Goal: Task Accomplishment & Management: Use online tool/utility

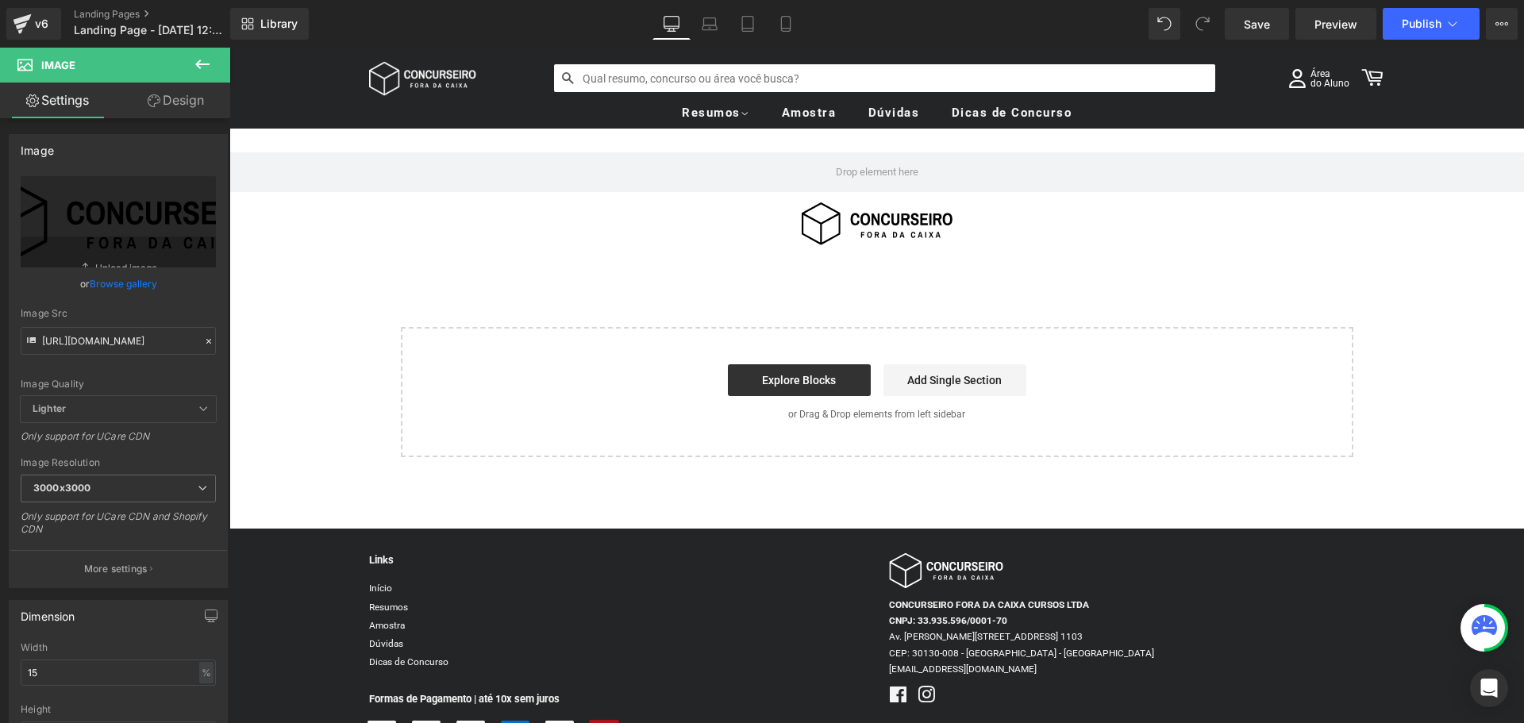
scroll to position [159, 0]
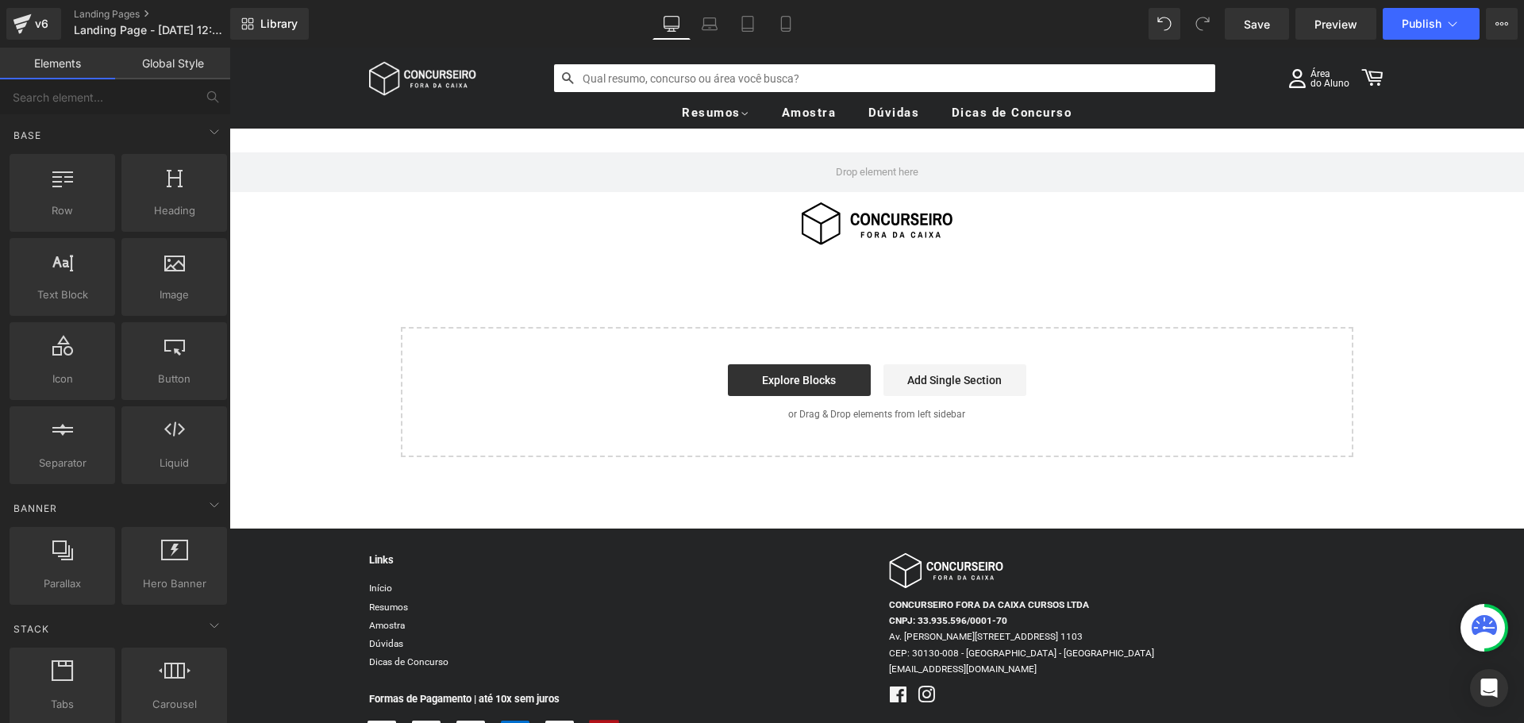
click at [648, 289] on div "Row Image Select your layout" at bounding box center [877, 293] width 1016 height 328
click at [614, 253] on div "Row Image Select your layout" at bounding box center [877, 293] width 1016 height 328
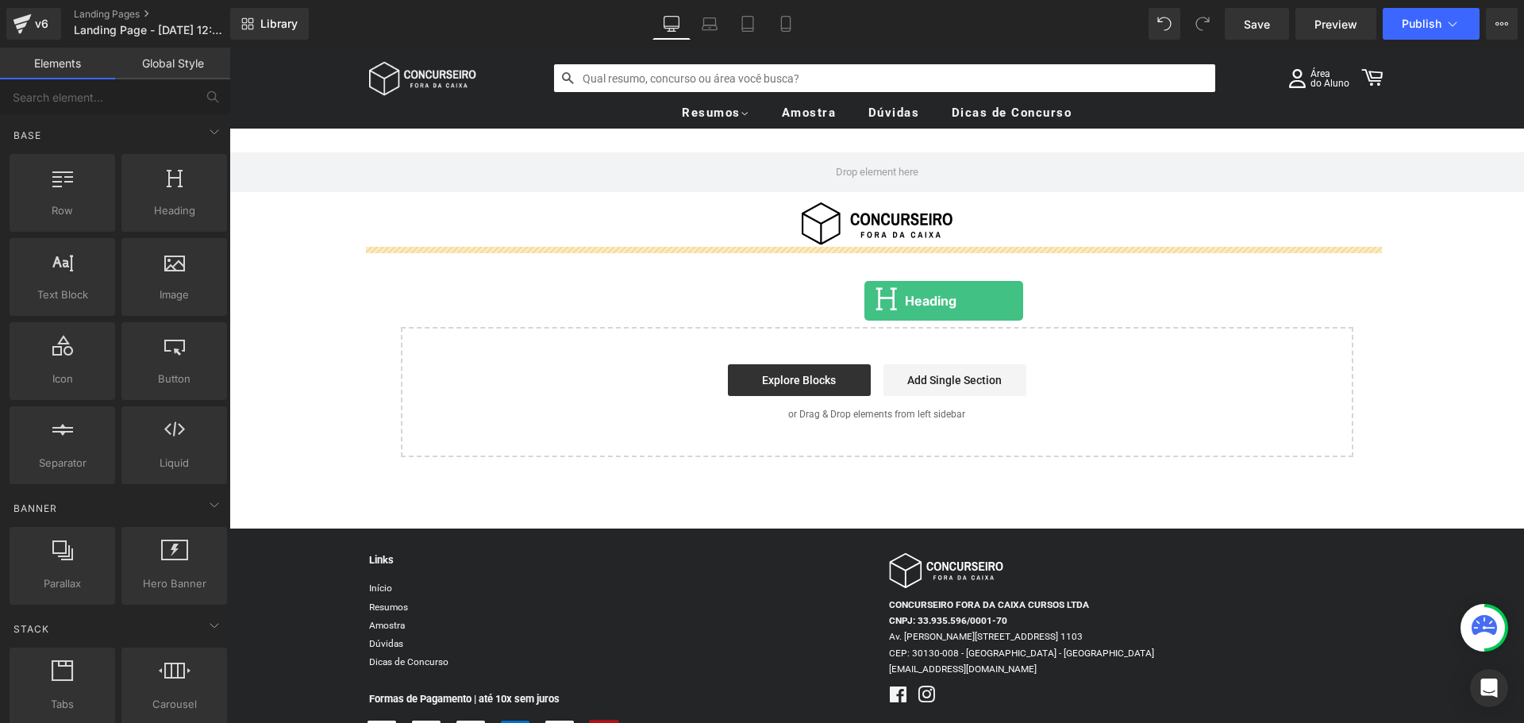
drag, startPoint x: 436, startPoint y: 228, endPoint x: 864, endPoint y: 301, distance: 434.8
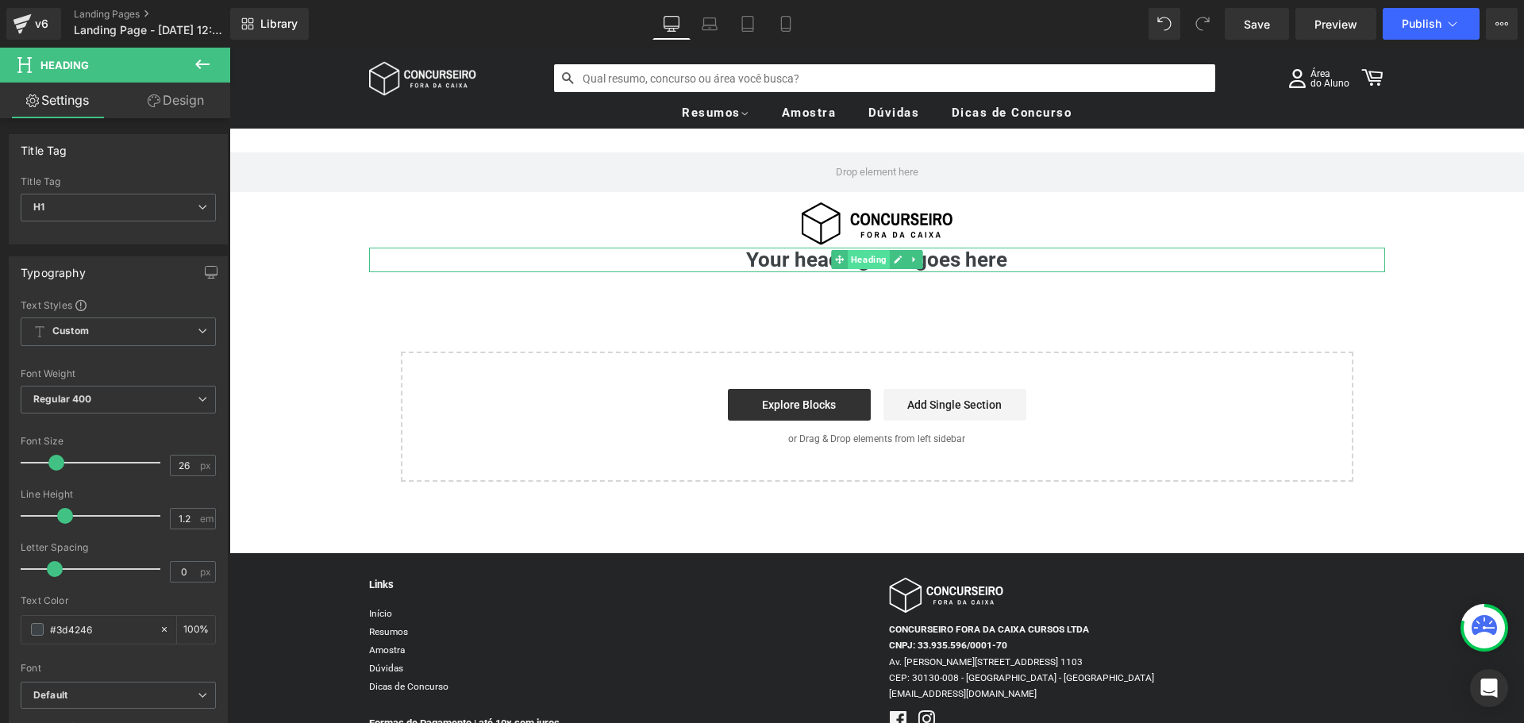
click at [850, 266] on span "Heading" at bounding box center [869, 259] width 42 height 19
click at [185, 468] on input "26" at bounding box center [185, 466] width 28 height 20
click at [183, 464] on input "26" at bounding box center [185, 466] width 28 height 20
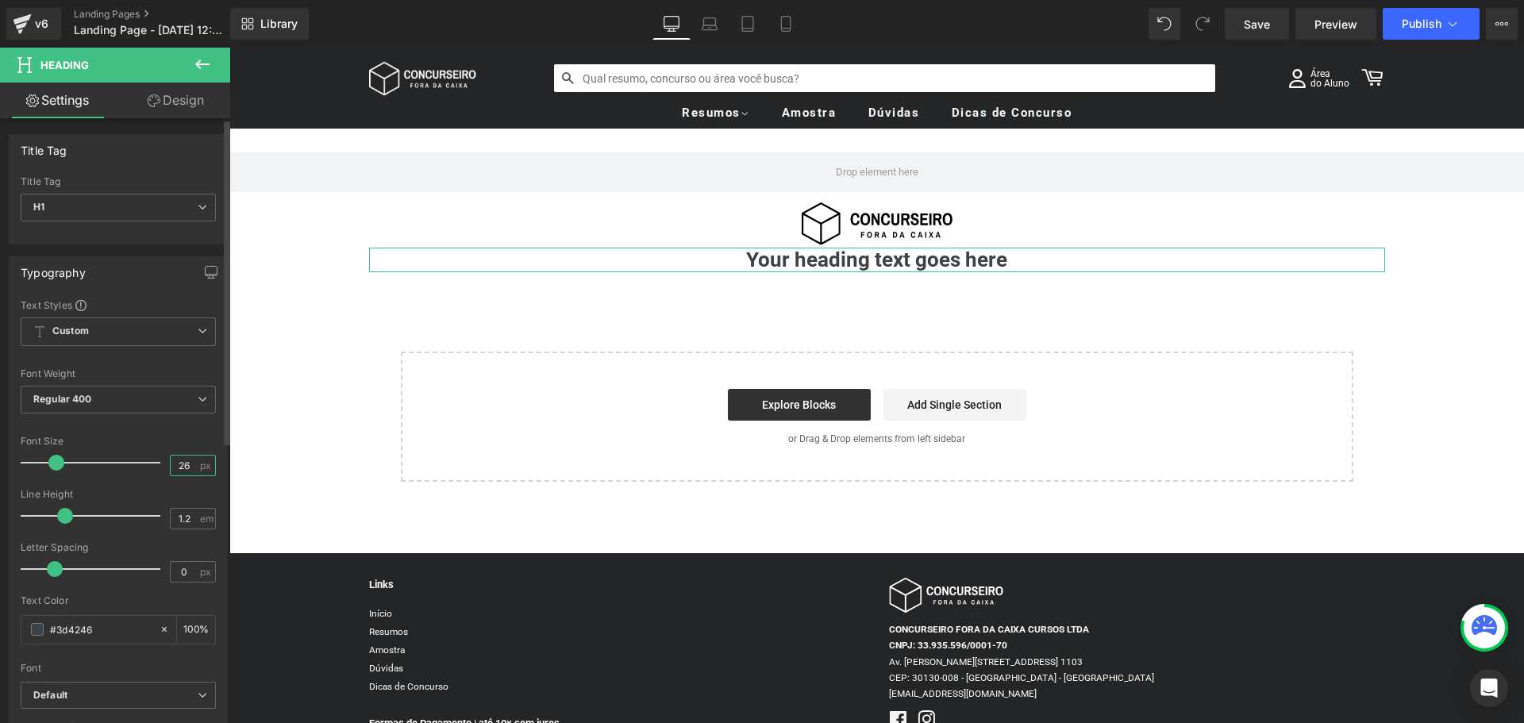
click at [183, 464] on input "26" at bounding box center [185, 466] width 28 height 20
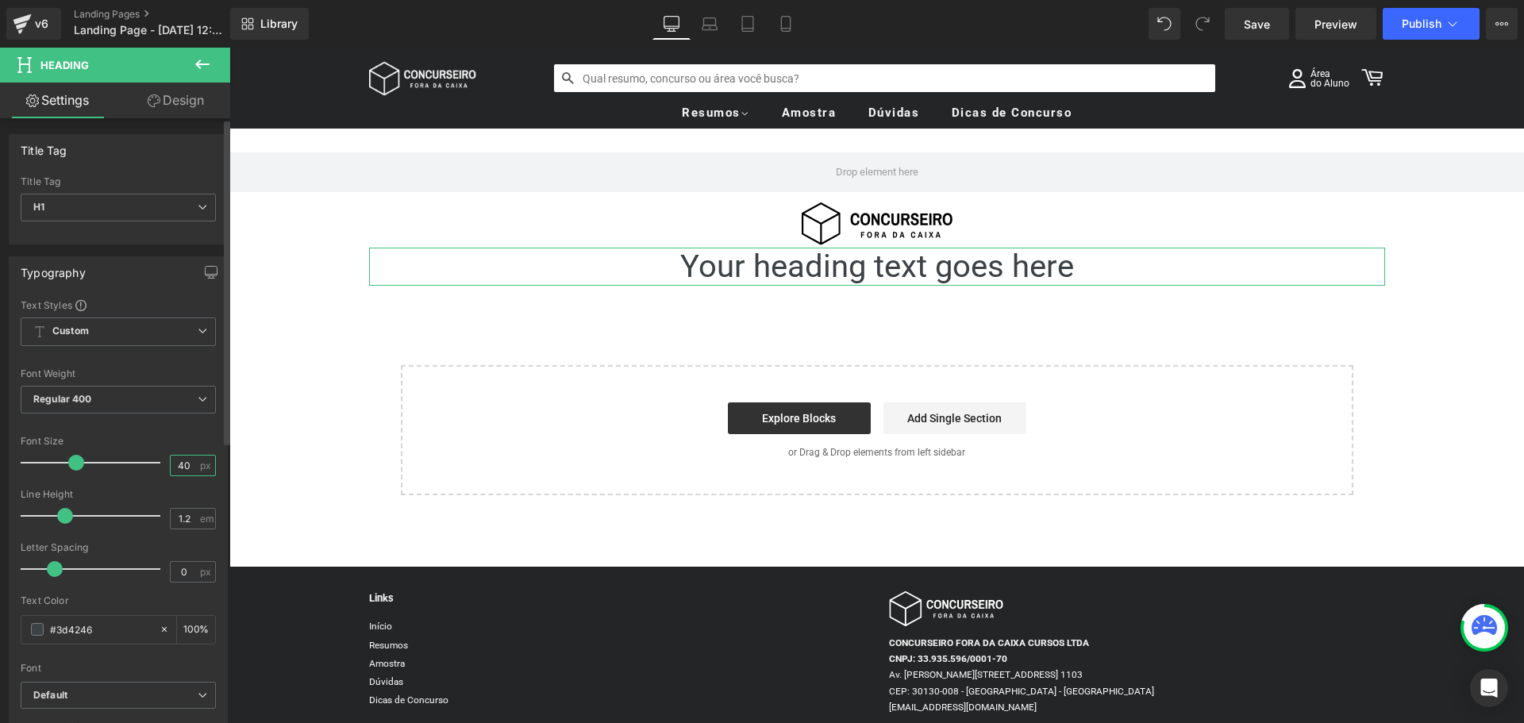
type input "40"
click at [149, 437] on div "Font Size" at bounding box center [118, 441] width 195 height 11
click at [858, 267] on span "Heading" at bounding box center [869, 266] width 42 height 19
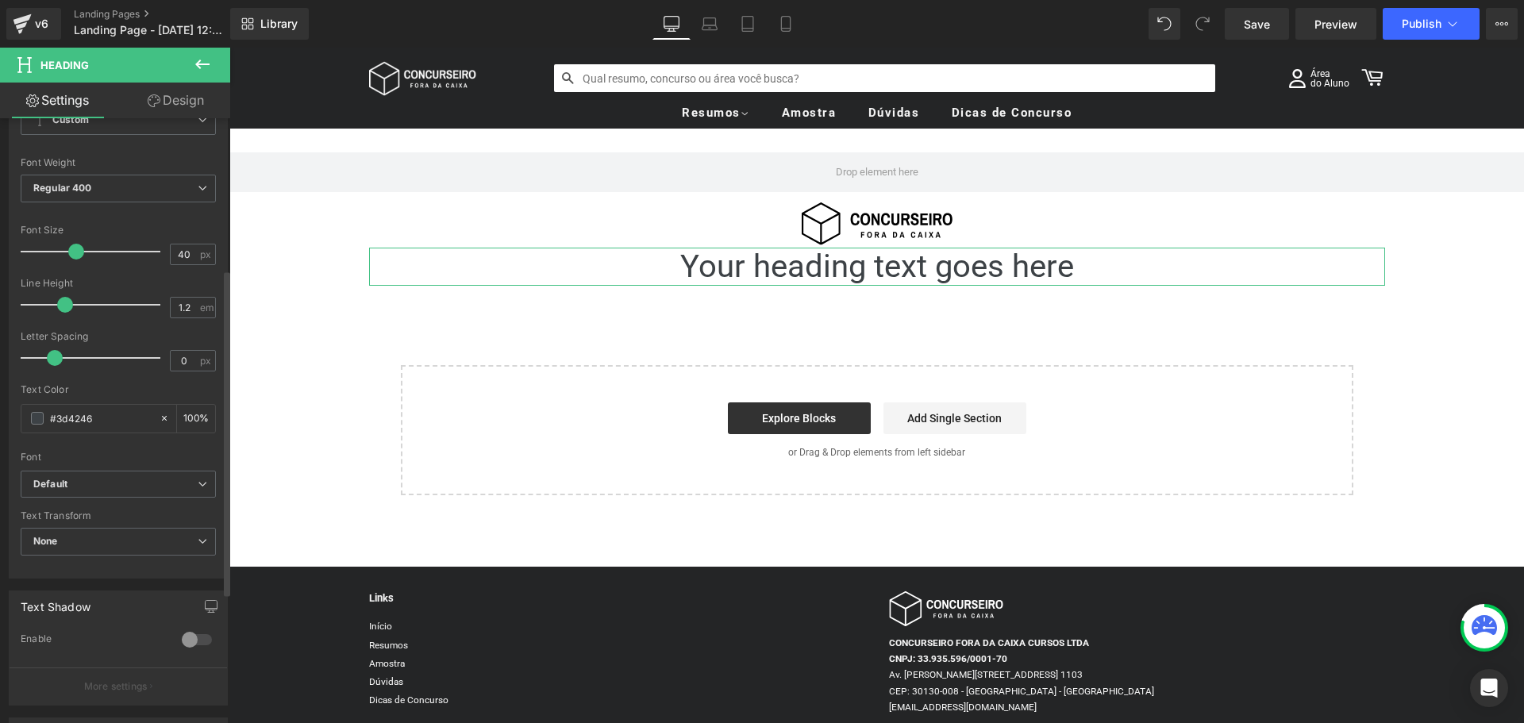
scroll to position [318, 0]
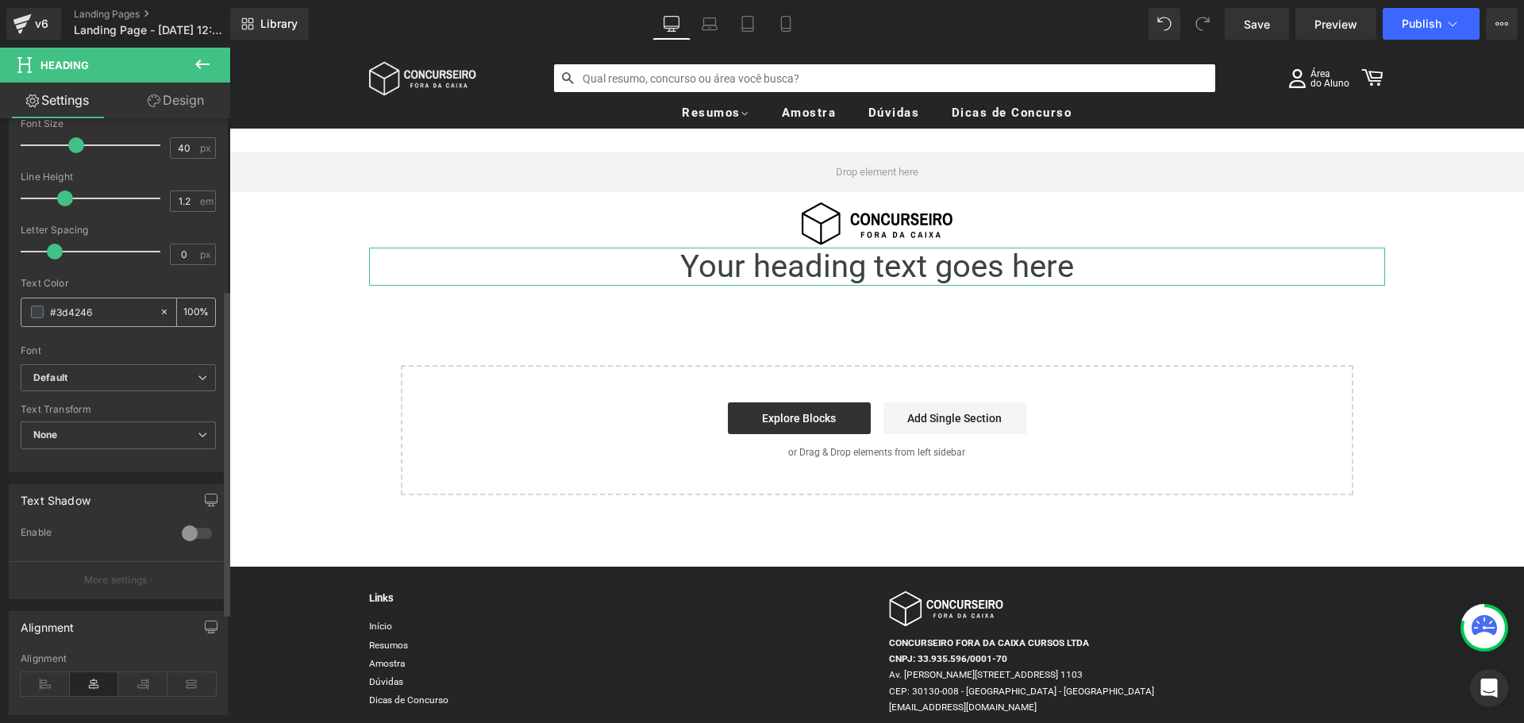
click at [37, 311] on span at bounding box center [37, 312] width 13 height 13
click at [39, 309] on span at bounding box center [37, 312] width 13 height 13
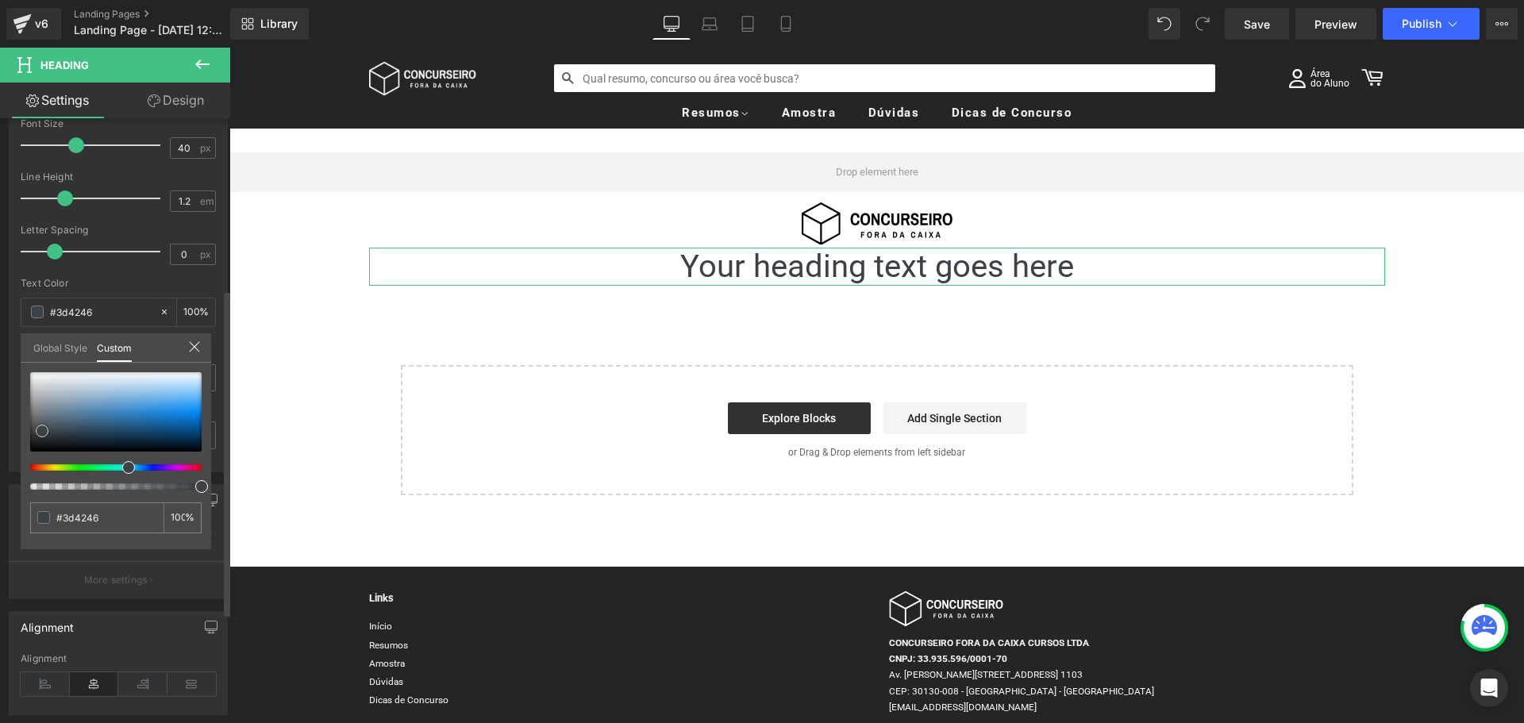
type input "#9da0a3"
type input "#3f3f3f"
type input "#000000"
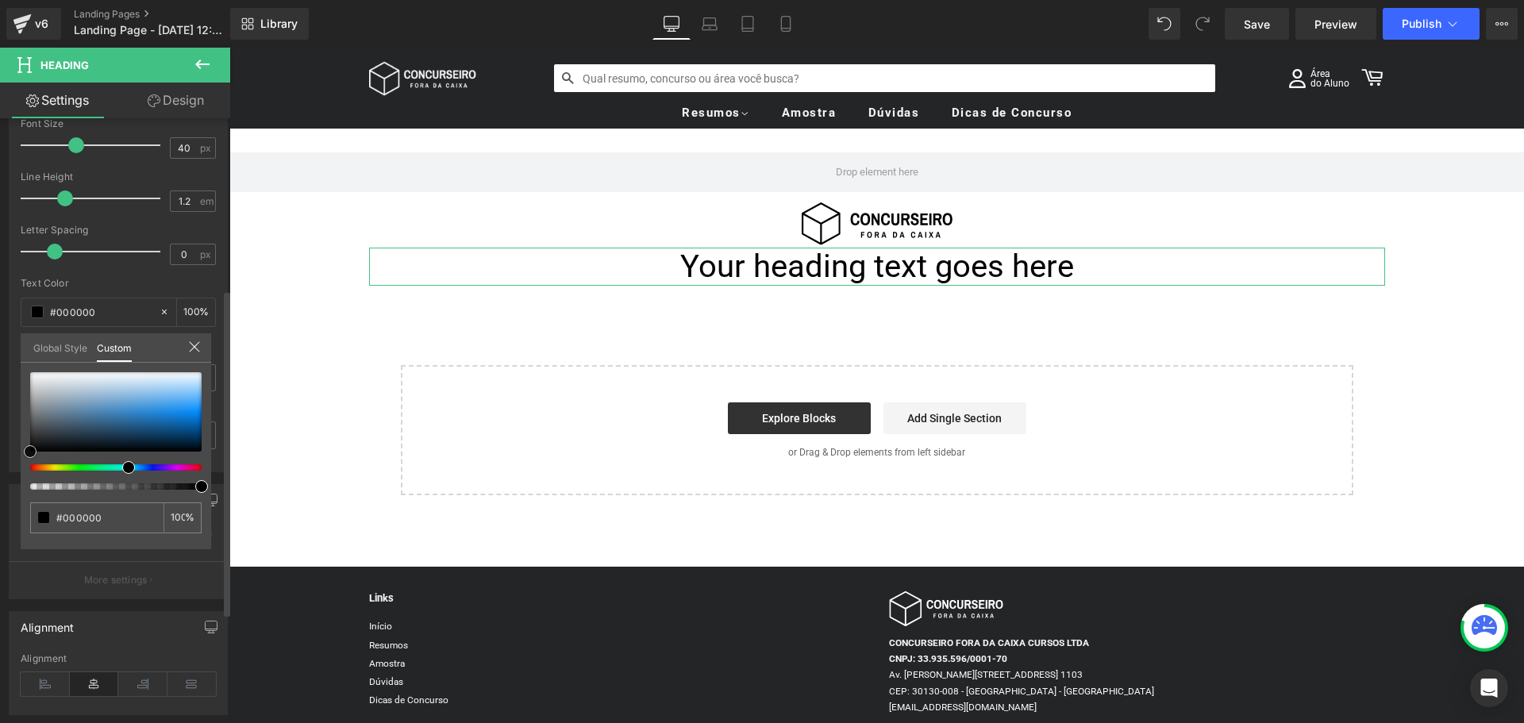
drag, startPoint x: 20, startPoint y: 434, endPoint x: 4, endPoint y: 467, distance: 36.2
click at [4, 467] on div "Typography Text Styles Custom Custom Setup Global Style Custom Setup Global Sty…" at bounding box center [118, 199] width 237 height 545
click at [87, 516] on input "#000000" at bounding box center [98, 518] width 84 height 17
type input "#2"
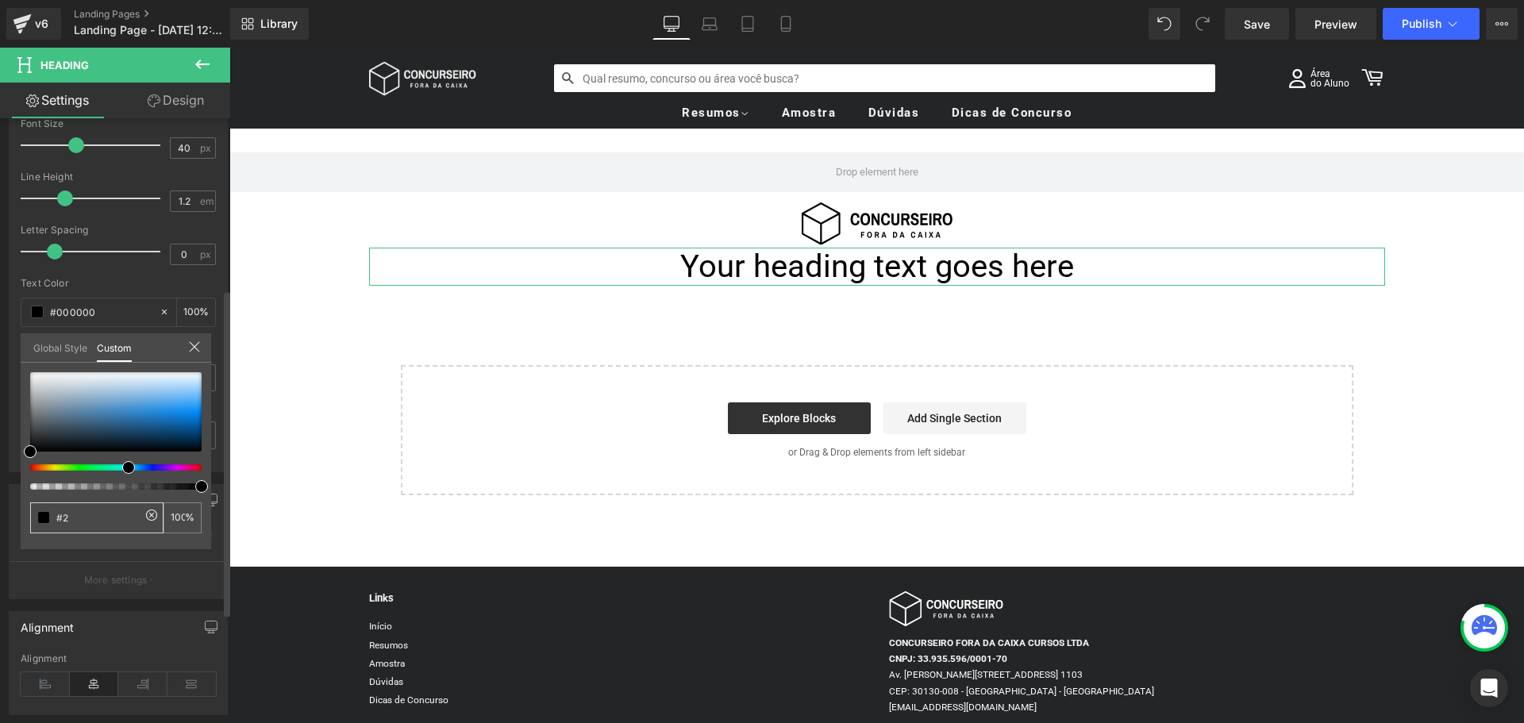
type input "#2"
type input "0"
type input "#24"
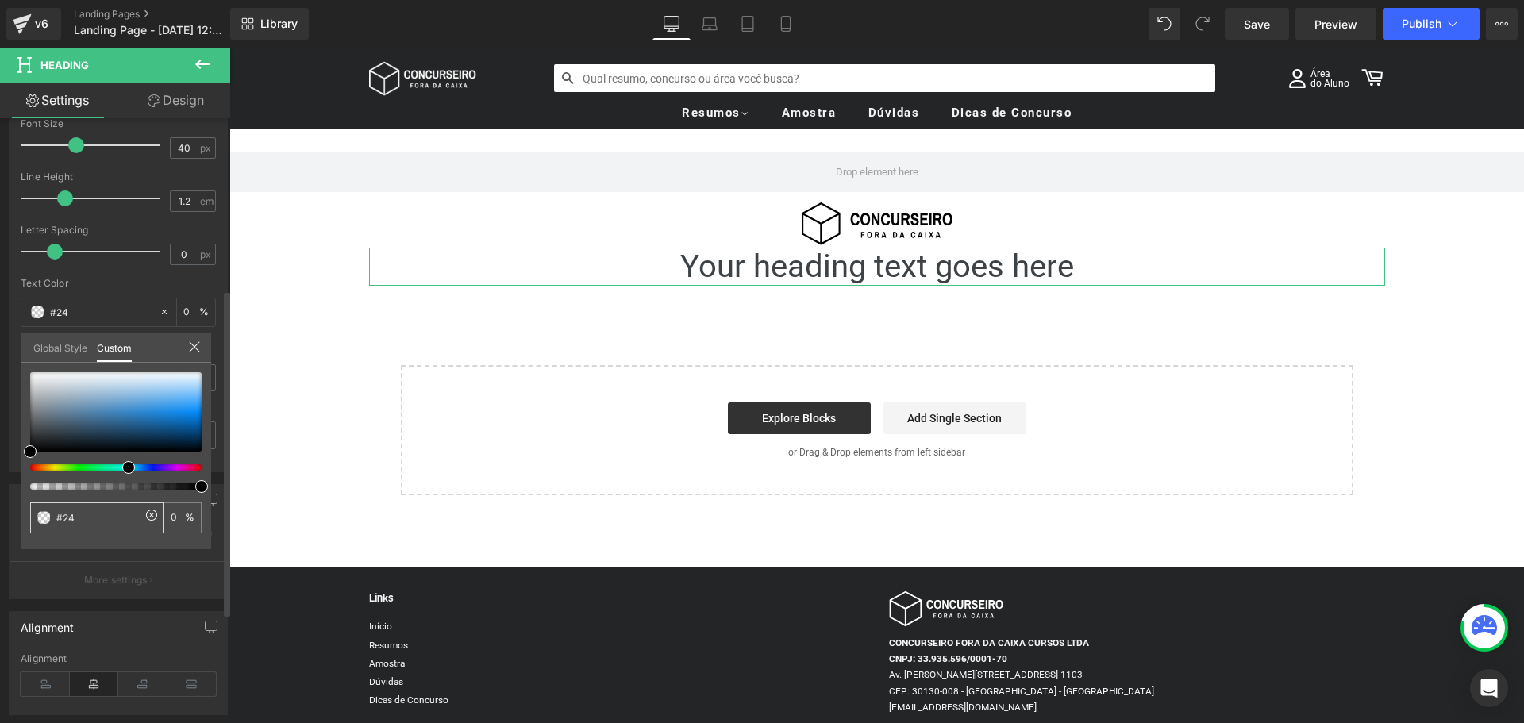
type input "#242"
type input "100"
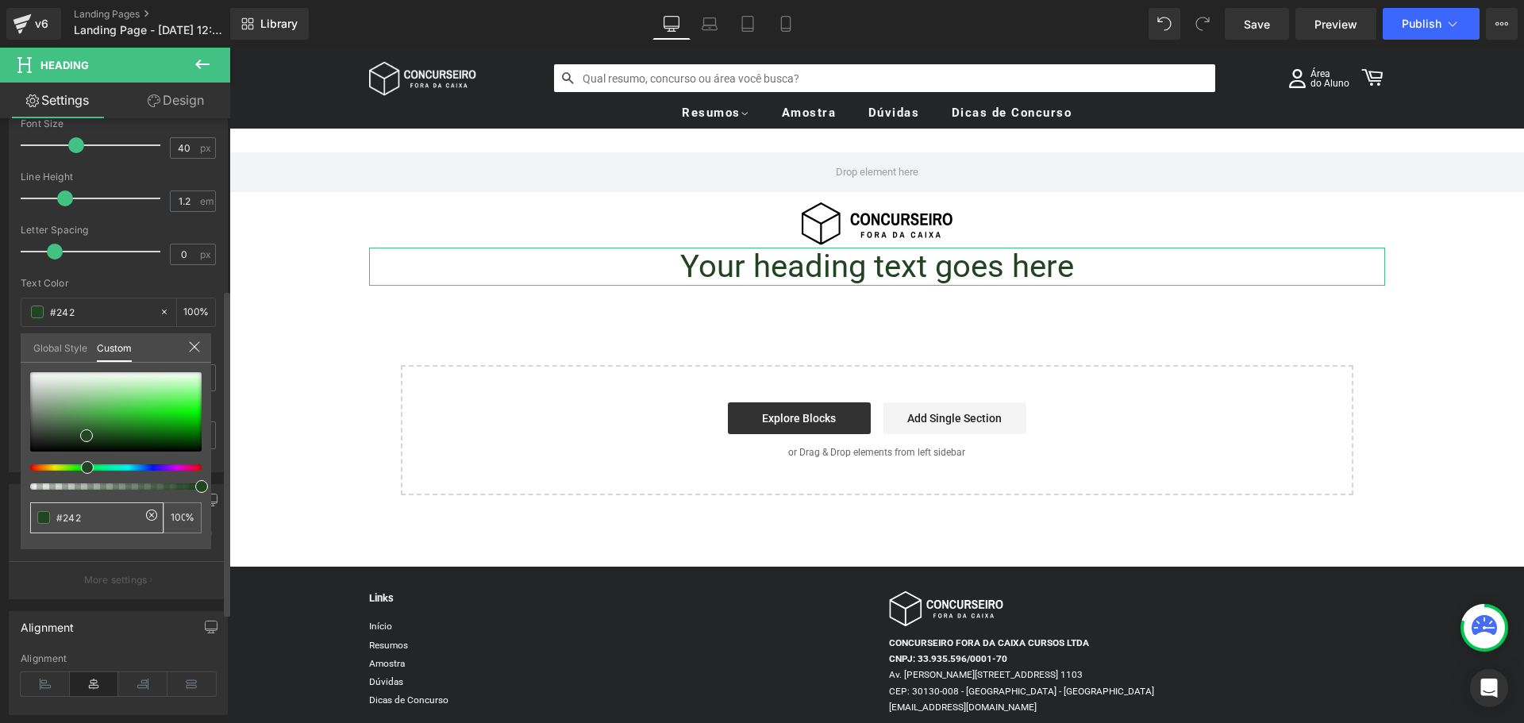
type input "#2425"
type input "33"
type input "#242526"
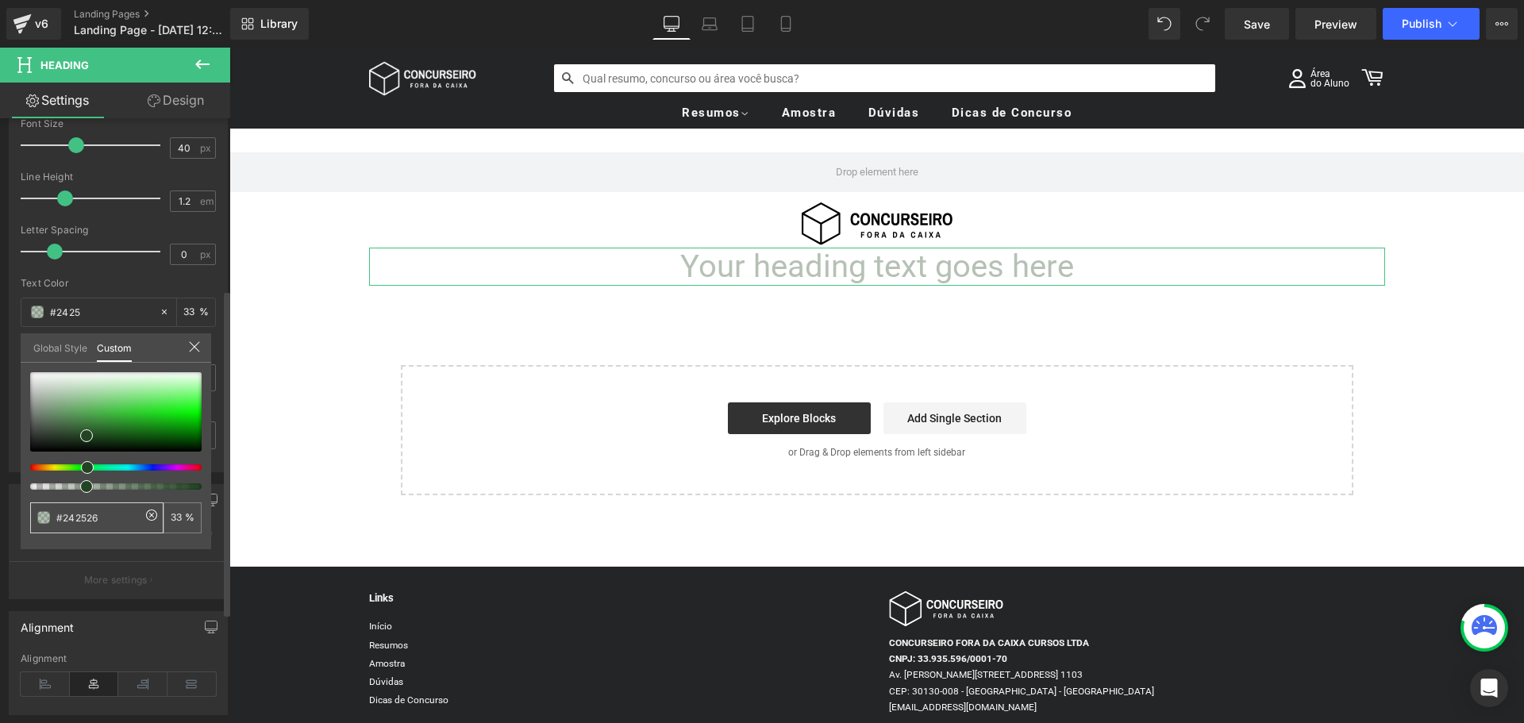
type input "#242526"
type input "100"
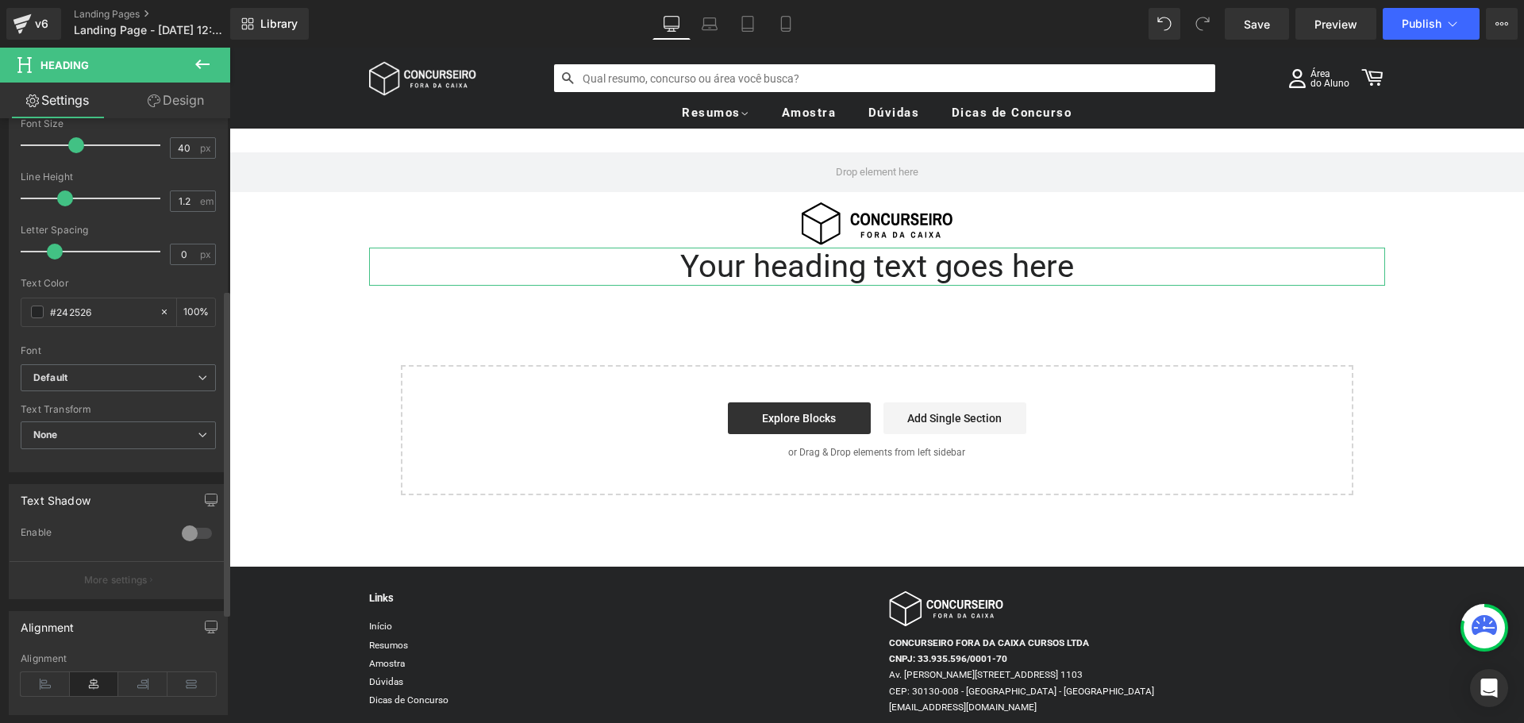
click at [116, 352] on div "Font" at bounding box center [118, 350] width 195 height 11
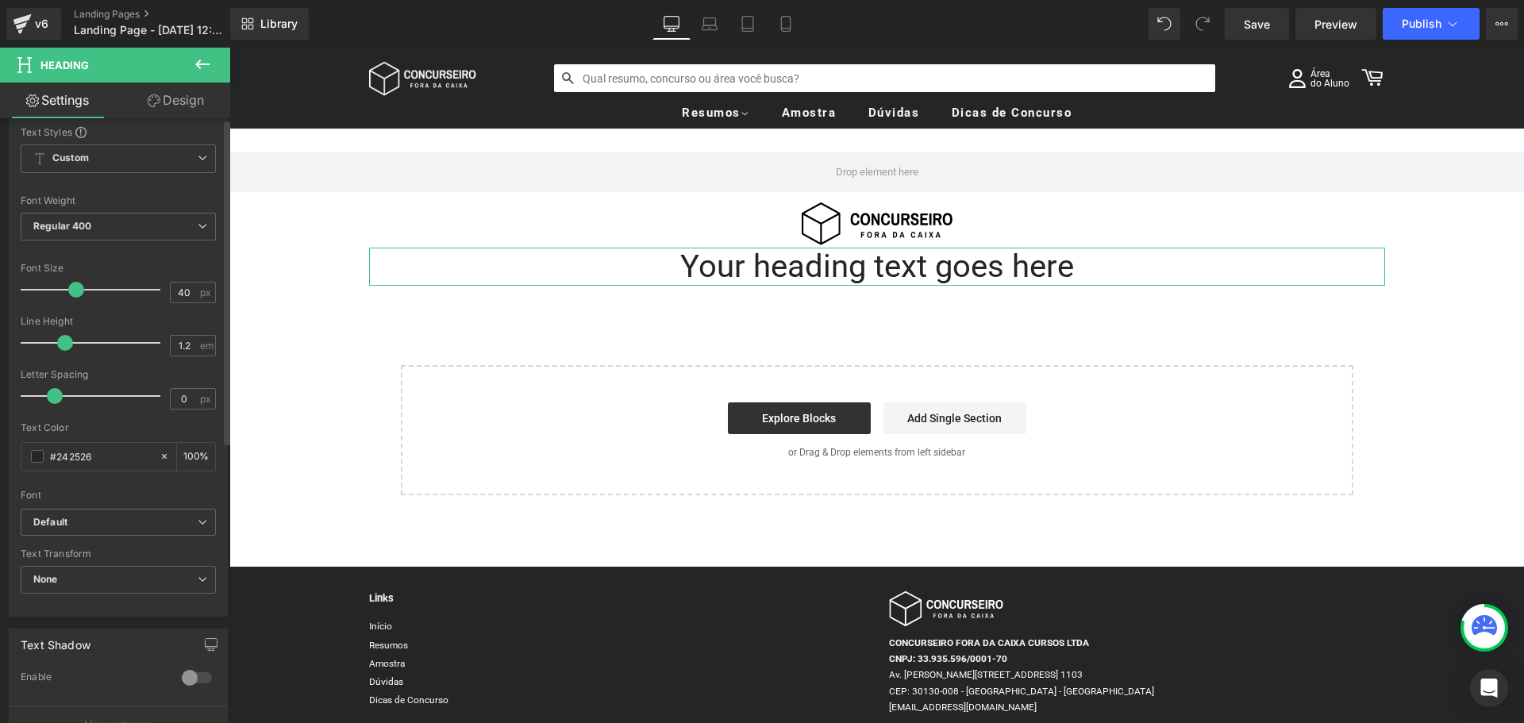
scroll to position [0, 0]
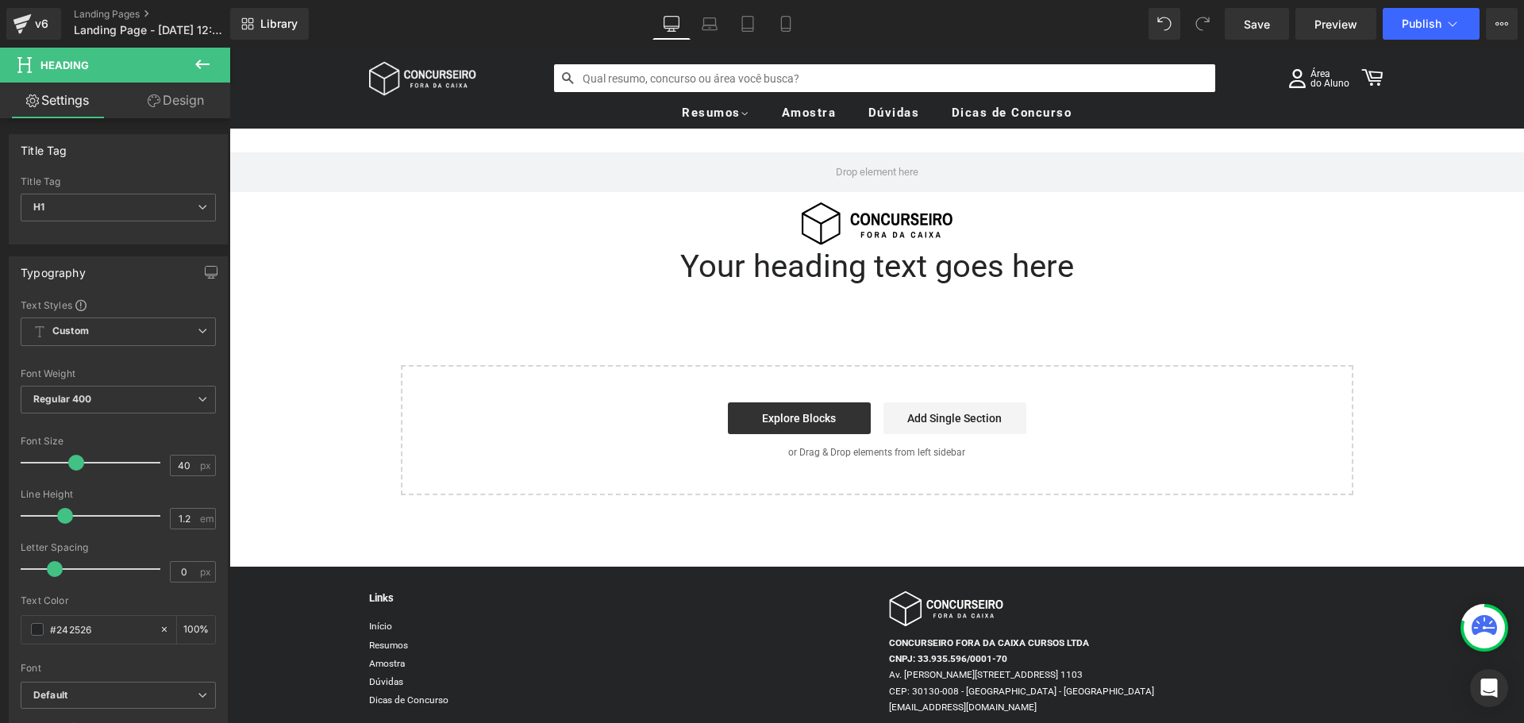
click at [197, 64] on icon at bounding box center [202, 65] width 14 height 10
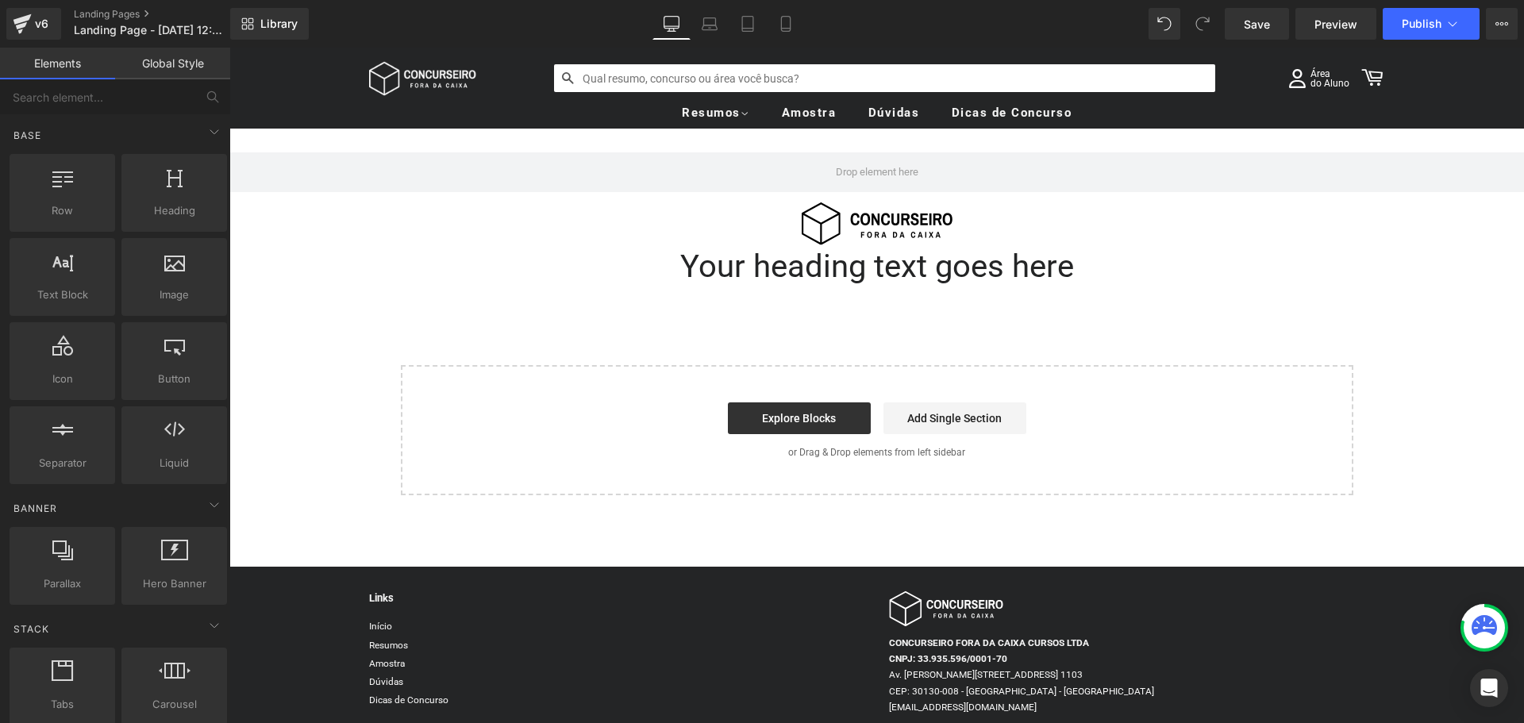
click at [283, 250] on div "Row Image Your heading text goes here Heading Select your layout" at bounding box center [876, 347] width 1295 height 437
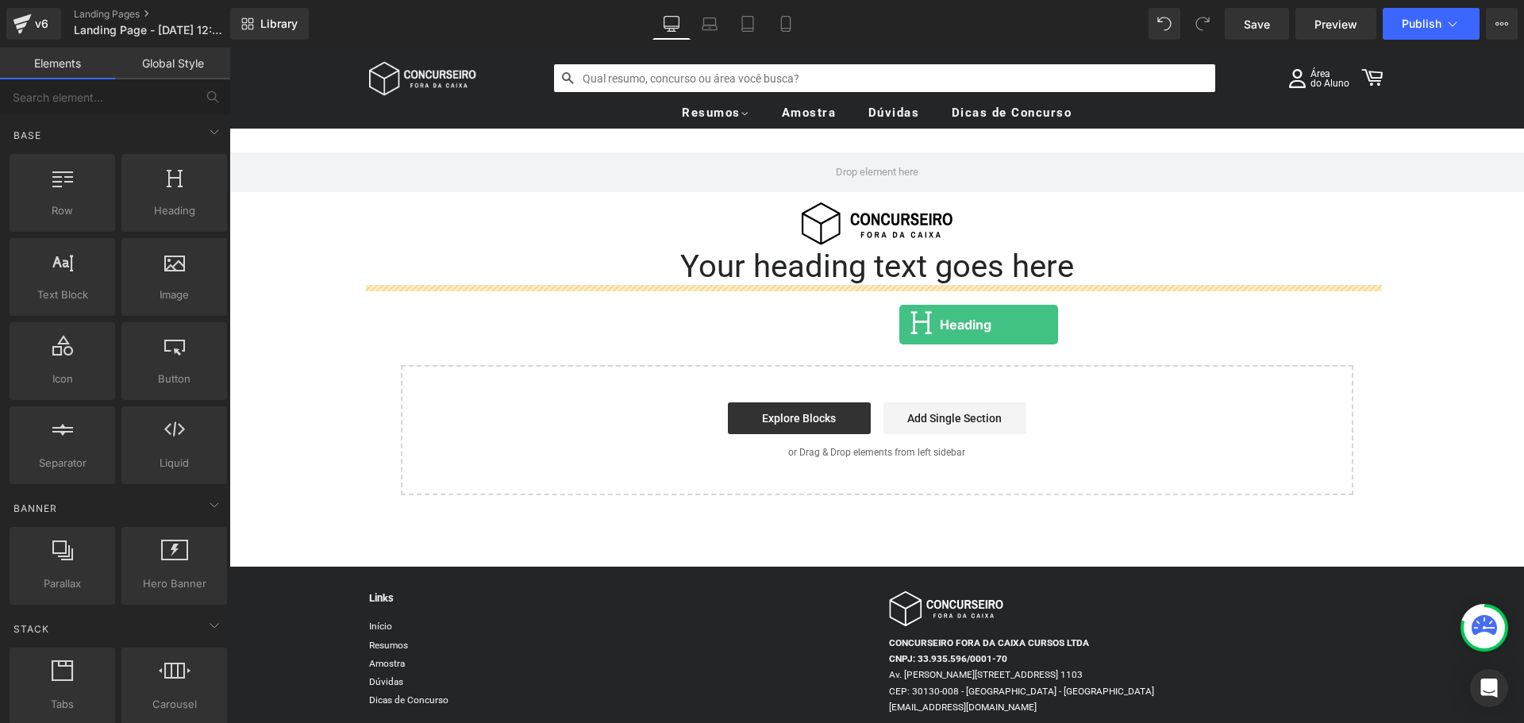
drag, startPoint x: 405, startPoint y: 235, endPoint x: 899, endPoint y: 325, distance: 502.6
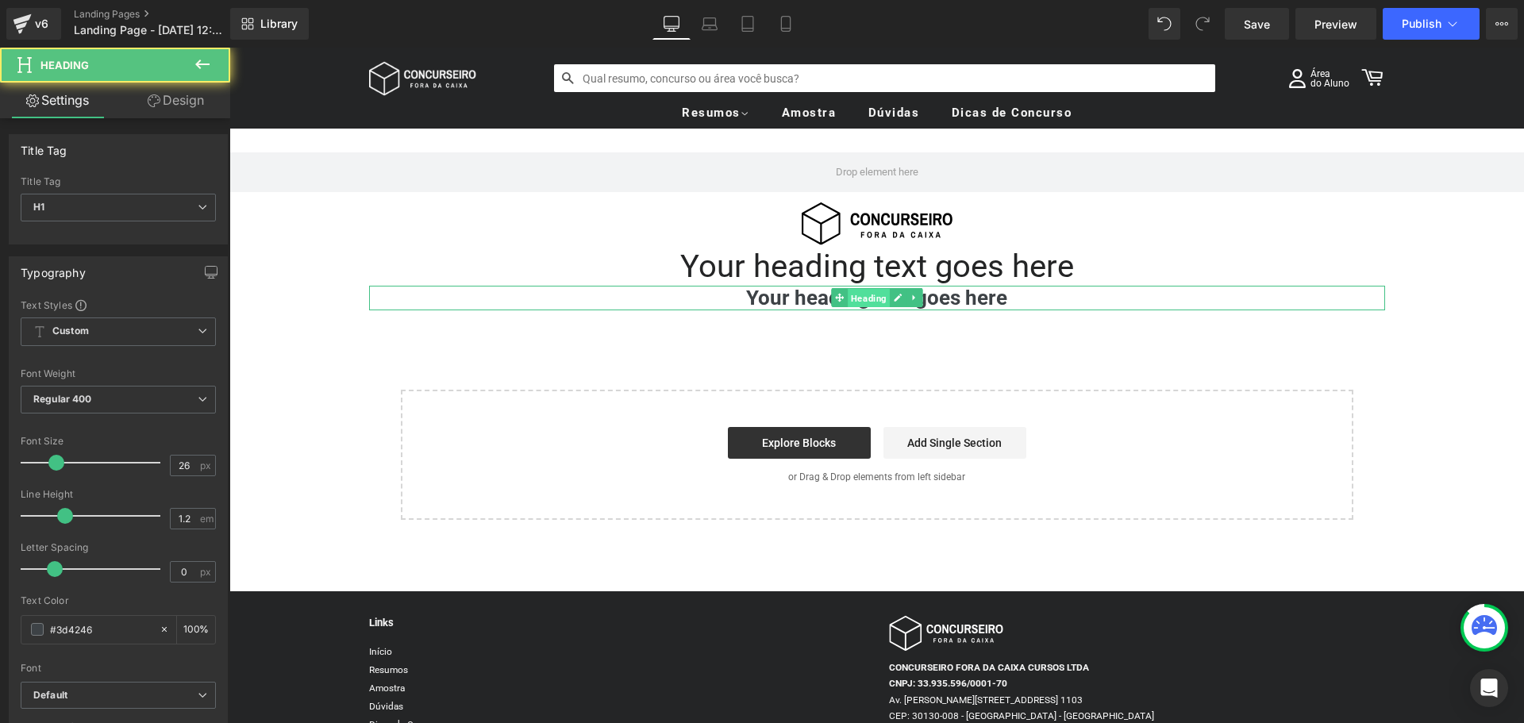
click at [861, 302] on span "Heading" at bounding box center [869, 298] width 42 height 19
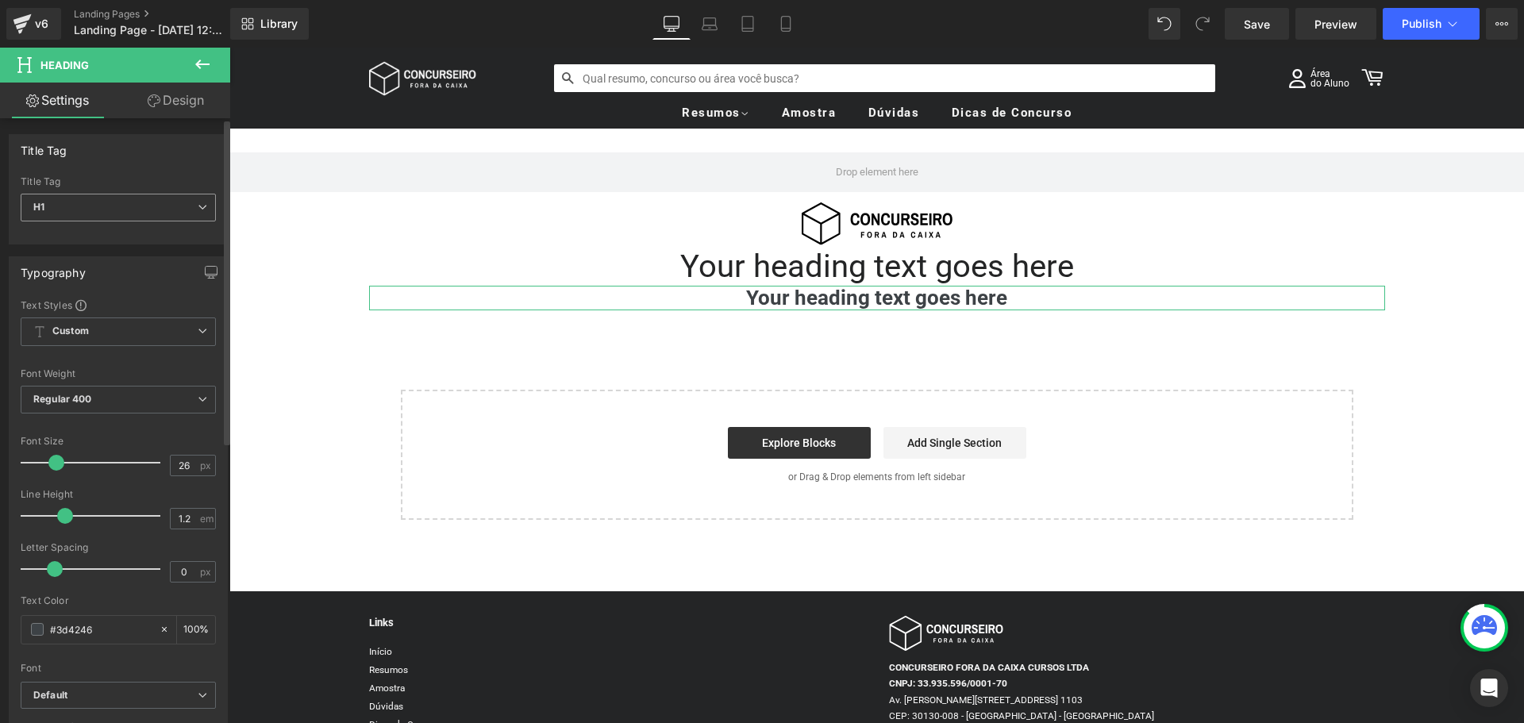
click at [114, 208] on span "H1" at bounding box center [118, 208] width 195 height 28
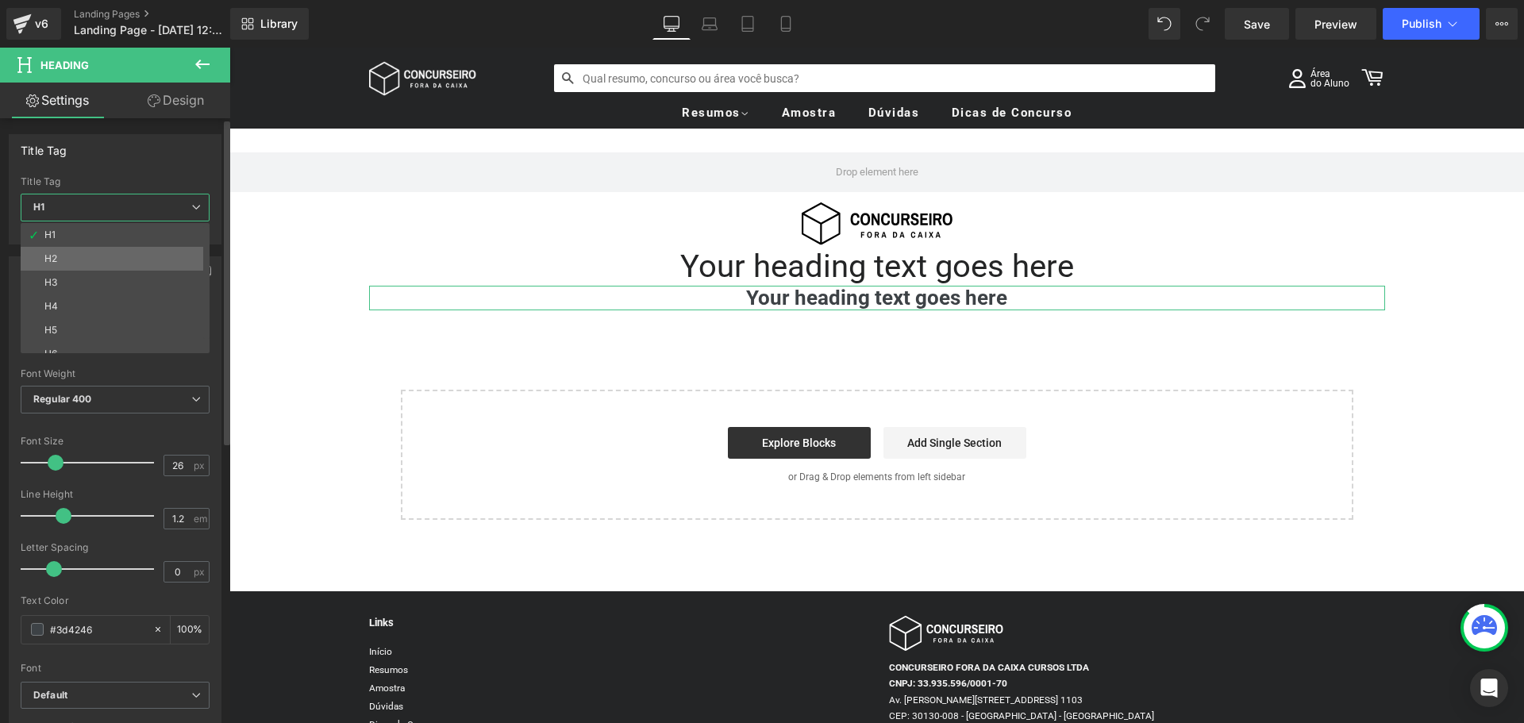
click at [94, 262] on li "H2" at bounding box center [119, 259] width 196 height 24
type input "22"
type input "1.3"
type input "100"
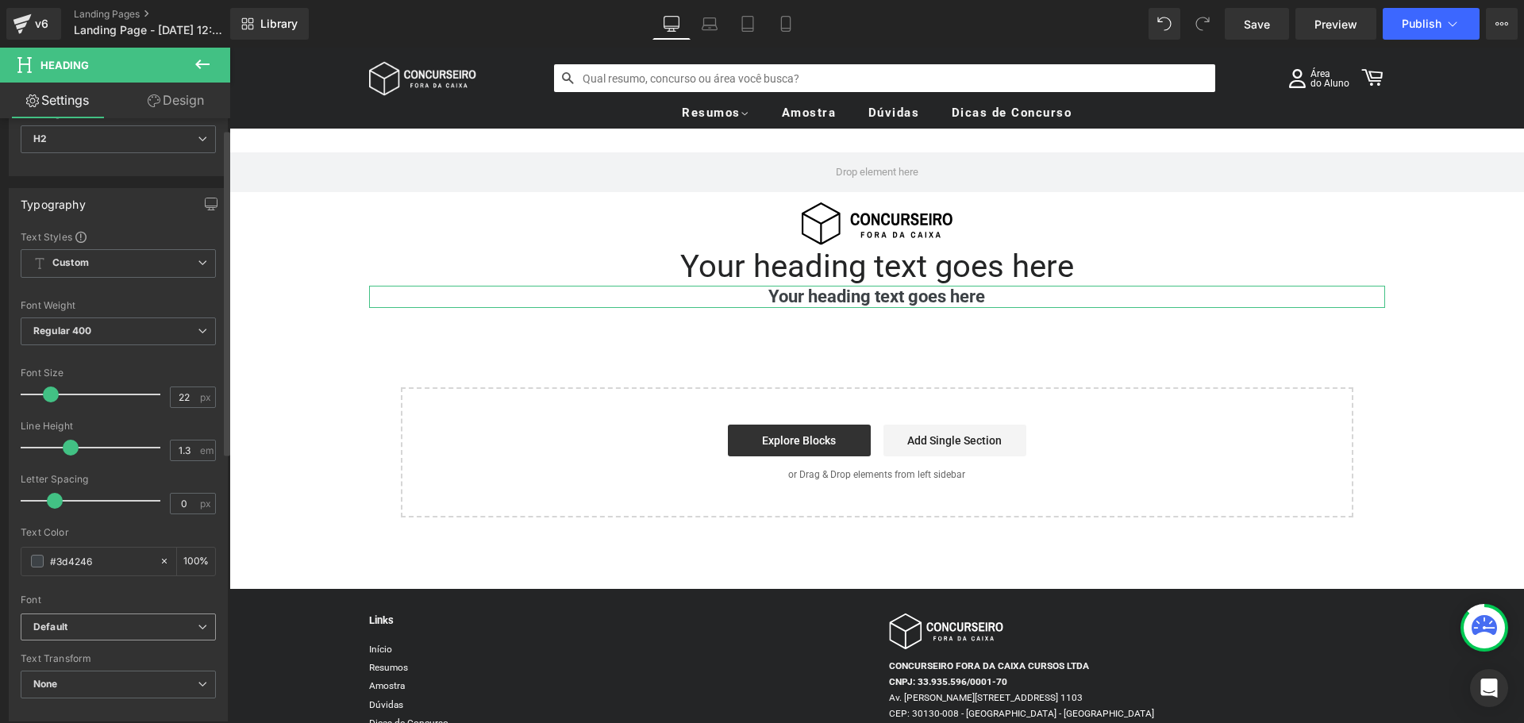
scroll to position [159, 0]
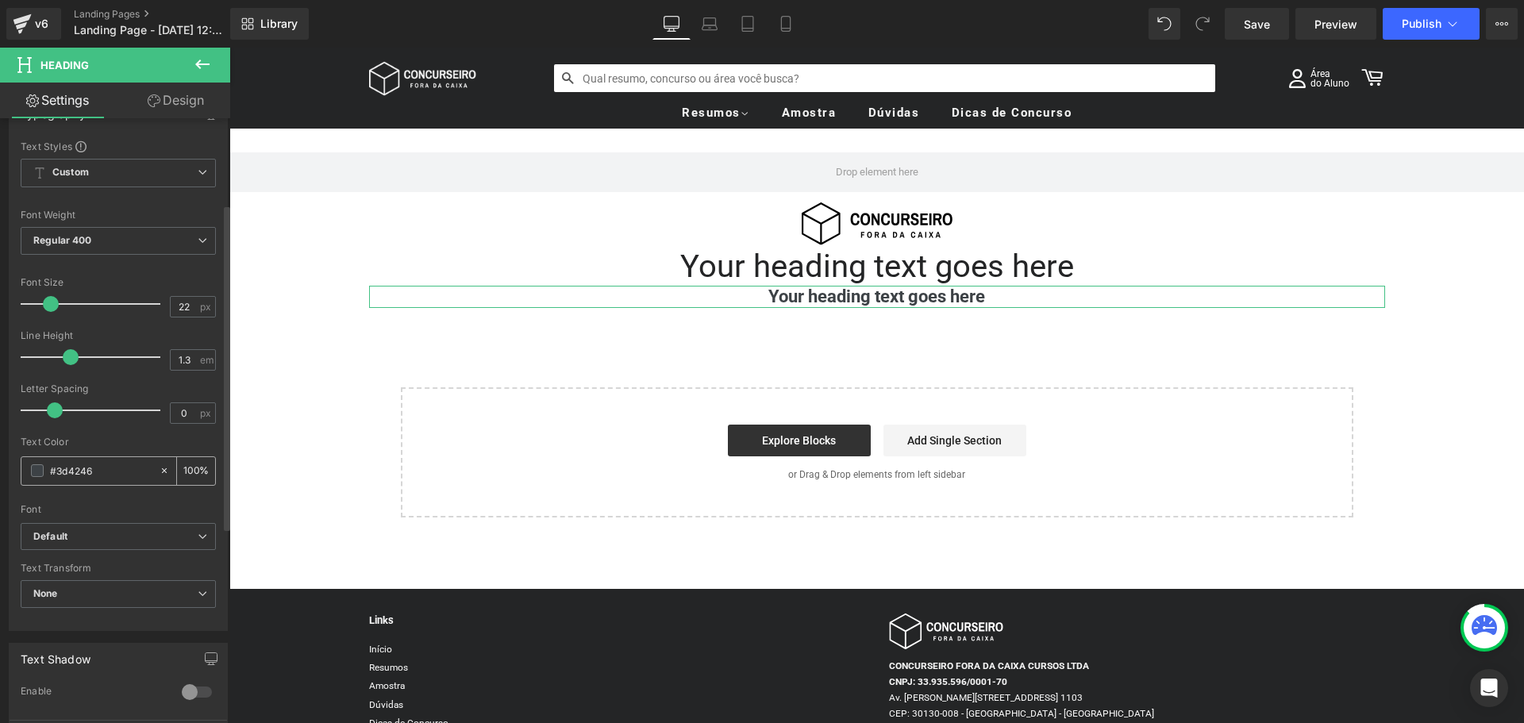
click at [91, 469] on input "#3d4246" at bounding box center [101, 470] width 102 height 17
type input "#24"
type input "0"
type input "#2425"
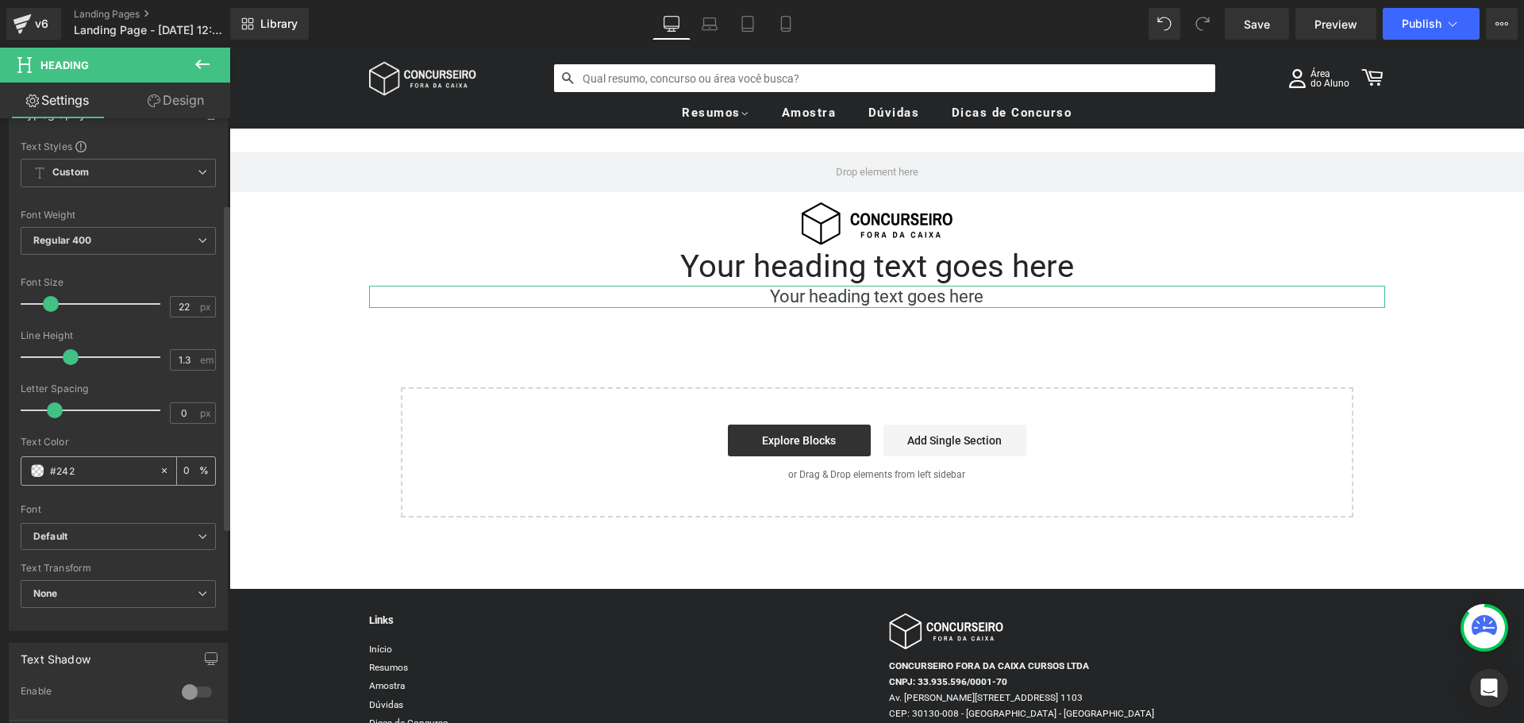
type input "100"
type input "#24252"
type input "33"
type input "#242526"
type input "100"
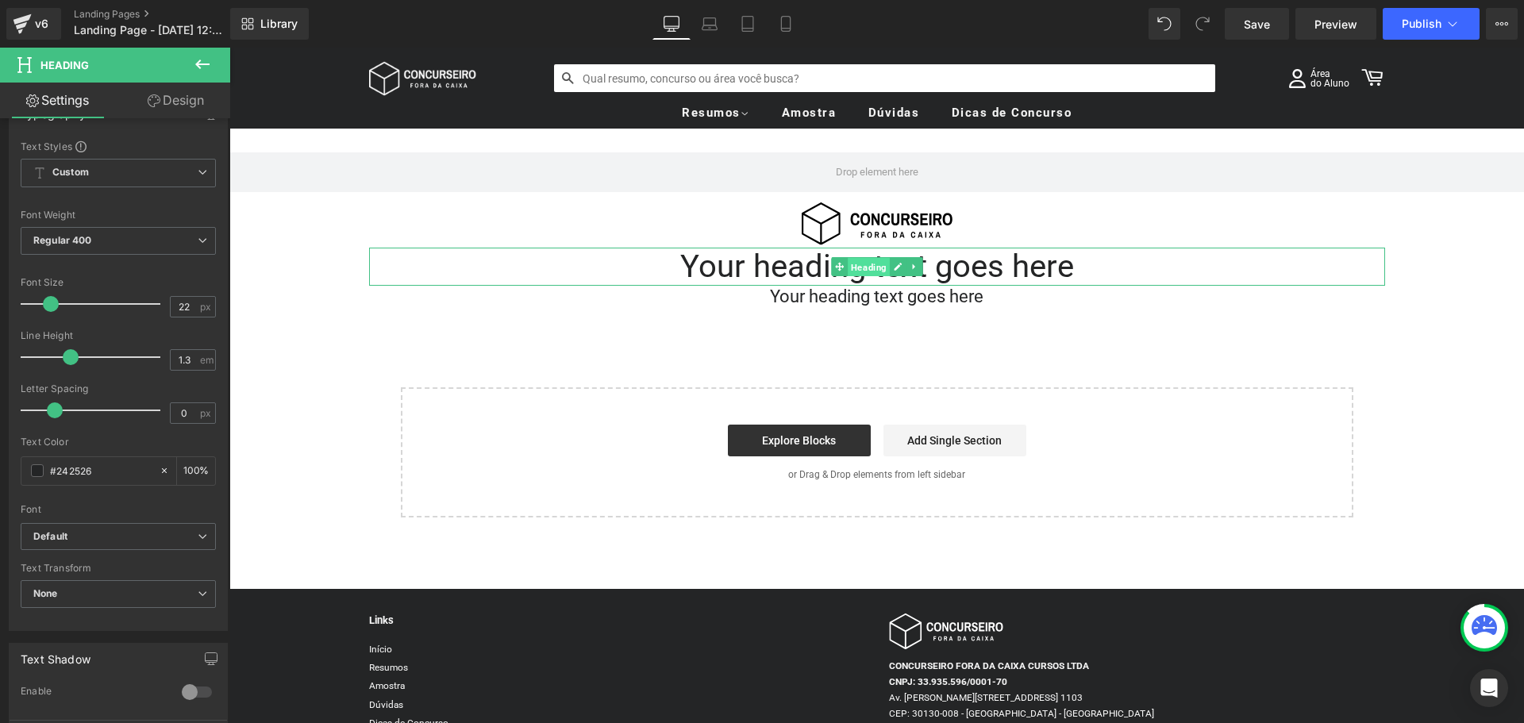
click at [863, 268] on span "Heading" at bounding box center [869, 266] width 42 height 19
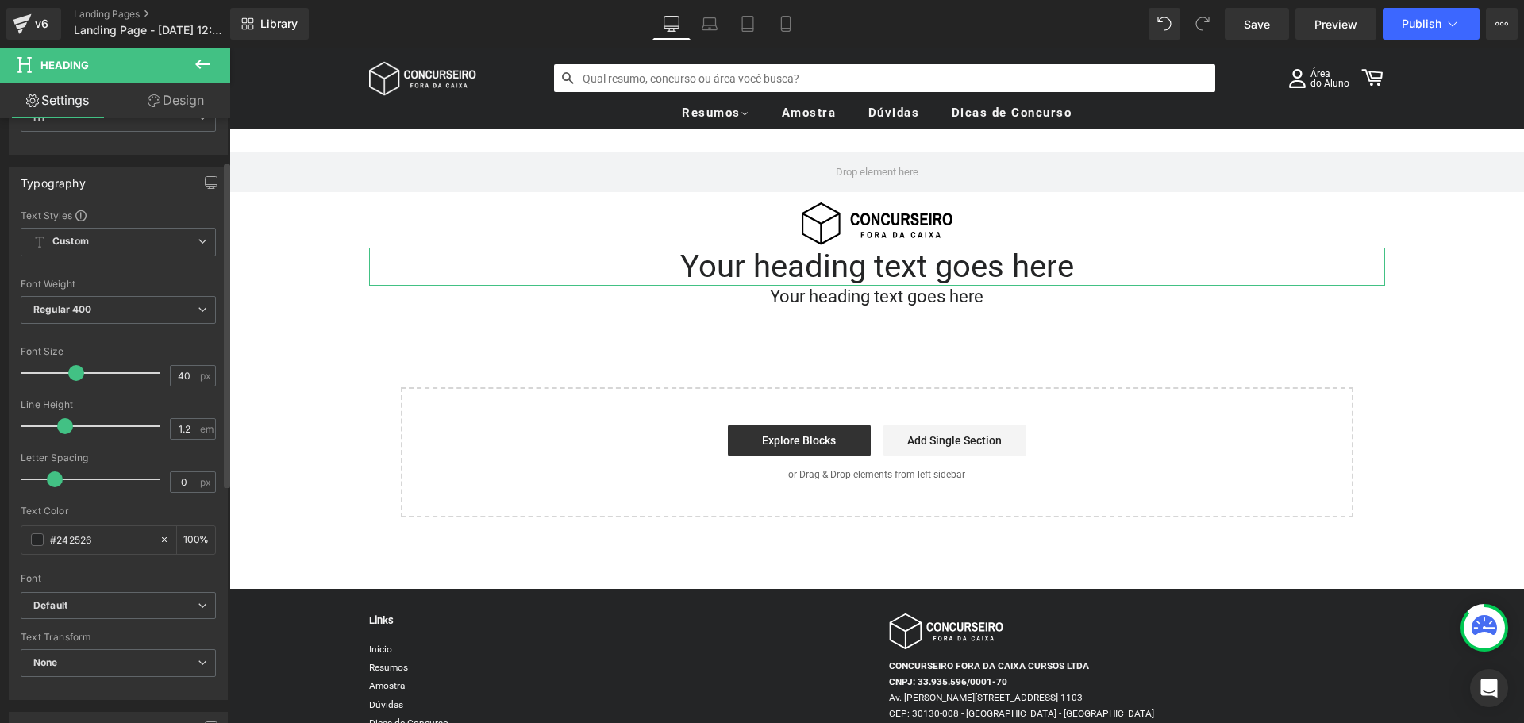
scroll to position [79, 0]
click at [132, 321] on span "Regular 400" at bounding box center [118, 320] width 195 height 28
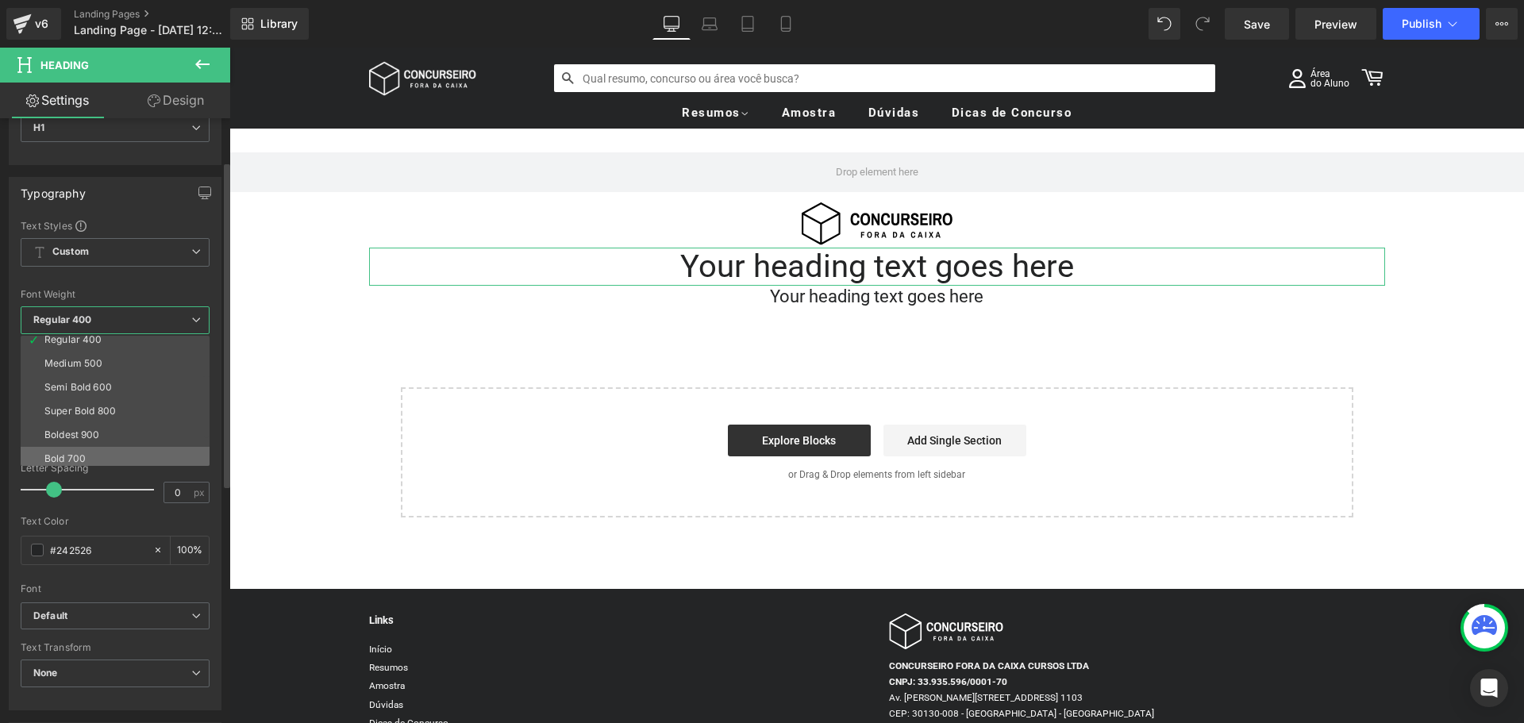
click at [94, 452] on li "Bold 700" at bounding box center [119, 459] width 196 height 24
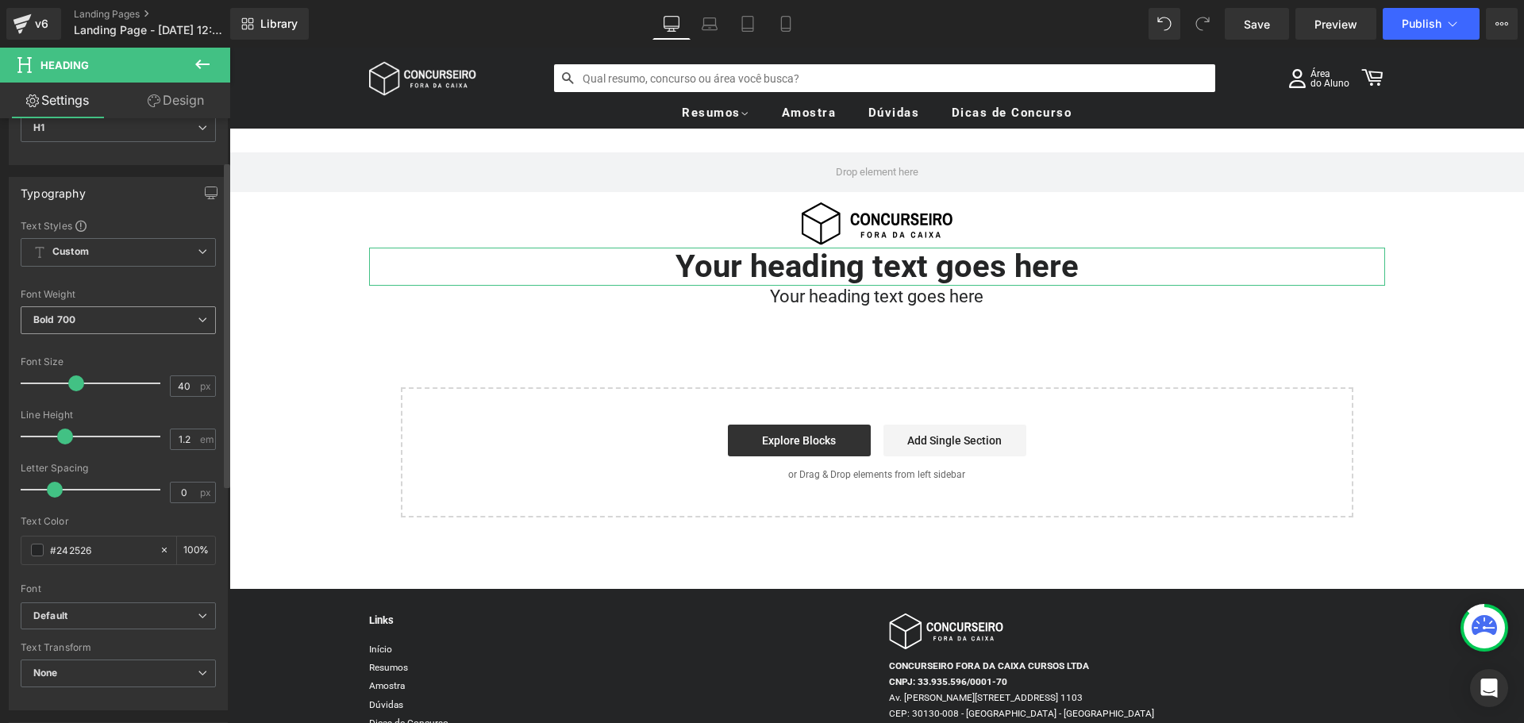
click at [151, 325] on span "Bold 700" at bounding box center [118, 320] width 195 height 28
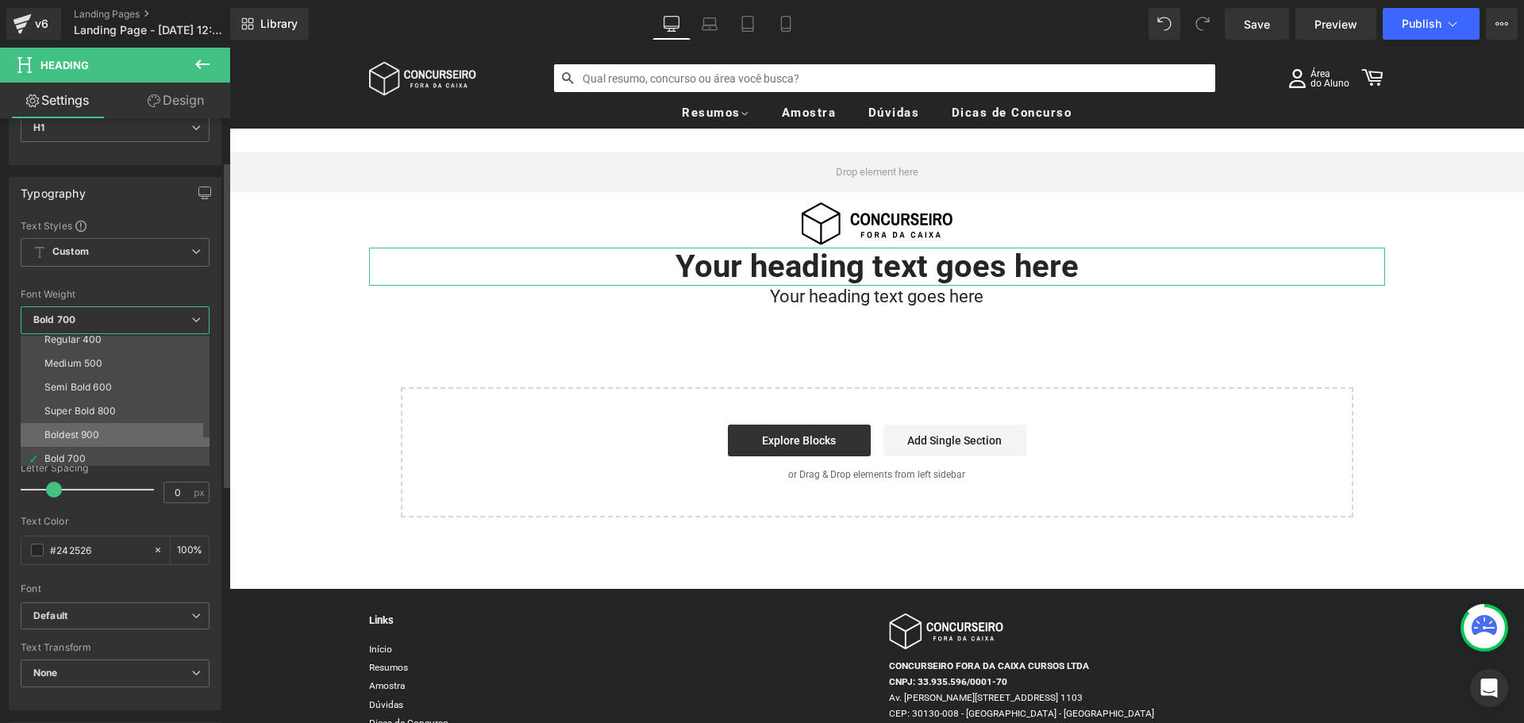
click at [102, 432] on li "Boldest 900" at bounding box center [119, 435] width 196 height 24
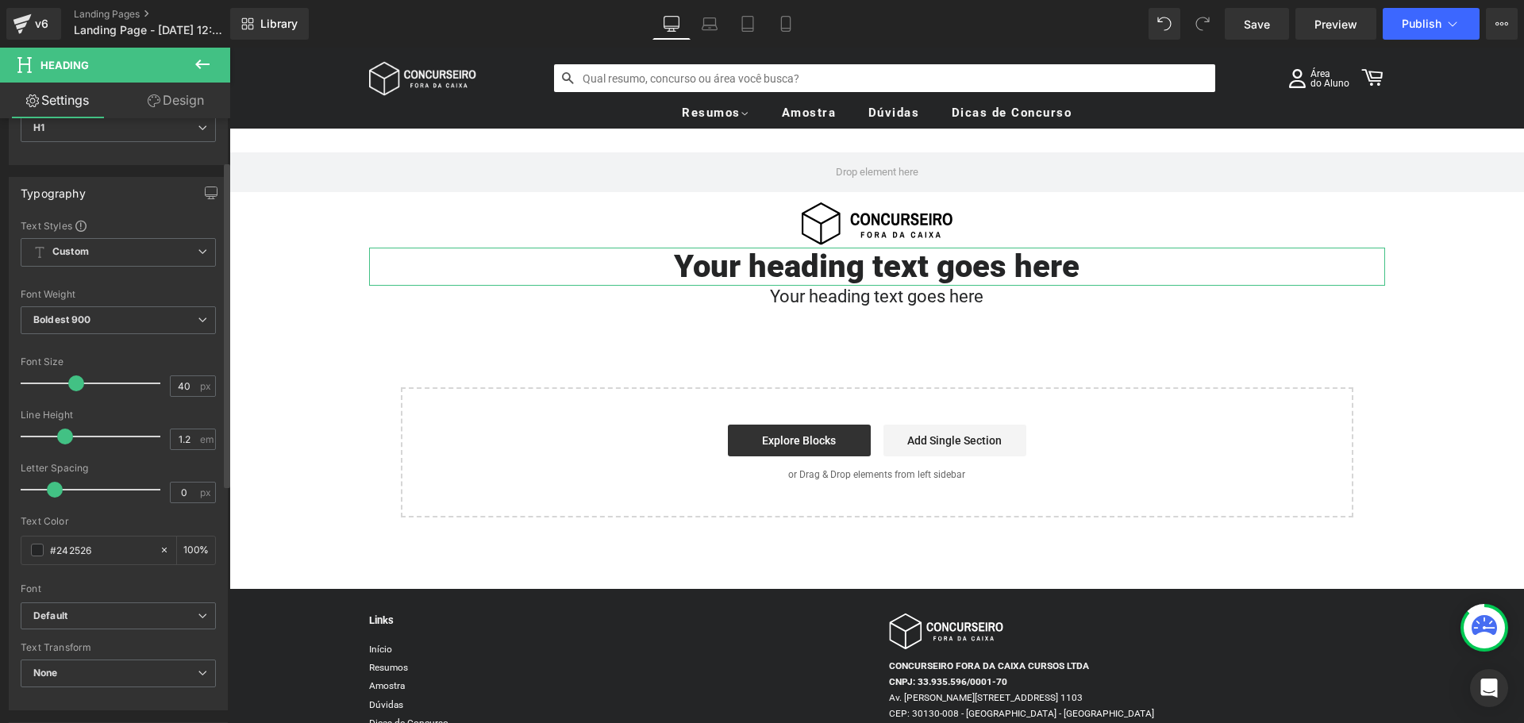
click at [128, 352] on div at bounding box center [118, 347] width 195 height 10
click at [128, 318] on span "Boldest 900" at bounding box center [118, 320] width 195 height 28
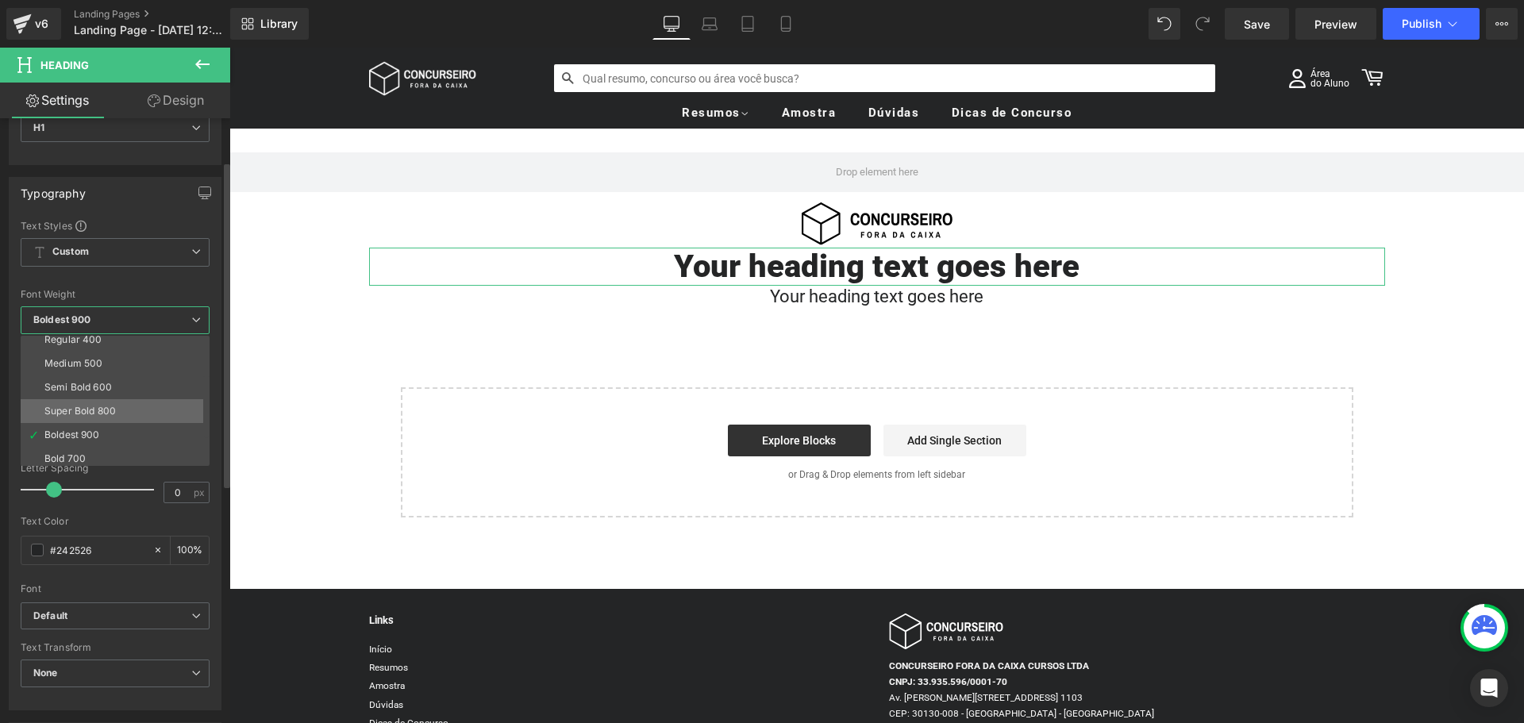
click at [98, 415] on div "Super Bold 800" at bounding box center [79, 411] width 71 height 11
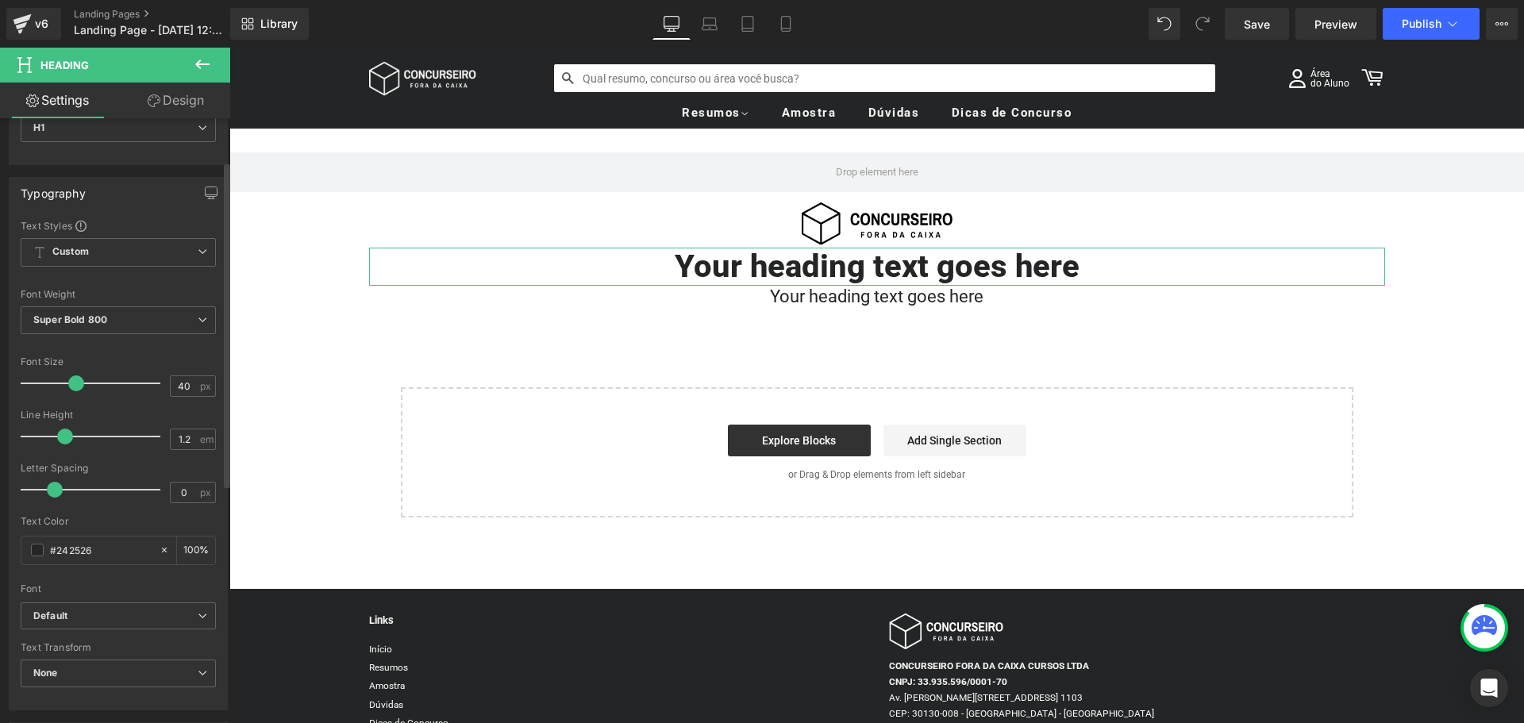
click at [107, 358] on div "Font Size" at bounding box center [118, 361] width 195 height 11
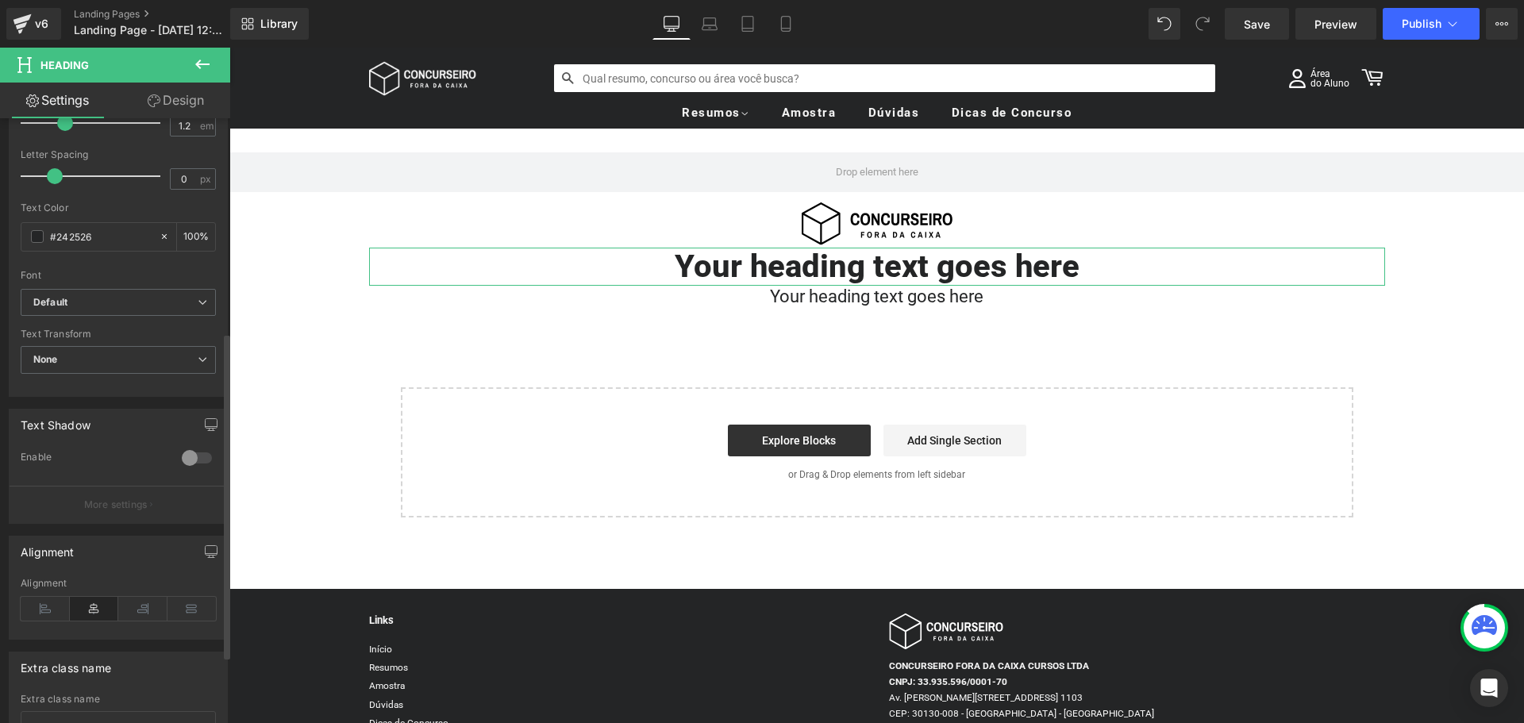
scroll to position [397, 0]
click at [197, 64] on icon at bounding box center [202, 65] width 14 height 10
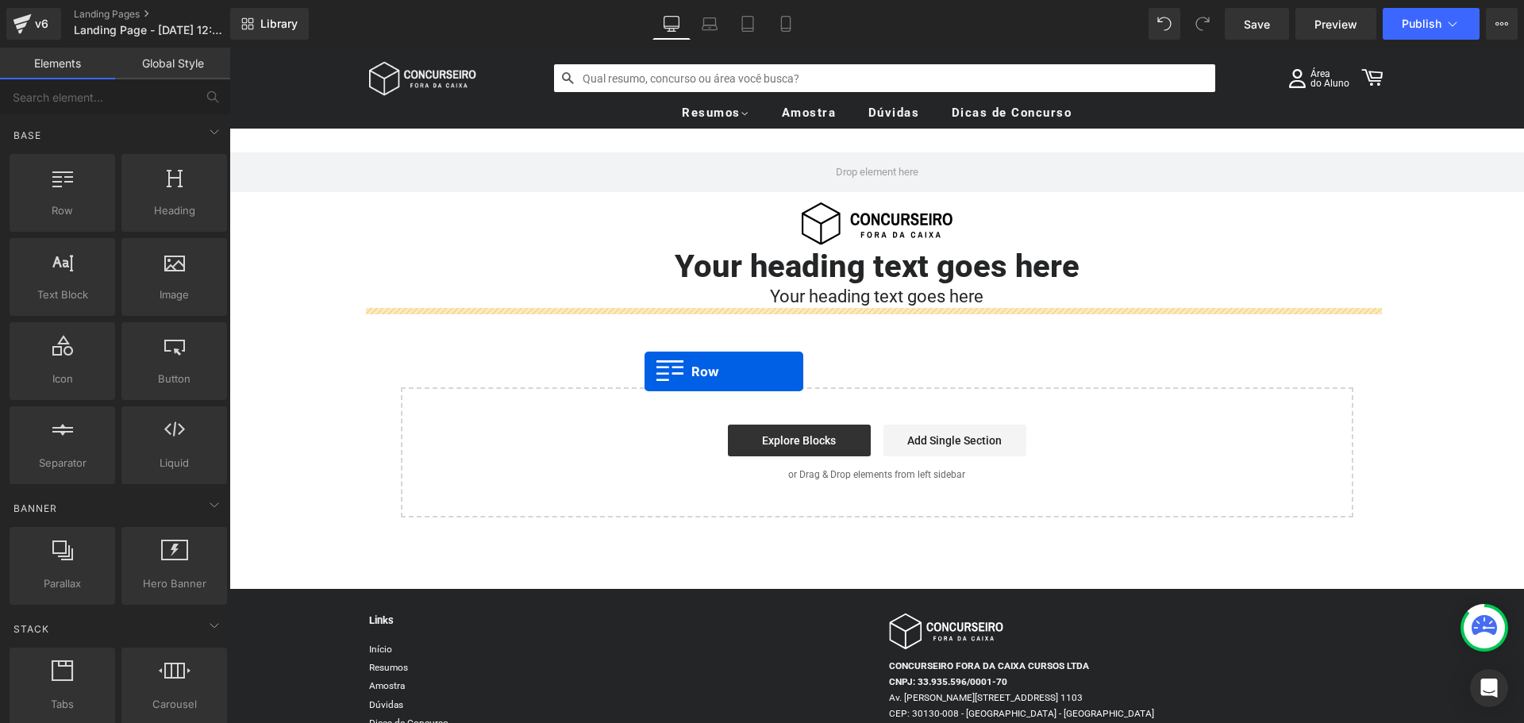
drag, startPoint x: 299, startPoint y: 252, endPoint x: 645, endPoint y: 372, distance: 365.5
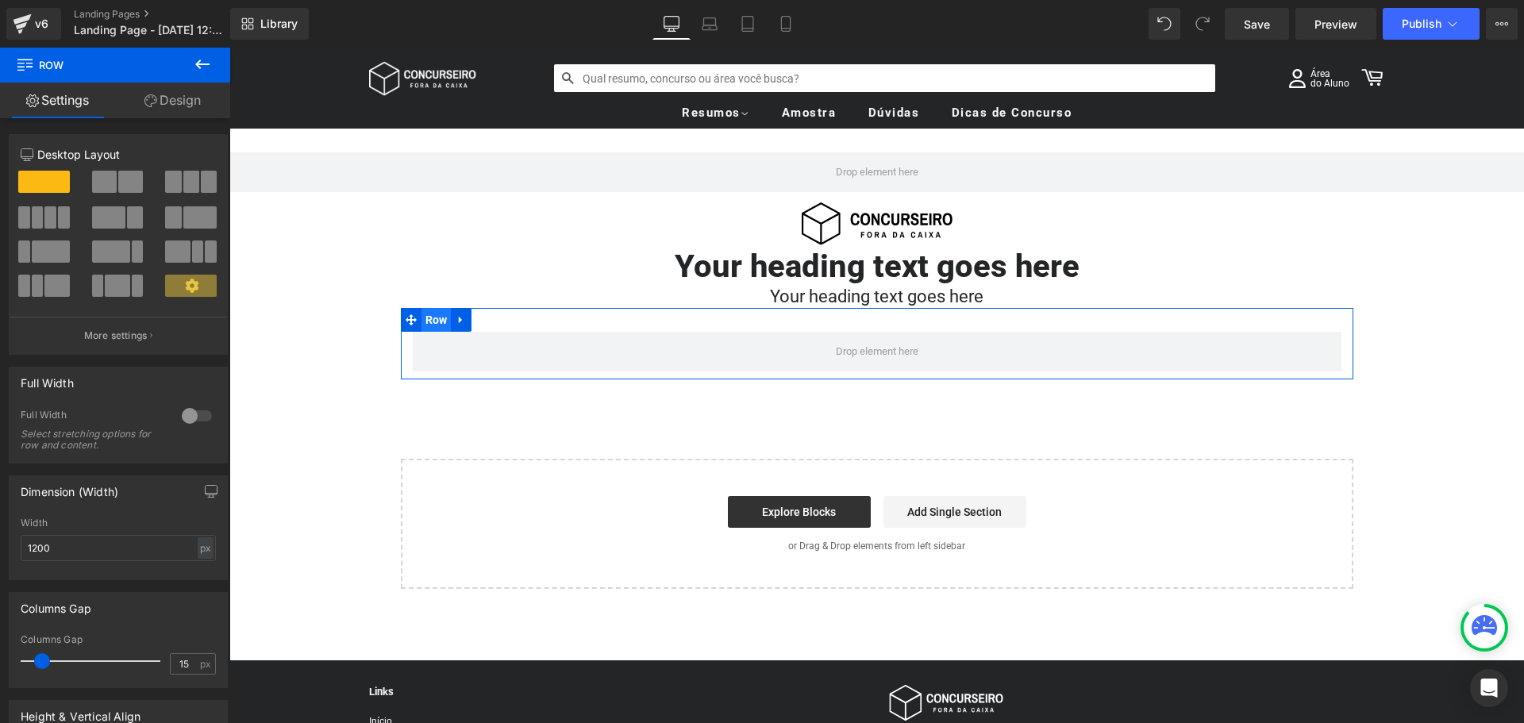
click at [422, 318] on span "Row" at bounding box center [437, 320] width 30 height 24
click at [119, 175] on span at bounding box center [130, 182] width 25 height 22
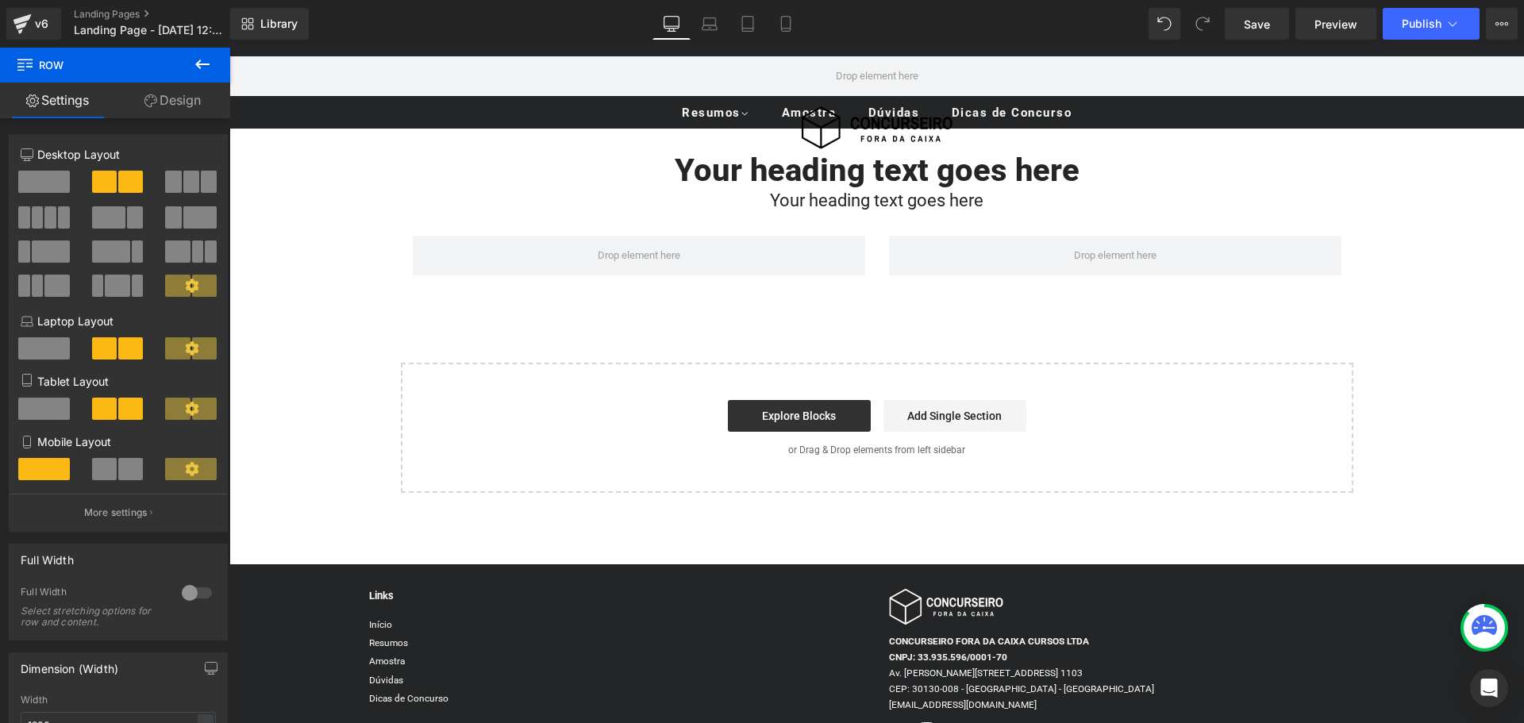
scroll to position [0, 0]
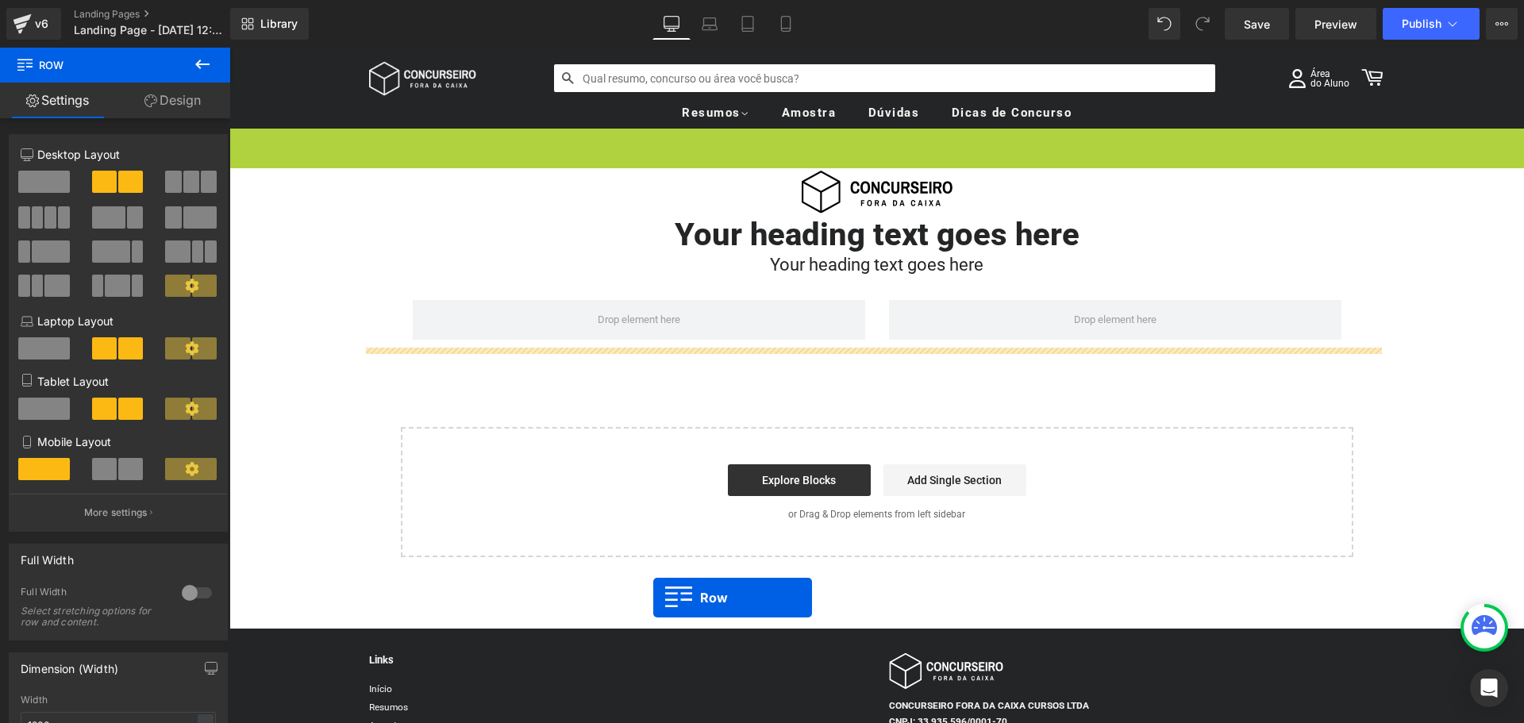
drag, startPoint x: 235, startPoint y: 137, endPoint x: 653, endPoint y: 598, distance: 622.7
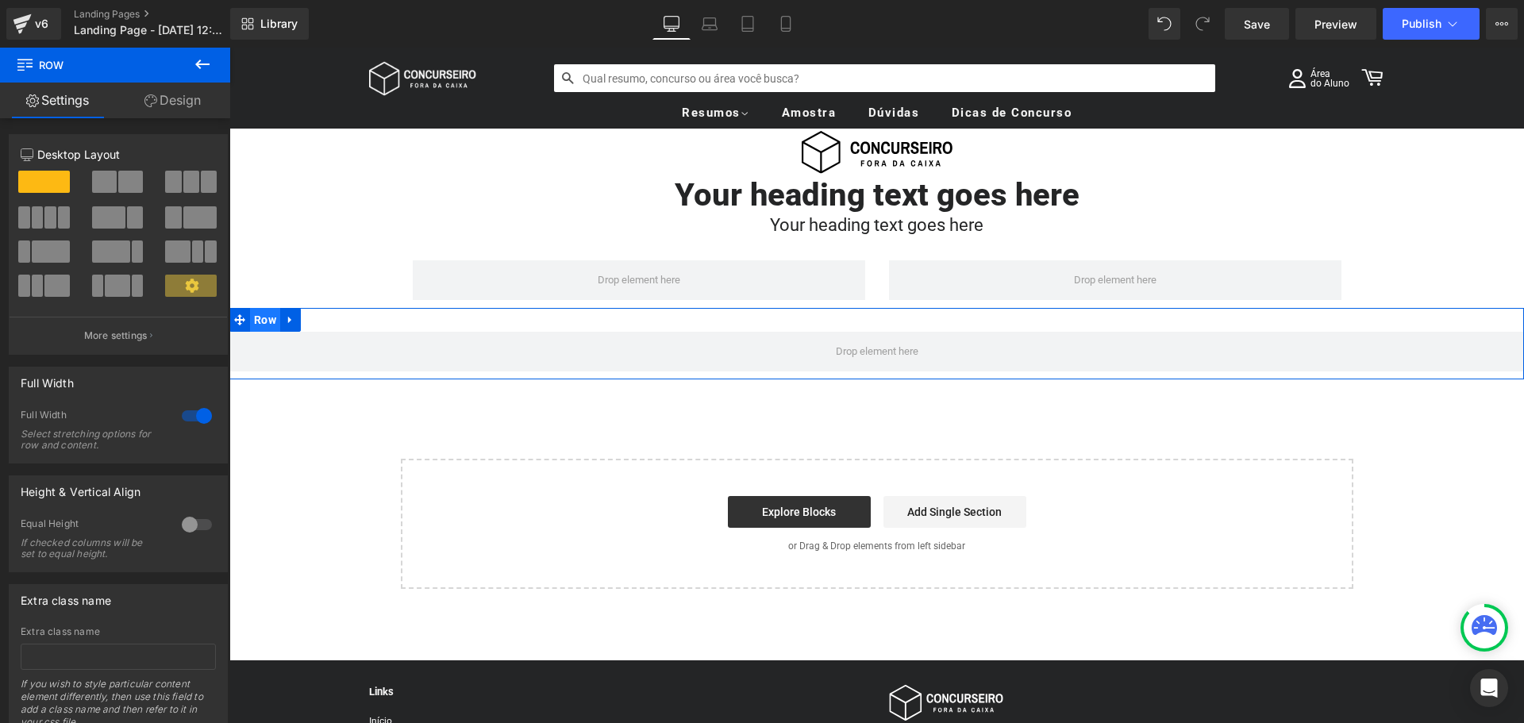
click at [264, 313] on span "Row" at bounding box center [265, 320] width 30 height 24
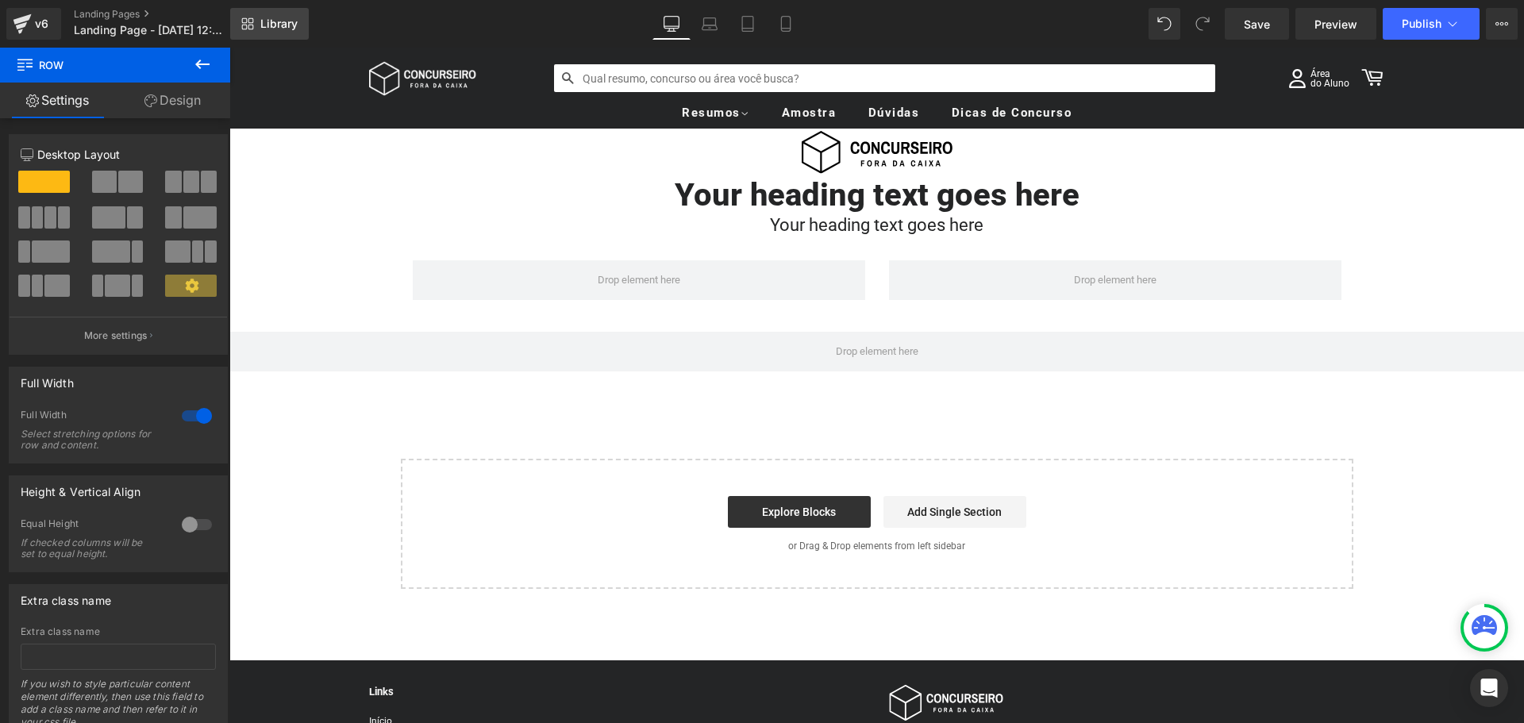
click at [258, 25] on link "Library" at bounding box center [269, 24] width 79 height 32
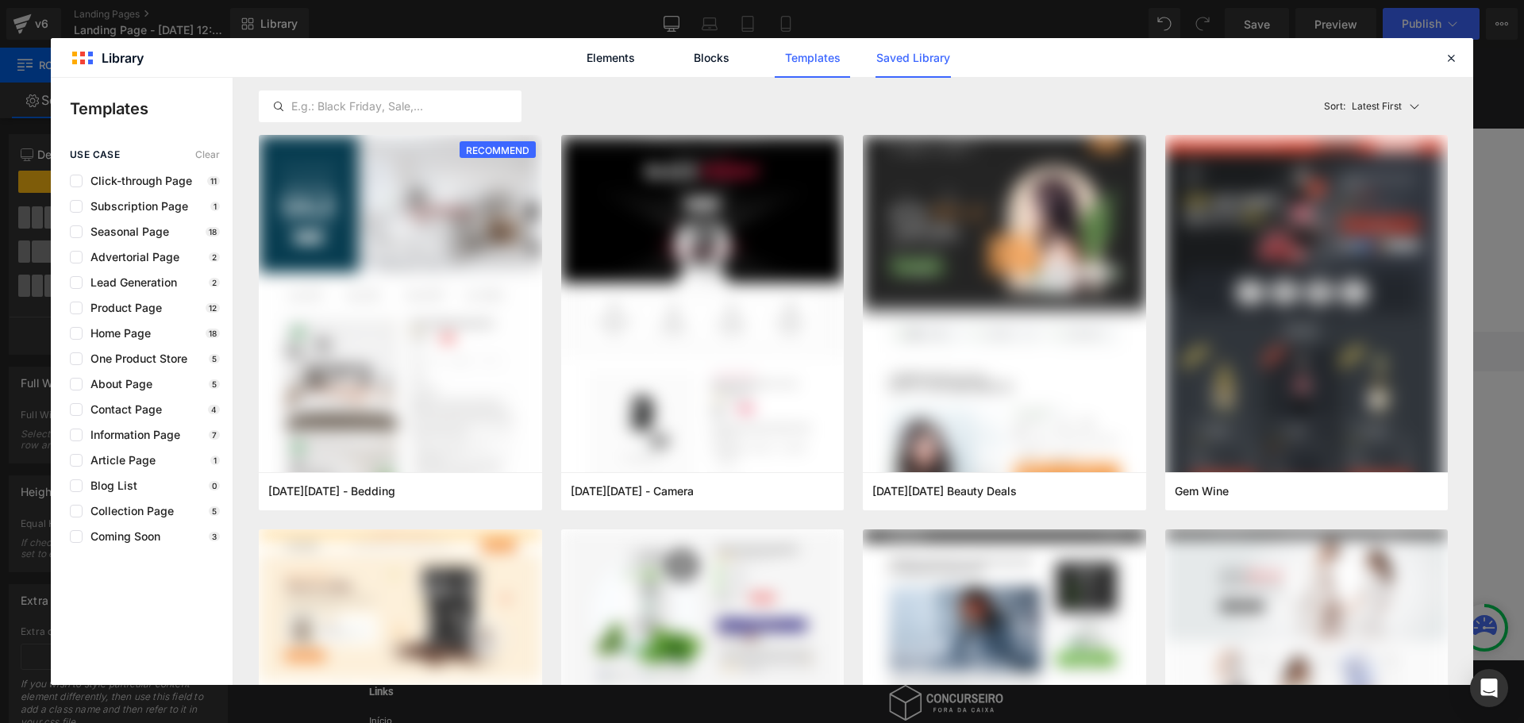
click at [918, 64] on link "Saved Library" at bounding box center [913, 58] width 75 height 40
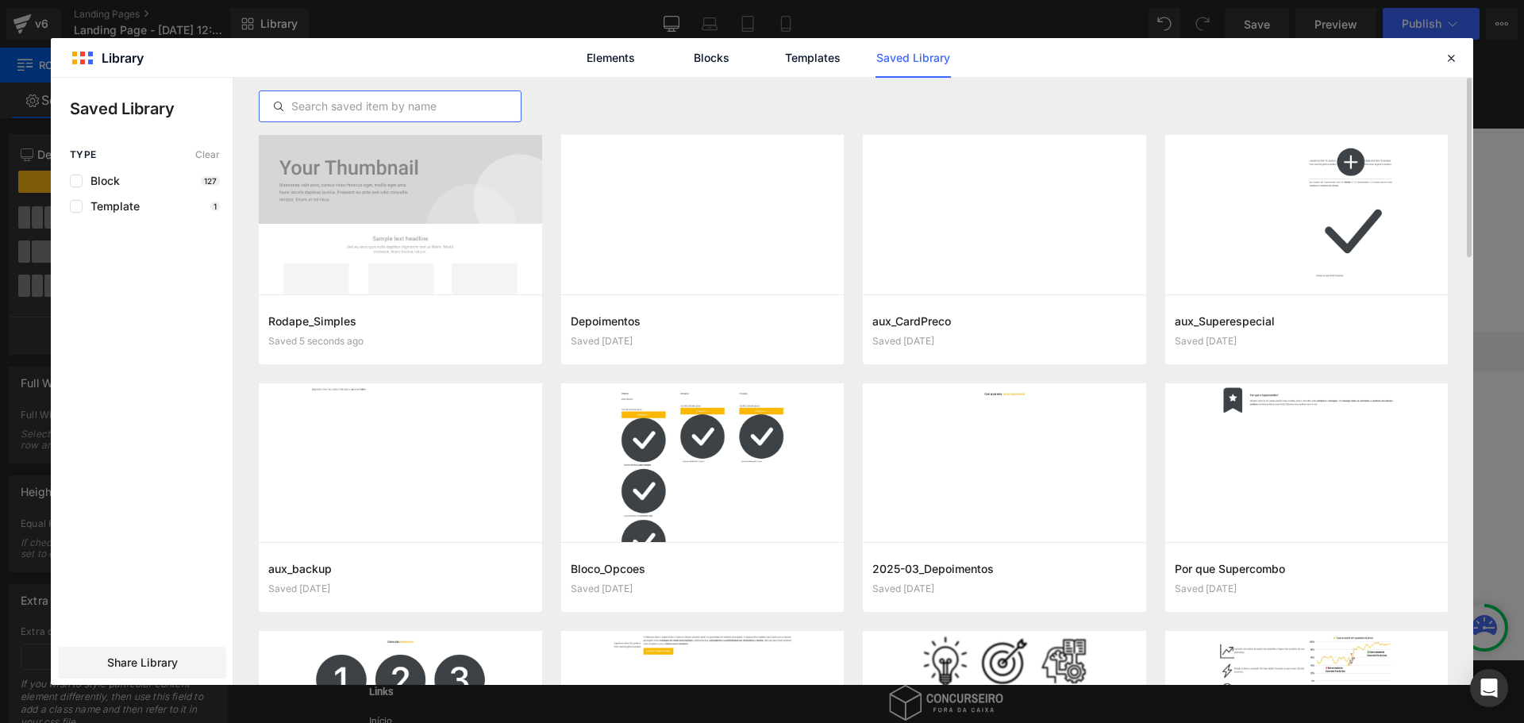
click at [371, 112] on input "text" at bounding box center [390, 106] width 261 height 19
click at [384, 329] on button "Add to page" at bounding box center [384, 329] width 233 height 25
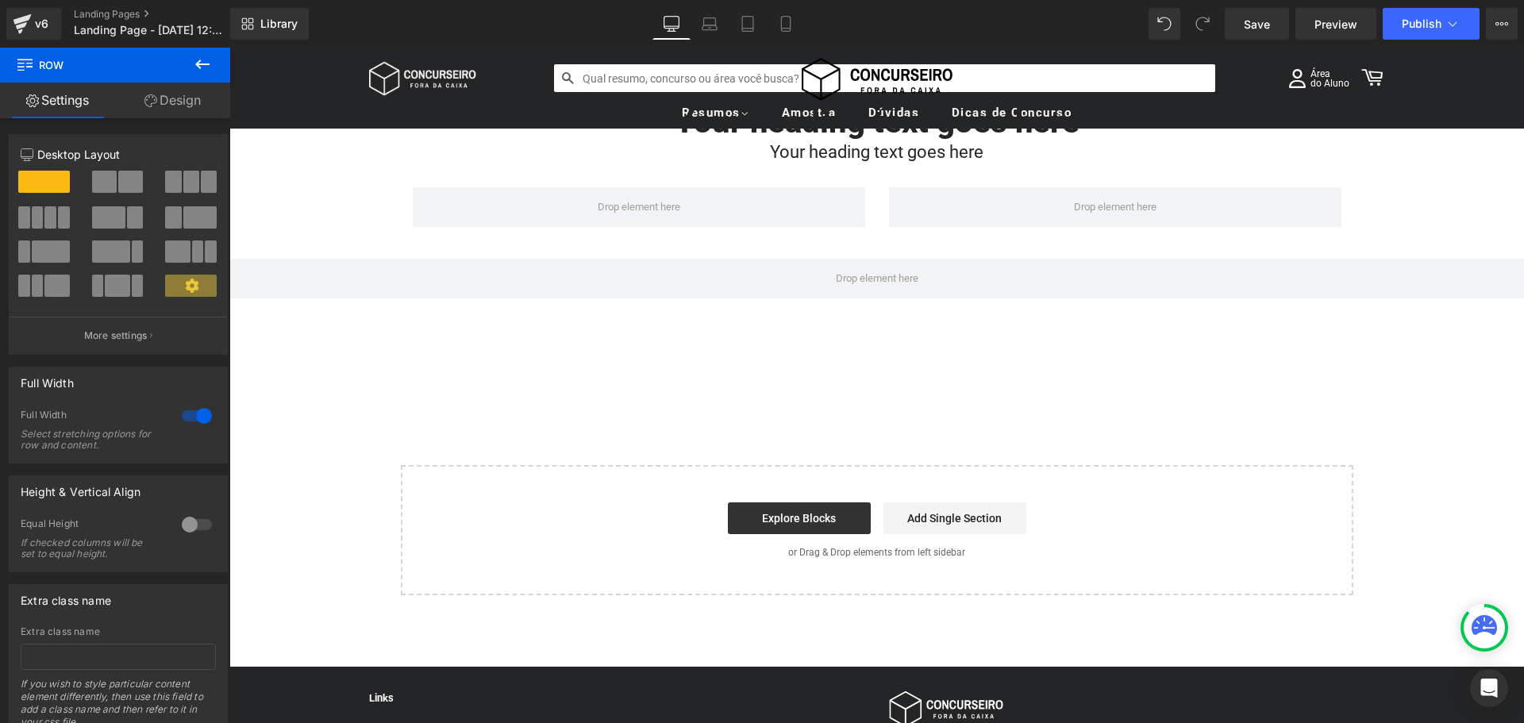
scroll to position [14, 0]
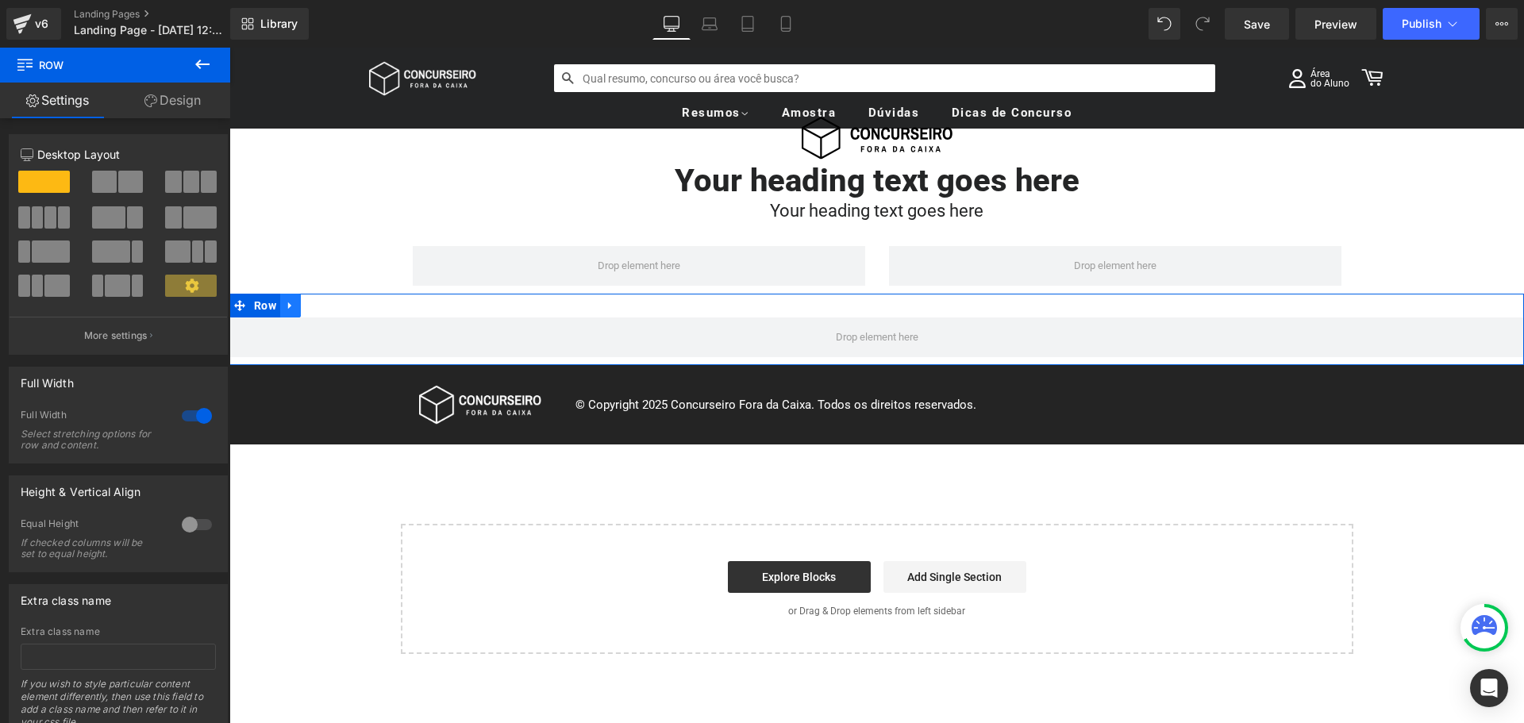
click at [285, 303] on icon at bounding box center [290, 306] width 11 height 12
click at [331, 305] on icon at bounding box center [331, 305] width 11 height 11
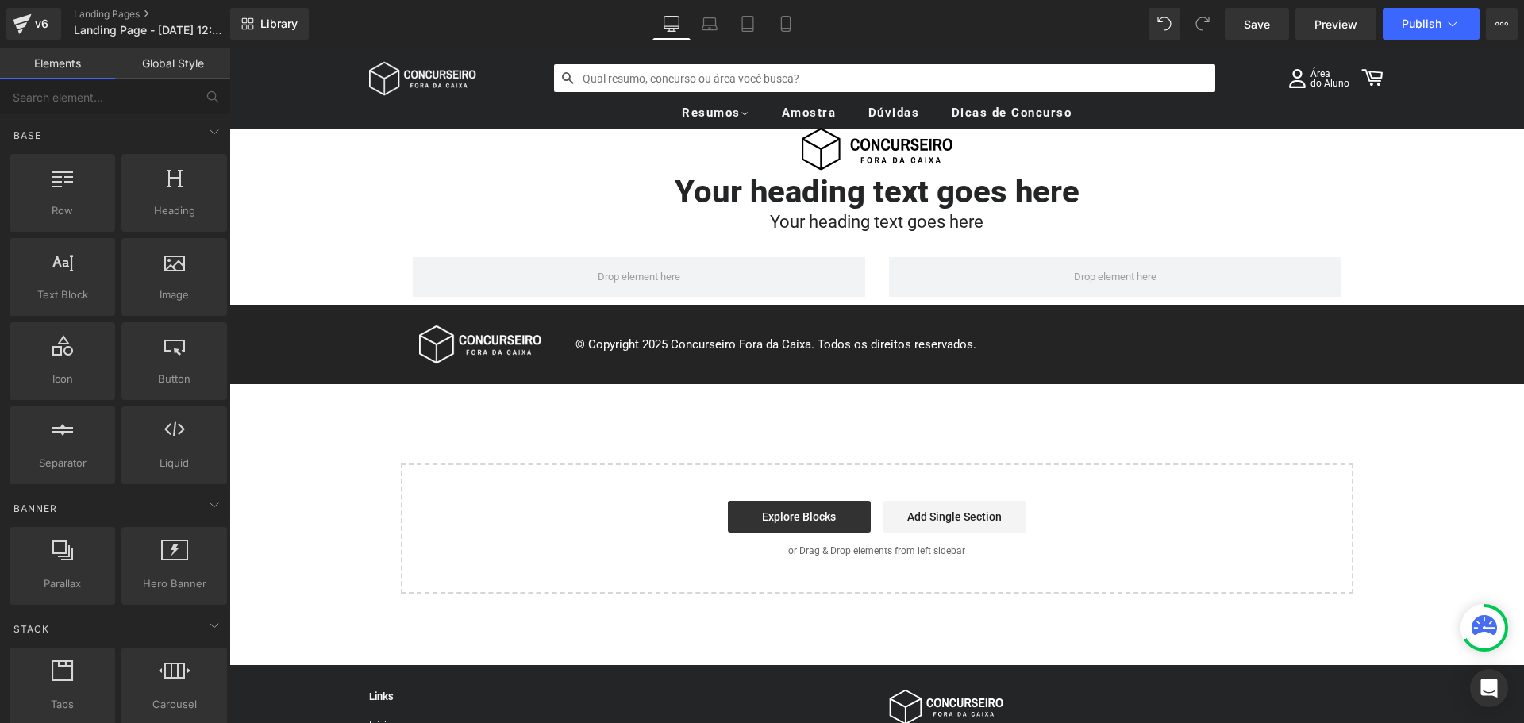
scroll to position [0, 0]
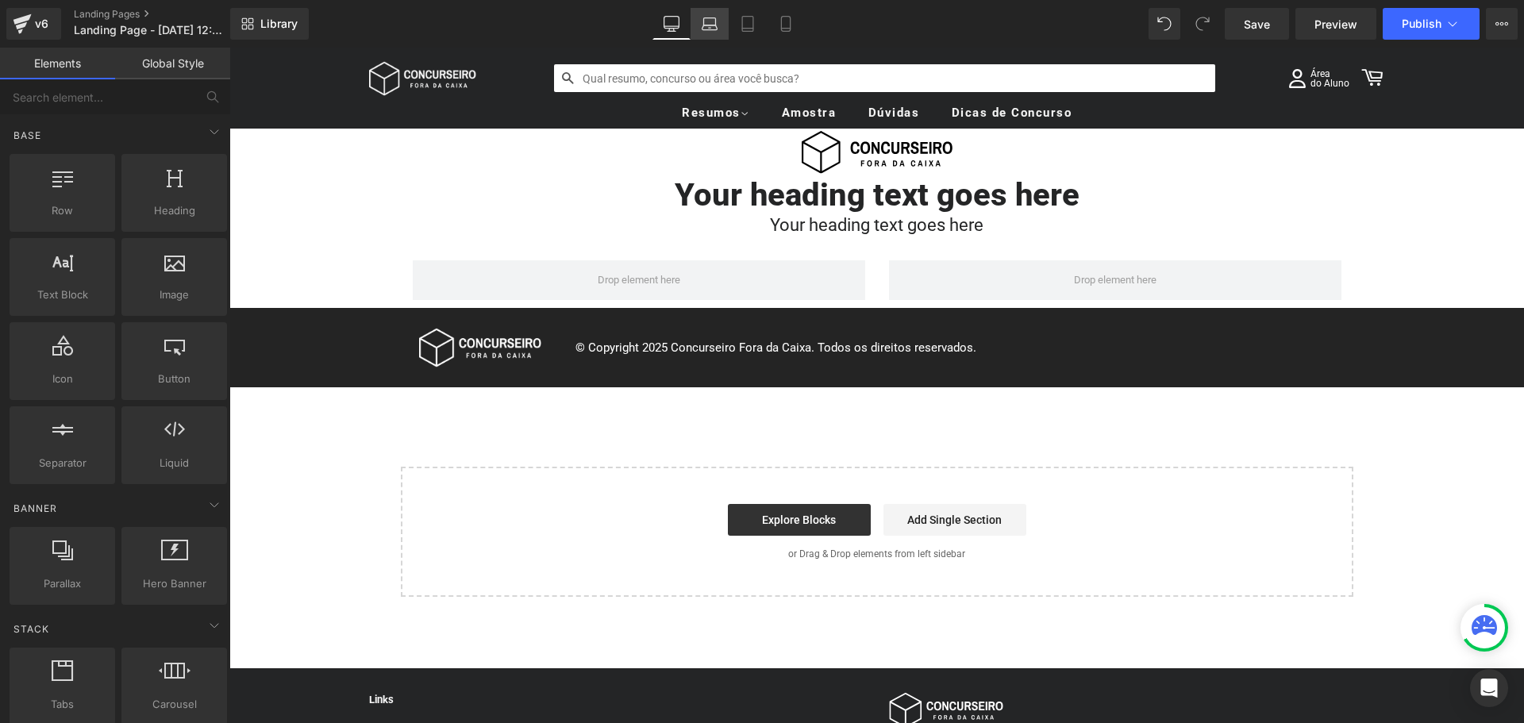
click at [720, 31] on link "Laptop" at bounding box center [710, 24] width 38 height 32
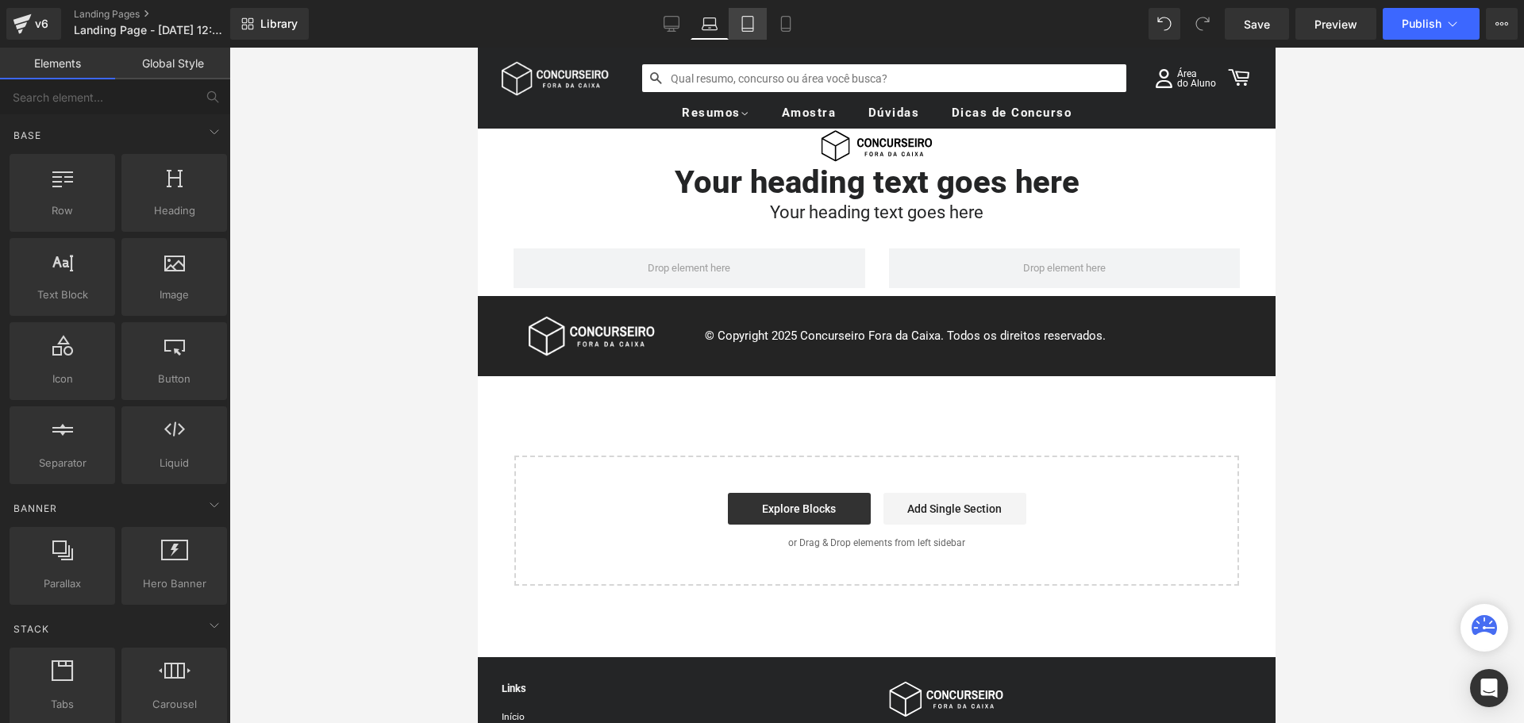
scroll to position [81, 0]
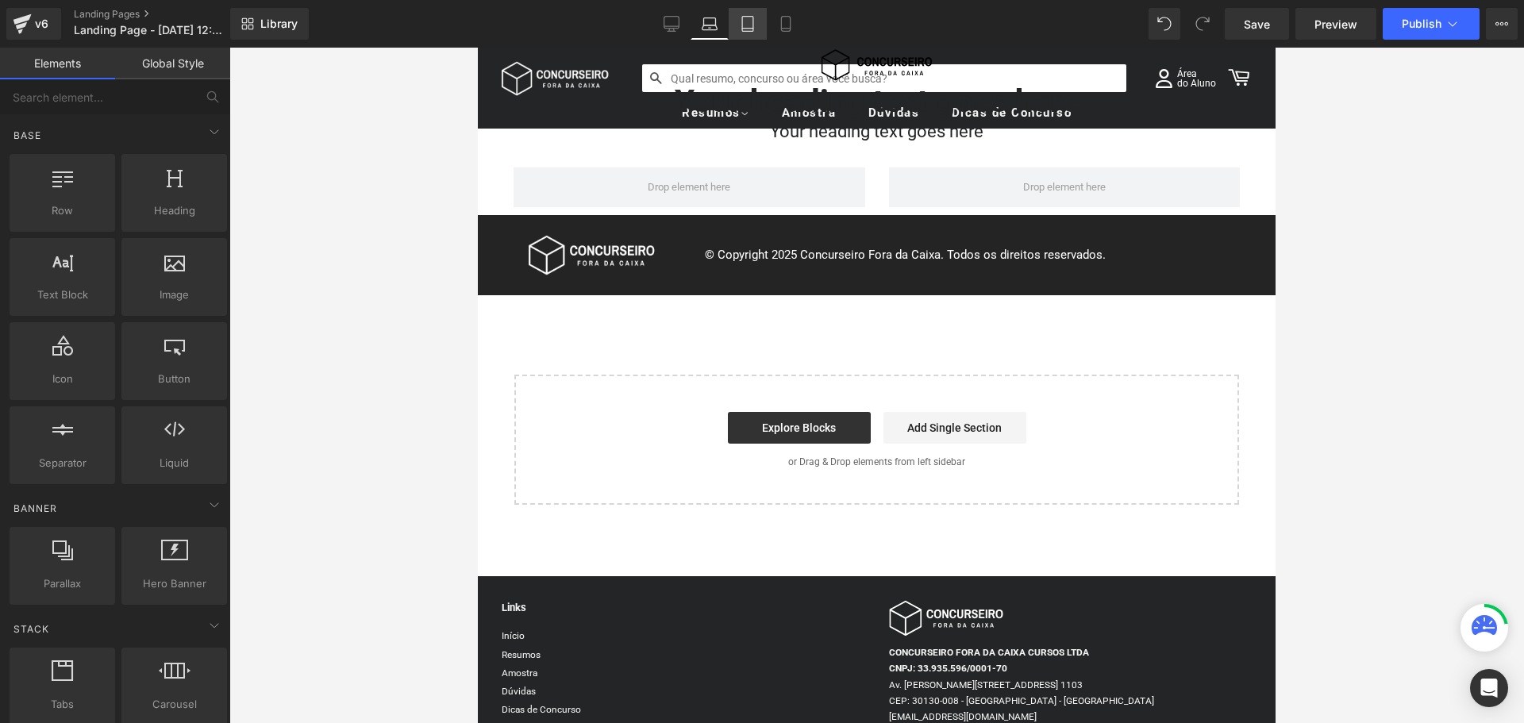
click at [745, 26] on icon at bounding box center [748, 24] width 16 height 16
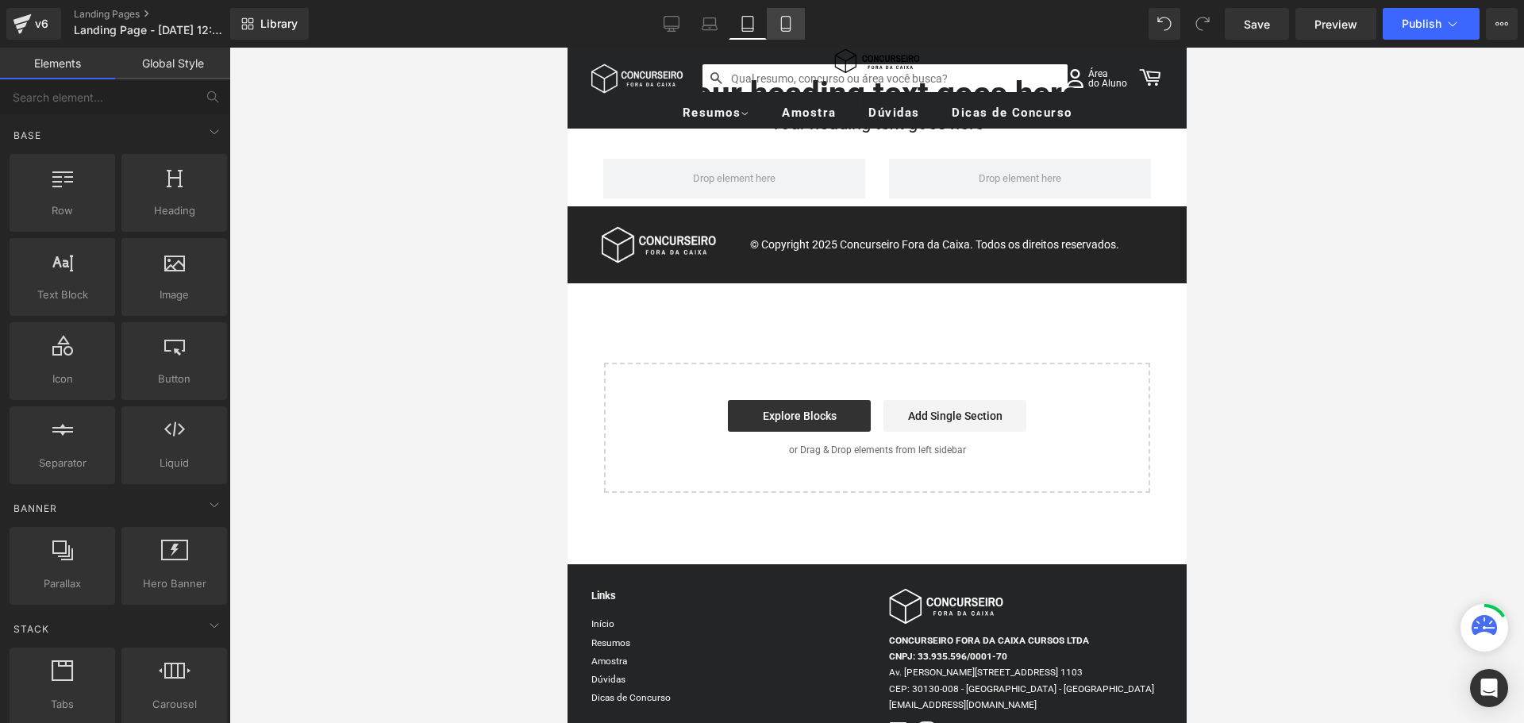
click at [770, 35] on link "Mobile" at bounding box center [786, 24] width 38 height 32
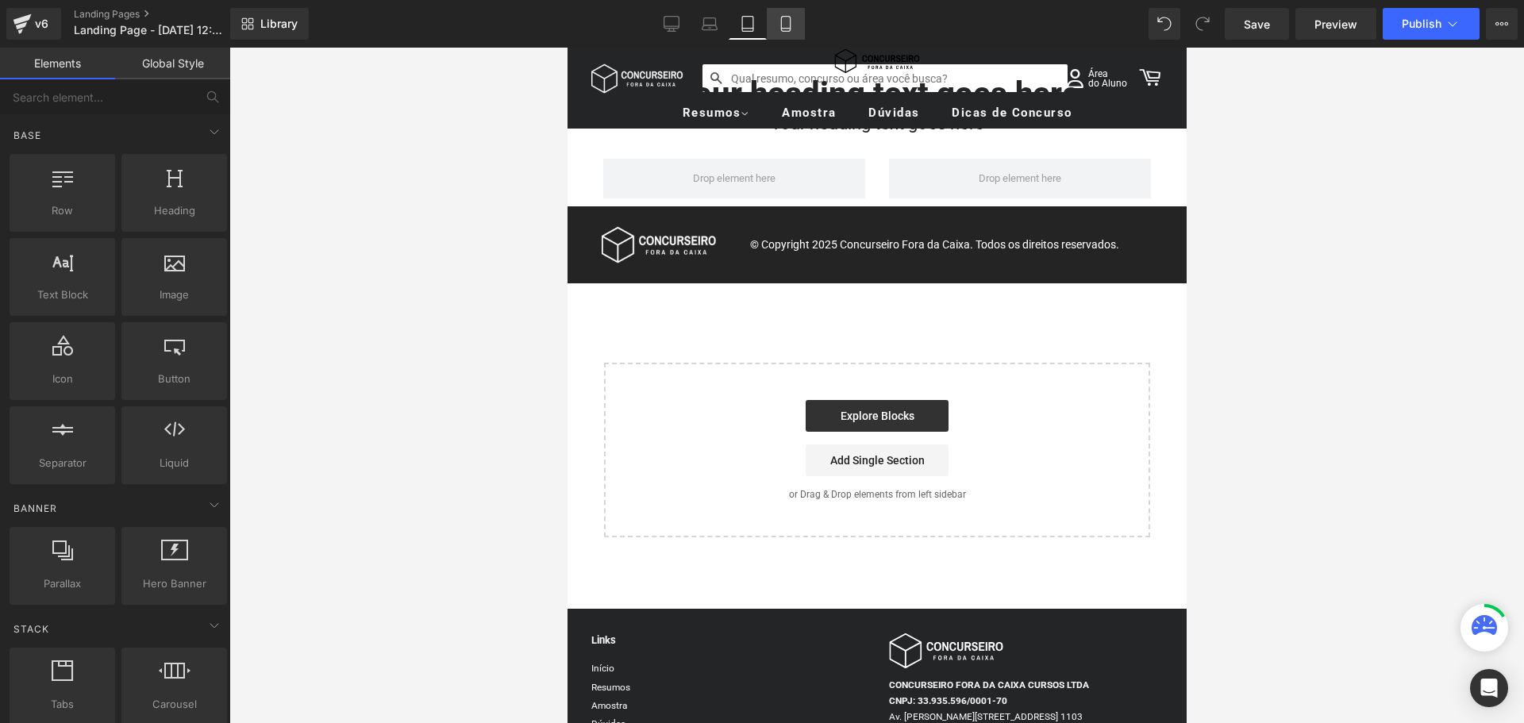
scroll to position [13, 0]
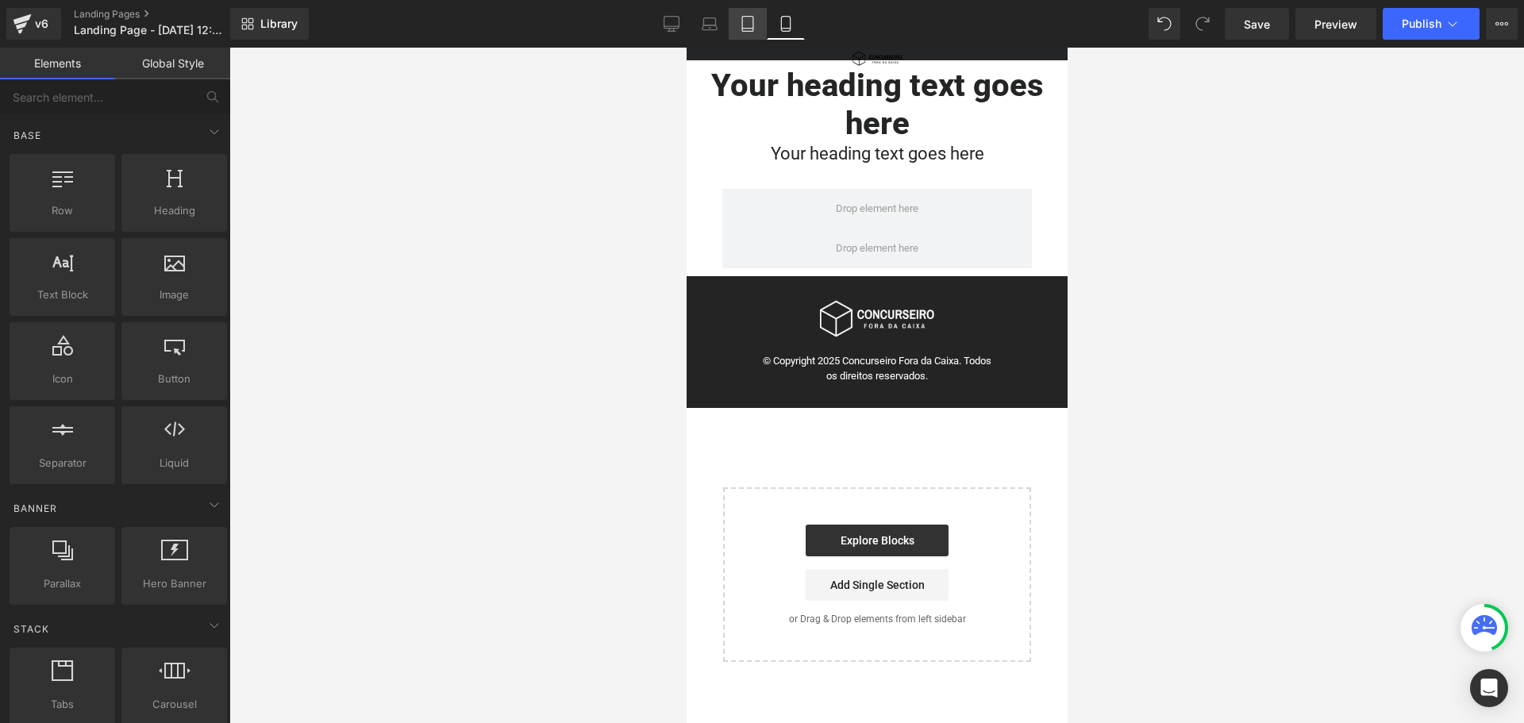
click at [747, 35] on link "Tablet" at bounding box center [748, 24] width 38 height 32
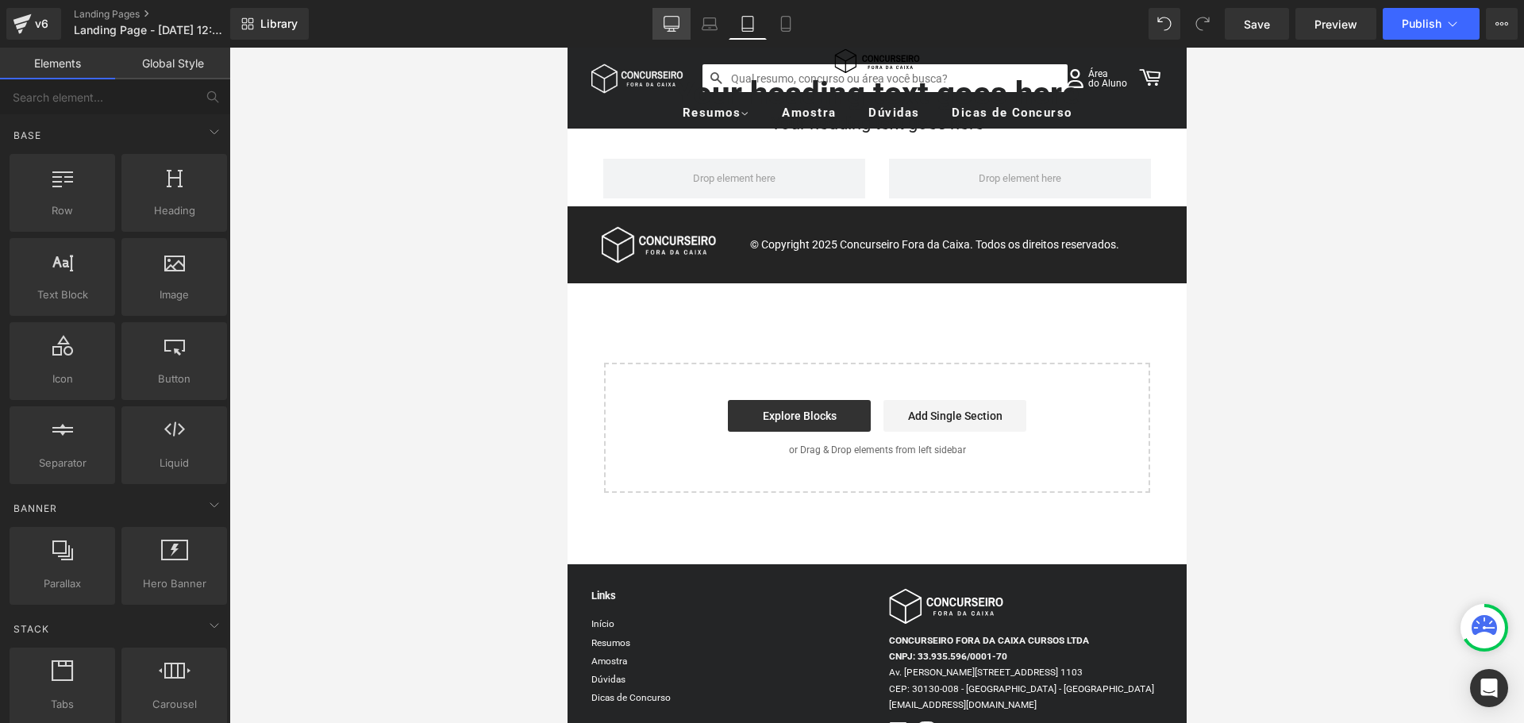
click at [679, 26] on icon at bounding box center [671, 26] width 15 height 0
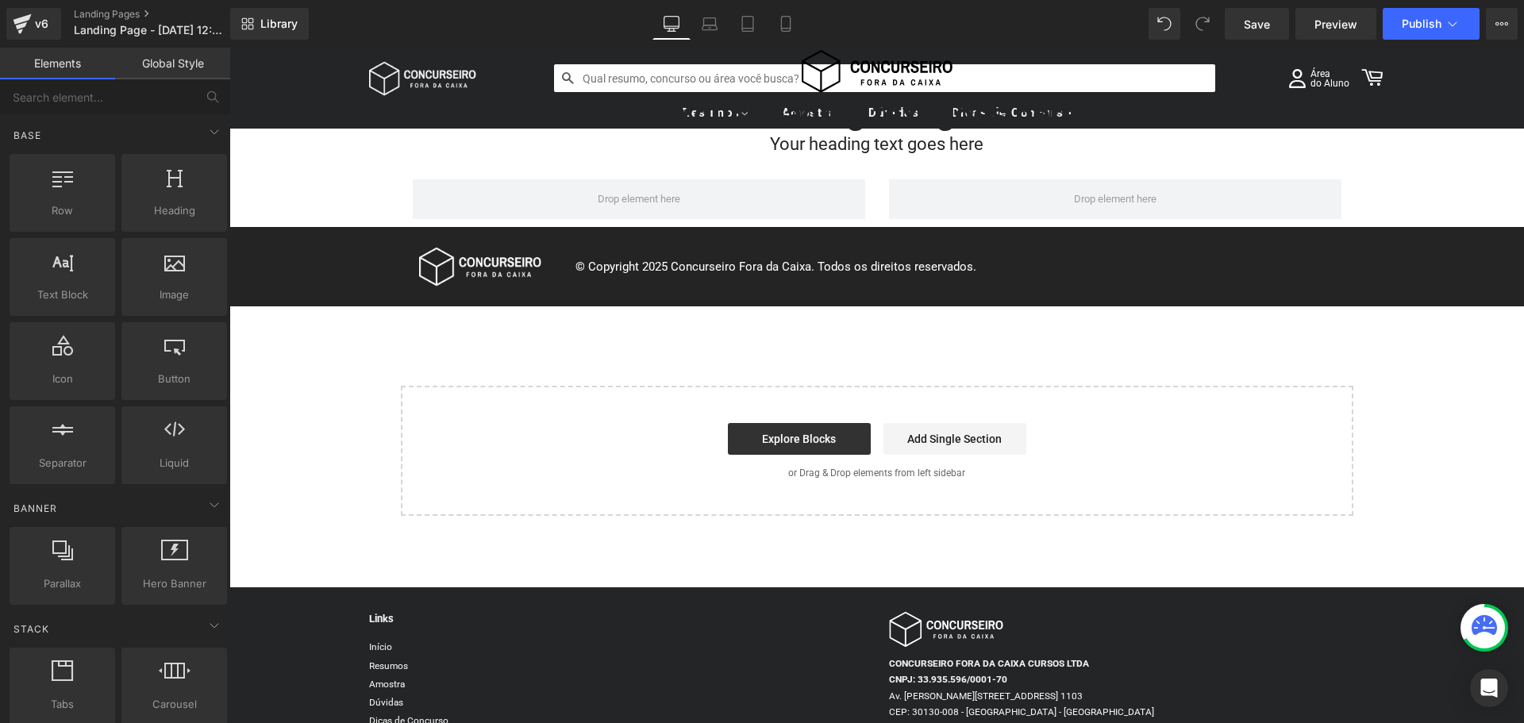
scroll to position [0, 0]
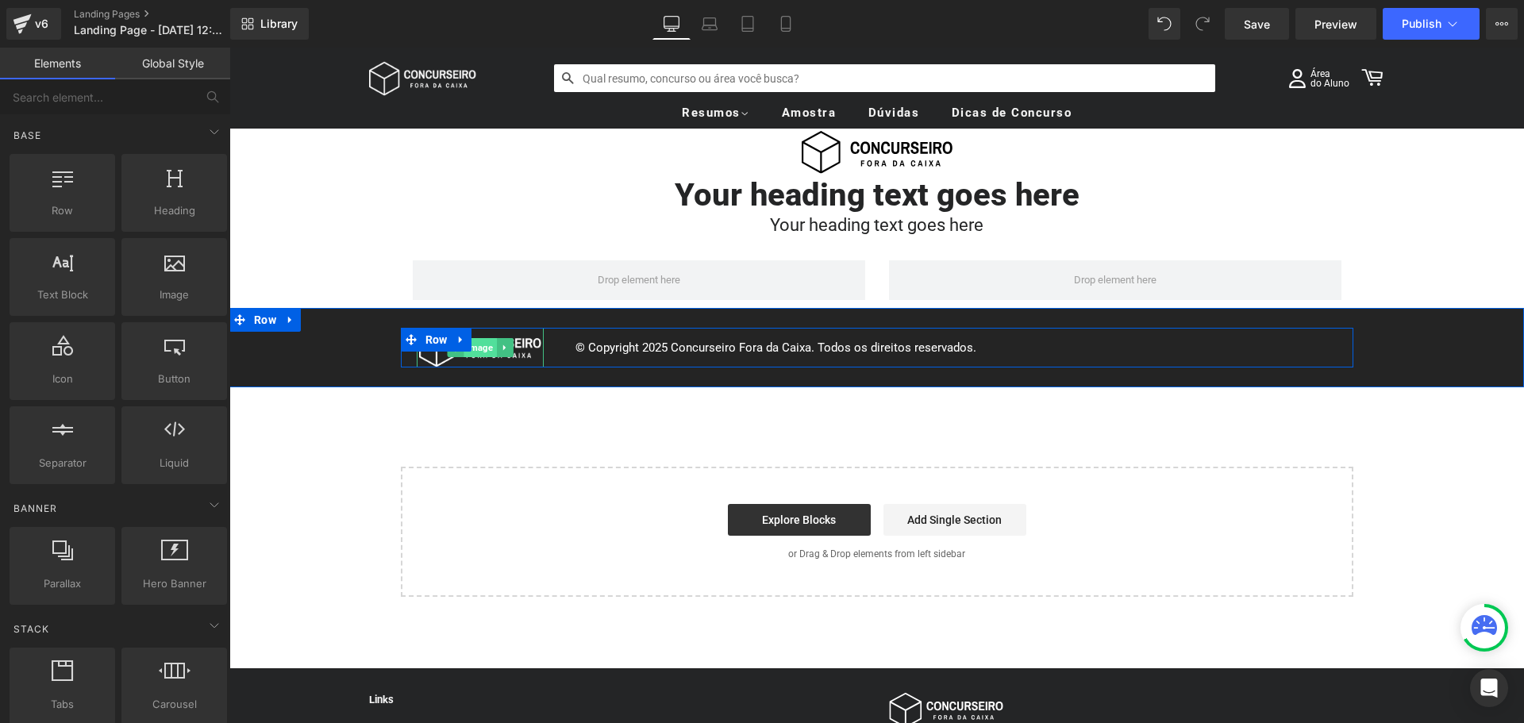
click at [479, 350] on span "Image" at bounding box center [480, 347] width 33 height 19
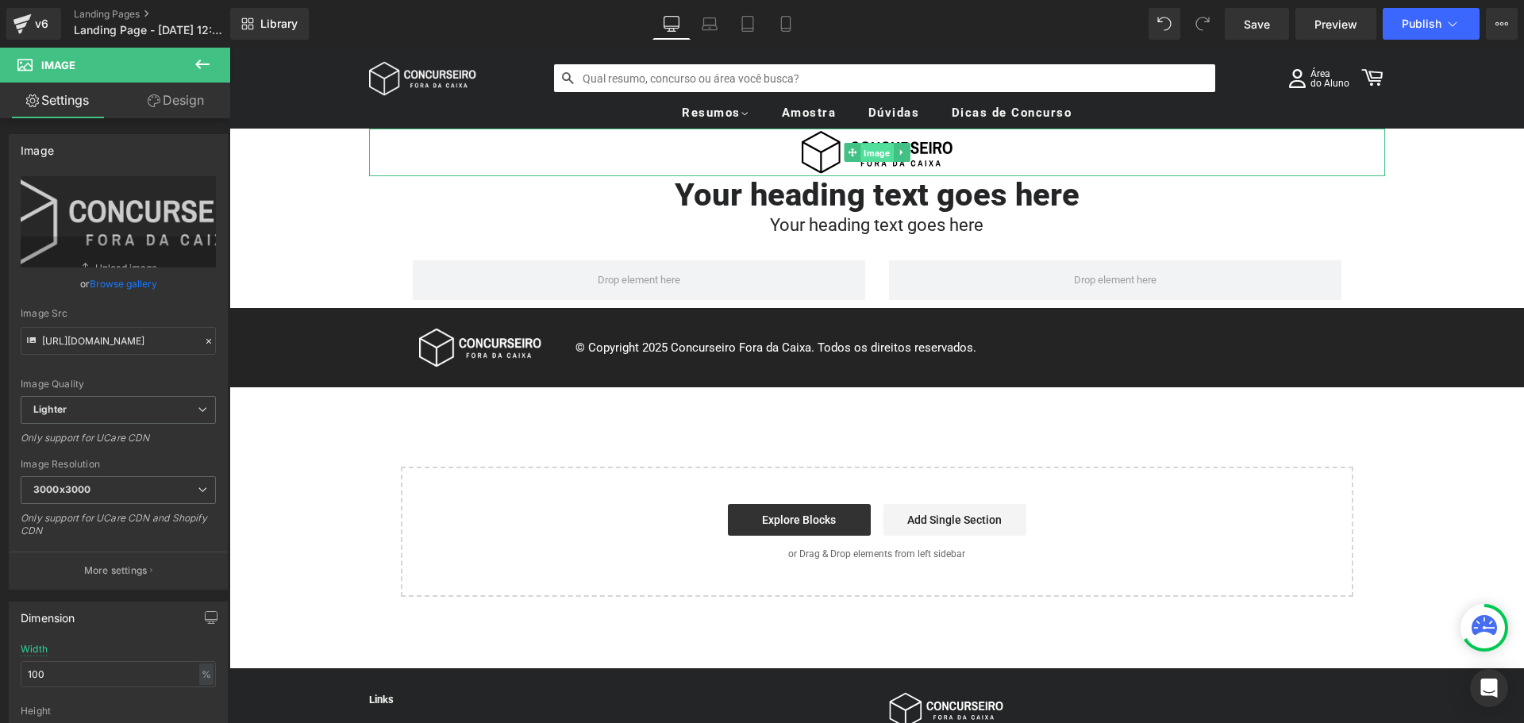
click at [876, 157] on span "Image" at bounding box center [877, 153] width 33 height 19
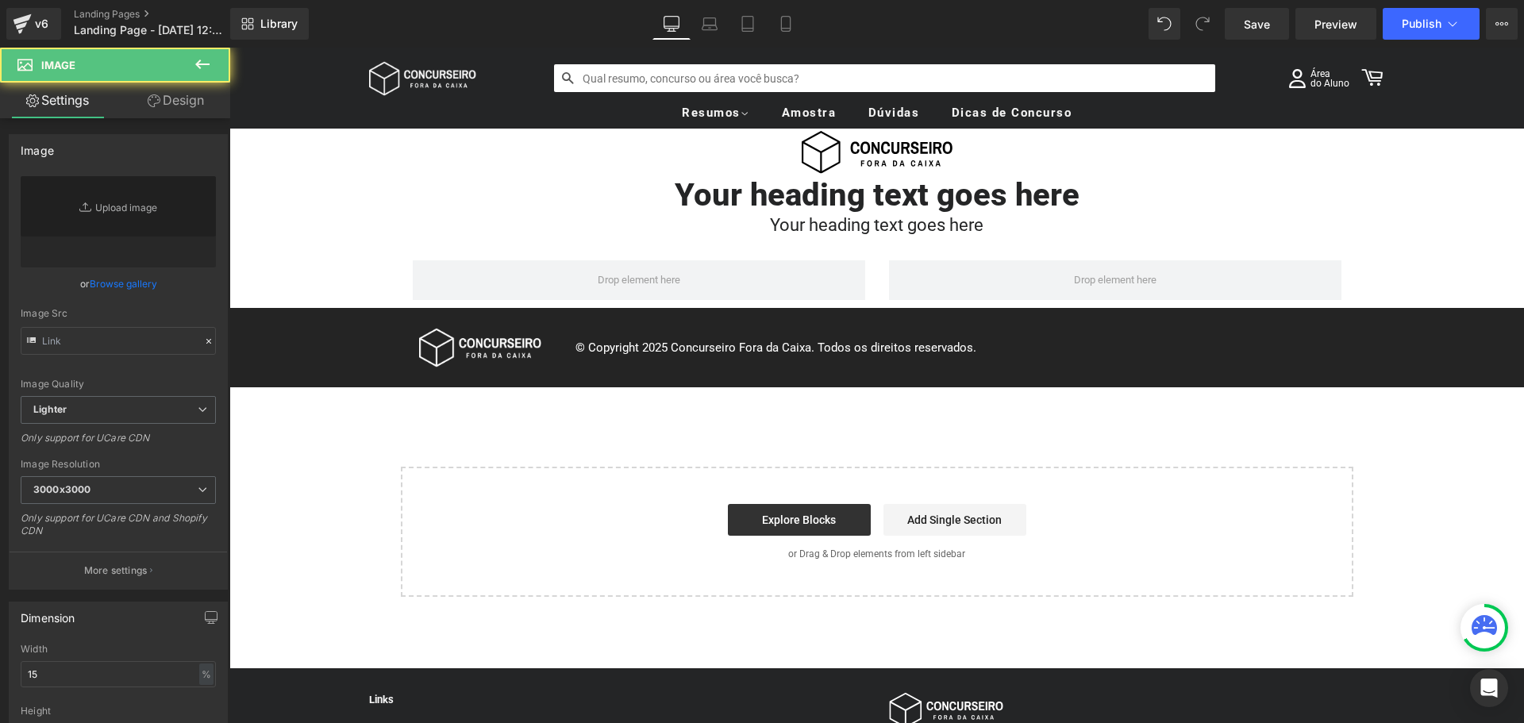
type input "https://cdn.shopify.com/s/files/1/0221/8269/0916/files/Checkout_LogoSVG_2.svg?v…"
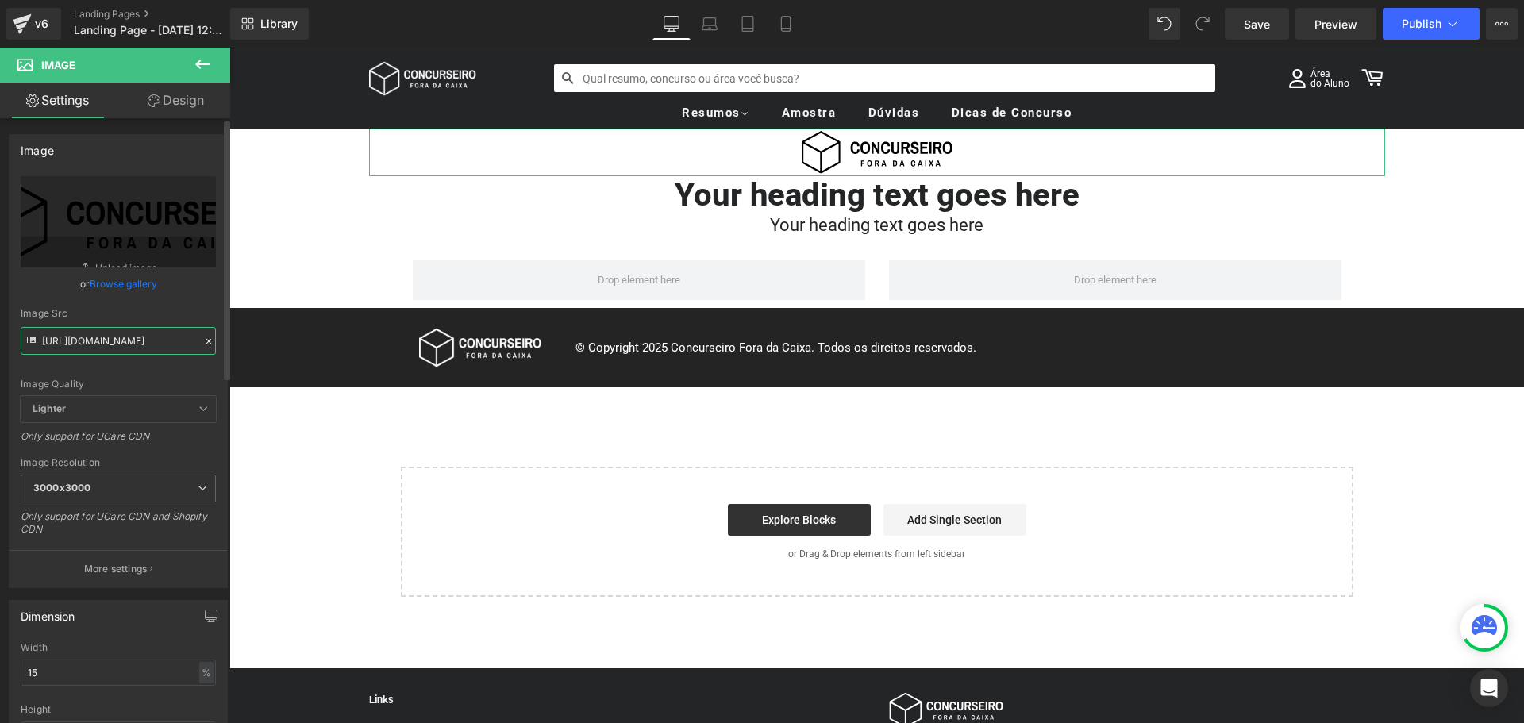
click at [143, 340] on input "https://cdn.shopify.com/s/files/1/0221/8269/0916/files/Checkout_LogoSVG_2.svg?v…" at bounding box center [118, 341] width 195 height 28
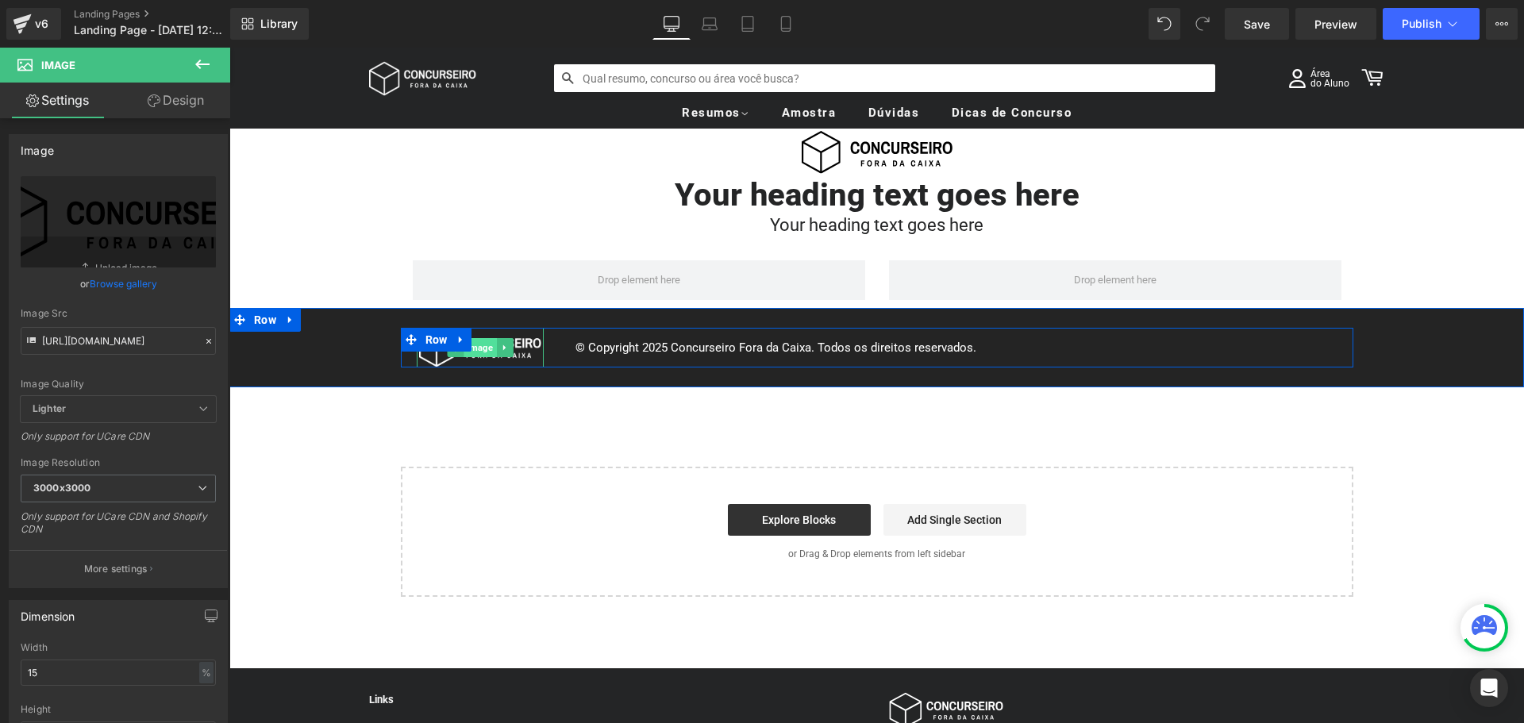
click at [477, 352] on span "Image" at bounding box center [480, 347] width 33 height 19
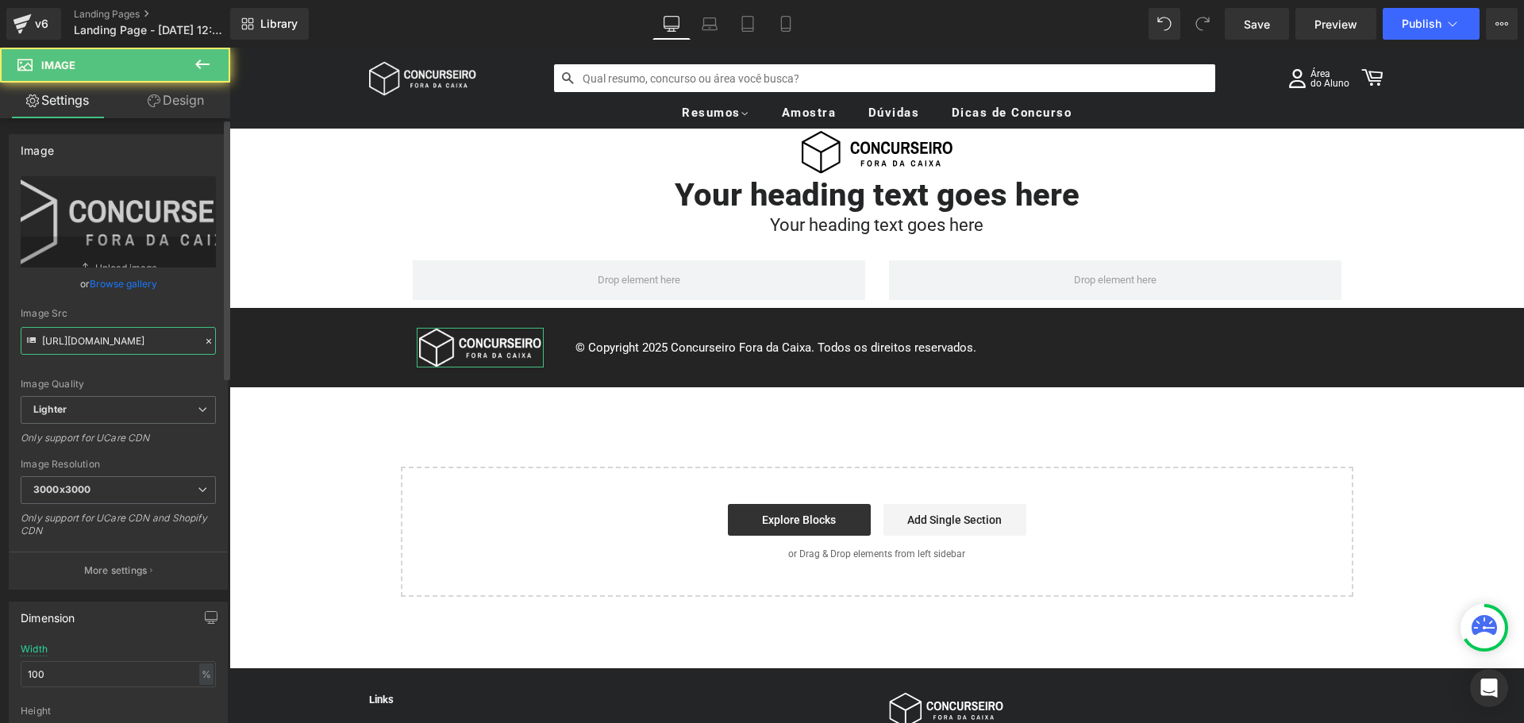
click at [130, 337] on input "https://ucarecdn.com/fc5afbc3-7ac6-41a8-8c0c-542d9c66219e/-/format/auto/-/previ…" at bounding box center [118, 341] width 195 height 28
paste input "cdn.shopify.com/s/files/1/0221/8269/0916/files/Checkout_LogoSVG_2.svg?v=1676330…"
type input "https://cdn.shopify.com/s/files/1/0221/8269/0916/files/Checkout_LogoSVG_2.svg?v…"
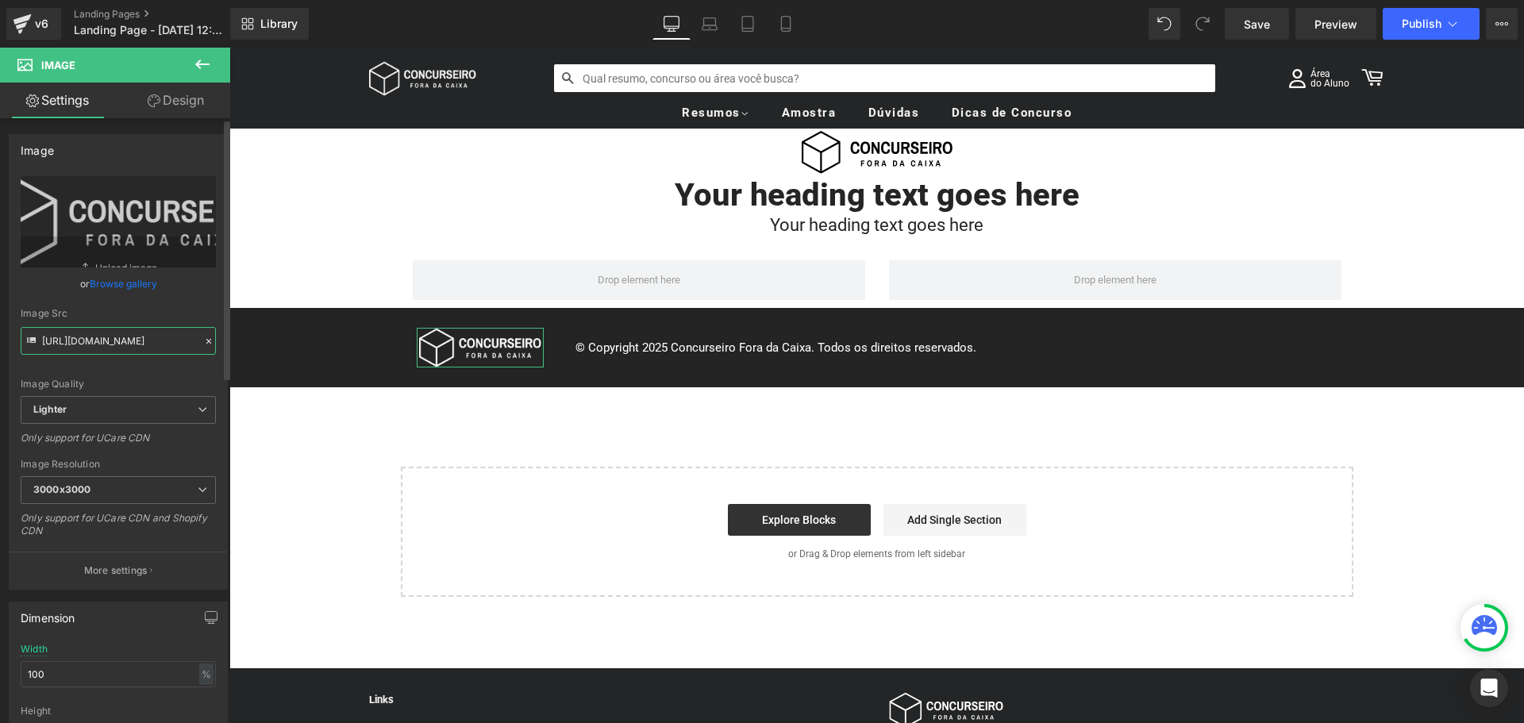
scroll to position [0, 292]
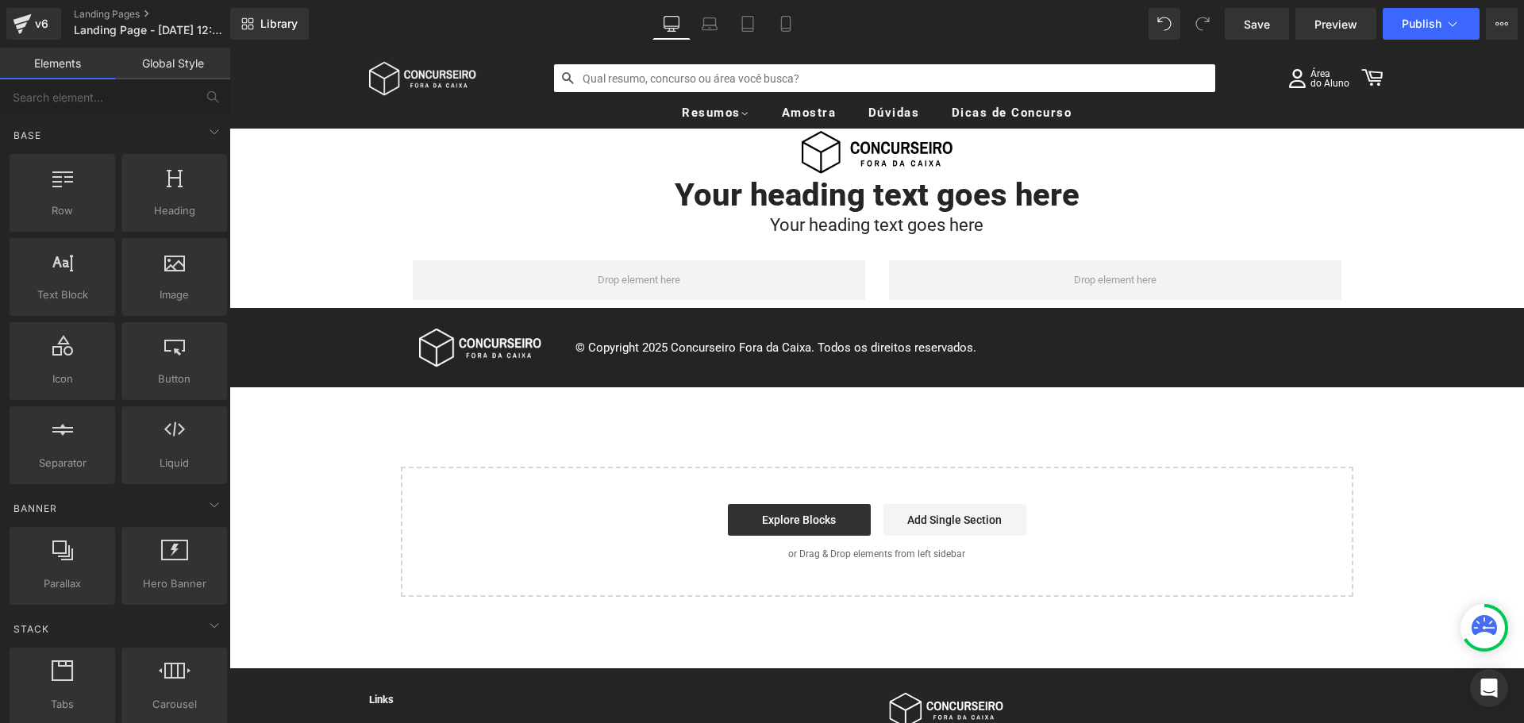
click at [267, 438] on div "Image Your heading text goes here Heading Your heading text goes here Heading R…" at bounding box center [876, 399] width 1295 height 540
click at [325, 248] on div "Image Your heading text goes here Heading Your heading text goes here Heading R…" at bounding box center [876, 399] width 1295 height 540
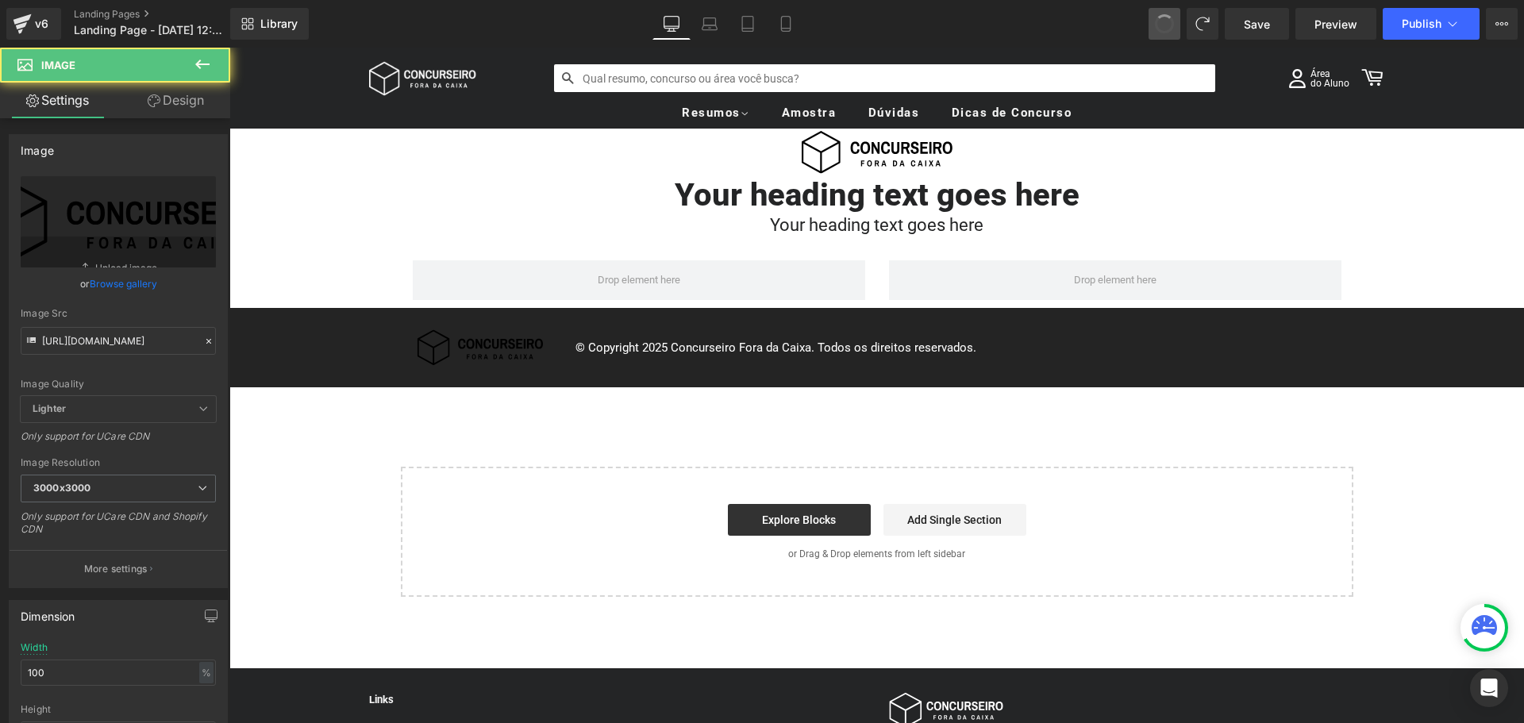
type input "https://ucarecdn.com/fc5afbc3-7ac6-41a8-8c0c-542d9c66219e/-/format/auto/-/previ…"
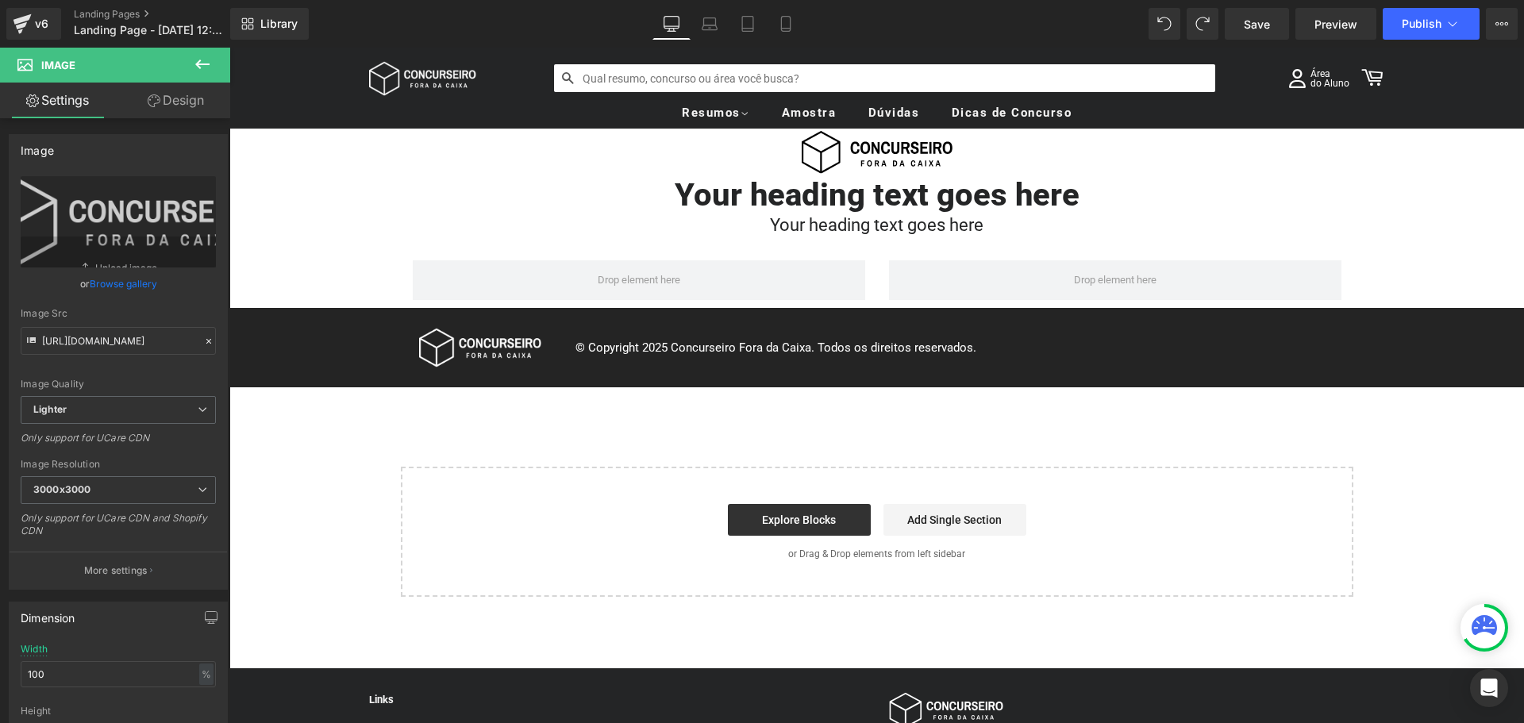
click at [309, 248] on div "Image Your heading text goes here Heading Your heading text goes here Heading R…" at bounding box center [876, 399] width 1295 height 540
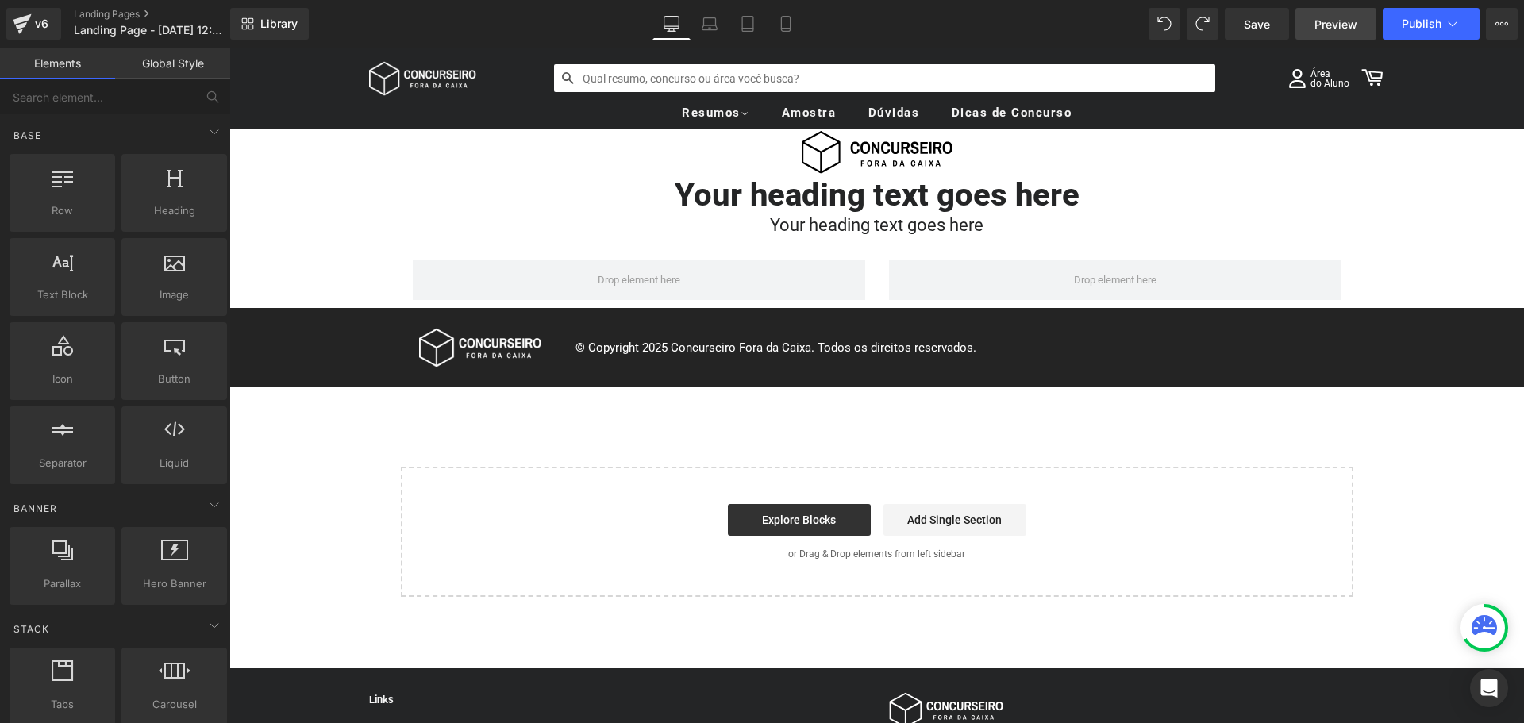
click at [1321, 26] on span "Preview" at bounding box center [1336, 24] width 43 height 17
click at [1249, 29] on span "Save" at bounding box center [1257, 24] width 26 height 17
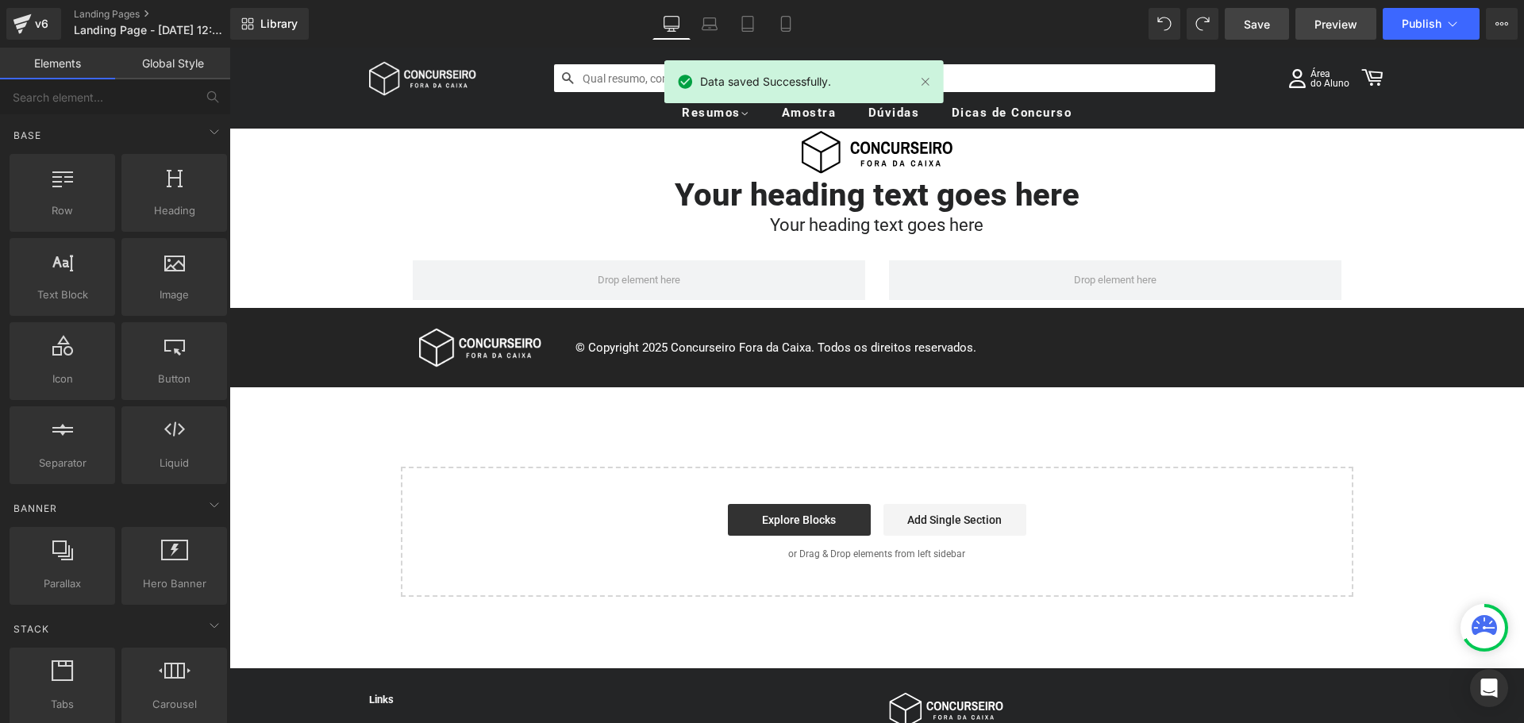
click at [1327, 22] on span "Preview" at bounding box center [1336, 24] width 43 height 17
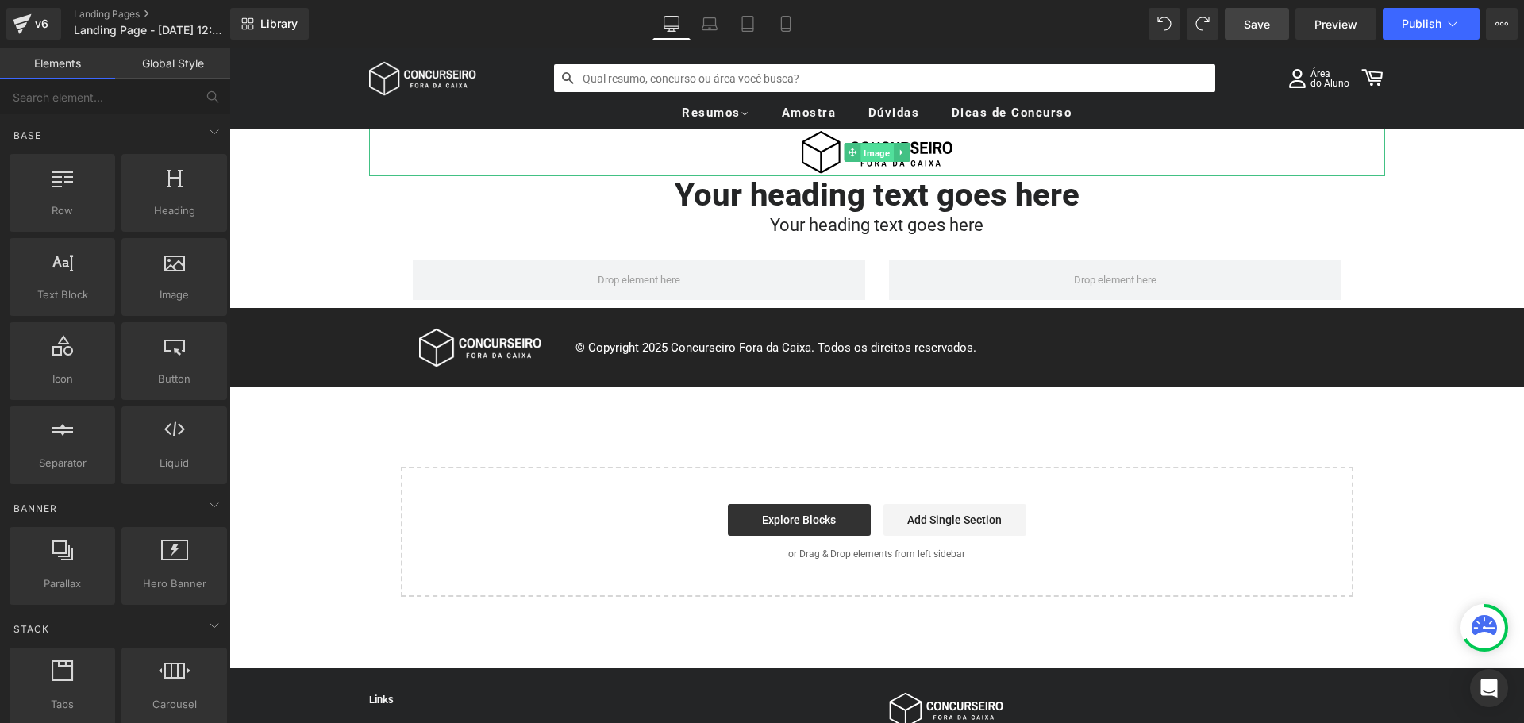
click at [867, 152] on span "Image" at bounding box center [877, 153] width 33 height 19
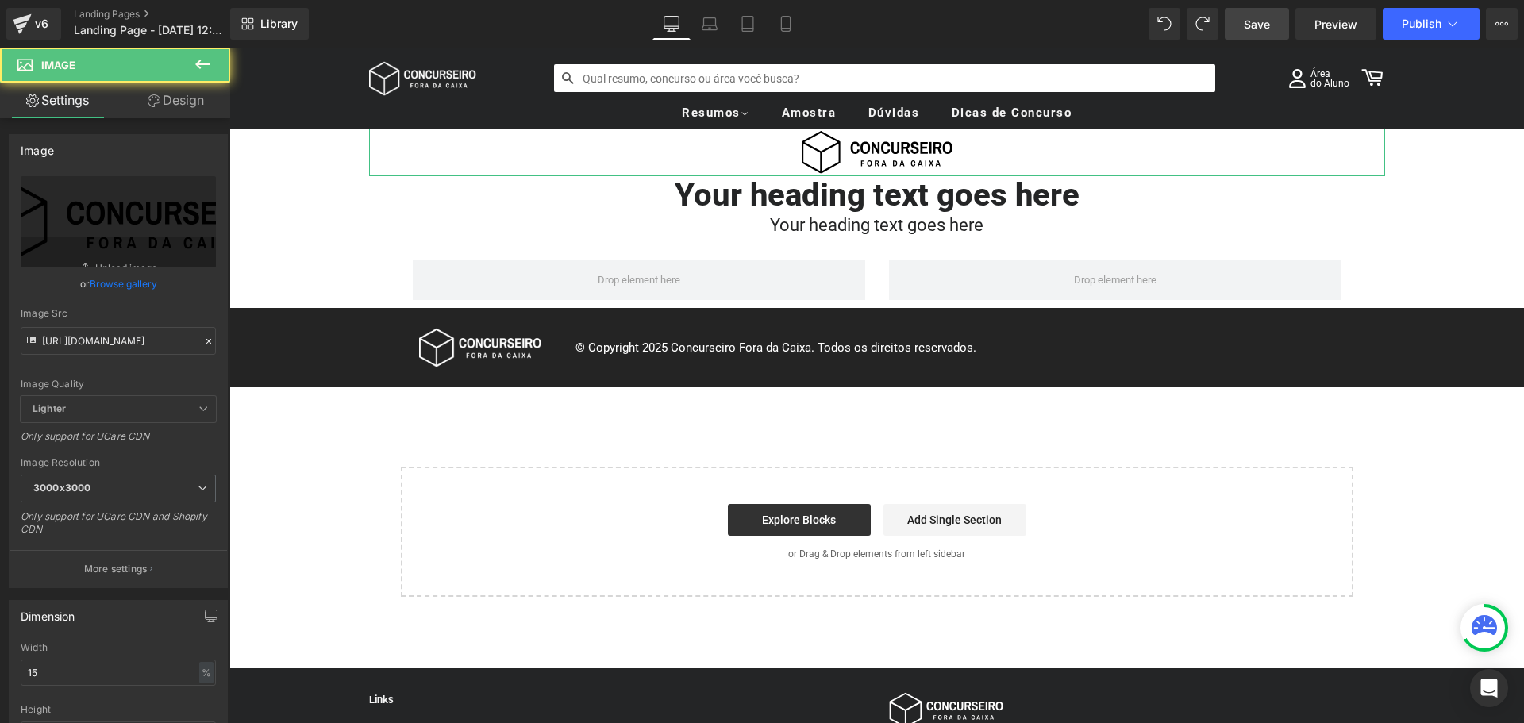
click at [182, 95] on link "Design" at bounding box center [175, 101] width 115 height 36
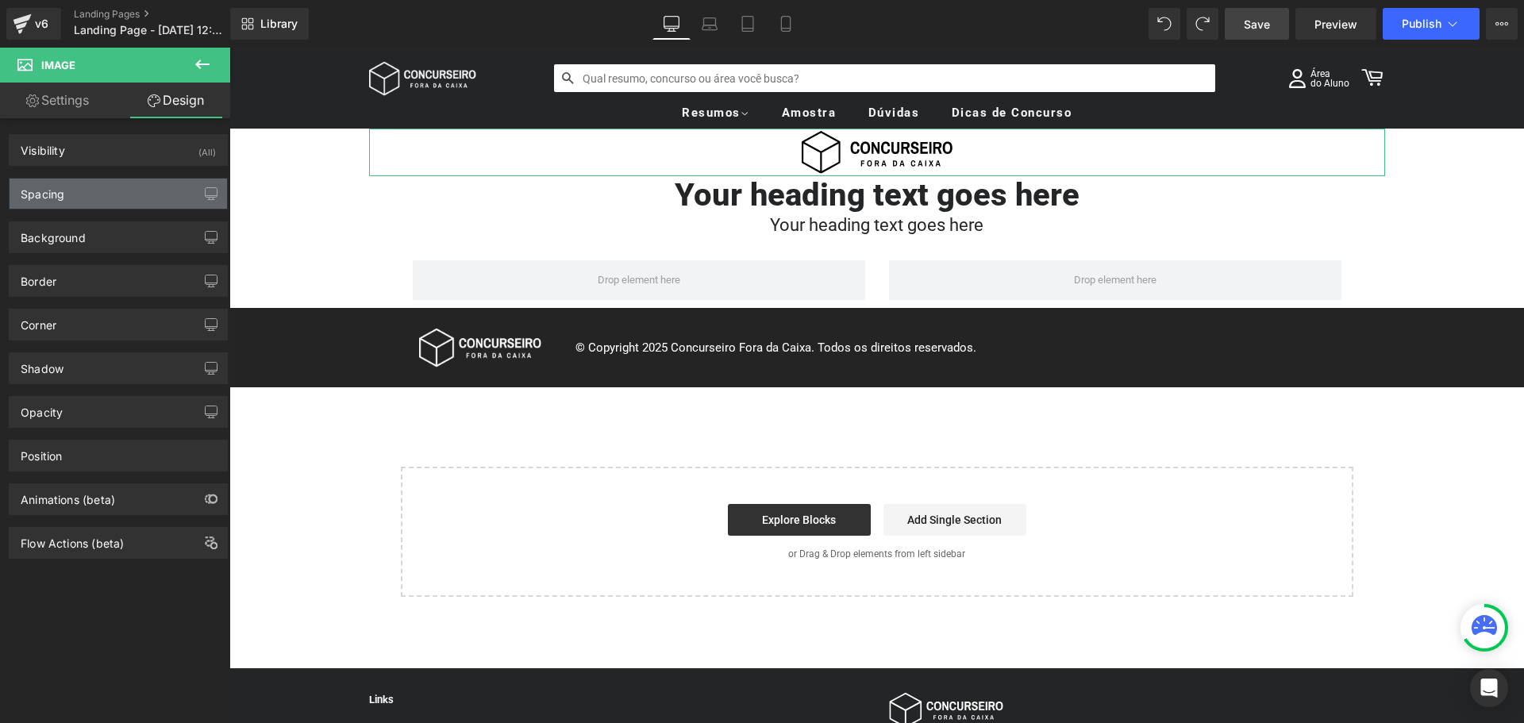
click at [117, 191] on div "Spacing" at bounding box center [119, 194] width 218 height 30
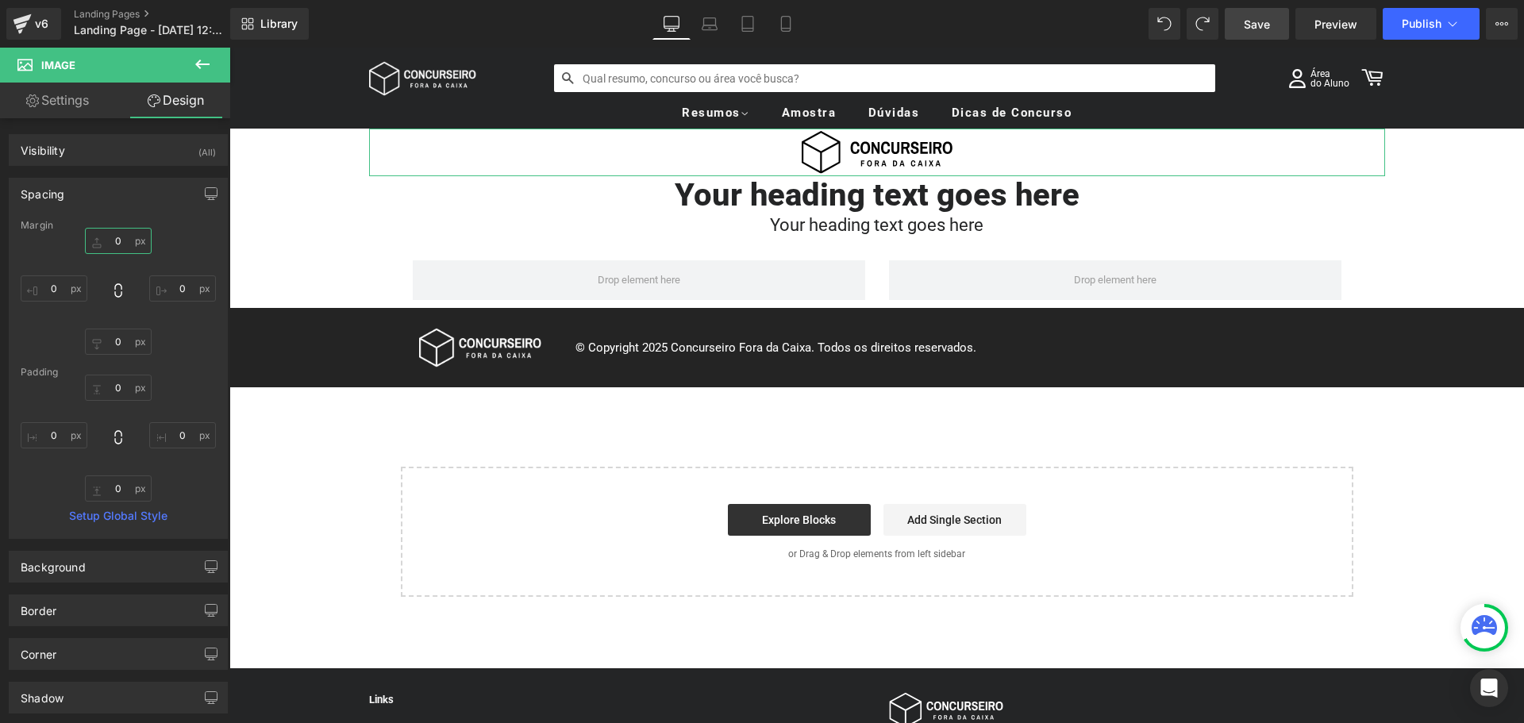
click at [130, 237] on input "0" at bounding box center [118, 241] width 67 height 26
type input "50"
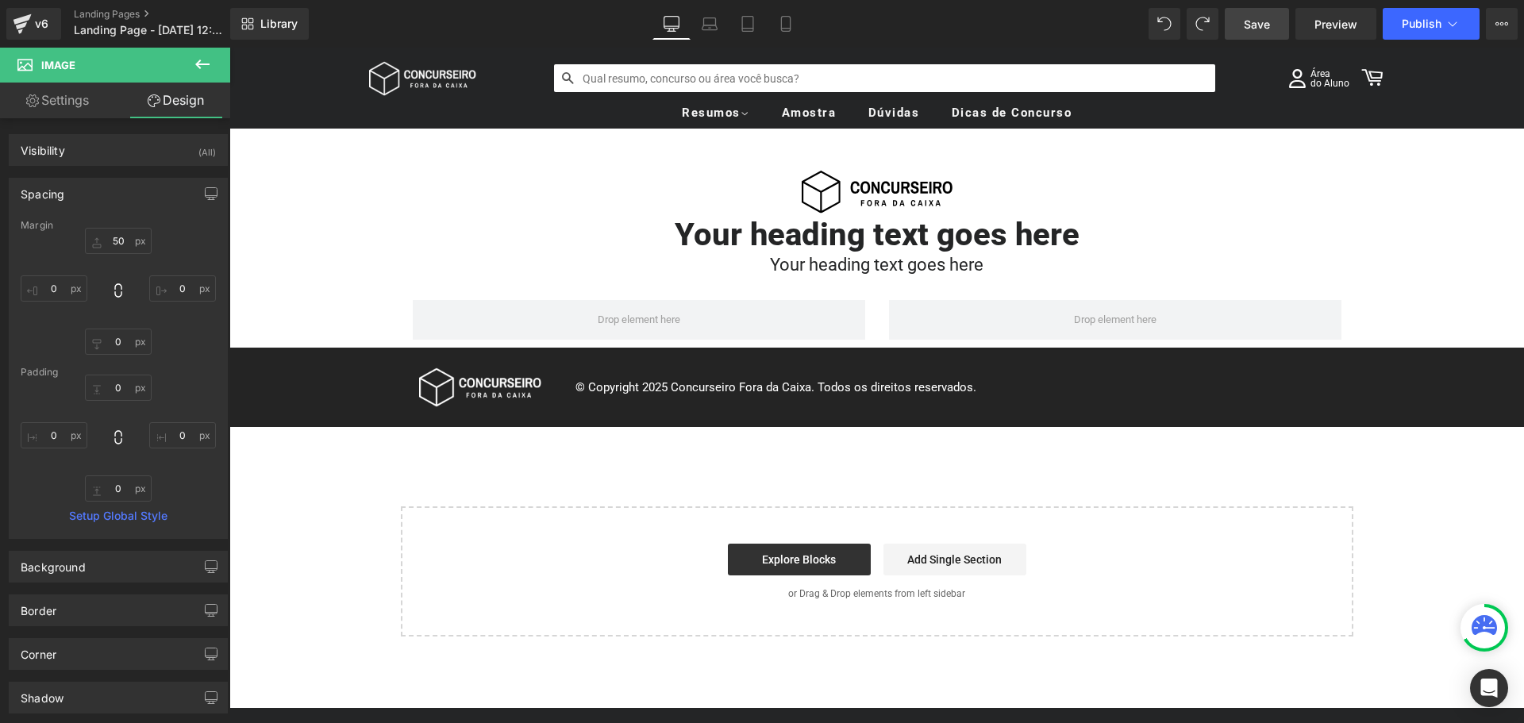
click at [285, 256] on div "Image Your heading text goes here Heading Your heading text goes here Heading R…" at bounding box center [876, 418] width 1295 height 579
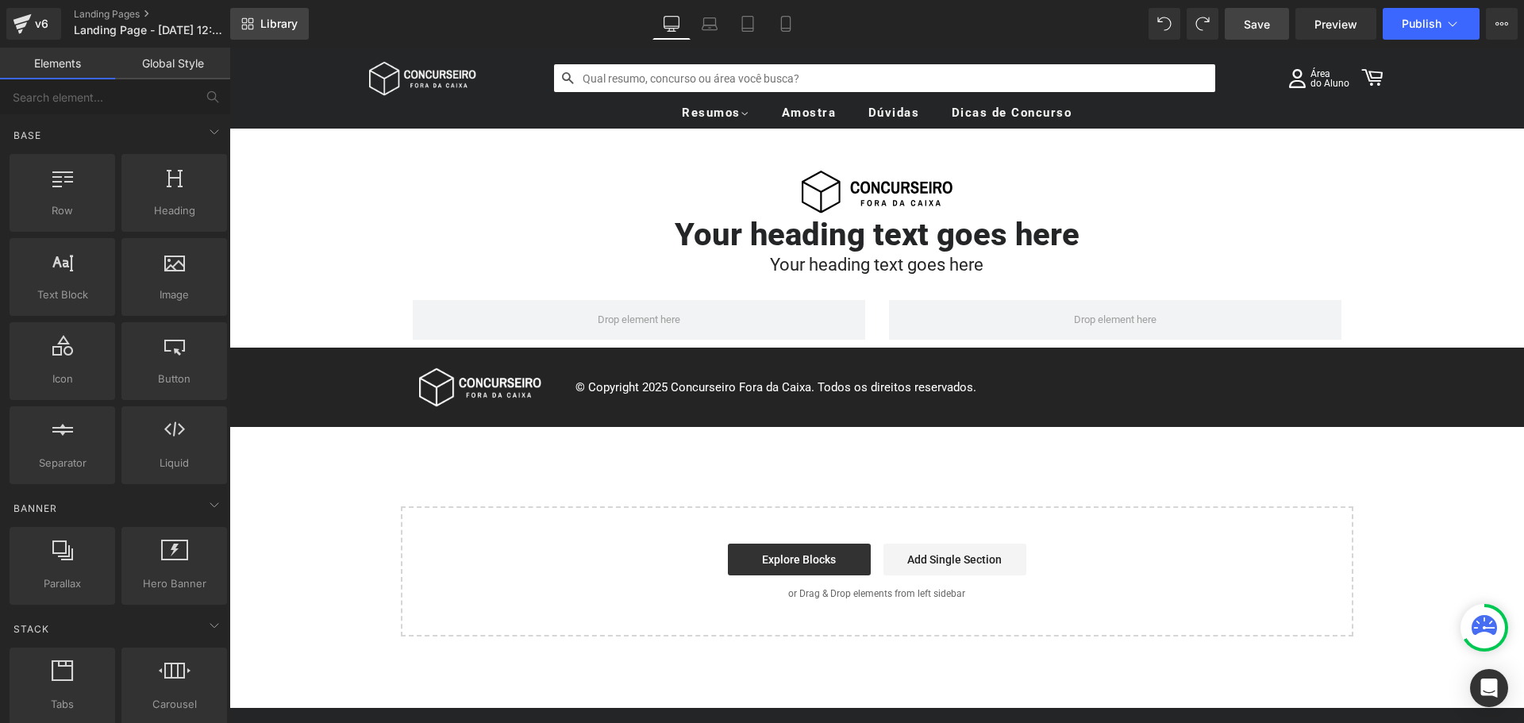
click at [279, 22] on span "Library" at bounding box center [278, 24] width 37 height 14
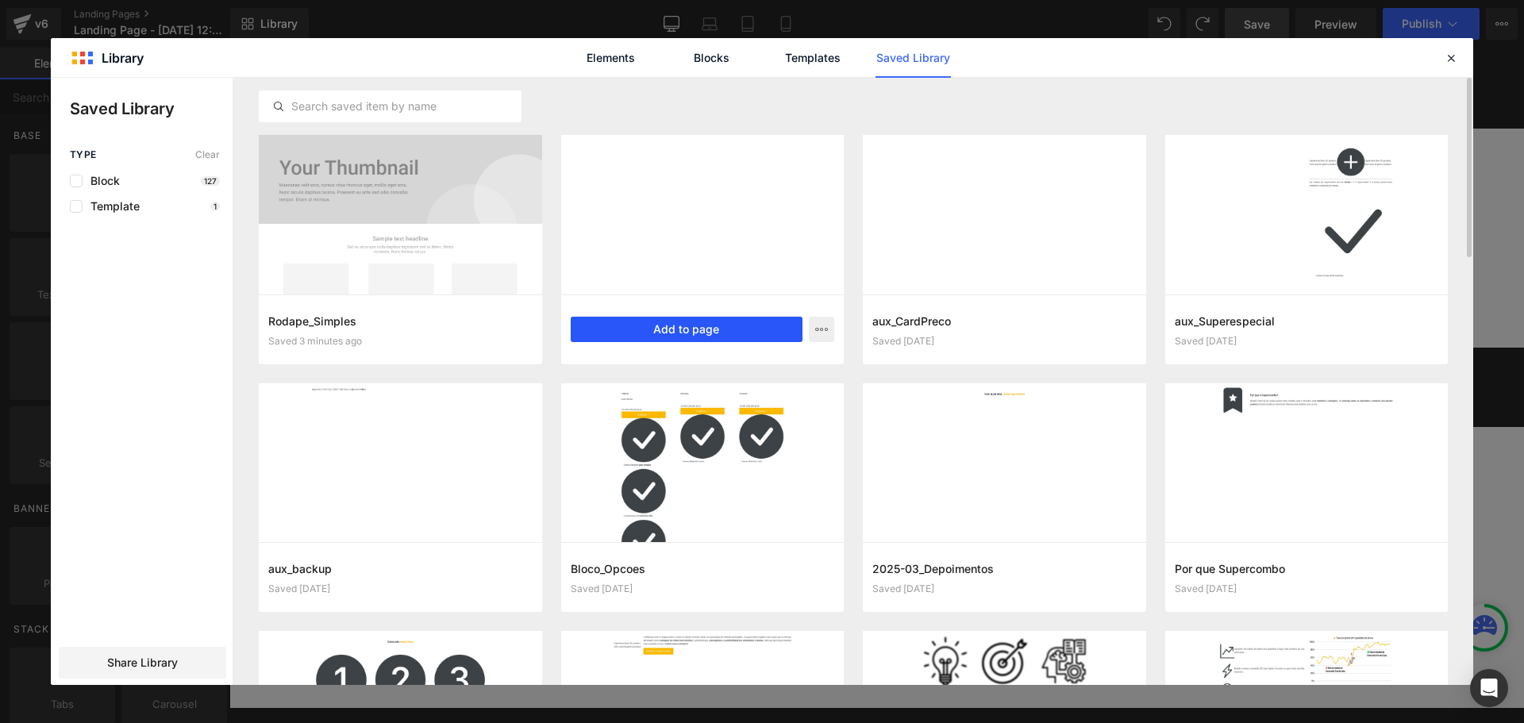
click at [694, 331] on button "Add to page" at bounding box center [687, 329] width 233 height 25
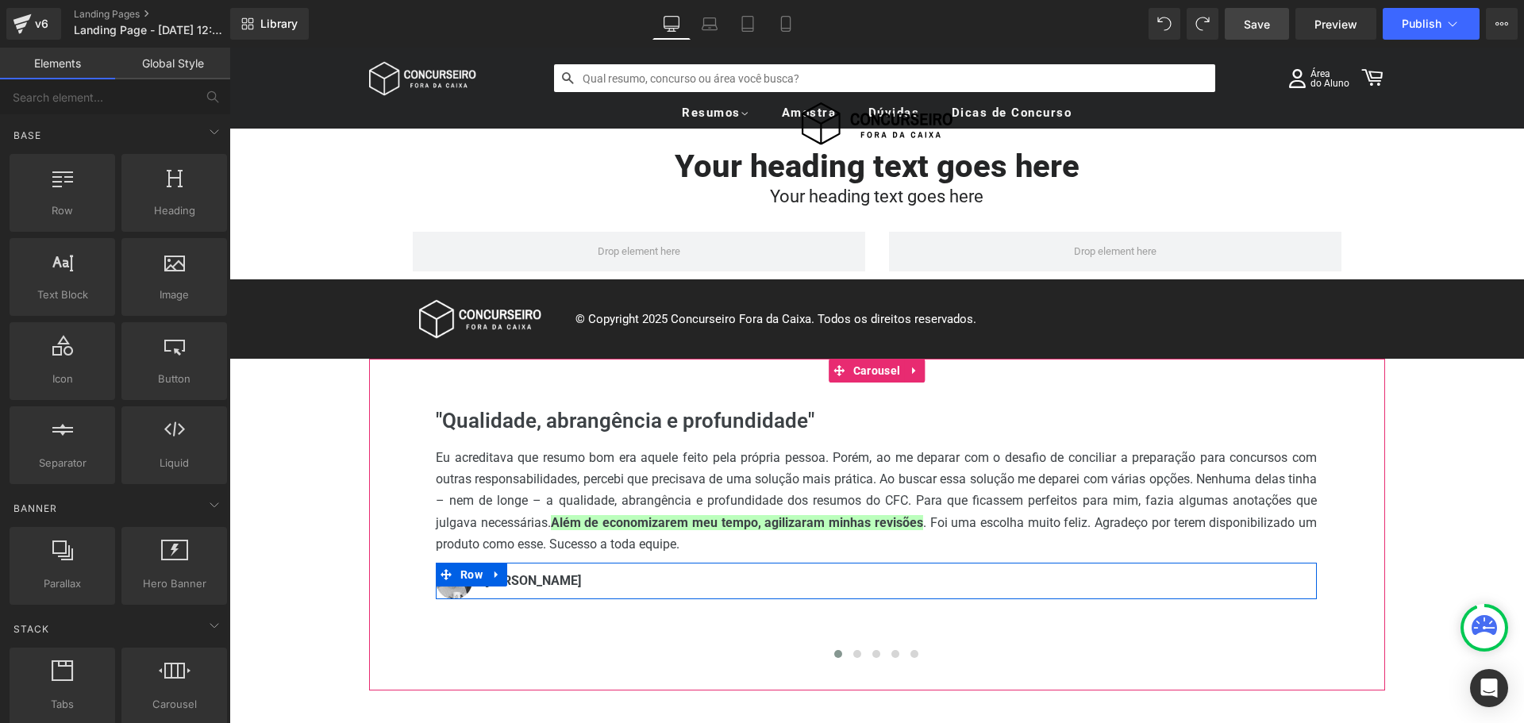
scroll to position [62, 0]
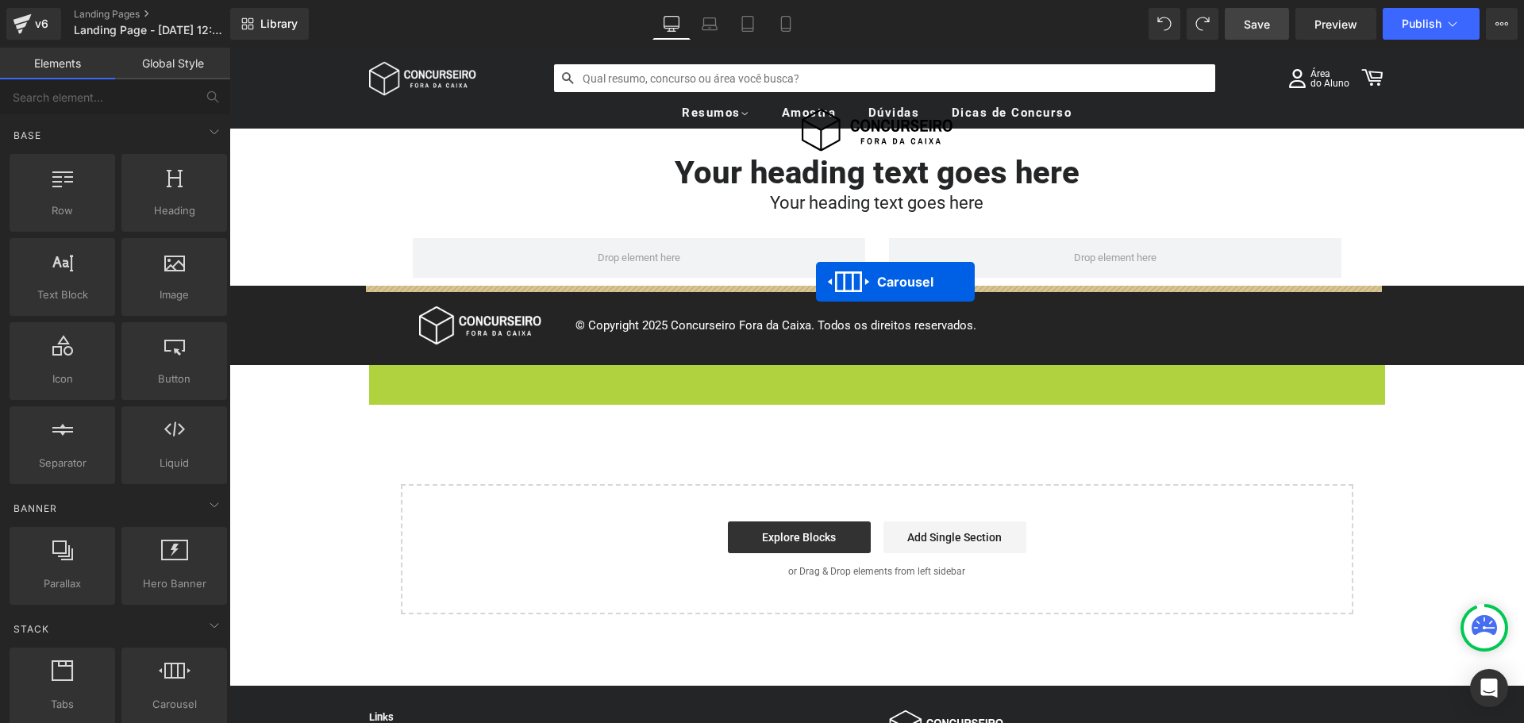
drag, startPoint x: 831, startPoint y: 379, endPoint x: 816, endPoint y: 282, distance: 98.0
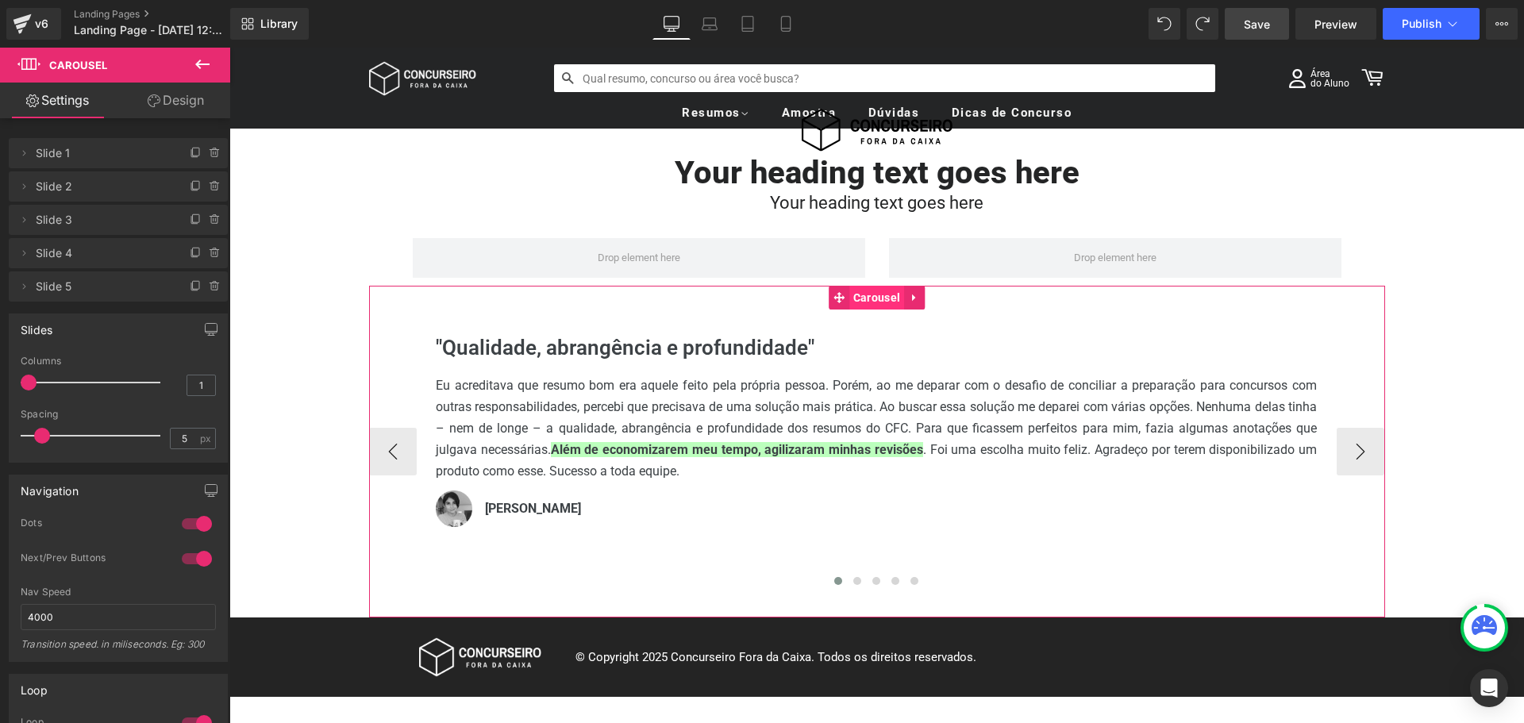
click at [853, 295] on span "Carousel" at bounding box center [876, 298] width 55 height 24
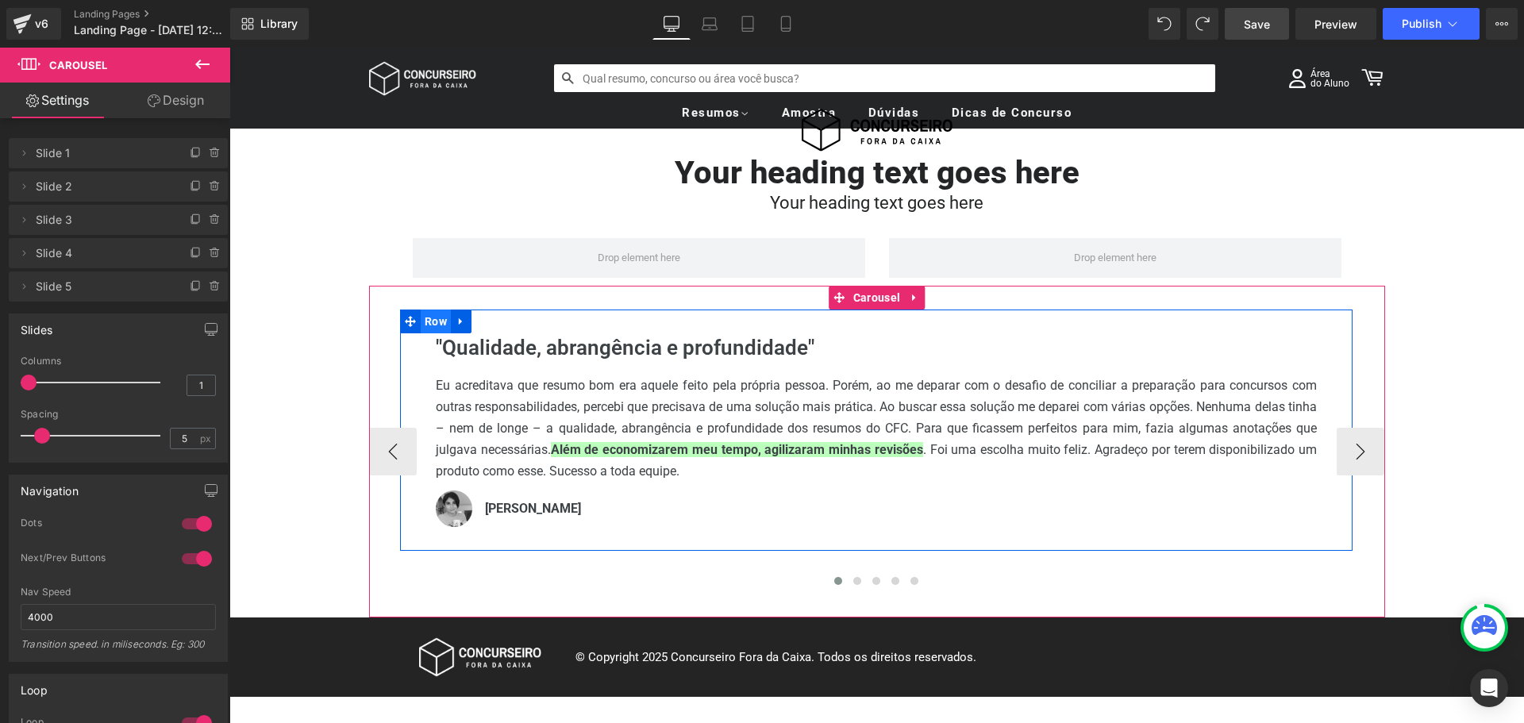
click at [425, 324] on span "Row" at bounding box center [436, 322] width 30 height 24
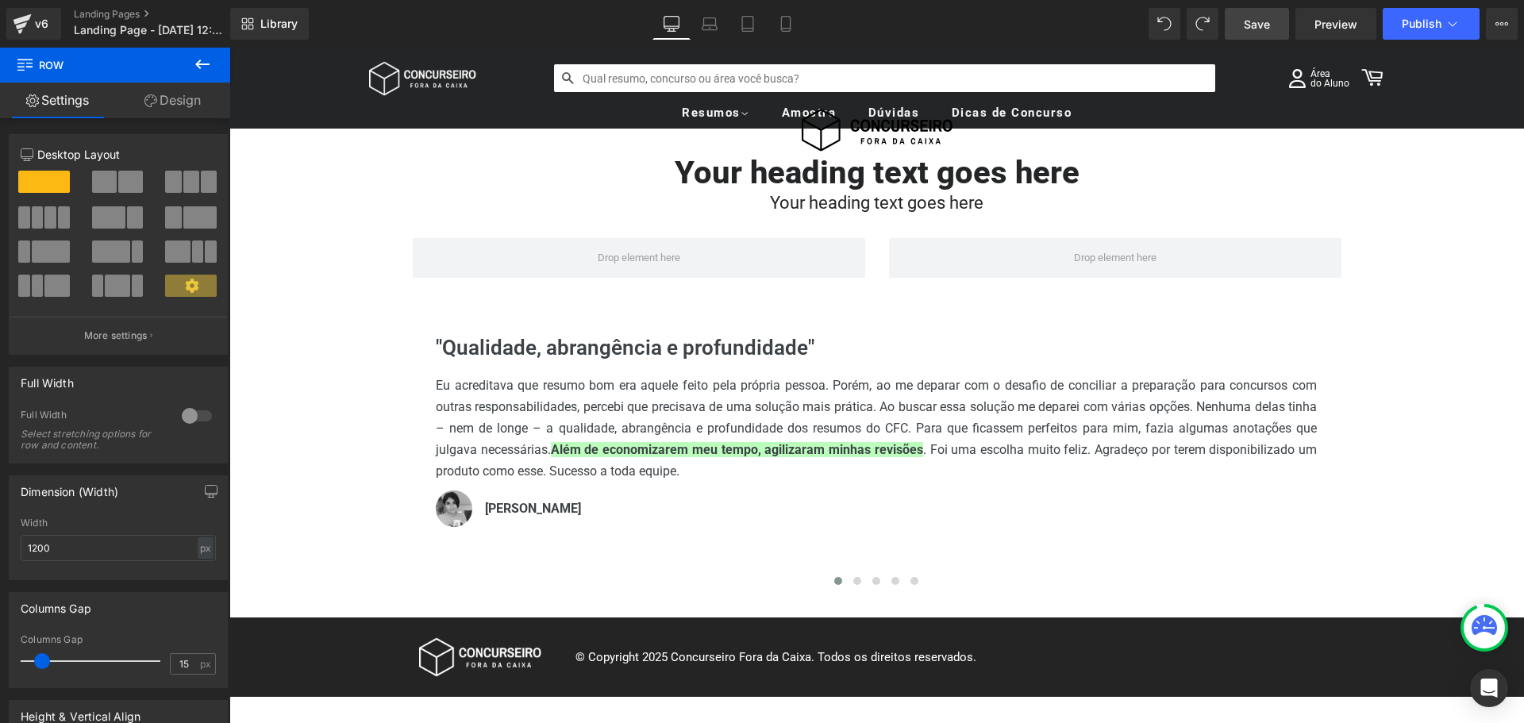
click at [218, 63] on button at bounding box center [203, 65] width 56 height 35
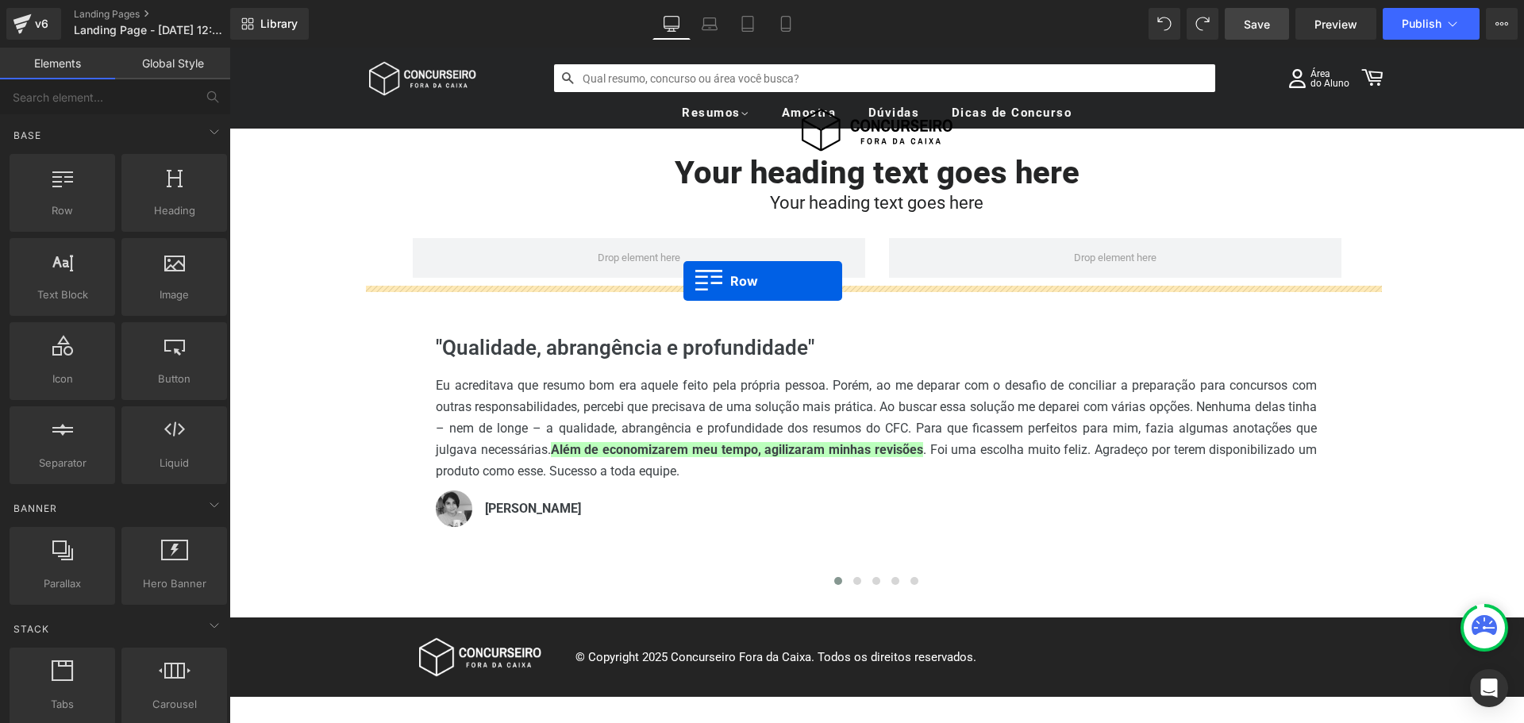
drag, startPoint x: 302, startPoint y: 241, endPoint x: 683, endPoint y: 281, distance: 383.2
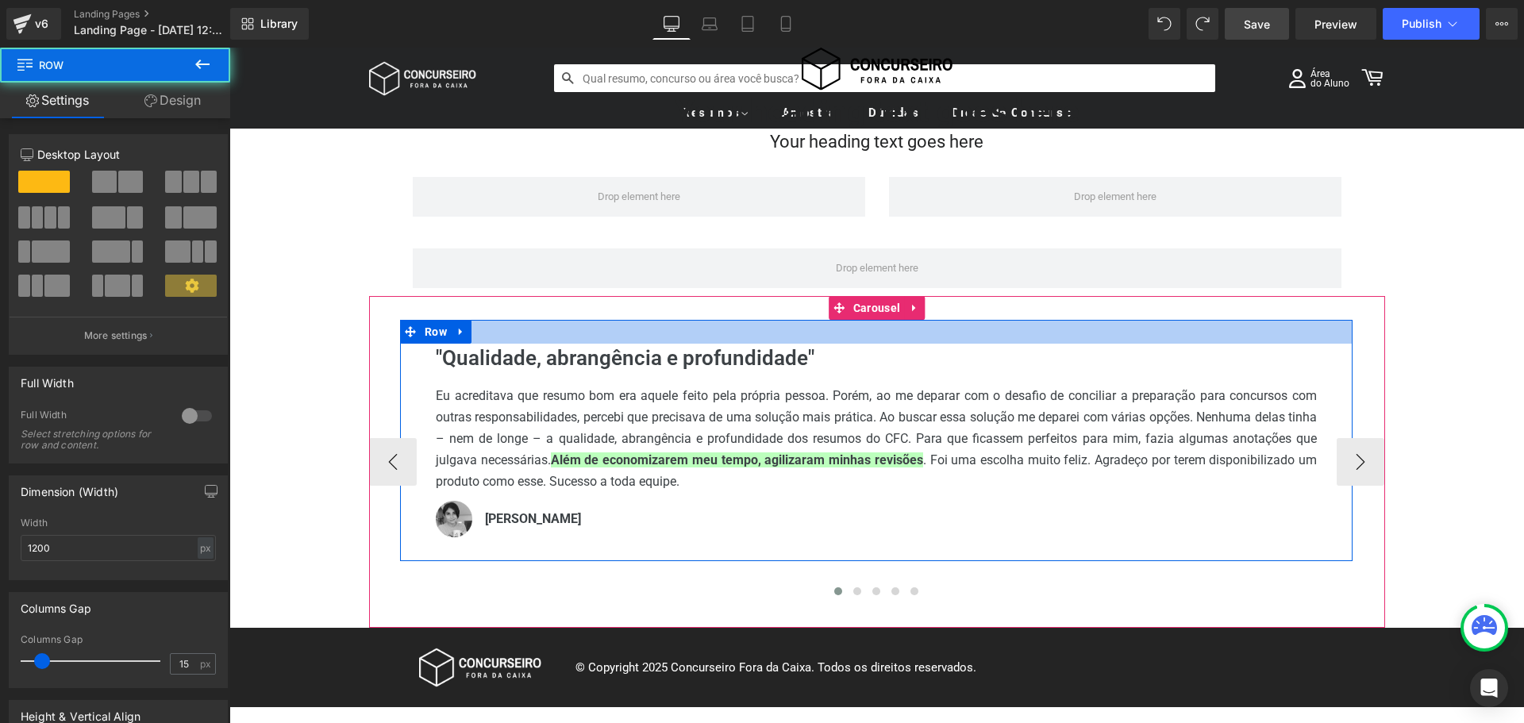
scroll to position [141, 0]
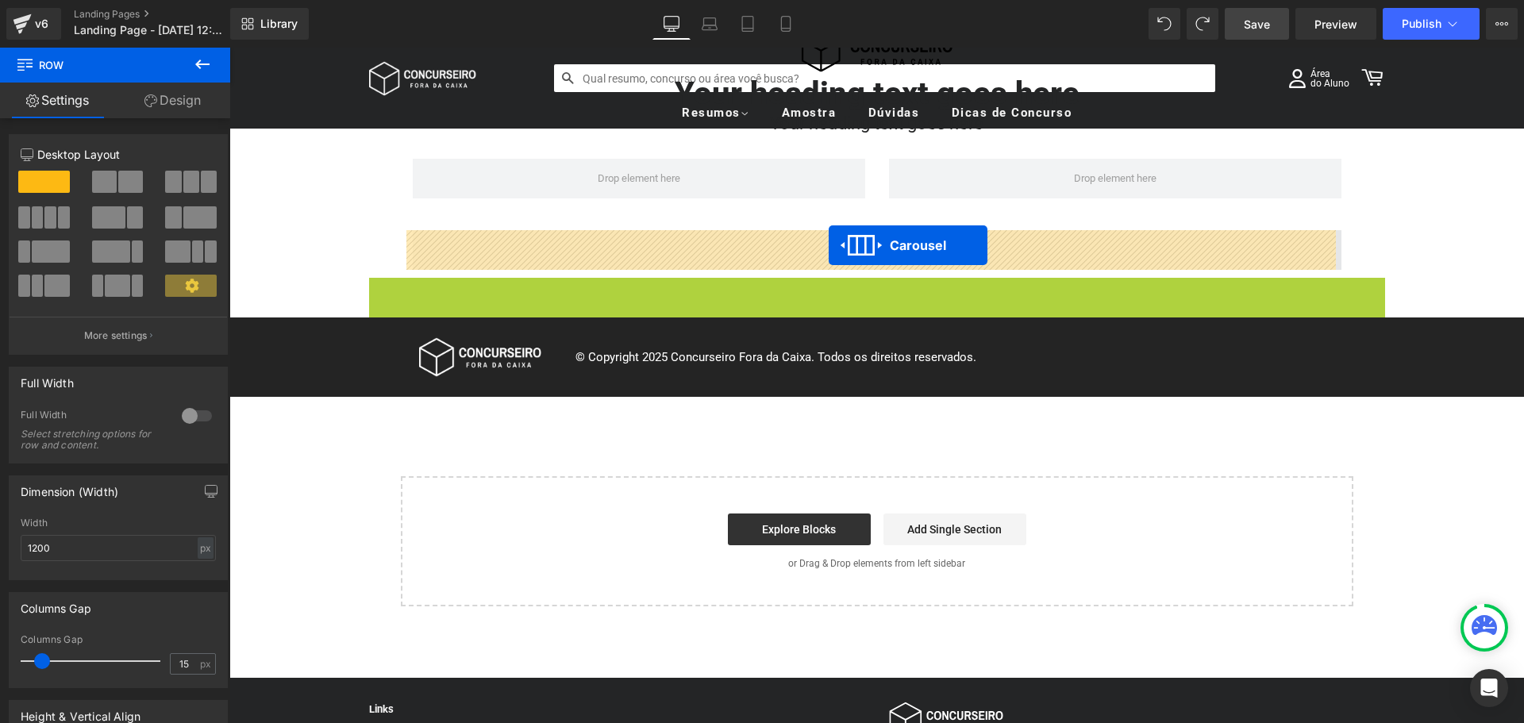
drag, startPoint x: 834, startPoint y: 289, endPoint x: 828, endPoint y: 244, distance: 44.9
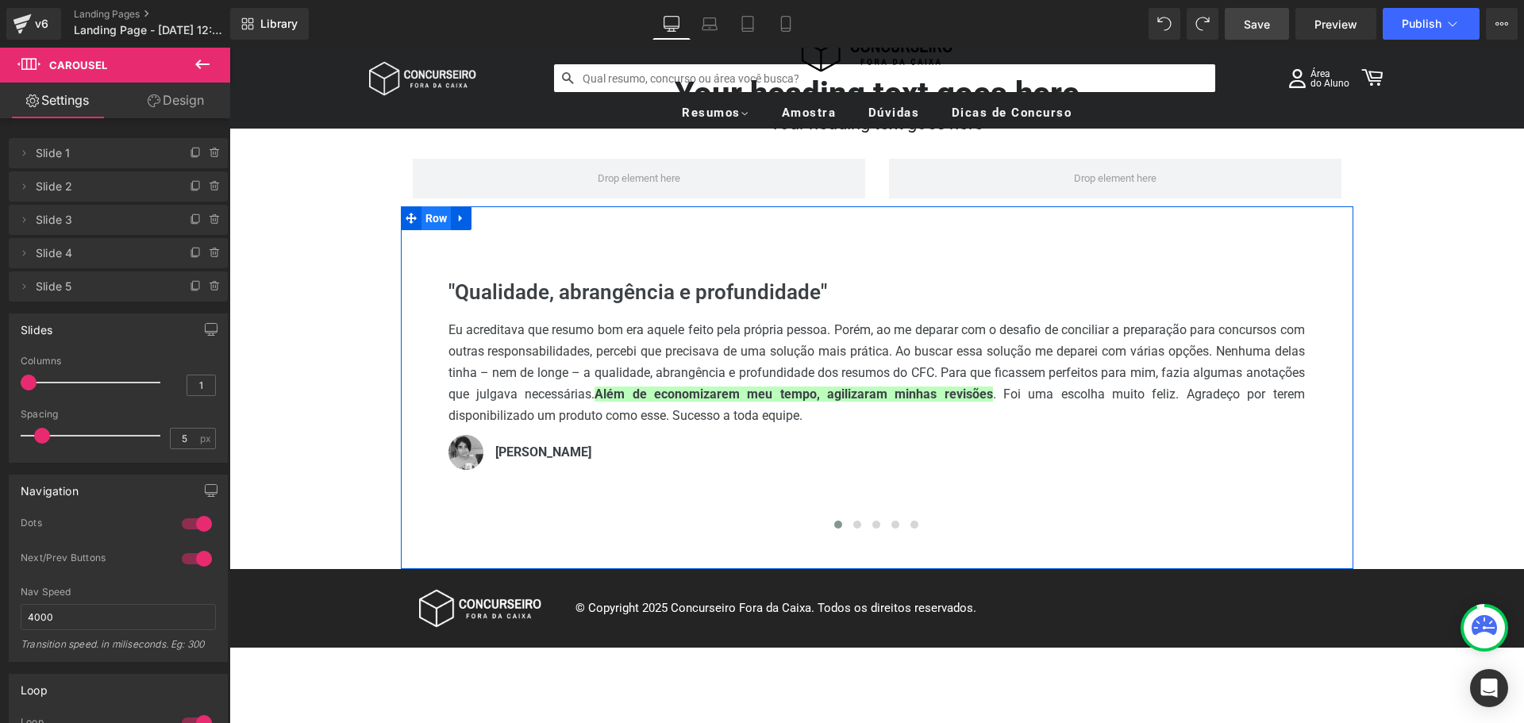
click at [429, 221] on span "Row" at bounding box center [437, 218] width 30 height 24
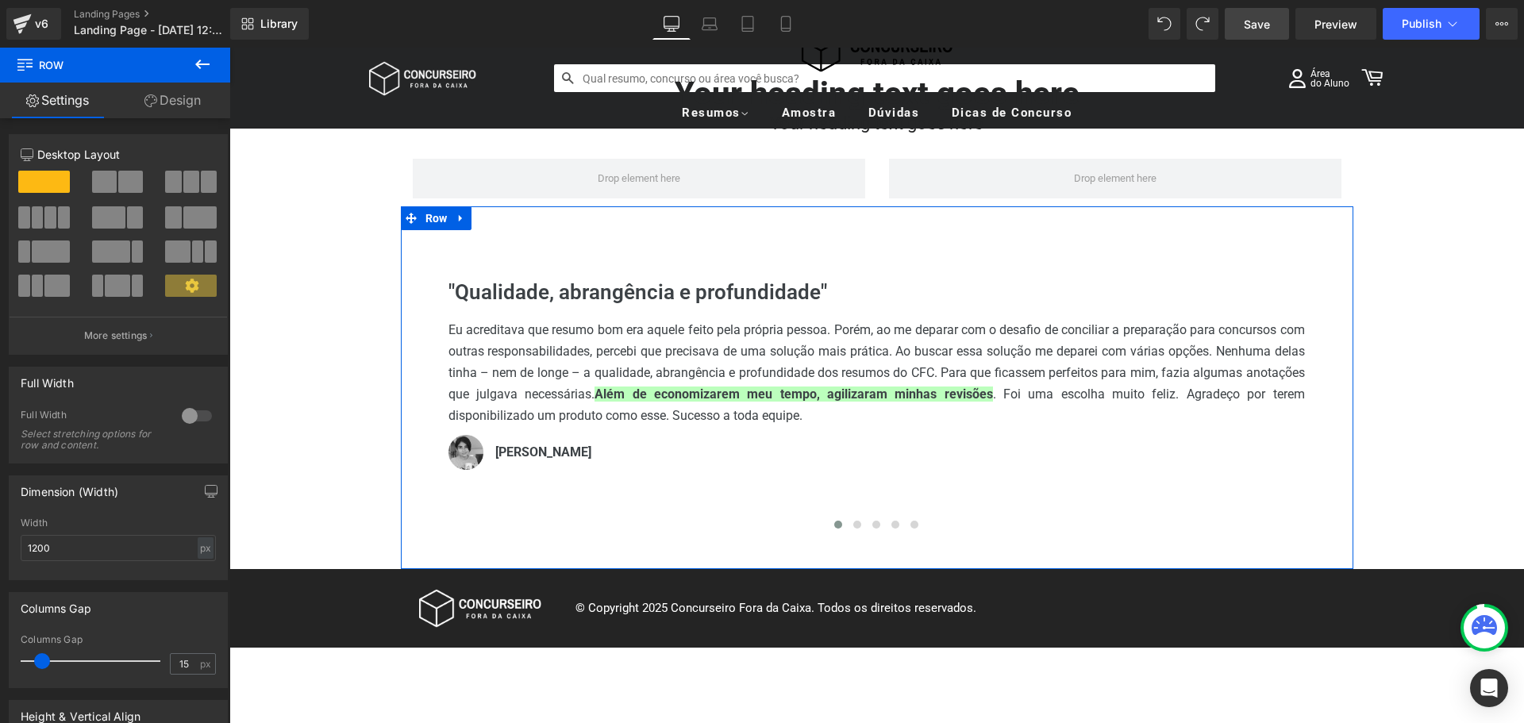
click at [194, 428] on div at bounding box center [197, 415] width 38 height 25
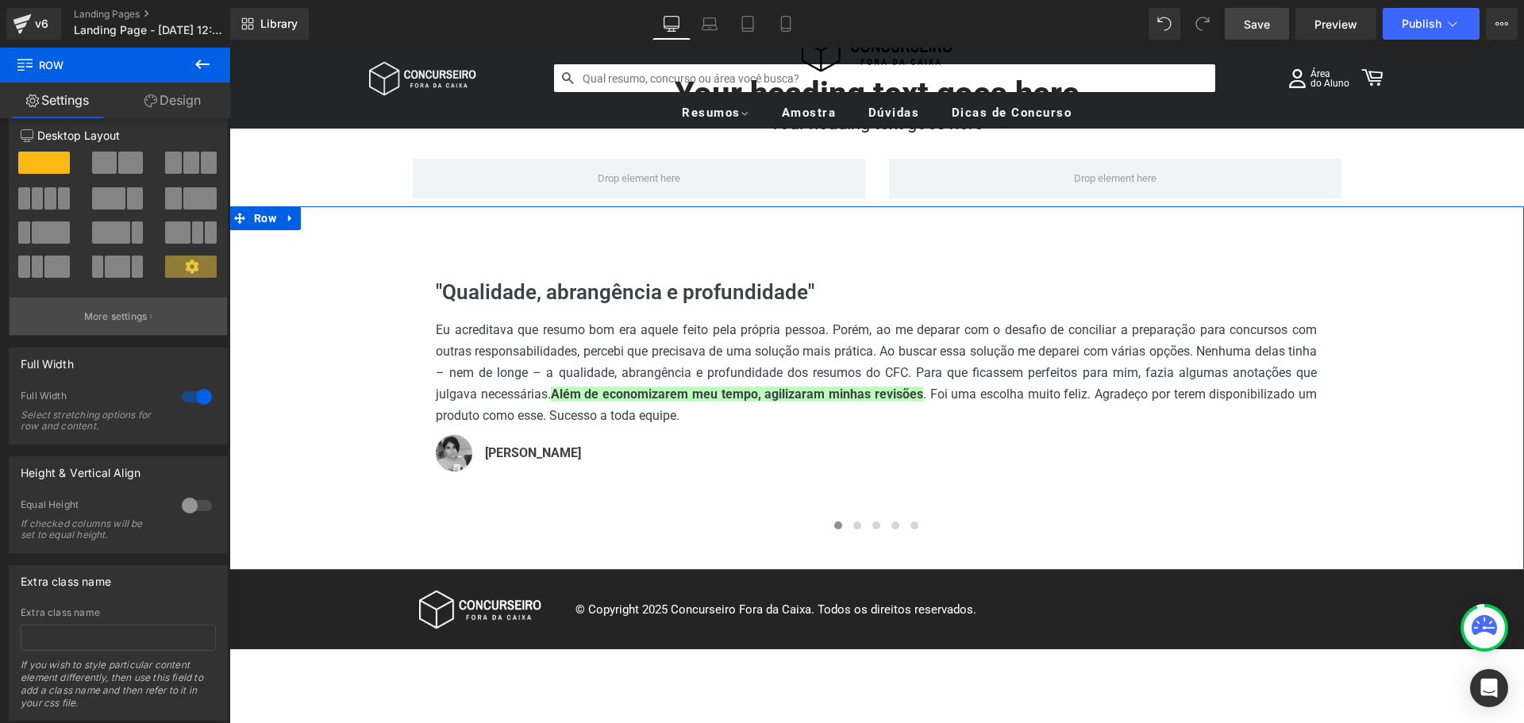
scroll to position [0, 0]
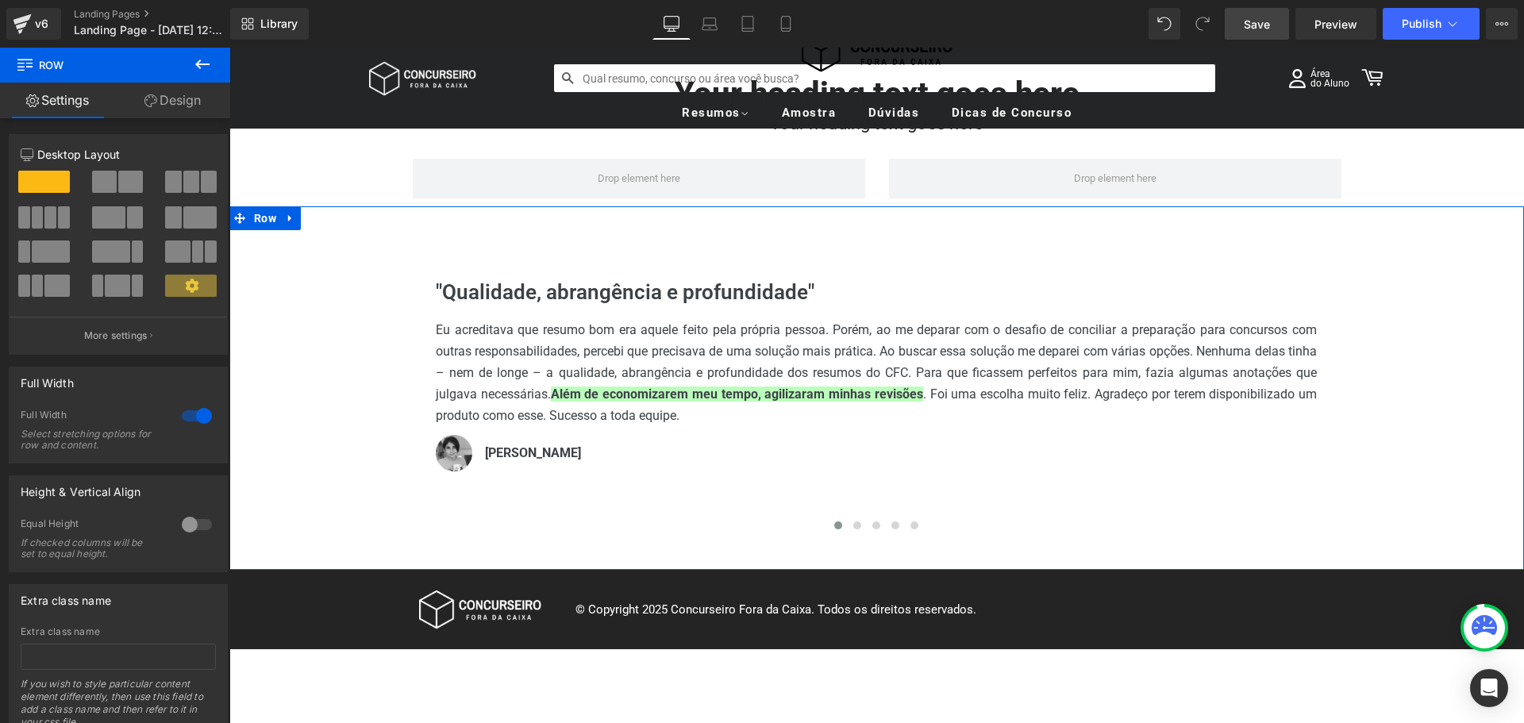
click at [167, 94] on link "Design" at bounding box center [172, 101] width 115 height 36
click at [0, 0] on div "Spacing" at bounding box center [0, 0] width 0 height 0
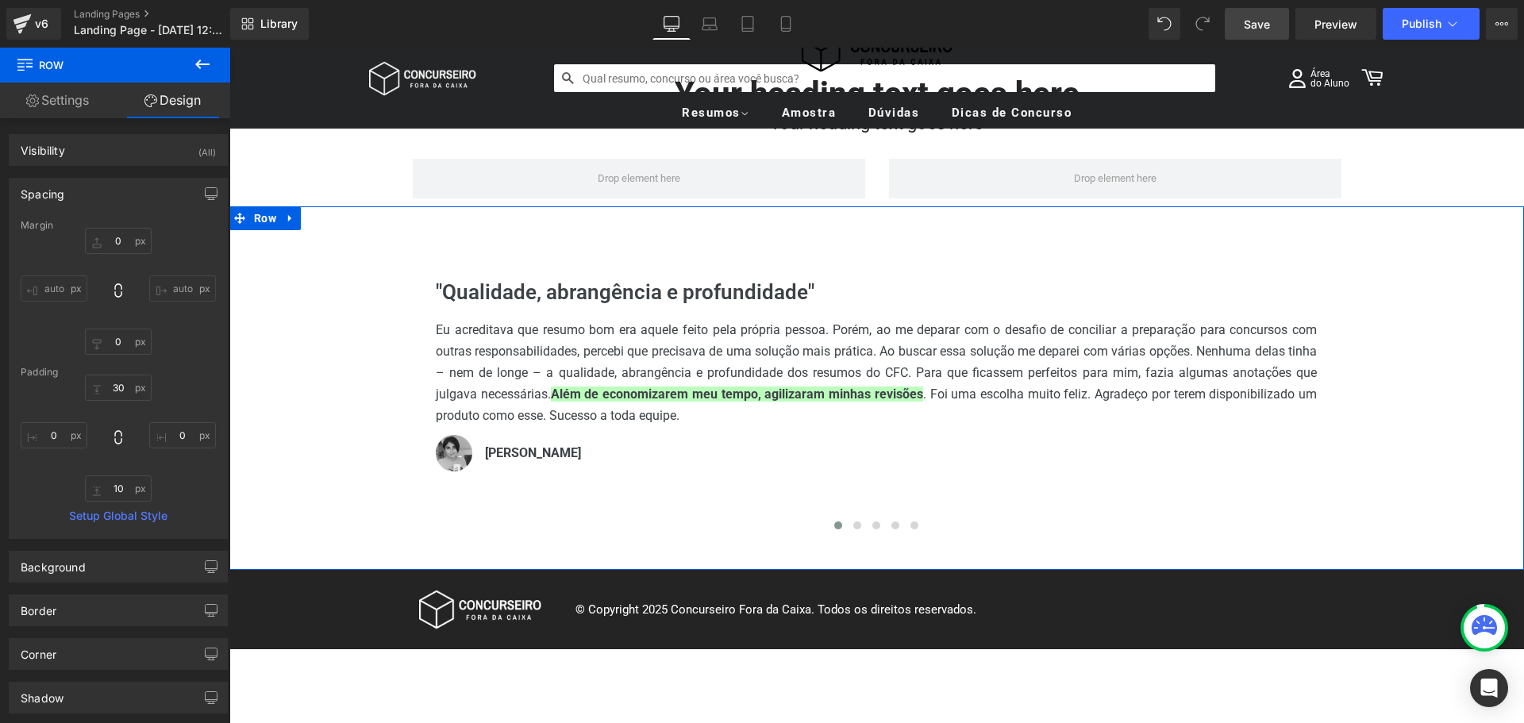
type input "0"
type input "30"
type input "0"
type input "10"
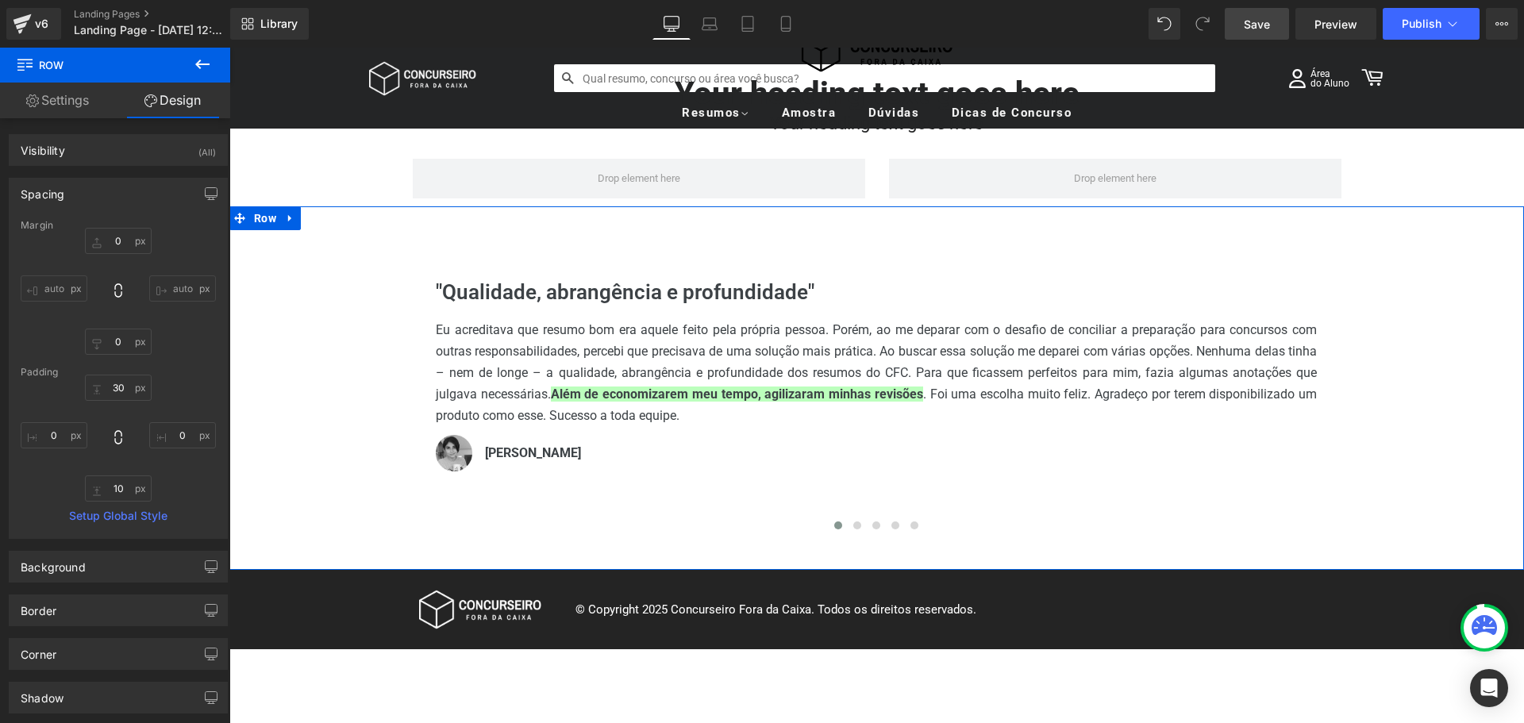
type input "0"
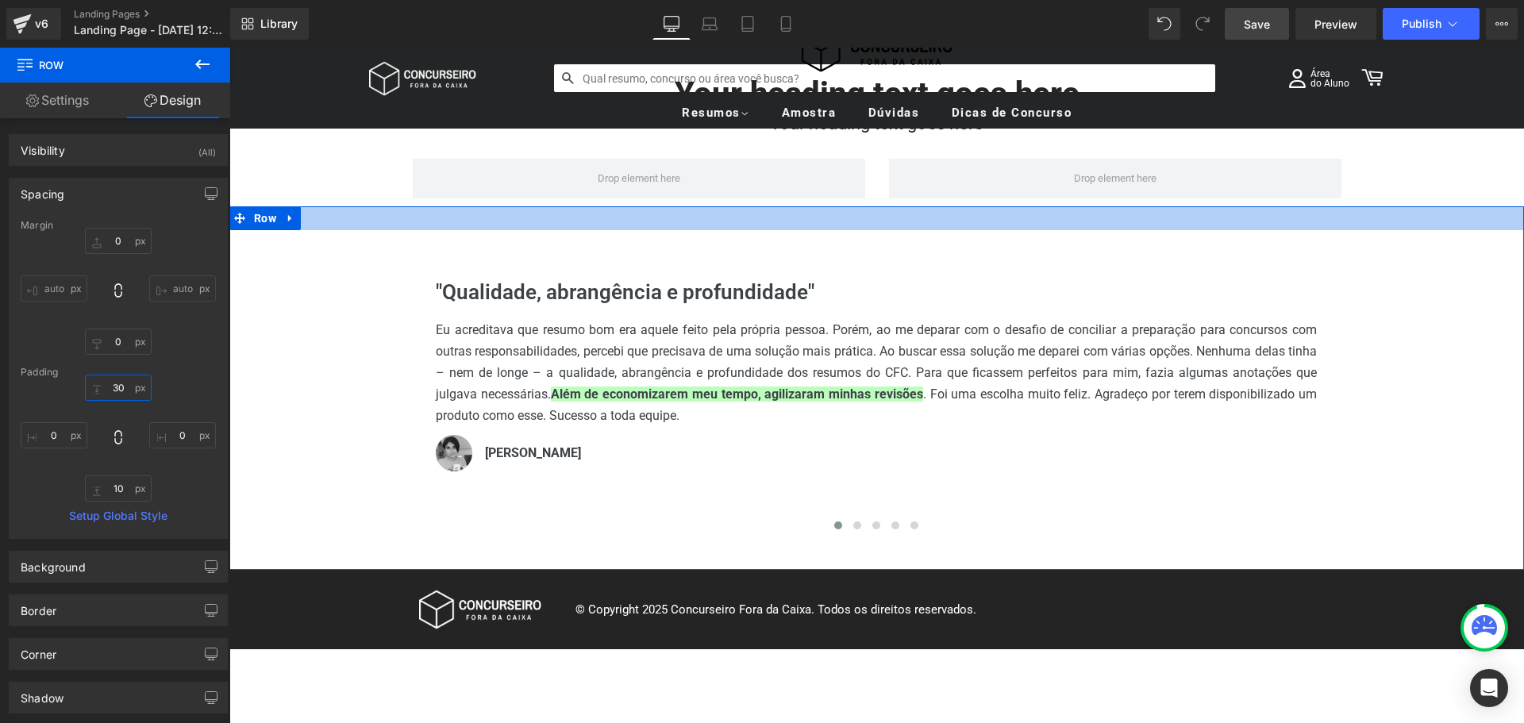
click at [114, 392] on input "30" at bounding box center [118, 388] width 67 height 26
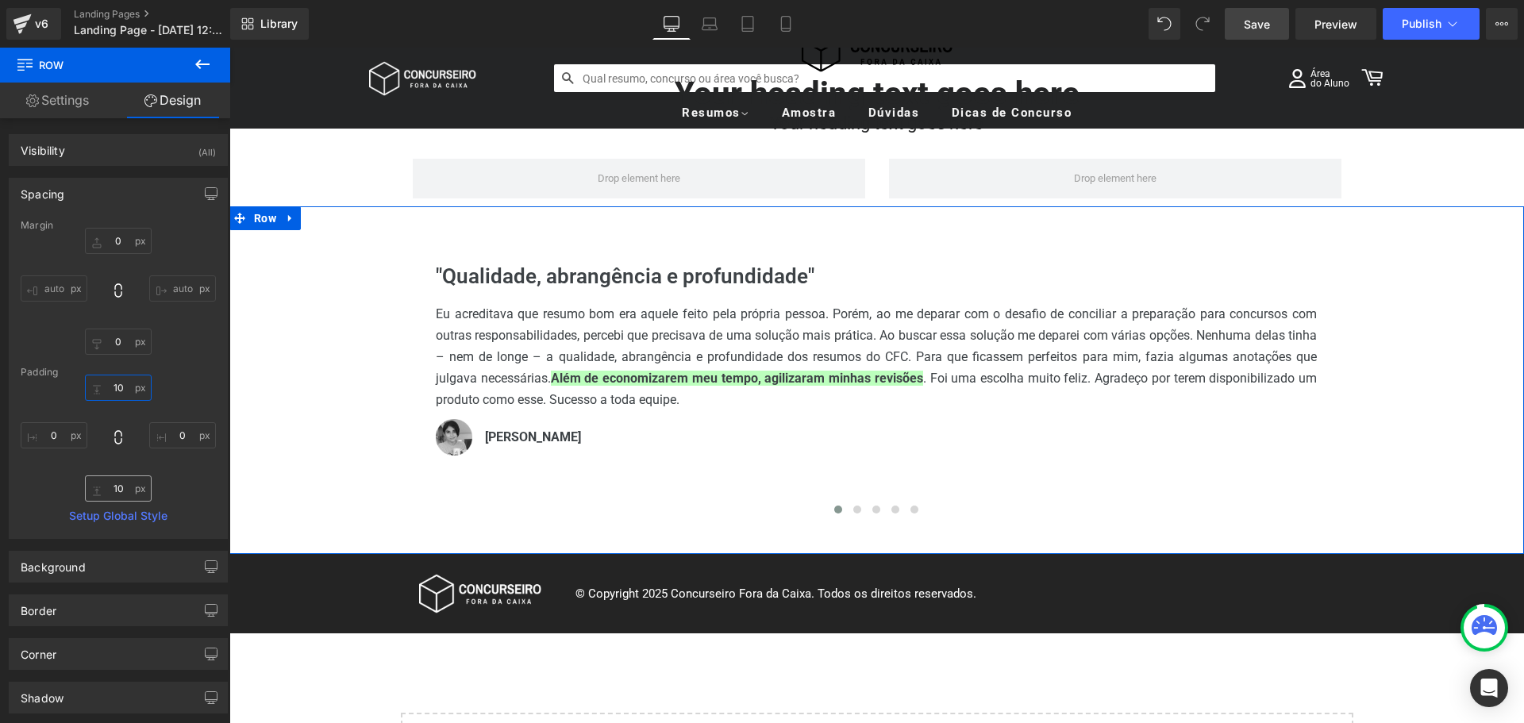
type input "10"
click at [119, 491] on input "10" at bounding box center [118, 489] width 67 height 26
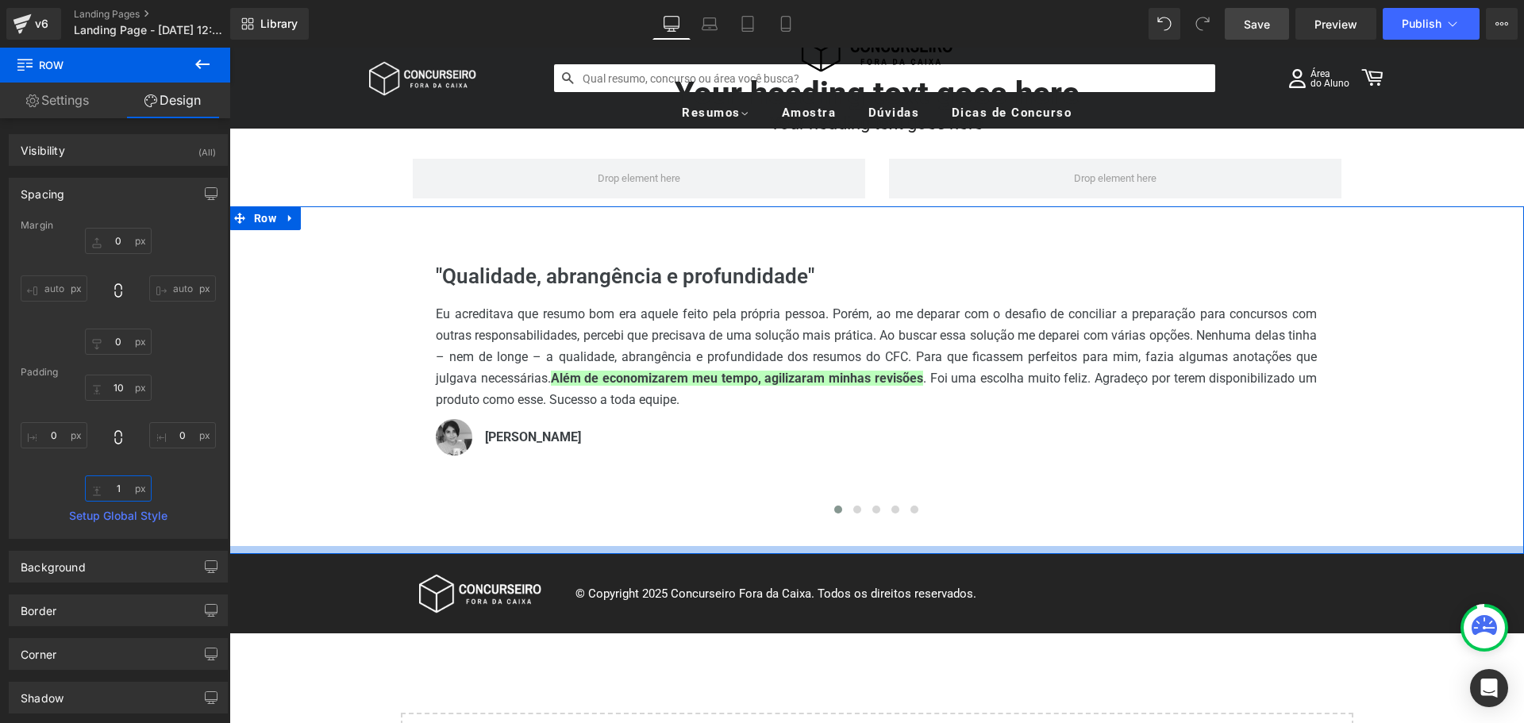
type input "10"
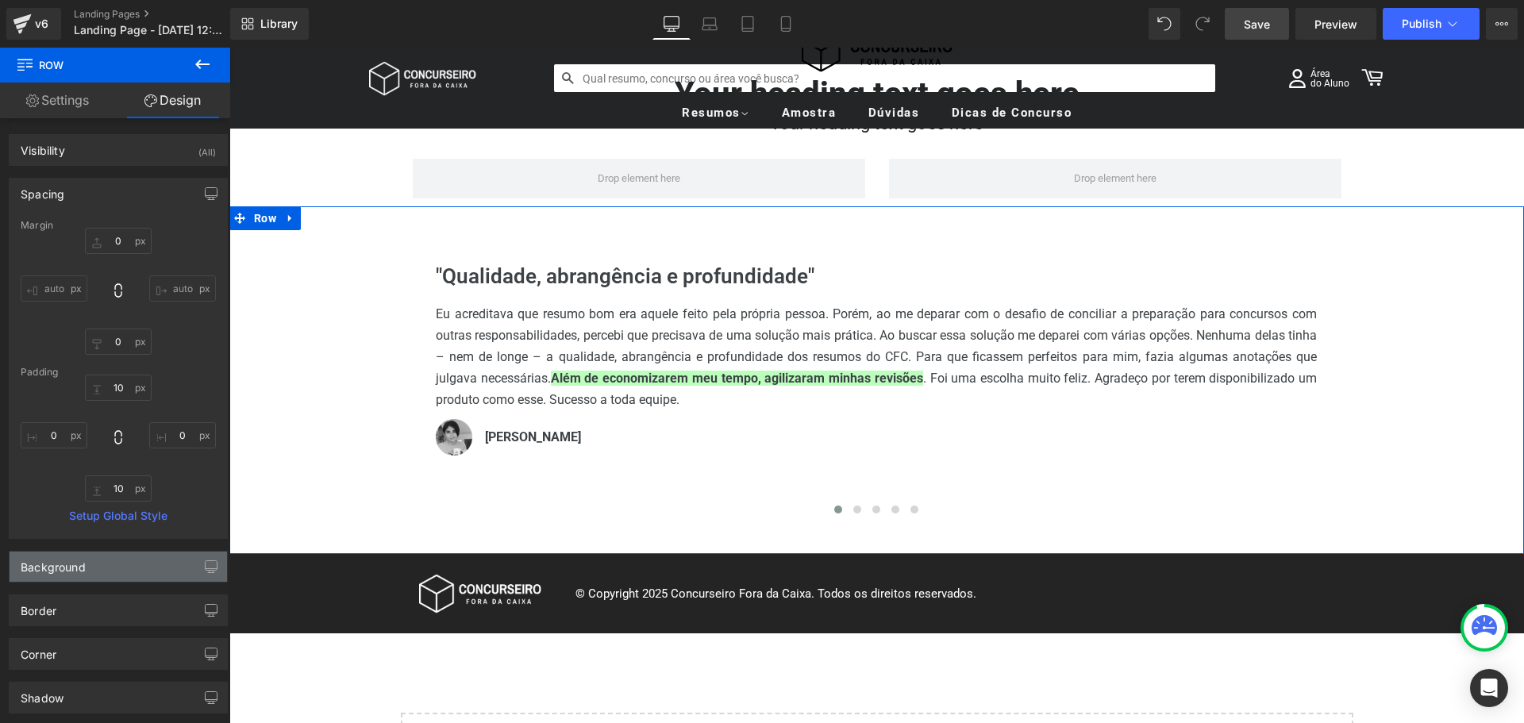
click at [110, 568] on div "Background" at bounding box center [119, 567] width 218 height 30
click at [110, 662] on input "transparent" at bounding box center [101, 668] width 102 height 17
type input "#f7f7"
type input "47"
type input "#f7f7f"
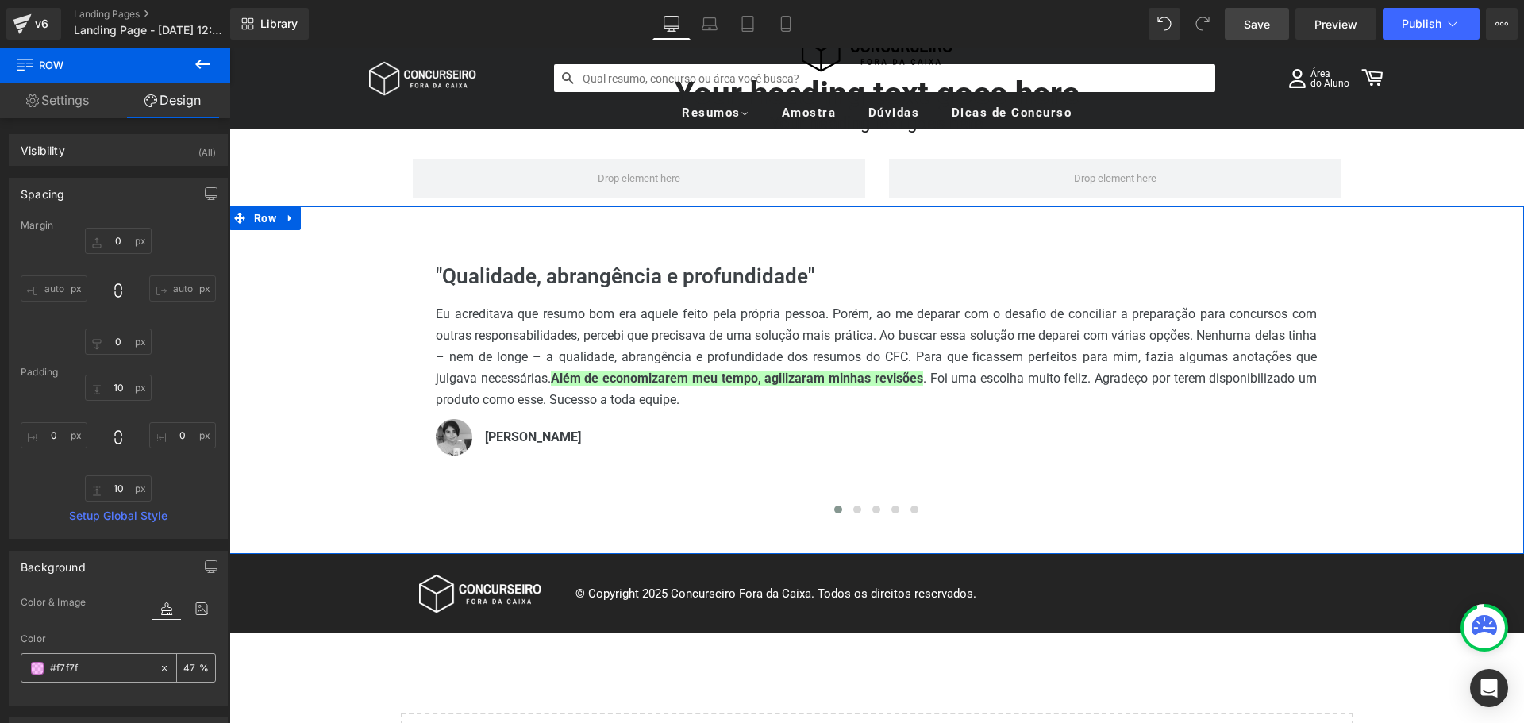
type input "0"
type input "#f7f7f7"
type input "100"
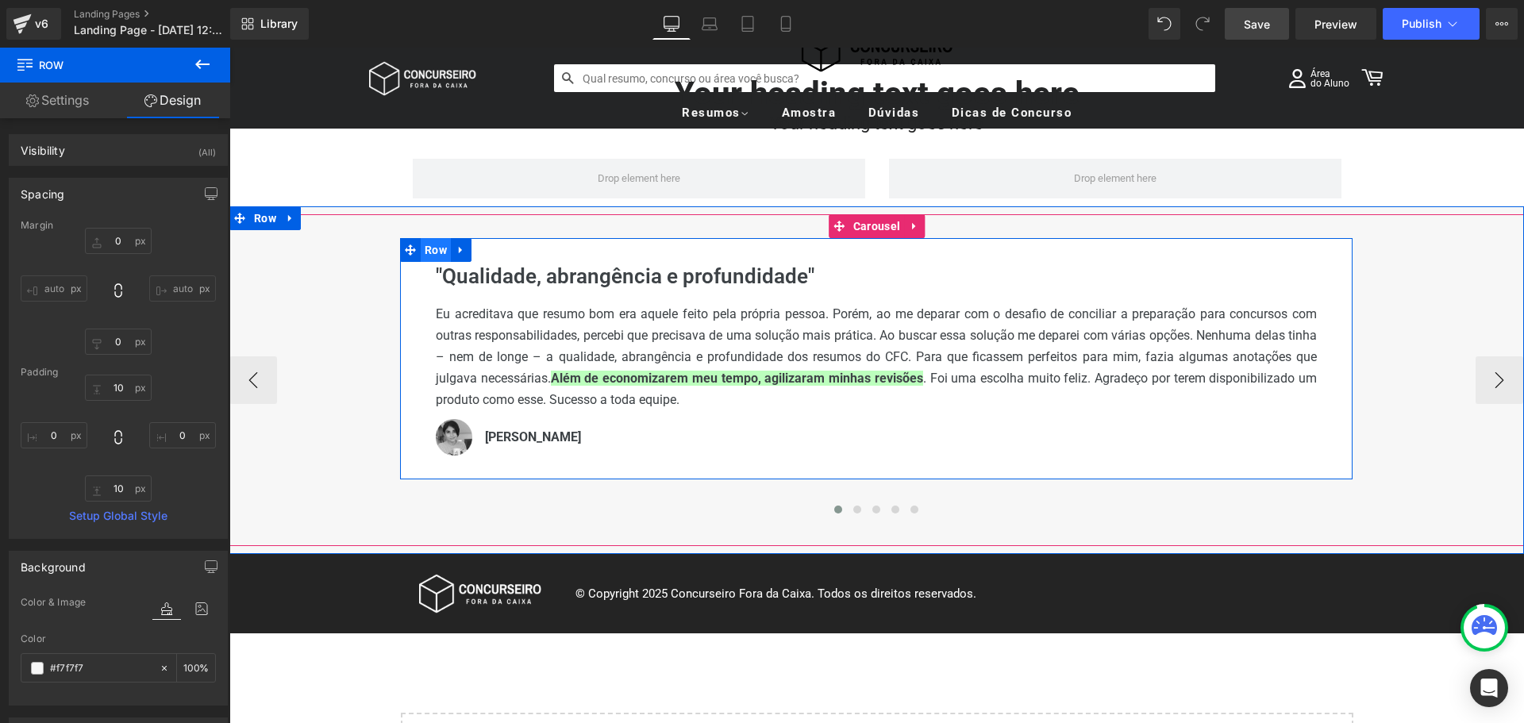
click at [435, 251] on span "Row" at bounding box center [436, 250] width 30 height 24
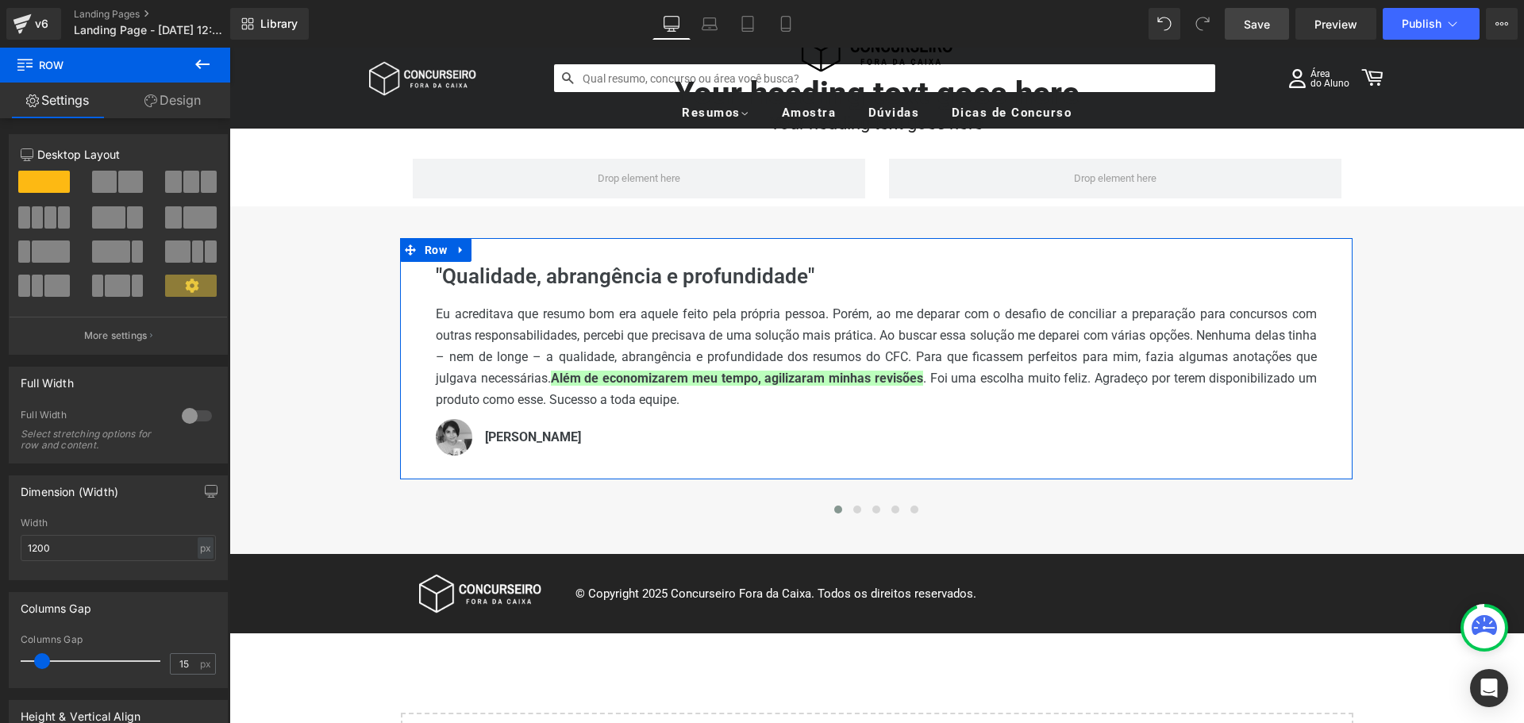
click at [177, 99] on link "Design" at bounding box center [172, 101] width 115 height 36
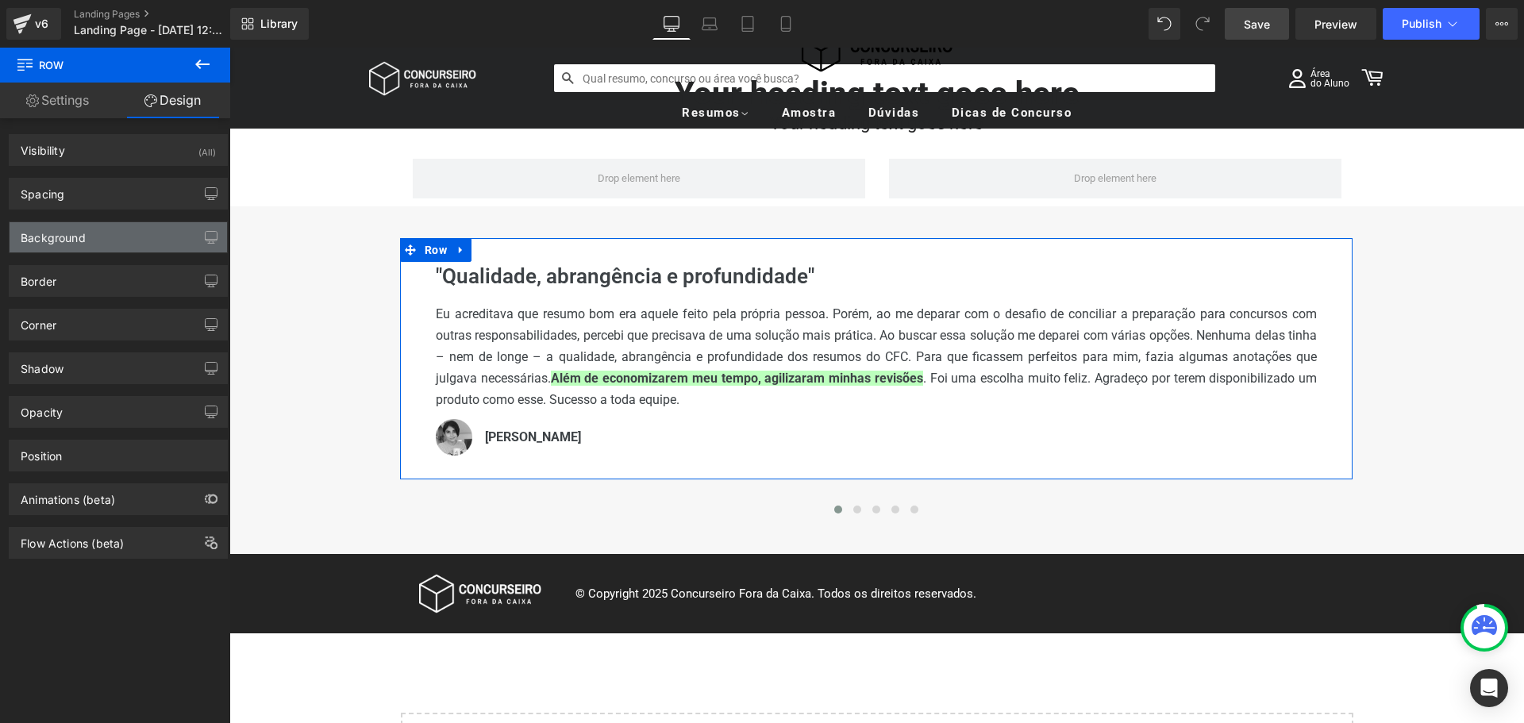
type input "#ffffff"
type input "100"
type input "#3d4246"
type input "100"
type input "0"
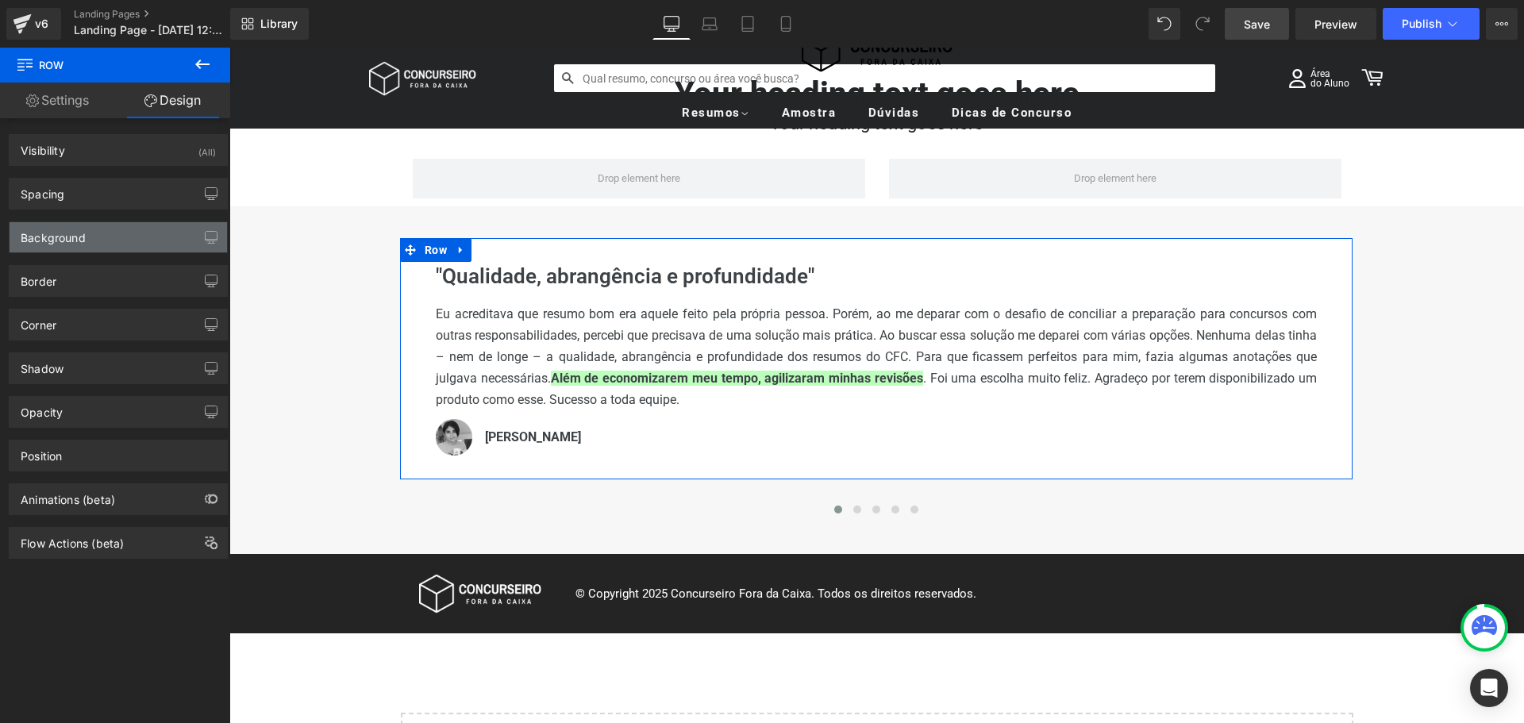
click at [96, 234] on div "Background" at bounding box center [119, 237] width 218 height 30
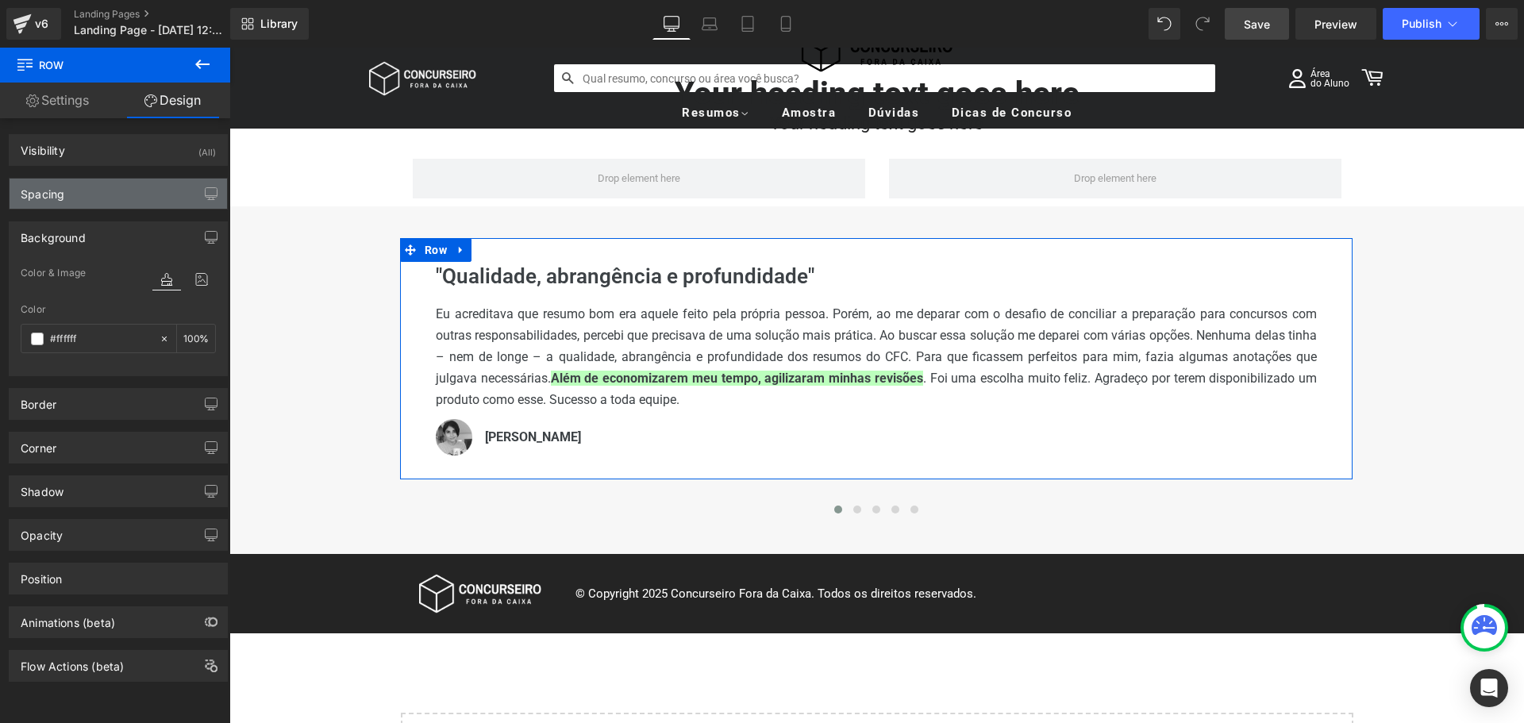
click at [99, 198] on div "Spacing" at bounding box center [119, 194] width 218 height 30
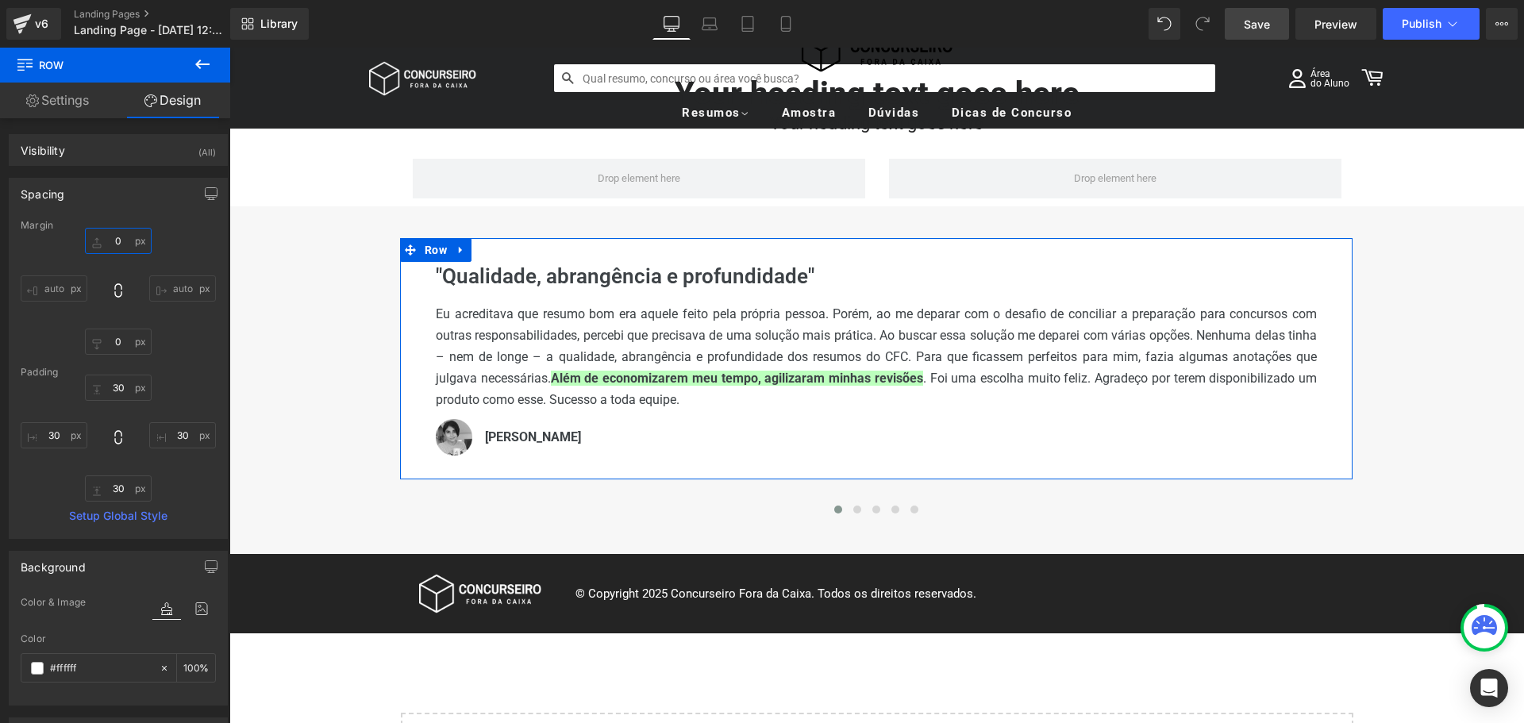
click at [85, 233] on input "0" at bounding box center [118, 241] width 67 height 26
click at [83, 202] on div "Spacing" at bounding box center [119, 194] width 218 height 30
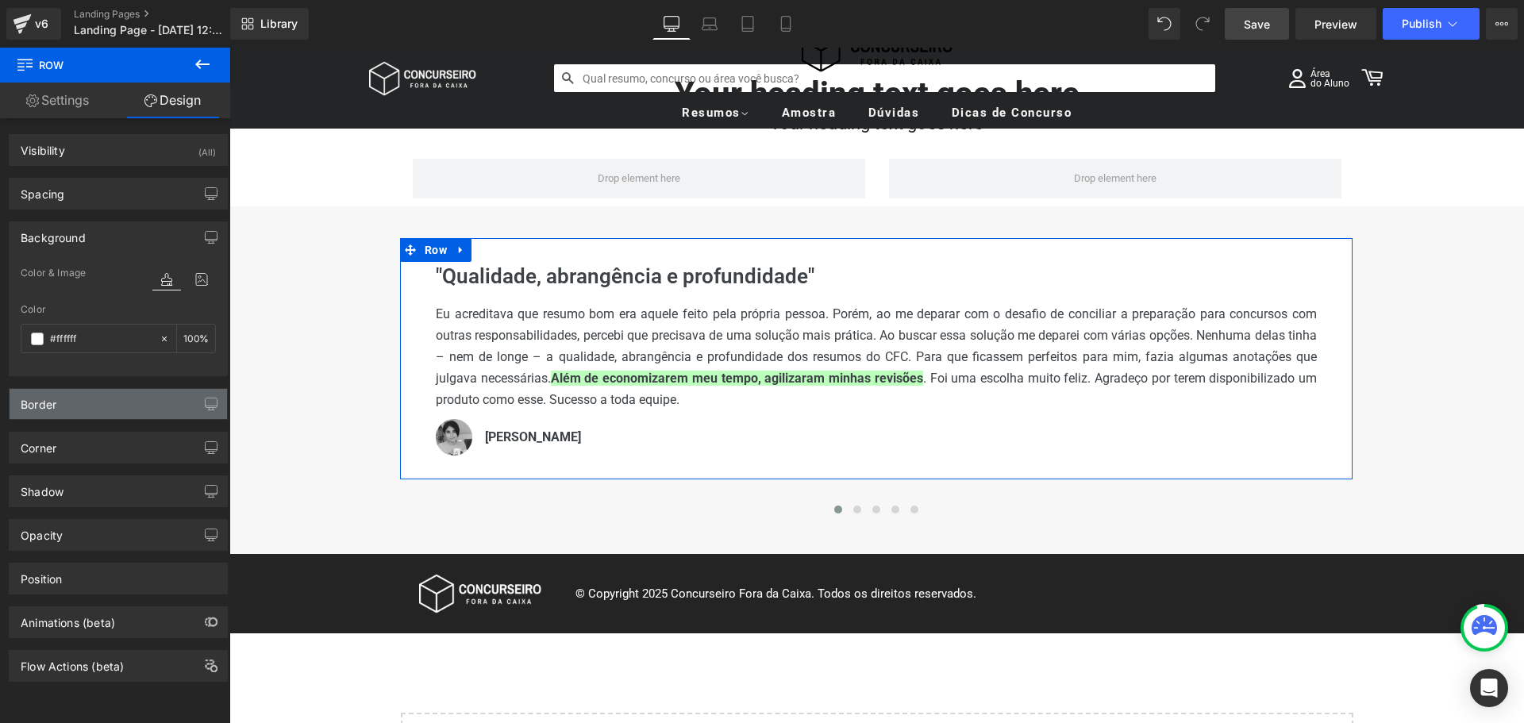
click at [85, 399] on div "Border" at bounding box center [119, 404] width 218 height 30
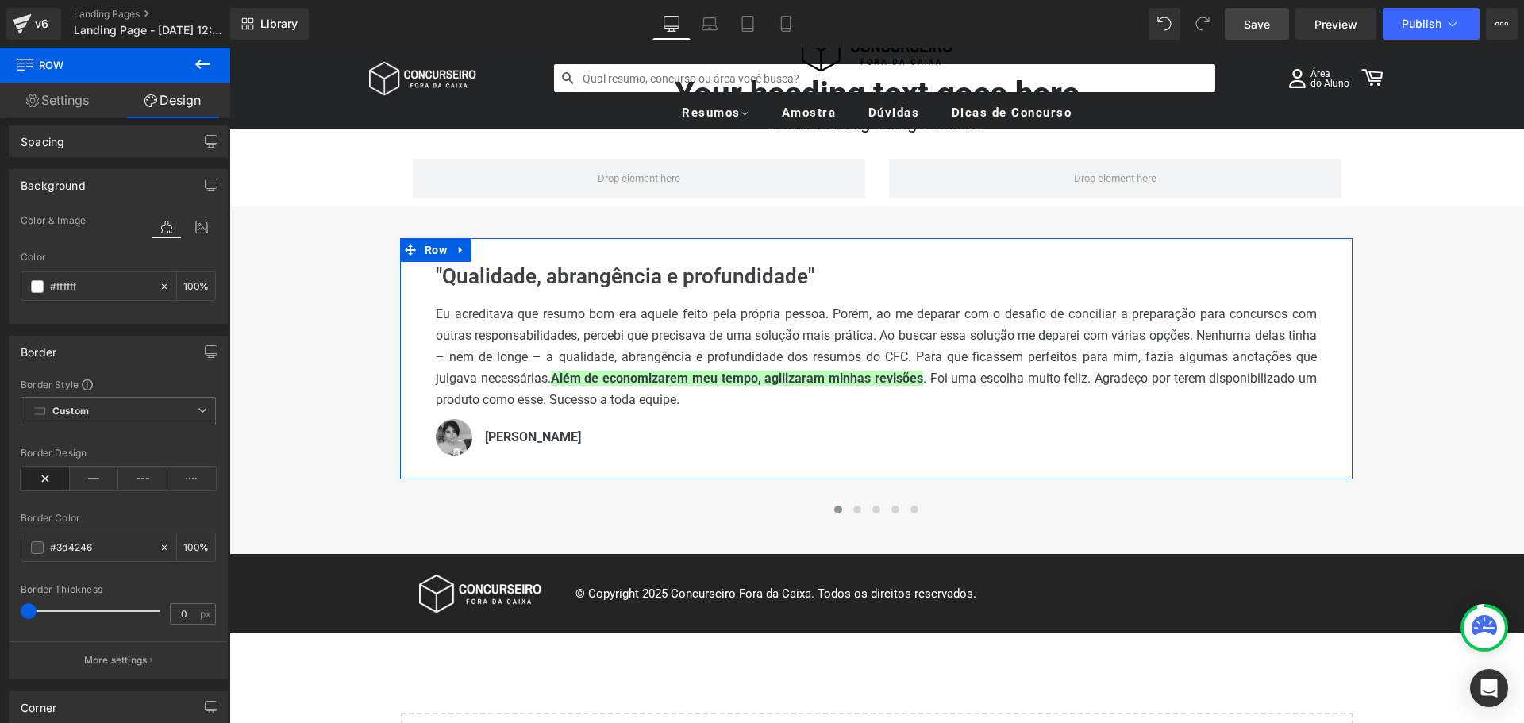
scroll to position [79, 0]
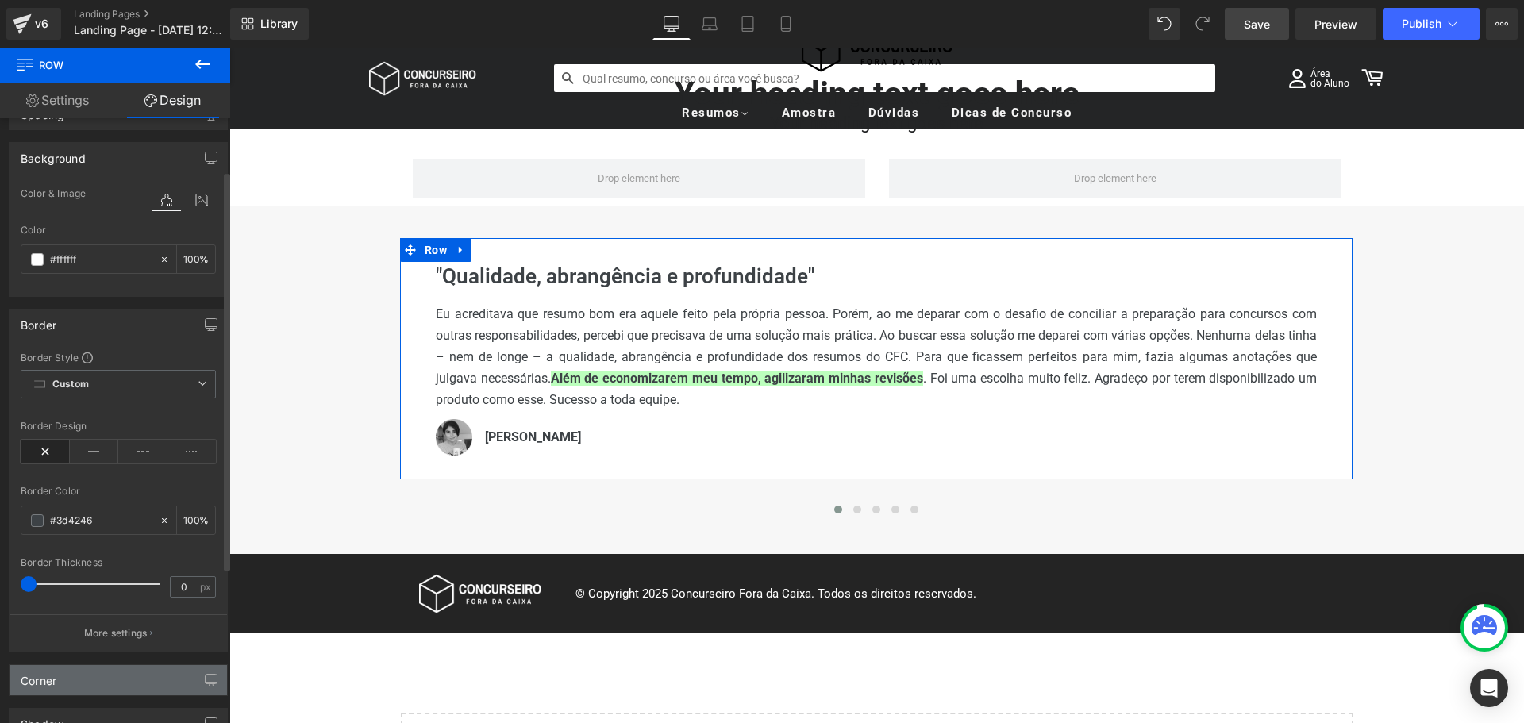
click at [87, 671] on div "Corner" at bounding box center [119, 680] width 218 height 30
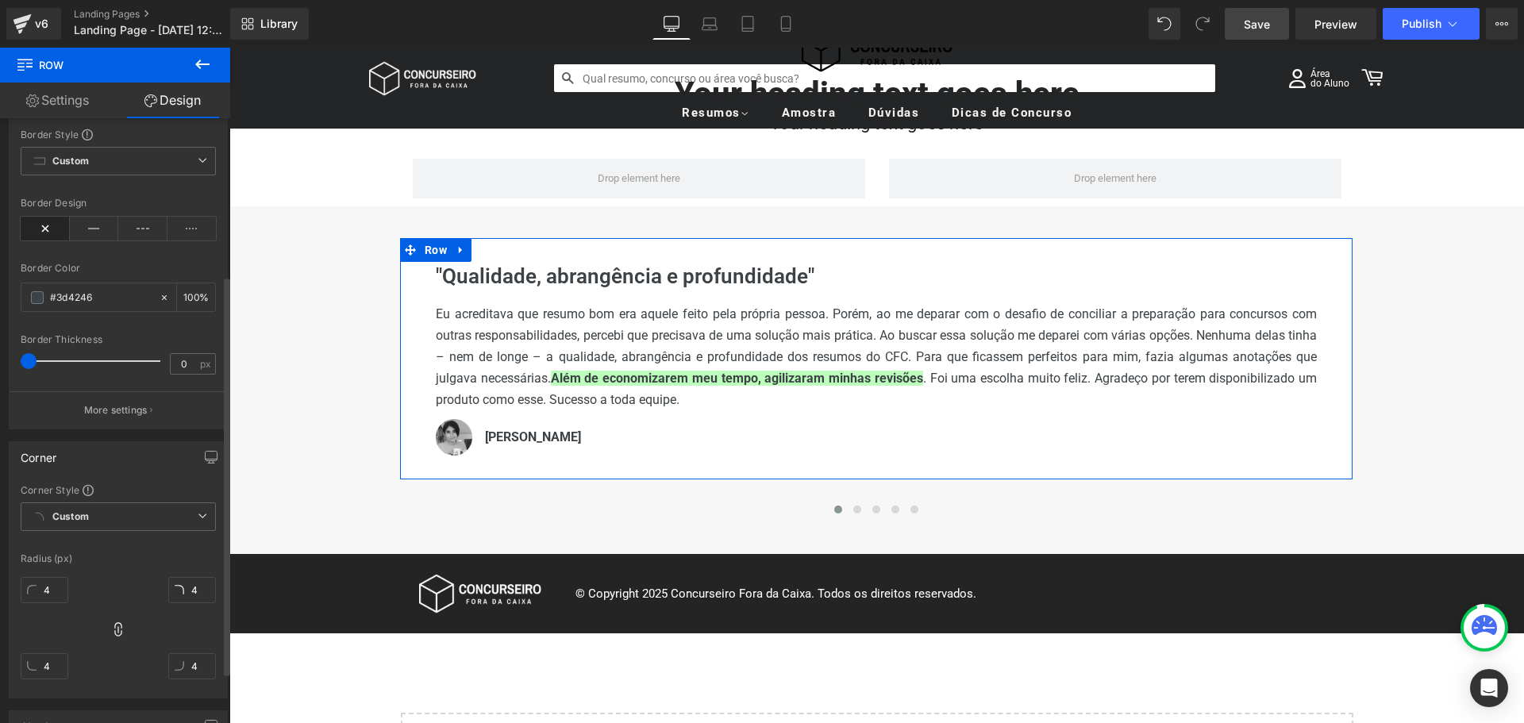
scroll to position [397, 0]
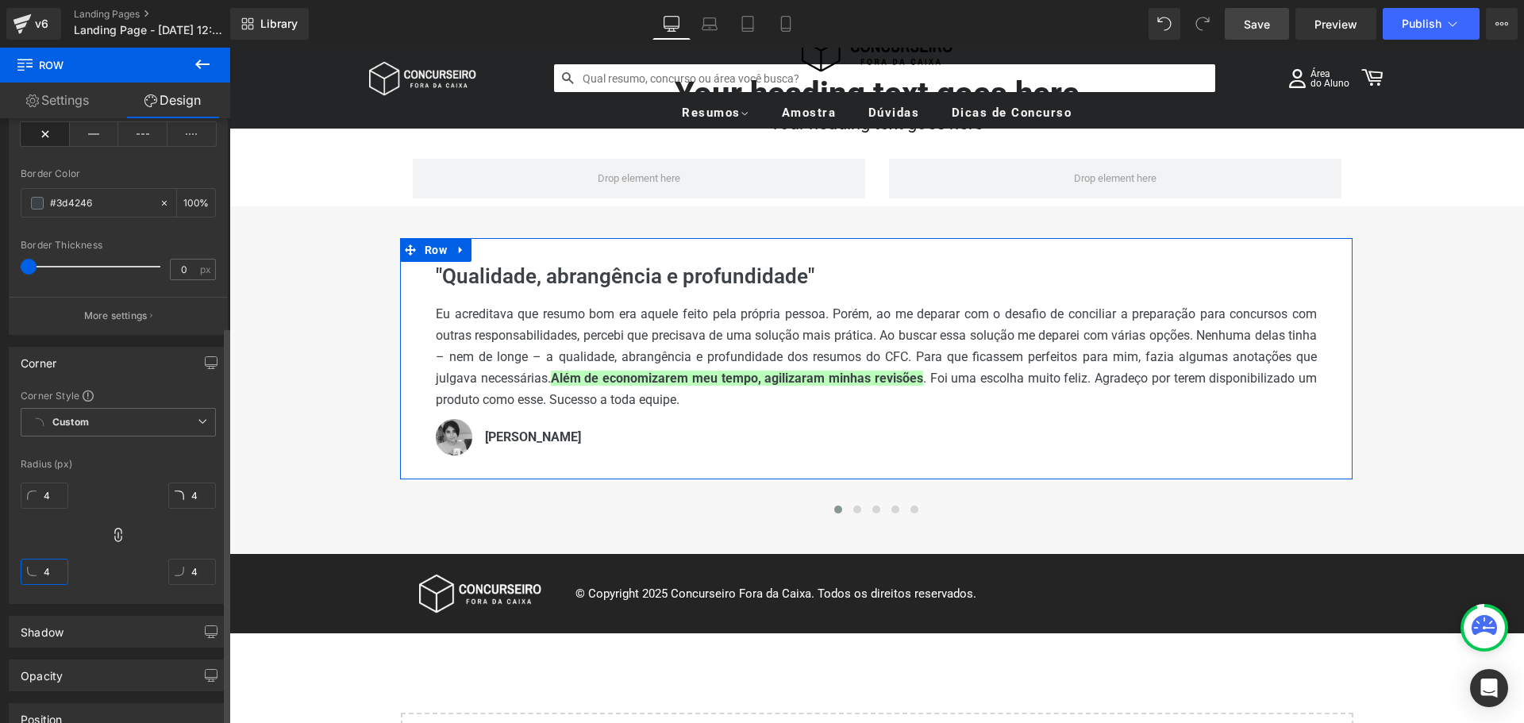
click at [47, 582] on input "4" at bounding box center [45, 572] width 48 height 26
type input "5"
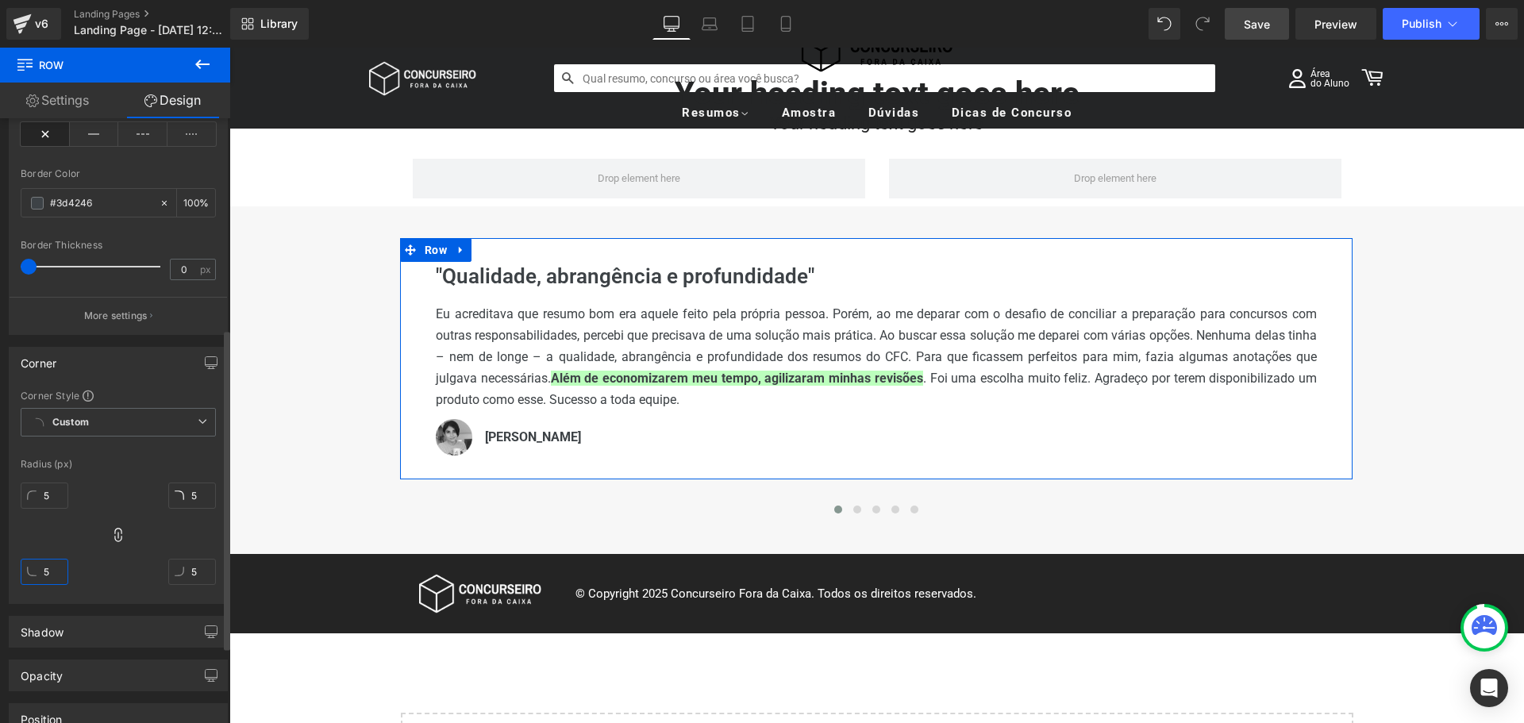
type input "6"
type input "7"
type input "6"
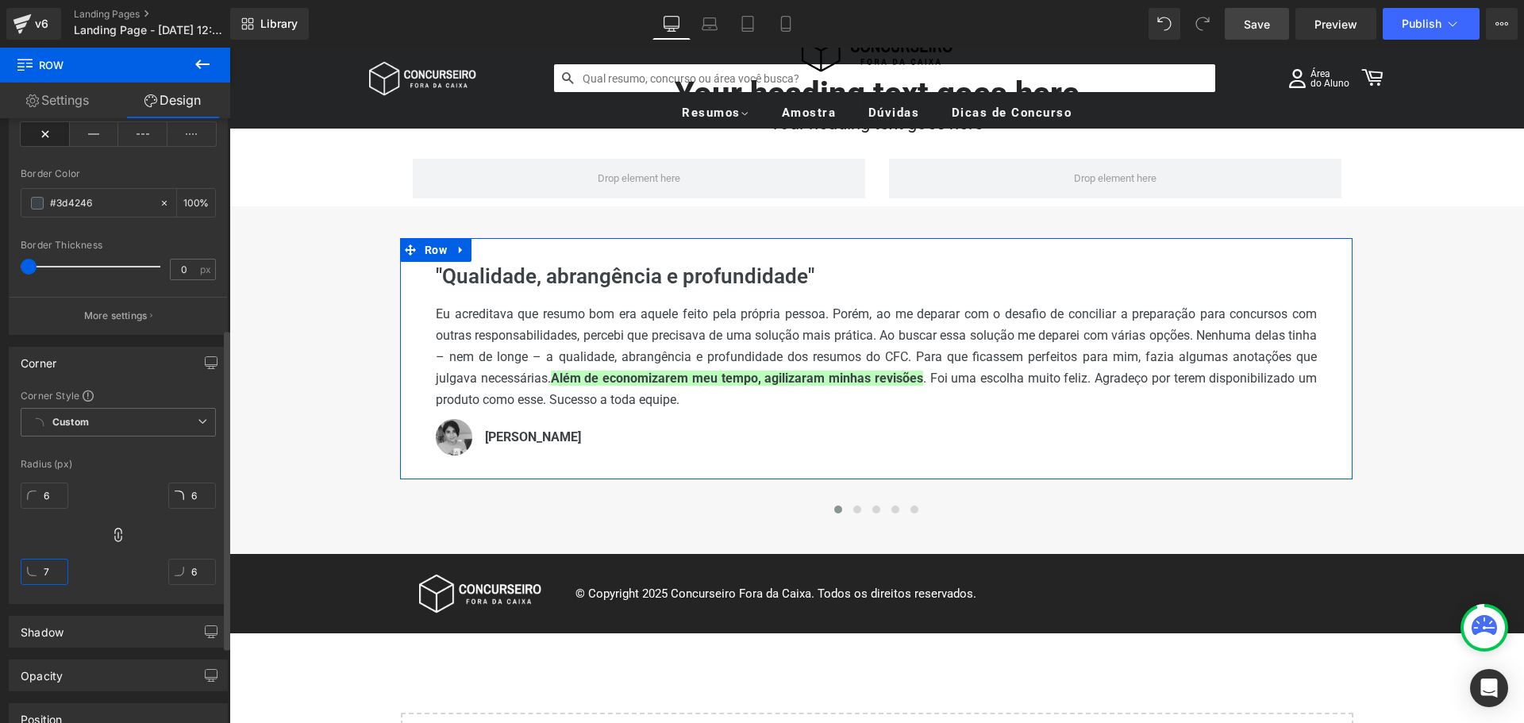
type input "7"
type input "8"
type input "7"
type input "8"
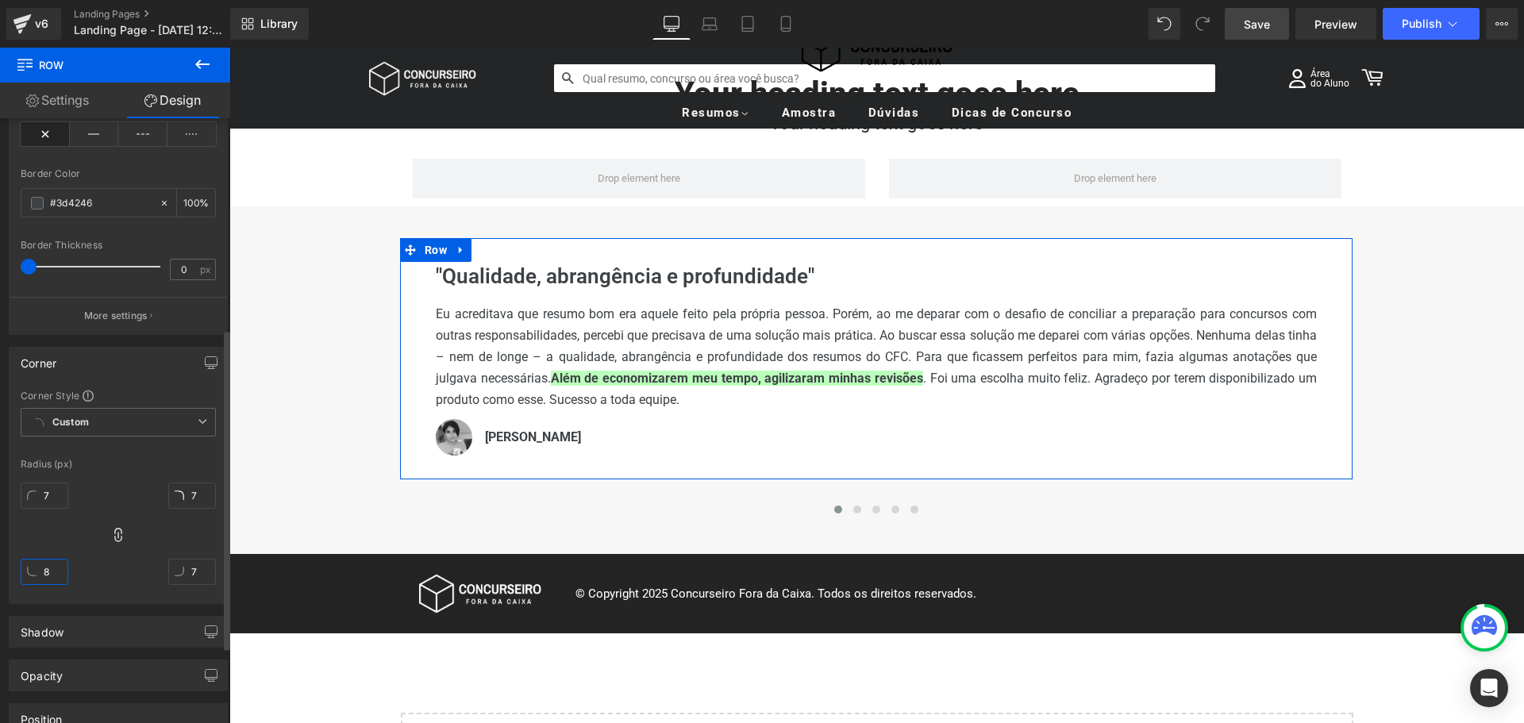
type input "8"
type input "9"
type input "8"
type input "9"
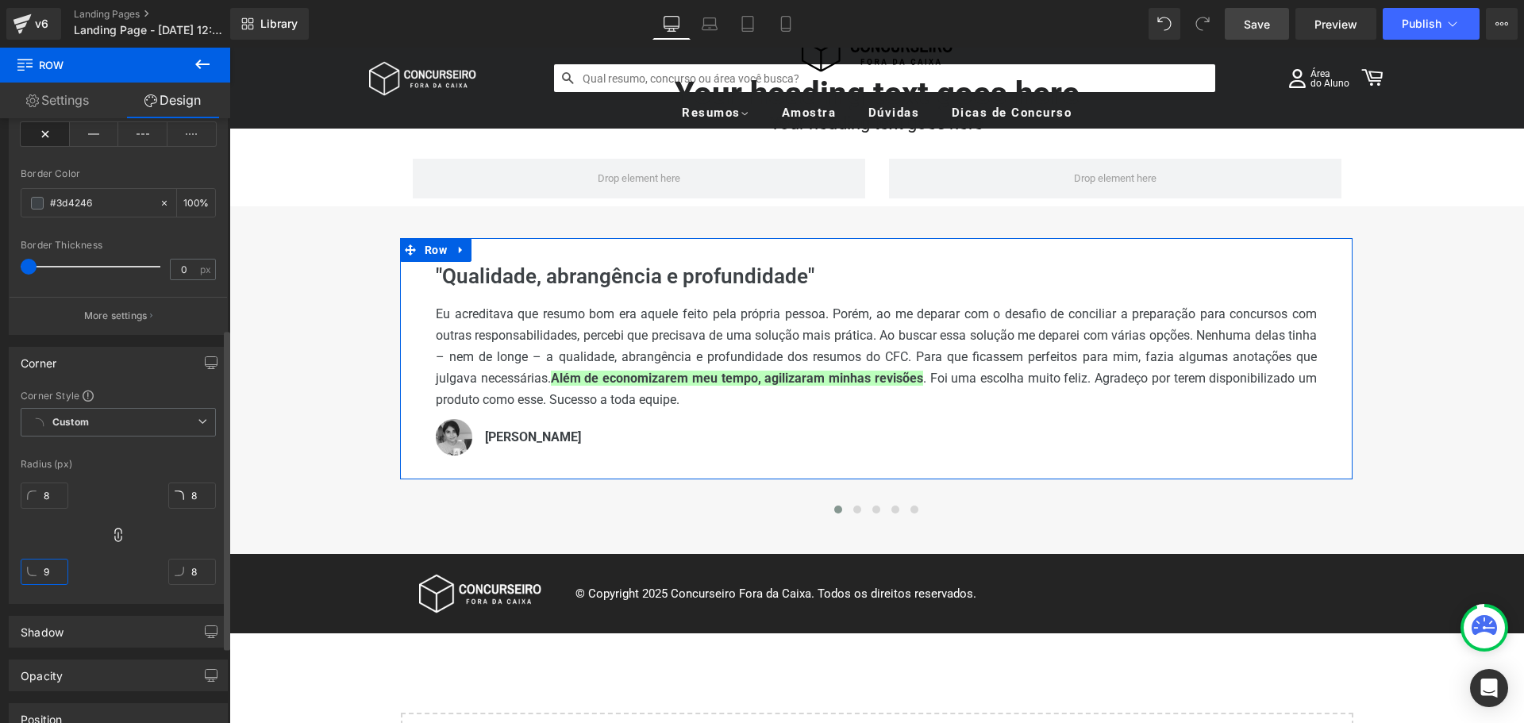
type input "9"
type input "10"
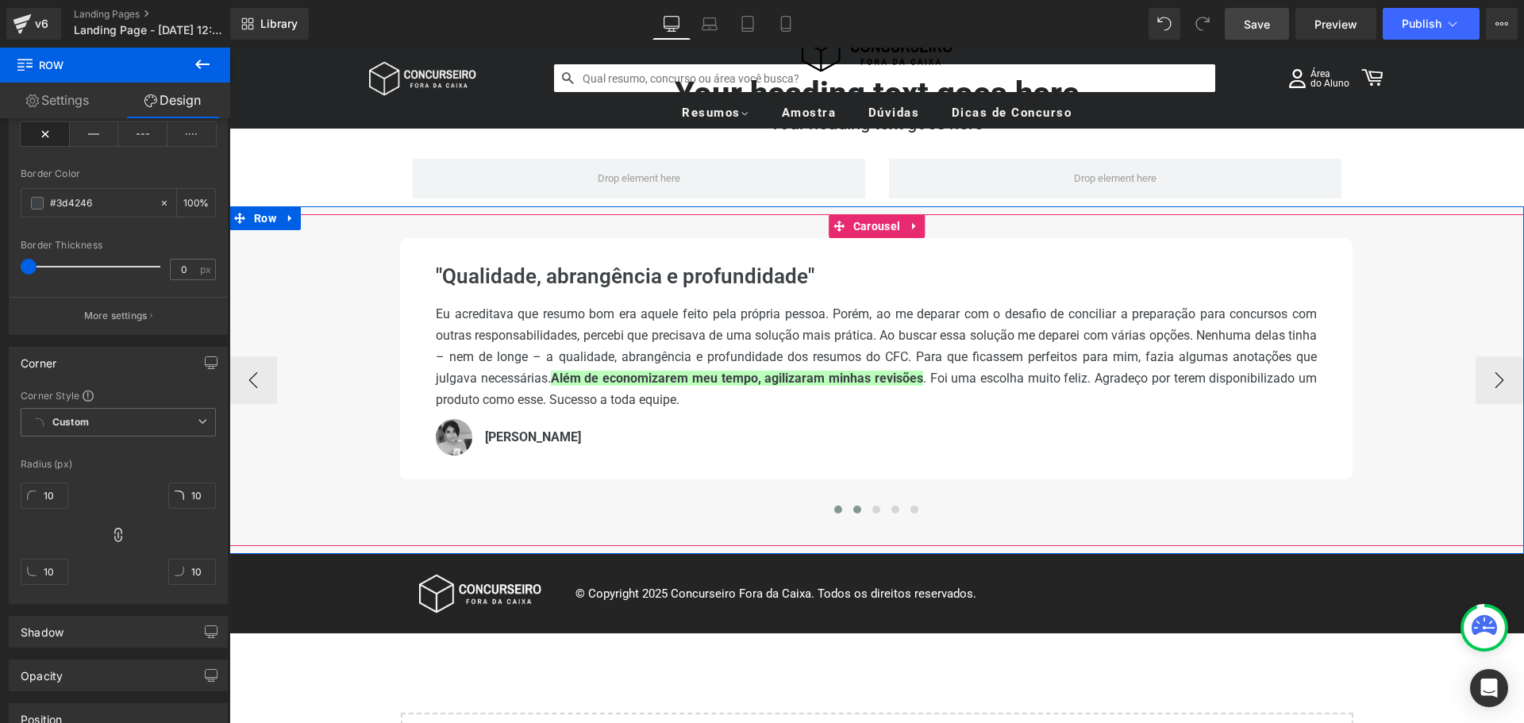
click at [853, 514] on span at bounding box center [857, 510] width 8 height 8
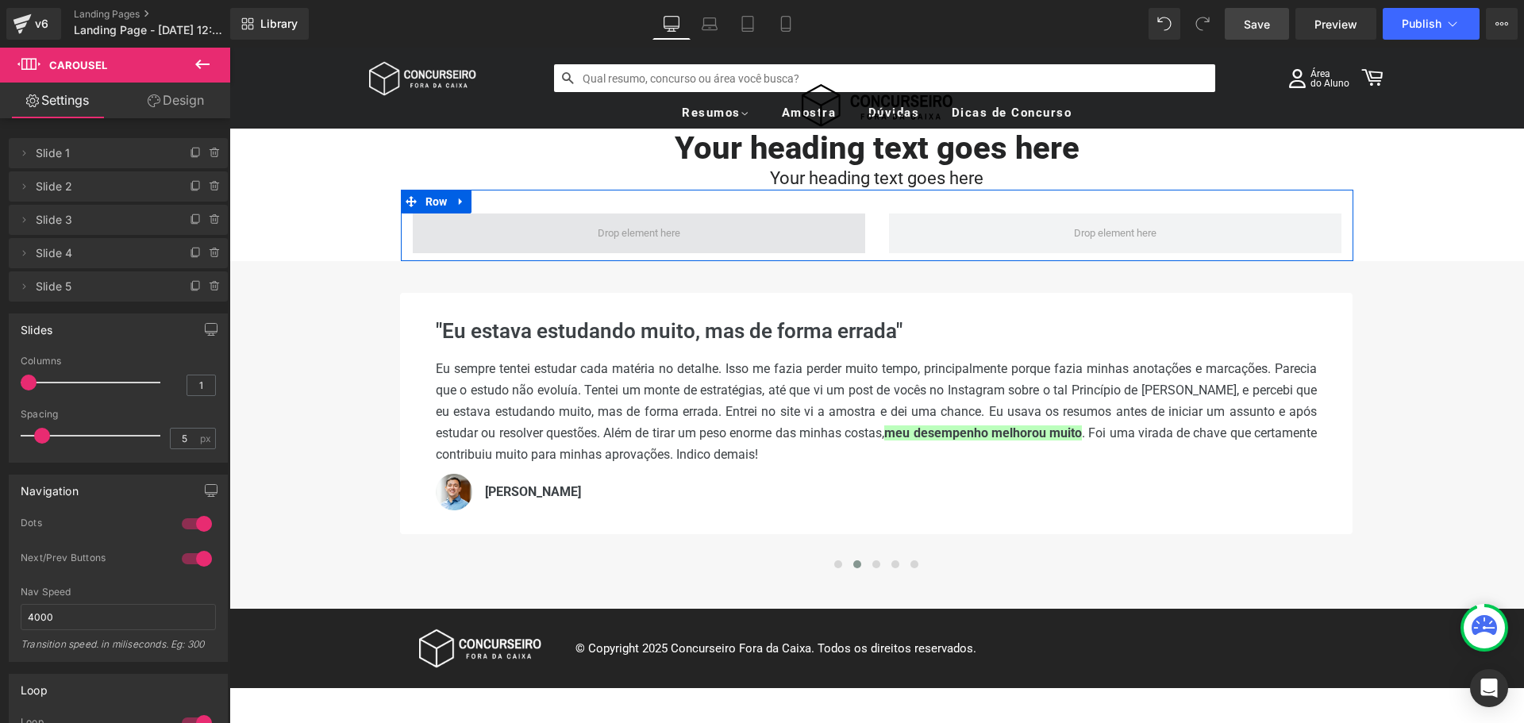
scroll to position [62, 0]
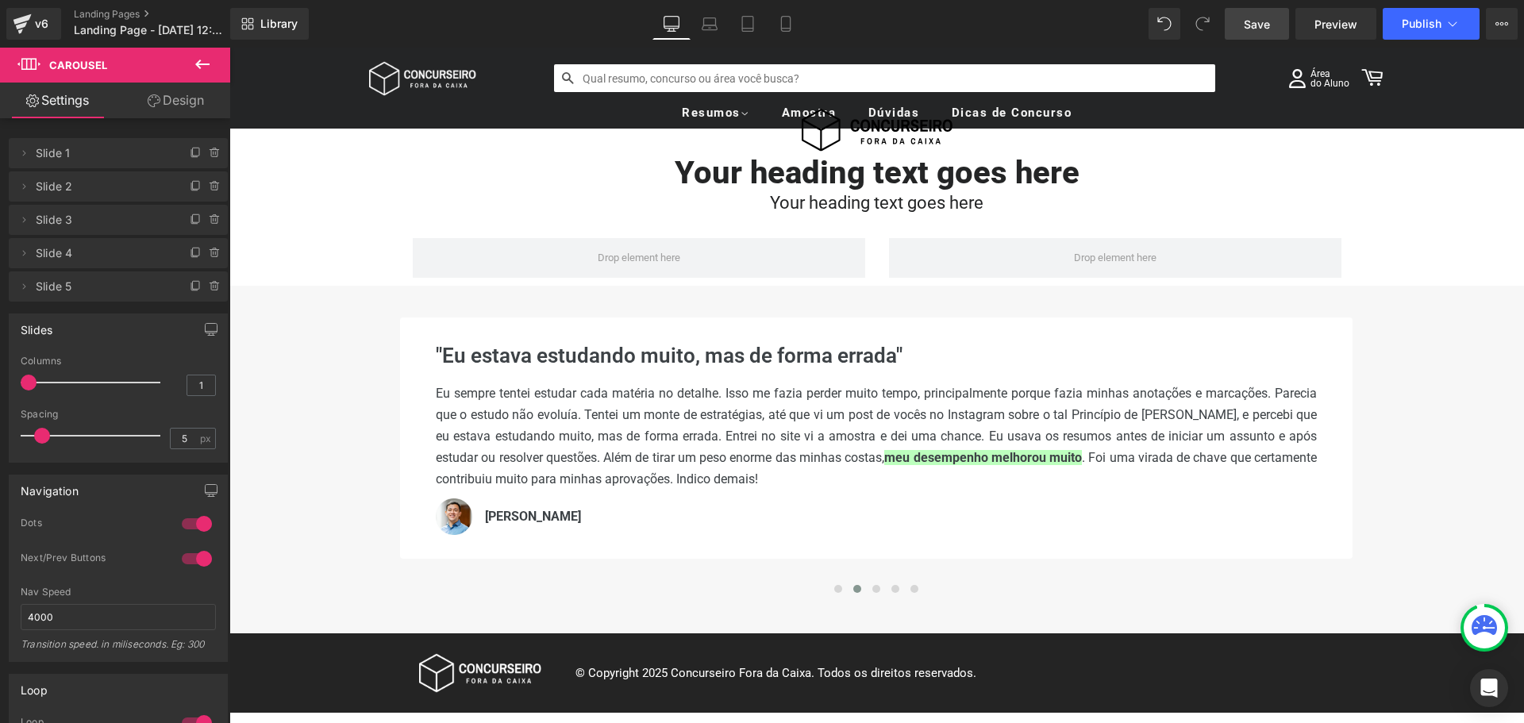
drag, startPoint x: 772, startPoint y: 0, endPoint x: 391, endPoint y: 36, distance: 383.5
click at [391, 36] on div "Library Desktop Desktop Laptop Tablet Mobile Save Preview Publish Scheduled Vie…" at bounding box center [877, 24] width 1294 height 32
click at [275, 27] on span "Library" at bounding box center [278, 24] width 37 height 14
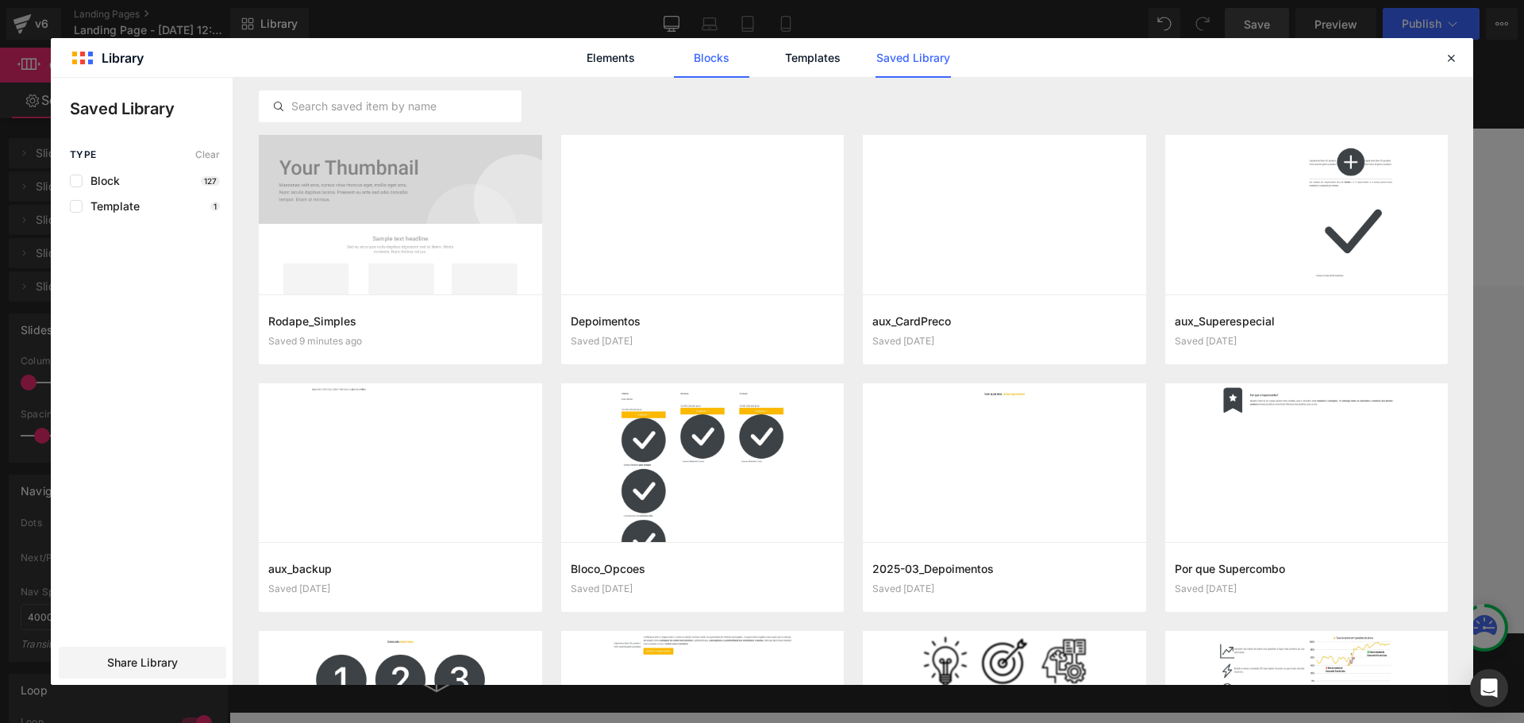
click at [699, 60] on link "Blocks" at bounding box center [711, 58] width 75 height 40
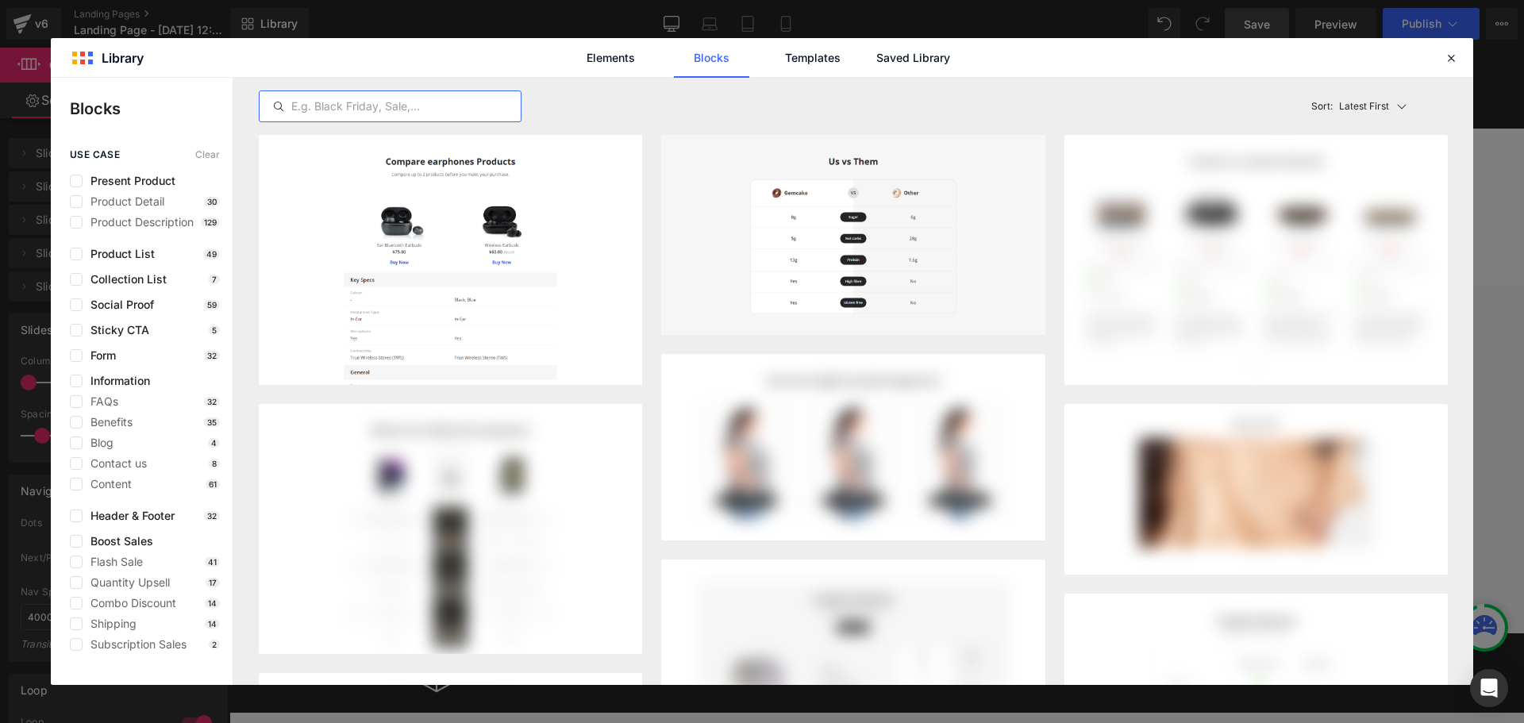
click at [307, 110] on input "text" at bounding box center [390, 106] width 261 height 19
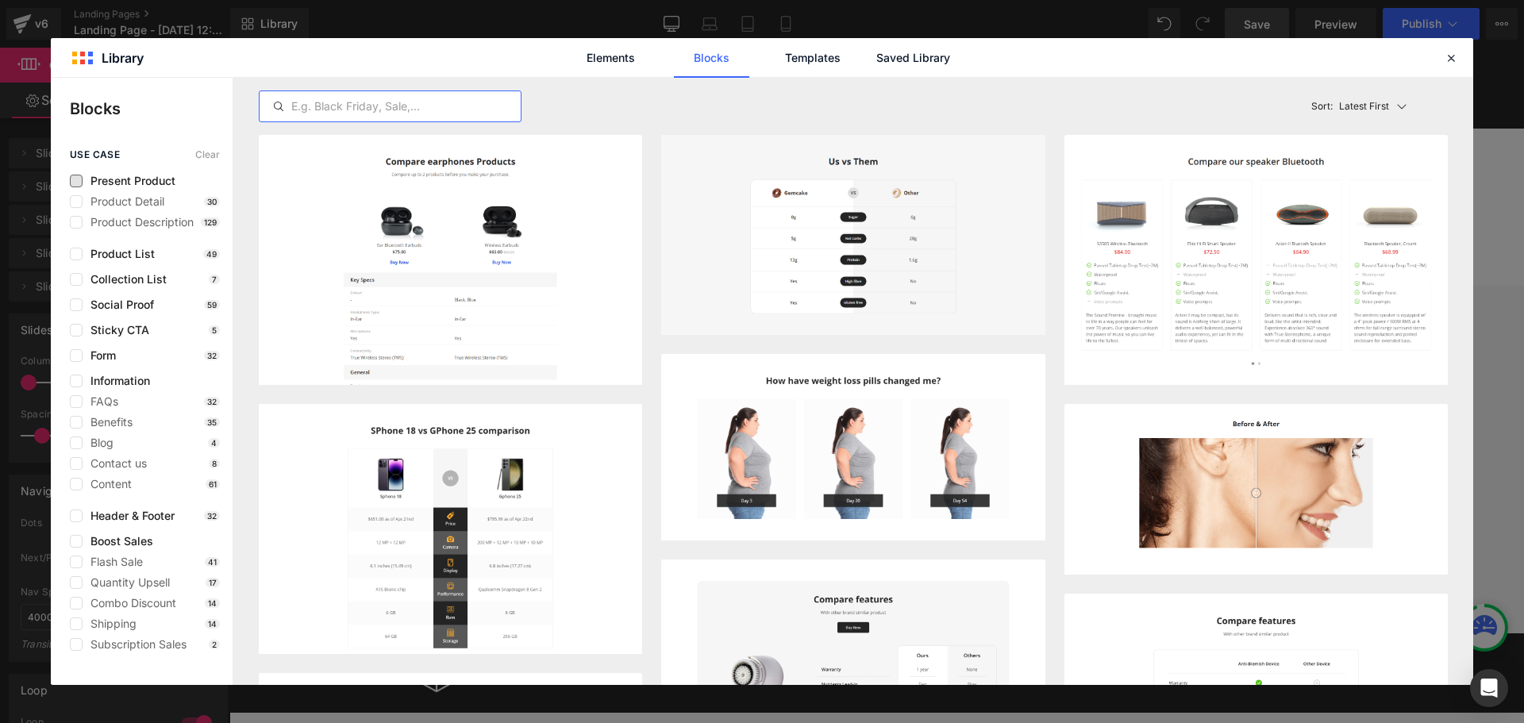
click at [132, 178] on span "Present Product" at bounding box center [129, 181] width 93 height 13
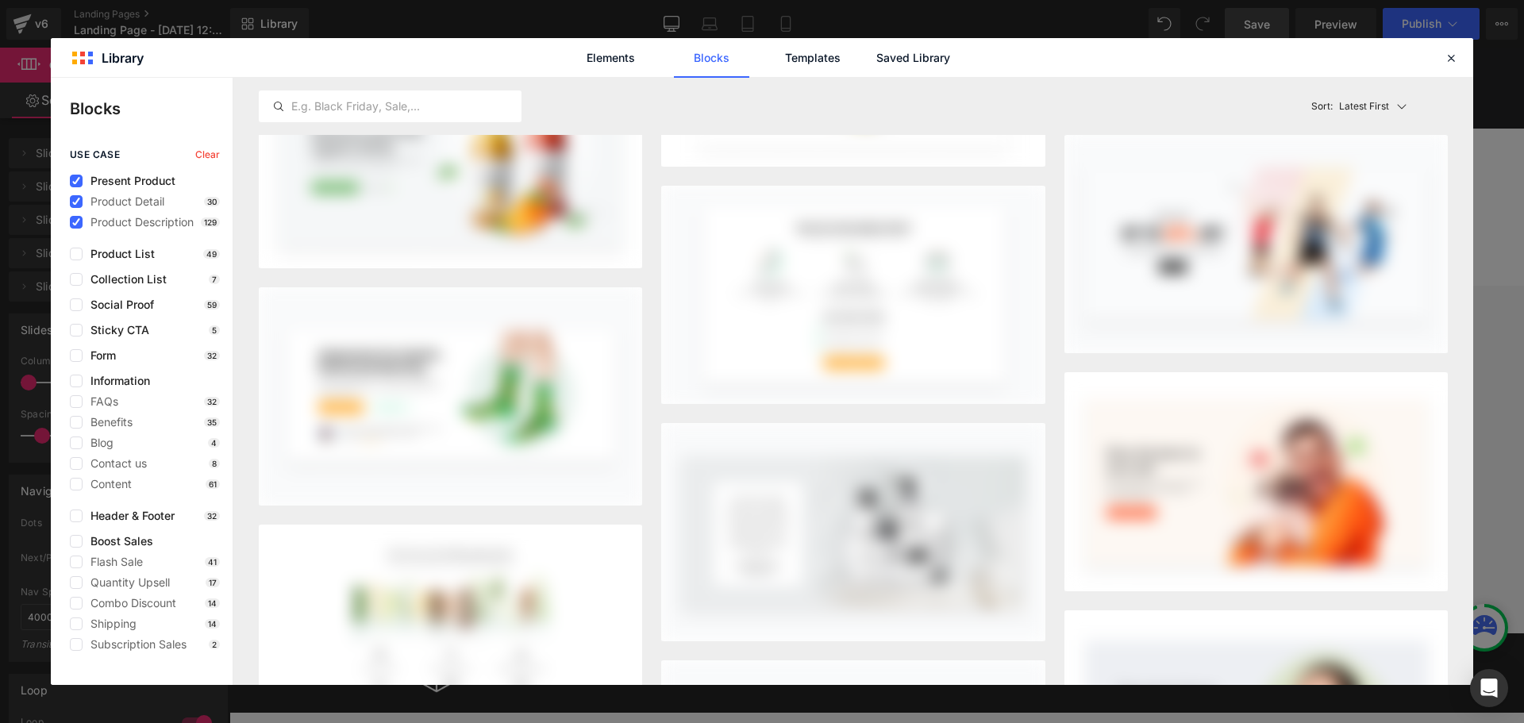
scroll to position [5081, 0]
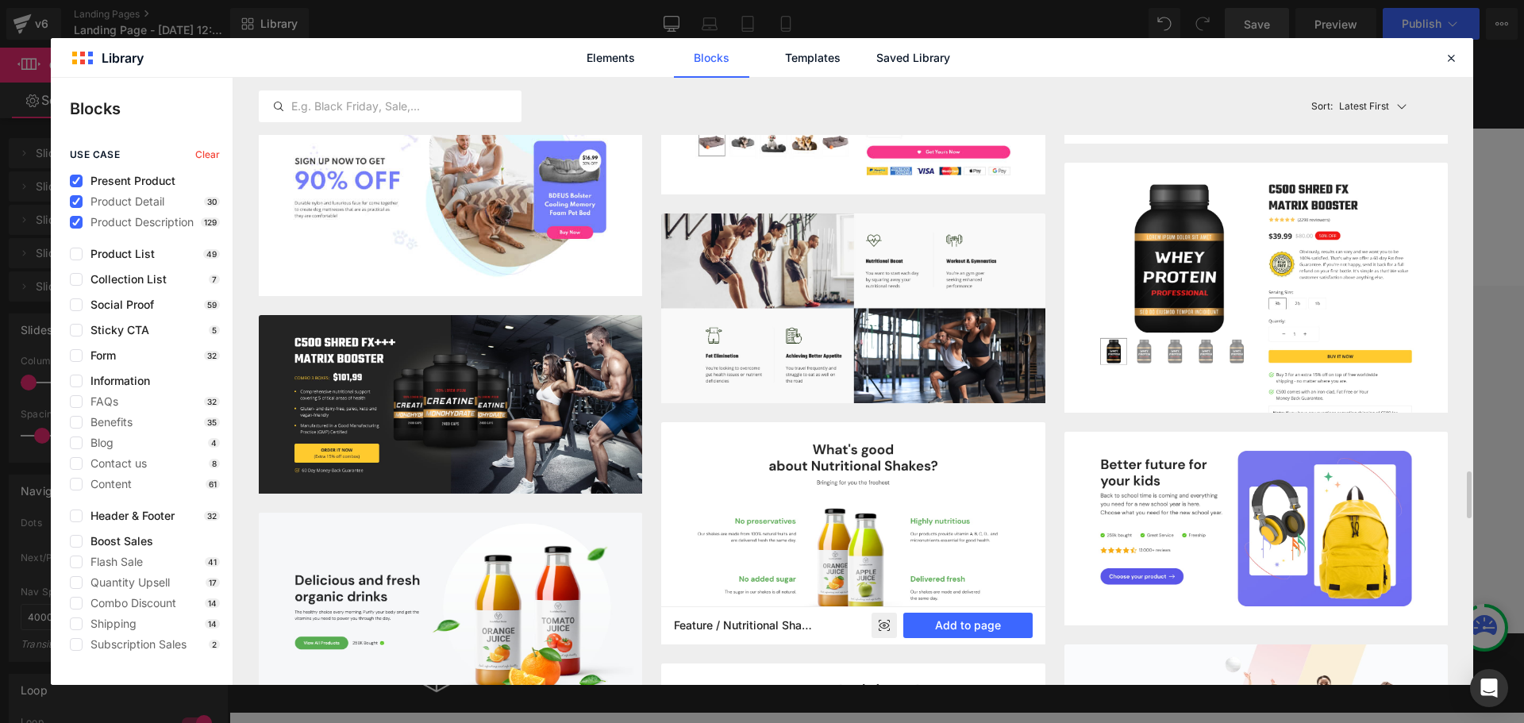
click at [887, 626] on rect at bounding box center [884, 625] width 25 height 25
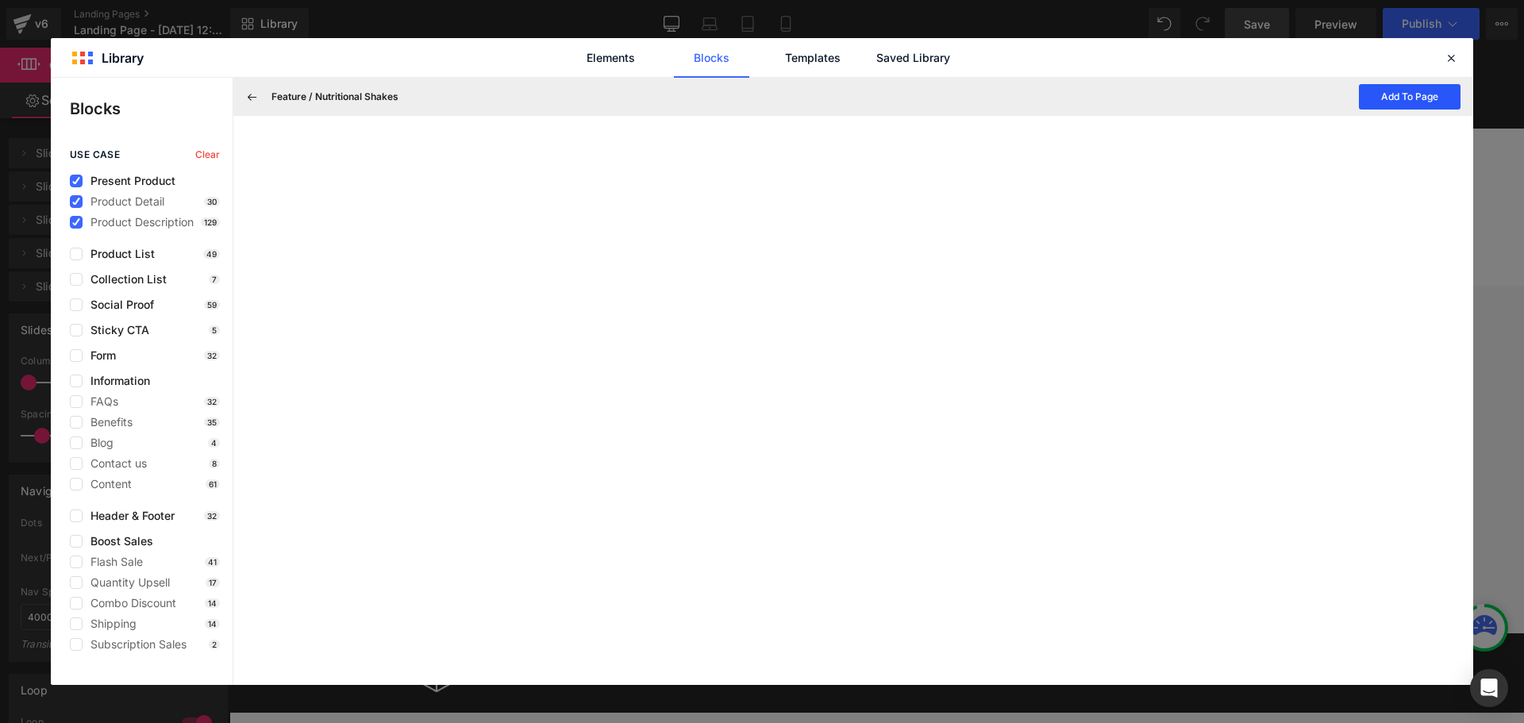
click at [1400, 100] on button "Add To Page" at bounding box center [1410, 96] width 102 height 25
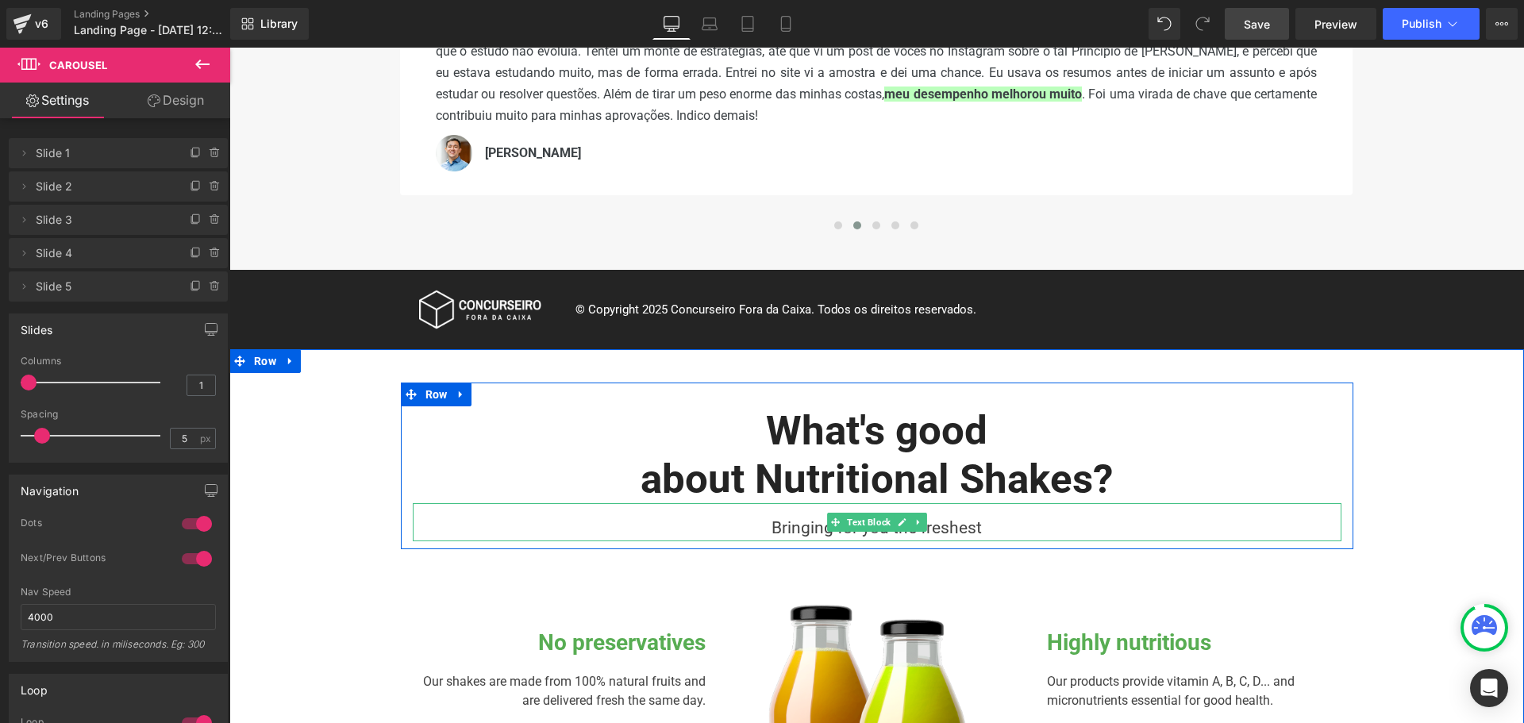
scroll to position [330, 0]
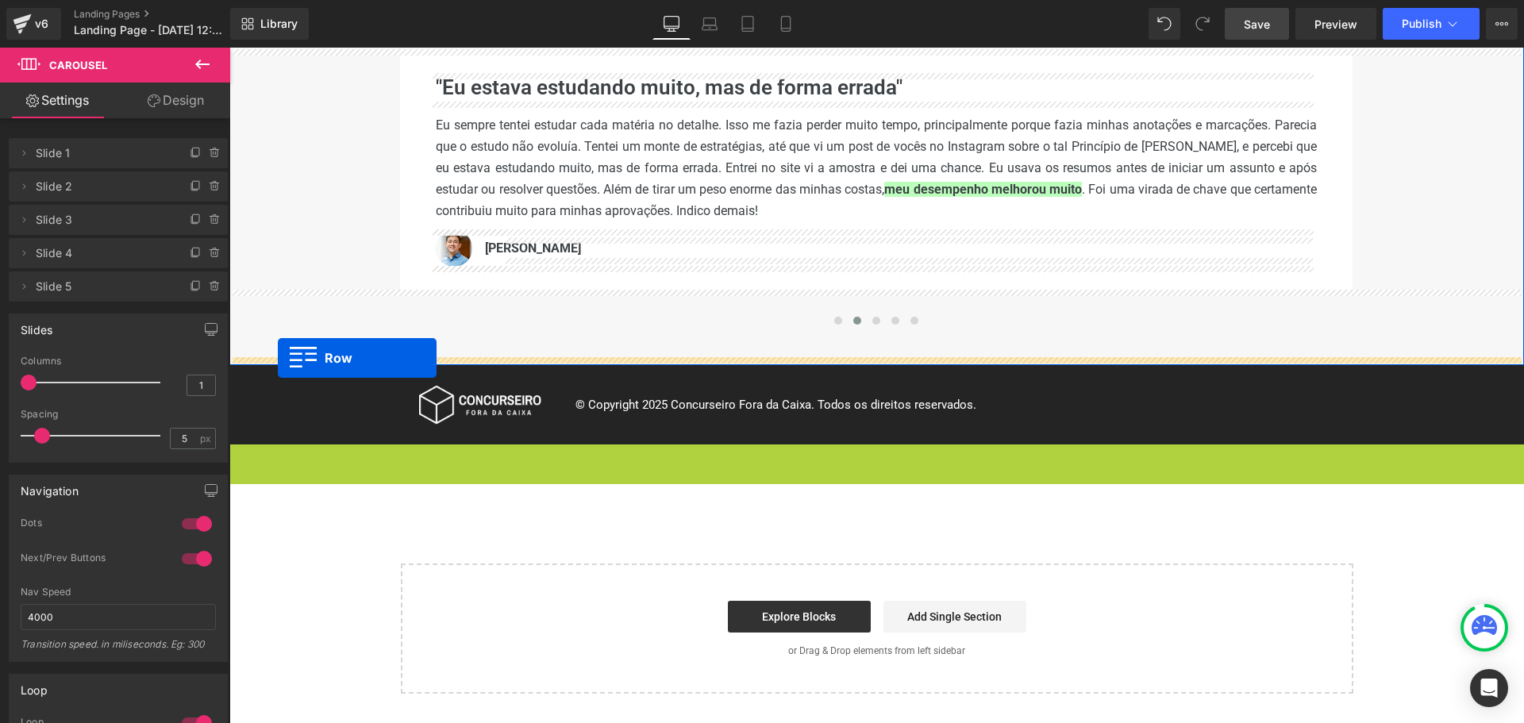
drag, startPoint x: 238, startPoint y: 456, endPoint x: 278, endPoint y: 358, distance: 106.1
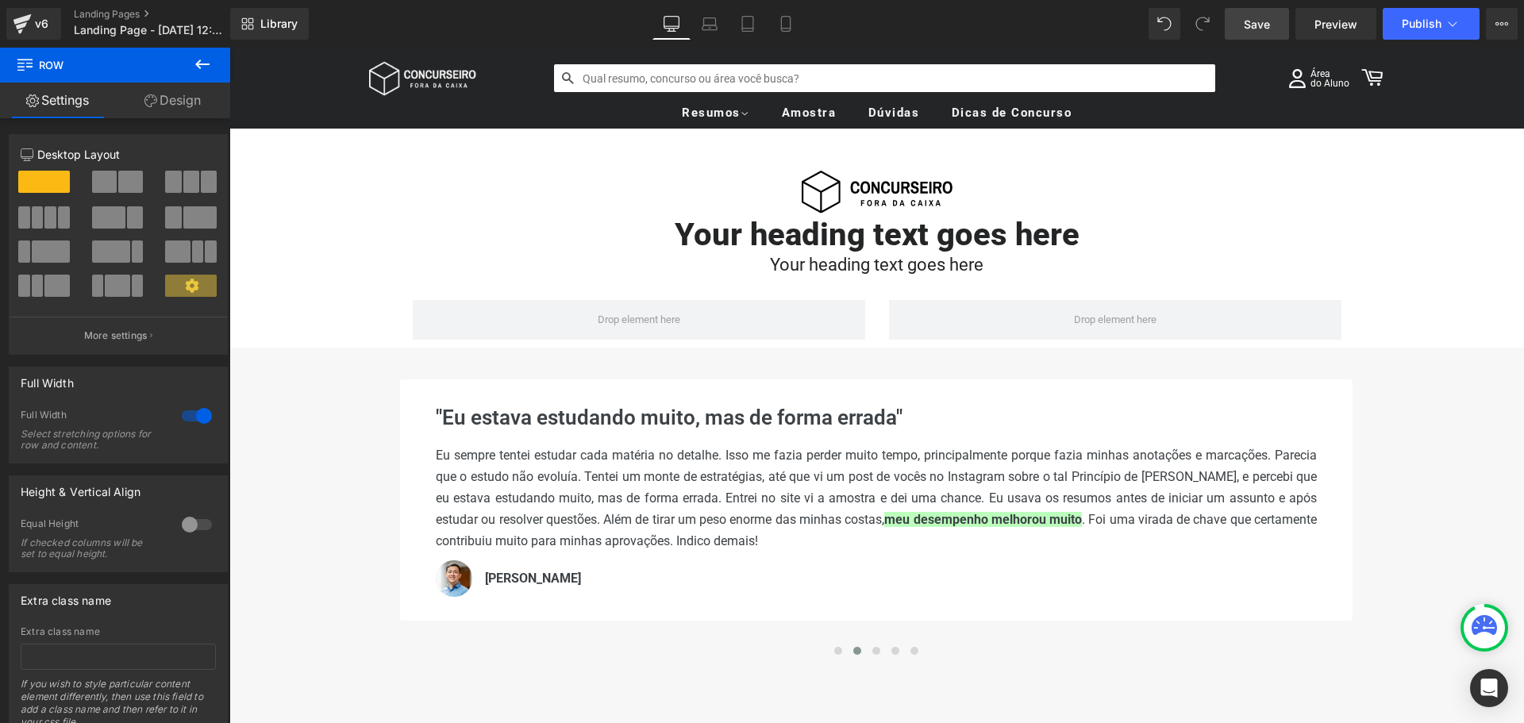
scroll to position [238, 0]
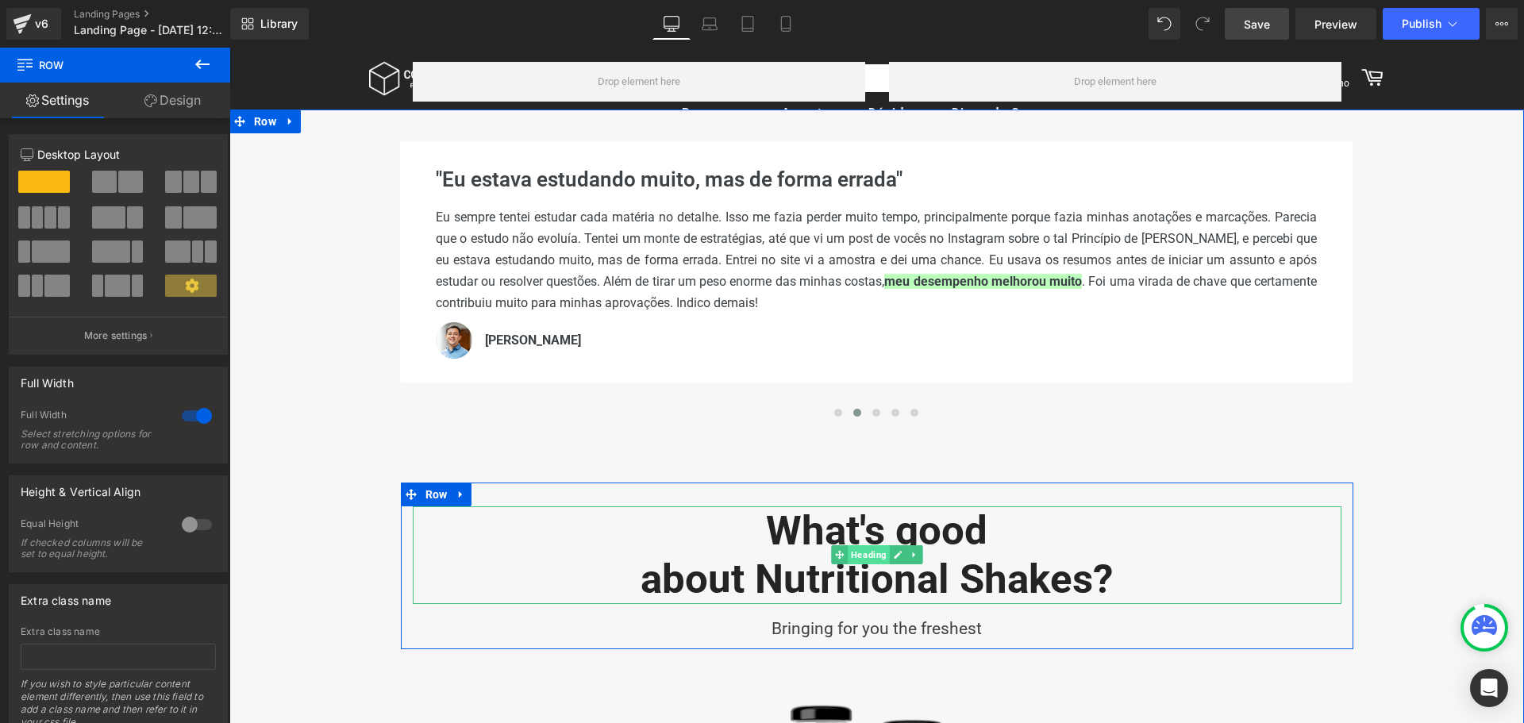
click at [857, 556] on span "Heading" at bounding box center [869, 554] width 42 height 19
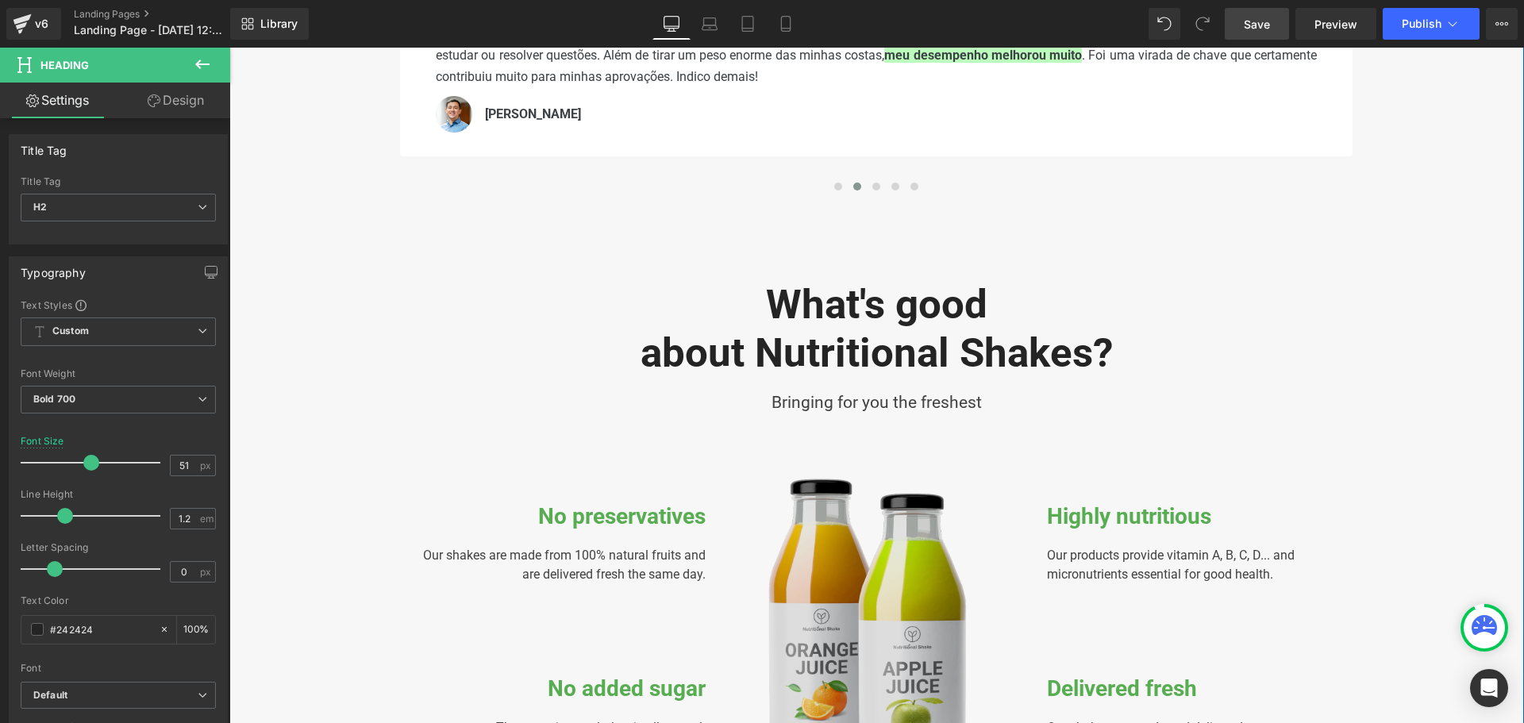
scroll to position [556, 0]
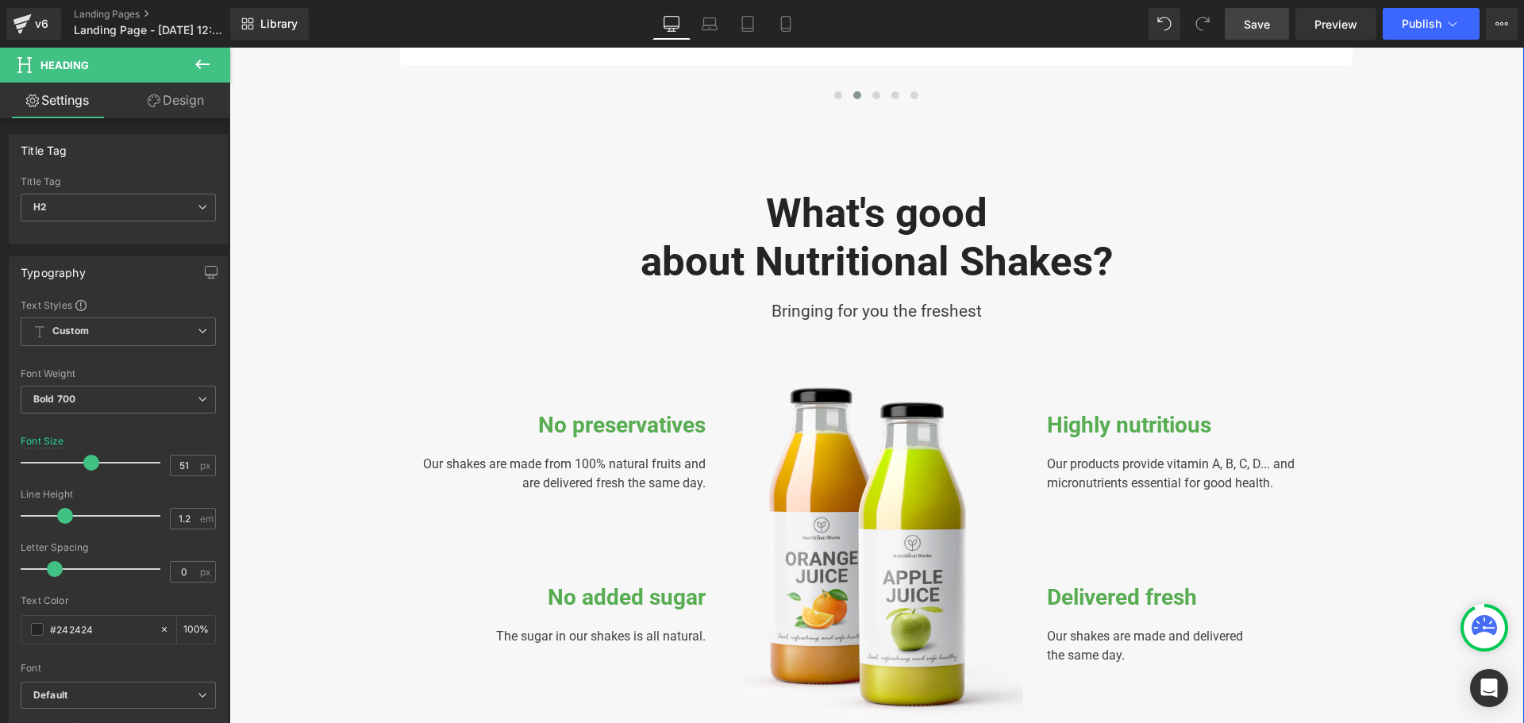
click at [628, 452] on div "Our shakes are made from 100% natural fruits and are delivered fresh the same d…" at bounding box center [560, 483] width 294 height 82
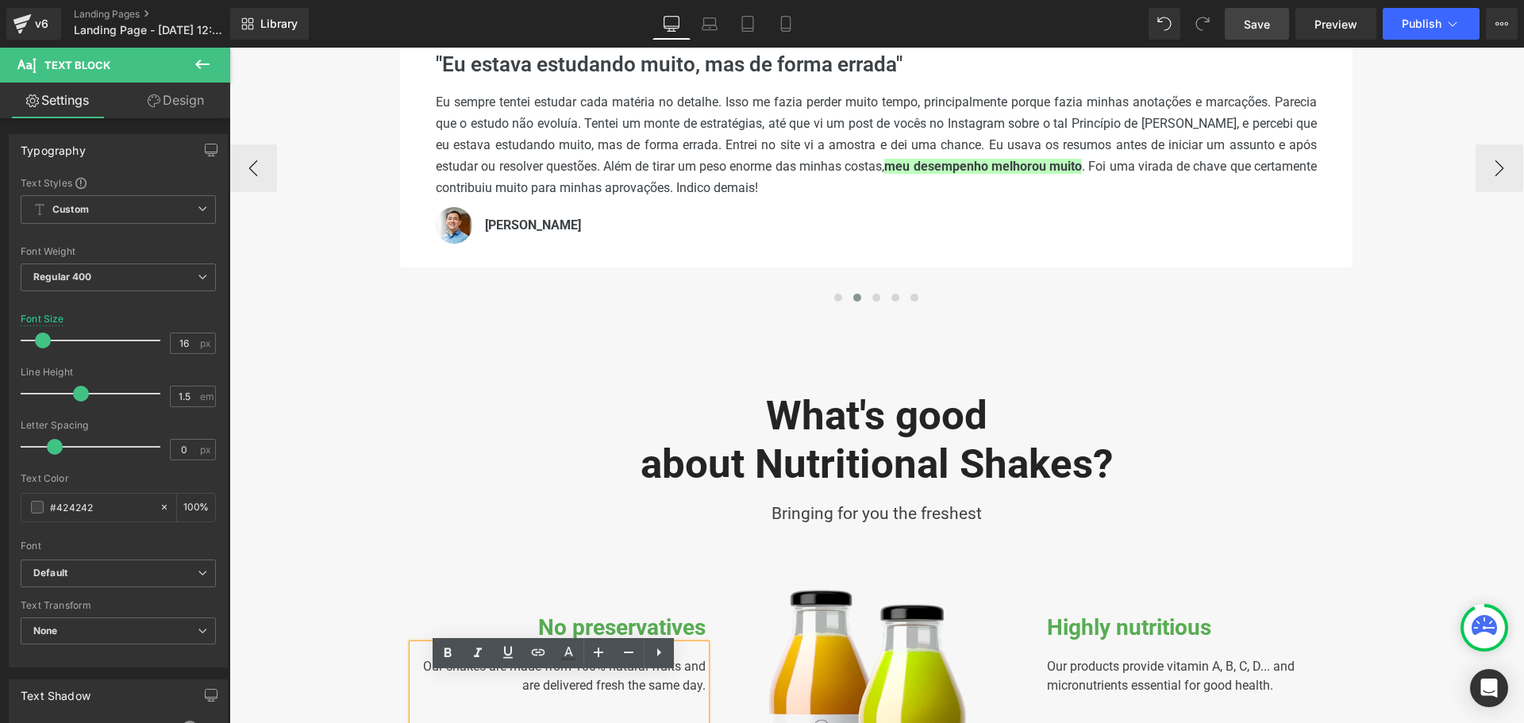
scroll to position [318, 0]
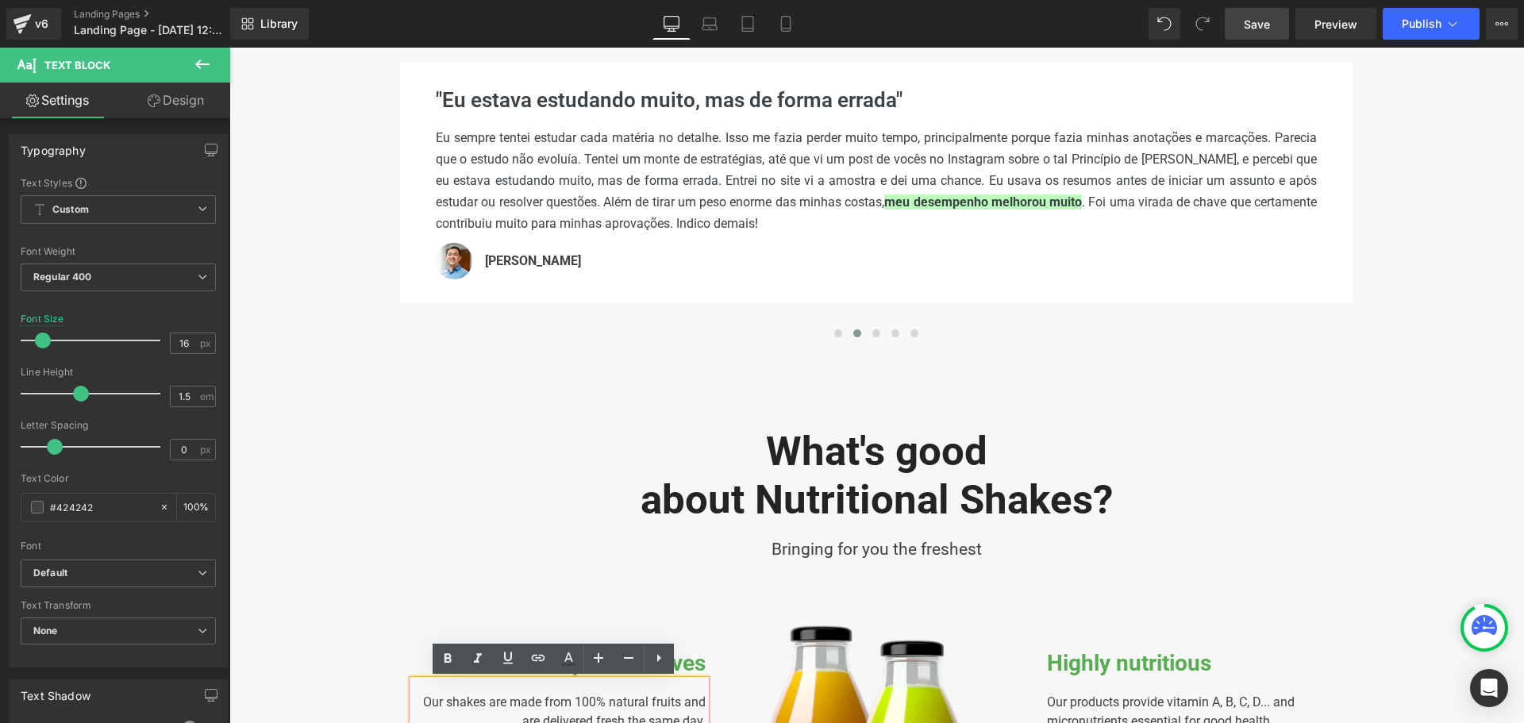
click at [379, 535] on div "What's good about Nutritional Shakes? Heading Bringing for you the freshest Tex…" at bounding box center [876, 692] width 1295 height 578
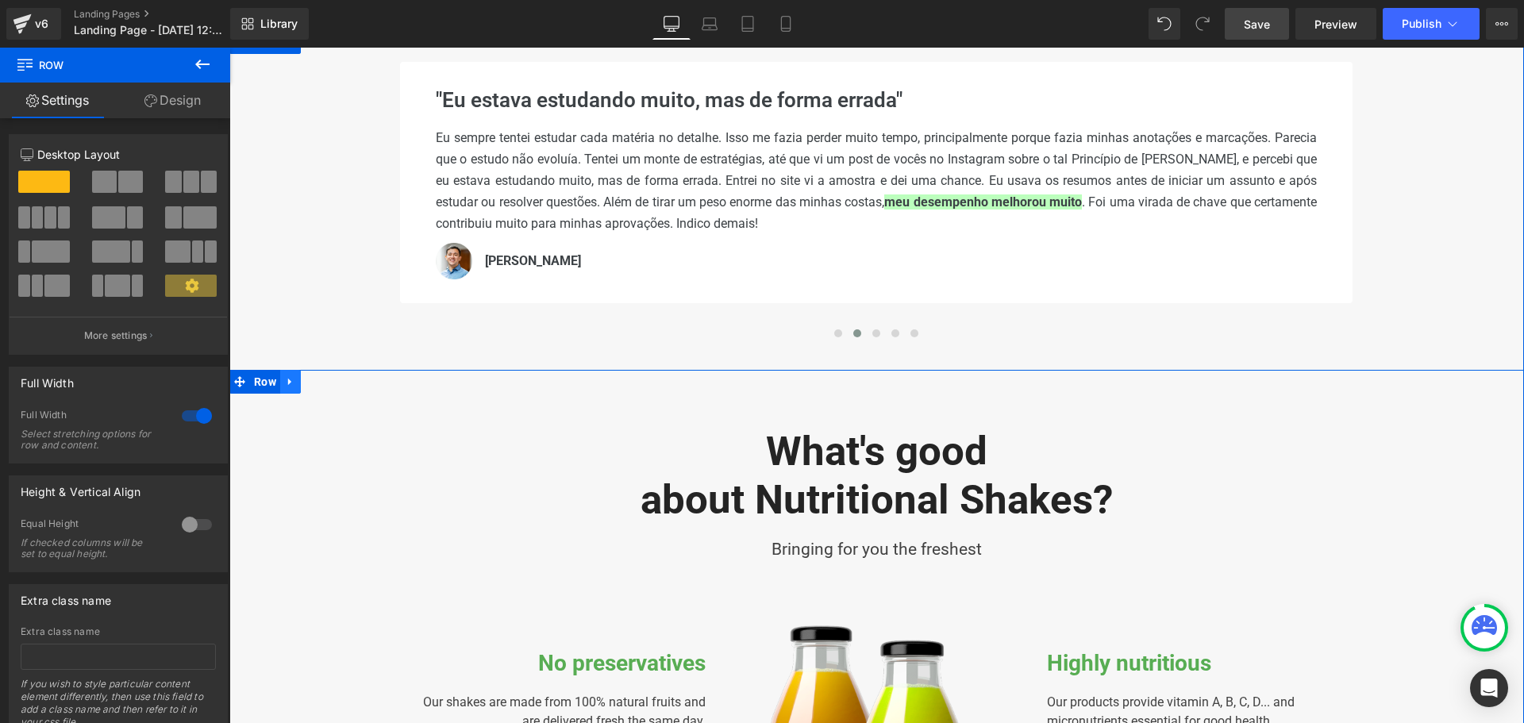
click at [288, 381] on icon at bounding box center [289, 382] width 3 height 7
click at [326, 383] on icon at bounding box center [331, 382] width 11 height 12
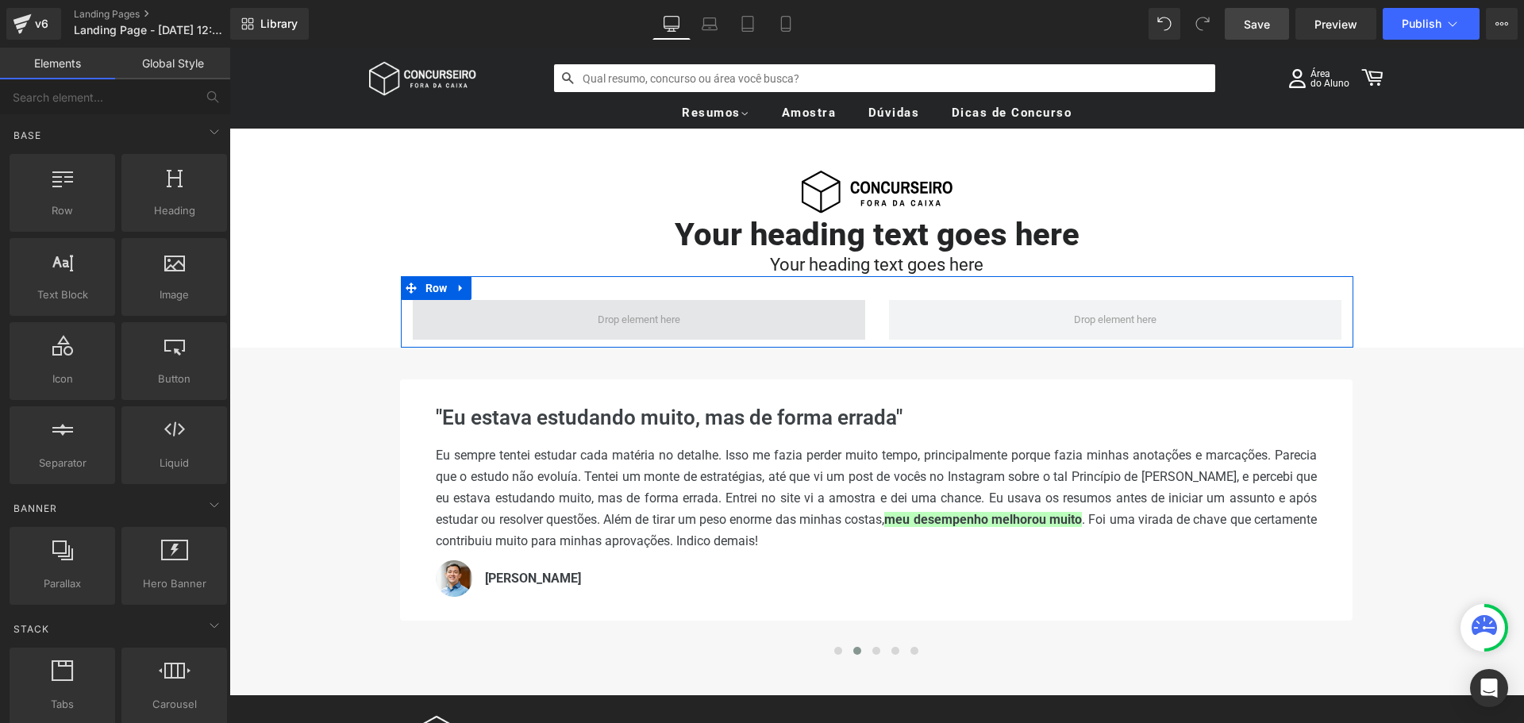
scroll to position [159, 0]
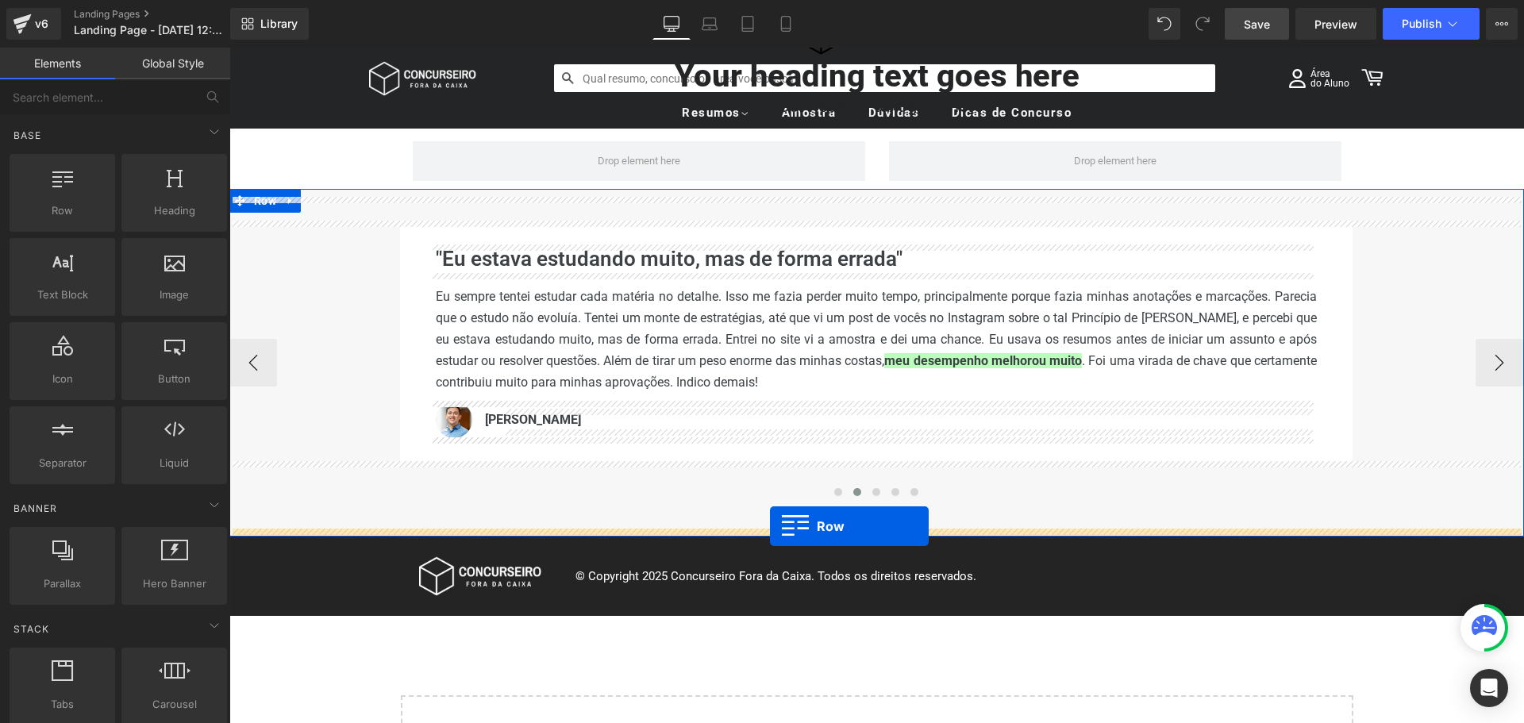
drag, startPoint x: 299, startPoint y: 246, endPoint x: 770, endPoint y: 526, distance: 547.8
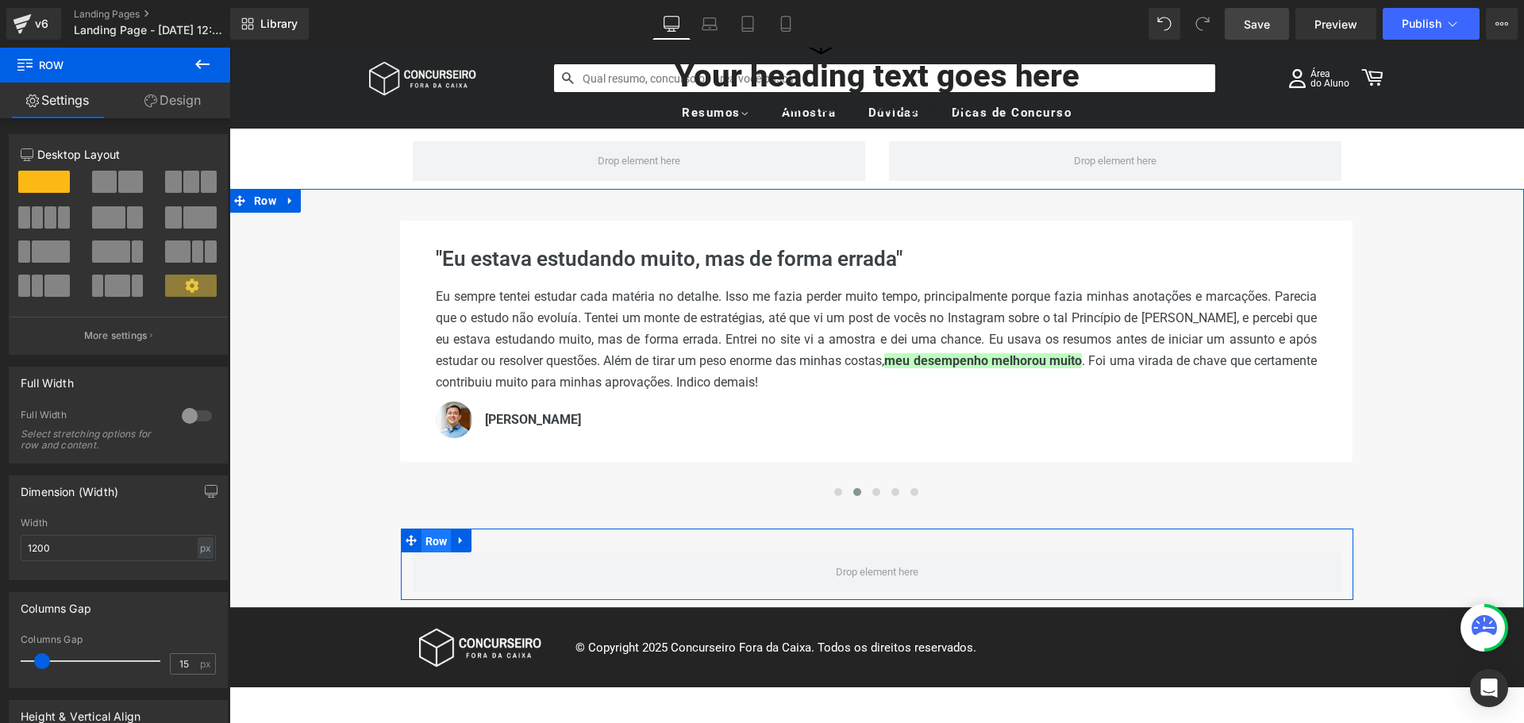
click at [440, 541] on span "Row" at bounding box center [437, 541] width 30 height 24
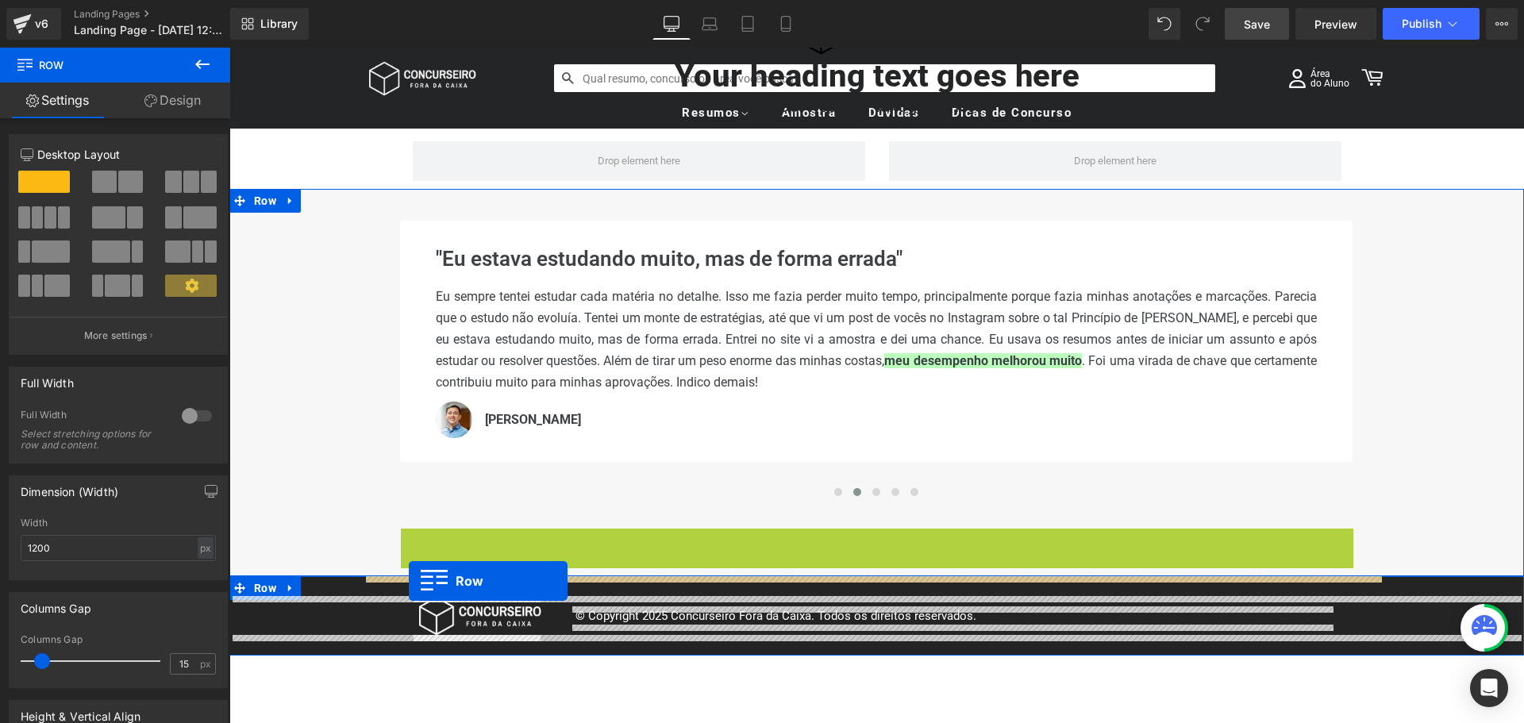
drag, startPoint x: 399, startPoint y: 541, endPoint x: 409, endPoint y: 581, distance: 41.6
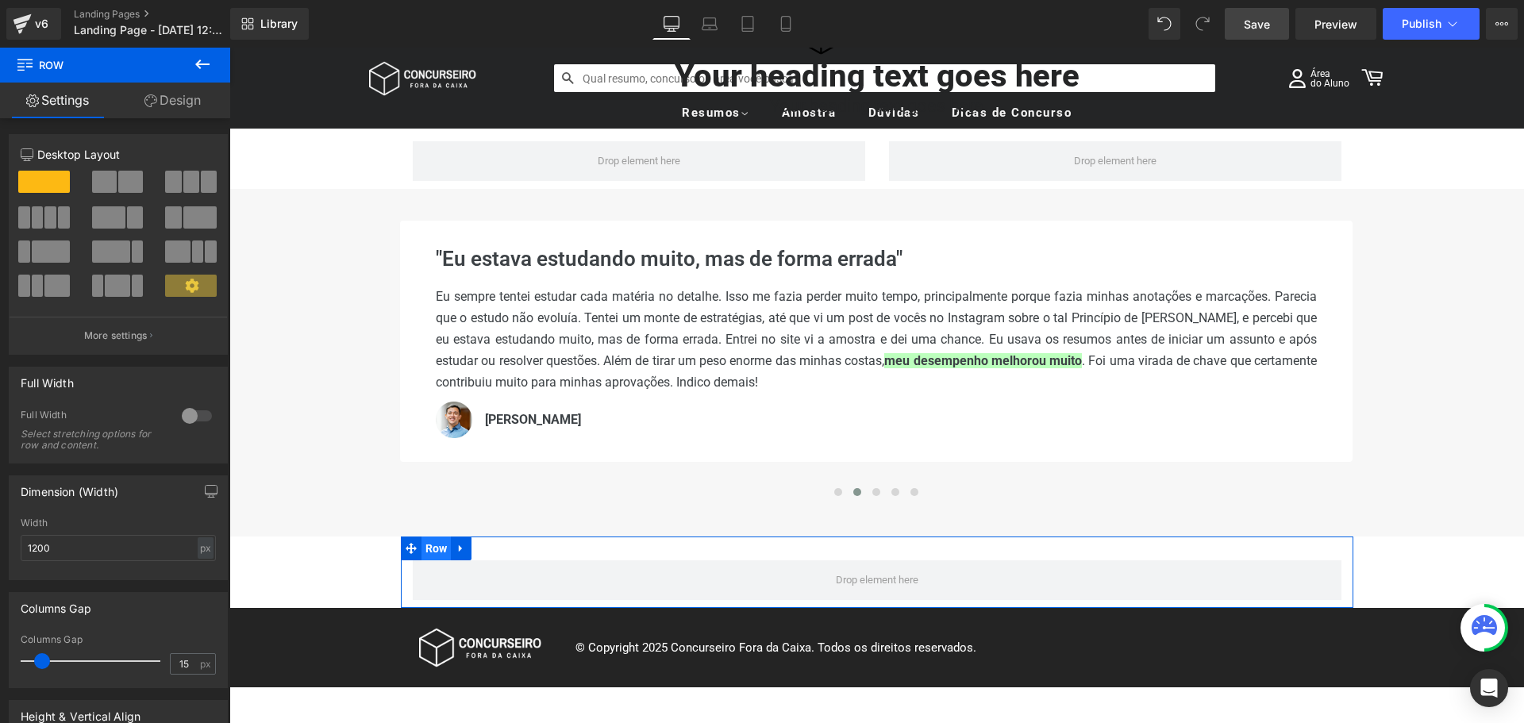
click at [429, 541] on span "Row" at bounding box center [437, 549] width 30 height 24
click at [188, 412] on div at bounding box center [197, 415] width 38 height 25
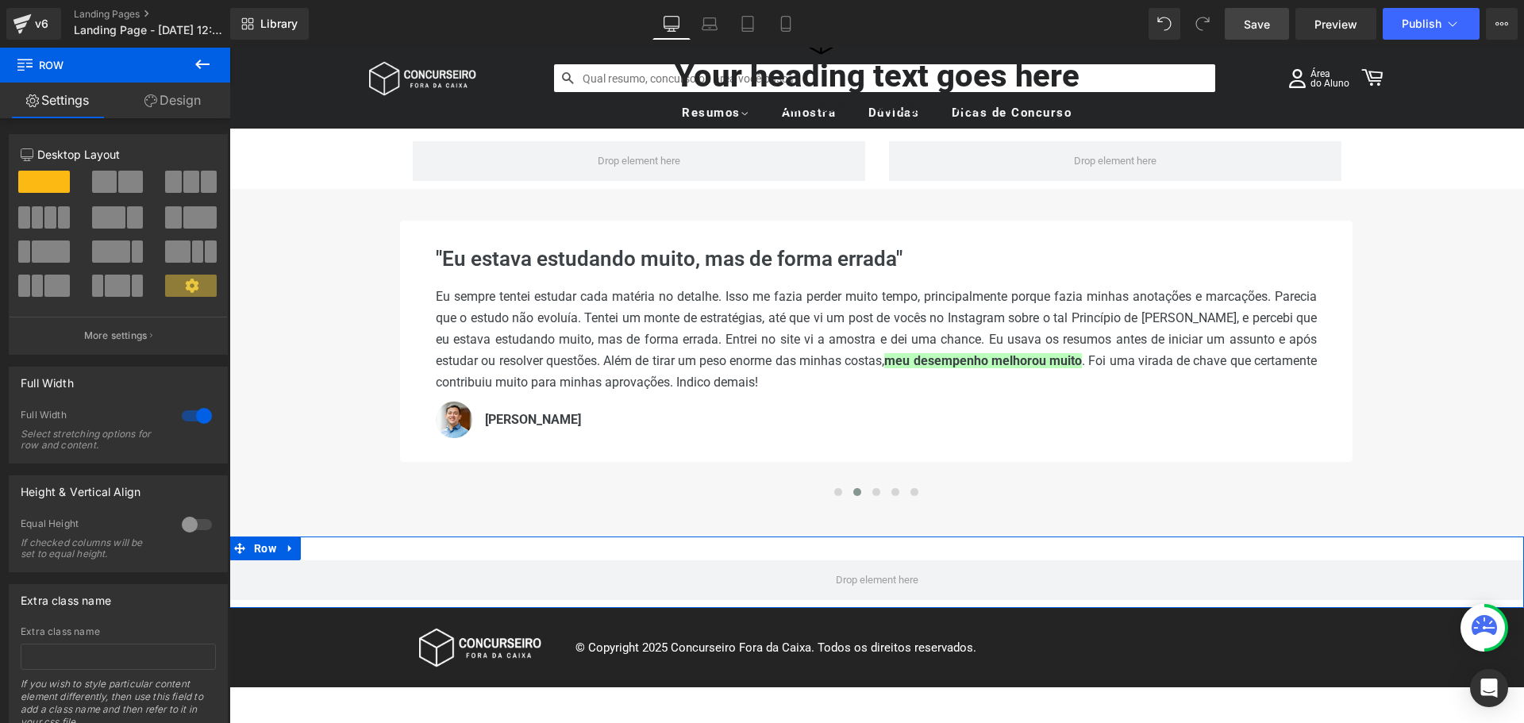
click at [187, 104] on link "Design" at bounding box center [172, 101] width 115 height 36
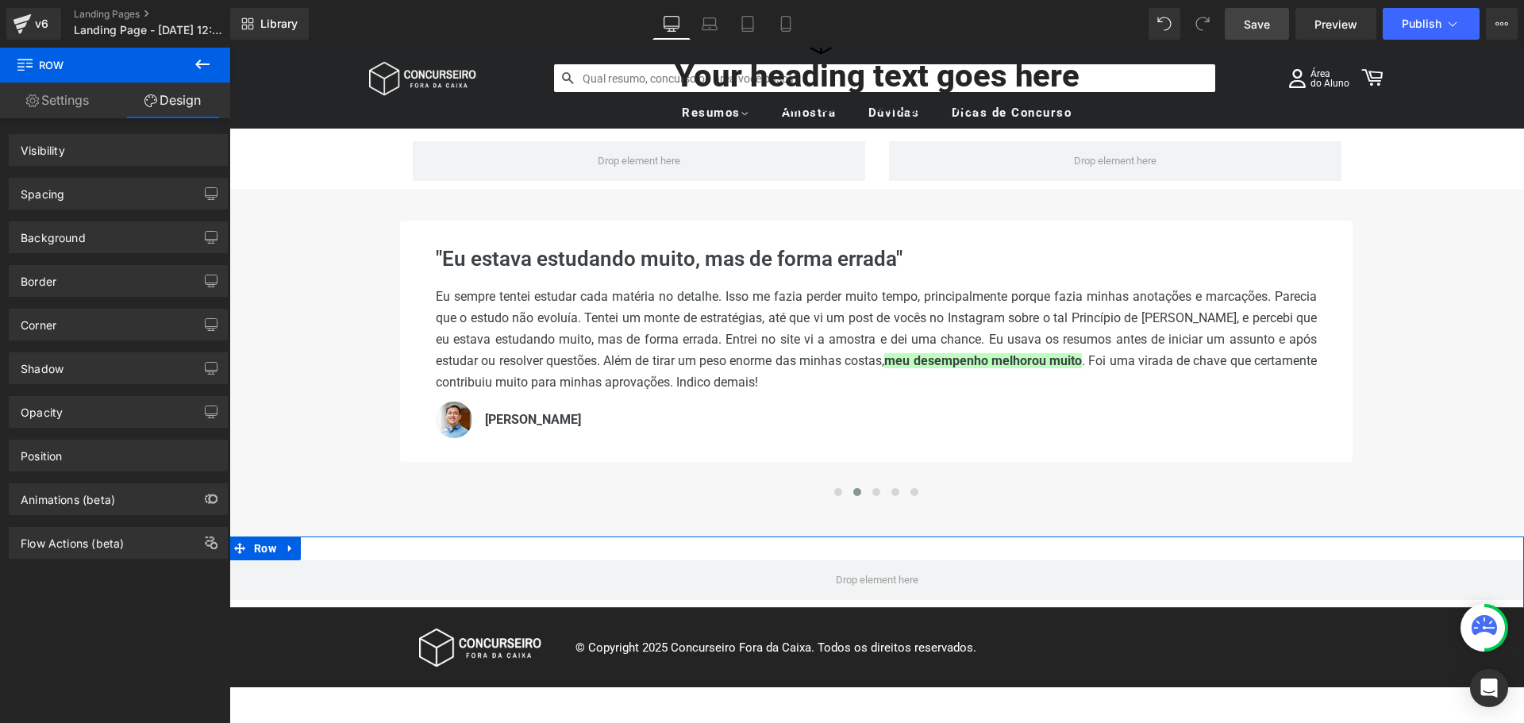
click at [84, 191] on div "Spacing" at bounding box center [119, 194] width 218 height 30
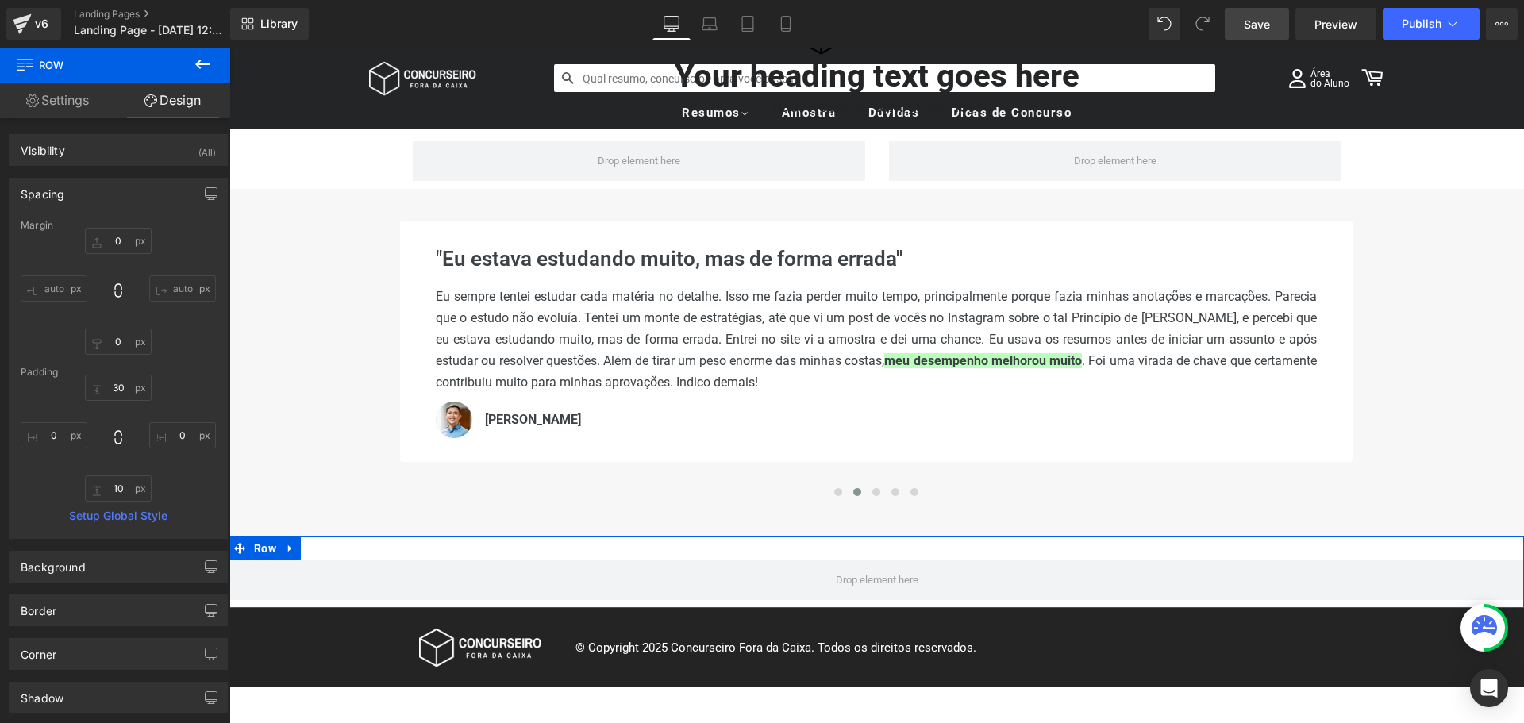
type input "0"
type input "30"
type input "0"
type input "10"
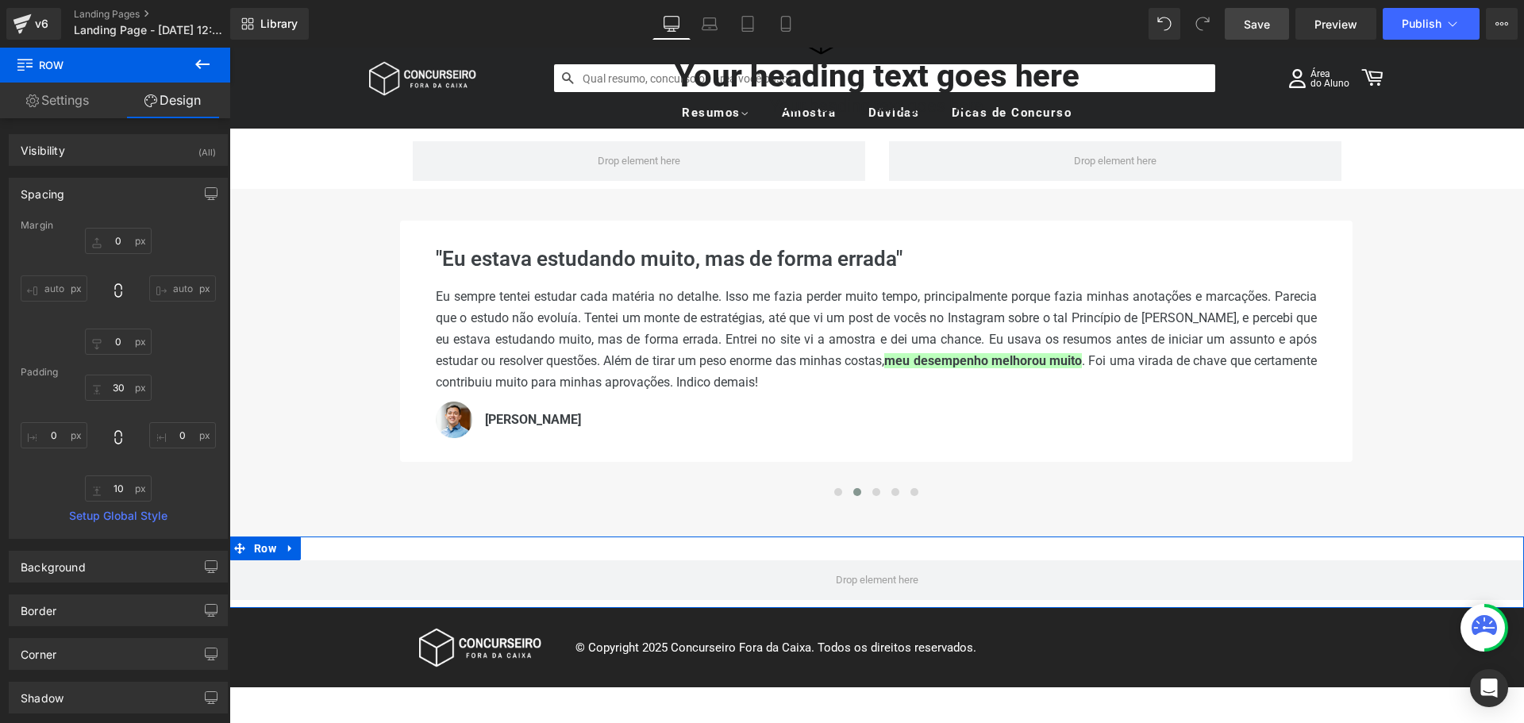
type input "0"
click at [113, 388] on input "30" at bounding box center [118, 388] width 67 height 26
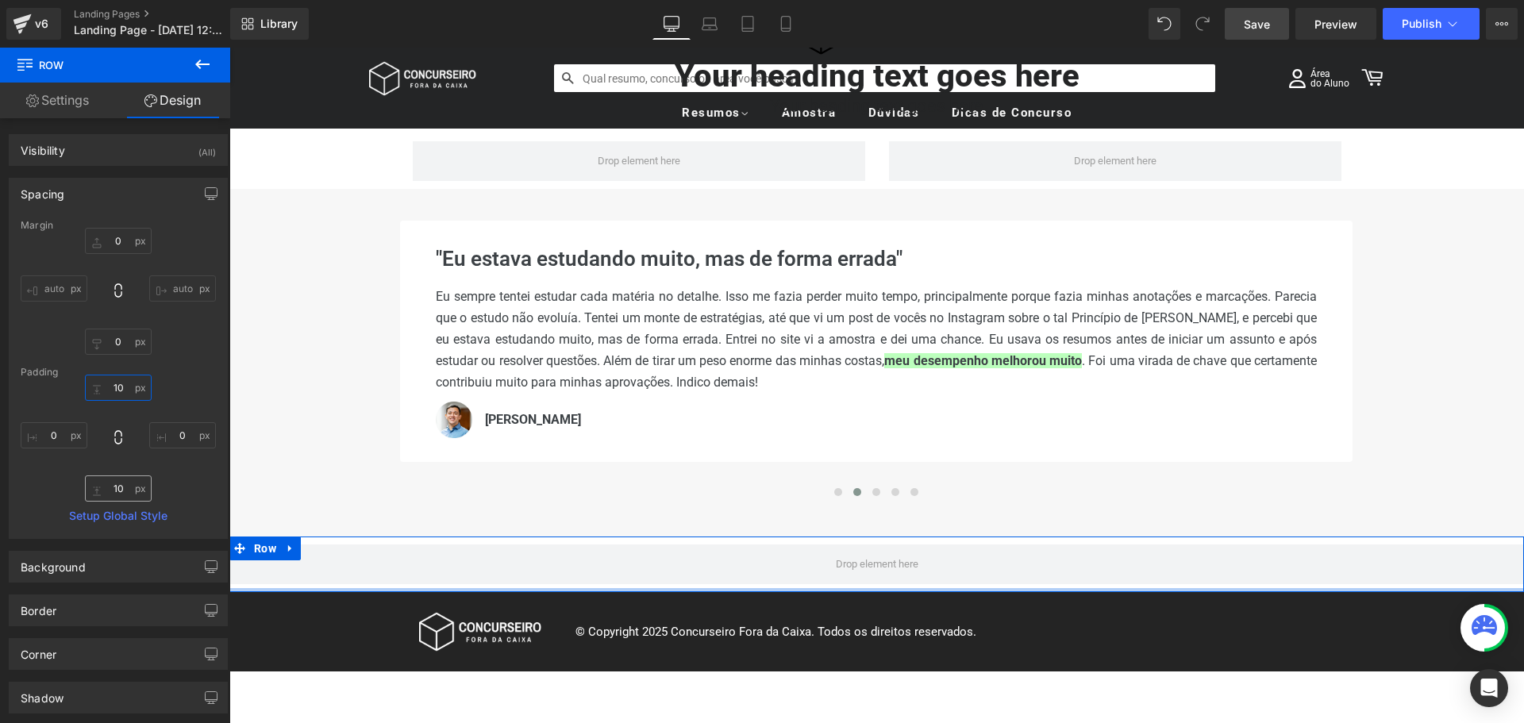
type input "10"
click at [116, 481] on input "10" at bounding box center [118, 489] width 67 height 26
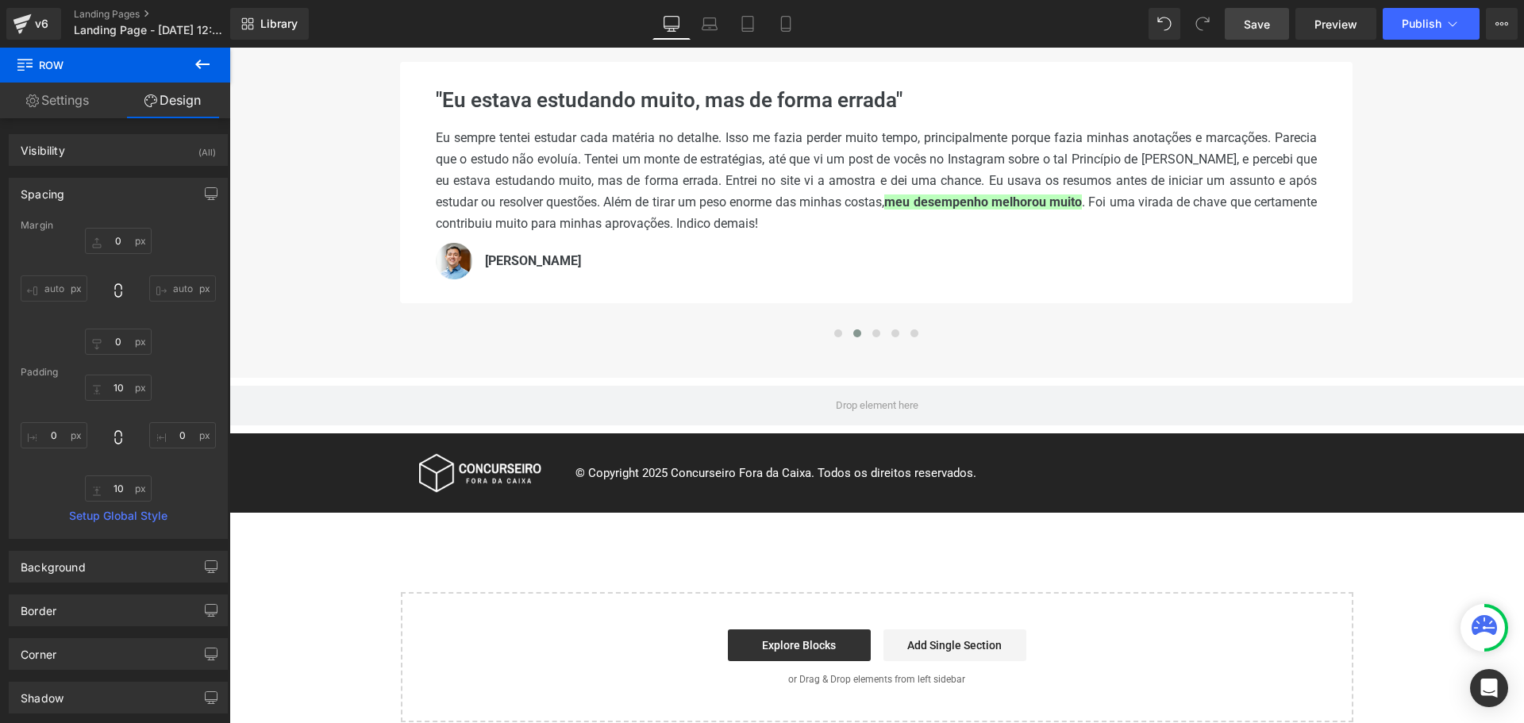
scroll to position [0, 0]
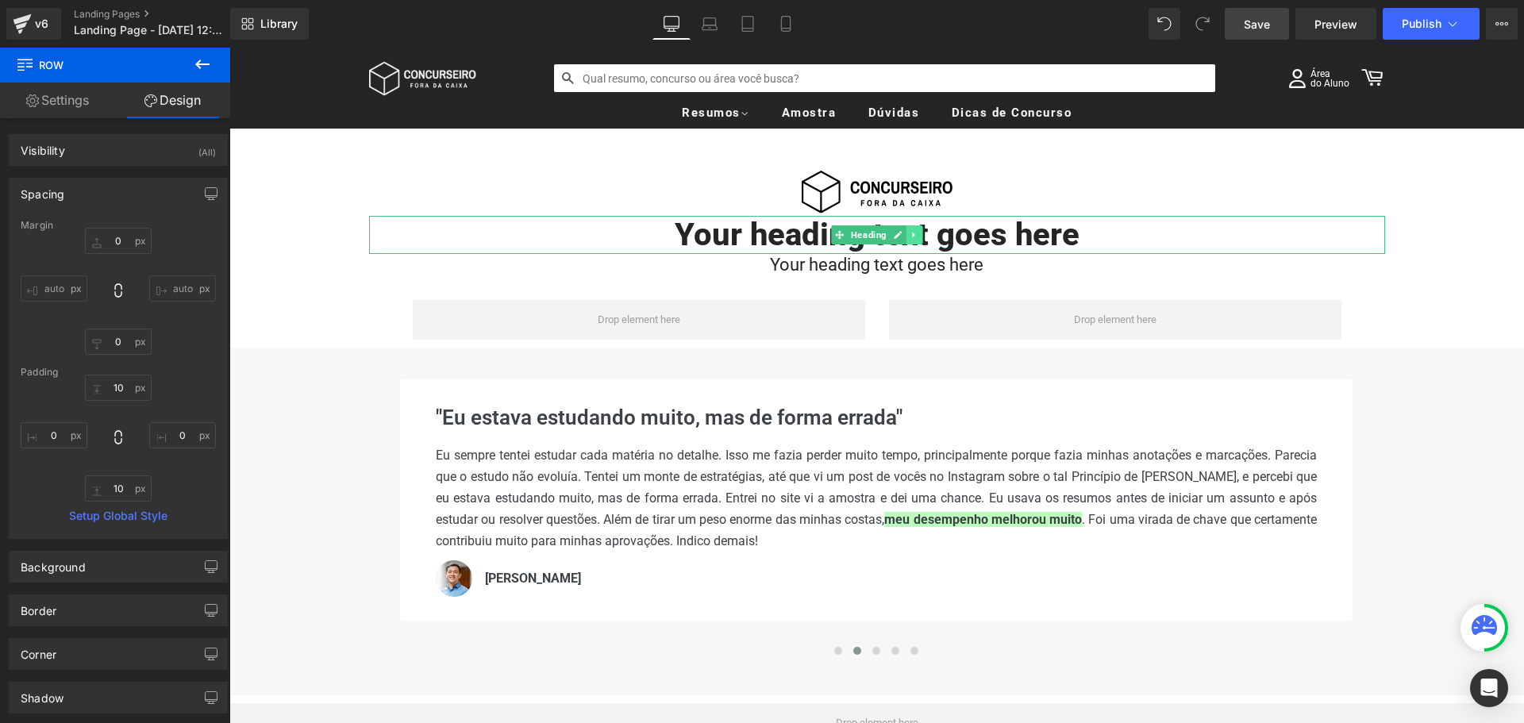
click at [910, 232] on icon at bounding box center [914, 235] width 9 height 10
click at [902, 237] on icon at bounding box center [906, 234] width 9 height 9
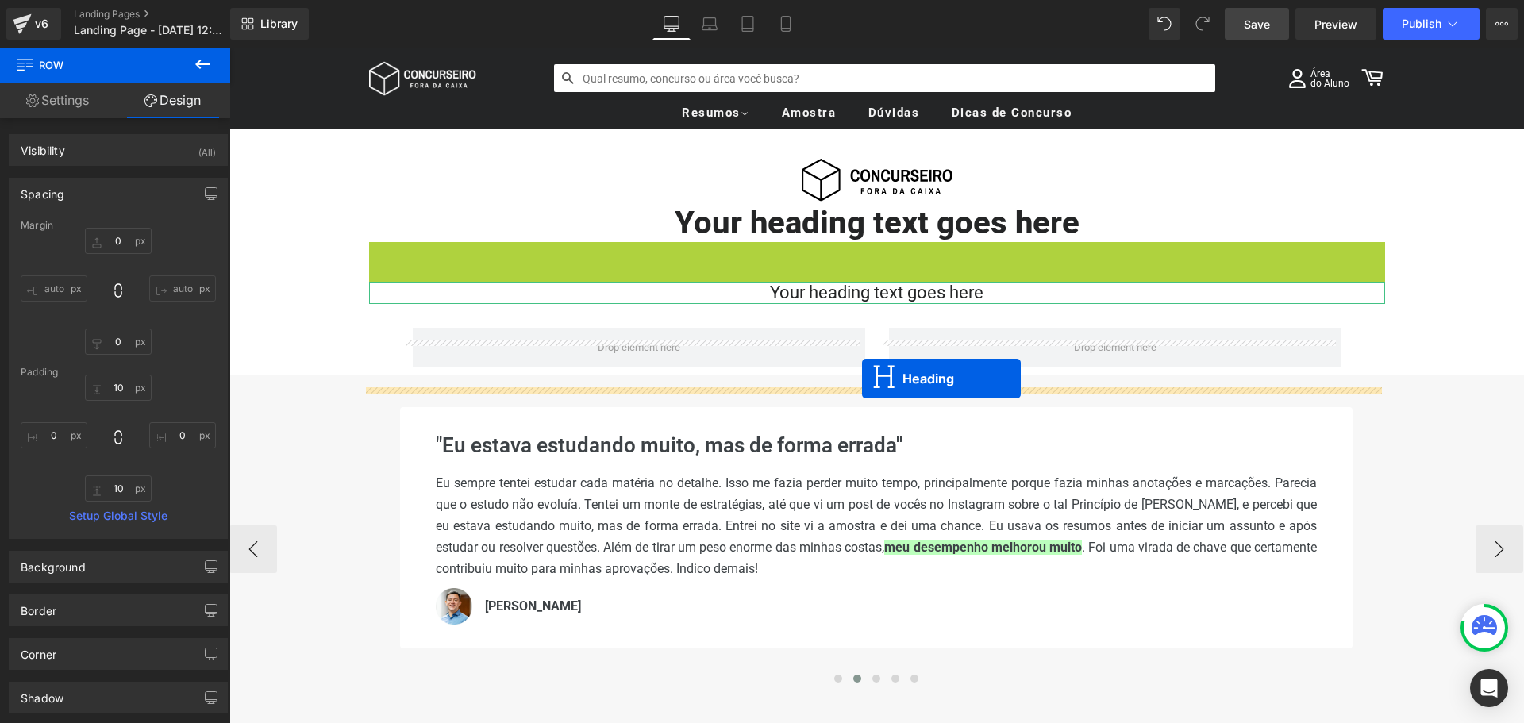
scroll to position [238, 0]
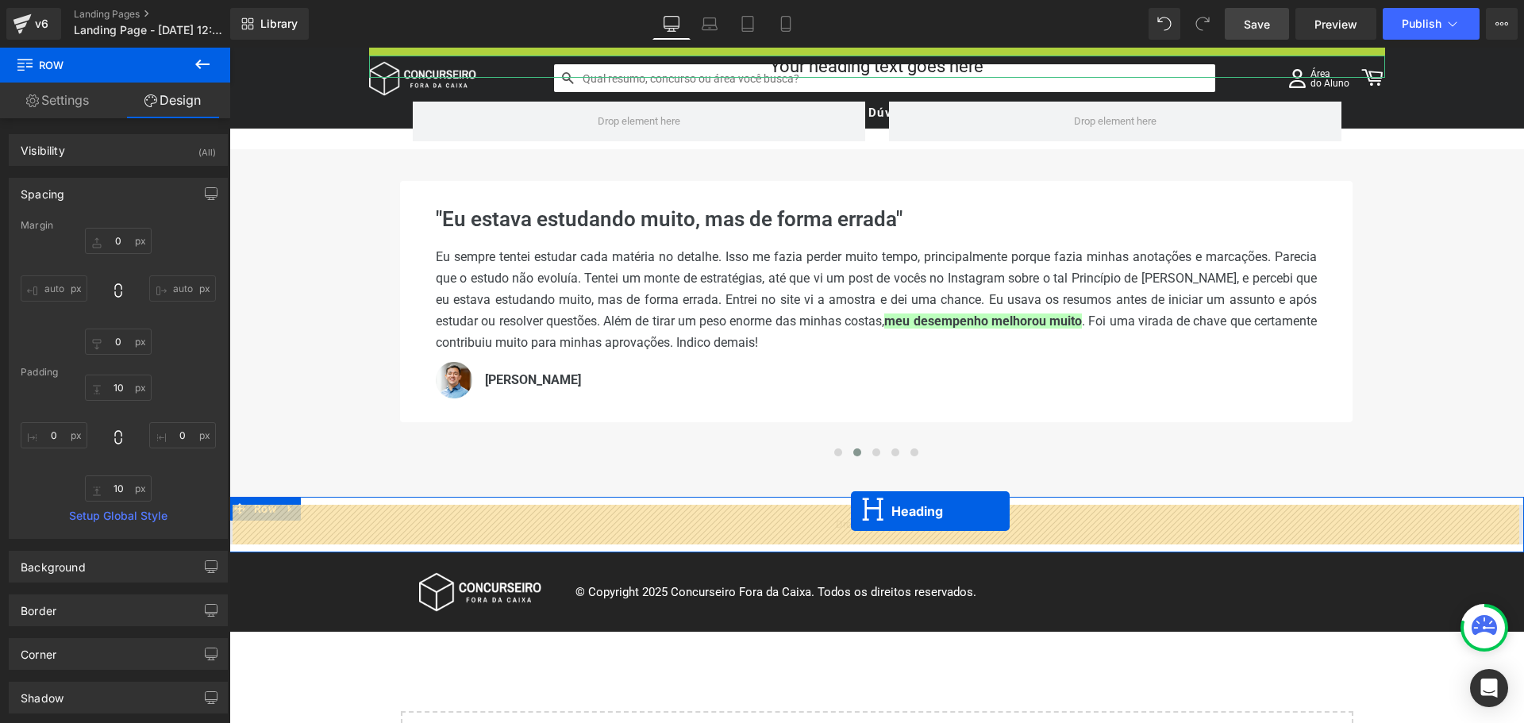
drag, startPoint x: 833, startPoint y: 270, endPoint x: 851, endPoint y: 511, distance: 242.0
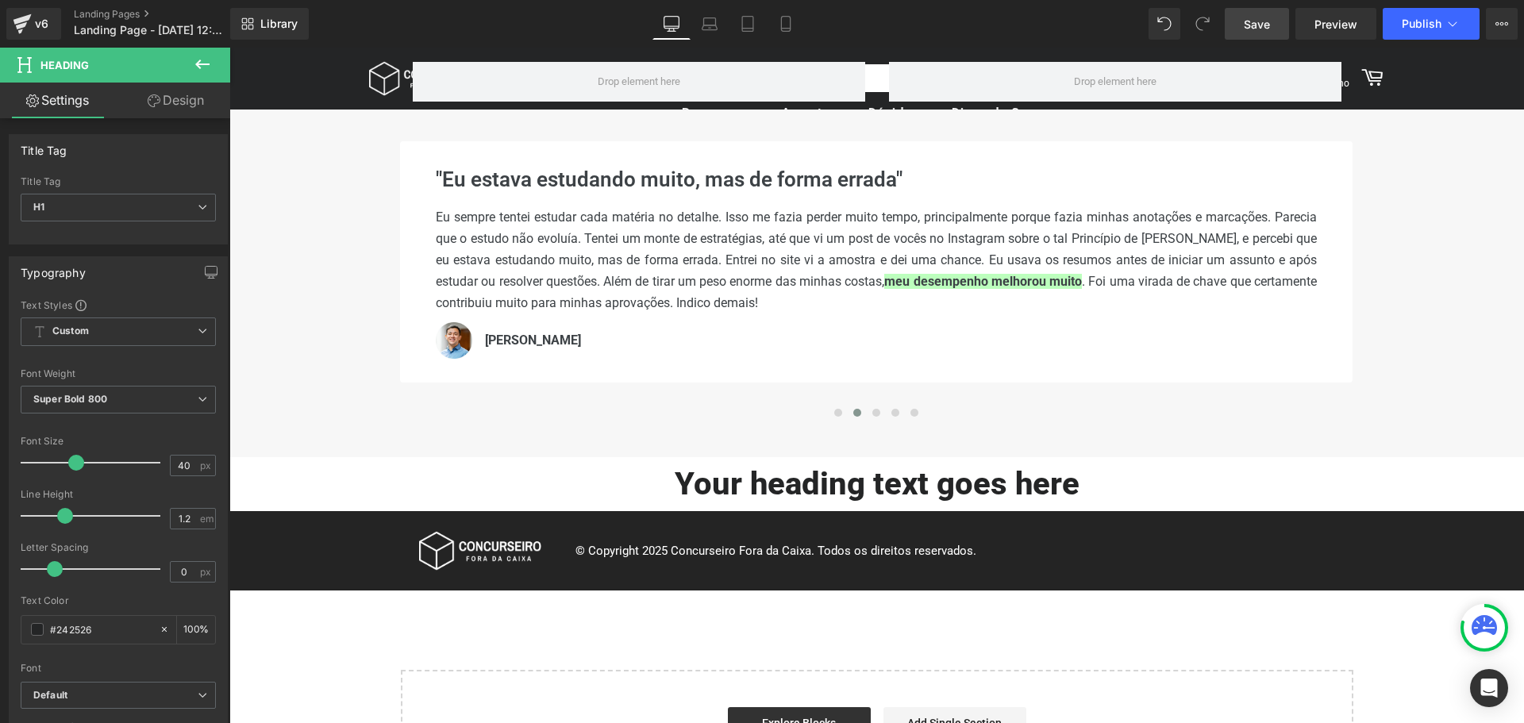
click at [202, 62] on icon at bounding box center [202, 64] width 19 height 19
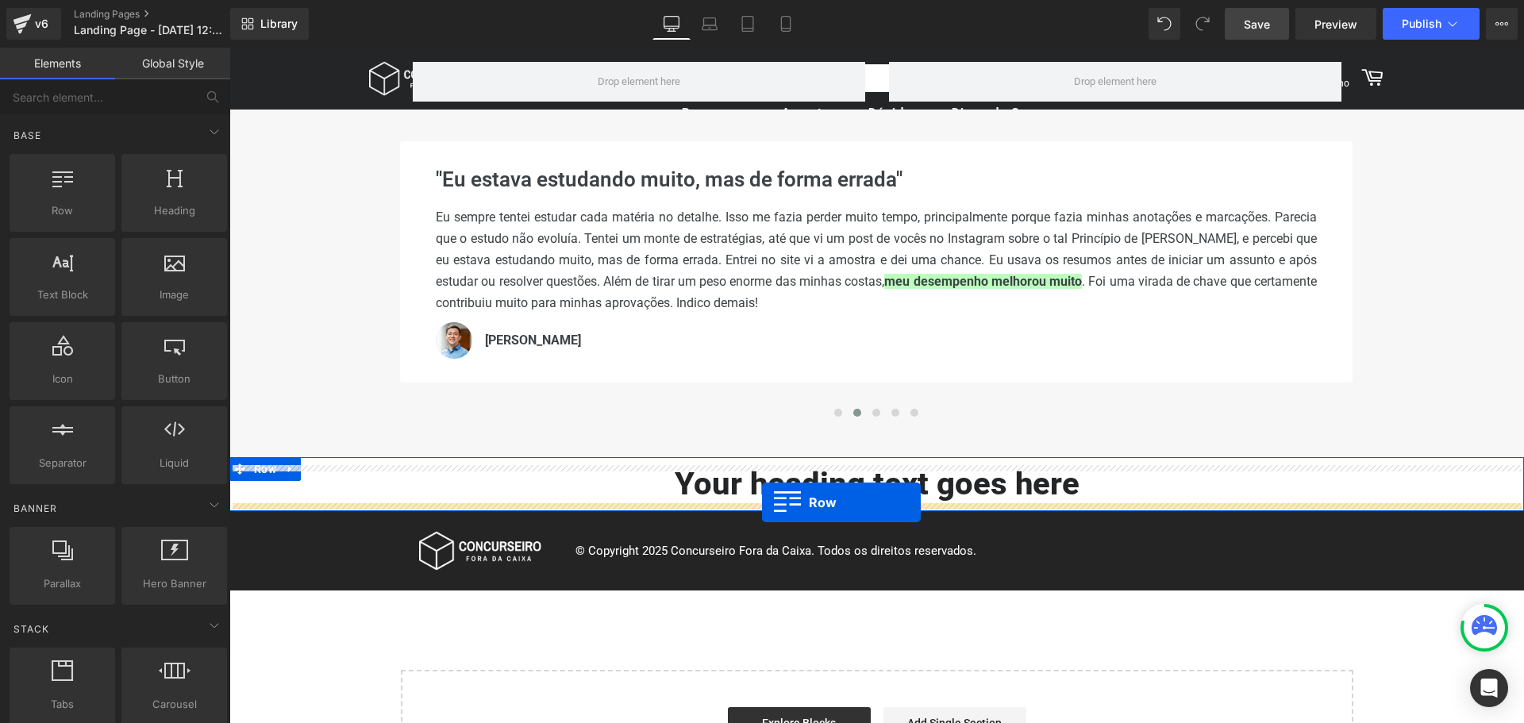
drag, startPoint x: 285, startPoint y: 244, endPoint x: 762, endPoint y: 502, distance: 542.8
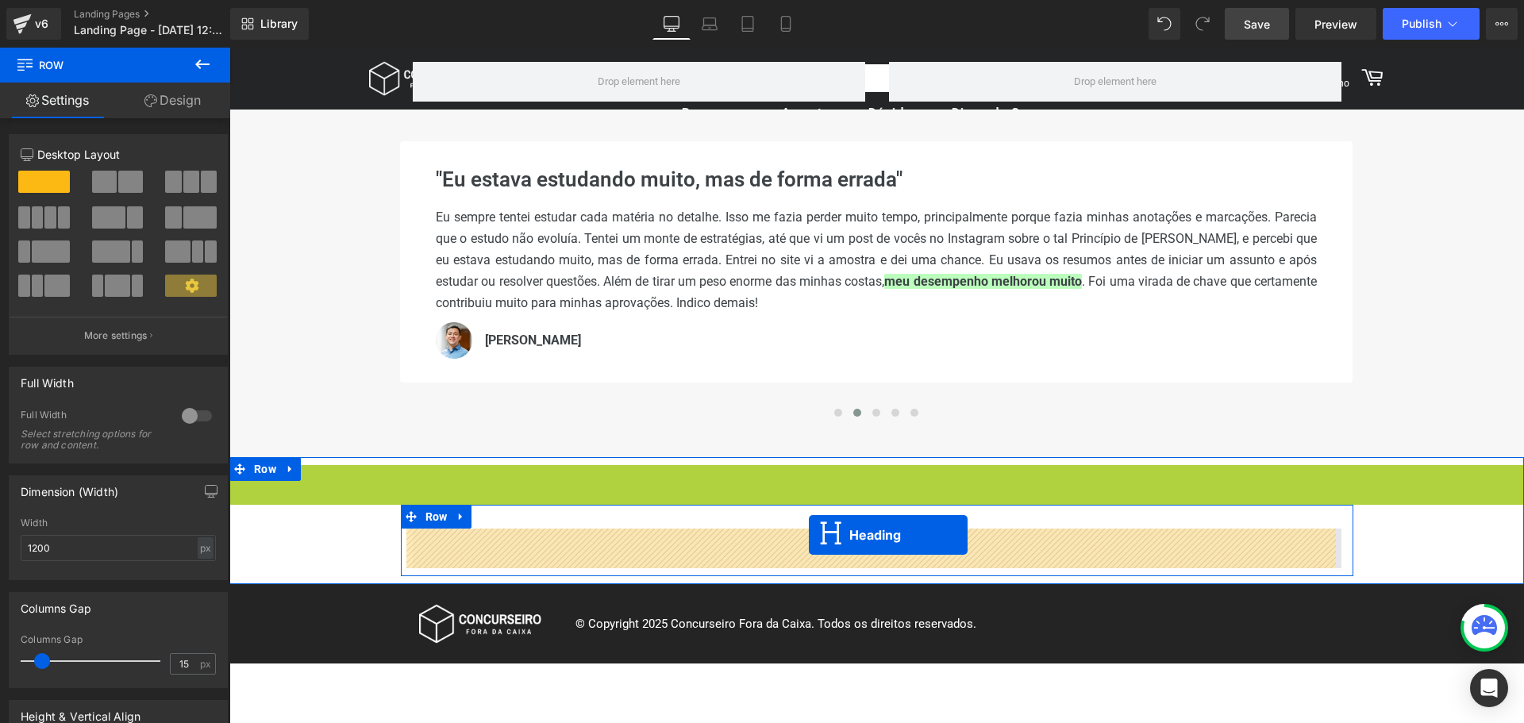
drag, startPoint x: 833, startPoint y: 482, endPoint x: 809, endPoint y: 535, distance: 58.3
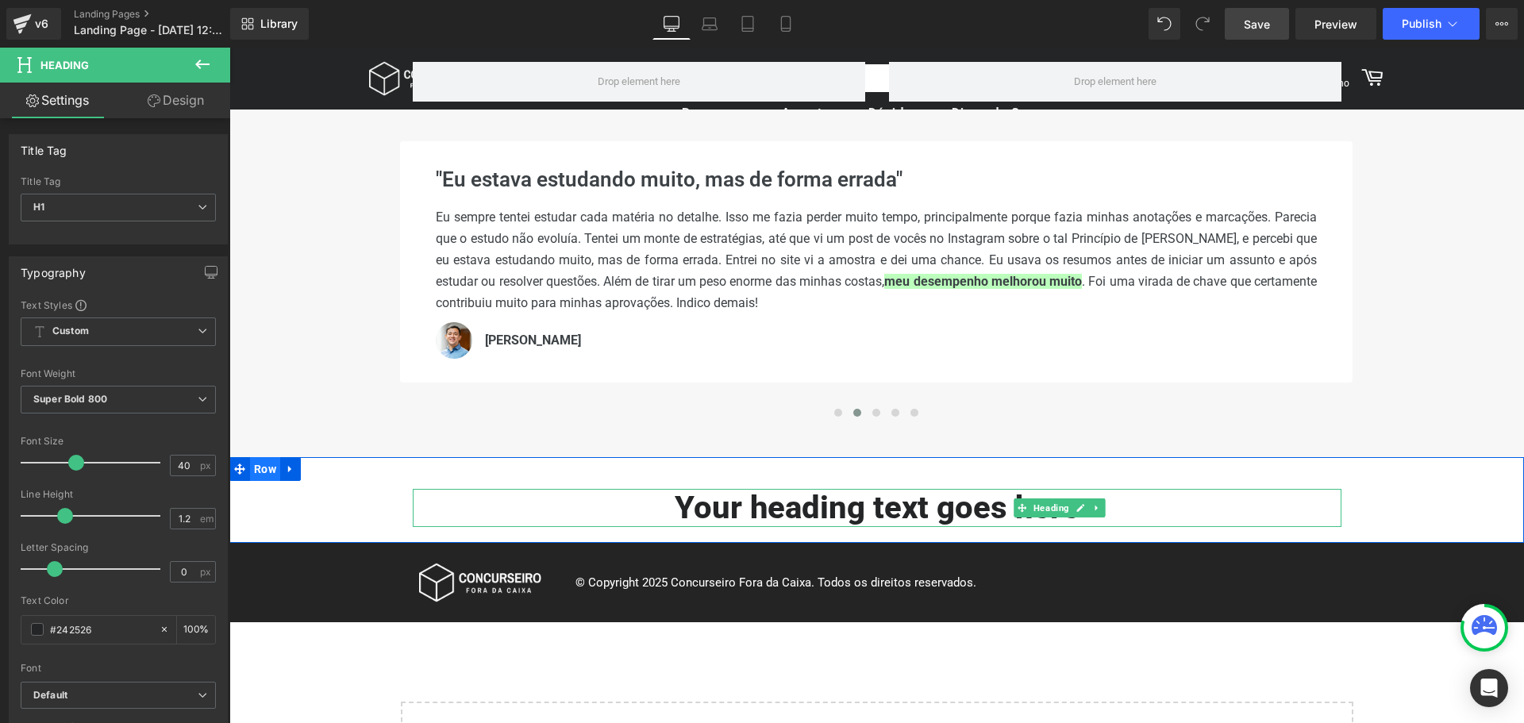
click at [252, 466] on span "Row" at bounding box center [265, 469] width 30 height 24
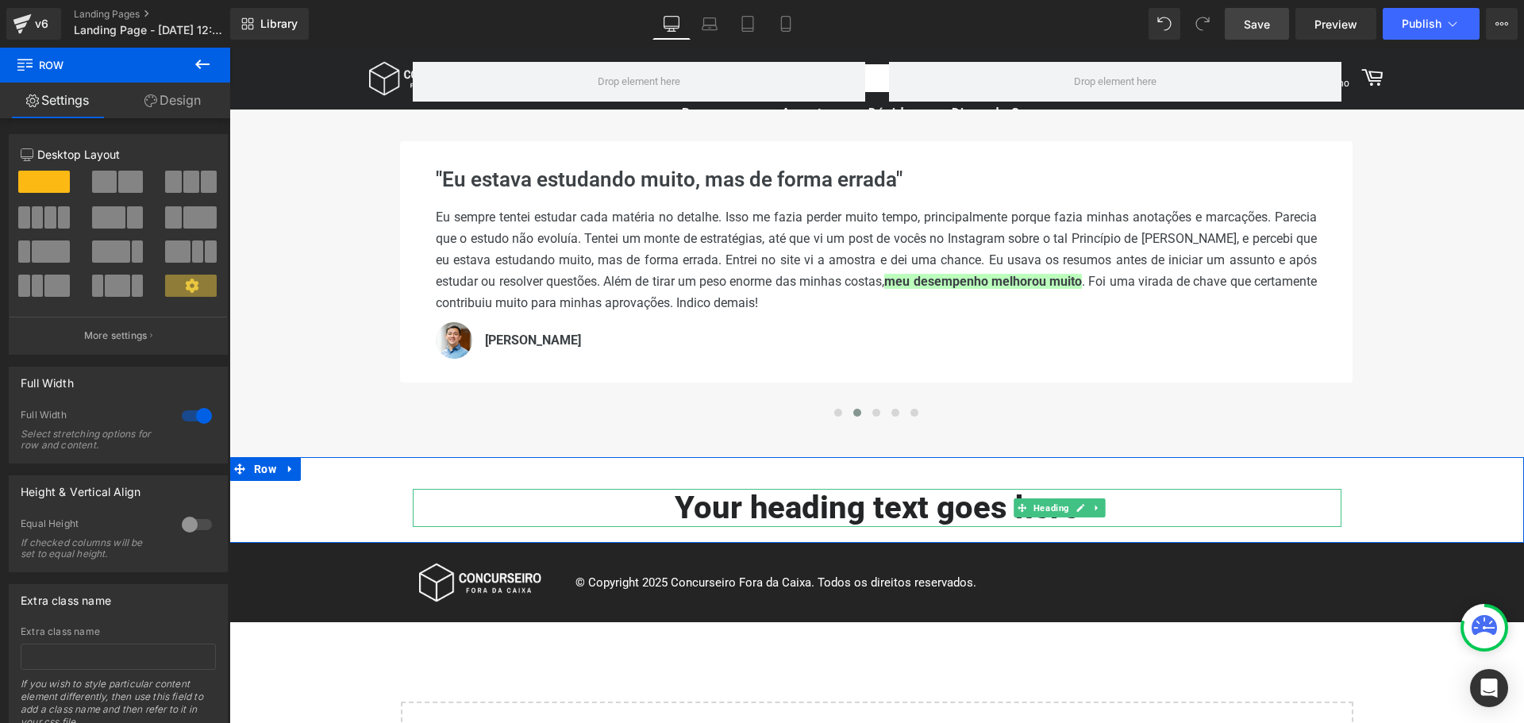
click at [189, 98] on link "Design" at bounding box center [172, 101] width 115 height 36
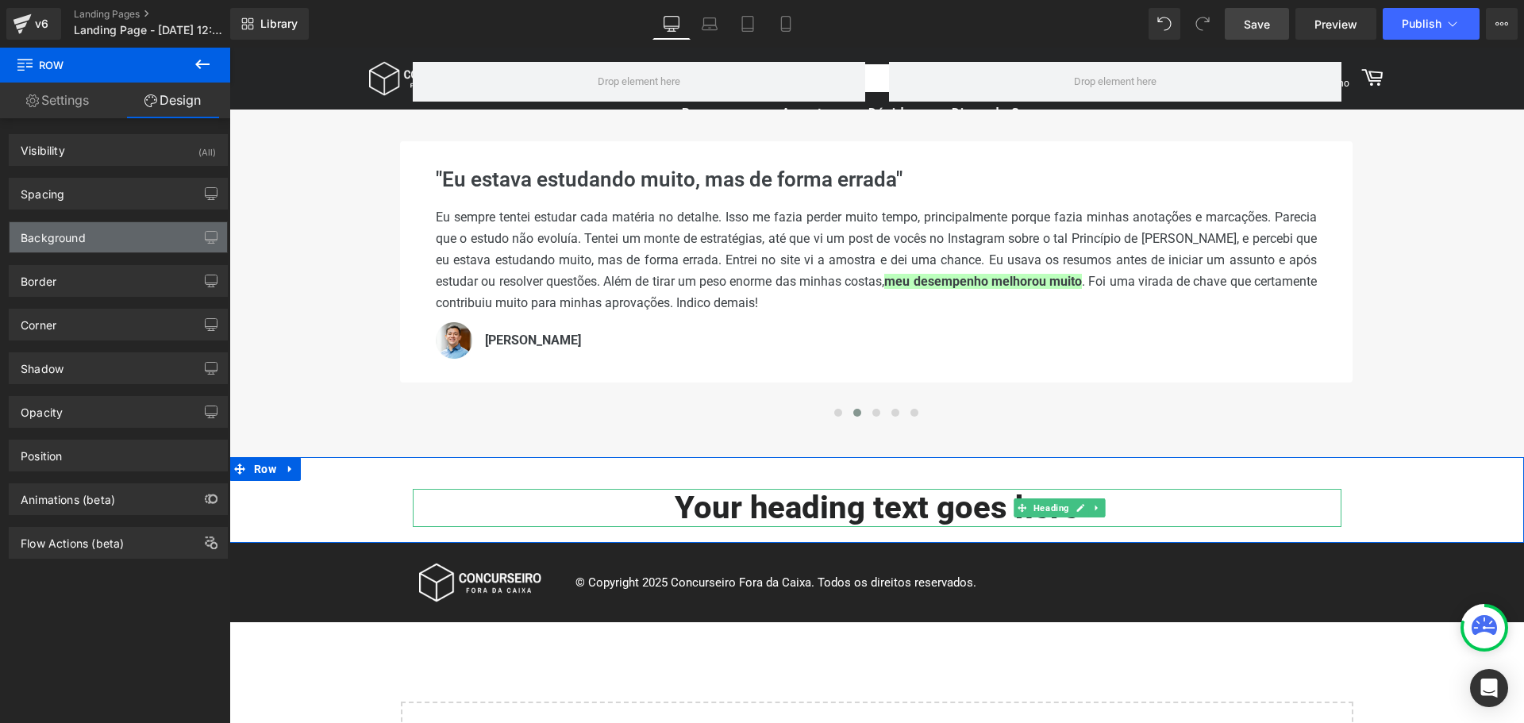
click at [97, 229] on div "Background" at bounding box center [119, 237] width 218 height 30
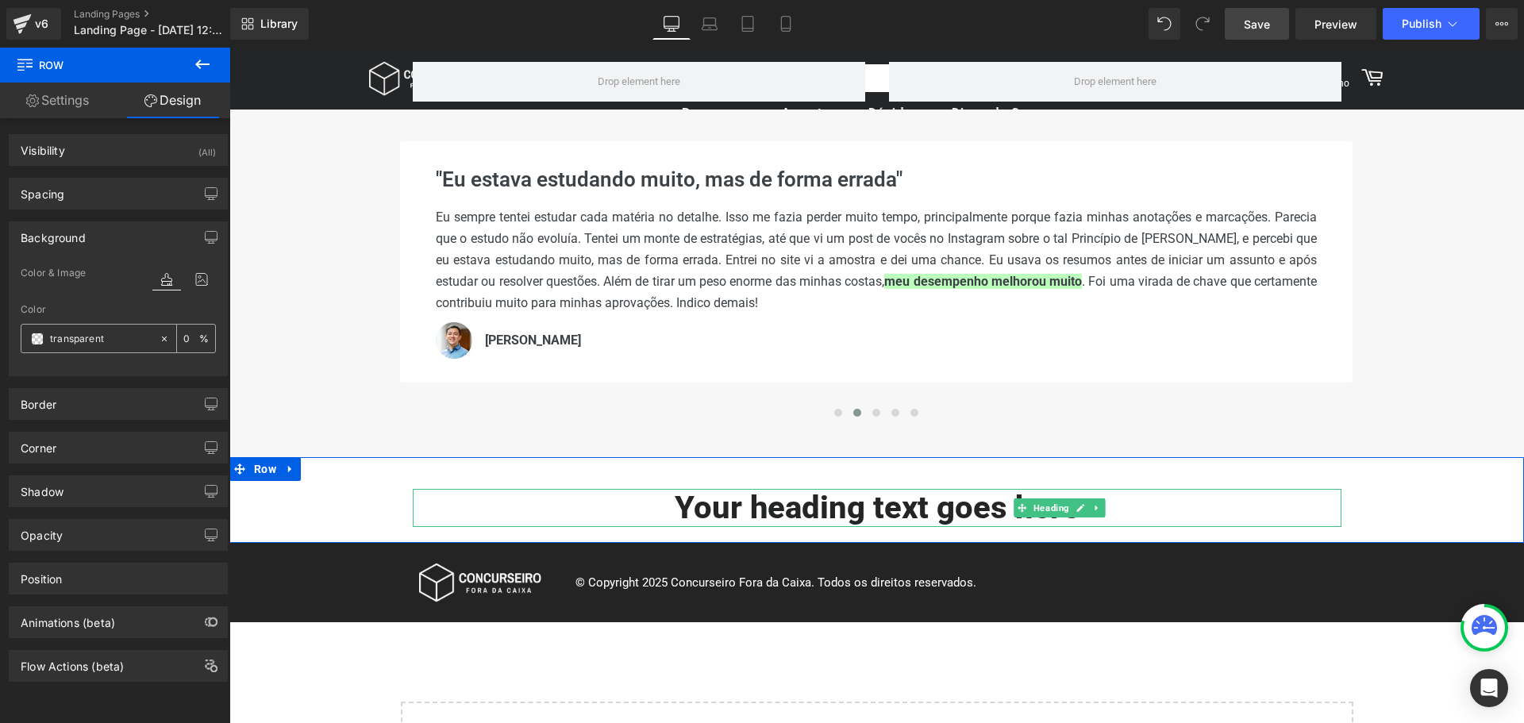
click at [38, 338] on span at bounding box center [37, 339] width 13 height 13
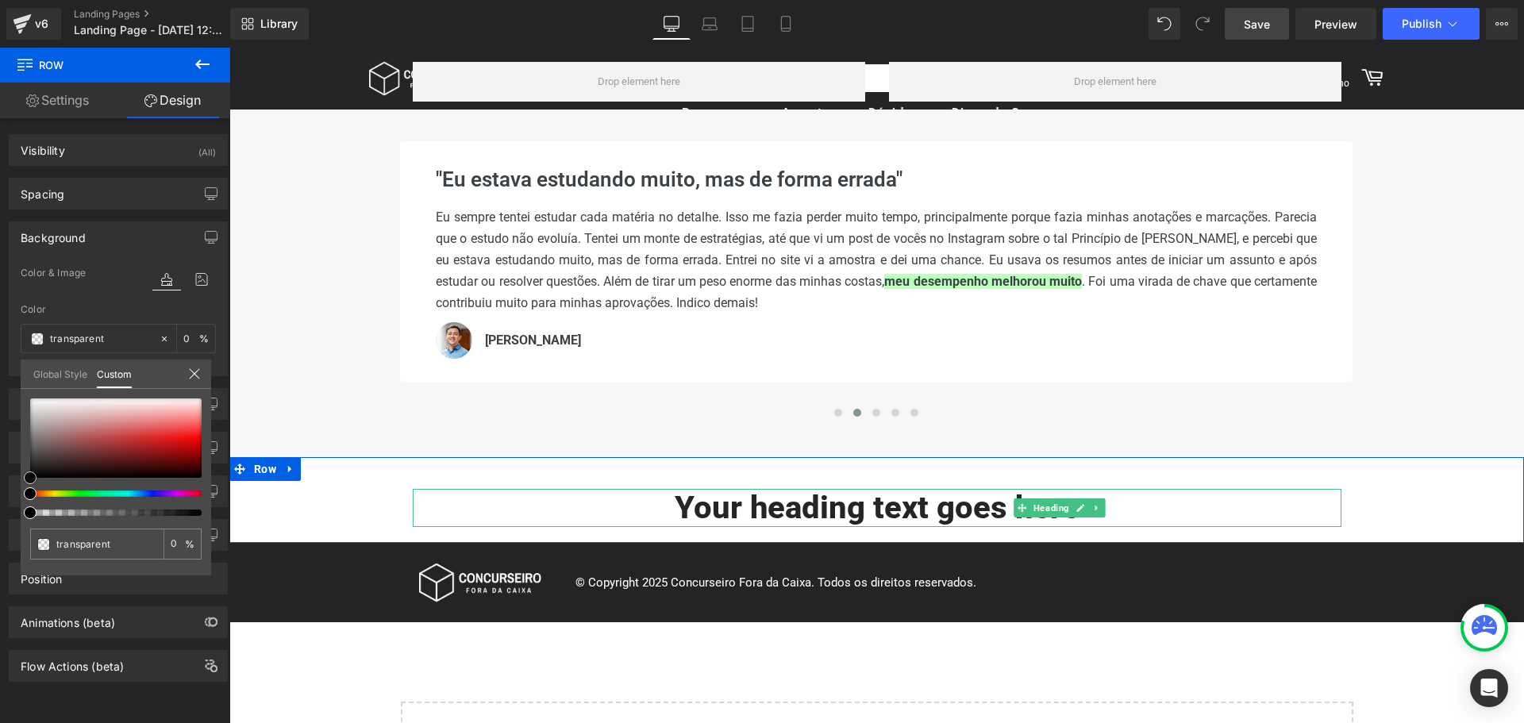
type input "#754c4c"
type input "100"
type input "#754c4c"
type input "100"
type input "#443b3b"
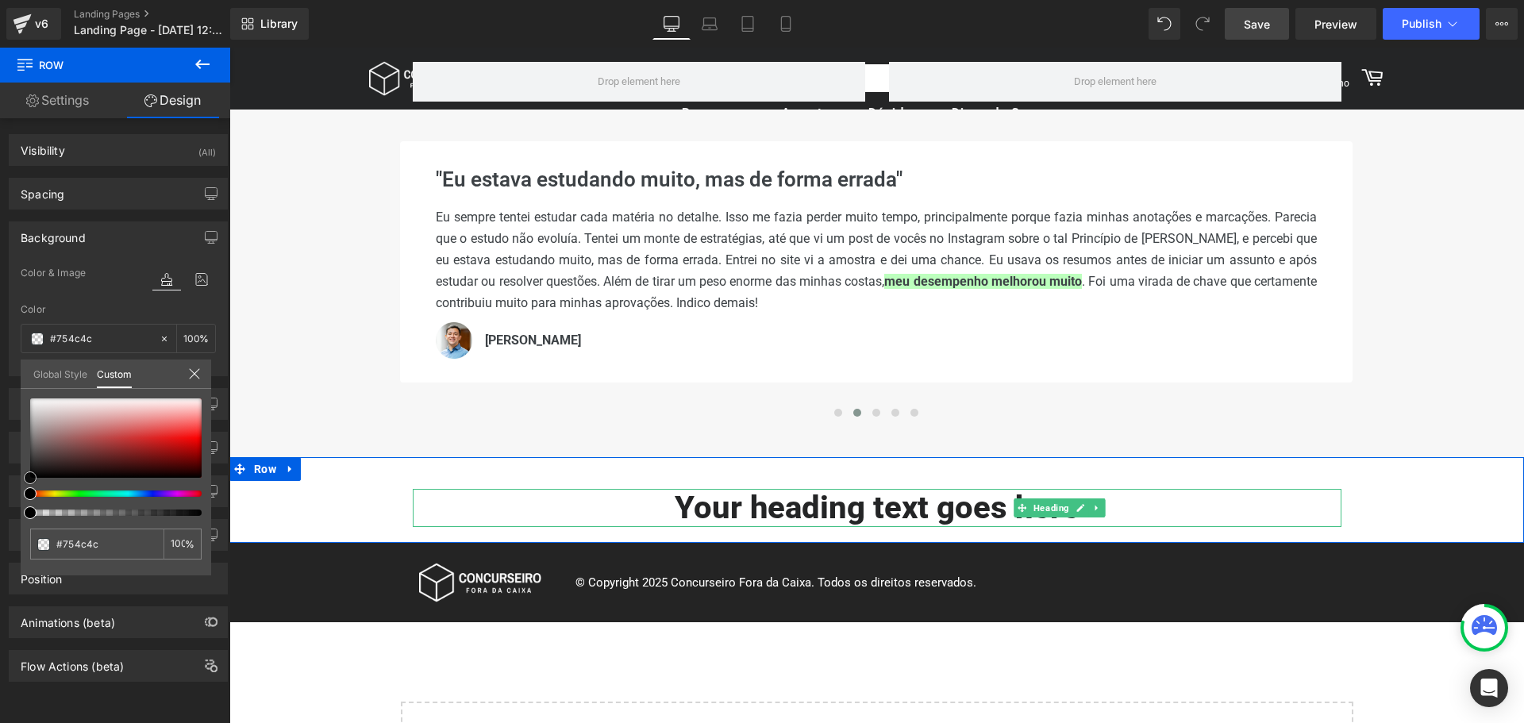
type input "#443b3b"
type input "#1e1e1e"
type input "#0f0f0f"
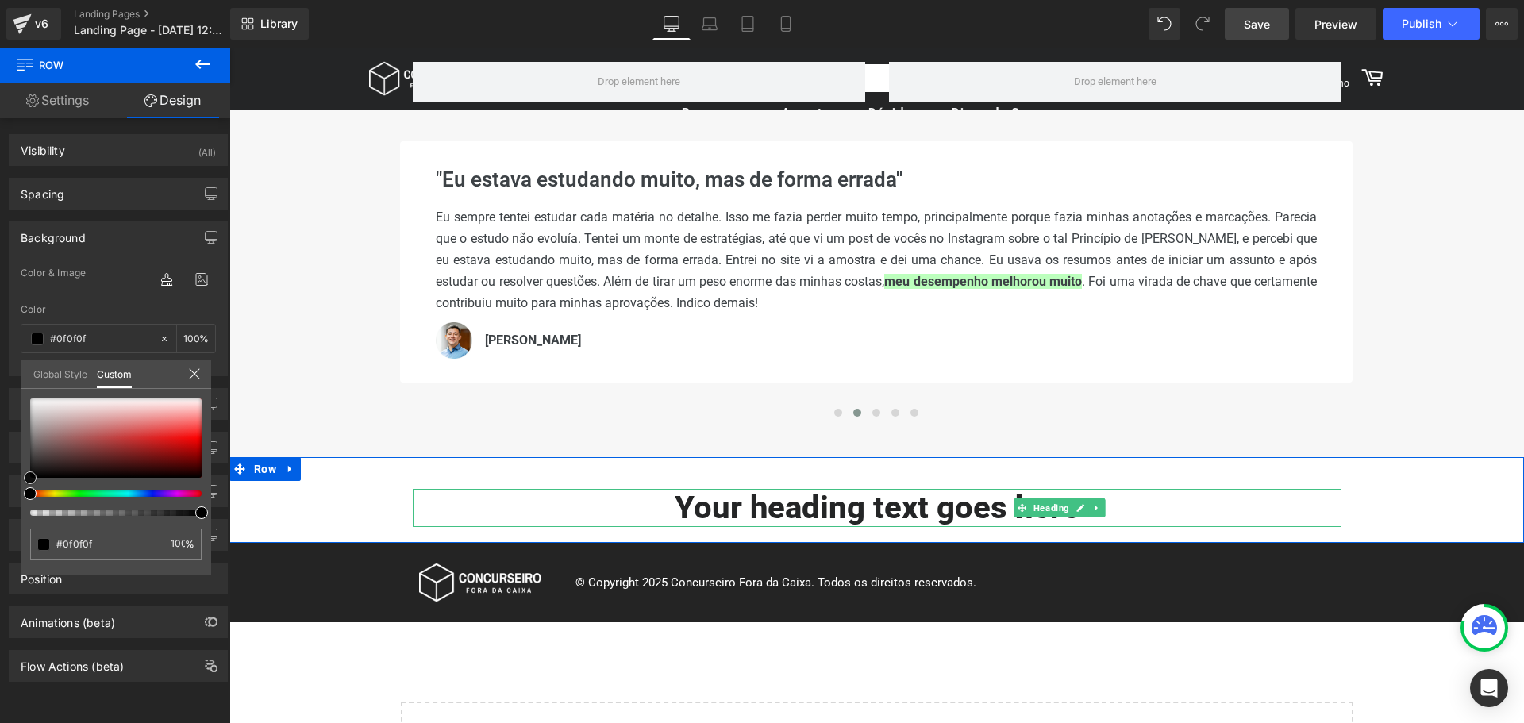
type input "#000000"
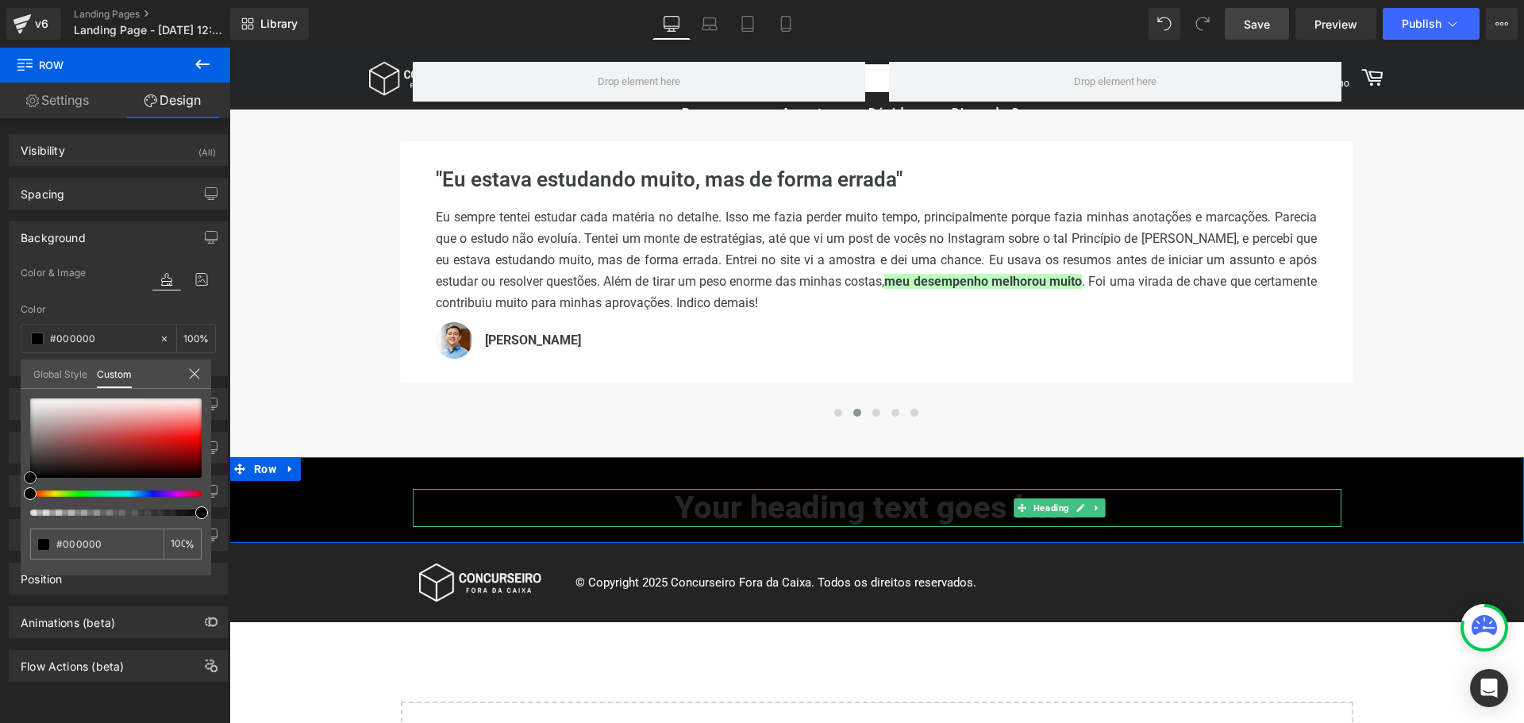
drag, startPoint x: 40, startPoint y: 459, endPoint x: 2, endPoint y: 492, distance: 50.6
click at [2, 376] on div "Background Color & Image color rgba(0, 0, 0, 1) Color #000000 100 % Image Repla…" at bounding box center [118, 293] width 237 height 167
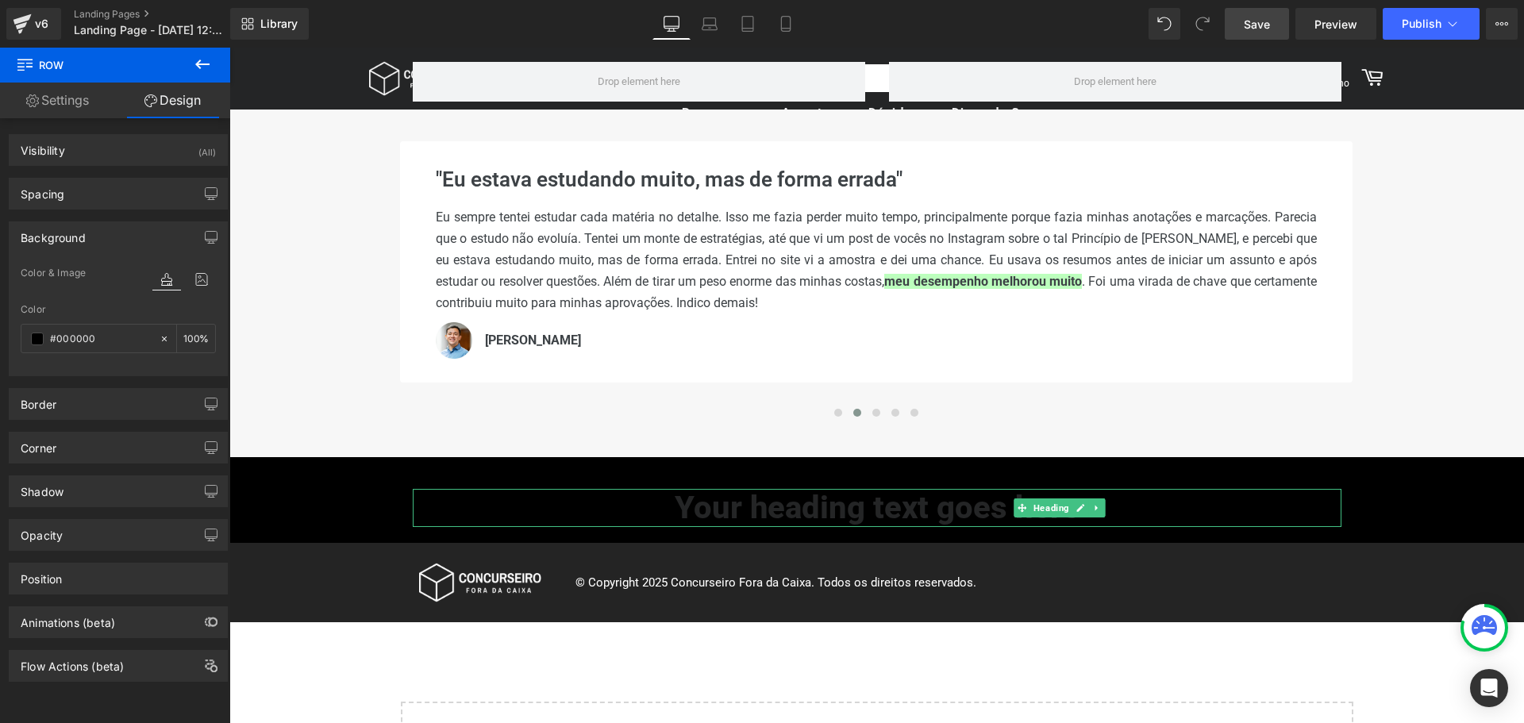
click at [318, 560] on body "Γ Concurseiro Fora da Caixa Carrinho 0 0" at bounding box center [876, 530] width 1295 height 1442
click at [257, 553] on span "Row" at bounding box center [265, 555] width 30 height 24
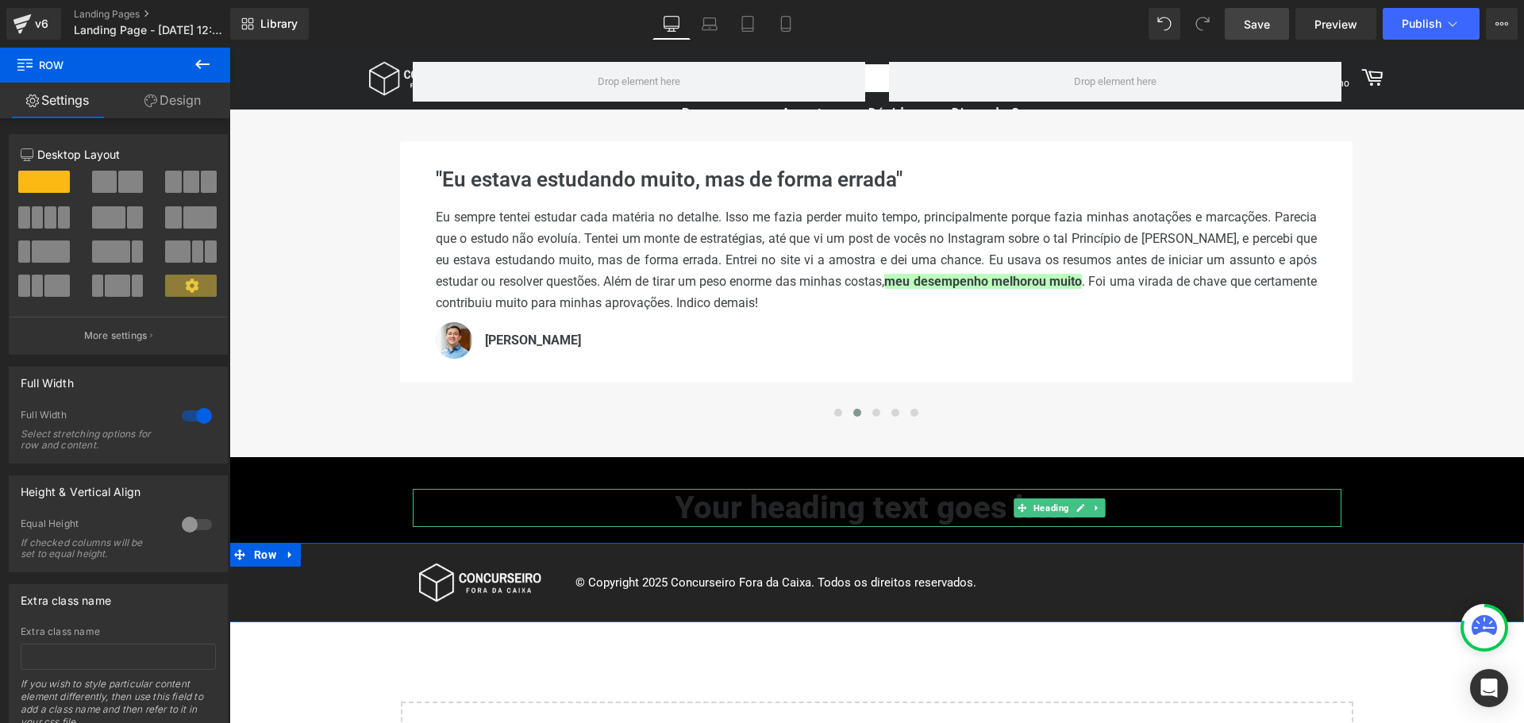
click at [175, 105] on link "Design" at bounding box center [172, 101] width 115 height 36
click at [0, 0] on div "Spacing" at bounding box center [0, 0] width 0 height 0
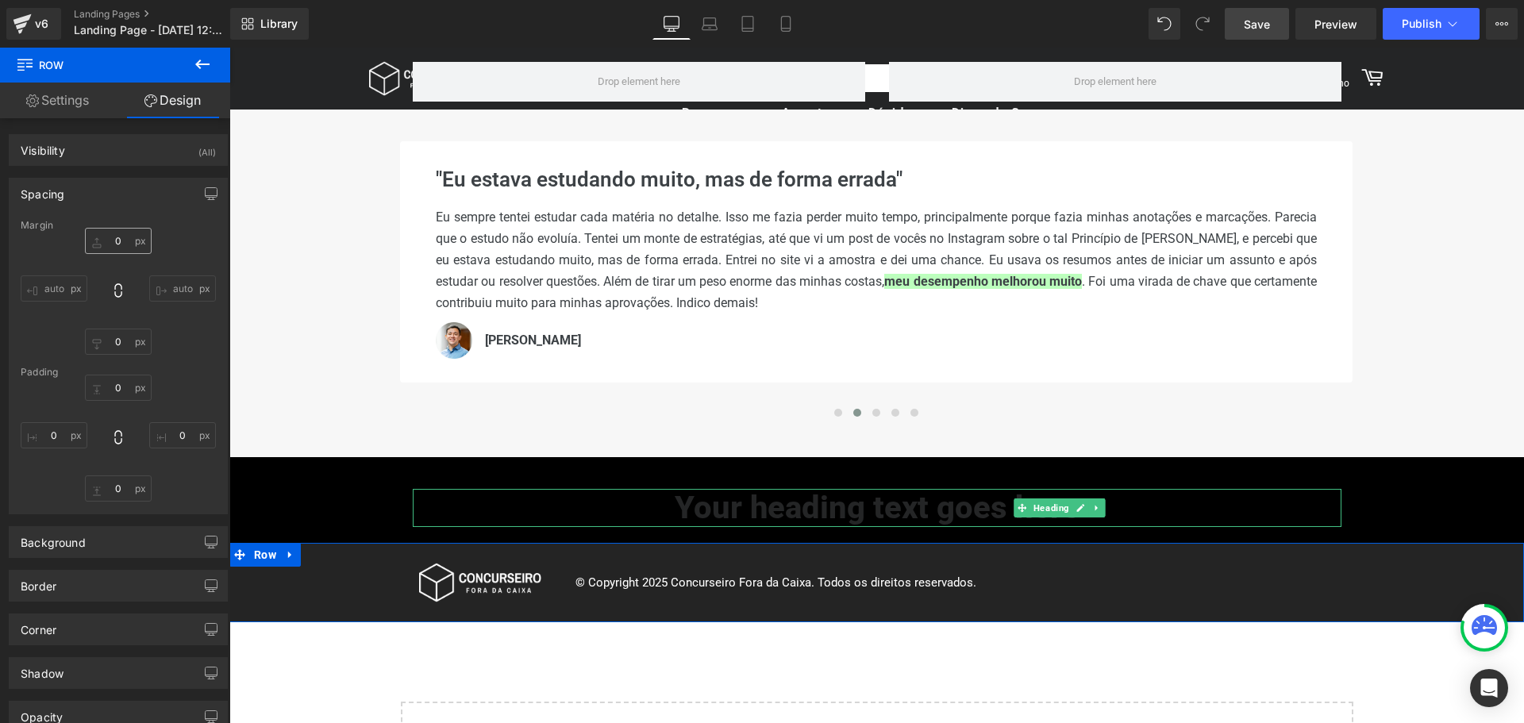
type input "0"
type input "25"
type input "0"
type input "25"
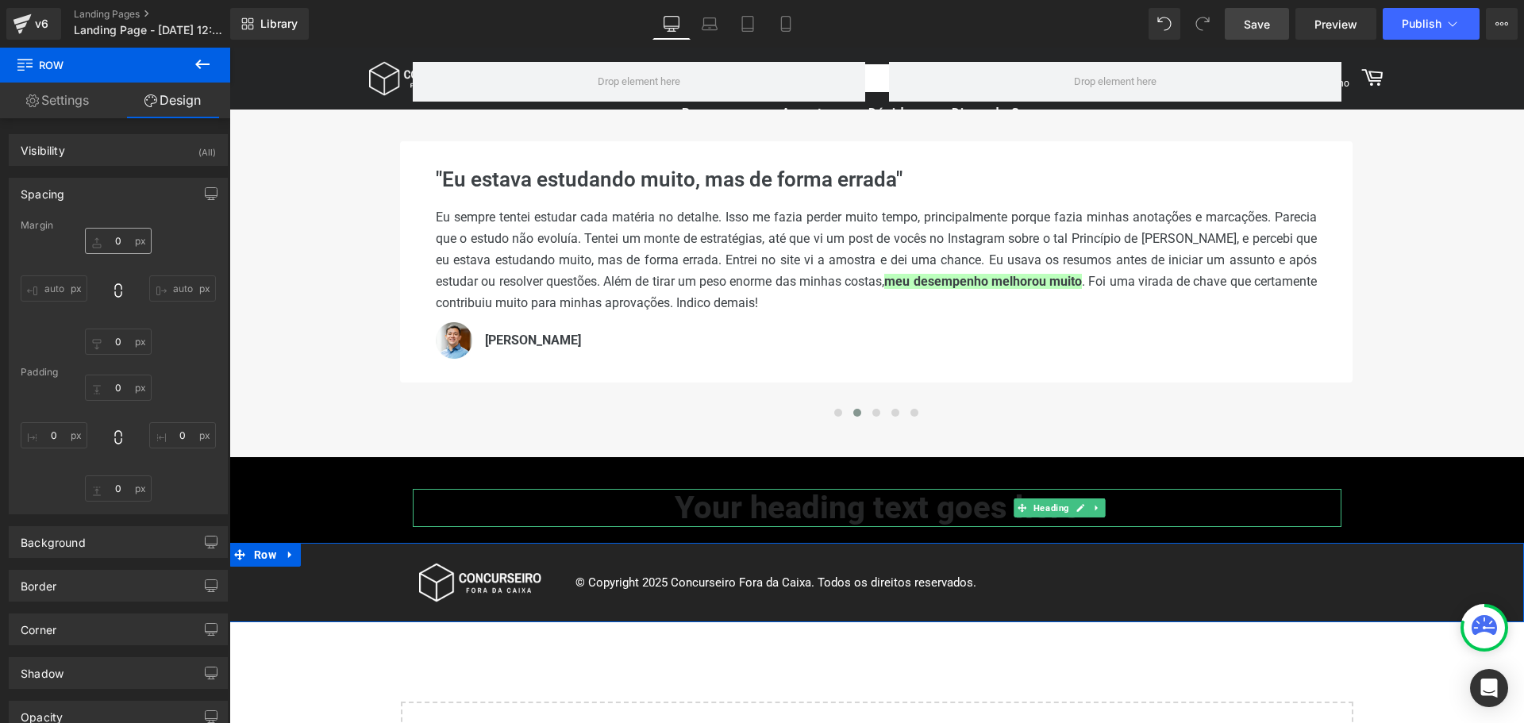
type input "0"
type input "#242424"
type input "100"
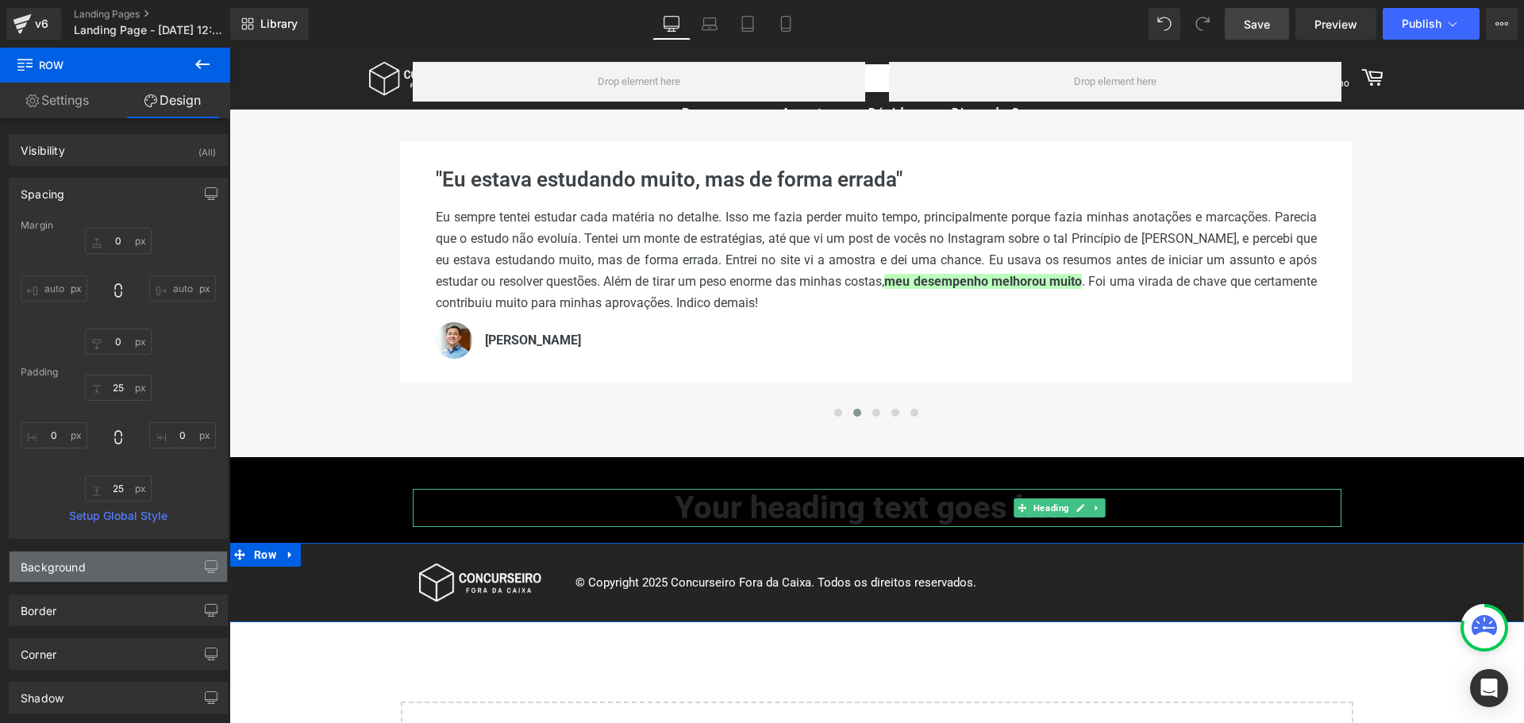
click at [82, 574] on div "Background" at bounding box center [119, 567] width 218 height 30
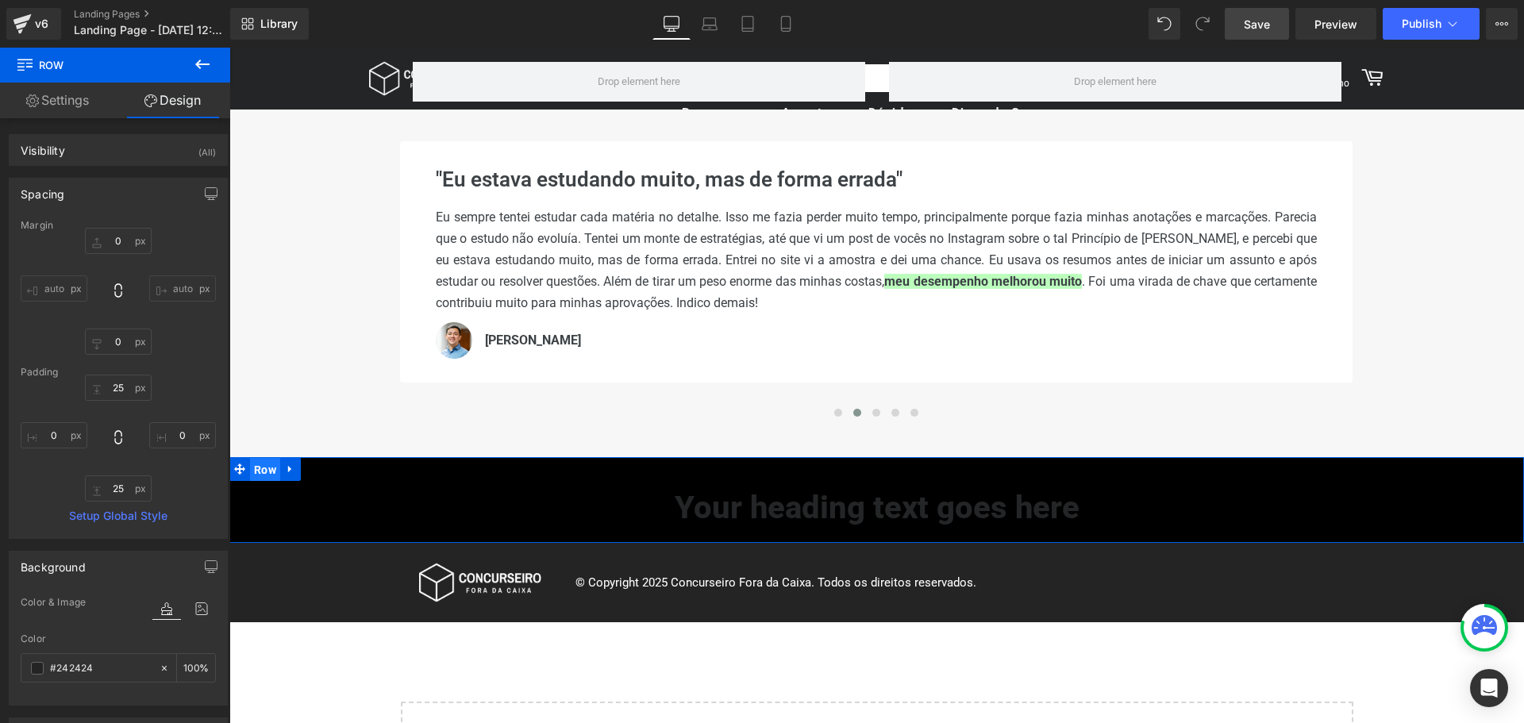
drag, startPoint x: 264, startPoint y: 475, endPoint x: 256, endPoint y: 467, distance: 11.8
click at [264, 475] on span "Row" at bounding box center [265, 470] width 30 height 24
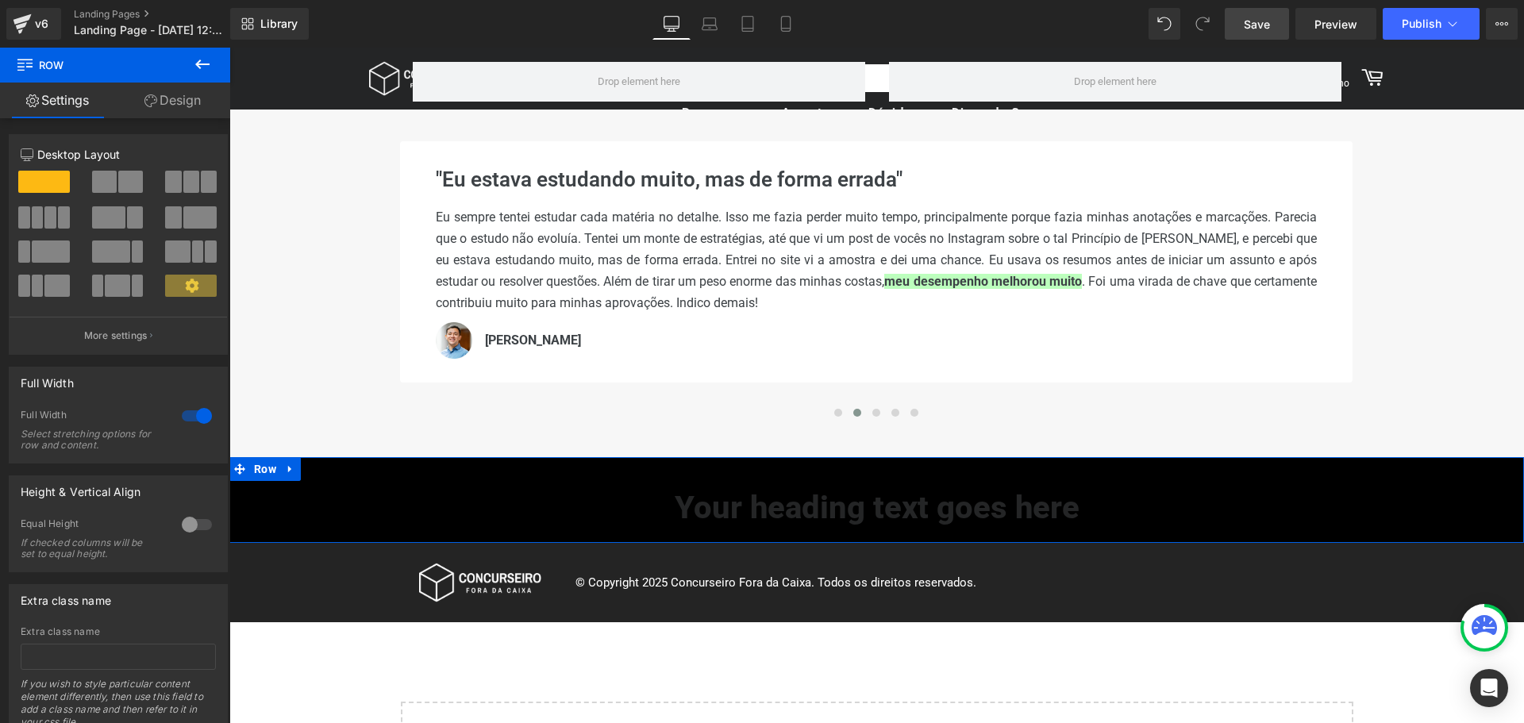
click at [160, 101] on link "Design" at bounding box center [172, 101] width 115 height 36
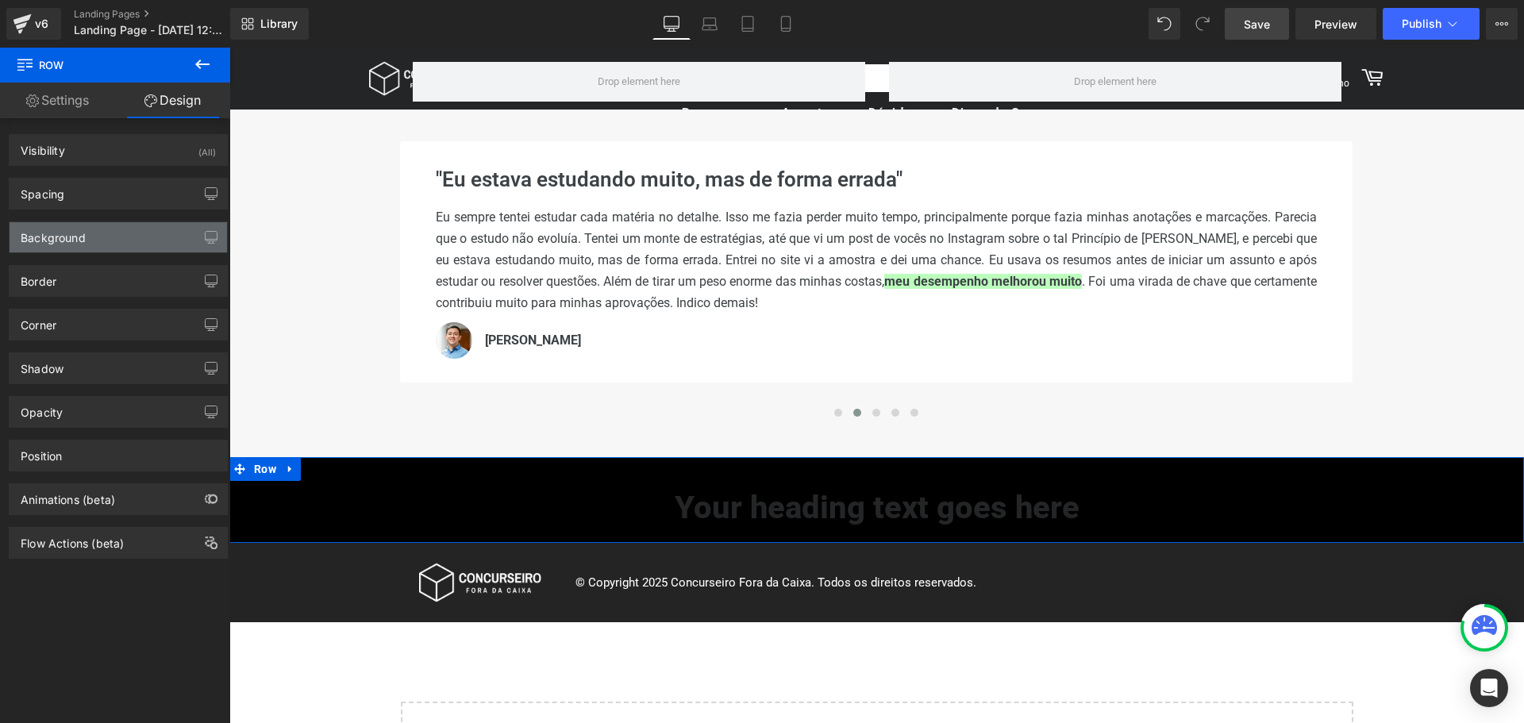
type input "#000000"
type input "100"
click at [91, 236] on div "Background" at bounding box center [119, 237] width 218 height 30
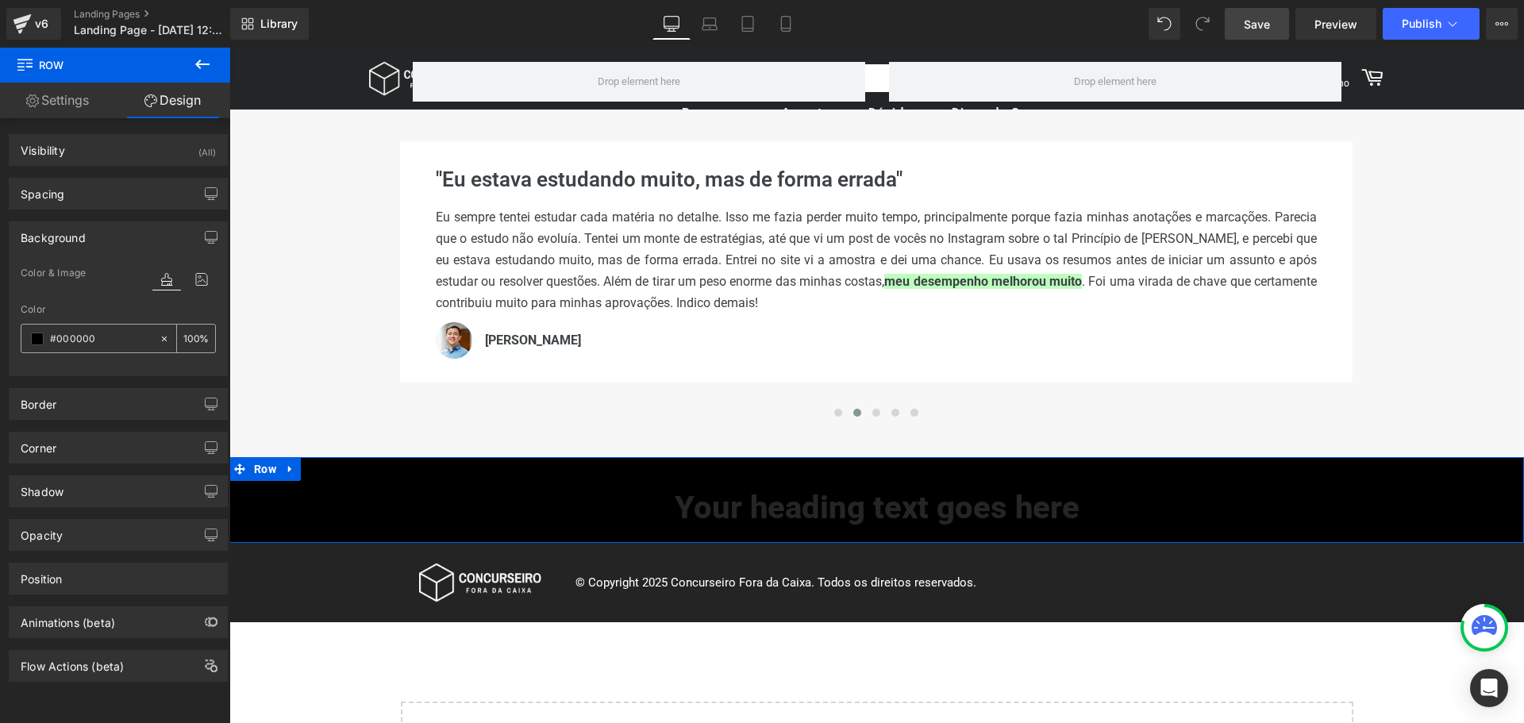
click at [88, 337] on input "#000000" at bounding box center [101, 338] width 102 height 17
type input "2"
type input "0"
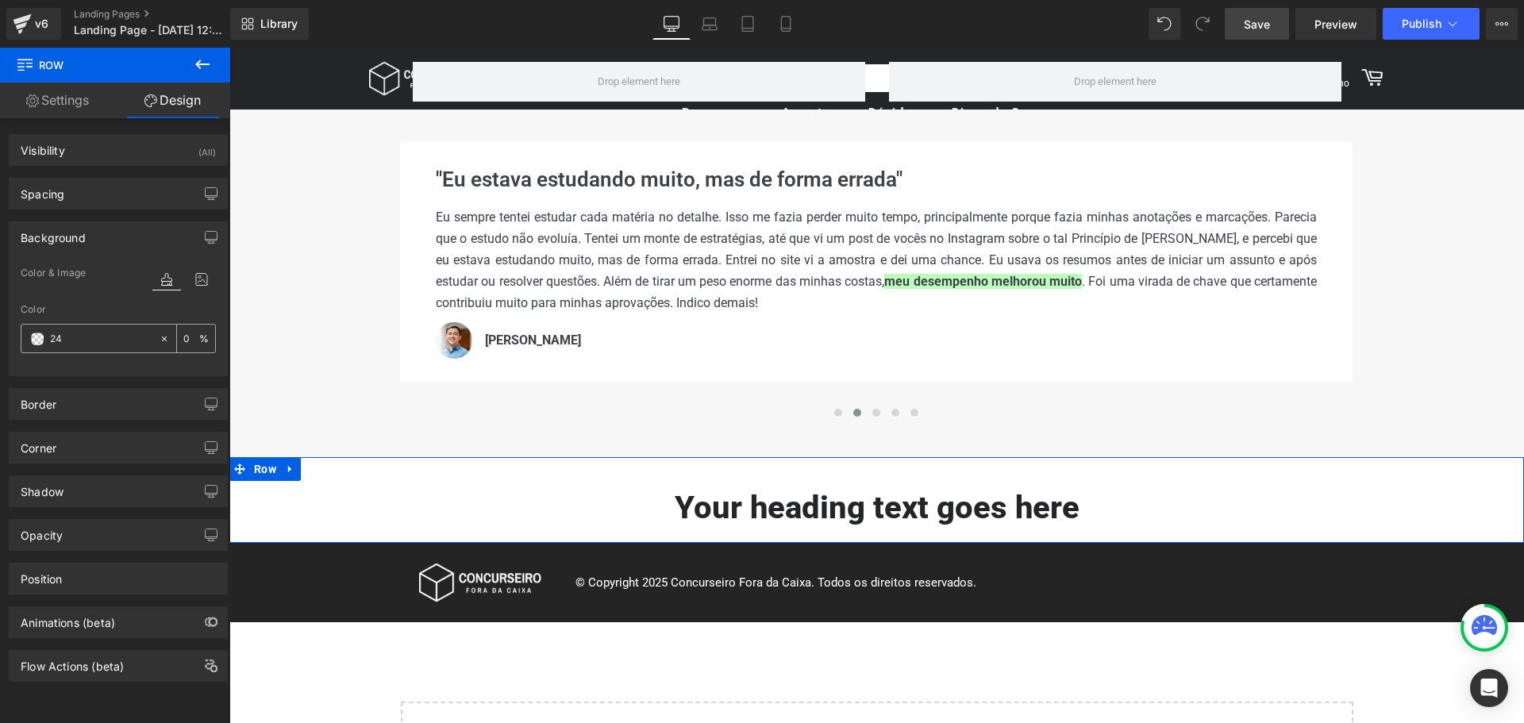
type input "242"
type input "100"
type input "2424"
type input "27"
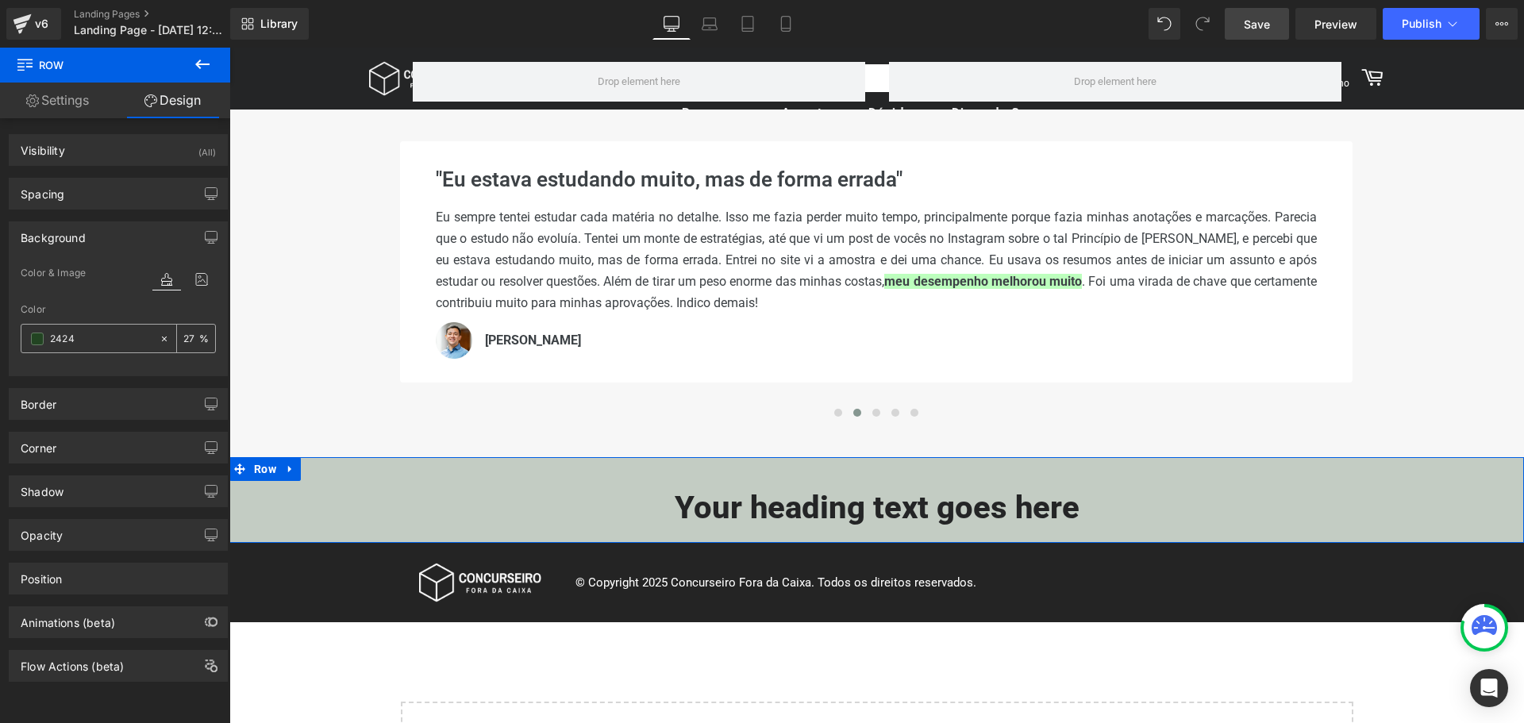
type input "24242"
type input "0"
type input "242424"
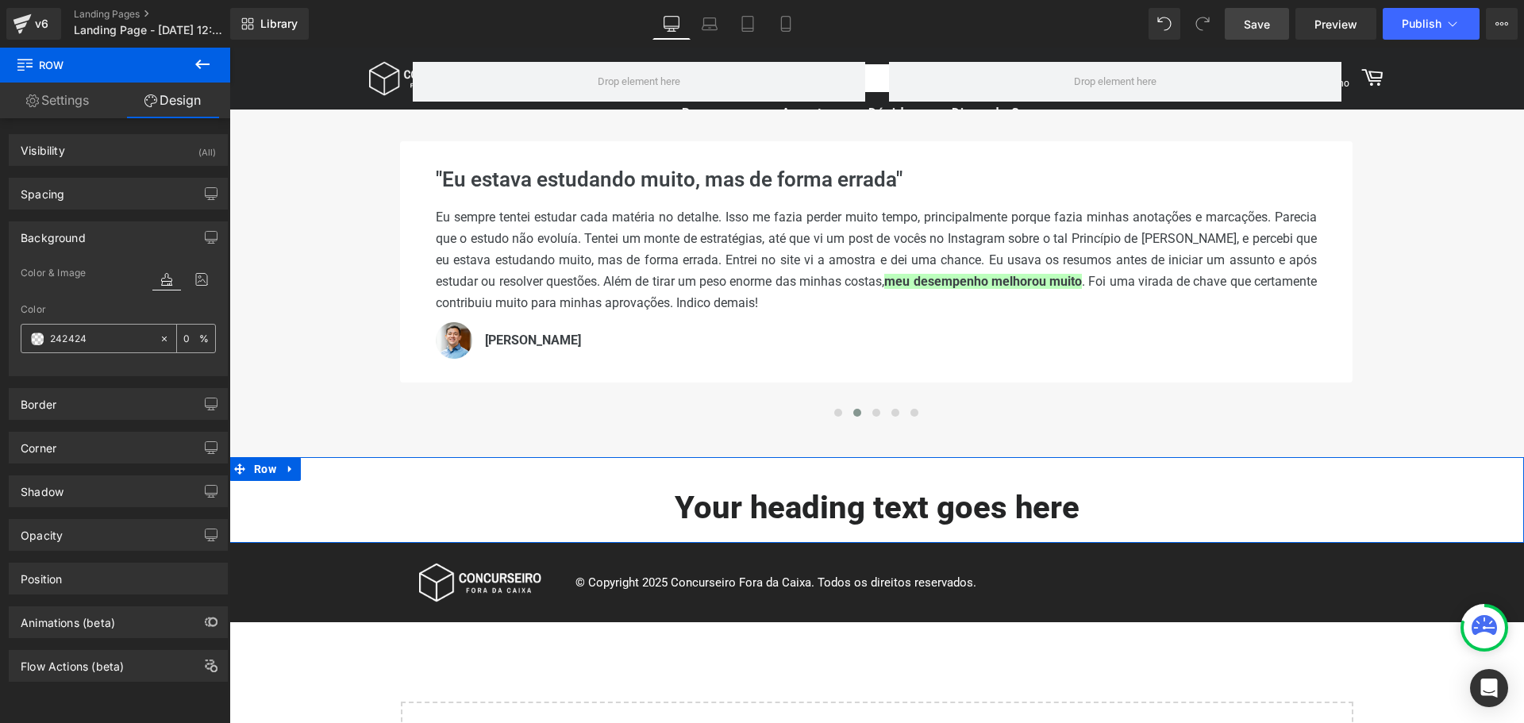
type input "100"
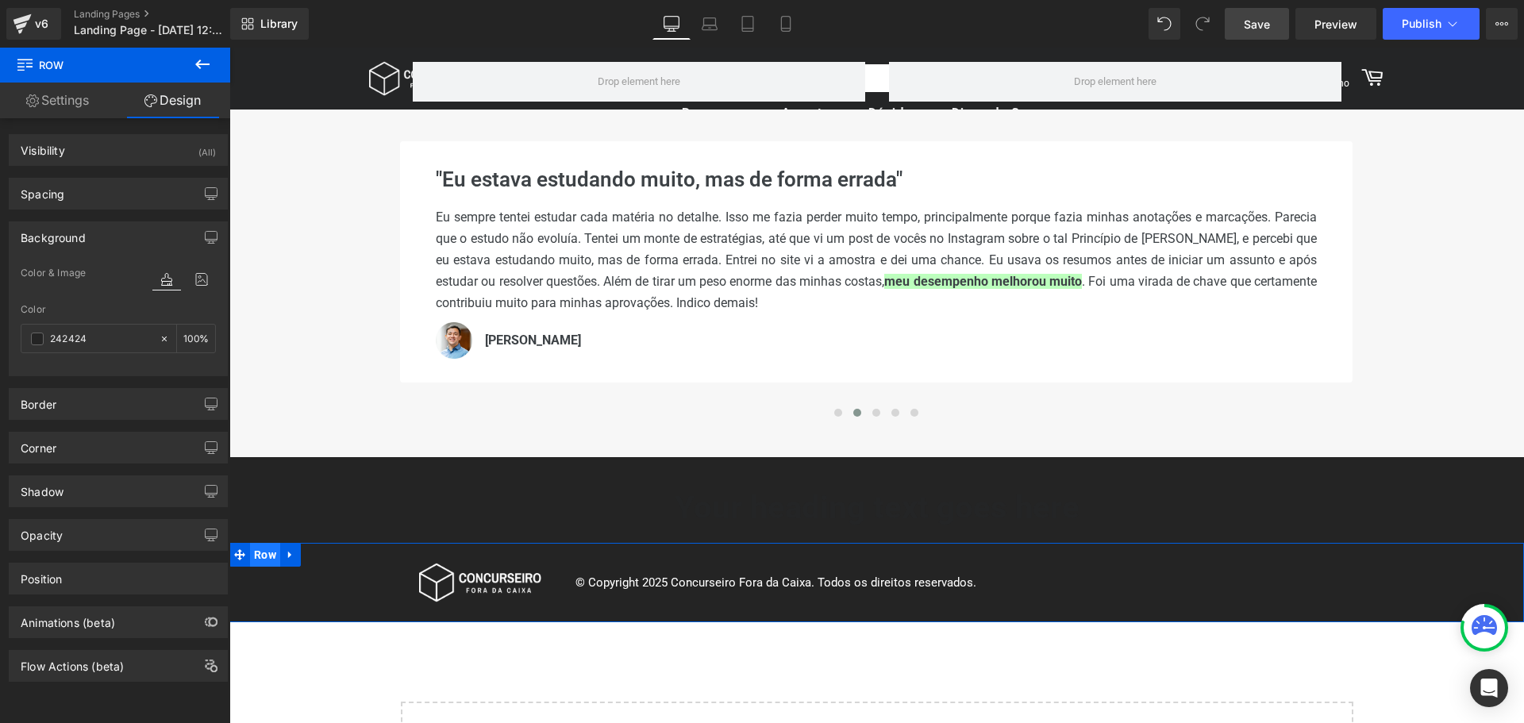
click at [260, 559] on span "Row" at bounding box center [265, 555] width 30 height 24
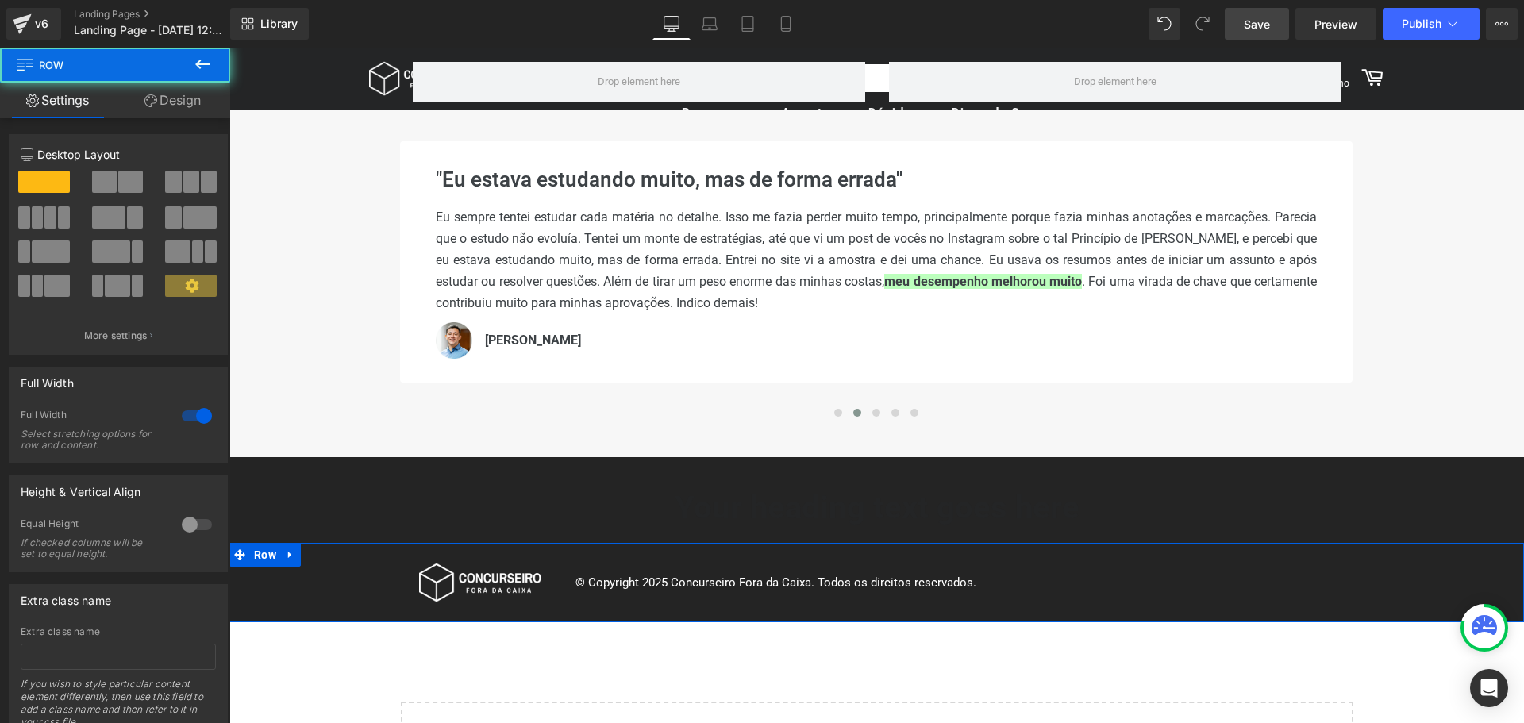
click at [180, 102] on link "Design" at bounding box center [172, 101] width 115 height 36
click at [0, 0] on div "Spacing" at bounding box center [0, 0] width 0 height 0
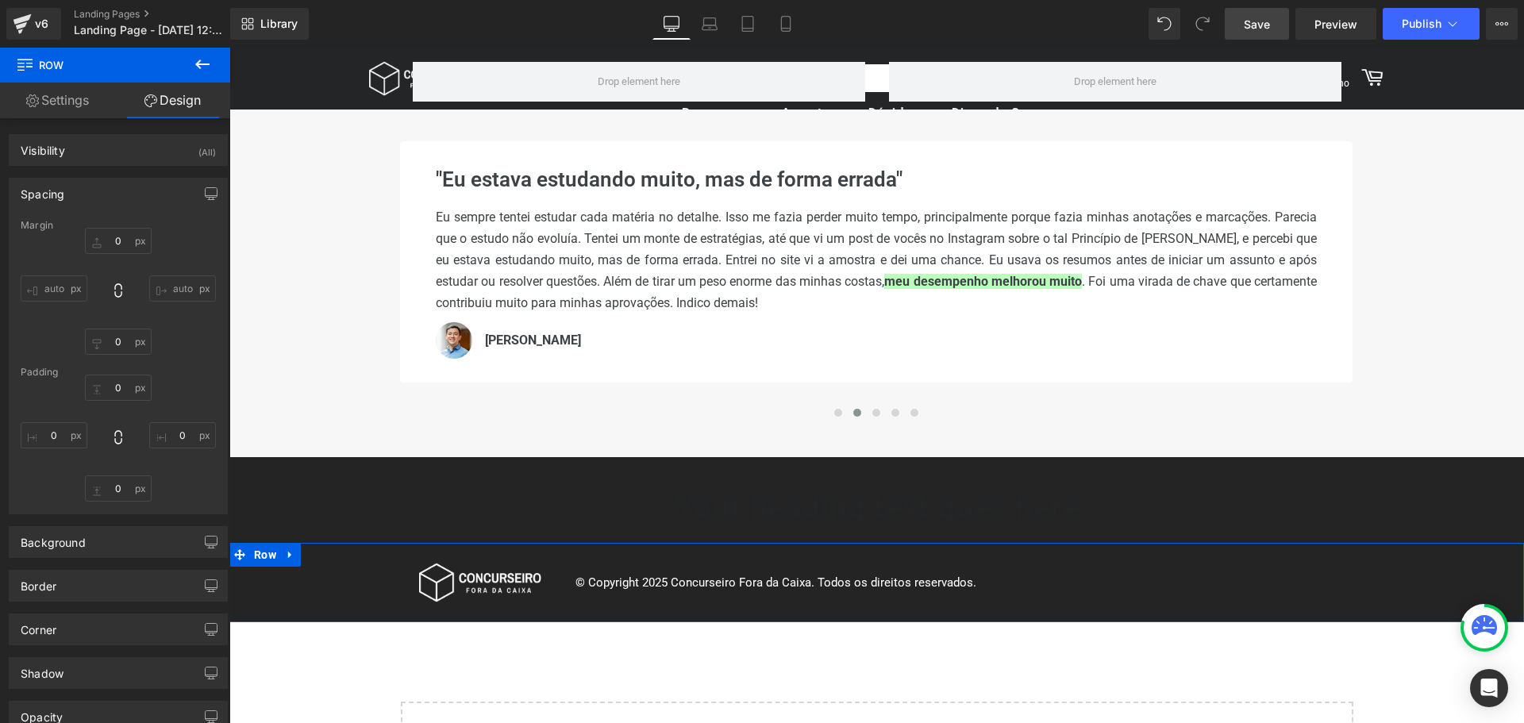
type input "0"
type input "25"
type input "0"
type input "25"
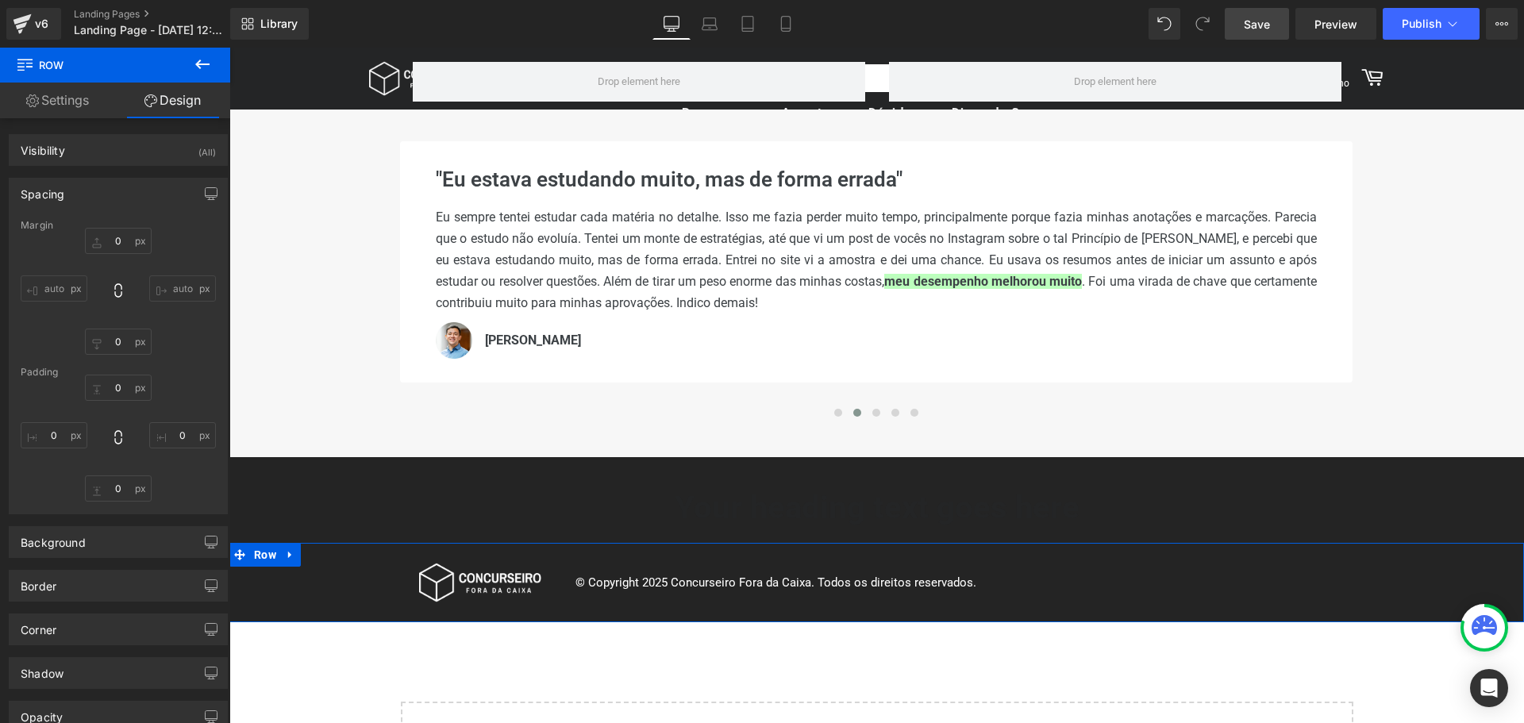
type input "0"
type input "#242424"
type input "100"
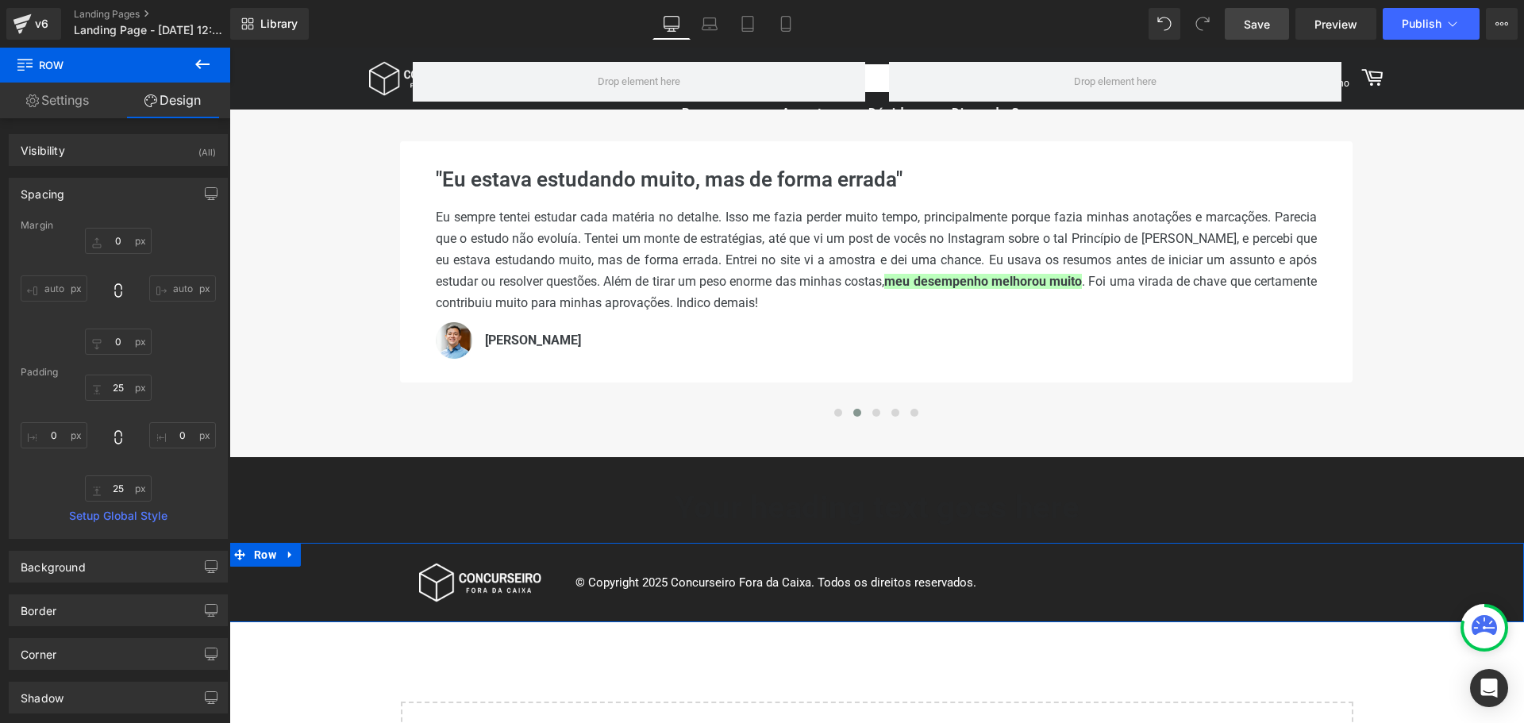
click at [87, 189] on div "Spacing" at bounding box center [119, 194] width 218 height 30
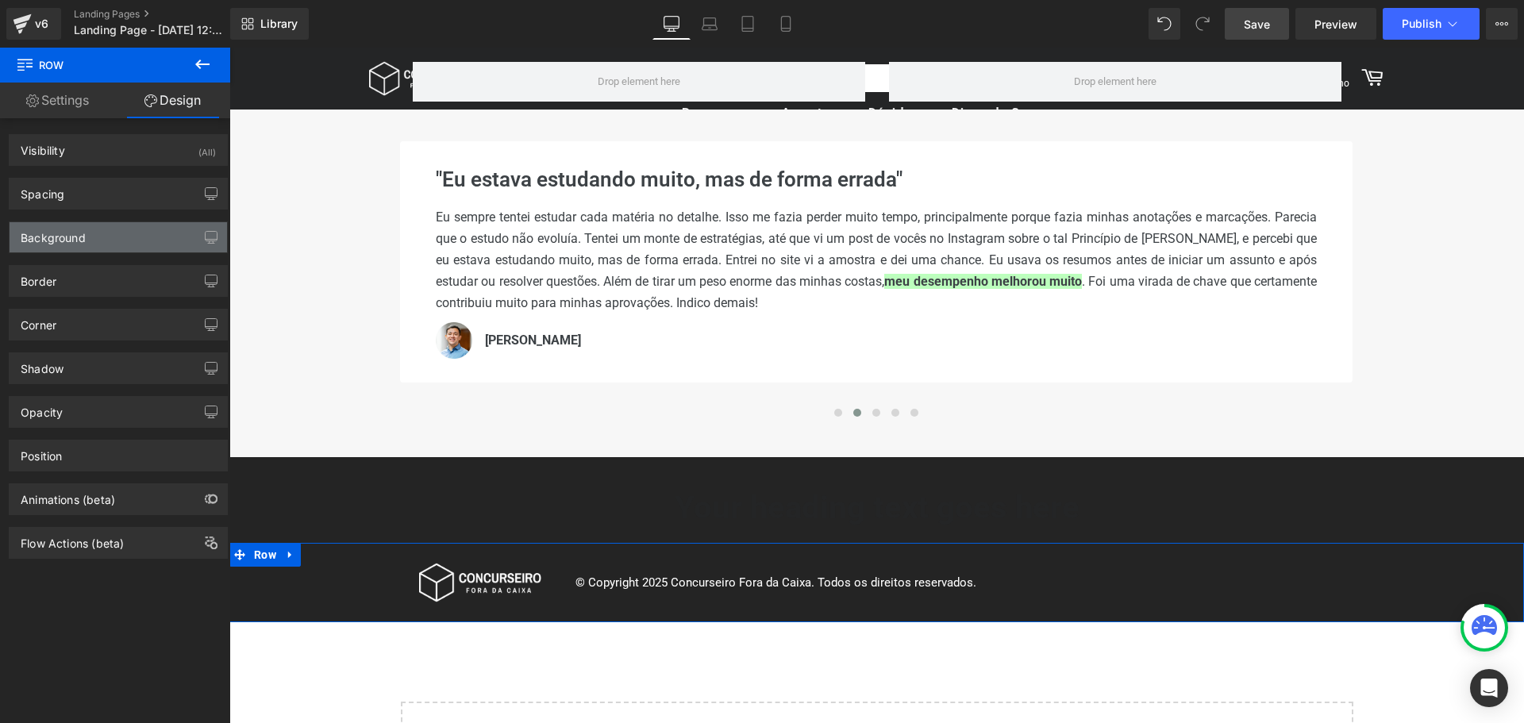
click at [73, 246] on div "Background" at bounding box center [119, 237] width 218 height 30
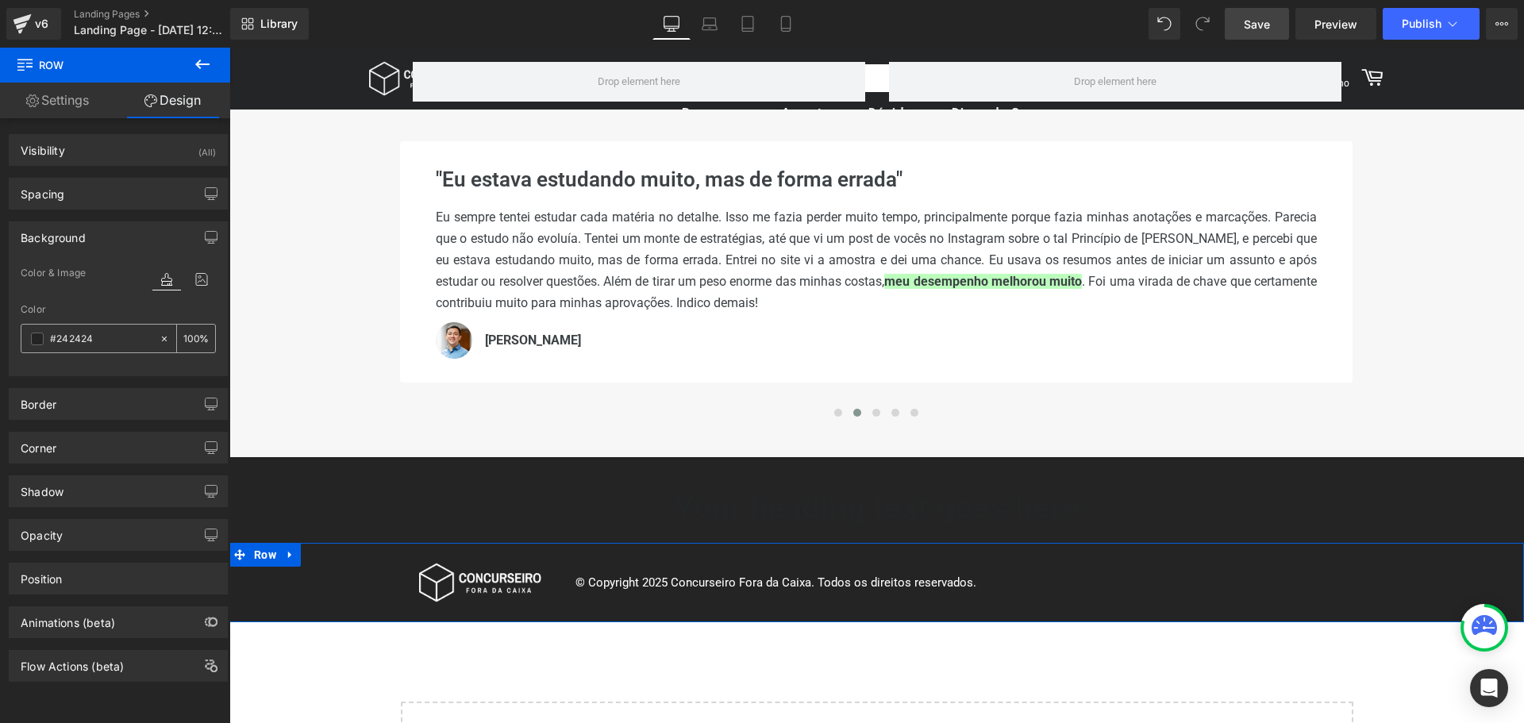
click at [34, 344] on span at bounding box center [37, 339] width 13 height 13
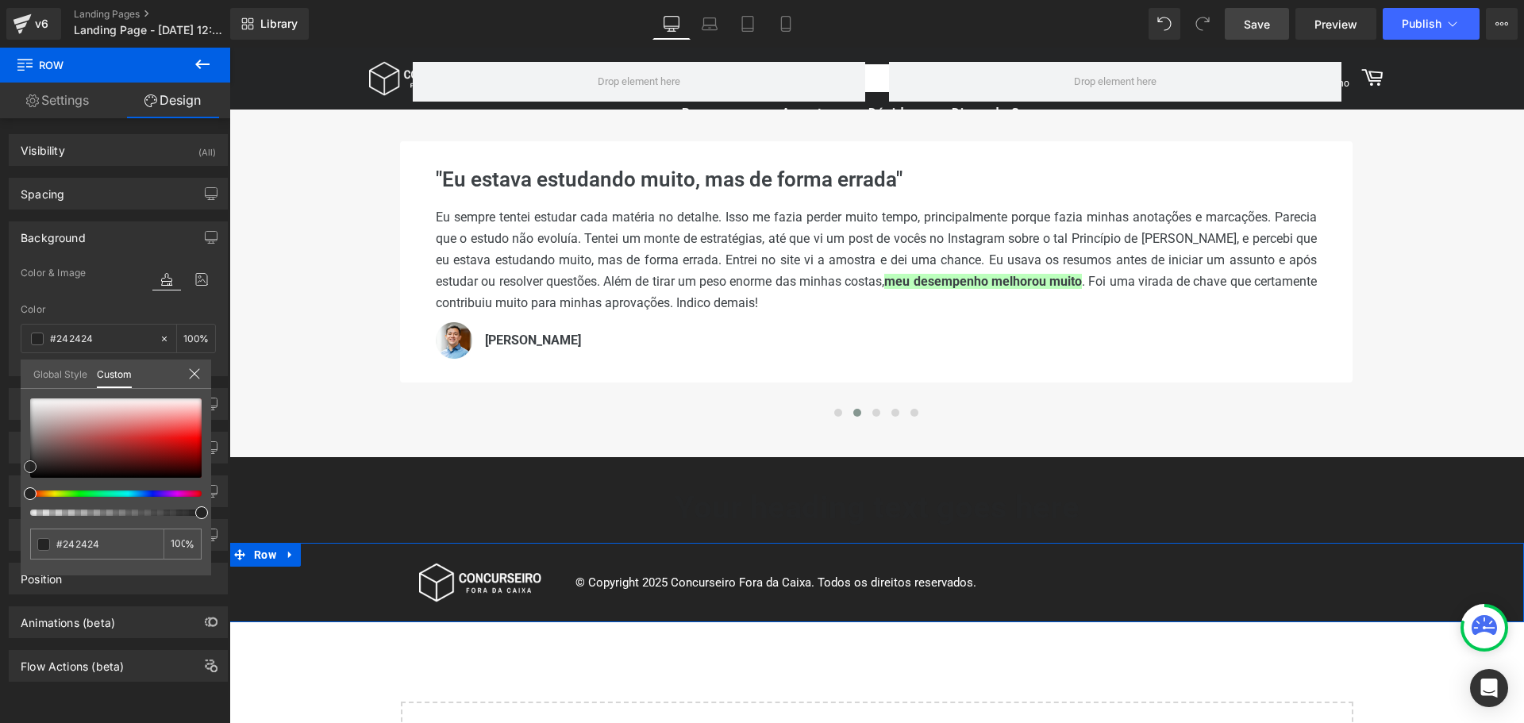
type input "#7a5c5c"
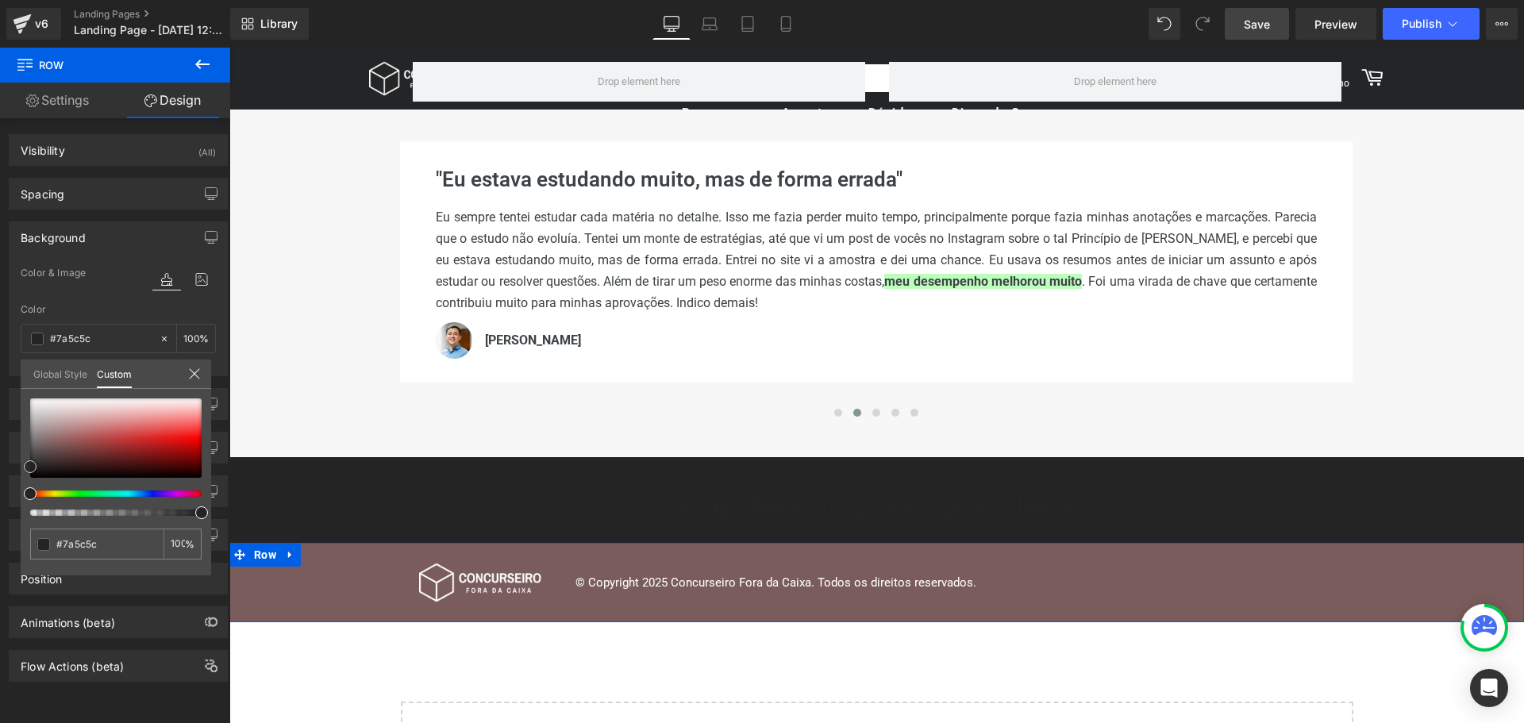
type input "#a08b8b"
type input "#ffffff"
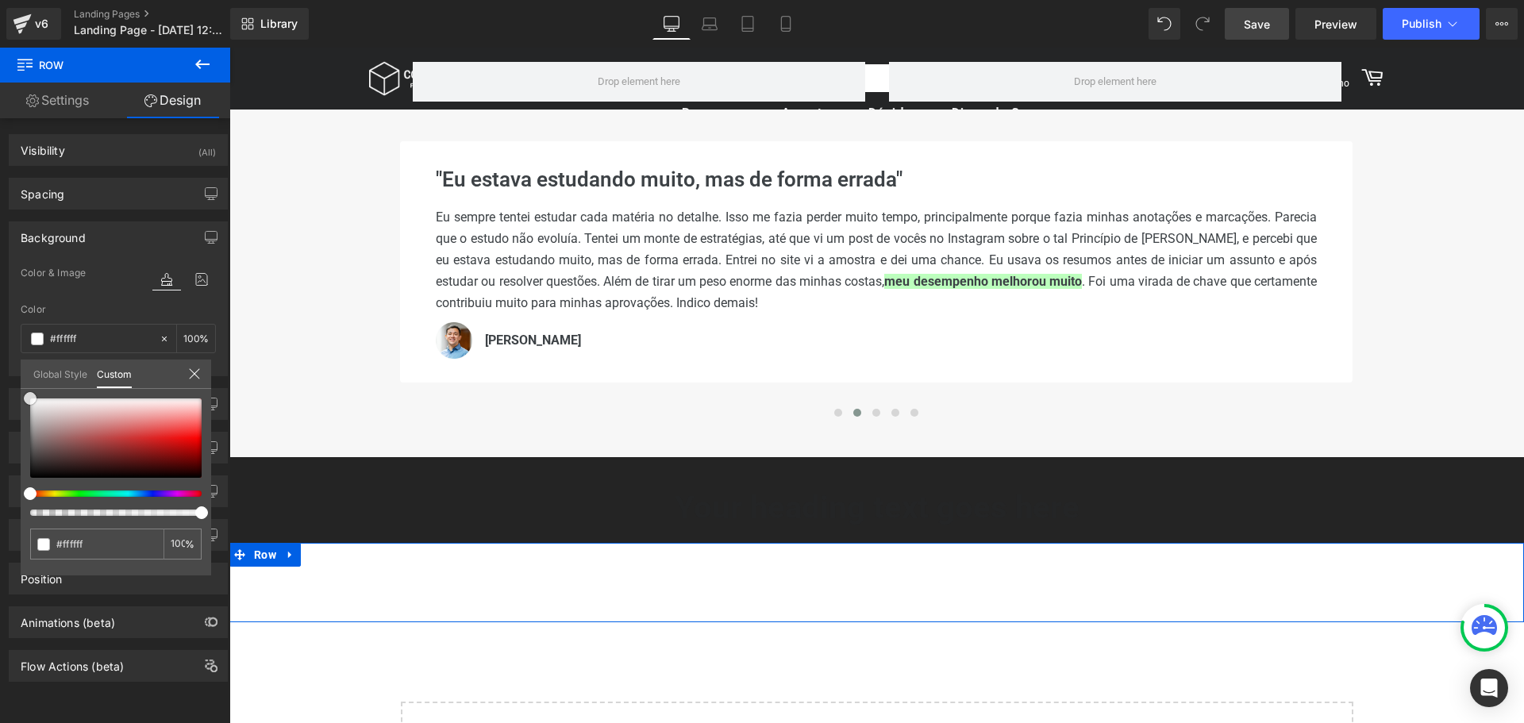
drag, startPoint x: 55, startPoint y: 445, endPoint x: 0, endPoint y: 352, distance: 107.8
click at [0, 352] on div "Background Color & Image color rgba(255, 255, 255, 1) Color #ffffff 100 % Image…" at bounding box center [118, 293] width 237 height 167
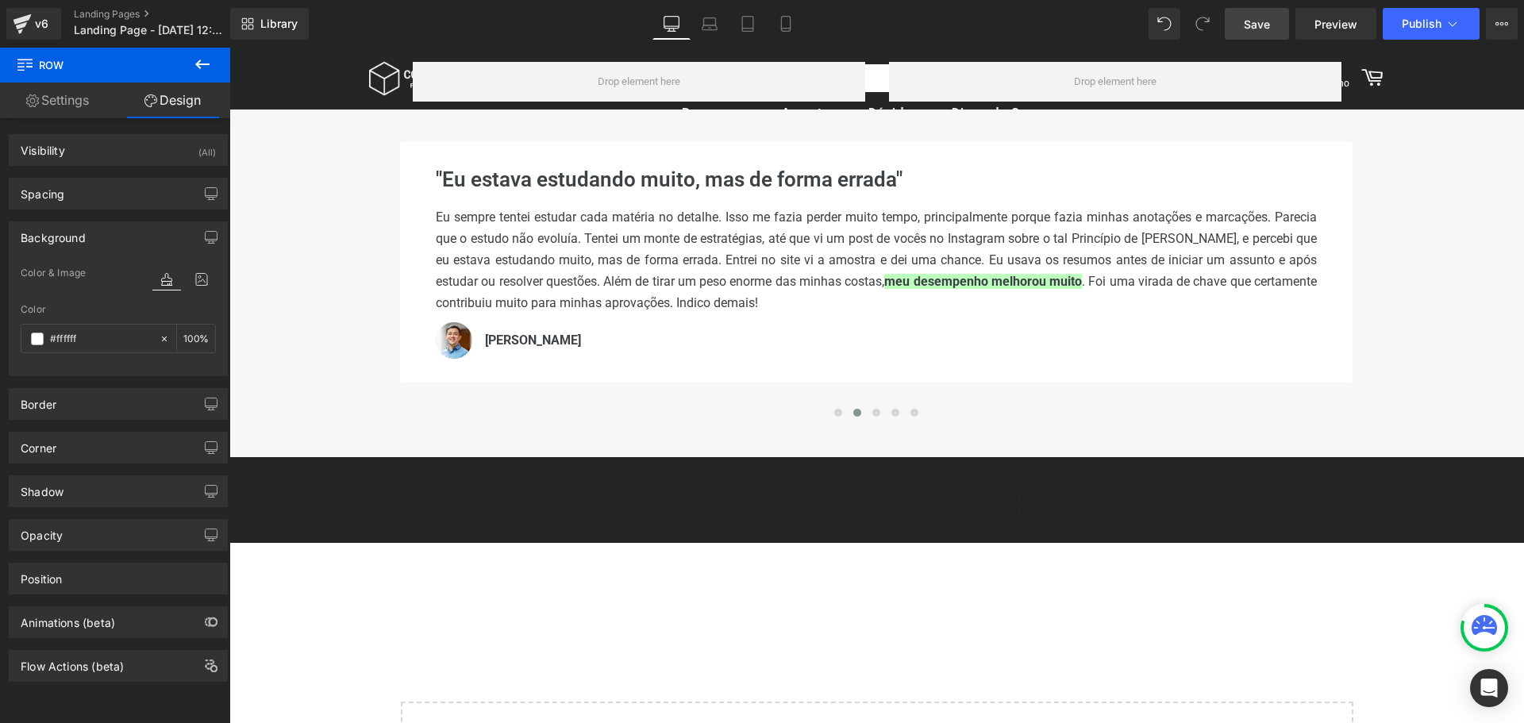
click at [782, 589] on div at bounding box center [876, 386] width 1295 height 676
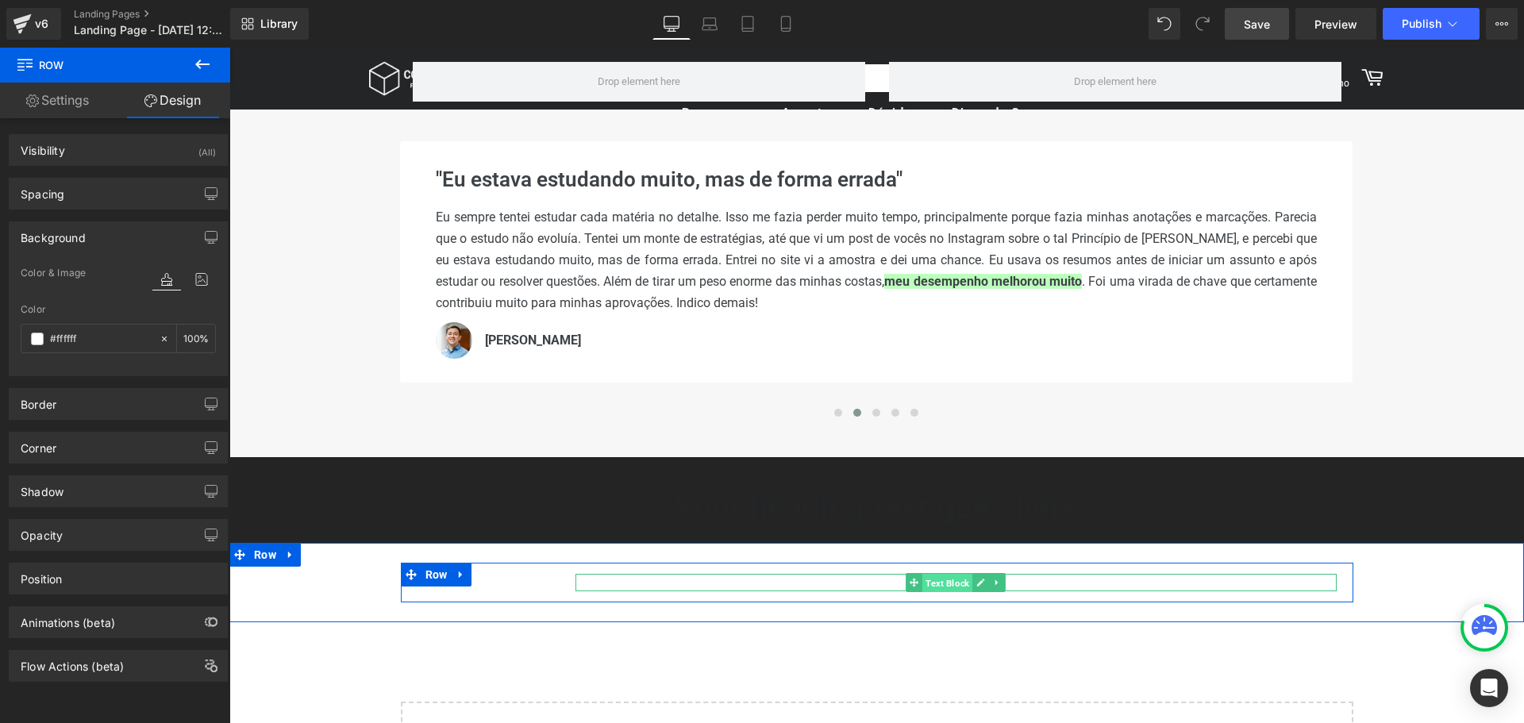
click at [943, 586] on span "Text Block" at bounding box center [947, 583] width 50 height 19
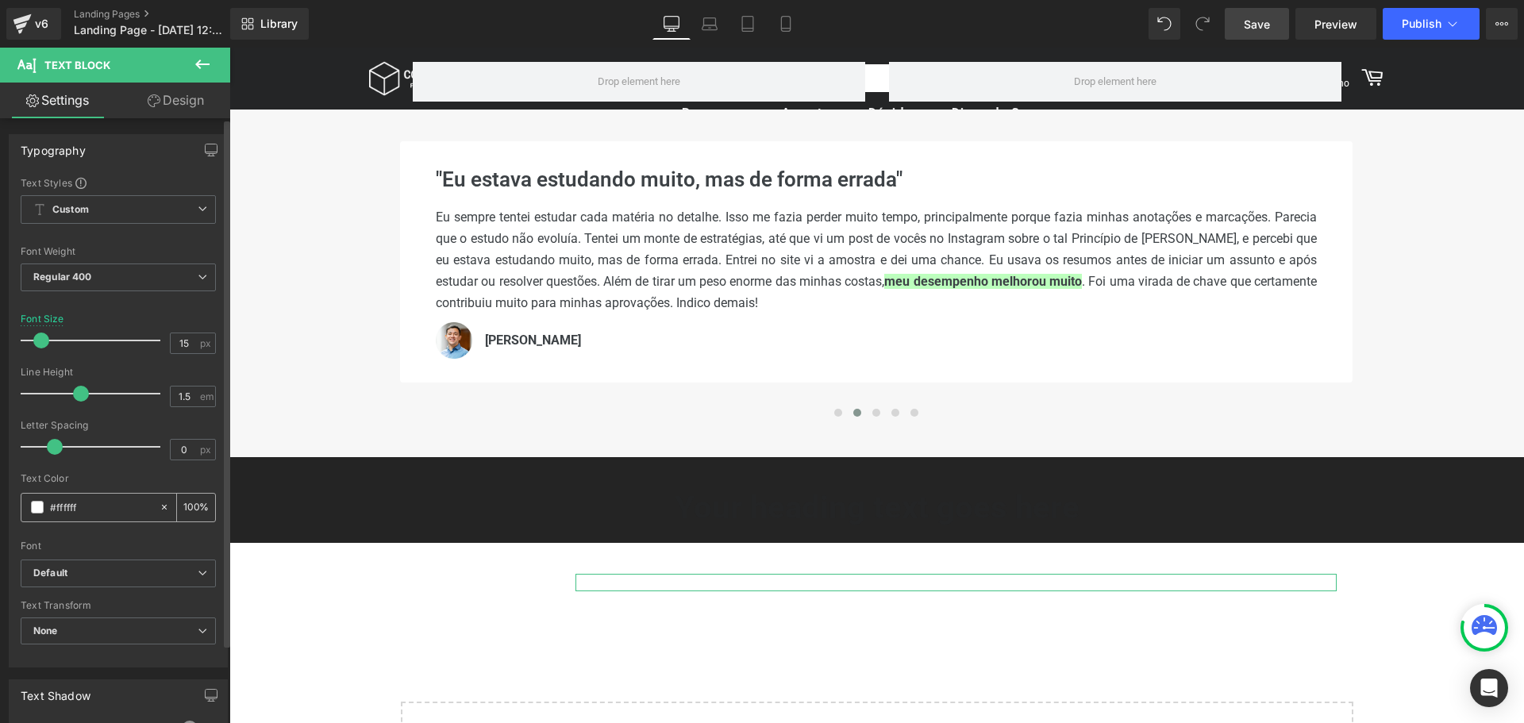
click at [36, 514] on div "#ffffff" at bounding box center [89, 508] width 137 height 28
click at [39, 508] on span at bounding box center [37, 507] width 13 height 13
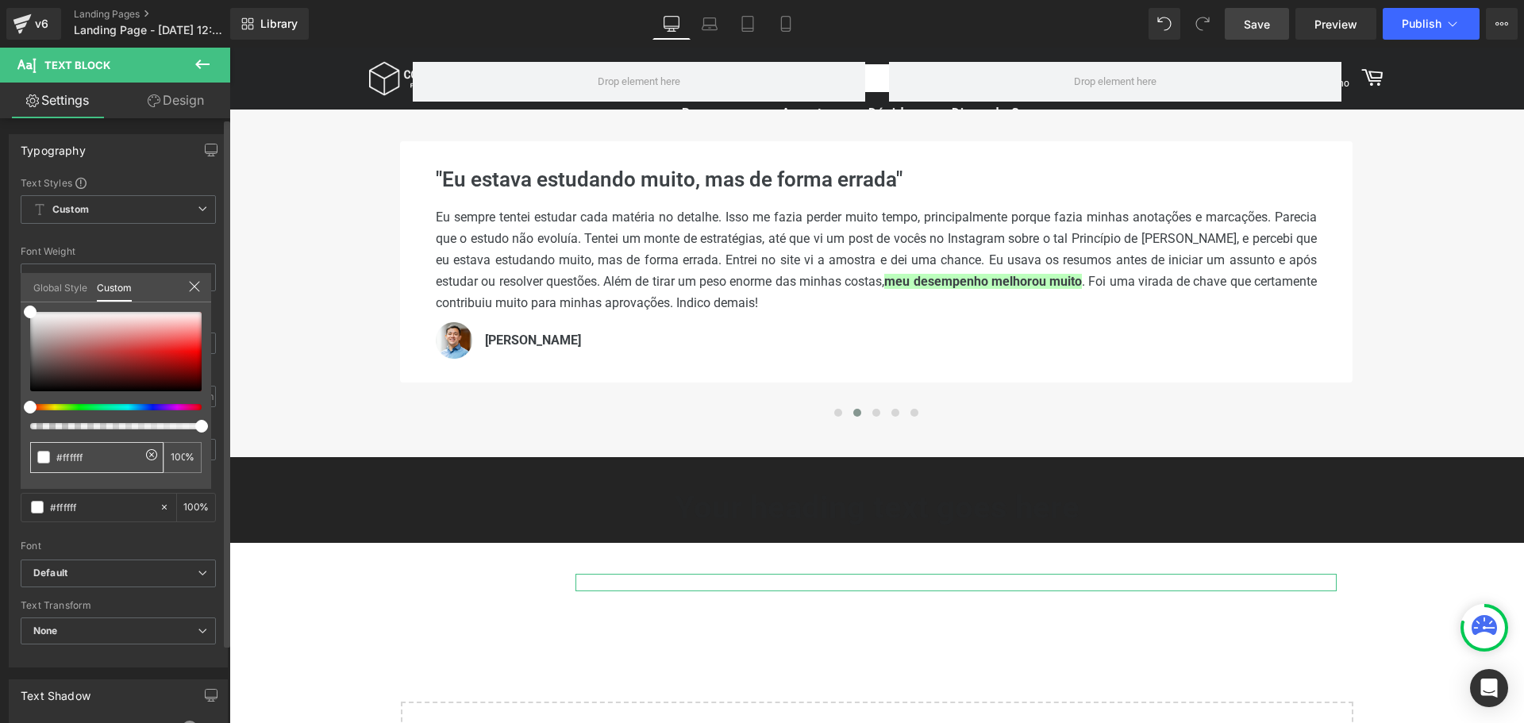
click at [72, 452] on input "#ffffff" at bounding box center [98, 457] width 84 height 17
type input "#24"
type input "0"
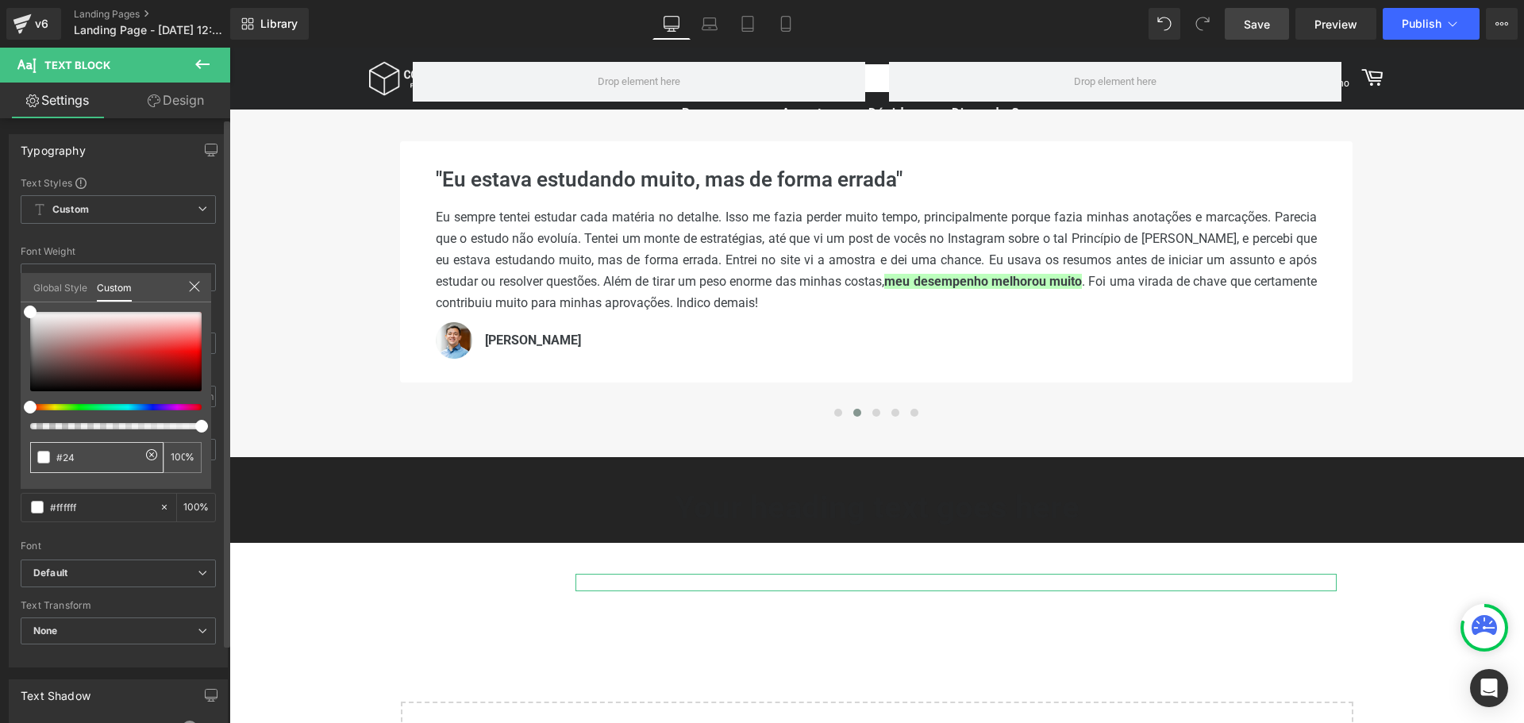
type input "0"
type input "#242526"
type input "100"
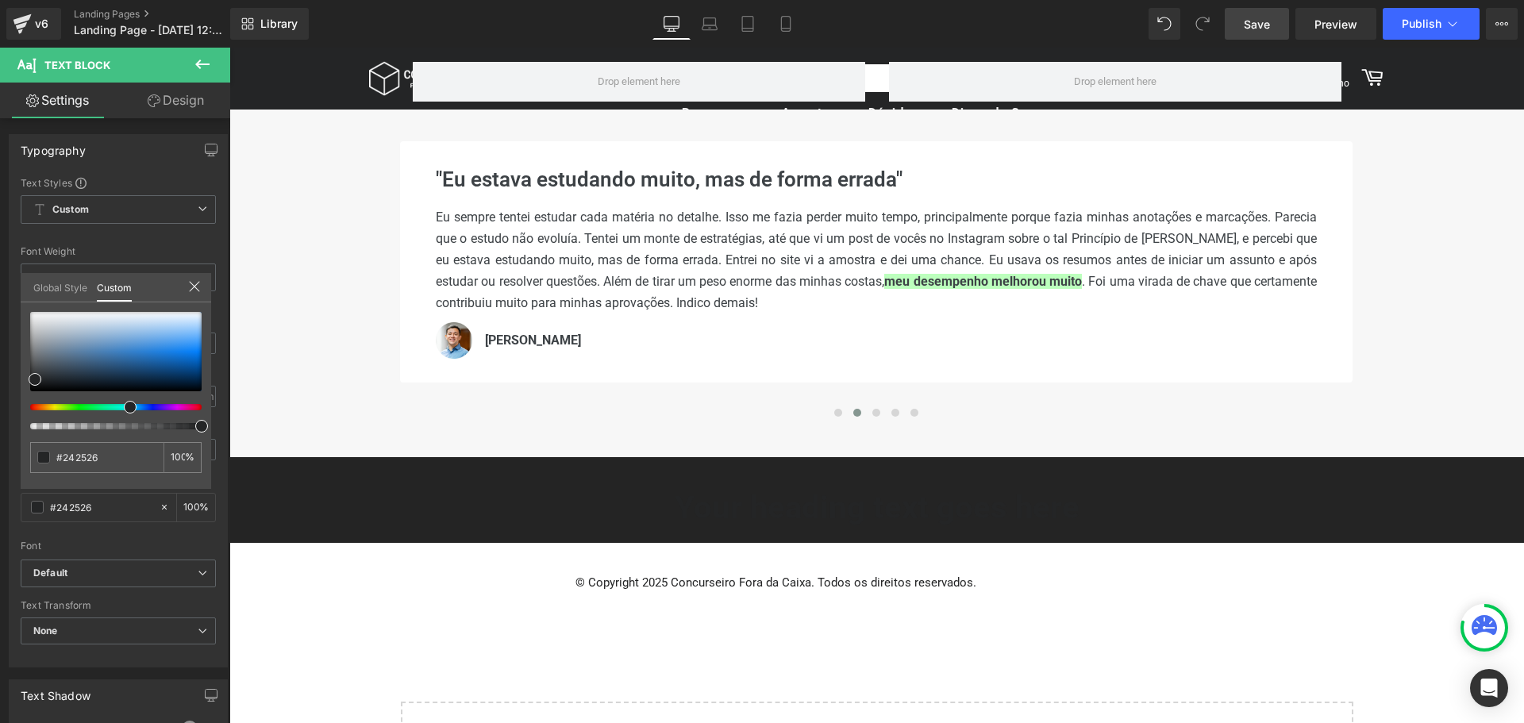
click at [488, 583] on body "Γ Concurseiro Fora da Caixa Carrinho 0 0" at bounding box center [876, 530] width 1295 height 1442
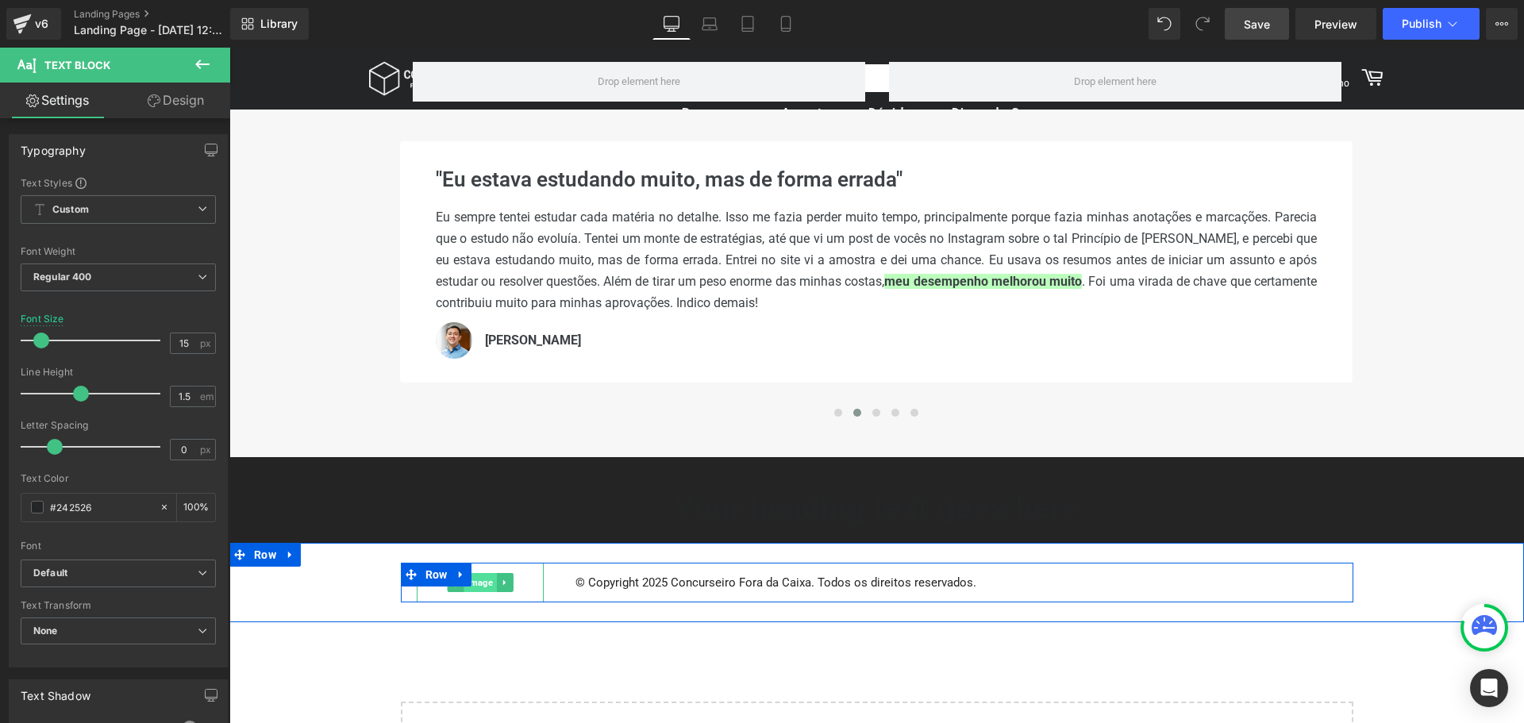
click at [476, 587] on span "Image" at bounding box center [480, 582] width 33 height 19
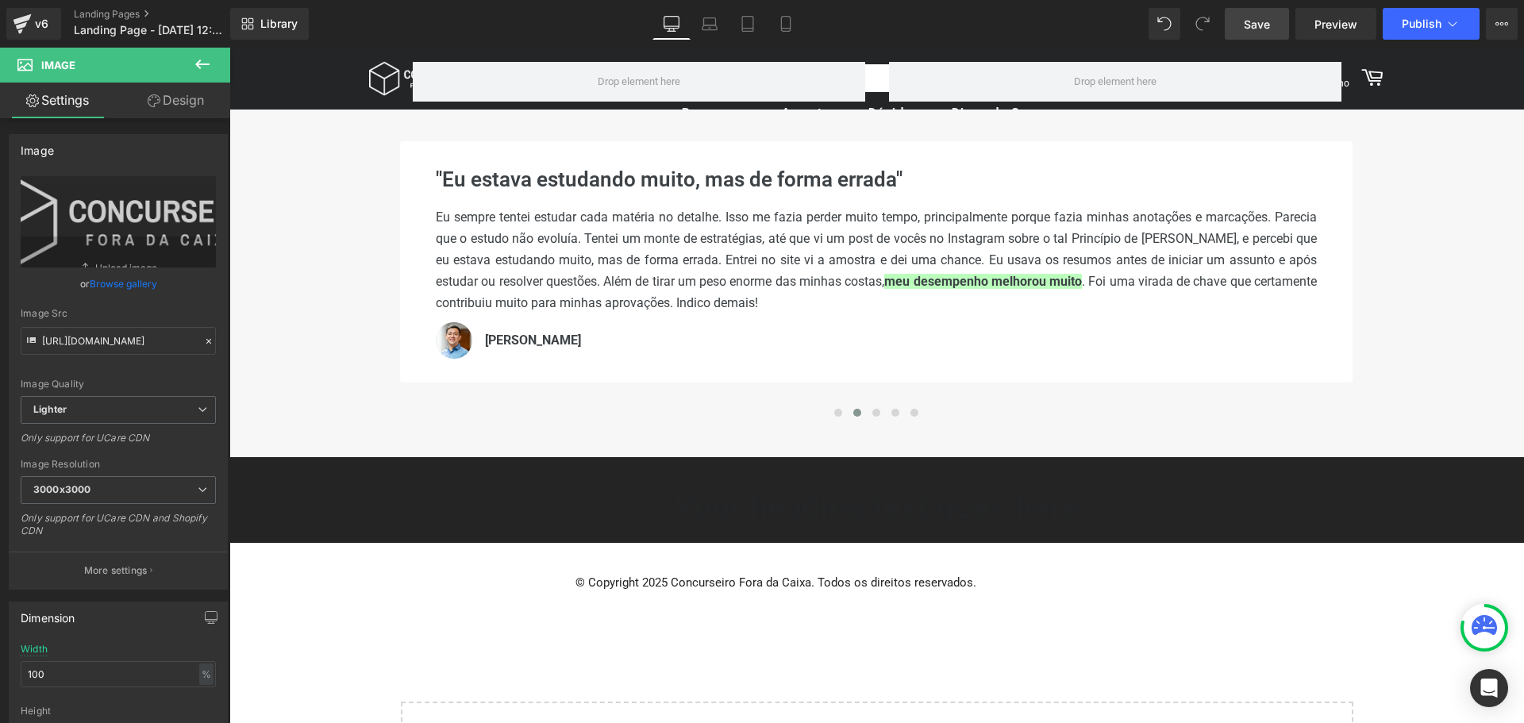
scroll to position [0, 0]
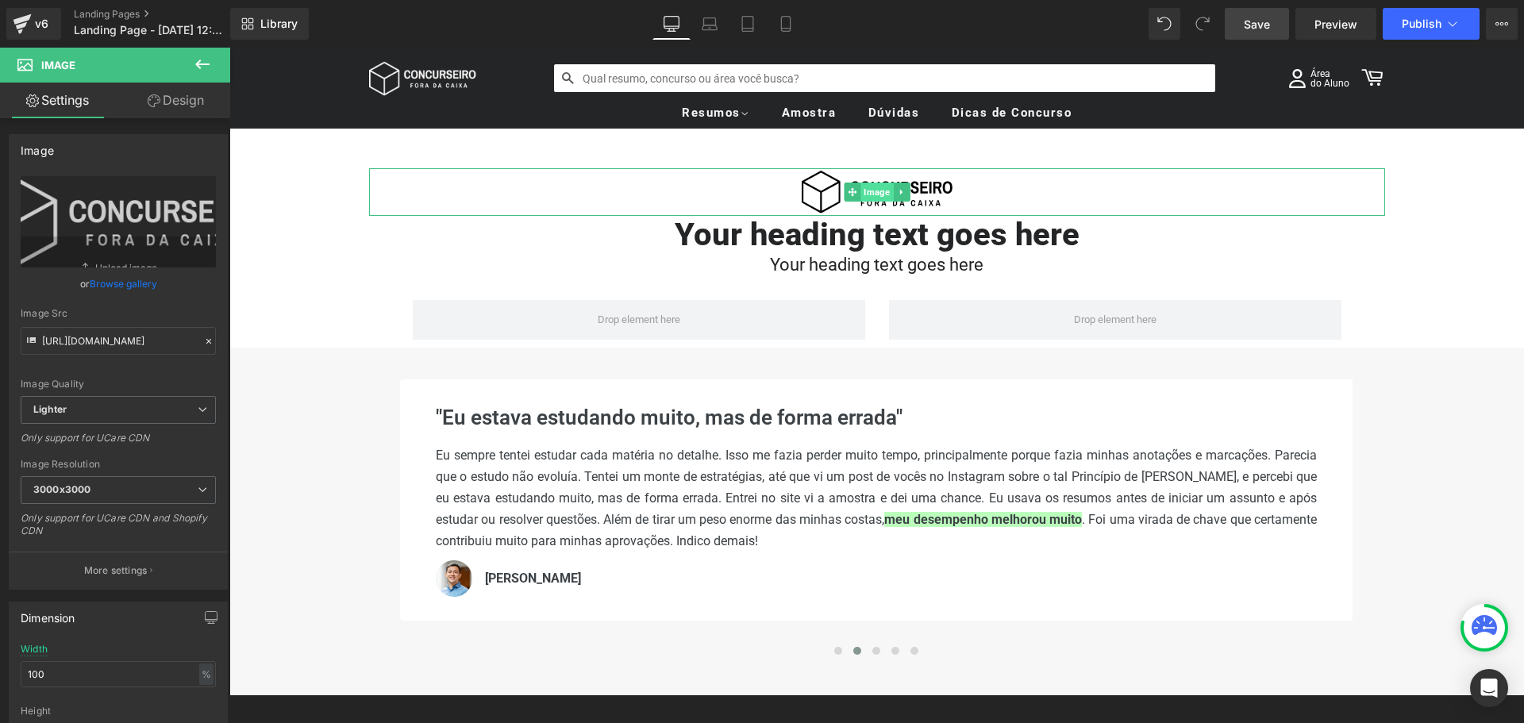
click at [866, 191] on span "Image" at bounding box center [877, 192] width 33 height 19
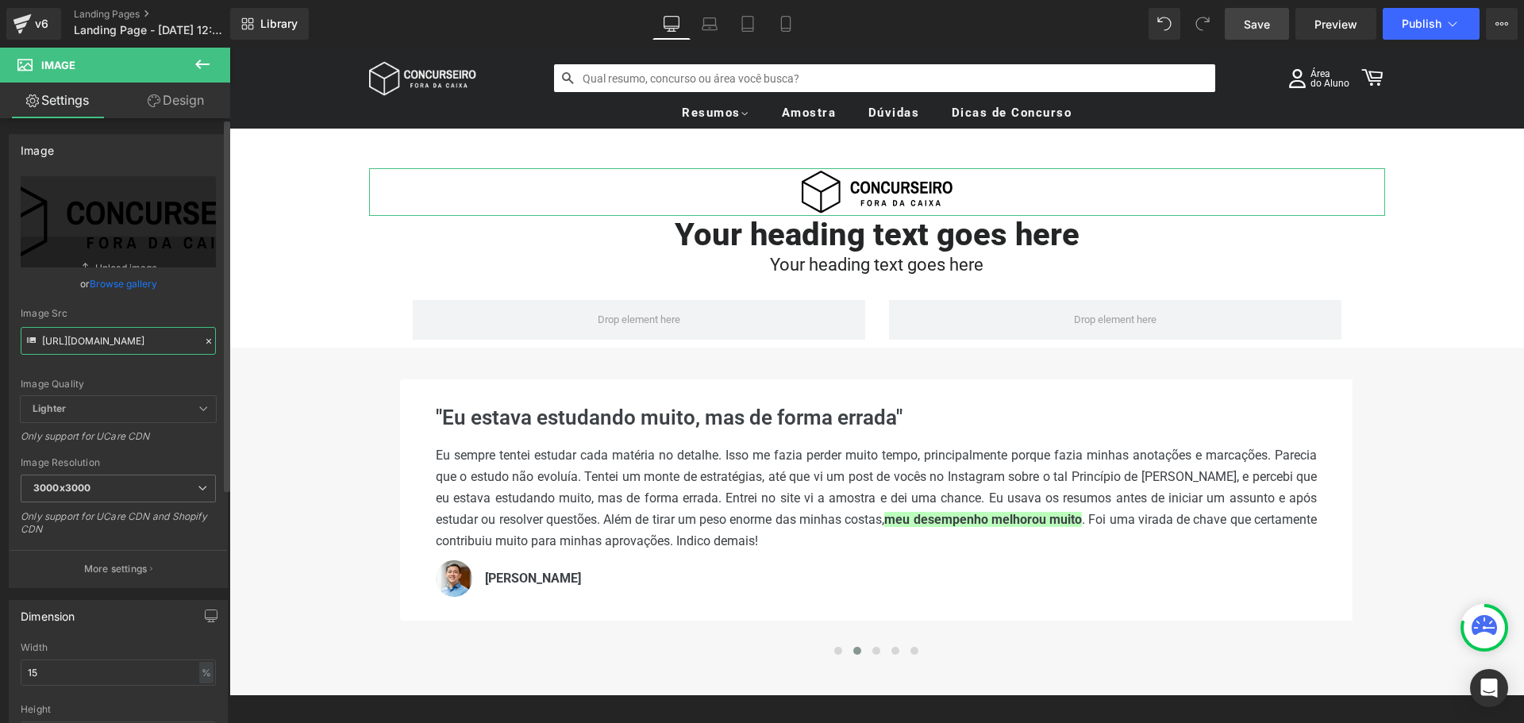
click at [129, 348] on input "https://cdn.shopify.com/s/files/1/0221/8269/0916/files/Checkout_LogoSVG_2.svg?v…" at bounding box center [118, 341] width 195 height 28
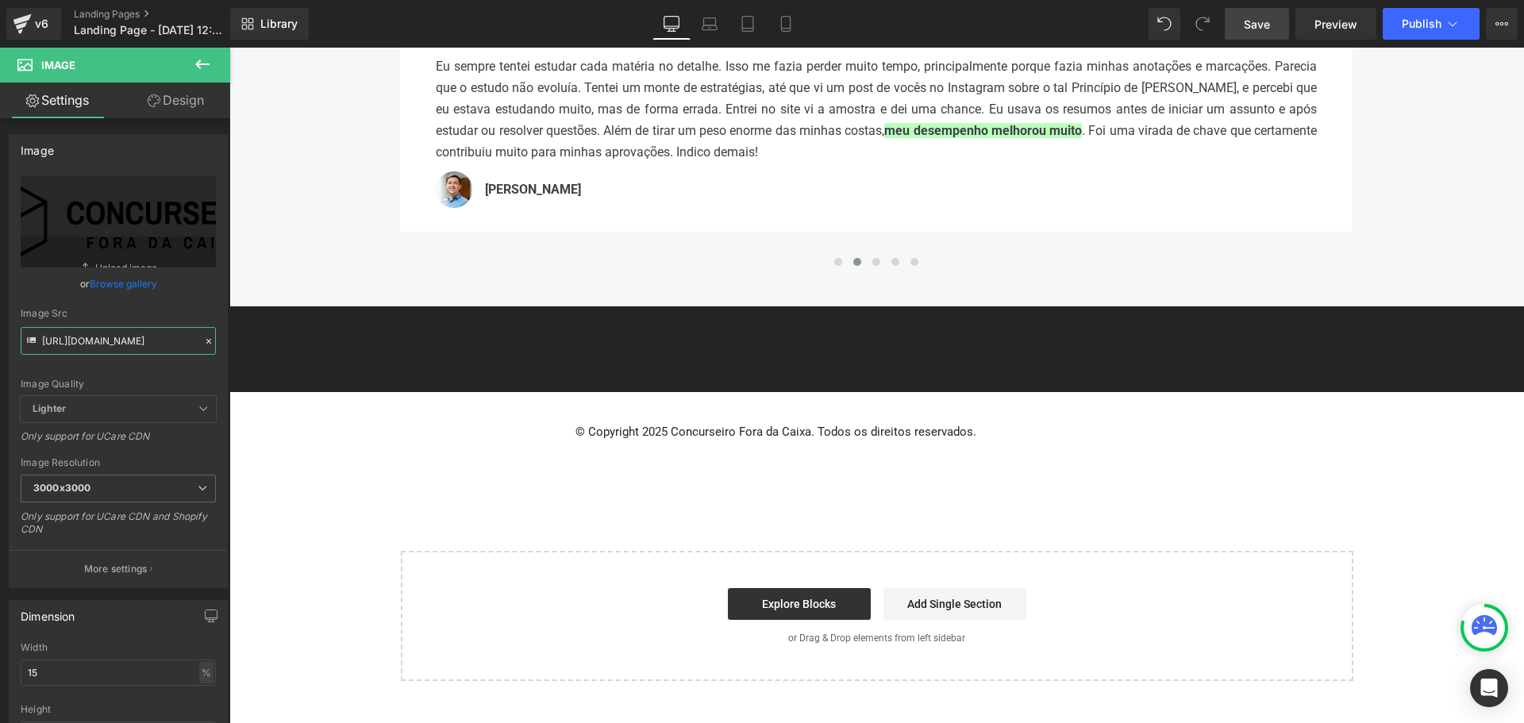
scroll to position [397, 0]
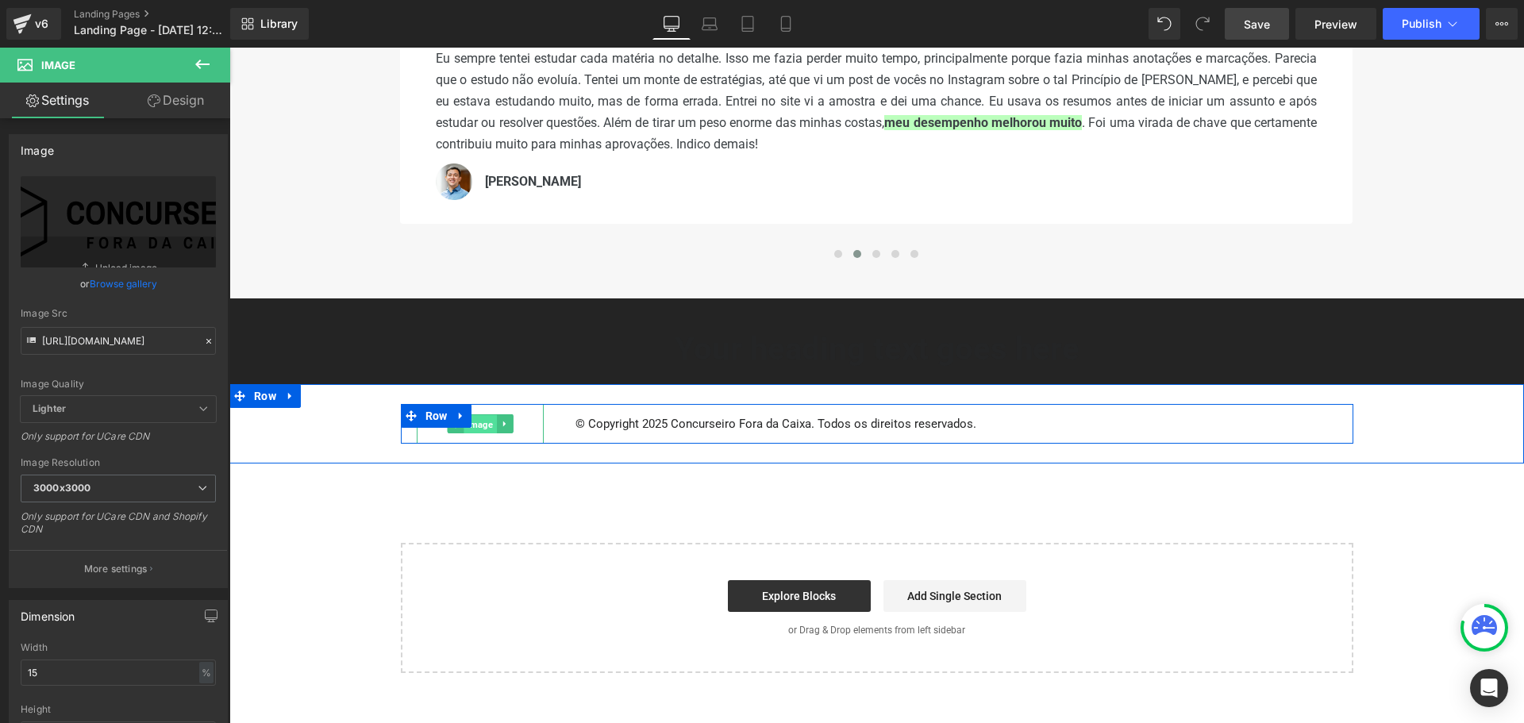
click at [468, 430] on span "Image" at bounding box center [480, 424] width 33 height 19
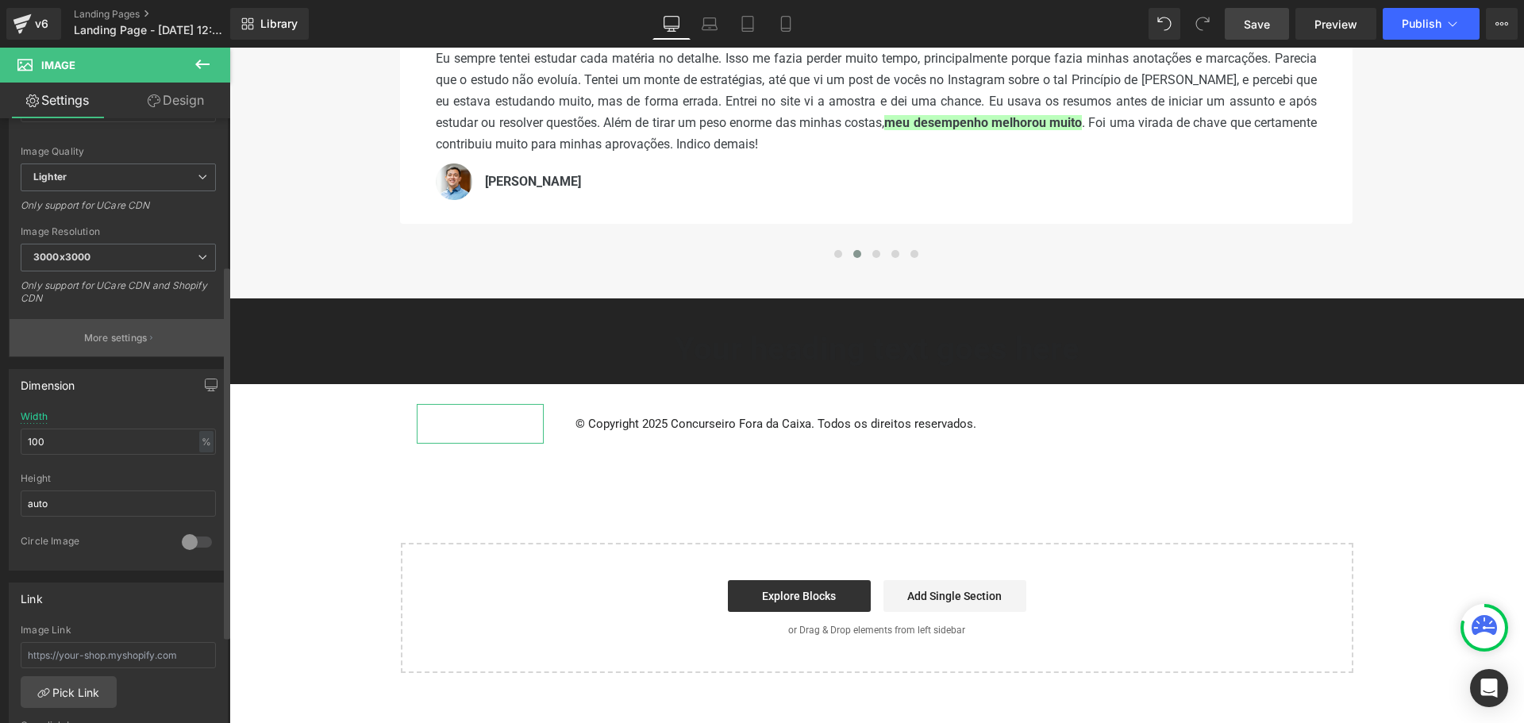
scroll to position [238, 0]
click at [205, 377] on icon "button" at bounding box center [211, 379] width 13 height 13
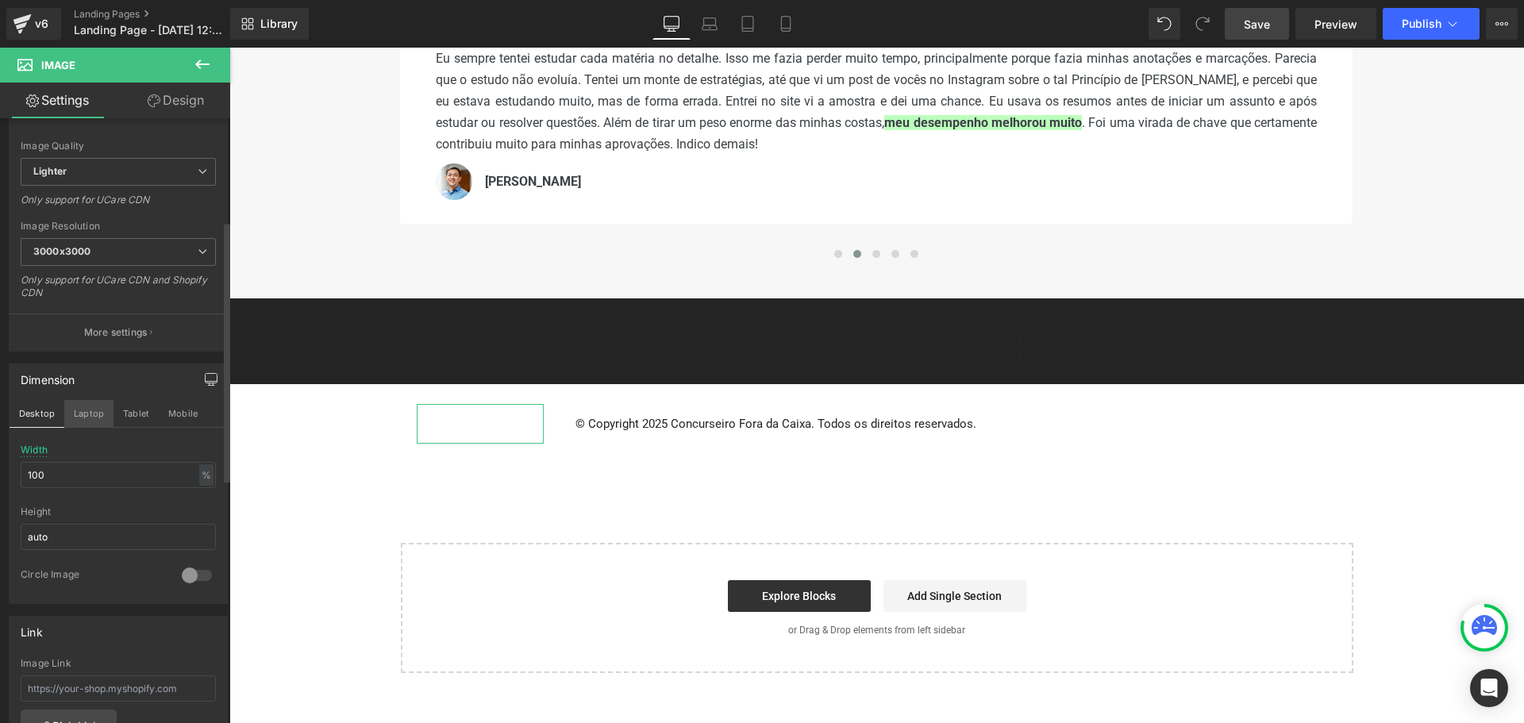
click at [87, 414] on button "Laptop" at bounding box center [88, 413] width 49 height 27
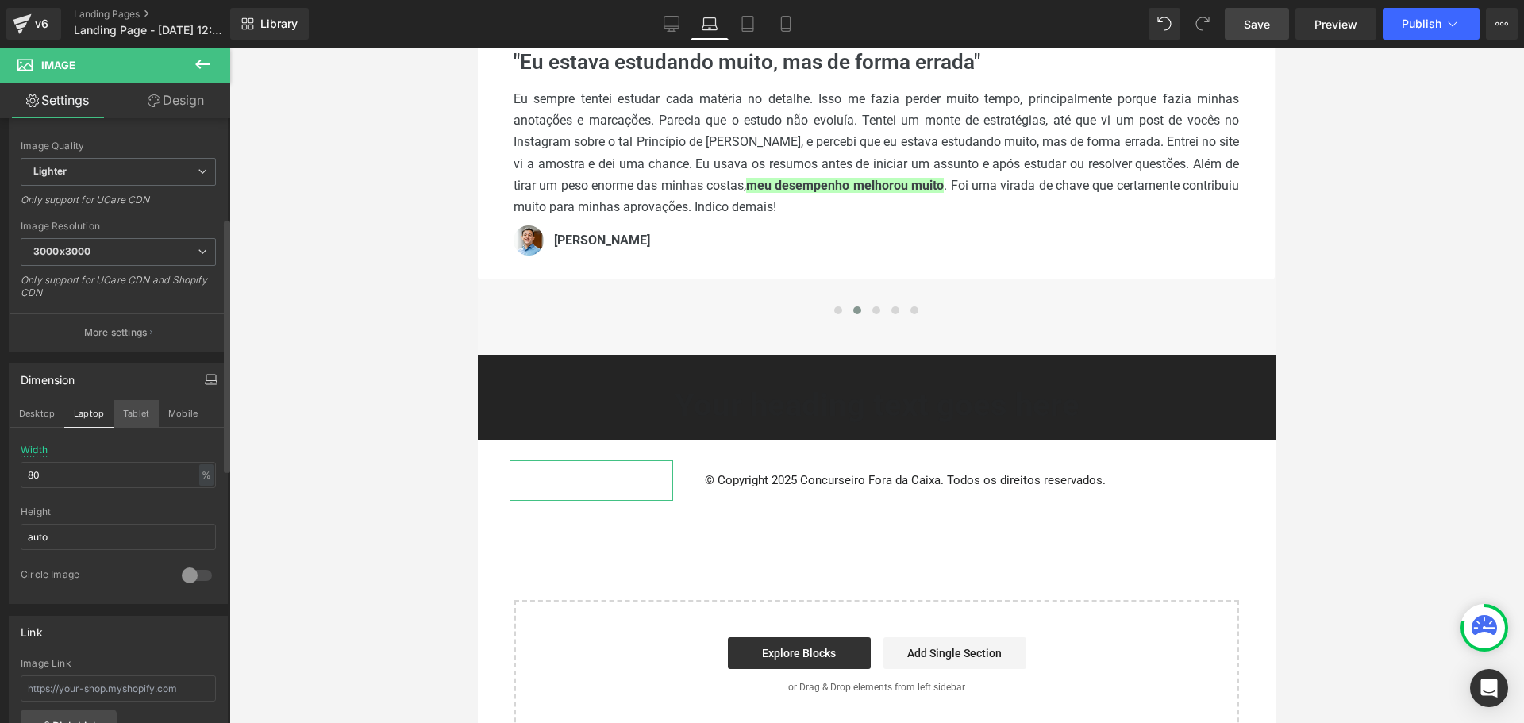
click at [125, 411] on button "Tablet" at bounding box center [136, 413] width 45 height 27
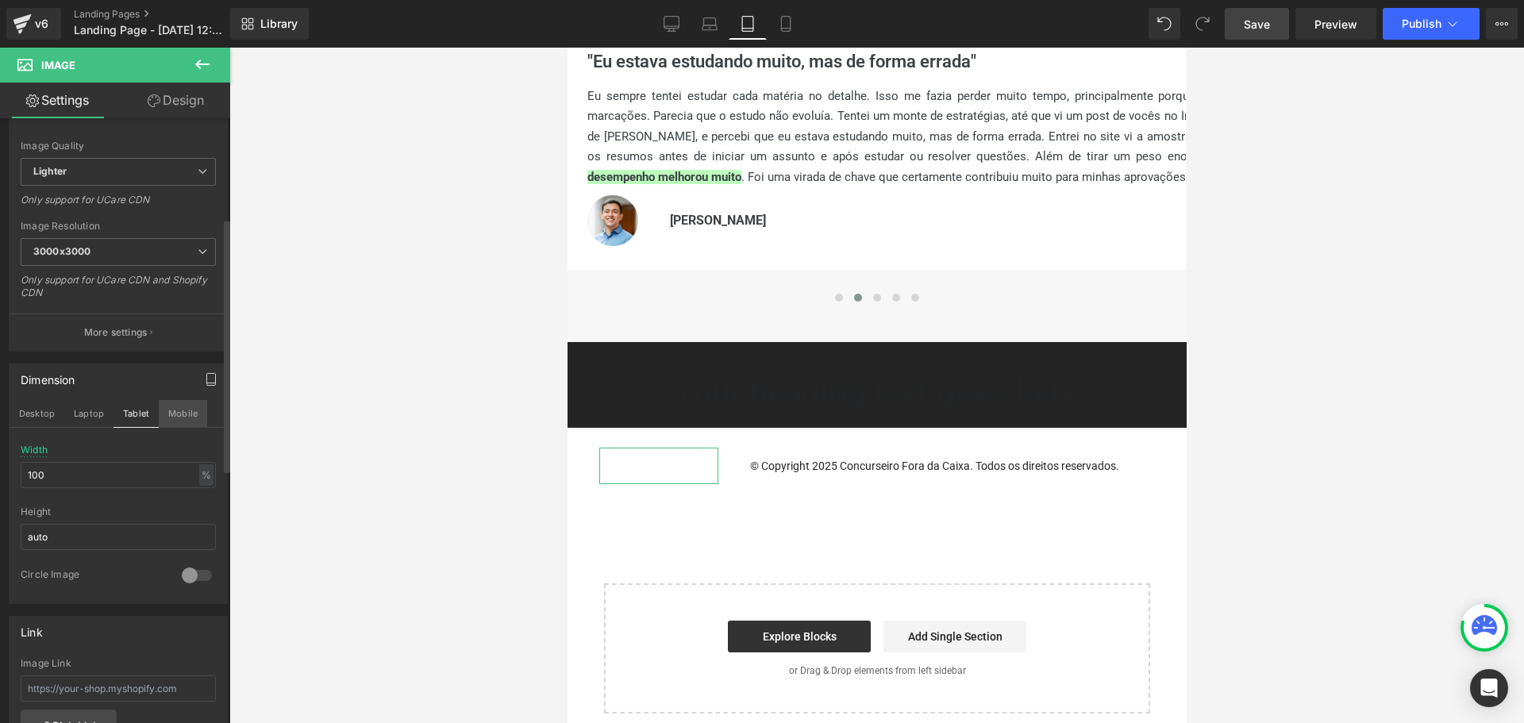
click at [185, 414] on button "Mobile" at bounding box center [183, 413] width 48 height 27
type input "50"
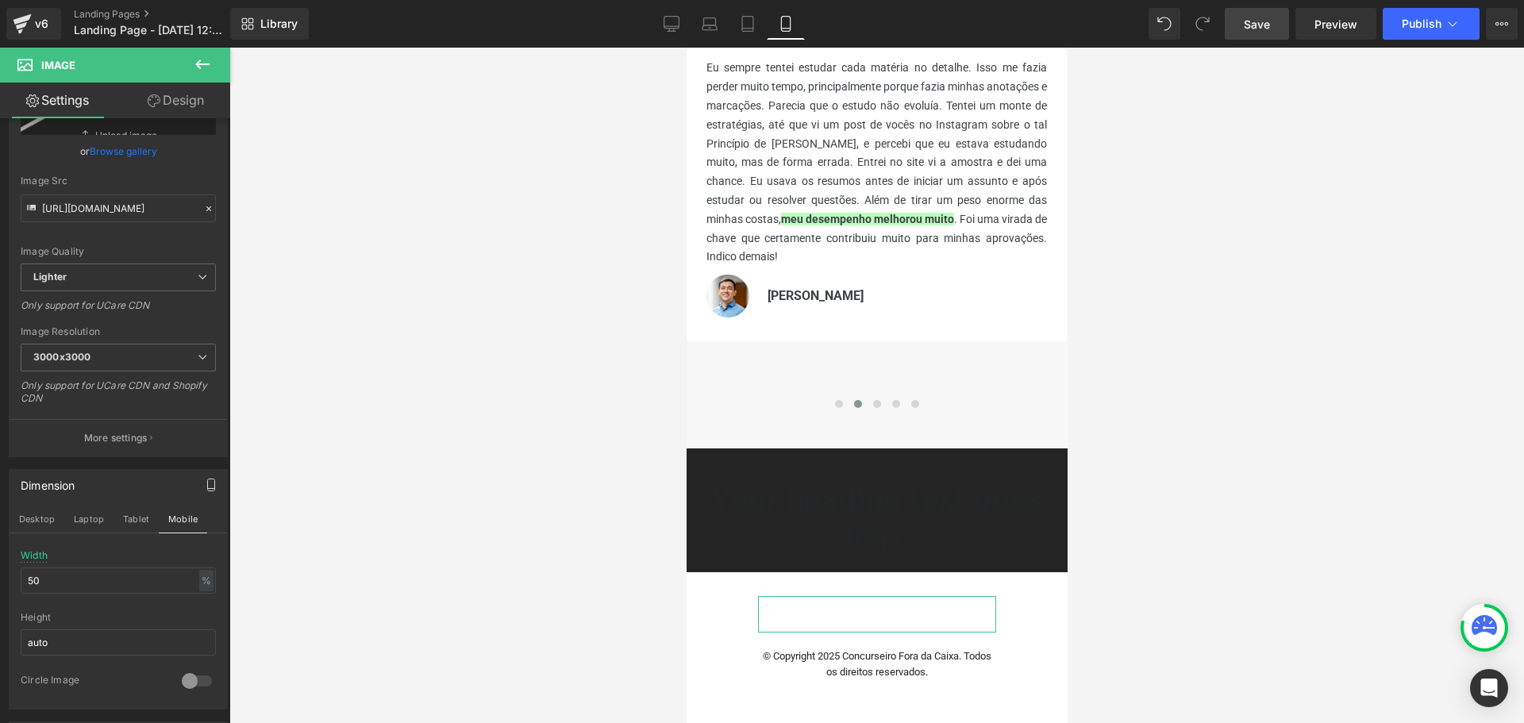
scroll to position [0, 0]
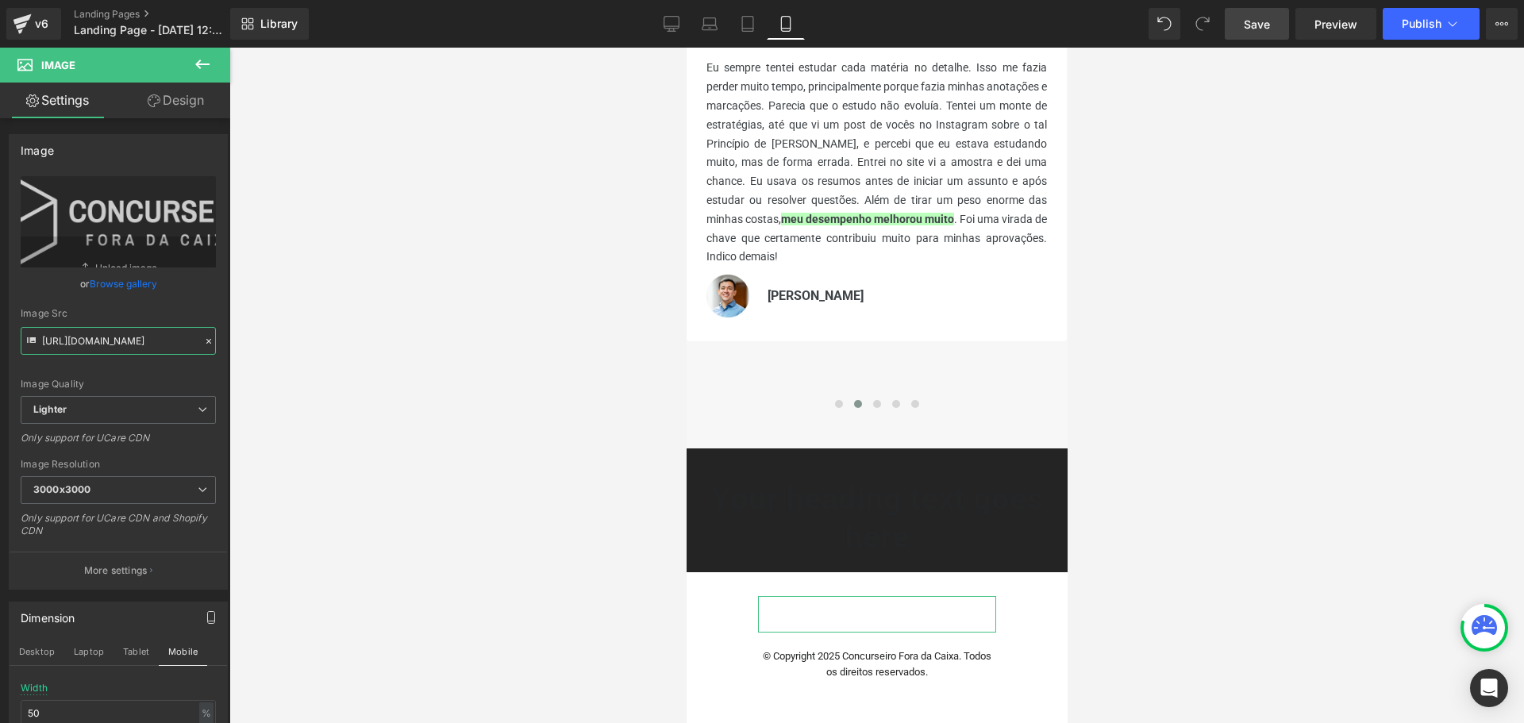
click at [129, 341] on input "https://ucarecdn.com/fc5afbc3-7ac6-41a8-8c0c-542d9c66219e/-/format/auto/-/previ…" at bounding box center [118, 341] width 195 height 28
paste input "cdn.shopify.com/s/files/1/0221/8269/0916/files/Checkout_LogoSVG_2.svg?v=1676330…"
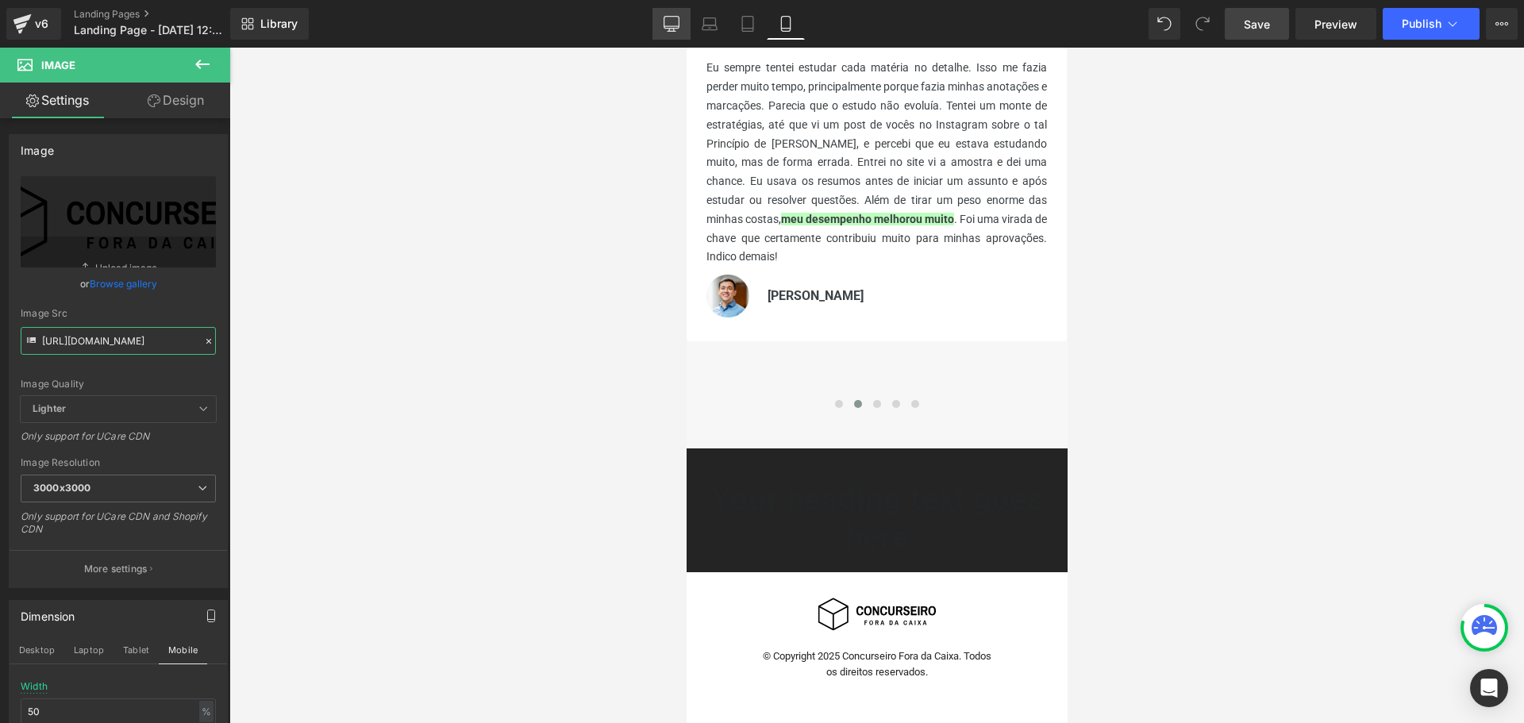
type input "https://cdn.shopify.com/s/files/1/0221/8269/0916/files/Checkout_LogoSVG_2.svg?v…"
click at [668, 26] on icon at bounding box center [671, 26] width 15 height 0
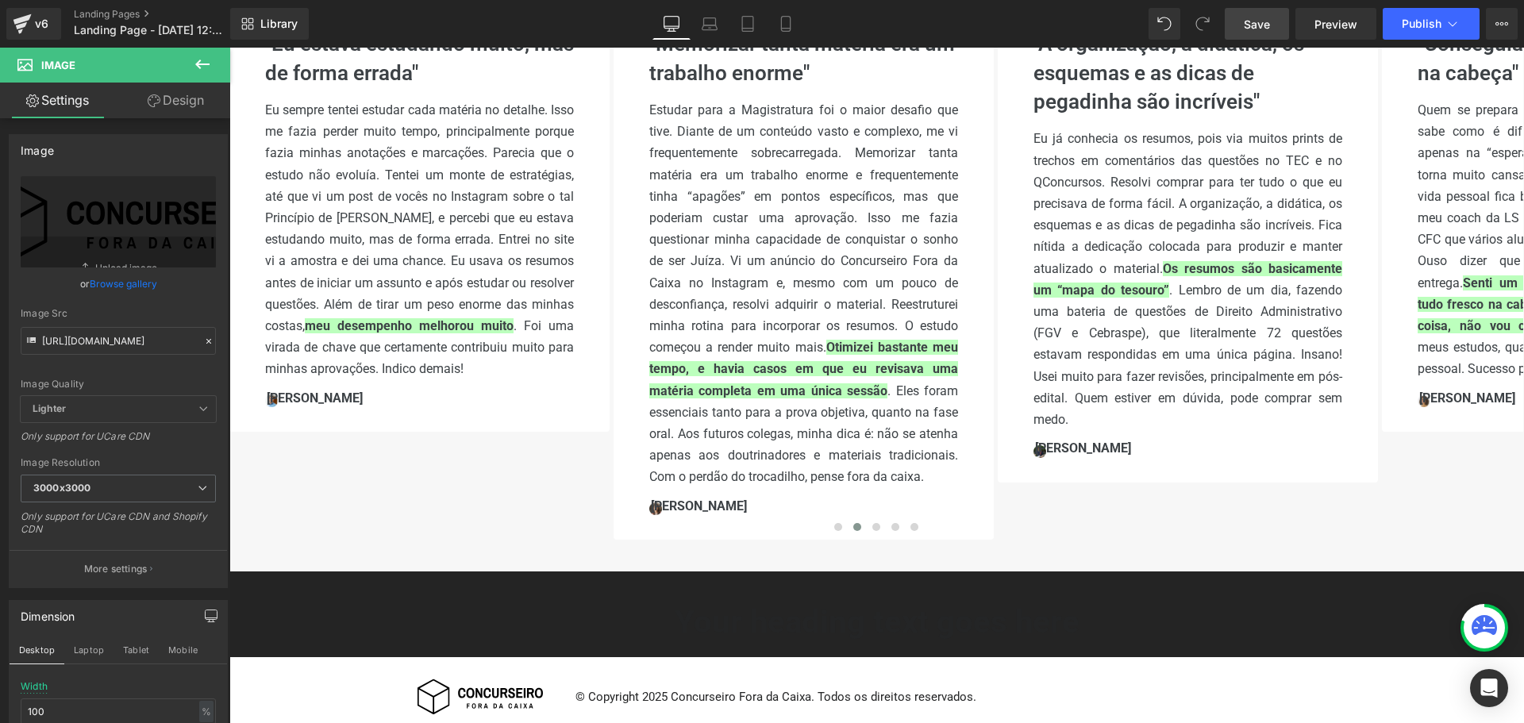
scroll to position [455, 0]
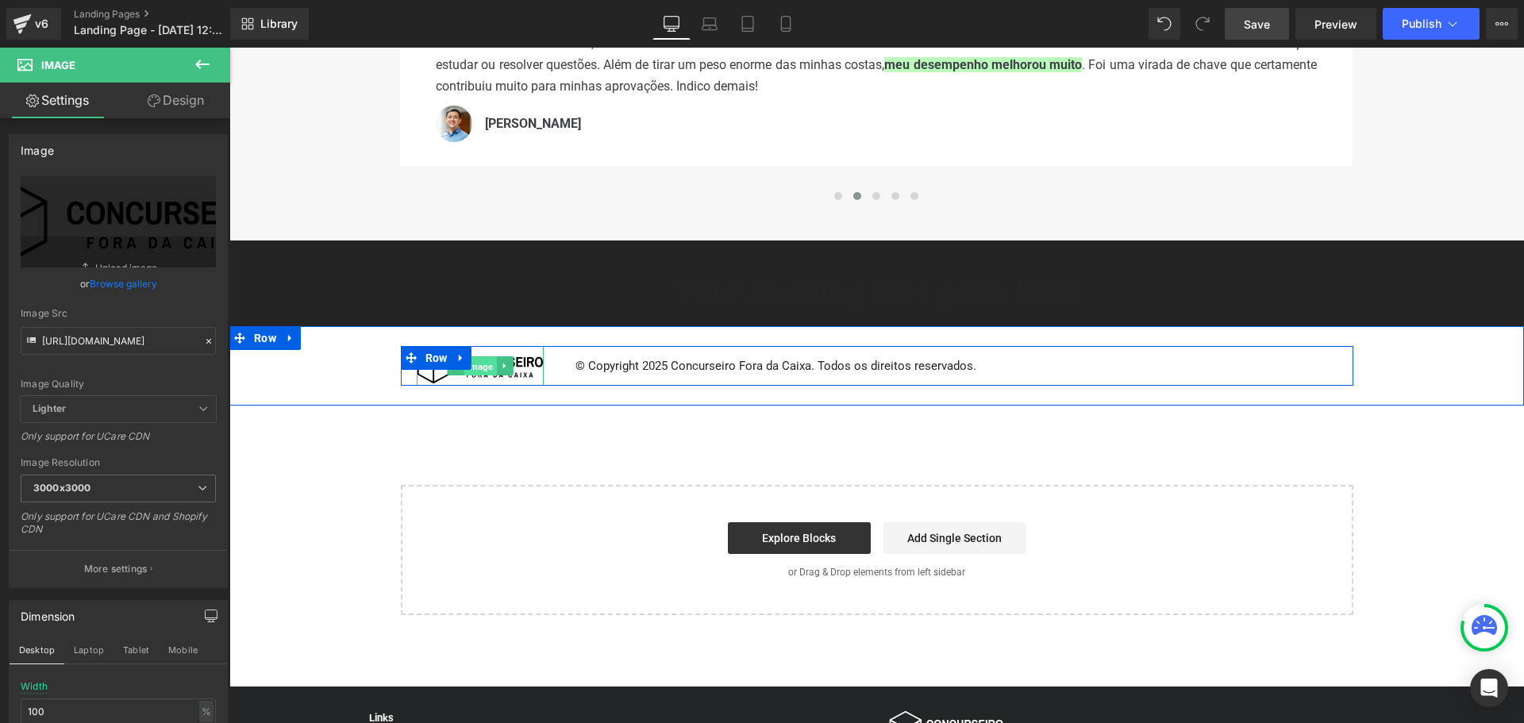
click at [475, 371] on span "Image" at bounding box center [480, 366] width 33 height 19
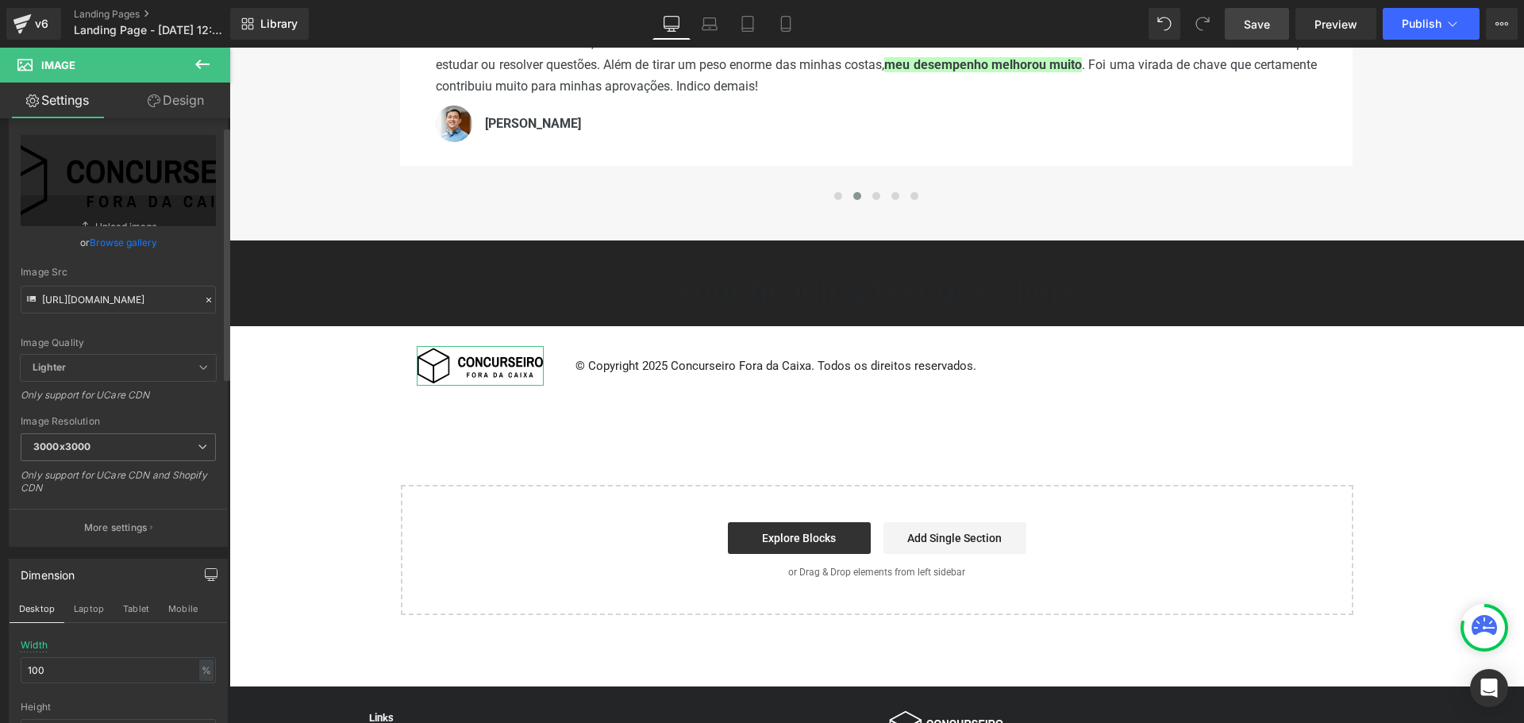
scroll to position [79, 0]
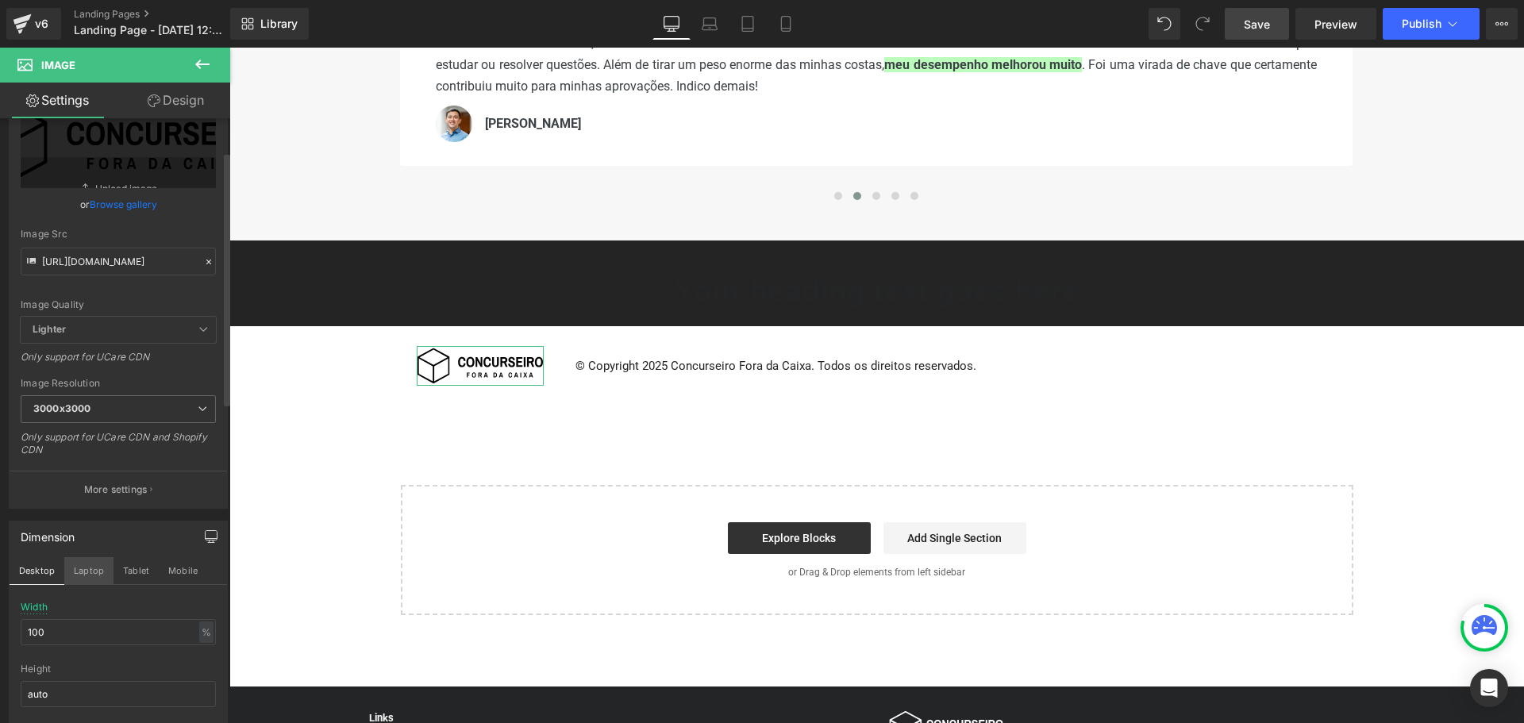
click at [91, 571] on button "Laptop" at bounding box center [88, 570] width 49 height 27
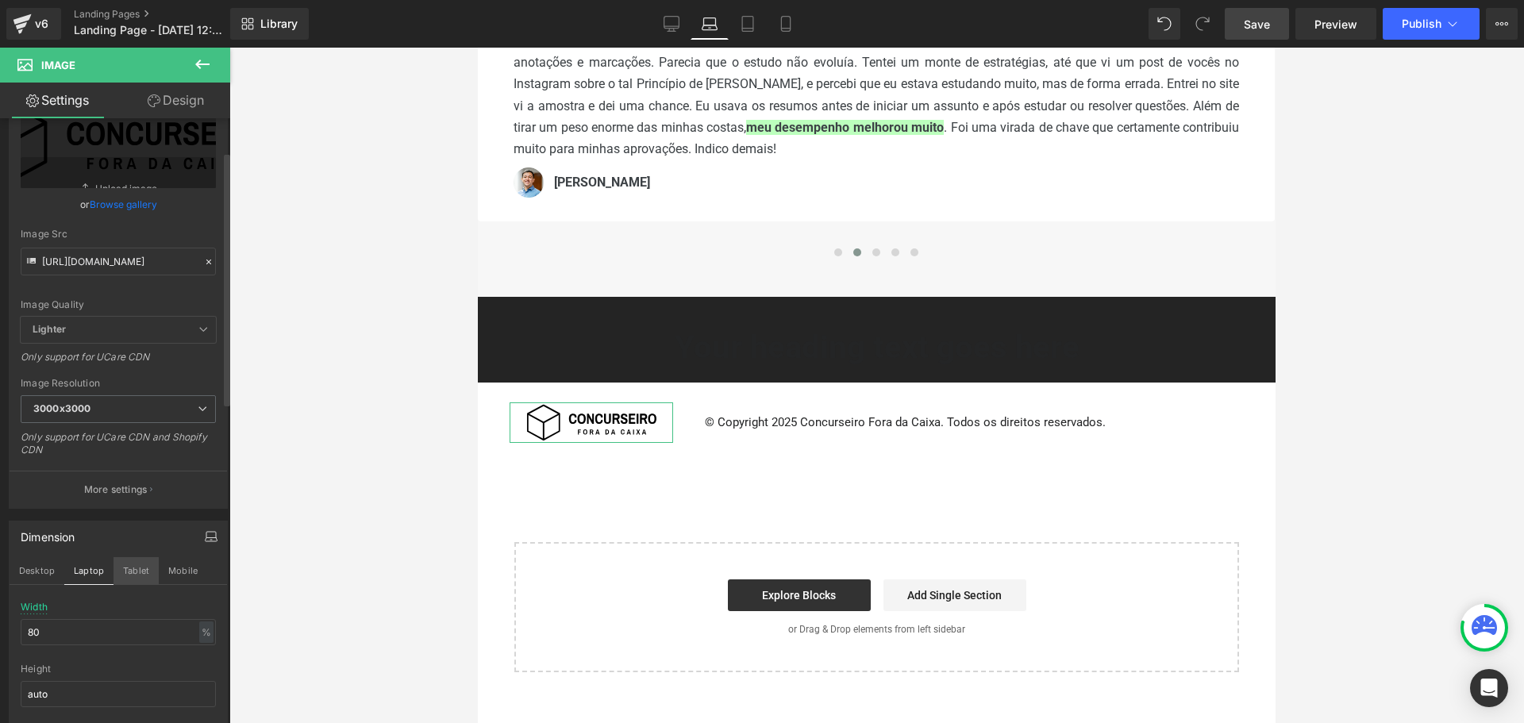
click at [135, 567] on button "Tablet" at bounding box center [136, 570] width 45 height 27
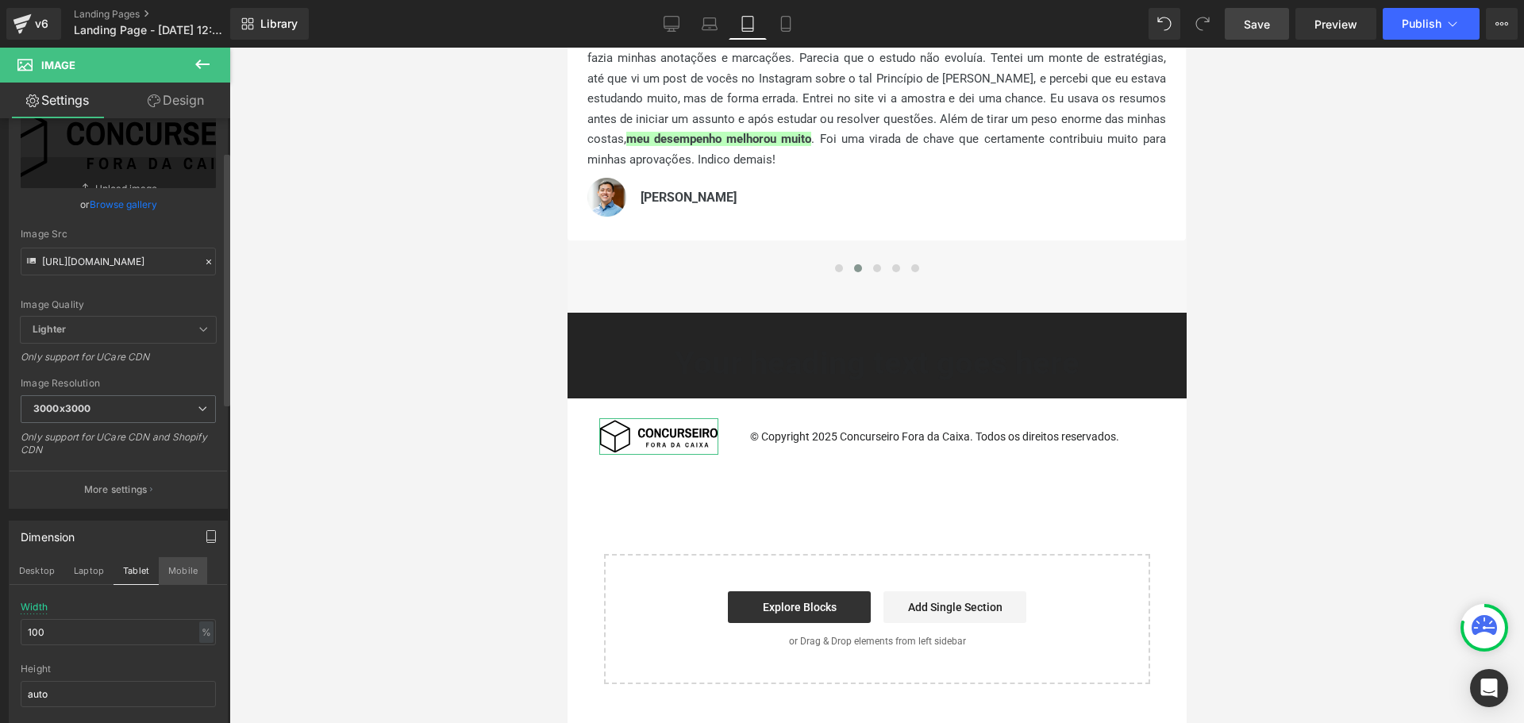
click at [176, 568] on button "Mobile" at bounding box center [183, 570] width 48 height 27
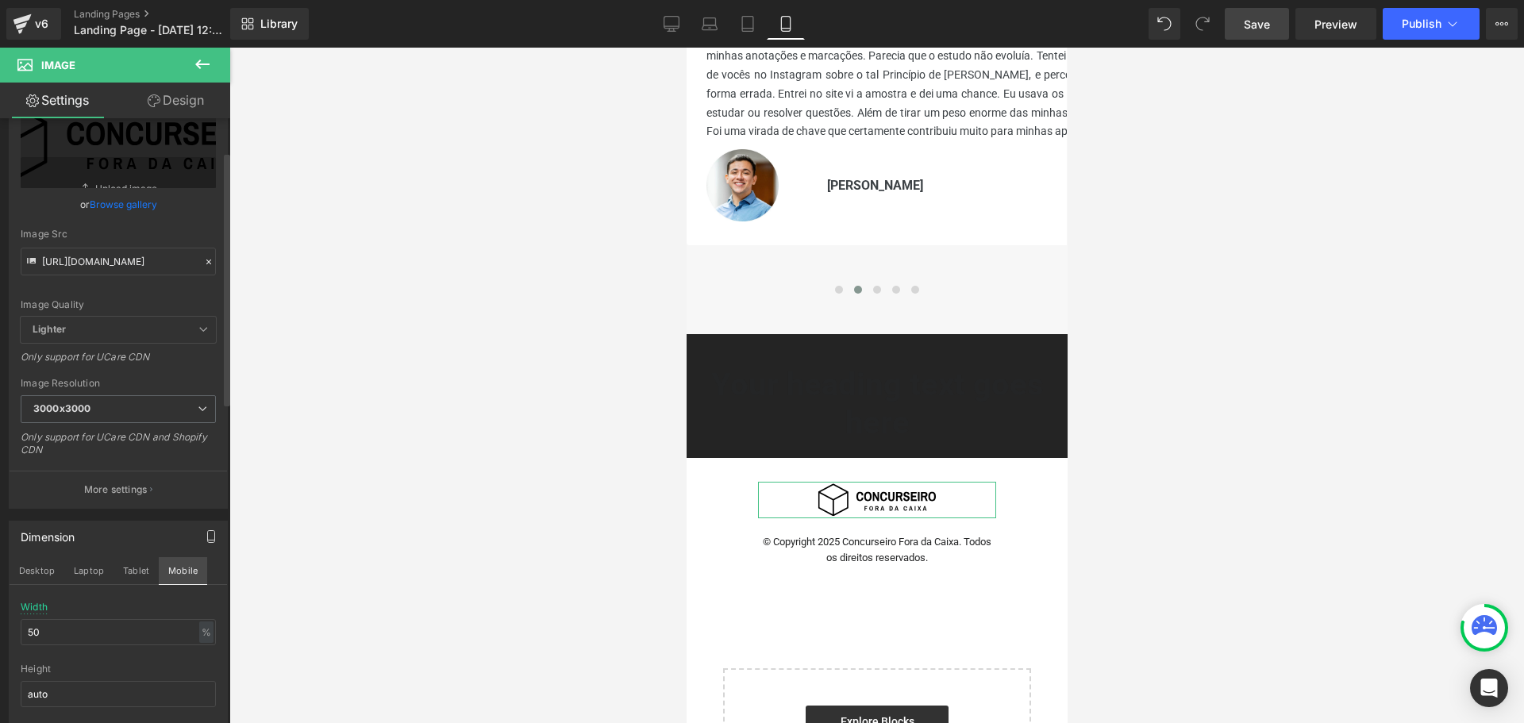
scroll to position [432, 0]
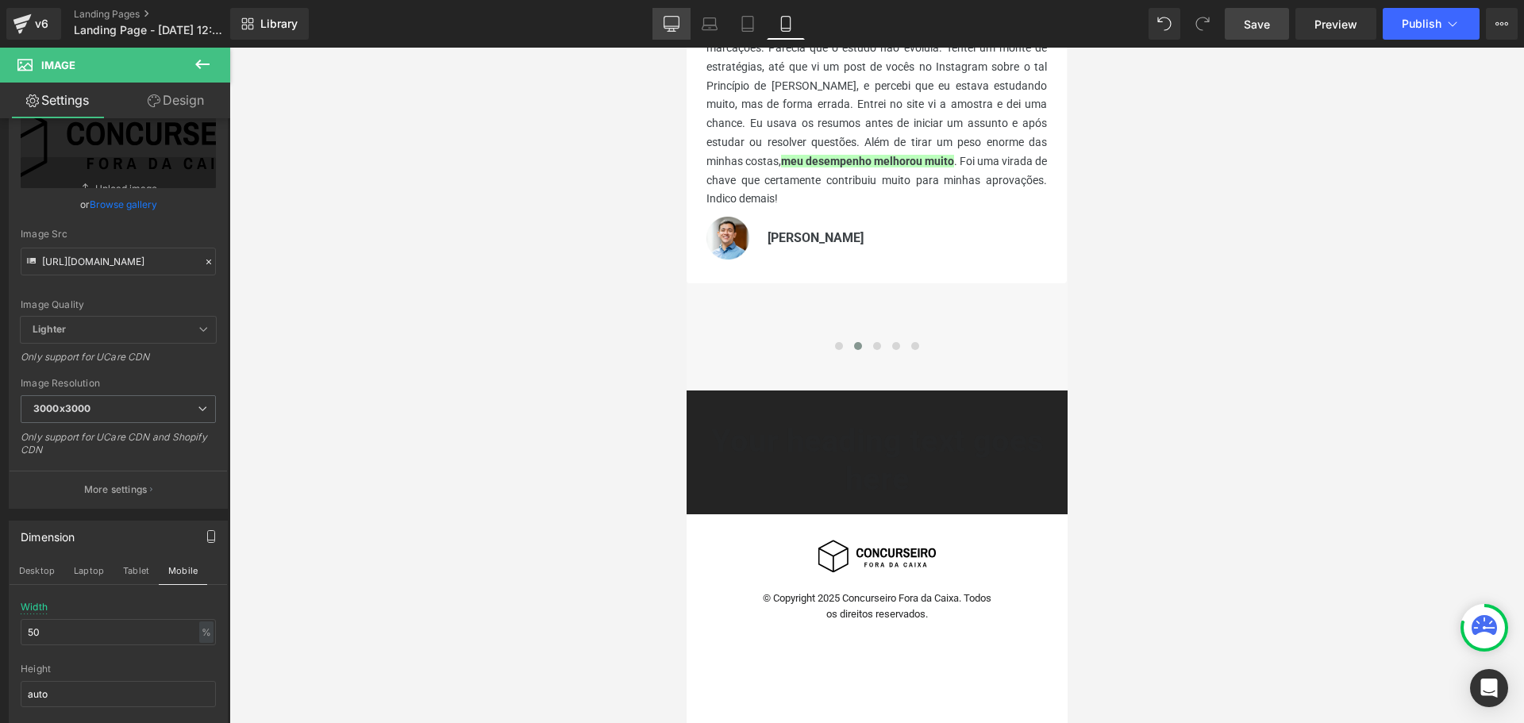
click at [667, 27] on icon at bounding box center [672, 24] width 16 height 16
type input "100"
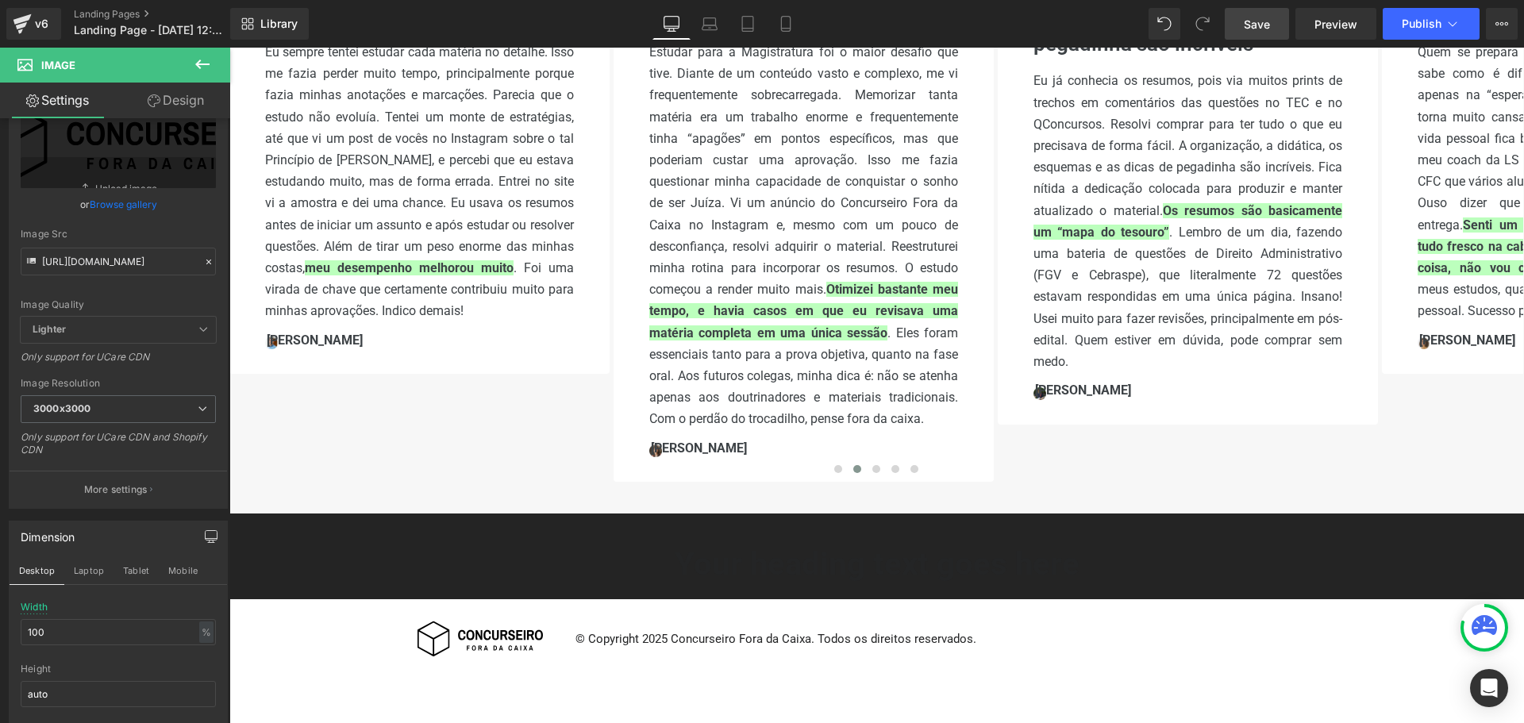
scroll to position [513, 0]
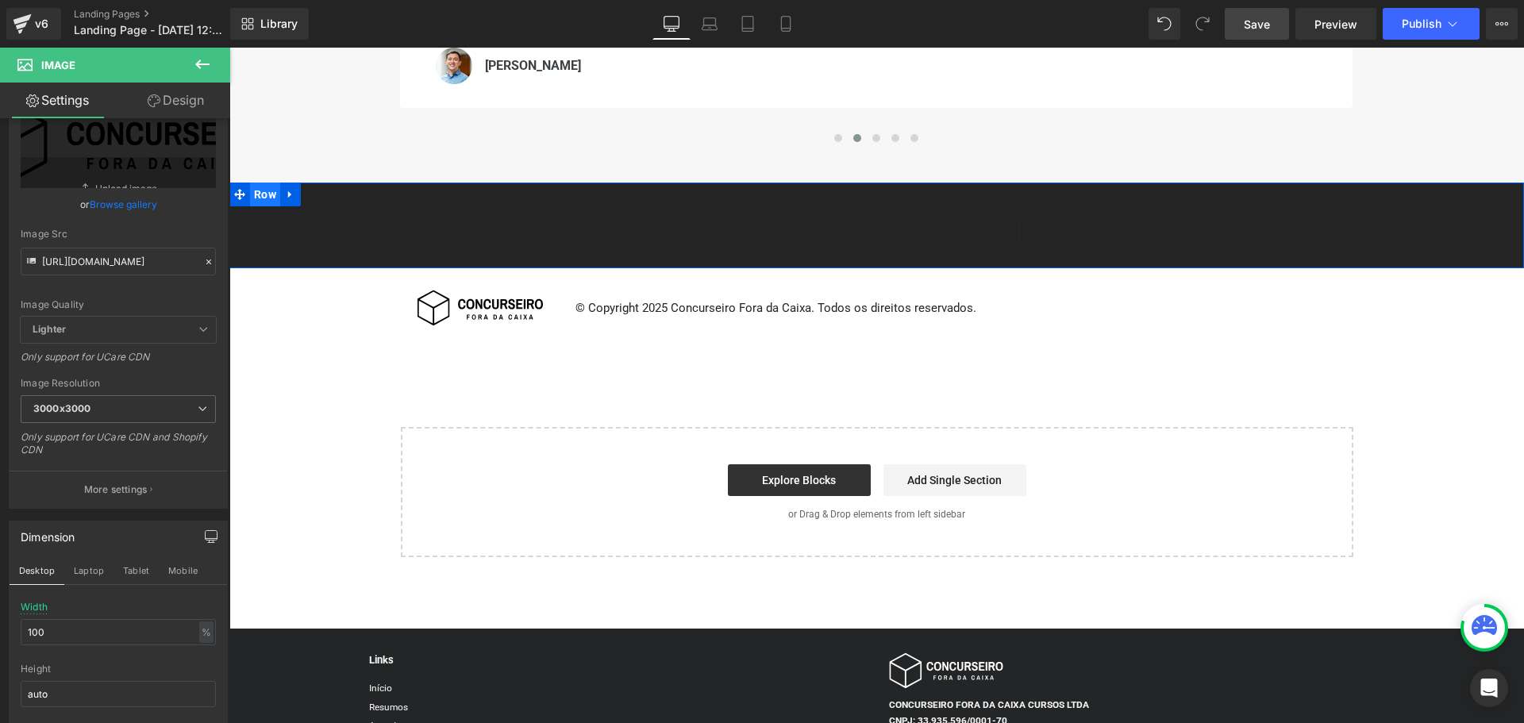
click at [260, 196] on span "Row" at bounding box center [265, 195] width 30 height 24
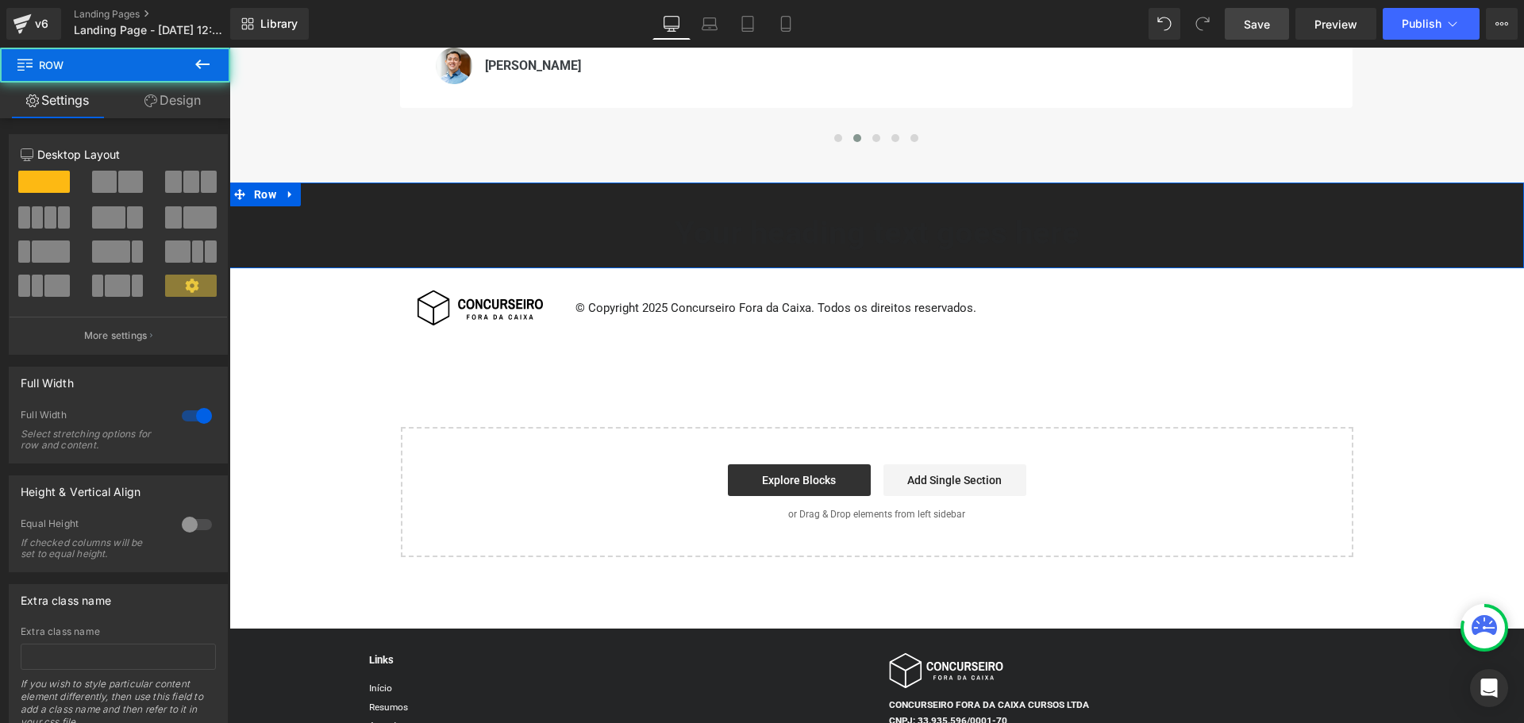
drag, startPoint x: 31, startPoint y: 148, endPoint x: 178, endPoint y: 102, distance: 153.9
click at [178, 102] on link "Design" at bounding box center [172, 101] width 115 height 36
click at [0, 0] on div "Spacing" at bounding box center [0, 0] width 0 height 0
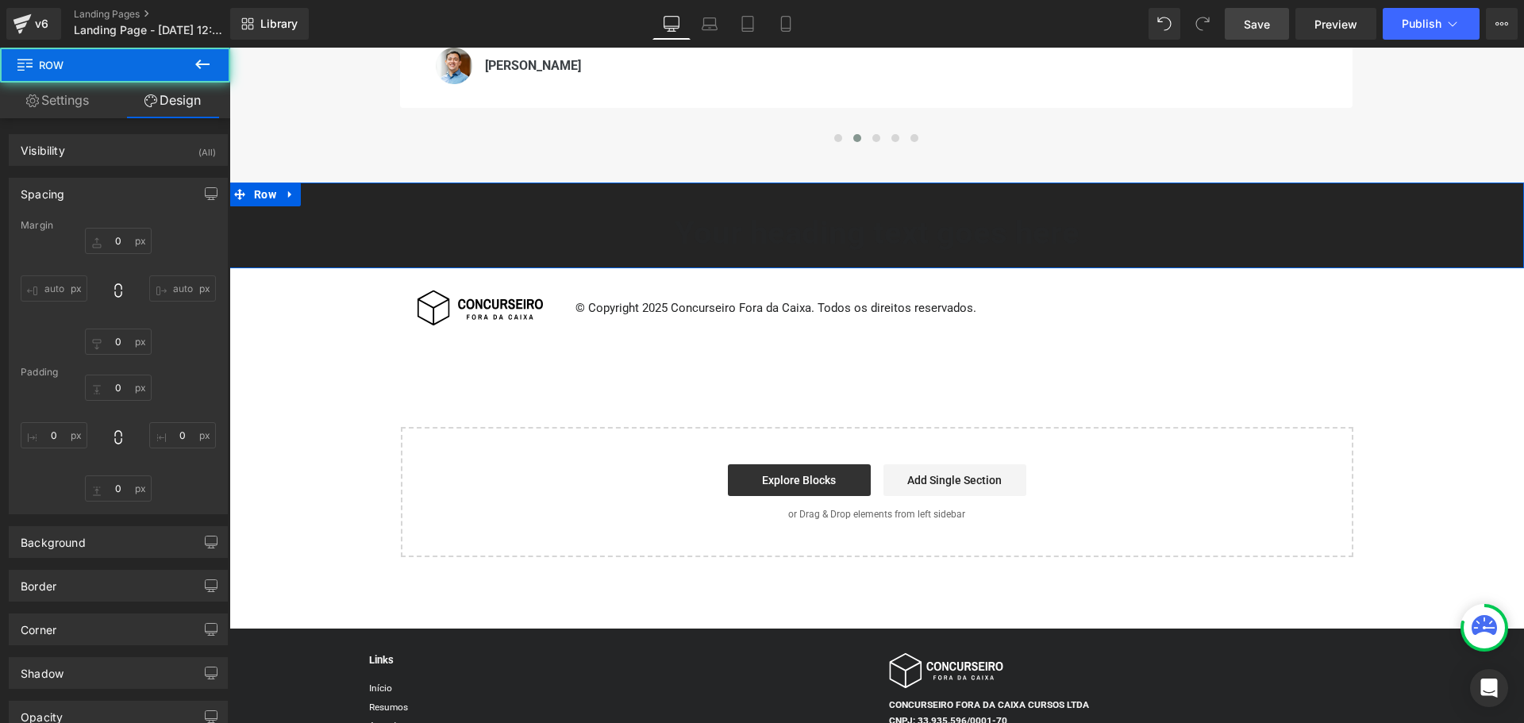
type input "0"
type input "10"
type input "0"
type input "10"
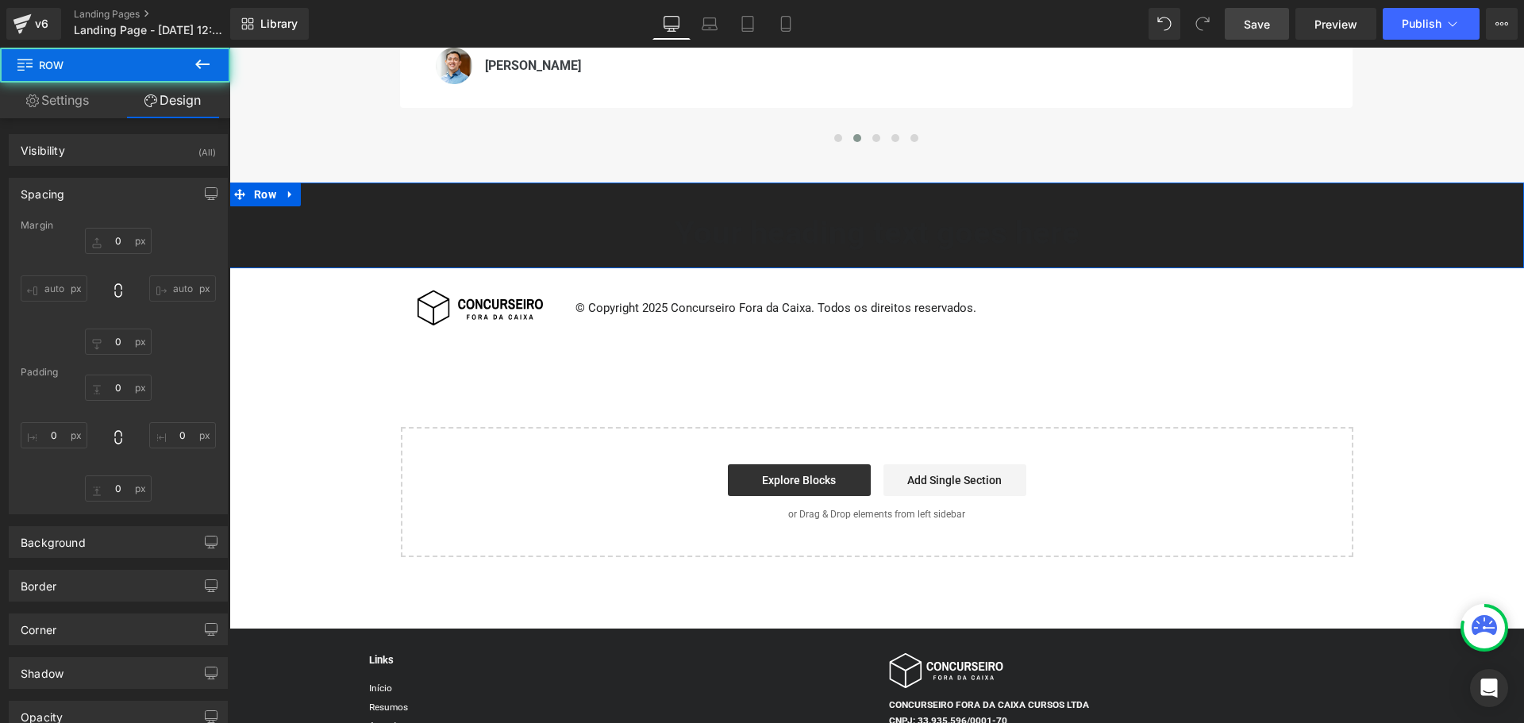
type input "0"
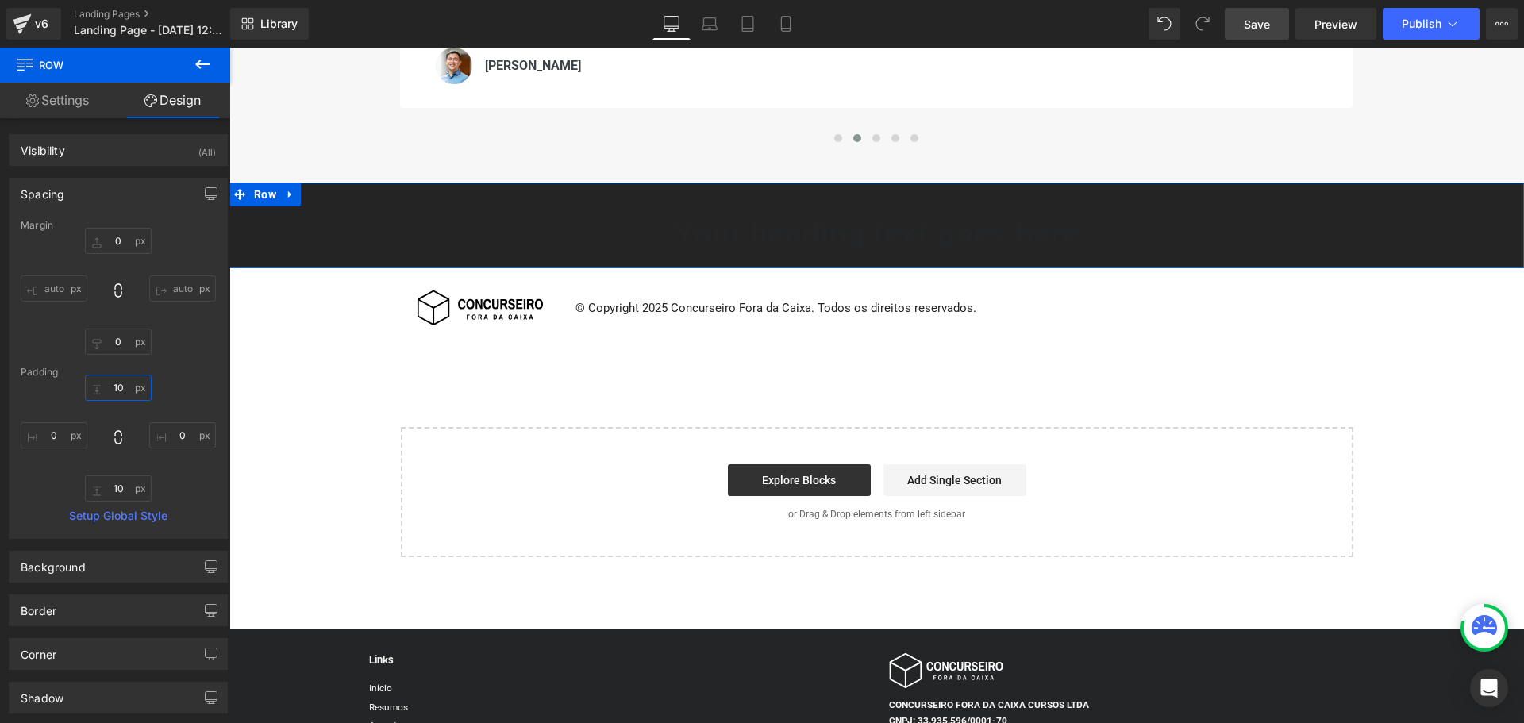
click at [116, 388] on input "10" at bounding box center [118, 388] width 67 height 26
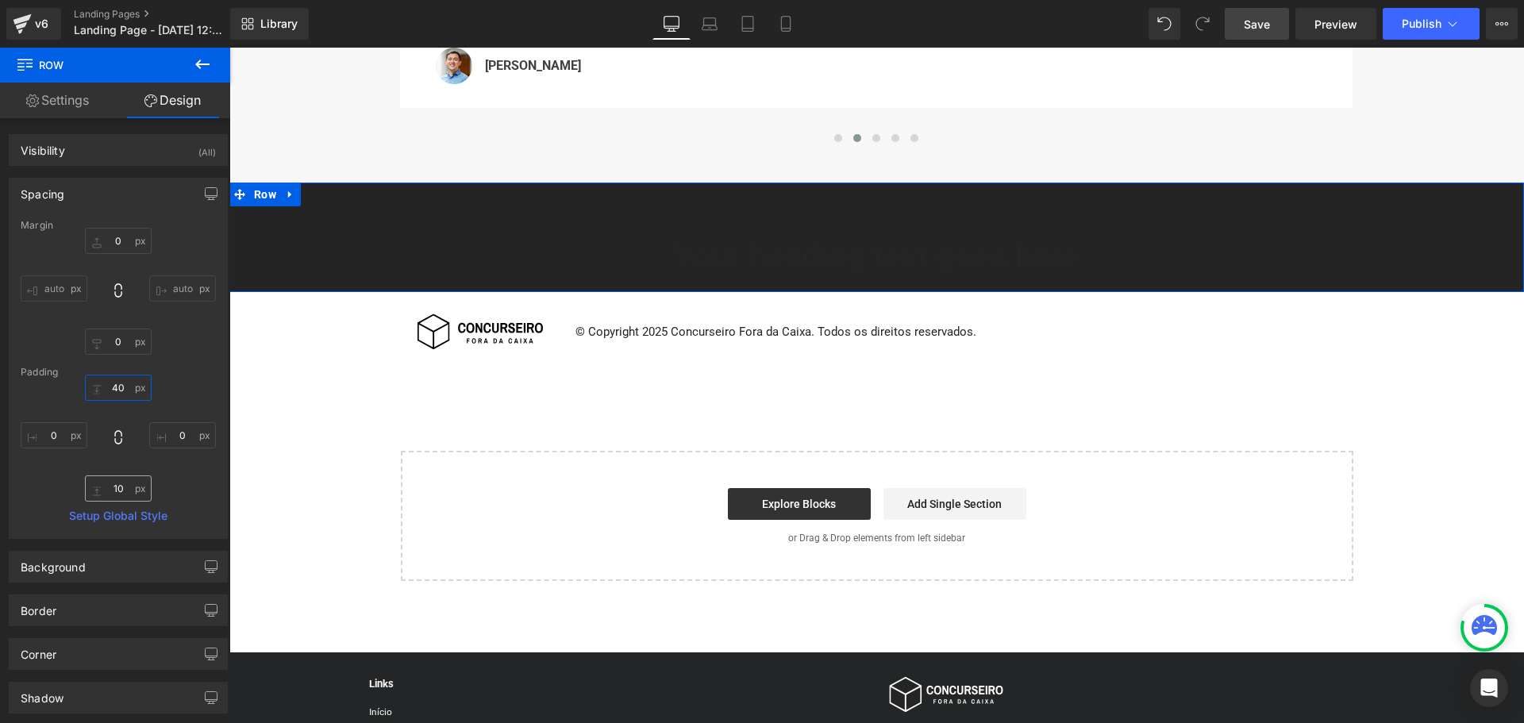
type input "40"
click at [115, 497] on input "10" at bounding box center [118, 489] width 67 height 26
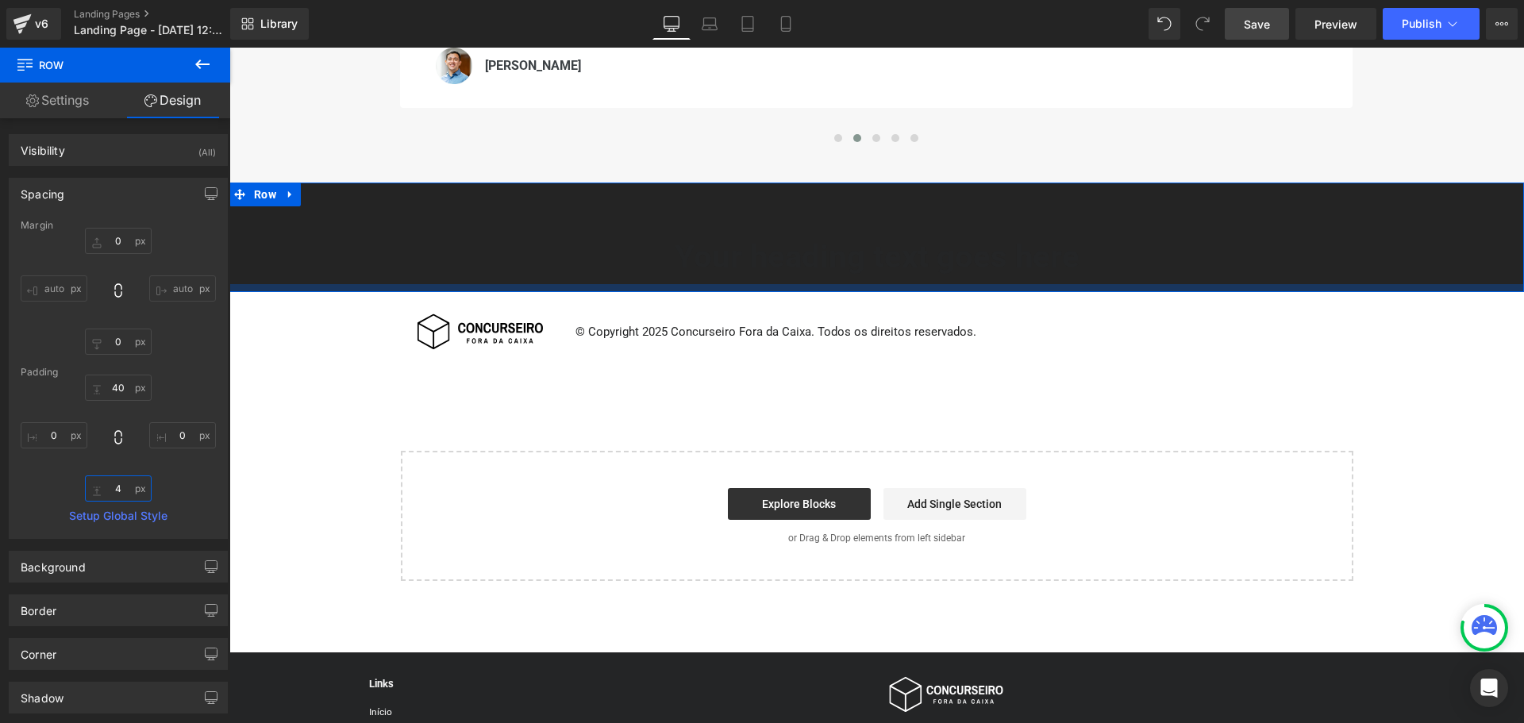
type input "40"
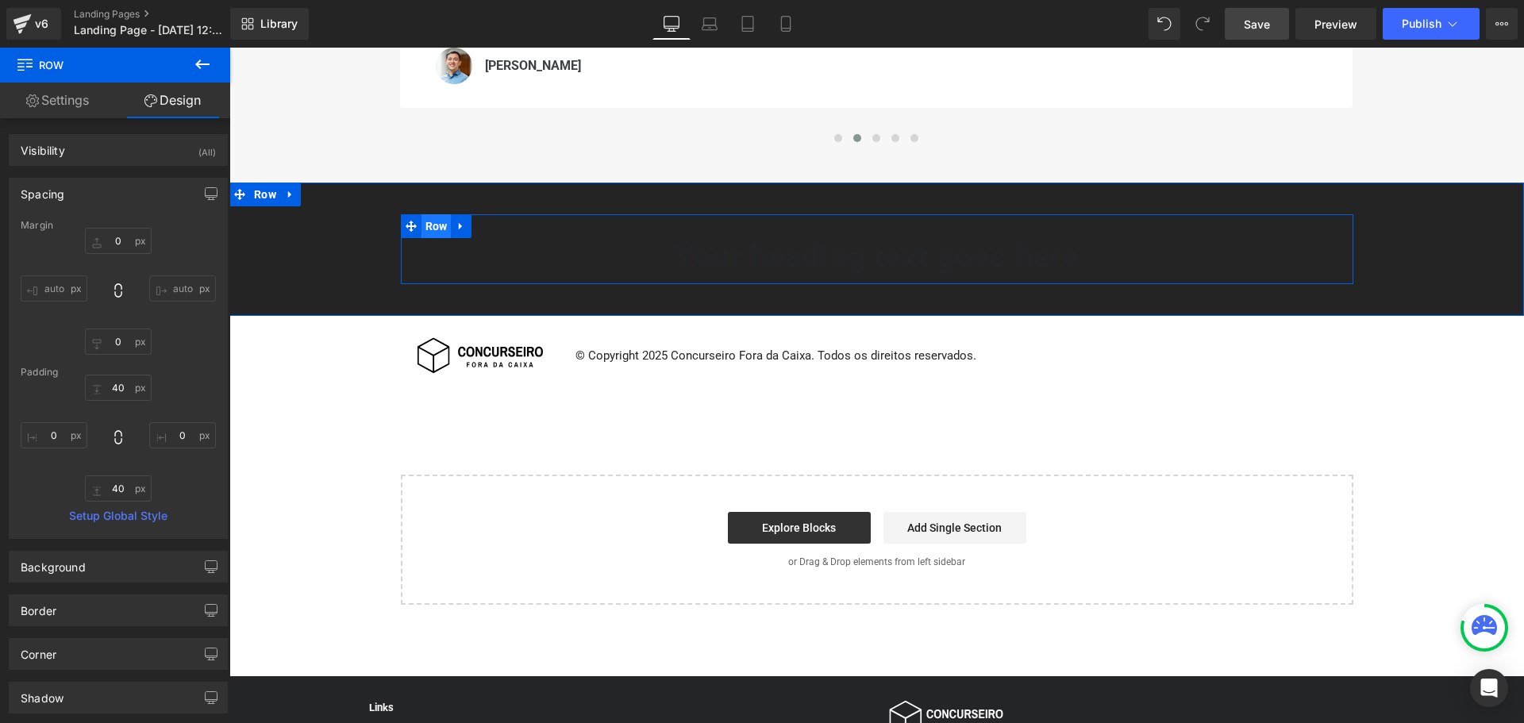
click at [437, 230] on span "Row" at bounding box center [437, 226] width 30 height 24
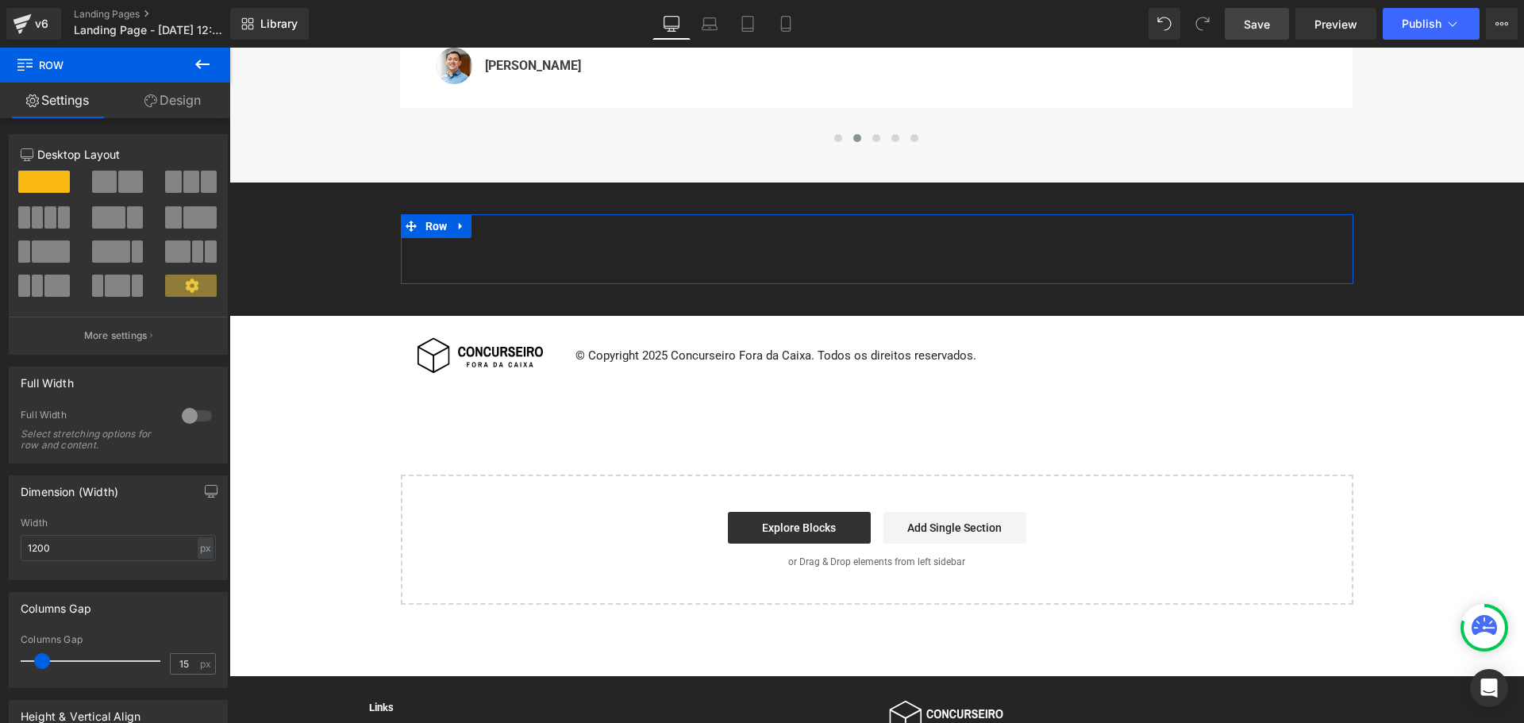
click at [160, 94] on link "Design" at bounding box center [172, 101] width 115 height 36
click at [0, 0] on div "Background" at bounding box center [0, 0] width 0 height 0
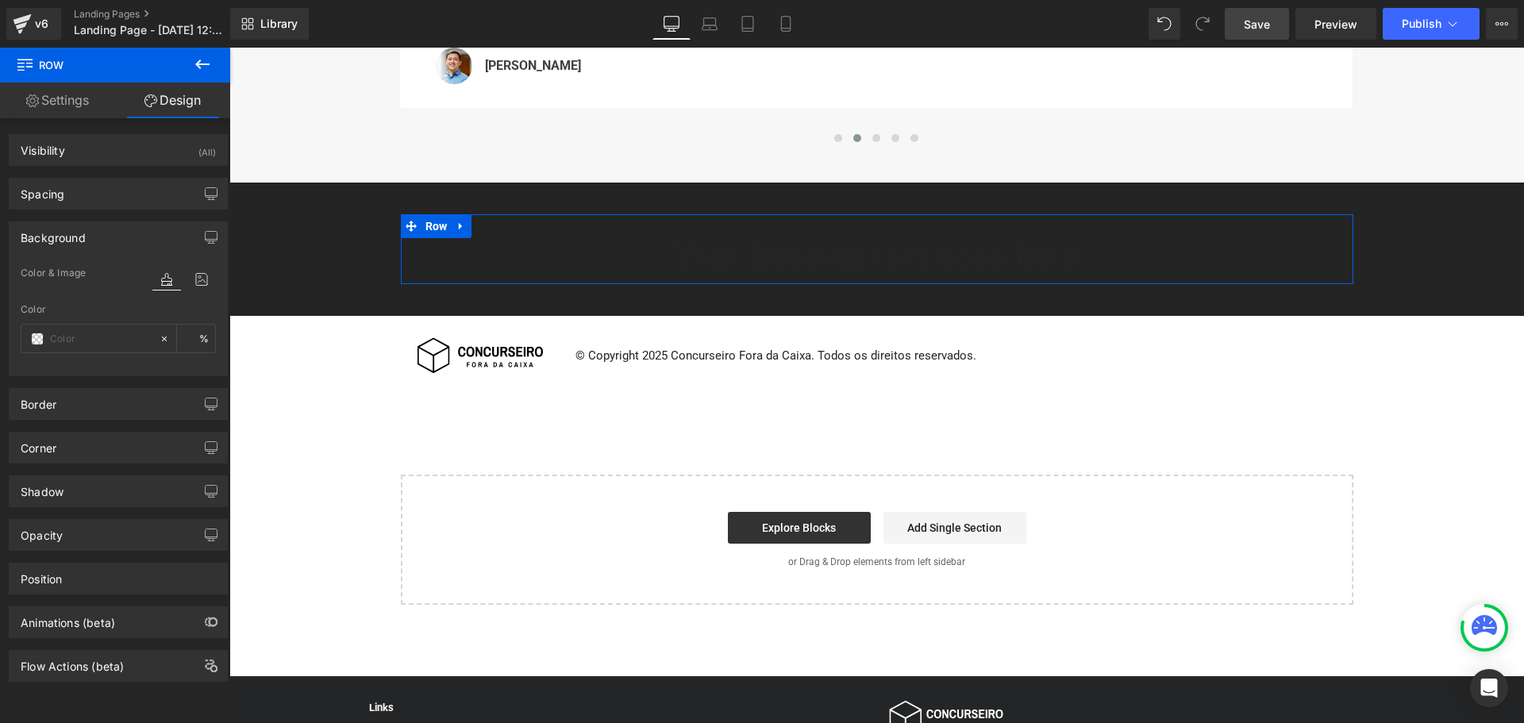
type input "transparent"
type input "0"
click at [83, 345] on input "transparent" at bounding box center [101, 338] width 102 height 17
type input "#f7f7"
type input "47"
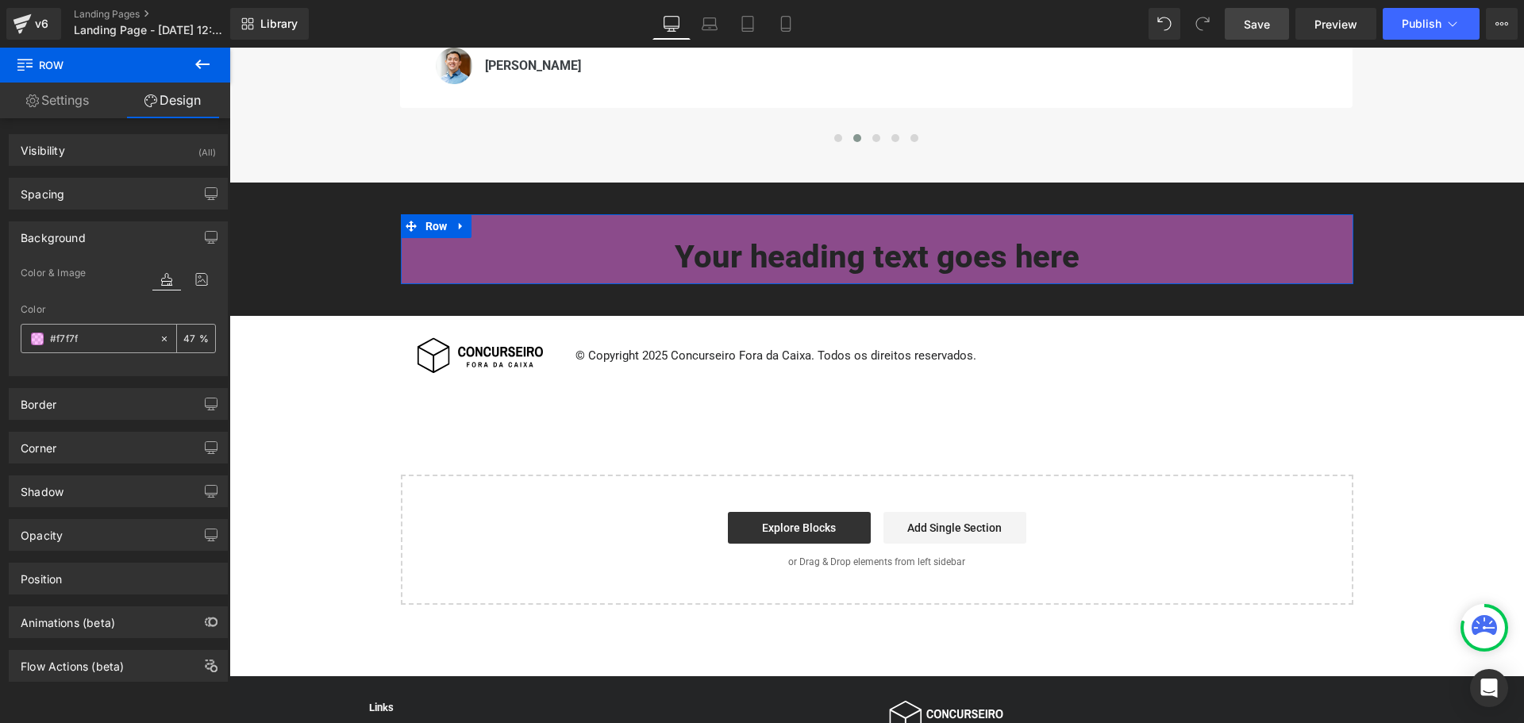
type input "#f7f7f7"
type input "100"
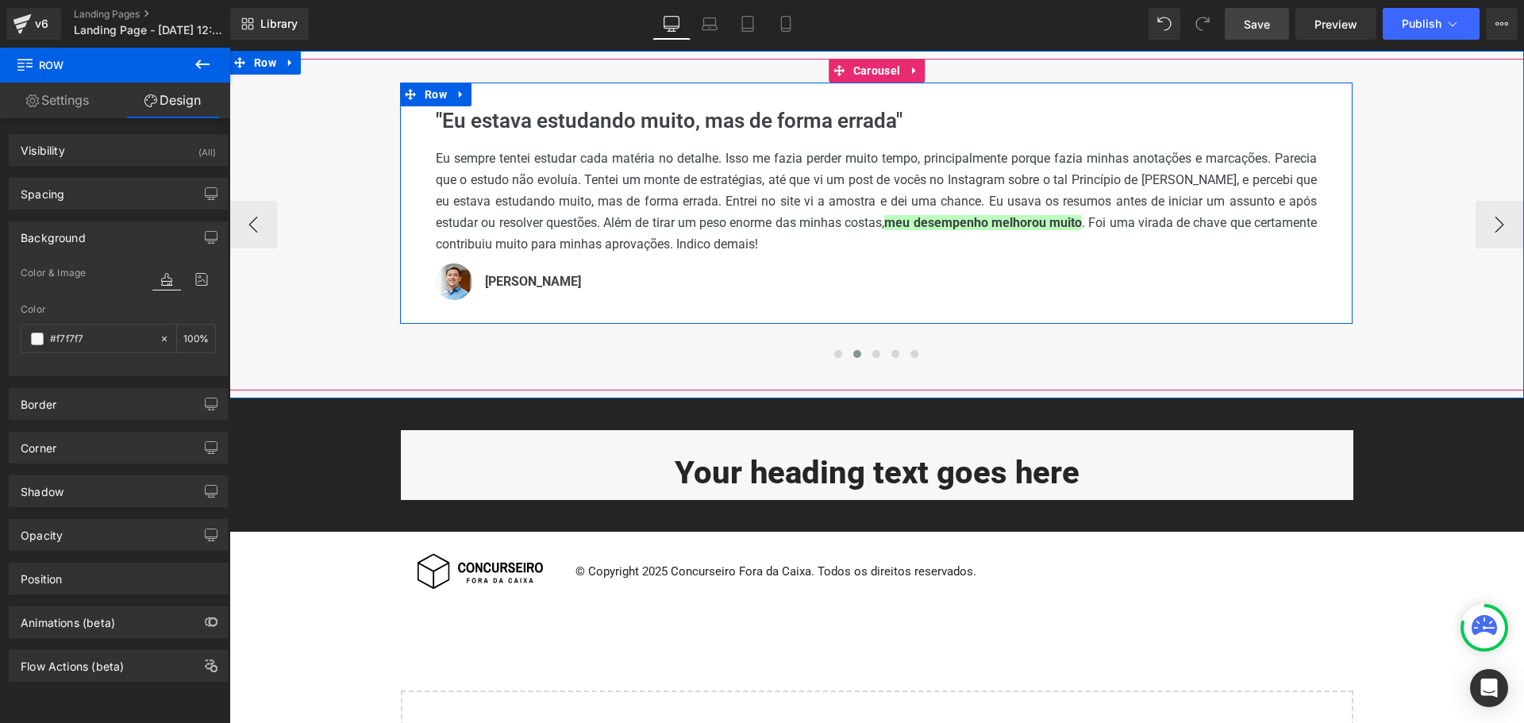
scroll to position [275, 0]
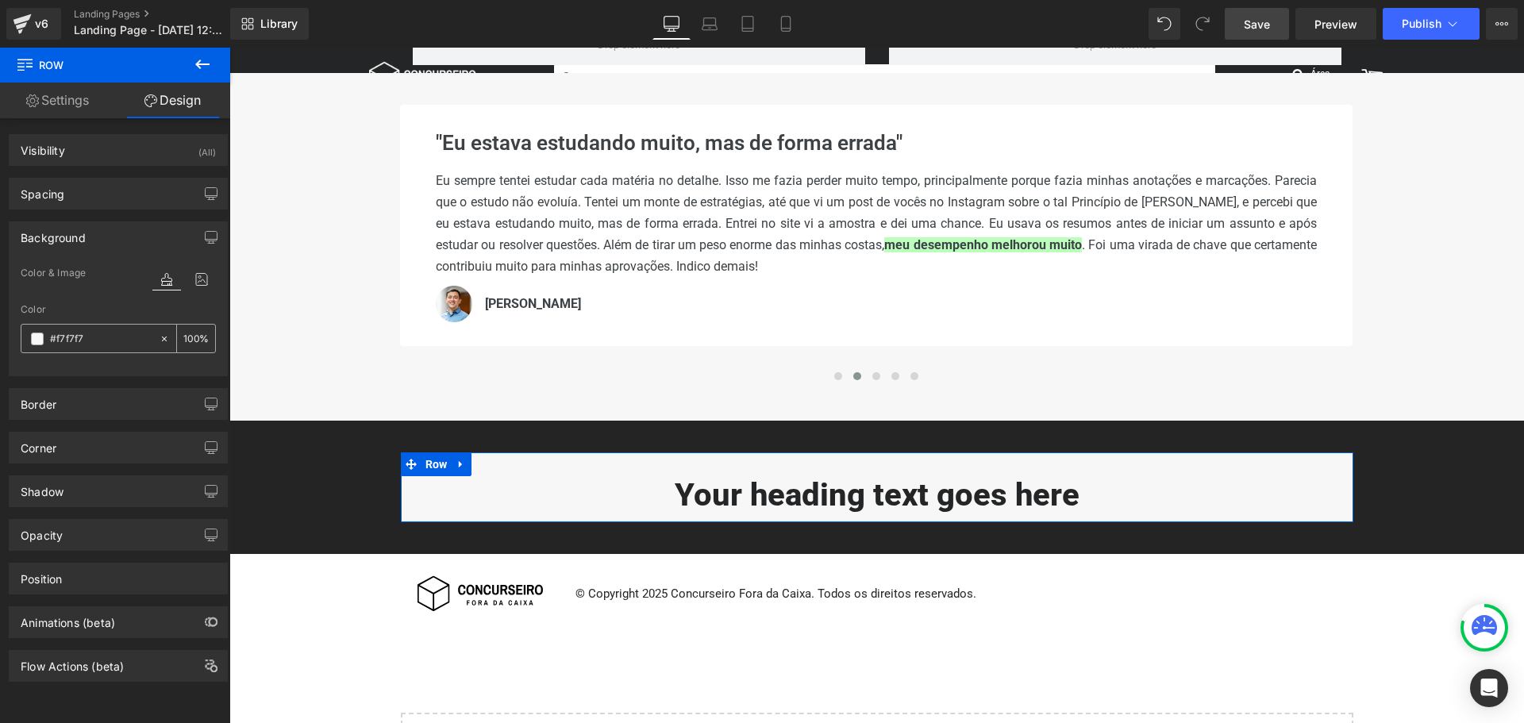
click at [39, 338] on span at bounding box center [37, 339] width 13 height 13
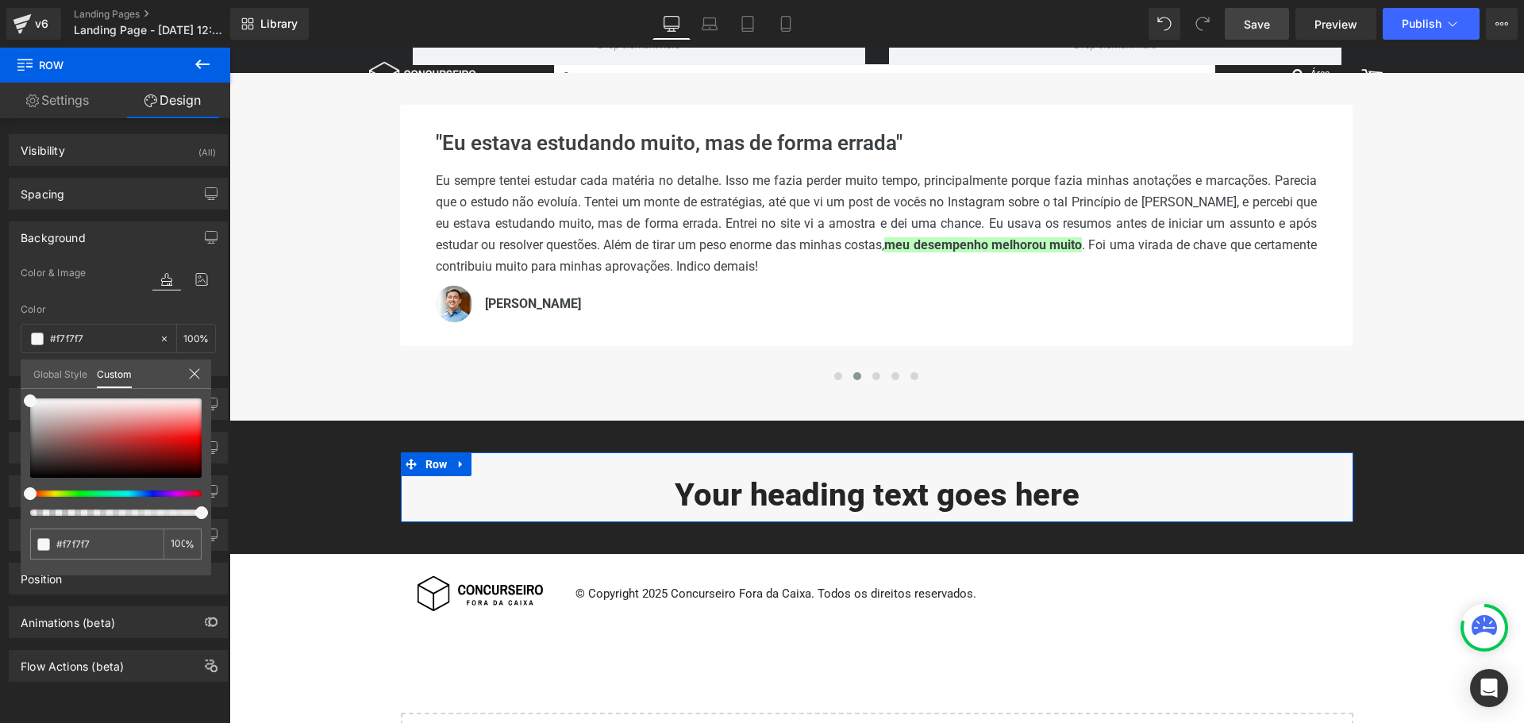
drag, startPoint x: 58, startPoint y: 397, endPoint x: 20, endPoint y: 392, distance: 38.4
click at [20, 376] on div "Background Color & Image color rgb(247, 247, 247) Color #f7f7f7 100 % Image Rep…" at bounding box center [118, 293] width 237 height 167
type input "#cac3c3"
click at [44, 416] on div at bounding box center [115, 438] width 171 height 79
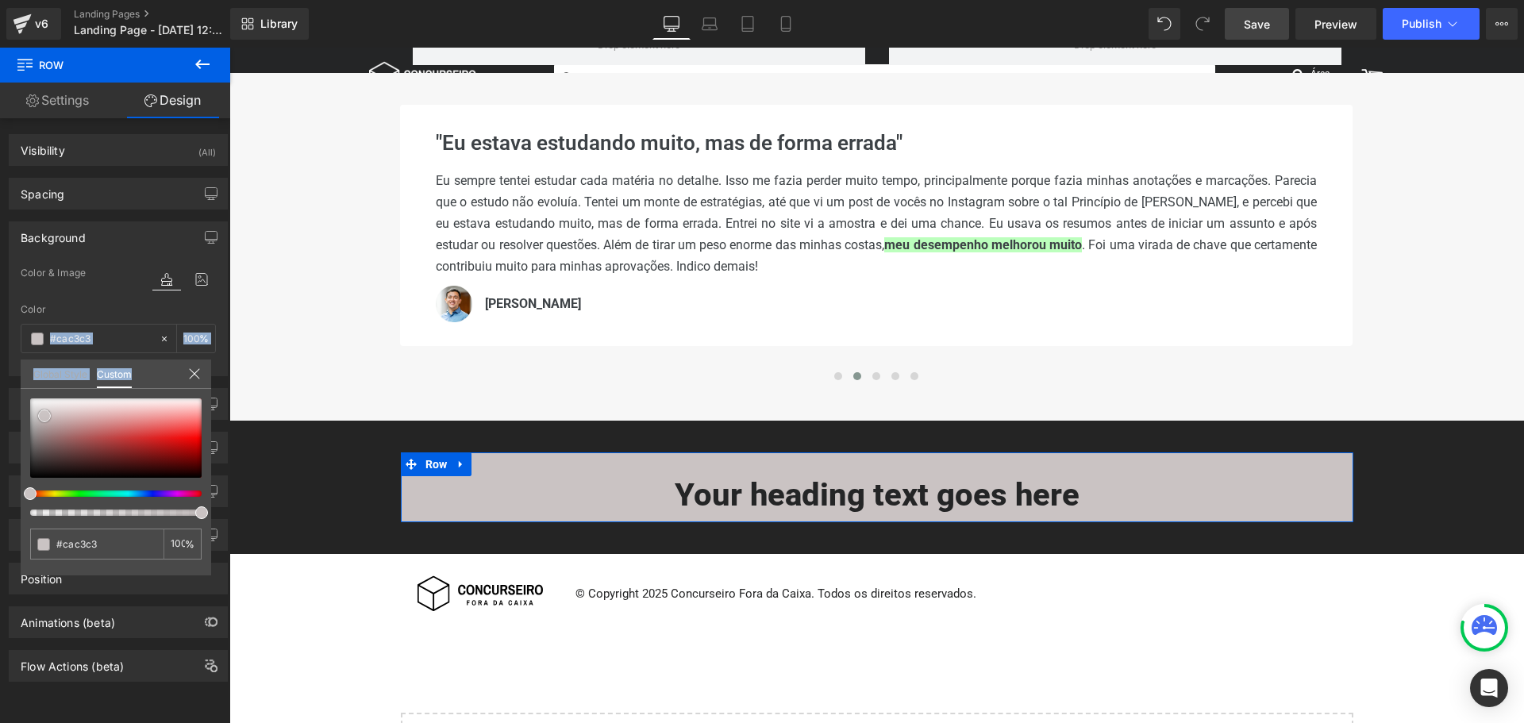
type input "#cdc5c5"
type input "#ebe9e9"
type input "#ffffff"
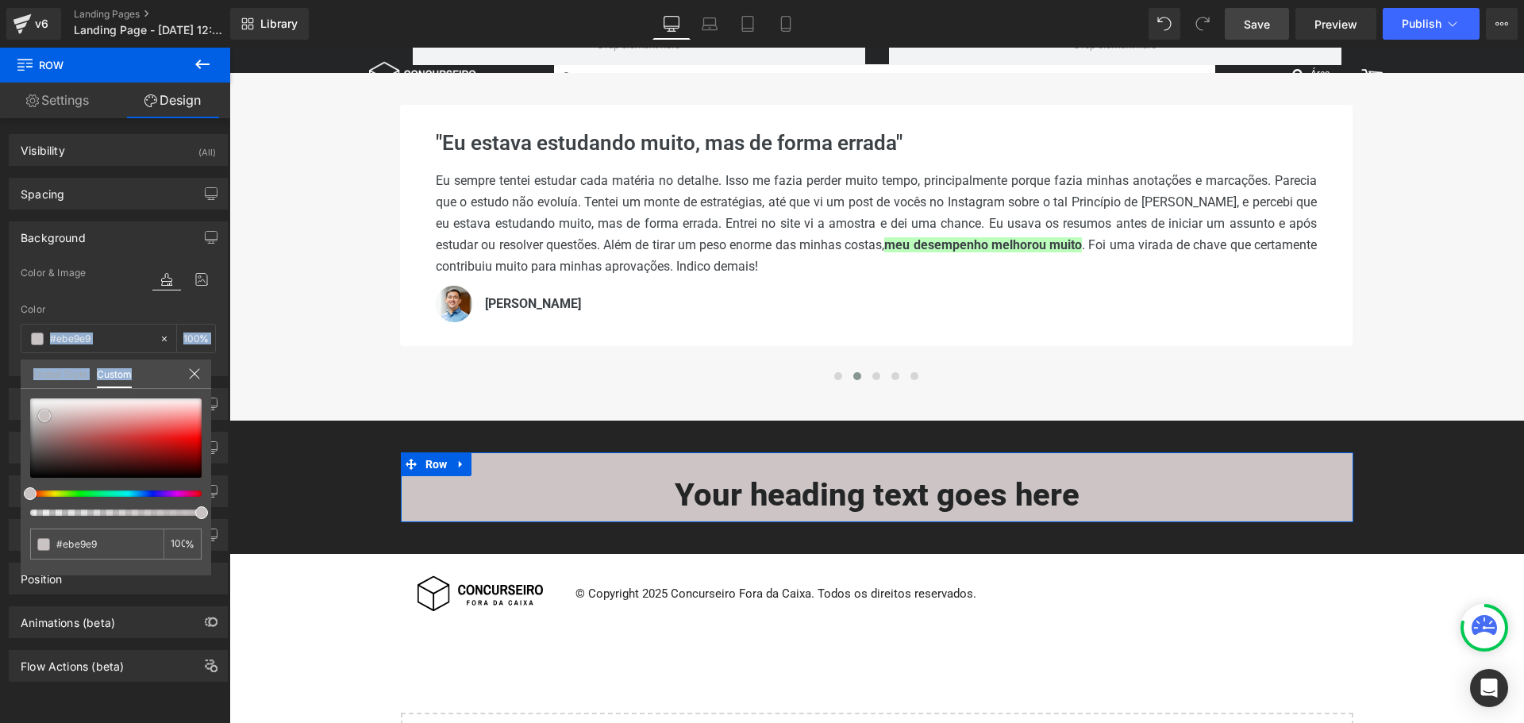
type input "#ffffff"
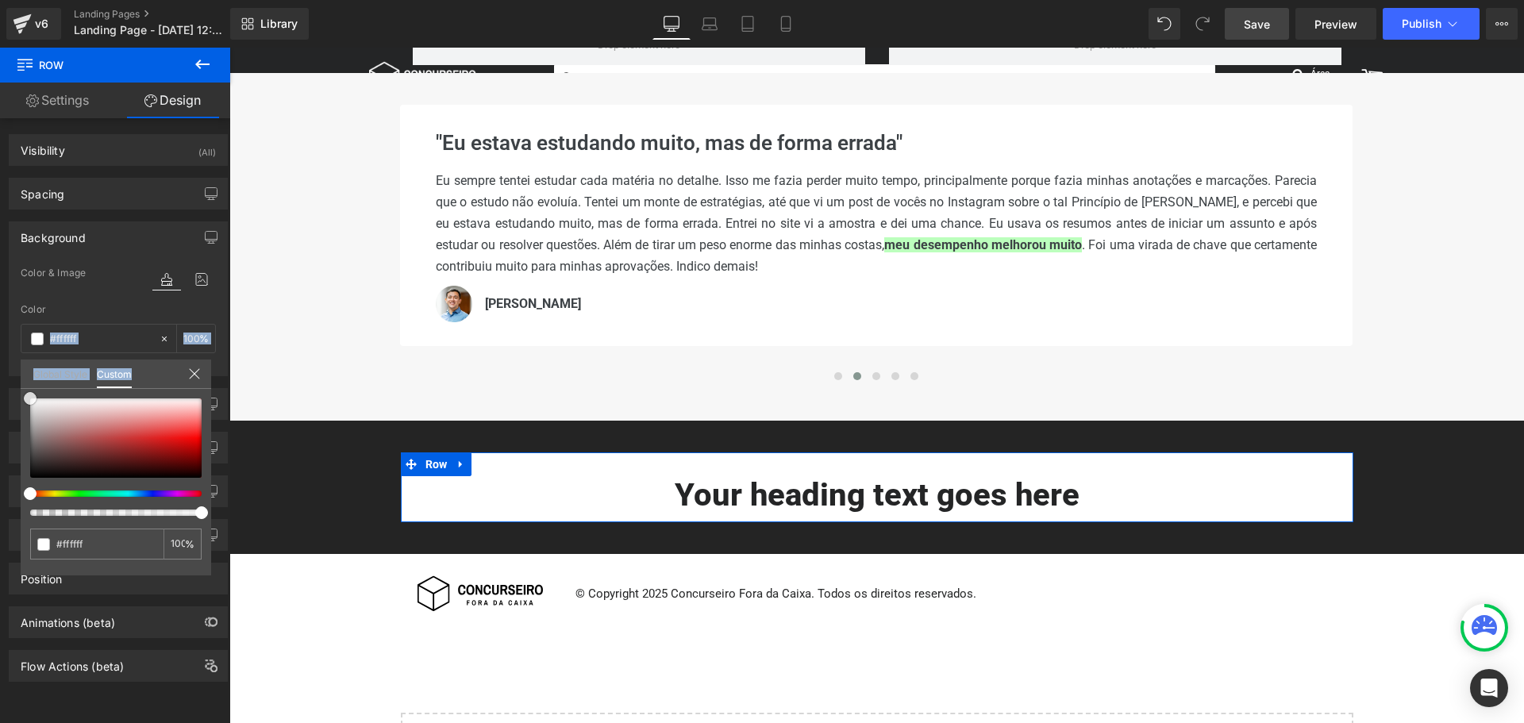
type input "#f9f9f9"
type input "#f2f2f2"
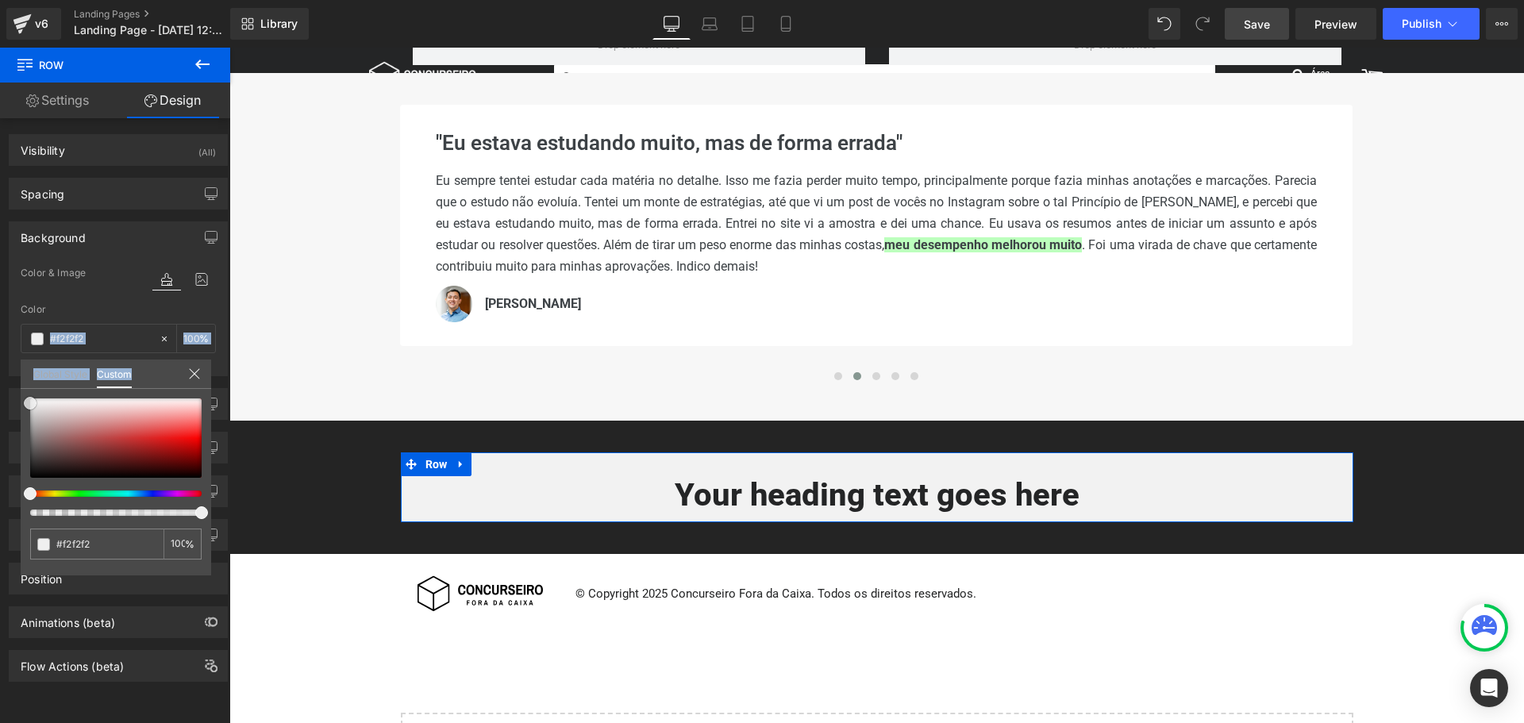
type input "#ededed"
type input "#e8e8e8"
type input "#dddddd"
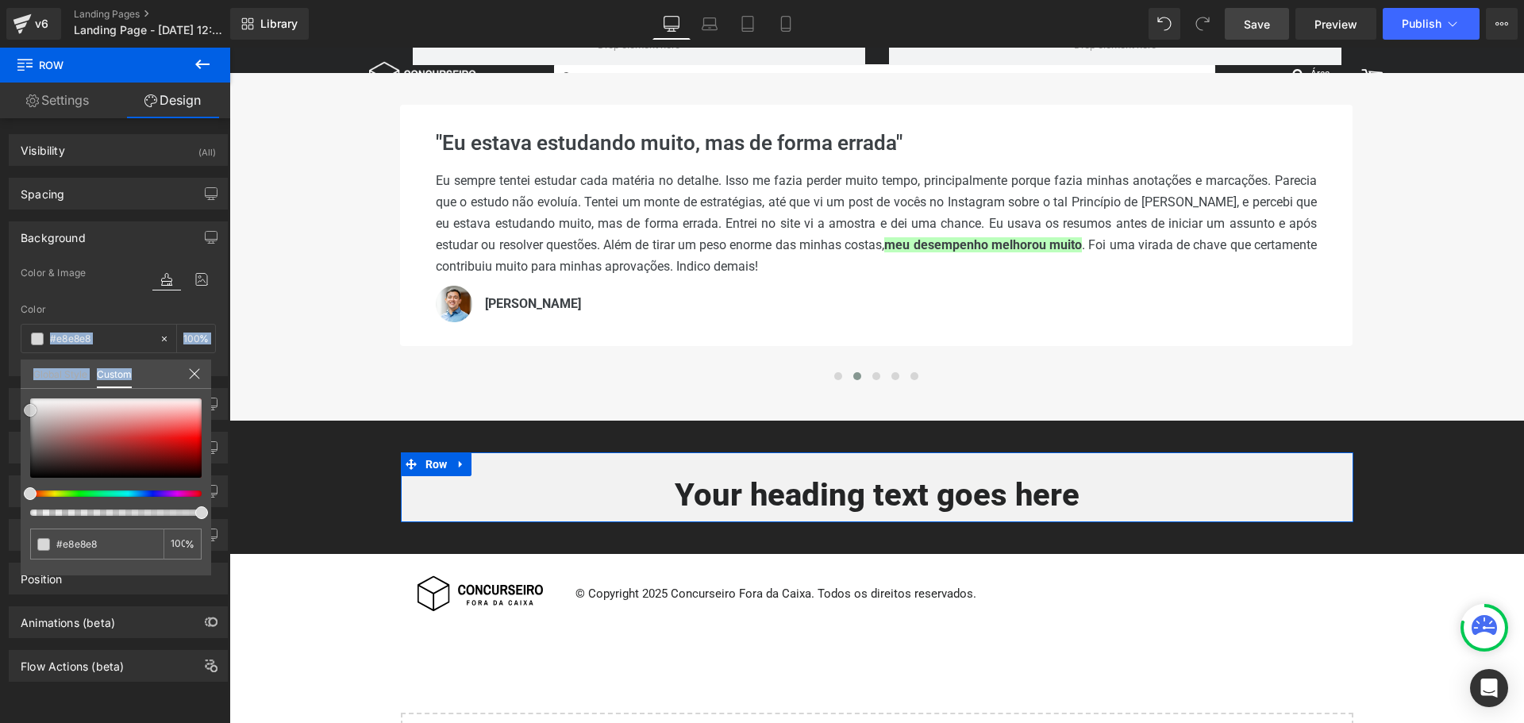
type input "#dddddd"
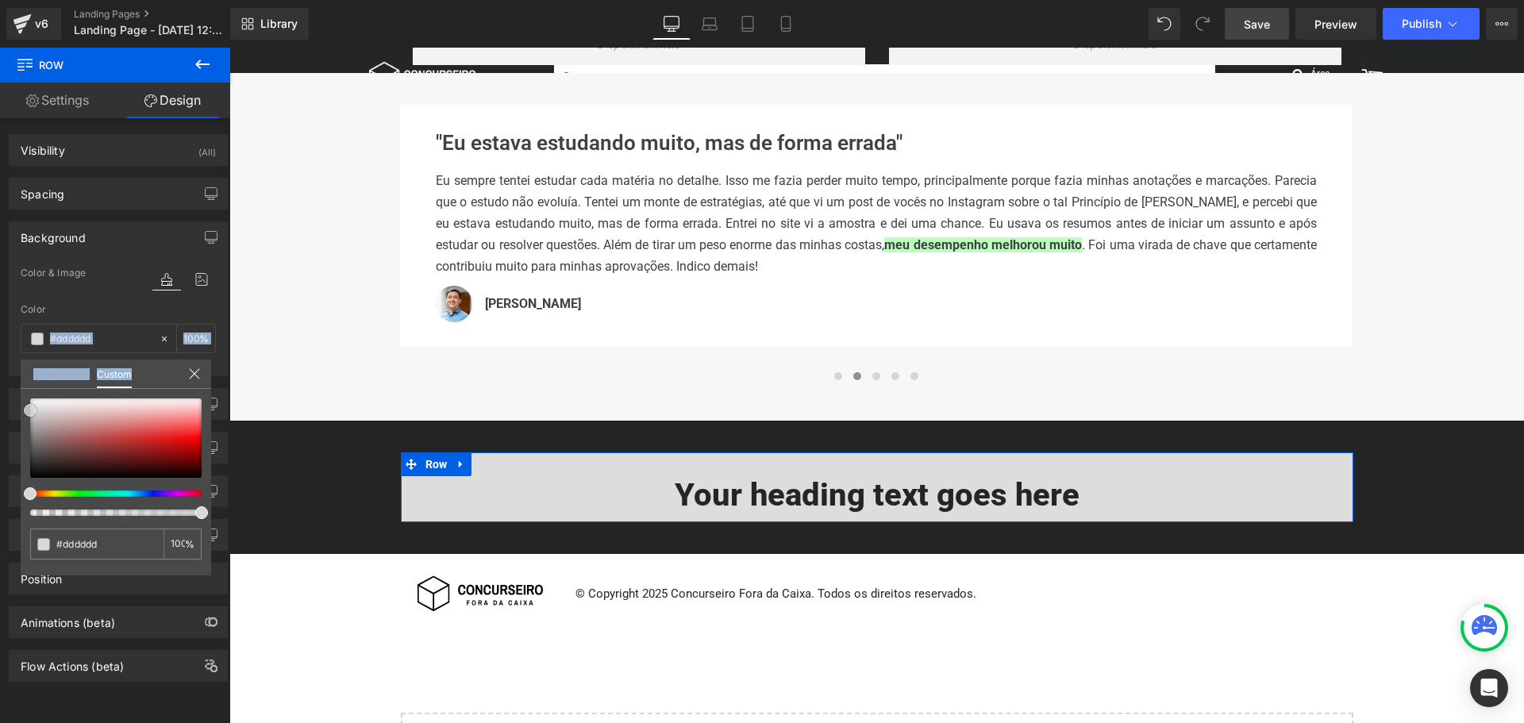
type input "#d8d8d8"
type input "#dbdbdb"
type input "#ffffff"
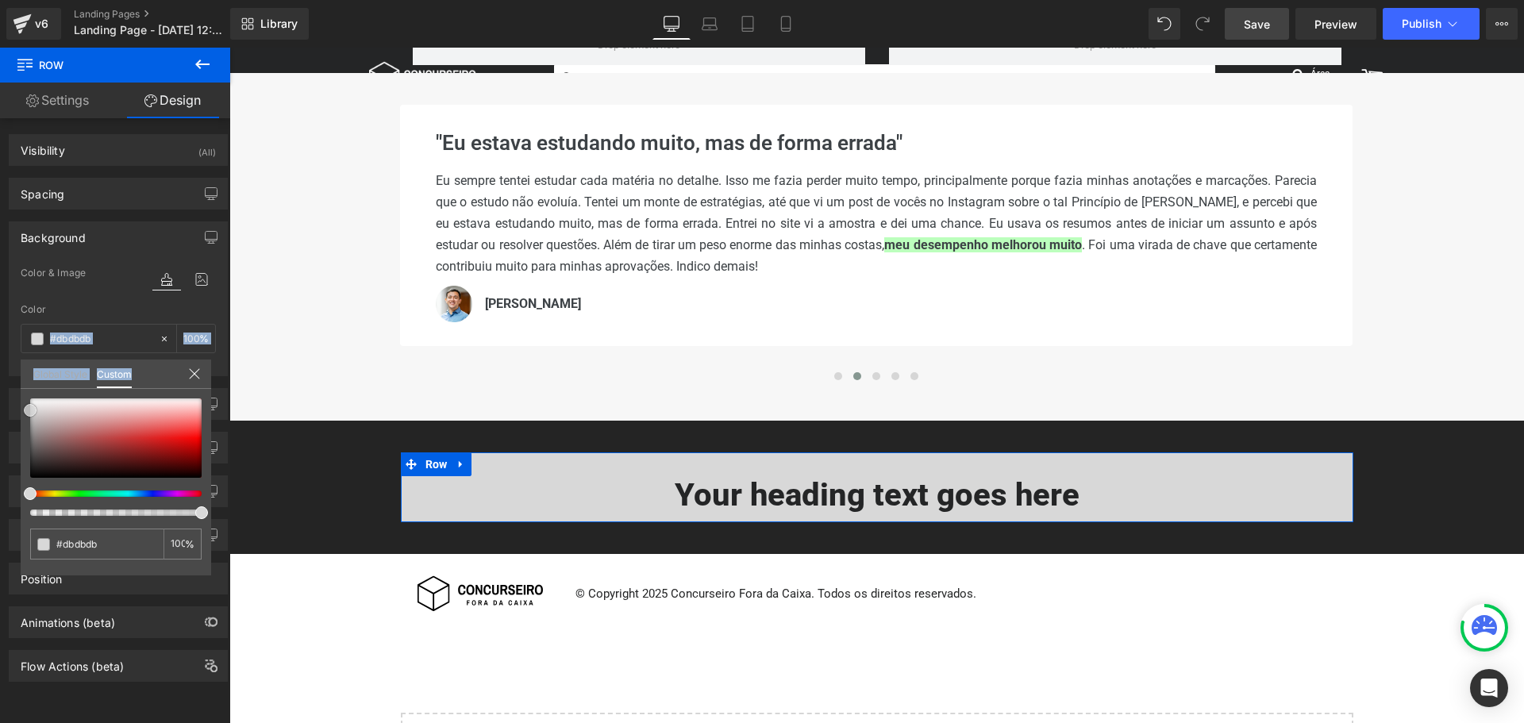
type input "#ffffff"
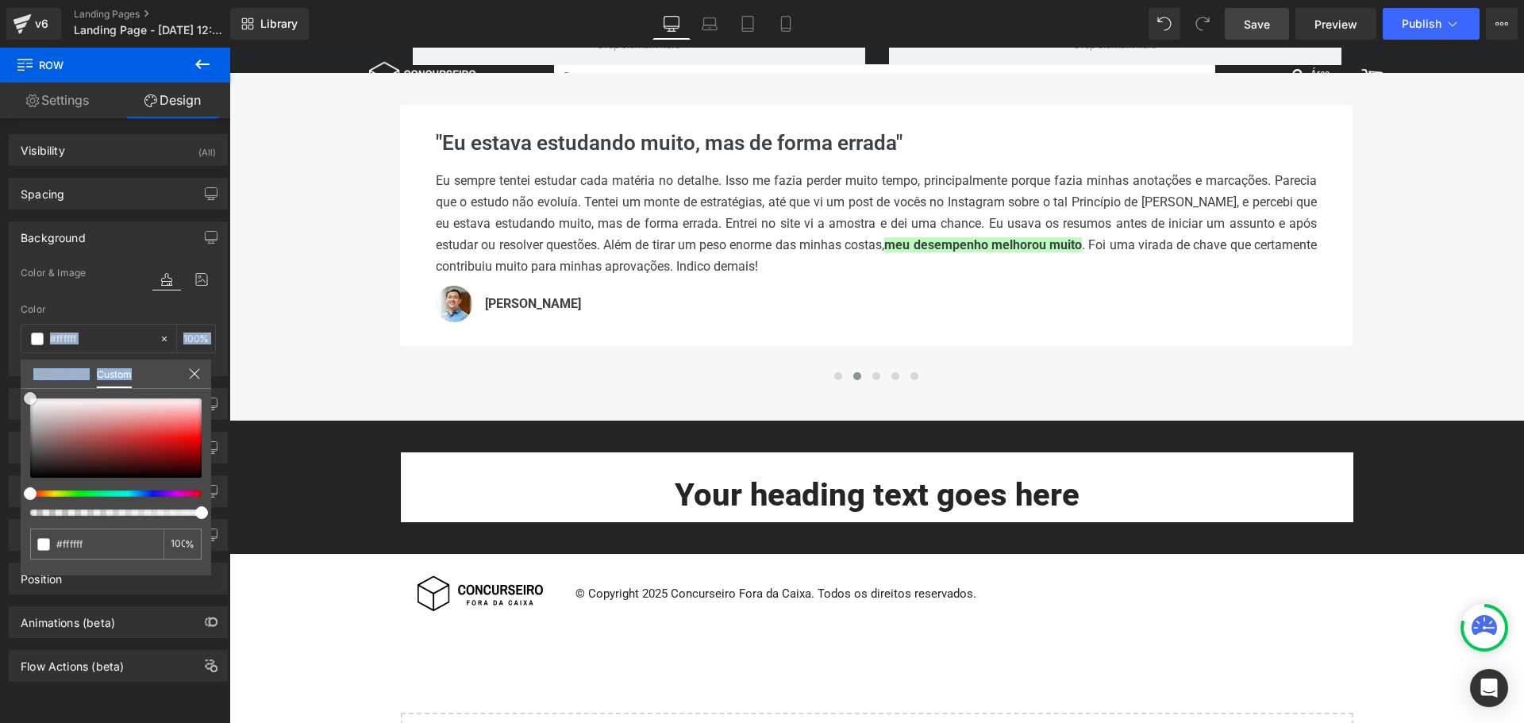
drag, startPoint x: 40, startPoint y: 413, endPoint x: -6, endPoint y: 310, distance: 113.0
click at [0, 310] on html "Row You are previewing how the will restyle your page. You can not edit Element…" at bounding box center [762, 361] width 1524 height 723
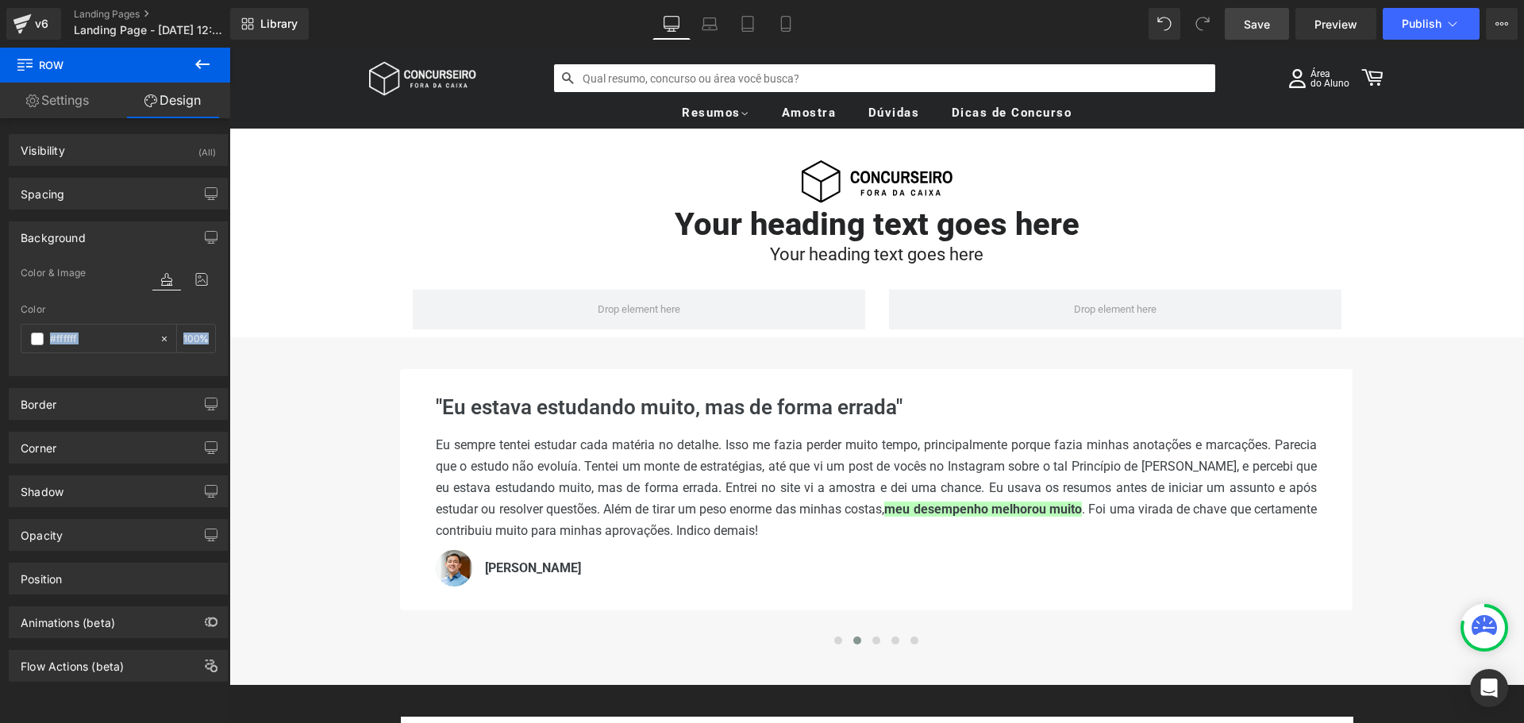
scroll to position [0, 0]
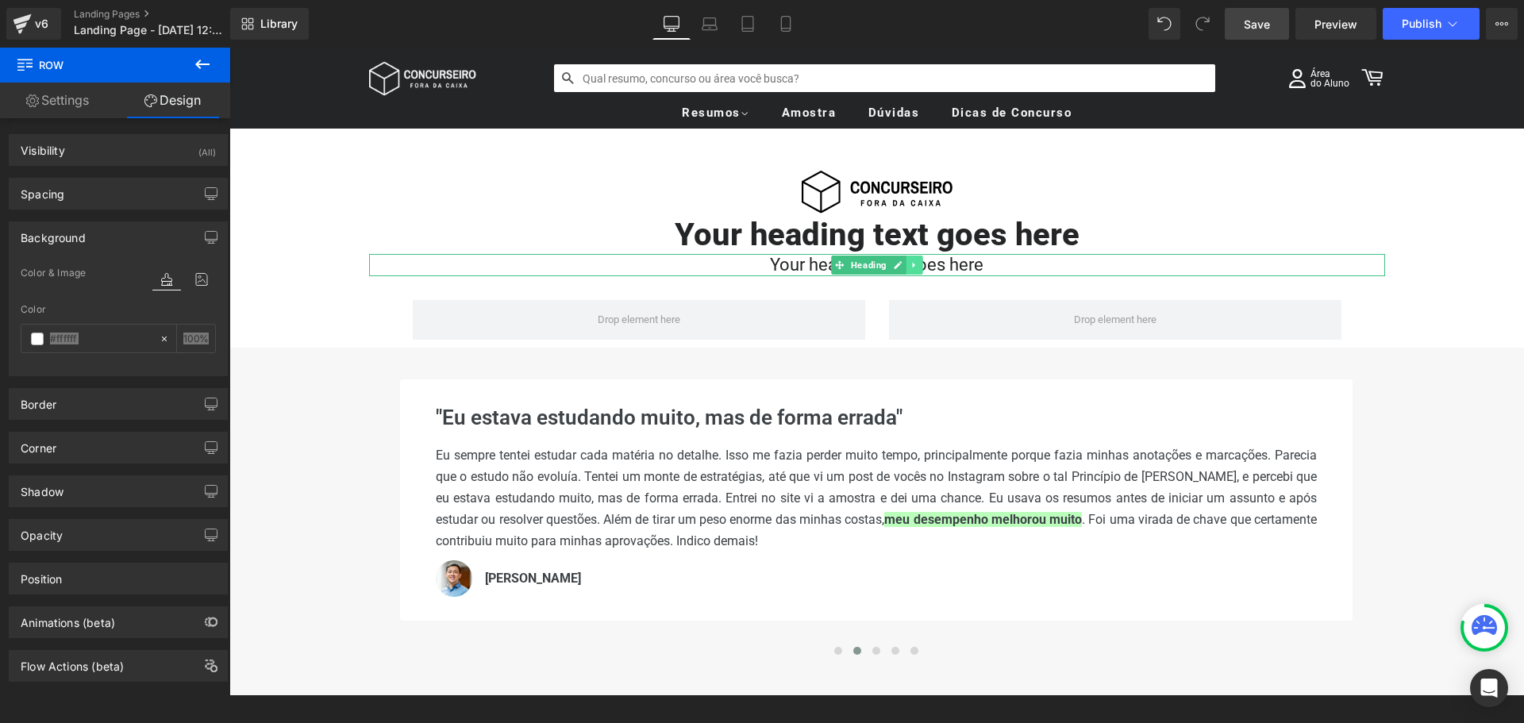
click at [906, 270] on link at bounding box center [914, 265] width 17 height 19
click at [903, 267] on icon at bounding box center [906, 264] width 9 height 9
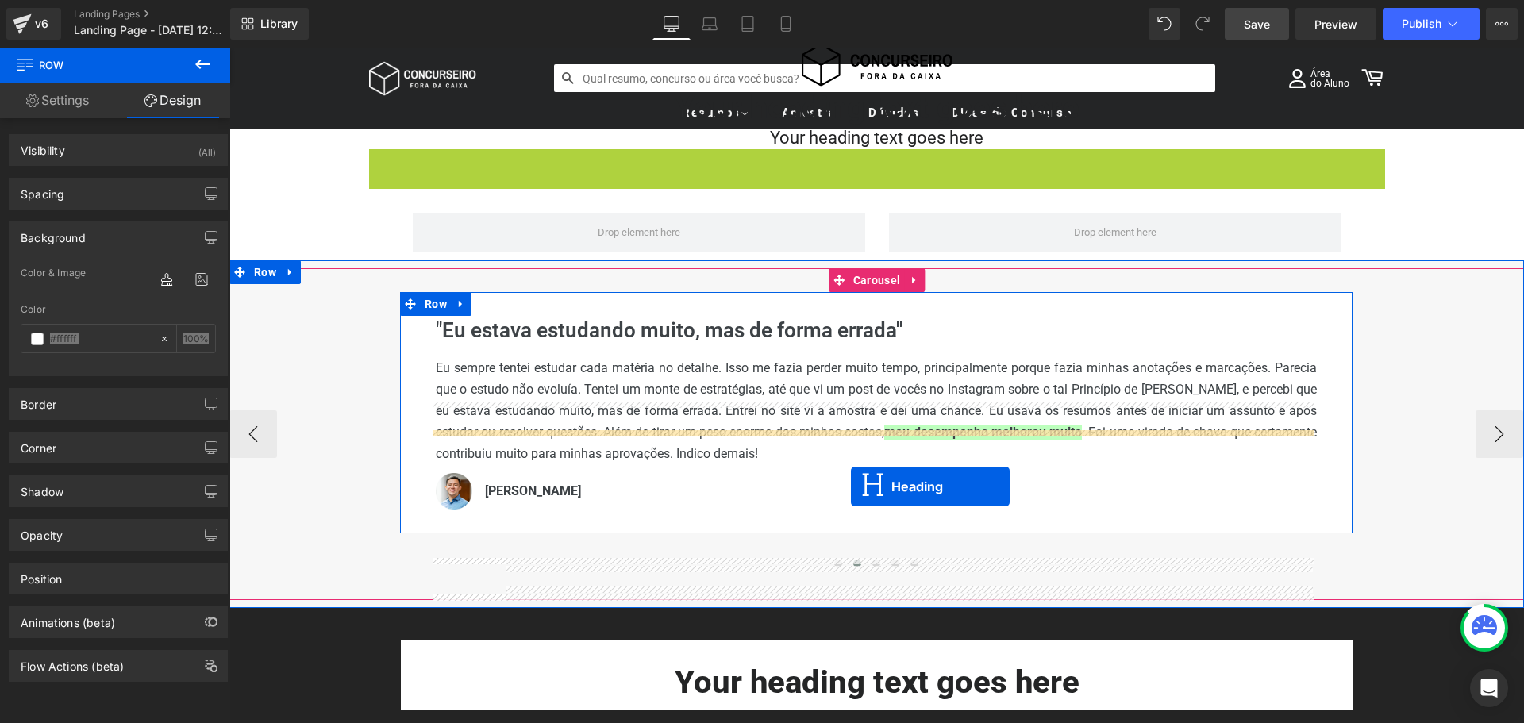
scroll to position [238, 0]
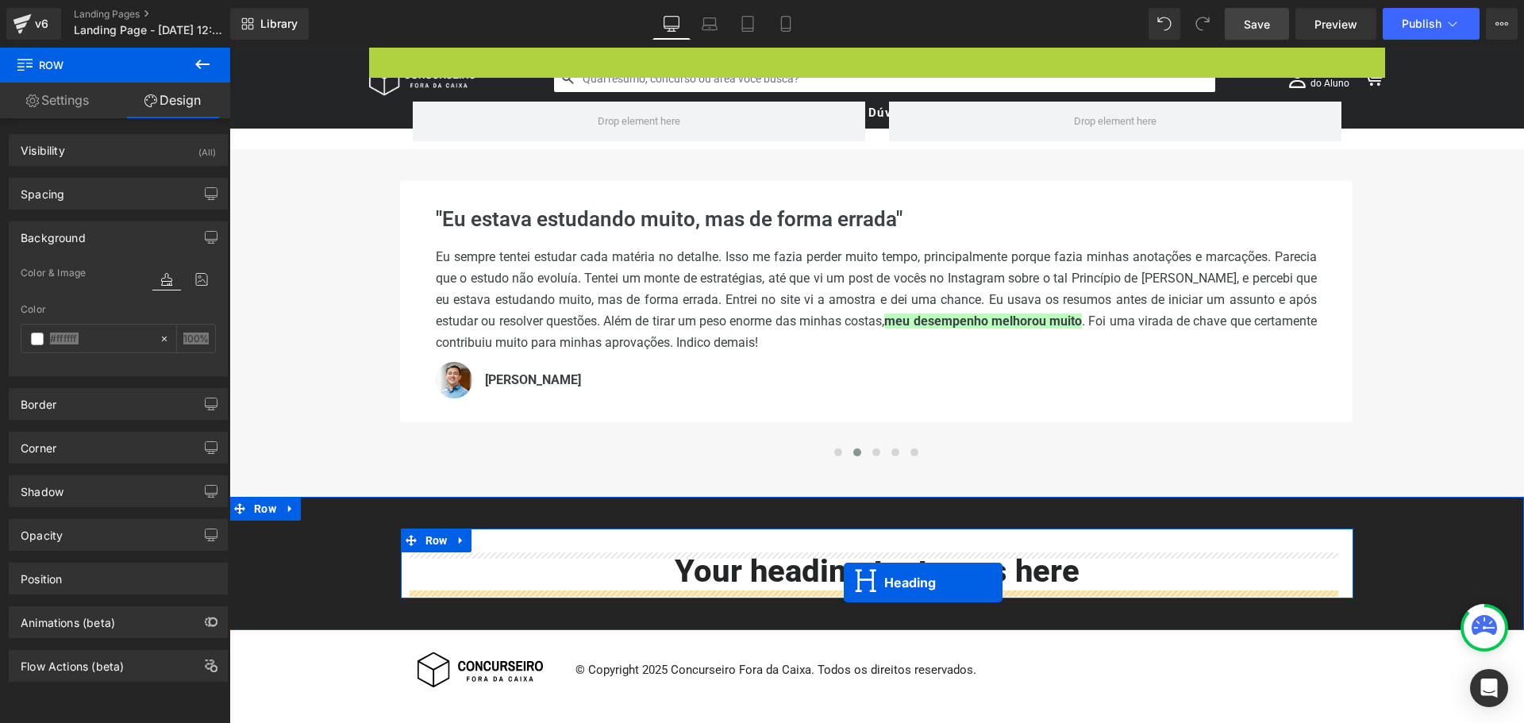
drag, startPoint x: 841, startPoint y: 313, endPoint x: 844, endPoint y: 583, distance: 269.9
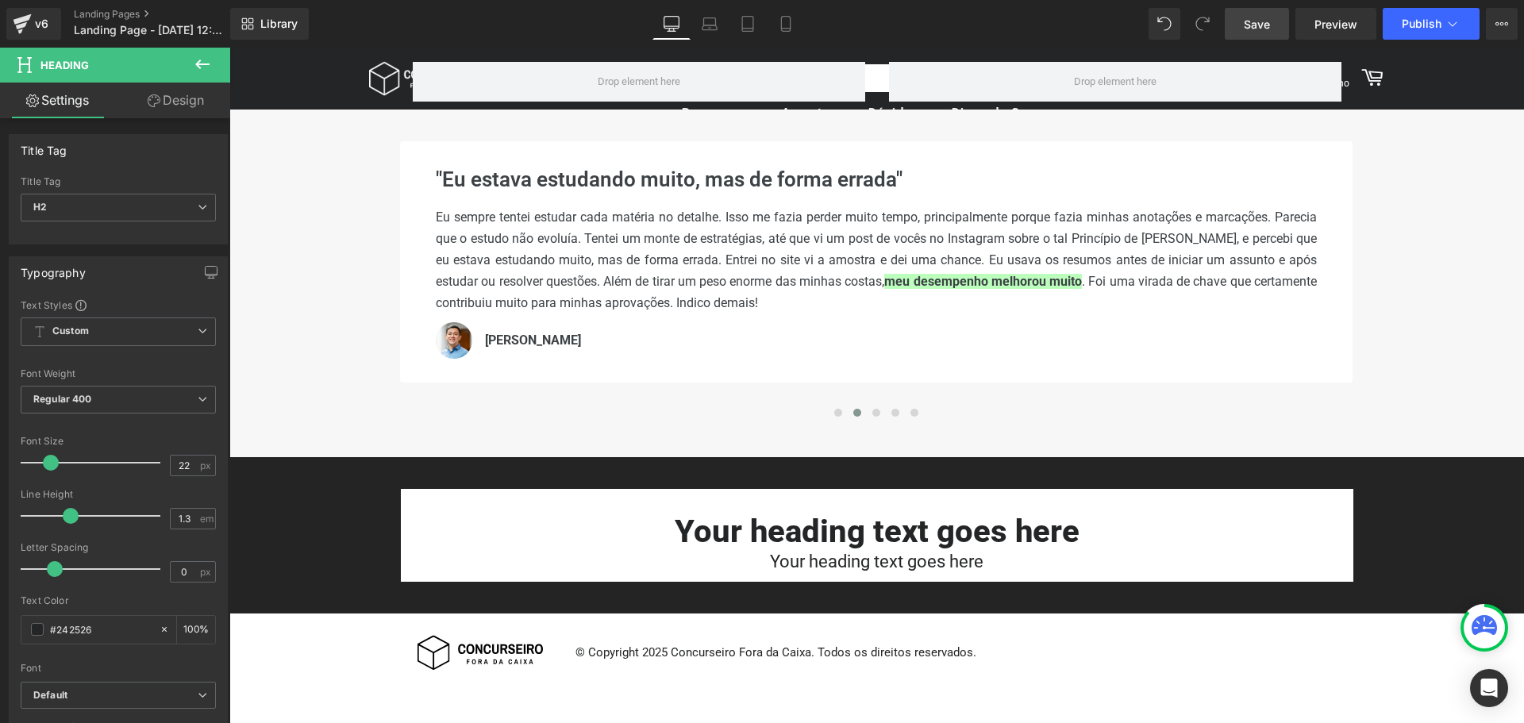
click at [202, 60] on icon at bounding box center [202, 64] width 19 height 19
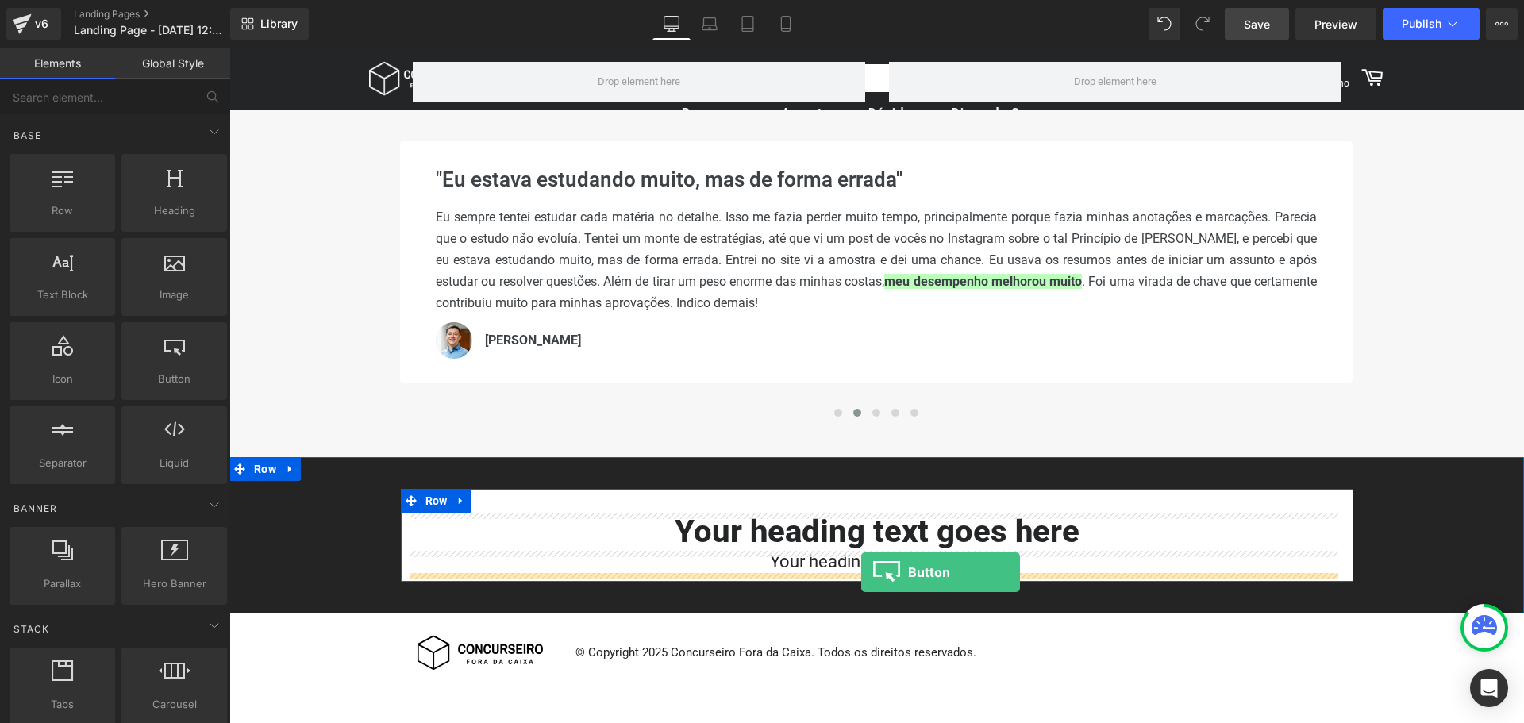
drag, startPoint x: 412, startPoint y: 434, endPoint x: 861, endPoint y: 572, distance: 470.1
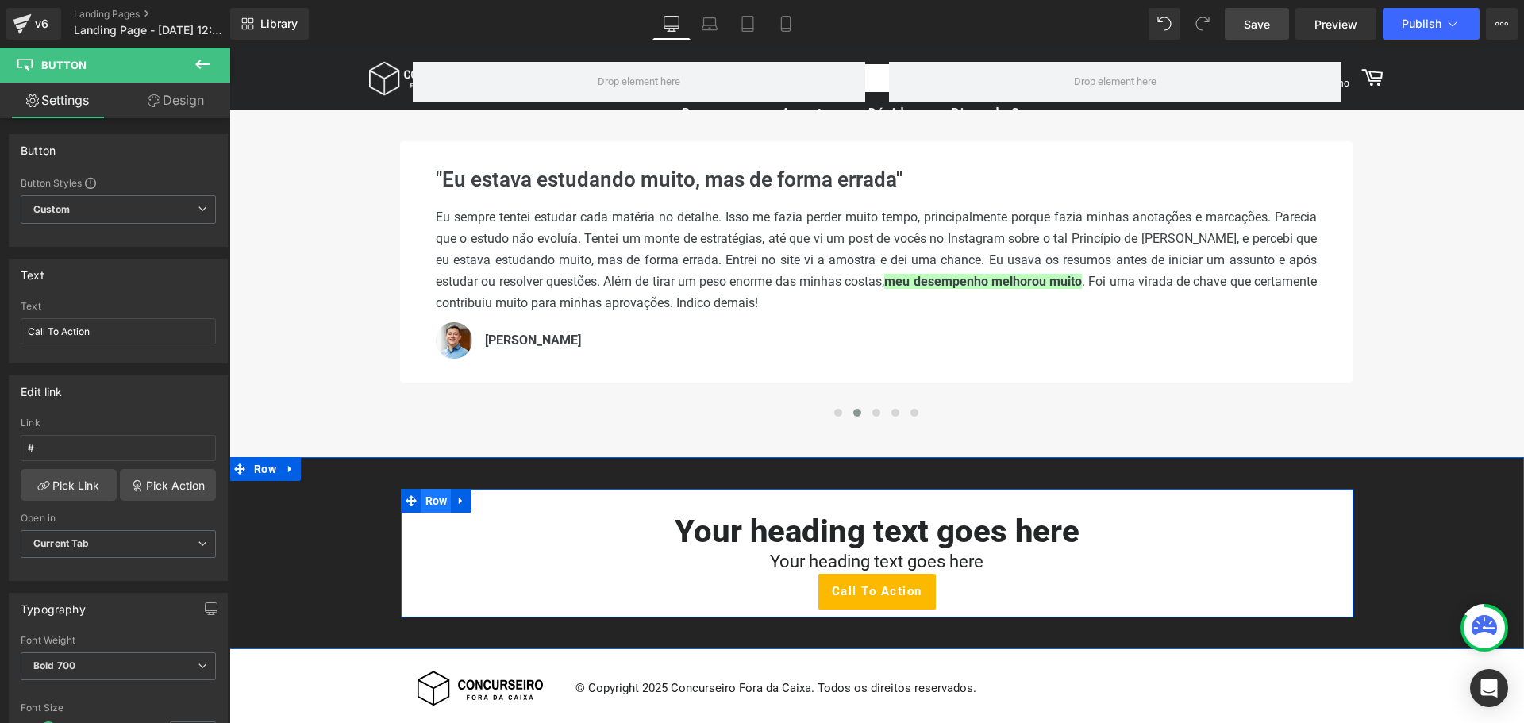
click at [429, 500] on span "Row" at bounding box center [437, 501] width 30 height 24
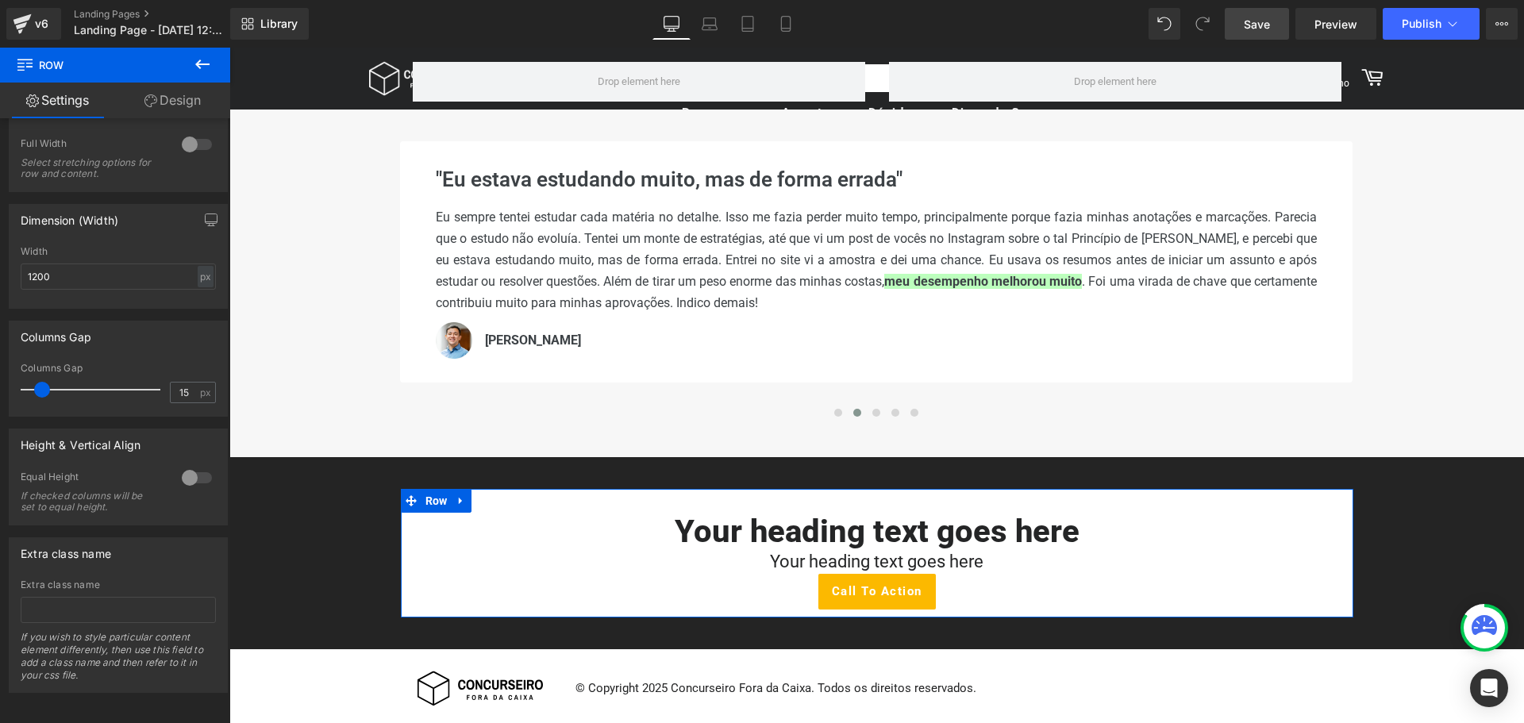
scroll to position [286, 0]
click at [185, 99] on link "Design" at bounding box center [172, 101] width 115 height 36
click at [0, 0] on div "Spacing" at bounding box center [0, 0] width 0 height 0
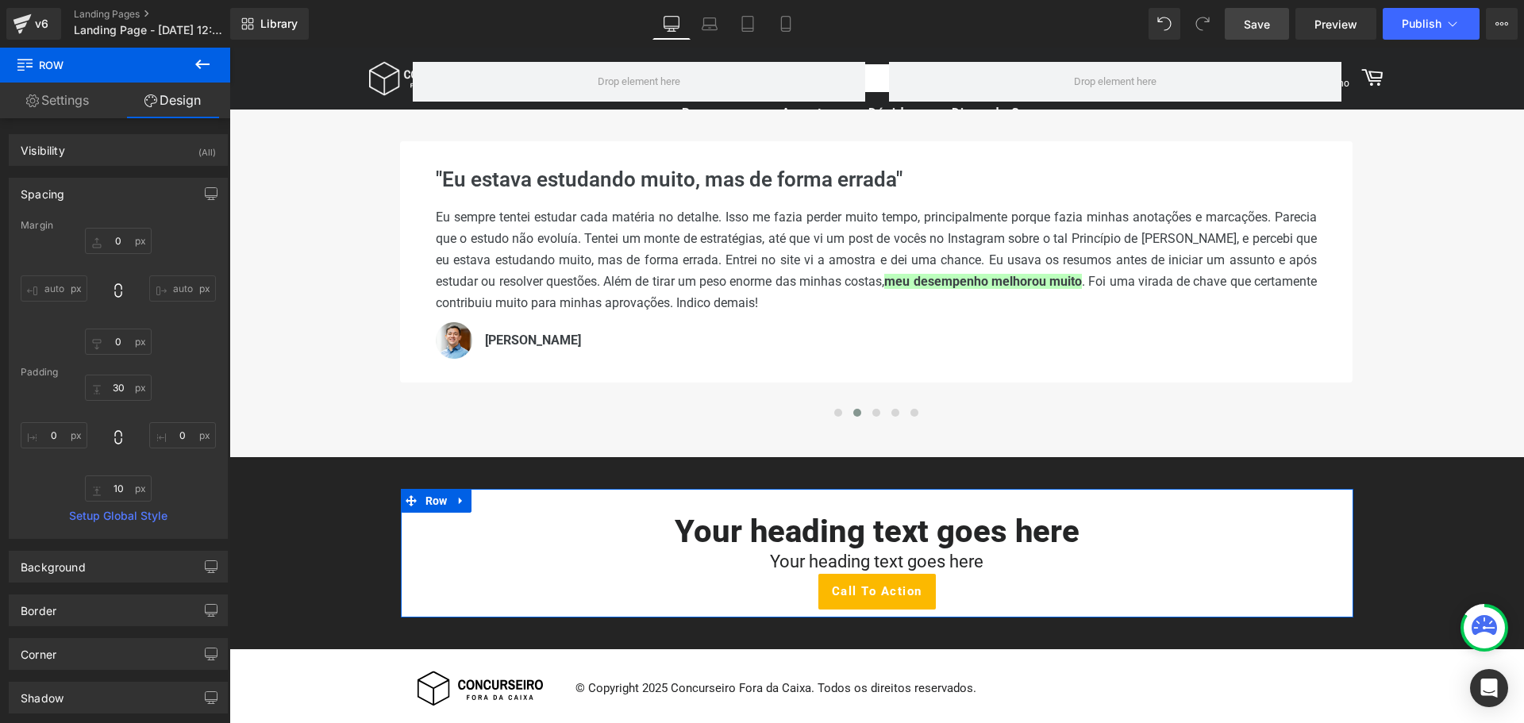
type input "0"
type input "30"
type input "0"
type input "10"
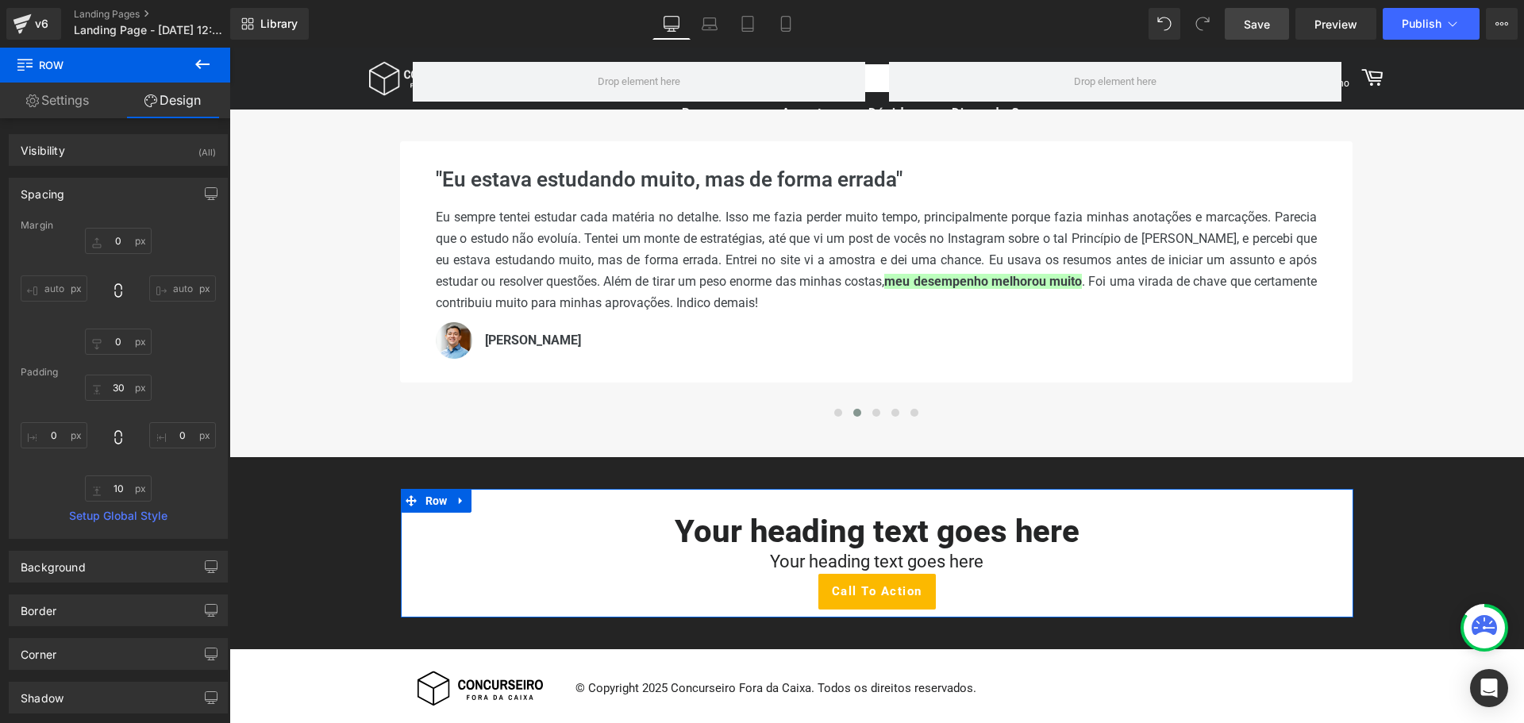
type input "0"
click at [117, 486] on input "10" at bounding box center [118, 489] width 67 height 26
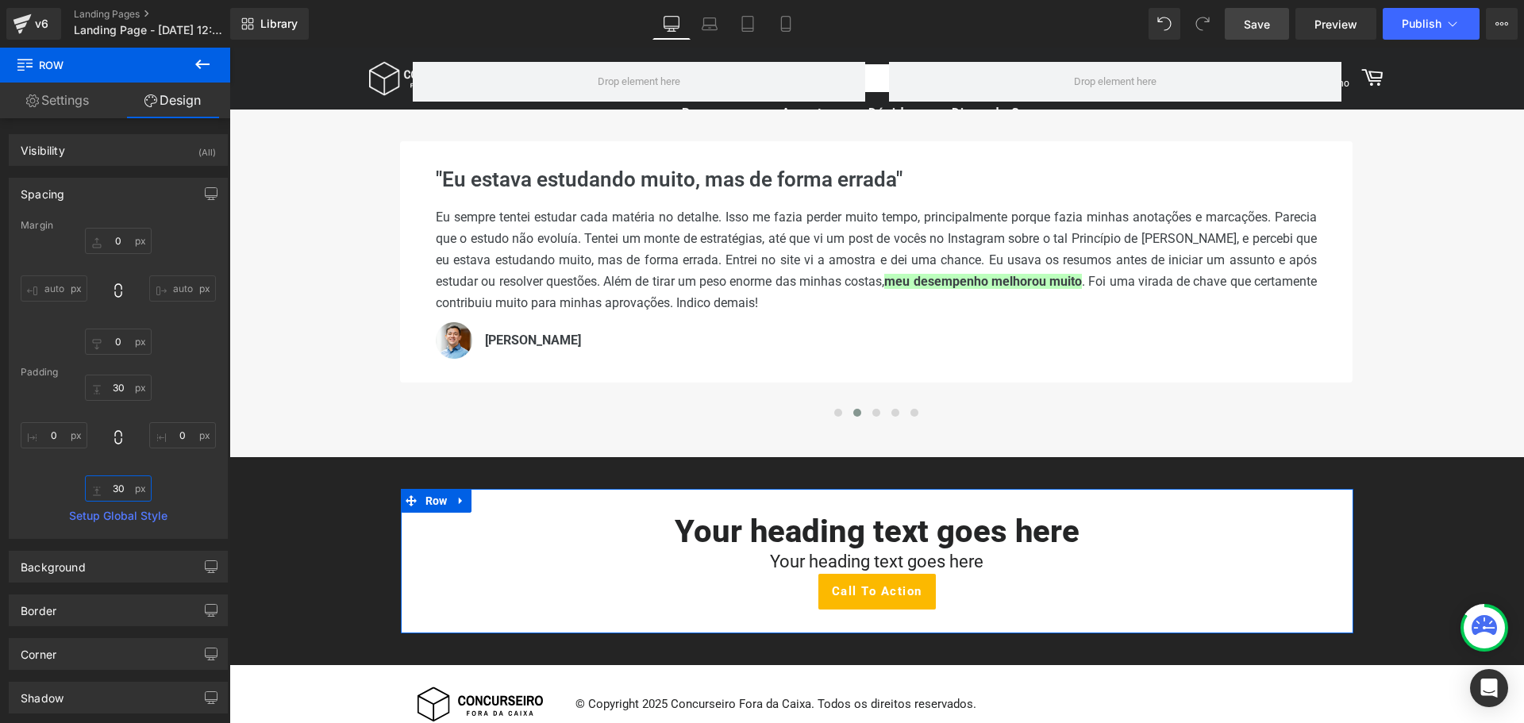
type input "30"
click at [214, 496] on div "Margin 0px 0 auto auto 0px 0 auto auto Padding 30px 30 0px 0 30 30 0px 0 Setup …" at bounding box center [119, 379] width 218 height 318
click at [110, 606] on div "Border" at bounding box center [119, 610] width 218 height 30
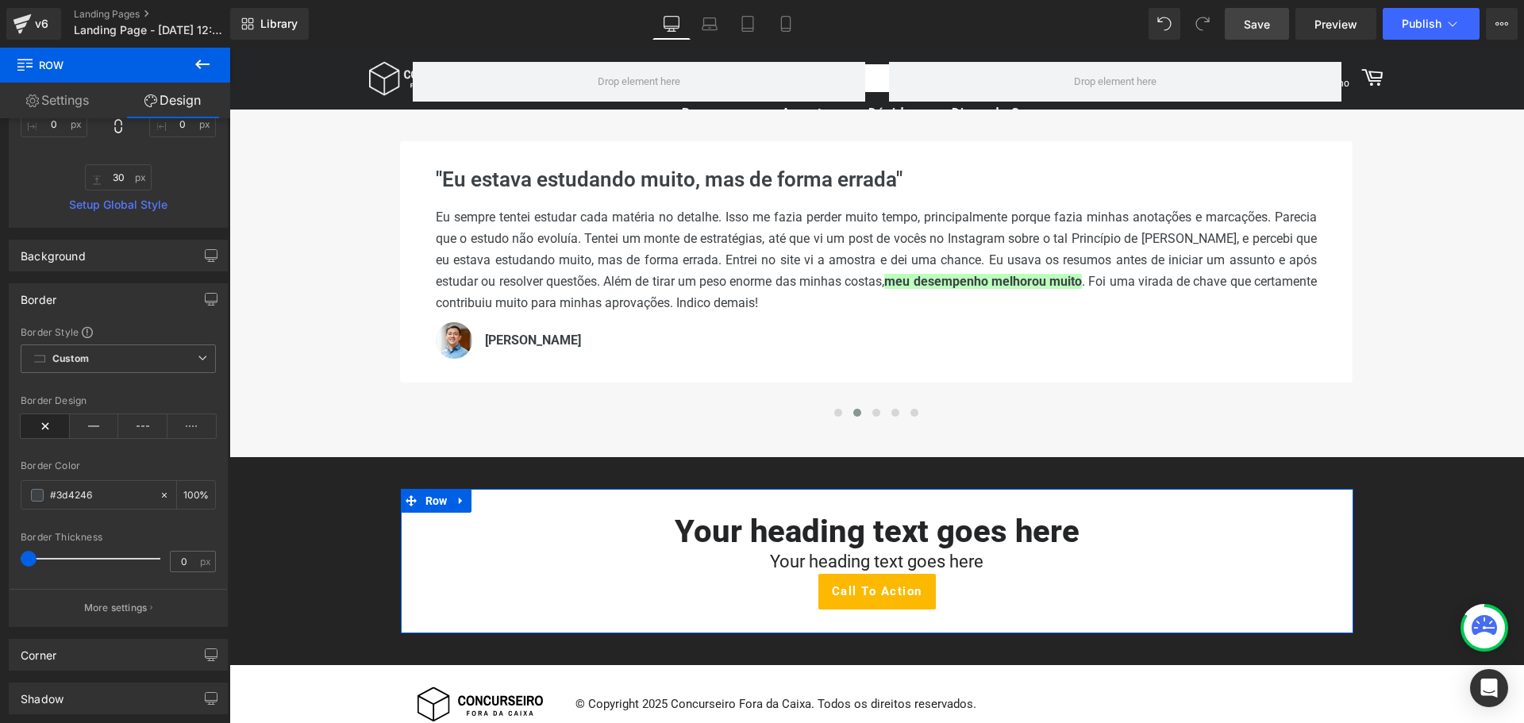
scroll to position [318, 0]
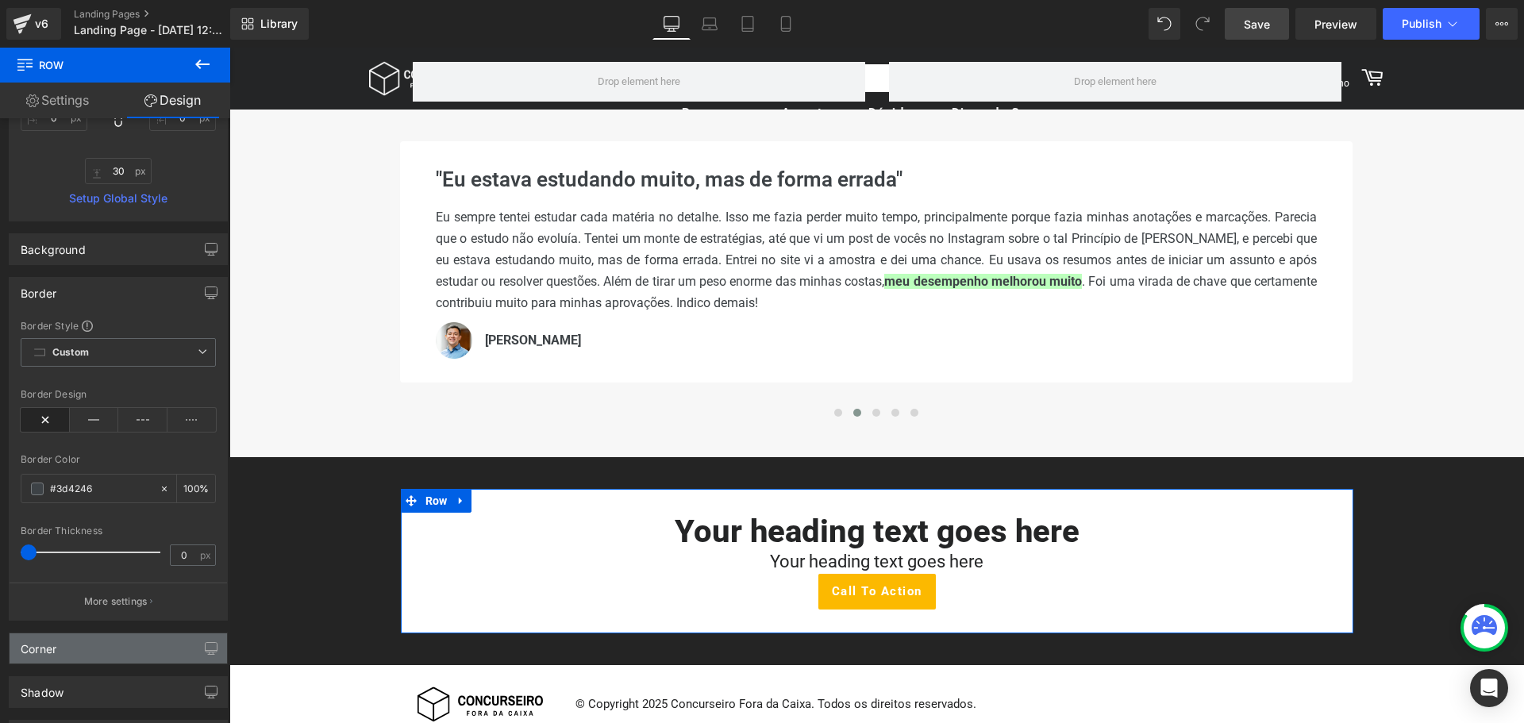
click at [70, 656] on div "Corner" at bounding box center [119, 648] width 218 height 30
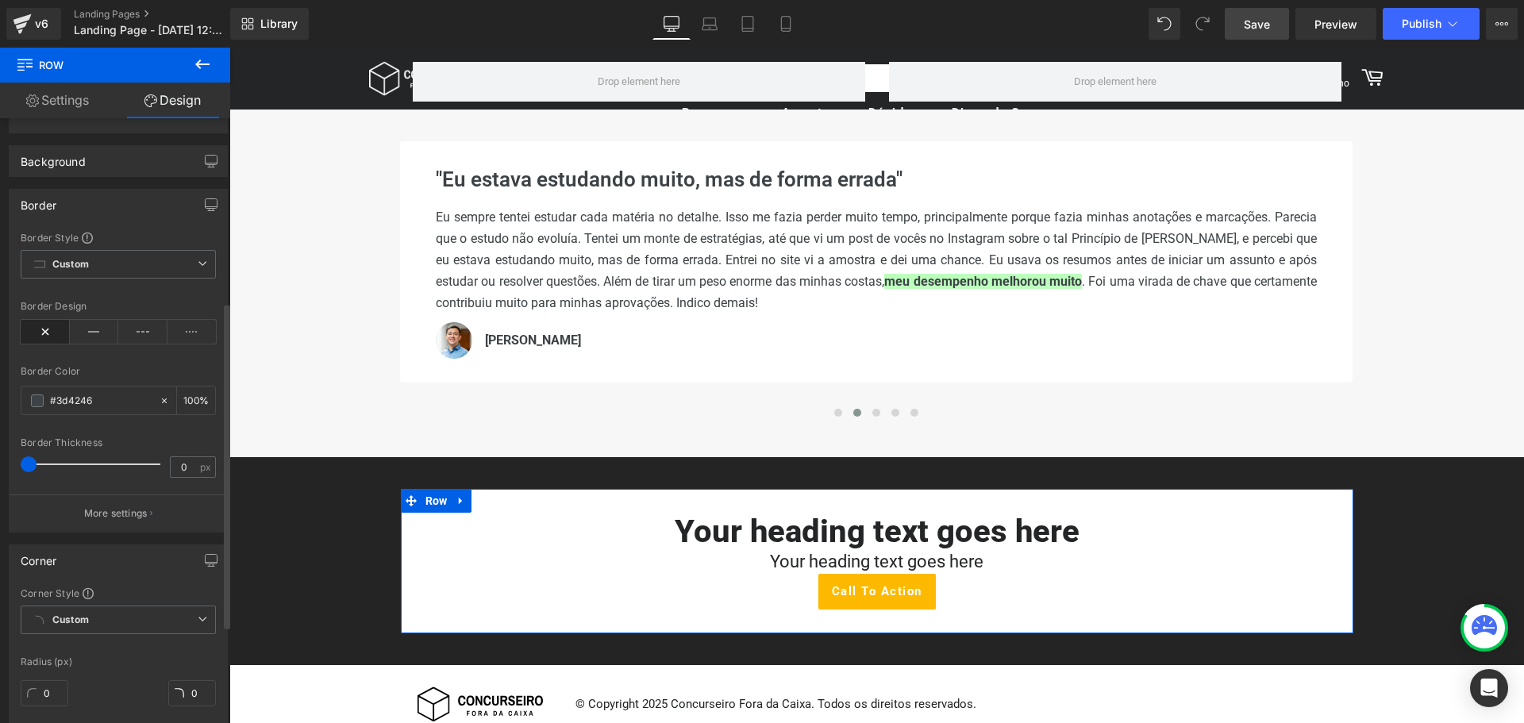
scroll to position [556, 0]
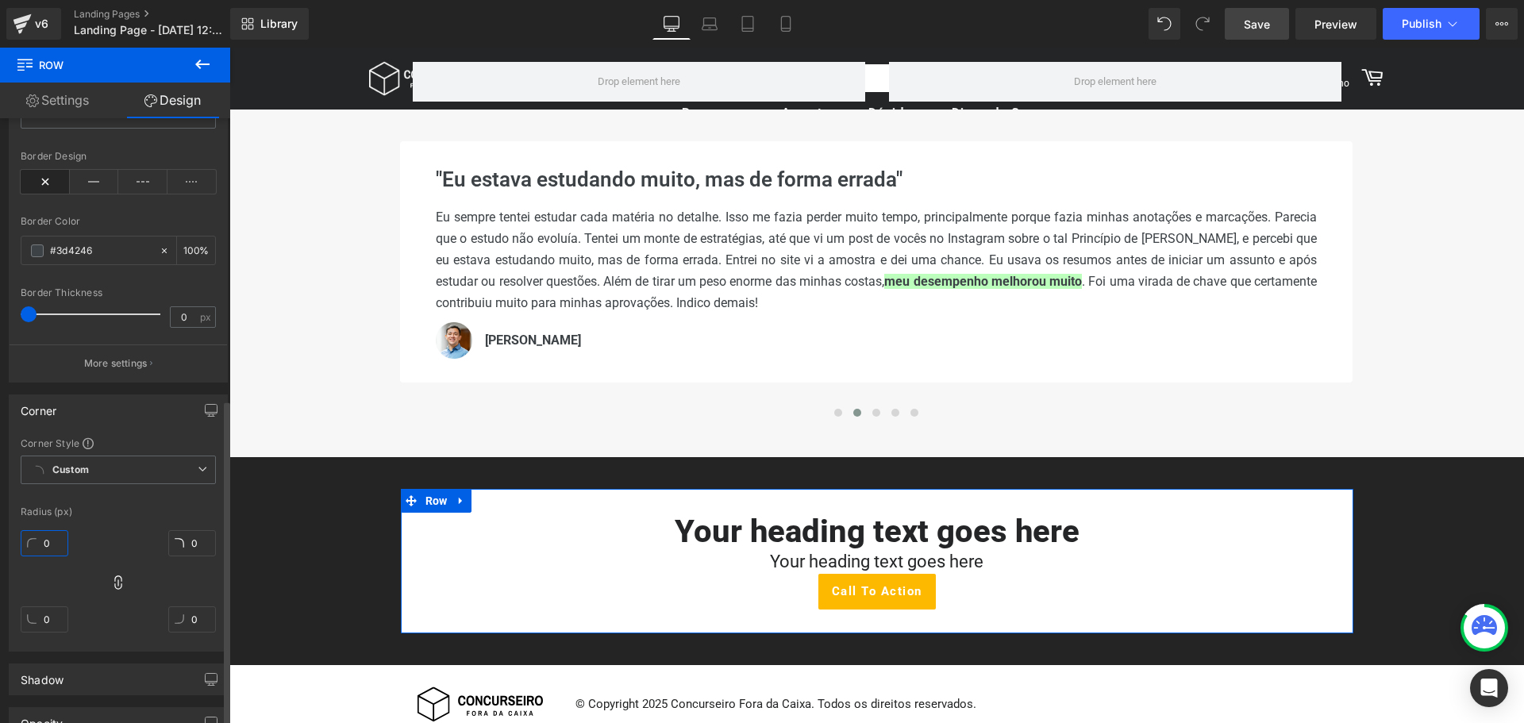
click at [49, 547] on input "0" at bounding box center [45, 543] width 48 height 26
type input "10"
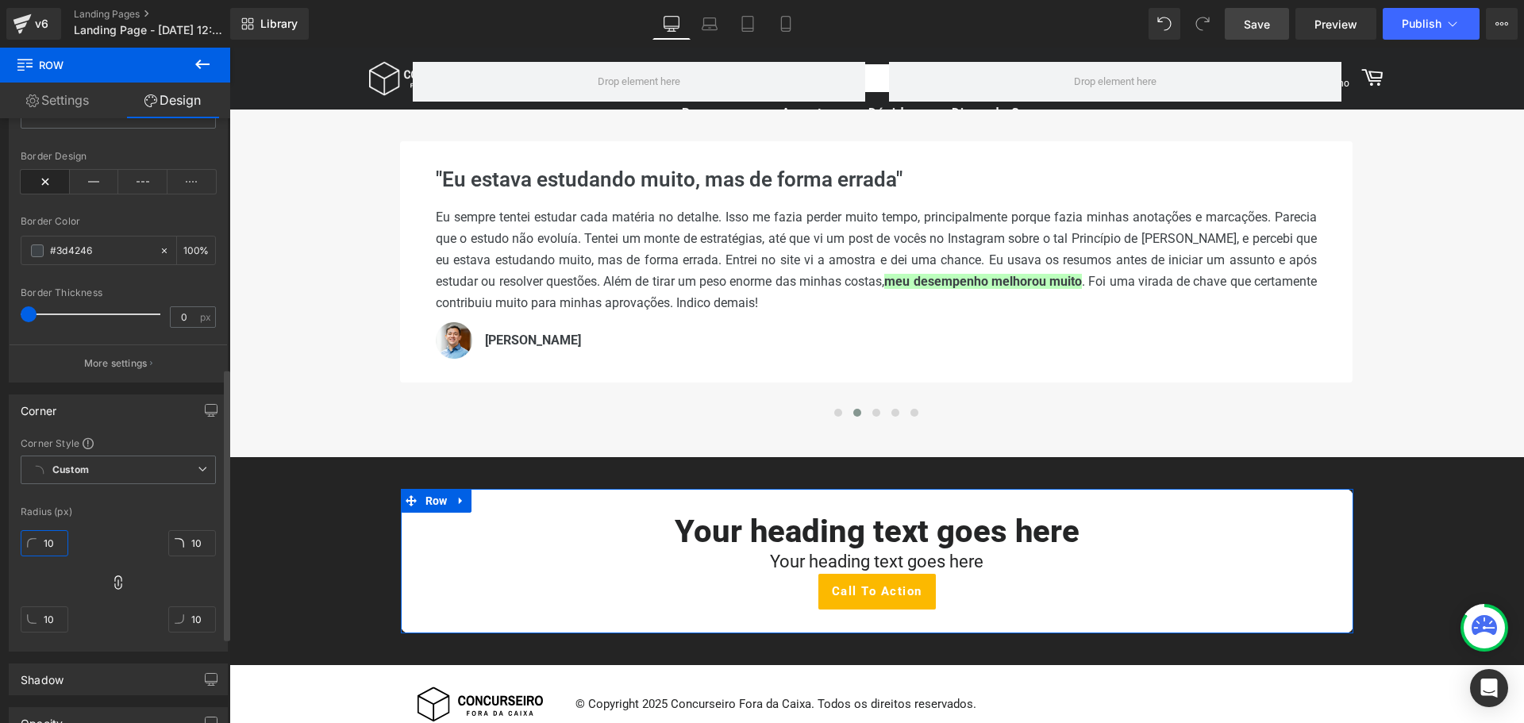
type input "10"
click at [114, 518] on div "Corner Style Custom Custom Setup Global Style Custom Setup Global Style Radius …" at bounding box center [119, 544] width 218 height 214
click at [129, 417] on div "Corner" at bounding box center [119, 410] width 218 height 30
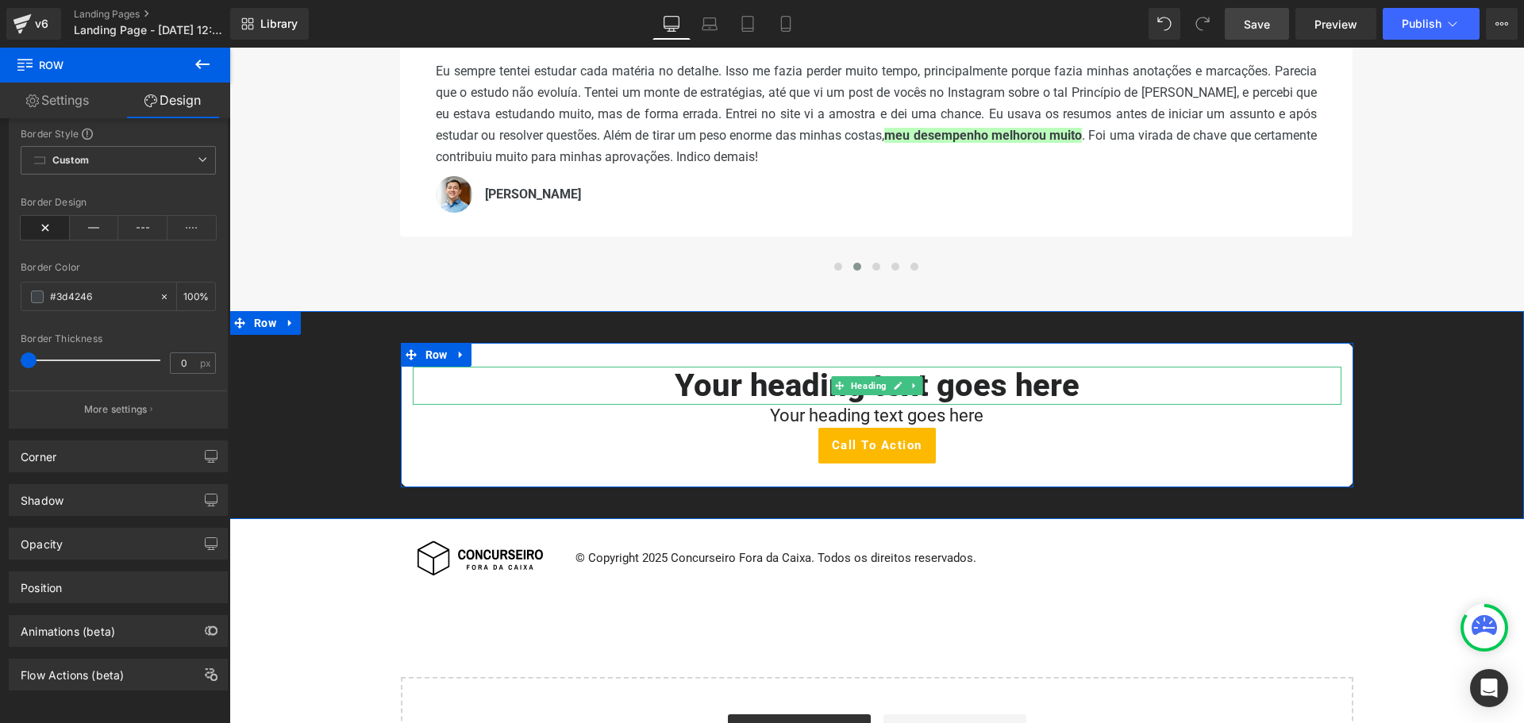
scroll to position [397, 0]
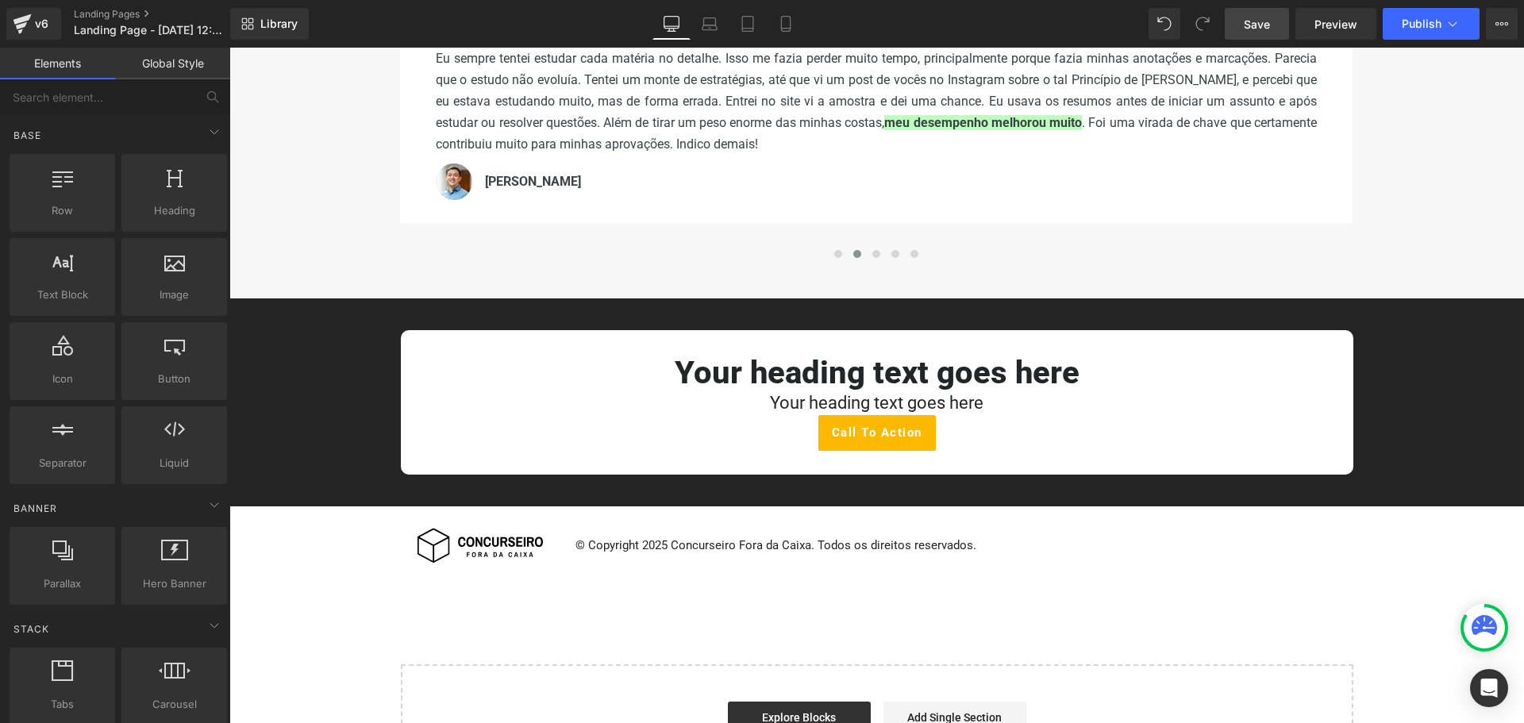
click at [1196, 623] on div "Image Your heading text goes here Heading Your heading text goes here Heading R…" at bounding box center [877, 263] width 1016 height 1063
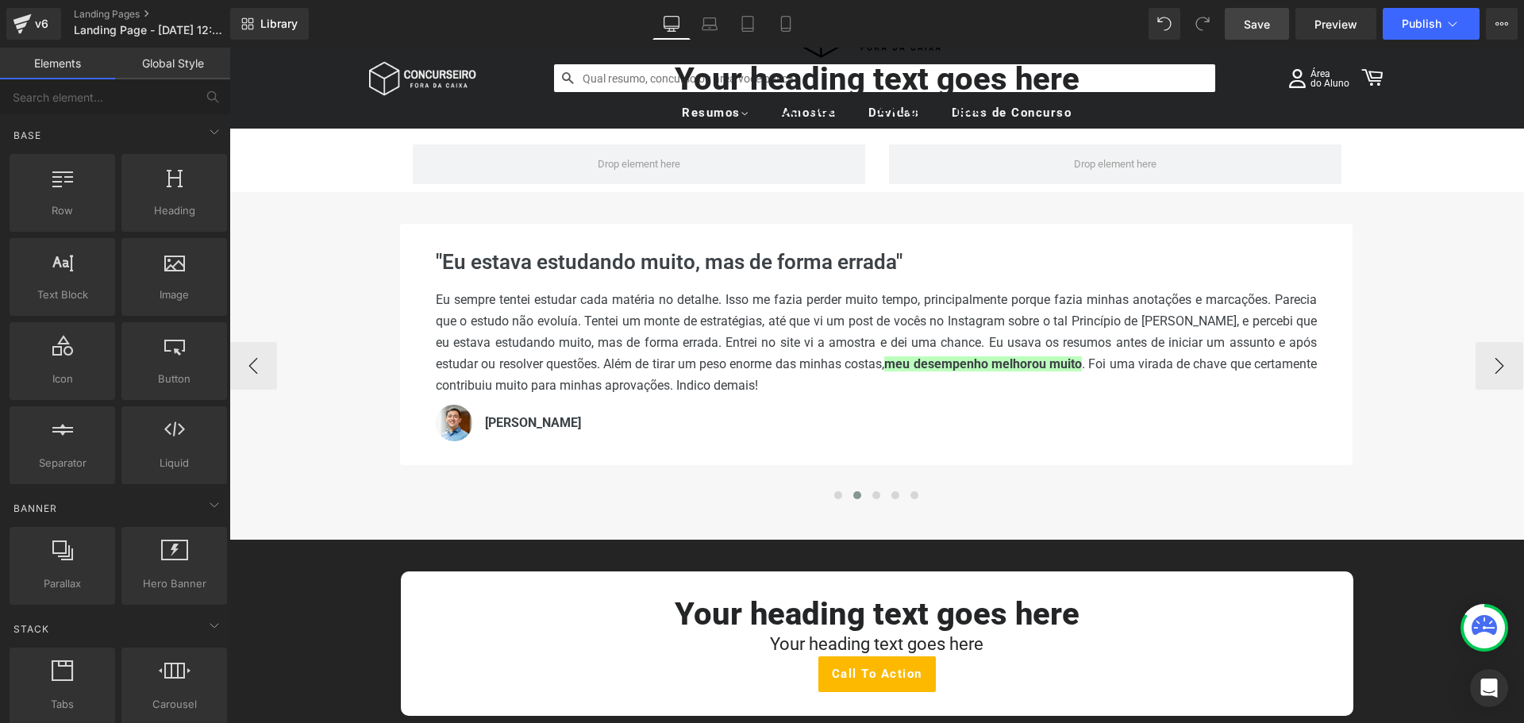
scroll to position [159, 0]
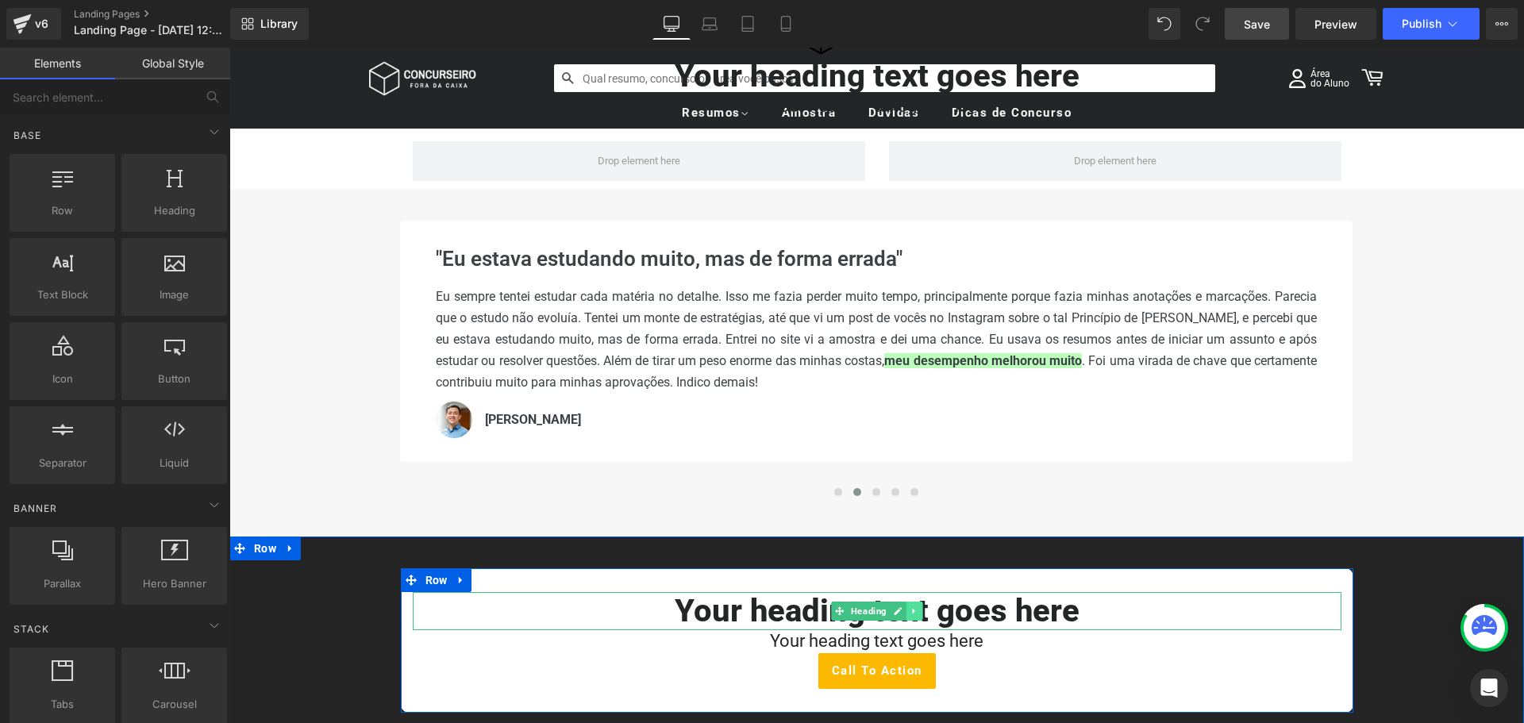
click at [912, 612] on icon at bounding box center [913, 612] width 2 height 6
click at [902, 610] on icon at bounding box center [906, 611] width 9 height 10
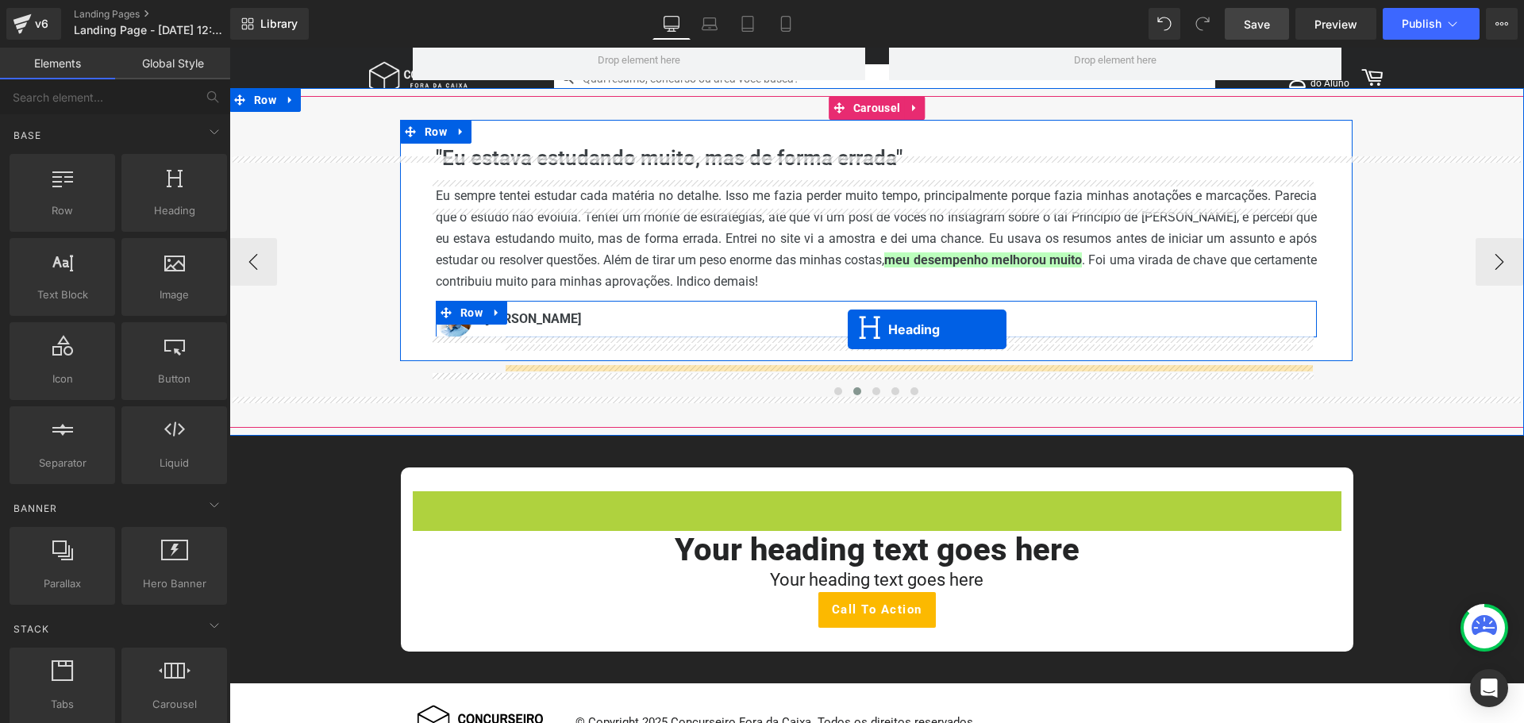
scroll to position [122, 0]
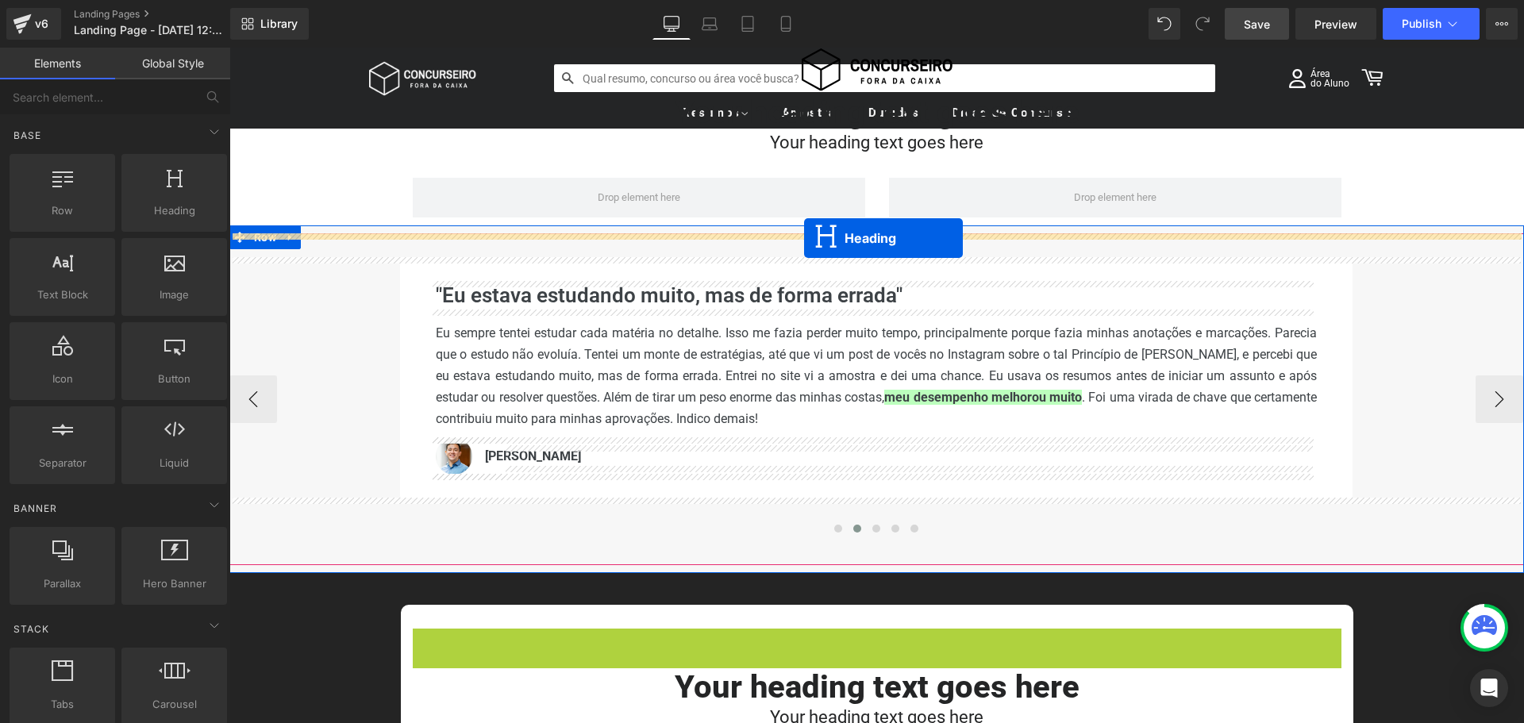
drag, startPoint x: 824, startPoint y: 411, endPoint x: 804, endPoint y: 238, distance: 174.2
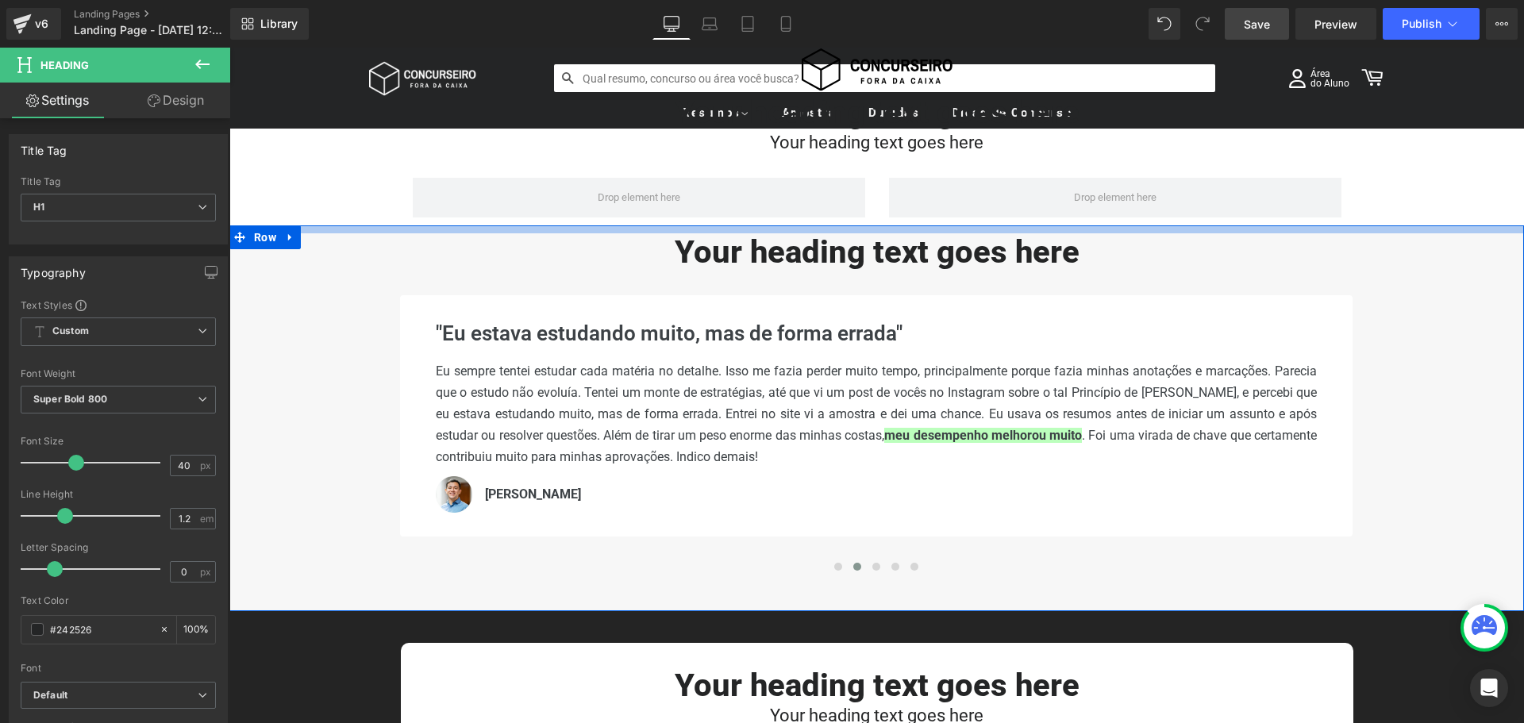
click at [955, 230] on div at bounding box center [876, 229] width 1295 height 8
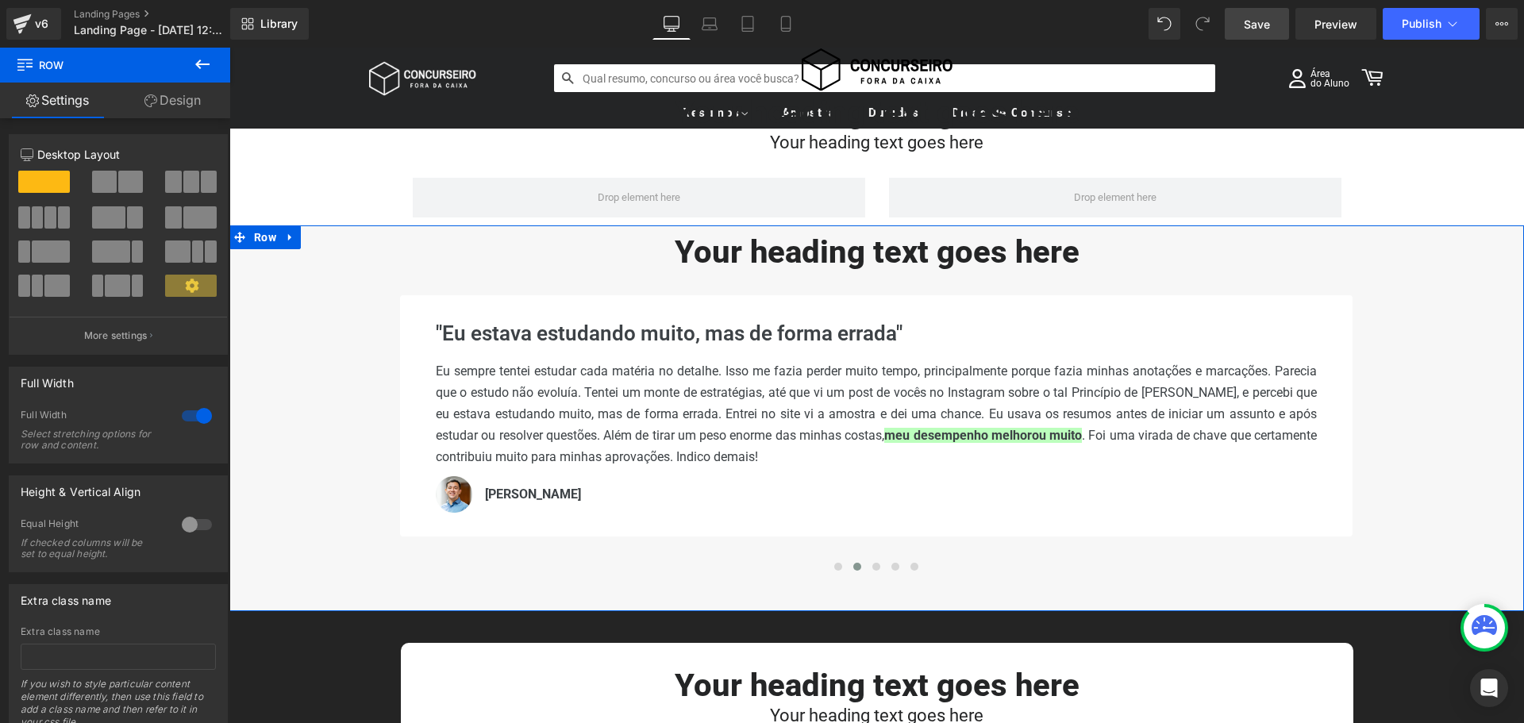
click at [178, 95] on link "Design" at bounding box center [172, 101] width 115 height 36
click at [0, 0] on div "Background" at bounding box center [0, 0] width 0 height 0
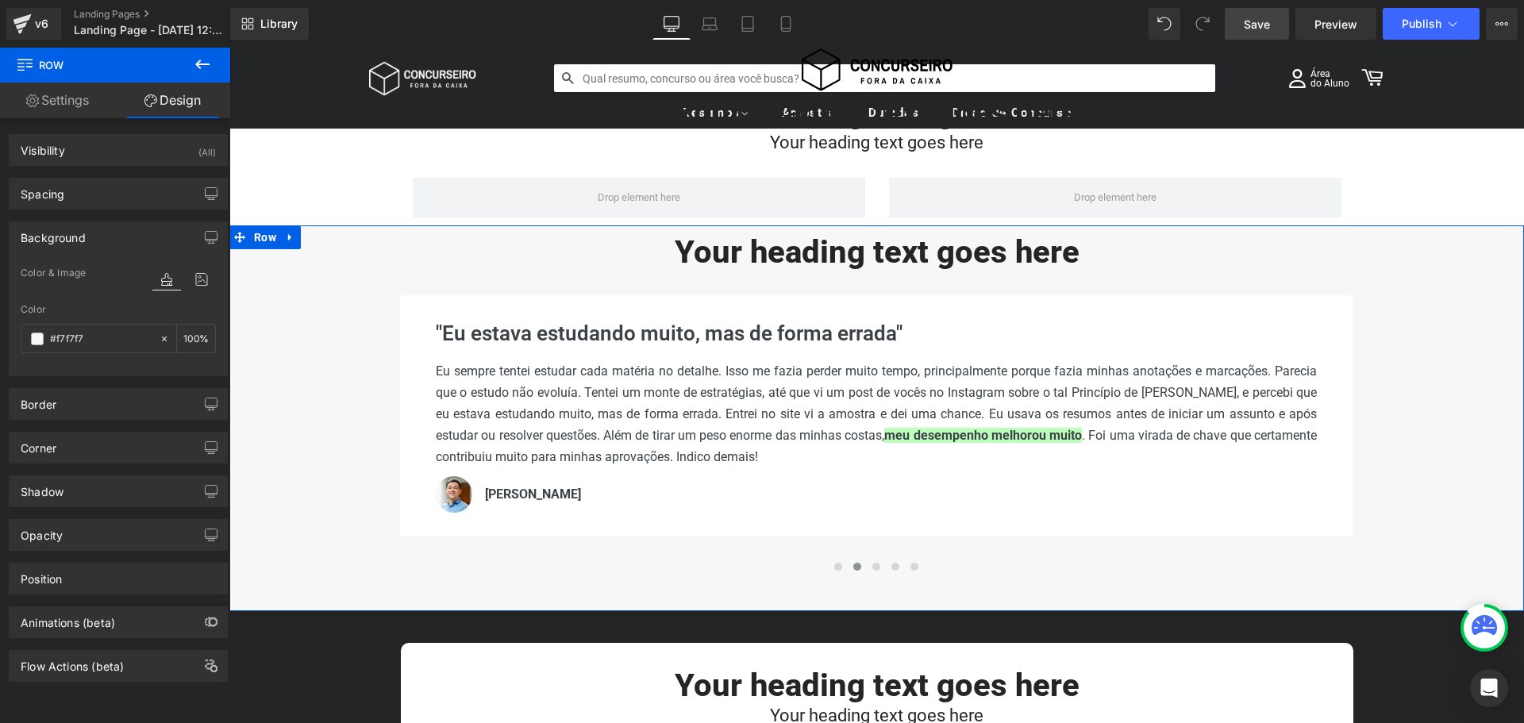
type input "#f7f7f7"
type input "100"
click at [112, 402] on div "Border" at bounding box center [119, 404] width 218 height 30
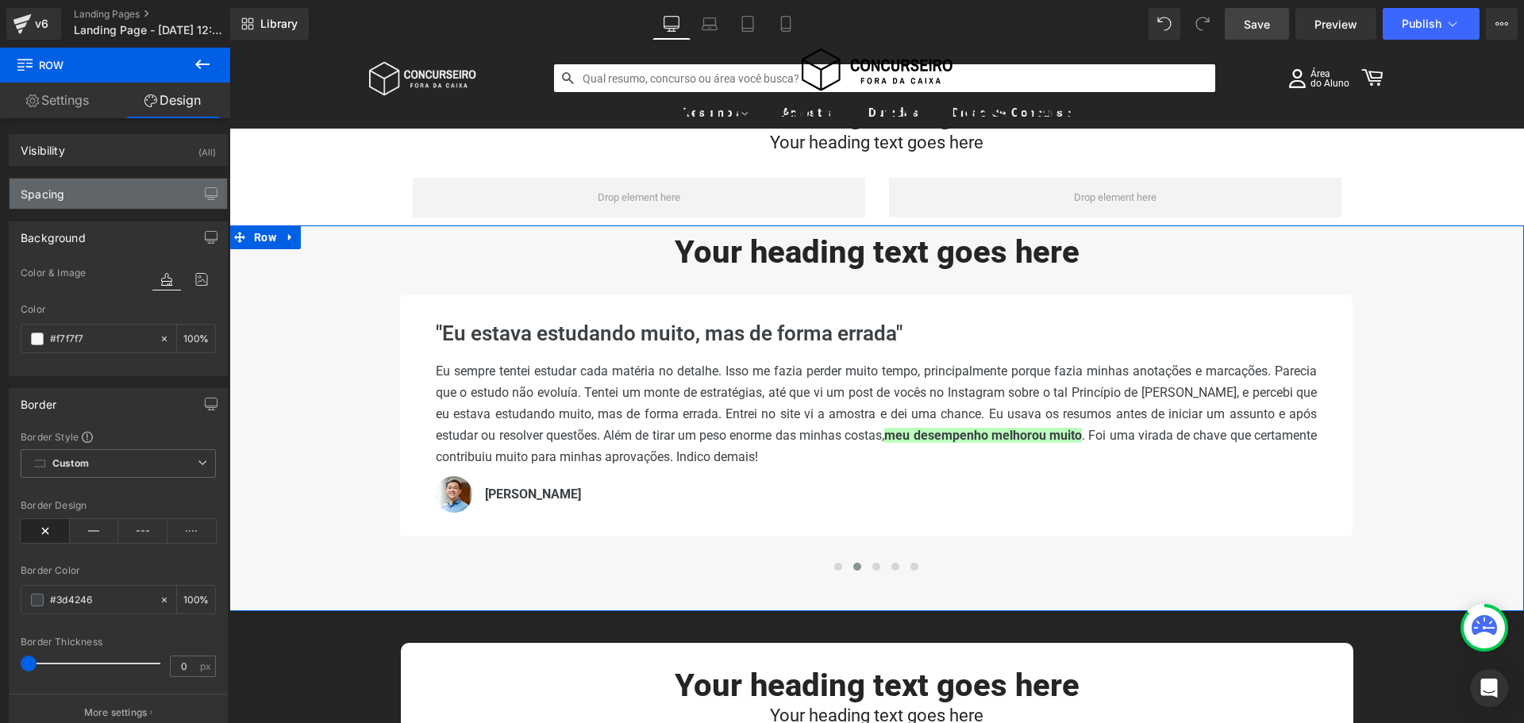
click at [100, 202] on div "Spacing" at bounding box center [119, 194] width 218 height 30
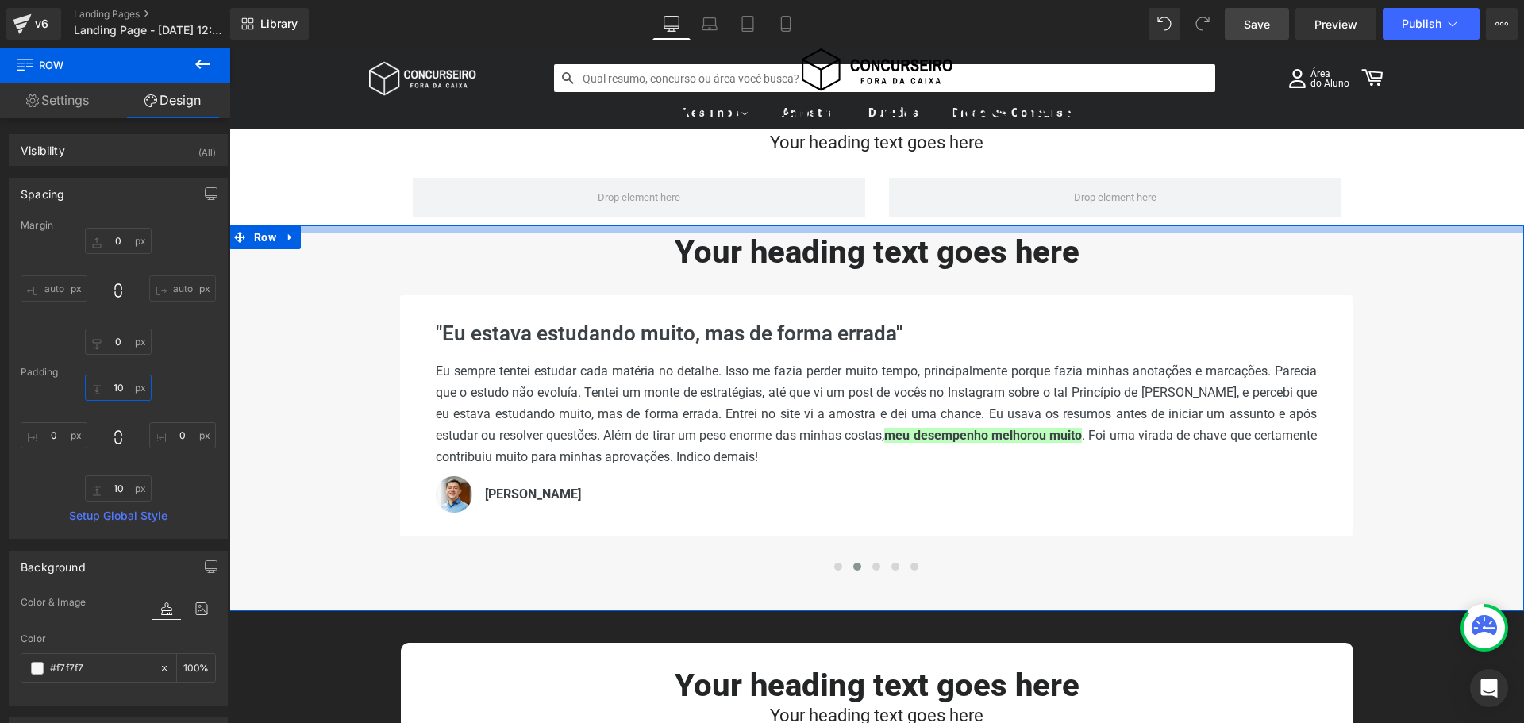
click at [117, 389] on input "10" at bounding box center [118, 388] width 67 height 26
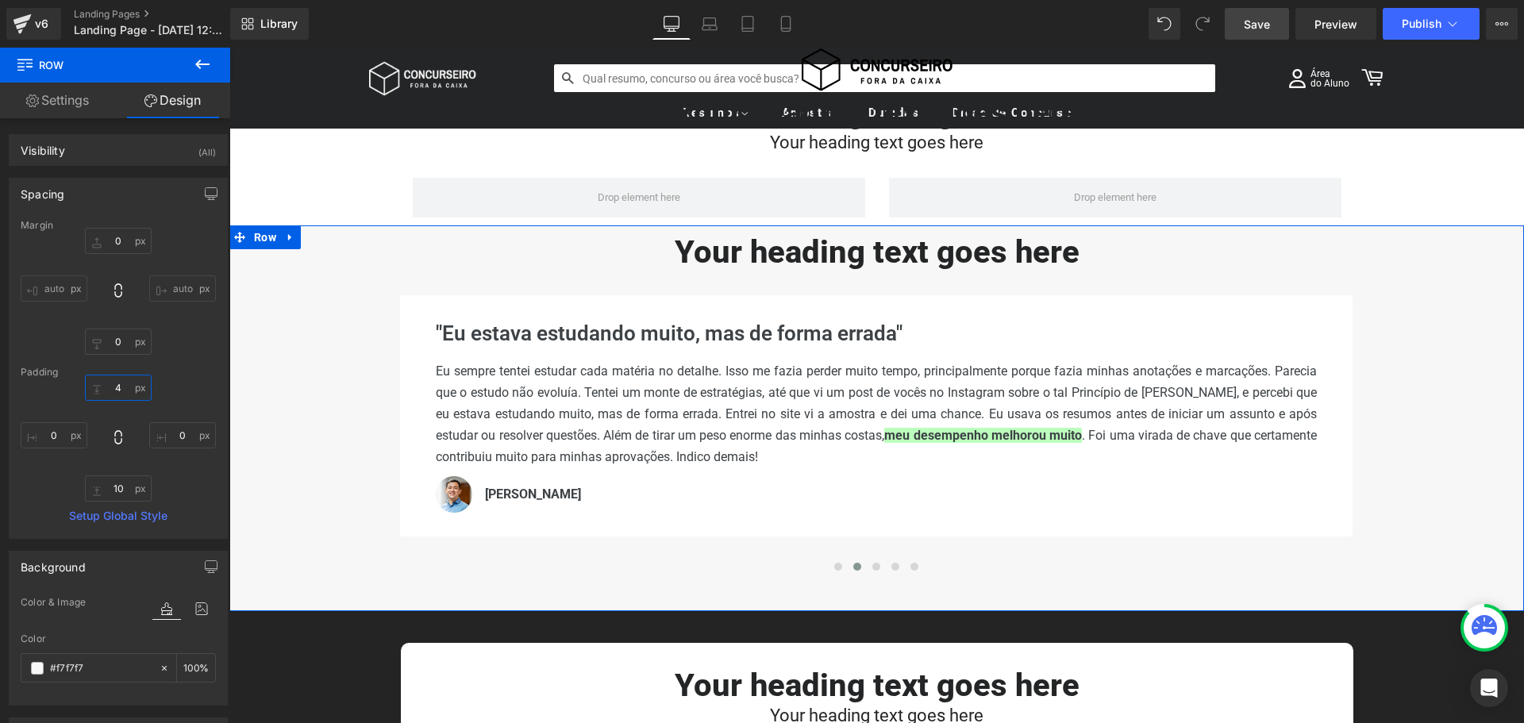
type input "40"
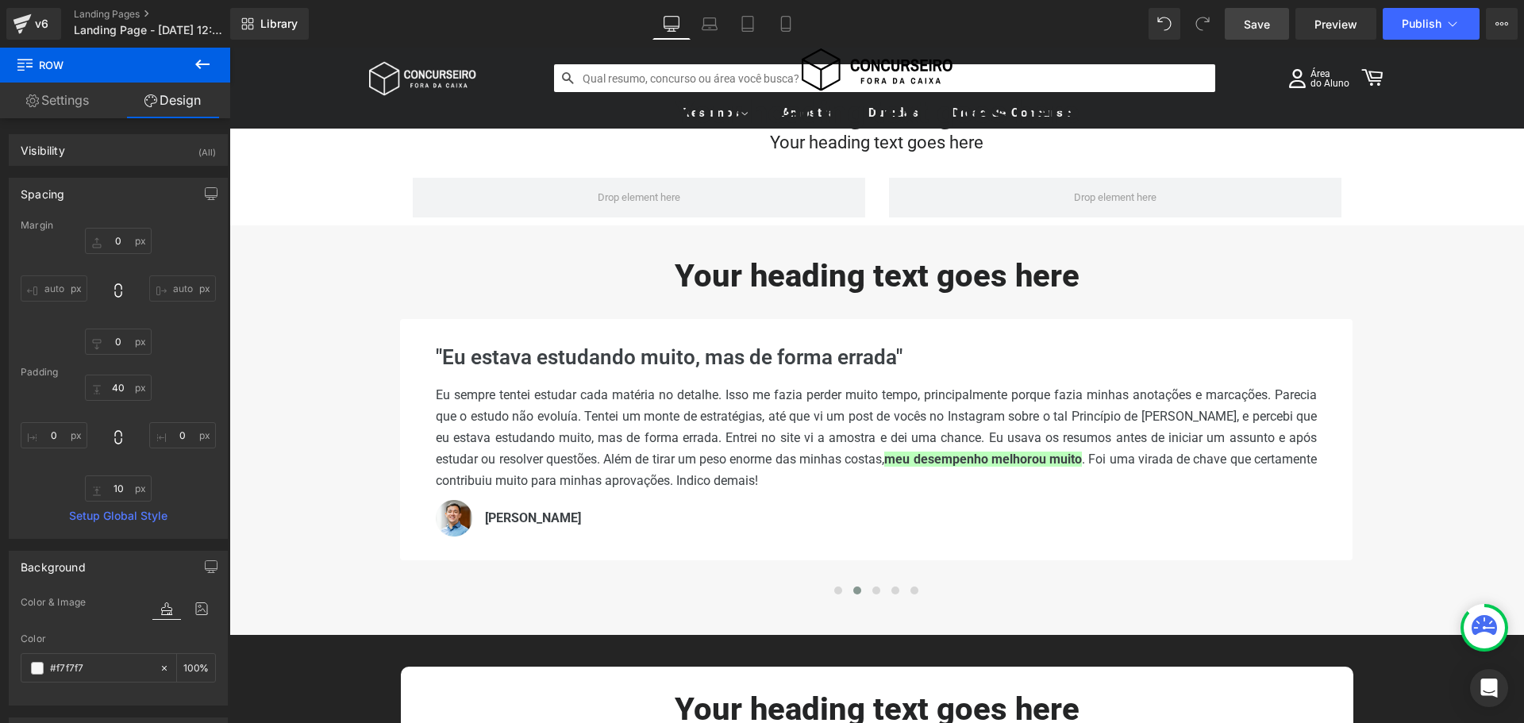
click at [1443, 199] on div "Image Your heading text goes here Heading Your heading text goes here Heading R…" at bounding box center [876, 604] width 1295 height 1196
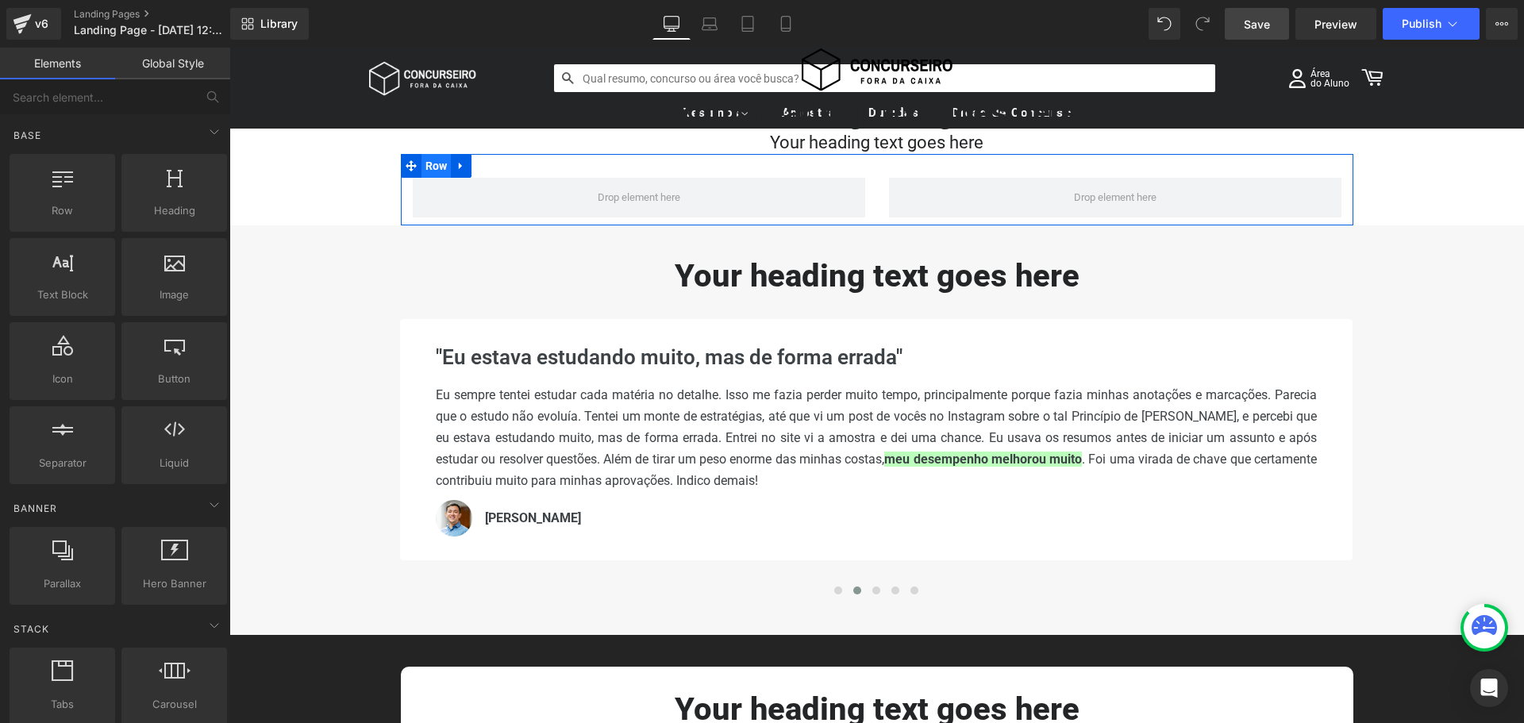
click at [436, 175] on span "Row" at bounding box center [437, 166] width 30 height 24
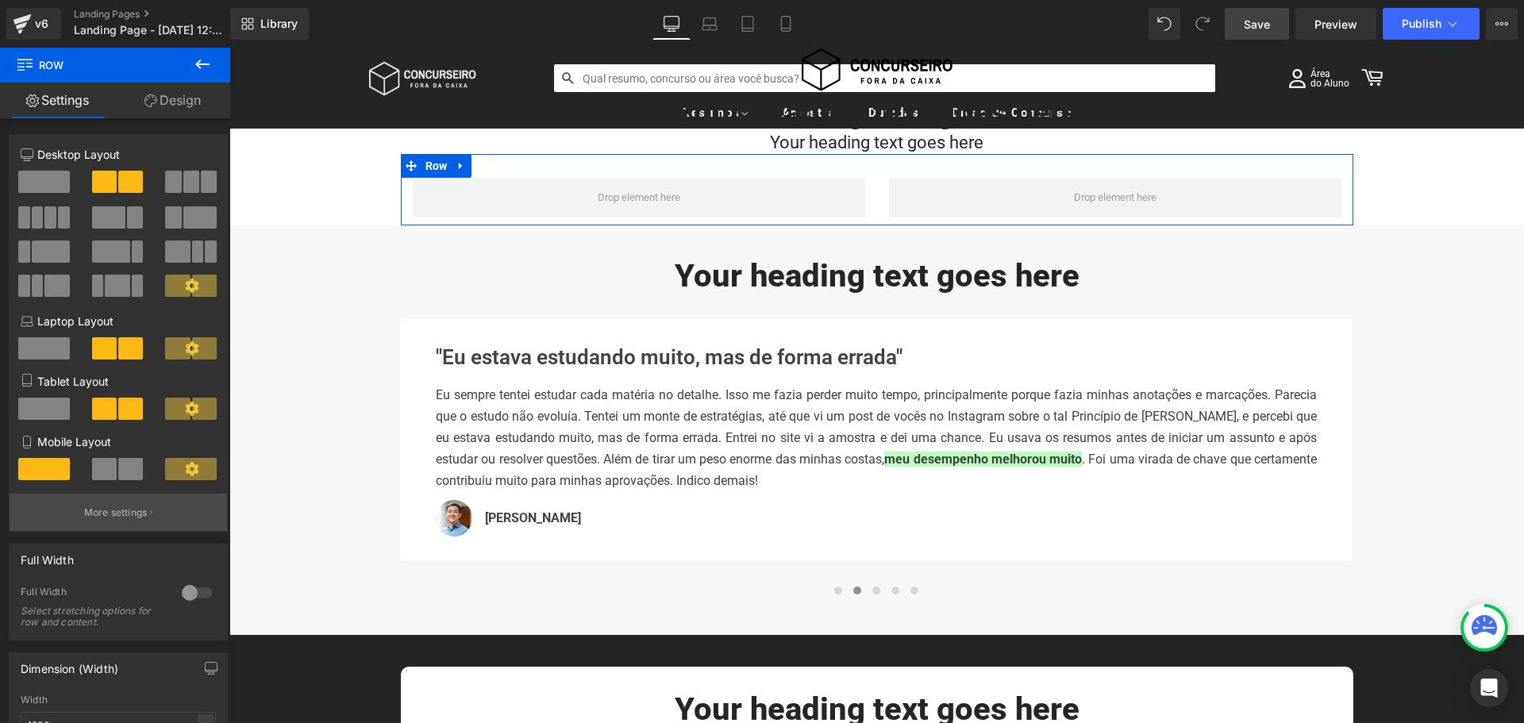
click at [91, 526] on button "More settings" at bounding box center [119, 512] width 218 height 37
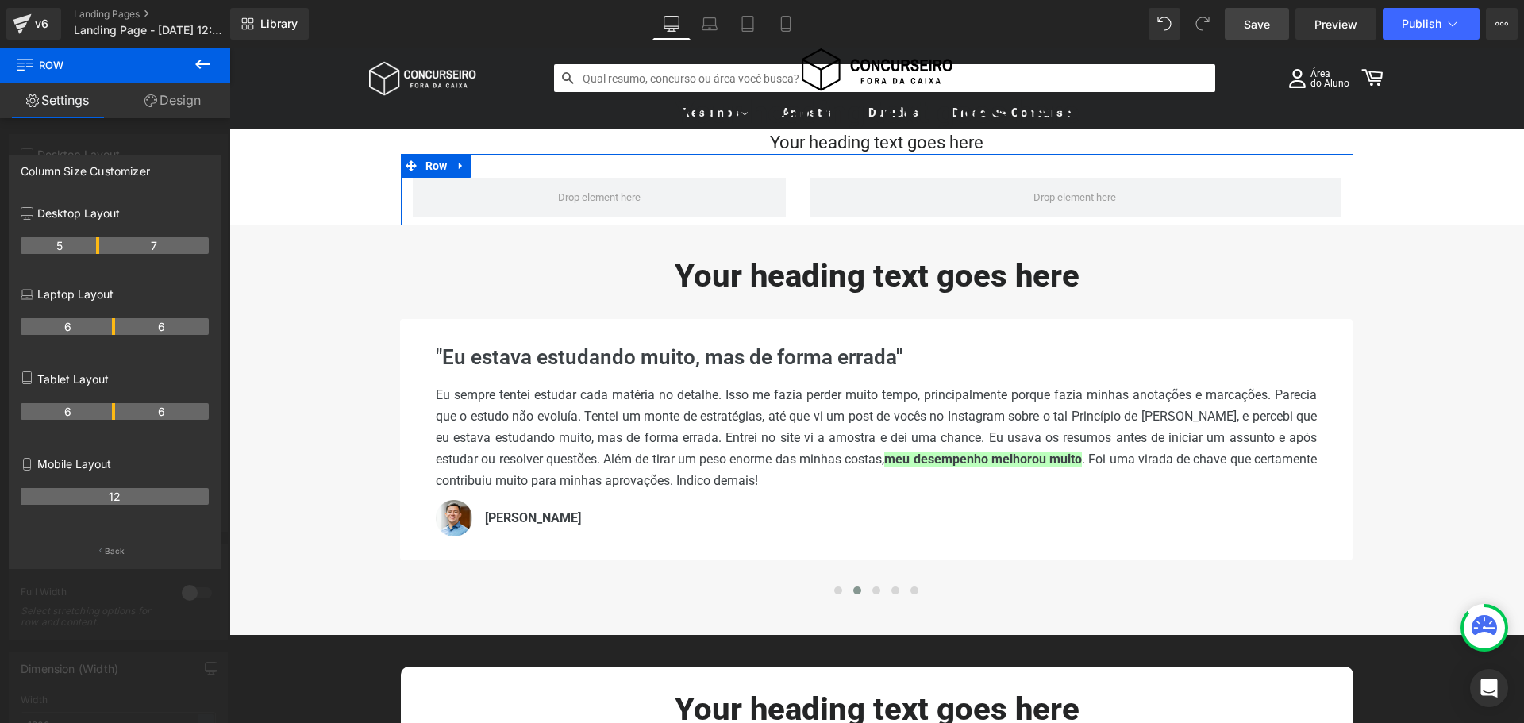
drag, startPoint x: 114, startPoint y: 248, endPoint x: 93, endPoint y: 248, distance: 21.4
click at [95, 333] on div "6 6" at bounding box center [115, 332] width 188 height 44
click at [115, 326] on th "6" at bounding box center [162, 326] width 94 height 17
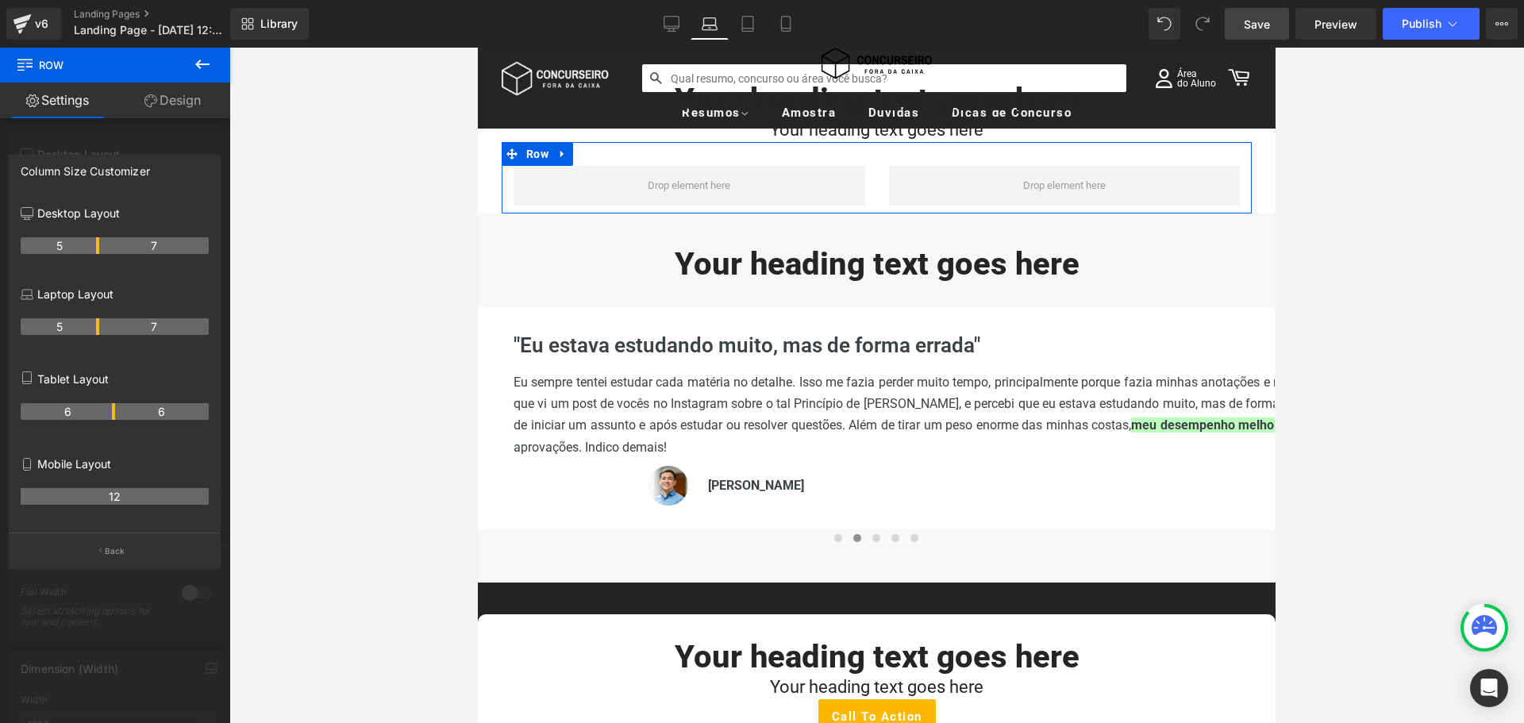
scroll to position [110, 0]
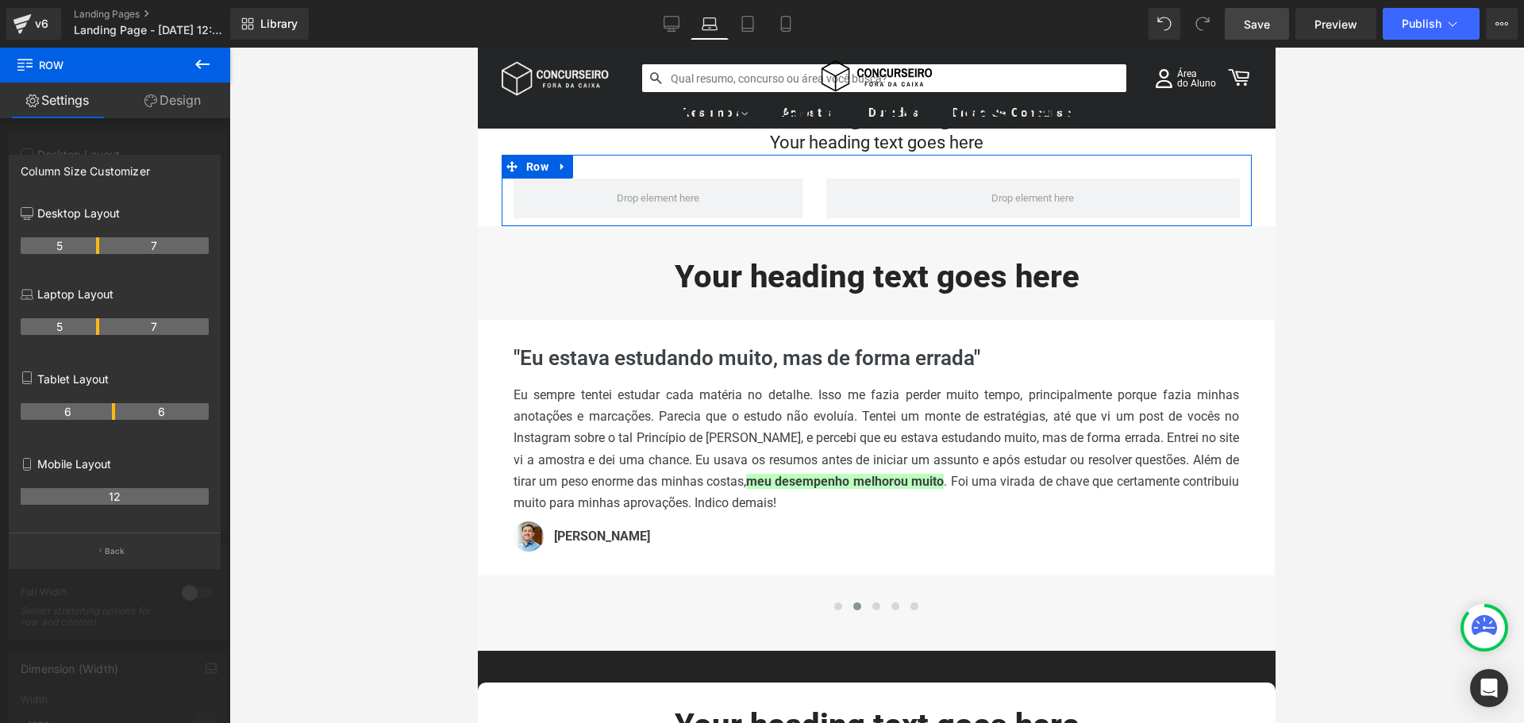
drag, startPoint x: 113, startPoint y: 326, endPoint x: 98, endPoint y: 325, distance: 14.3
click at [98, 325] on tr "5 7" at bounding box center [115, 326] width 188 height 17
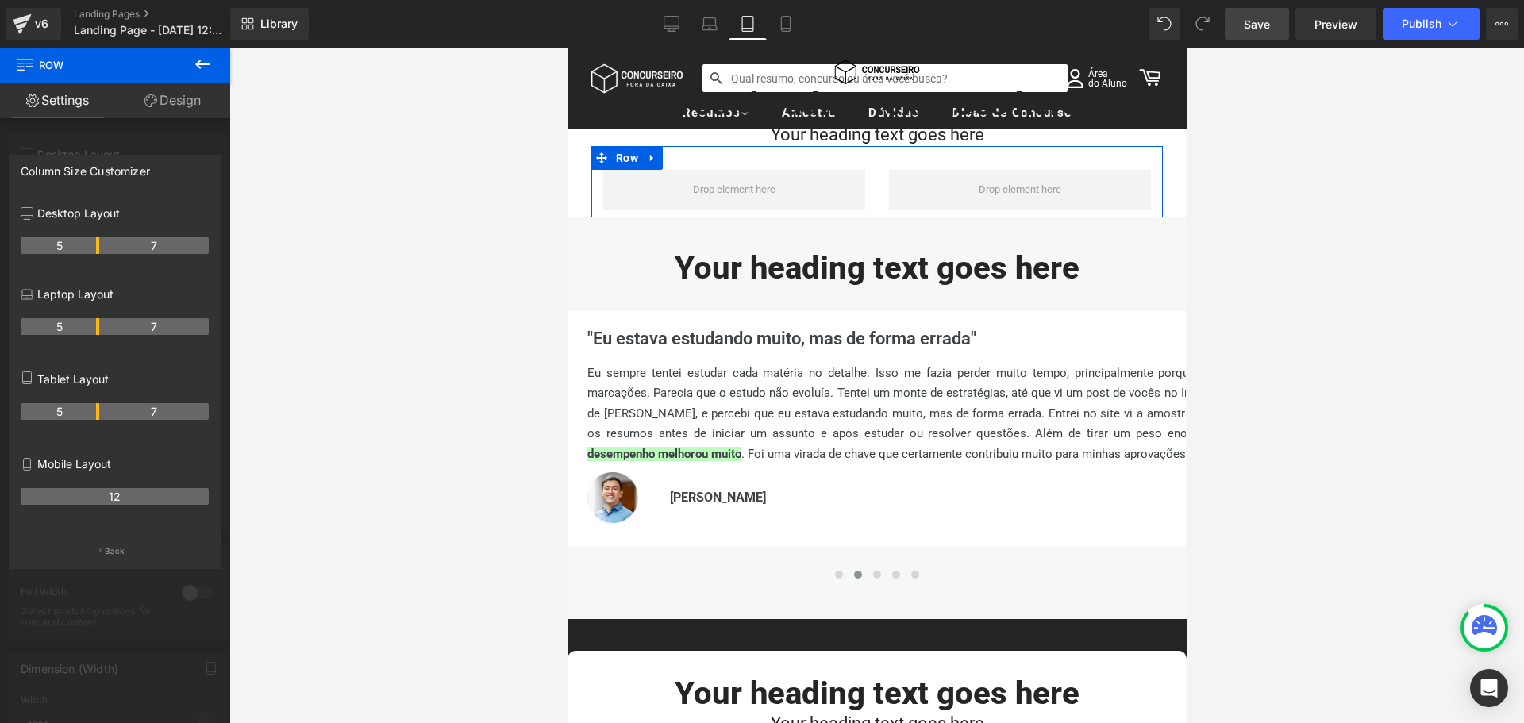
scroll to position [102, 0]
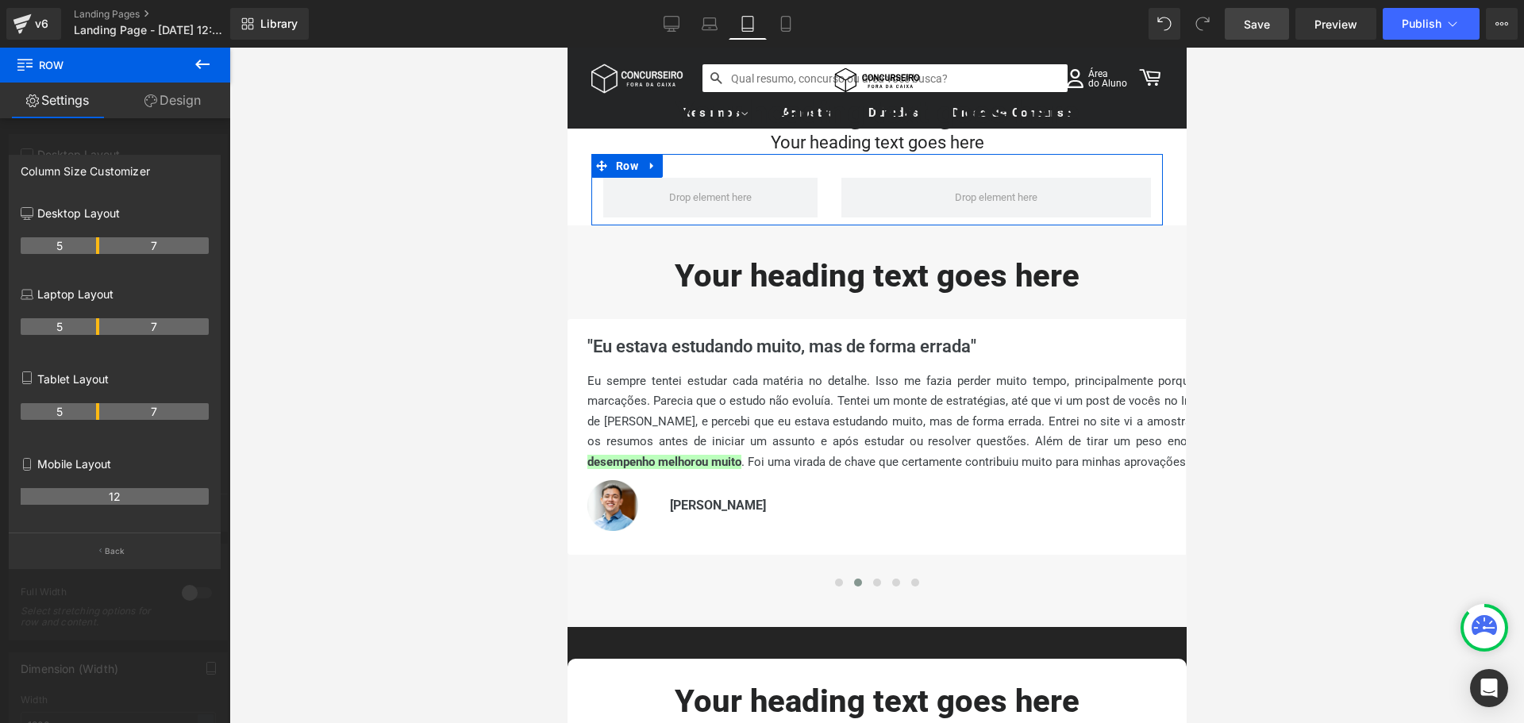
drag, startPoint x: 113, startPoint y: 410, endPoint x: 328, endPoint y: 215, distance: 290.0
click at [98, 408] on th "5" at bounding box center [60, 411] width 79 height 17
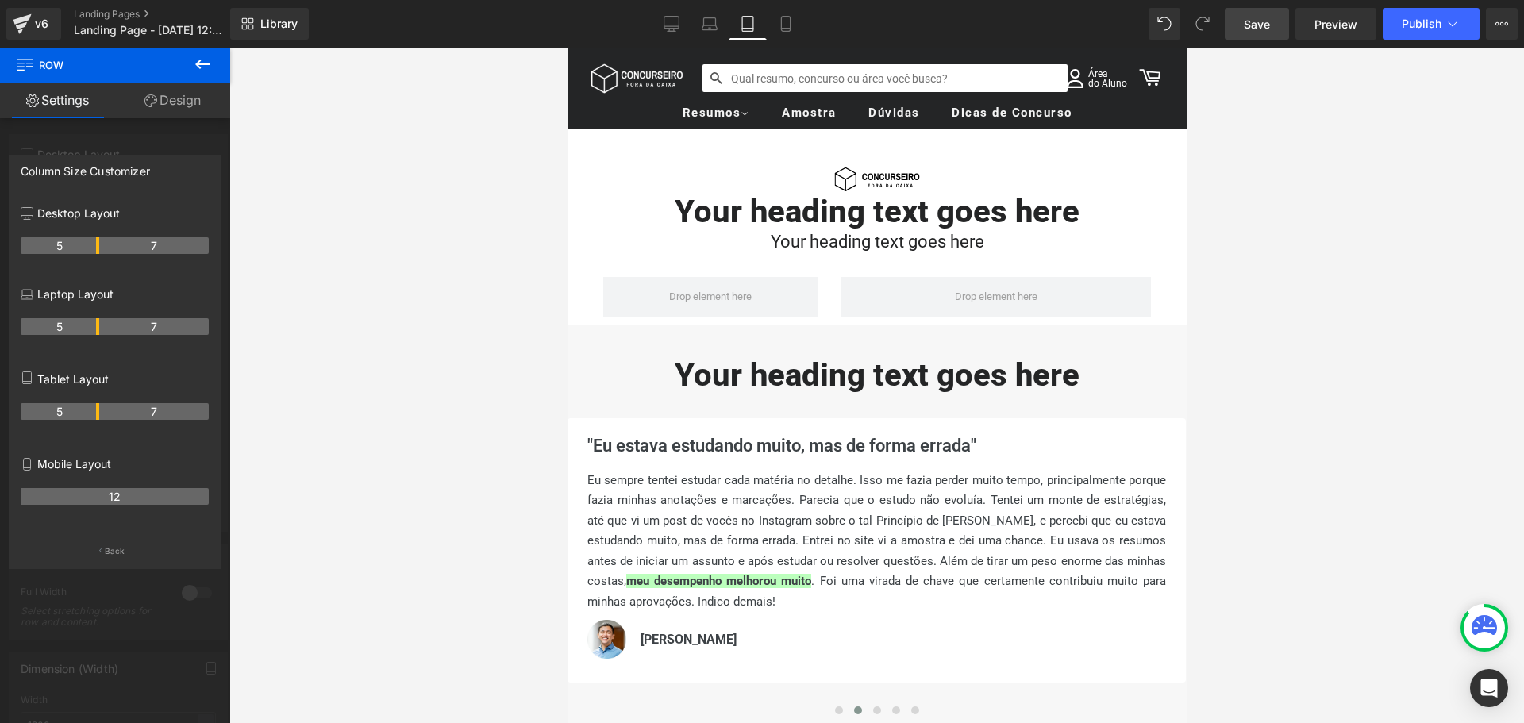
scroll to position [0, 0]
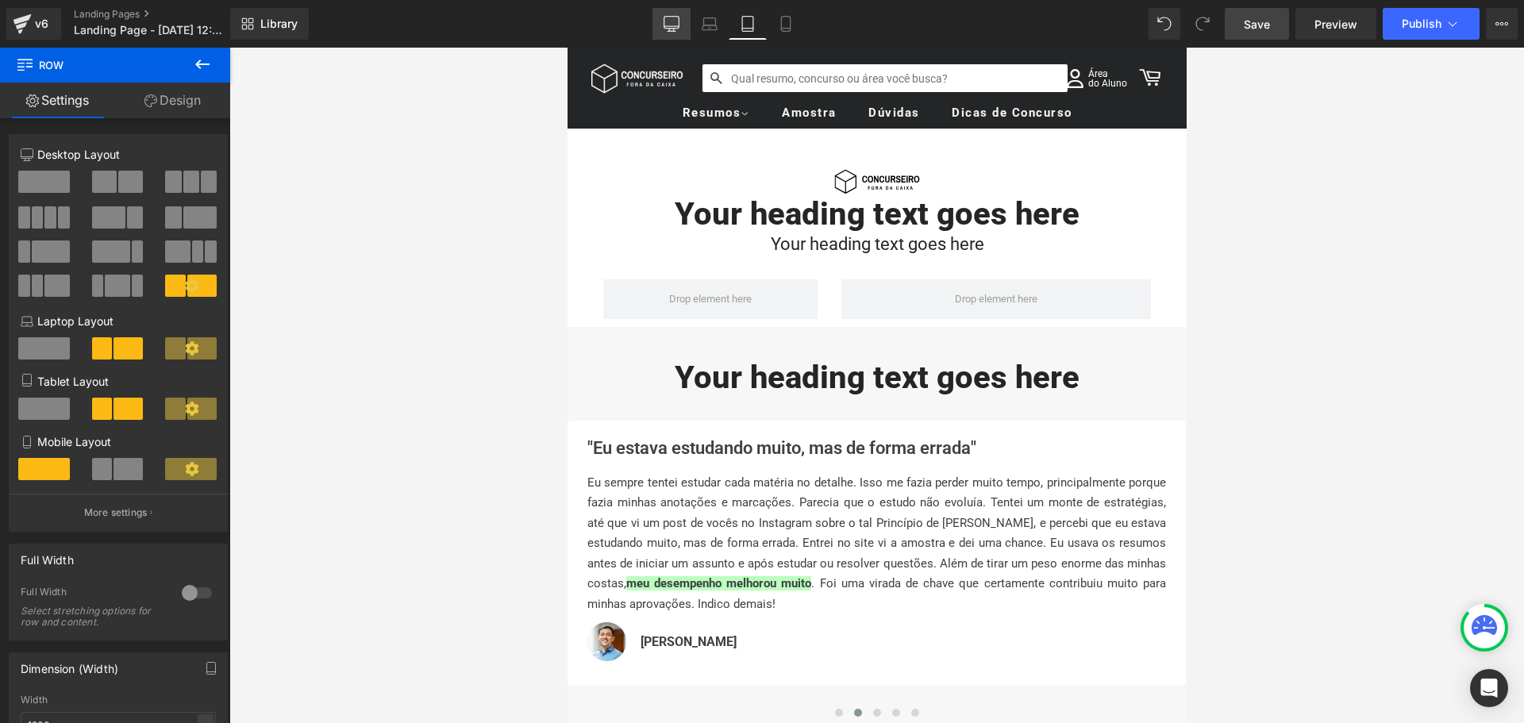
click at [665, 18] on icon at bounding box center [671, 23] width 15 height 12
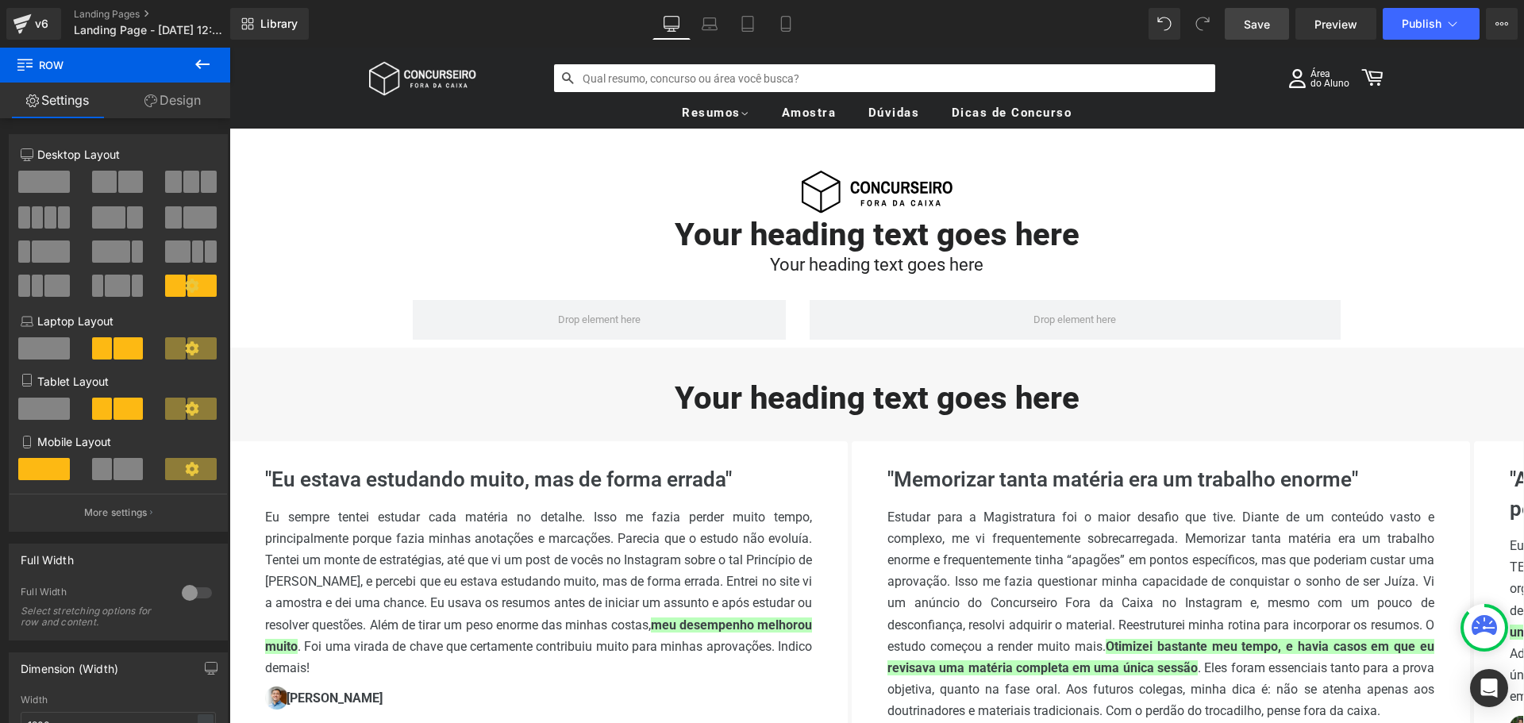
scroll to position [21, 0]
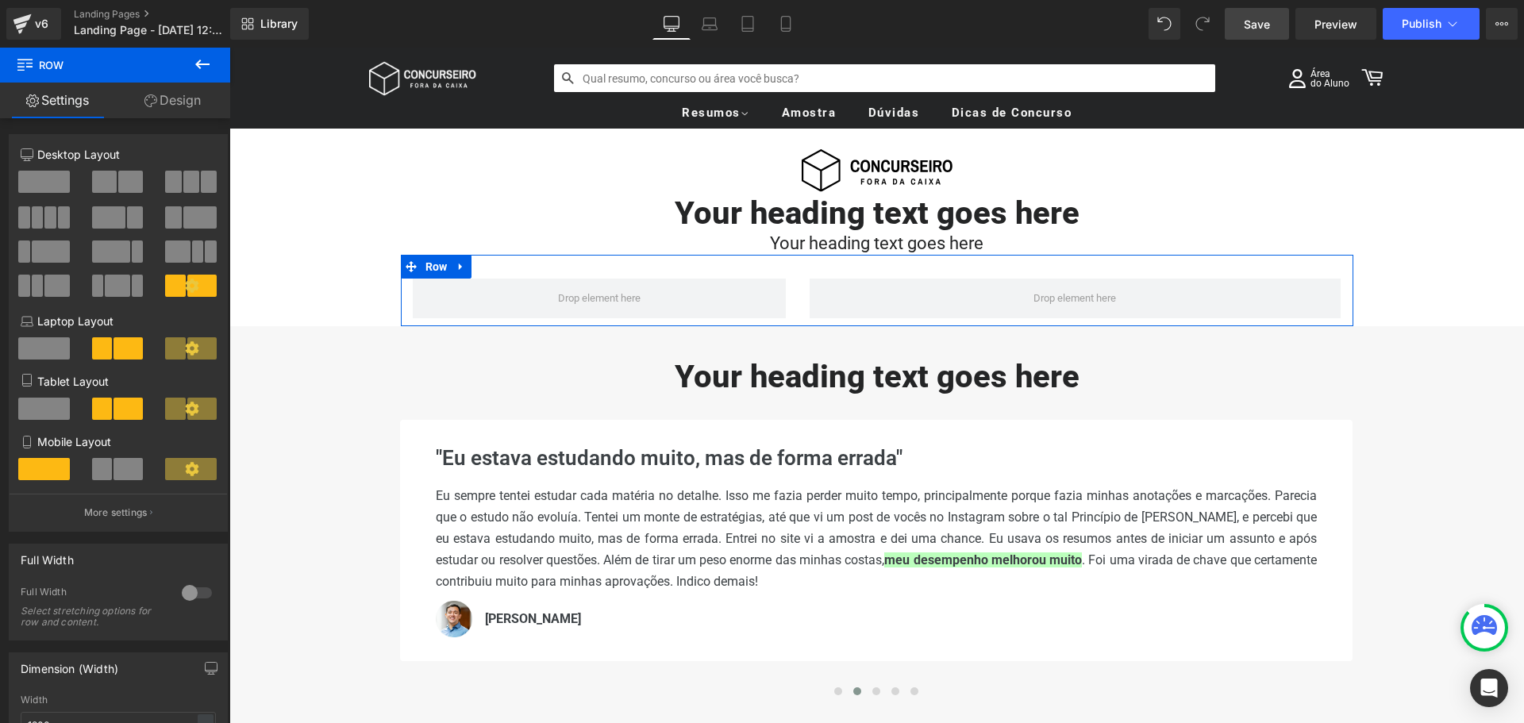
drag, startPoint x: 177, startPoint y: 110, endPoint x: 33, endPoint y: 166, distance: 155.1
click at [177, 110] on link "Design" at bounding box center [172, 101] width 115 height 36
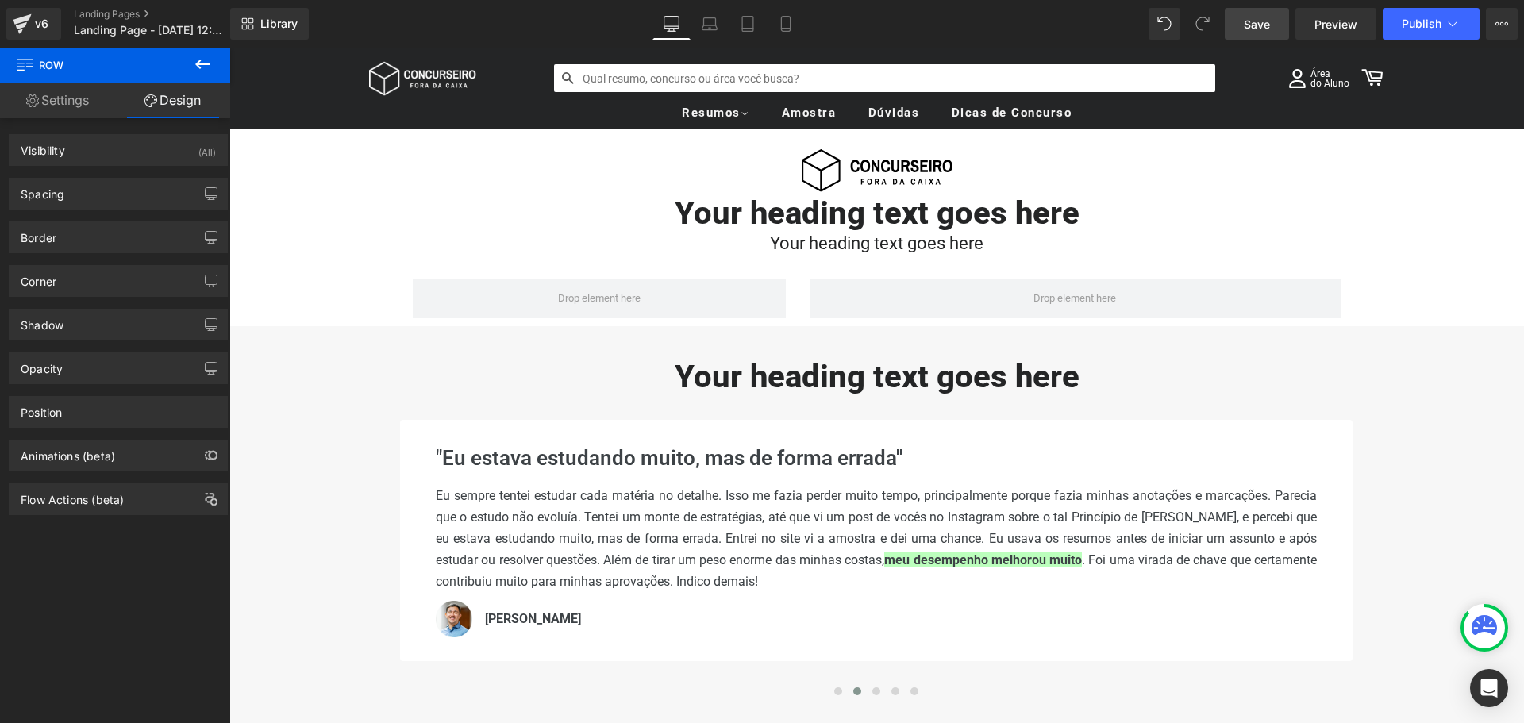
click at [201, 64] on icon at bounding box center [202, 65] width 14 height 10
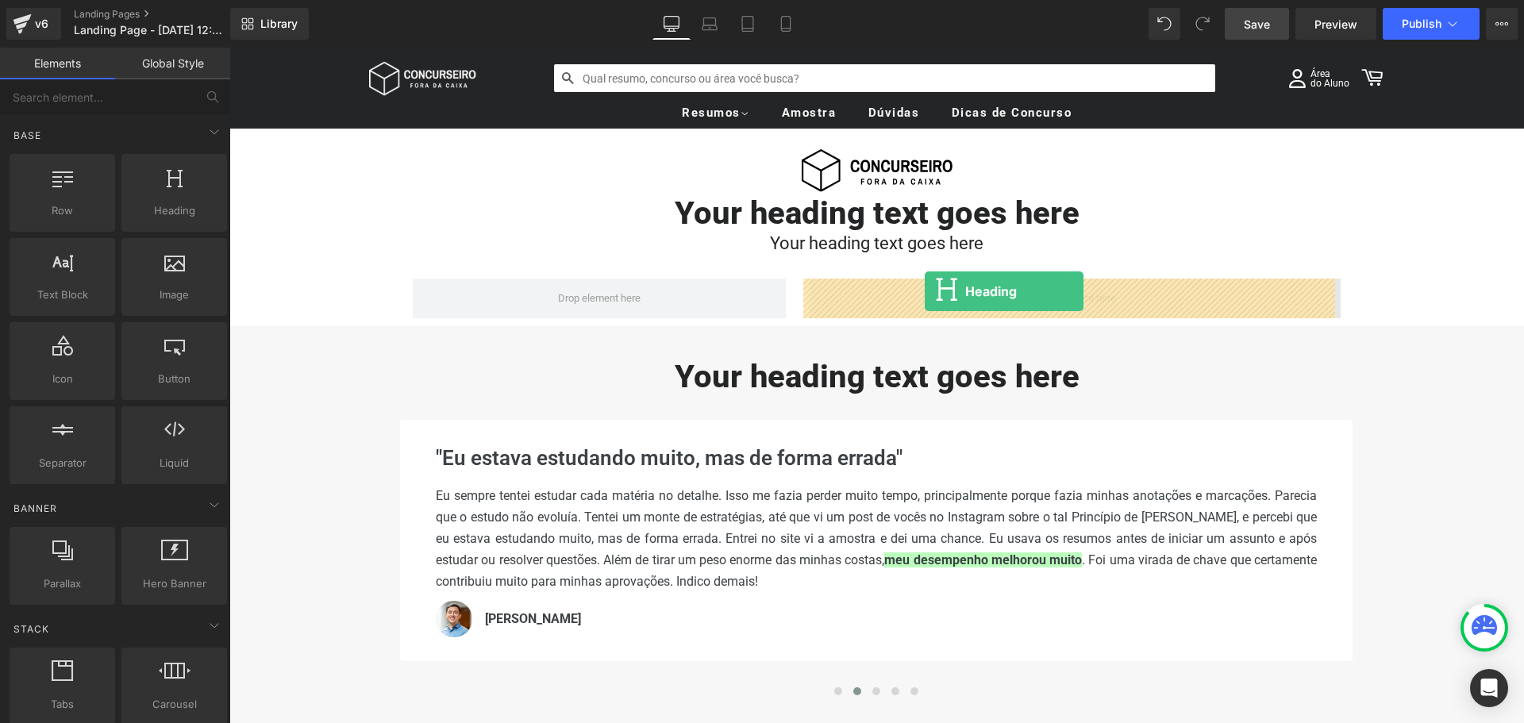
drag, startPoint x: 399, startPoint y: 238, endPoint x: 925, endPoint y: 291, distance: 529.0
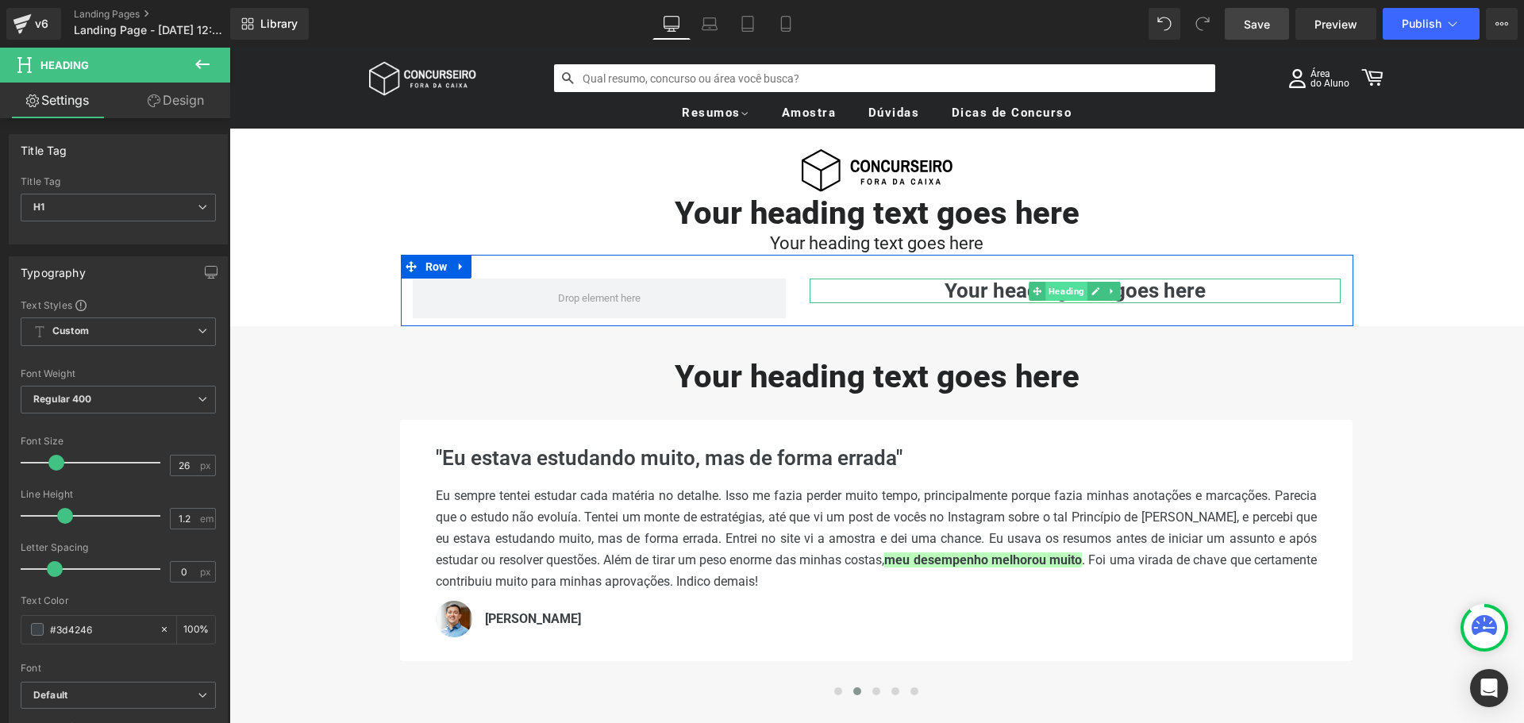
click at [1061, 300] on span "Heading" at bounding box center [1067, 291] width 42 height 19
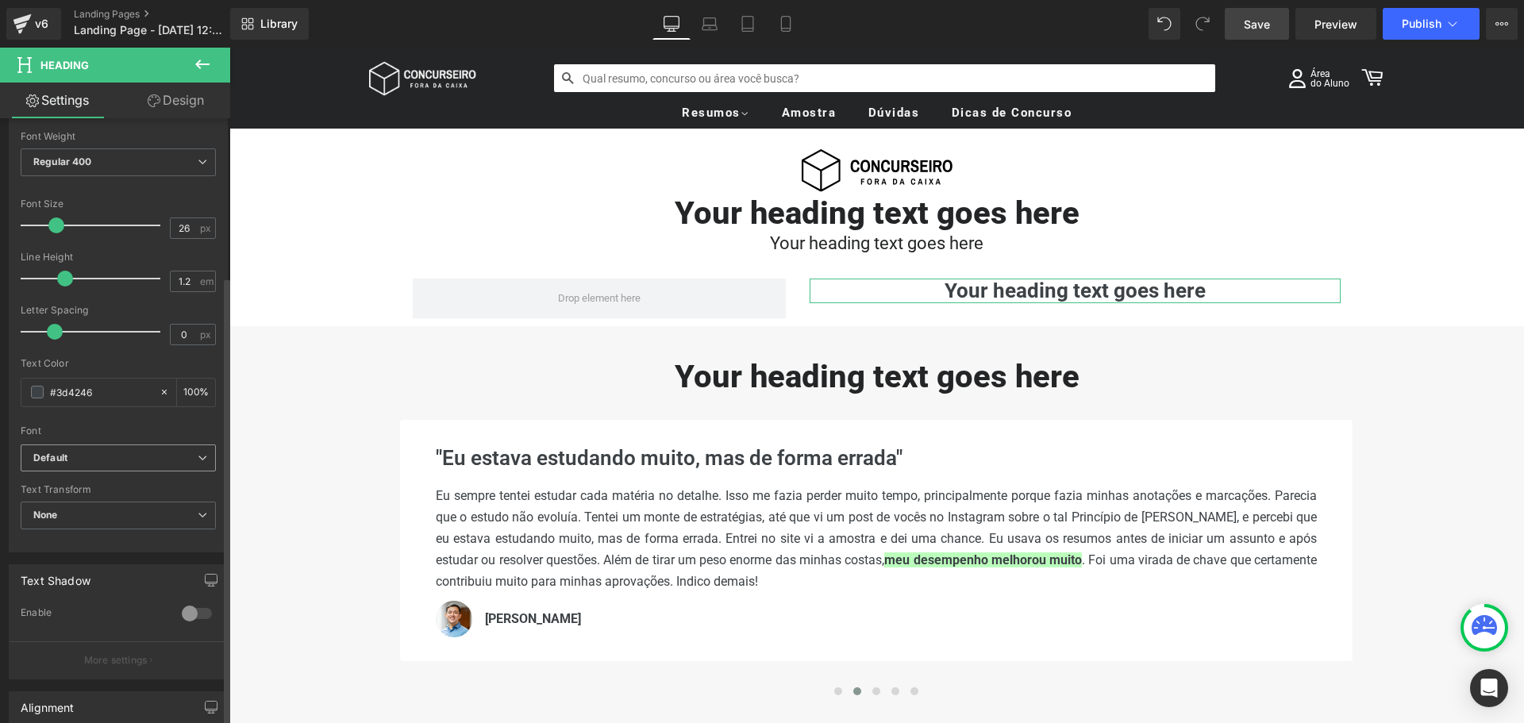
scroll to position [238, 0]
click at [118, 397] on input "#3d4246" at bounding box center [101, 391] width 102 height 17
type input "#2425"
click at [125, 359] on div "Text Color" at bounding box center [118, 362] width 195 height 11
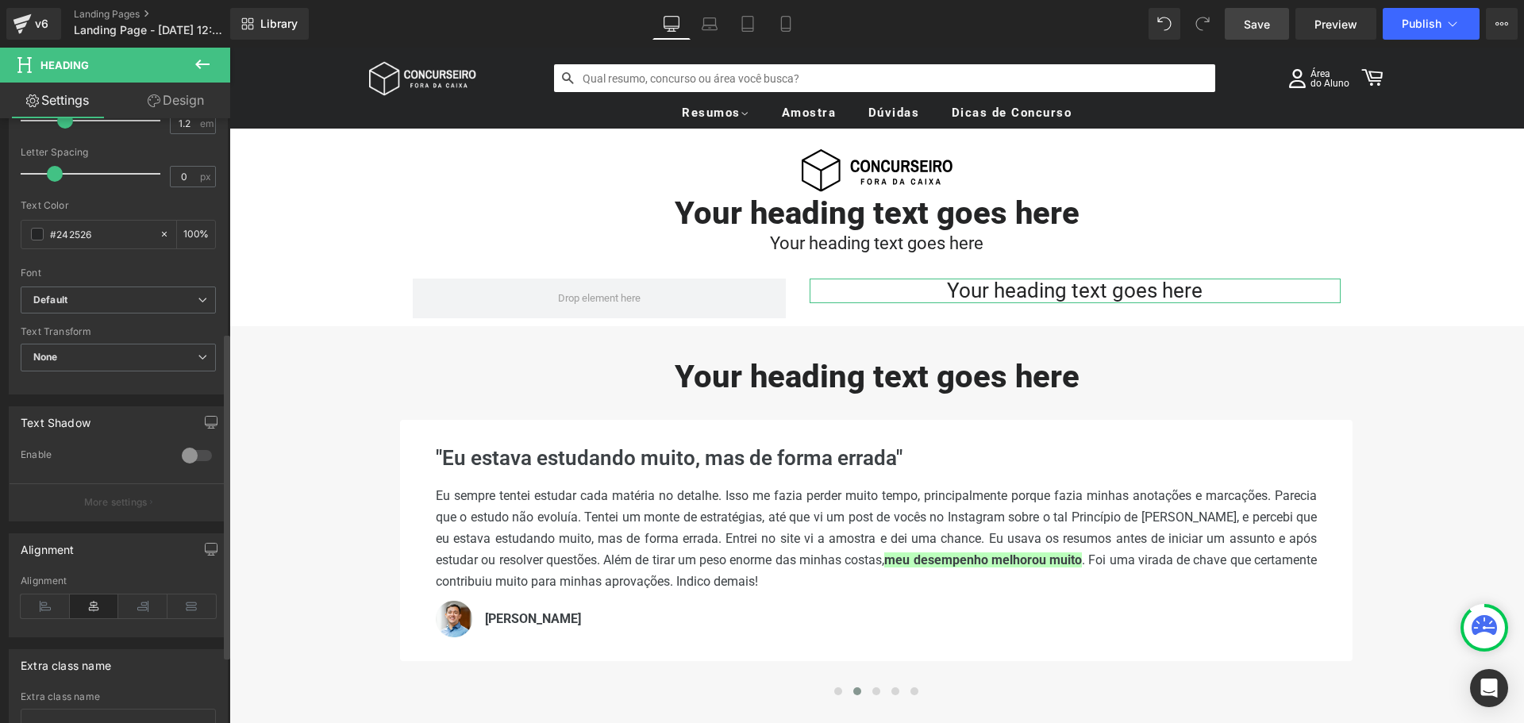
scroll to position [397, 0]
click at [48, 604] on icon at bounding box center [45, 605] width 49 height 24
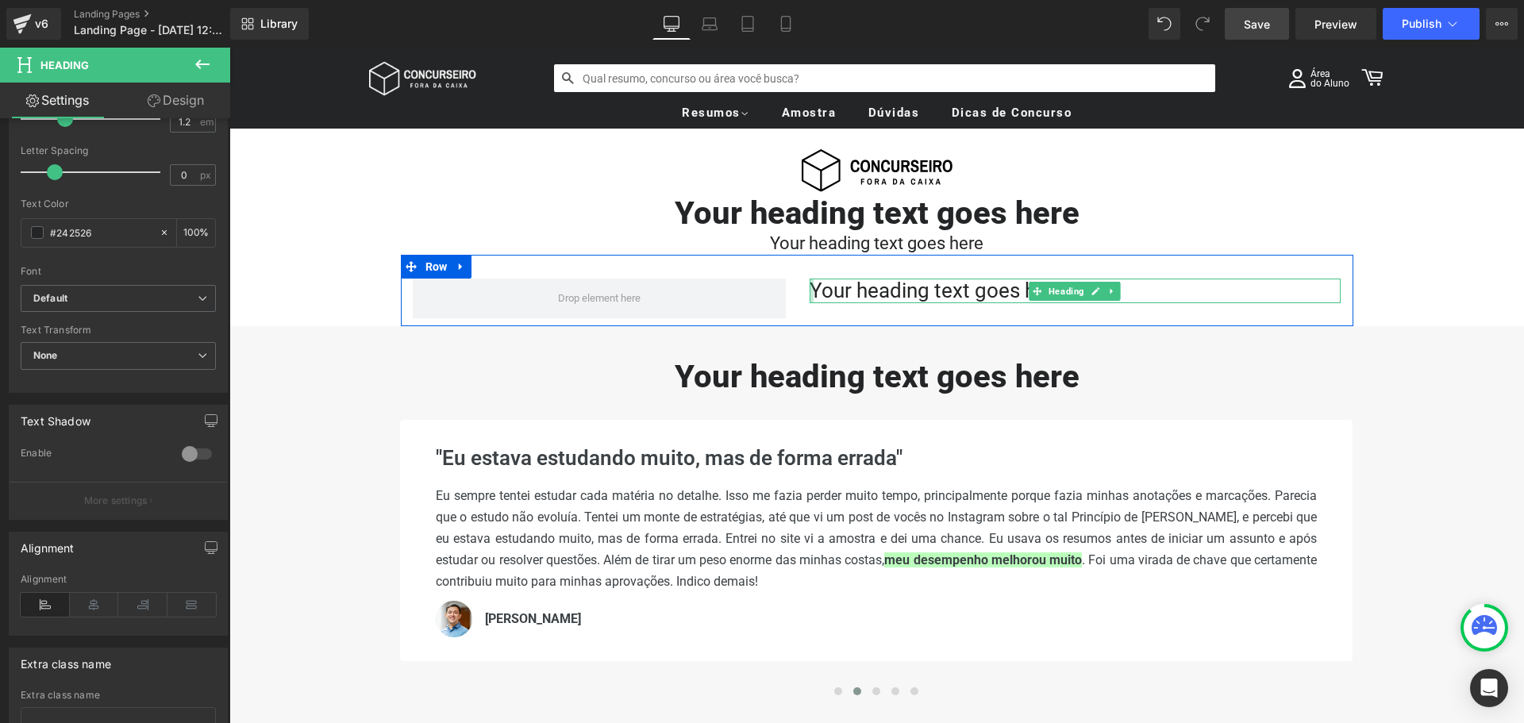
click at [810, 291] on div at bounding box center [812, 291] width 4 height 25
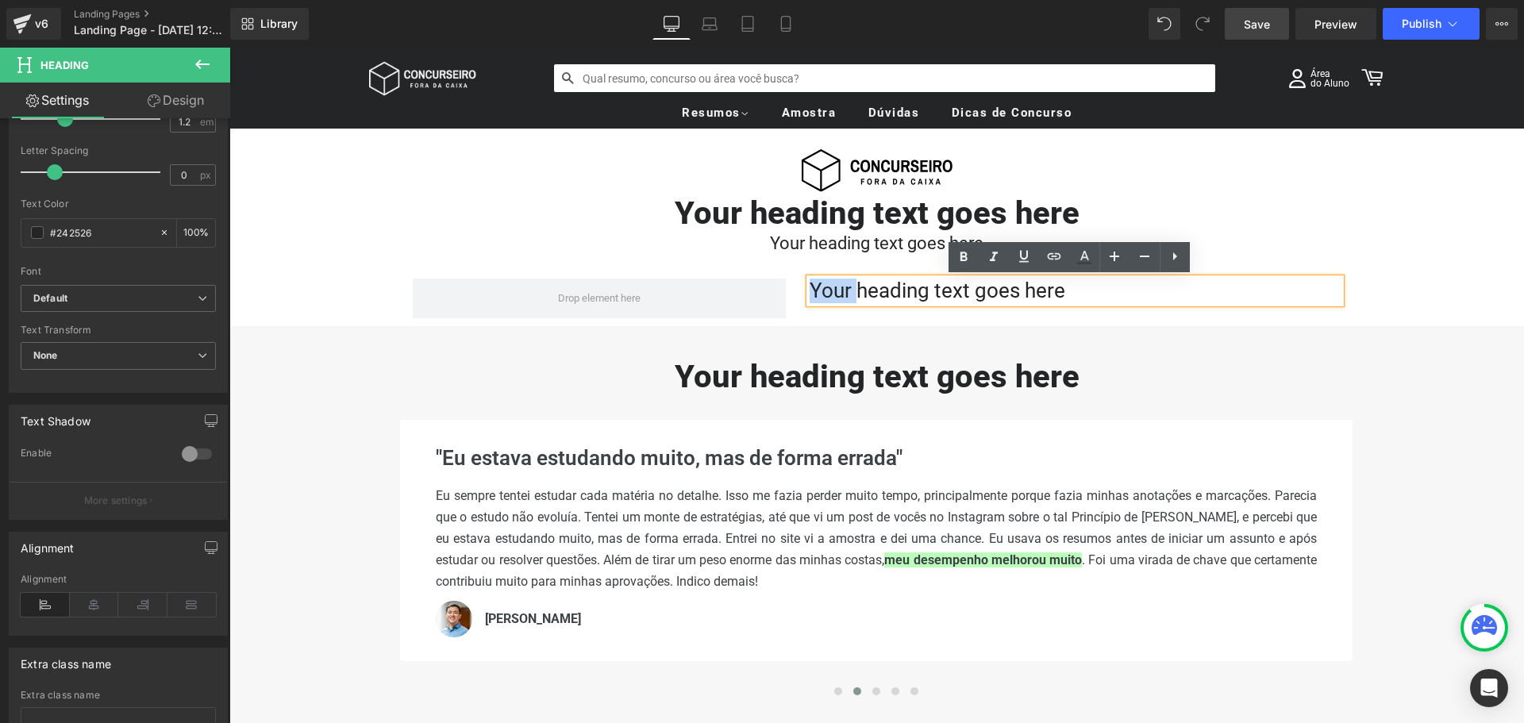
click at [810, 291] on h1 "Your heading text goes here" at bounding box center [1076, 291] width 532 height 25
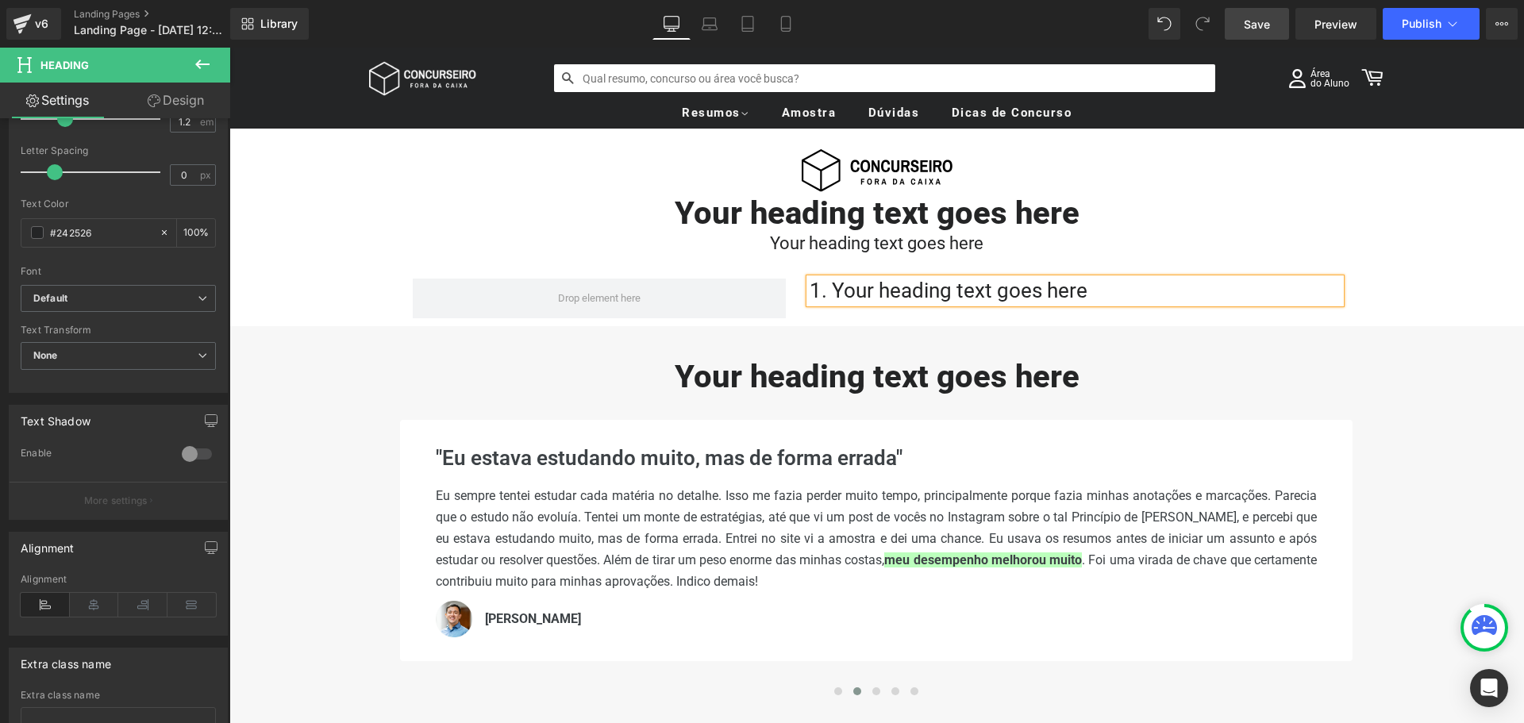
click at [1444, 304] on div "Image Your heading text goes here Heading Your heading text goes here Heading 1…" at bounding box center [876, 705] width 1295 height 1196
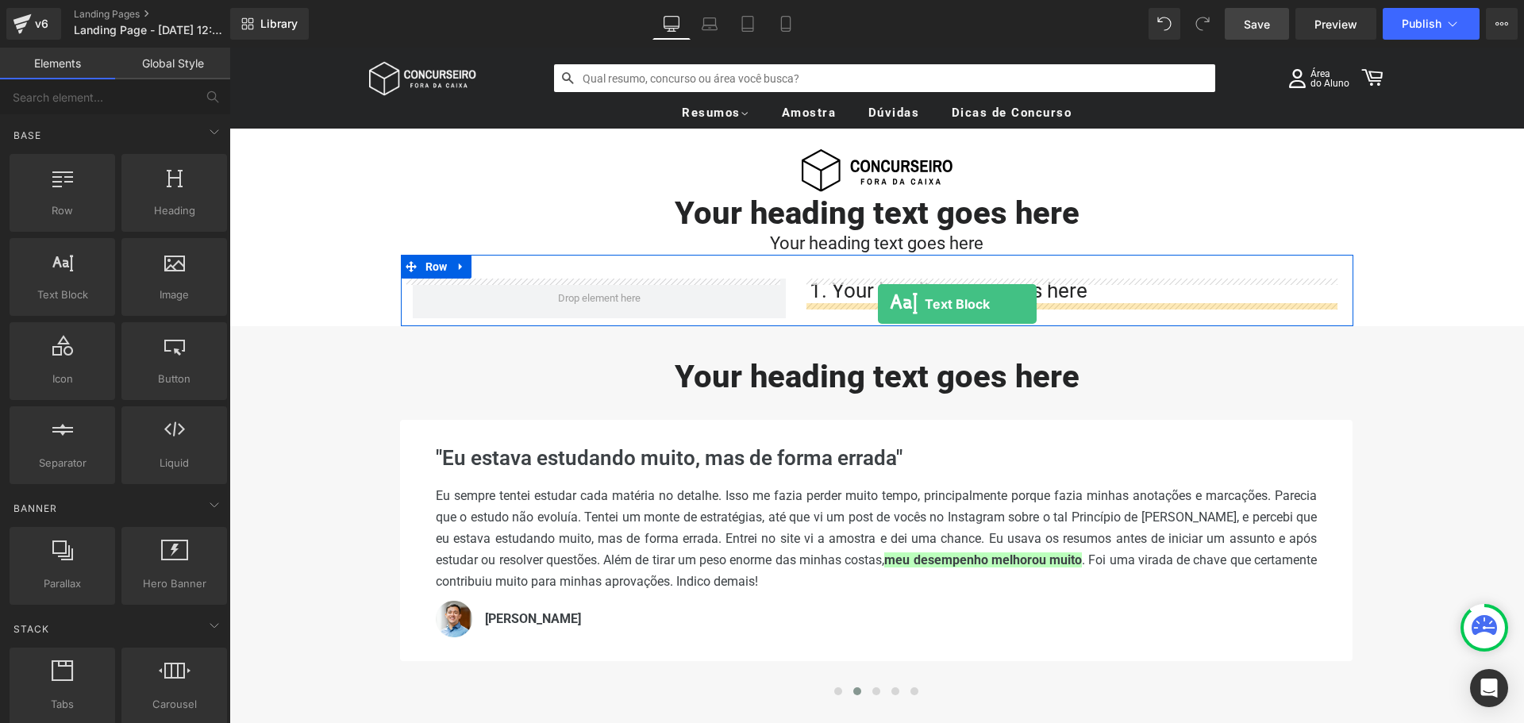
drag, startPoint x: 294, startPoint y: 333, endPoint x: 878, endPoint y: 304, distance: 585.0
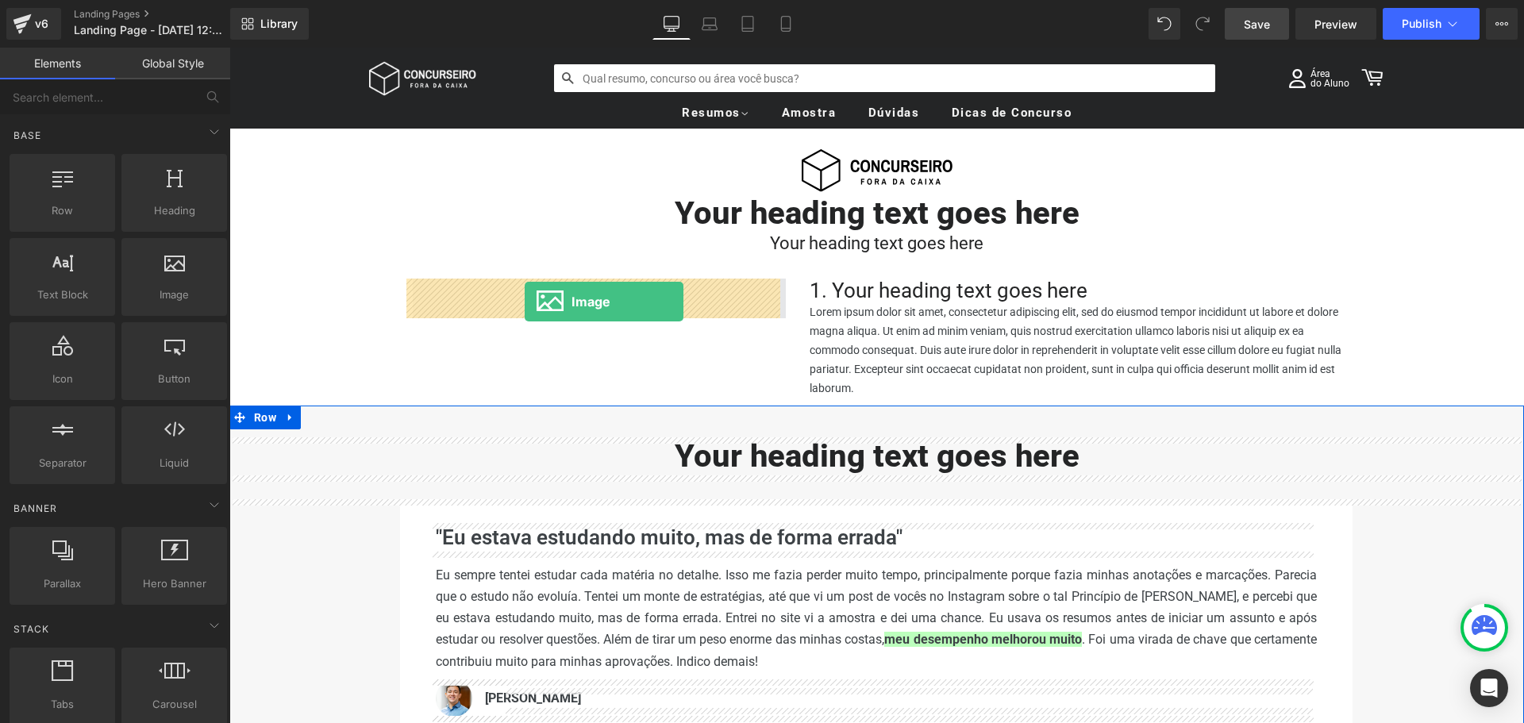
drag, startPoint x: 393, startPoint y: 337, endPoint x: 525, endPoint y: 302, distance: 136.5
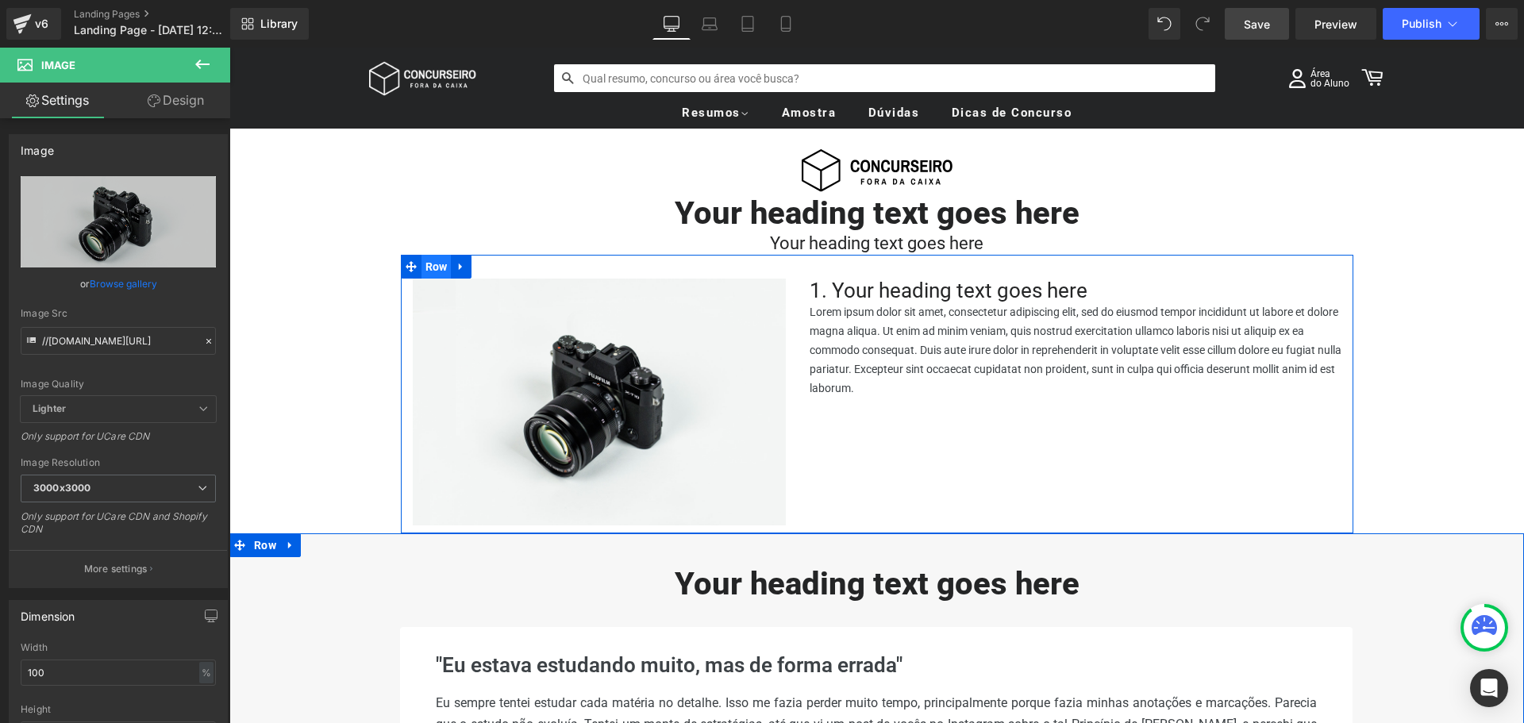
click at [429, 265] on span "Row" at bounding box center [437, 267] width 30 height 24
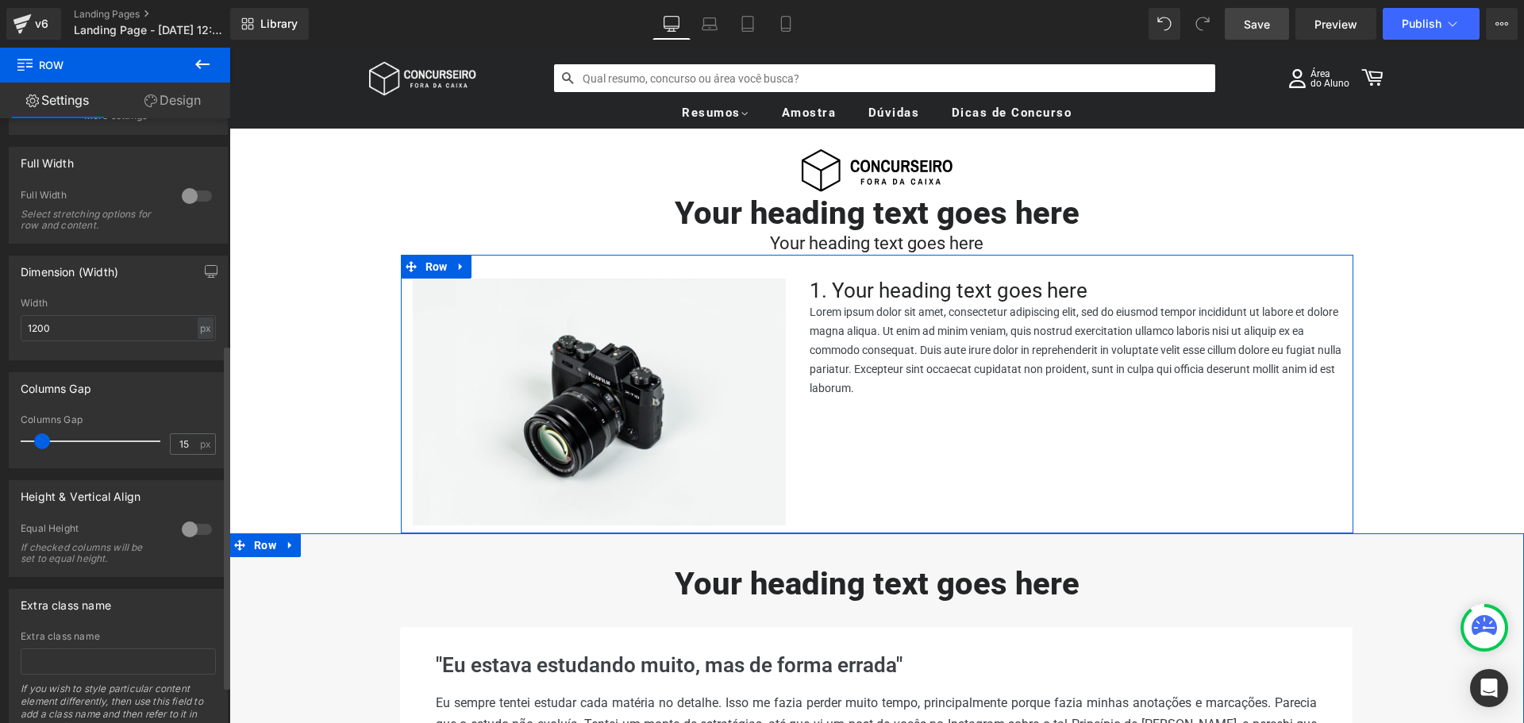
click at [191, 533] on div at bounding box center [197, 529] width 38 height 25
click at [130, 605] on span "Top" at bounding box center [118, 608] width 195 height 28
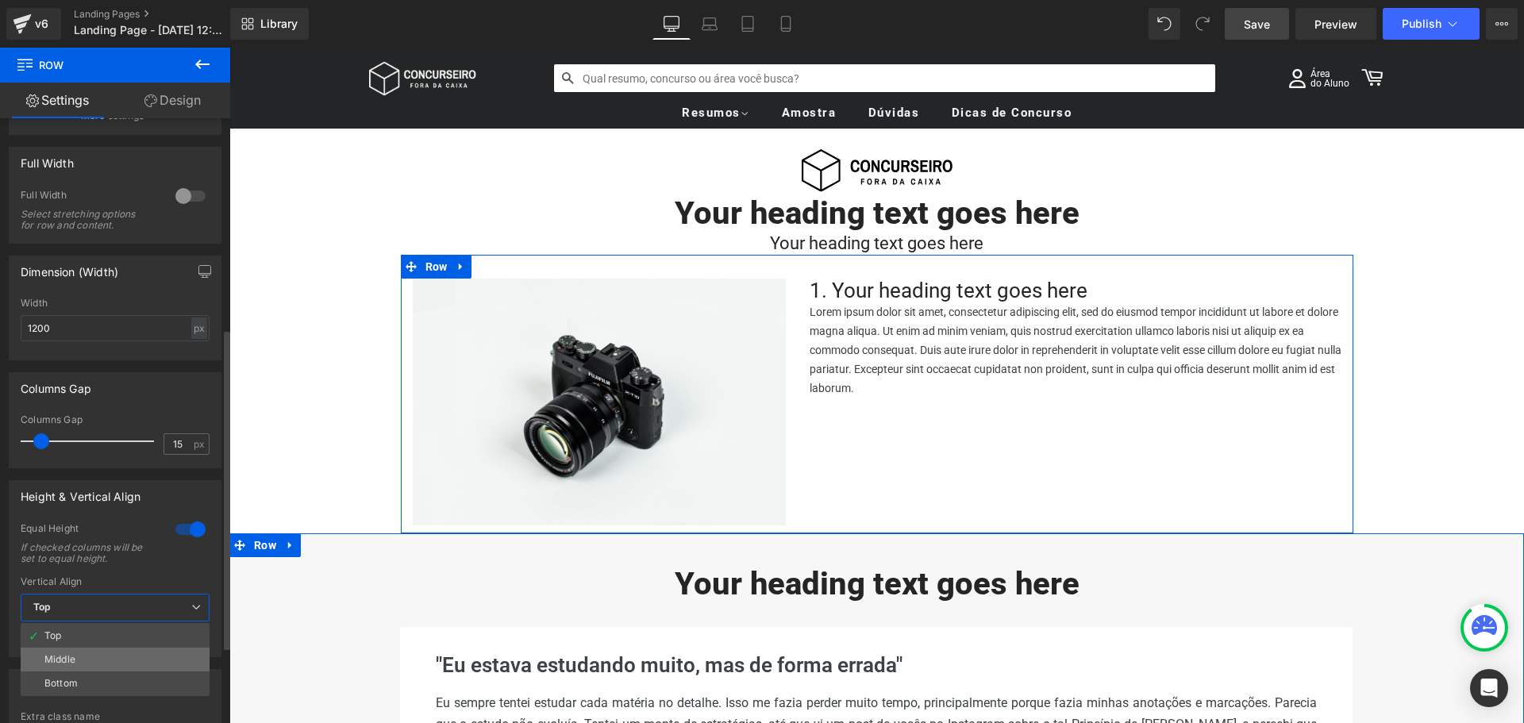
click at [99, 653] on li "Middle" at bounding box center [115, 660] width 189 height 24
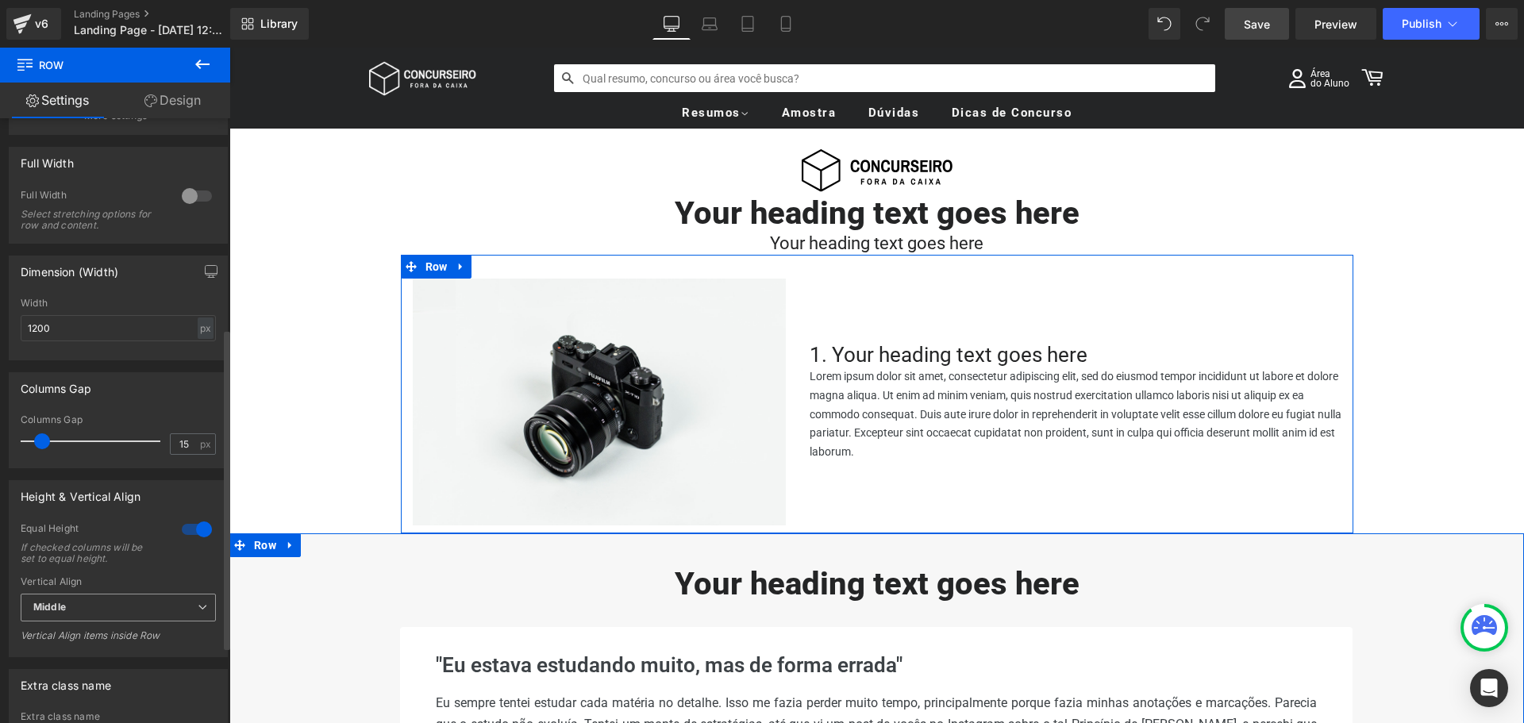
click at [139, 603] on span "Middle" at bounding box center [118, 608] width 195 height 28
click at [58, 638] on div "Top" at bounding box center [52, 635] width 17 height 11
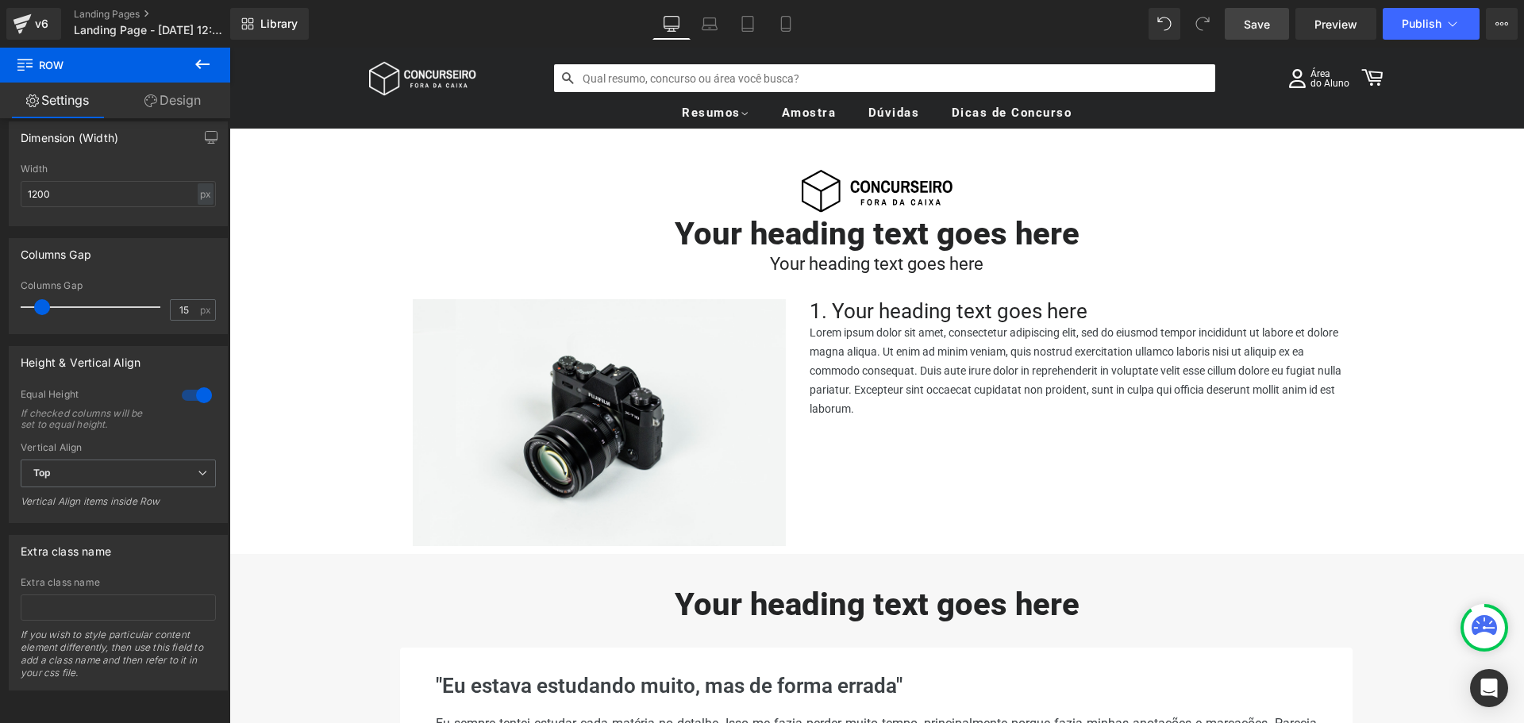
scroll to position [0, 0]
click at [203, 64] on icon at bounding box center [202, 65] width 14 height 10
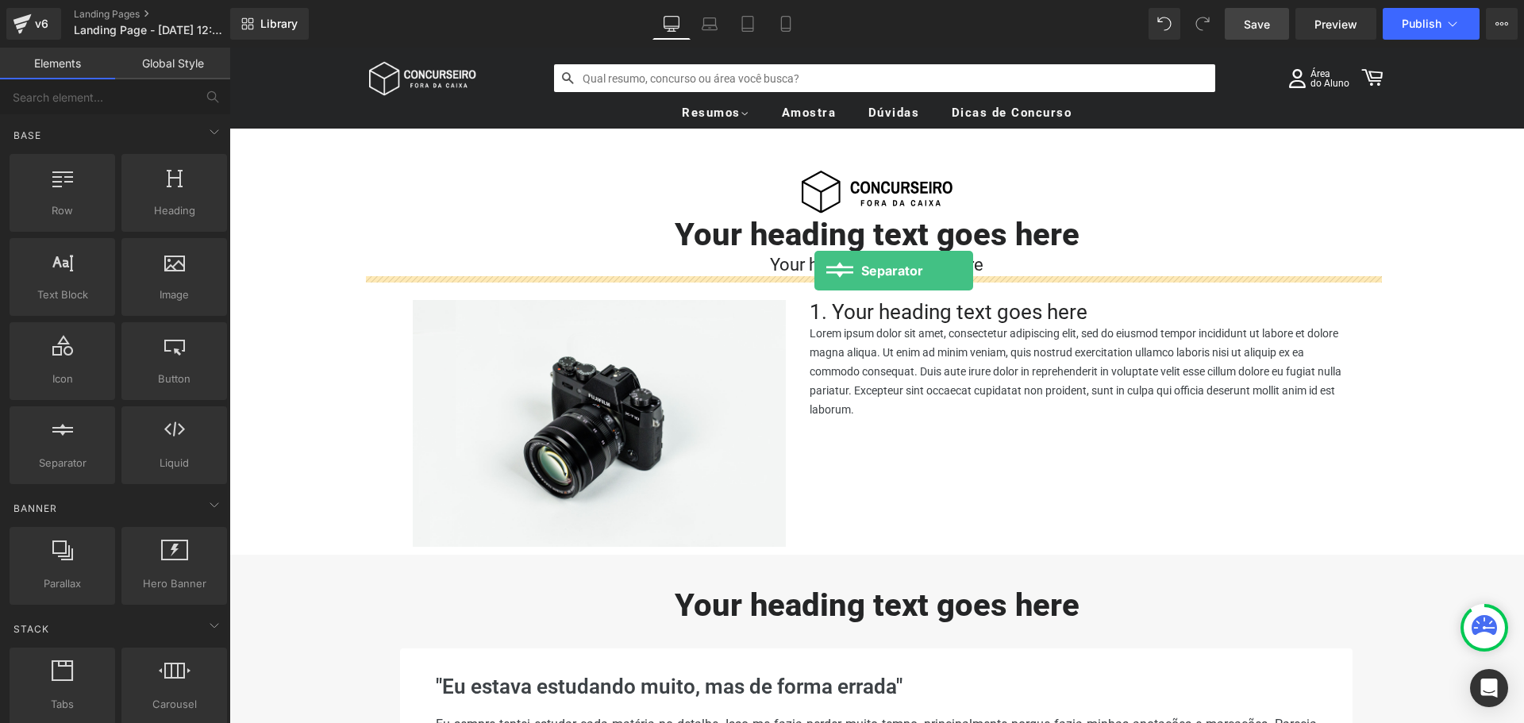
drag, startPoint x: 304, startPoint y: 501, endPoint x: 814, endPoint y: 271, distance: 559.9
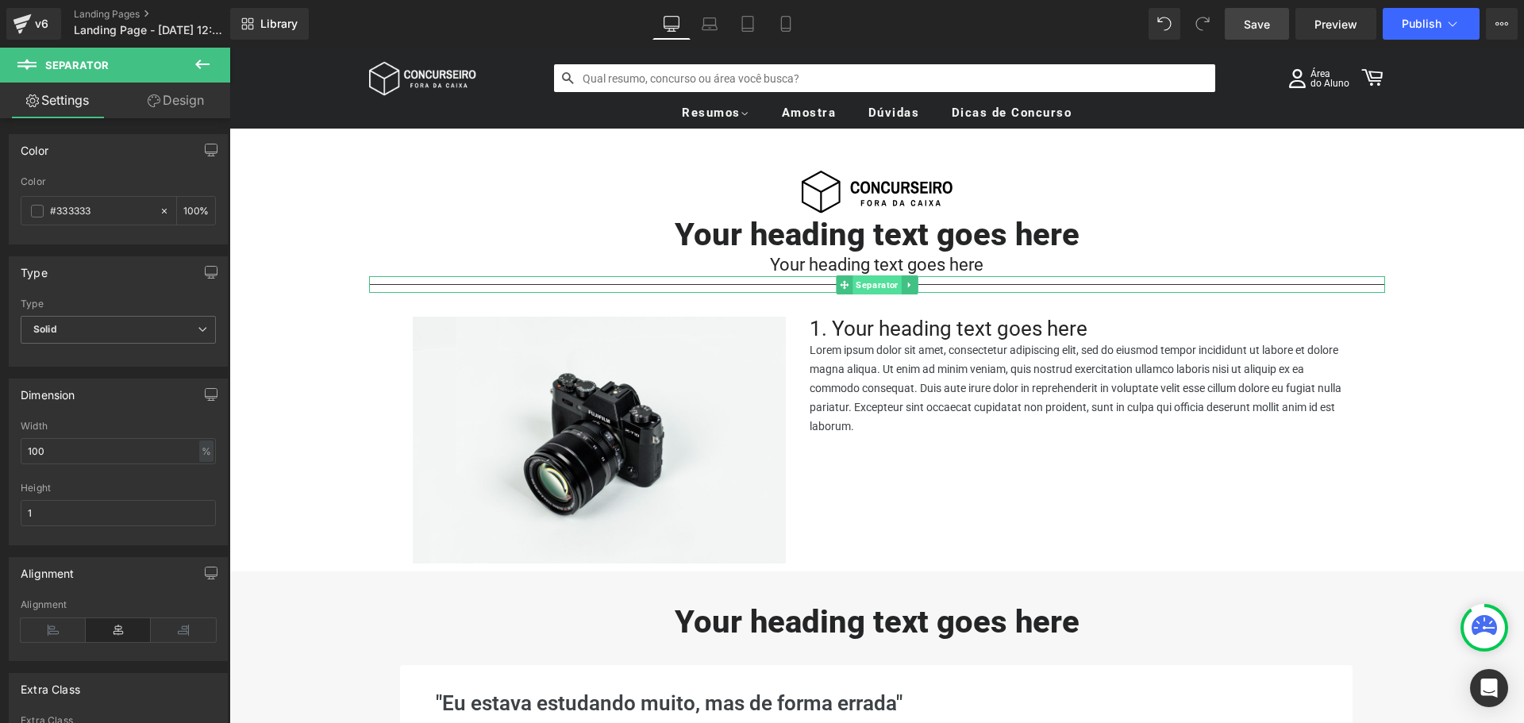
click at [873, 283] on span "Separator" at bounding box center [877, 284] width 48 height 19
click at [60, 520] on input "1" at bounding box center [118, 513] width 195 height 26
click at [37, 214] on span at bounding box center [37, 211] width 13 height 13
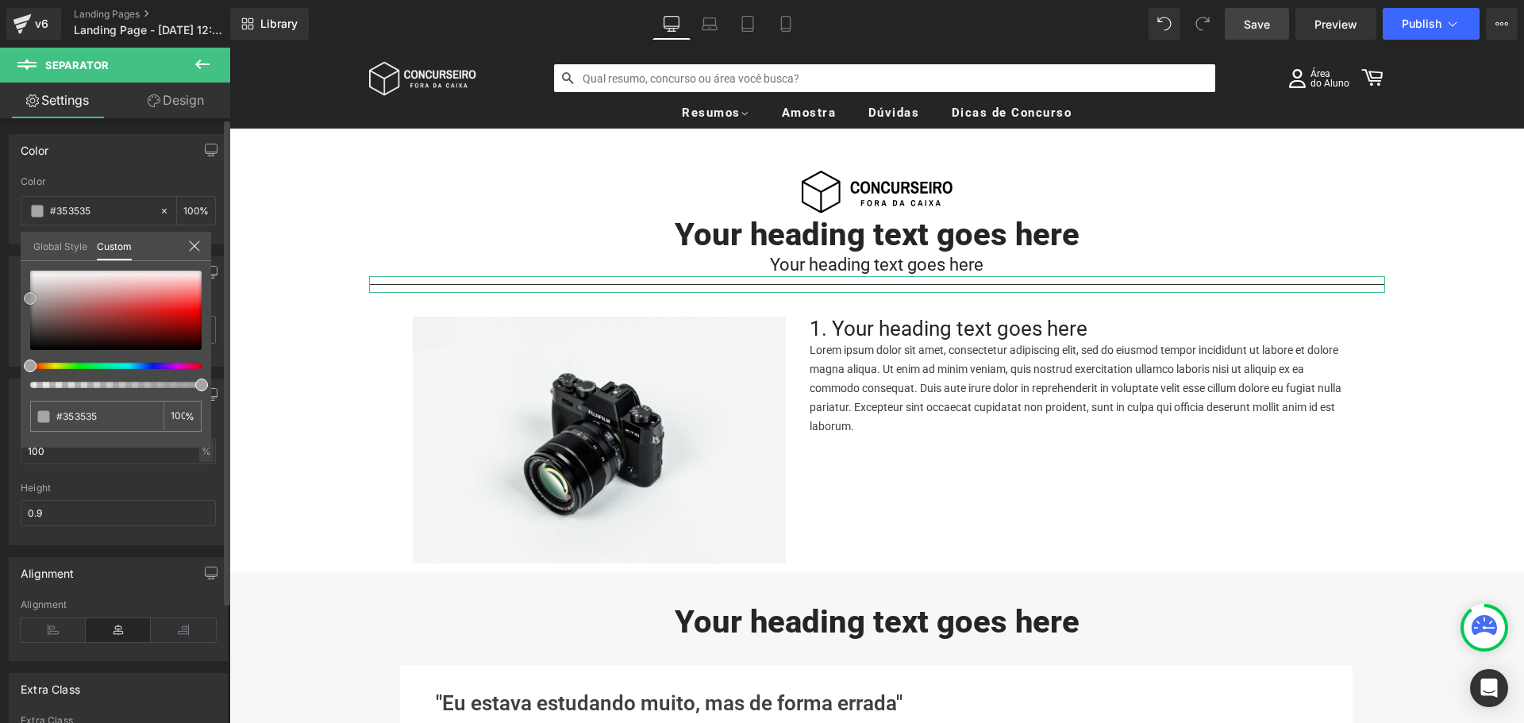
click at [24, 293] on span at bounding box center [30, 298] width 13 height 13
drag, startPoint x: 28, startPoint y: 295, endPoint x: 25, endPoint y: 275, distance: 19.3
click at [25, 275] on span at bounding box center [30, 277] width 13 height 13
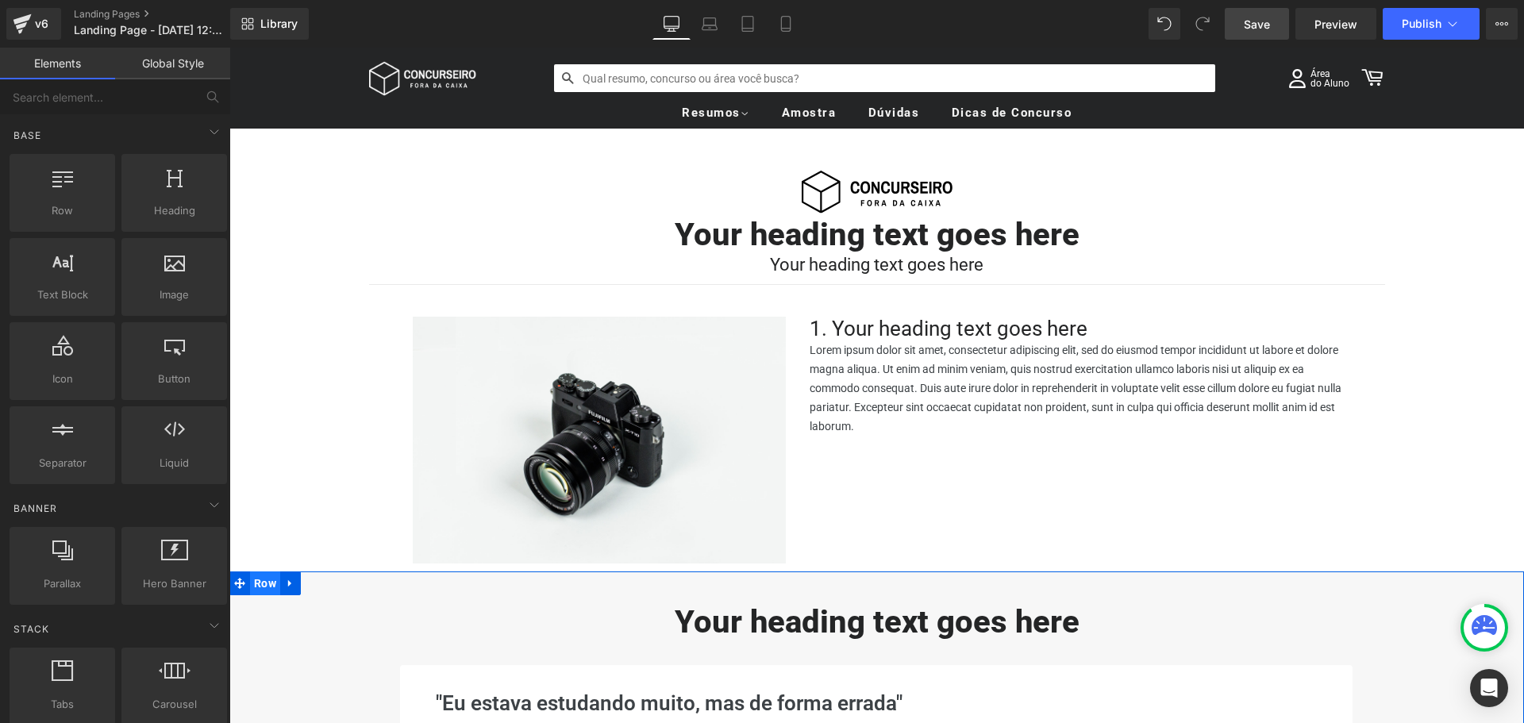
click at [252, 583] on span "Row" at bounding box center [265, 584] width 30 height 24
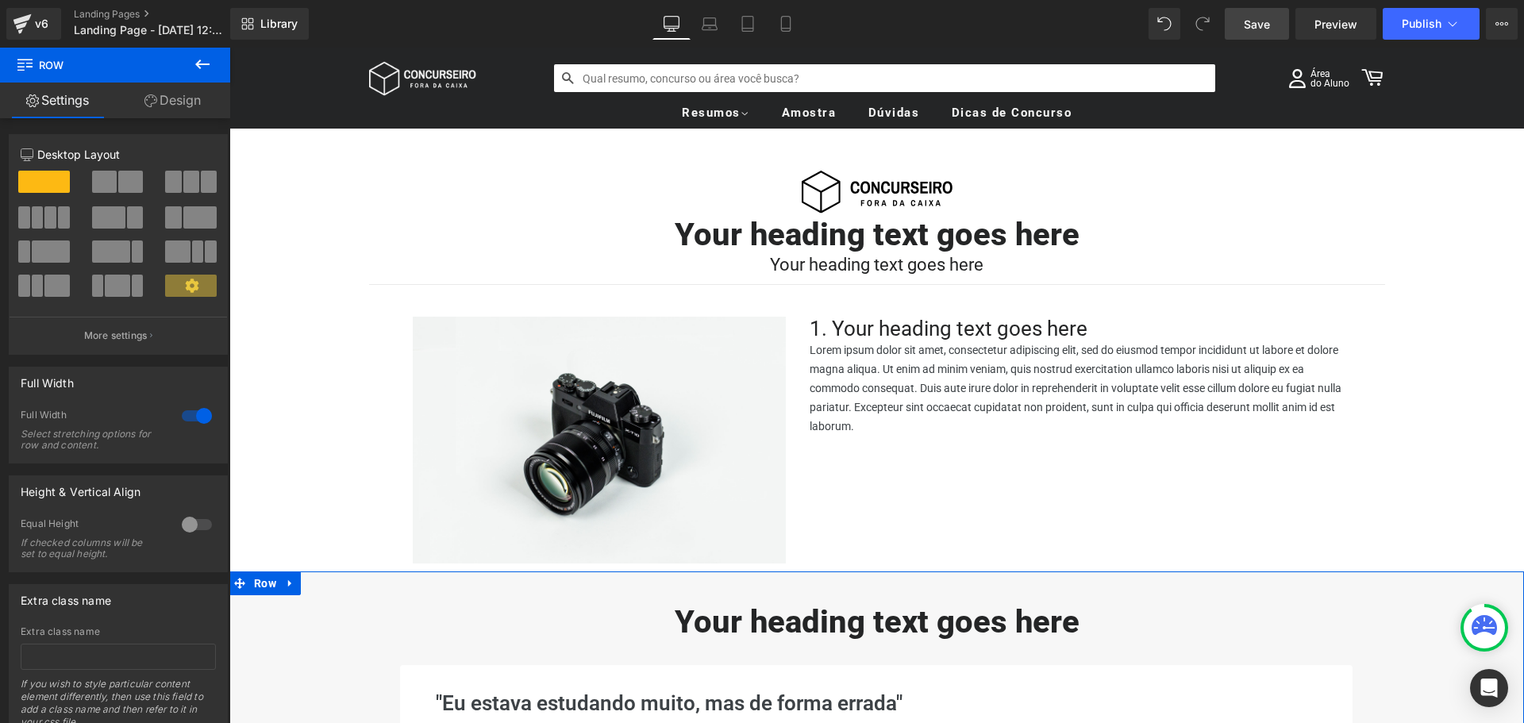
click at [183, 99] on link "Design" at bounding box center [172, 101] width 115 height 36
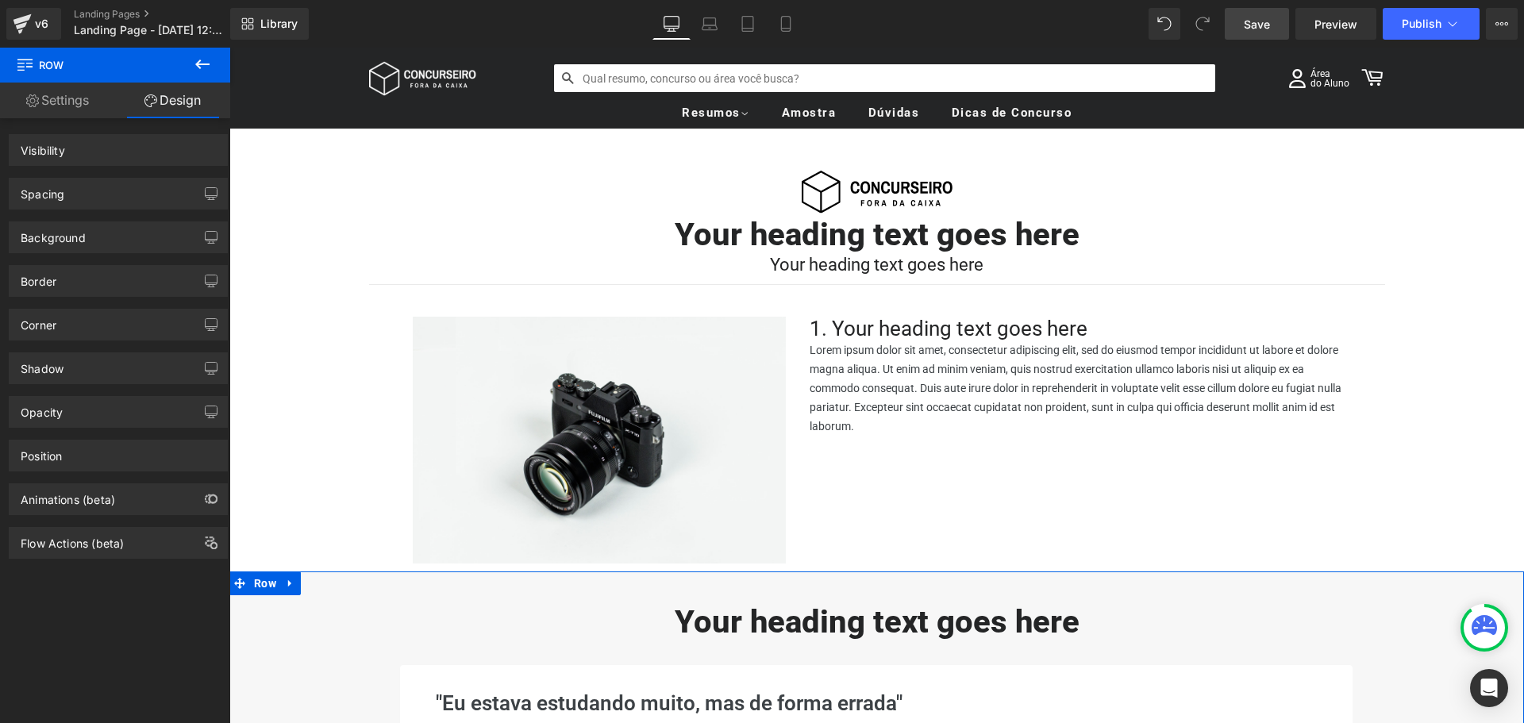
click at [110, 191] on div "Spacing" at bounding box center [119, 194] width 218 height 30
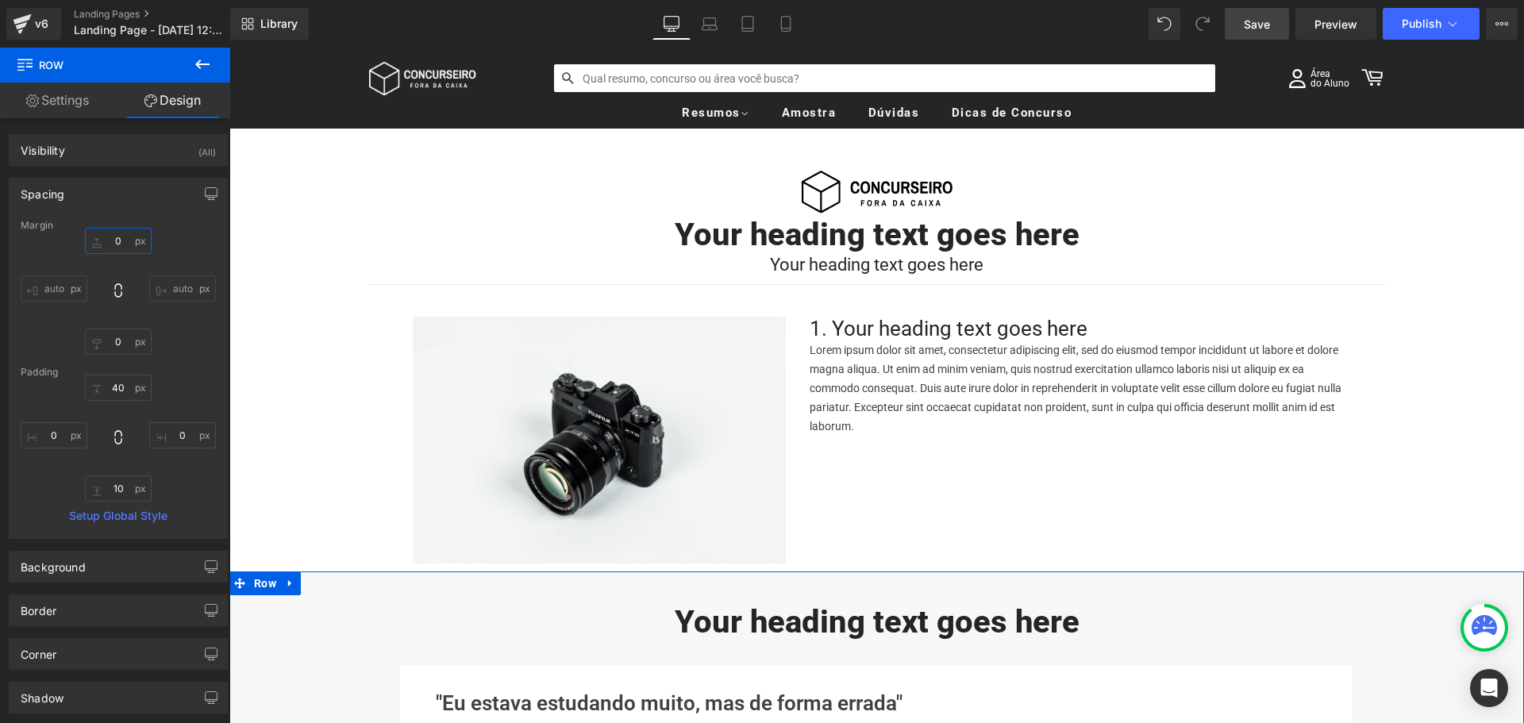
click at [121, 241] on input "0" at bounding box center [118, 241] width 67 height 26
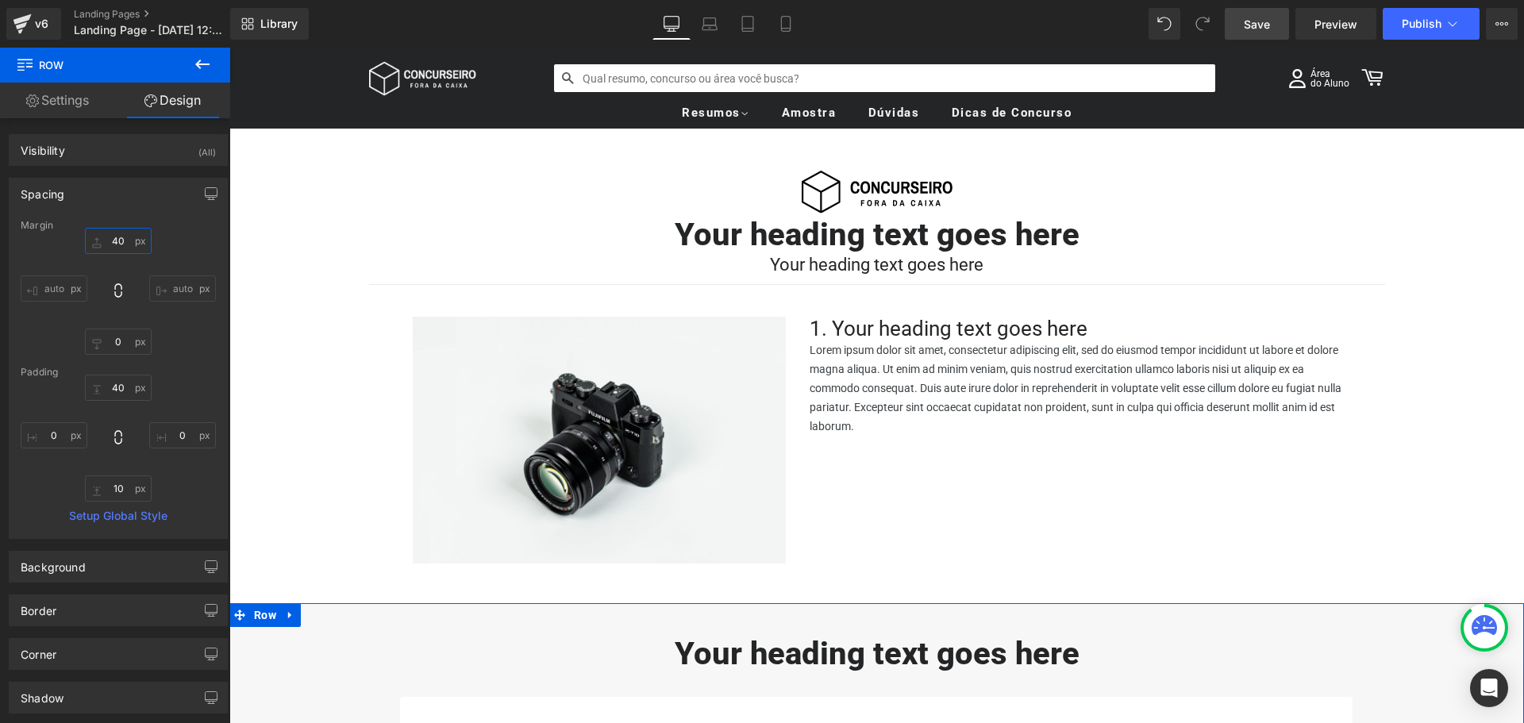
click at [121, 241] on input "40" at bounding box center [118, 241] width 67 height 26
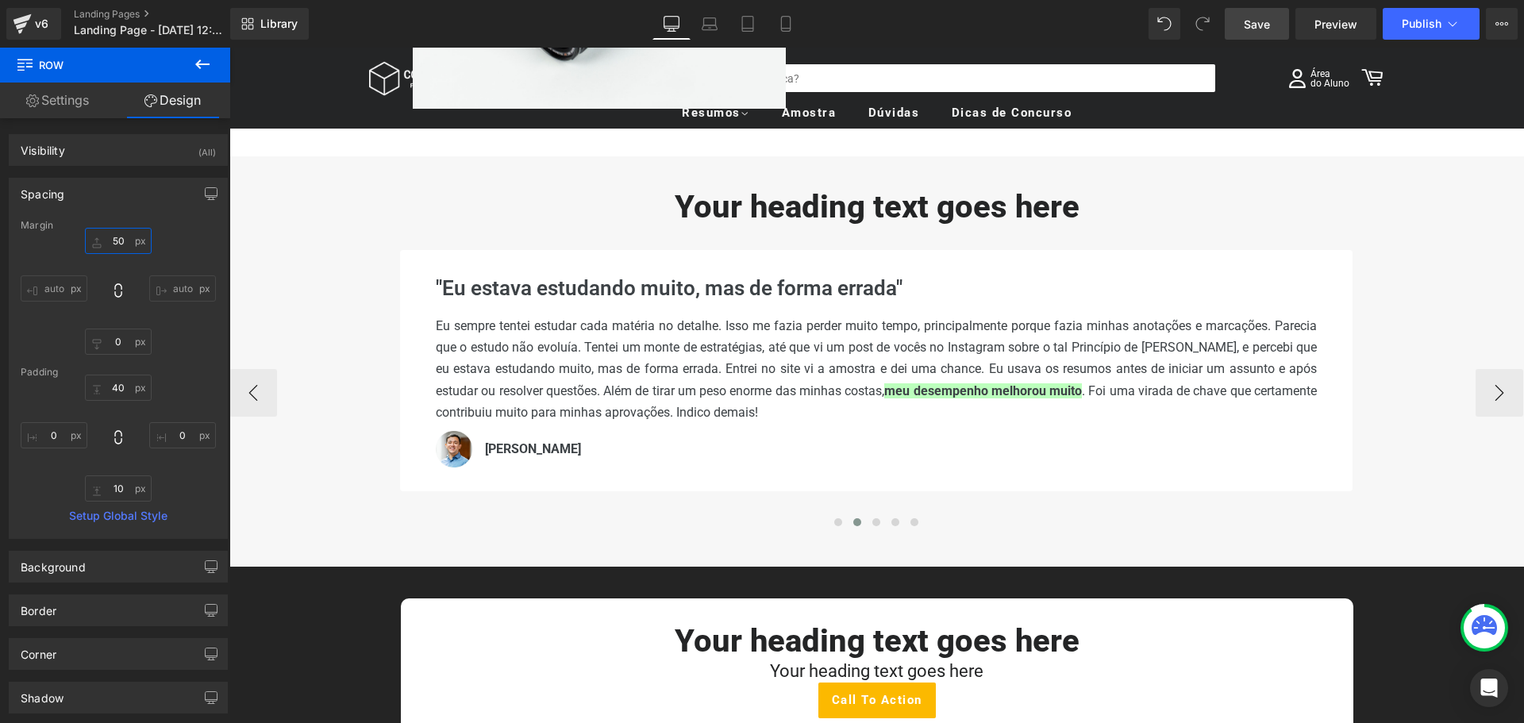
scroll to position [476, 0]
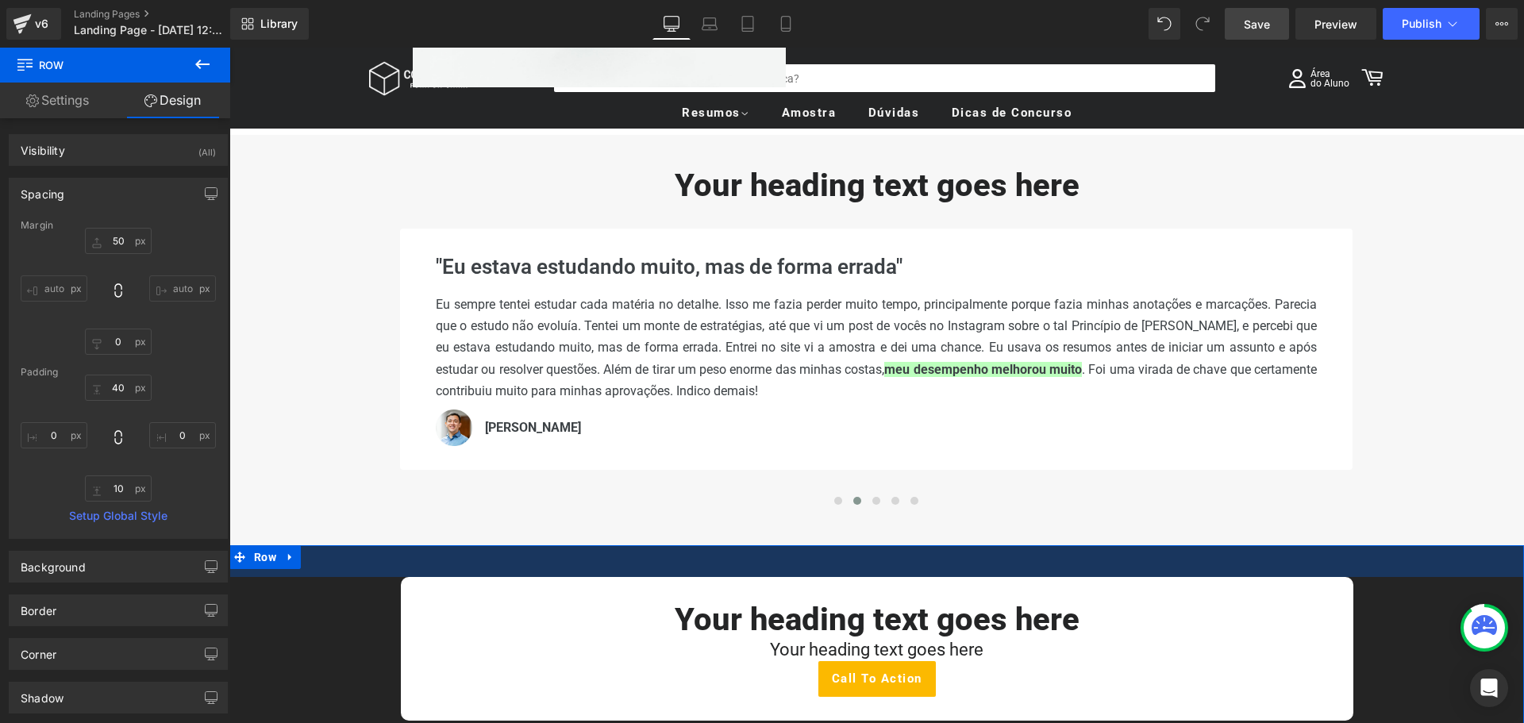
click at [810, 546] on div "40px" at bounding box center [876, 561] width 1295 height 32
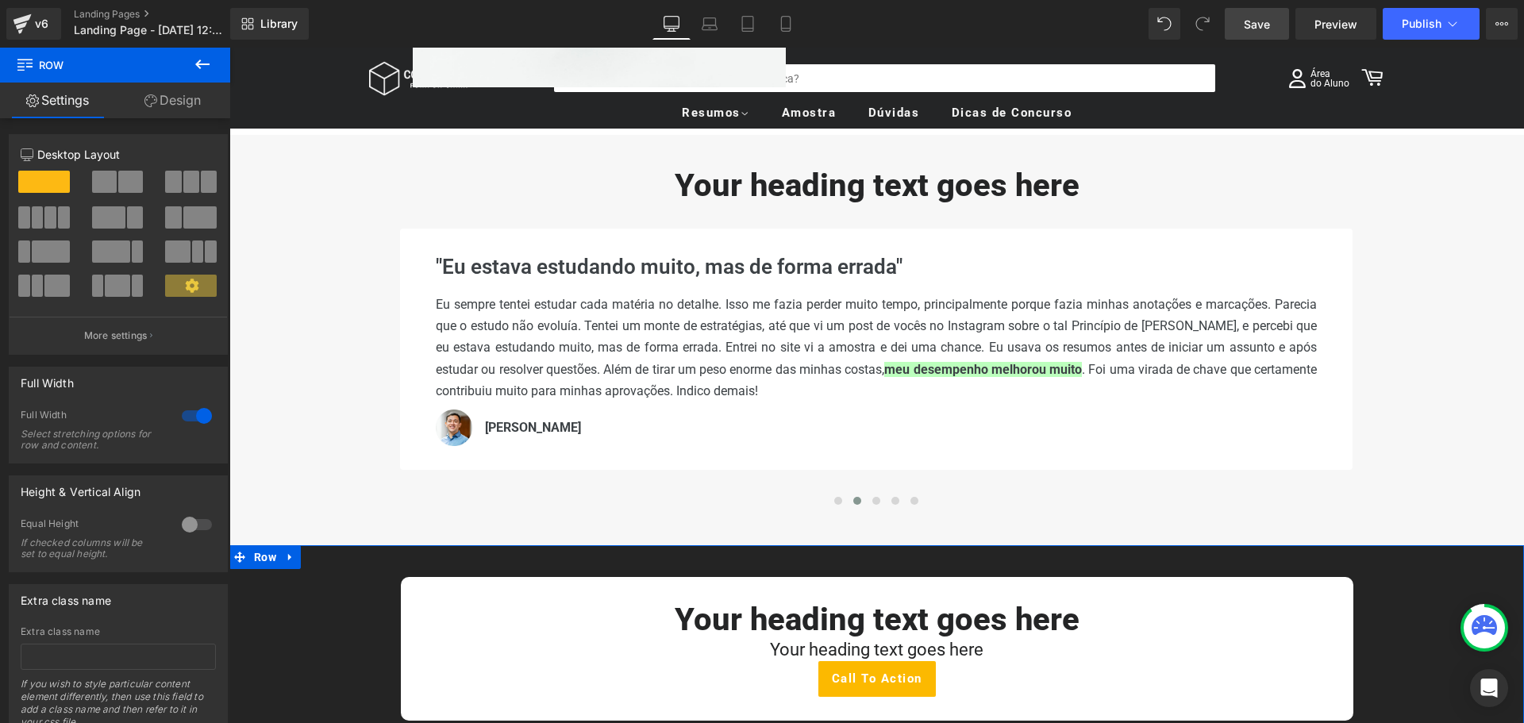
click at [156, 96] on link "Design" at bounding box center [172, 101] width 115 height 36
click at [0, 0] on div "Spacing" at bounding box center [0, 0] width 0 height 0
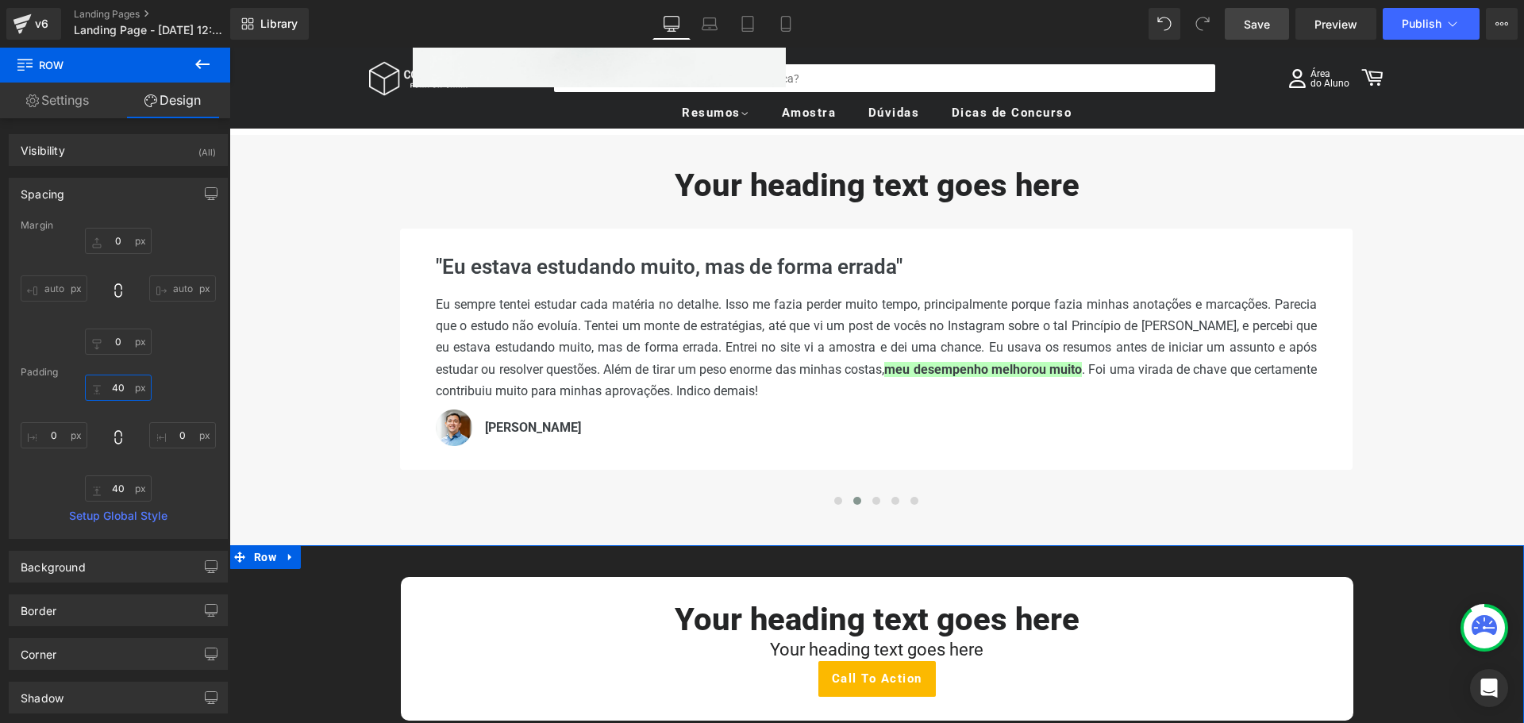
click at [115, 387] on input "40" at bounding box center [118, 388] width 67 height 26
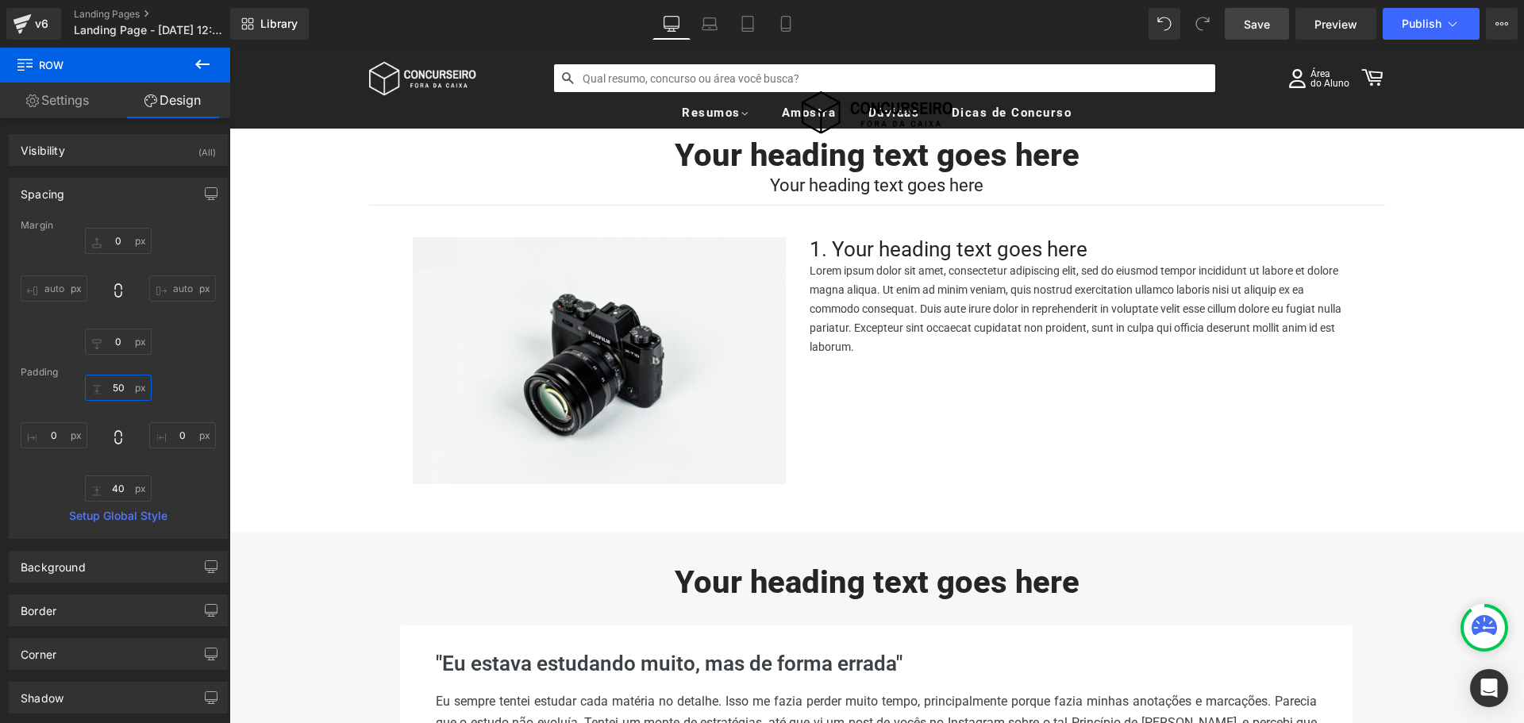
scroll to position [0, 0]
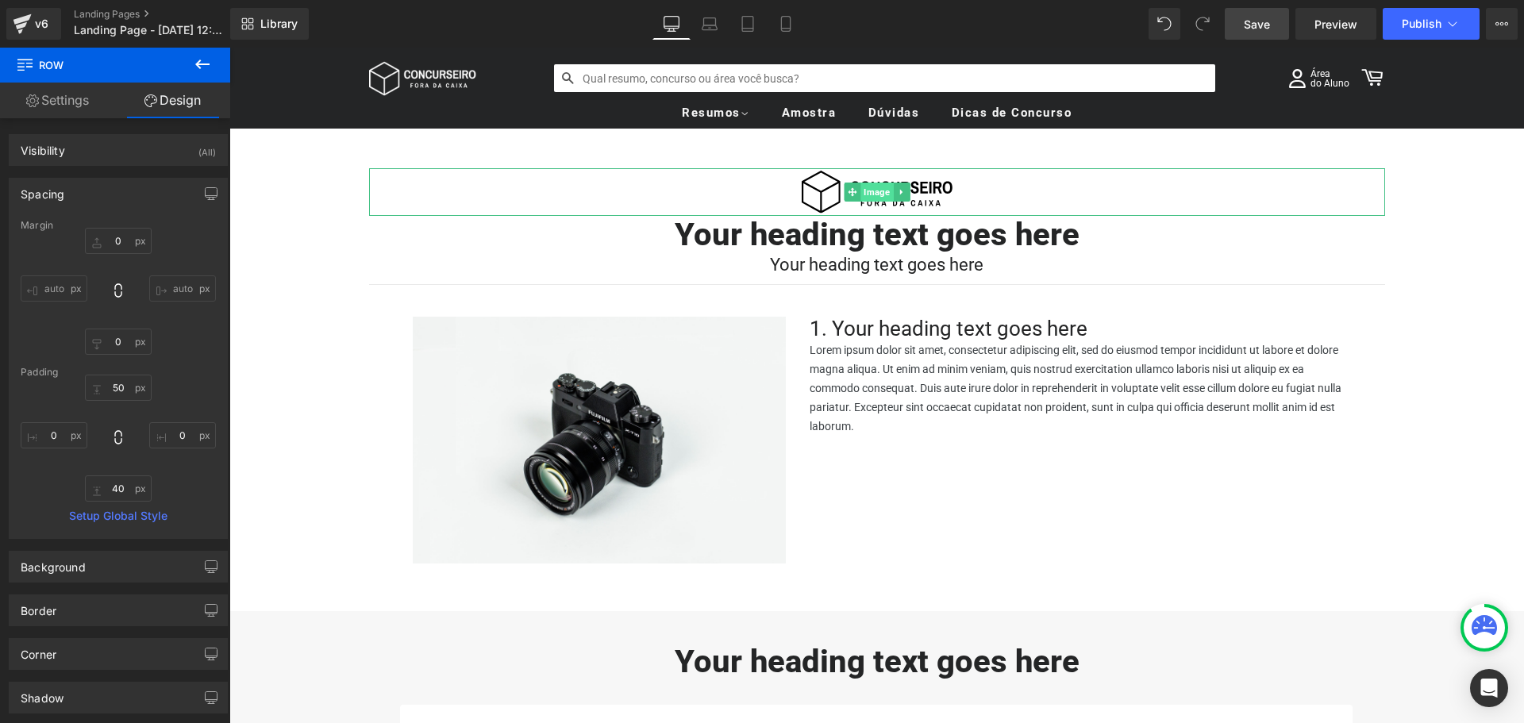
click at [868, 194] on span "Image" at bounding box center [877, 192] width 33 height 19
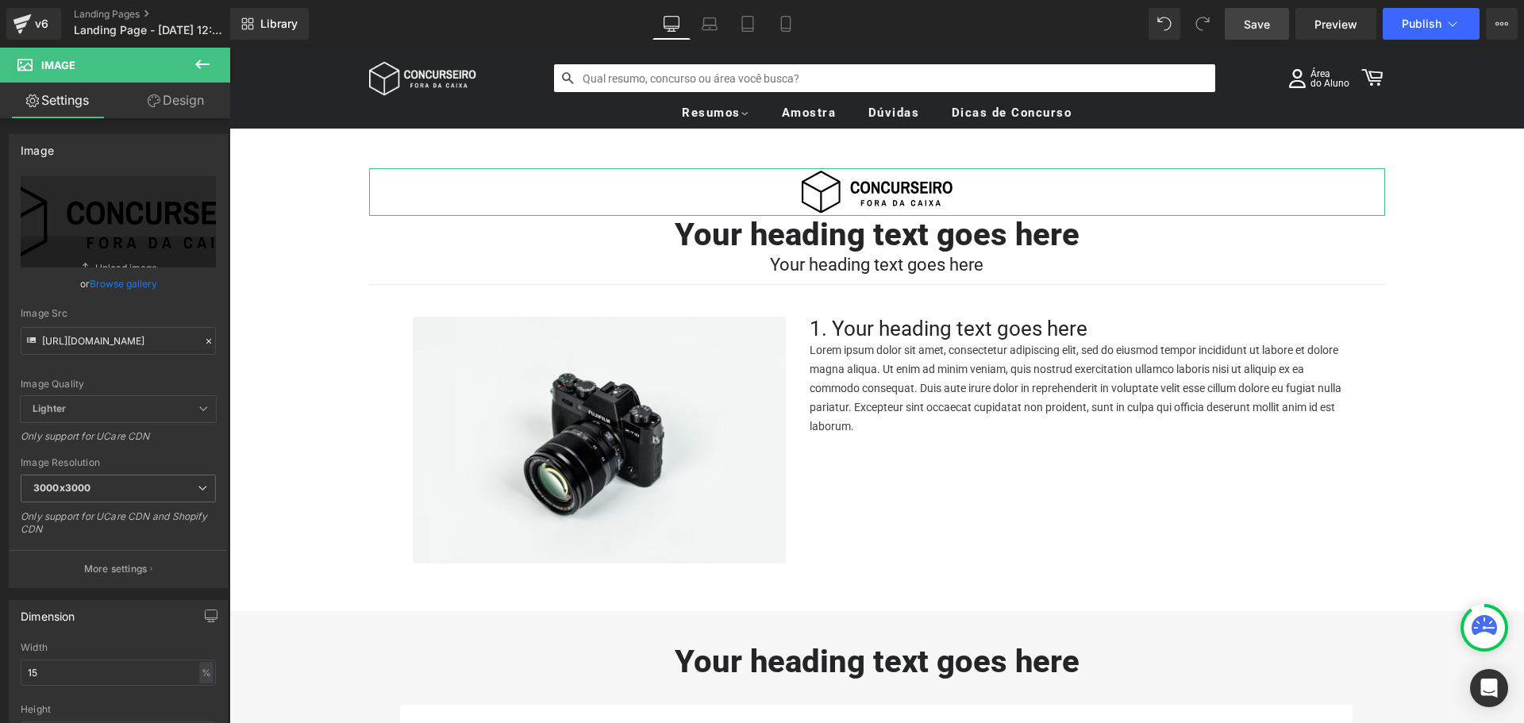
click at [179, 88] on link "Design" at bounding box center [175, 101] width 115 height 36
click at [0, 0] on div "Spacing" at bounding box center [0, 0] width 0 height 0
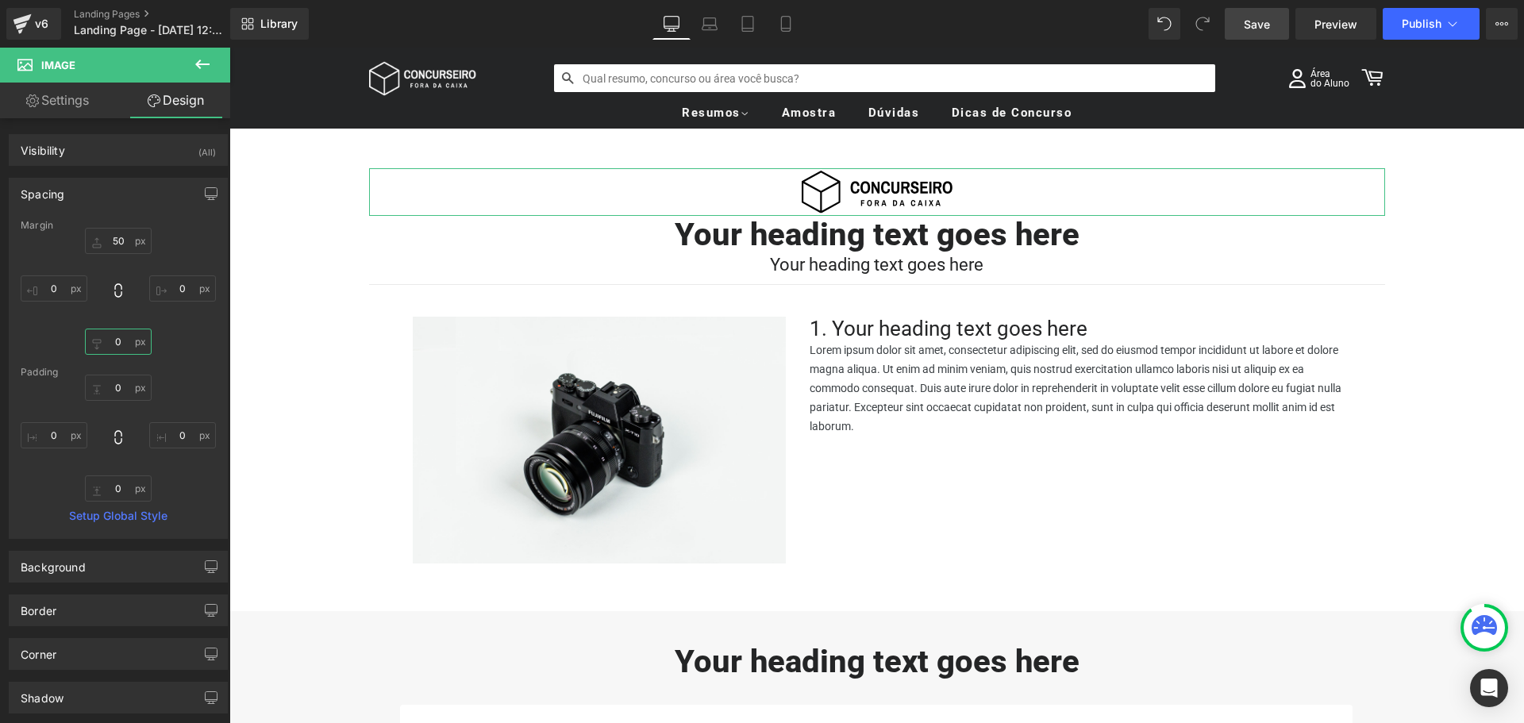
click at [115, 351] on input "0" at bounding box center [118, 342] width 67 height 26
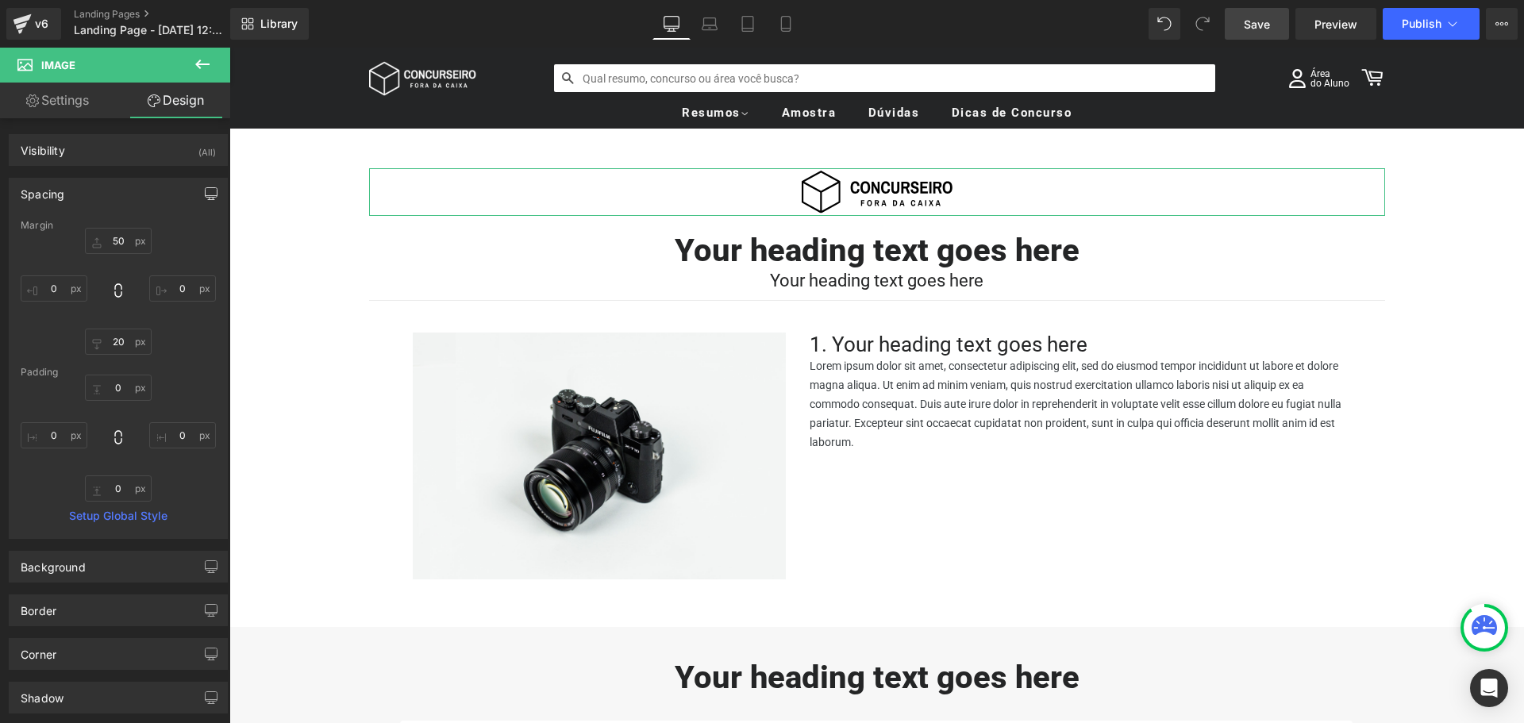
click at [205, 188] on icon "button" at bounding box center [211, 193] width 13 height 13
click at [84, 222] on button "Laptop" at bounding box center [88, 227] width 49 height 27
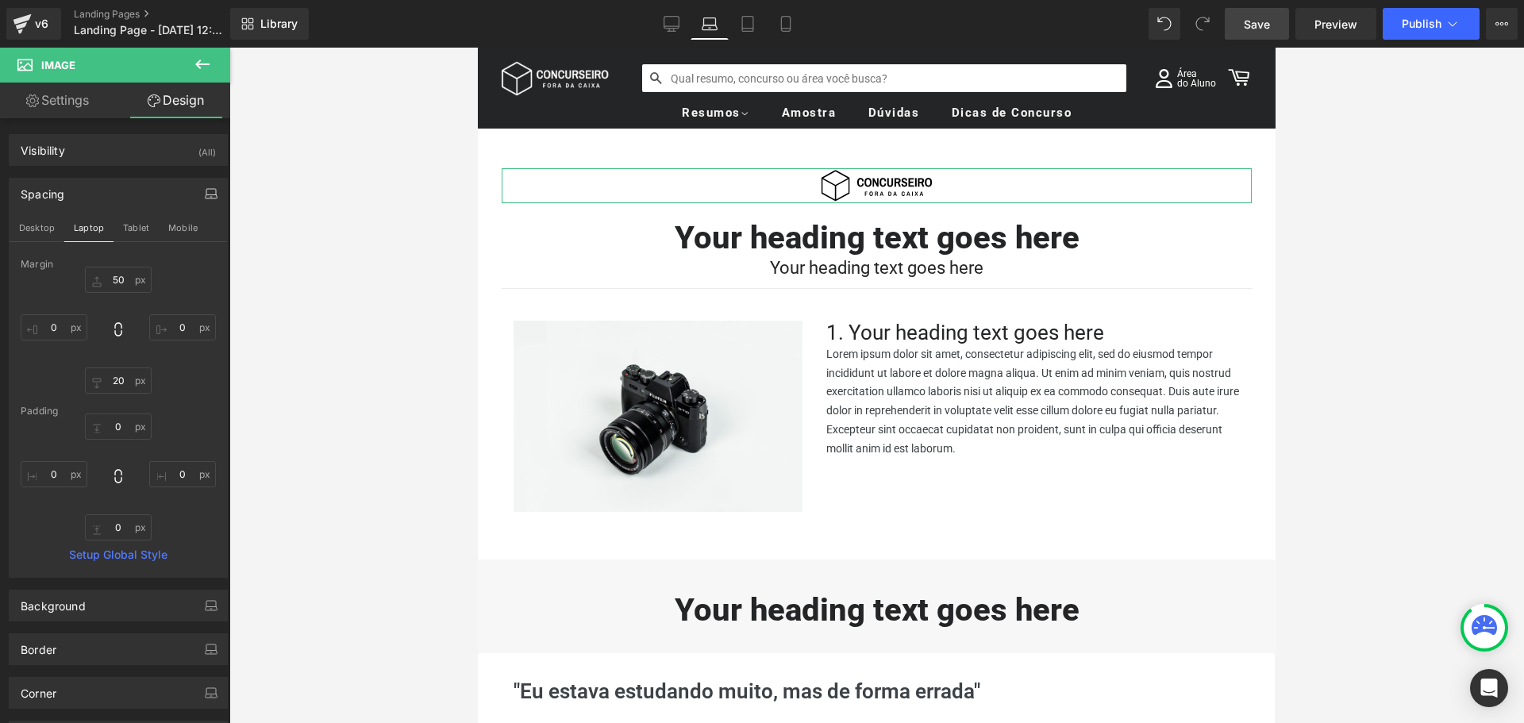
click at [183, 271] on div "50px 50 0px 0 20px 20 0px 0" at bounding box center [118, 330] width 195 height 127
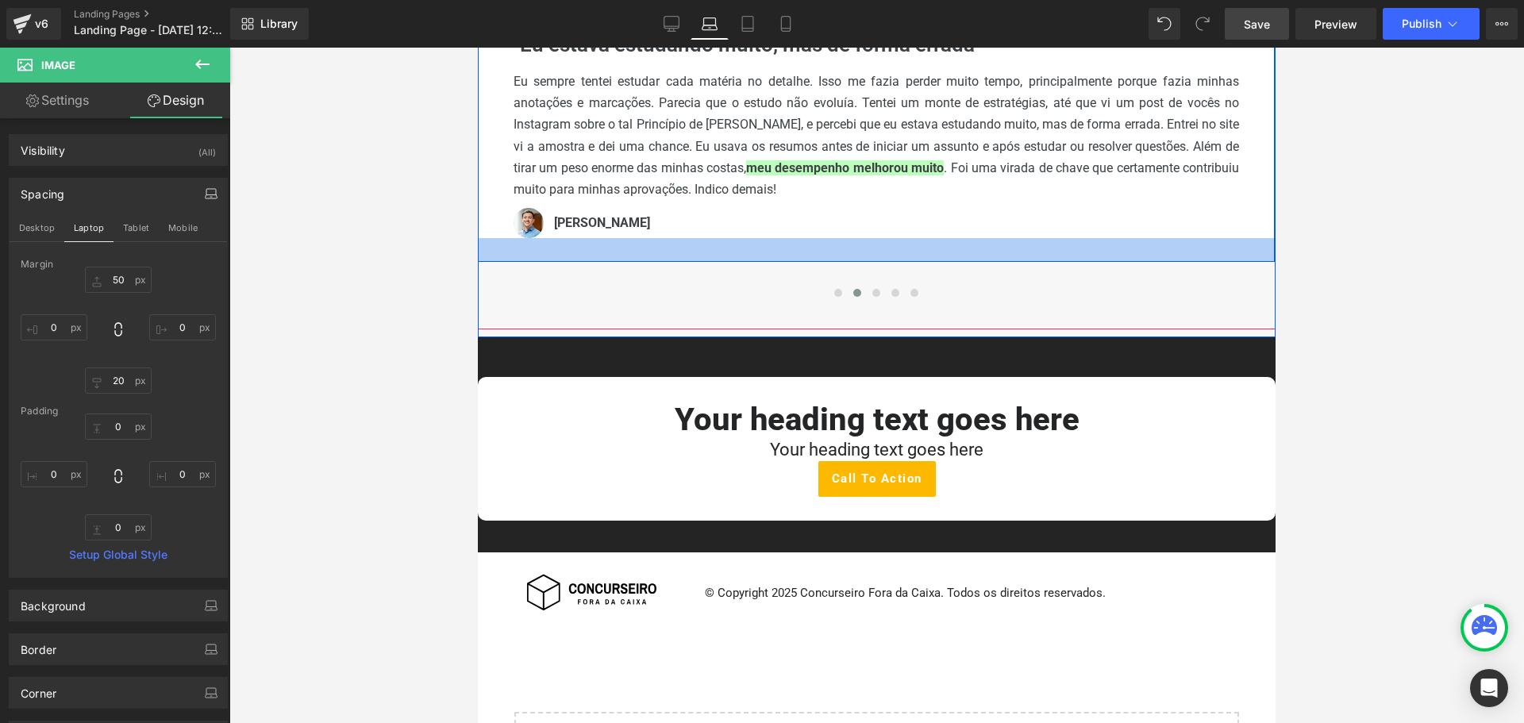
scroll to position [556, 0]
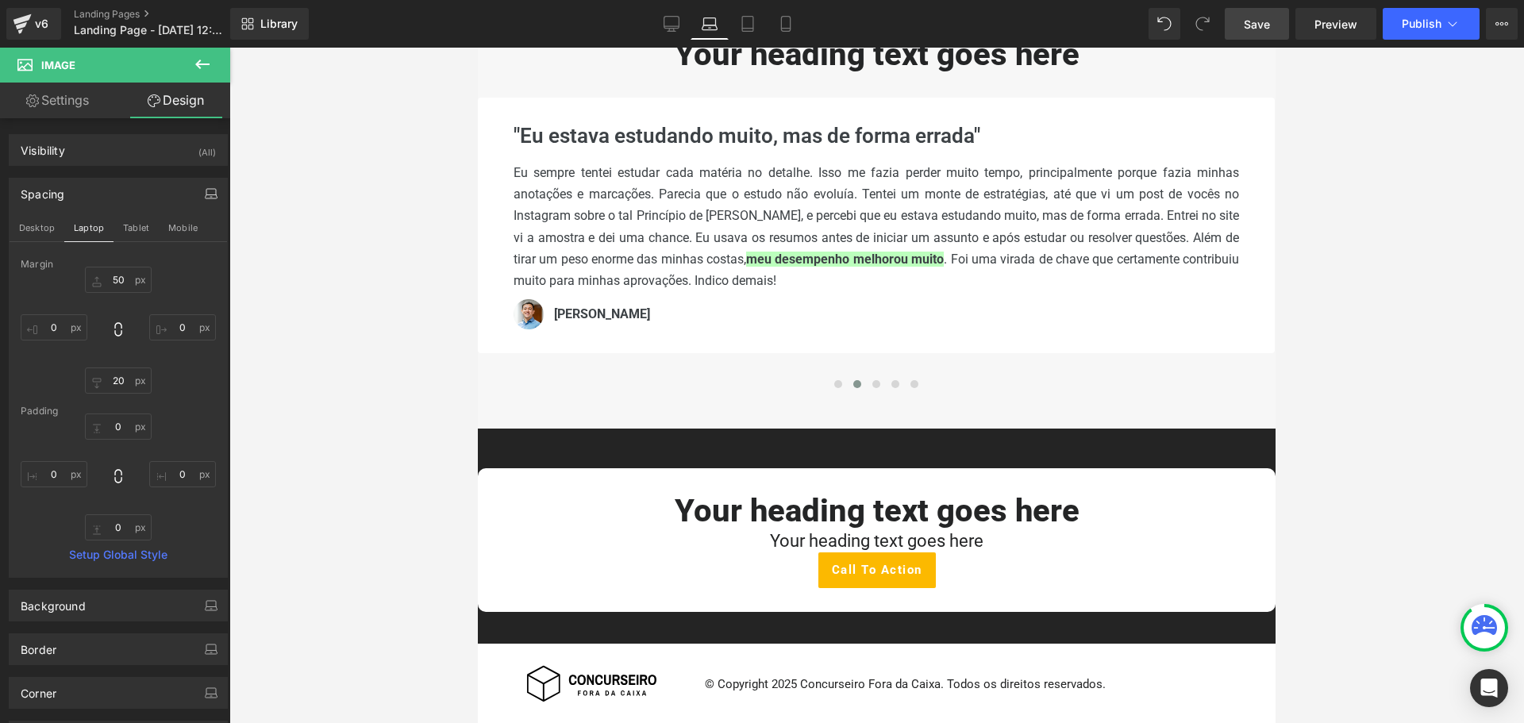
click at [1257, 26] on span "Save" at bounding box center [1257, 24] width 26 height 17
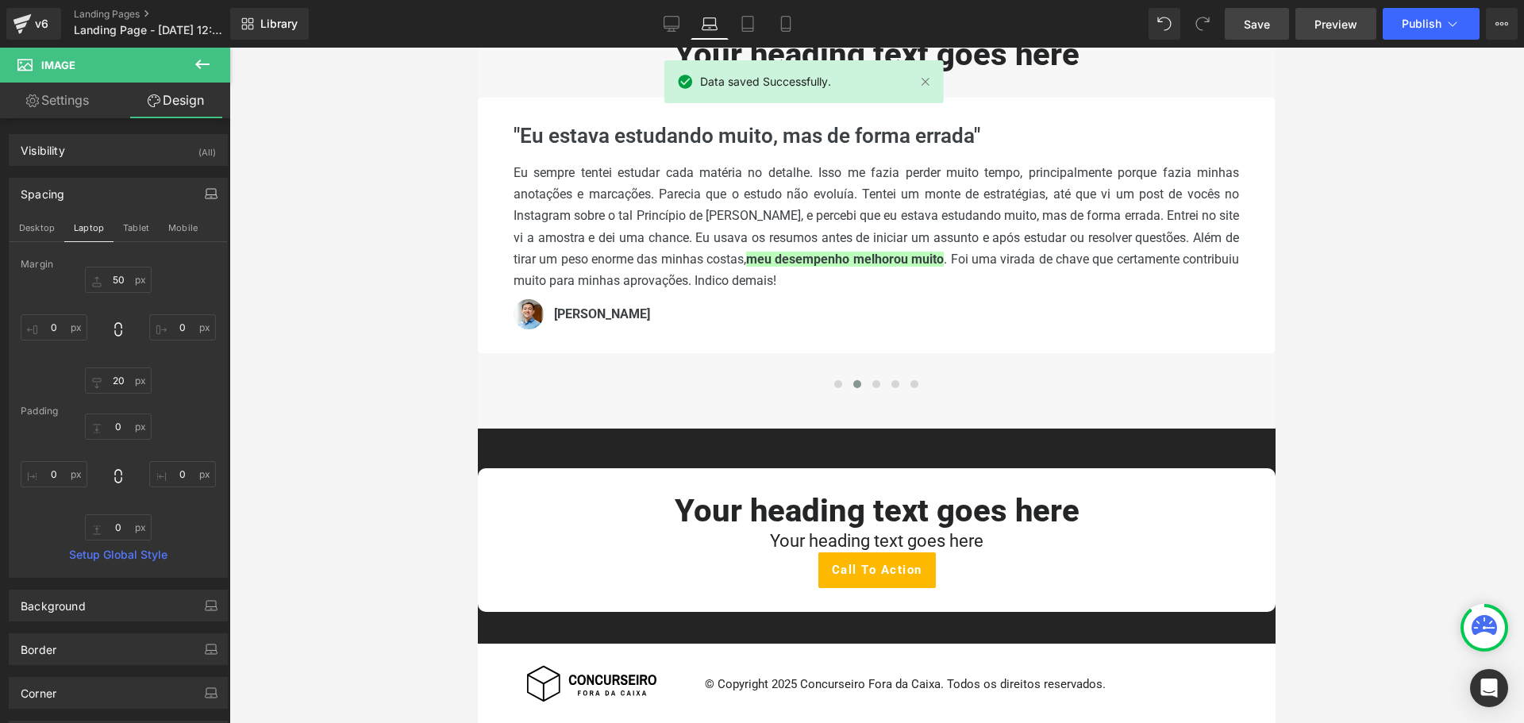
click at [1340, 27] on span "Preview" at bounding box center [1336, 24] width 43 height 17
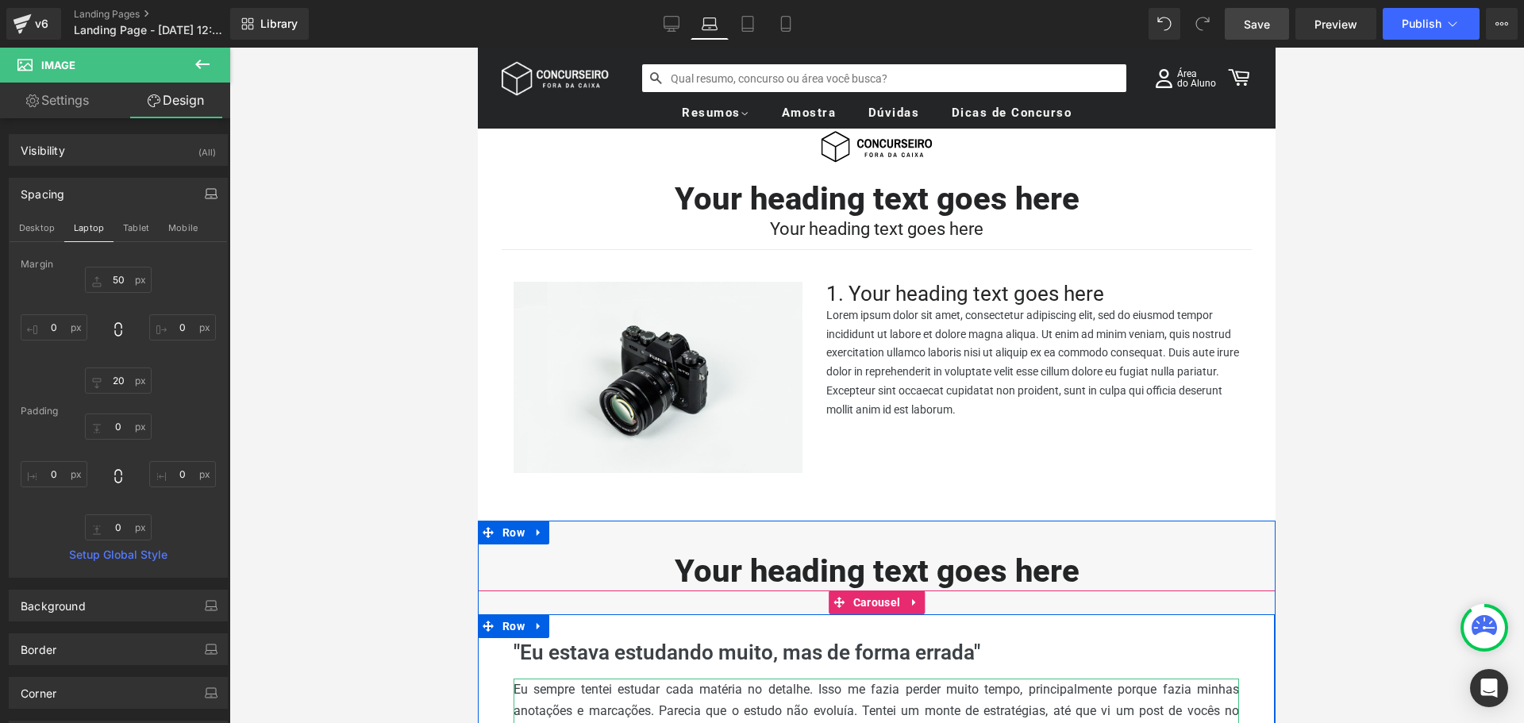
scroll to position [0, 0]
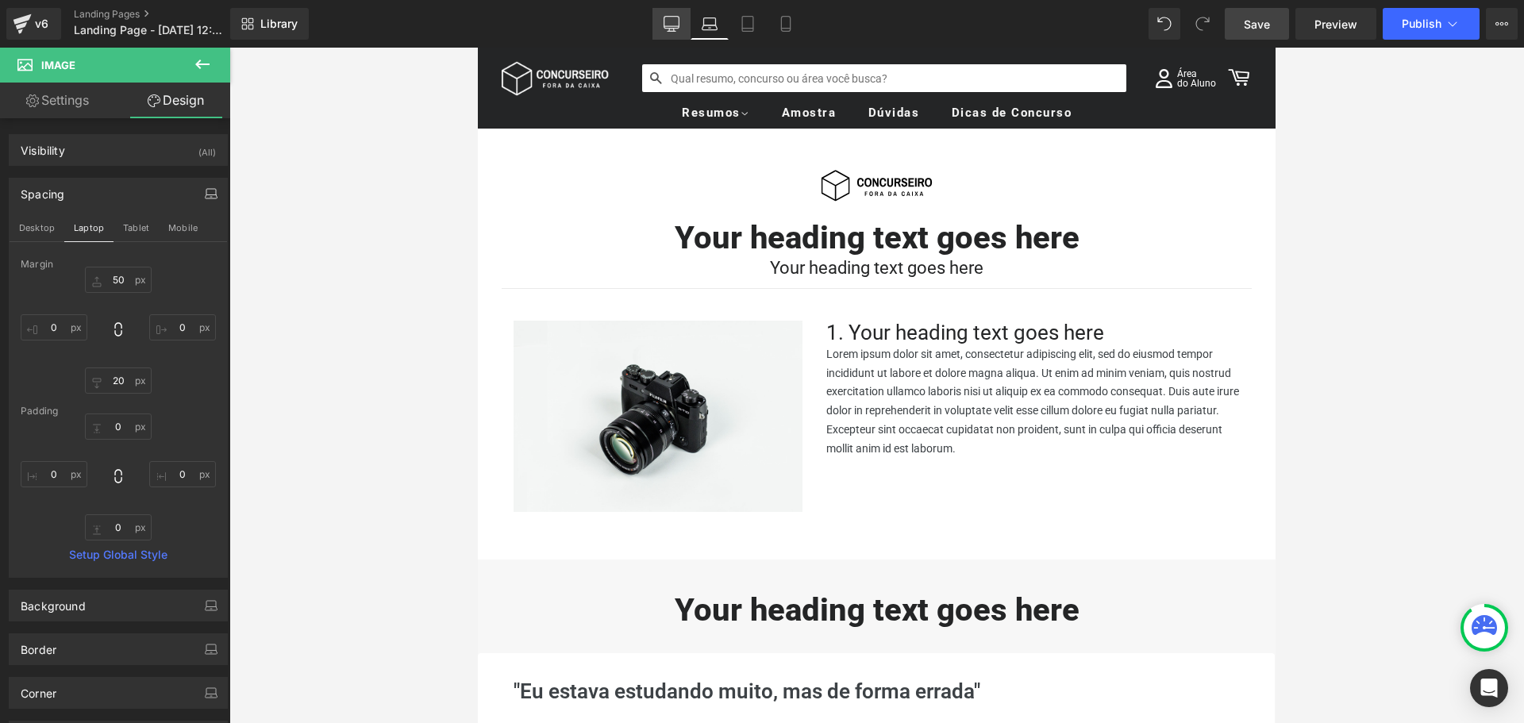
click at [671, 33] on link "Desktop" at bounding box center [672, 24] width 38 height 32
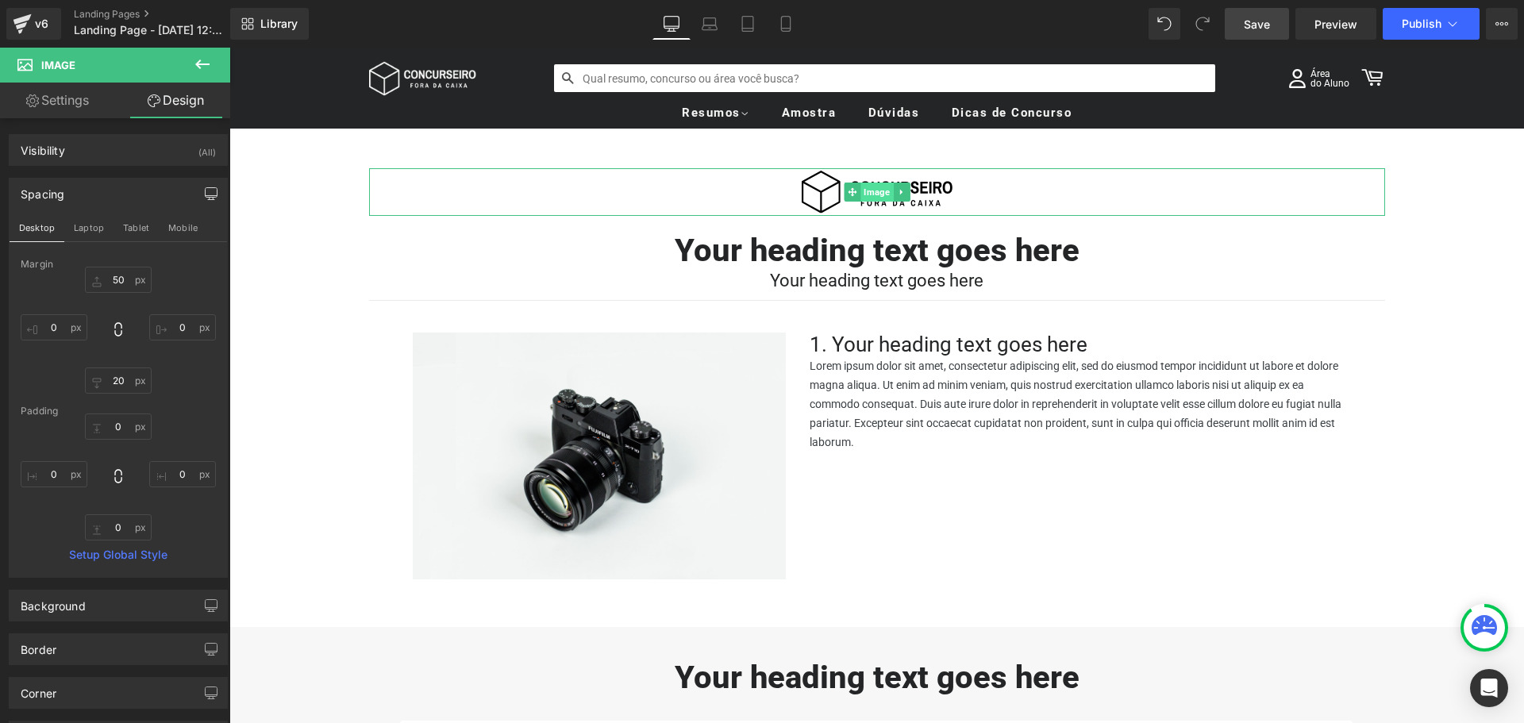
click at [867, 190] on span "Image" at bounding box center [877, 192] width 33 height 19
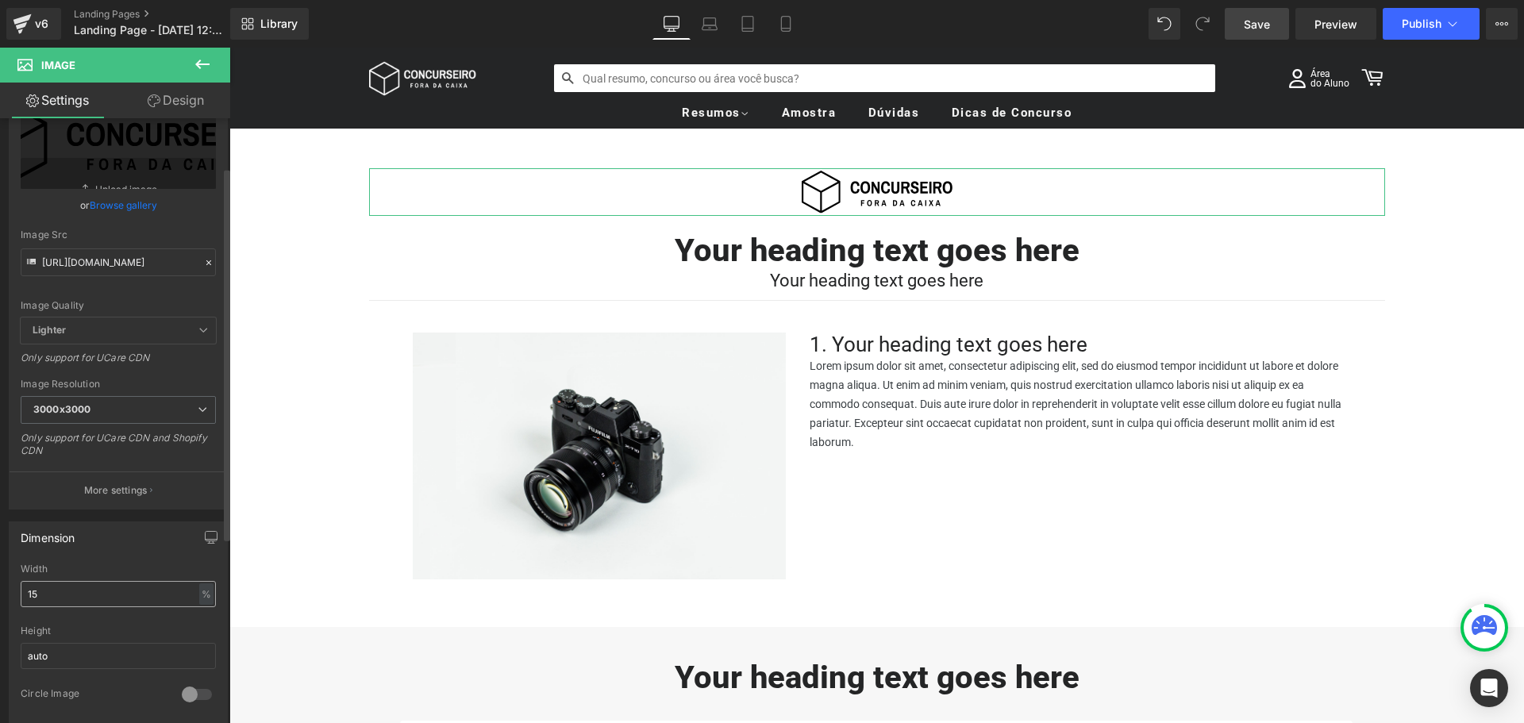
scroll to position [79, 0]
click at [87, 598] on input "15" at bounding box center [118, 593] width 195 height 26
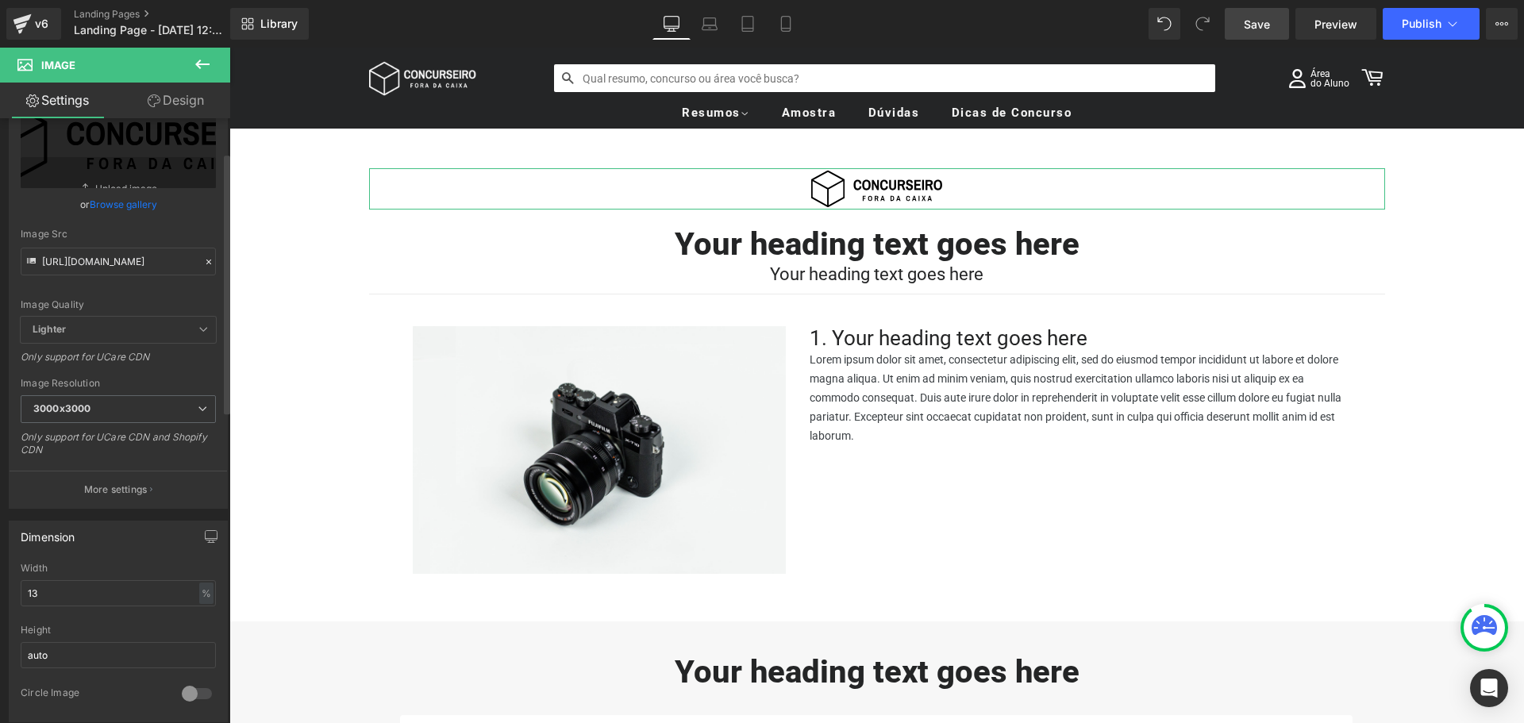
click at [123, 550] on div "Dimension" at bounding box center [119, 537] width 218 height 30
click at [209, 536] on icon "button" at bounding box center [211, 536] width 13 height 13
click at [87, 573] on button "Laptop" at bounding box center [88, 570] width 49 height 27
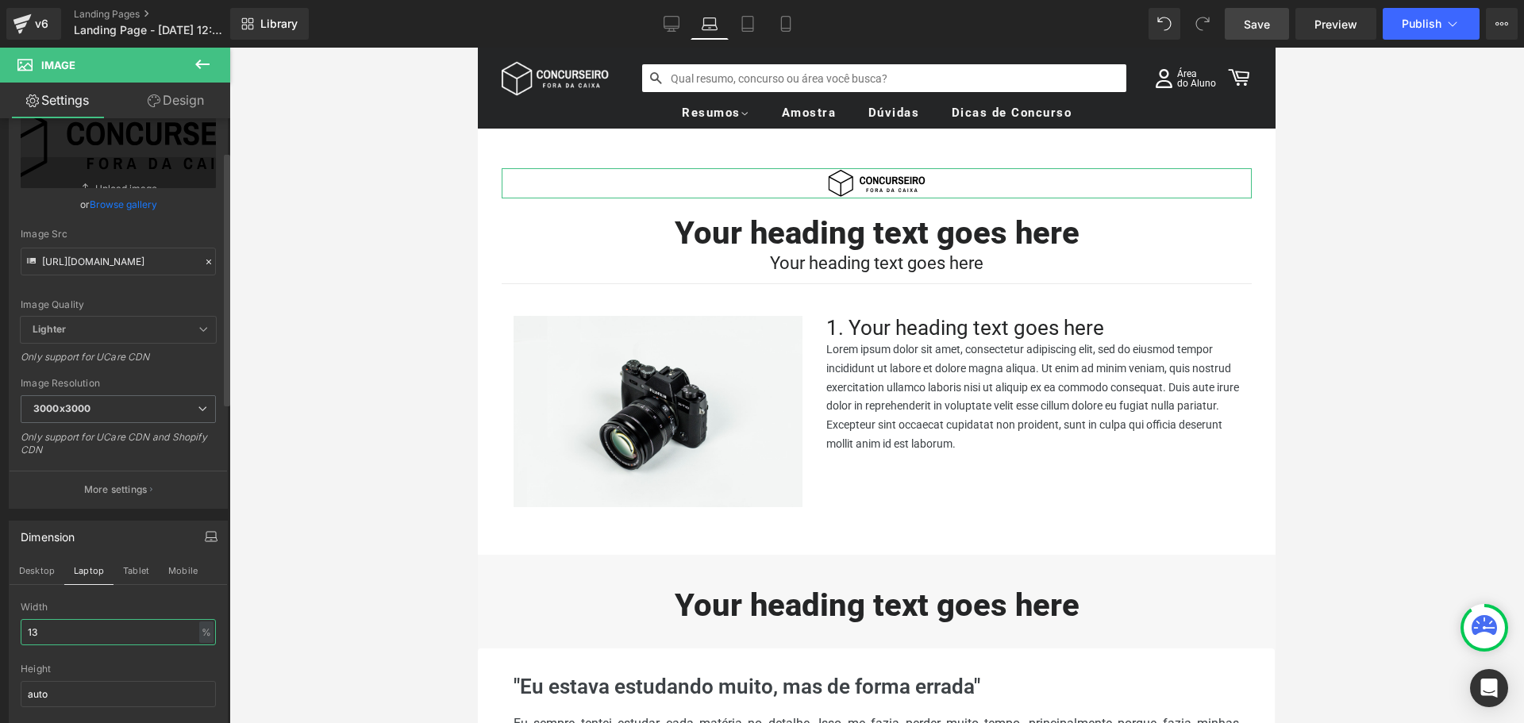
click at [75, 630] on input "13" at bounding box center [118, 632] width 195 height 26
click at [76, 630] on input "13" at bounding box center [118, 632] width 195 height 26
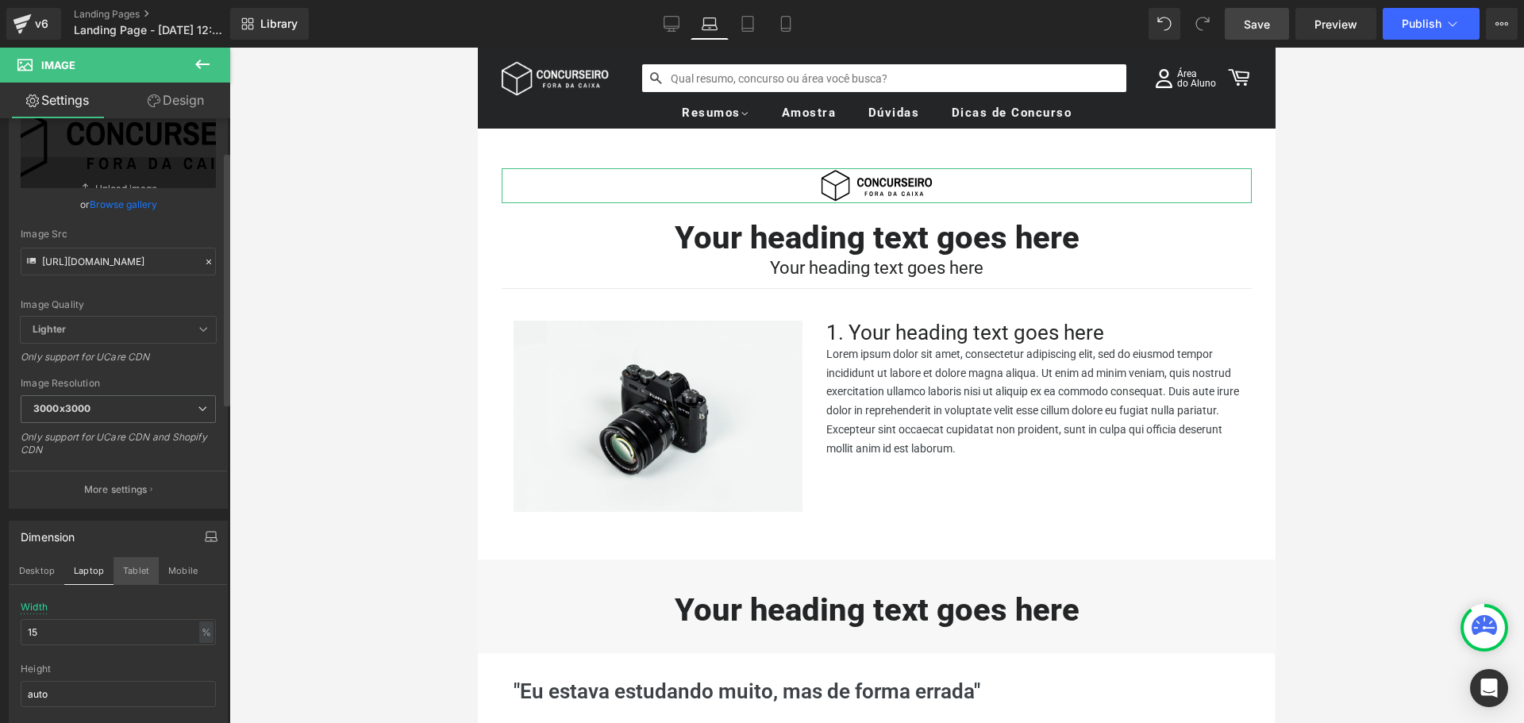
click at [133, 571] on button "Tablet" at bounding box center [136, 570] width 45 height 27
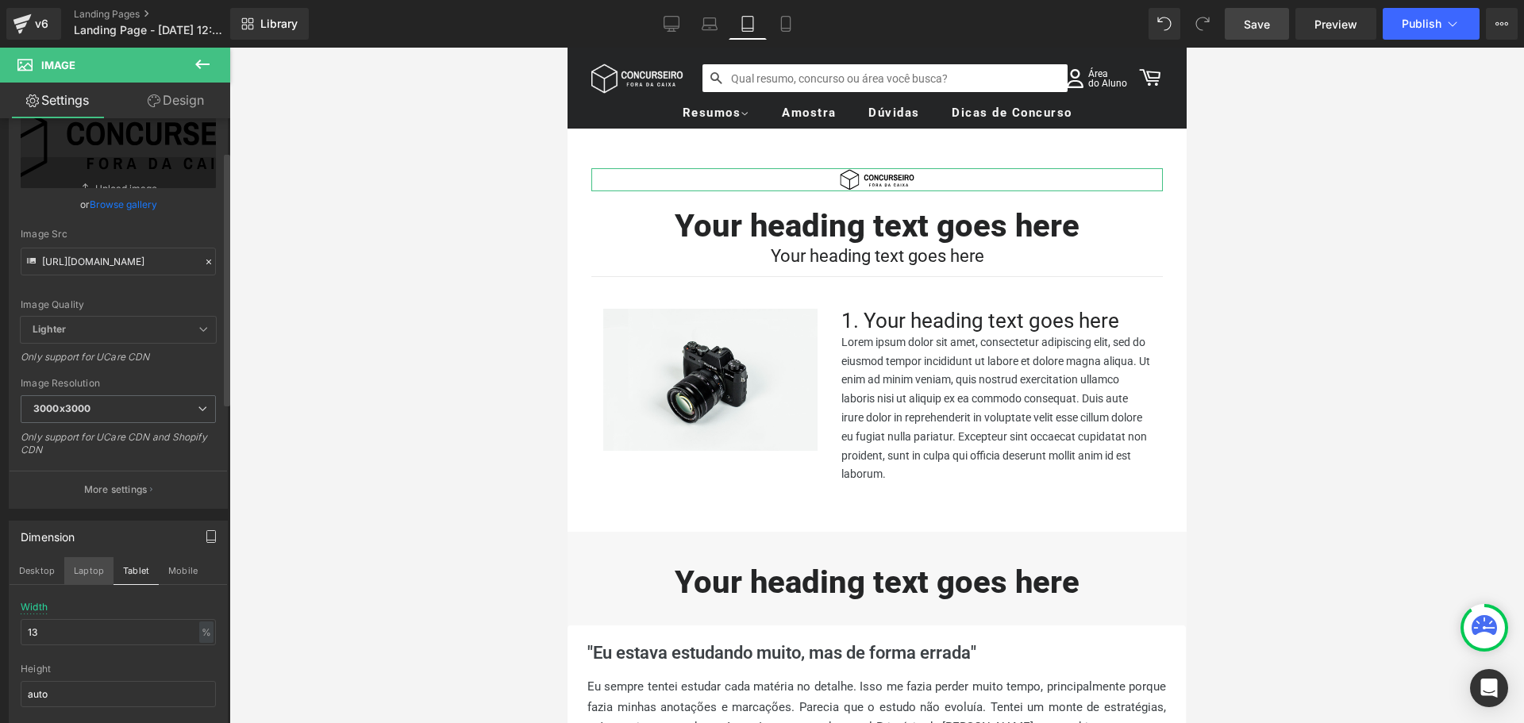
click at [97, 568] on button "Laptop" at bounding box center [88, 570] width 49 height 27
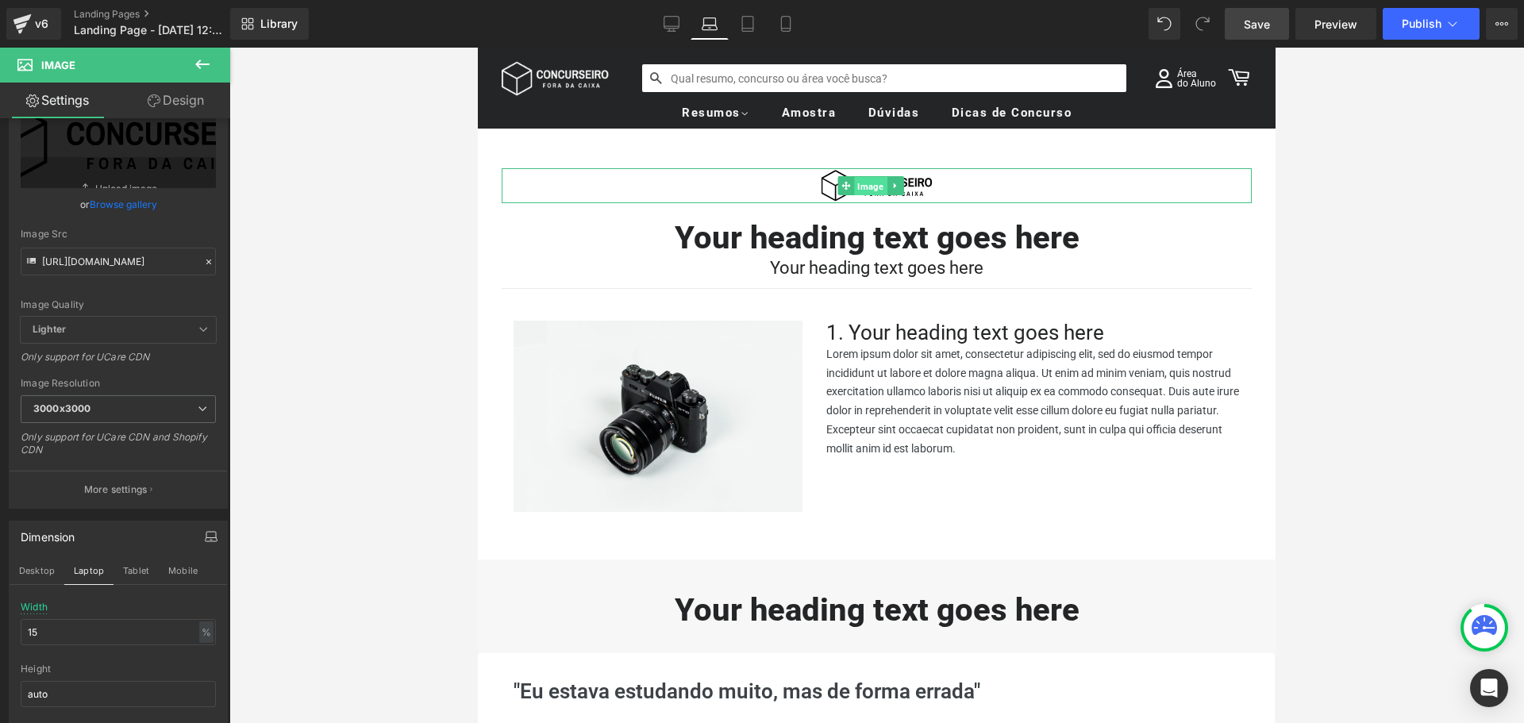
click at [873, 188] on span "Image" at bounding box center [870, 186] width 33 height 19
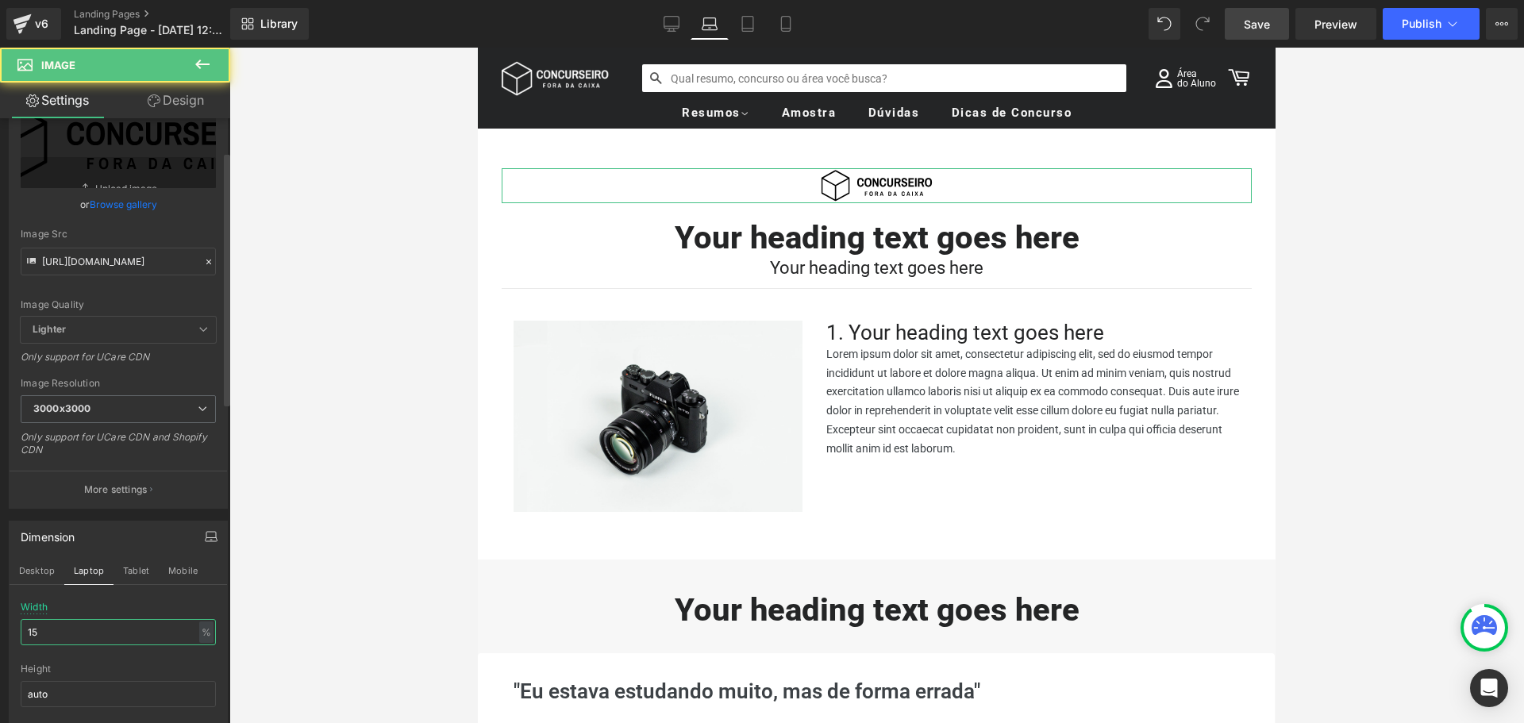
click at [61, 631] on input "15" at bounding box center [118, 632] width 195 height 26
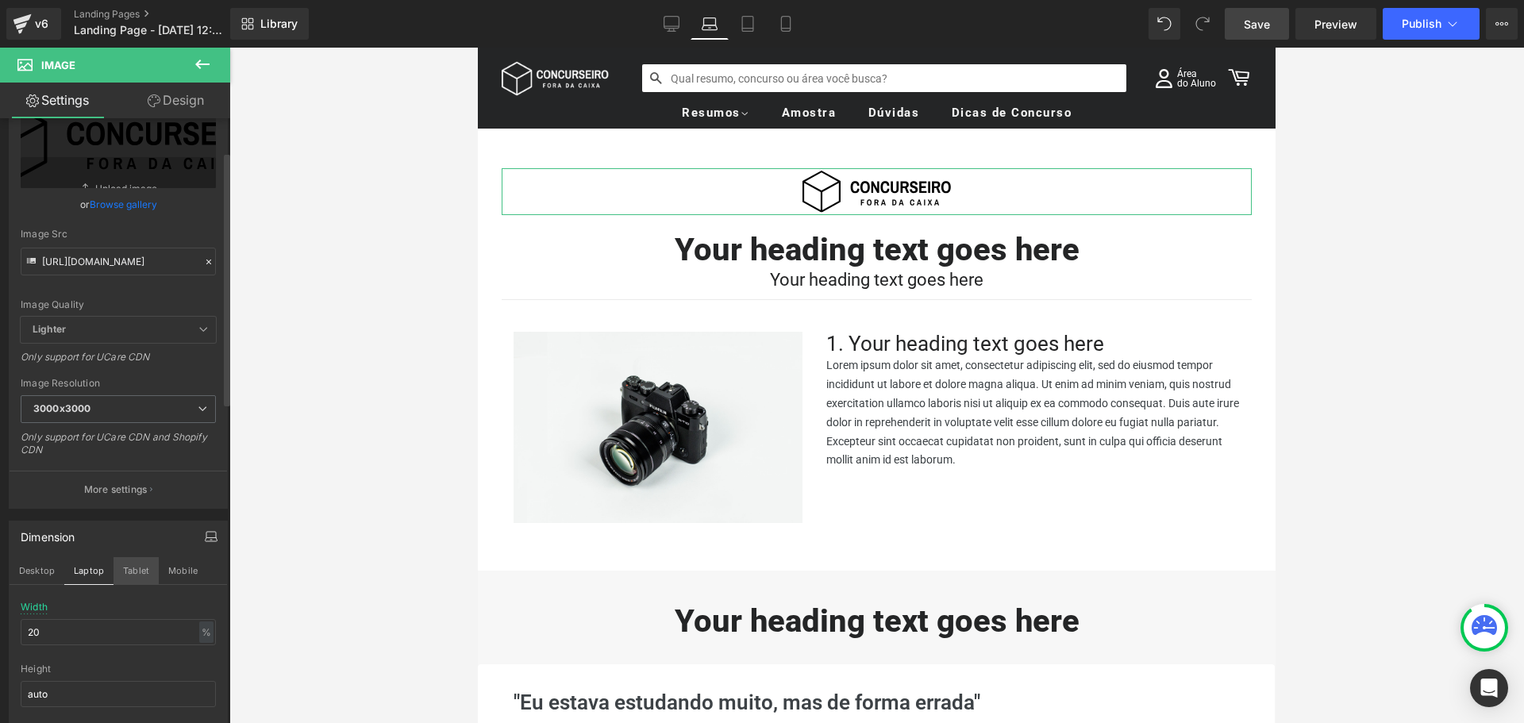
click at [123, 568] on button "Tablet" at bounding box center [136, 570] width 45 height 27
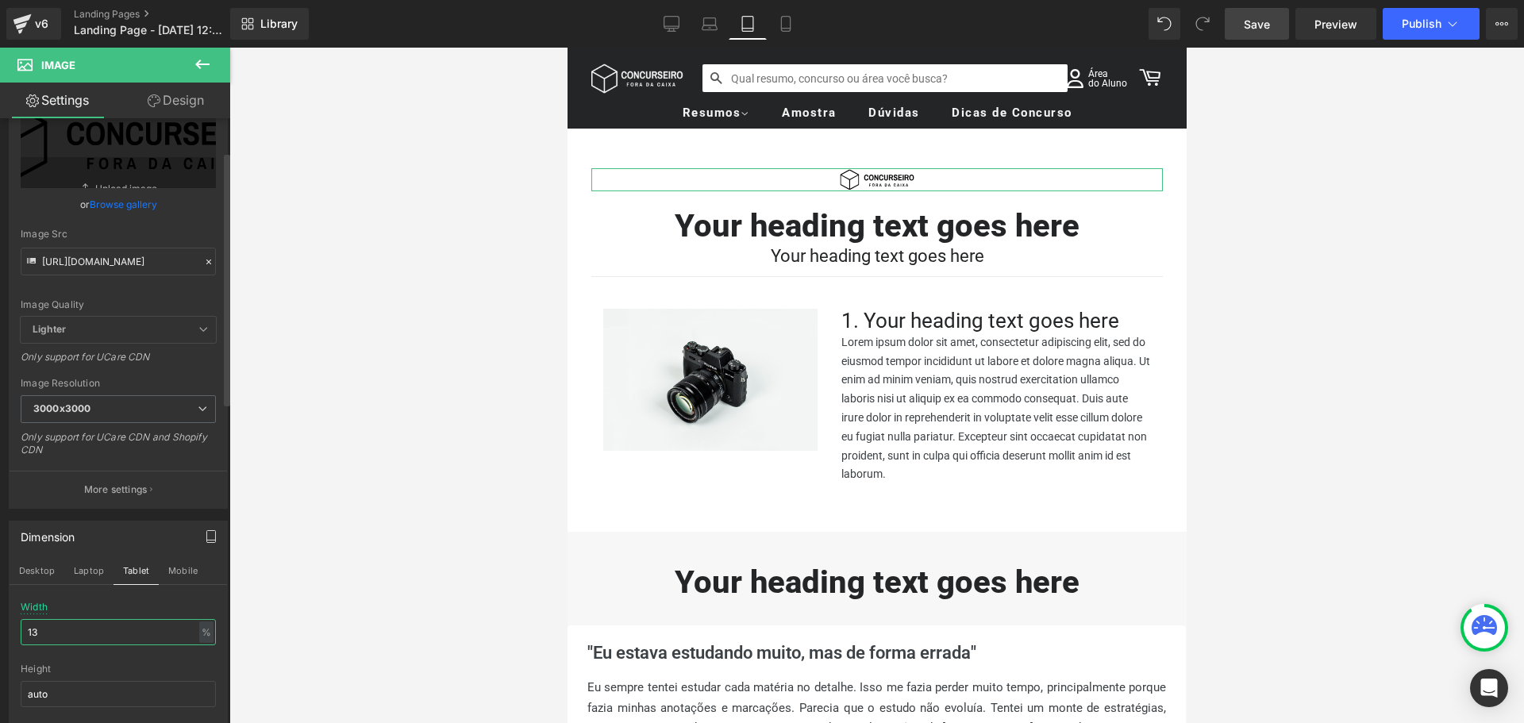
click at [90, 622] on input "13" at bounding box center [118, 632] width 195 height 26
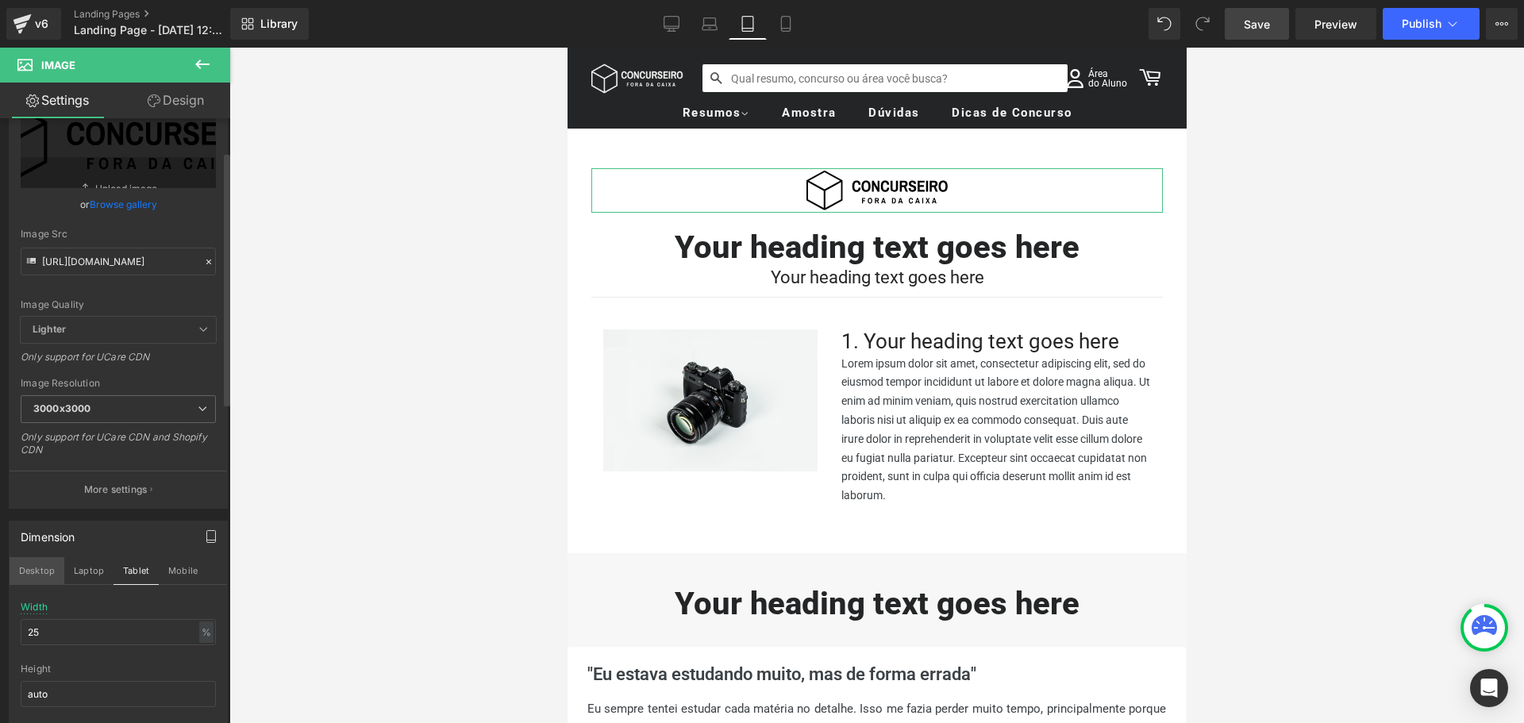
click at [51, 570] on button "Desktop" at bounding box center [37, 570] width 55 height 27
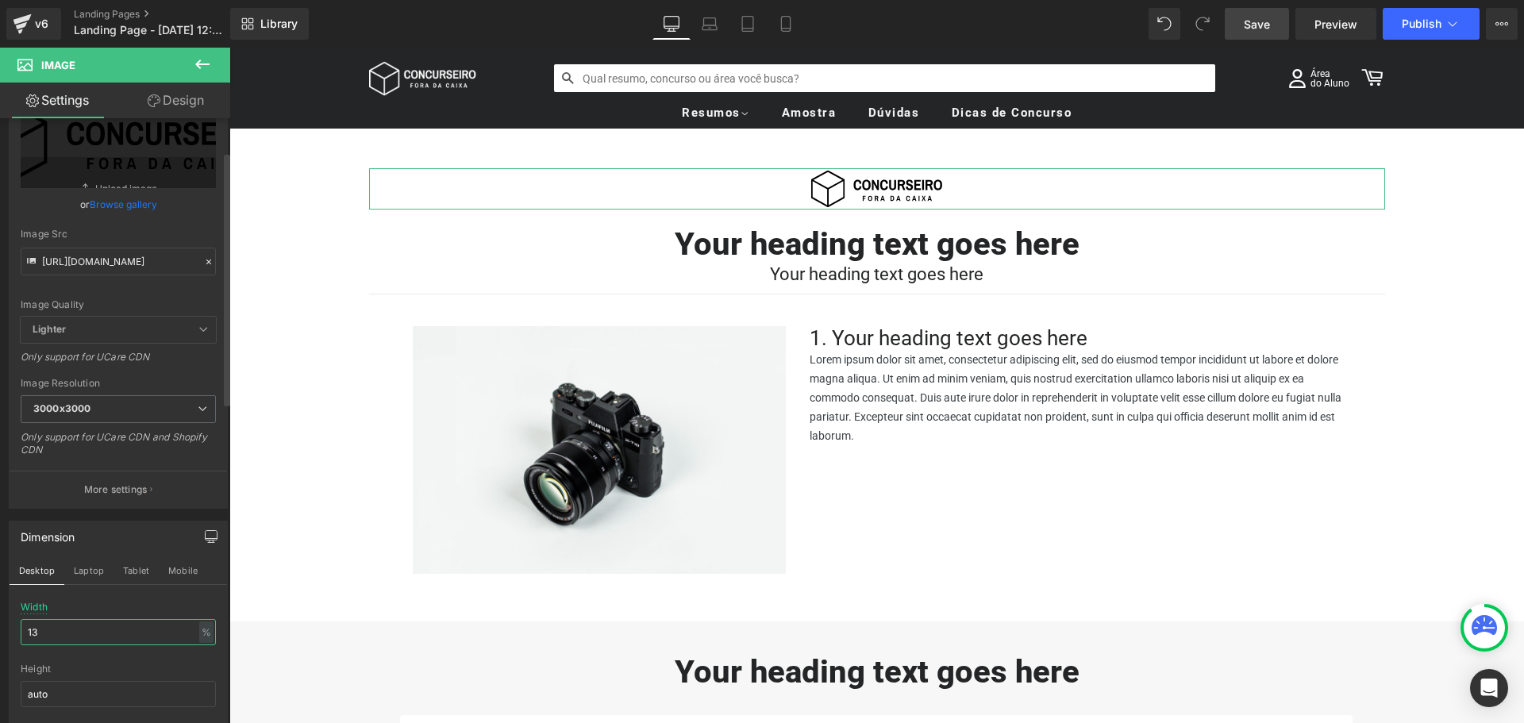
click at [63, 624] on input "13" at bounding box center [118, 632] width 195 height 26
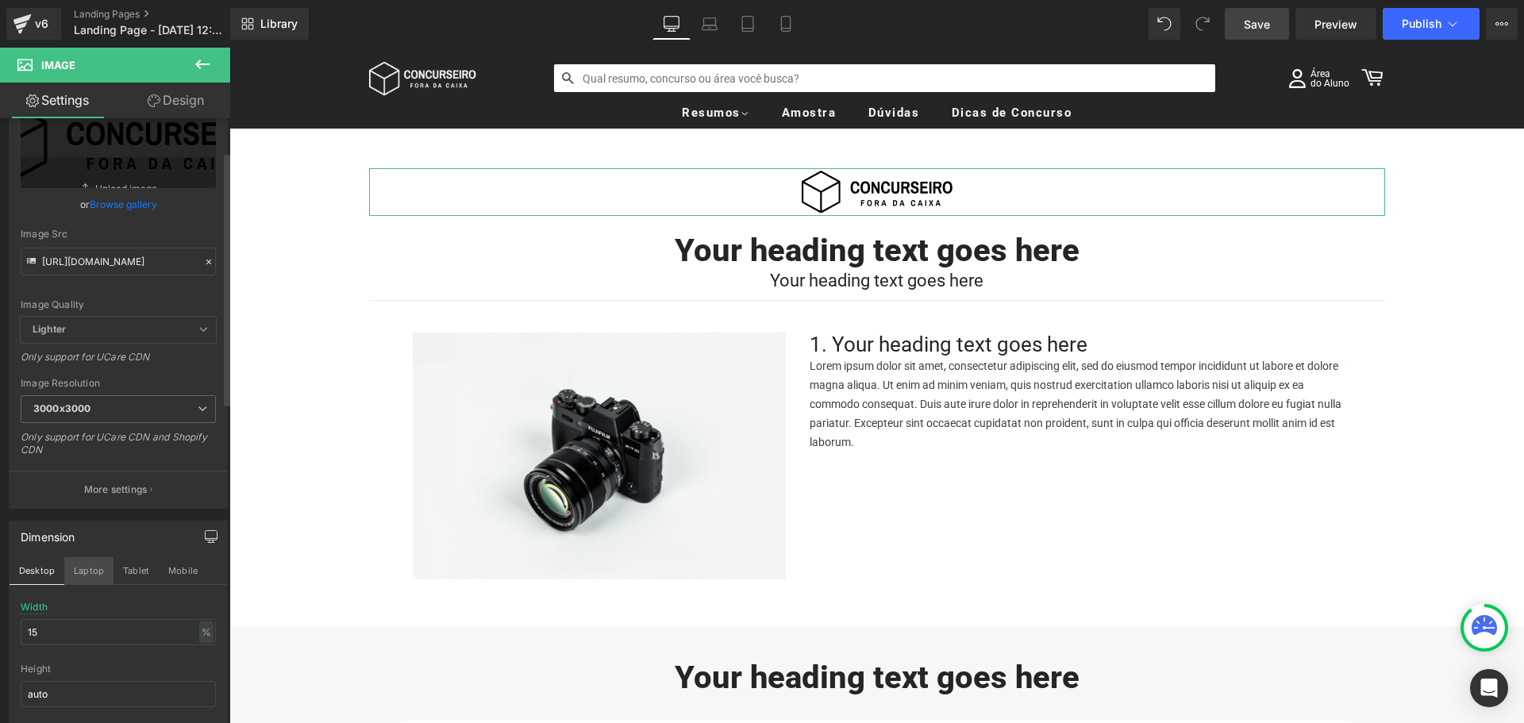
click at [85, 570] on button "Laptop" at bounding box center [88, 570] width 49 height 27
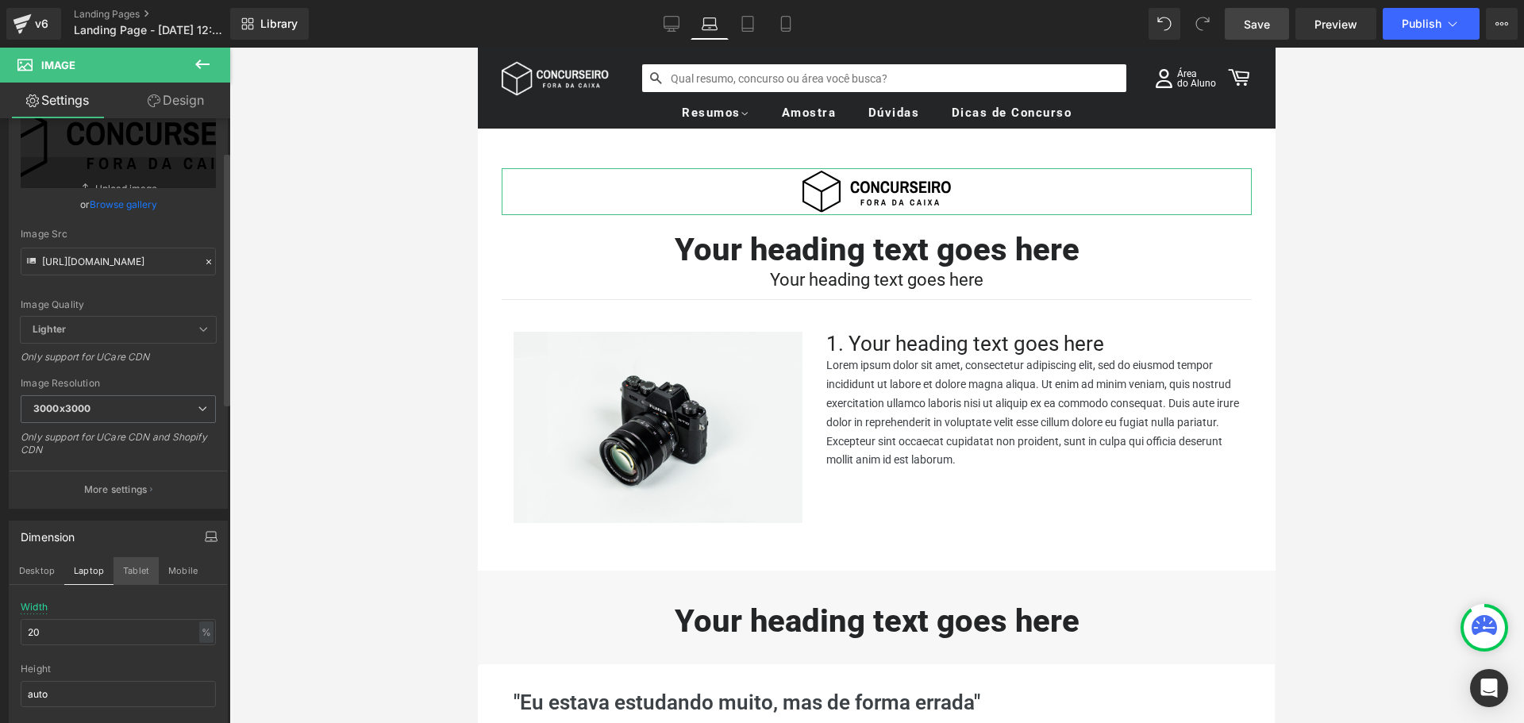
click at [127, 568] on button "Tablet" at bounding box center [136, 570] width 45 height 27
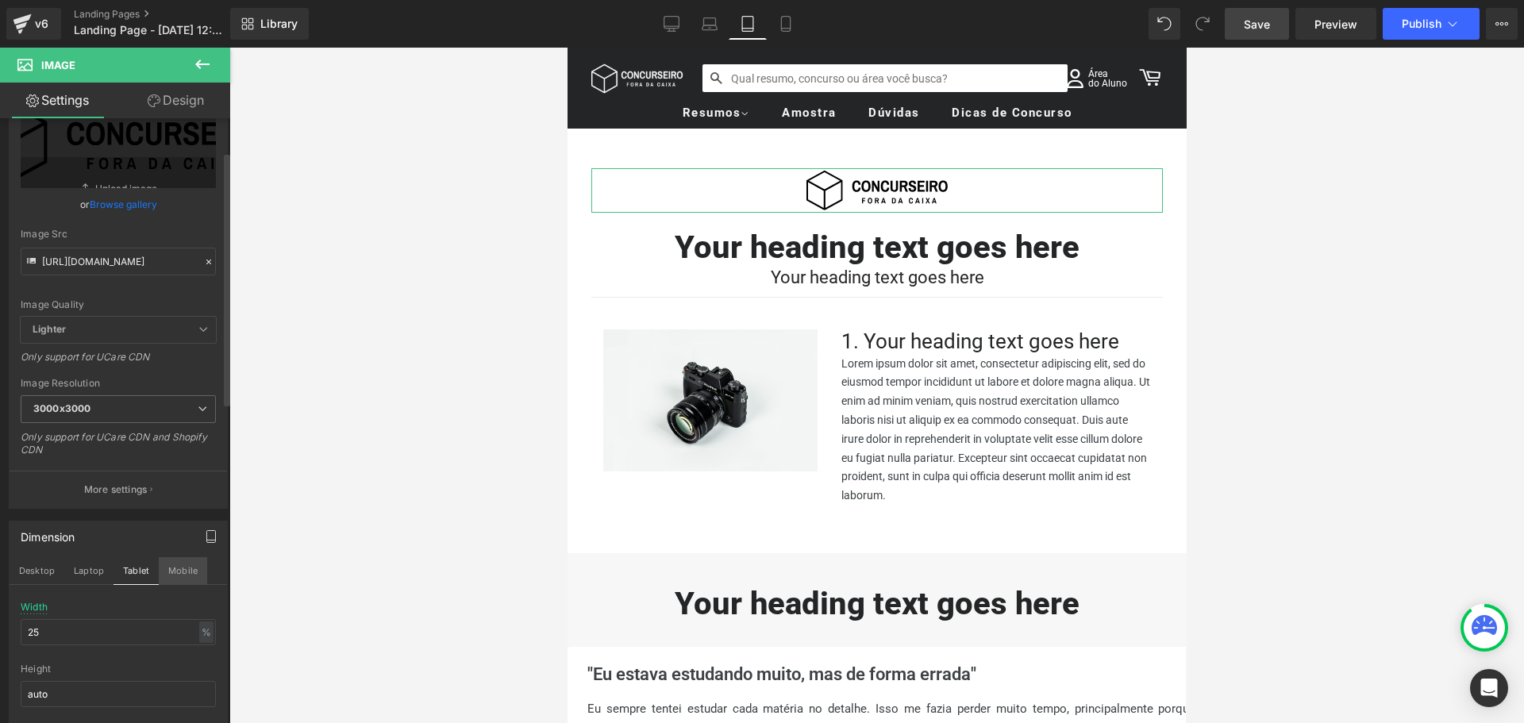
click at [183, 573] on button "Mobile" at bounding box center [183, 570] width 48 height 27
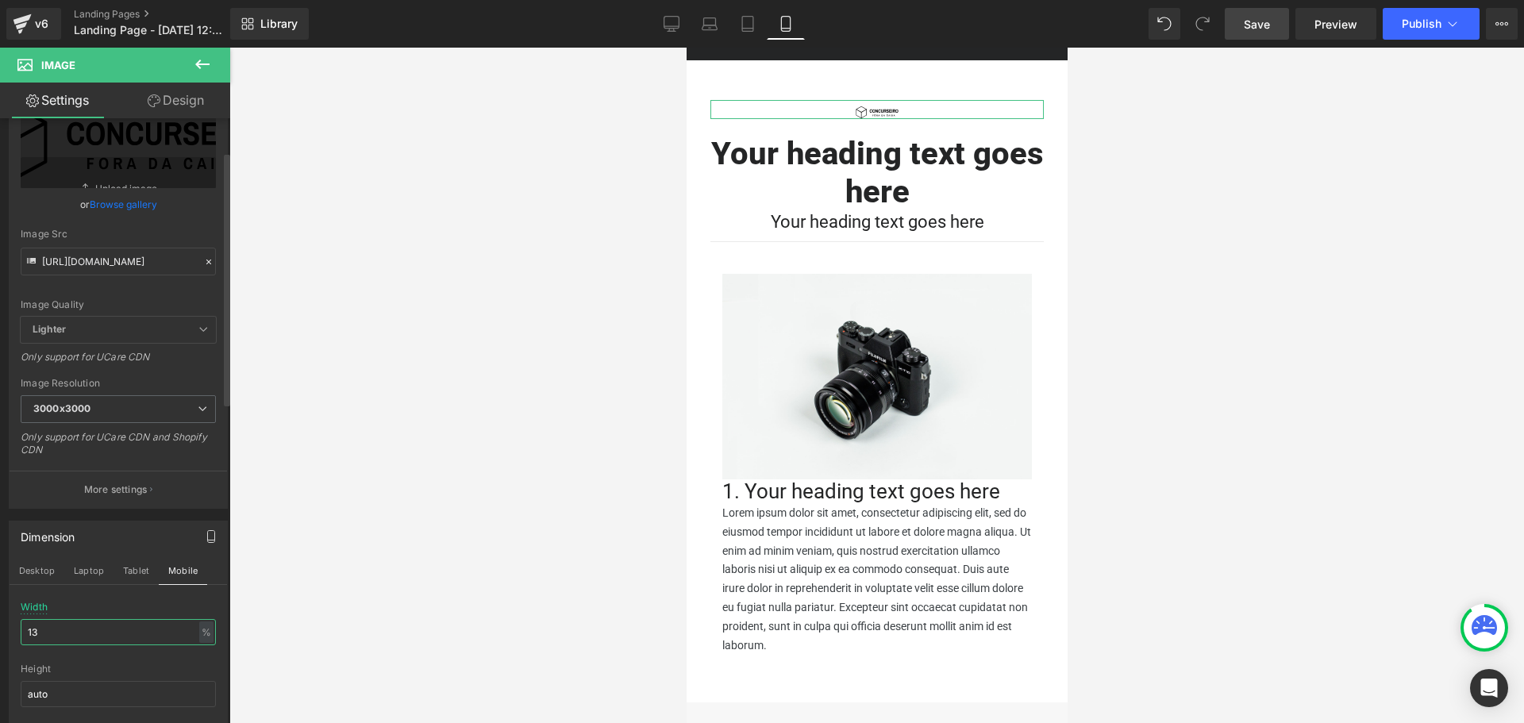
click at [79, 621] on input "13" at bounding box center [118, 632] width 195 height 26
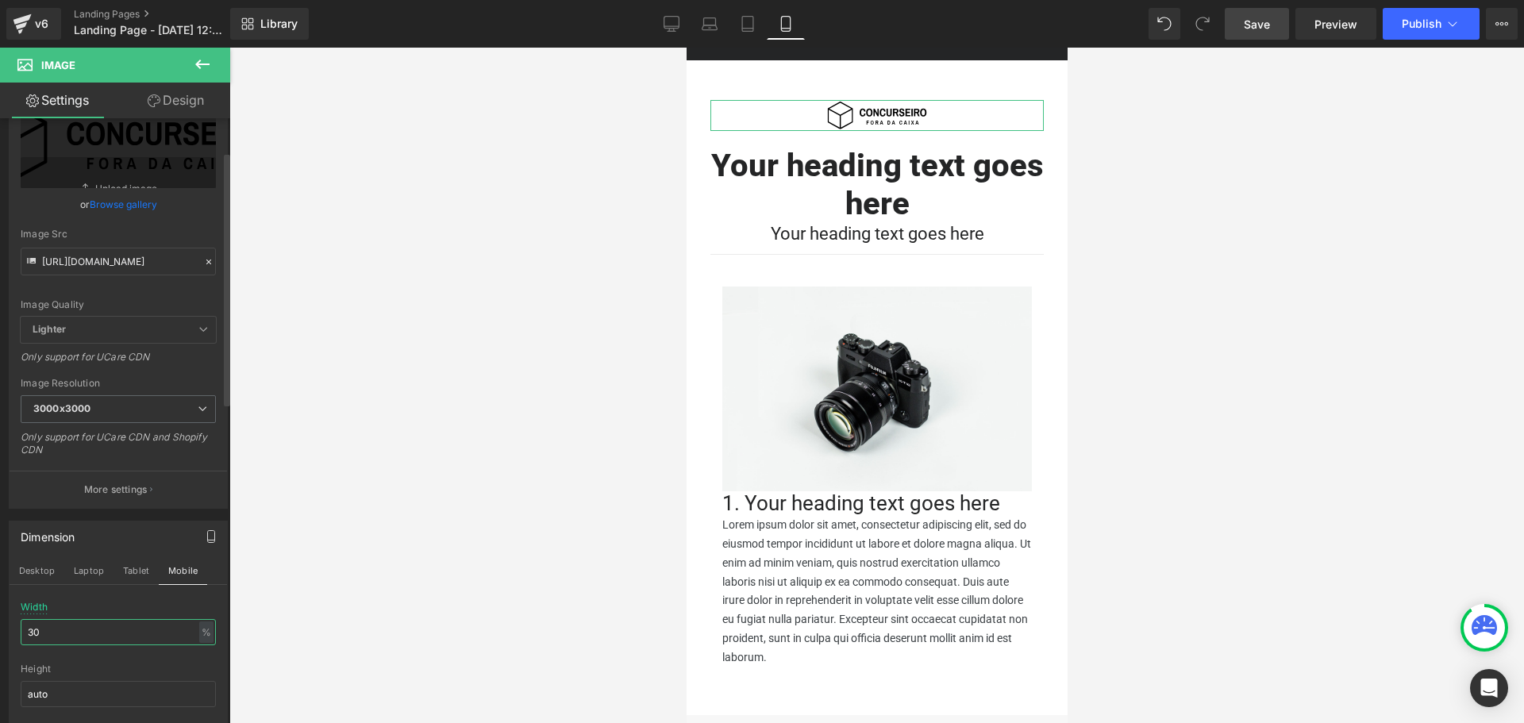
click at [100, 621] on input "30" at bounding box center [118, 632] width 195 height 26
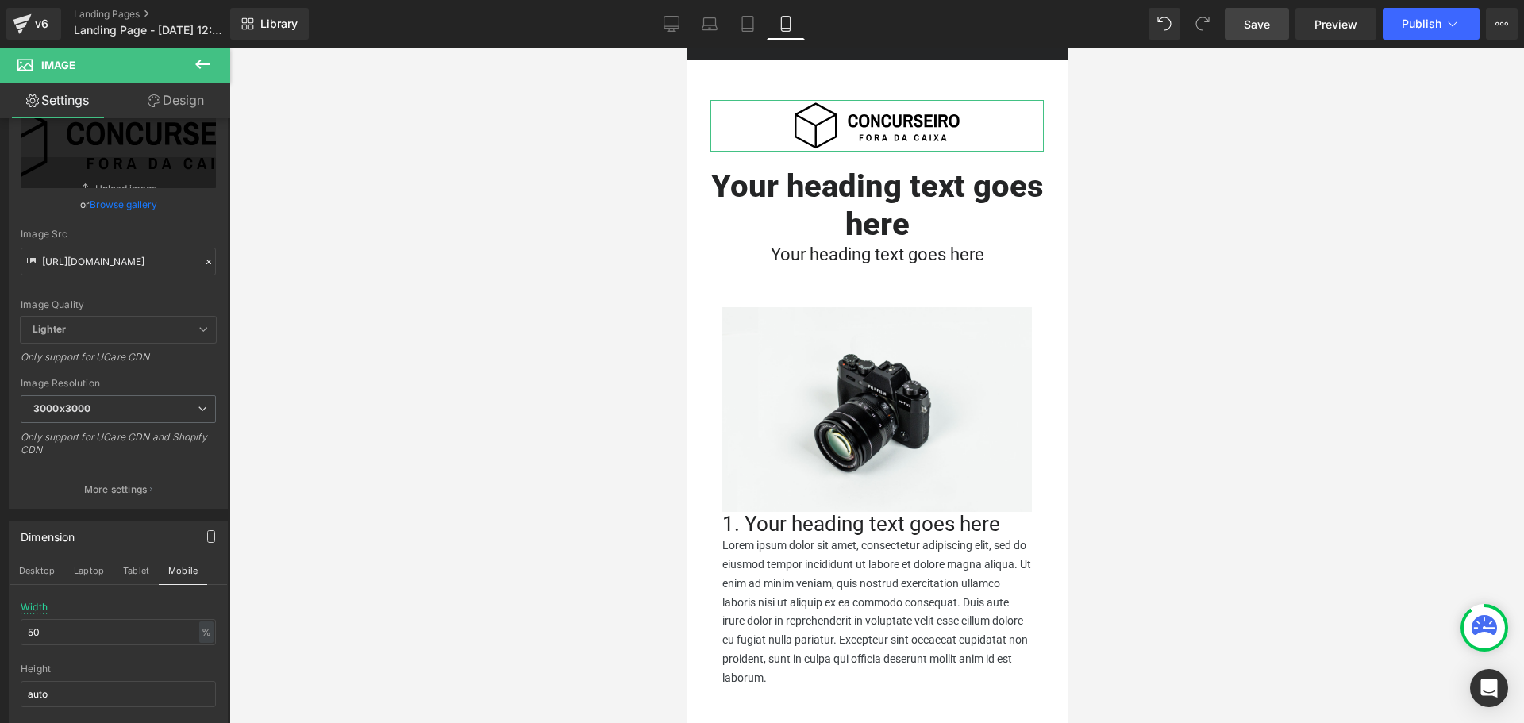
drag, startPoint x: 198, startPoint y: 94, endPoint x: 89, endPoint y: 193, distance: 147.3
click at [198, 94] on link "Design" at bounding box center [175, 101] width 115 height 36
click at [0, 0] on div "Spacing" at bounding box center [0, 0] width 0 height 0
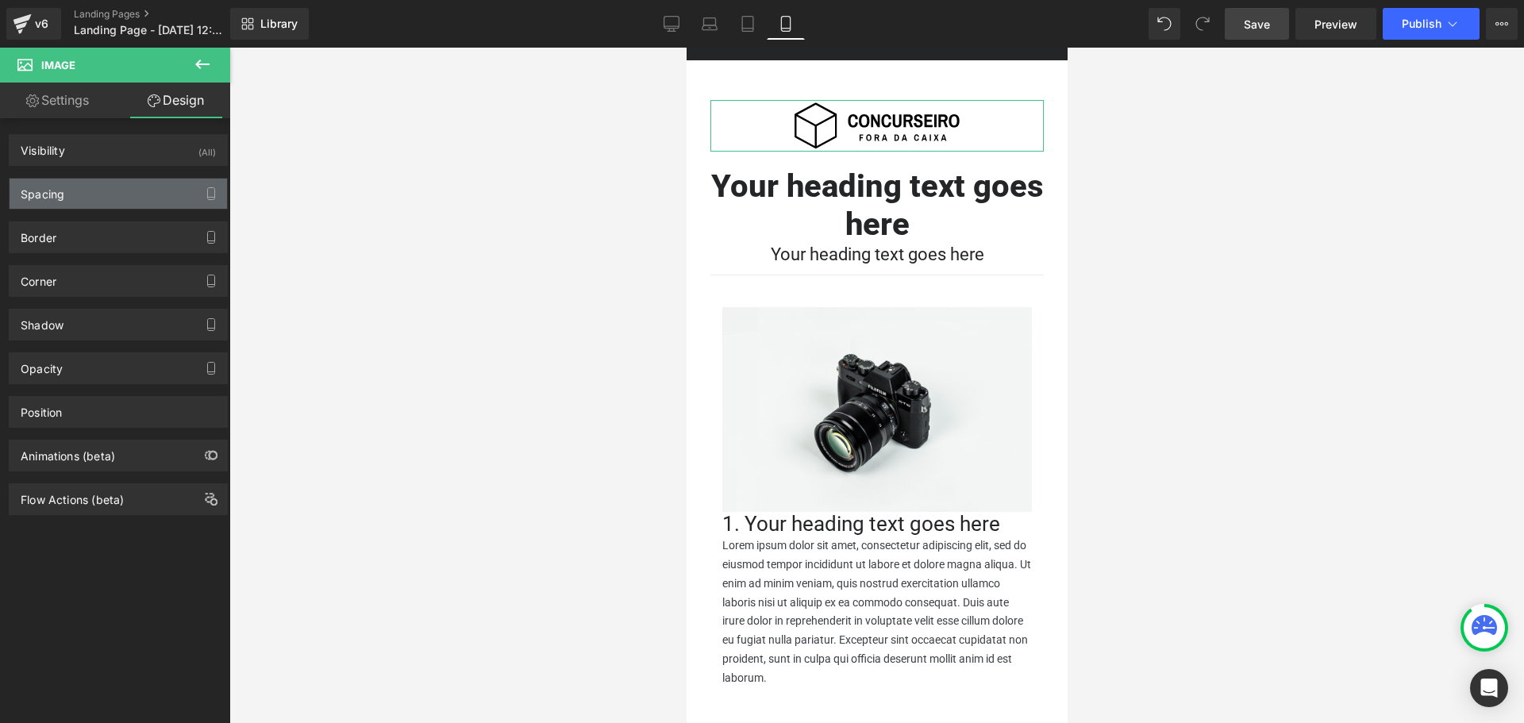
click at [89, 193] on div "Spacing" at bounding box center [119, 194] width 218 height 30
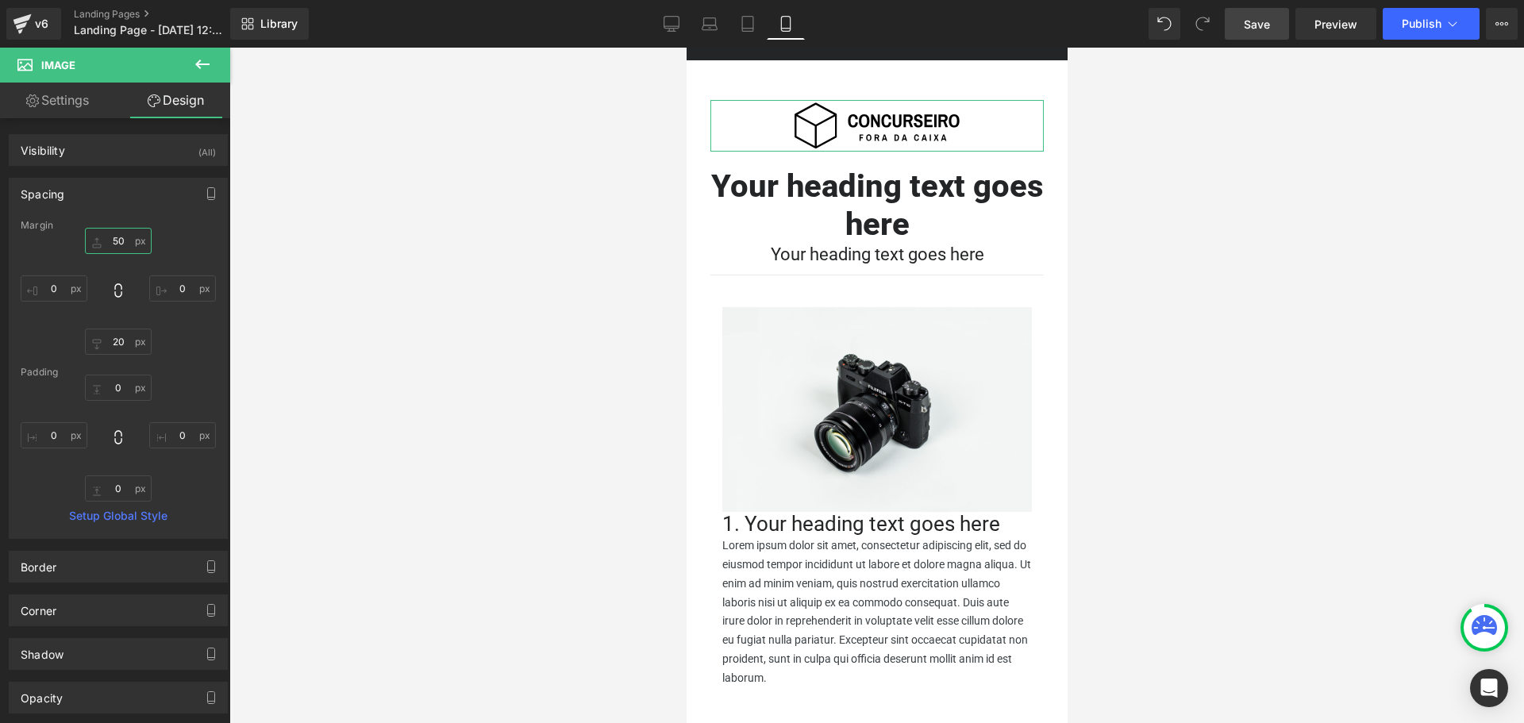
click at [110, 237] on input "50" at bounding box center [118, 241] width 67 height 26
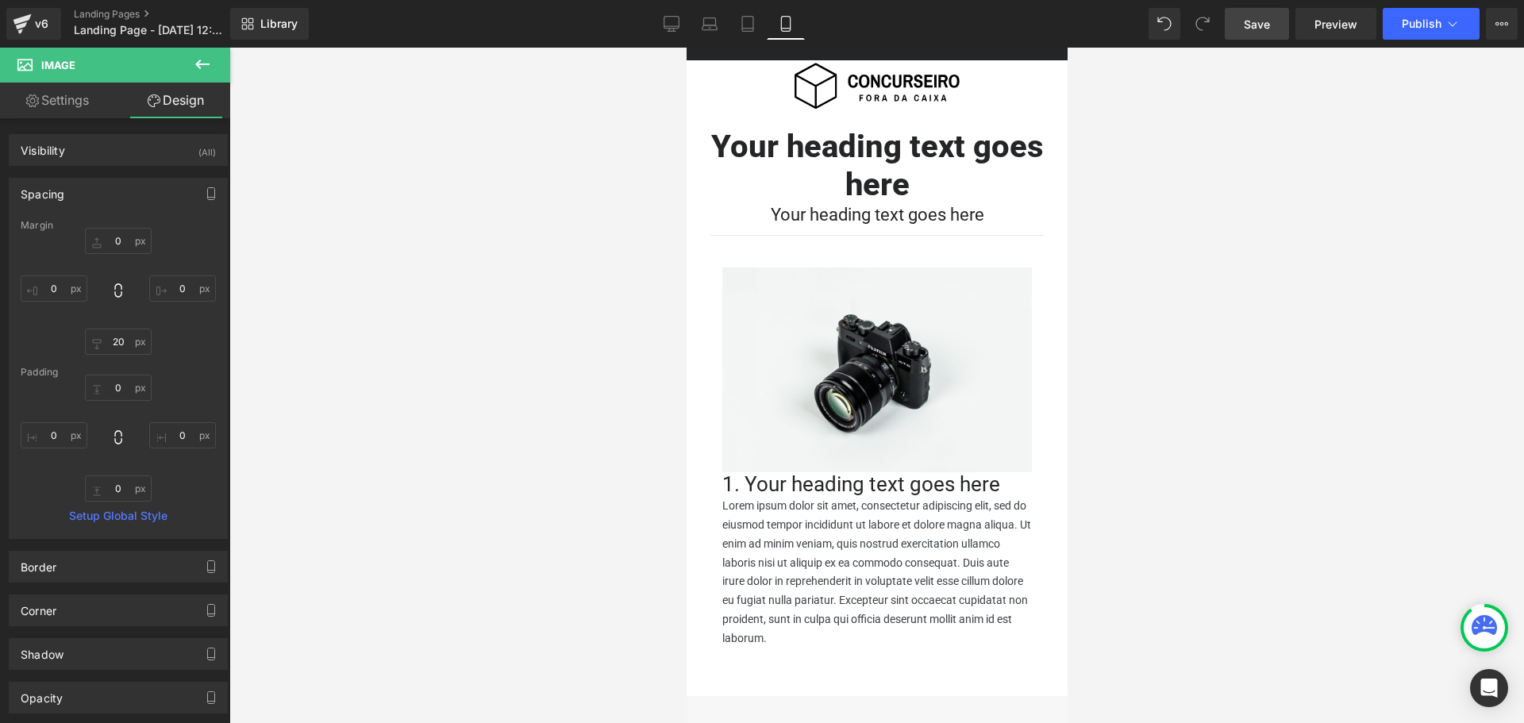
click at [1257, 26] on span "Save" at bounding box center [1257, 24] width 26 height 17
click at [1323, 34] on link "Preview" at bounding box center [1336, 24] width 81 height 32
click at [77, 101] on link "Settings" at bounding box center [57, 101] width 115 height 36
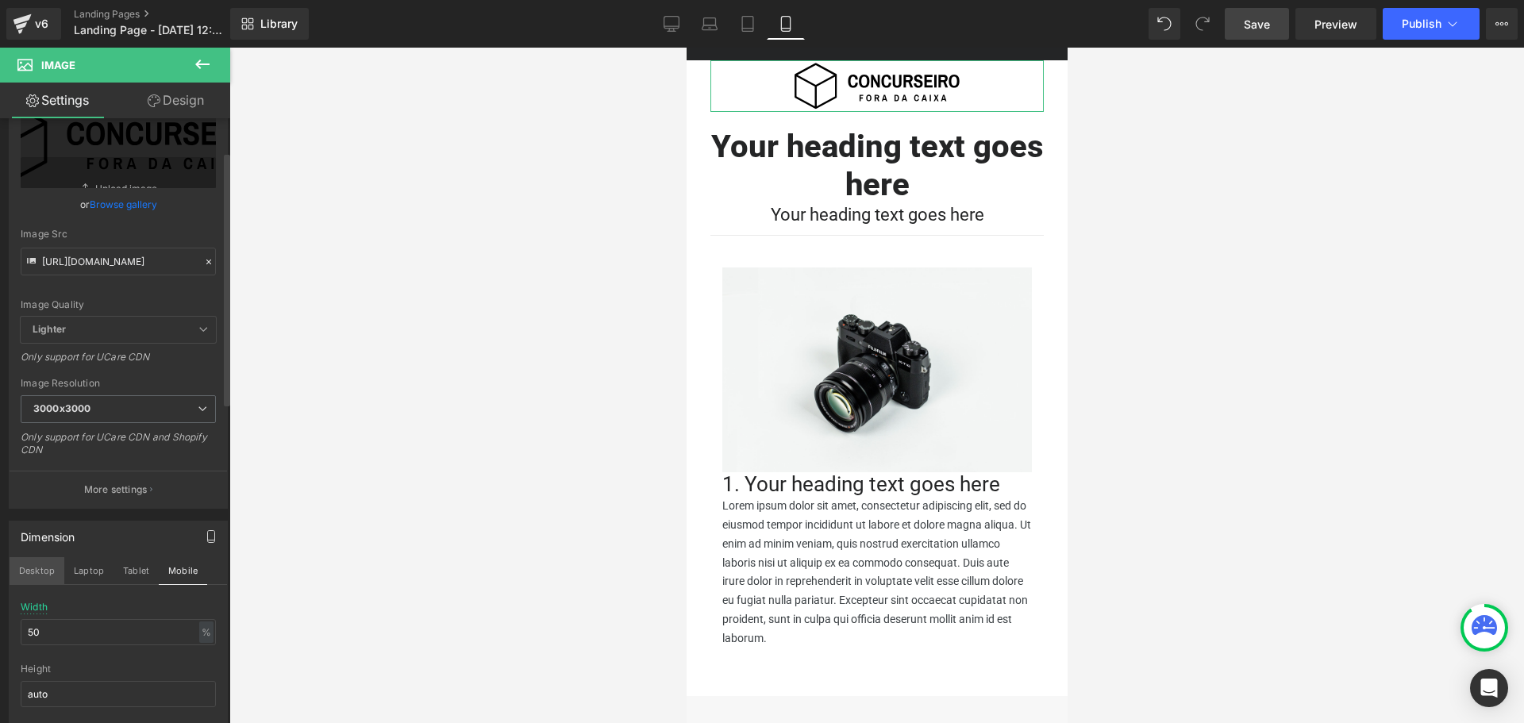
click at [37, 569] on button "Desktop" at bounding box center [37, 570] width 55 height 27
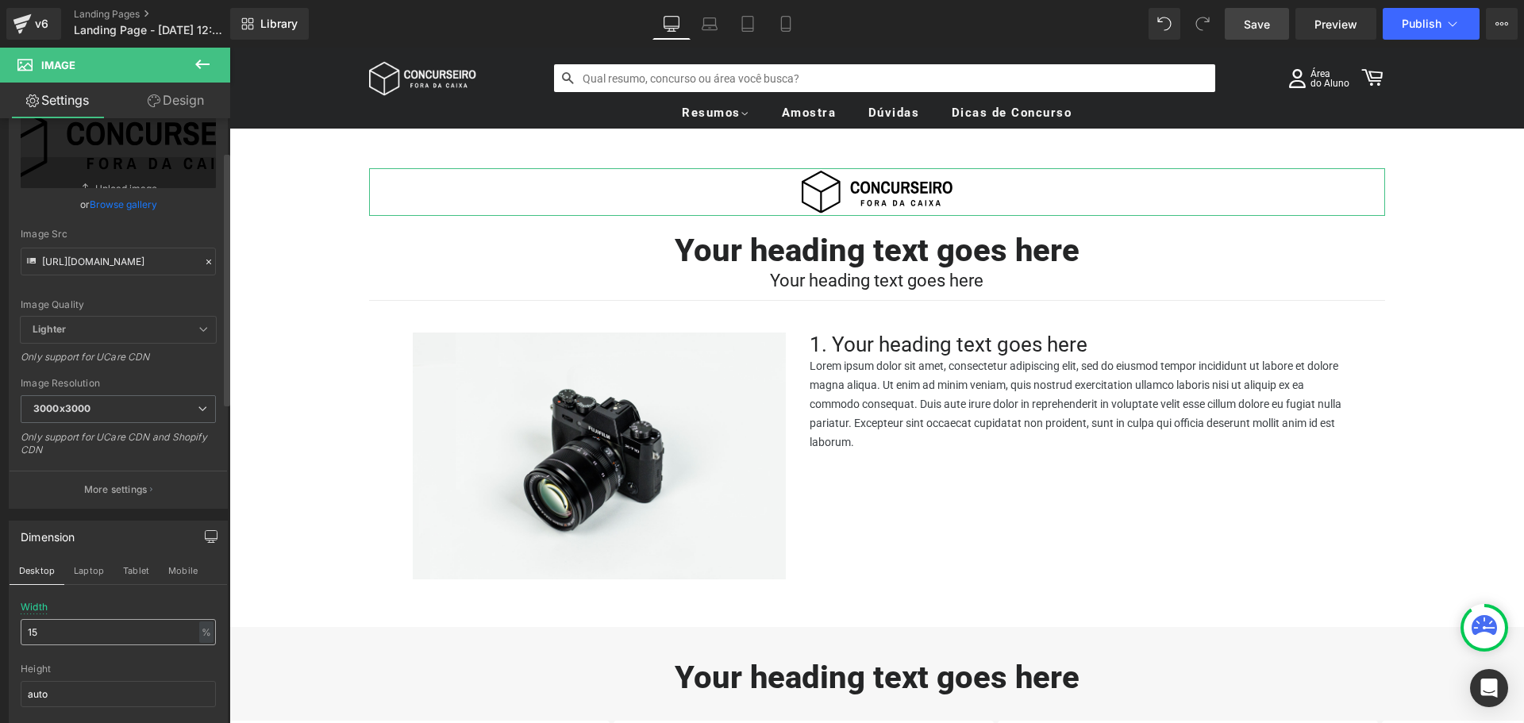
scroll to position [108, 0]
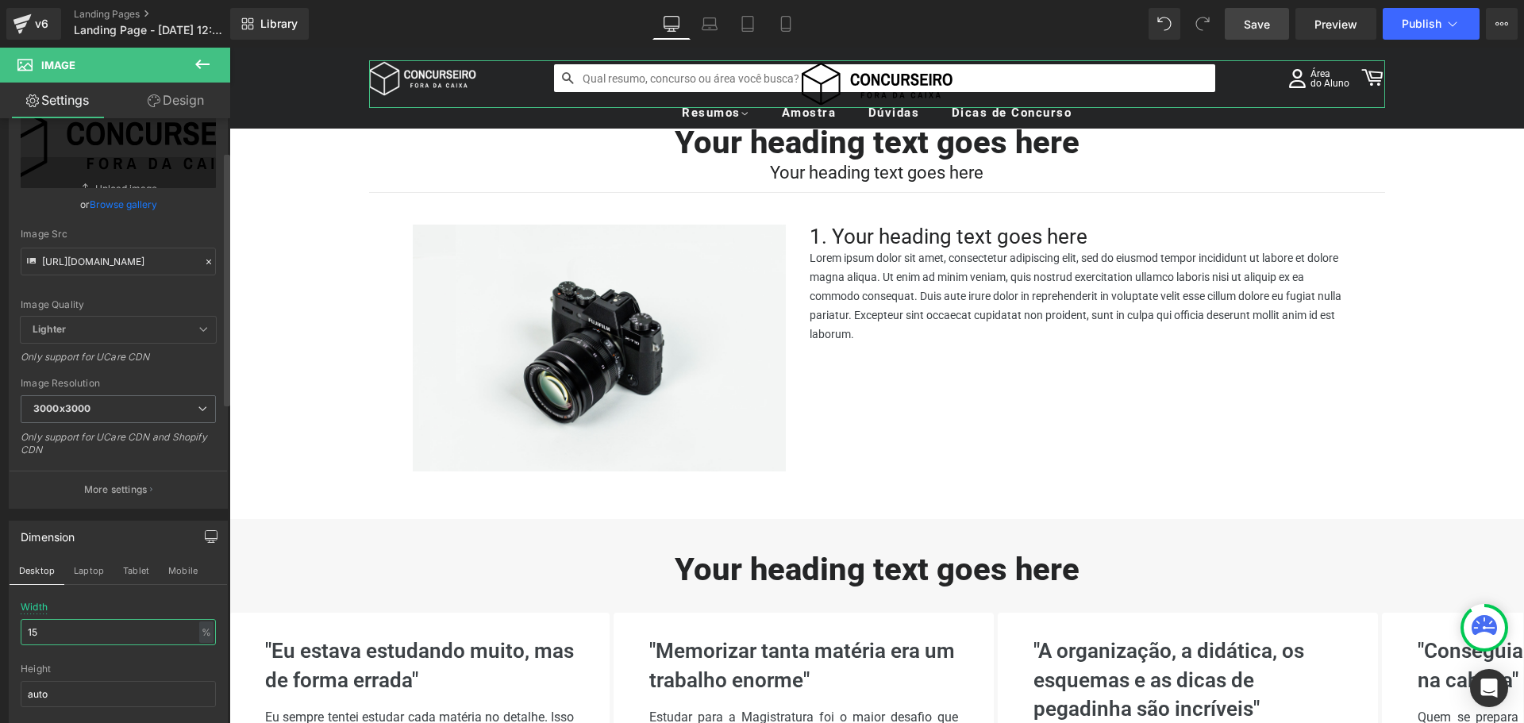
click at [60, 633] on input "15" at bounding box center [118, 632] width 195 height 26
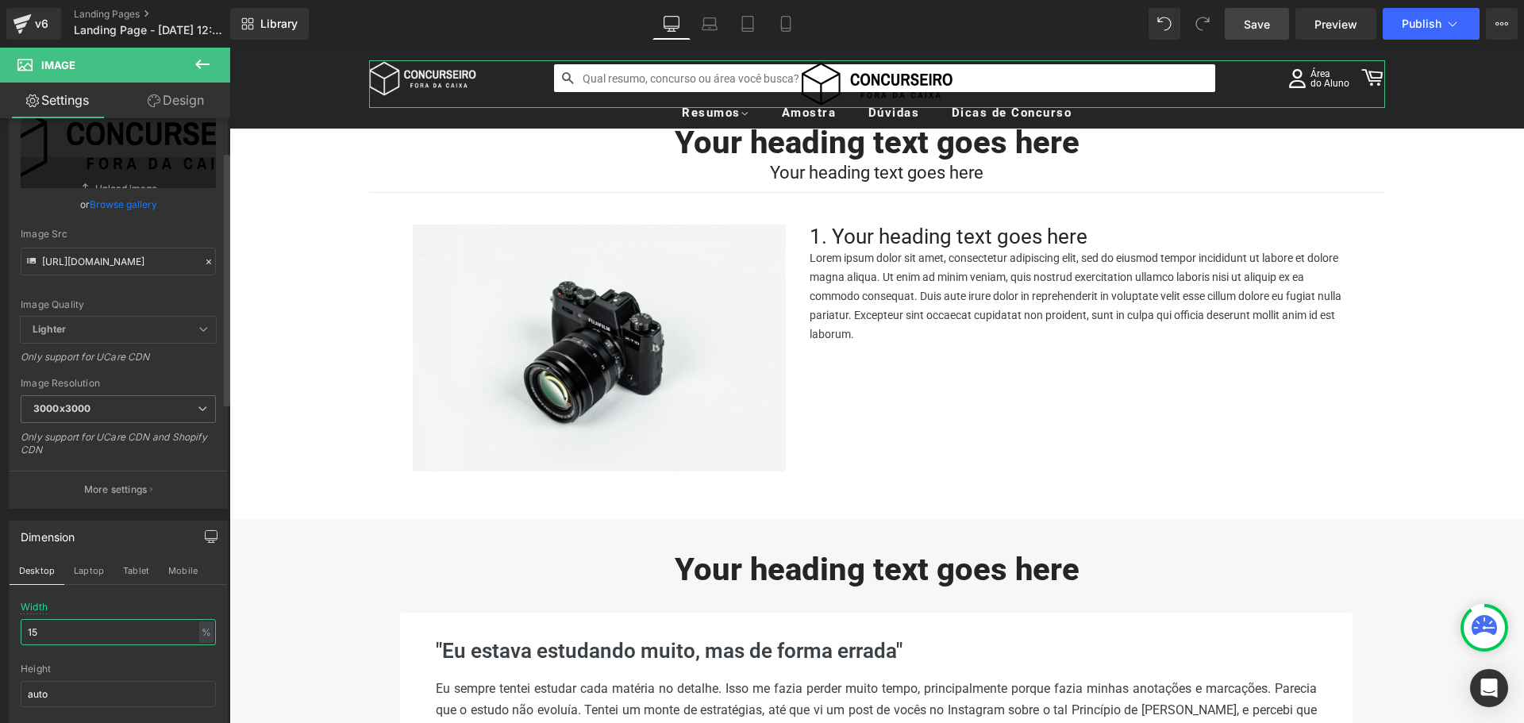
click at [60, 633] on input "15" at bounding box center [118, 632] width 195 height 26
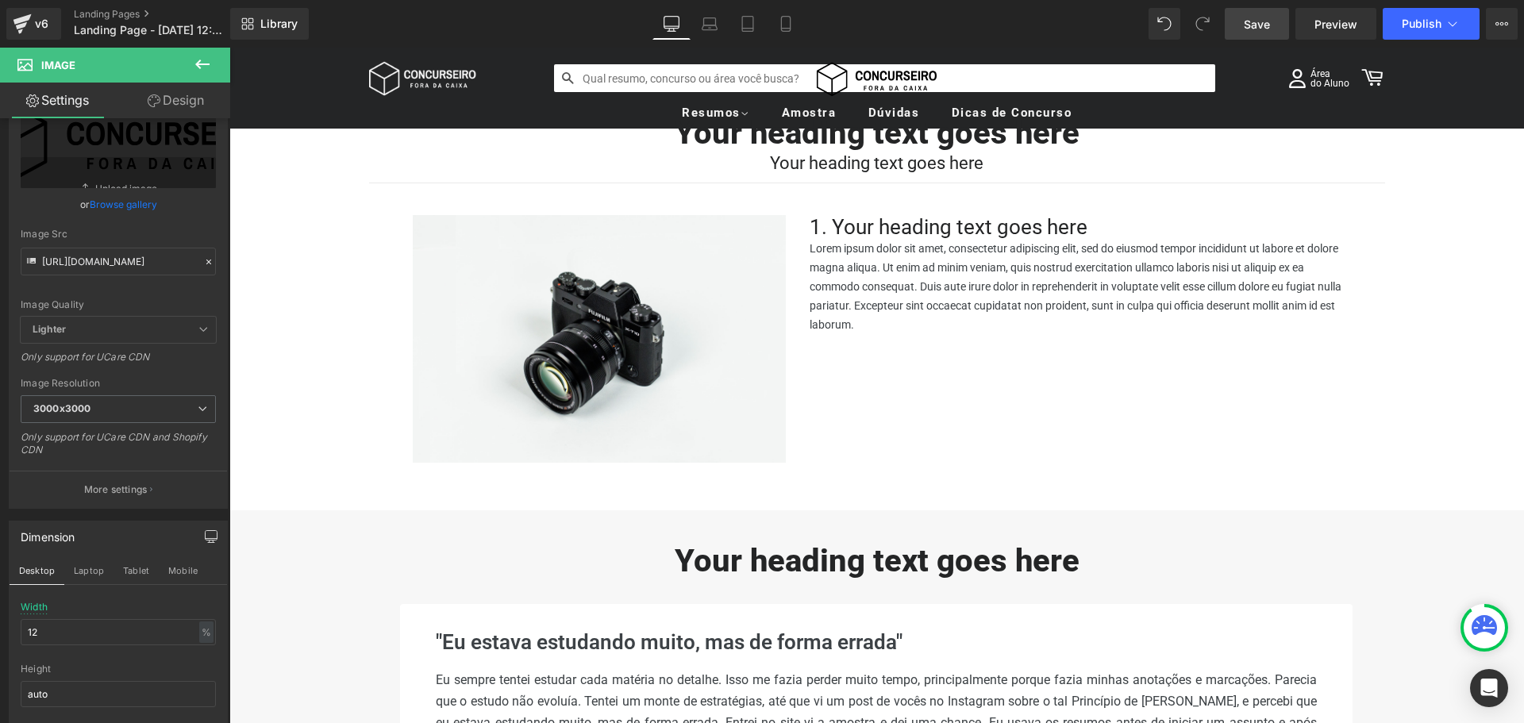
click at [1267, 26] on span "Save" at bounding box center [1257, 24] width 26 height 17
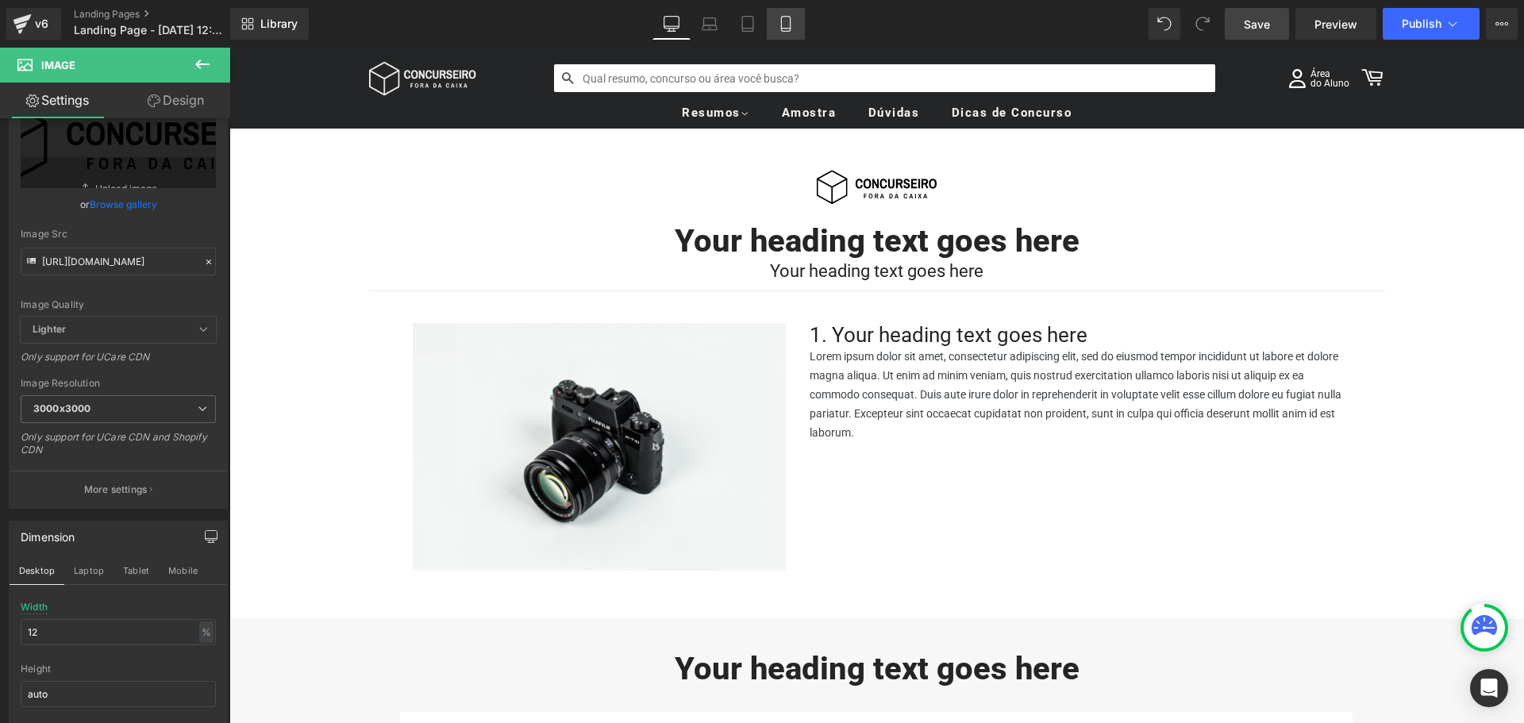
click at [791, 17] on icon at bounding box center [786, 24] width 16 height 16
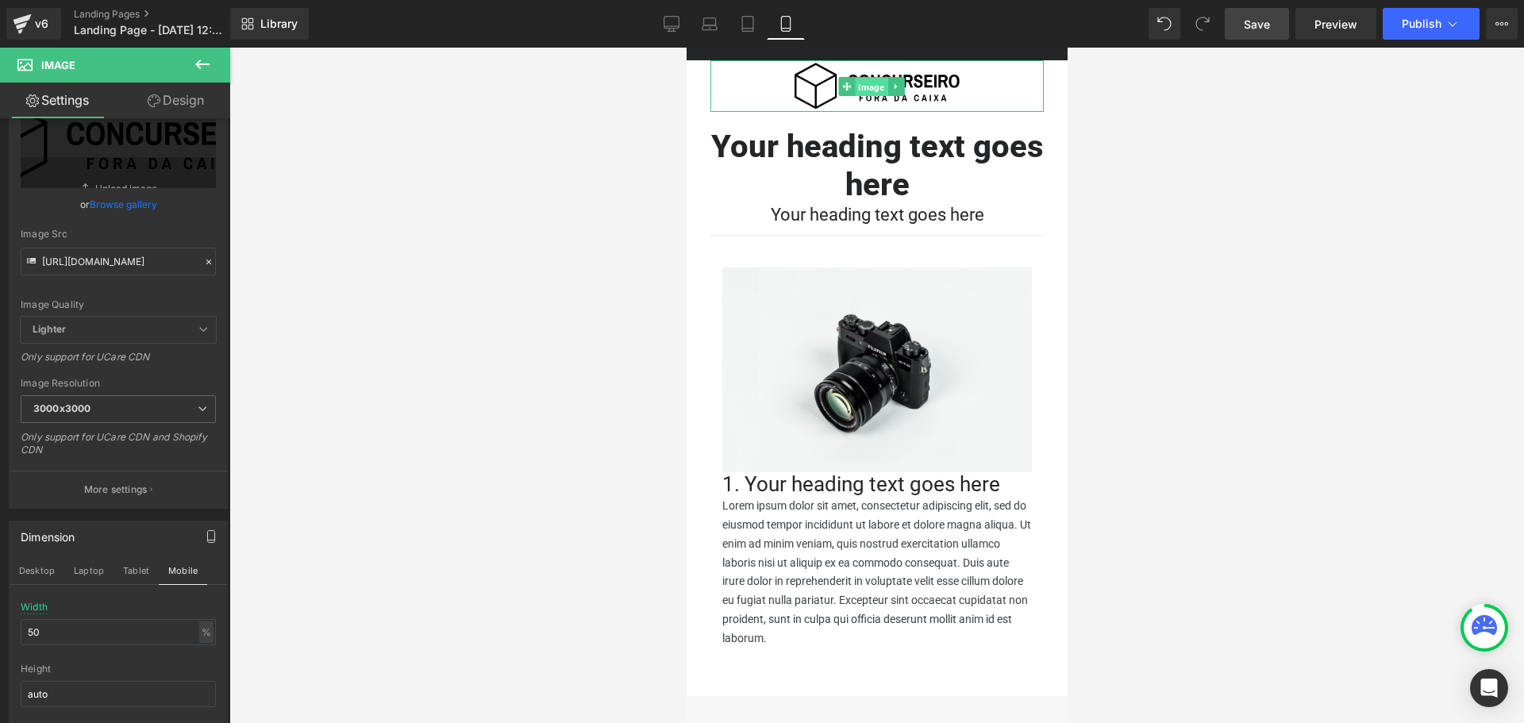
click at [870, 86] on span "Image" at bounding box center [870, 86] width 33 height 19
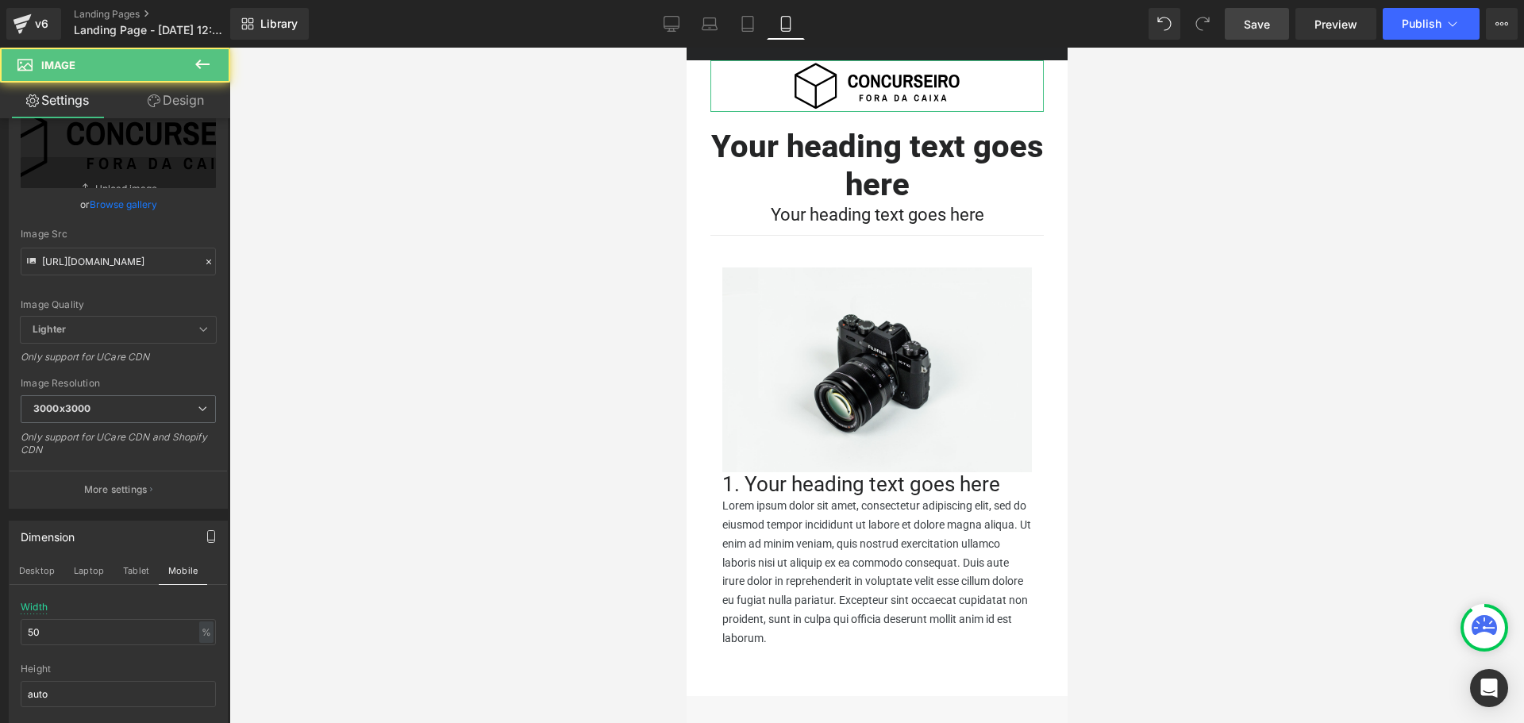
click at [175, 95] on link "Design" at bounding box center [175, 101] width 115 height 36
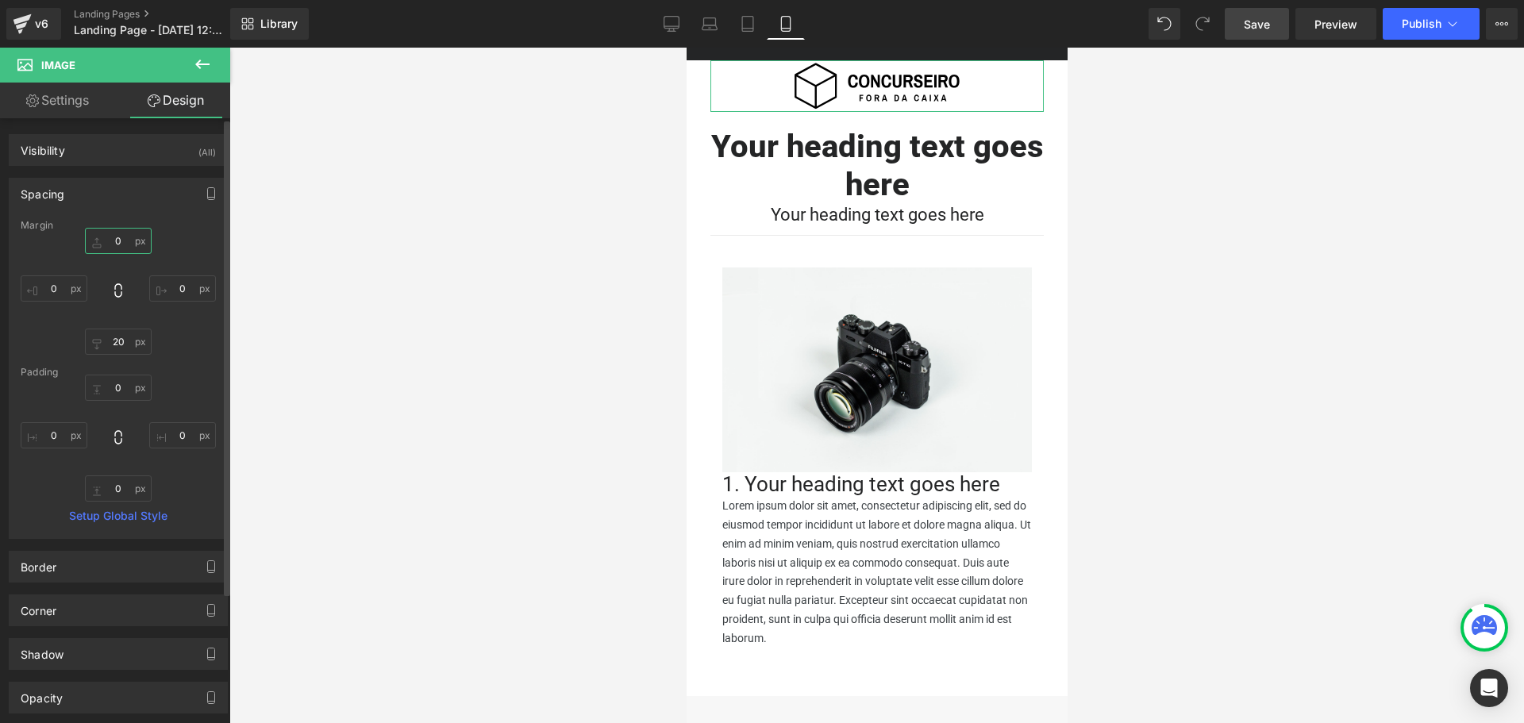
click at [119, 248] on input "0" at bounding box center [118, 241] width 67 height 26
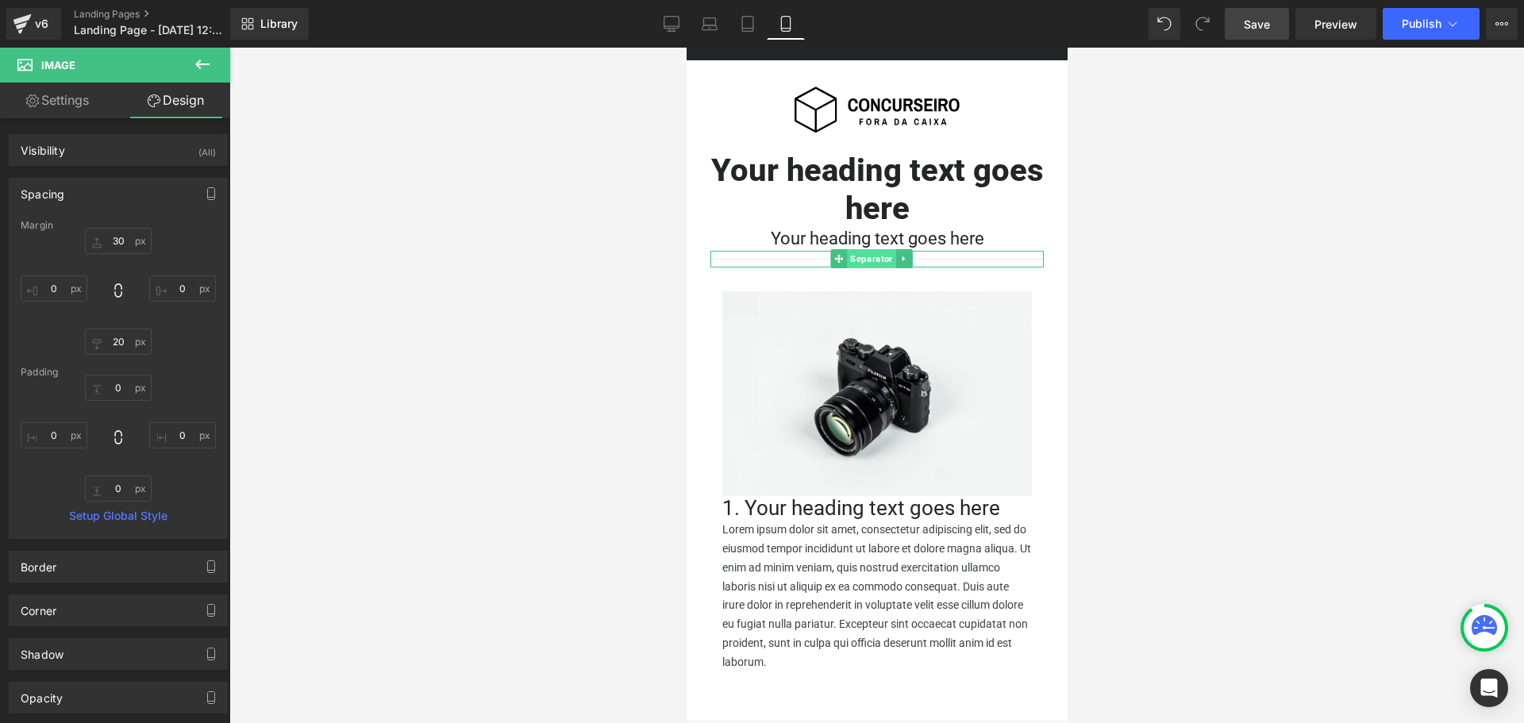
click at [865, 259] on span "Separator" at bounding box center [870, 258] width 48 height 19
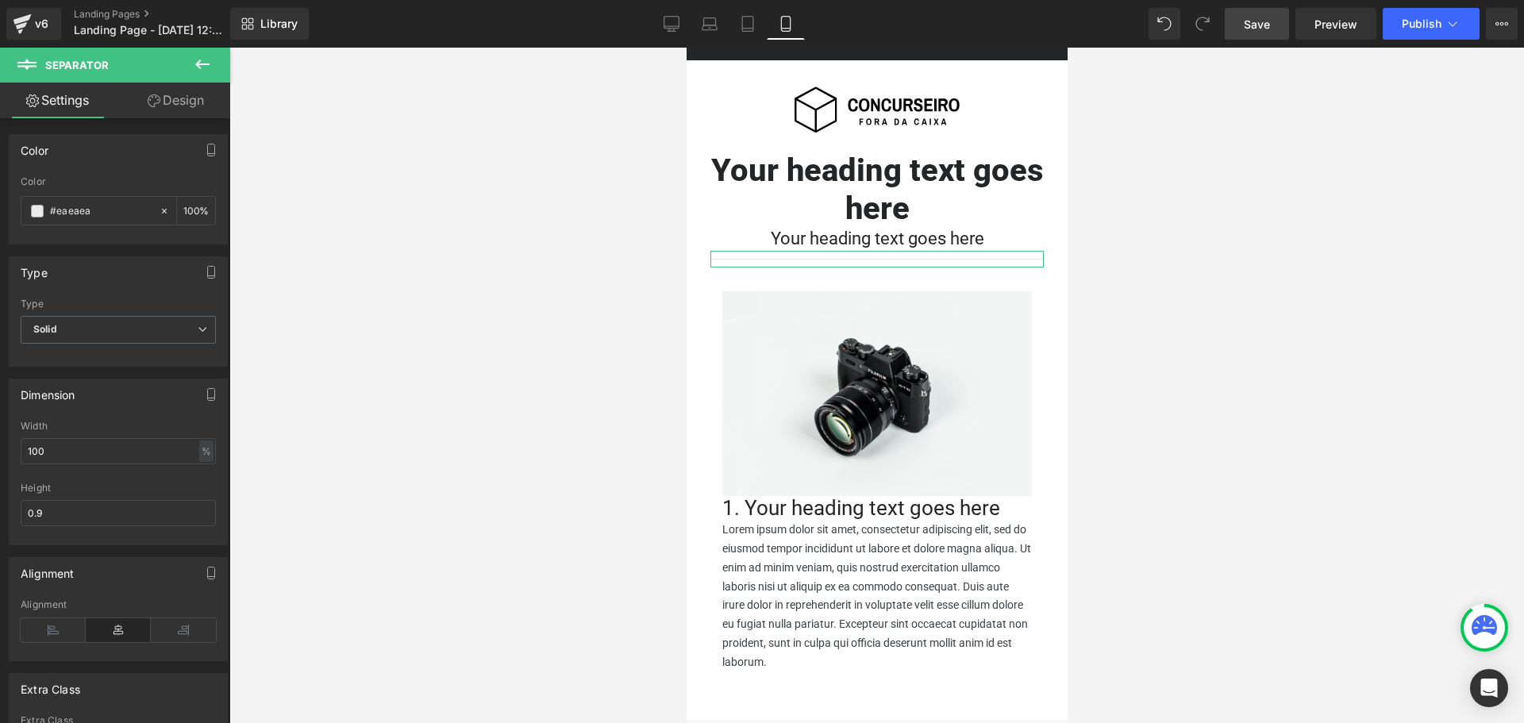
click at [190, 115] on link "Design" at bounding box center [175, 101] width 115 height 36
click at [71, 102] on link "Settings" at bounding box center [57, 101] width 115 height 36
click at [173, 99] on link "Design" at bounding box center [175, 101] width 115 height 36
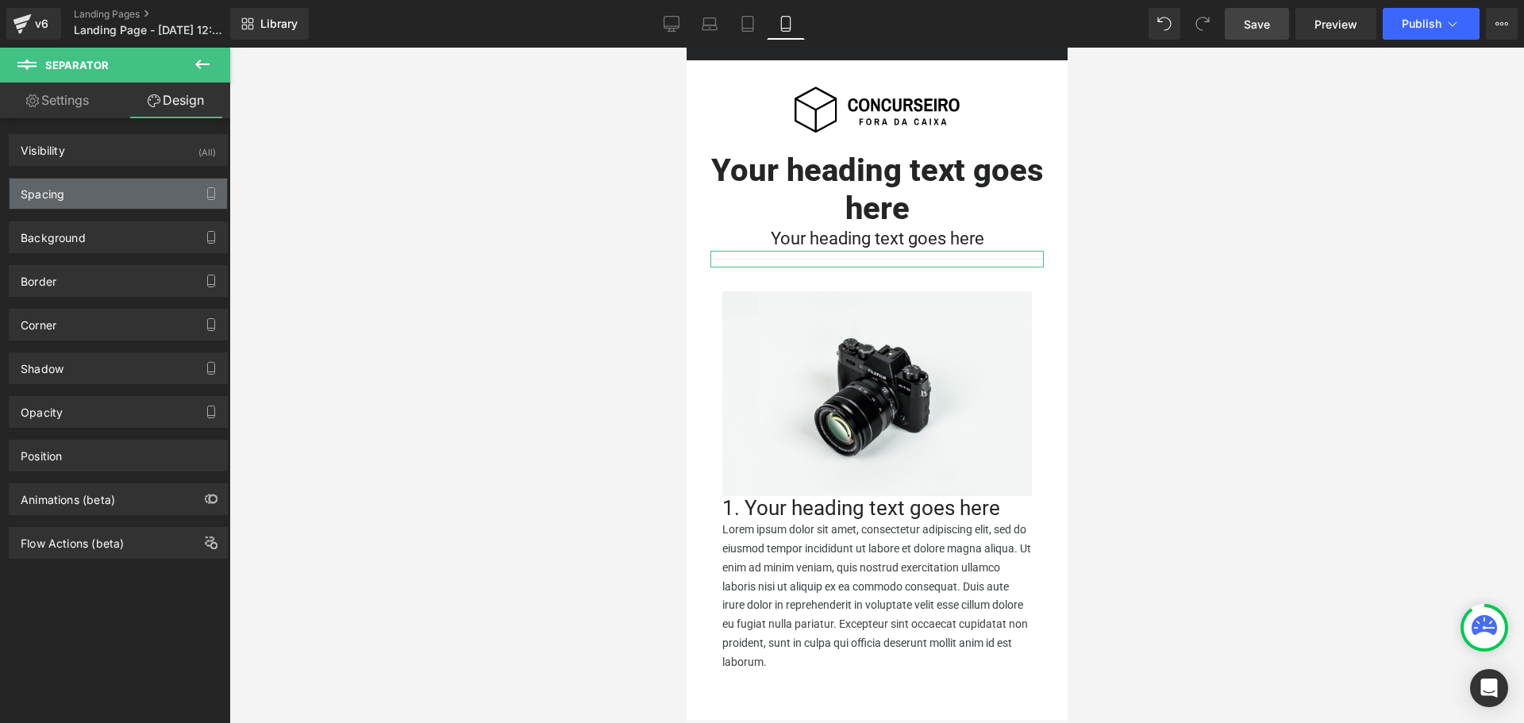
click at [97, 198] on div "Spacing" at bounding box center [119, 194] width 218 height 30
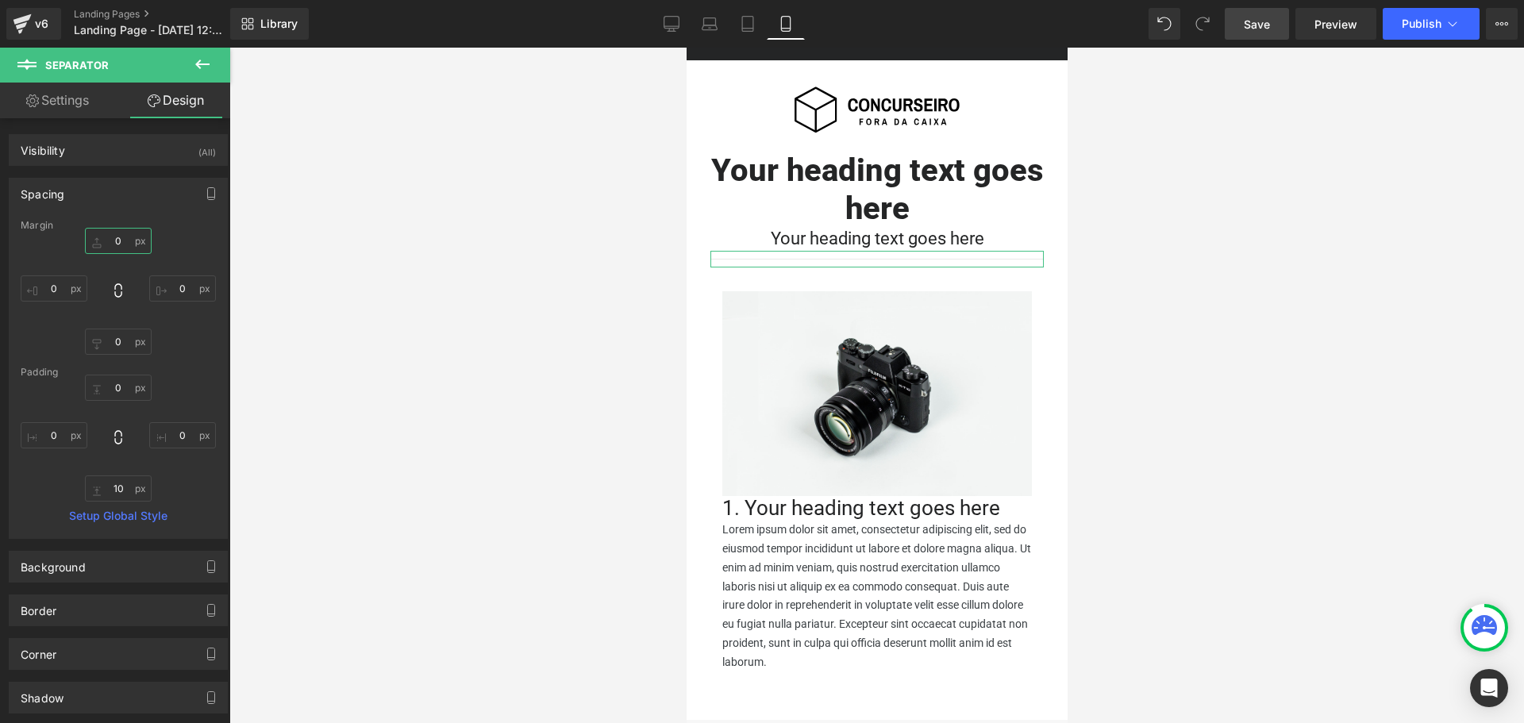
click at [120, 233] on input "0" at bounding box center [118, 241] width 67 height 26
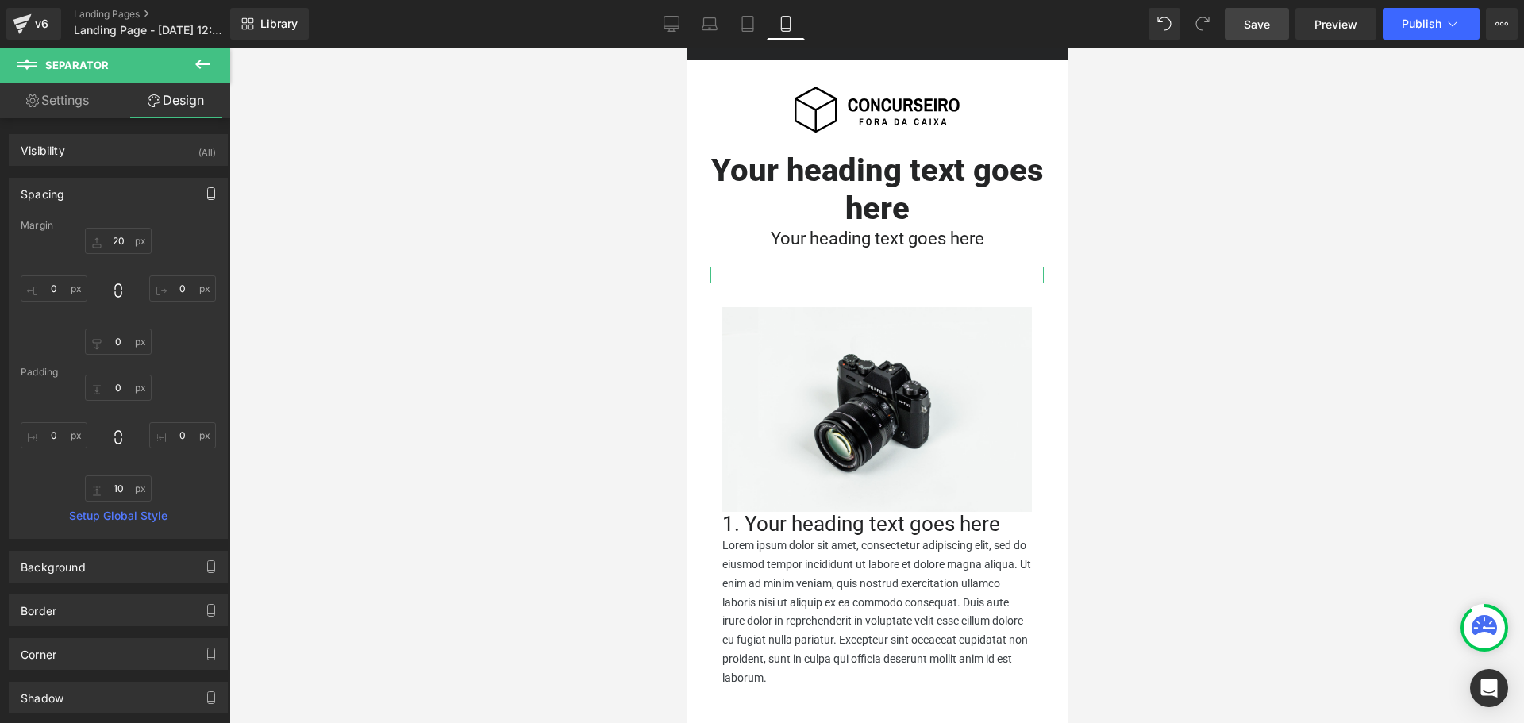
click at [205, 193] on icon "button" at bounding box center [211, 193] width 13 height 13
click at [52, 221] on button "Desktop" at bounding box center [37, 227] width 55 height 27
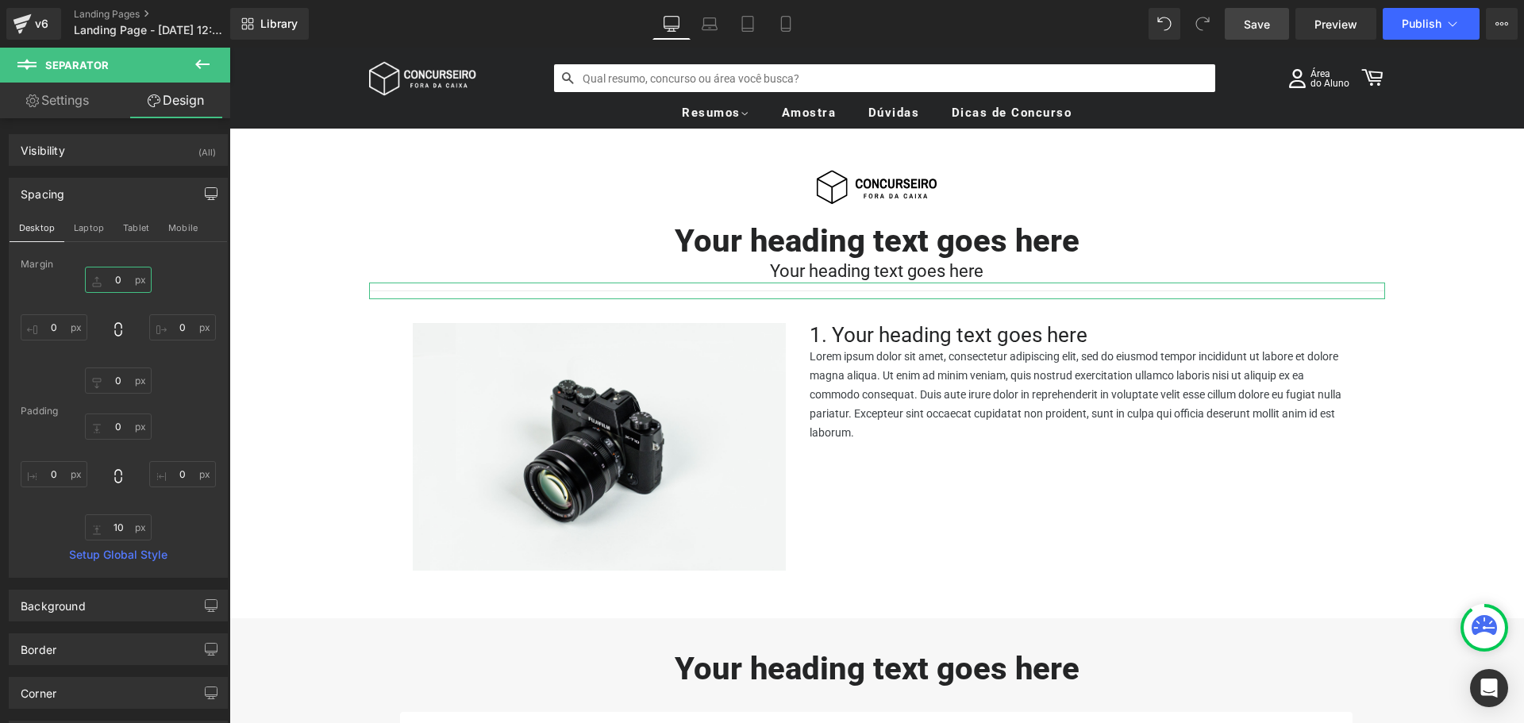
click at [124, 280] on input "0" at bounding box center [118, 280] width 67 height 26
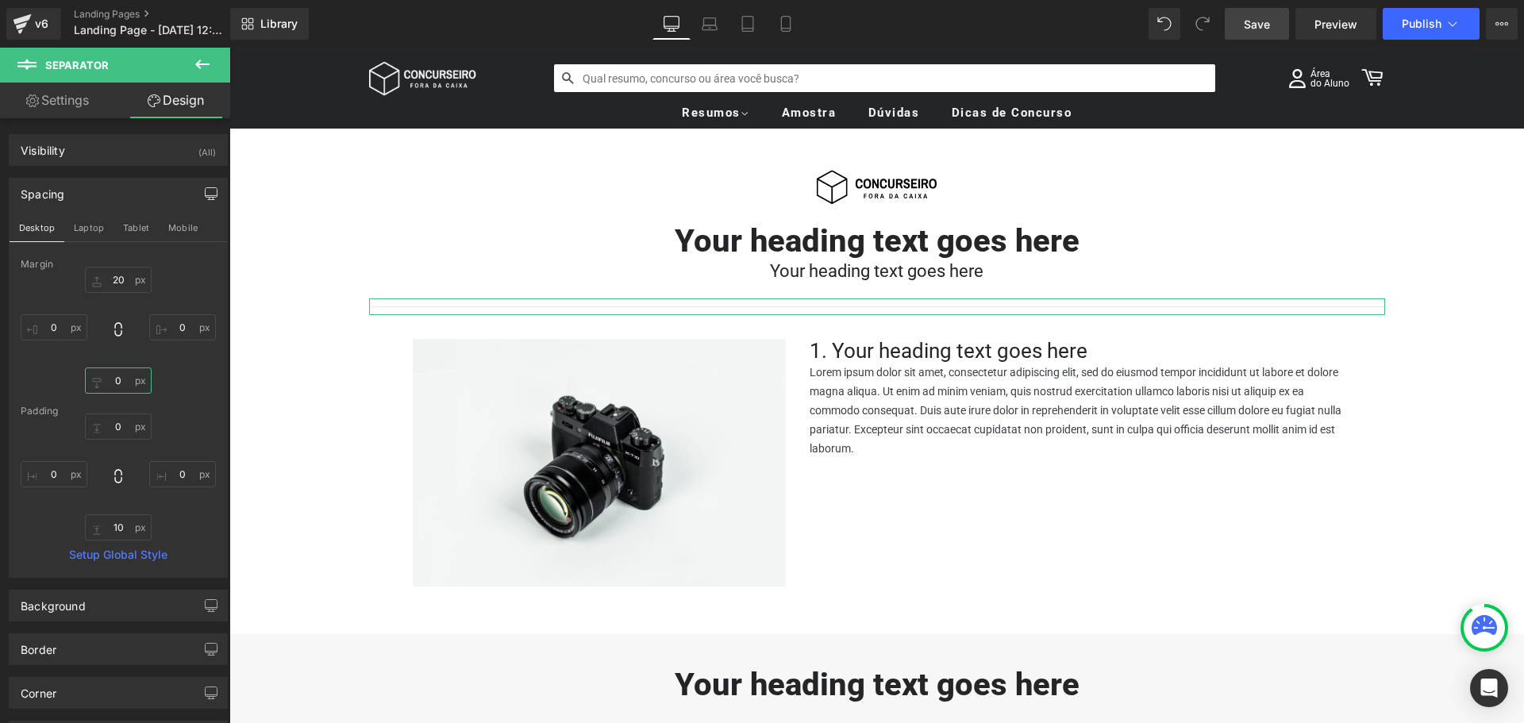
click at [122, 377] on input "0" at bounding box center [118, 381] width 67 height 26
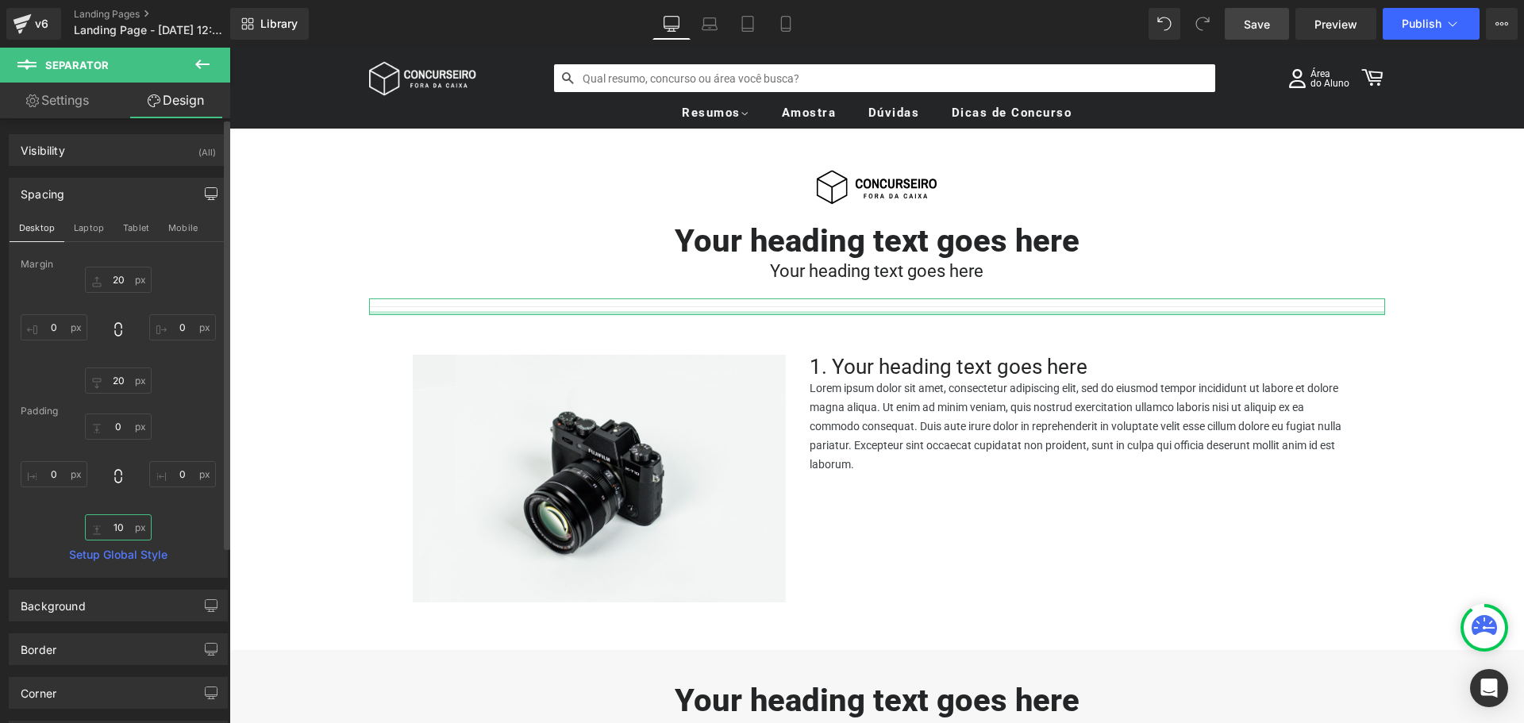
drag, startPoint x: 111, startPoint y: 533, endPoint x: 129, endPoint y: 515, distance: 25.8
click at [111, 533] on input "10" at bounding box center [118, 527] width 67 height 26
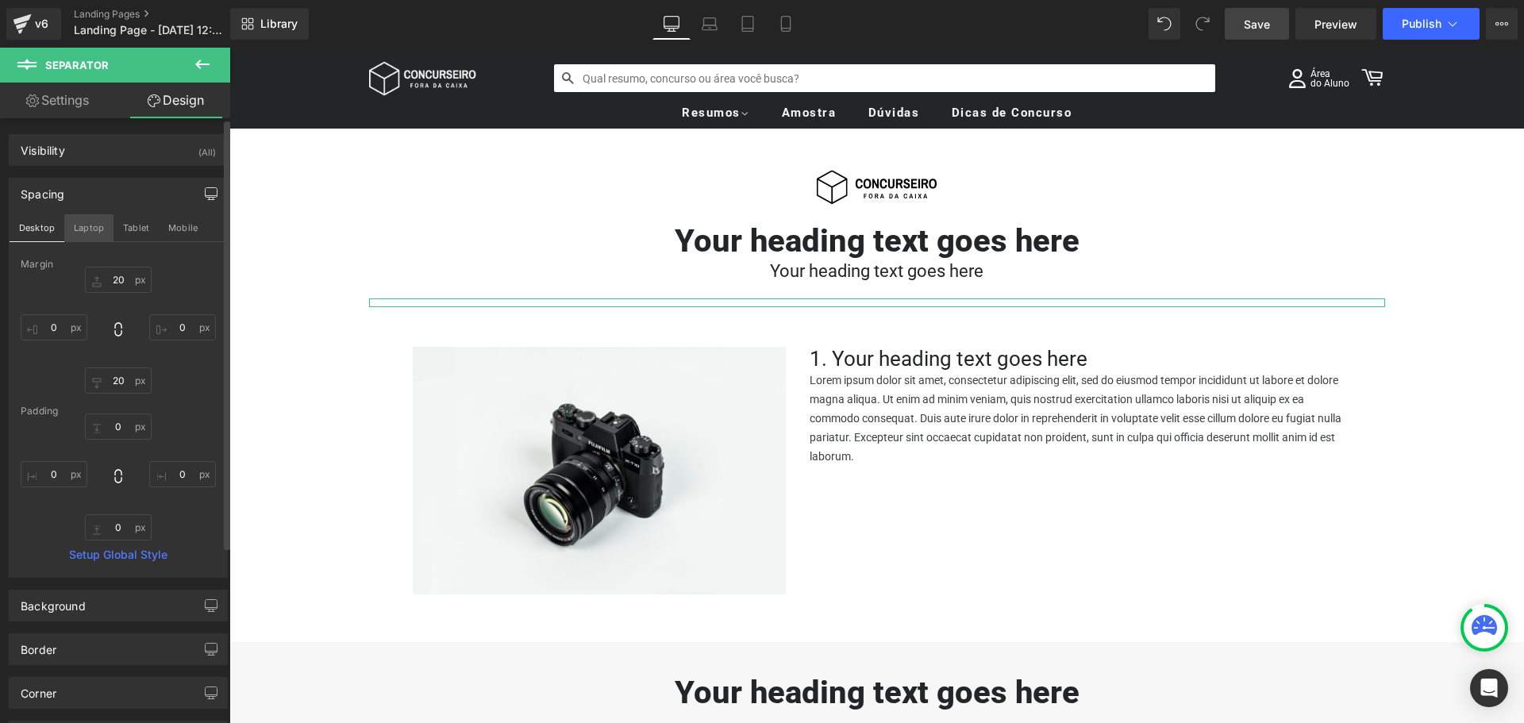
click at [85, 228] on button "Laptop" at bounding box center [88, 227] width 49 height 27
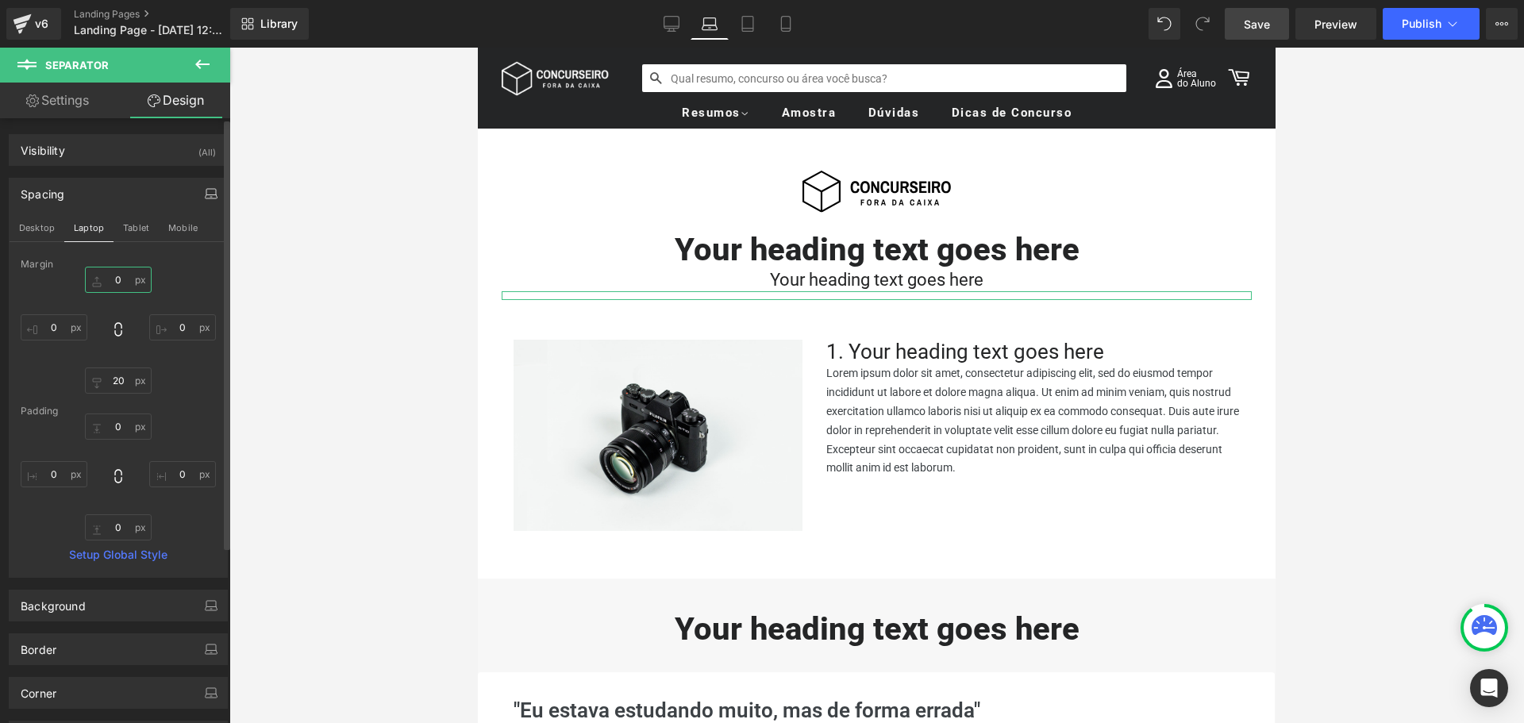
click at [117, 279] on input "0" at bounding box center [118, 280] width 67 height 26
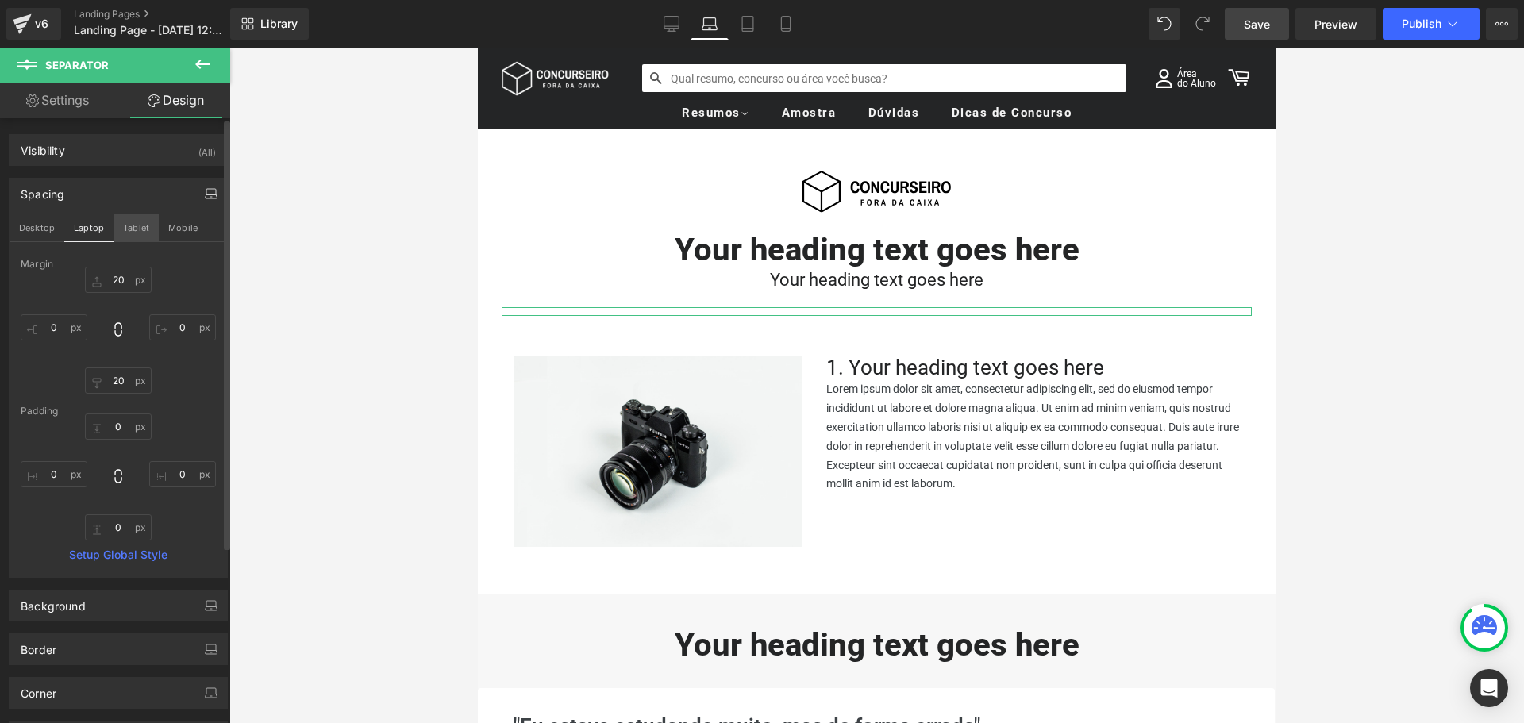
click at [142, 228] on button "Tablet" at bounding box center [136, 227] width 45 height 27
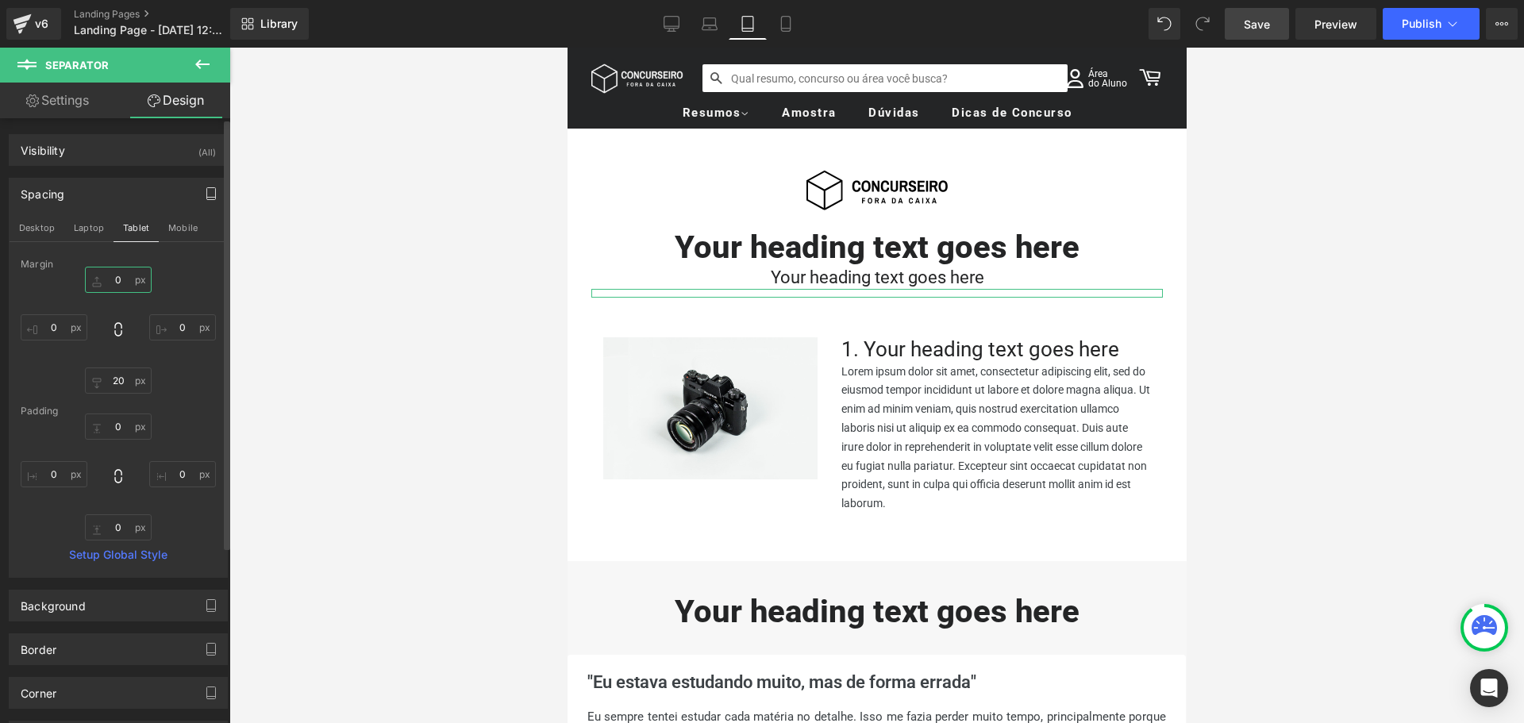
click at [117, 275] on input "0" at bounding box center [118, 280] width 67 height 26
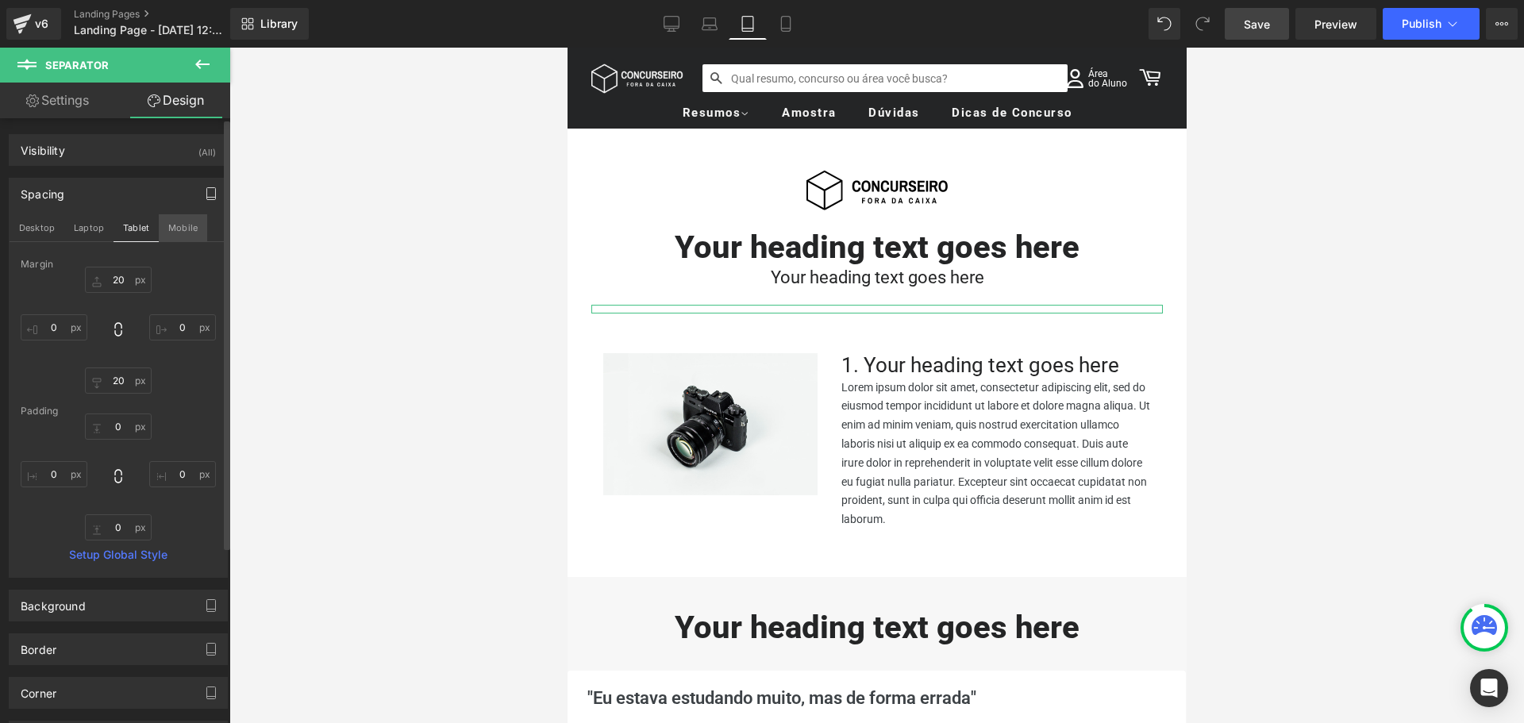
click at [179, 225] on button "Mobile" at bounding box center [183, 227] width 48 height 27
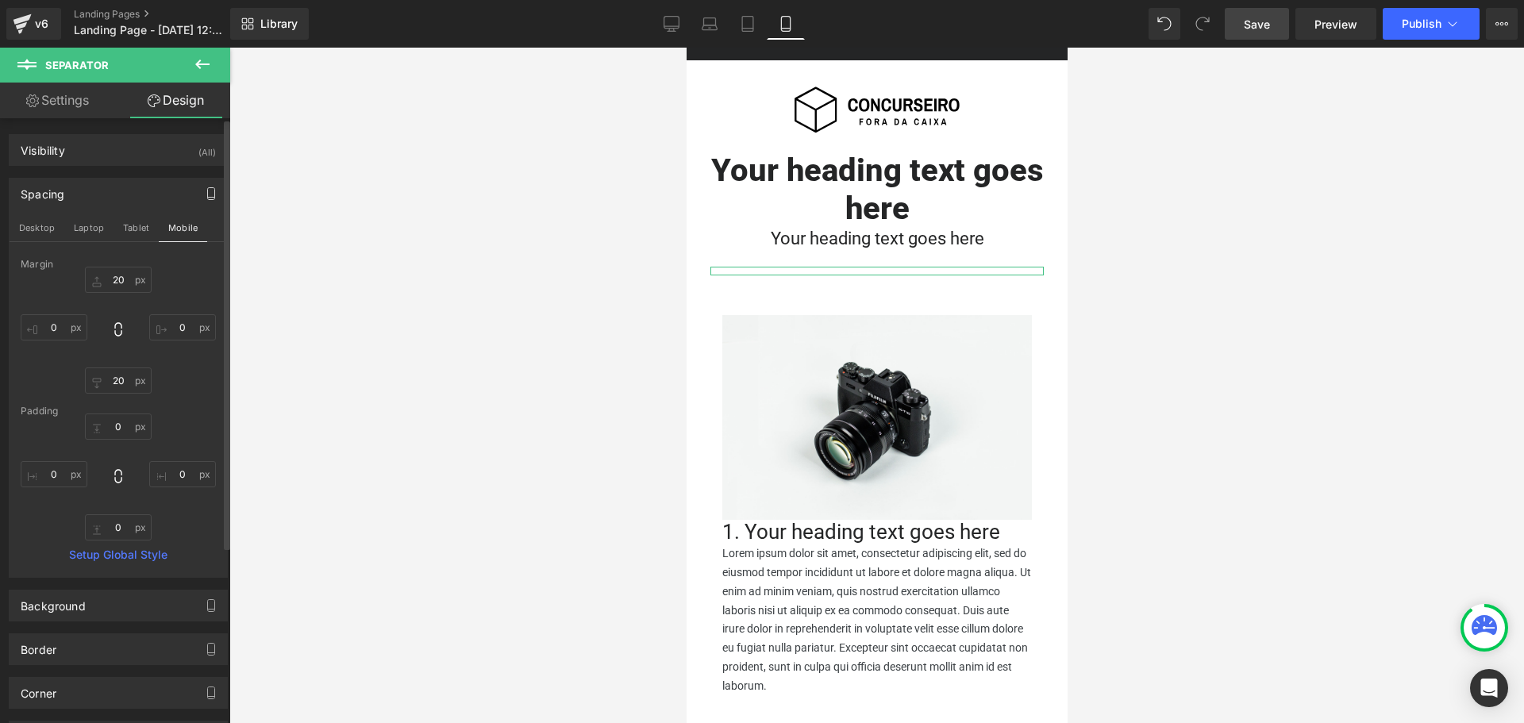
click at [175, 364] on div "20px 20 0px 0 20px 20 0px 0" at bounding box center [118, 330] width 195 height 127
click at [132, 190] on div "Spacing" at bounding box center [119, 194] width 218 height 30
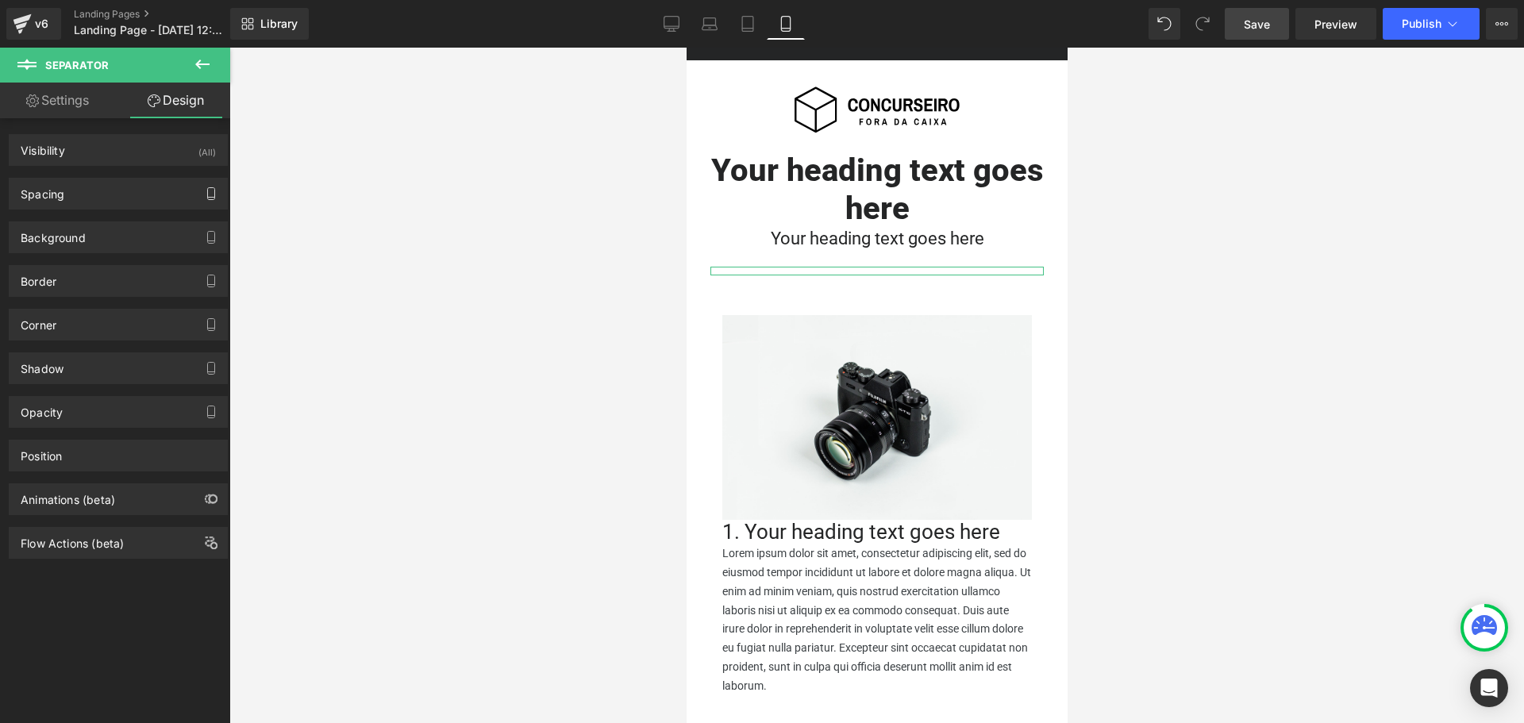
click at [69, 100] on link "Settings" at bounding box center [57, 101] width 115 height 36
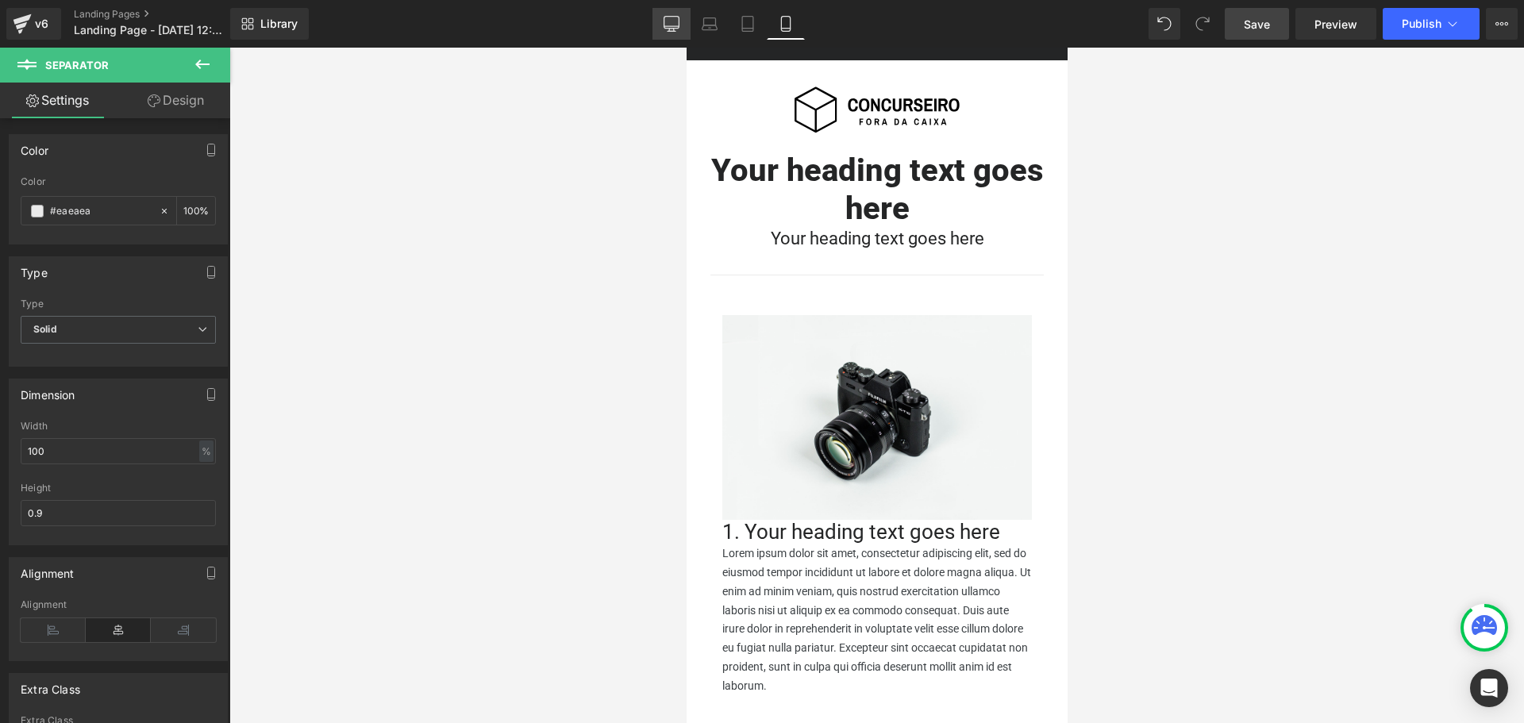
click at [666, 29] on icon at bounding box center [672, 24] width 16 height 16
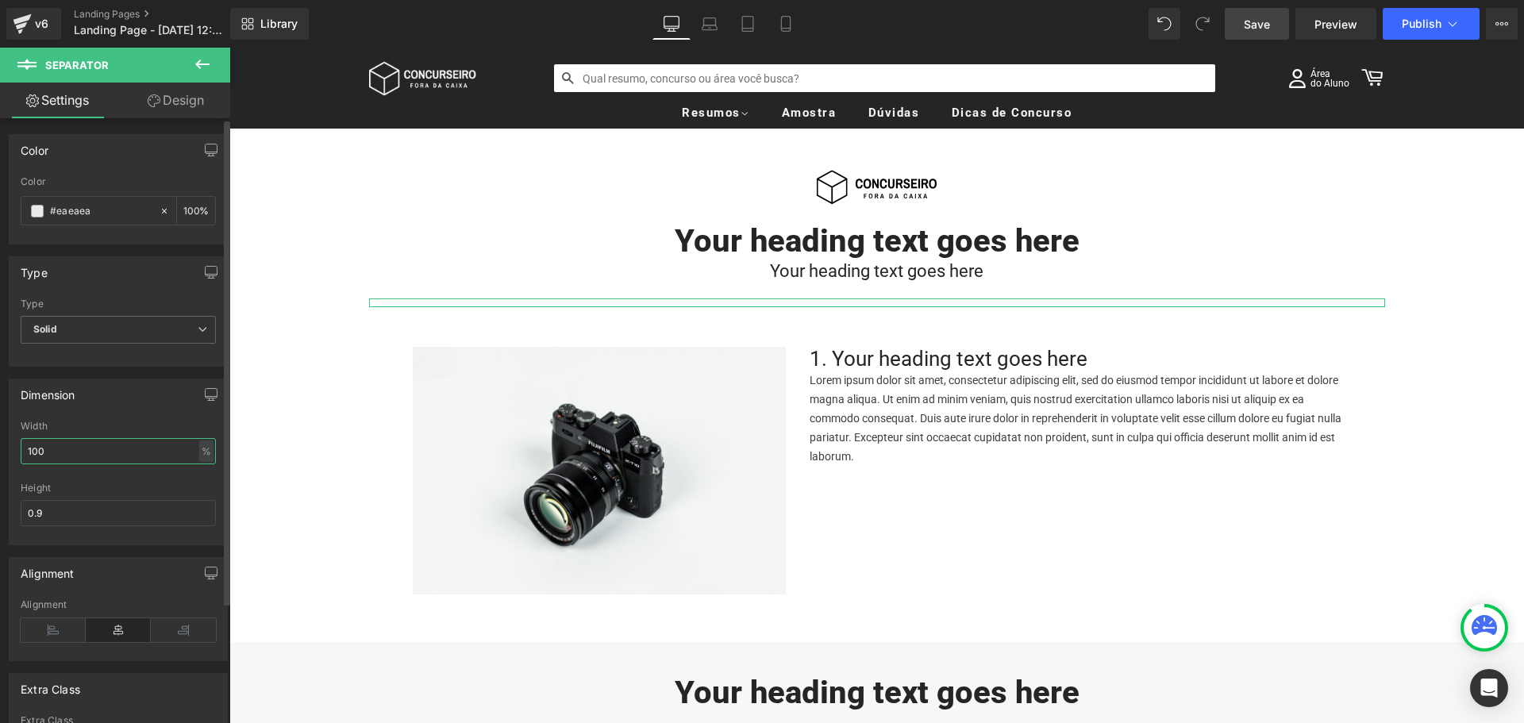
click at [90, 449] on input "100" at bounding box center [118, 451] width 195 height 26
click at [94, 452] on input "50" at bounding box center [118, 451] width 195 height 26
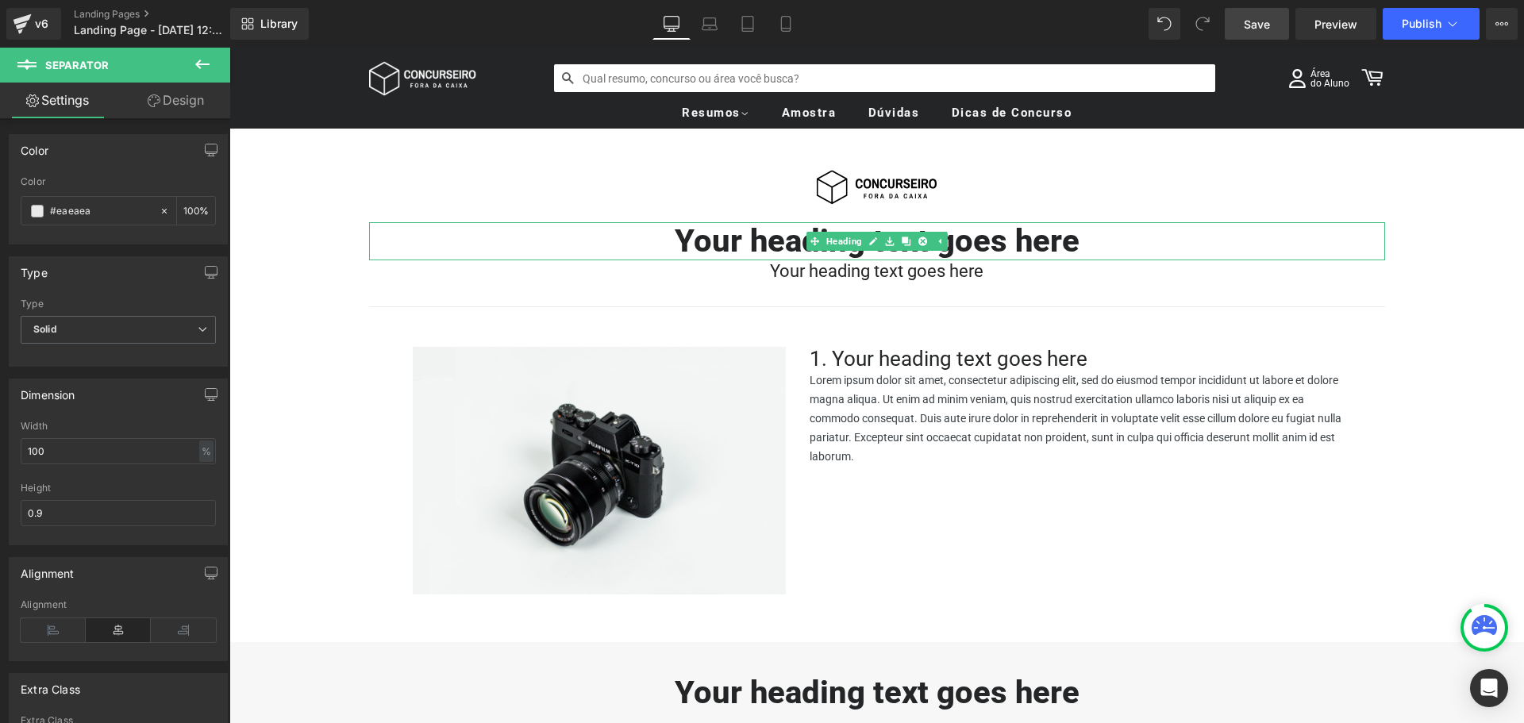
click at [870, 243] on icon at bounding box center [872, 242] width 9 height 10
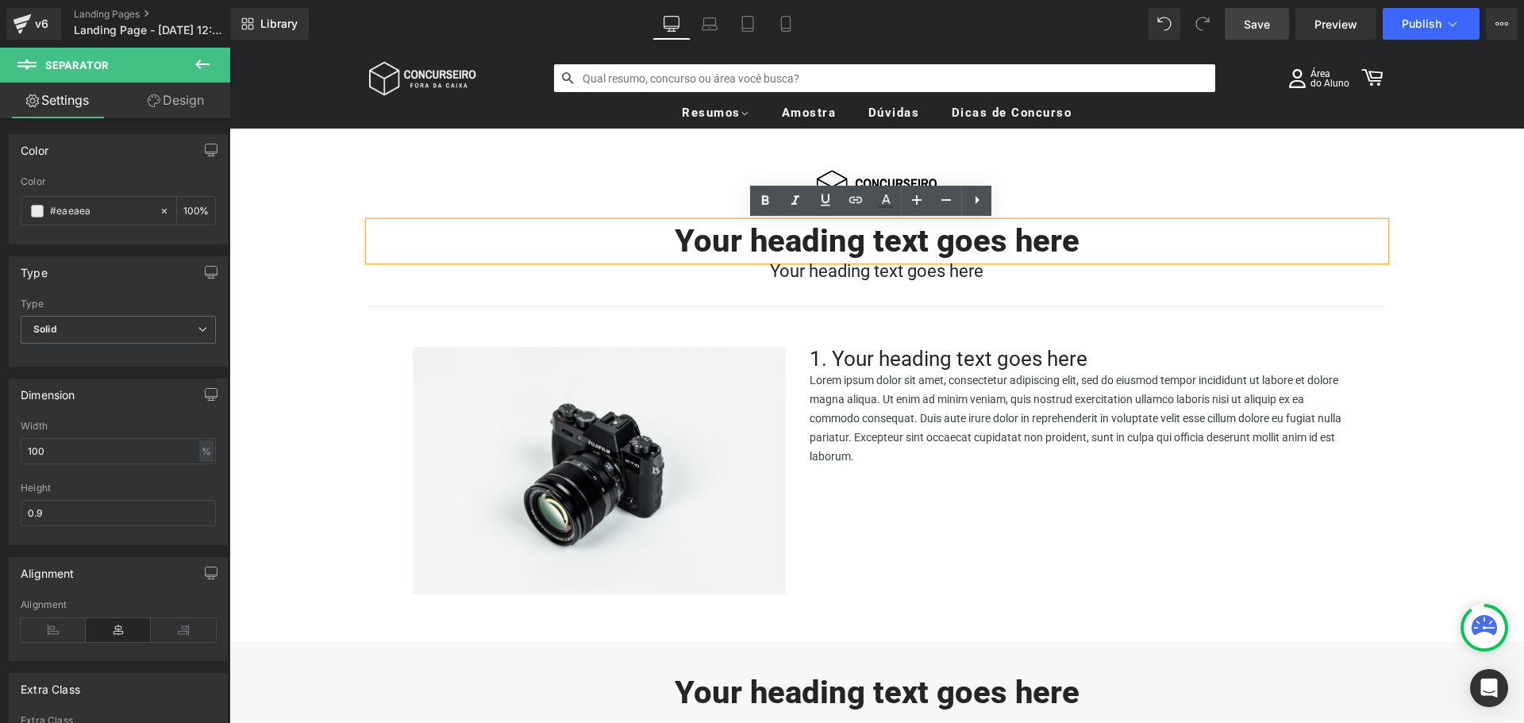
click at [857, 243] on h1 "Your heading text goes here" at bounding box center [877, 241] width 1016 height 38
click at [1083, 242] on h1 "Your heading text goes here" at bounding box center [877, 241] width 1016 height 38
click at [1075, 242] on h1 "Your heading text goes here" at bounding box center [877, 241] width 1016 height 38
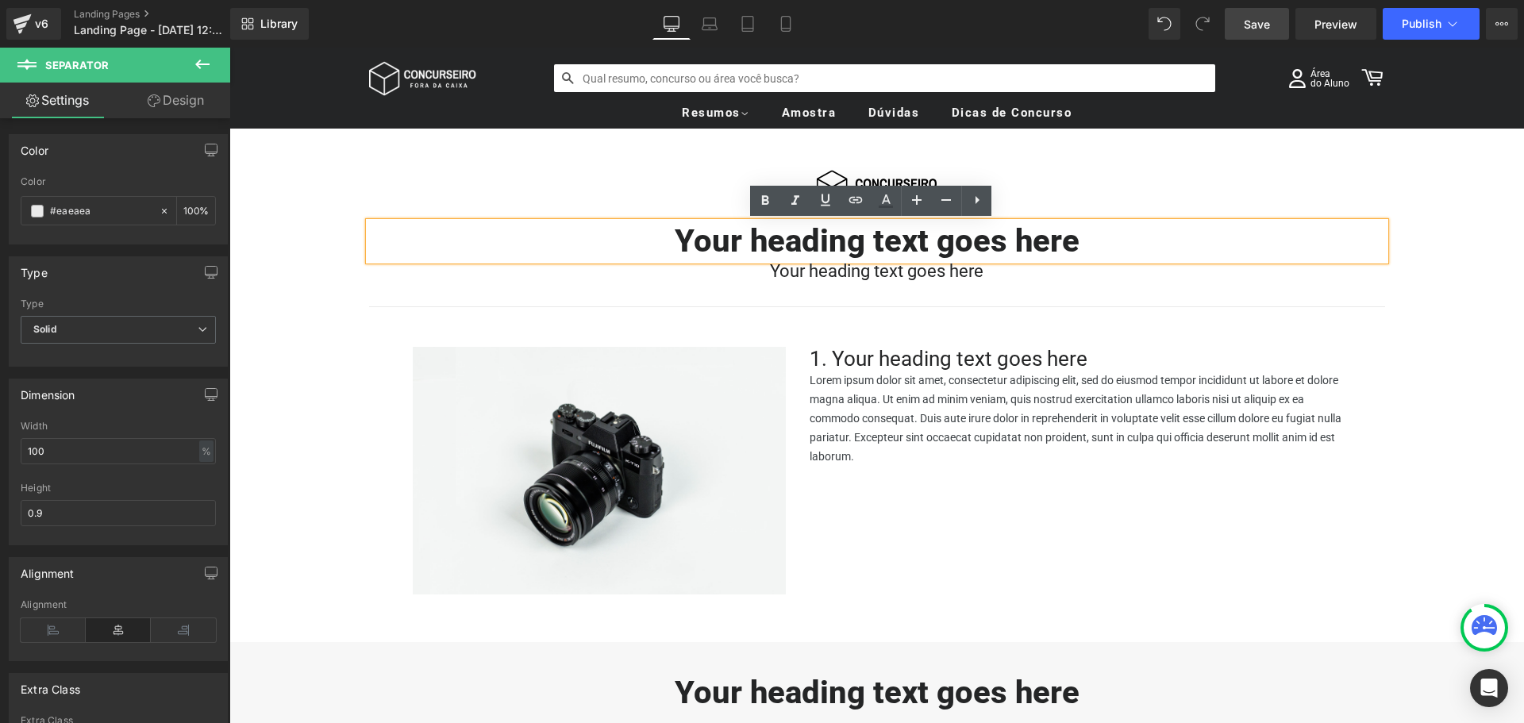
paste div
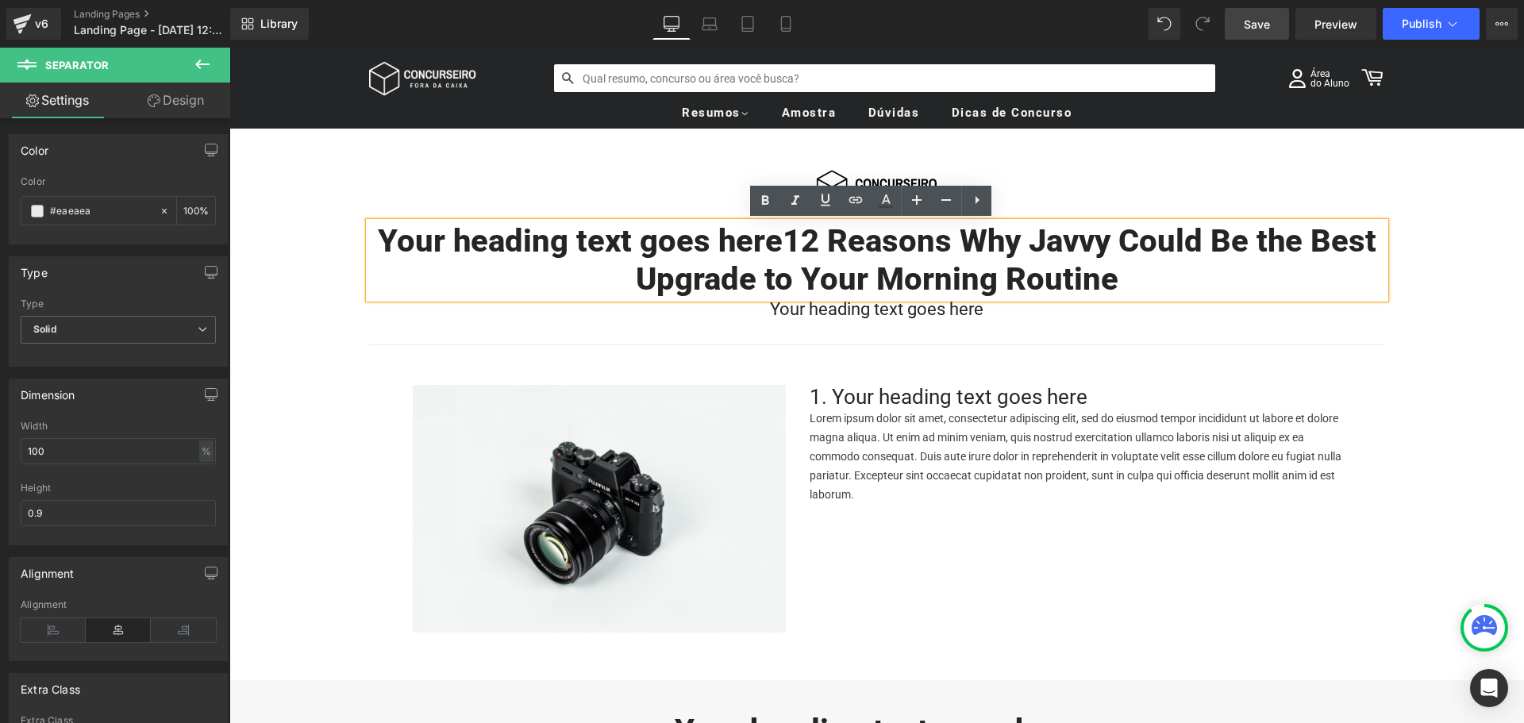
click at [1075, 242] on h1 "Your heading text goes here12 Reasons Why Javvy Could Be the Best Upgrade to Yo…" at bounding box center [877, 260] width 1016 height 76
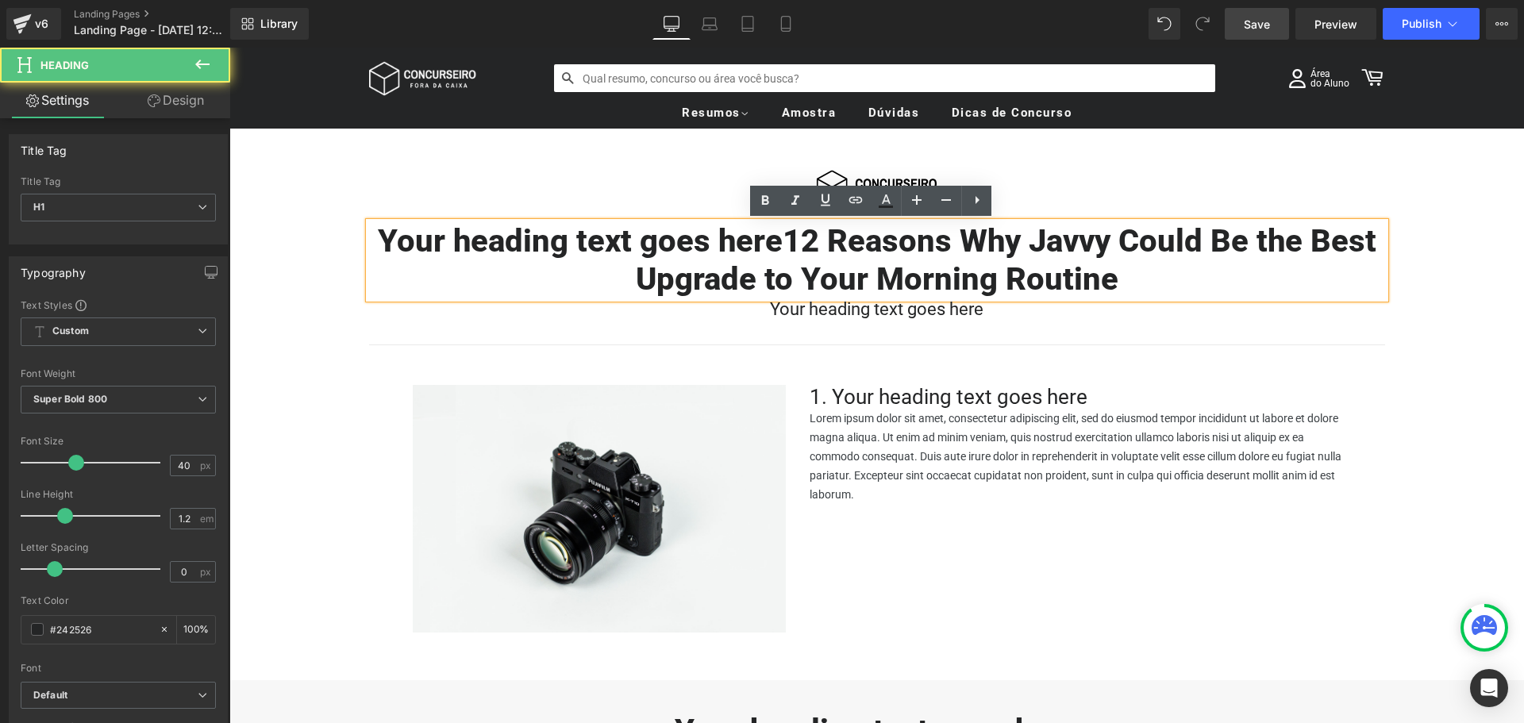
click at [780, 244] on h1 "Your heading text goes here12 Reasons Why Javvy Could Be the Best Upgrade to Yo…" at bounding box center [877, 260] width 1016 height 76
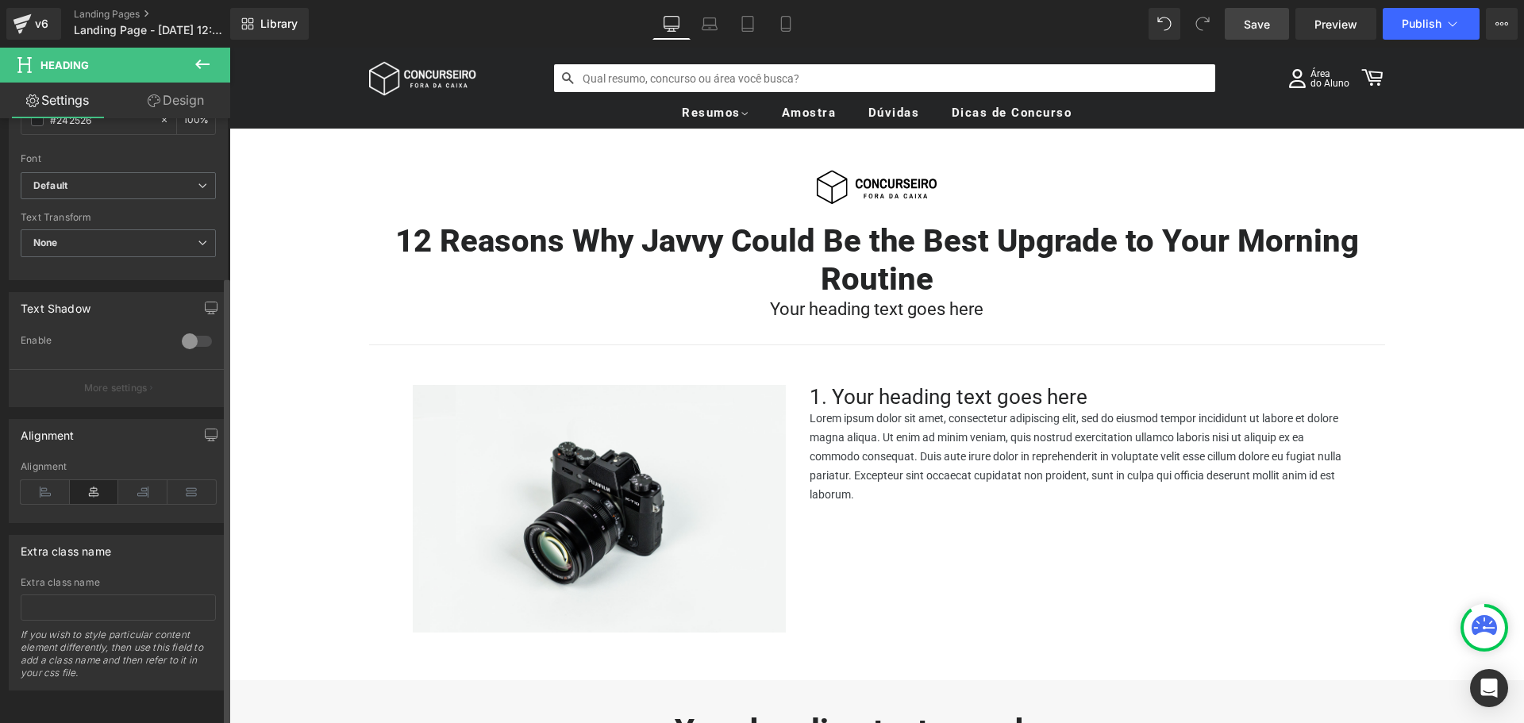
scroll to position [522, 0]
click at [49, 480] on icon at bounding box center [45, 492] width 49 height 24
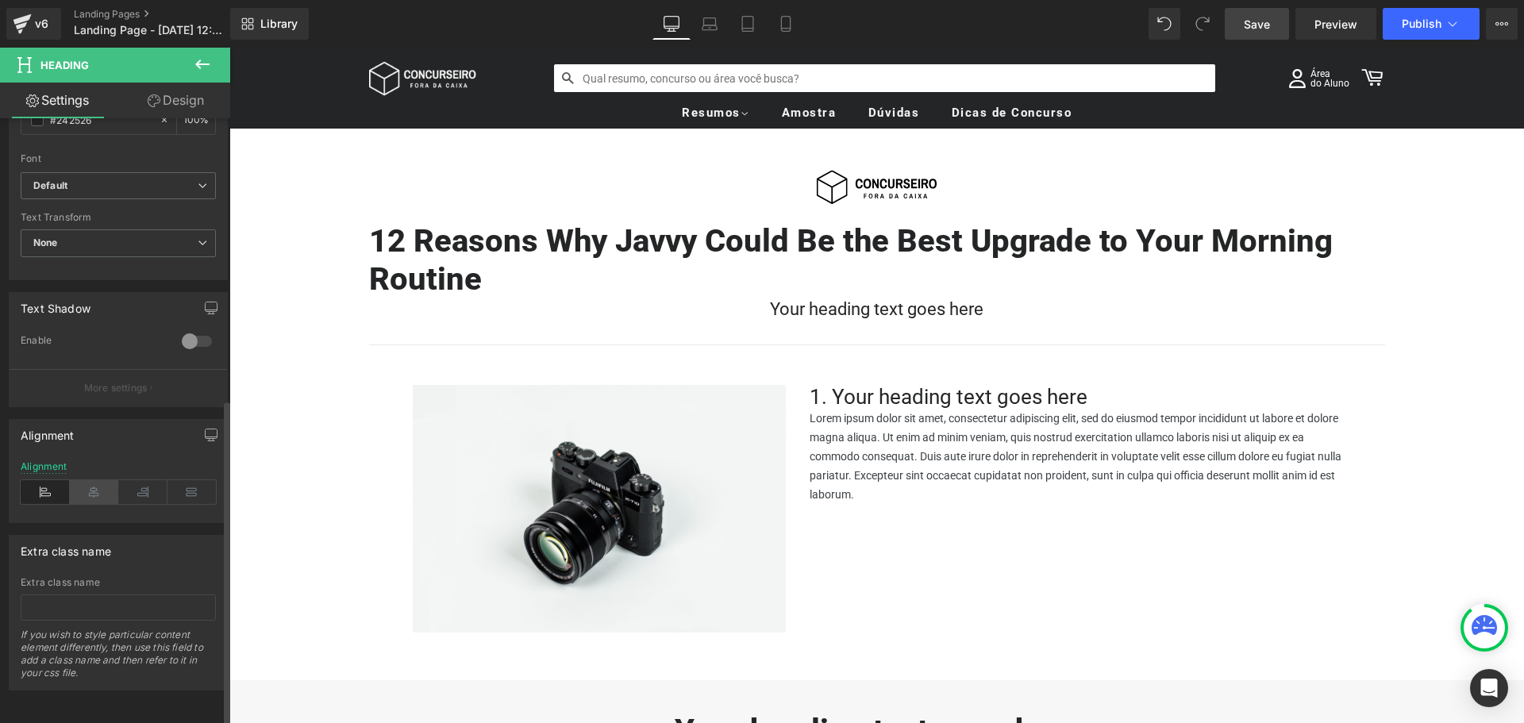
click at [78, 480] on icon at bounding box center [94, 492] width 49 height 24
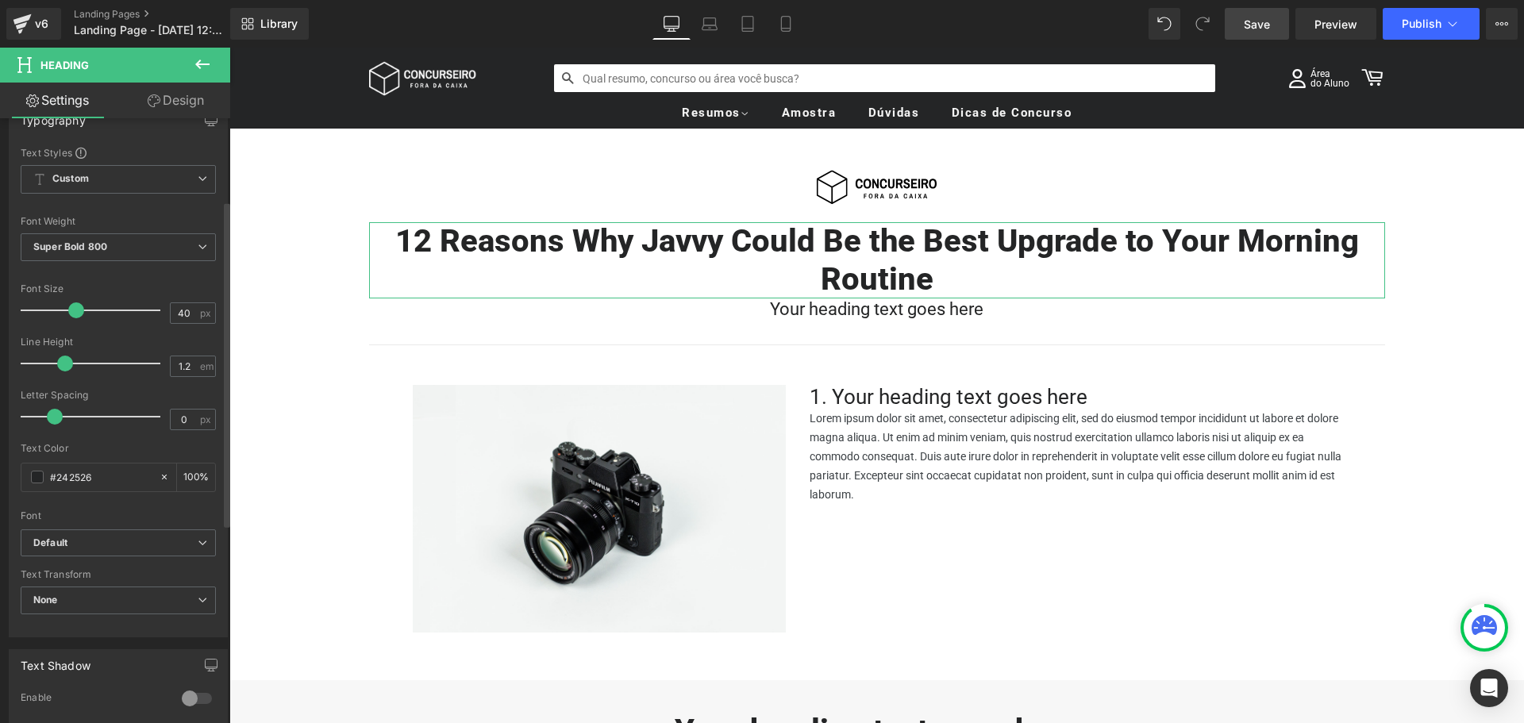
scroll to position [125, 0]
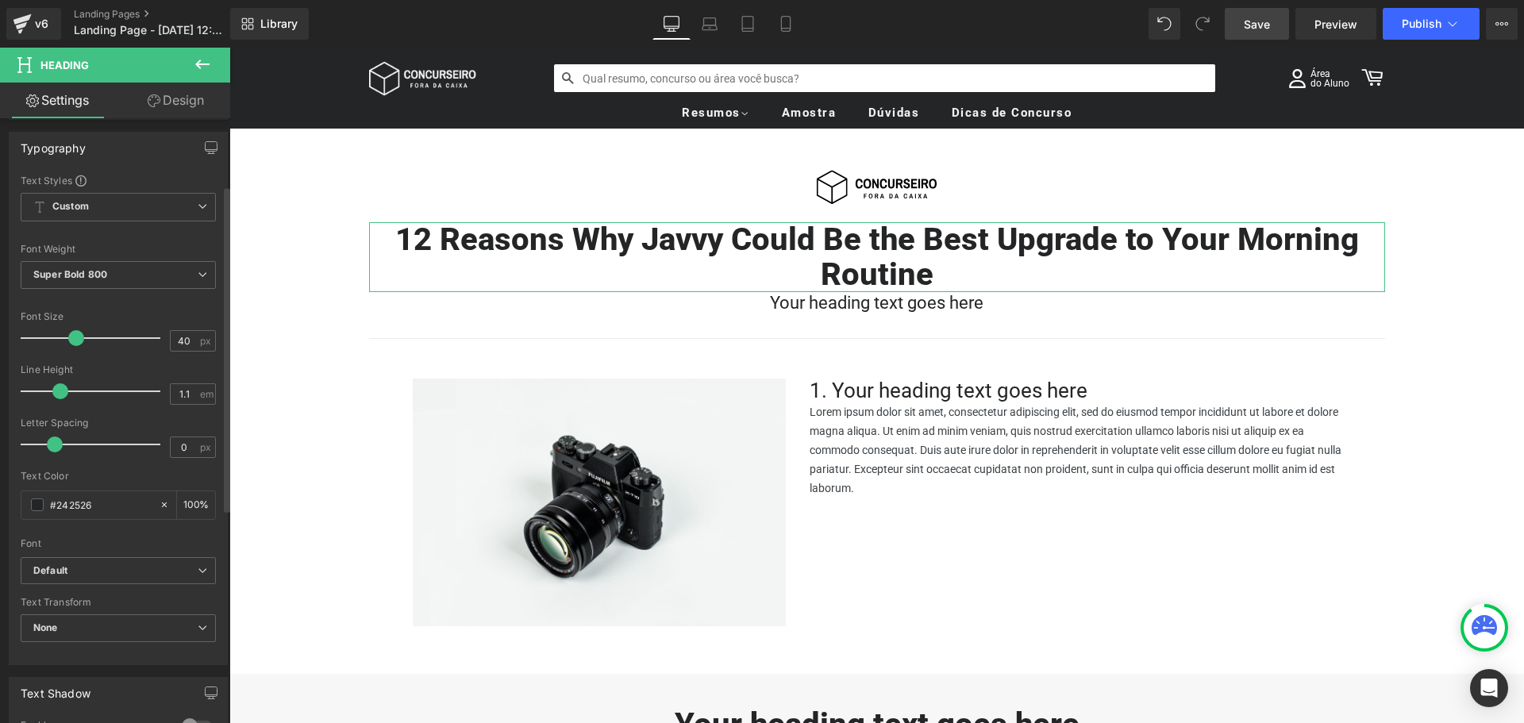
click at [53, 392] on span at bounding box center [60, 391] width 16 height 16
click at [848, 302] on span "Heading" at bounding box center [869, 304] width 42 height 19
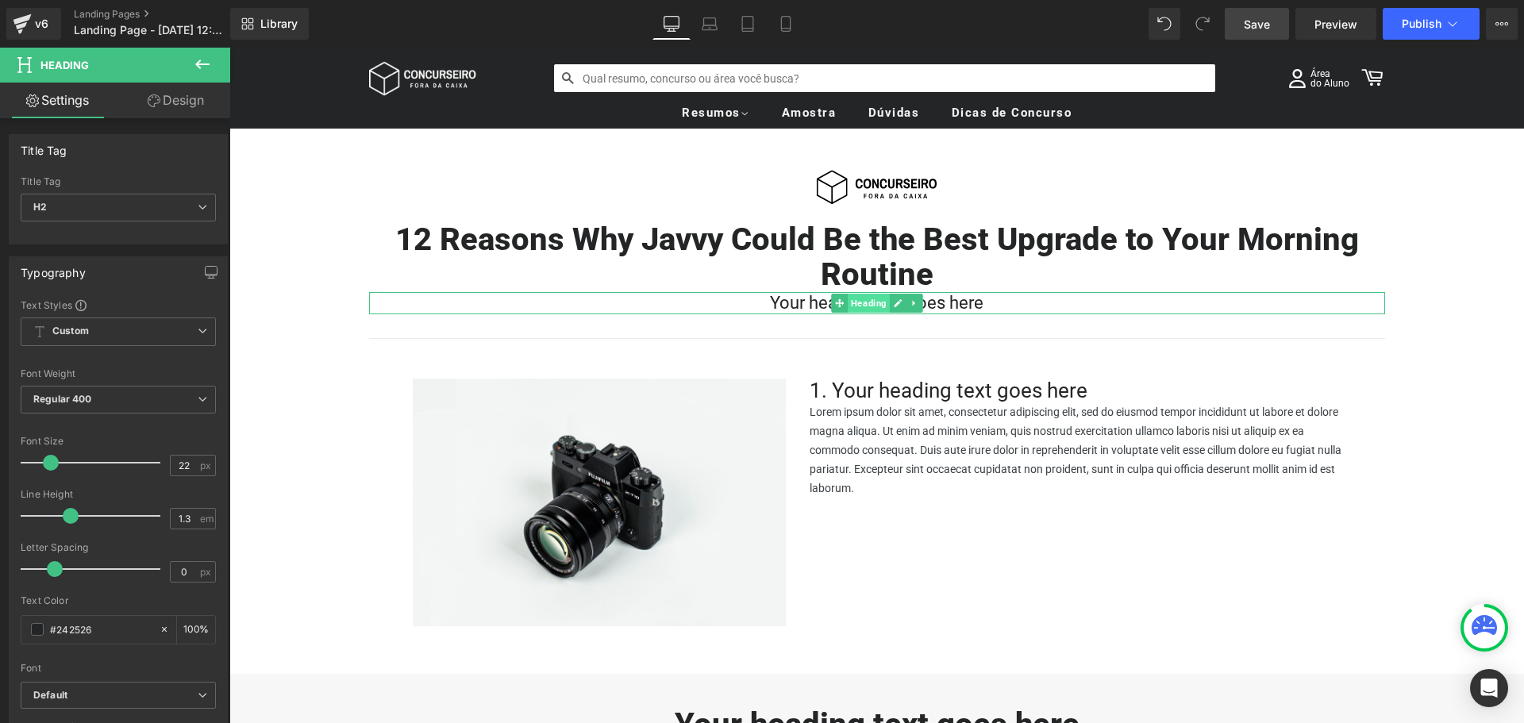
click at [856, 306] on span "Heading" at bounding box center [869, 303] width 42 height 19
click at [859, 305] on span "Heading" at bounding box center [869, 303] width 42 height 19
click at [840, 258] on link "Heading" at bounding box center [860, 257] width 59 height 19
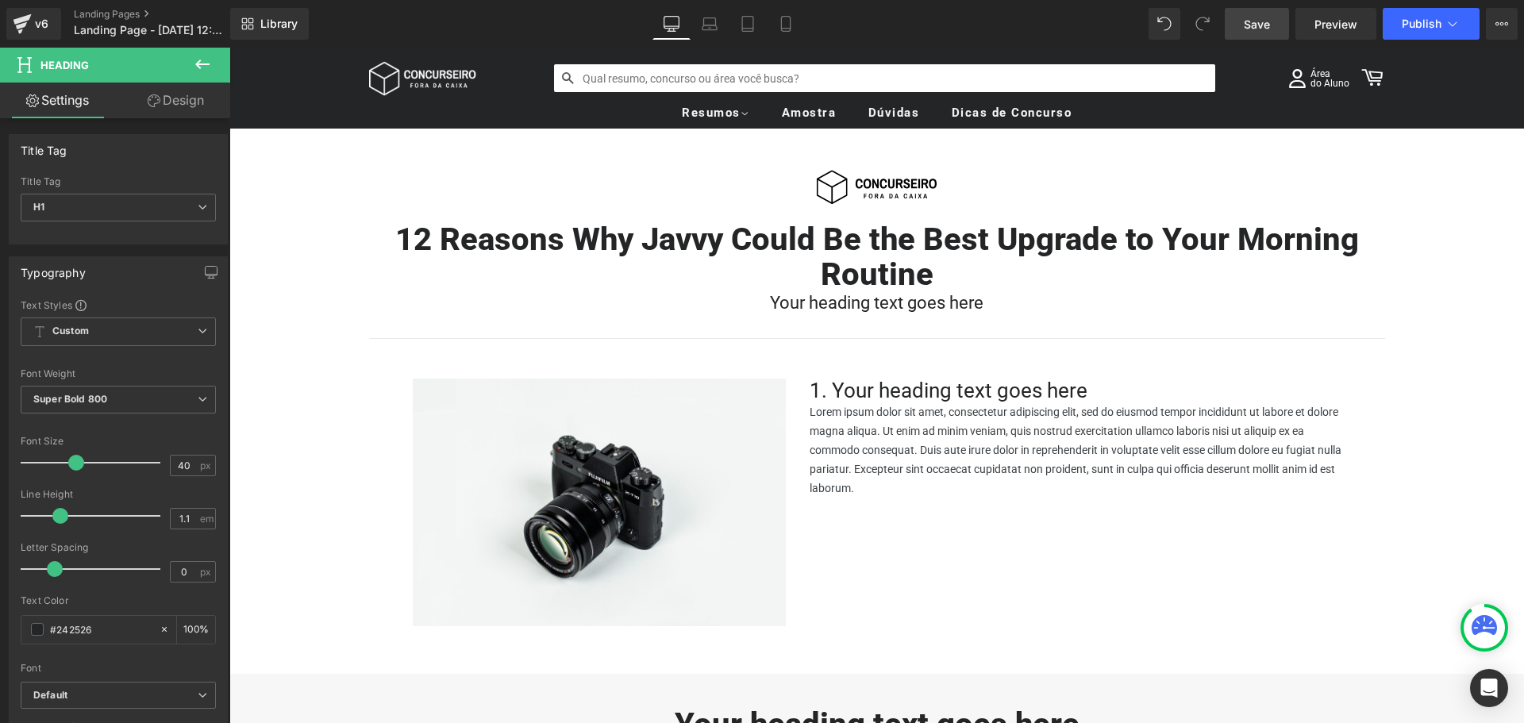
click at [1263, 25] on span "Save" at bounding box center [1257, 24] width 26 height 17
click at [194, 62] on icon at bounding box center [202, 64] width 19 height 19
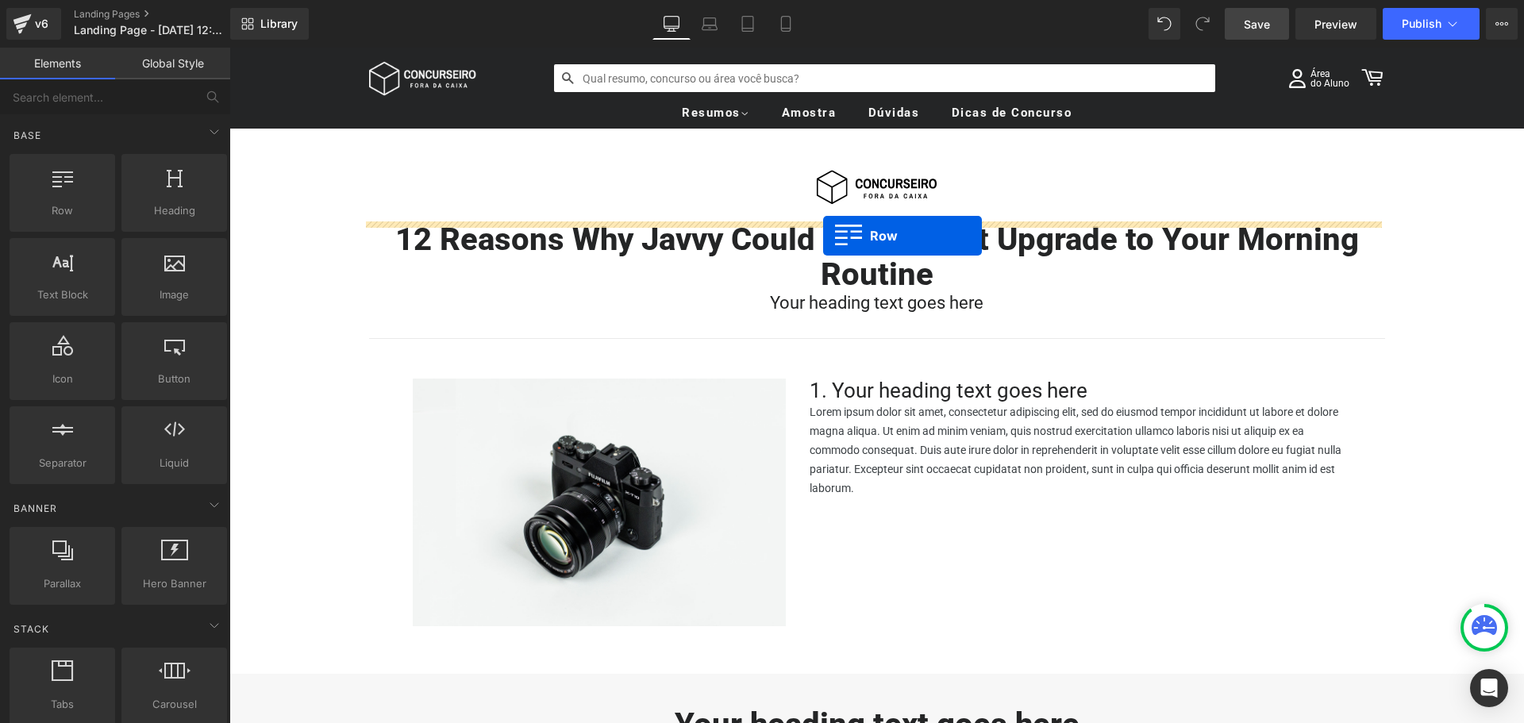
drag, startPoint x: 287, startPoint y: 244, endPoint x: 823, endPoint y: 236, distance: 535.9
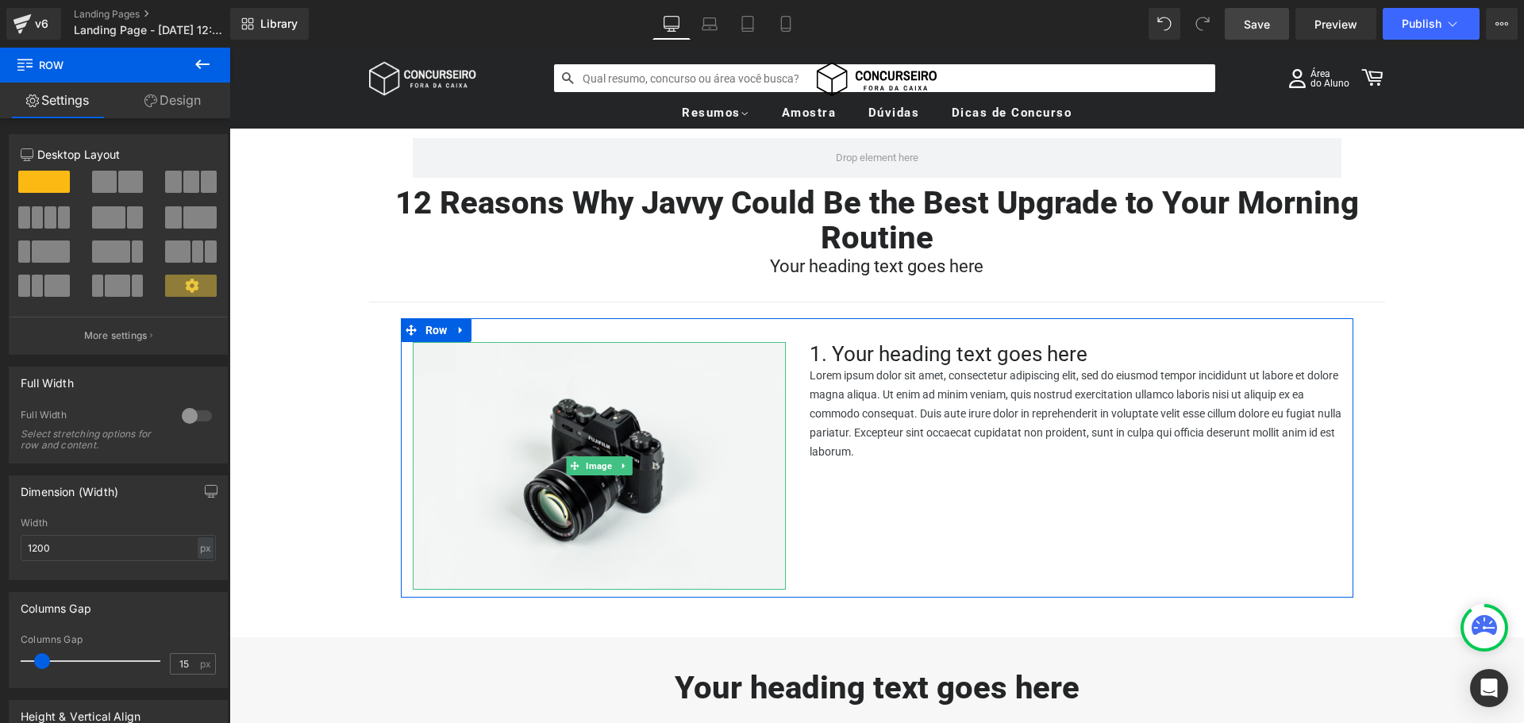
scroll to position [79, 0]
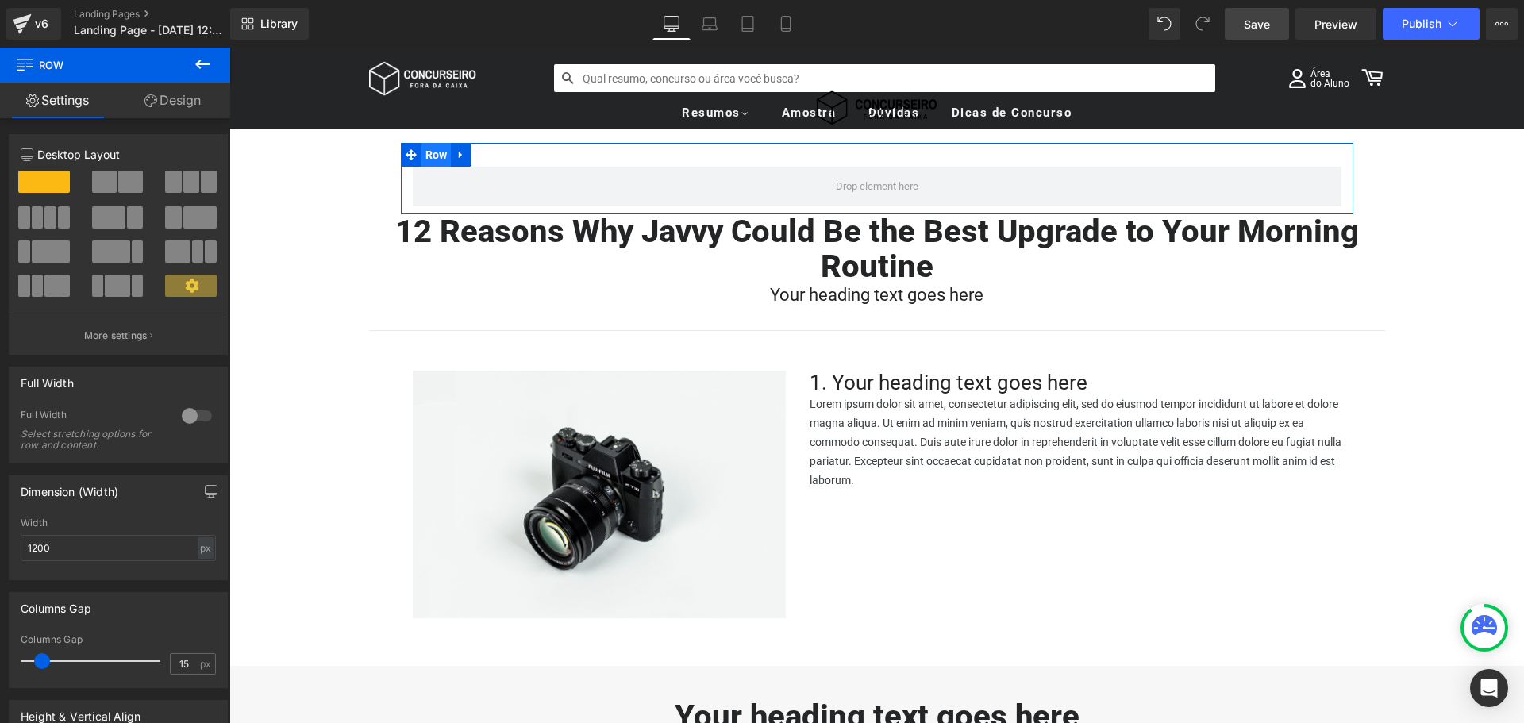
click at [430, 157] on span "Row" at bounding box center [437, 155] width 30 height 24
click at [190, 96] on link "Design" at bounding box center [172, 101] width 115 height 36
click at [0, 0] on div "Spacing" at bounding box center [0, 0] width 0 height 0
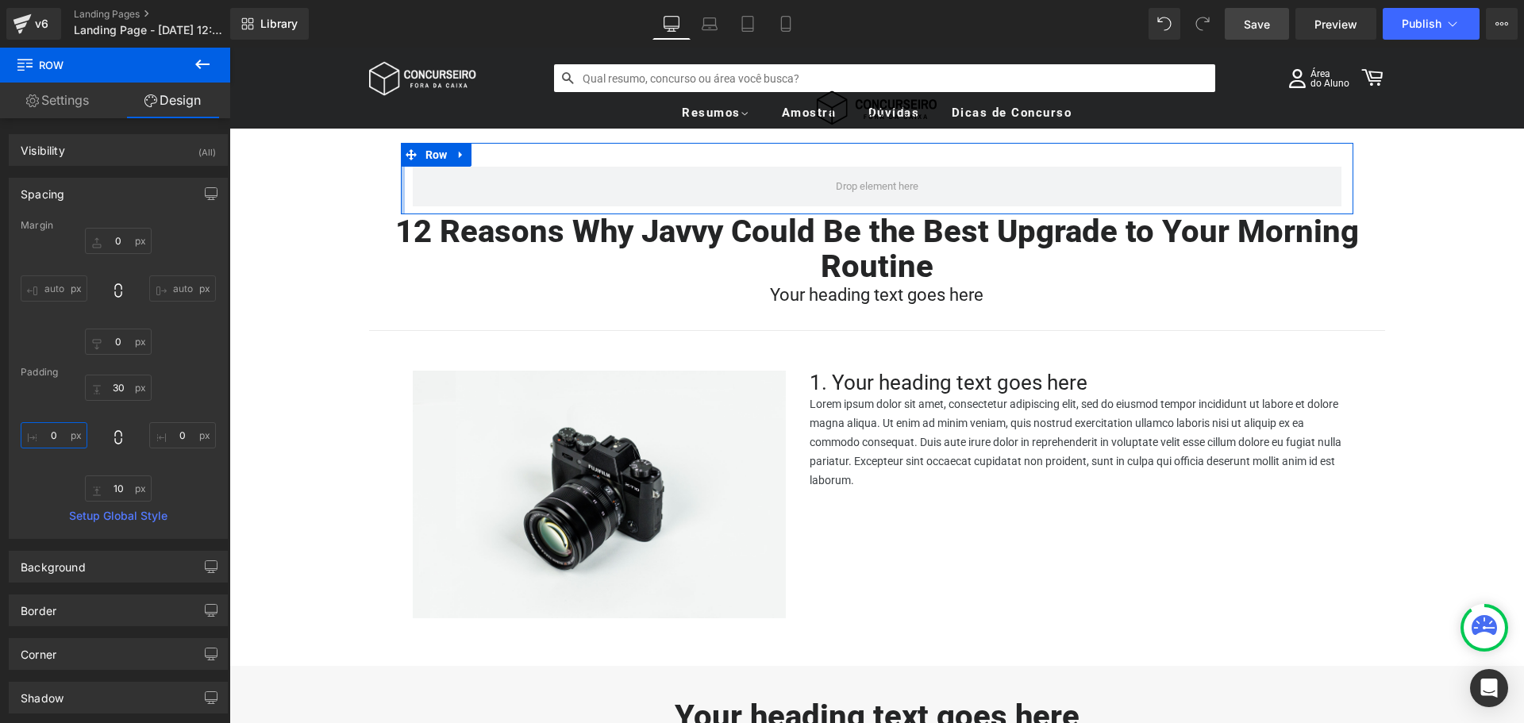
click at [63, 441] on input "0" at bounding box center [54, 435] width 67 height 26
click at [181, 436] on input "0" at bounding box center [182, 435] width 67 height 26
click at [178, 390] on div "30px 30 30 30 10px 10 30 30" at bounding box center [118, 438] width 195 height 127
click at [115, 388] on input "30" at bounding box center [118, 388] width 67 height 26
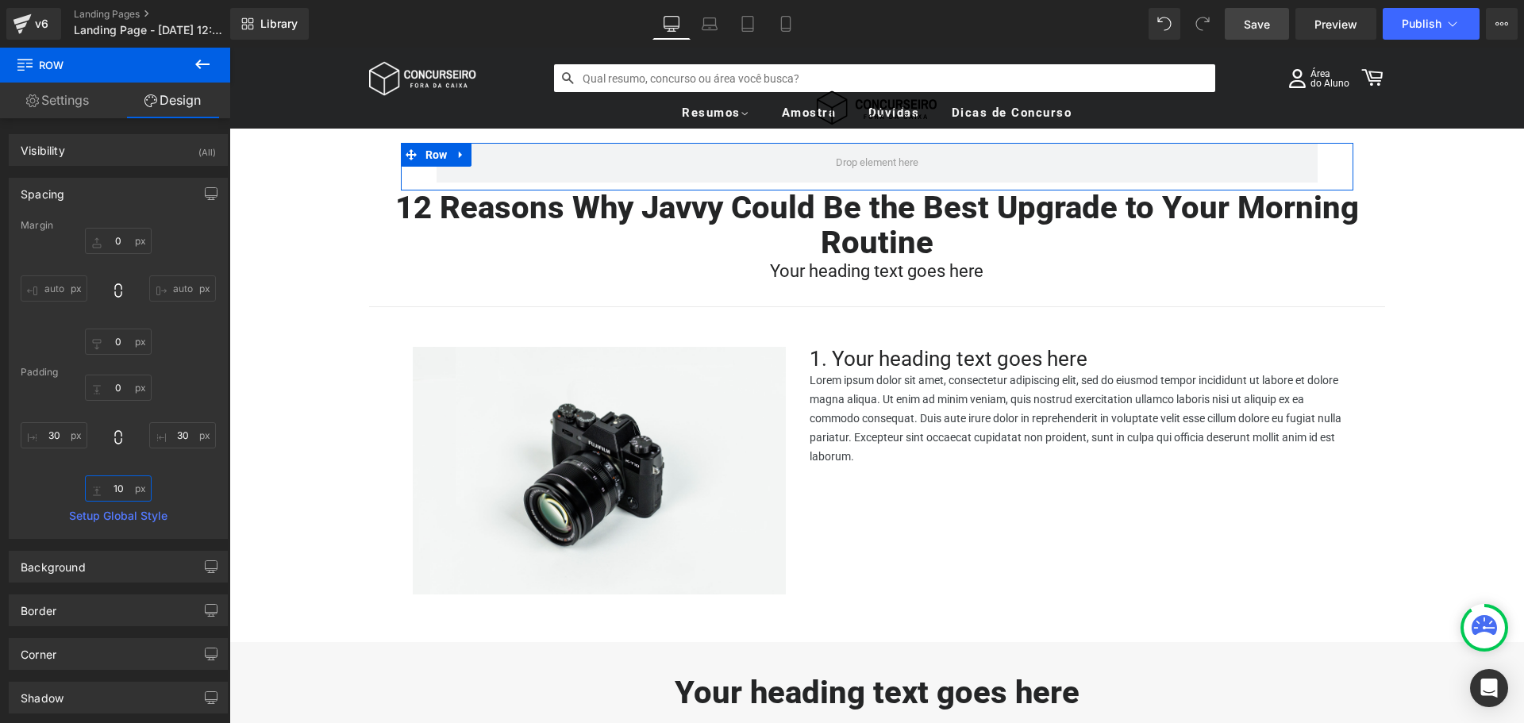
click at [116, 486] on input "10" at bounding box center [118, 489] width 67 height 26
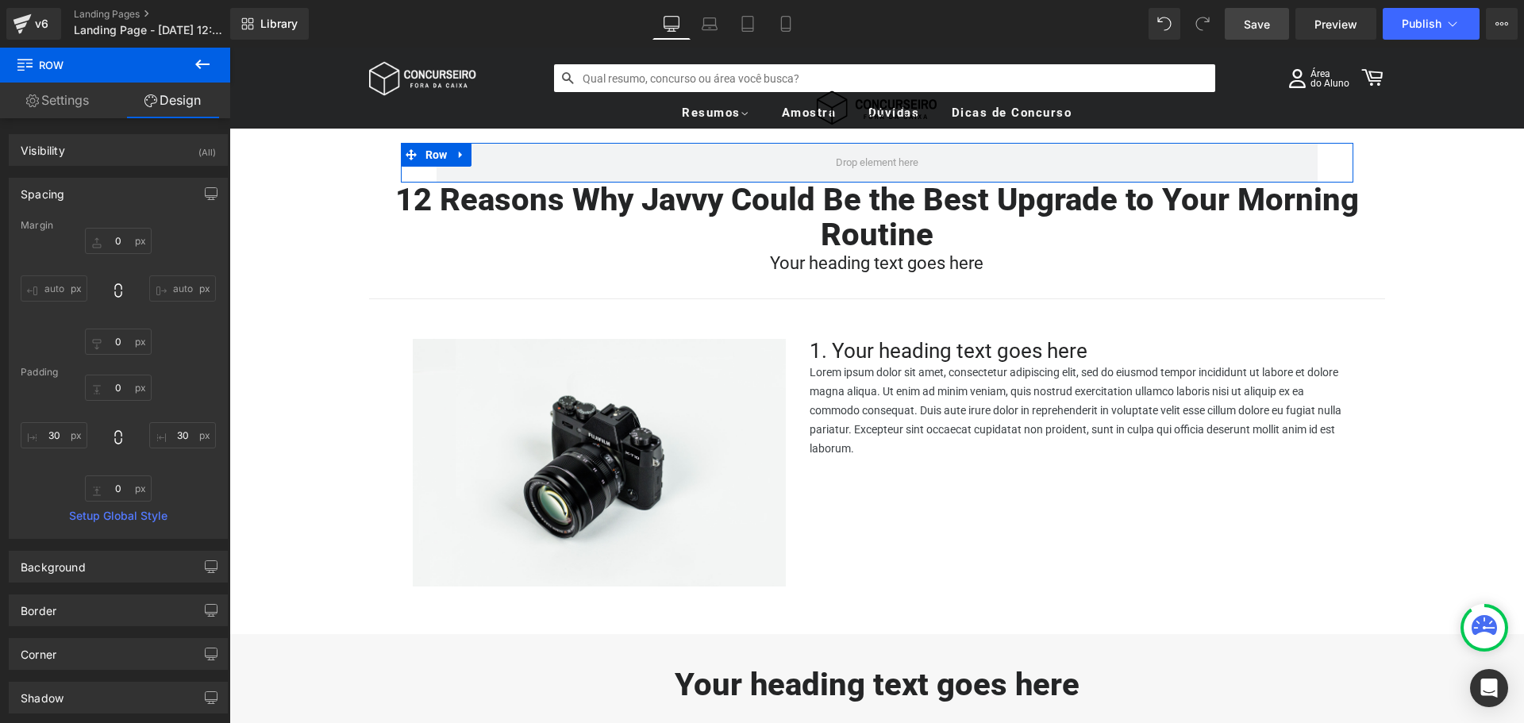
click at [58, 104] on link "Settings" at bounding box center [57, 101] width 115 height 36
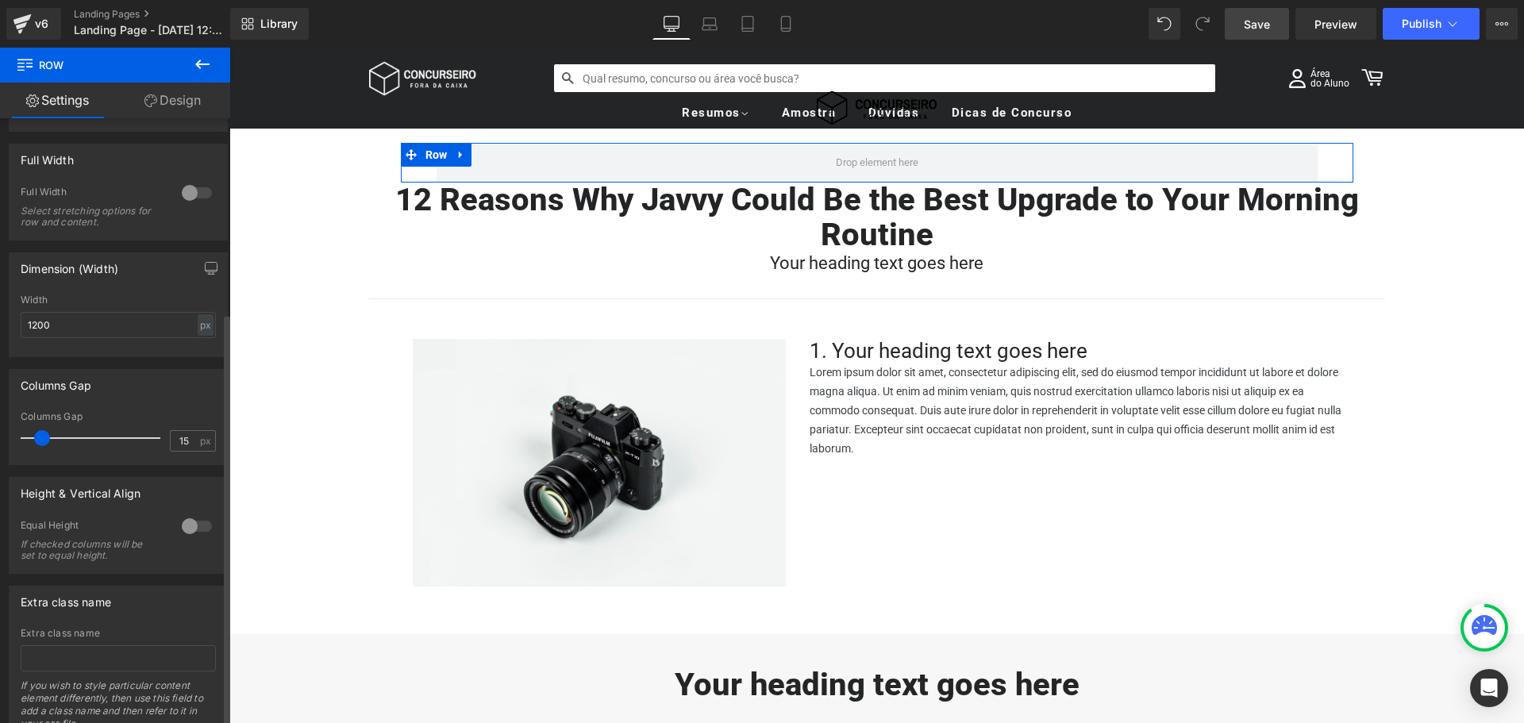
scroll to position [286, 0]
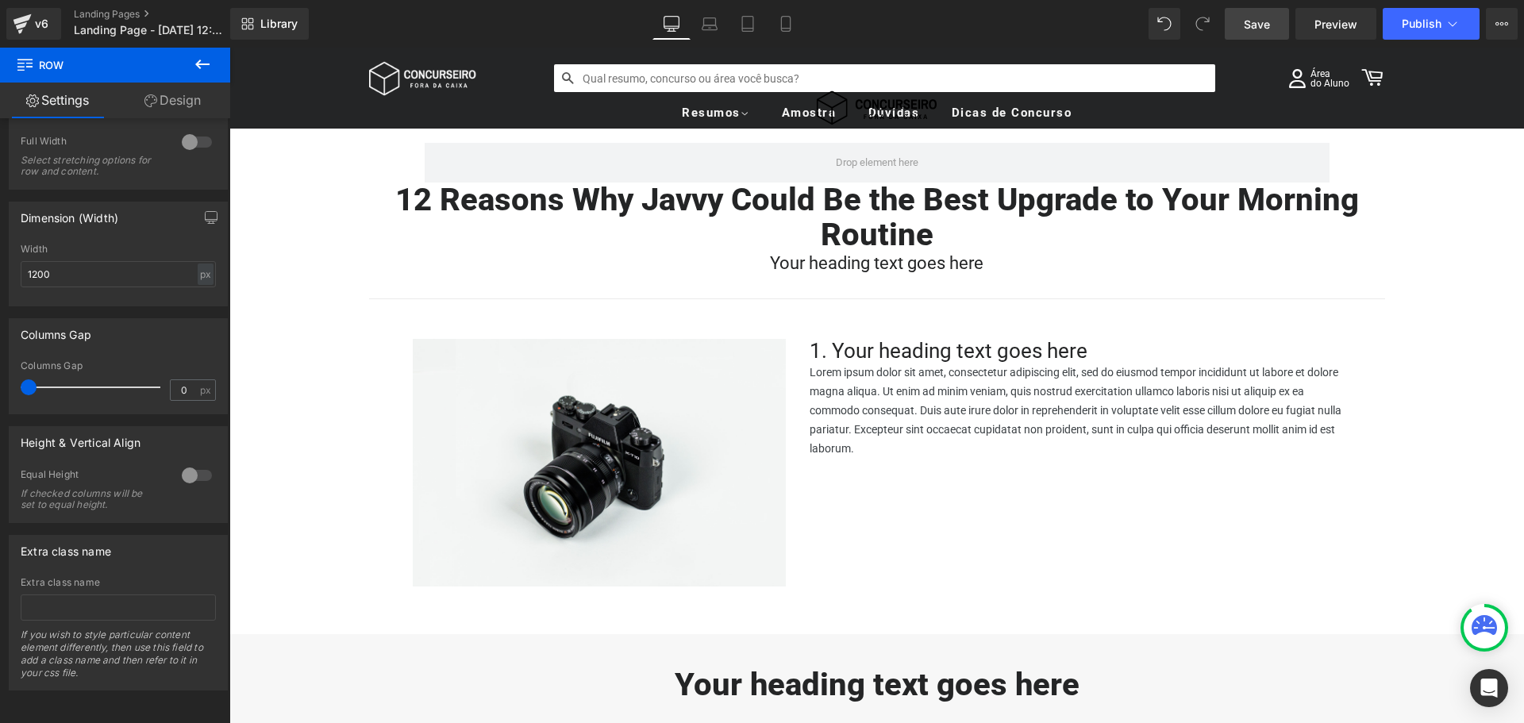
drag, startPoint x: 41, startPoint y: 378, endPoint x: -33, endPoint y: 379, distance: 73.8
click at [0, 379] on html "Row You are previewing how the will restyle your page. You can not edit Element…" at bounding box center [762, 361] width 1524 height 723
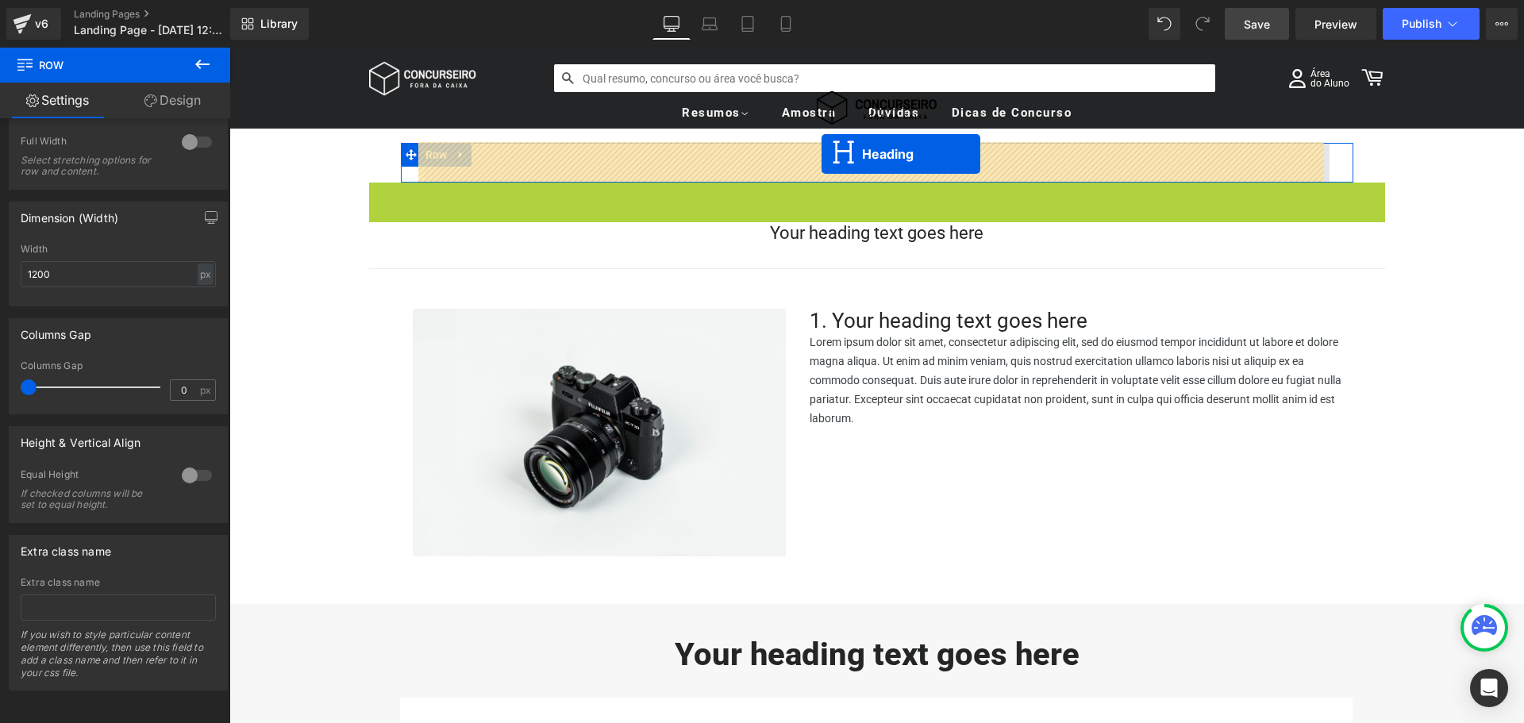
drag, startPoint x: 834, startPoint y: 223, endPoint x: 822, endPoint y: 154, distance: 70.1
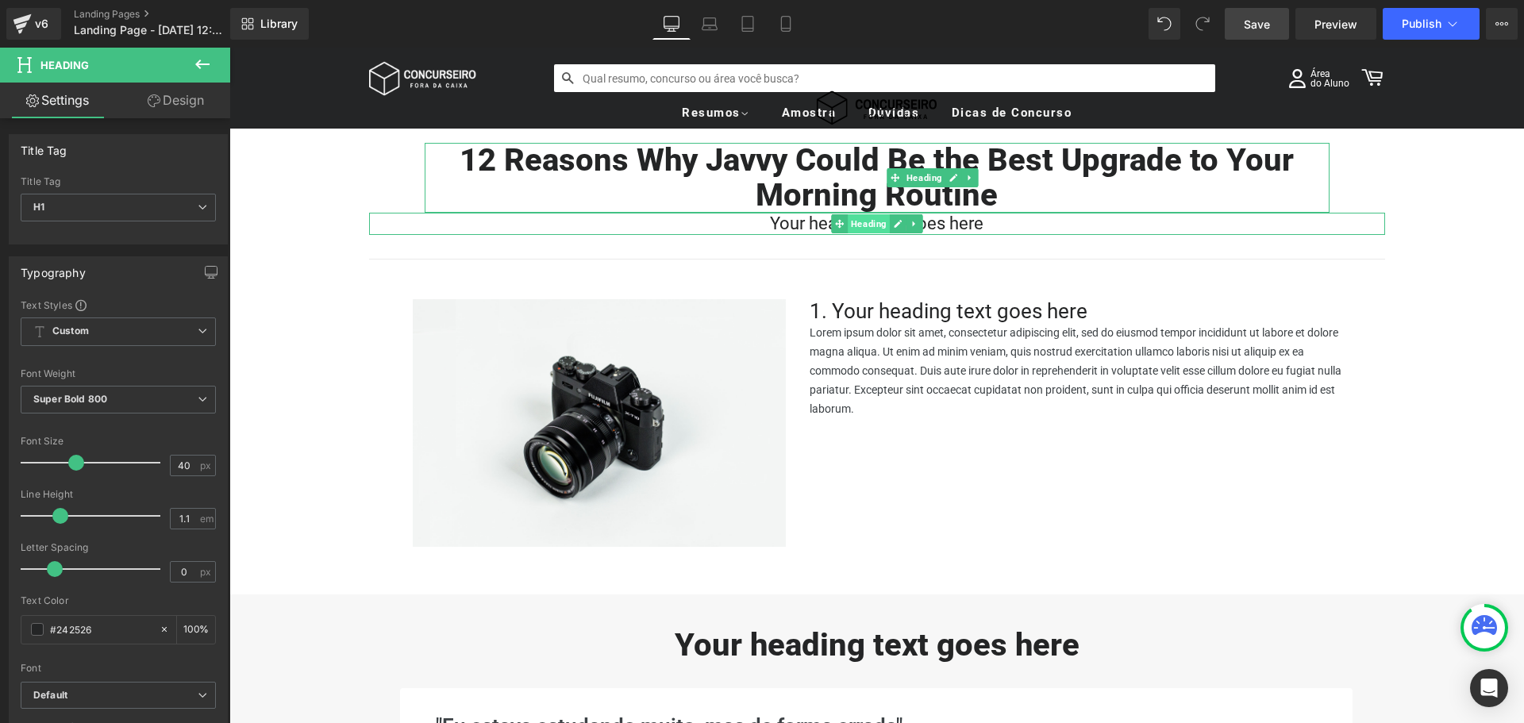
scroll to position [0, 0]
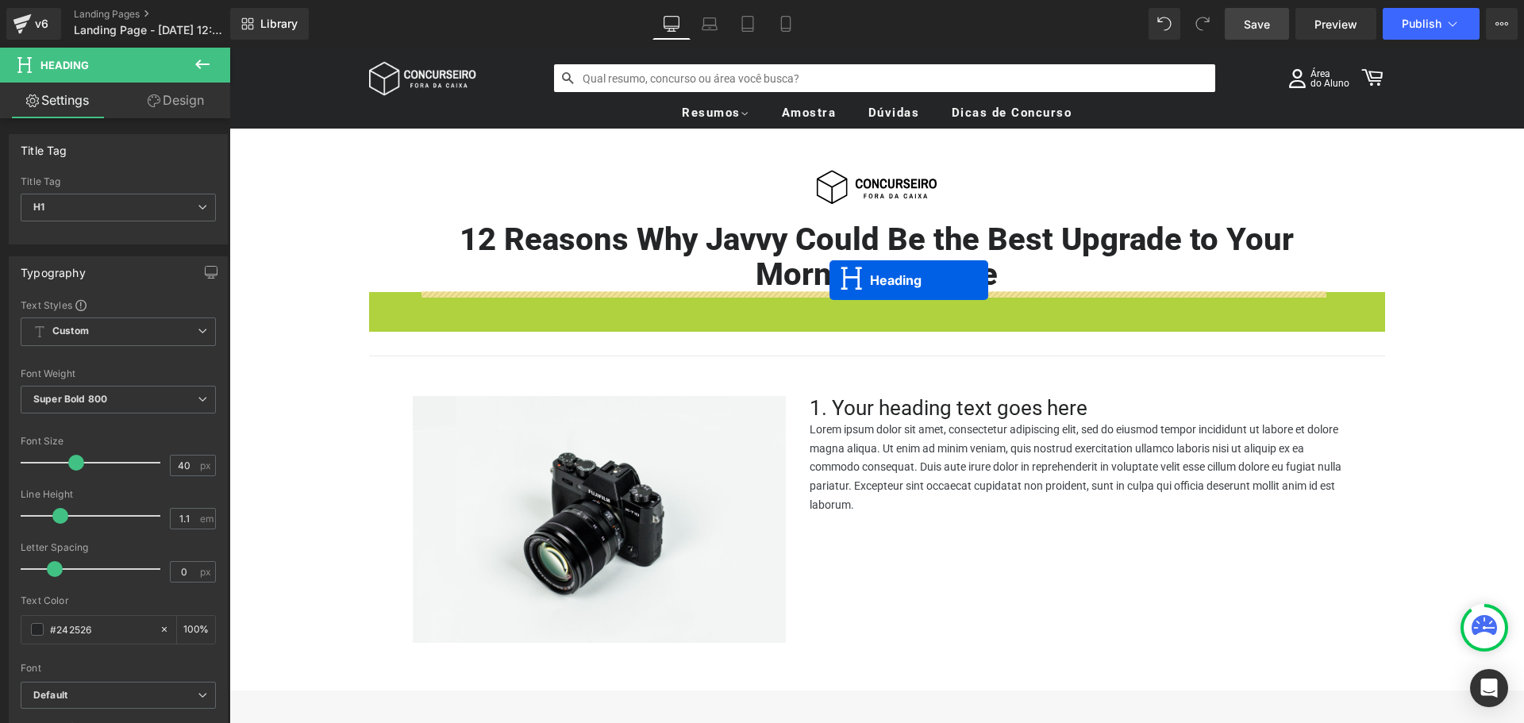
drag, startPoint x: 828, startPoint y: 305, endPoint x: 830, endPoint y: 280, distance: 24.7
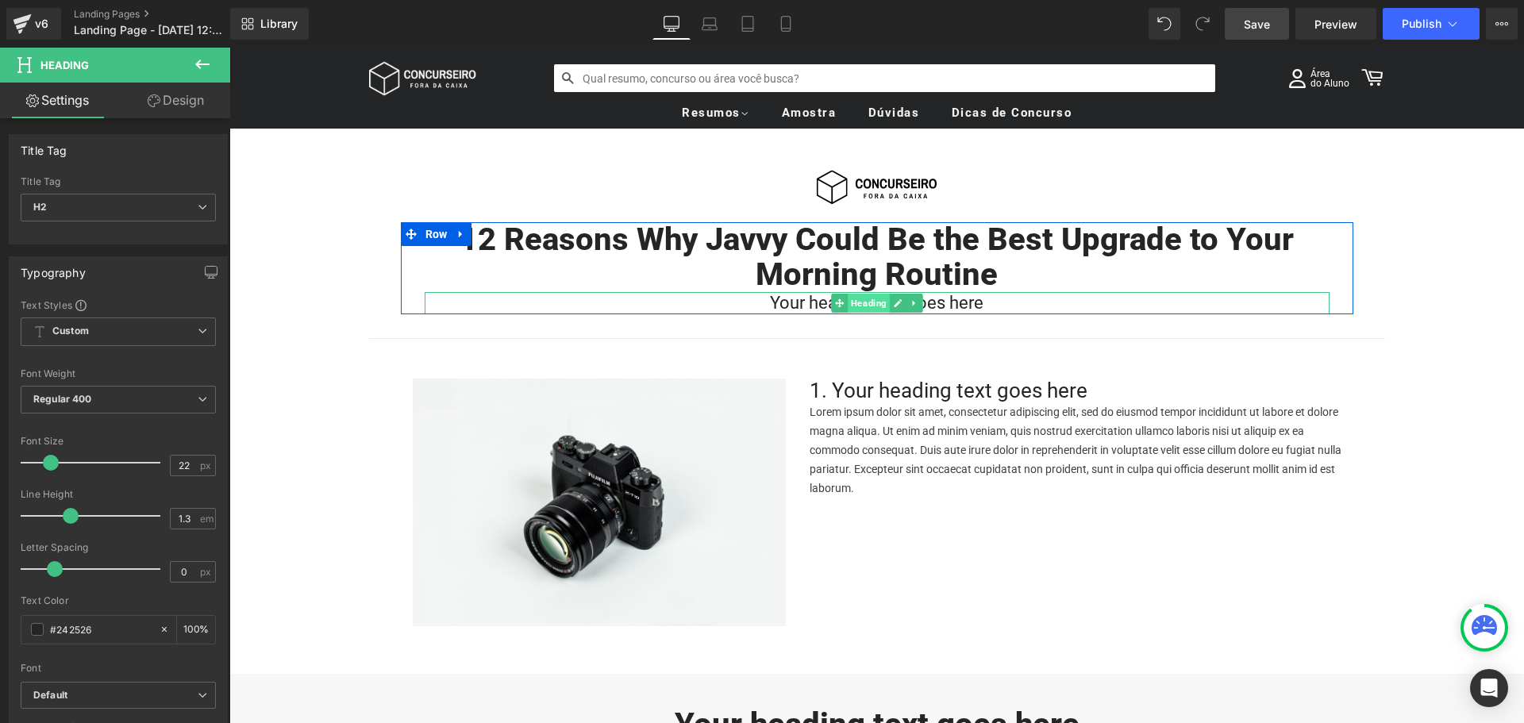
click at [869, 303] on span "Heading" at bounding box center [869, 303] width 42 height 19
drag, startPoint x: 1484, startPoint y: 73, endPoint x: 861, endPoint y: 255, distance: 649.1
click at [861, 255] on span "Heading" at bounding box center [869, 257] width 42 height 19
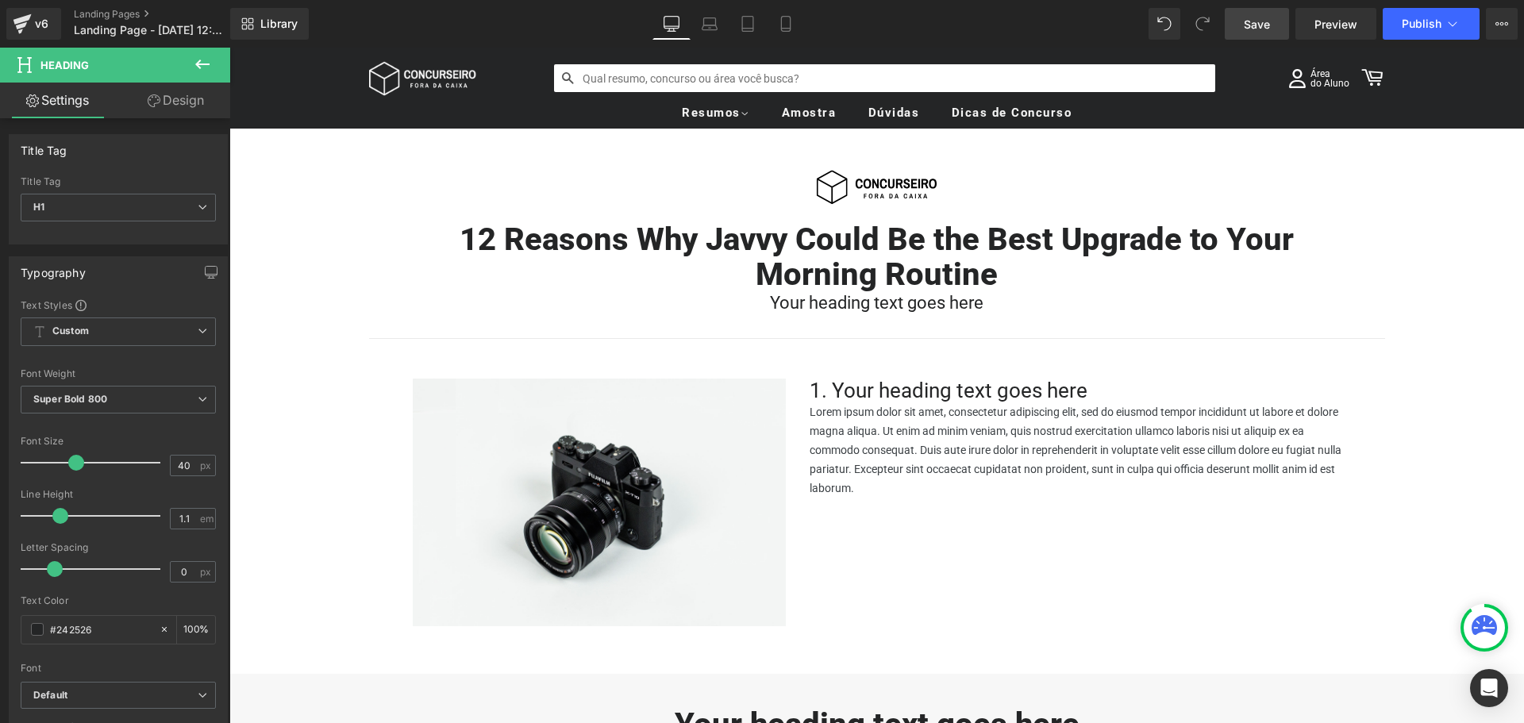
click at [1254, 25] on span "Save" at bounding box center [1257, 24] width 26 height 17
click at [1320, 29] on span "Preview" at bounding box center [1336, 24] width 43 height 17
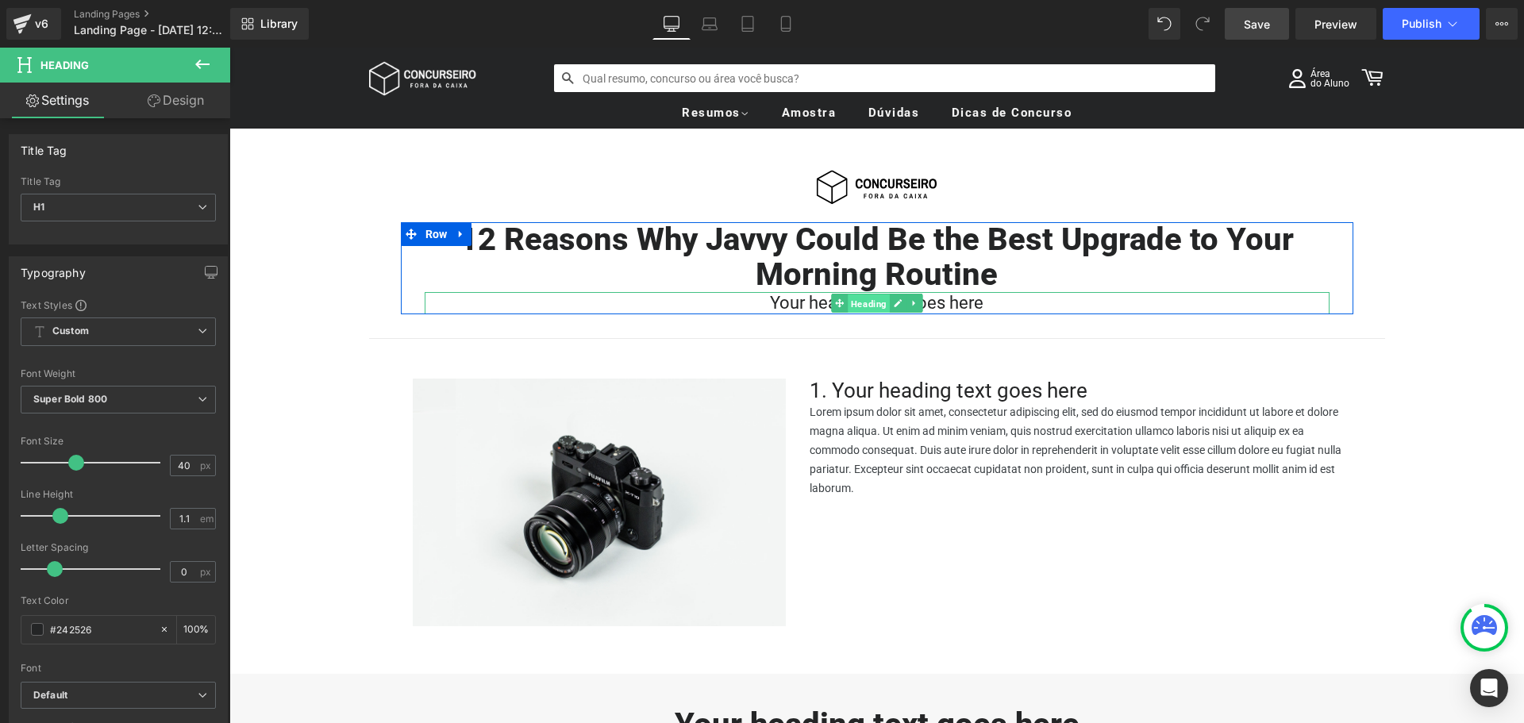
drag, startPoint x: 853, startPoint y: 305, endPoint x: 1041, endPoint y: 52, distance: 315.0
click at [853, 305] on span "Heading" at bounding box center [869, 304] width 42 height 19
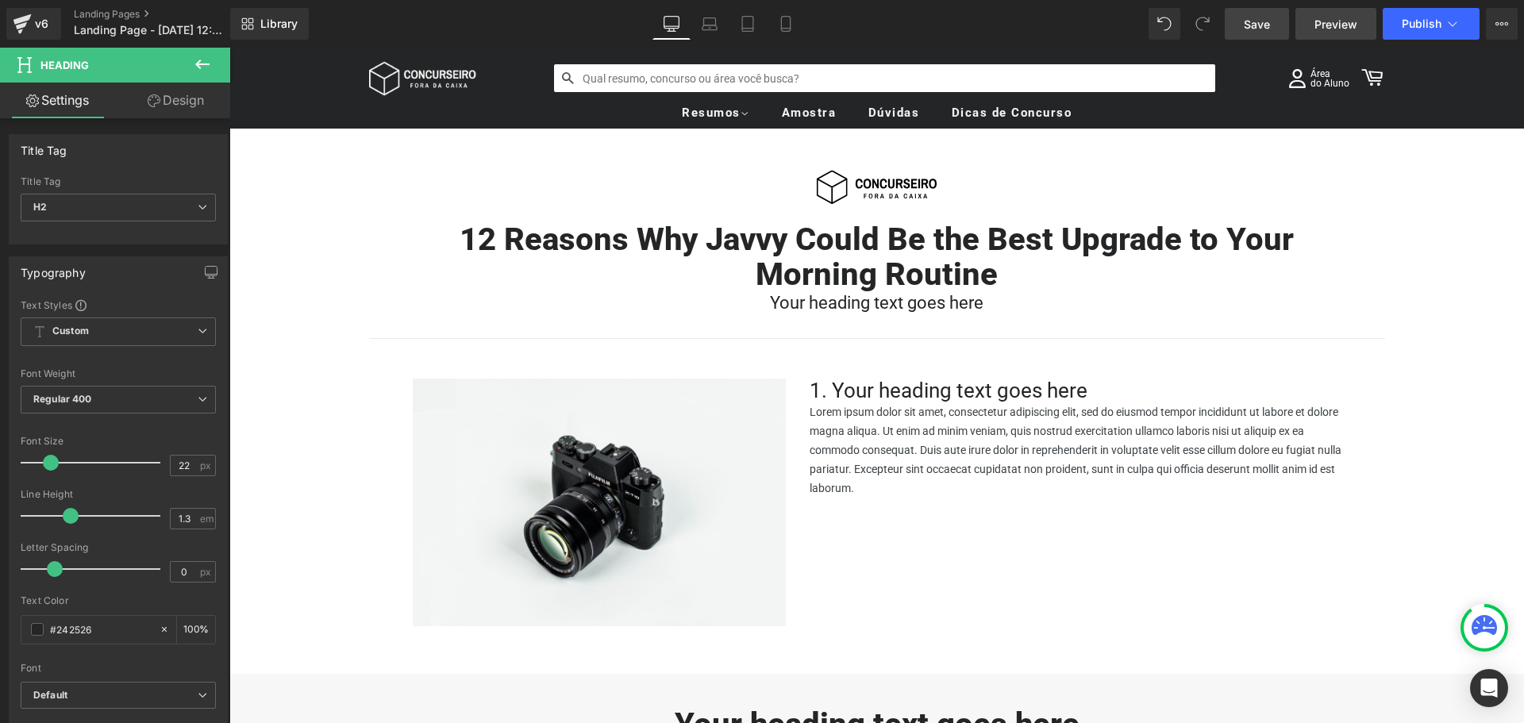
click at [1323, 25] on span "Preview" at bounding box center [1336, 24] width 43 height 17
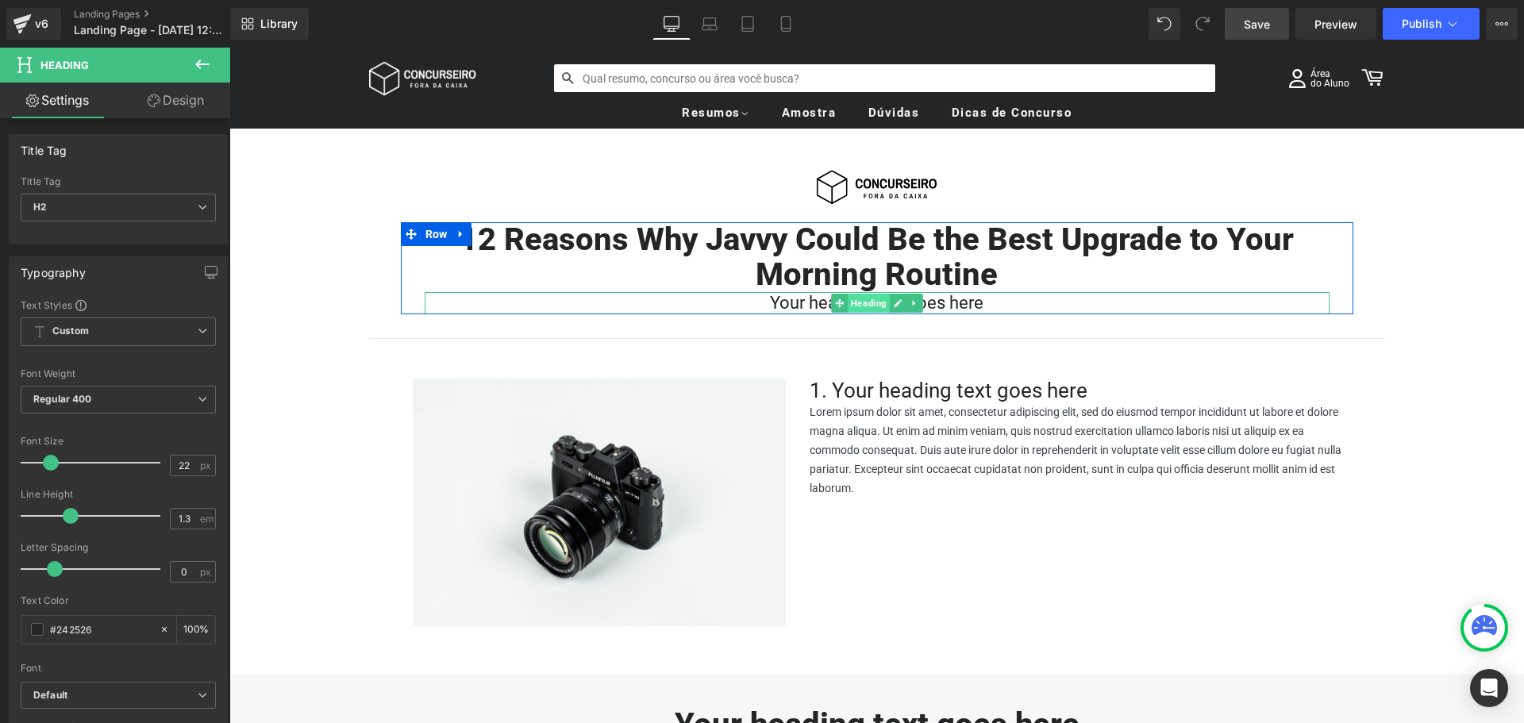
click at [858, 302] on span "Heading" at bounding box center [869, 303] width 42 height 19
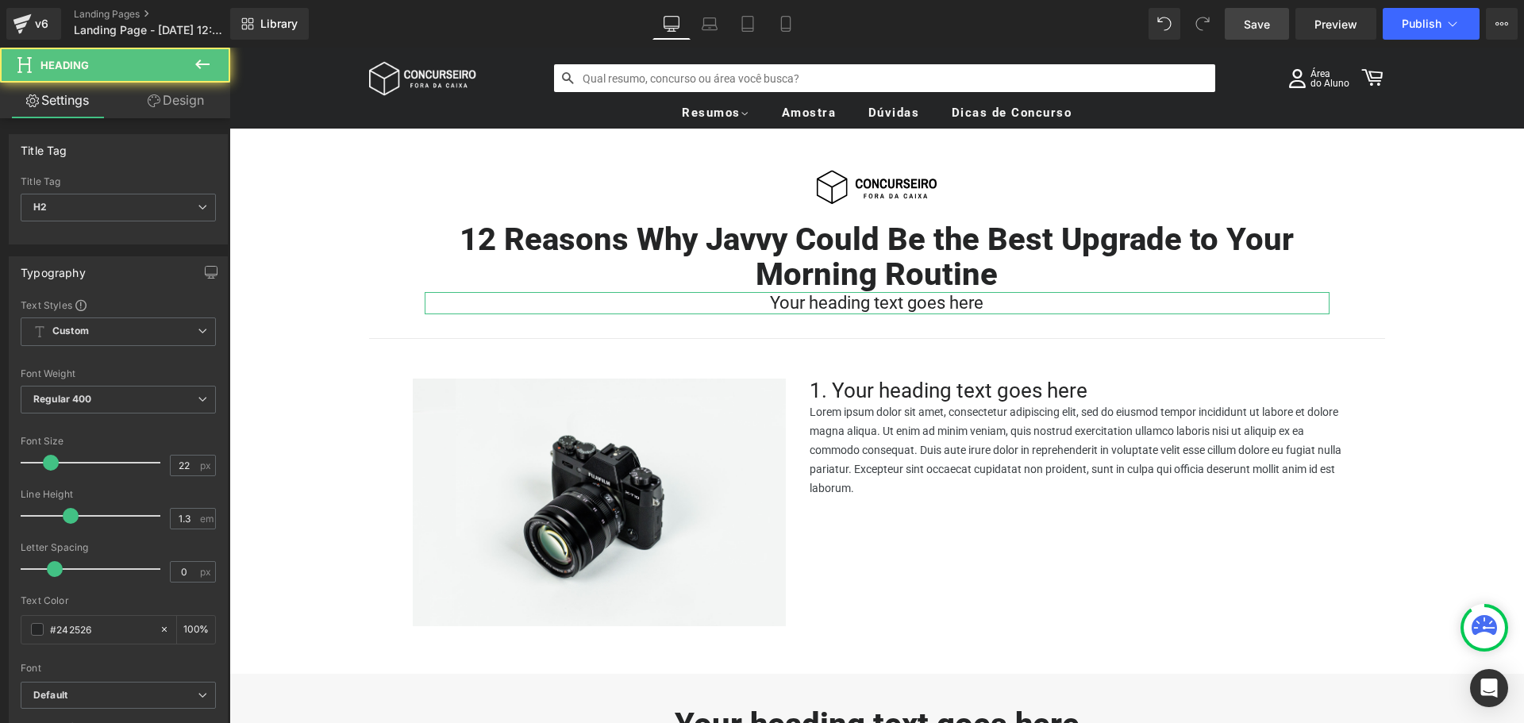
click at [189, 107] on link "Design" at bounding box center [175, 101] width 115 height 36
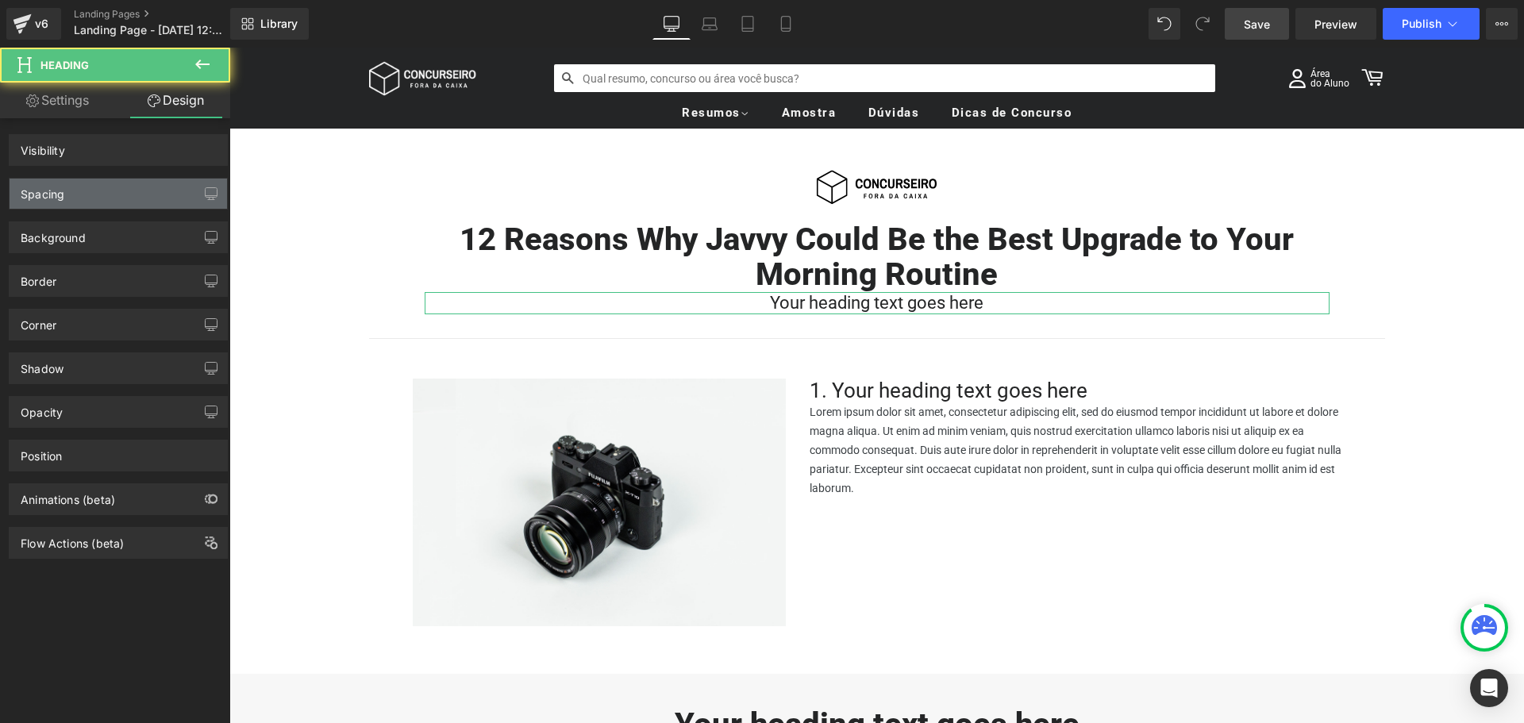
click at [98, 194] on div "Spacing" at bounding box center [119, 194] width 218 height 30
click at [102, 186] on div "Spacing" at bounding box center [119, 194] width 218 height 30
click at [102, 188] on div "Spacing" at bounding box center [119, 194] width 218 height 30
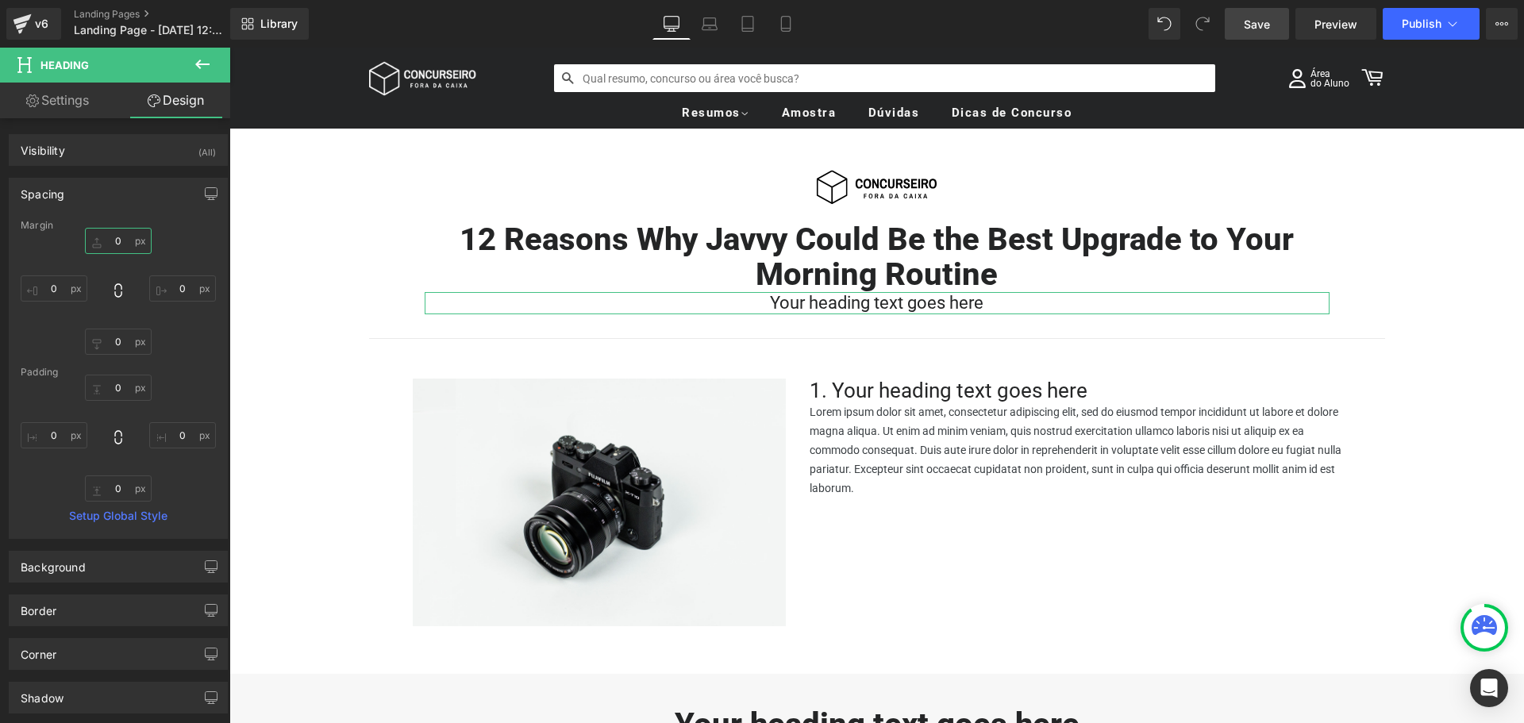
click at [115, 238] on input "0" at bounding box center [118, 241] width 67 height 26
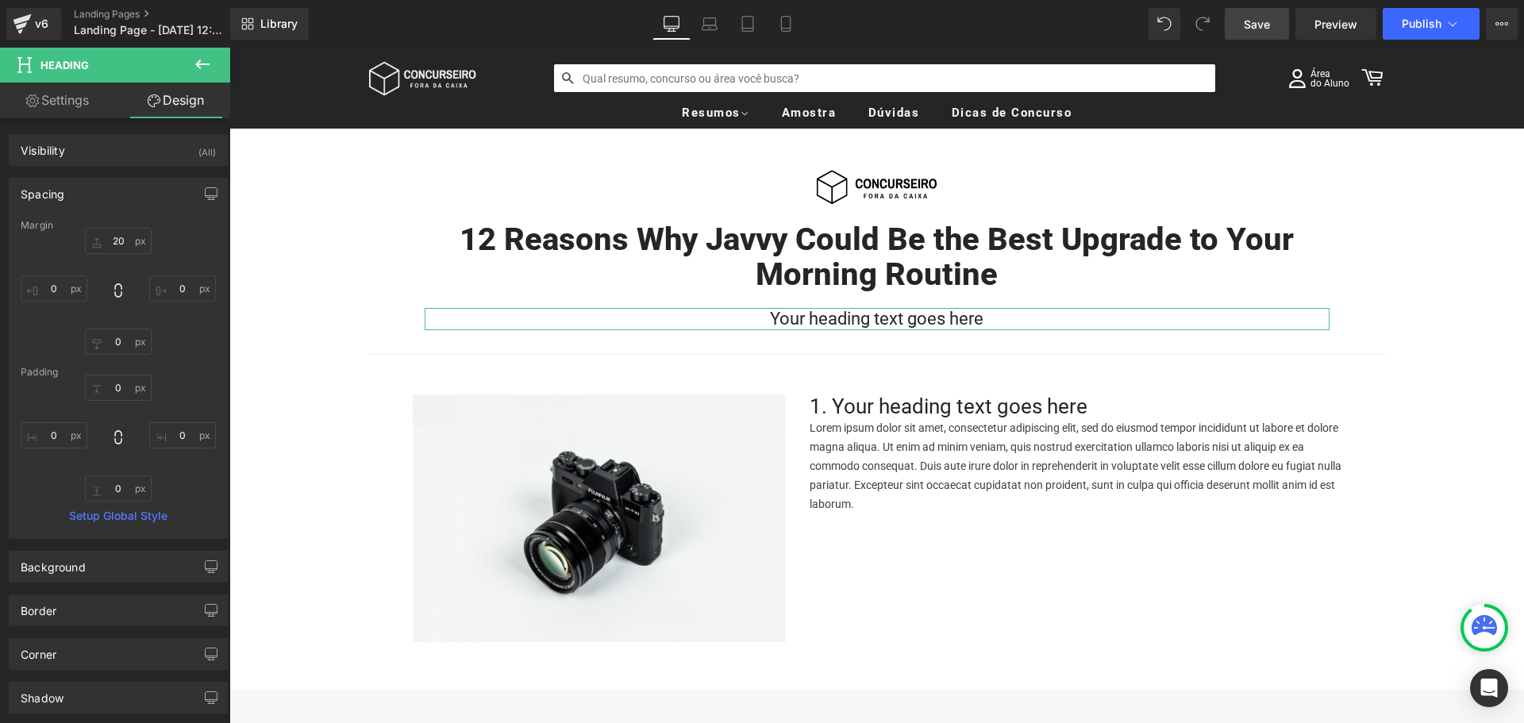
click at [51, 80] on span "Heading" at bounding box center [95, 65] width 159 height 35
click at [51, 100] on link "Settings" at bounding box center [57, 101] width 115 height 36
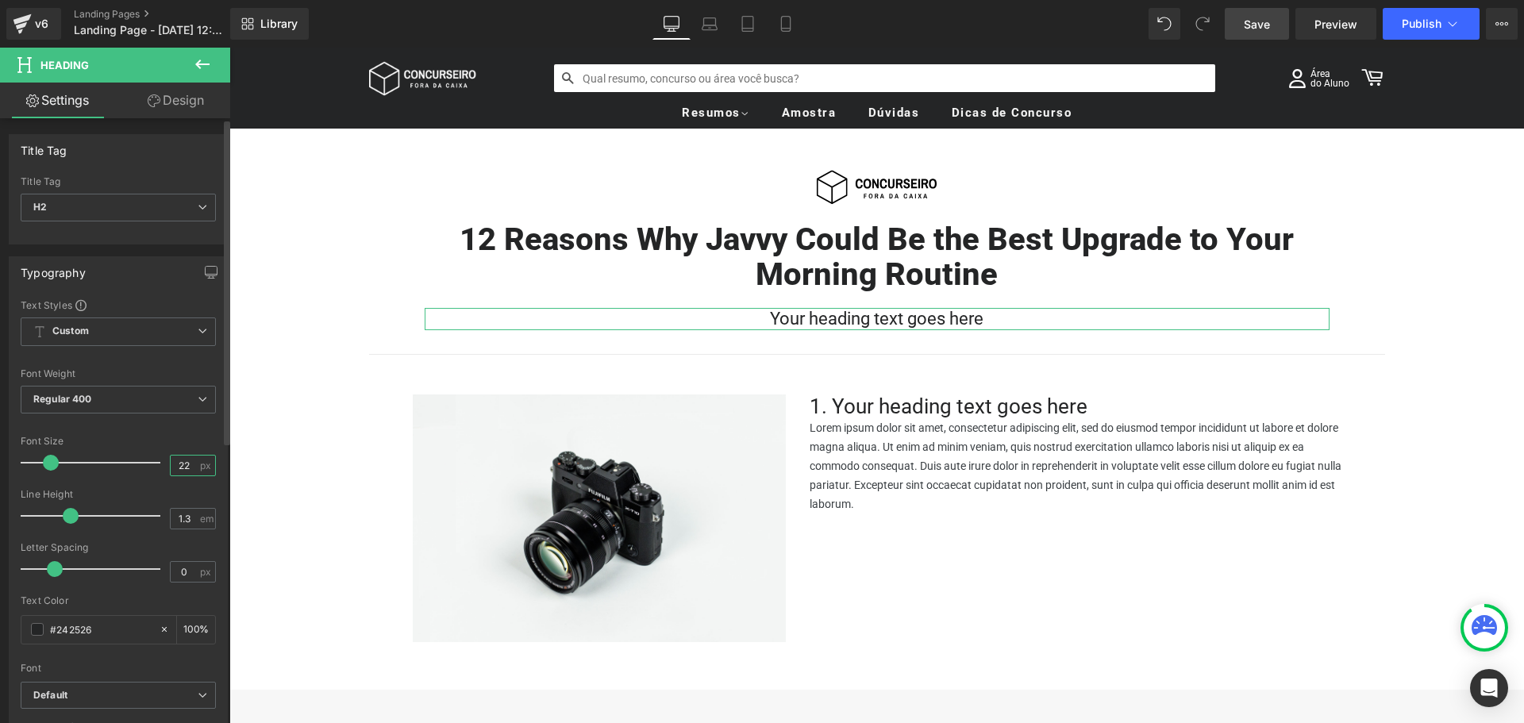
click at [185, 473] on input "22" at bounding box center [185, 466] width 28 height 20
click at [187, 470] on input "22" at bounding box center [185, 466] width 28 height 20
drag, startPoint x: 72, startPoint y: 518, endPoint x: 62, endPoint y: 516, distance: 10.4
click at [62, 516] on span at bounding box center [60, 516] width 16 height 16
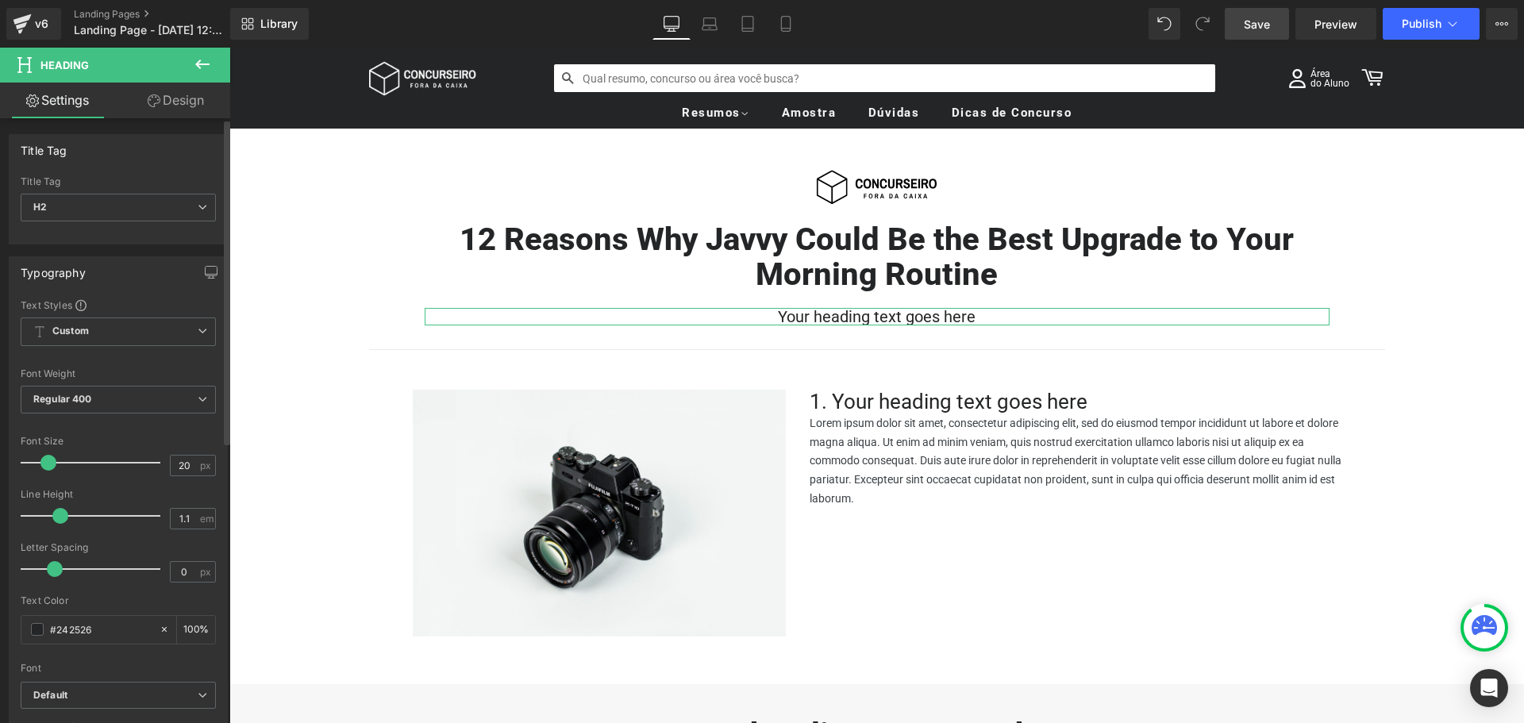
click at [146, 433] on div "Font Default Work Sans Roboto Inconsolata Montserrat Default Default Work Sans …" at bounding box center [118, 489] width 195 height 383
click at [198, 267] on button "button" at bounding box center [210, 272] width 25 height 30
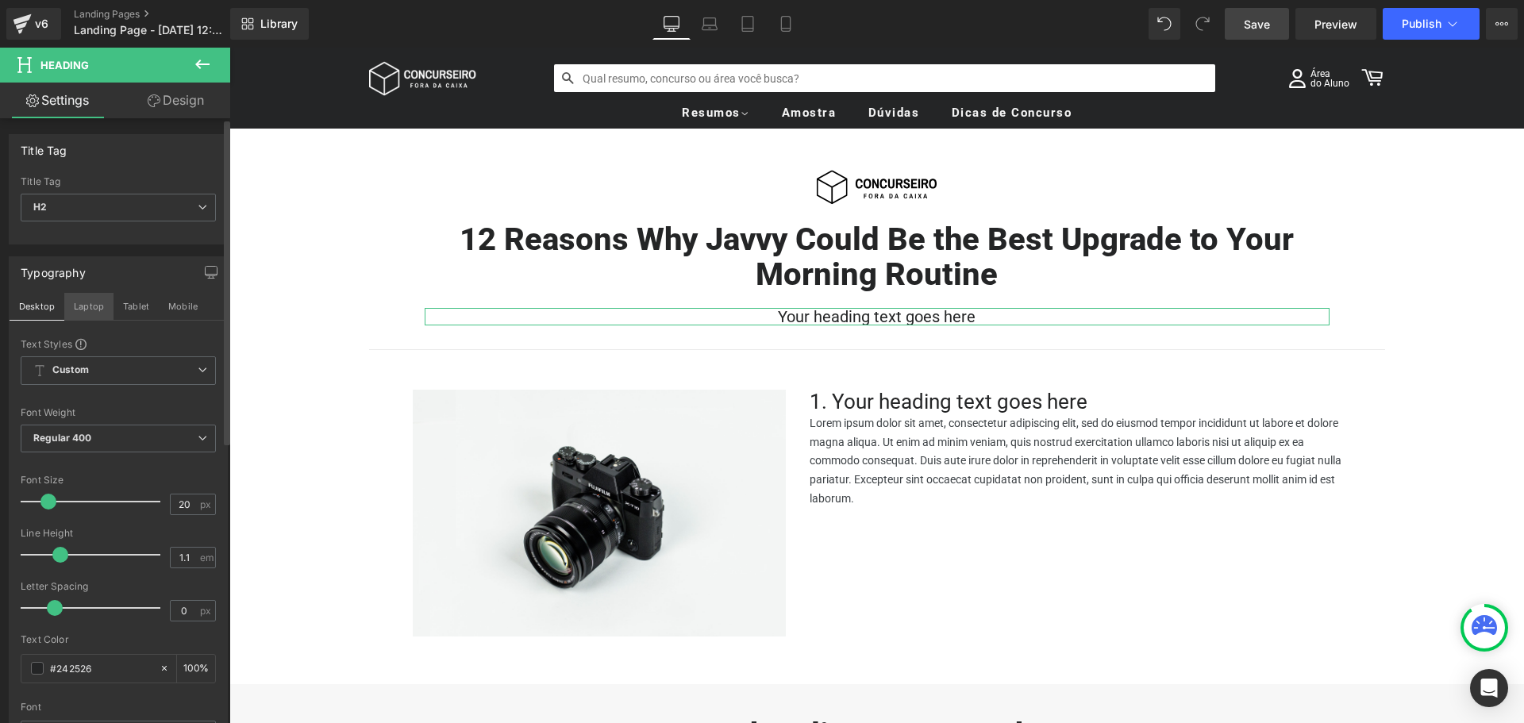
click at [75, 309] on button "Laptop" at bounding box center [88, 306] width 49 height 27
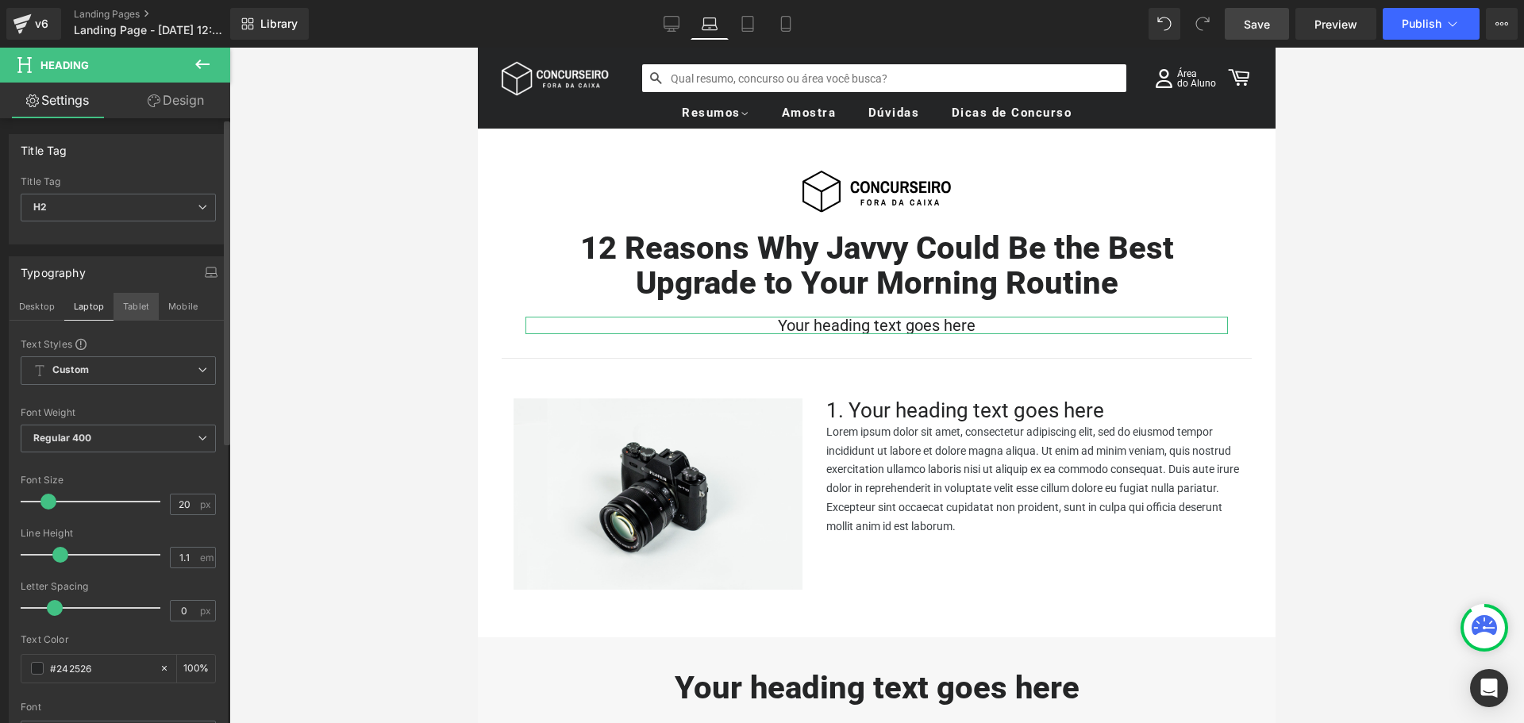
click at [140, 310] on button "Tablet" at bounding box center [136, 306] width 45 height 27
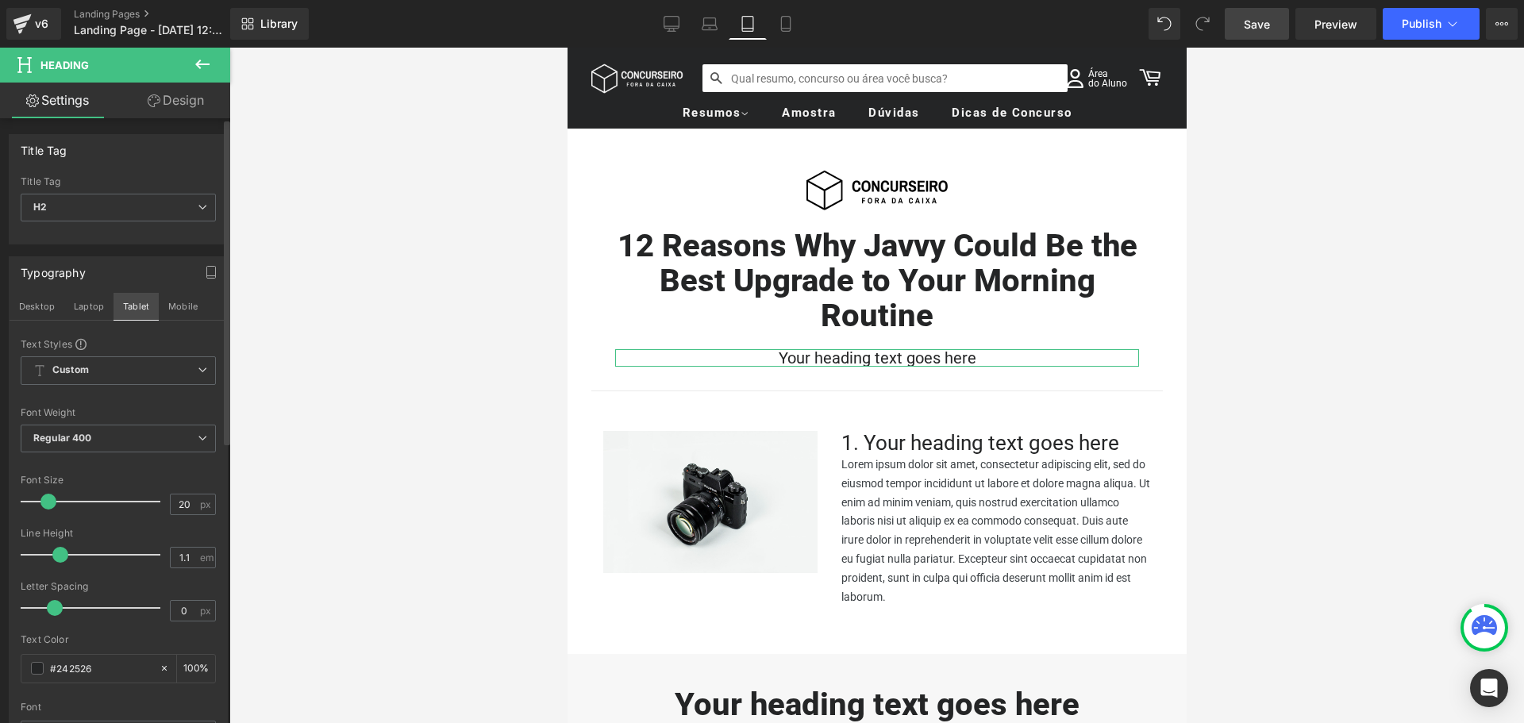
scroll to position [24, 0]
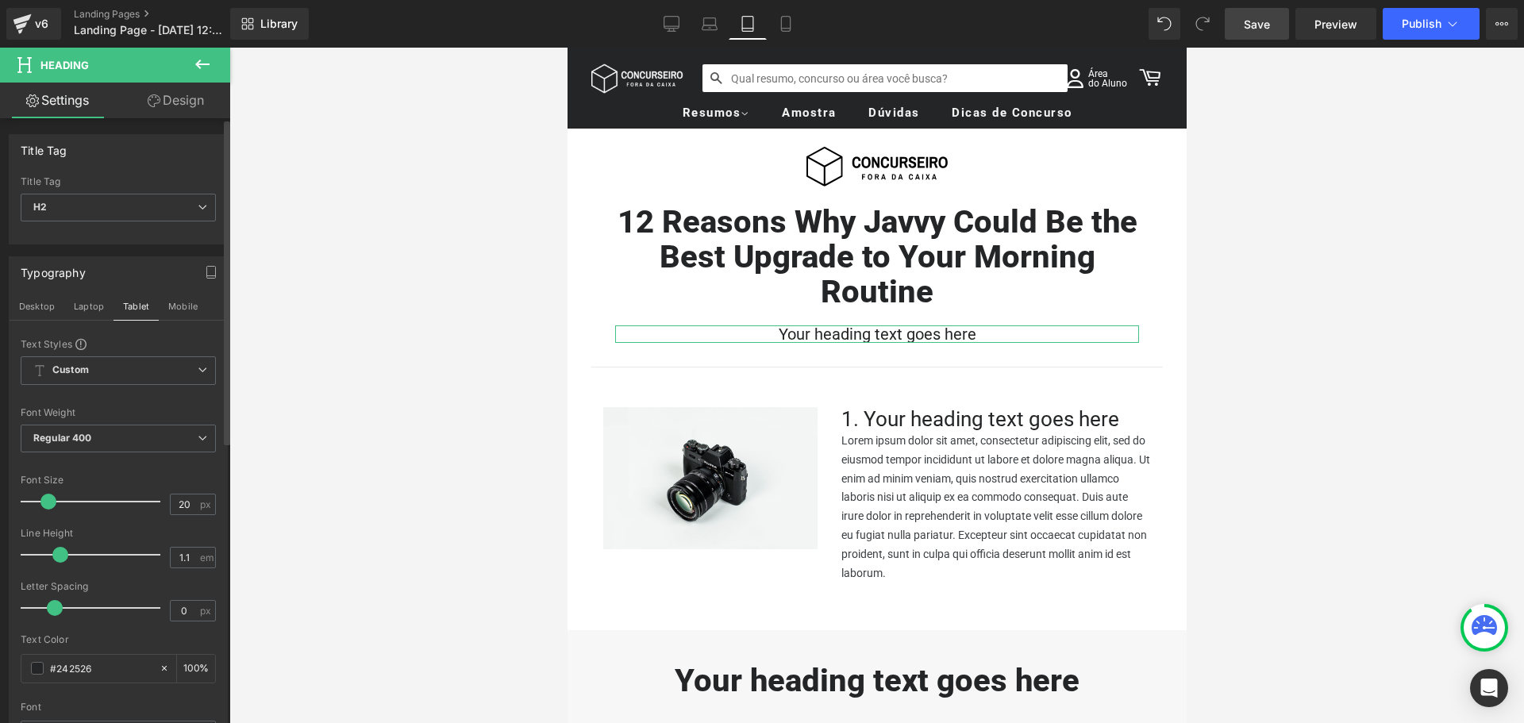
click at [186, 515] on div "Font Size 20 px" at bounding box center [118, 501] width 195 height 53
click at [183, 504] on input "20" at bounding box center [185, 505] width 28 height 20
click at [177, 306] on button "Mobile" at bounding box center [183, 306] width 48 height 27
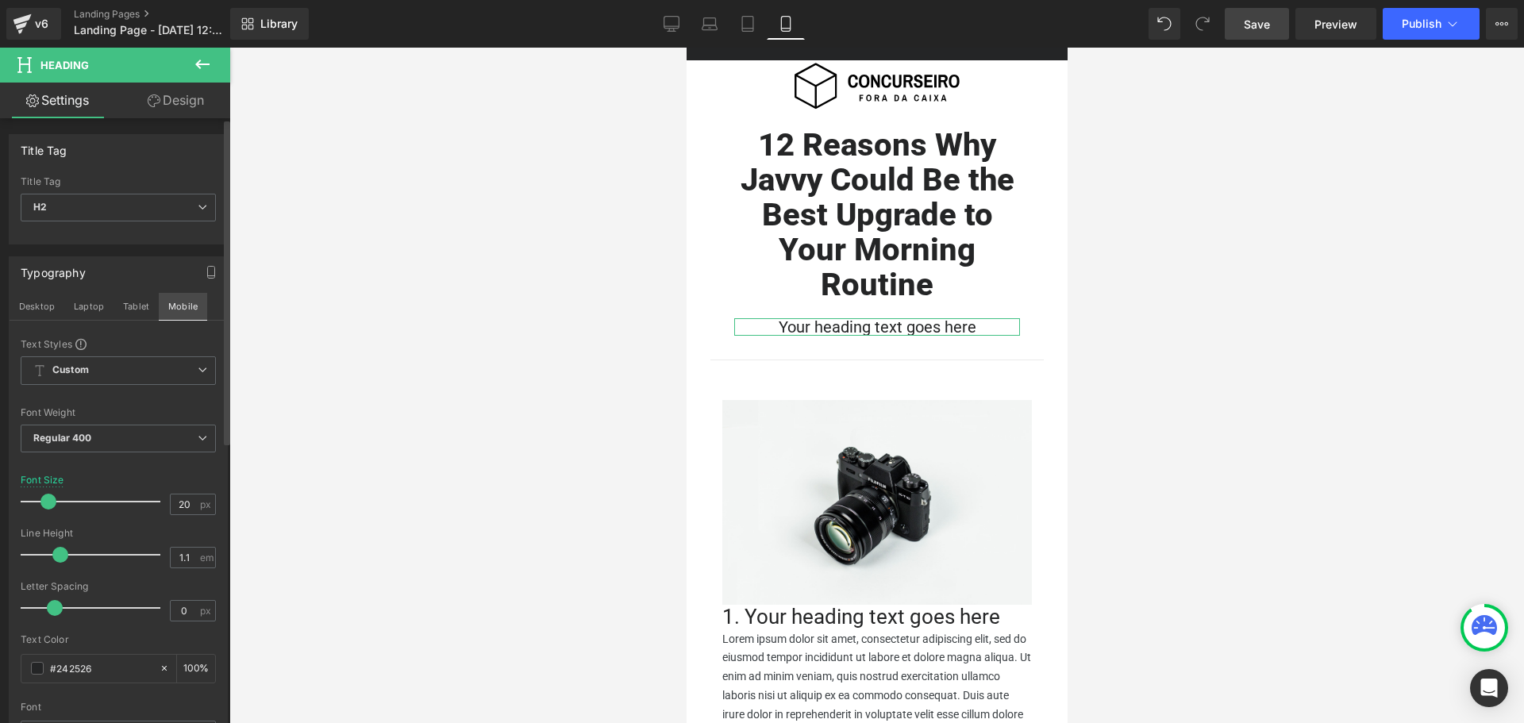
scroll to position [0, 0]
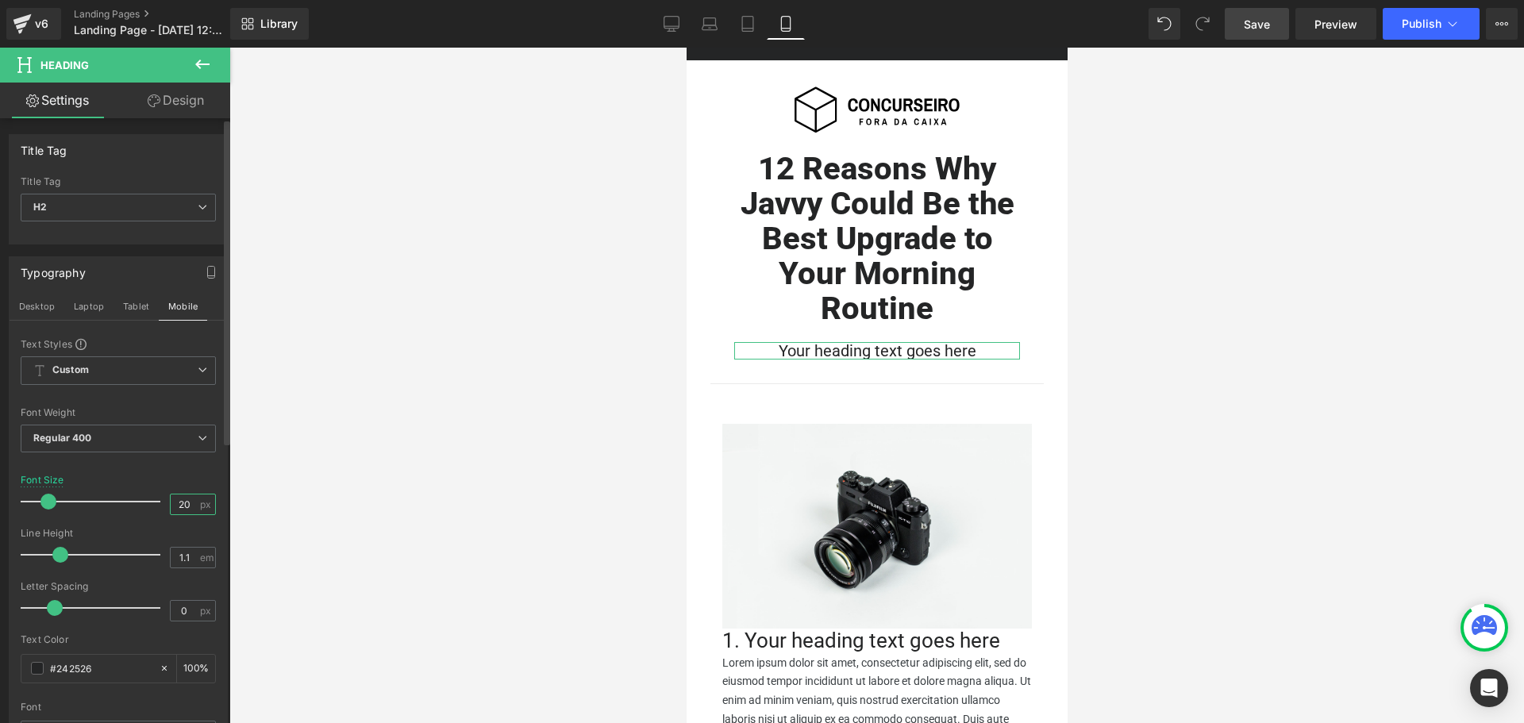
click at [181, 499] on input "20" at bounding box center [185, 505] width 28 height 20
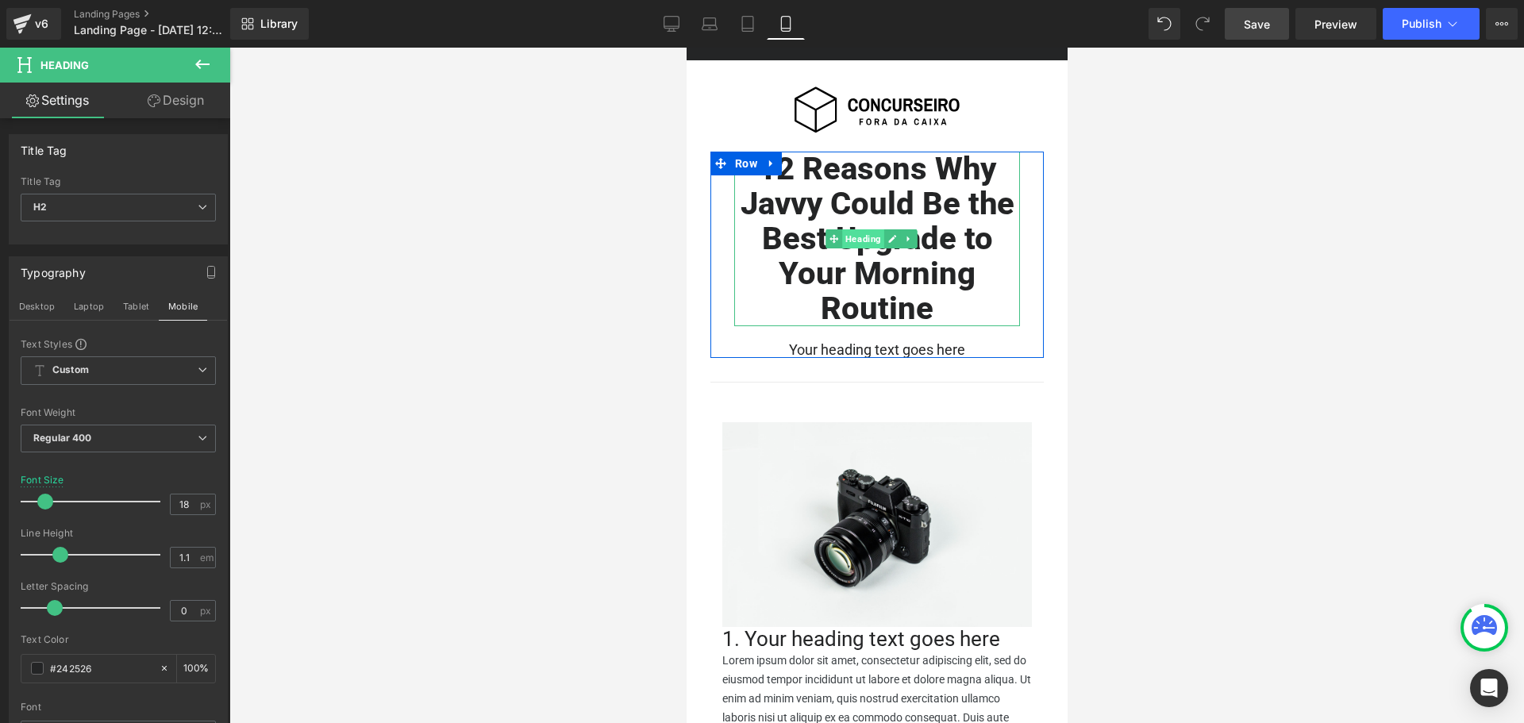
click at [869, 235] on span "Heading" at bounding box center [862, 238] width 42 height 19
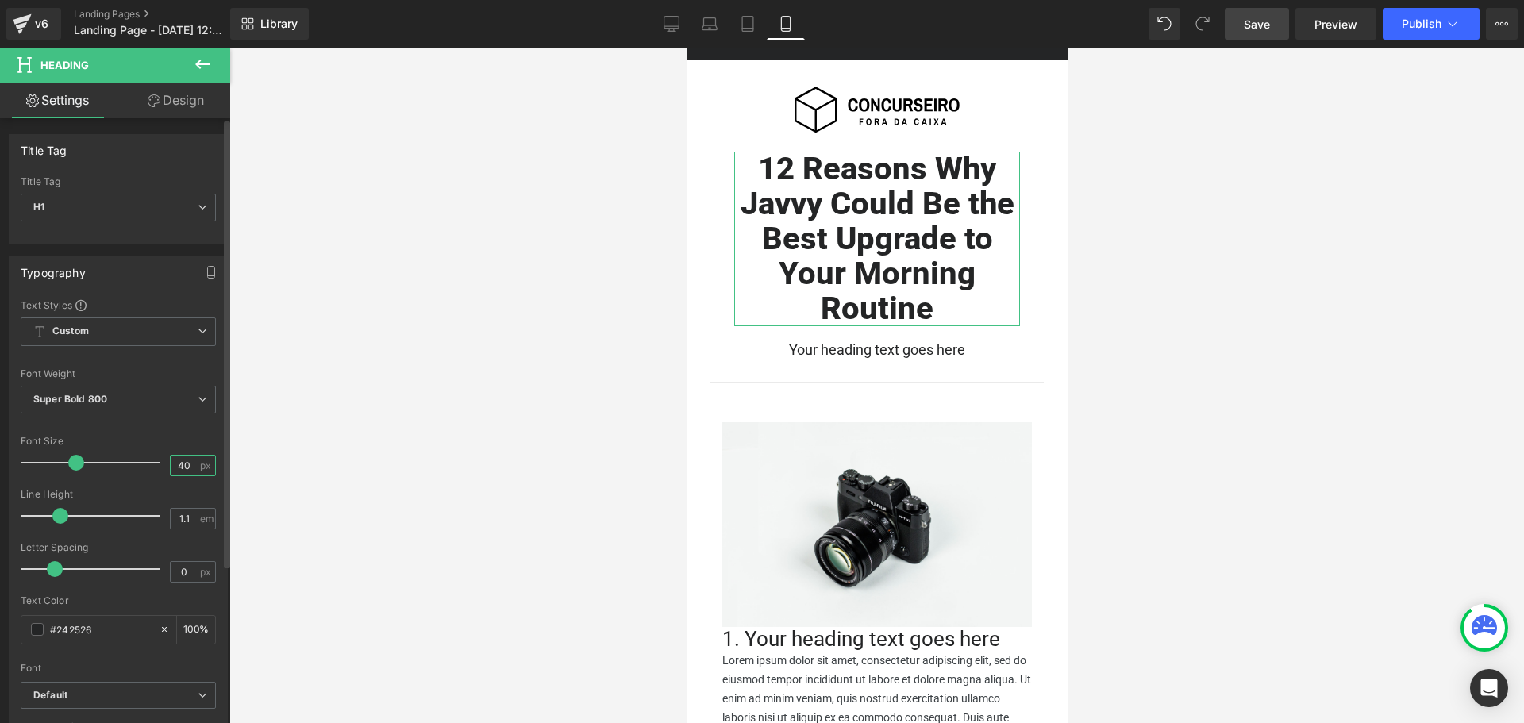
click at [185, 465] on input "40" at bounding box center [185, 466] width 28 height 20
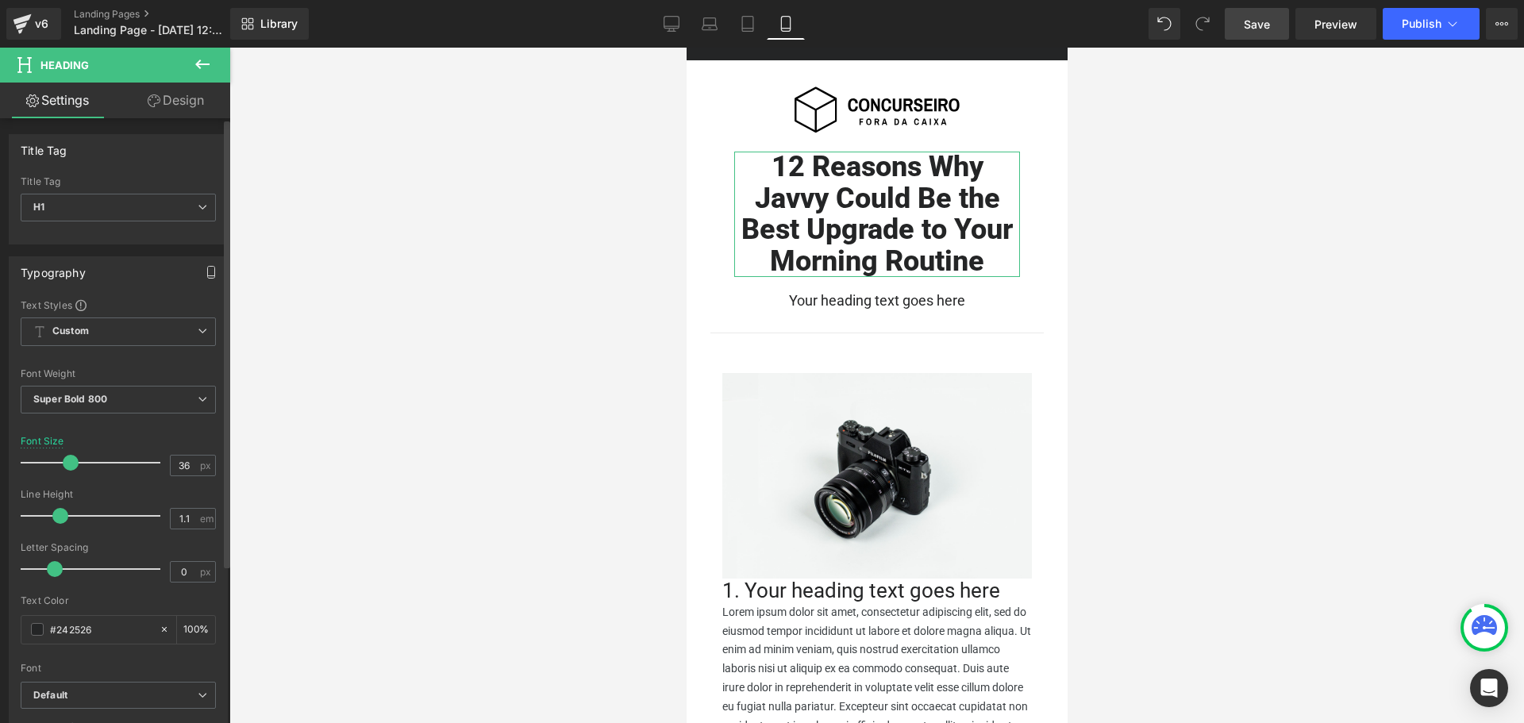
click at [205, 273] on icon "button" at bounding box center [211, 272] width 13 height 13
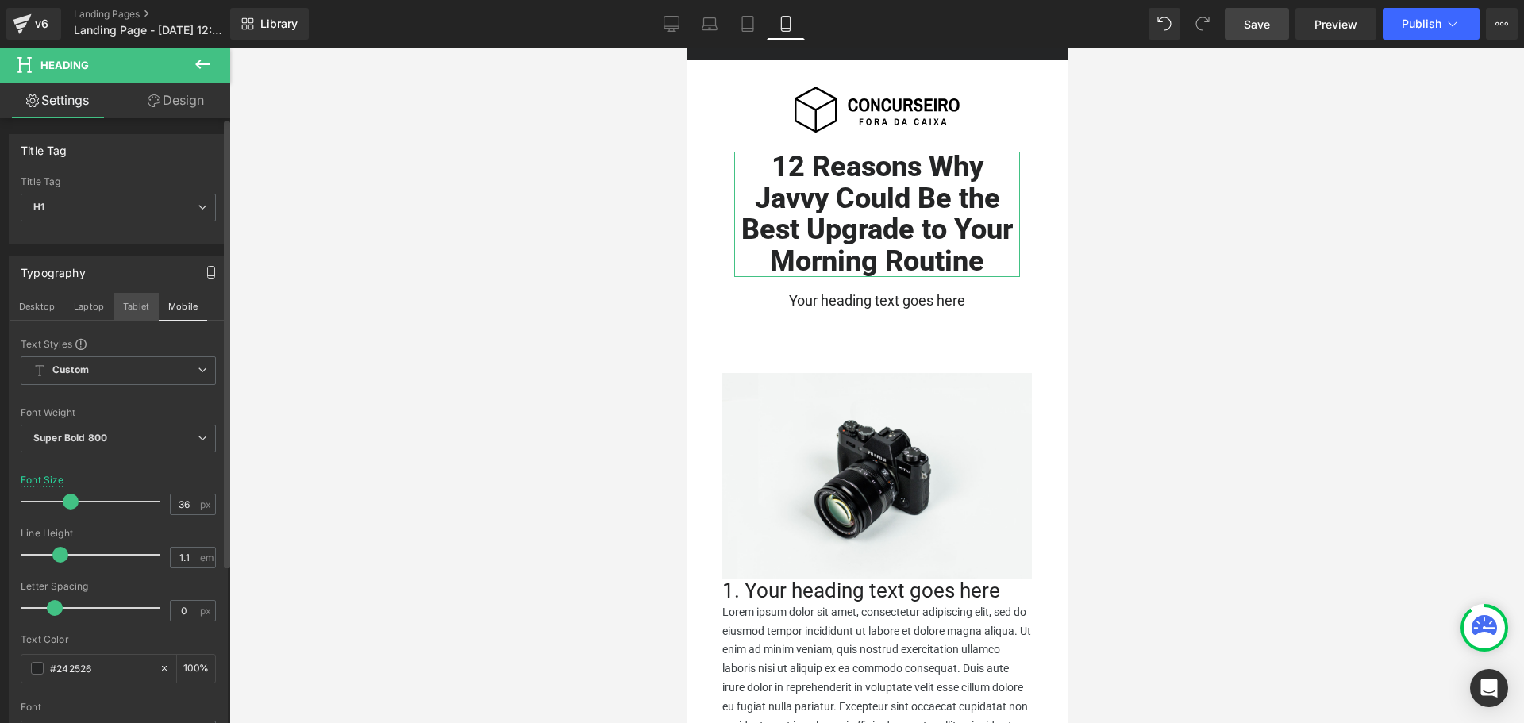
click at [144, 314] on button "Tablet" at bounding box center [136, 306] width 45 height 27
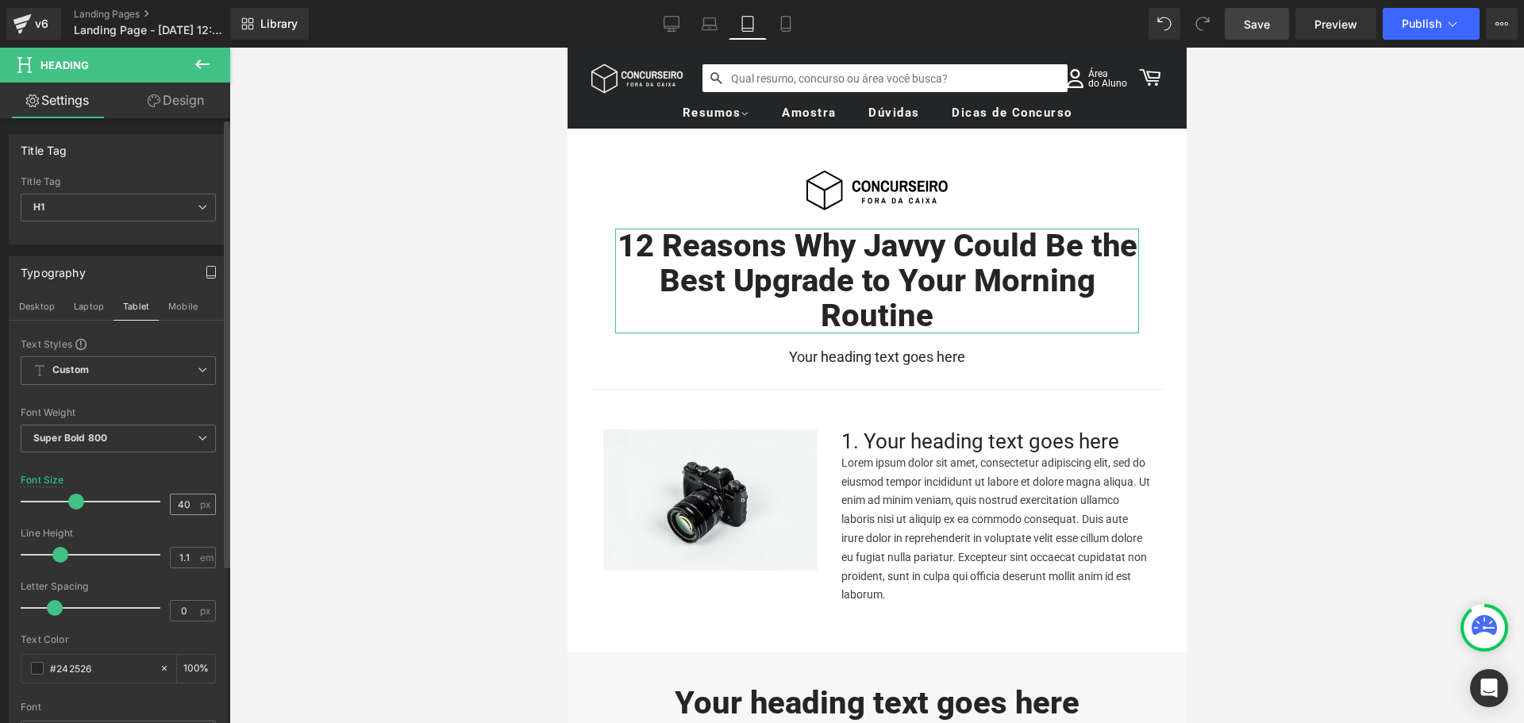
scroll to position [121, 0]
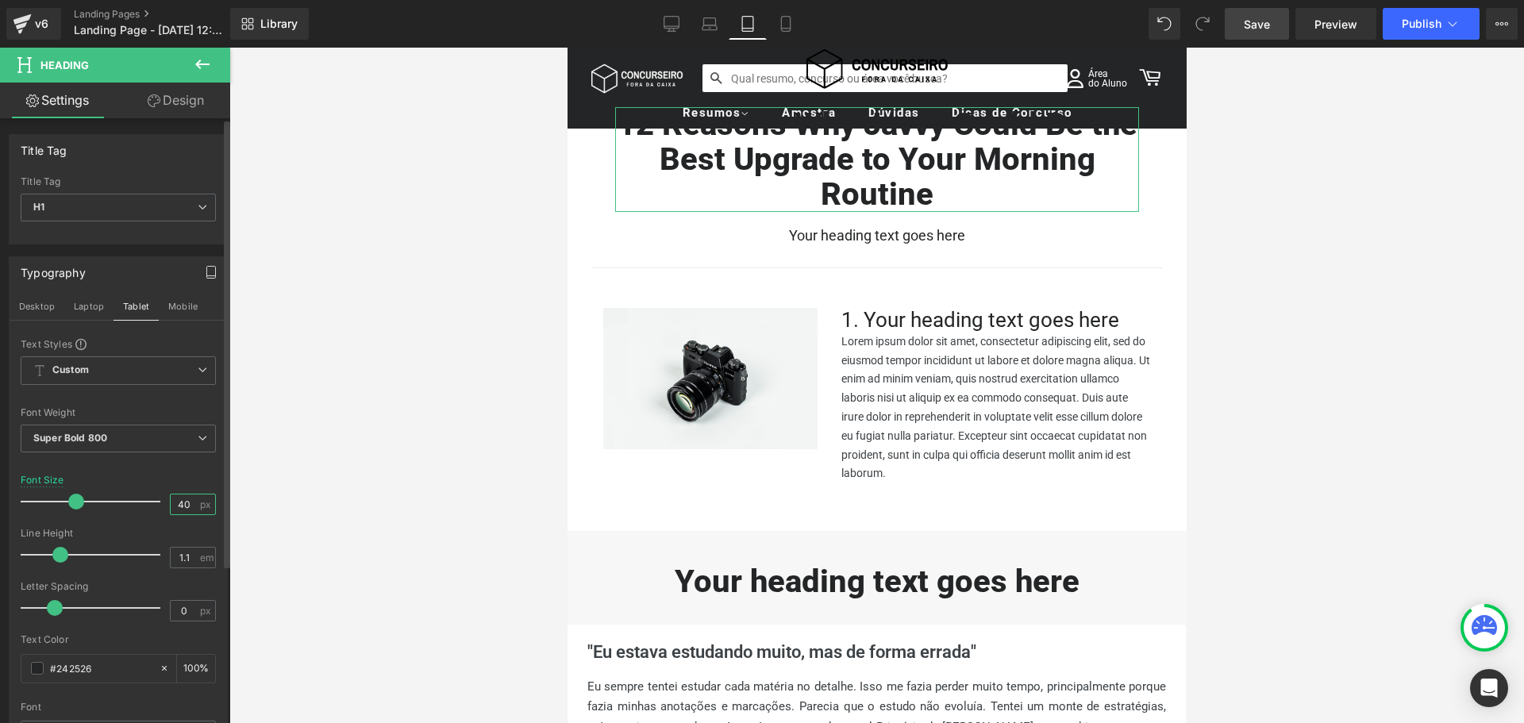
click at [185, 505] on input "40" at bounding box center [185, 505] width 28 height 20
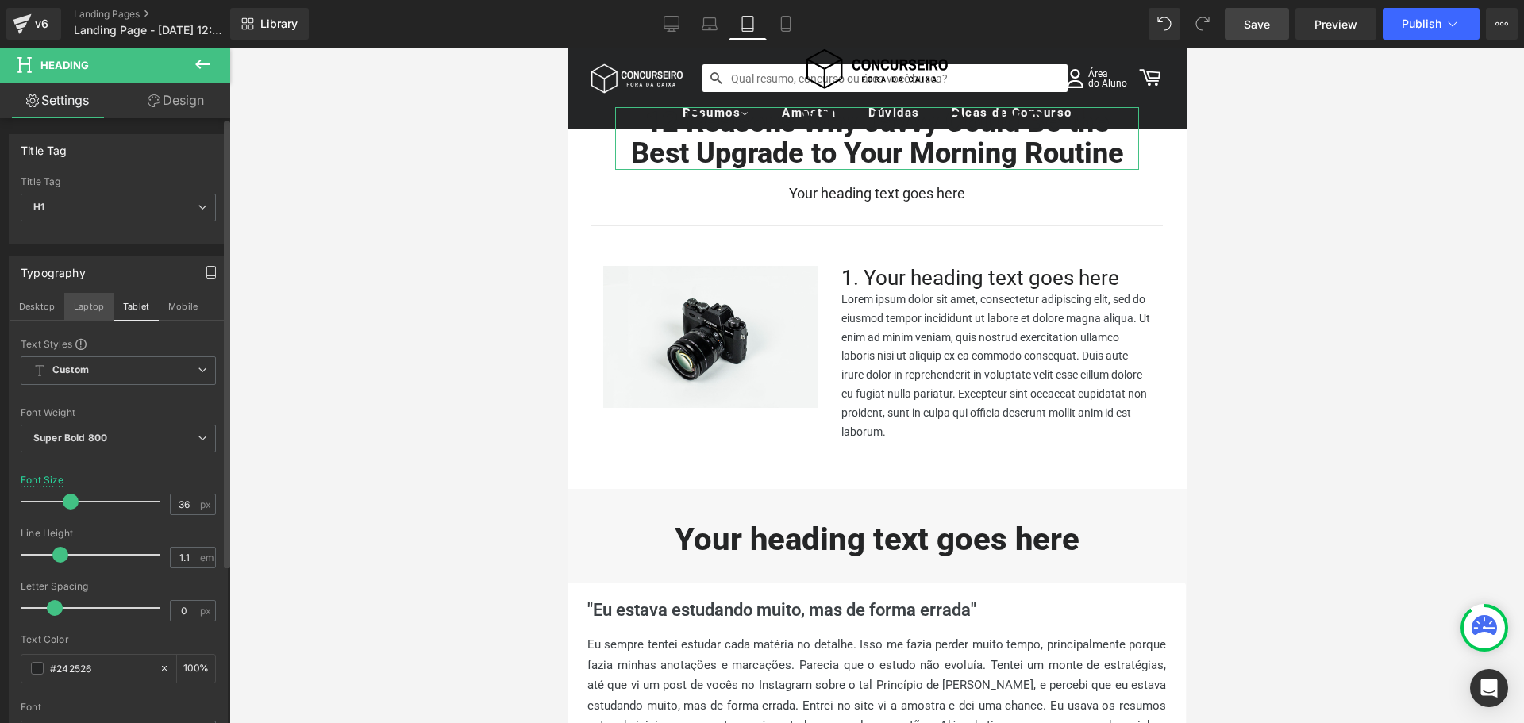
click at [84, 304] on button "Laptop" at bounding box center [88, 306] width 49 height 27
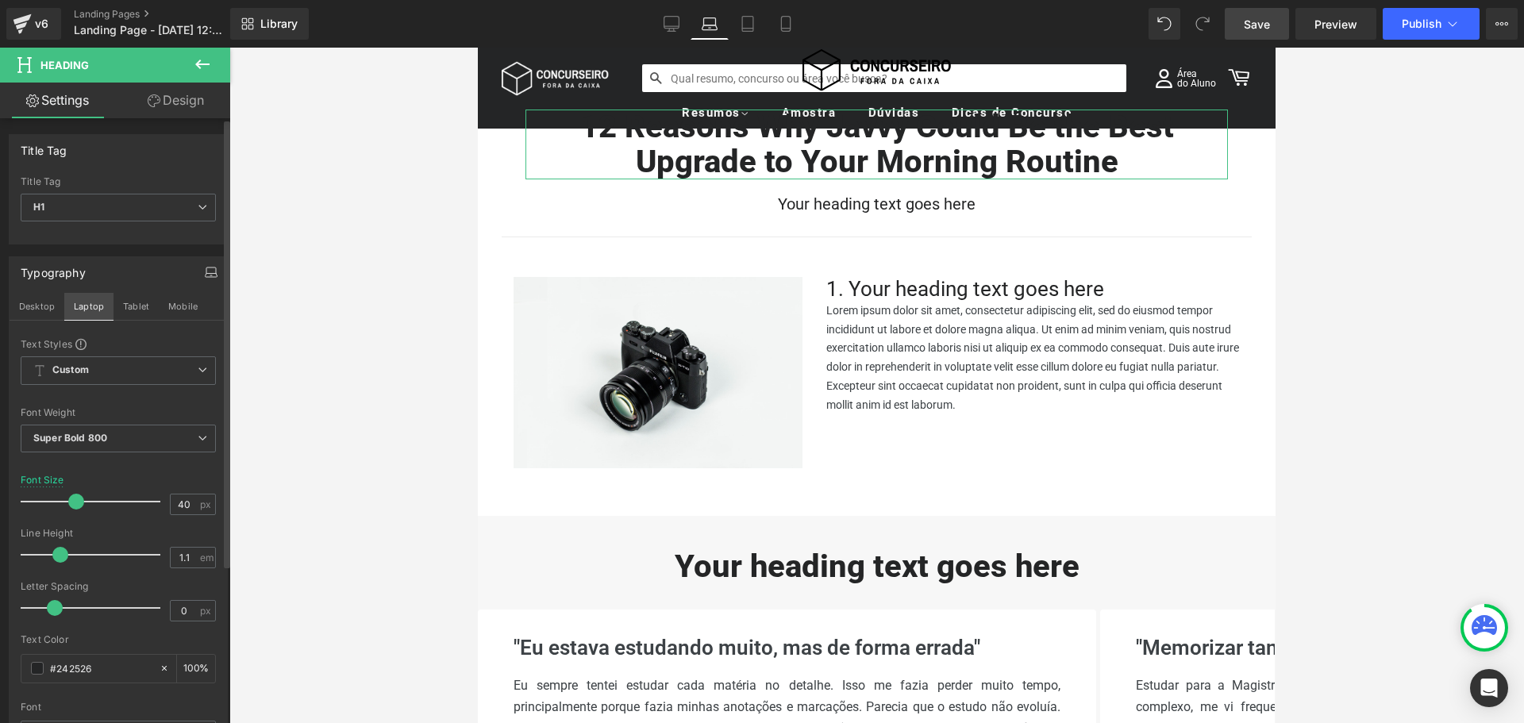
scroll to position [135, 0]
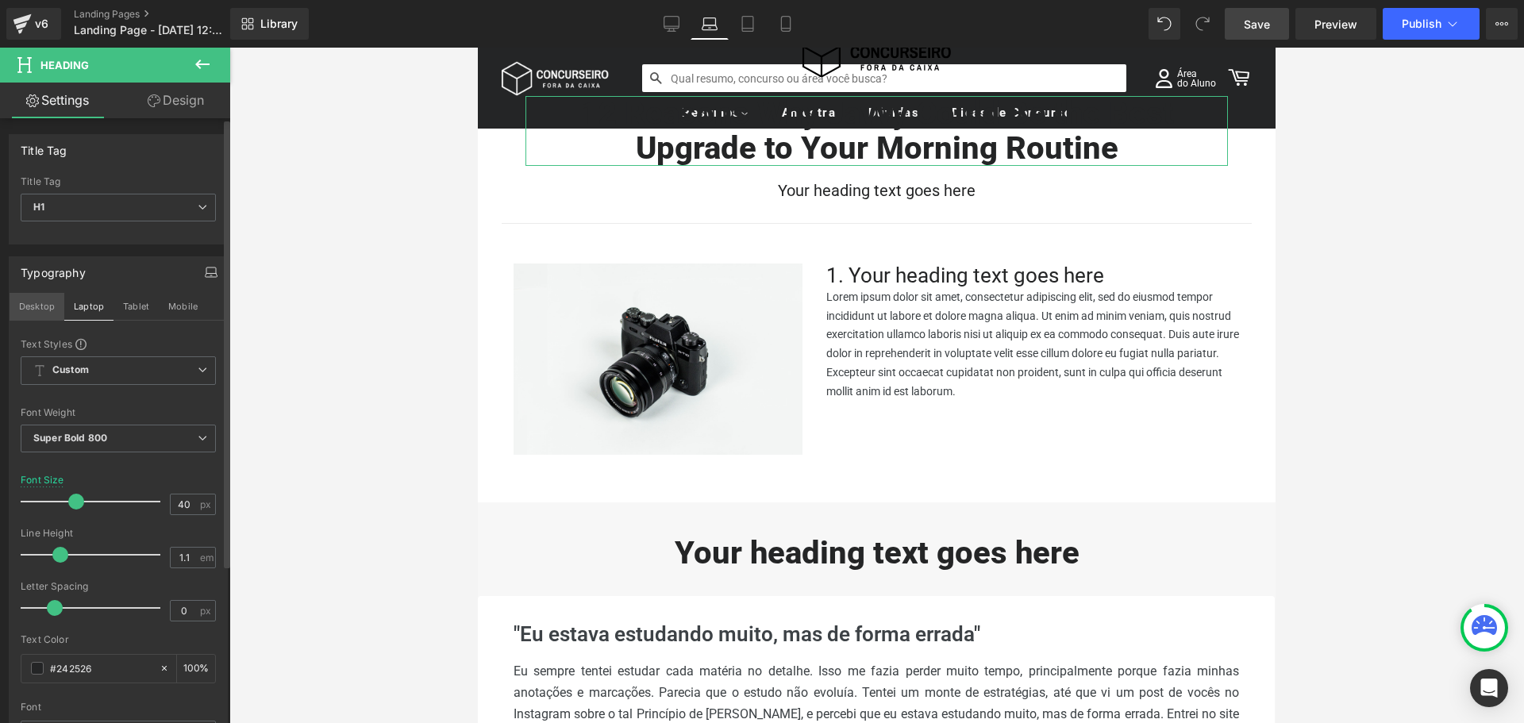
click at [43, 306] on button "Desktop" at bounding box center [37, 306] width 55 height 27
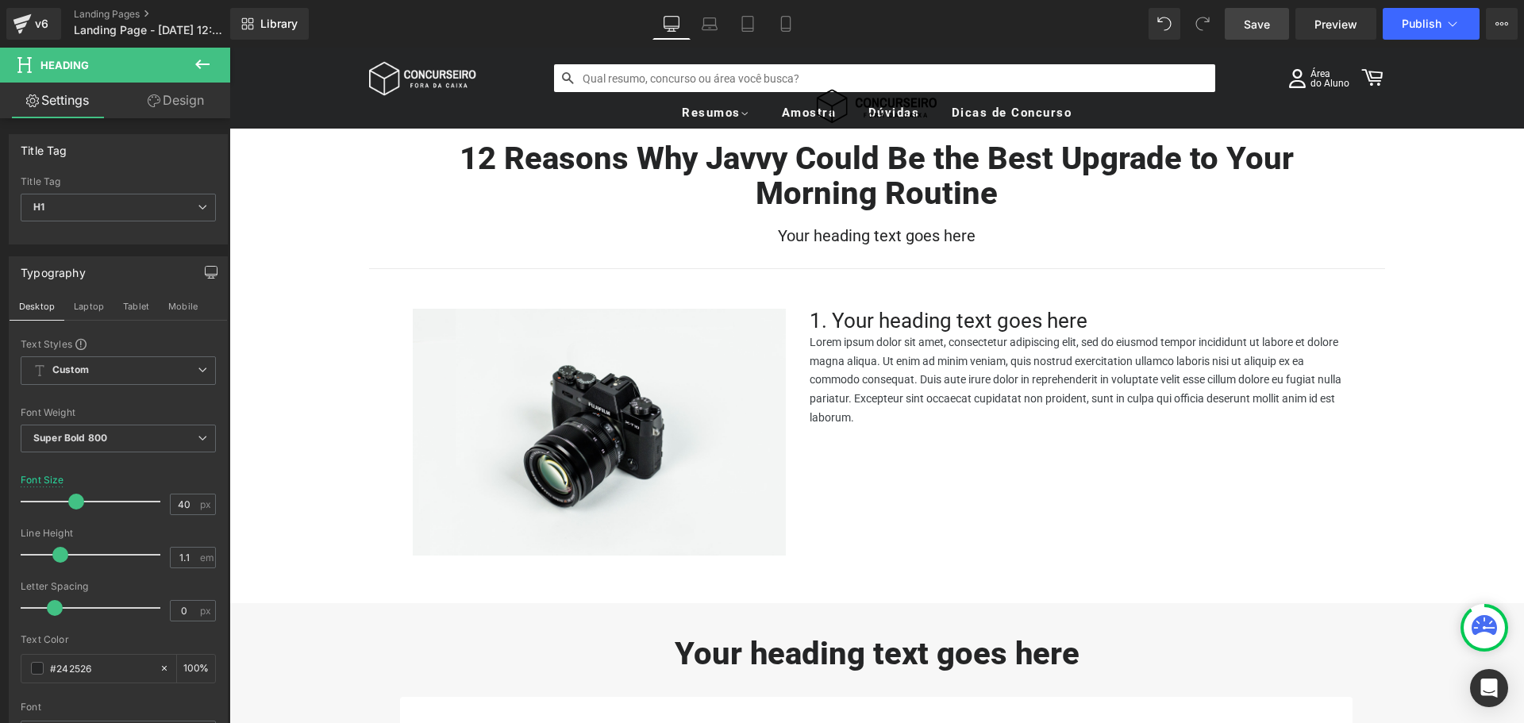
scroll to position [0, 0]
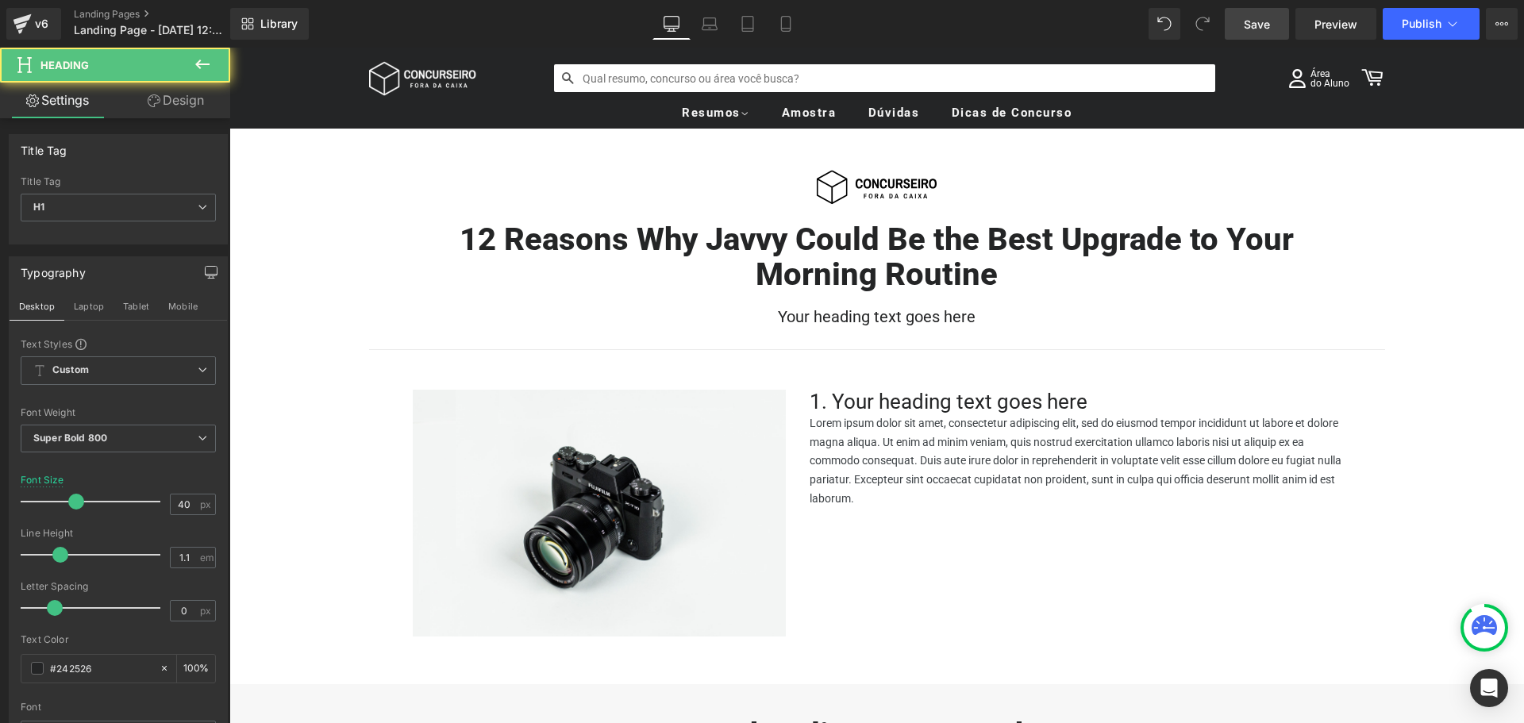
click at [451, 281] on h1 "12 Reasons Why Javvy Could Be the Best Upgrade to Your Morning Routine" at bounding box center [877, 257] width 905 height 70
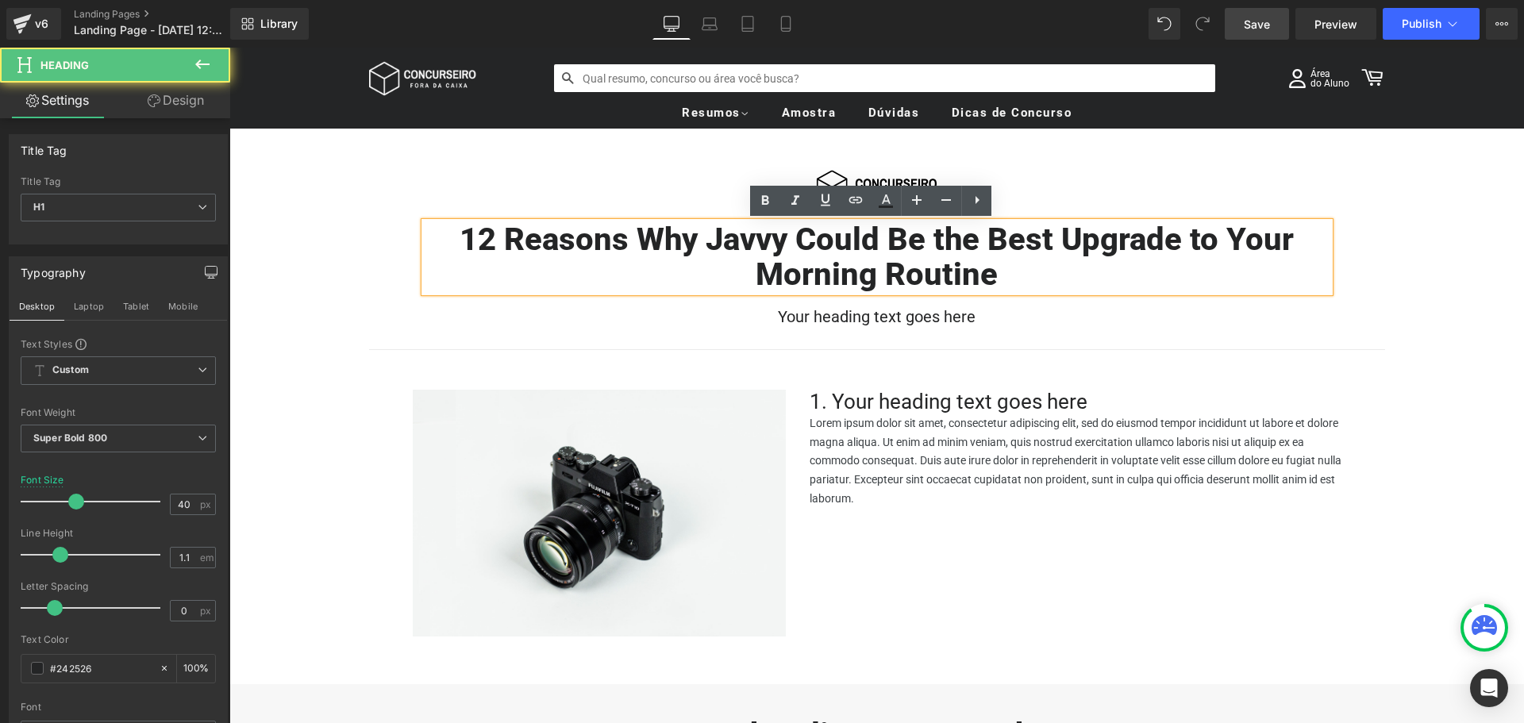
click at [414, 300] on div "12 Reasons Why Javvy Could Be the Best Upgrade to Your Morning Routine Heading …" at bounding box center [877, 273] width 953 height 103
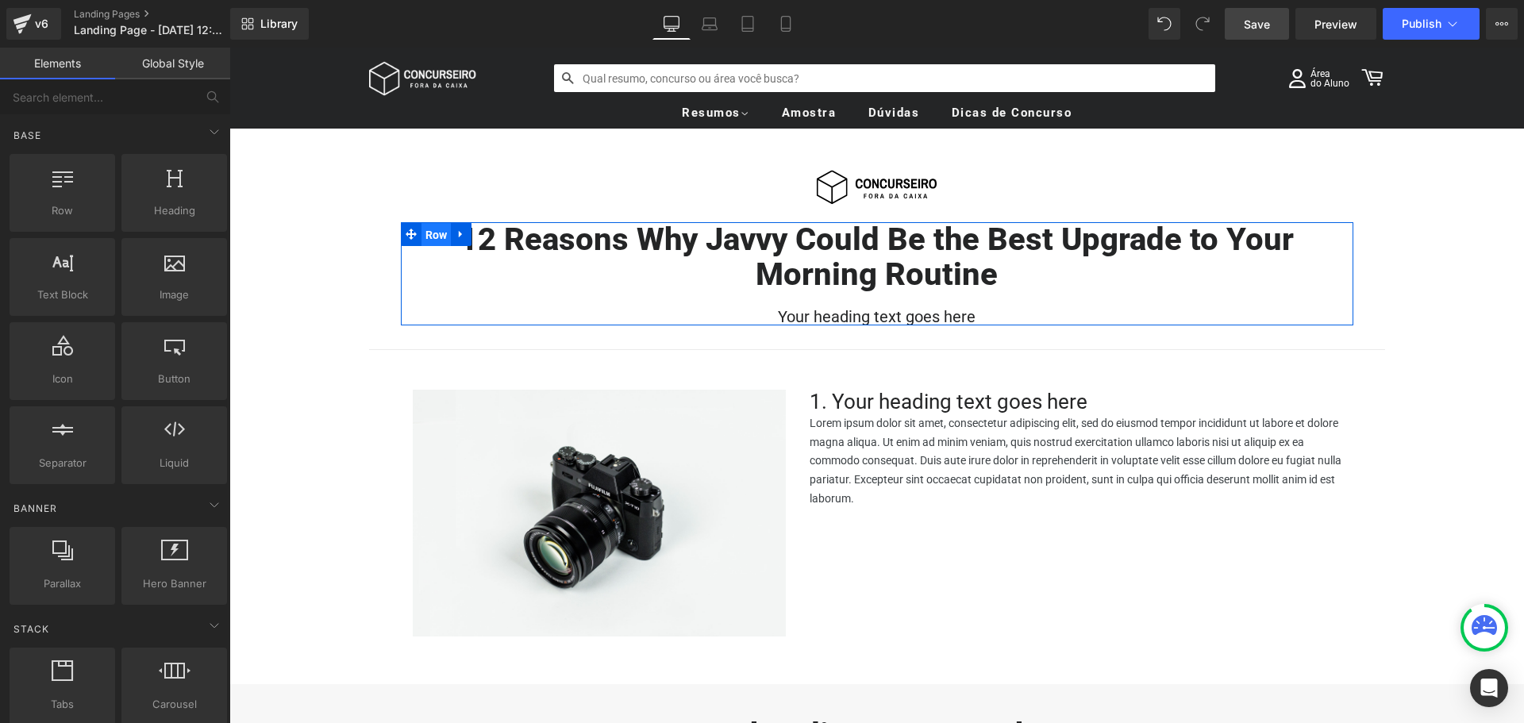
click at [437, 244] on span "Row" at bounding box center [437, 235] width 30 height 24
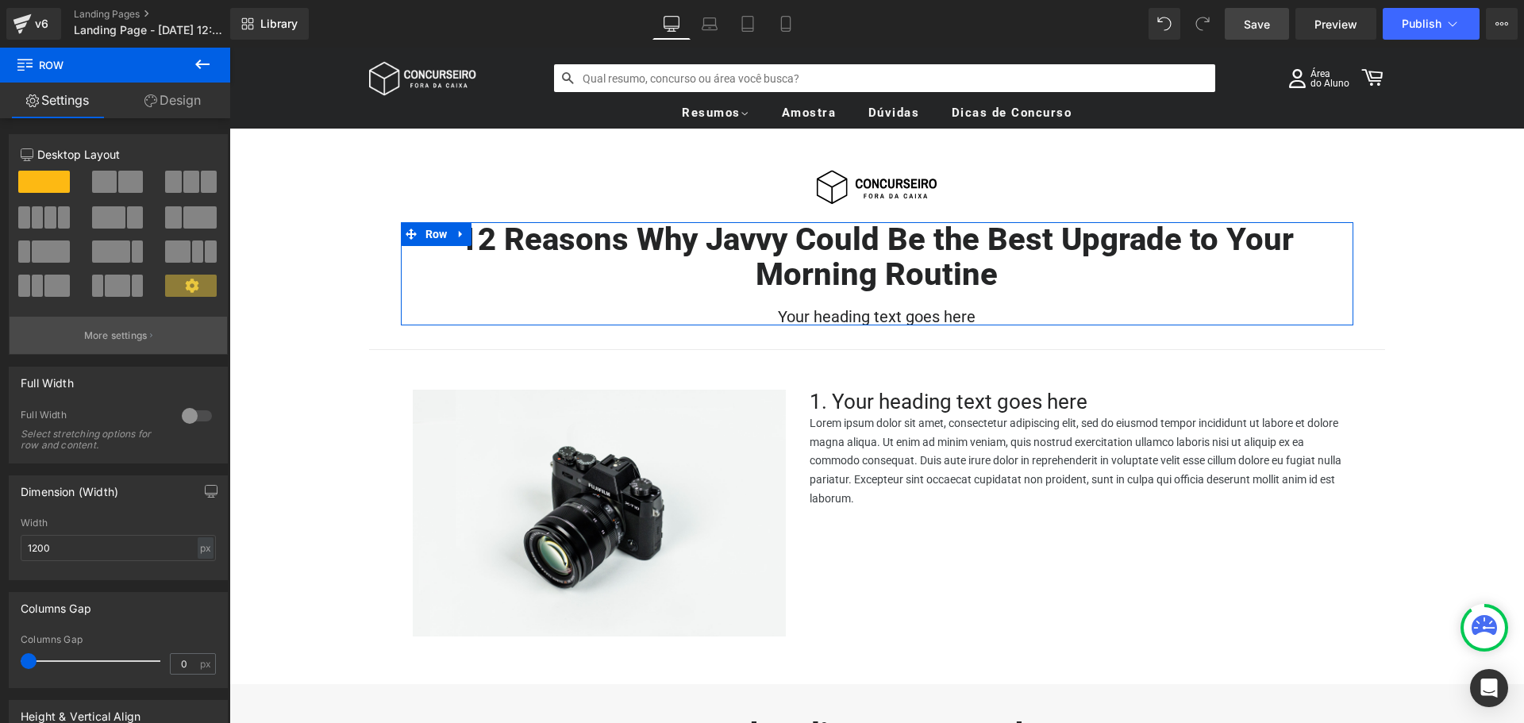
click at [116, 345] on button "More settings" at bounding box center [119, 335] width 218 height 37
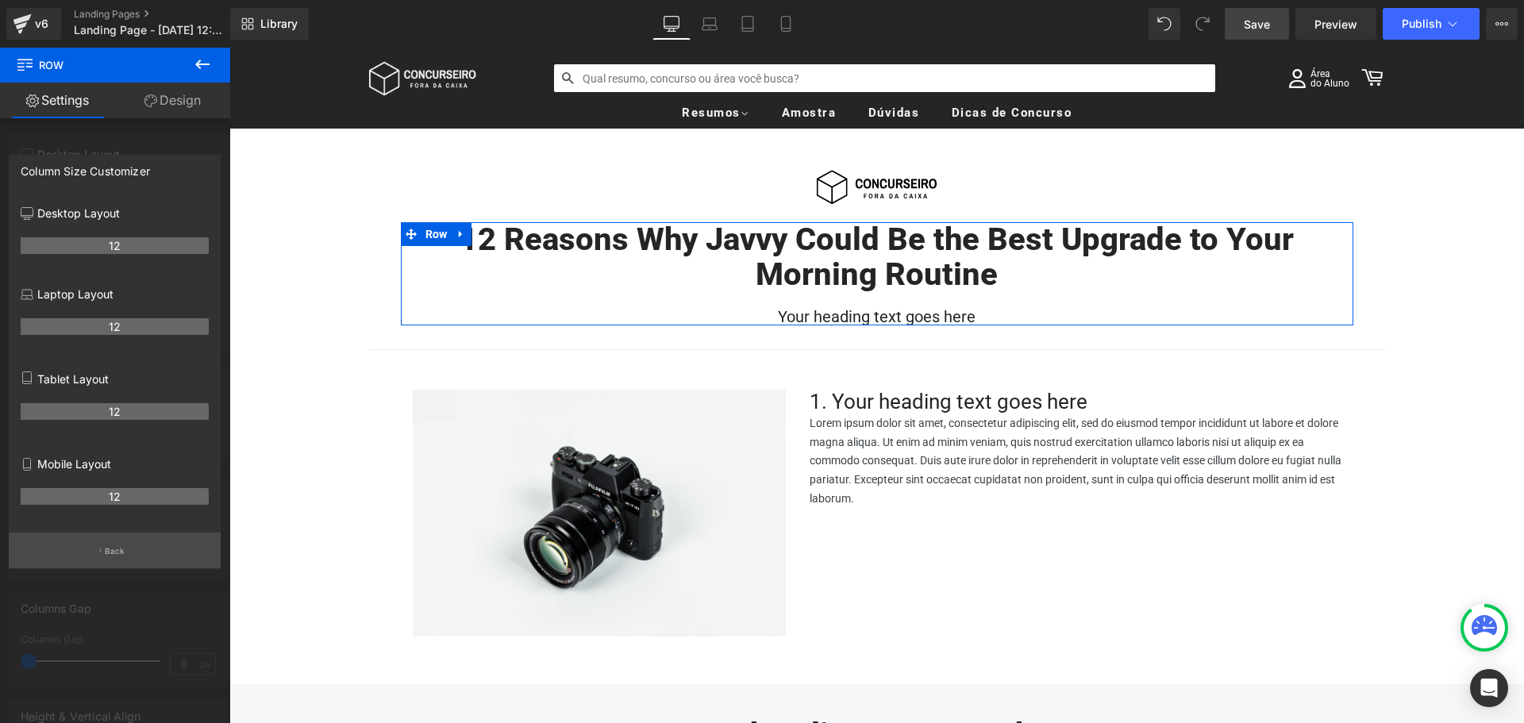
click at [122, 547] on p "Back" at bounding box center [115, 551] width 21 height 12
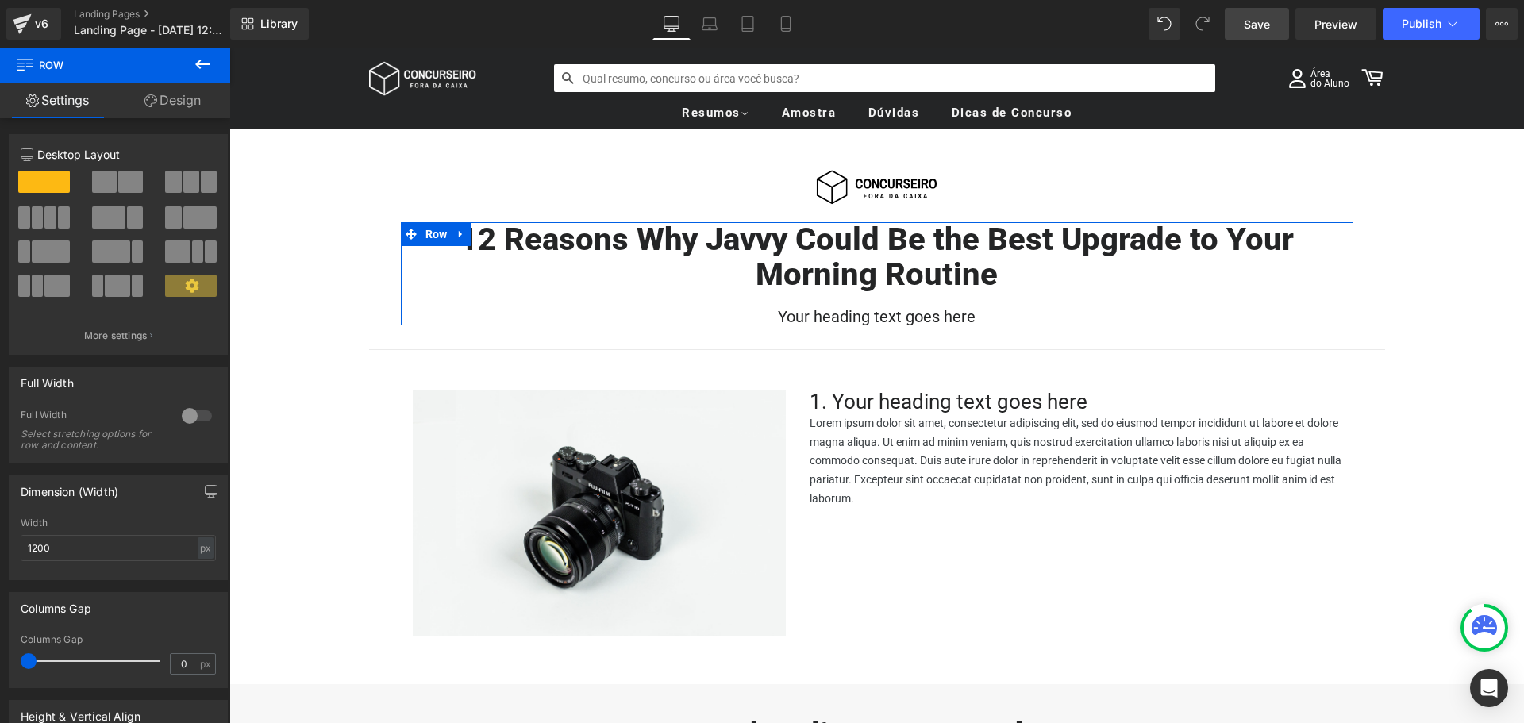
click at [175, 102] on link "Design" at bounding box center [172, 101] width 115 height 36
click at [0, 0] on div "Spacing" at bounding box center [0, 0] width 0 height 0
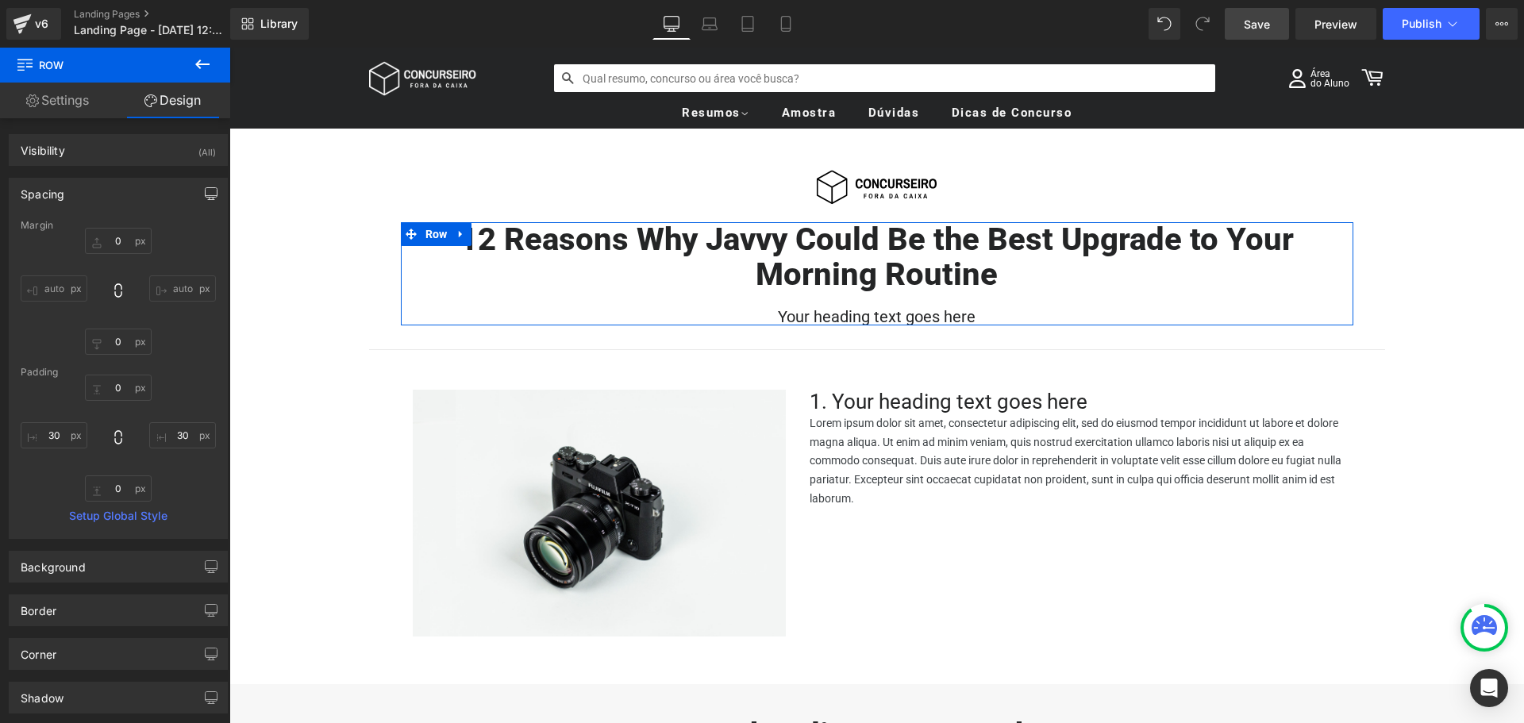
click at [213, 190] on button "button" at bounding box center [210, 194] width 25 height 30
click at [74, 229] on button "Laptop" at bounding box center [88, 227] width 49 height 27
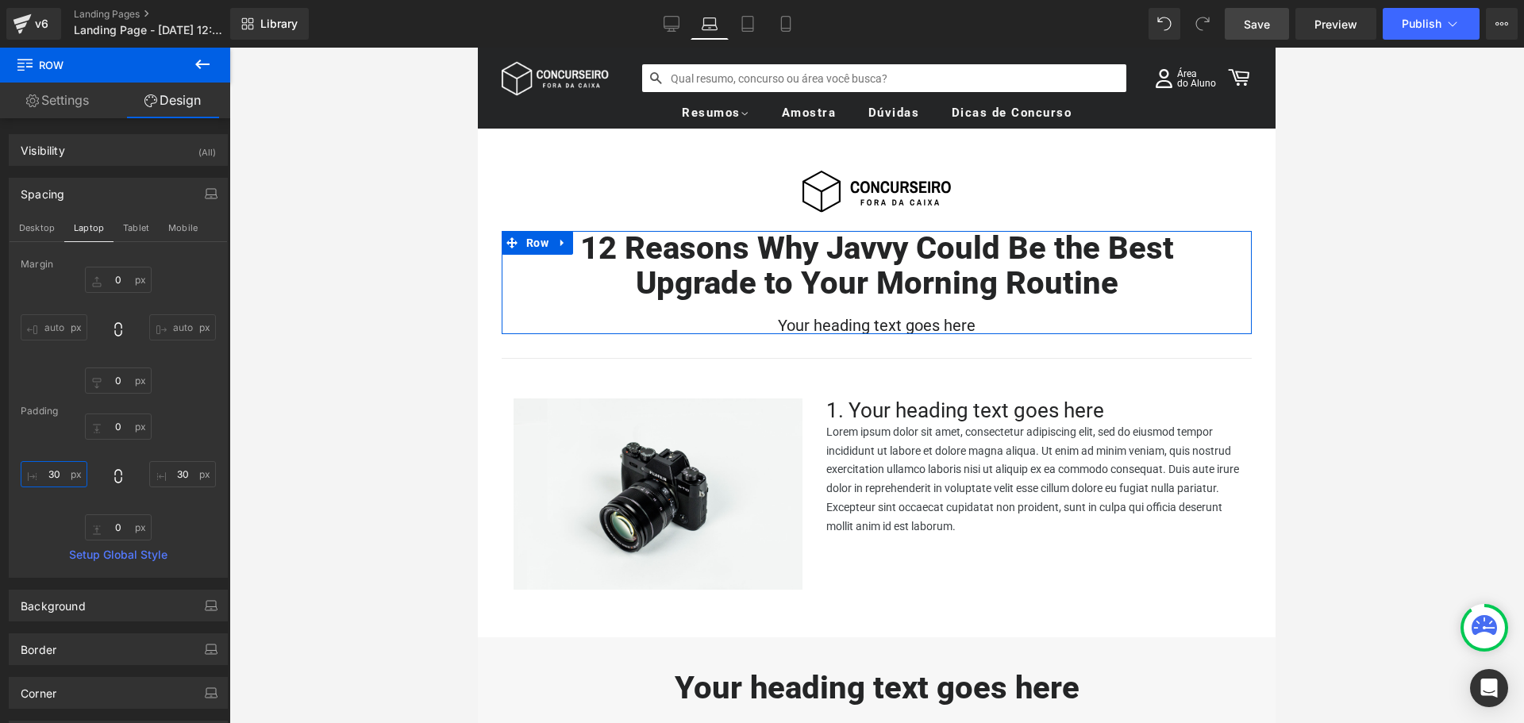
click at [63, 472] on input "30" at bounding box center [54, 474] width 67 height 26
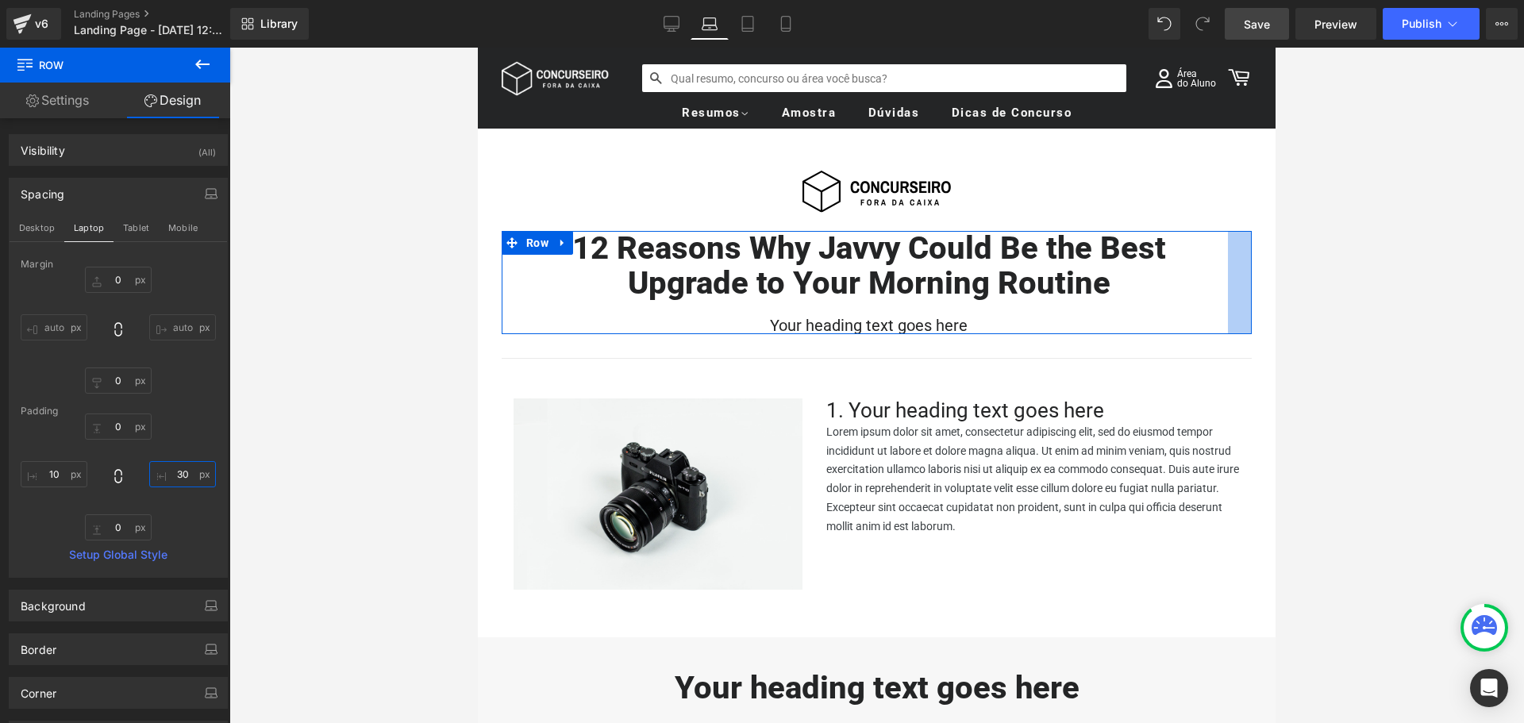
click at [175, 473] on input "30" at bounding box center [182, 474] width 67 height 26
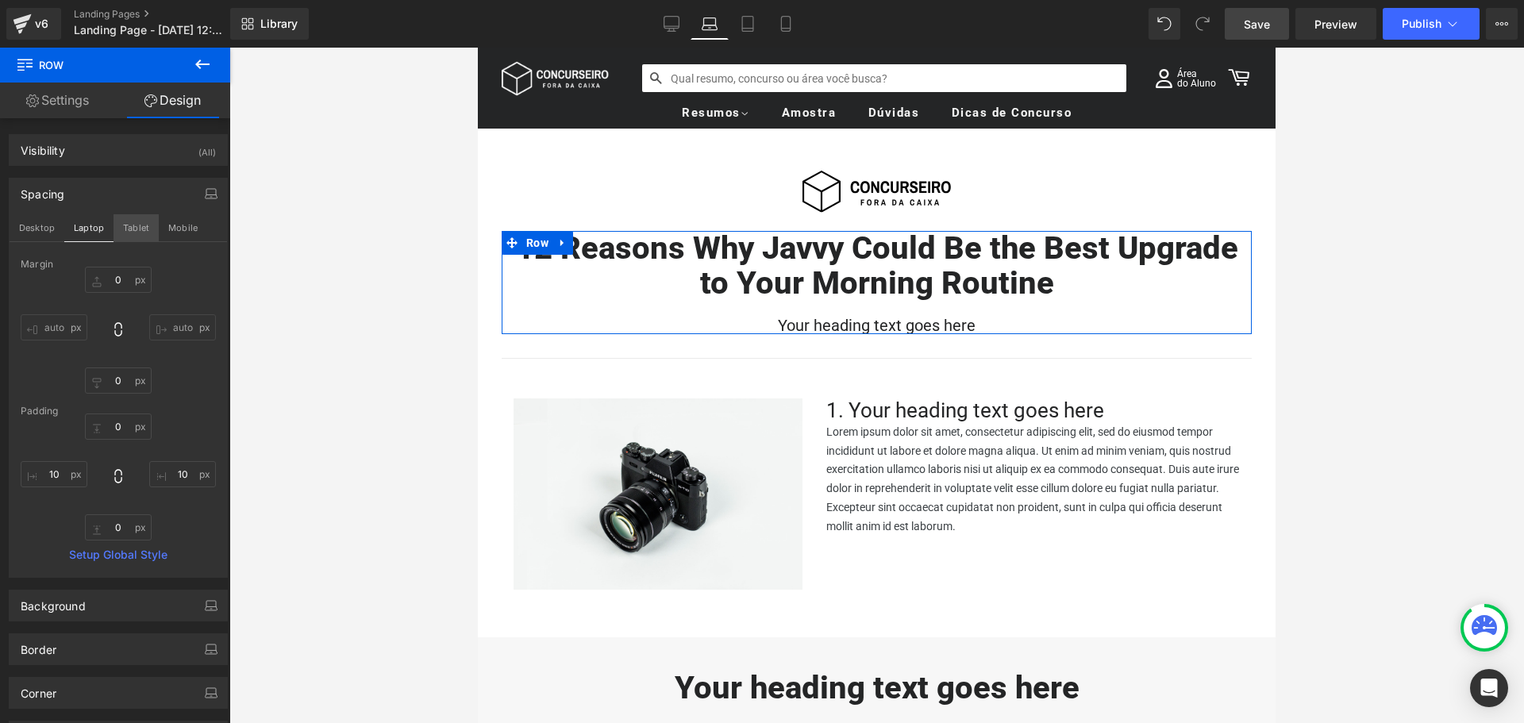
click at [143, 229] on button "Tablet" at bounding box center [136, 227] width 45 height 27
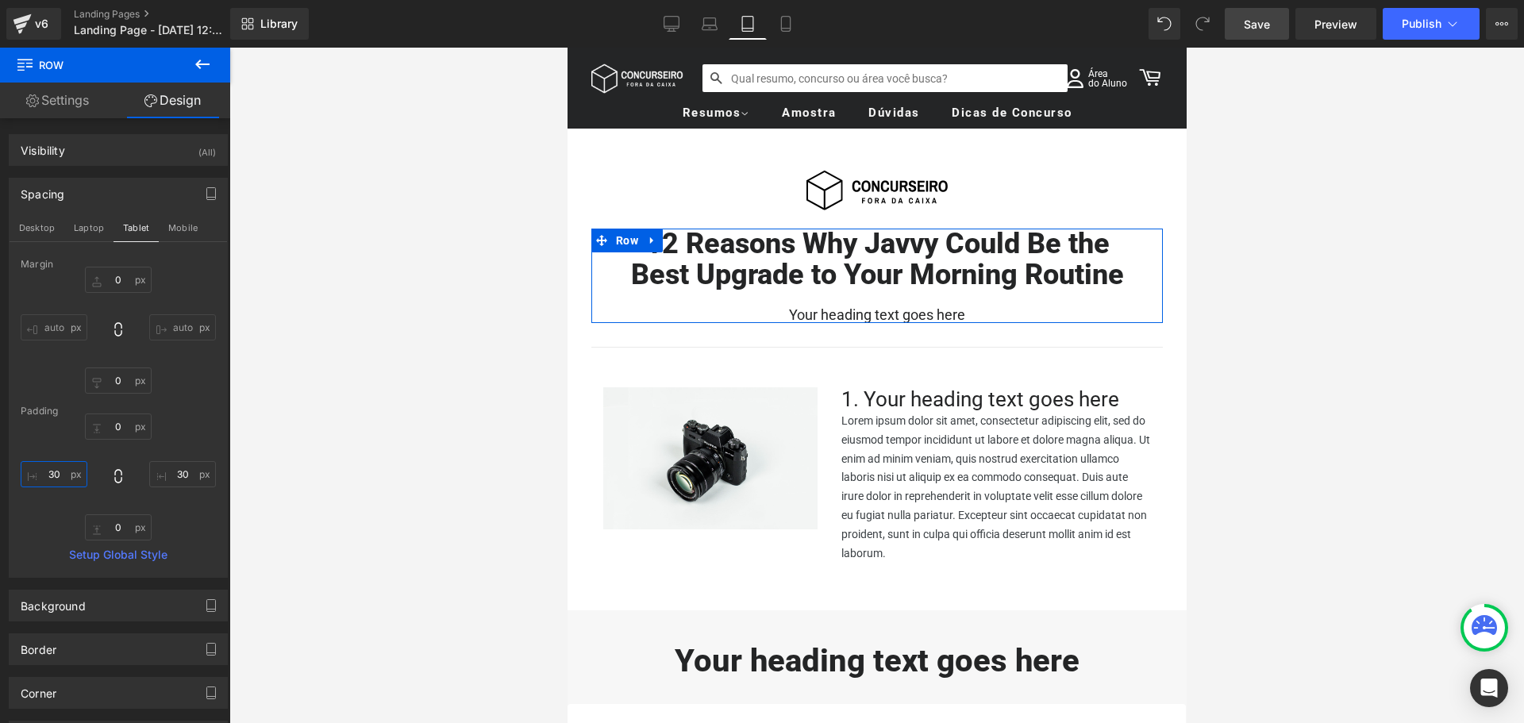
click at [64, 464] on input "30" at bounding box center [54, 474] width 67 height 26
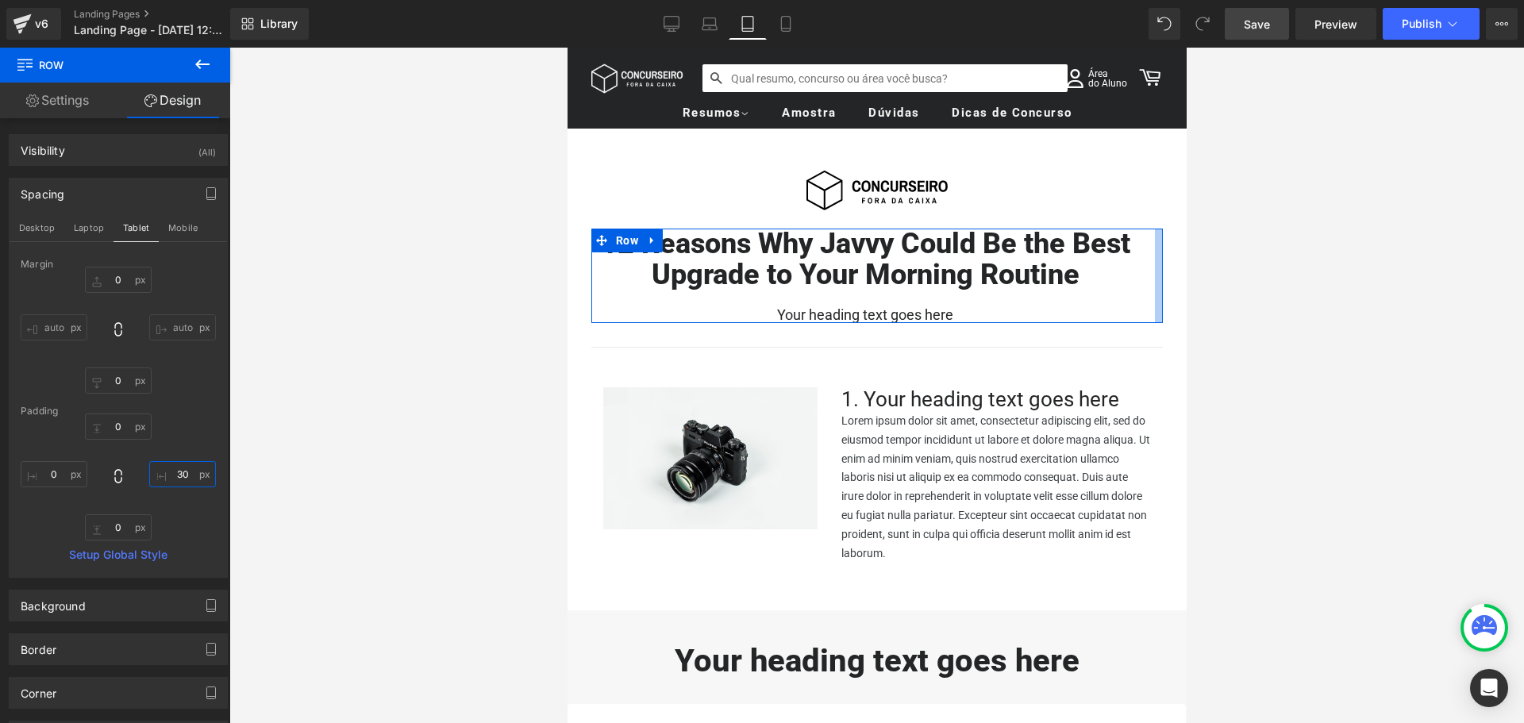
click at [177, 472] on input "30" at bounding box center [182, 474] width 67 height 26
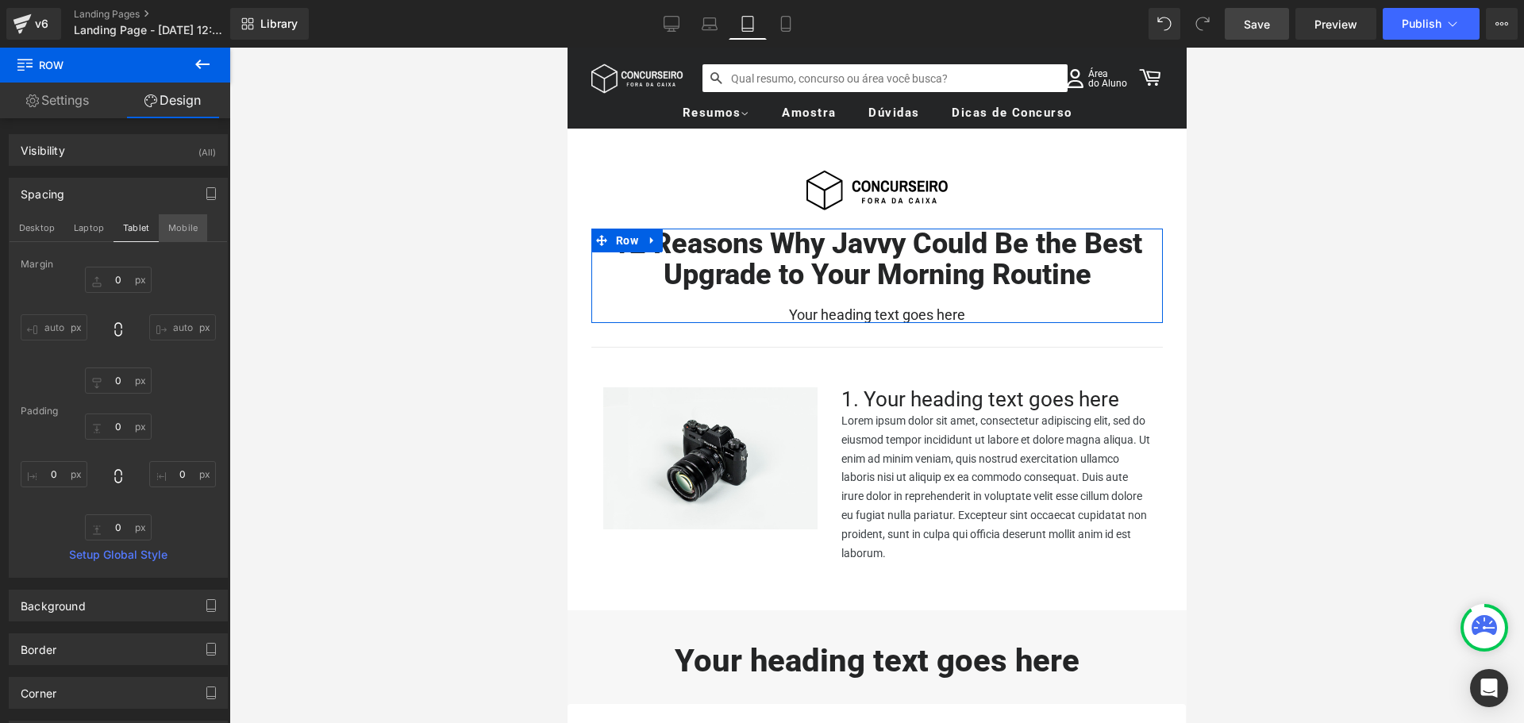
click at [173, 225] on button "Mobile" at bounding box center [183, 227] width 48 height 27
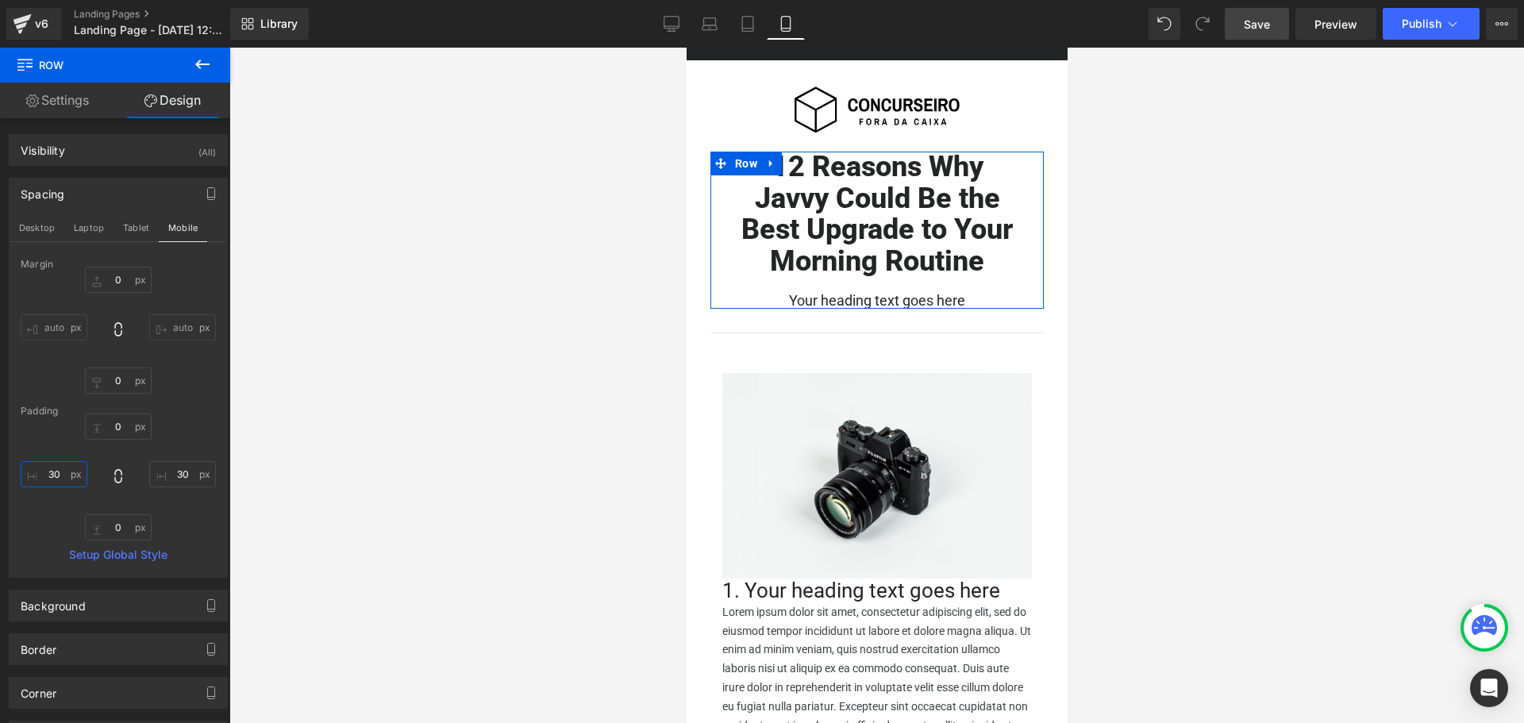
click at [58, 476] on input "30" at bounding box center [54, 474] width 67 height 26
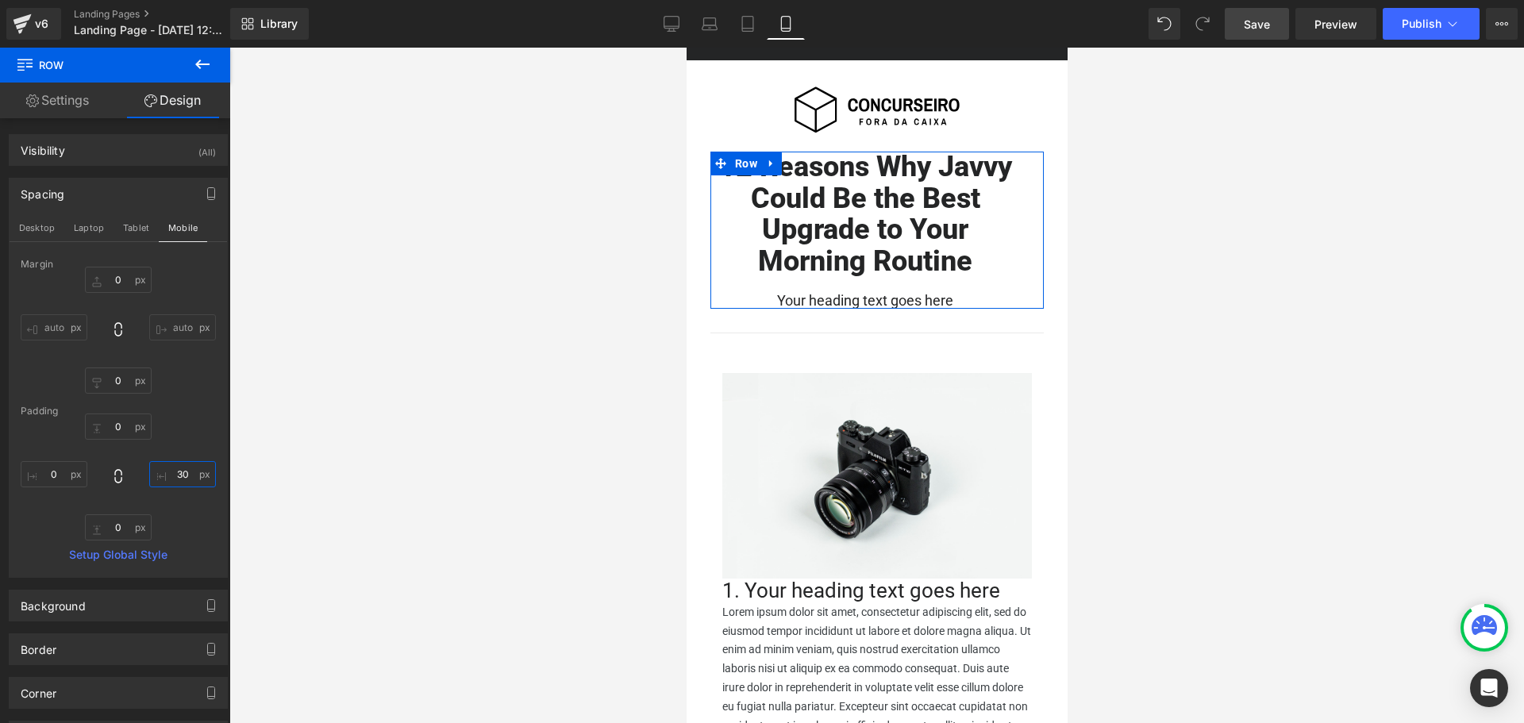
click at [179, 477] on input "30" at bounding box center [182, 474] width 67 height 26
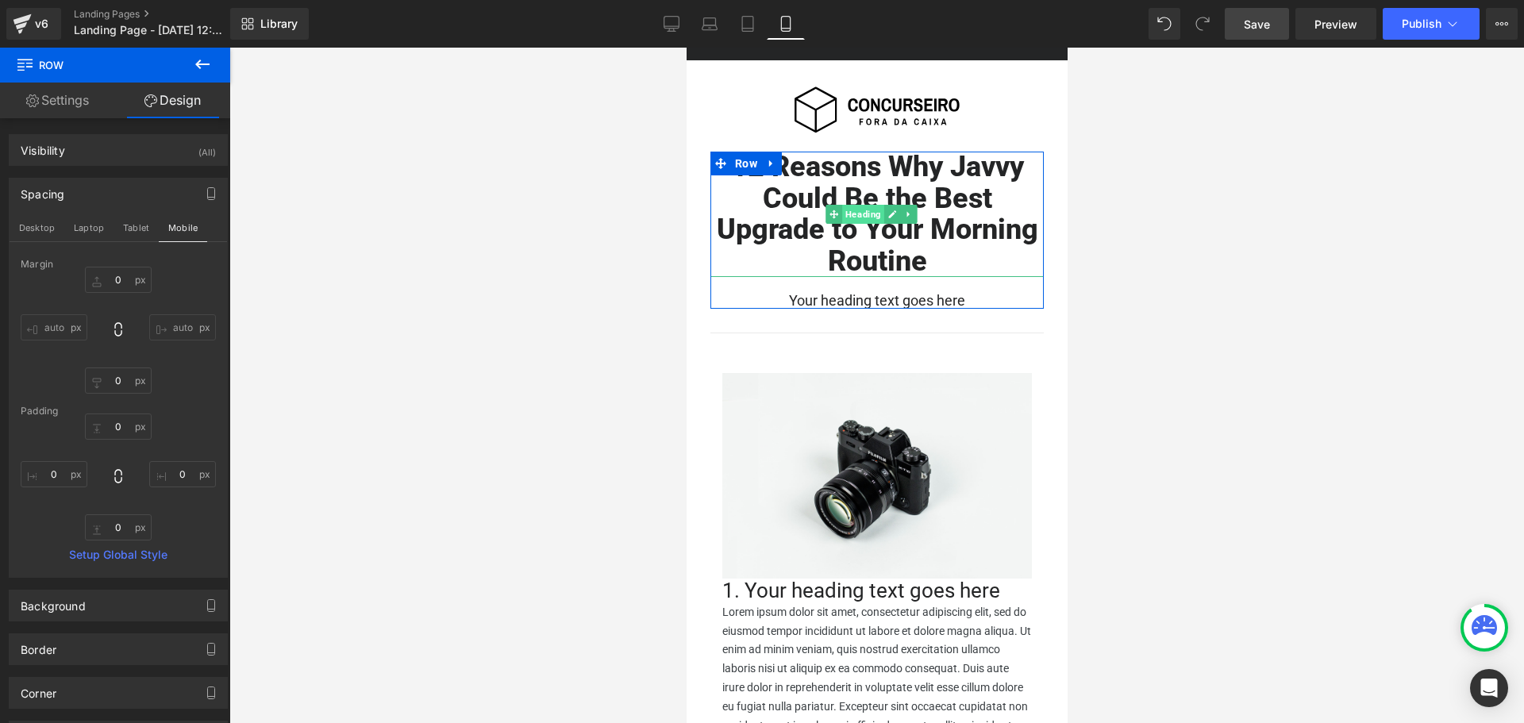
click at [863, 214] on span "Heading" at bounding box center [862, 214] width 42 height 19
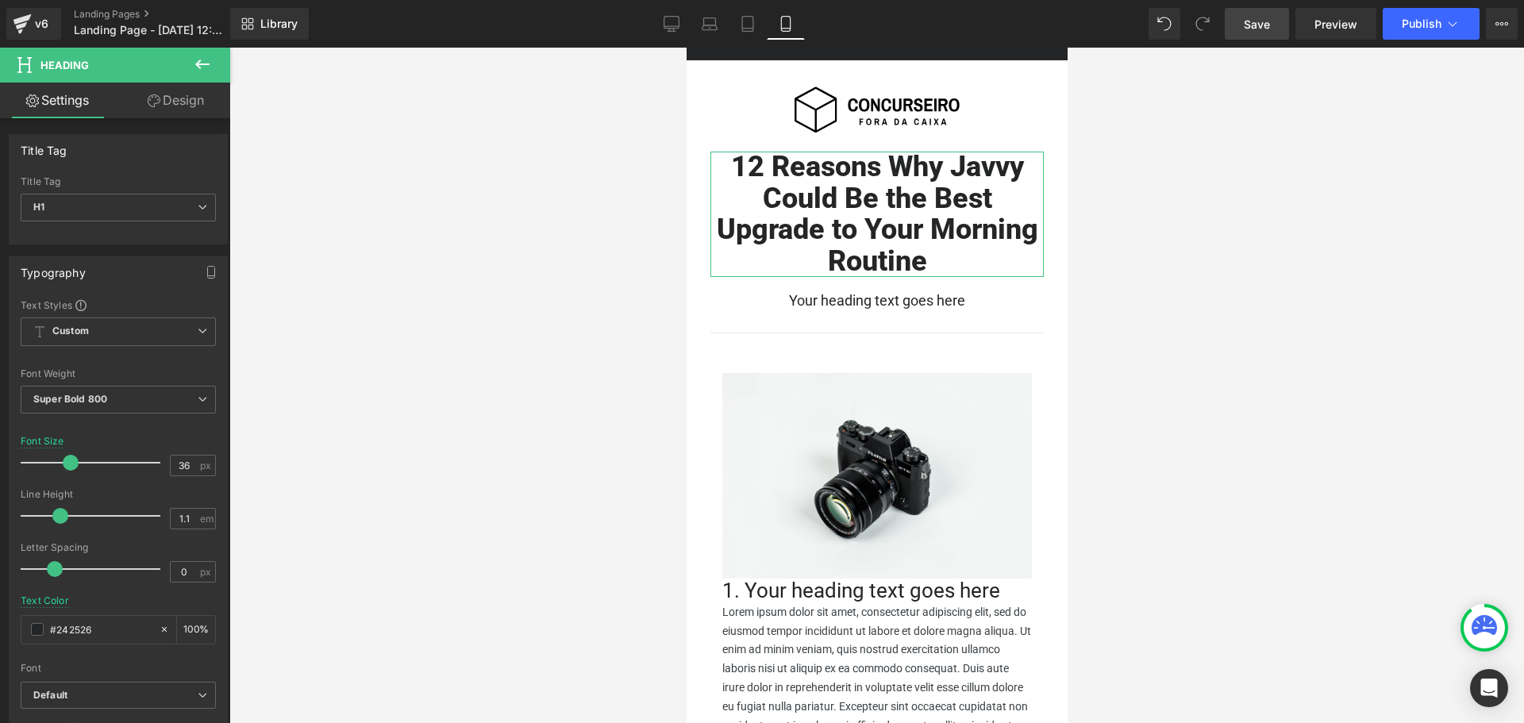
click at [175, 101] on link "Design" at bounding box center [175, 101] width 115 height 36
click at [52, 98] on link "Settings" at bounding box center [57, 101] width 115 height 36
click at [183, 467] on input "36" at bounding box center [185, 466] width 28 height 20
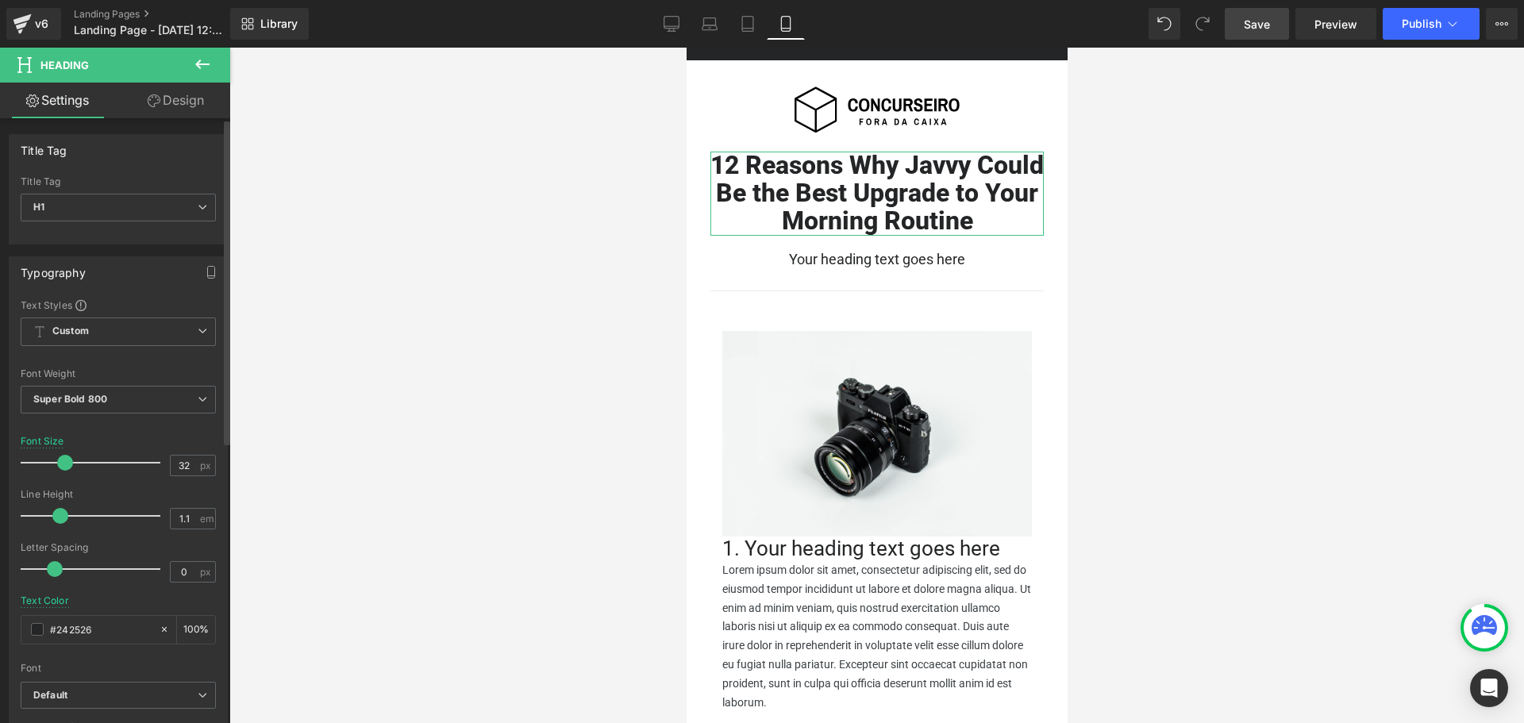
click at [206, 429] on div at bounding box center [118, 427] width 195 height 10
click at [180, 444] on div "Font Size 32 px" at bounding box center [118, 462] width 195 height 53
click at [201, 280] on button "button" at bounding box center [210, 272] width 25 height 30
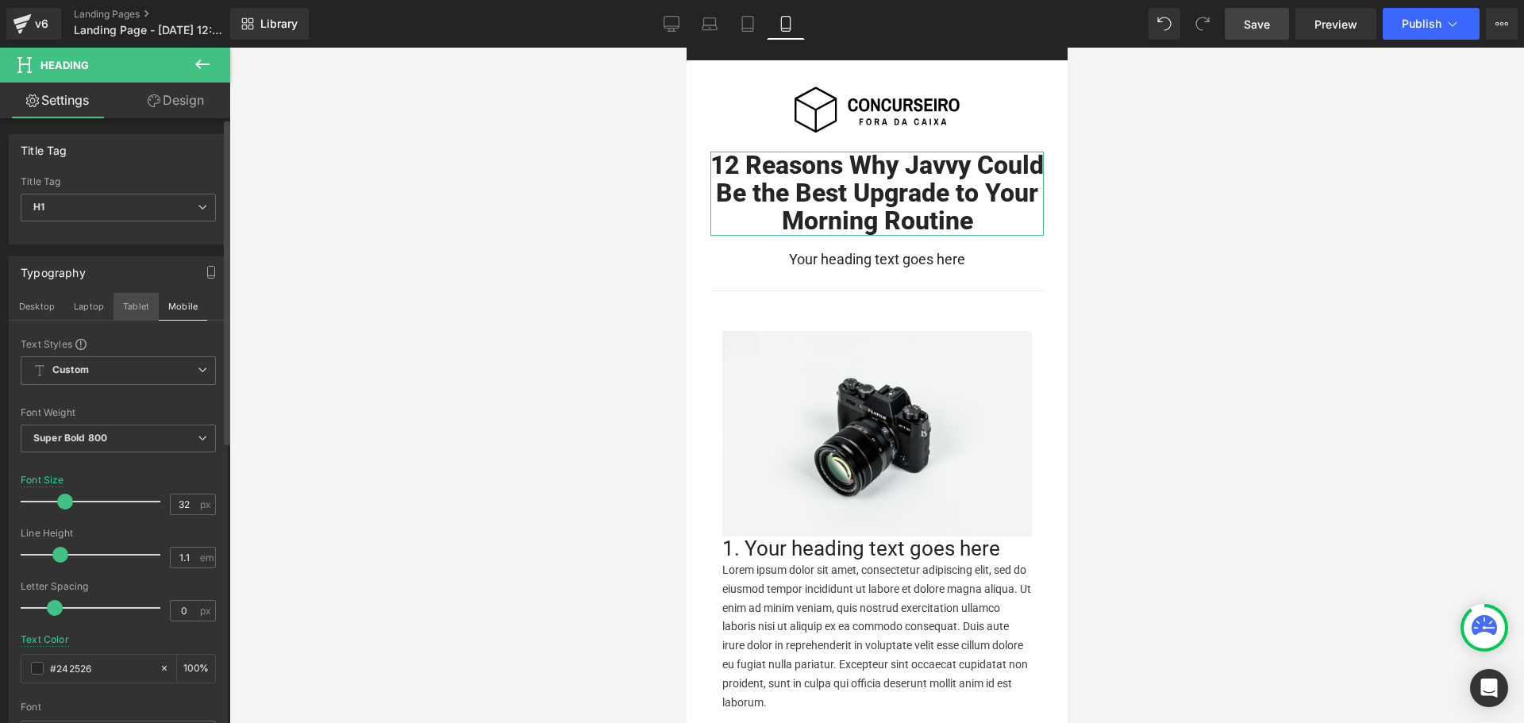
click at [141, 307] on button "Tablet" at bounding box center [136, 306] width 45 height 27
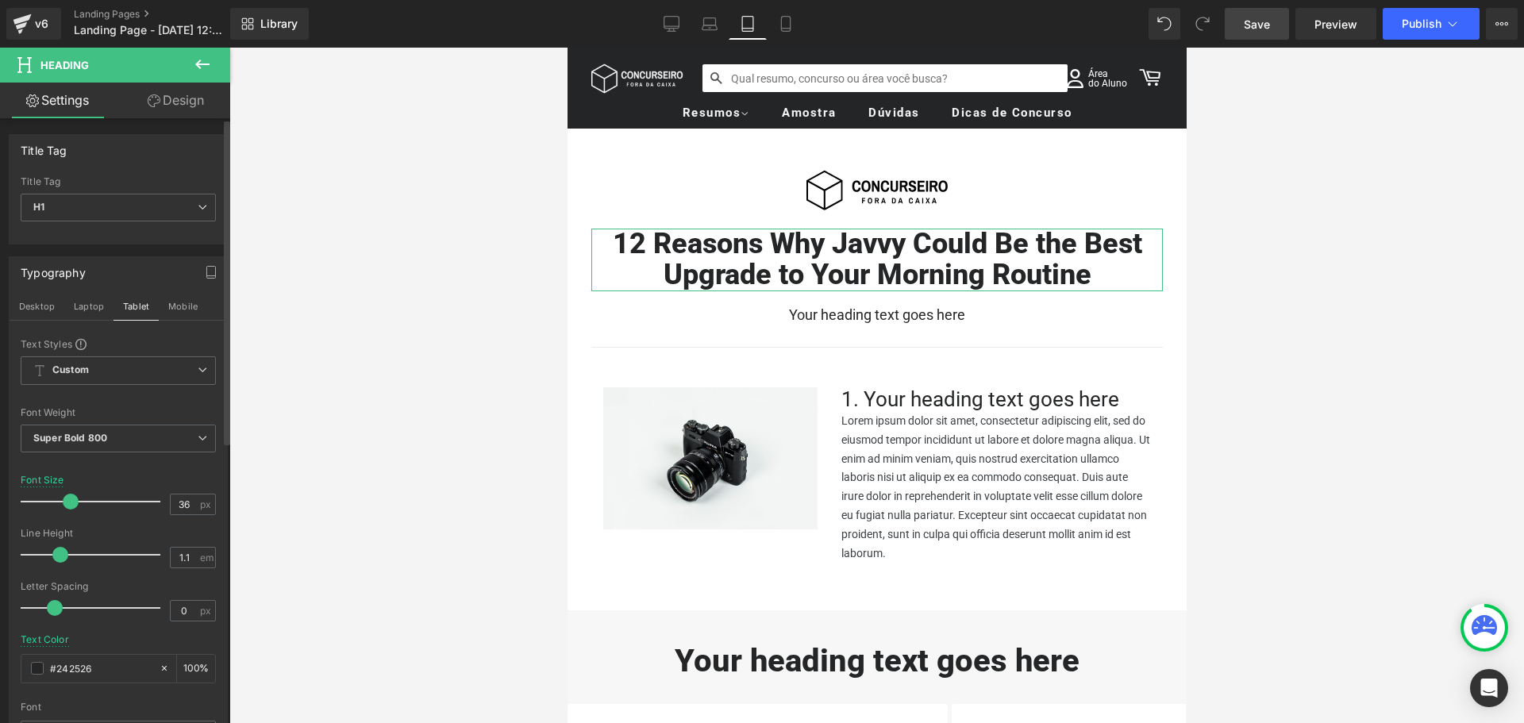
scroll to position [121, 0]
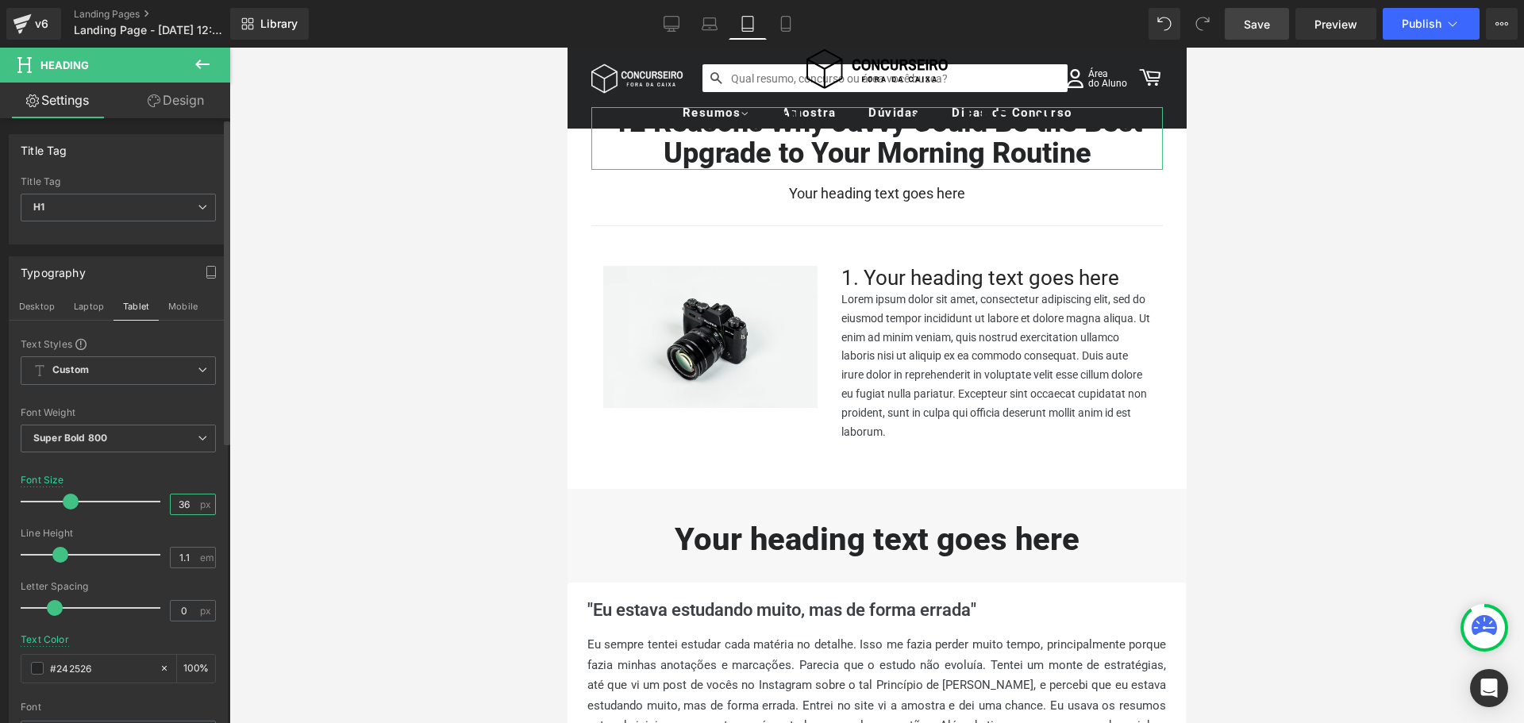
click at [184, 497] on input "36" at bounding box center [185, 505] width 28 height 20
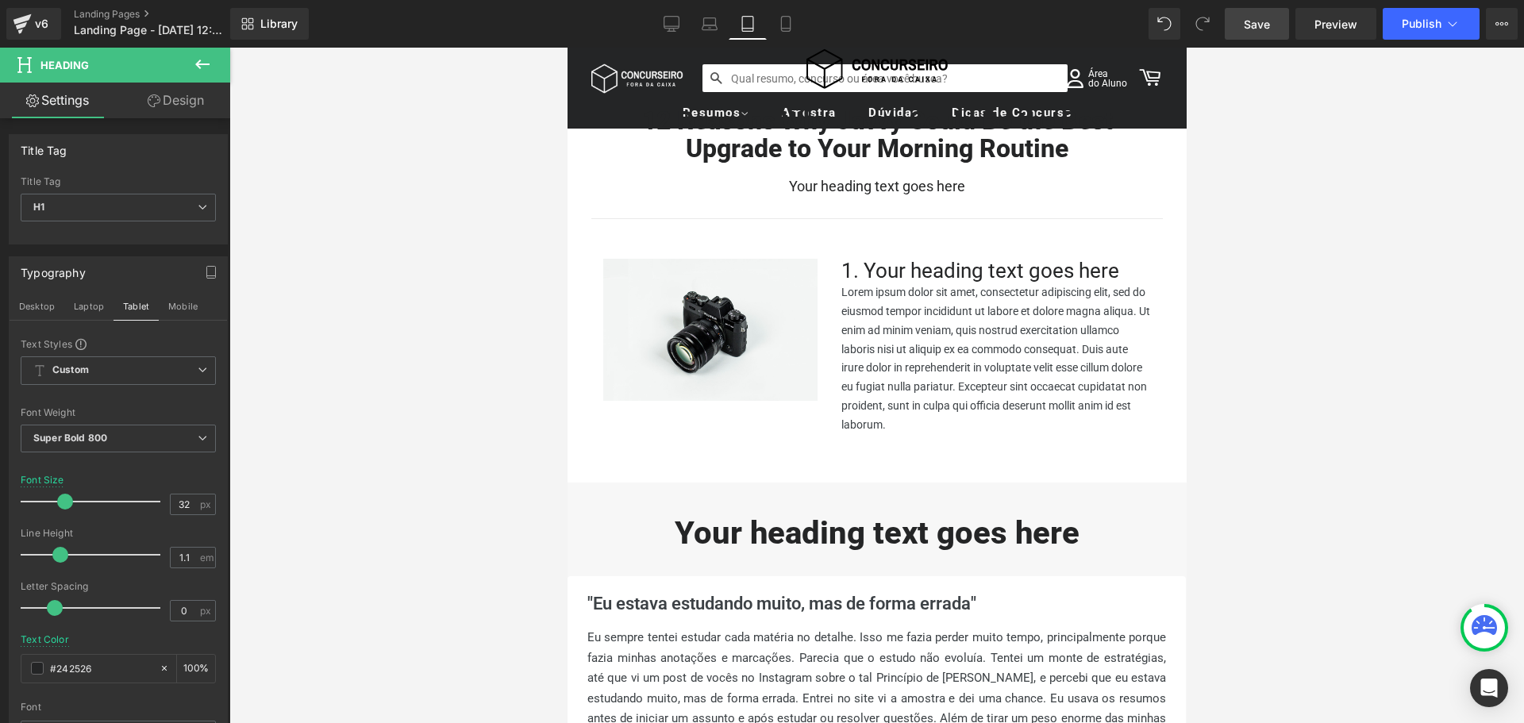
click at [407, 364] on div at bounding box center [876, 386] width 1295 height 676
click at [1242, 29] on link "Save" at bounding box center [1257, 24] width 64 height 32
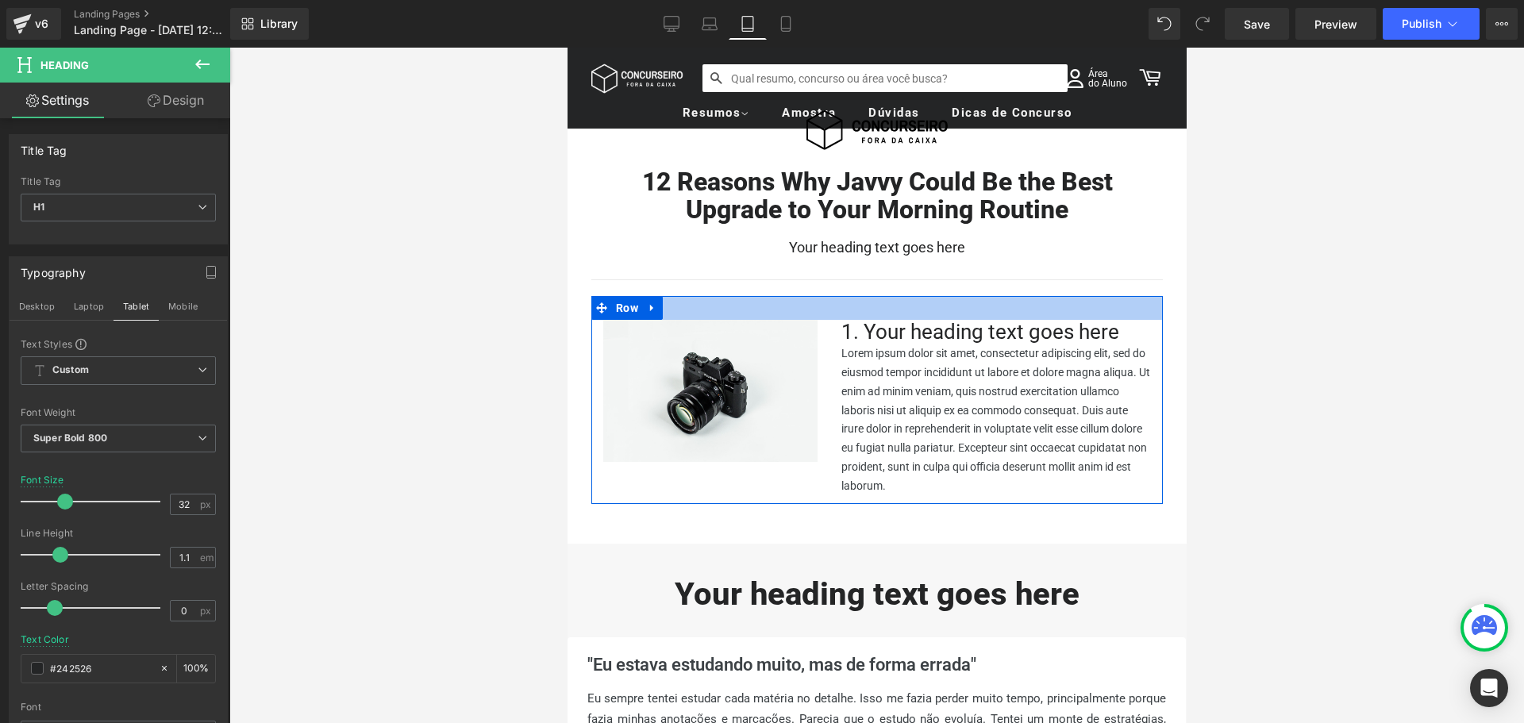
scroll to position [0, 0]
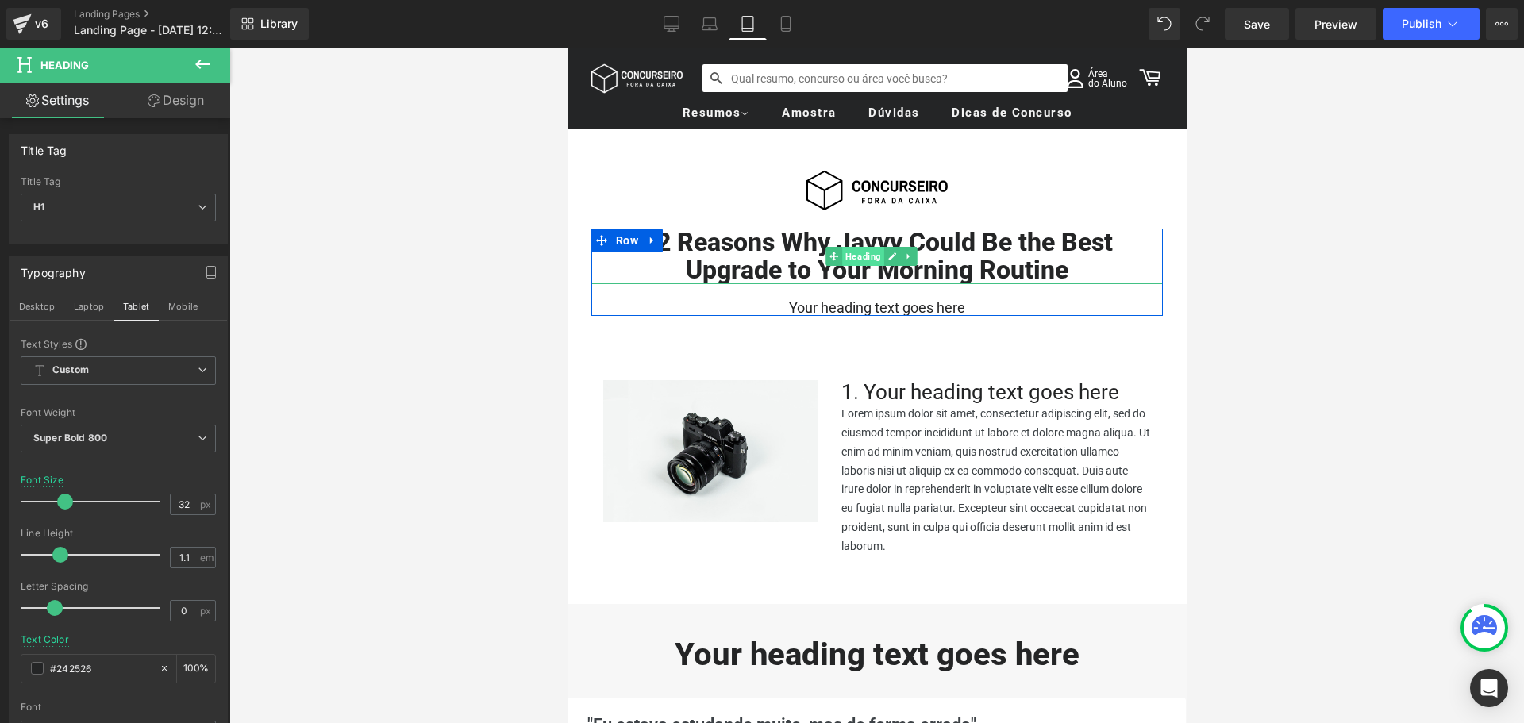
click at [875, 256] on span "Heading" at bounding box center [862, 256] width 42 height 19
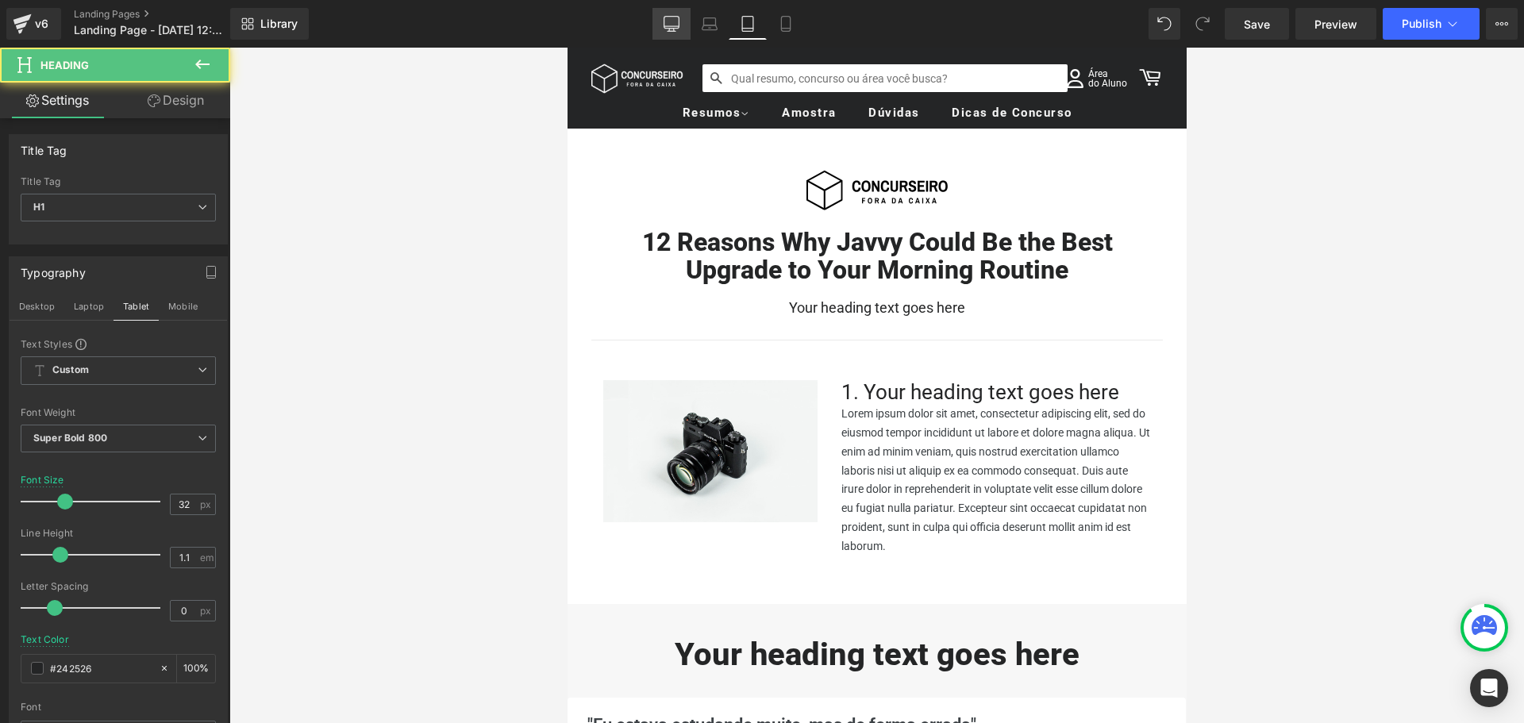
click at [672, 31] on icon at bounding box center [672, 31] width 8 height 0
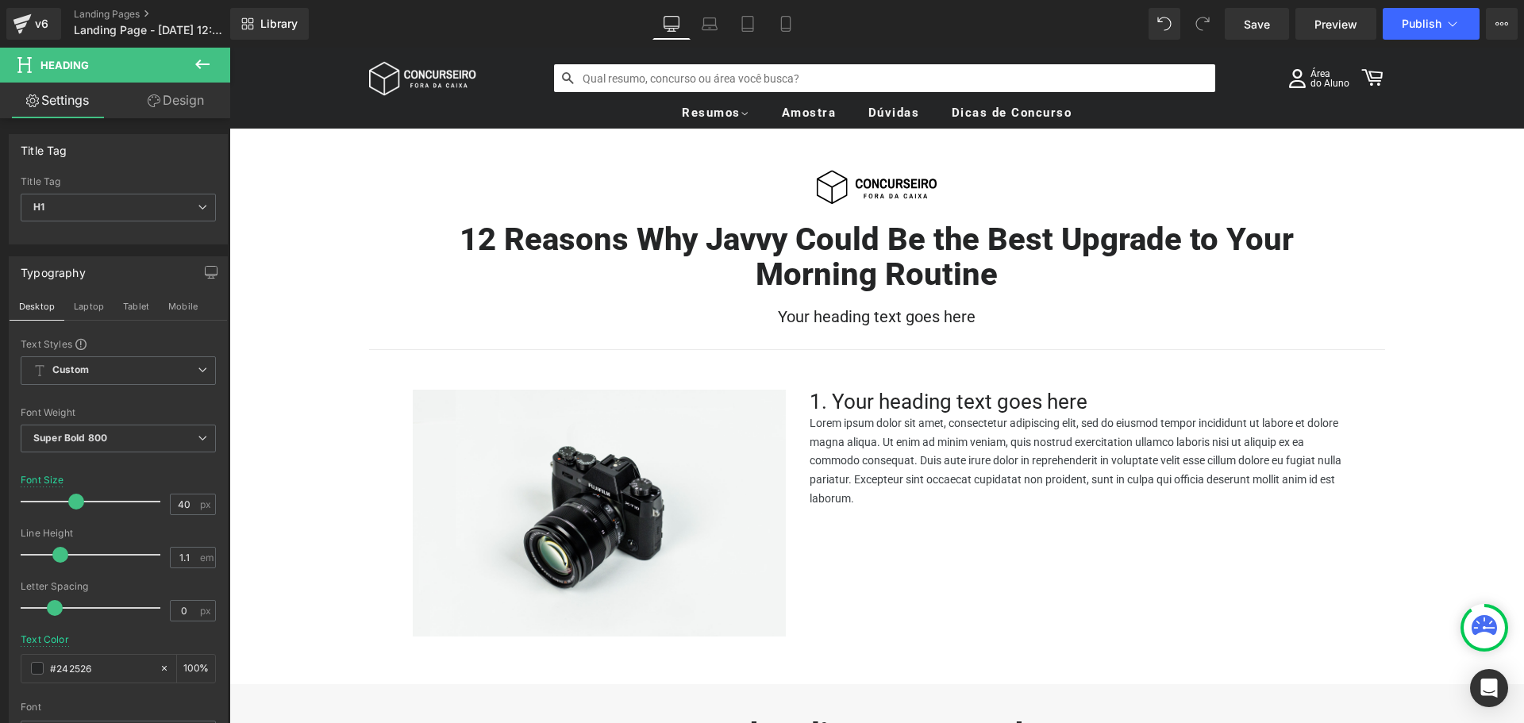
scroll to position [36, 0]
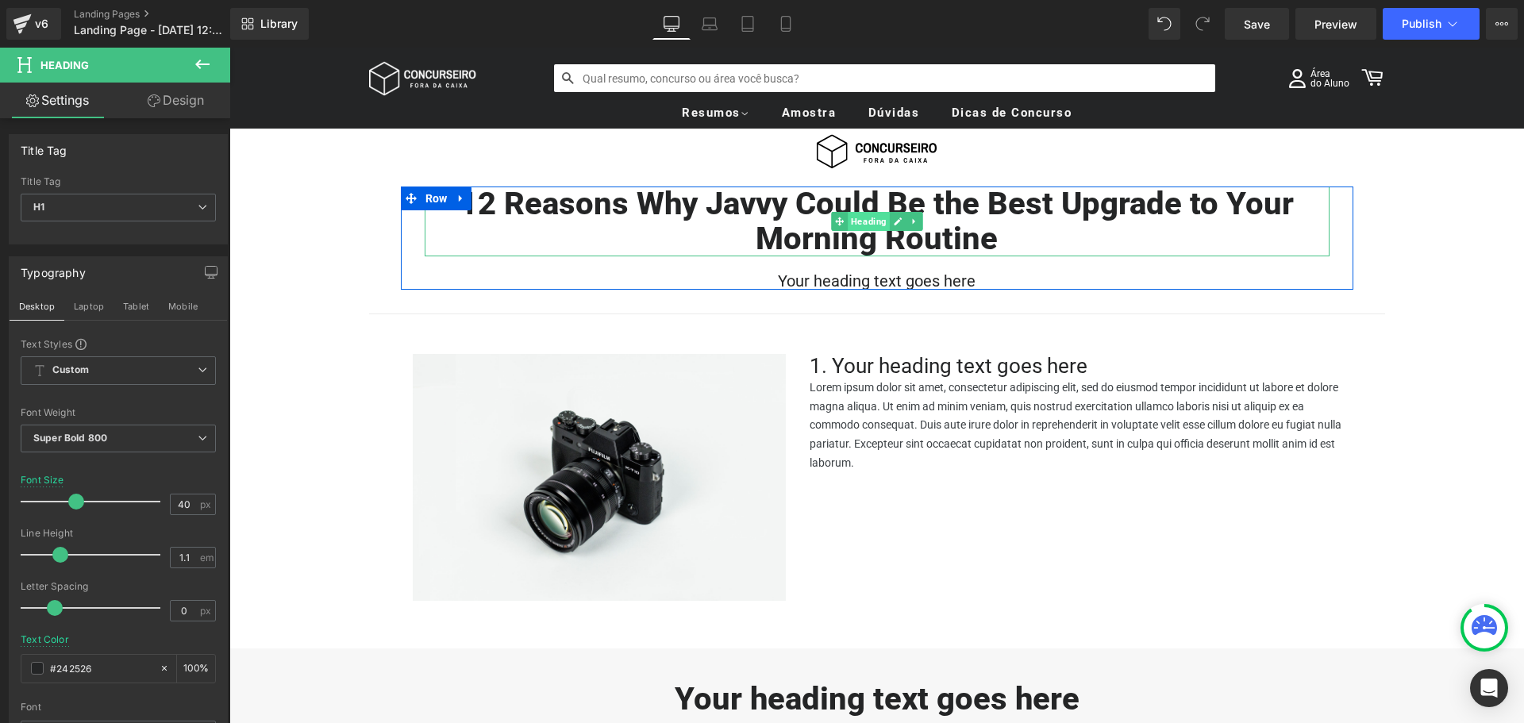
click at [863, 228] on span "Heading" at bounding box center [869, 221] width 42 height 19
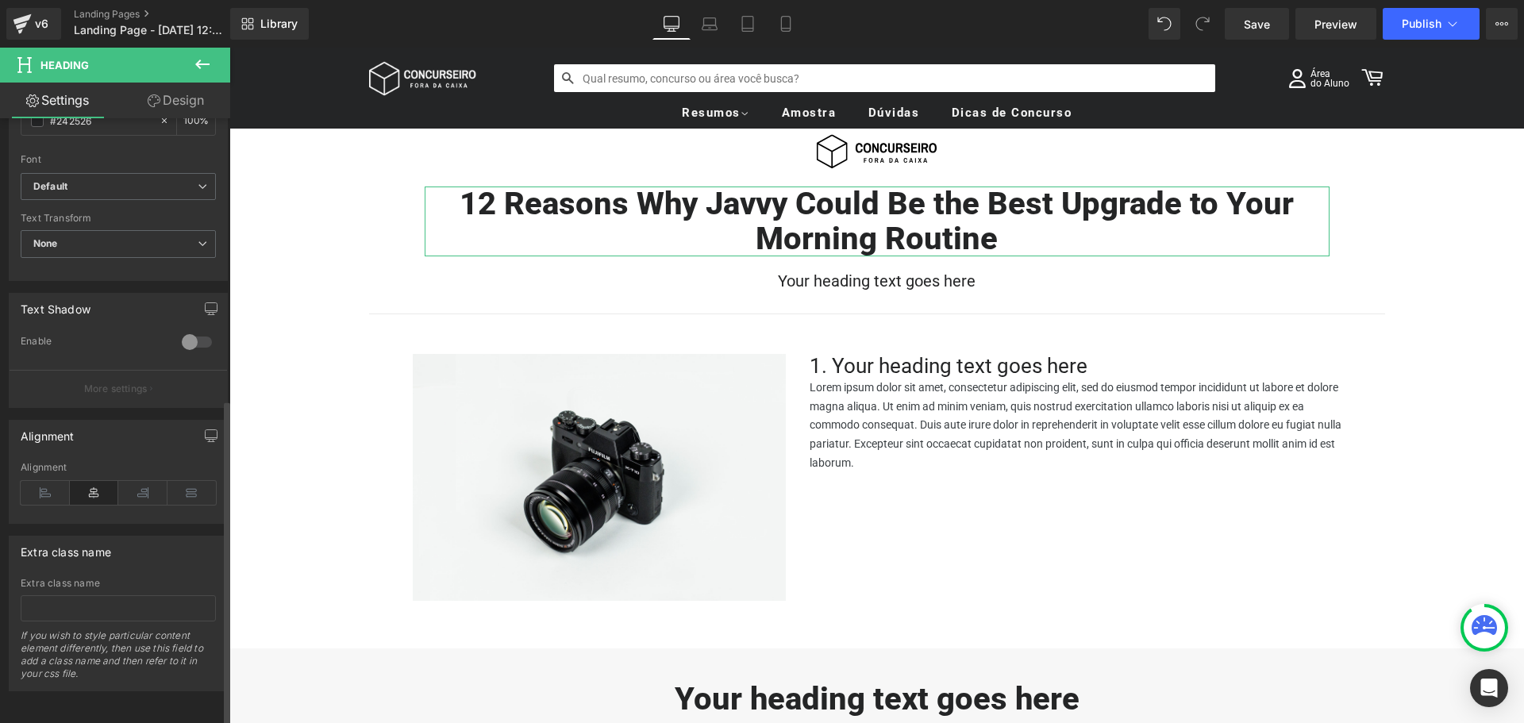
scroll to position [556, 0]
click at [44, 487] on icon at bounding box center [45, 492] width 49 height 24
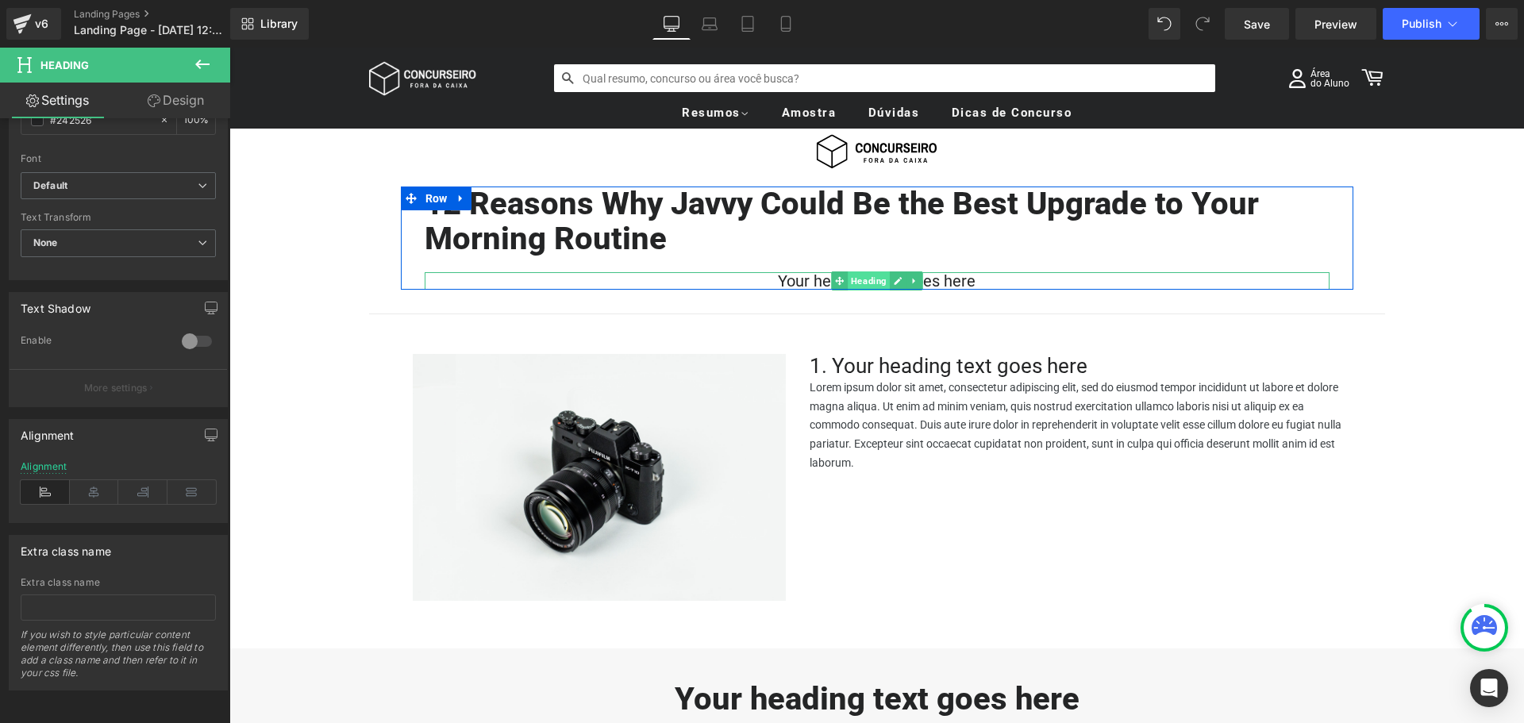
click at [861, 278] on span "Heading" at bounding box center [869, 280] width 42 height 19
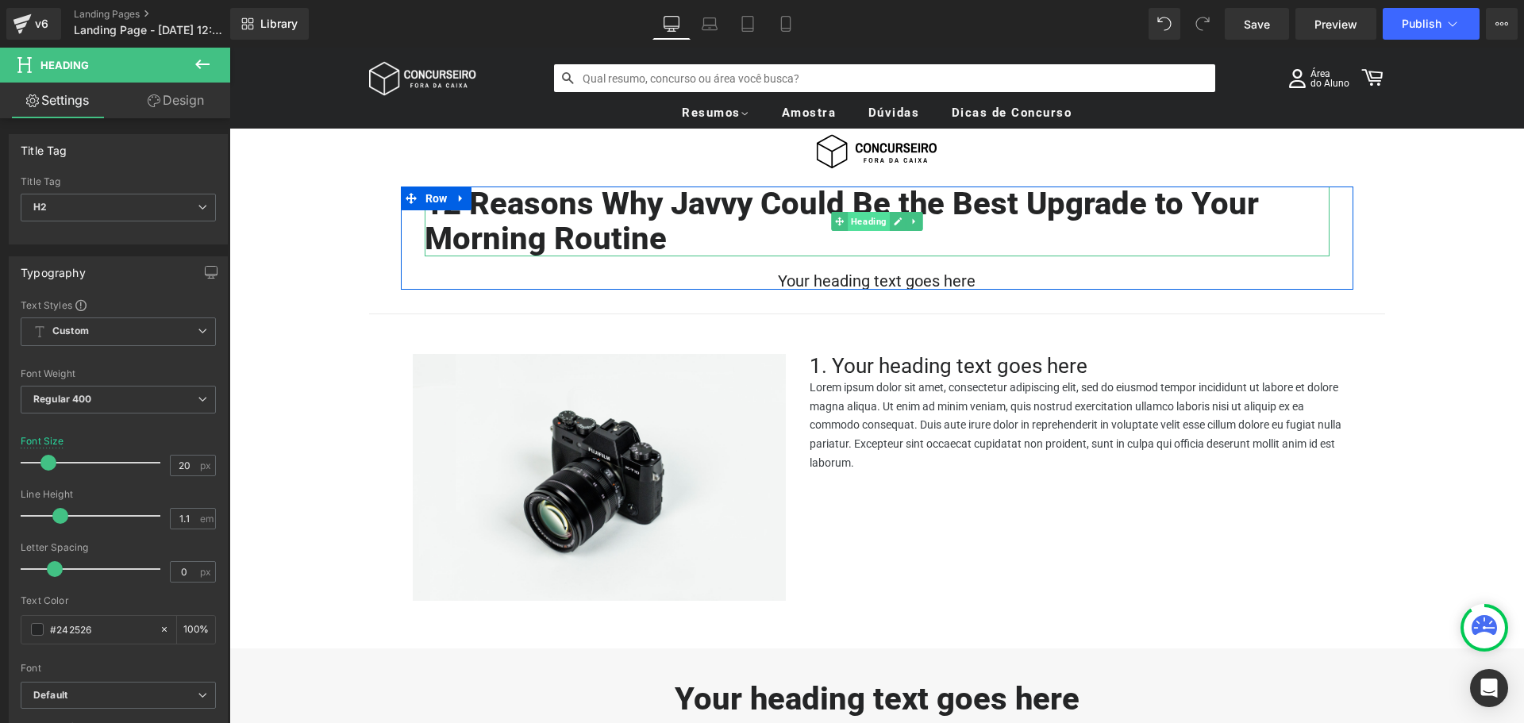
click at [861, 217] on span "Heading" at bounding box center [869, 221] width 42 height 19
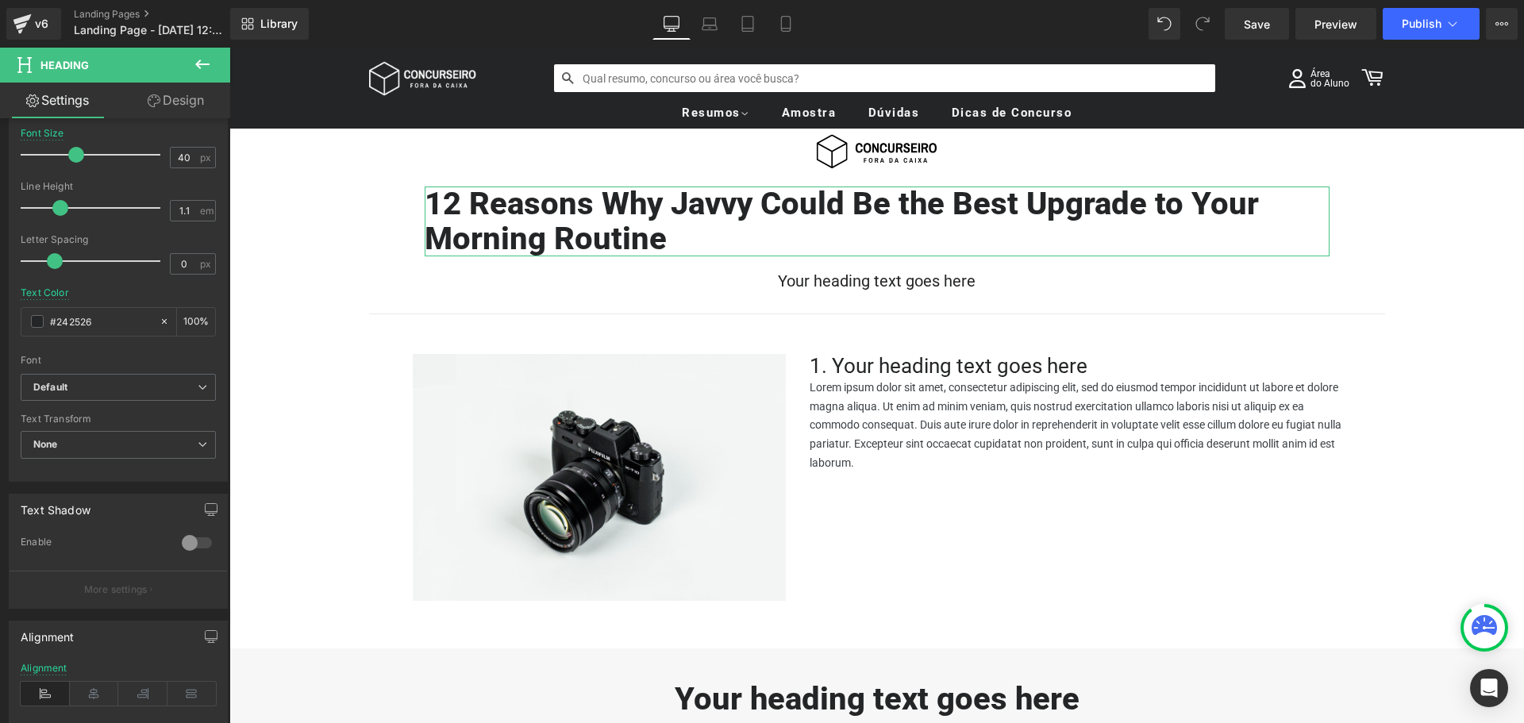
scroll to position [318, 0]
click at [58, 655] on div "Alignment" at bounding box center [44, 658] width 47 height 11
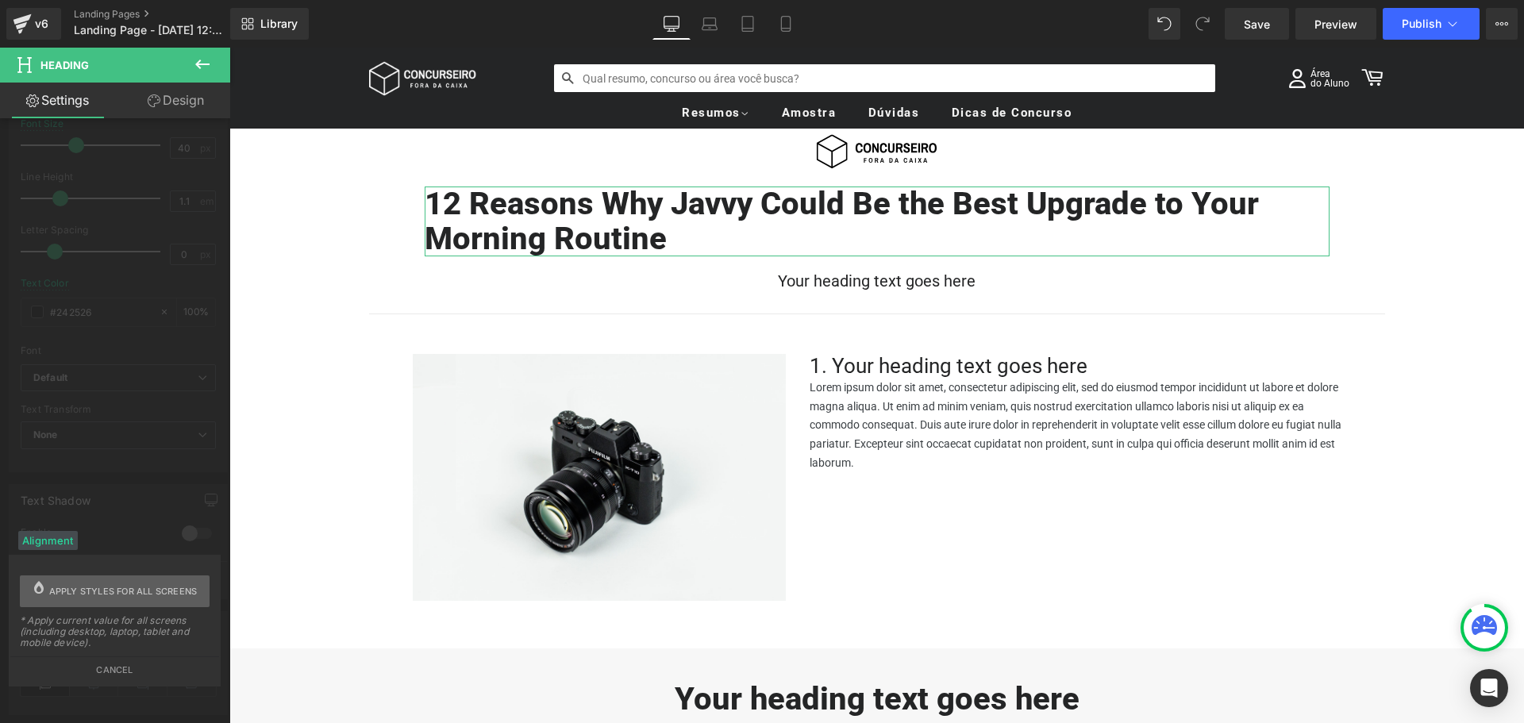
click at [124, 588] on span "Apply styles for all screens" at bounding box center [123, 592] width 148 height 32
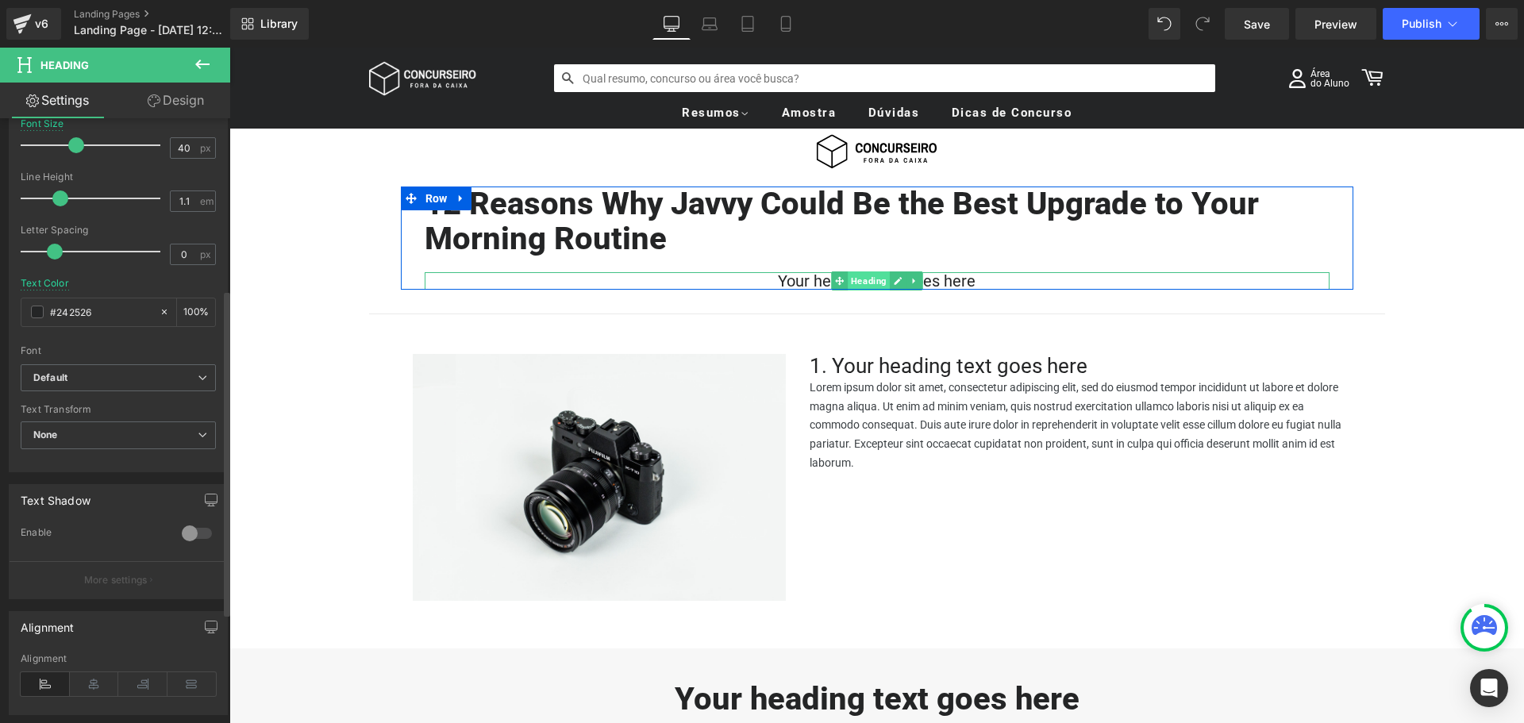
click at [853, 282] on span "Heading" at bounding box center [869, 280] width 42 height 19
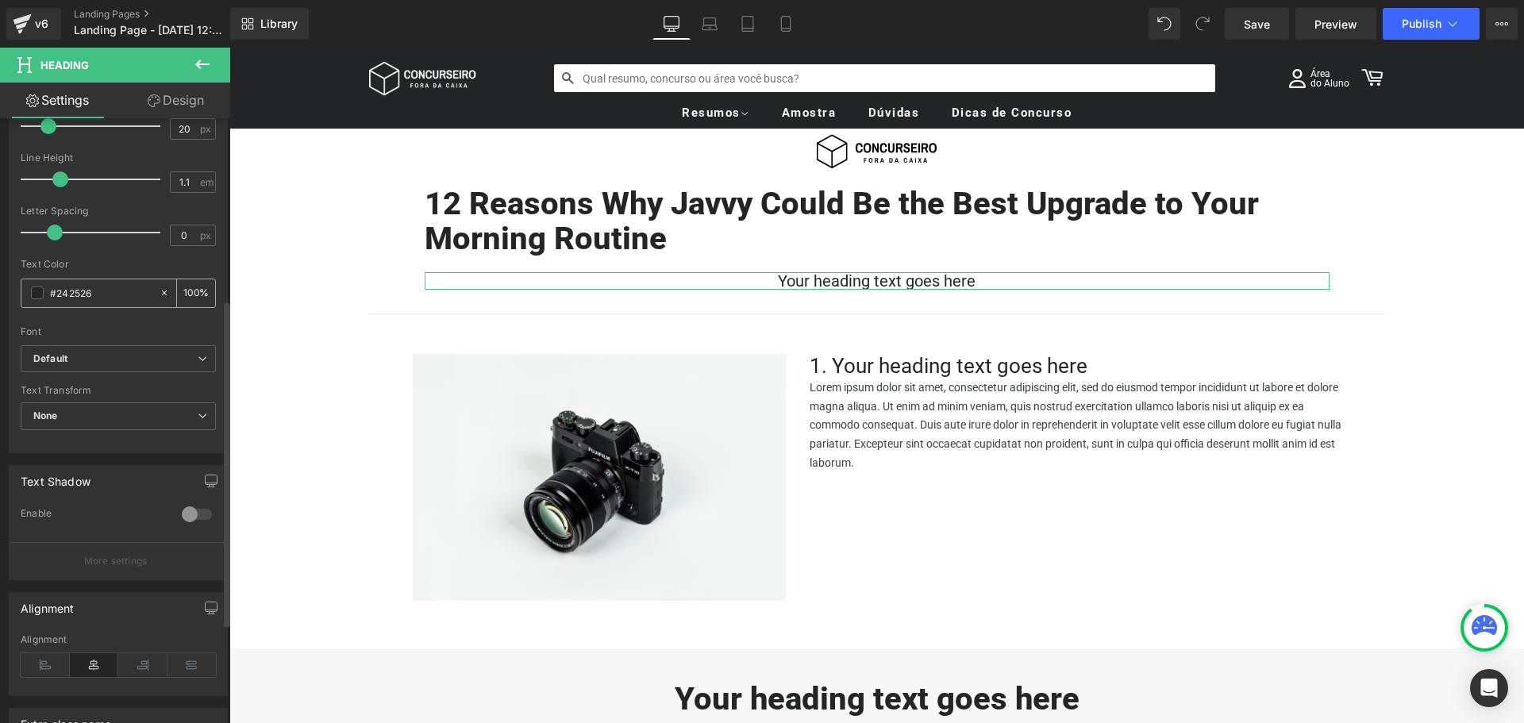
scroll to position [476, 0]
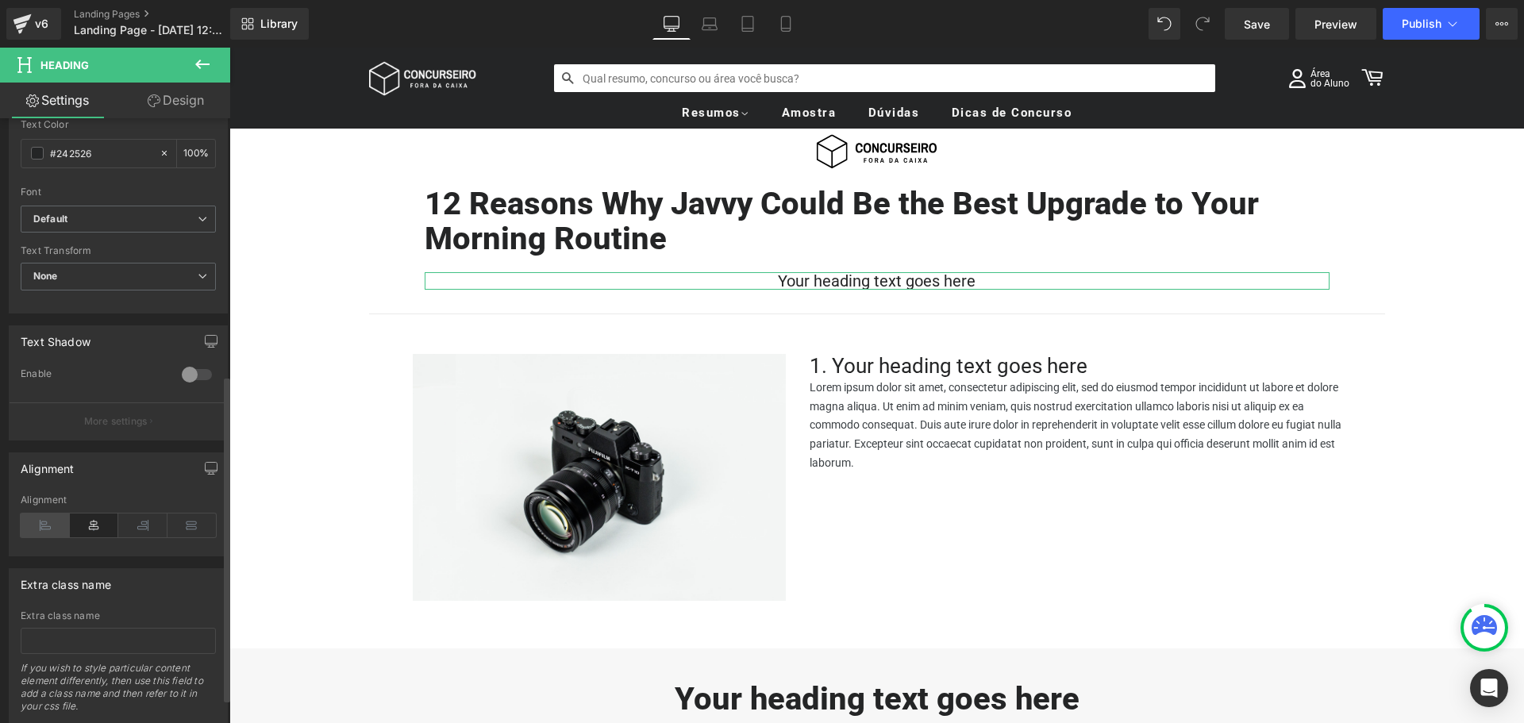
click at [39, 522] on icon at bounding box center [45, 526] width 49 height 24
click at [51, 499] on div "Alignment" at bounding box center [44, 500] width 47 height 11
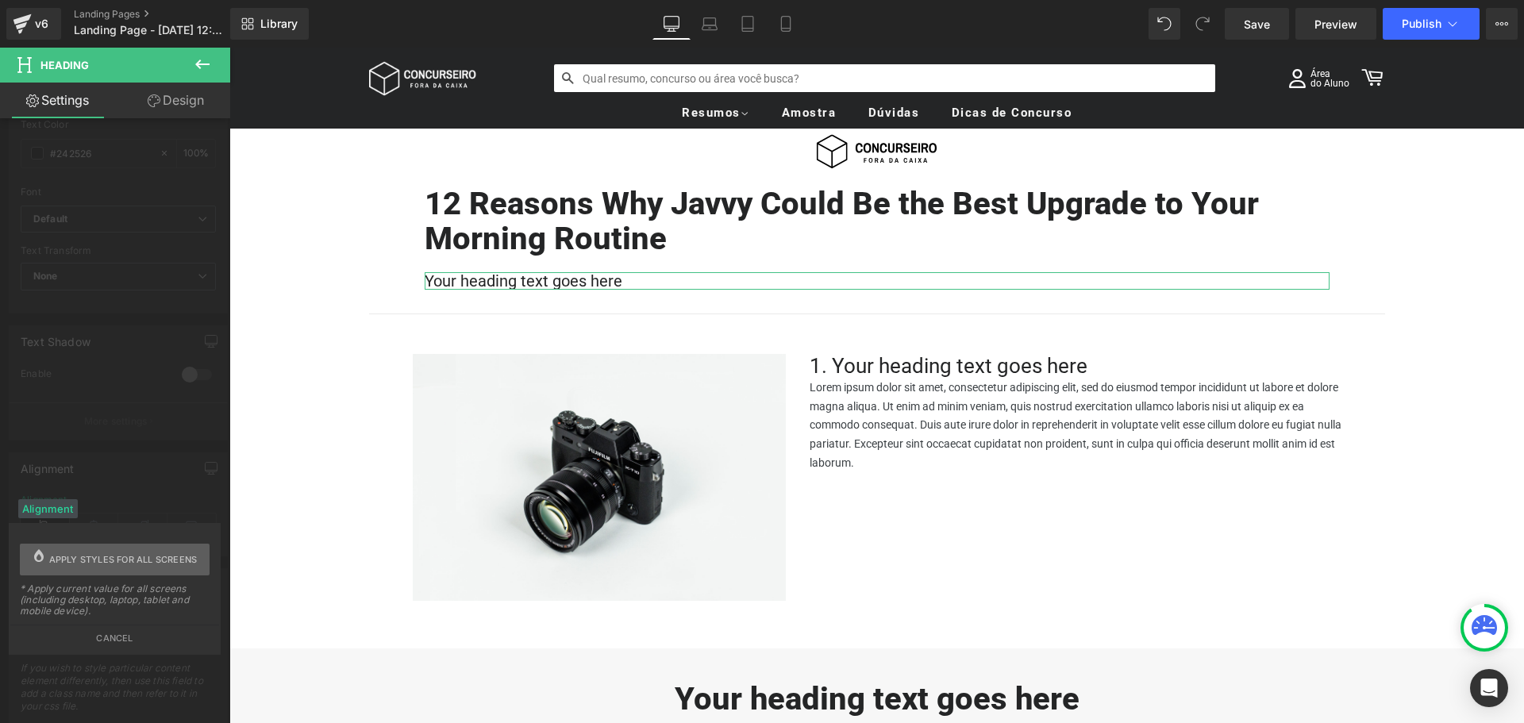
click at [132, 559] on span "Apply styles for all screens" at bounding box center [123, 560] width 148 height 32
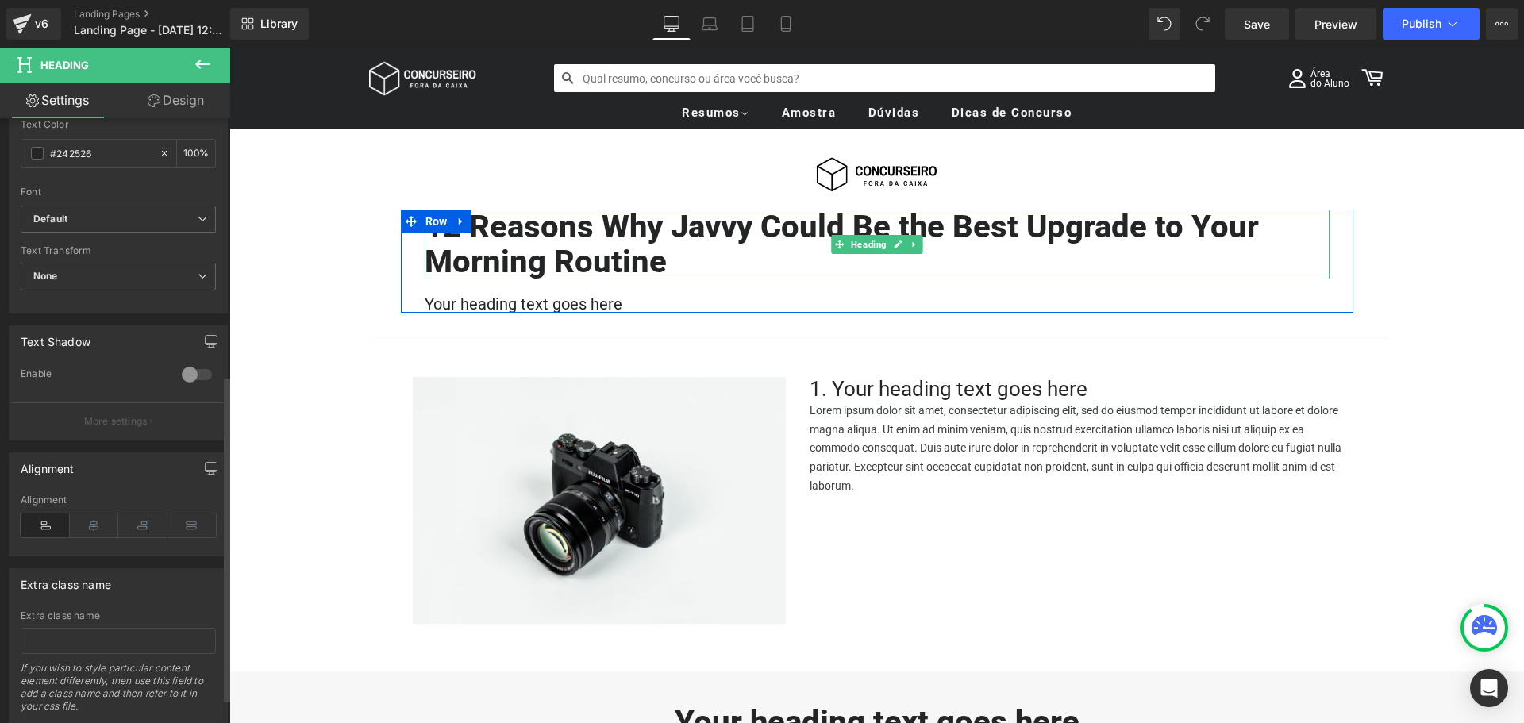
scroll to position [0, 0]
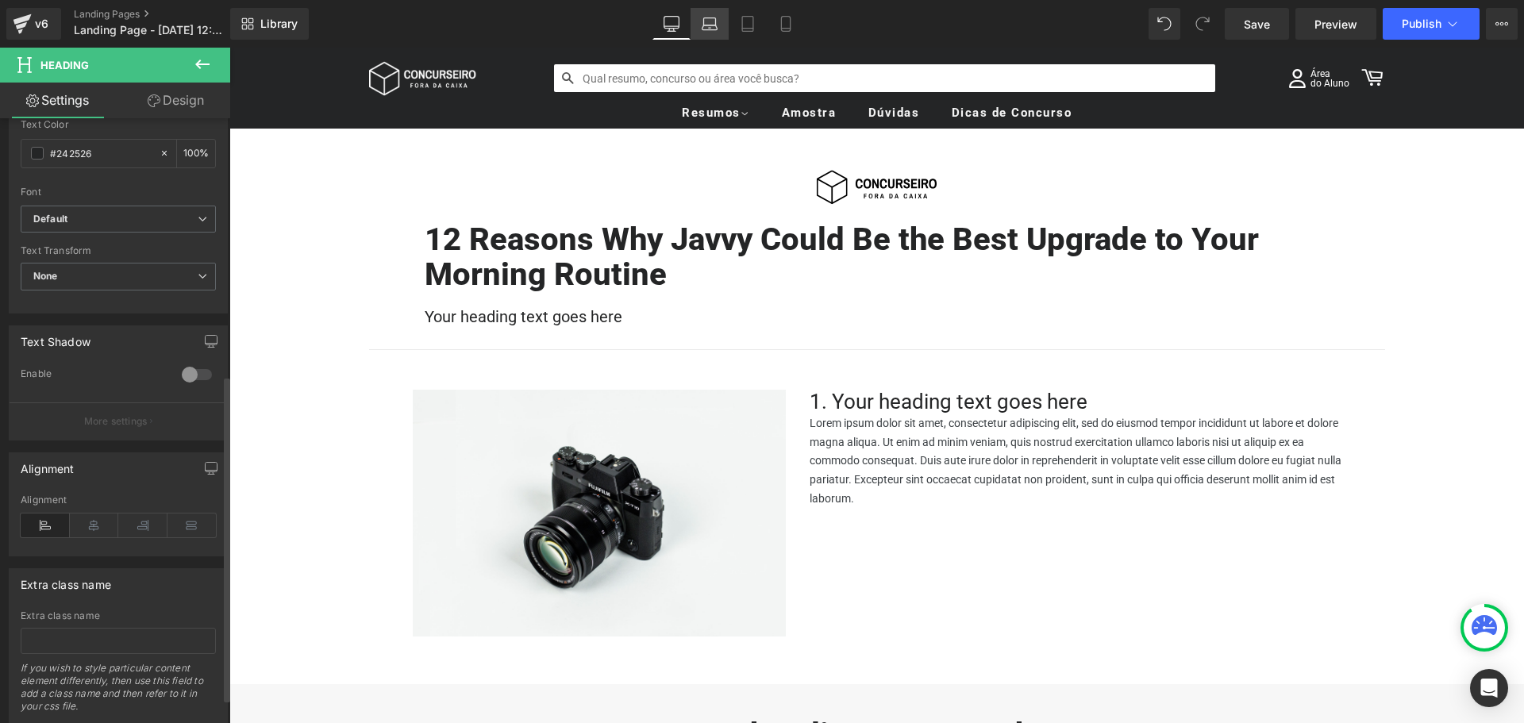
click at [718, 18] on link "Laptop" at bounding box center [710, 24] width 38 height 32
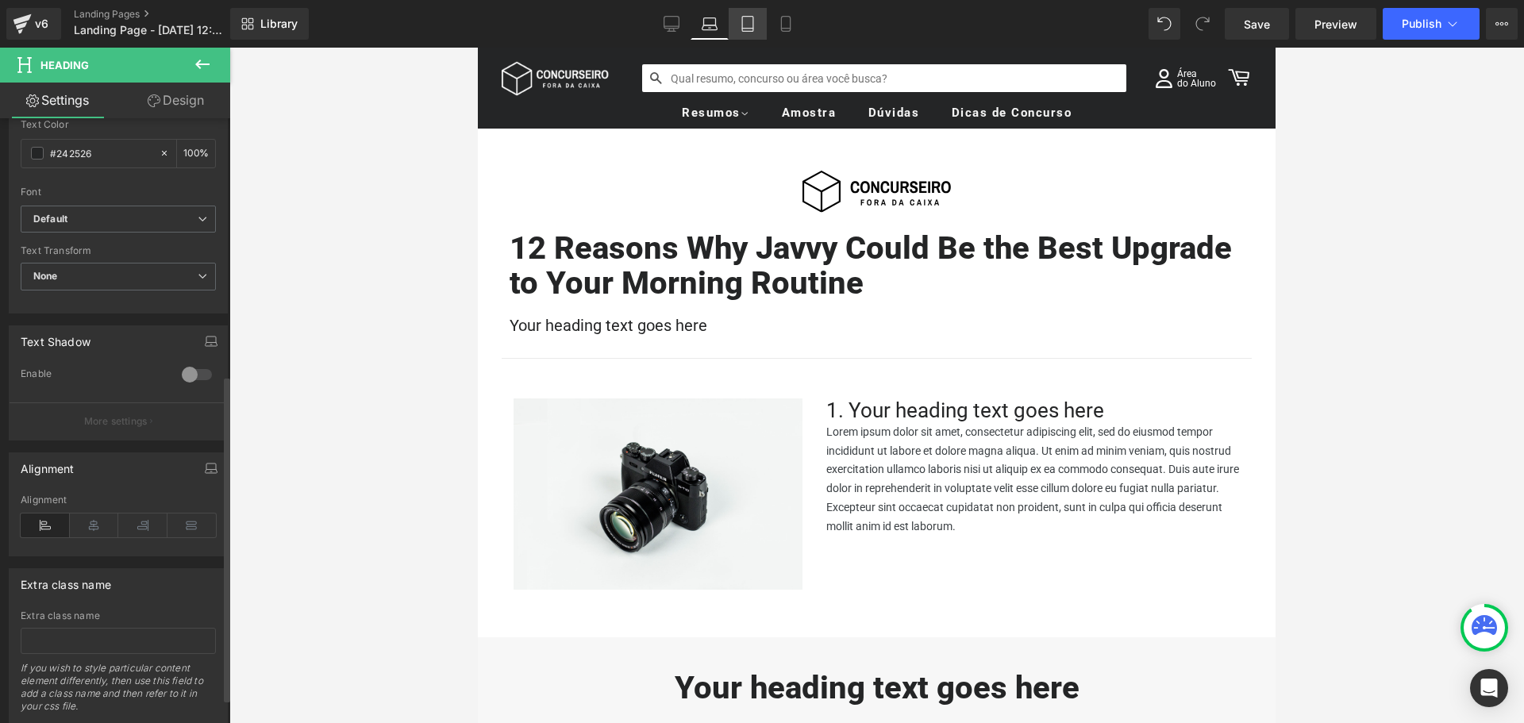
click at [746, 26] on icon at bounding box center [748, 24] width 16 height 16
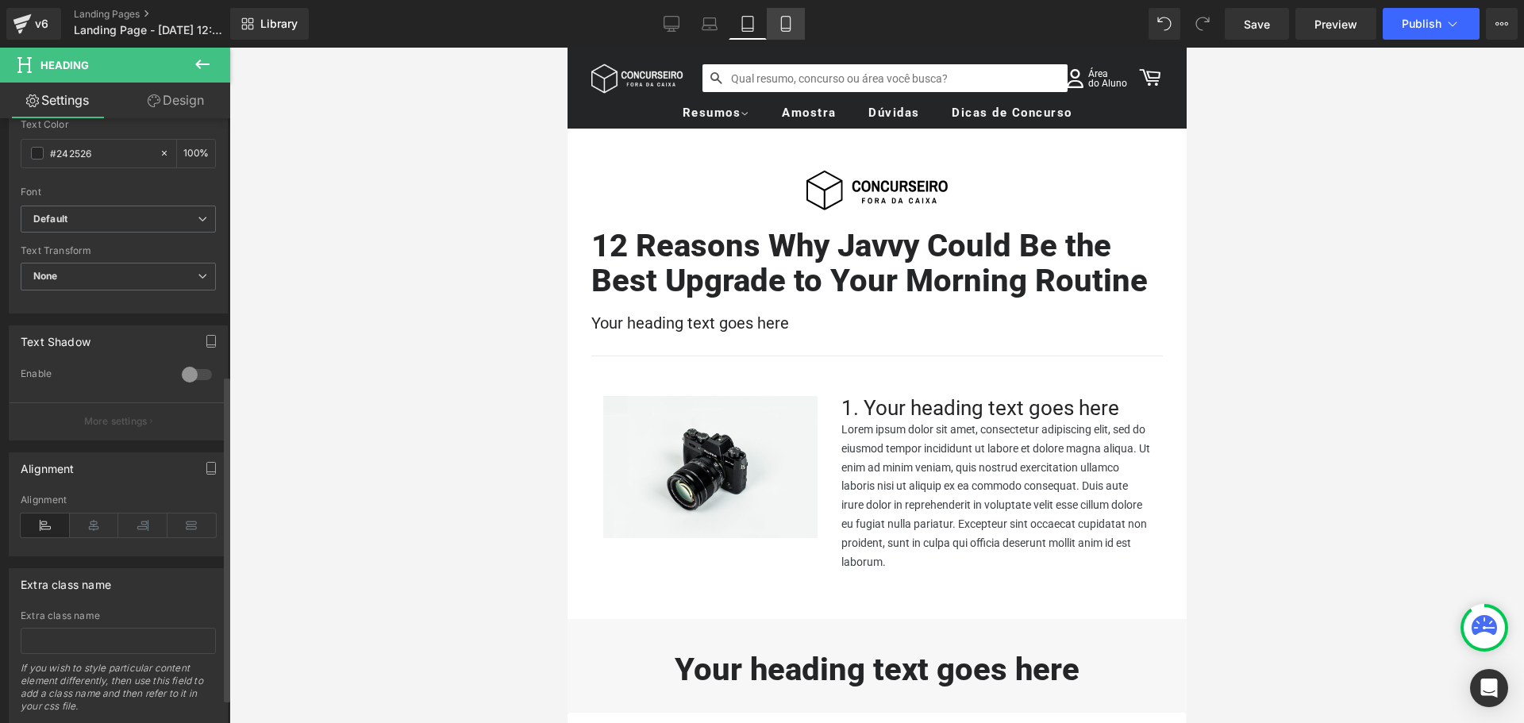
click at [788, 22] on icon at bounding box center [786, 24] width 16 height 16
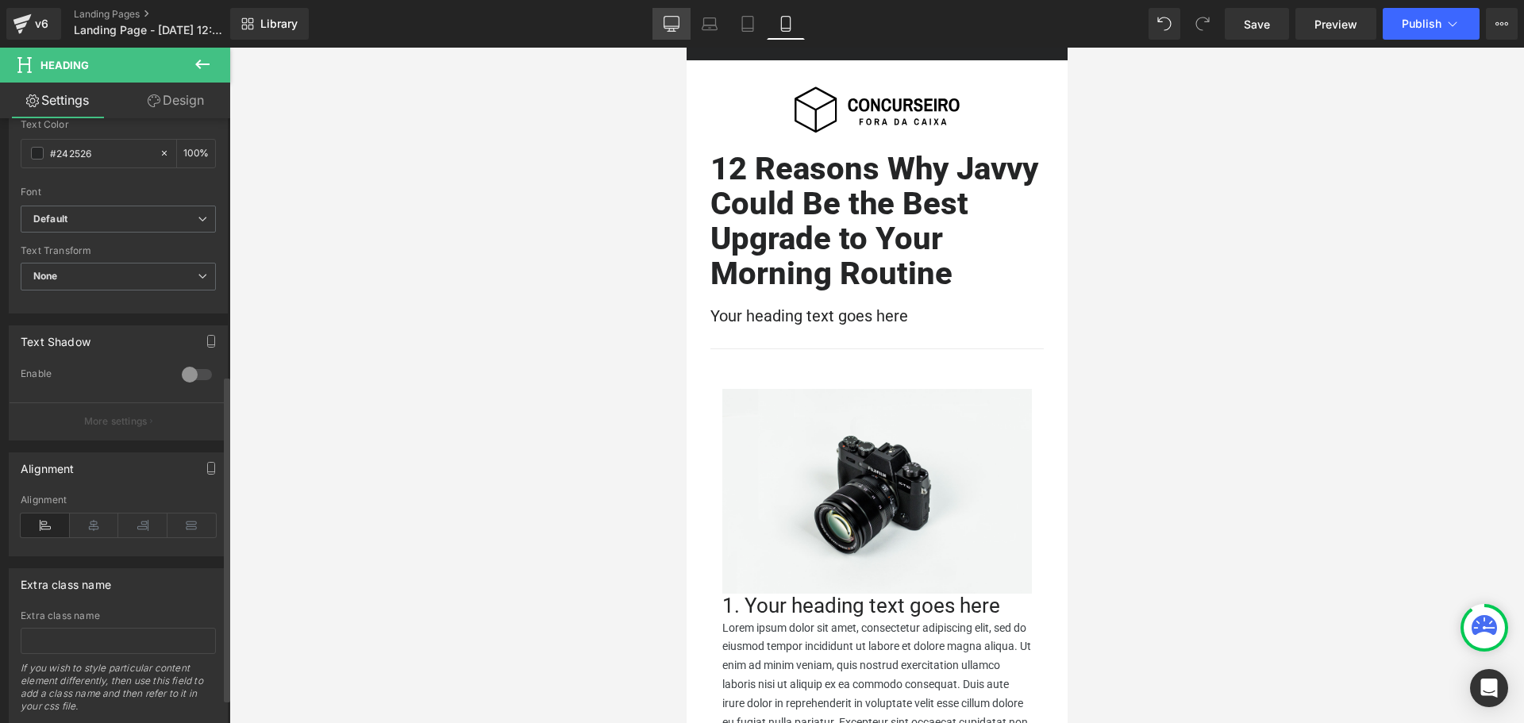
click at [668, 22] on icon at bounding box center [672, 24] width 16 height 16
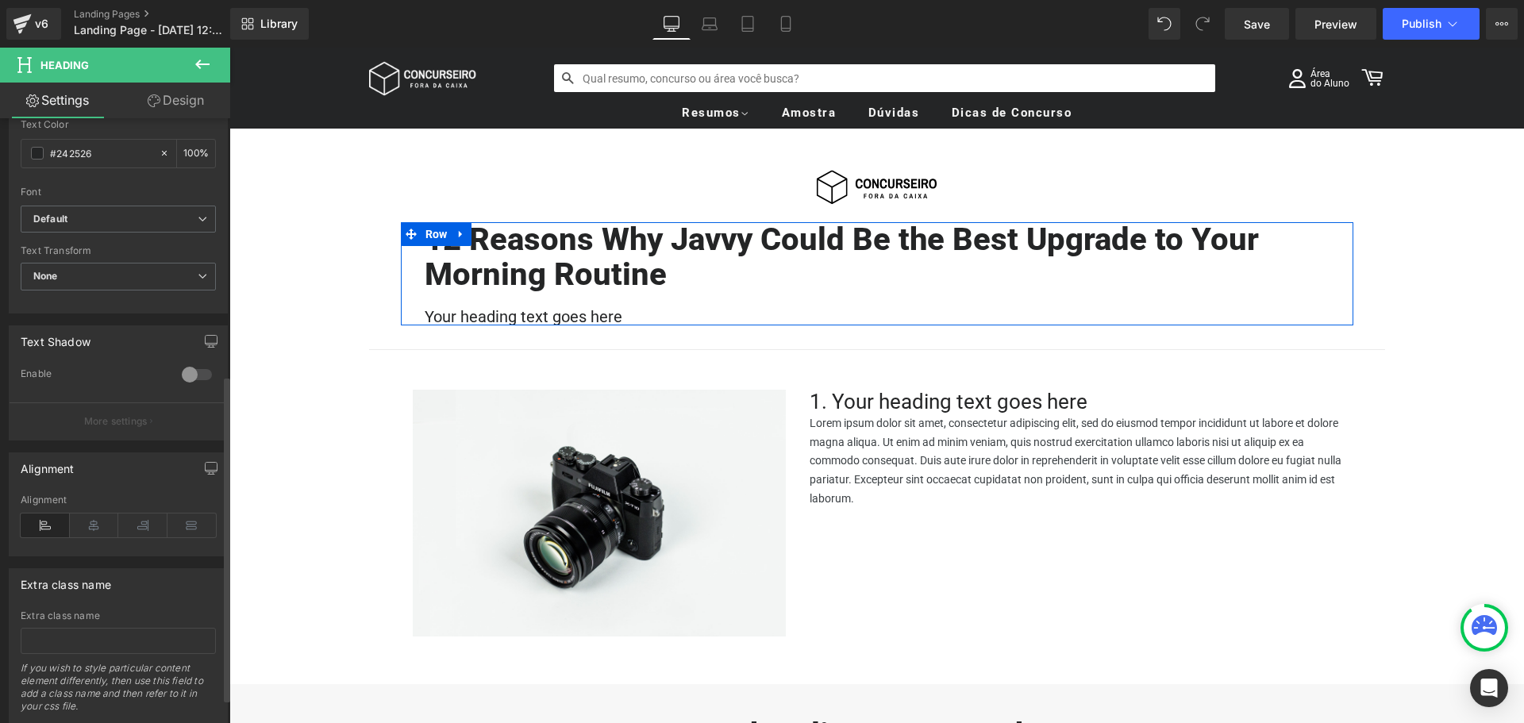
scroll to position [79, 0]
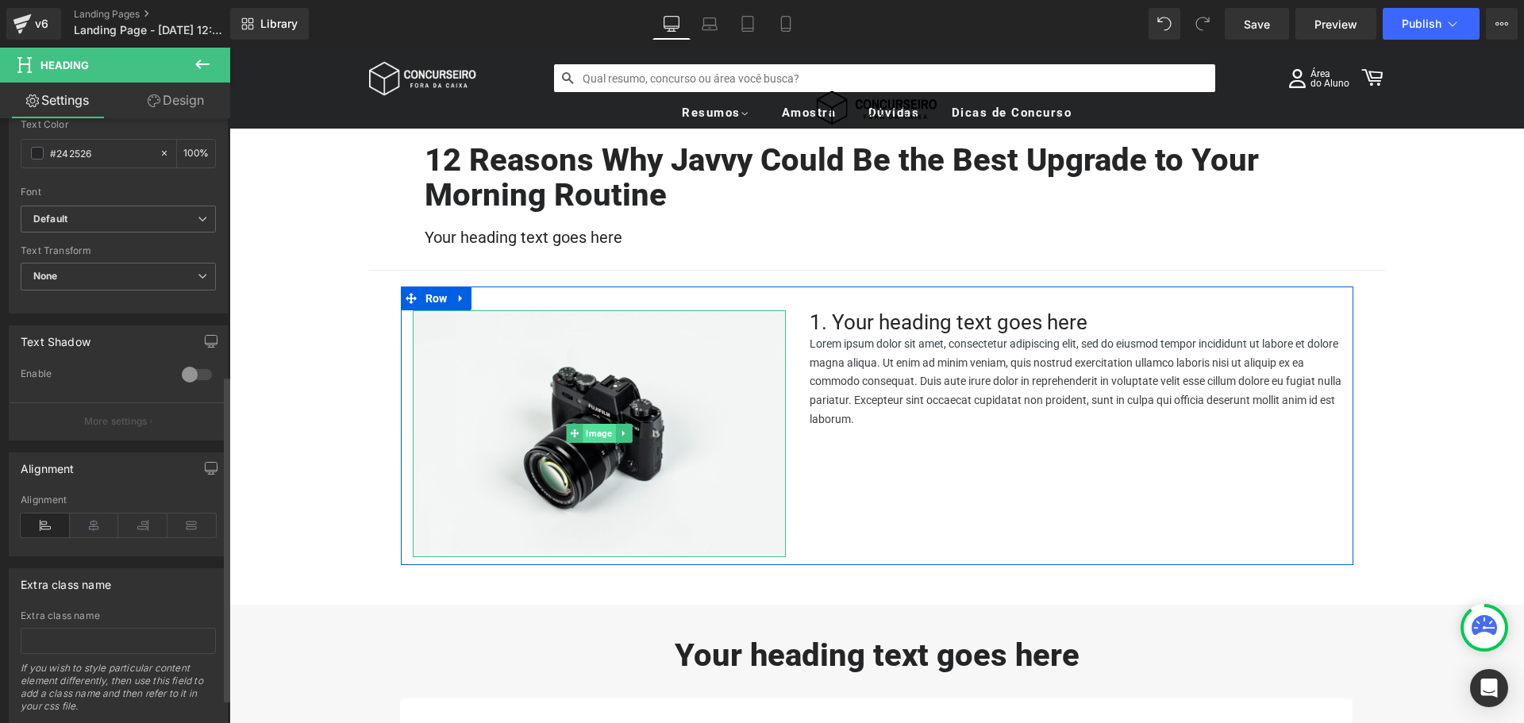
click at [593, 432] on span "Image" at bounding box center [599, 433] width 33 height 19
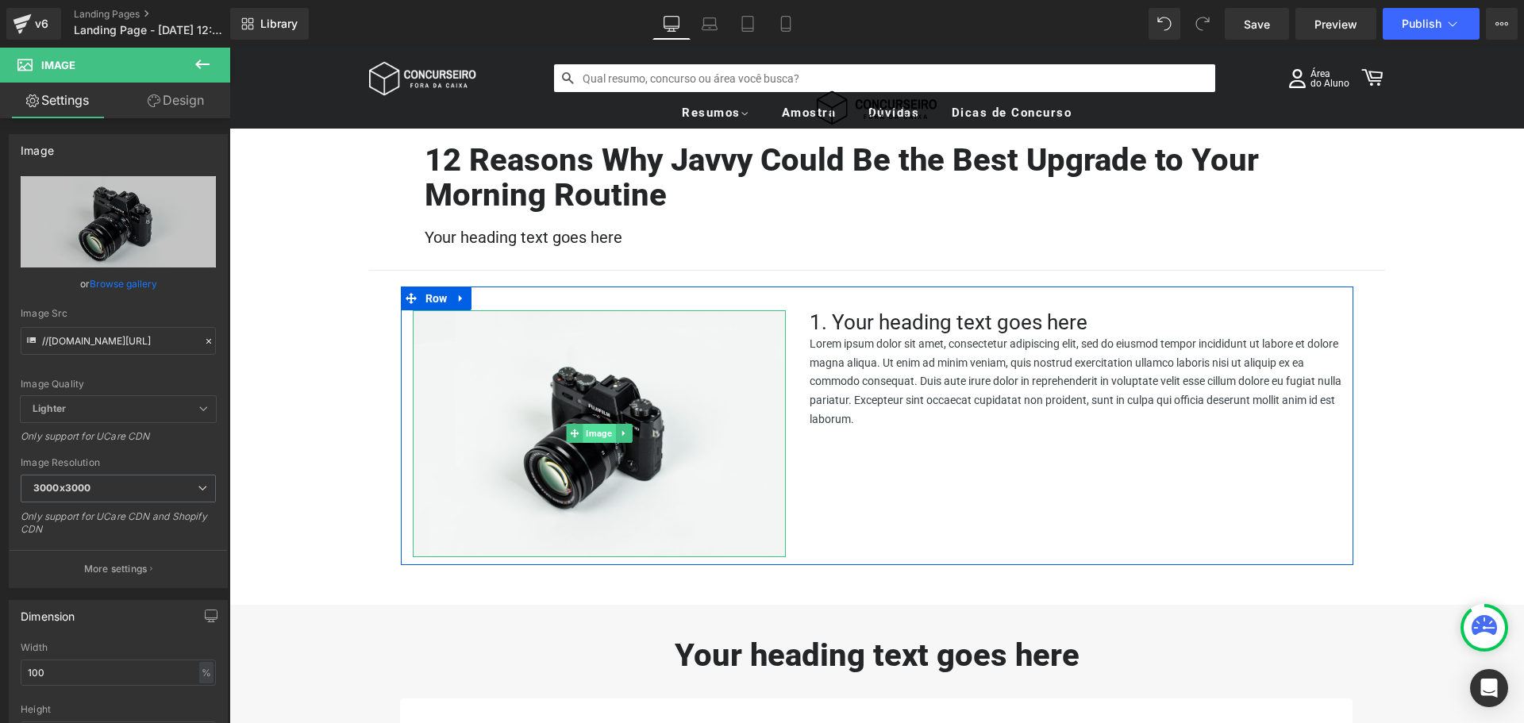
click at [588, 435] on span "Image" at bounding box center [599, 433] width 33 height 19
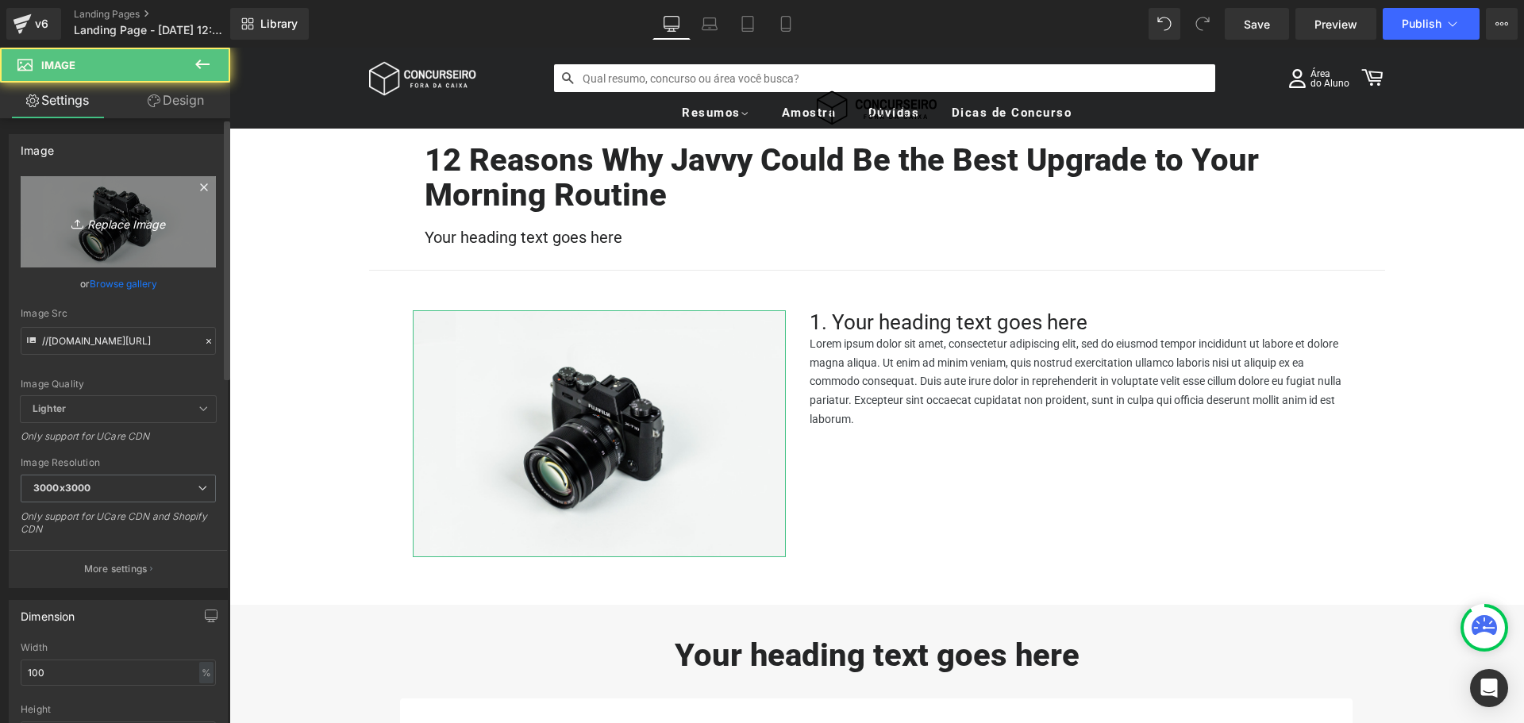
click at [111, 221] on icon "Replace Image" at bounding box center [118, 222] width 127 height 20
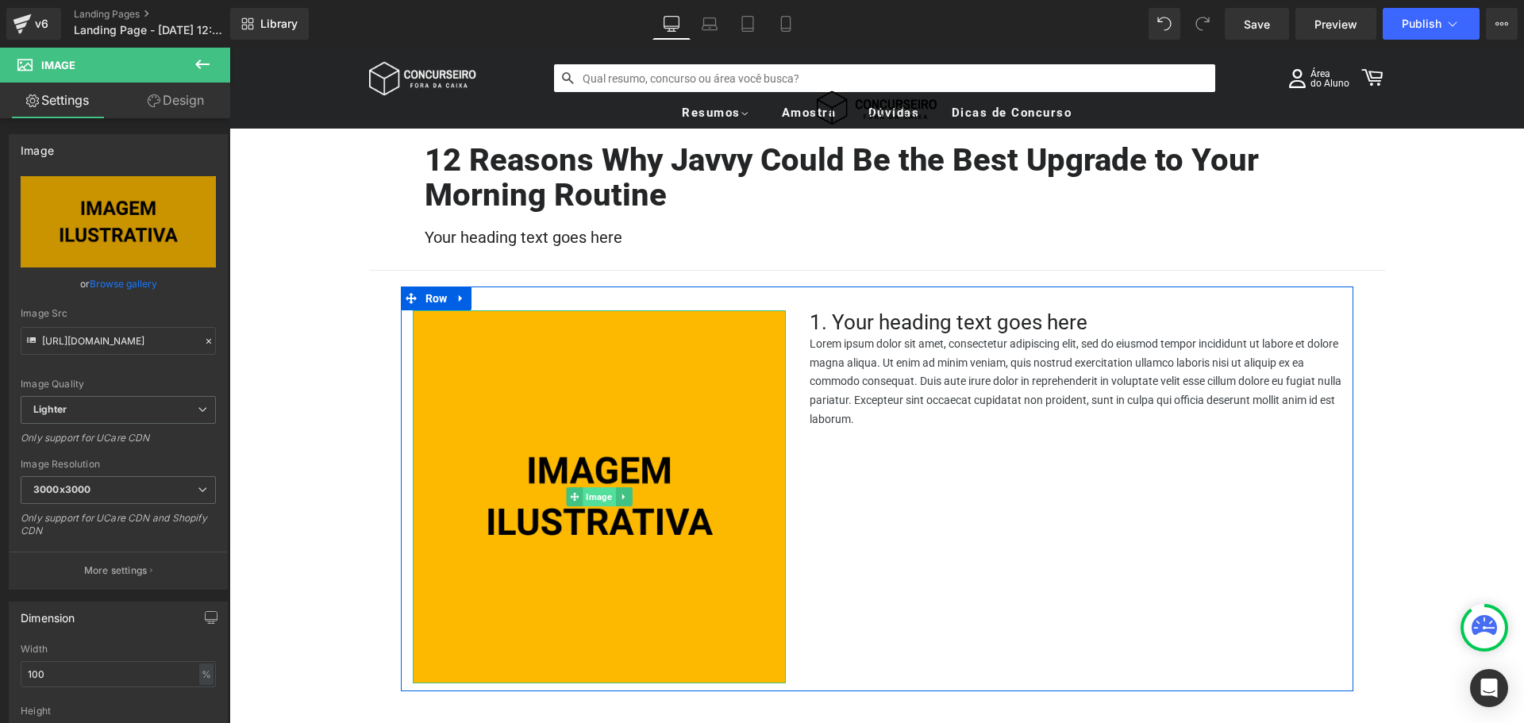
click at [594, 502] on span "Image" at bounding box center [599, 496] width 33 height 19
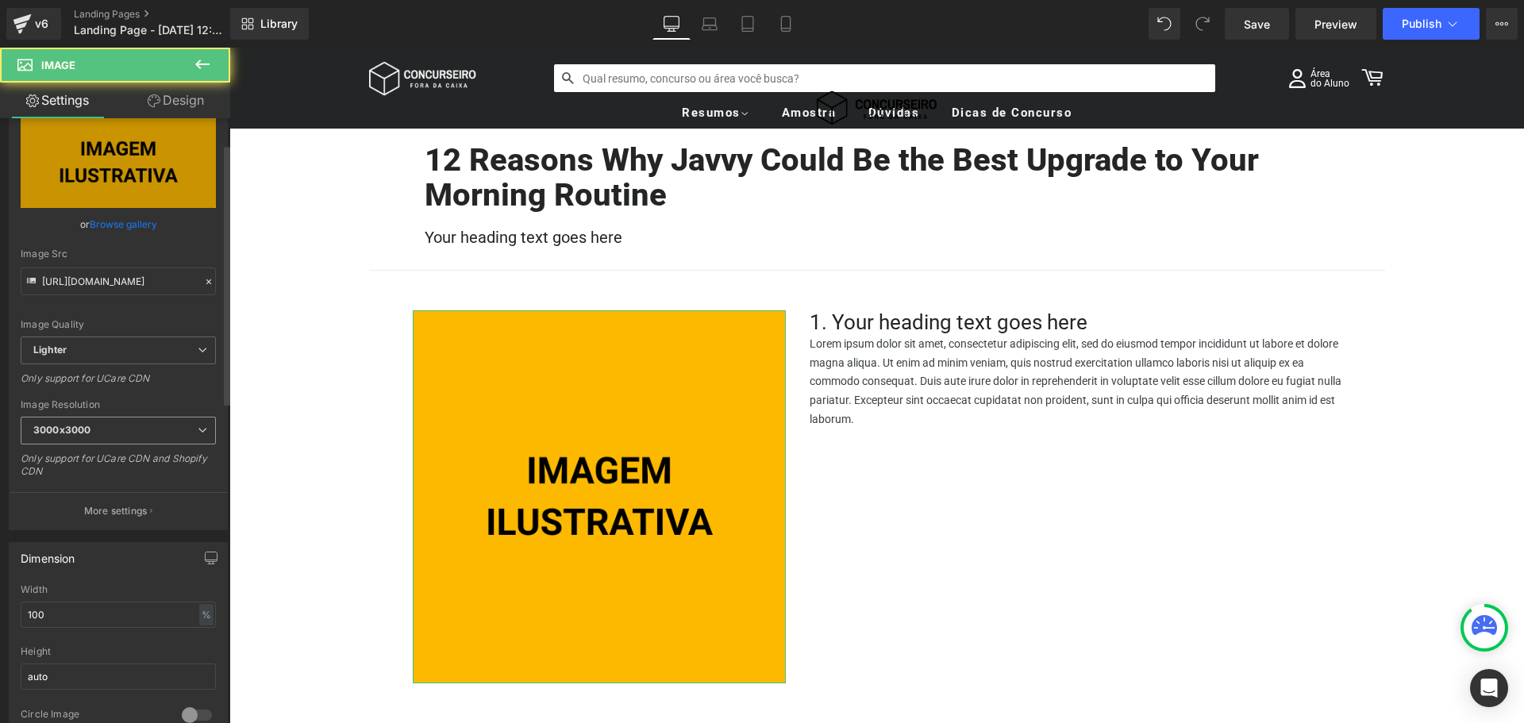
scroll to position [238, 0]
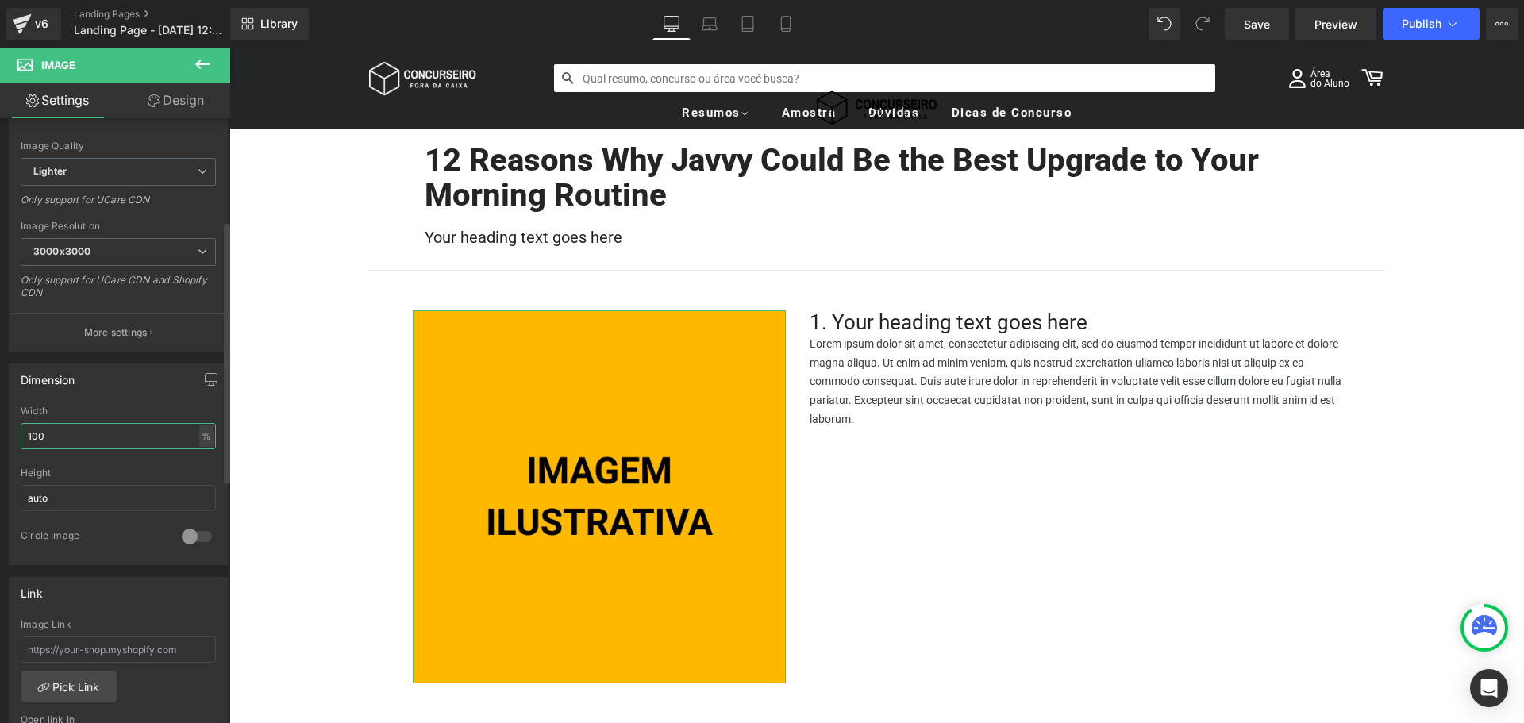
click at [109, 443] on input "100" at bounding box center [118, 436] width 195 height 26
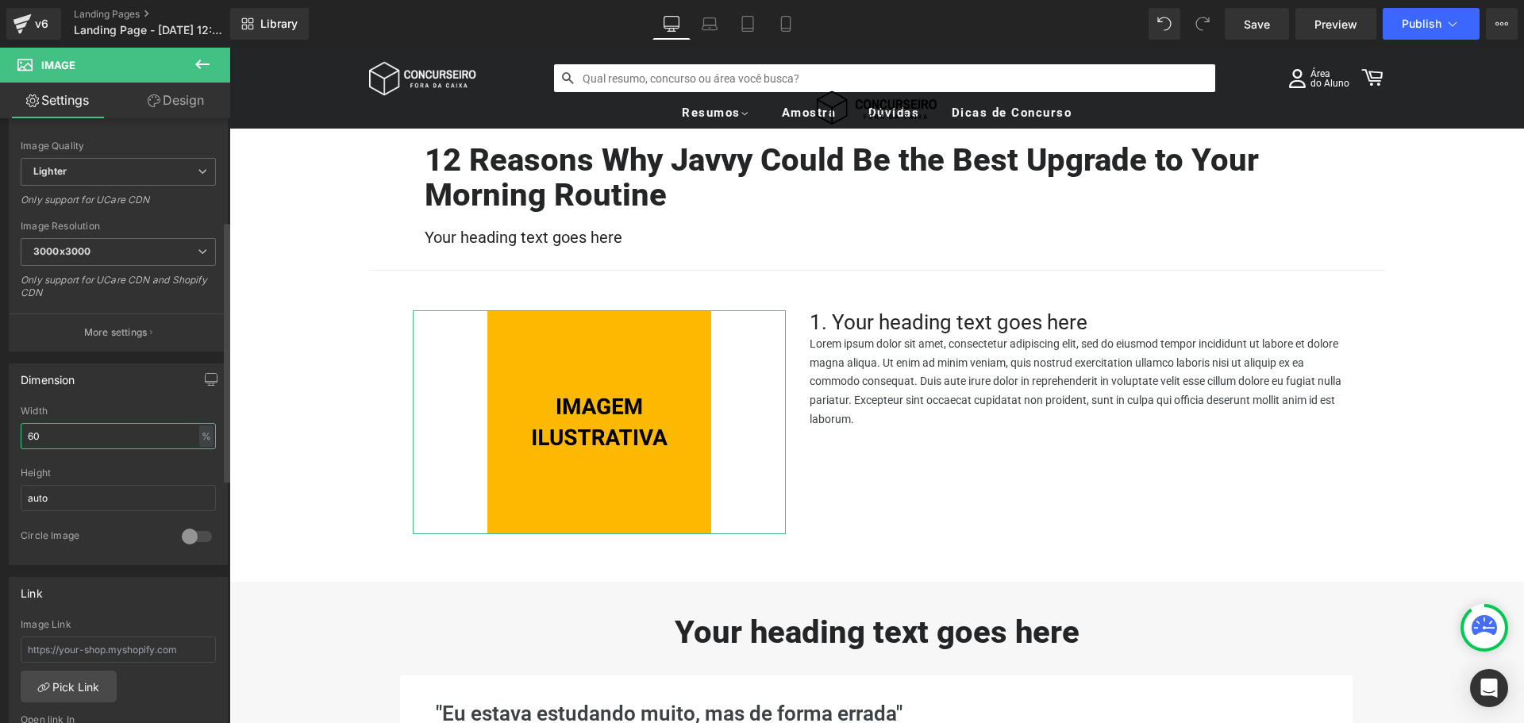
click at [109, 443] on input "60" at bounding box center [118, 436] width 195 height 26
click at [127, 382] on div "Dimension" at bounding box center [119, 379] width 218 height 30
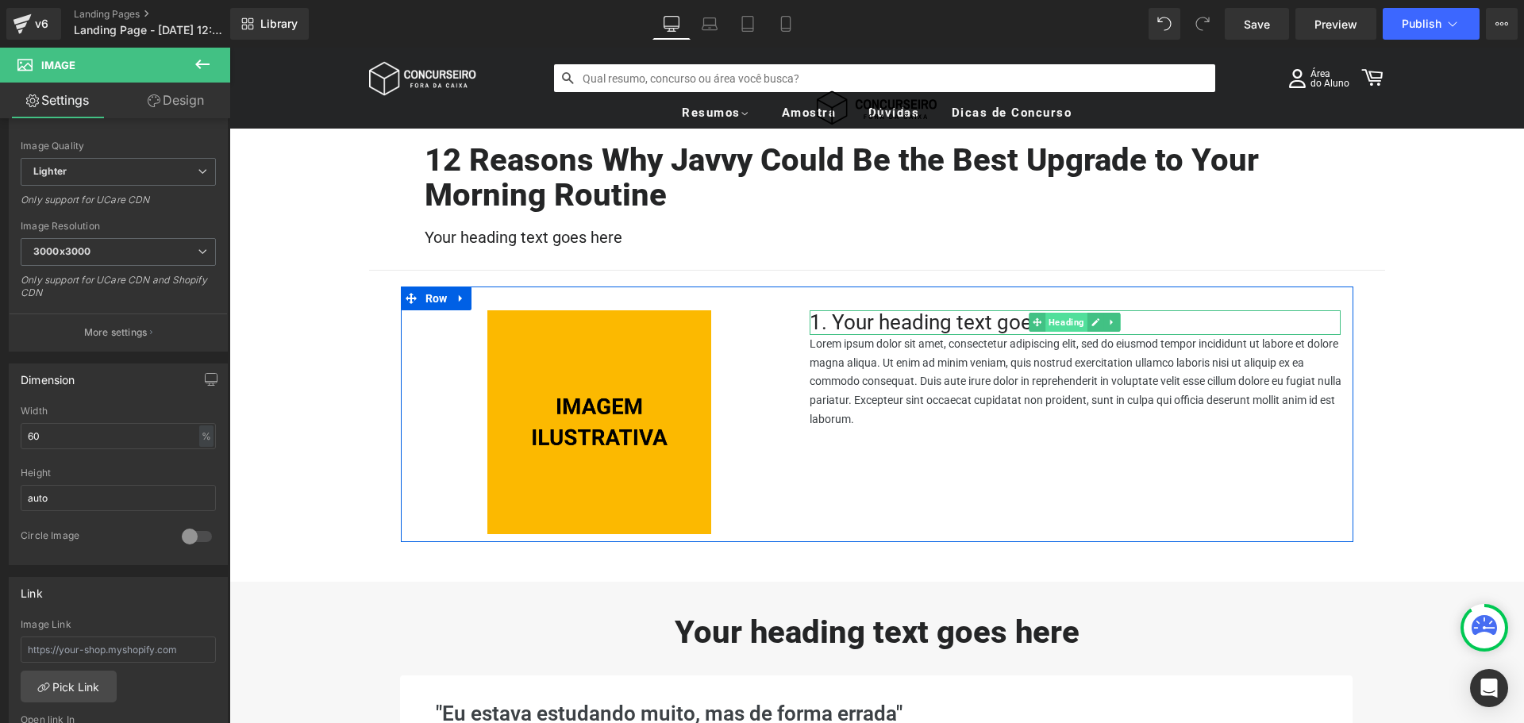
click at [1057, 323] on span "Heading" at bounding box center [1067, 322] width 42 height 19
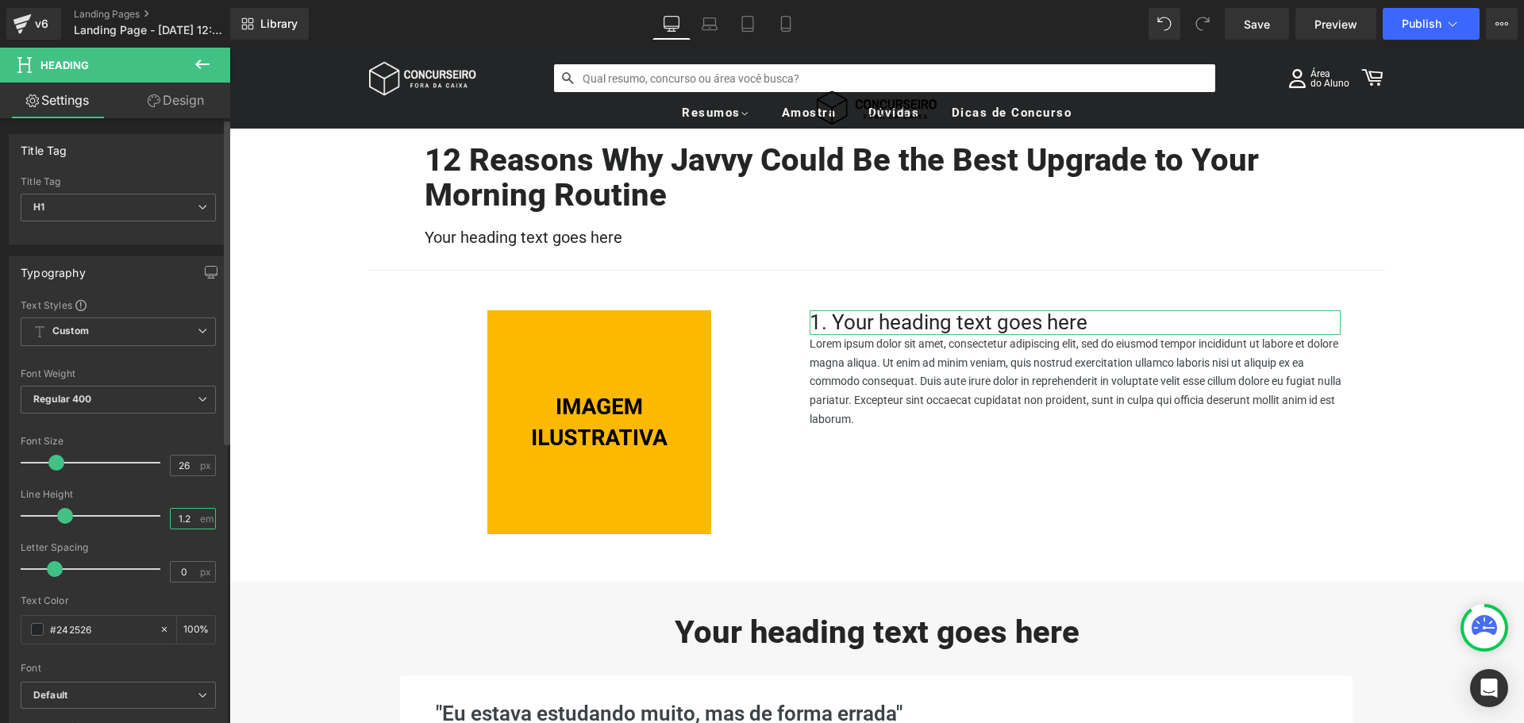
click at [184, 514] on input "1.2" at bounding box center [185, 519] width 28 height 20
click at [144, 494] on div "Line Height" at bounding box center [118, 494] width 195 height 11
click at [101, 403] on span "Regular 400" at bounding box center [118, 400] width 195 height 28
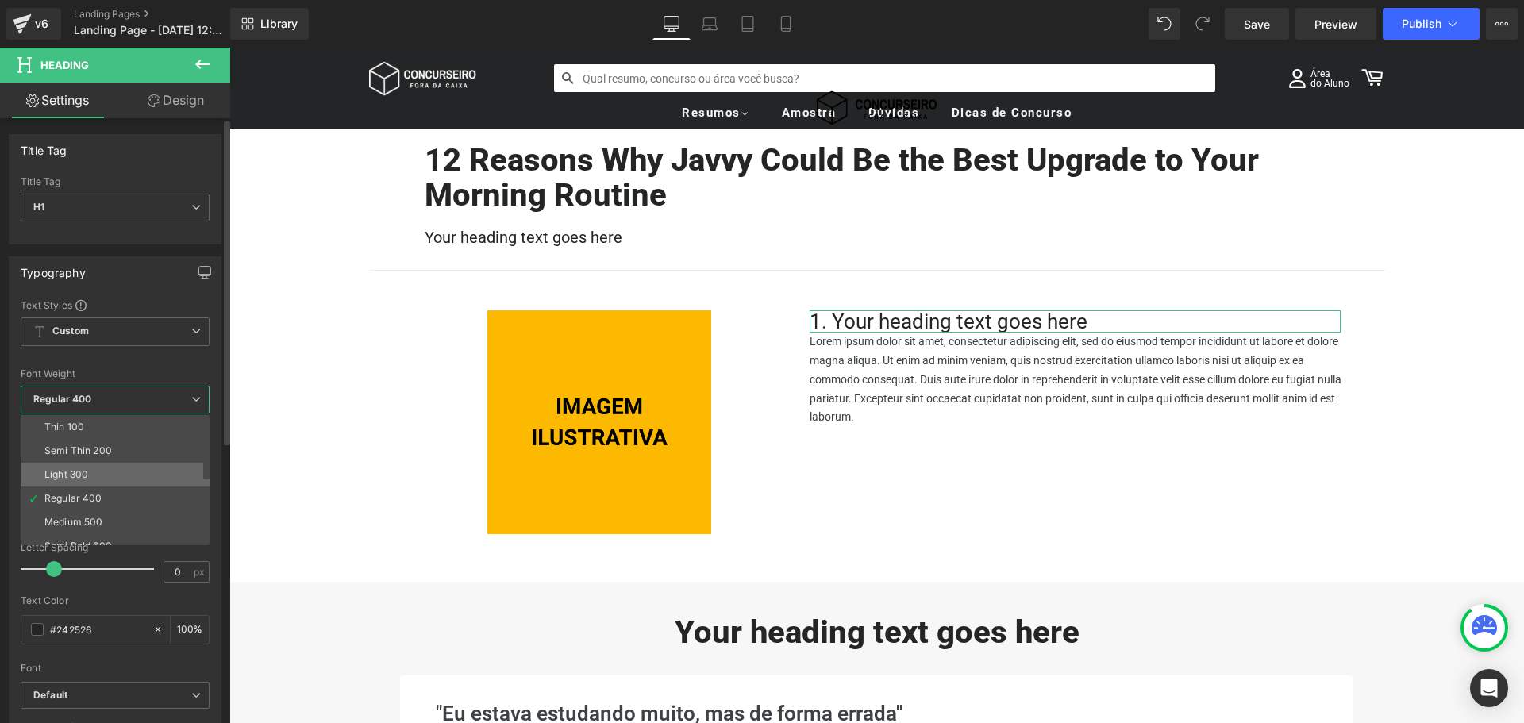
scroll to position [79, 0]
click at [101, 529] on li "Bold 700" at bounding box center [119, 538] width 196 height 24
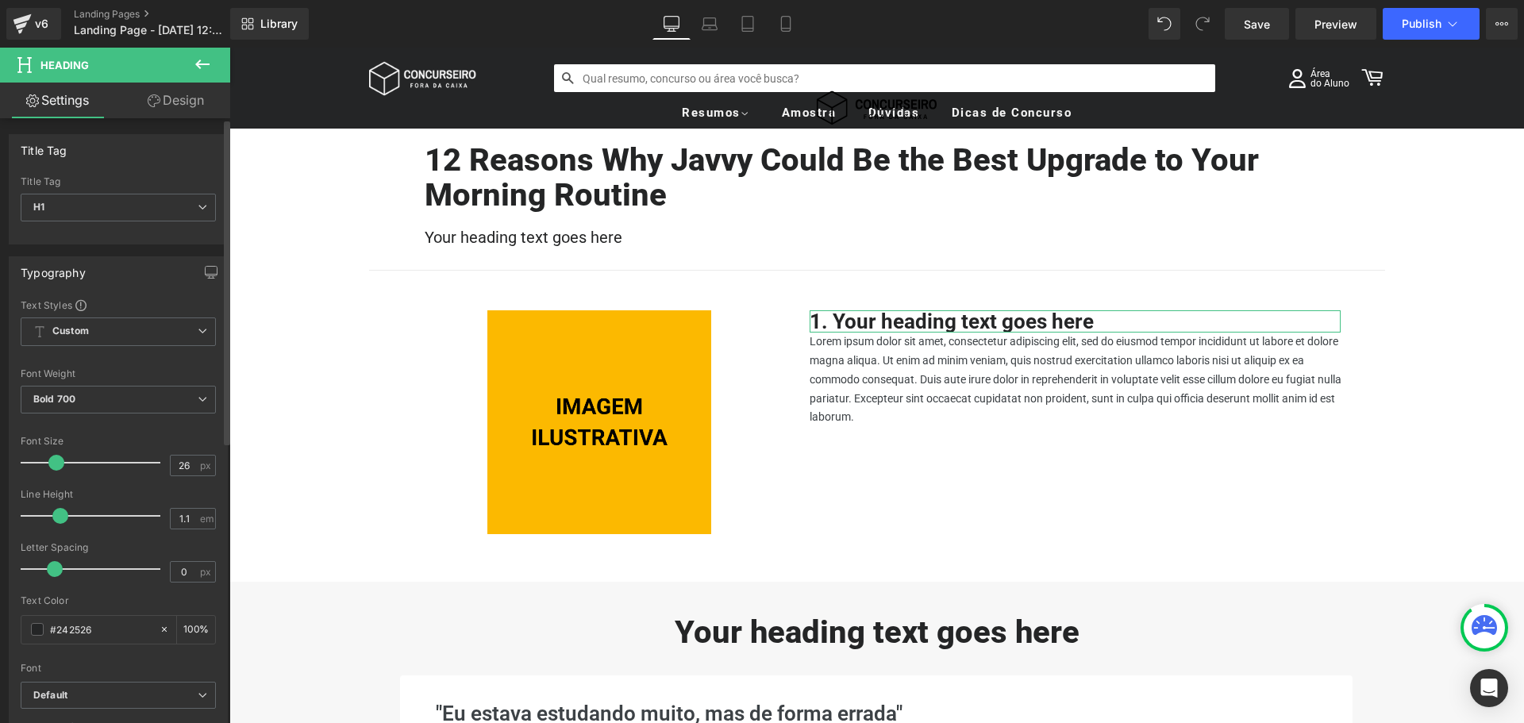
click at [160, 287] on div "Typography" at bounding box center [119, 272] width 218 height 30
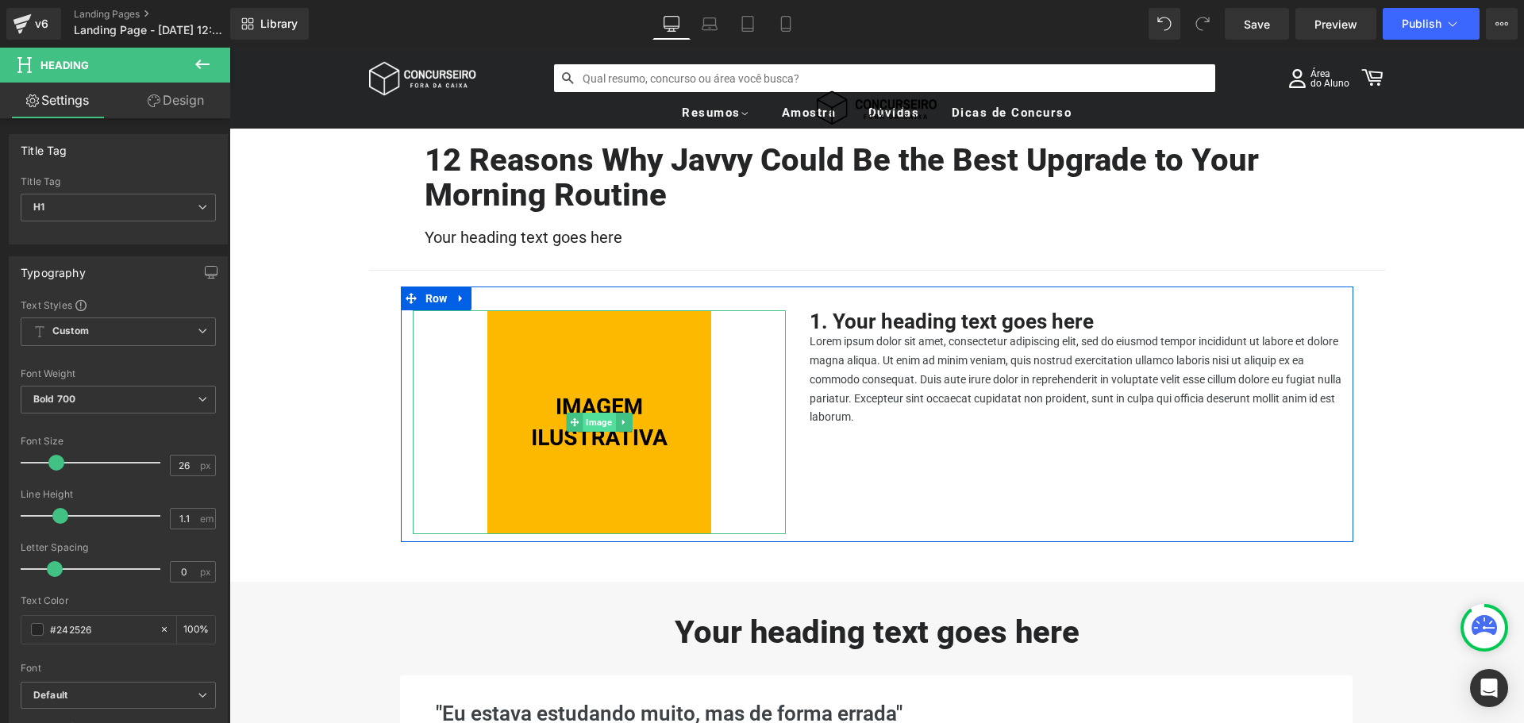
click at [584, 424] on span "Image" at bounding box center [599, 422] width 33 height 19
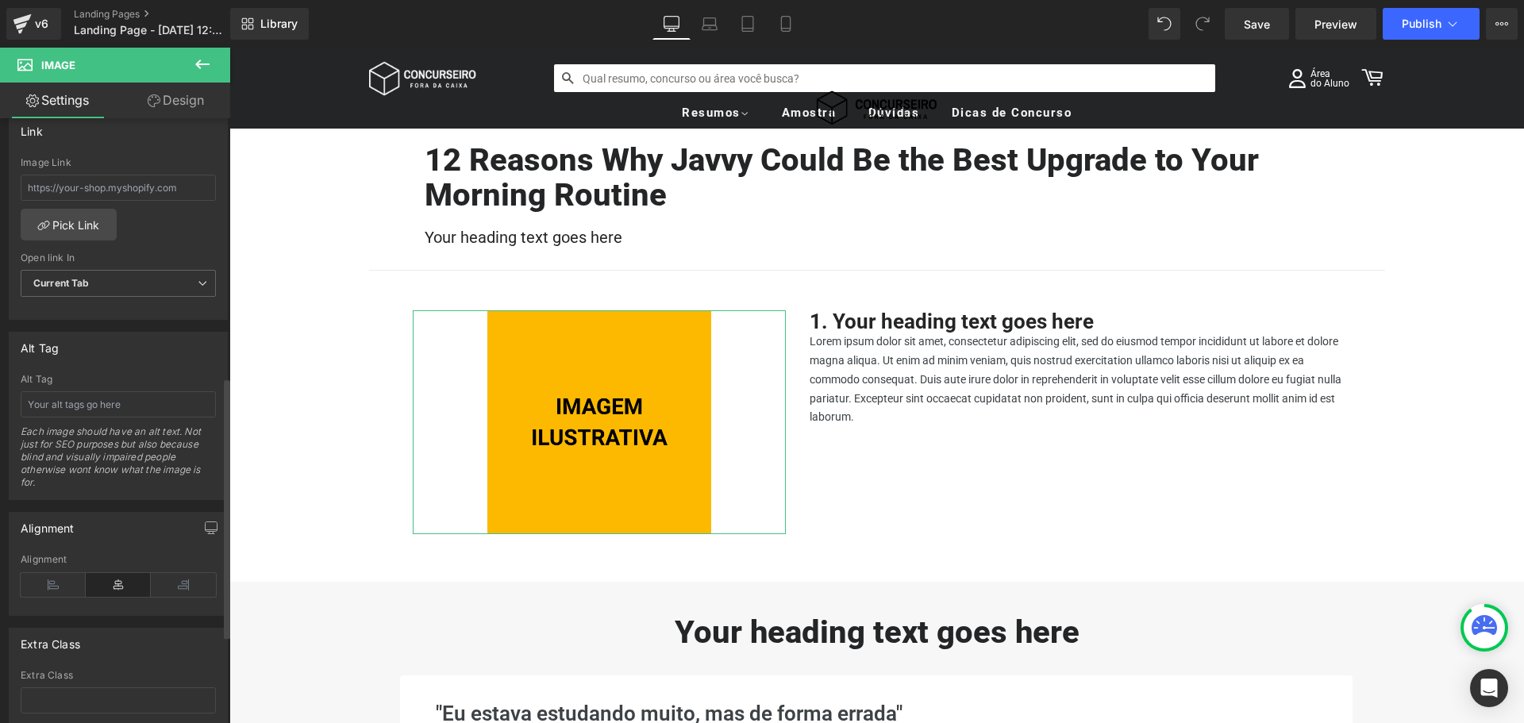
scroll to position [794, 0]
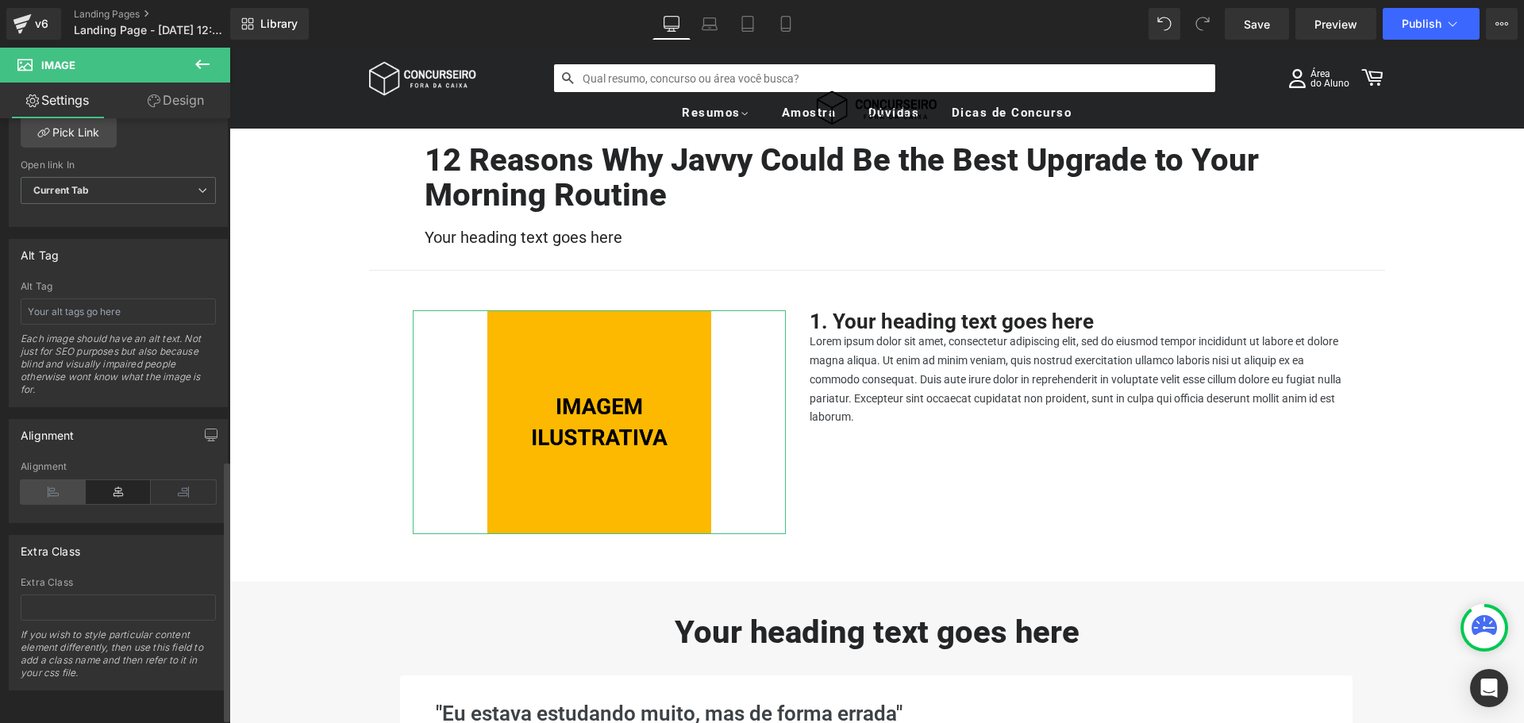
click at [56, 495] on icon at bounding box center [53, 492] width 65 height 24
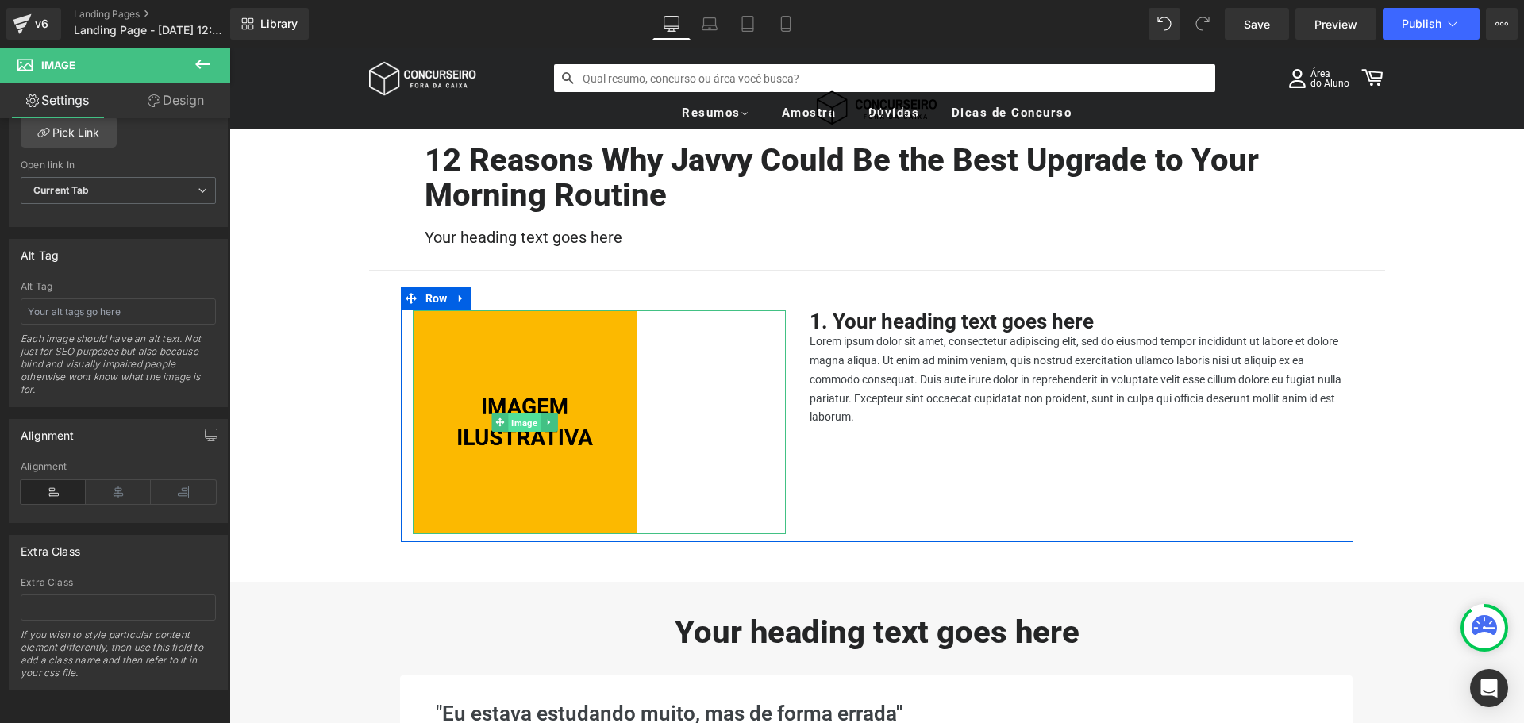
click at [518, 425] on span "Image" at bounding box center [524, 422] width 33 height 19
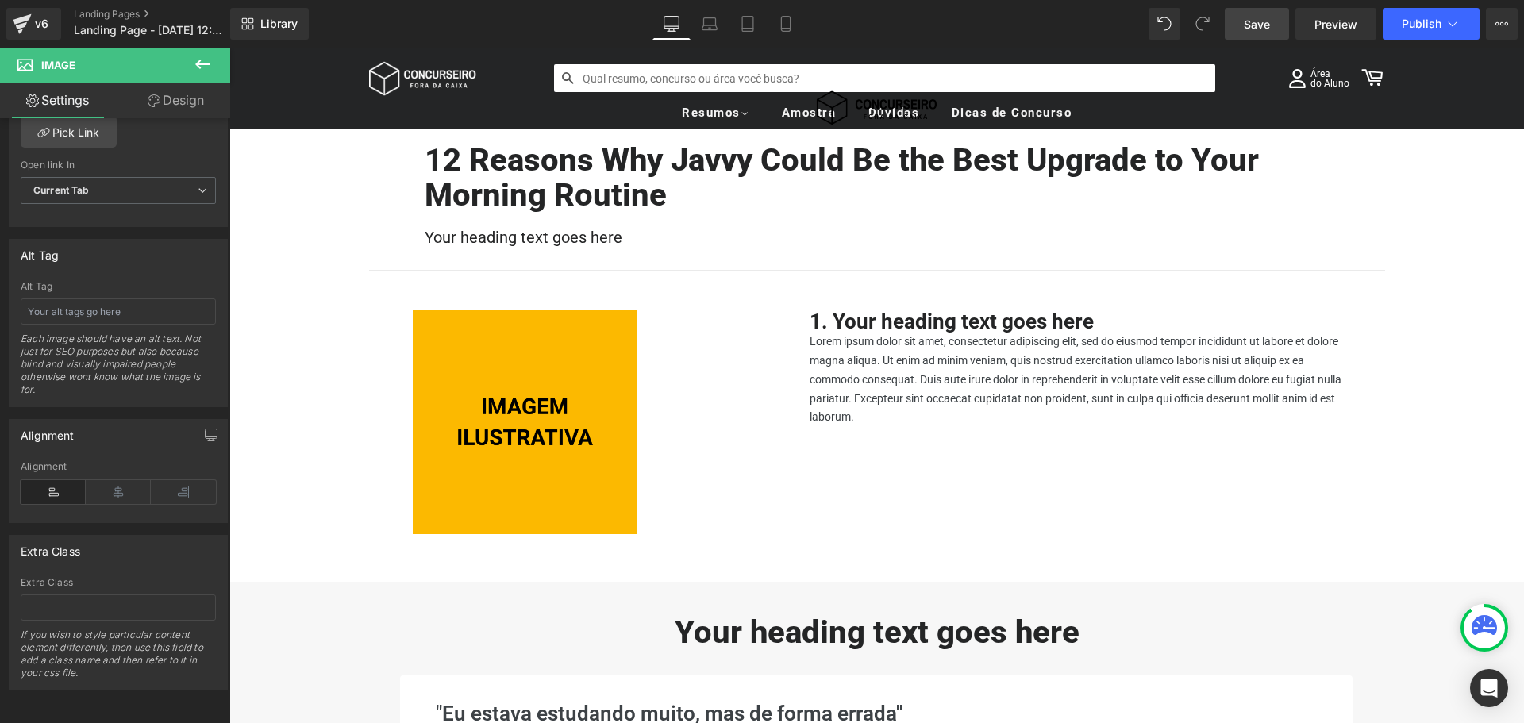
click at [1261, 33] on link "Save" at bounding box center [1257, 24] width 64 height 32
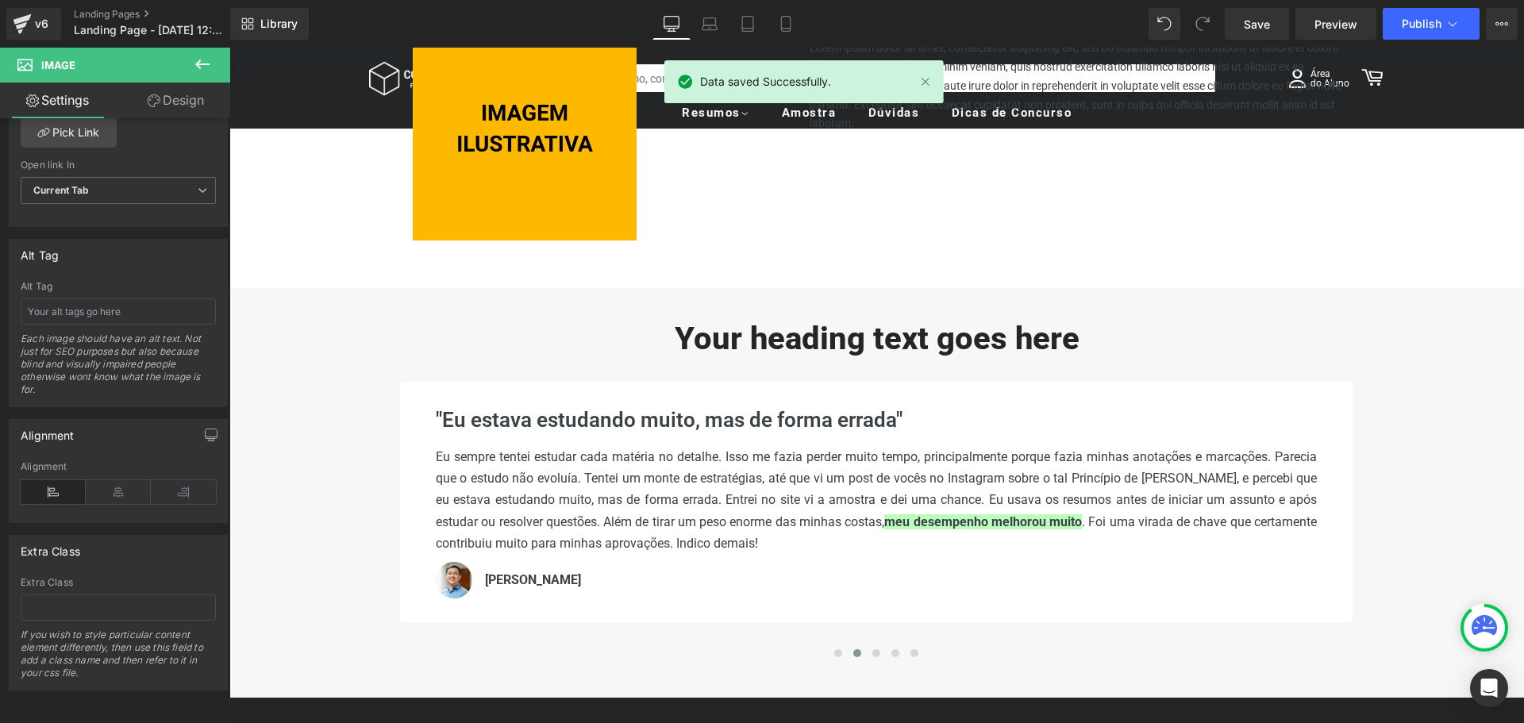
scroll to position [397, 0]
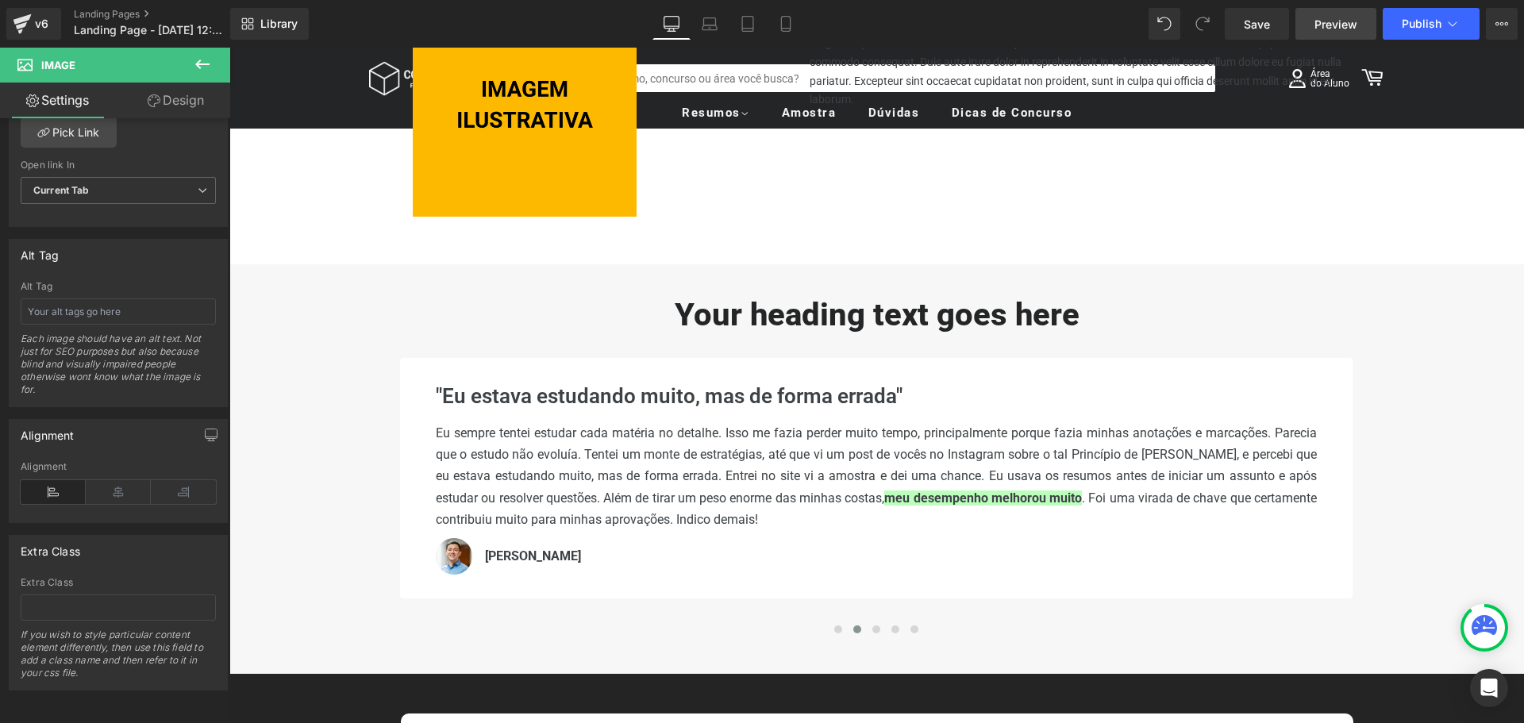
click at [1325, 28] on span "Preview" at bounding box center [1336, 24] width 43 height 17
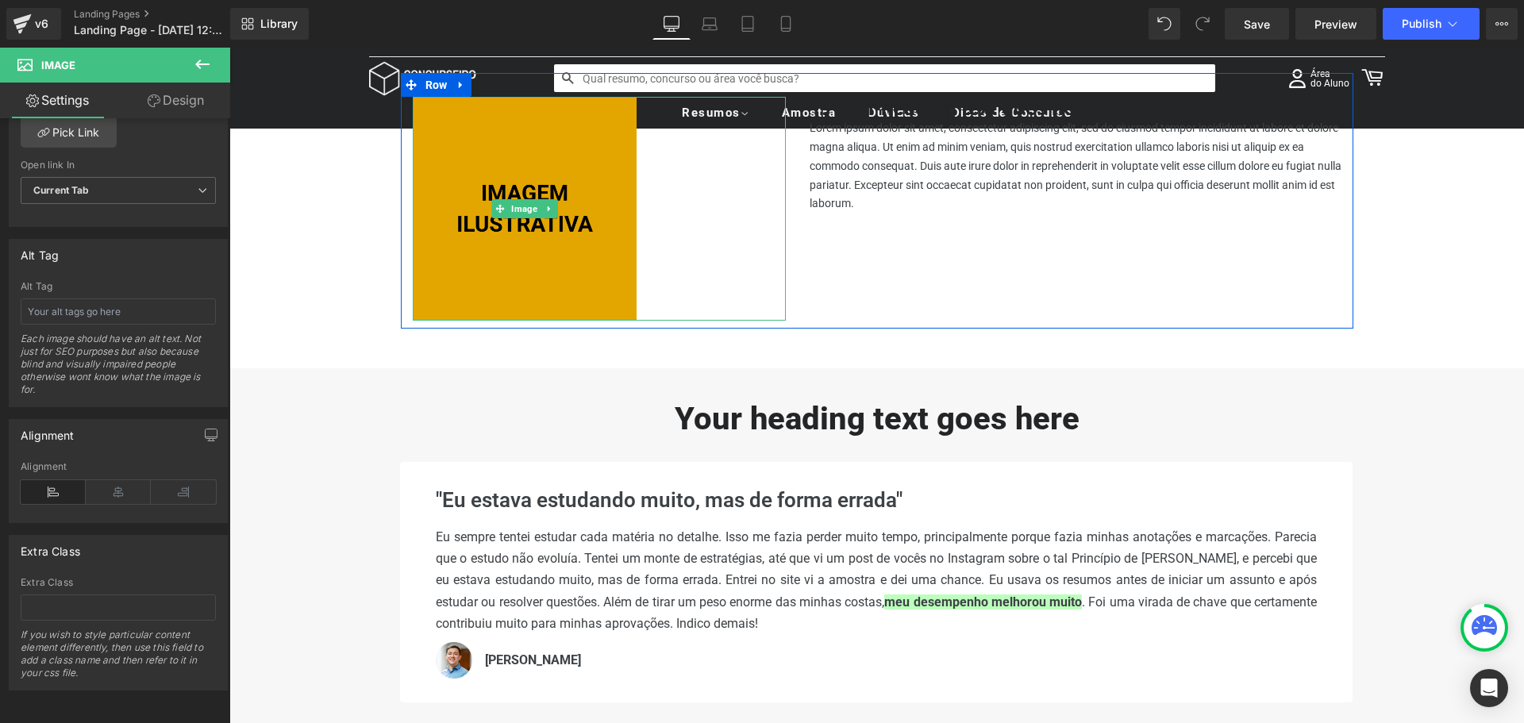
scroll to position [79, 0]
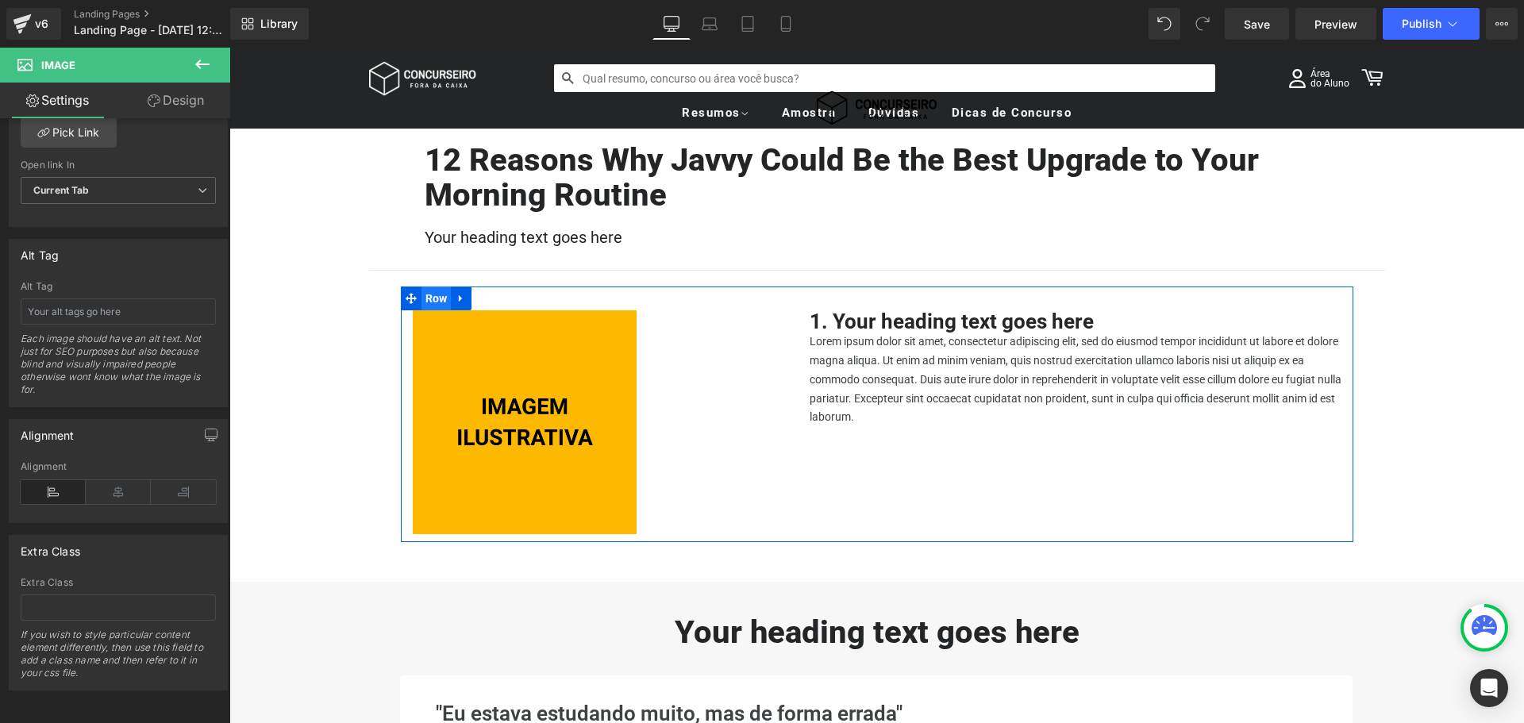
click at [912, 368] on p "Lorem ipsum dolor sit amet, consectetur adipiscing elit, sed do eiusmod tempor …" at bounding box center [1076, 380] width 532 height 94
click at [425, 298] on span "Row" at bounding box center [437, 299] width 30 height 24
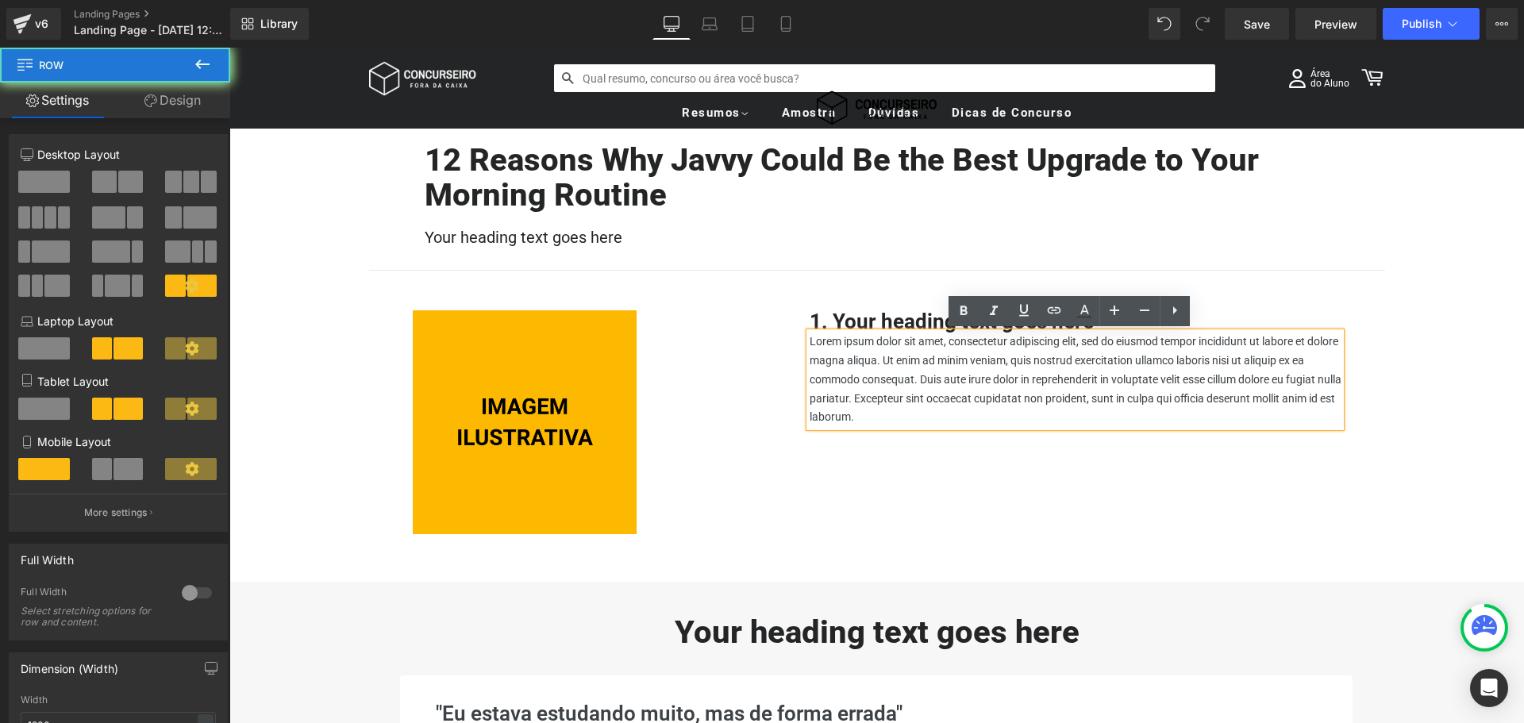
click at [433, 294] on span "Row" at bounding box center [436, 298] width 24 height 19
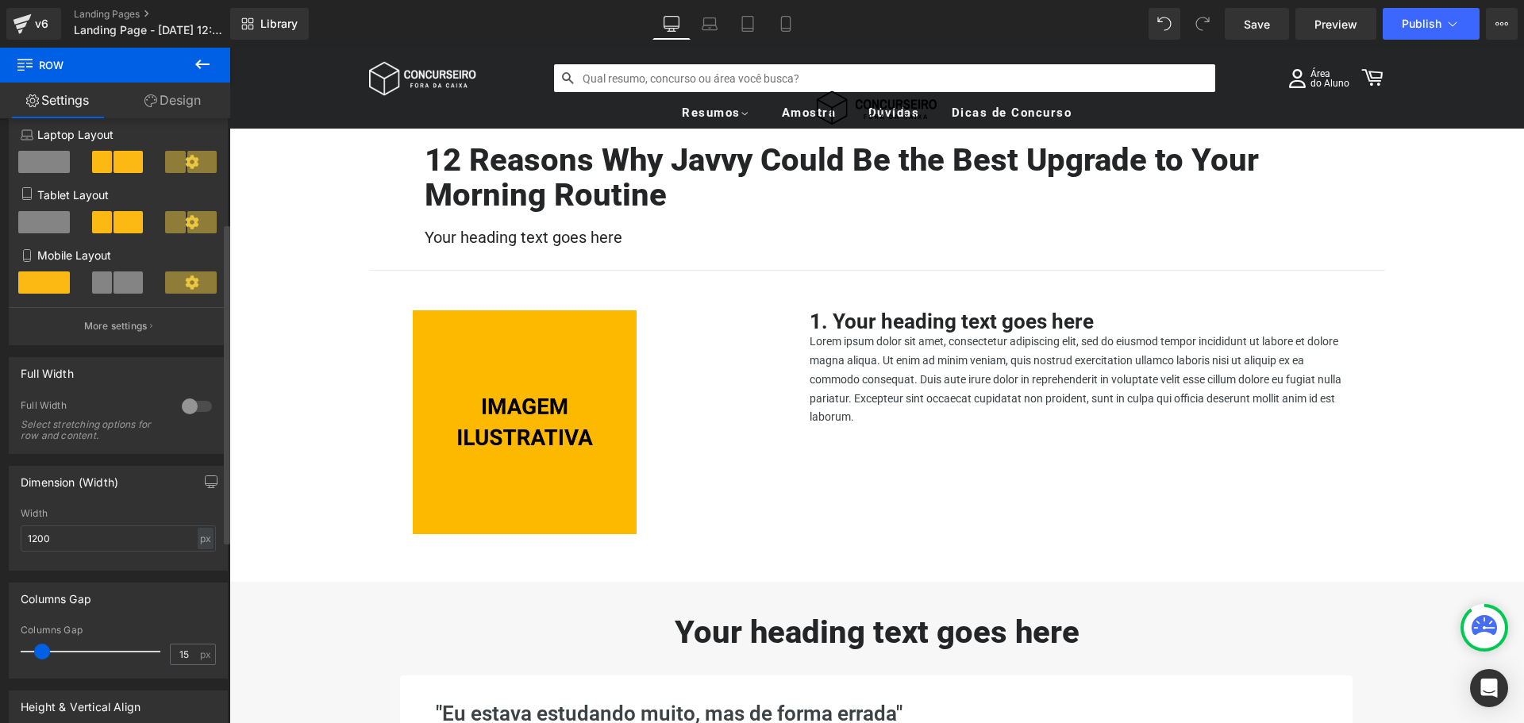
scroll to position [159, 0]
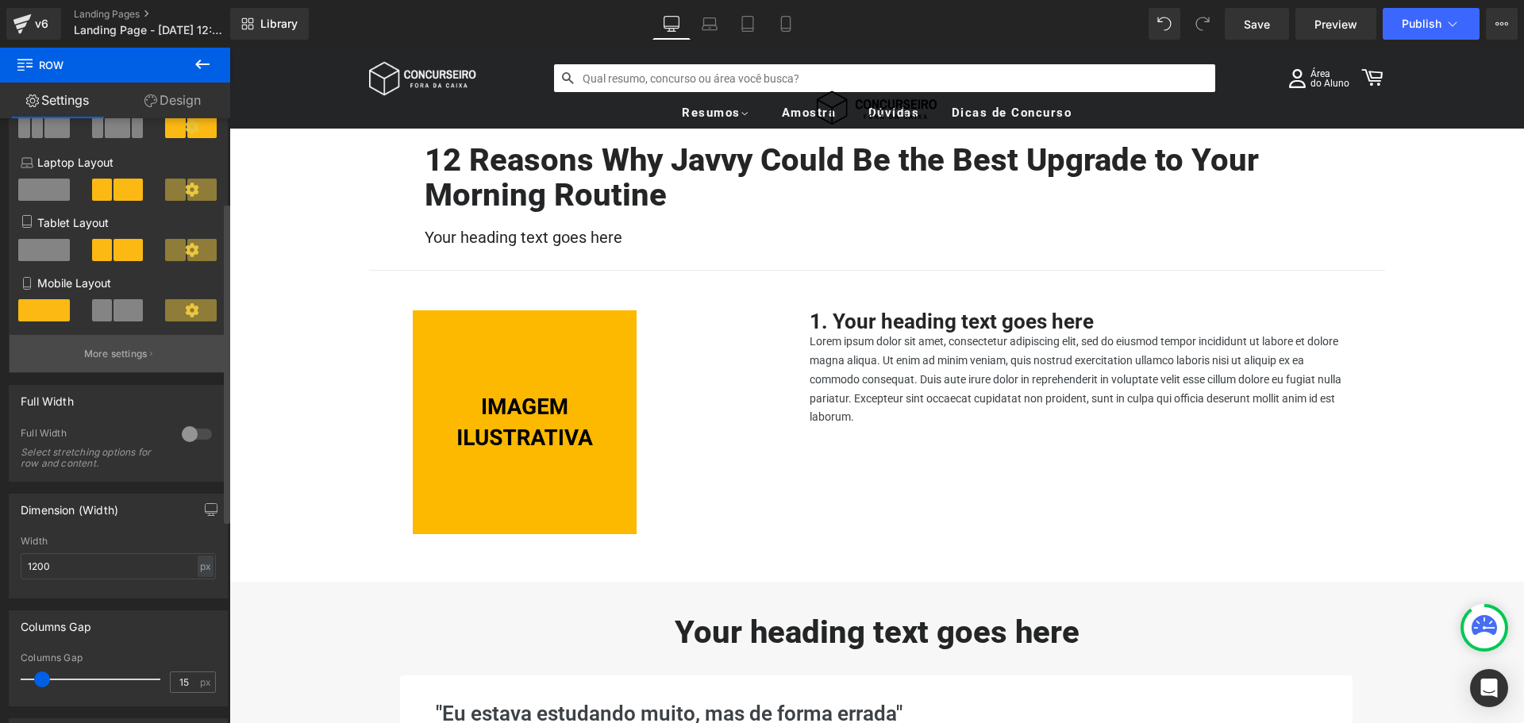
click at [111, 356] on p "More settings" at bounding box center [116, 354] width 64 height 14
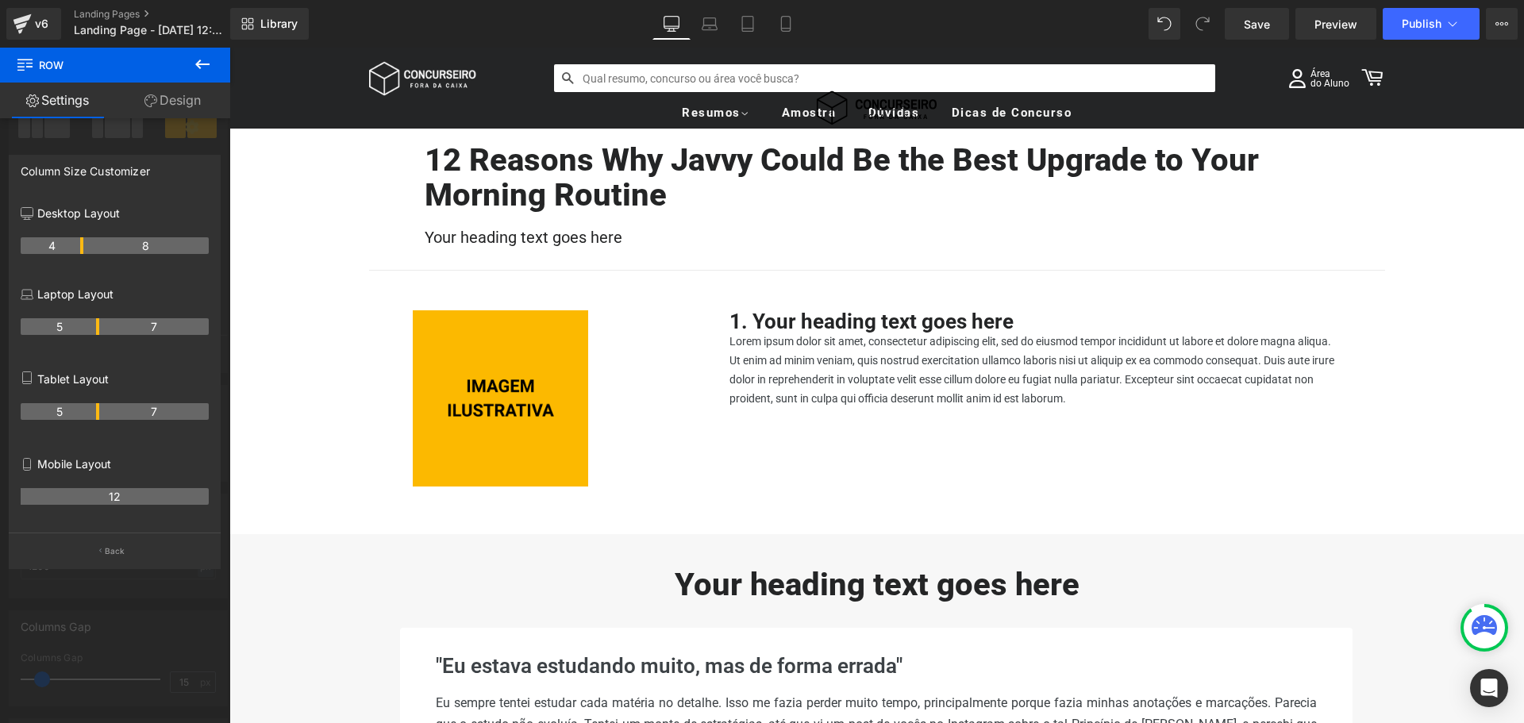
drag, startPoint x: 97, startPoint y: 247, endPoint x: 83, endPoint y: 250, distance: 13.9
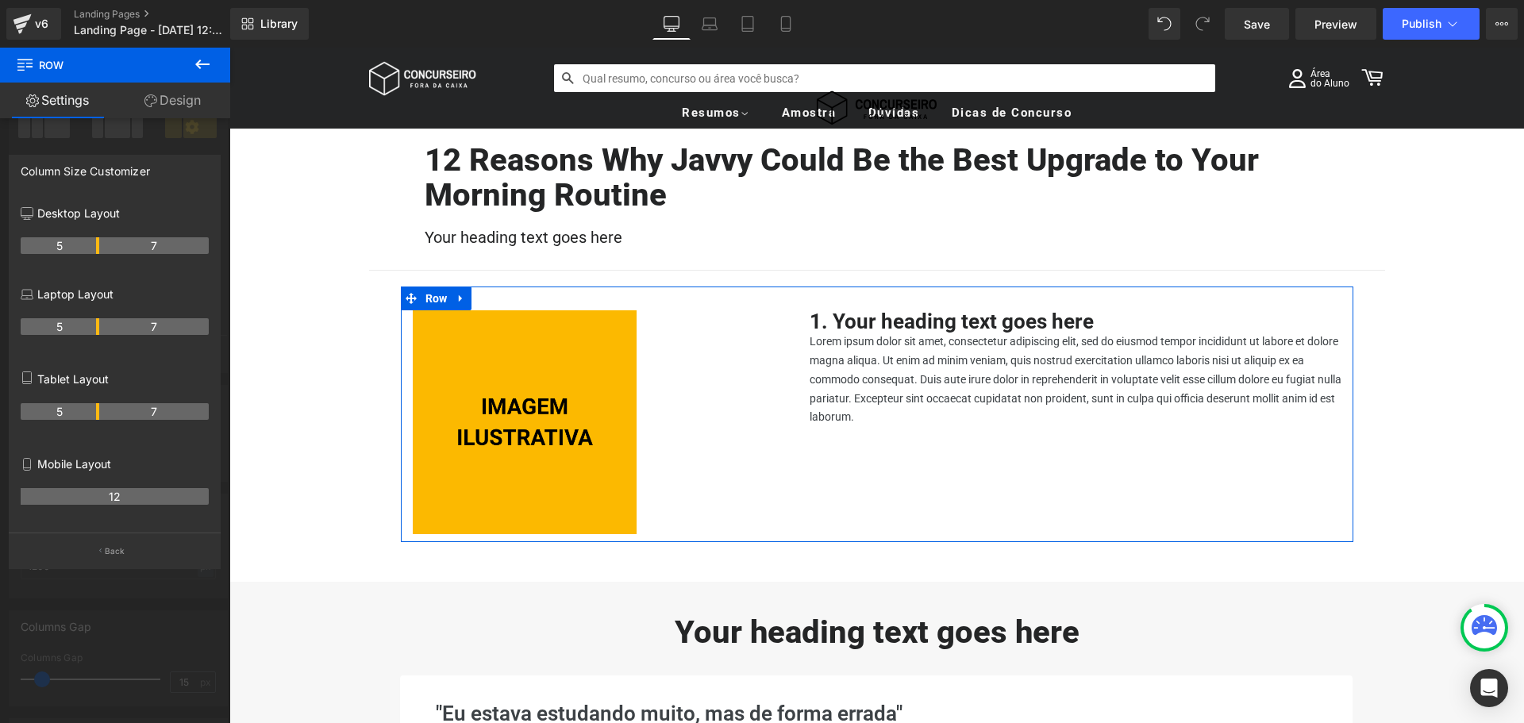
drag, startPoint x: 81, startPoint y: 243, endPoint x: 92, endPoint y: 243, distance: 11.1
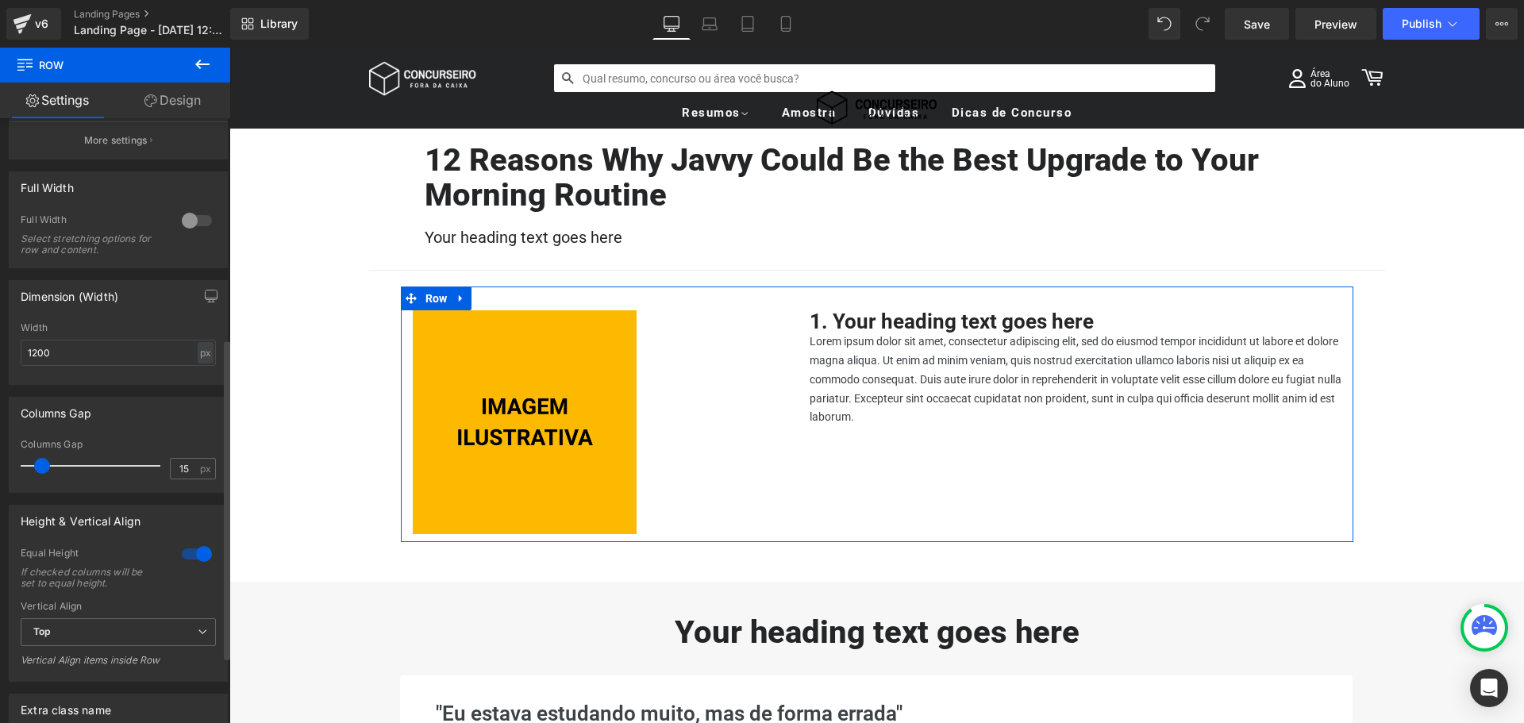
scroll to position [476, 0]
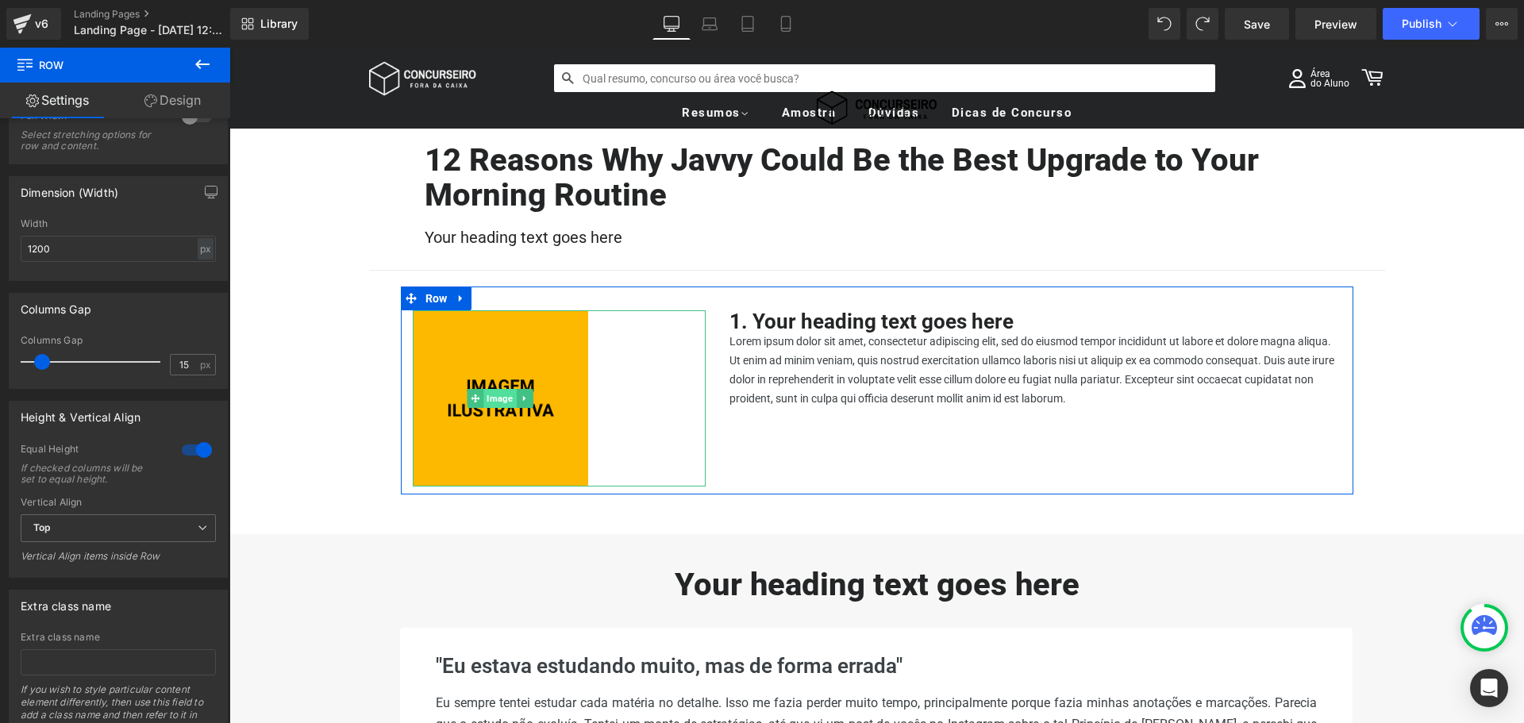
click at [491, 399] on span "Image" at bounding box center [500, 398] width 33 height 19
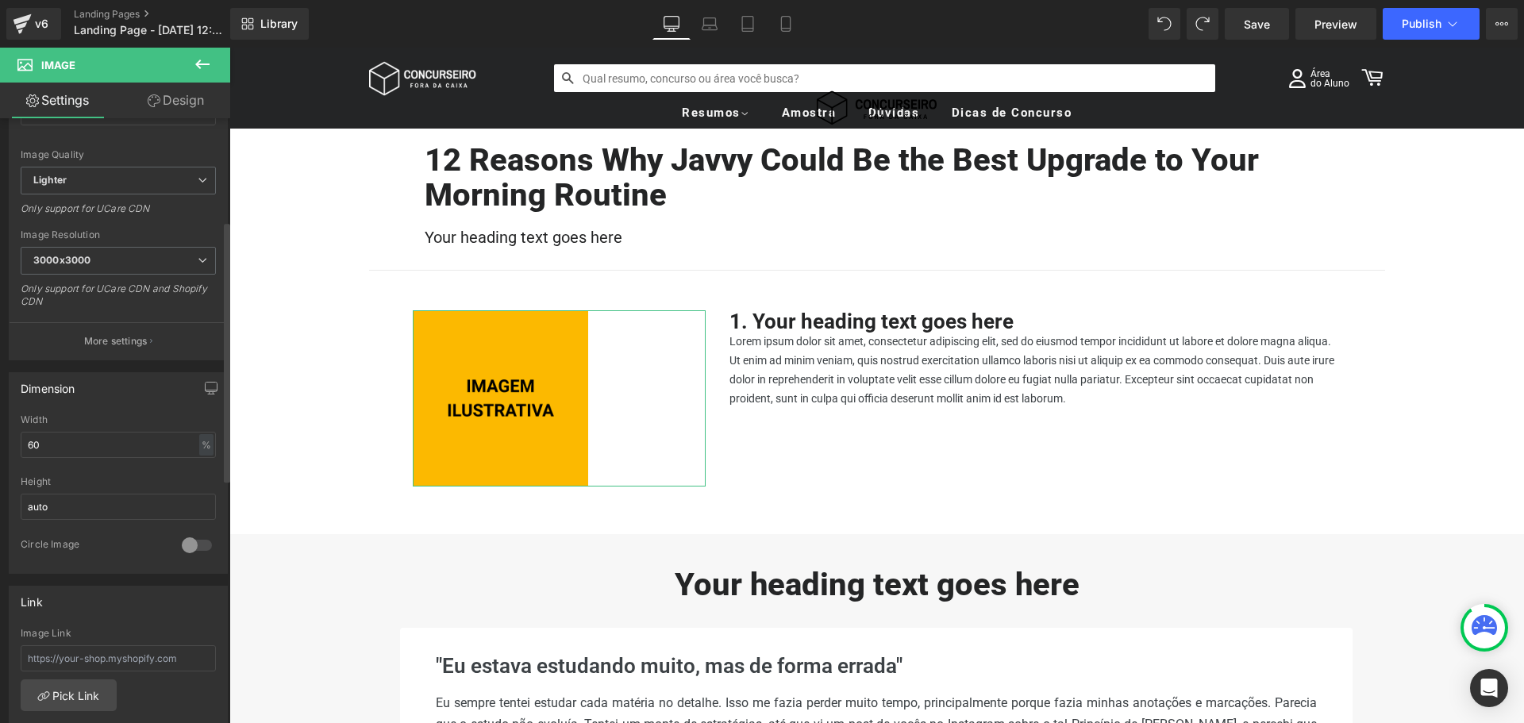
scroll to position [238, 0]
click at [114, 439] on input "60" at bounding box center [118, 436] width 195 height 26
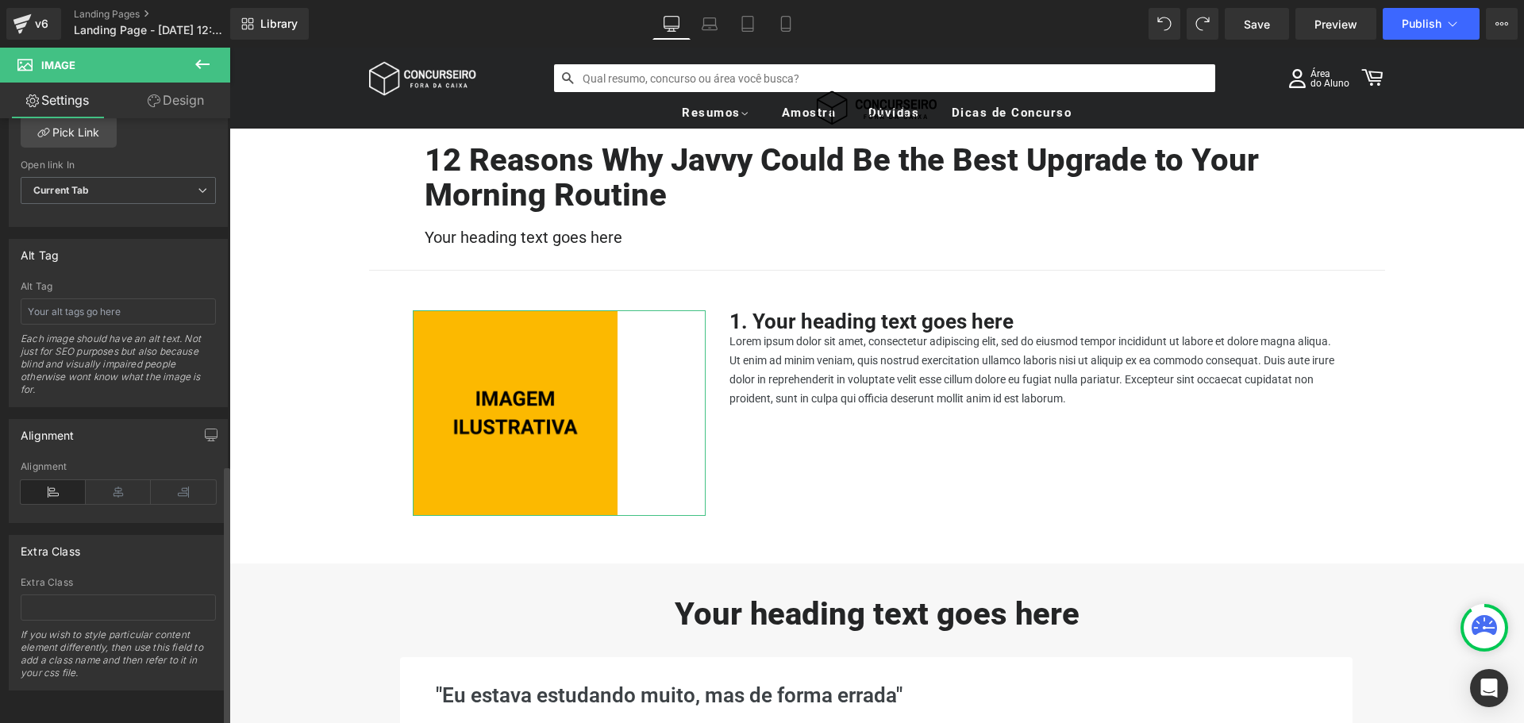
scroll to position [805, 0]
click at [107, 483] on icon at bounding box center [118, 492] width 65 height 24
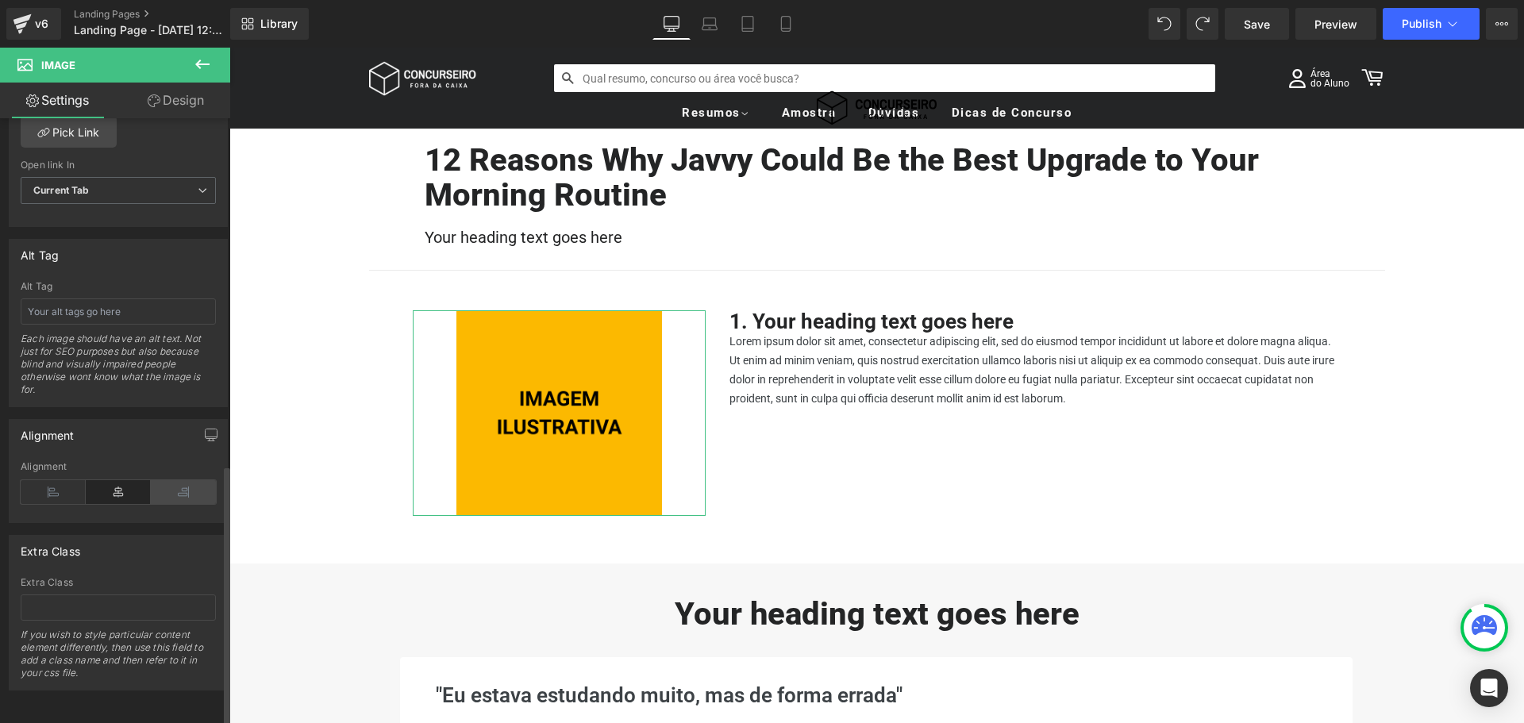
click at [188, 480] on icon at bounding box center [183, 492] width 65 height 24
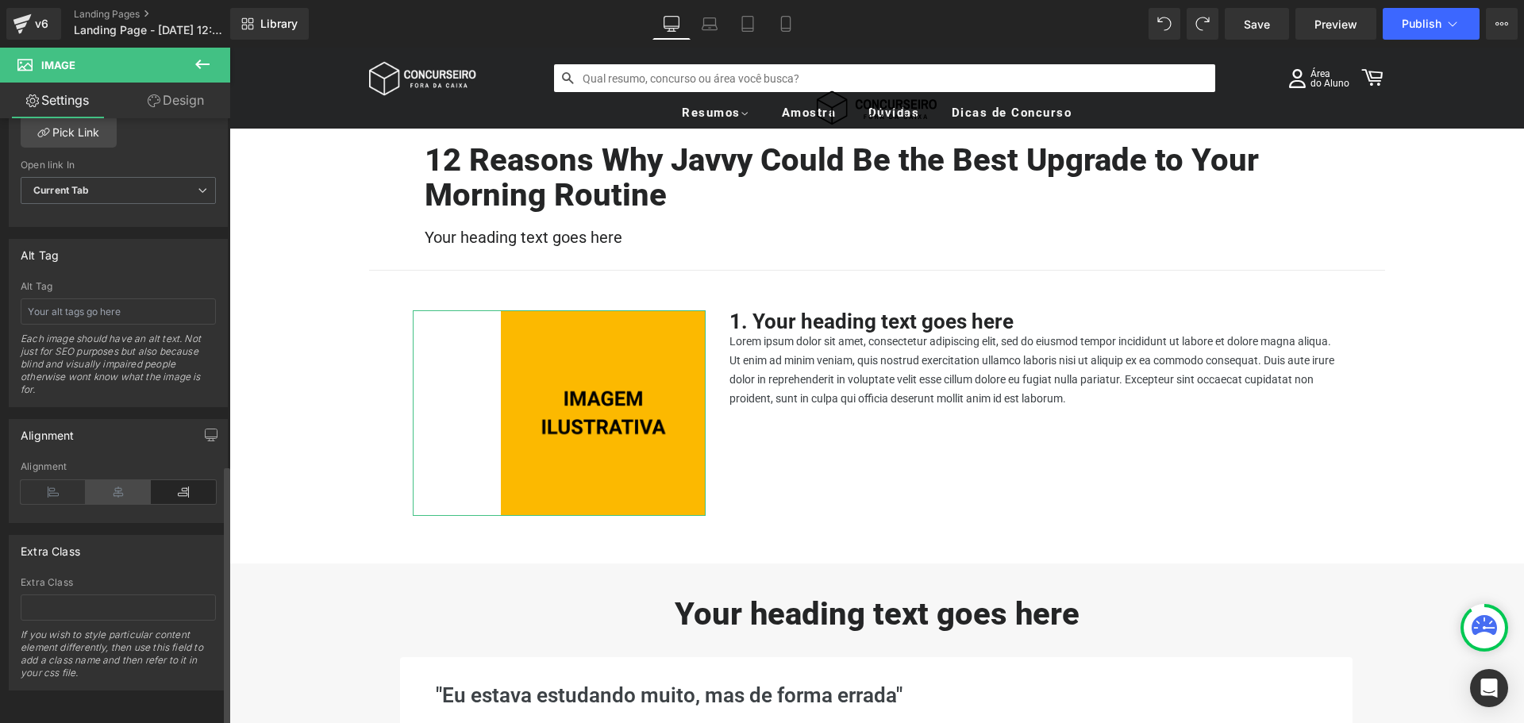
click at [112, 481] on icon at bounding box center [118, 492] width 65 height 24
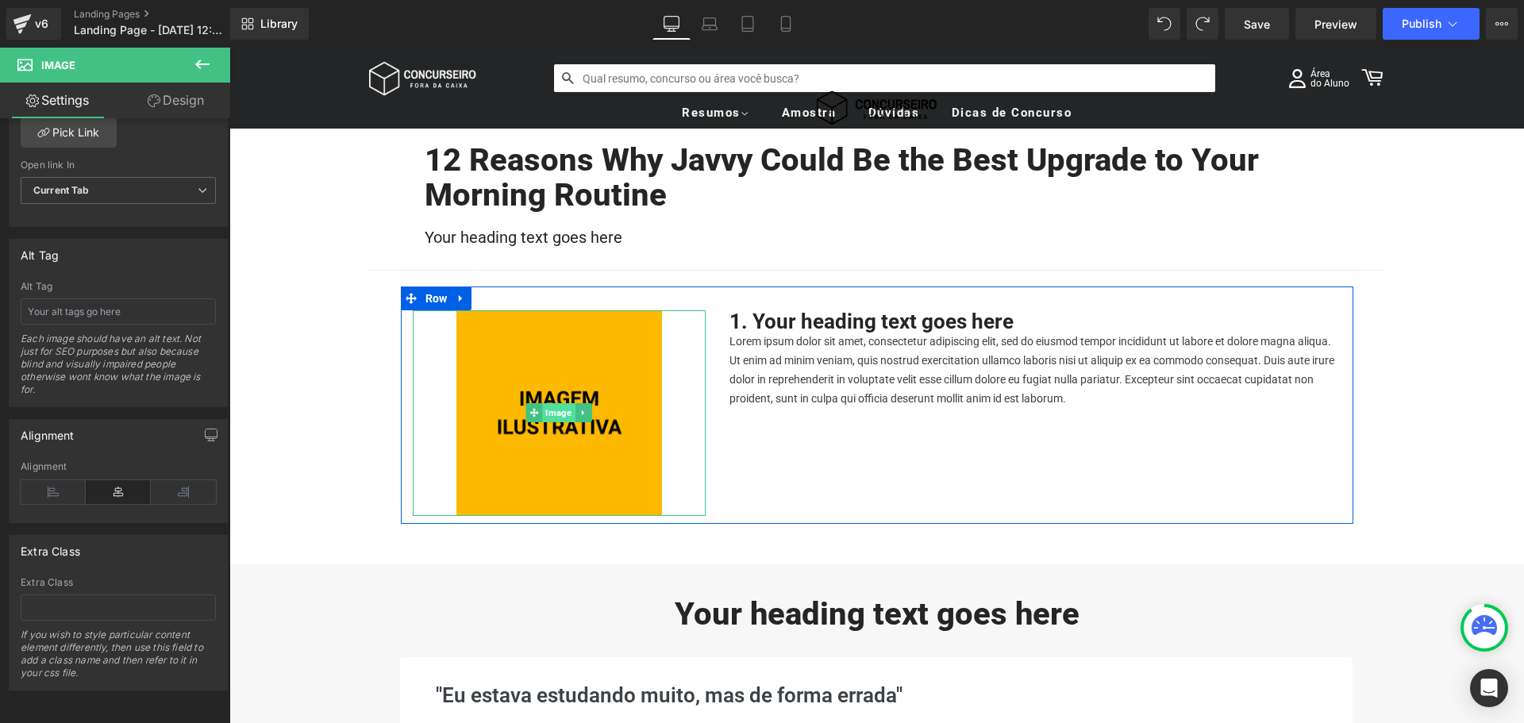
click at [552, 413] on span "Image" at bounding box center [559, 412] width 33 height 19
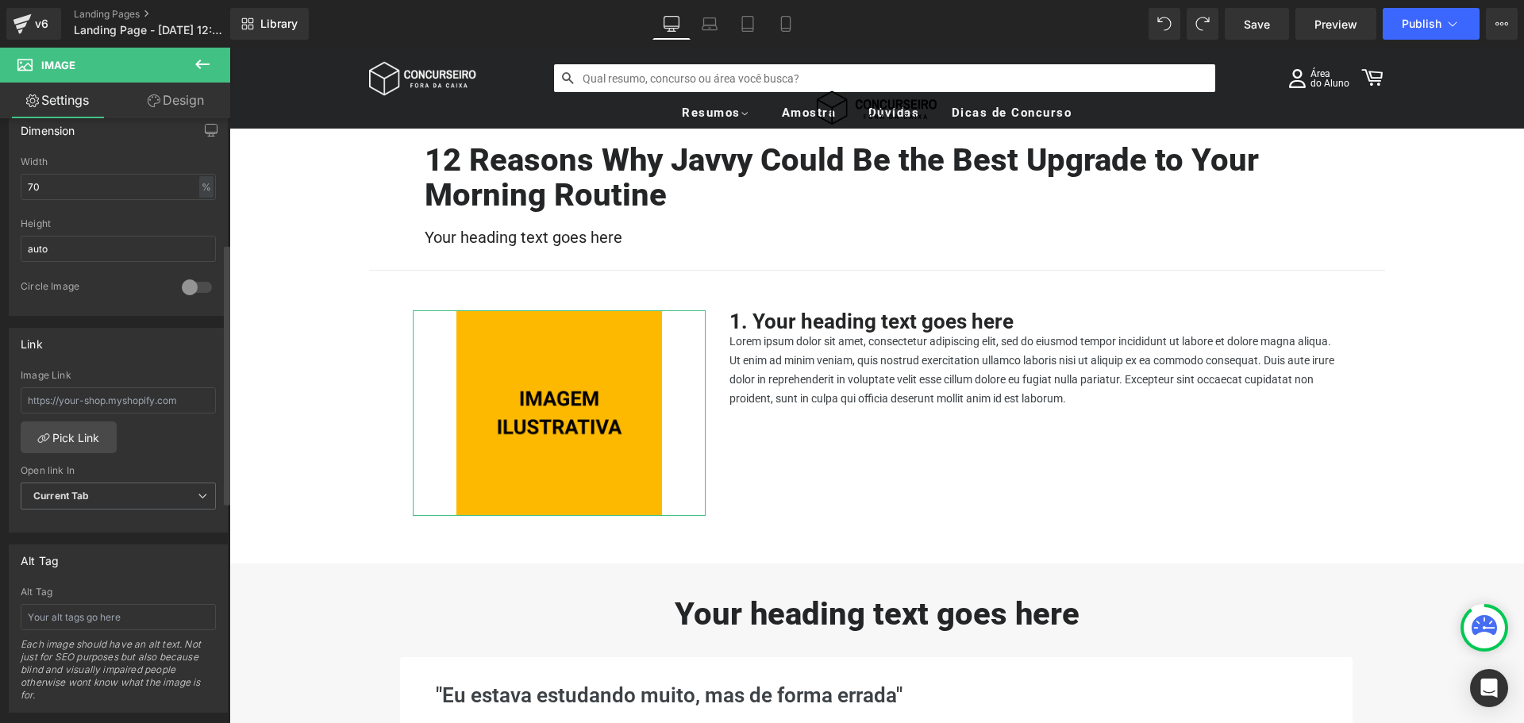
scroll to position [249, 0]
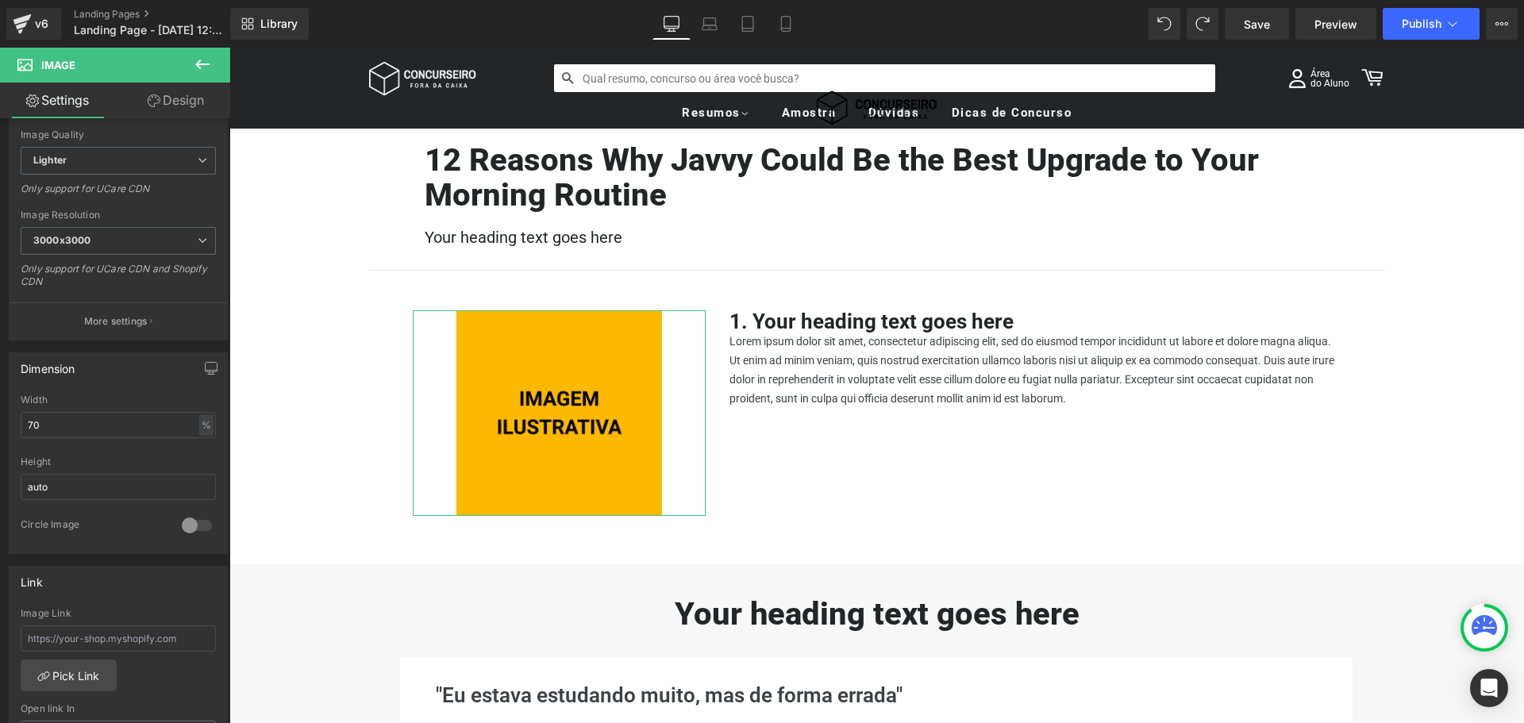
click at [202, 106] on link "Design" at bounding box center [175, 101] width 115 height 36
click at [0, 0] on div "Border" at bounding box center [0, 0] width 0 height 0
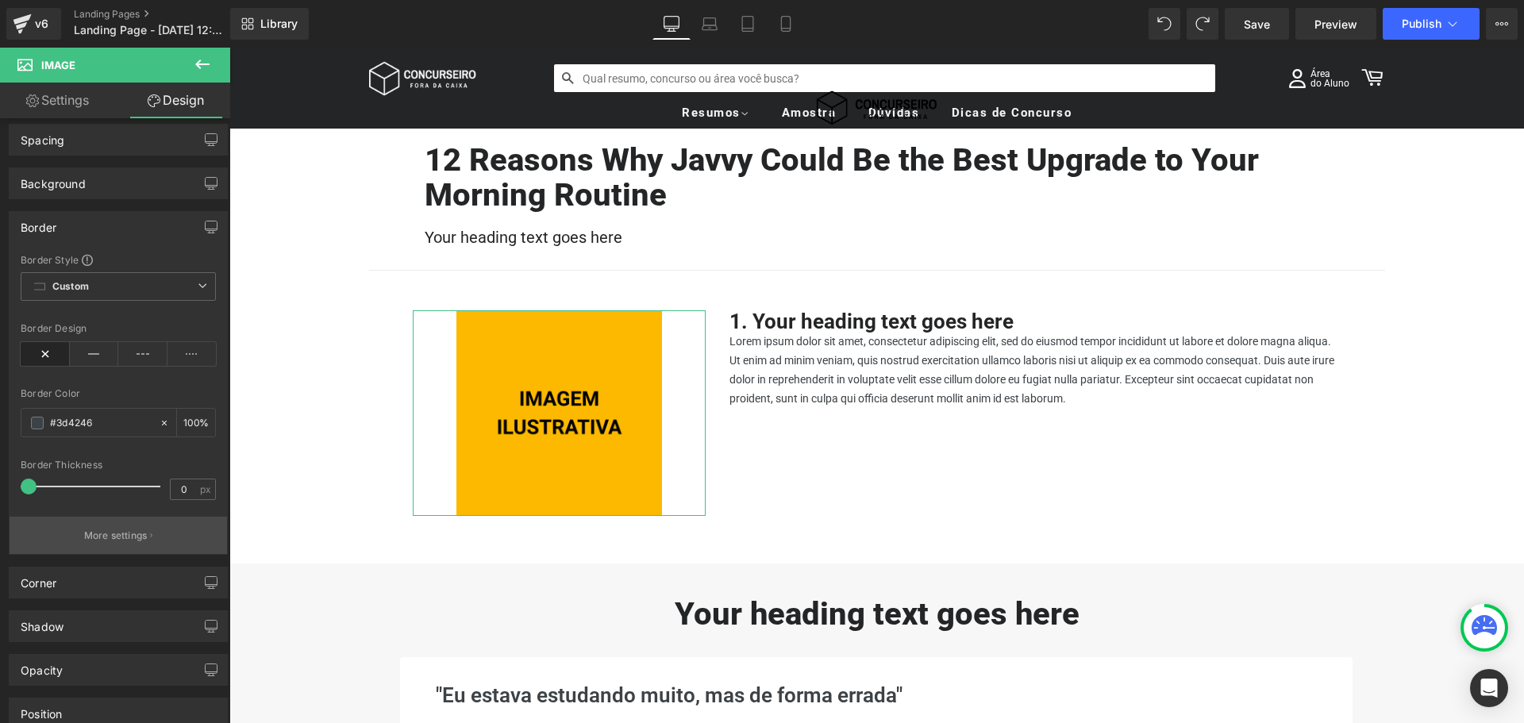
scroll to position [79, 0]
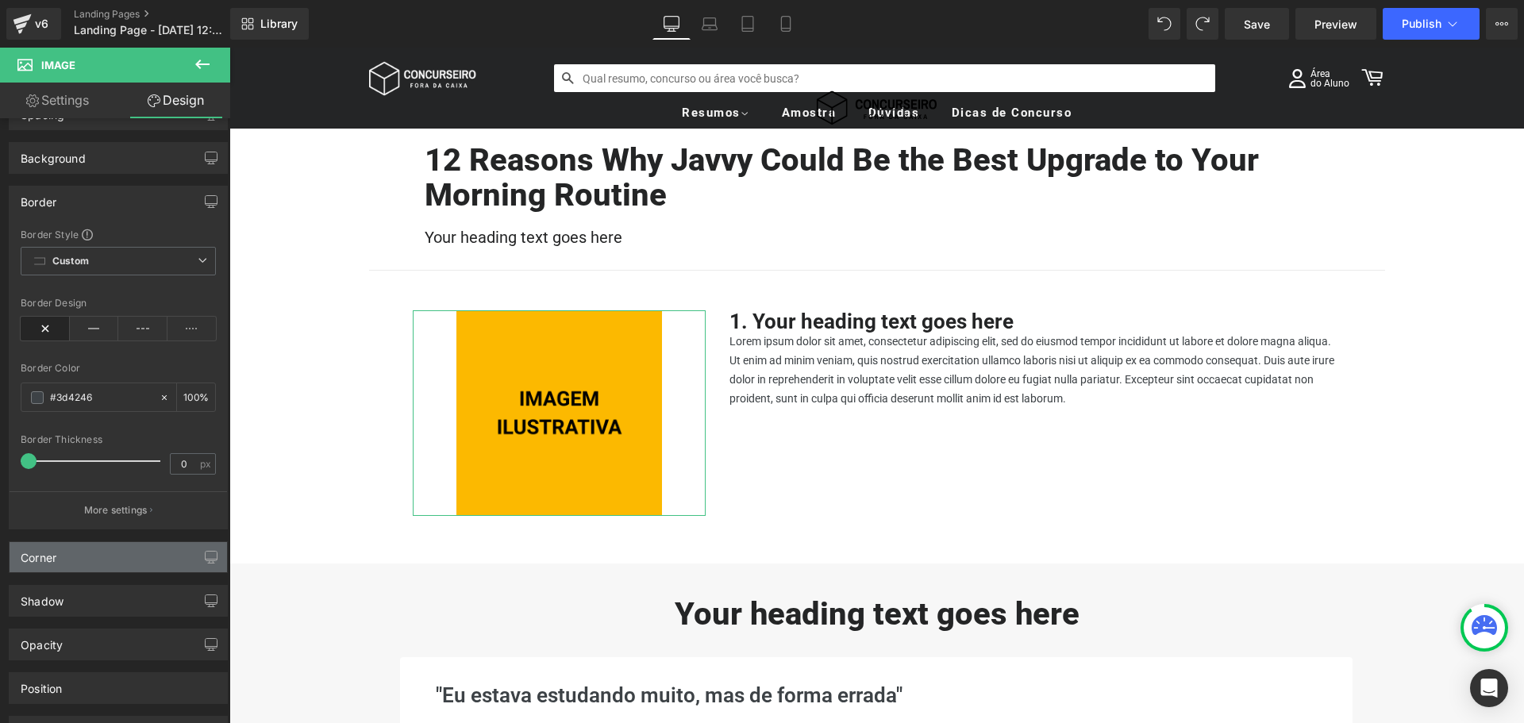
click at [90, 551] on div "Corner" at bounding box center [119, 557] width 218 height 30
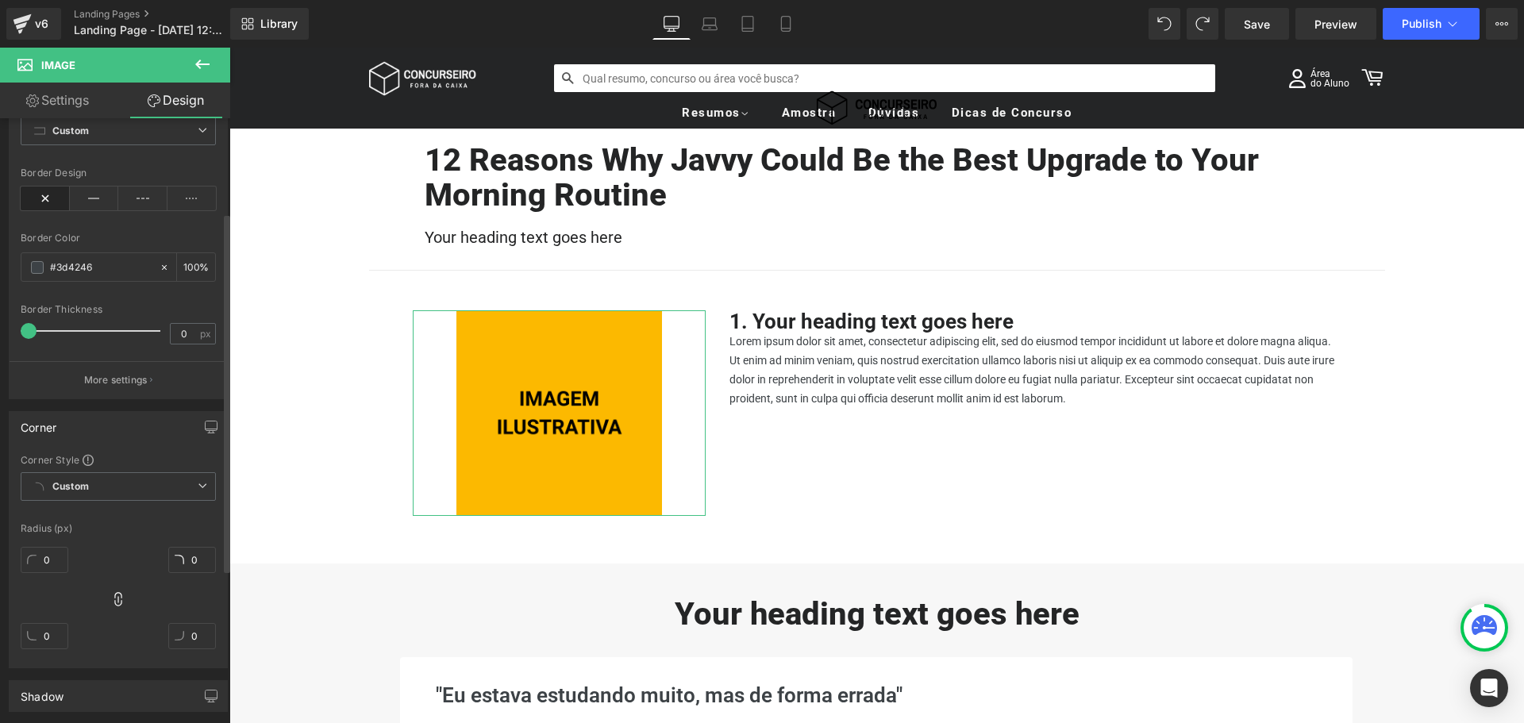
scroll to position [238, 0]
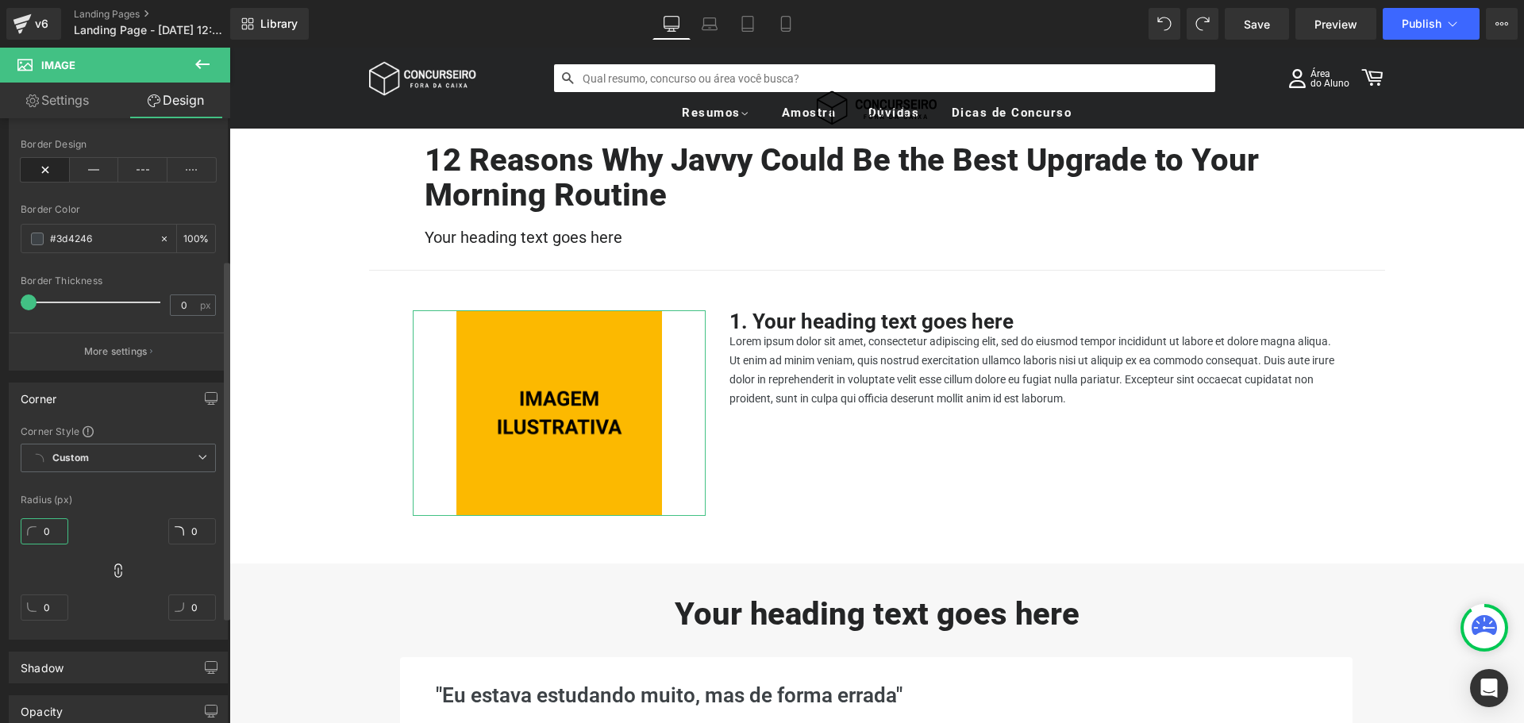
click at [56, 528] on input "0" at bounding box center [45, 531] width 48 height 26
click at [113, 503] on div "Radius (px)" at bounding box center [118, 500] width 195 height 11
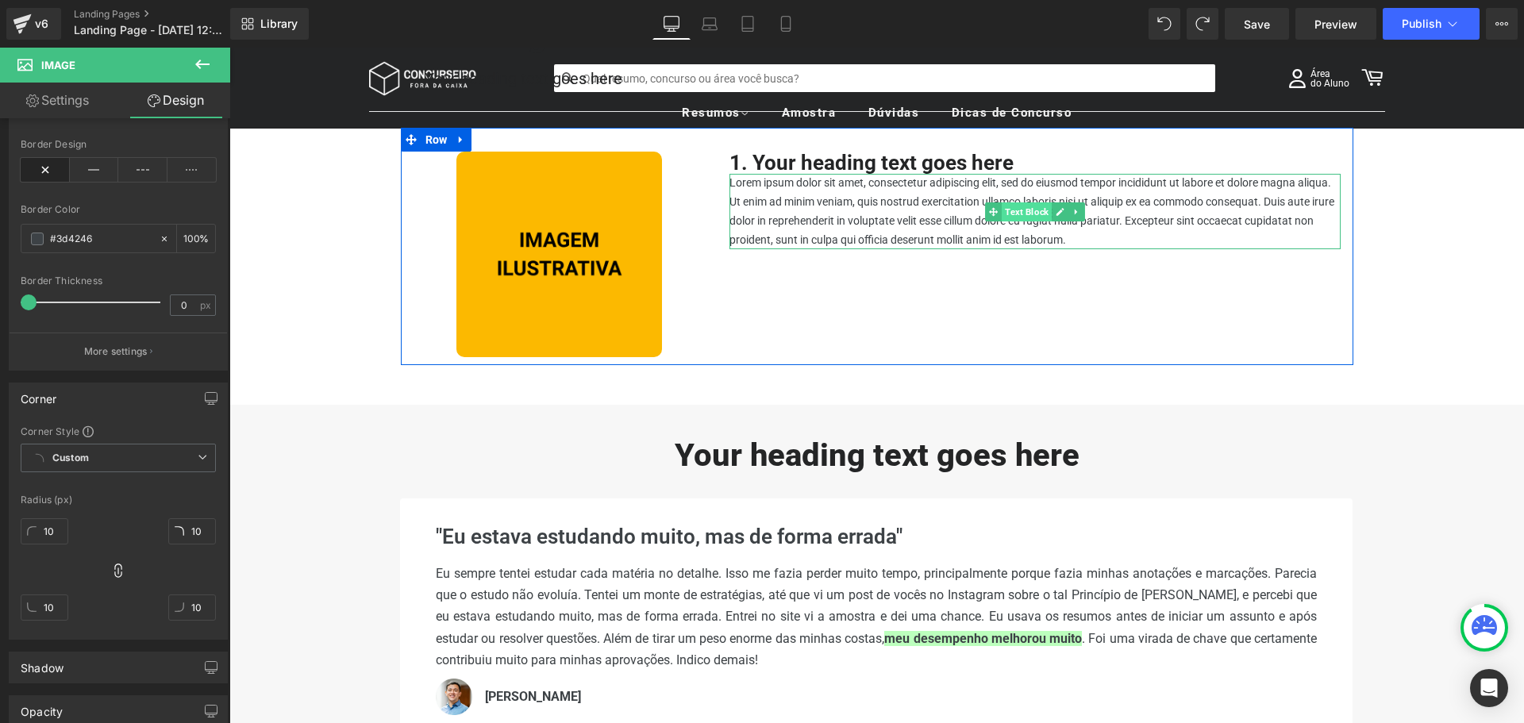
click at [1022, 215] on span "Text Block" at bounding box center [1027, 211] width 50 height 19
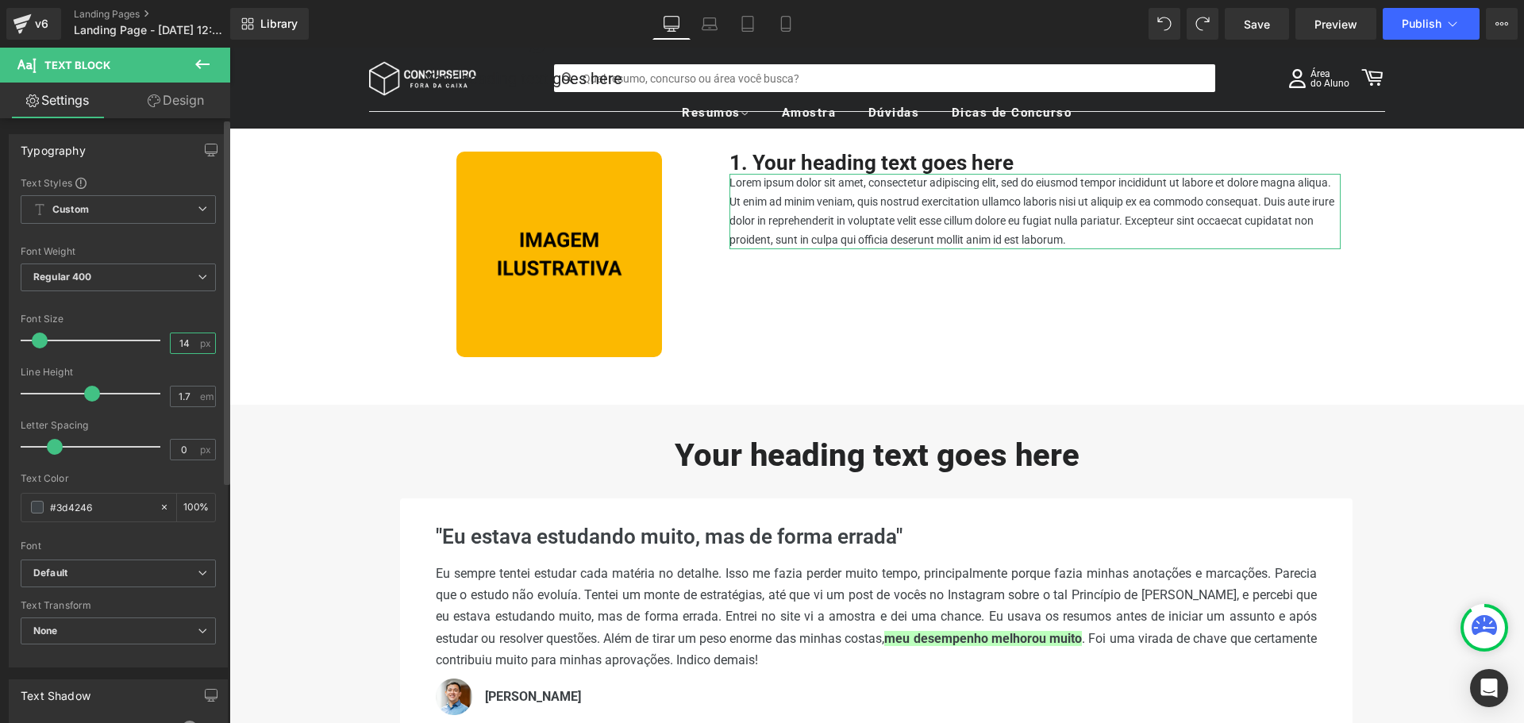
click at [183, 345] on input "14" at bounding box center [185, 343] width 28 height 20
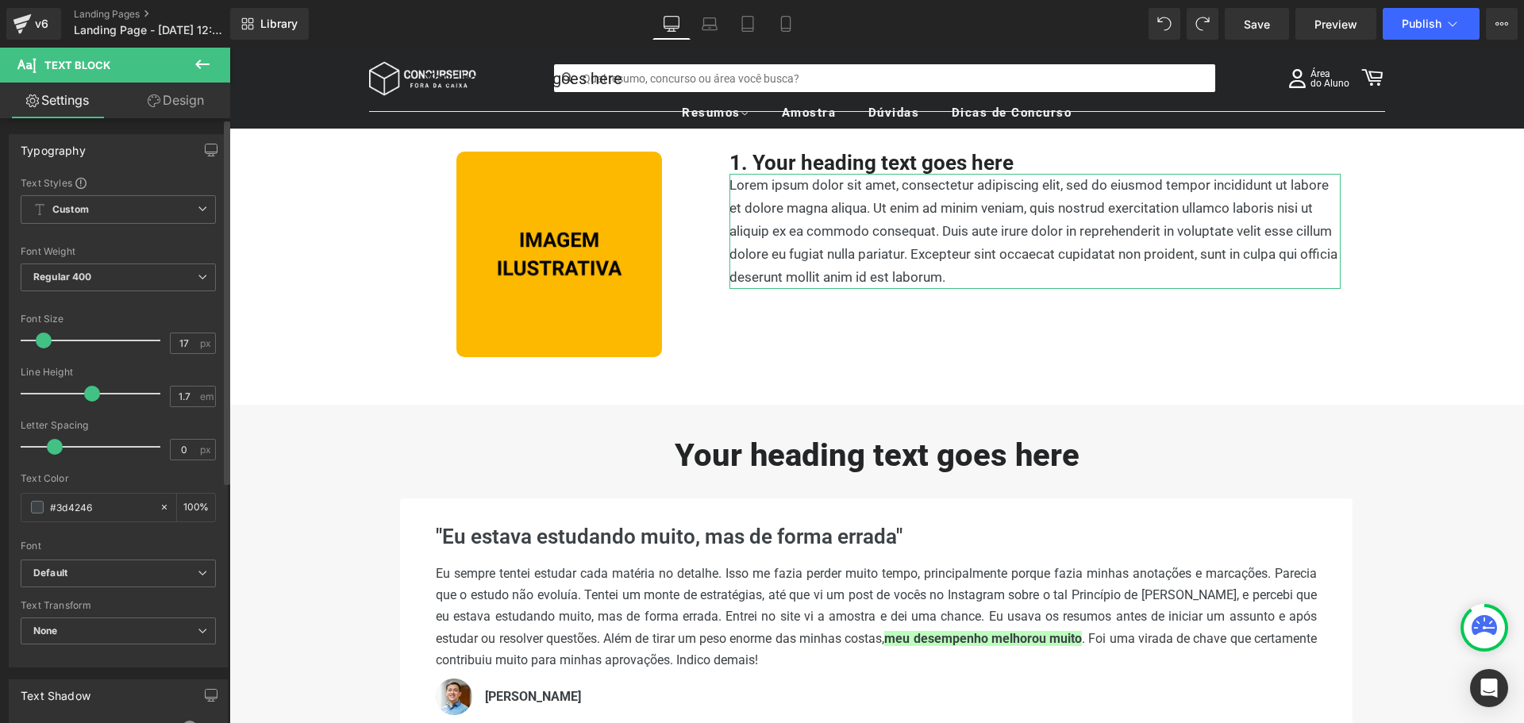
click at [178, 314] on div "Font Size" at bounding box center [118, 319] width 195 height 11
click at [76, 502] on input "#3d4246" at bounding box center [101, 507] width 102 height 17
click at [105, 475] on div "Text Color" at bounding box center [118, 478] width 195 height 11
click at [179, 399] on input "1.7" at bounding box center [185, 397] width 28 height 20
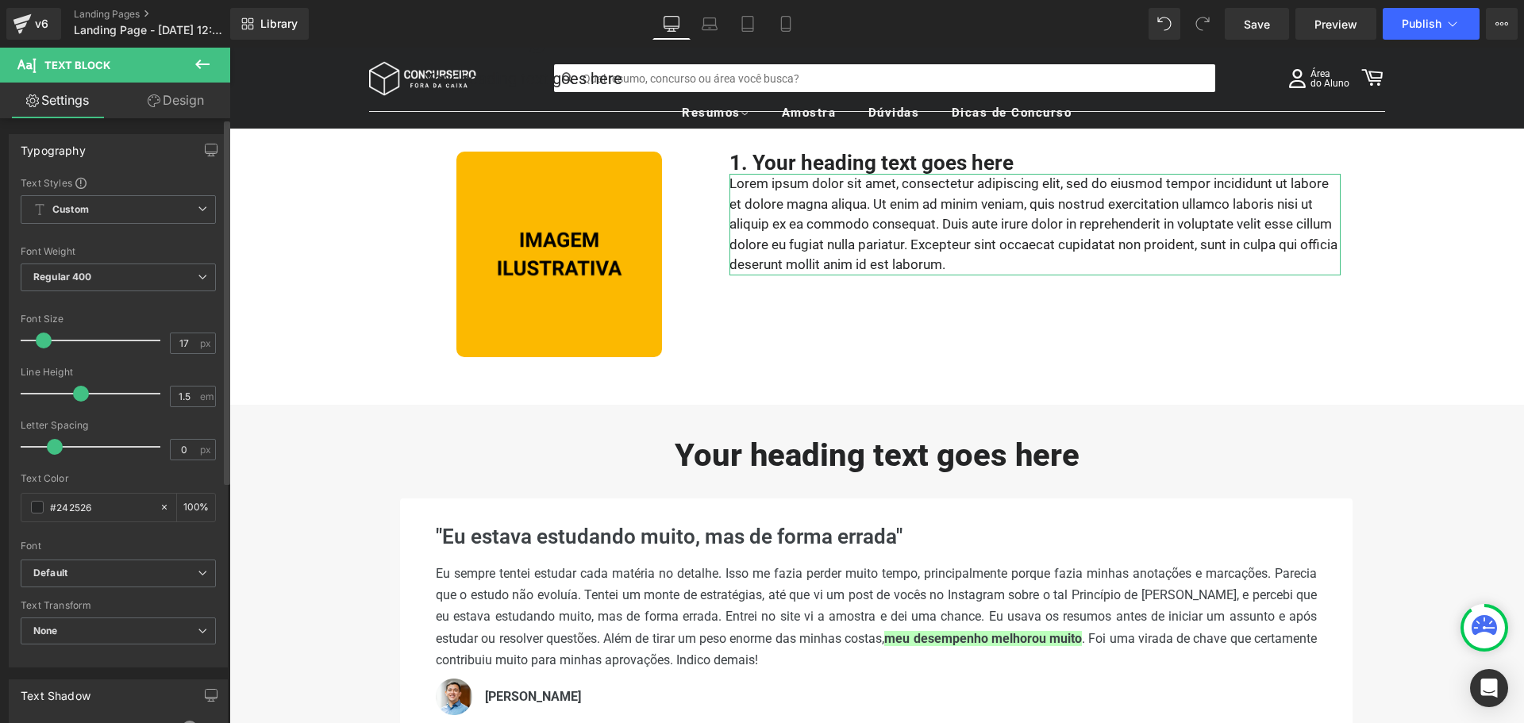
click at [159, 318] on div "Font Size" at bounding box center [118, 319] width 195 height 11
click at [206, 147] on icon "button" at bounding box center [211, 150] width 13 height 13
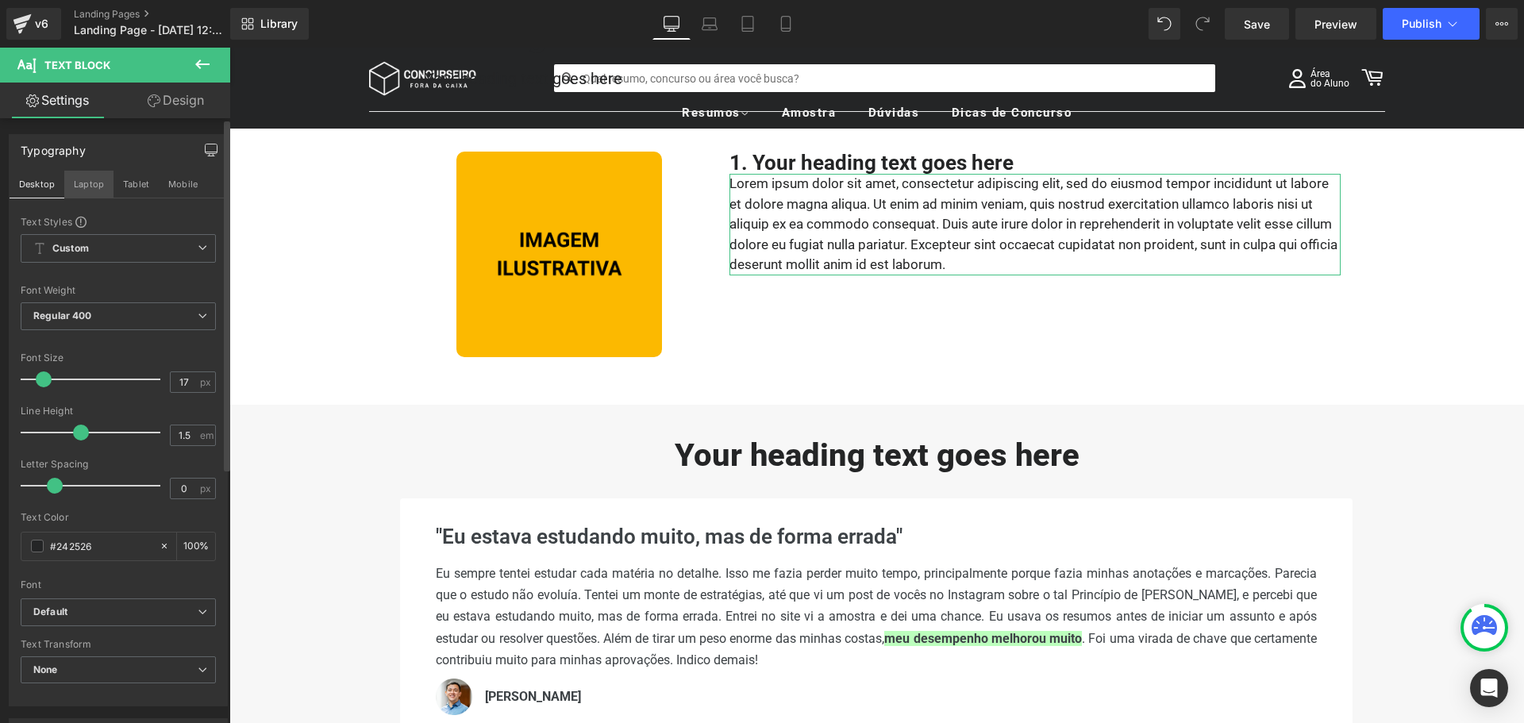
click at [83, 182] on button "Laptop" at bounding box center [88, 184] width 49 height 27
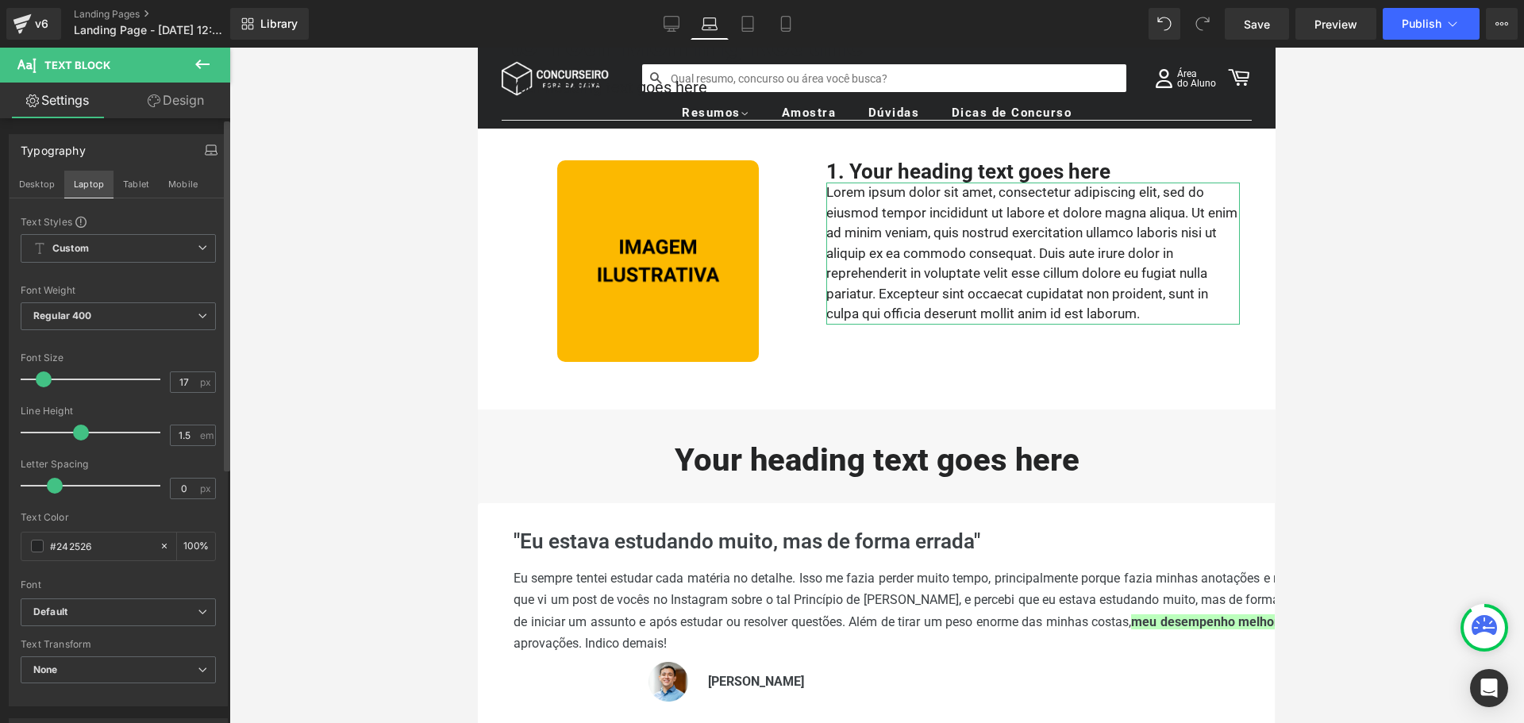
scroll to position [228, 0]
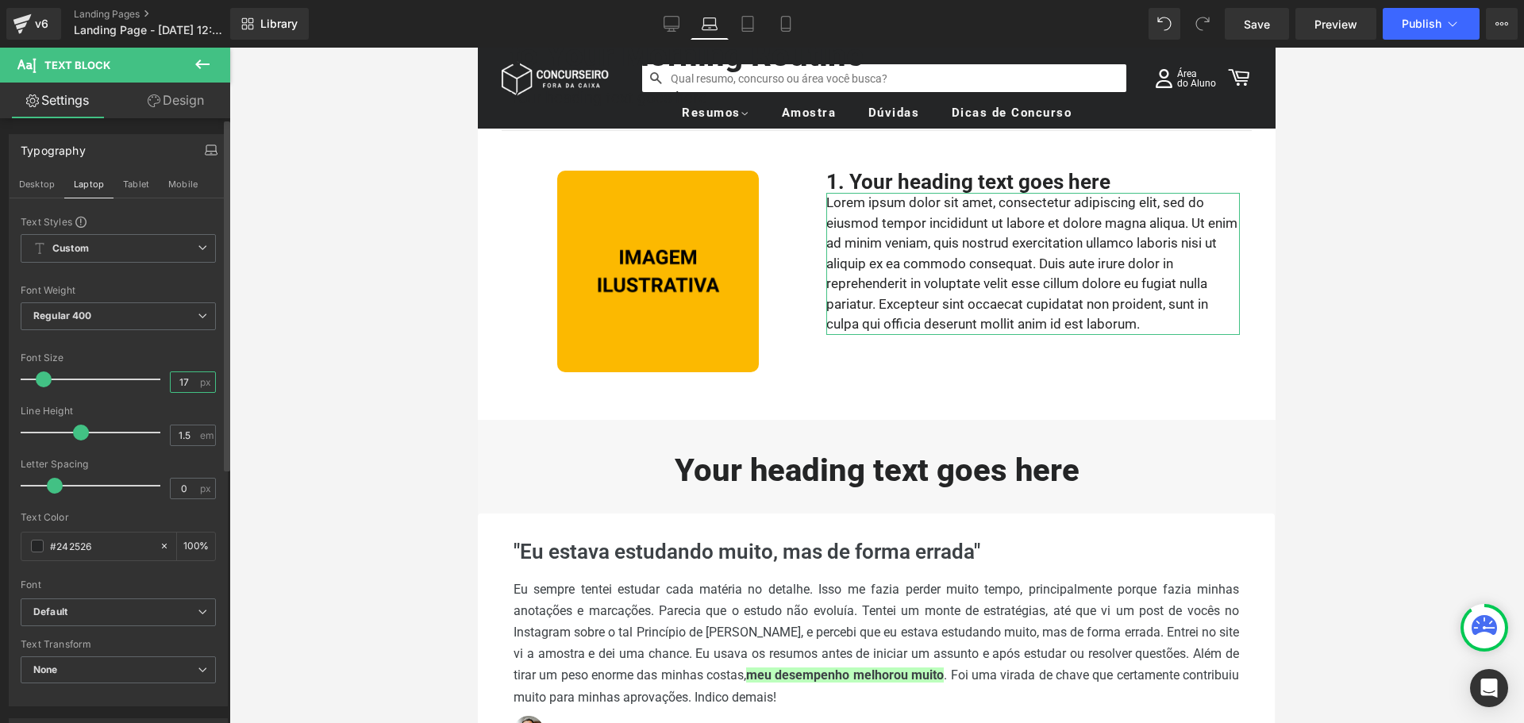
click at [175, 373] on input "17" at bounding box center [185, 382] width 28 height 20
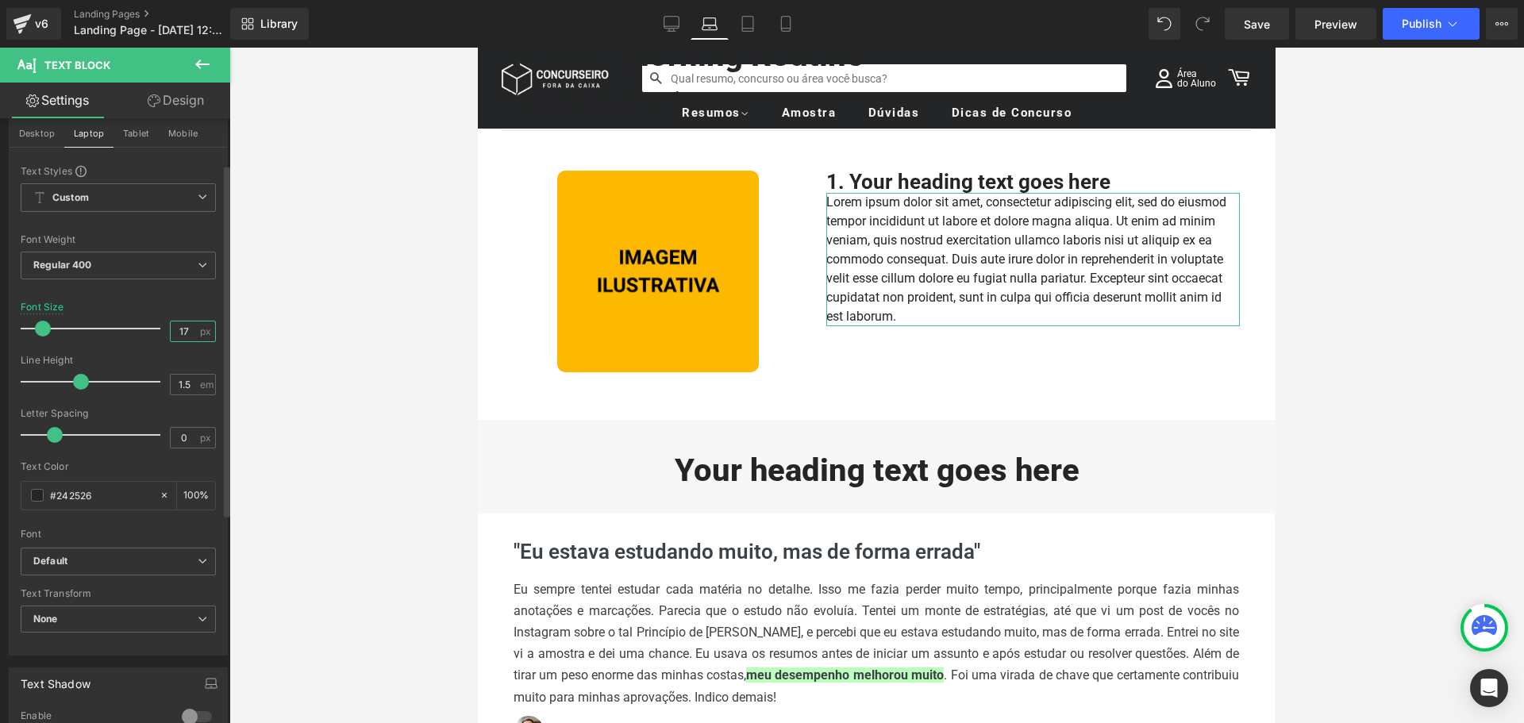
scroll to position [0, 0]
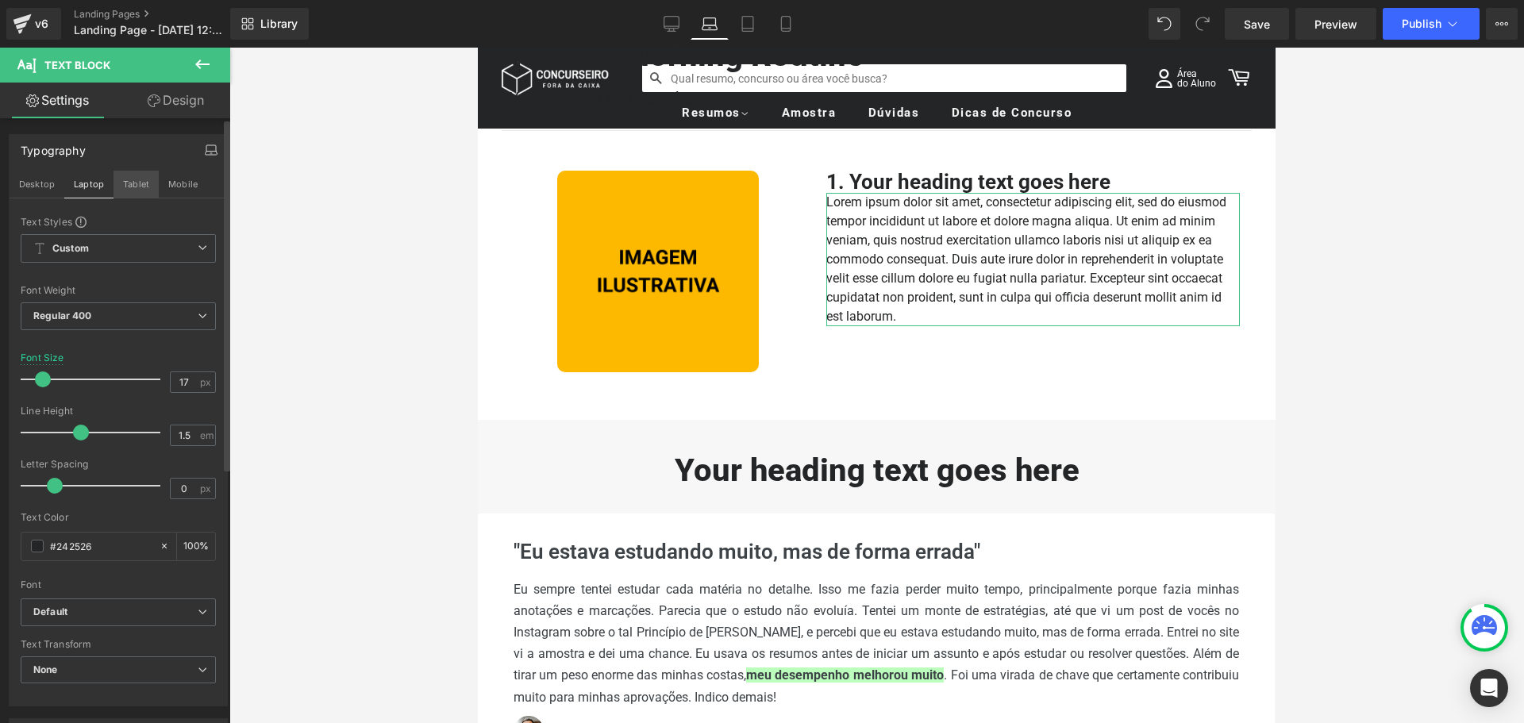
click at [143, 183] on button "Tablet" at bounding box center [136, 184] width 45 height 27
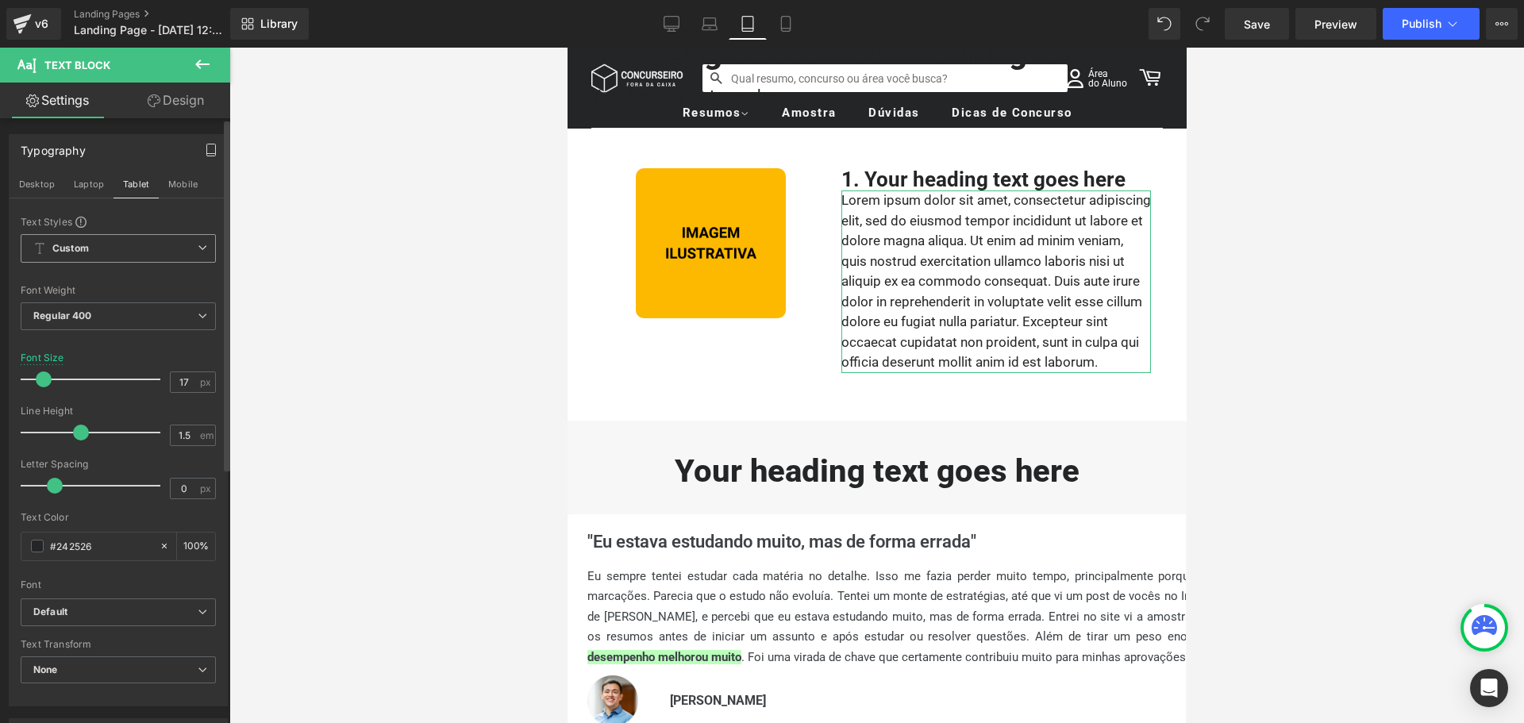
scroll to position [217, 0]
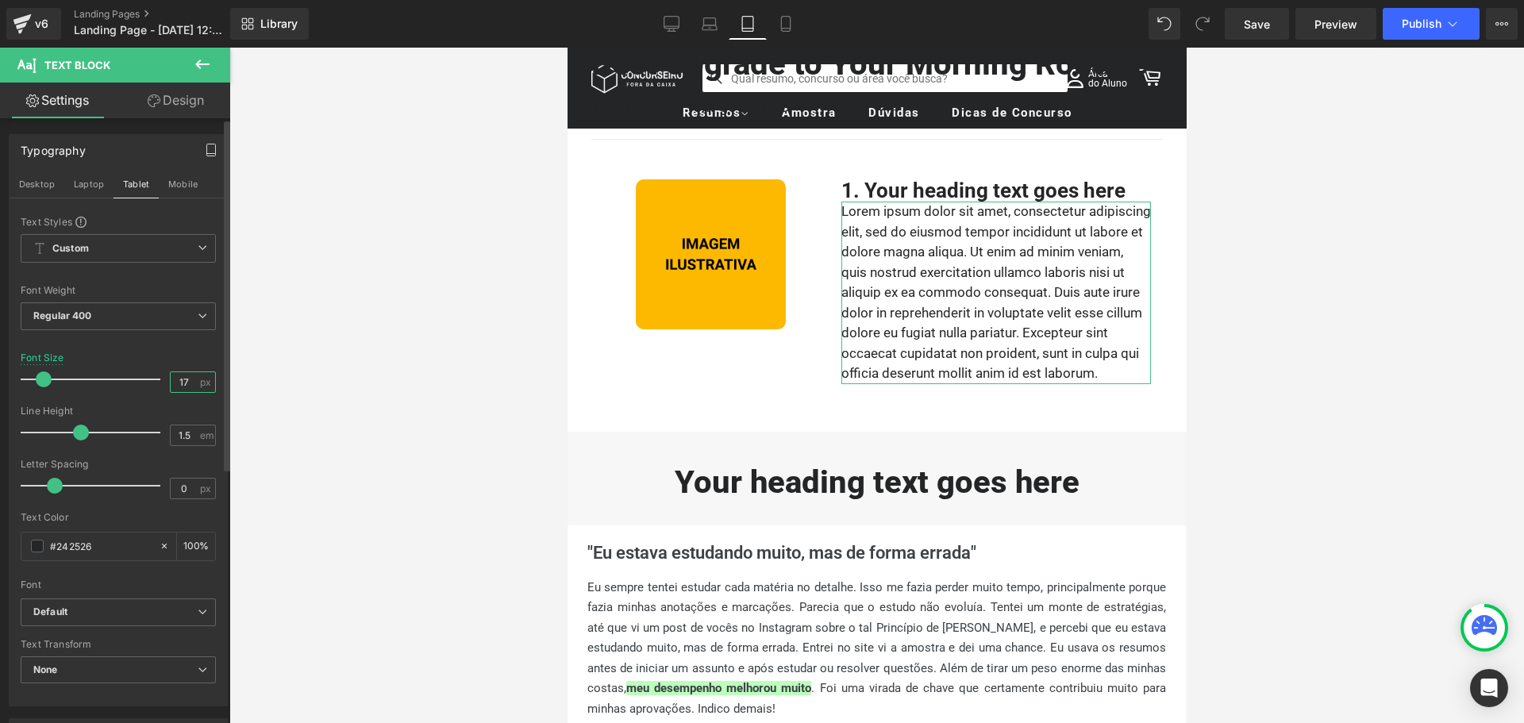
click at [176, 379] on input "17" at bounding box center [185, 382] width 28 height 20
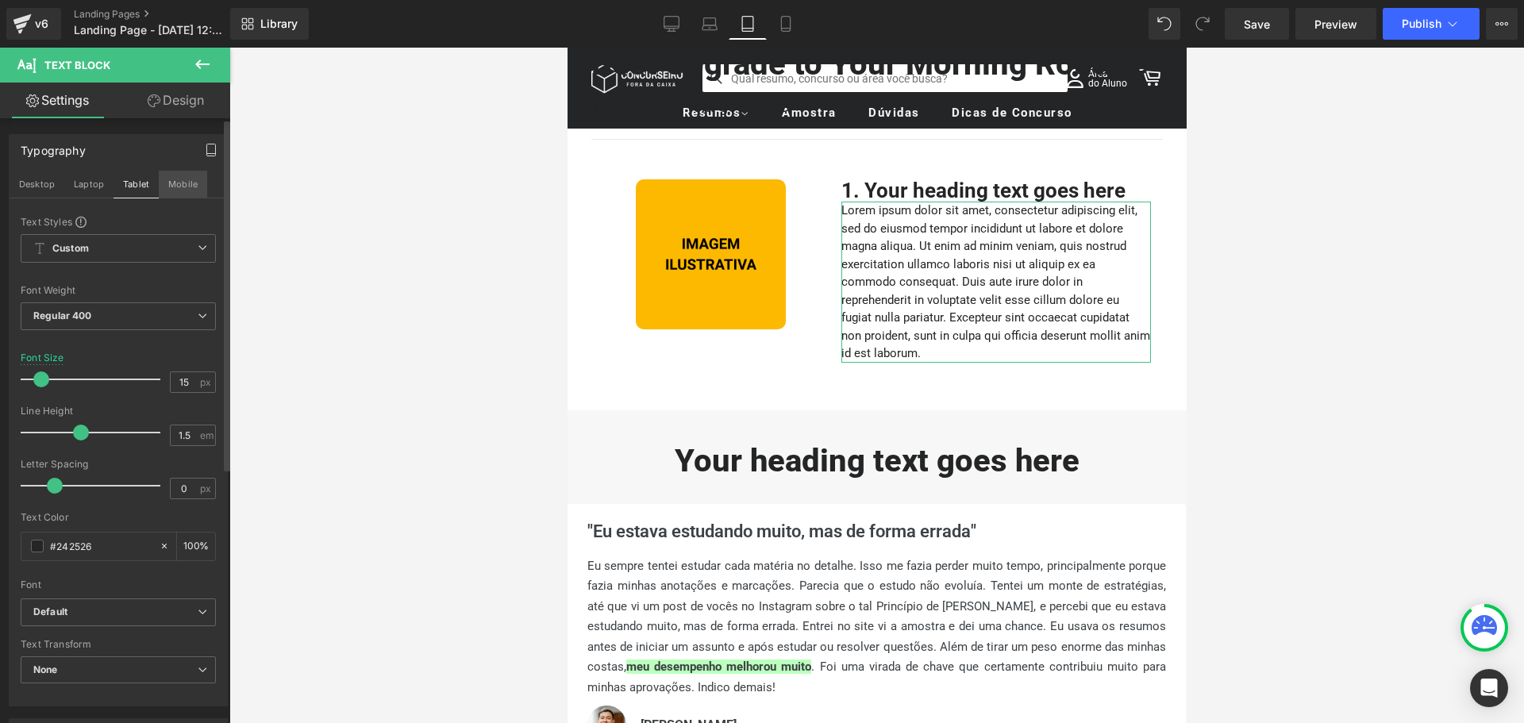
click at [179, 188] on button "Mobile" at bounding box center [183, 184] width 48 height 27
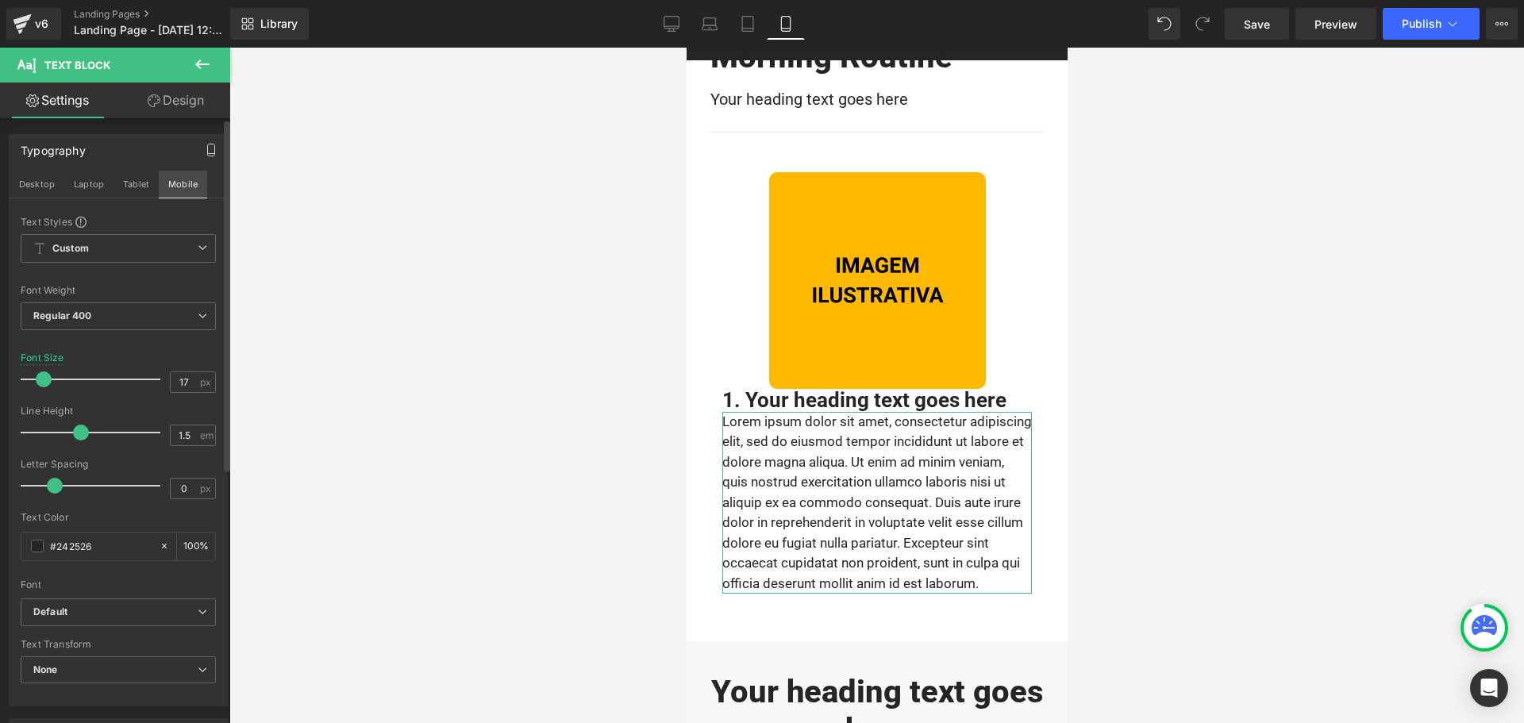
scroll to position [392, 0]
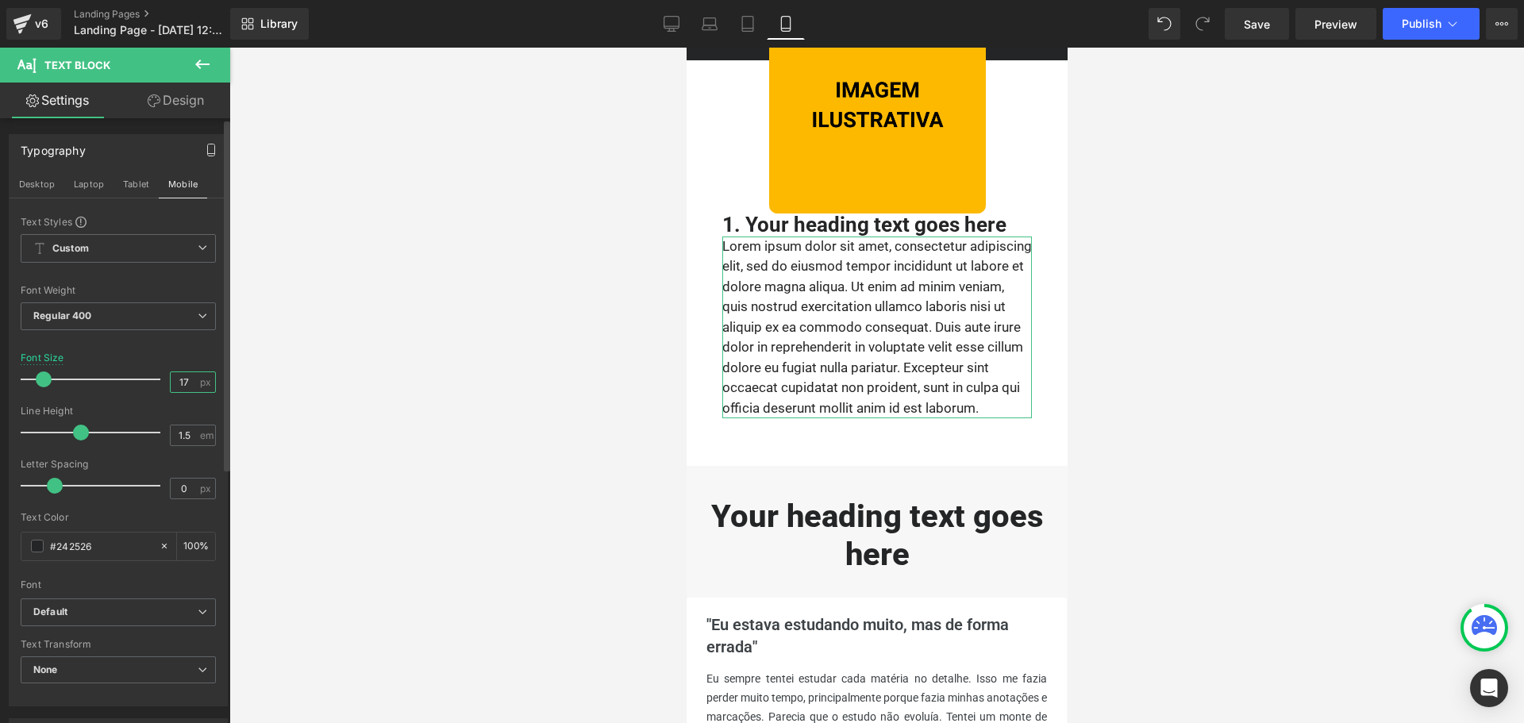
click at [186, 386] on input "17" at bounding box center [185, 382] width 28 height 20
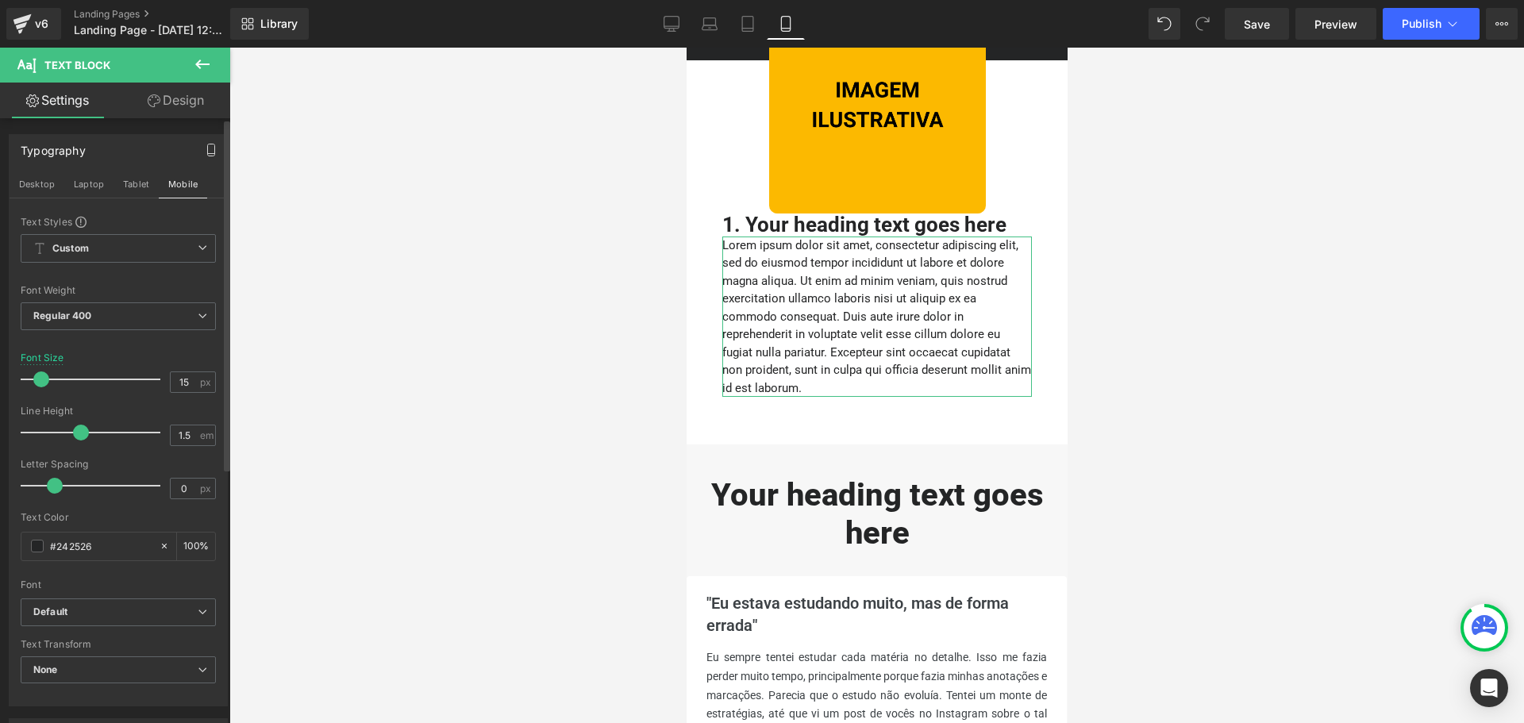
click at [175, 341] on div at bounding box center [118, 343] width 195 height 10
click at [174, 110] on link "Design" at bounding box center [175, 101] width 115 height 36
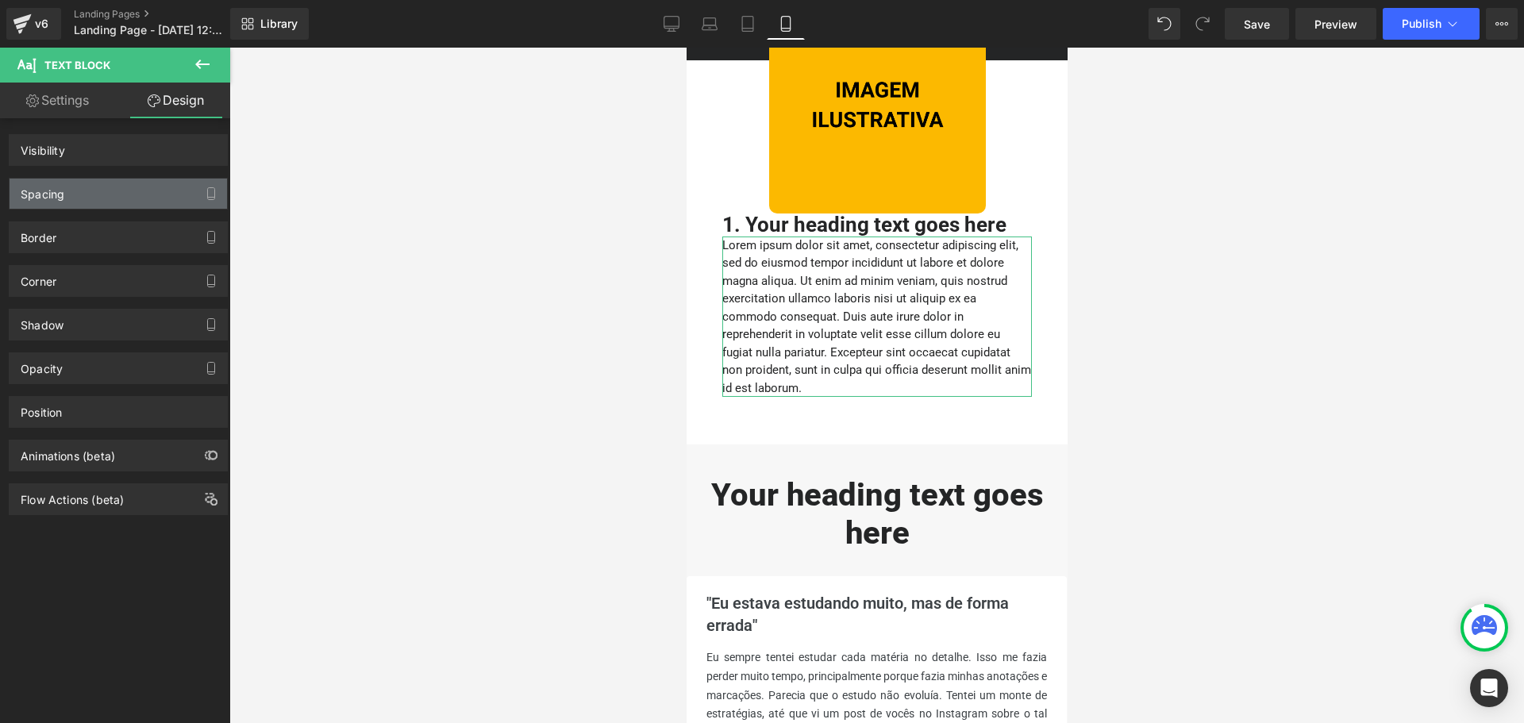
click at [94, 190] on div "Spacing" at bounding box center [119, 194] width 218 height 30
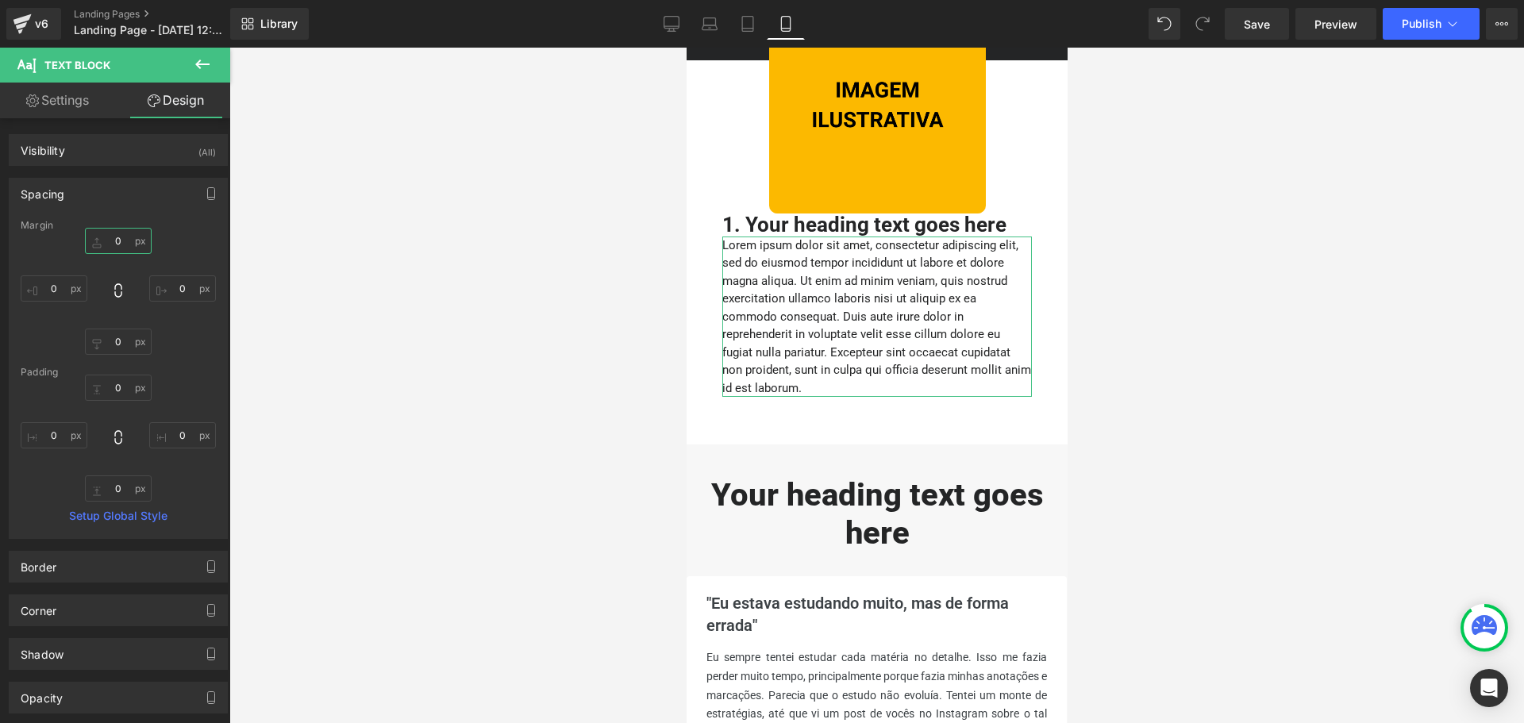
click at [114, 237] on input "0" at bounding box center [118, 241] width 67 height 26
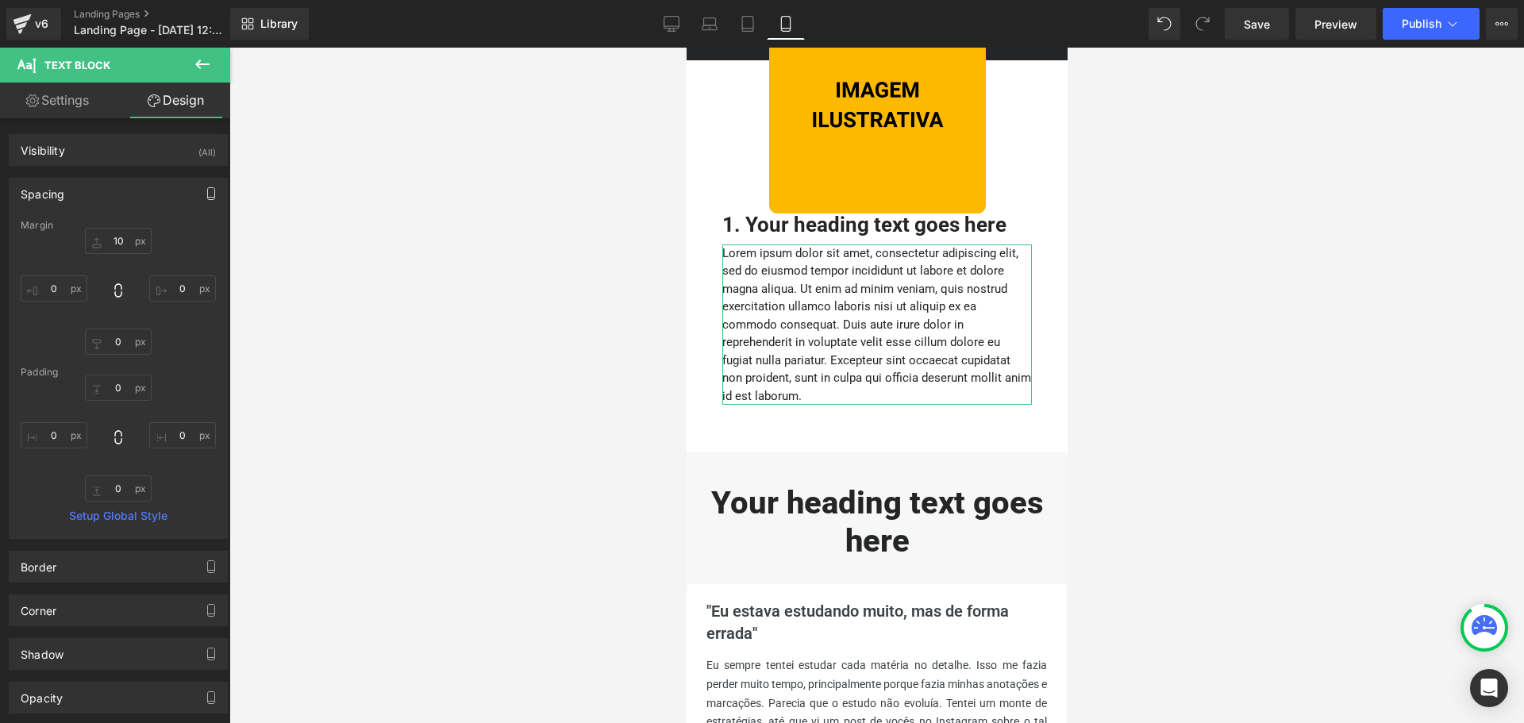
click at [198, 190] on button "button" at bounding box center [210, 194] width 25 height 30
click at [147, 230] on button "Tablet" at bounding box center [136, 227] width 45 height 27
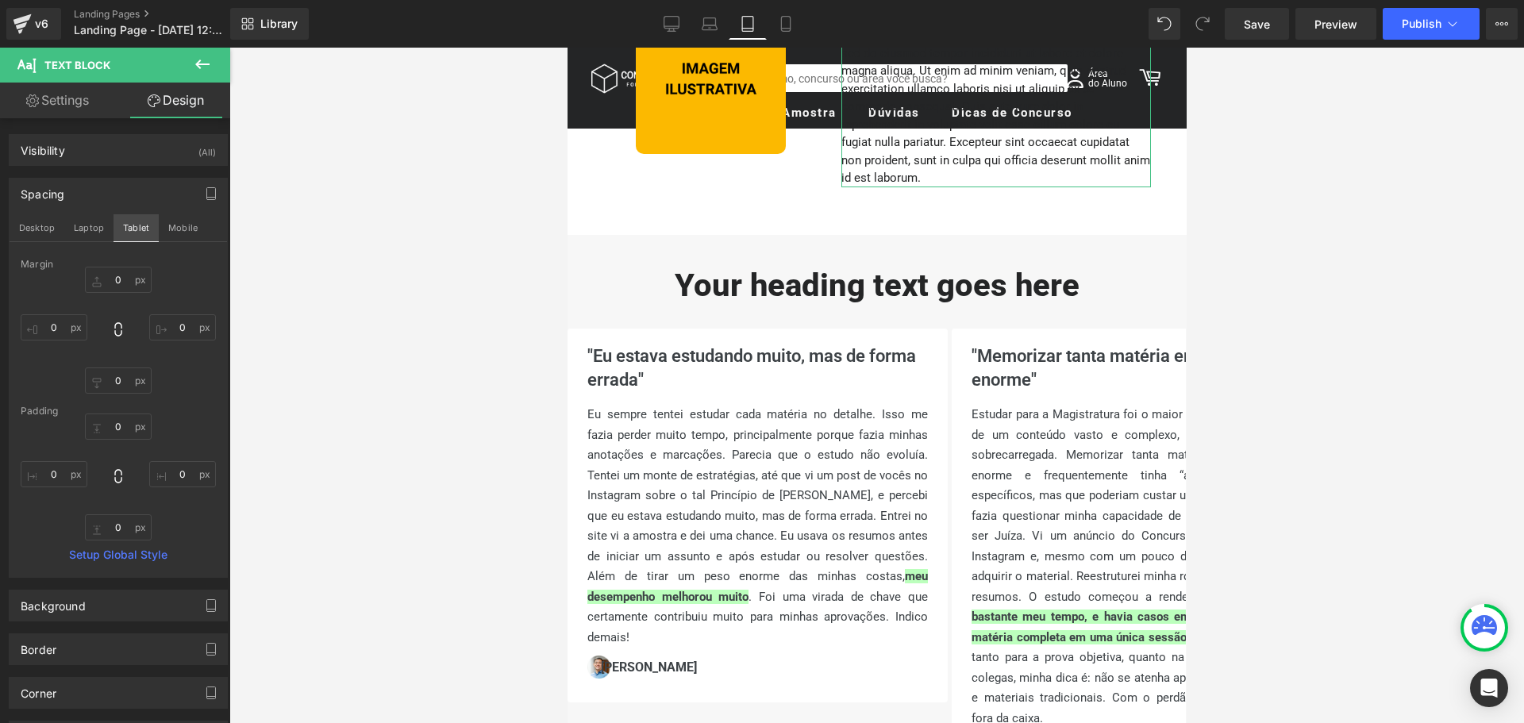
scroll to position [227, 0]
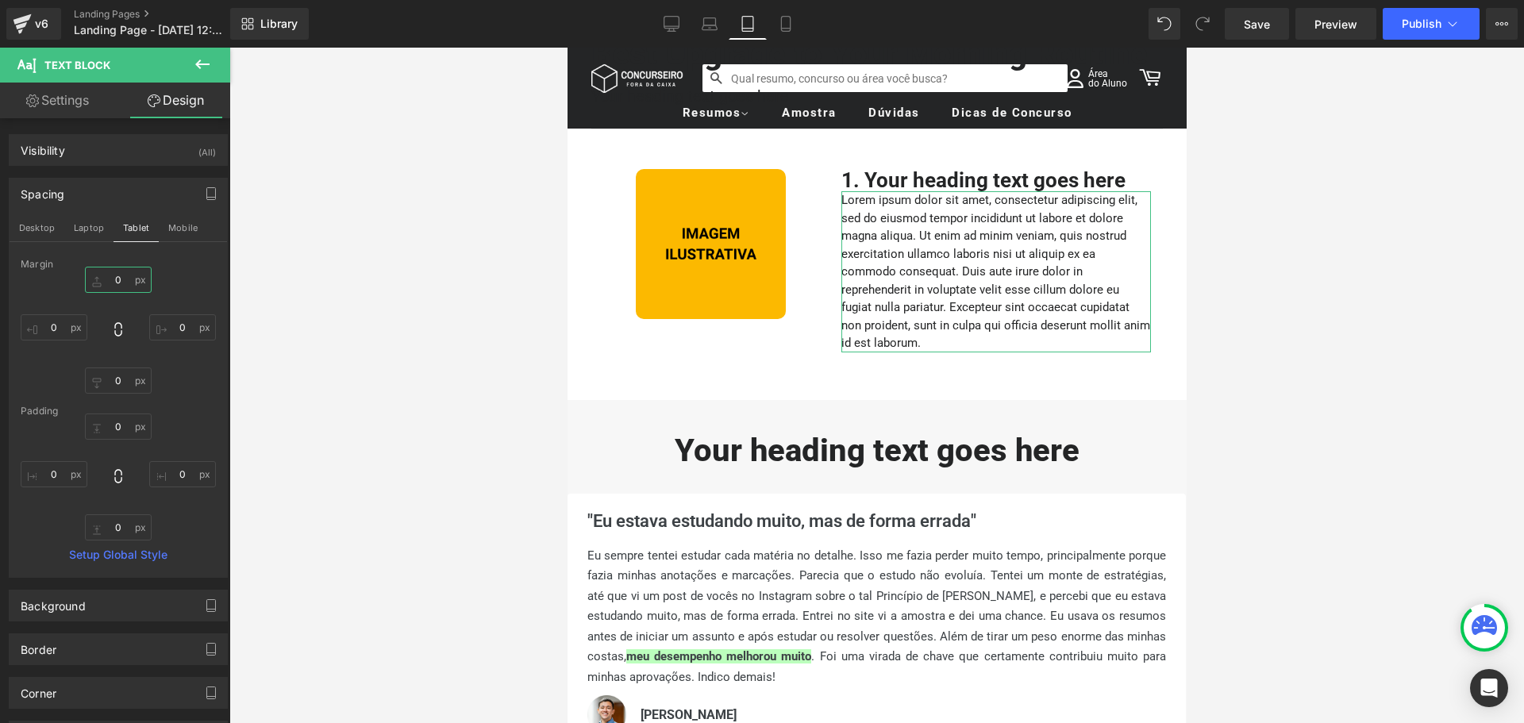
click at [116, 280] on input "0" at bounding box center [118, 280] width 67 height 26
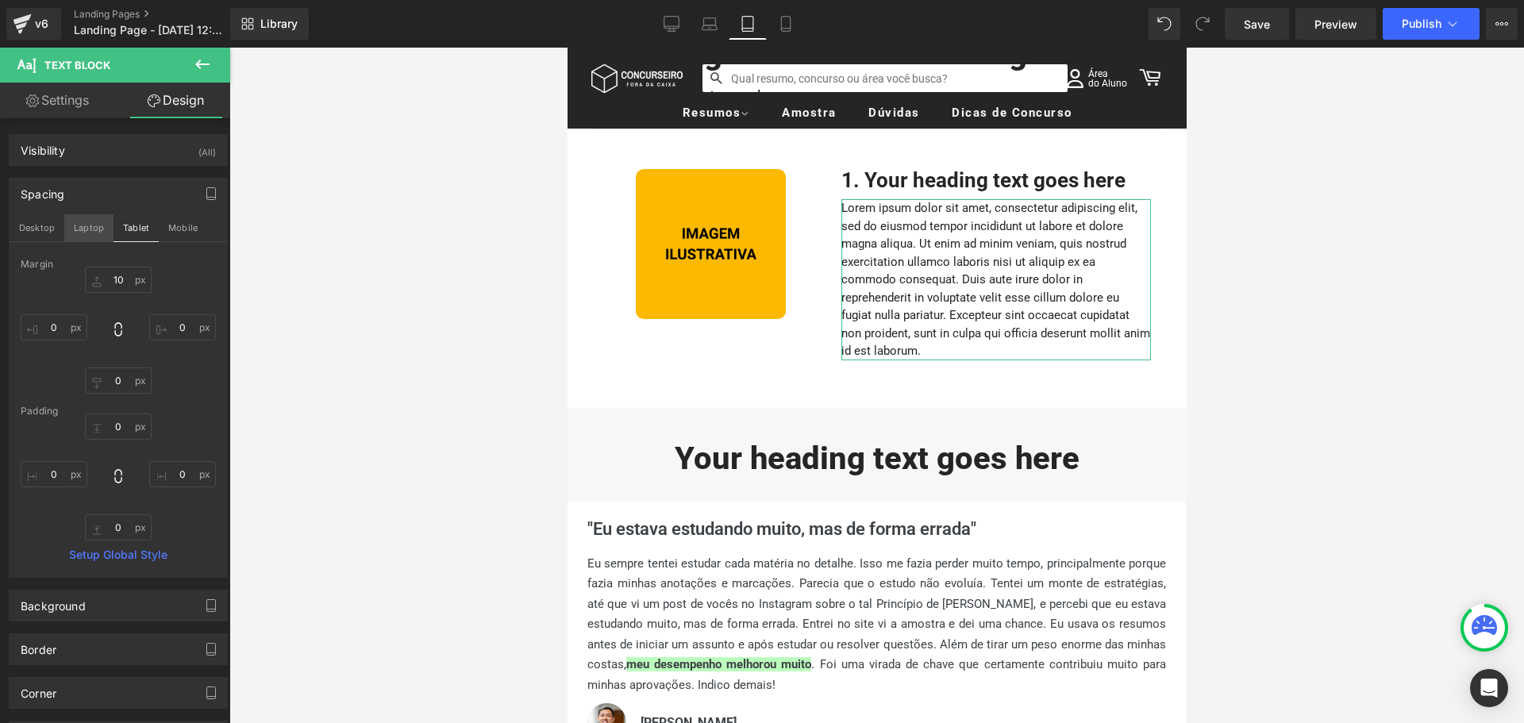
click at [96, 225] on button "Laptop" at bounding box center [88, 227] width 49 height 27
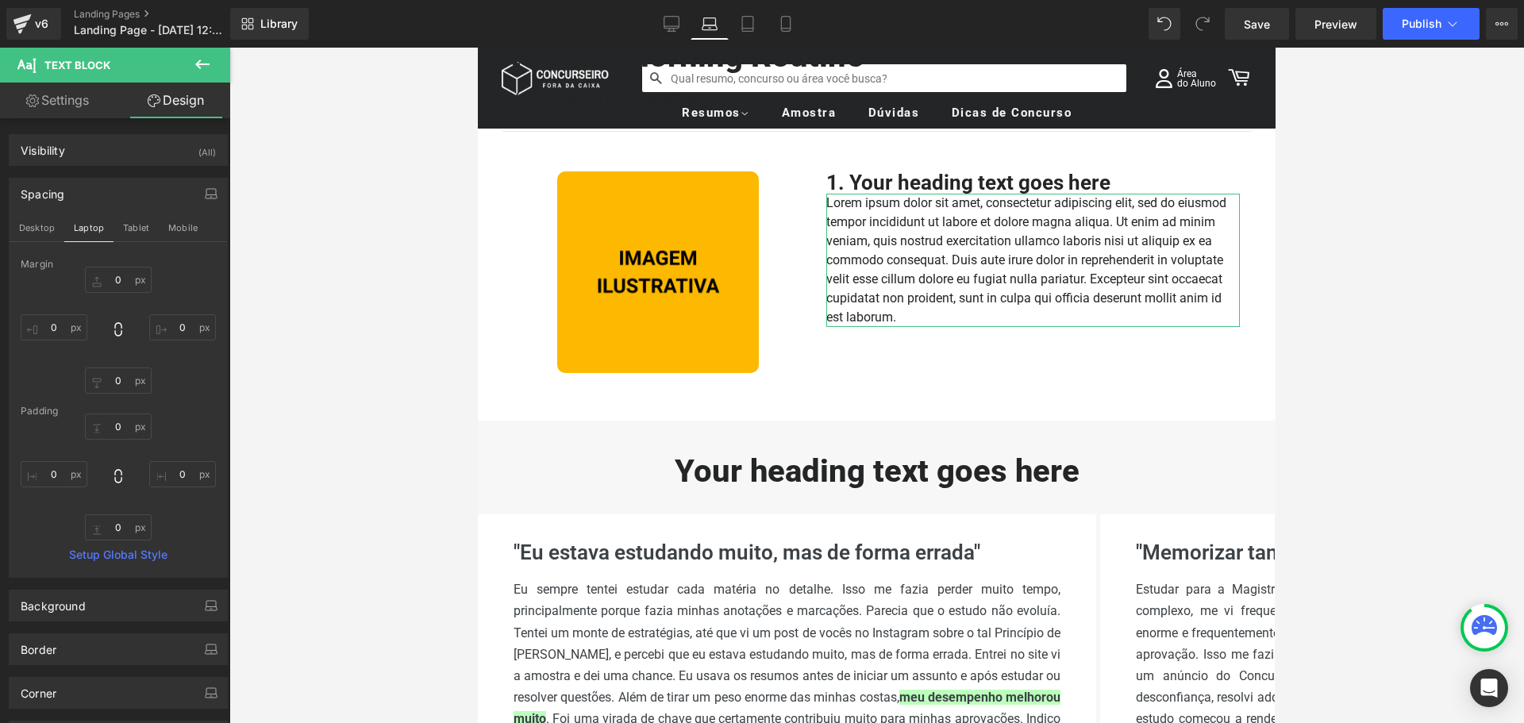
scroll to position [233, 0]
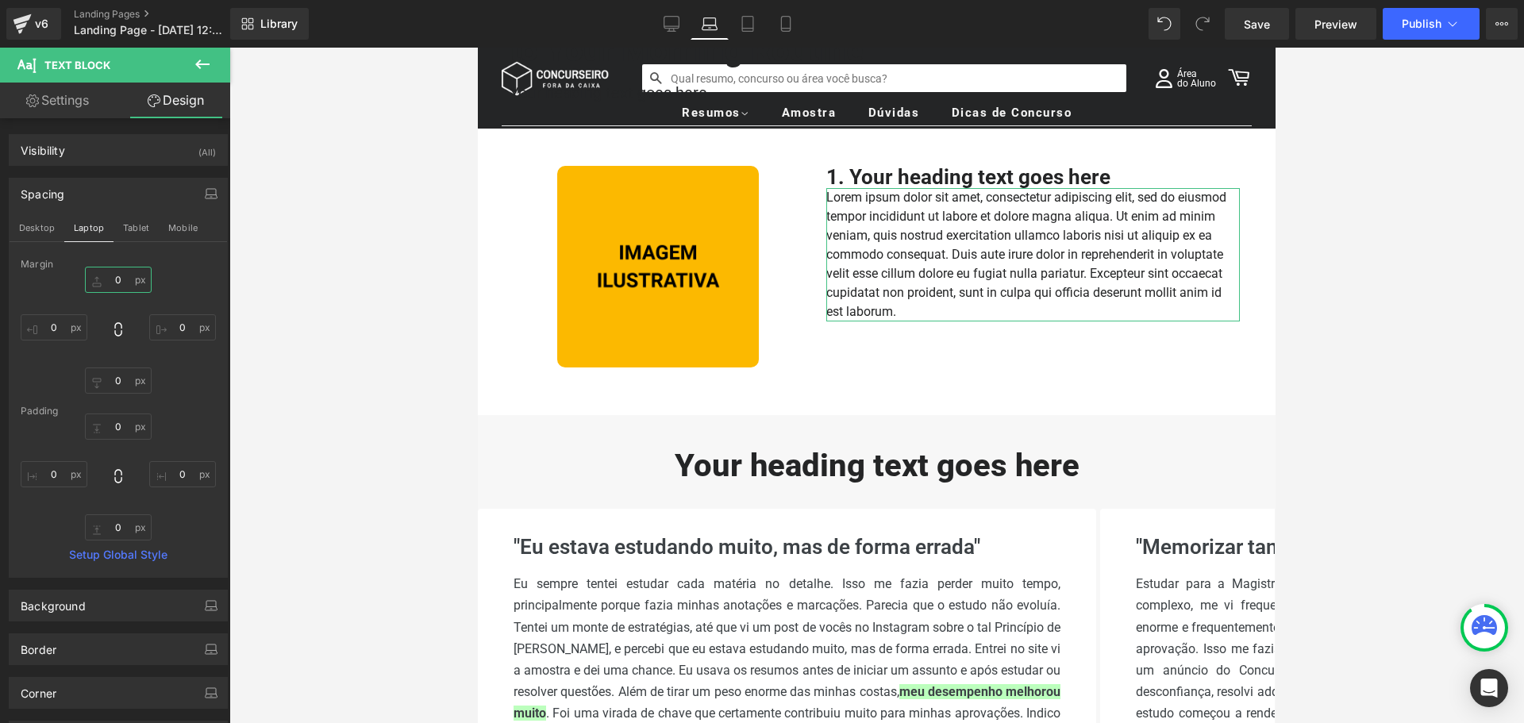
click at [113, 279] on input "0" at bounding box center [118, 280] width 67 height 26
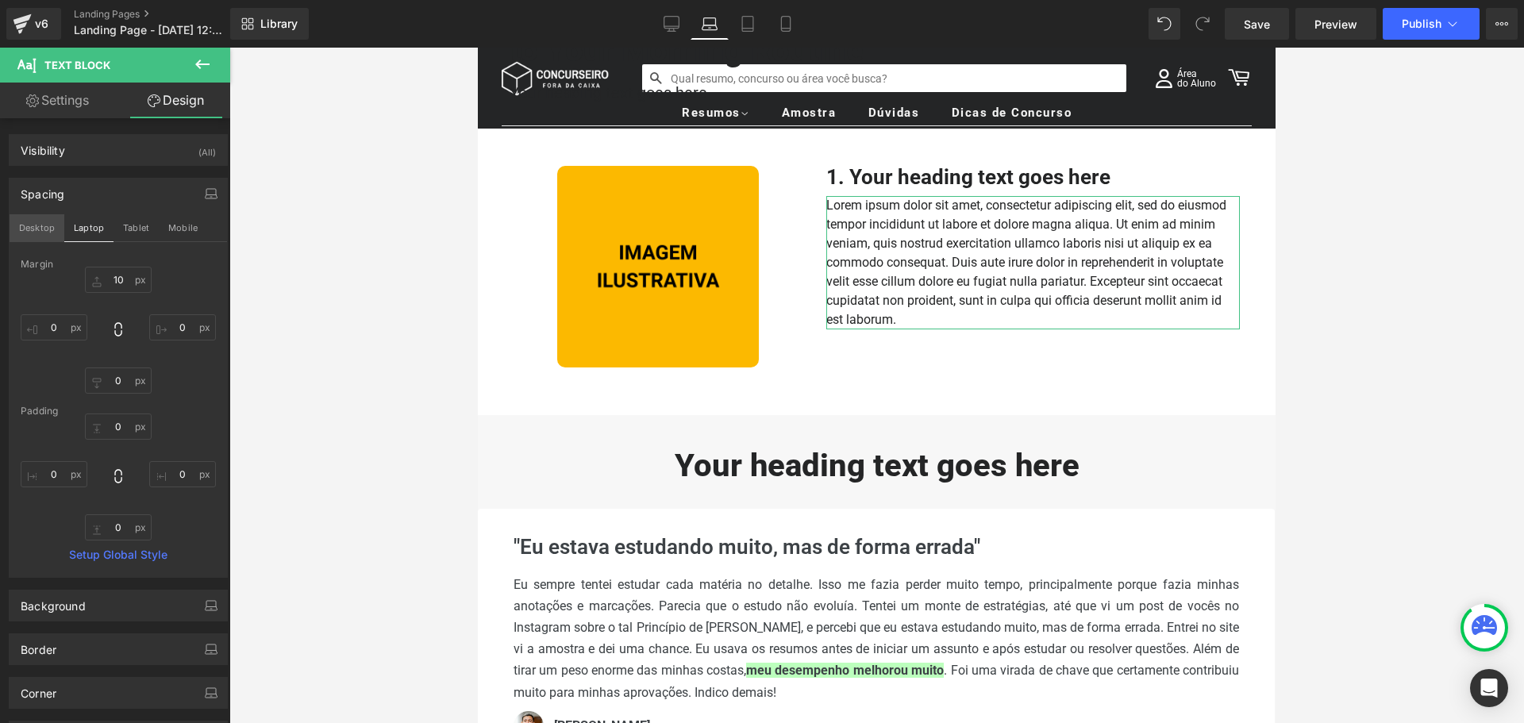
click at [48, 229] on button "Desktop" at bounding box center [37, 227] width 55 height 27
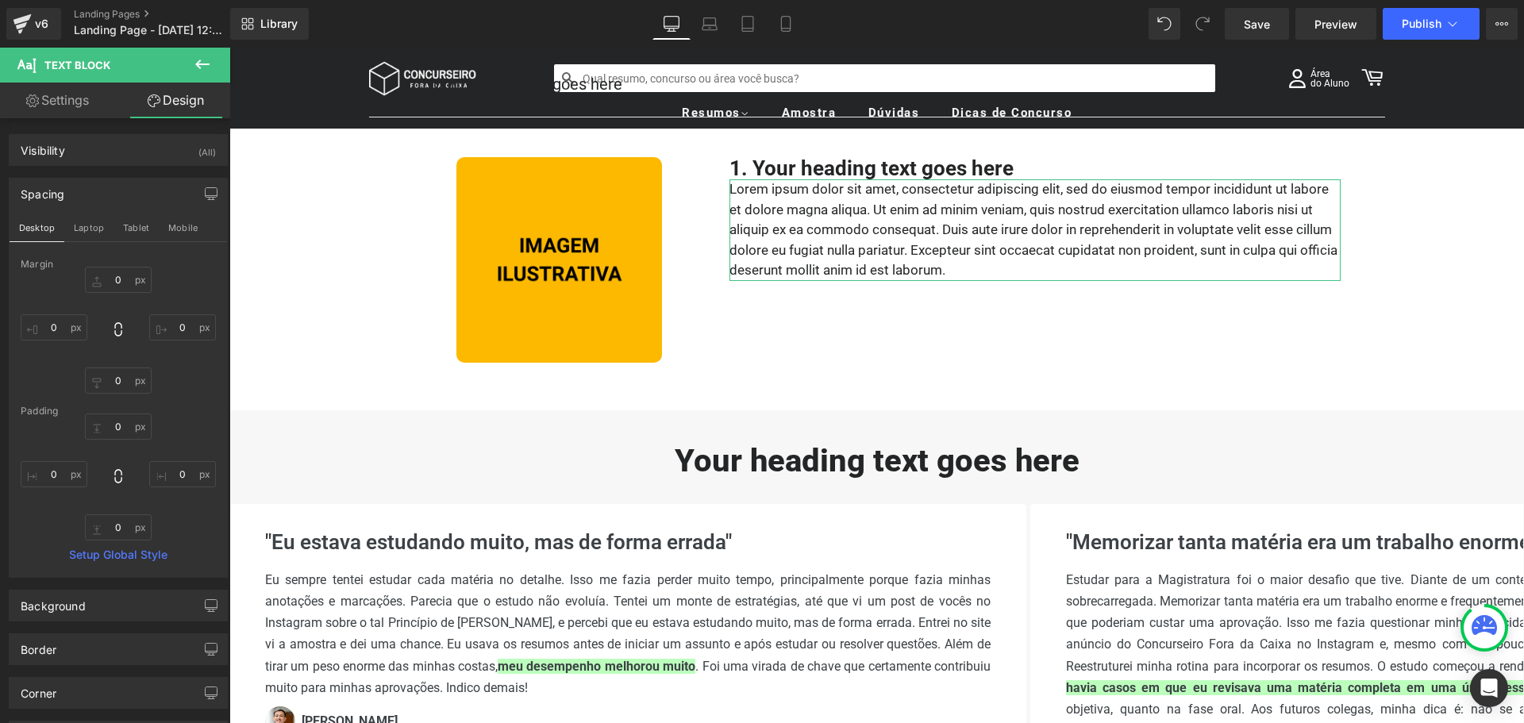
scroll to position [242, 0]
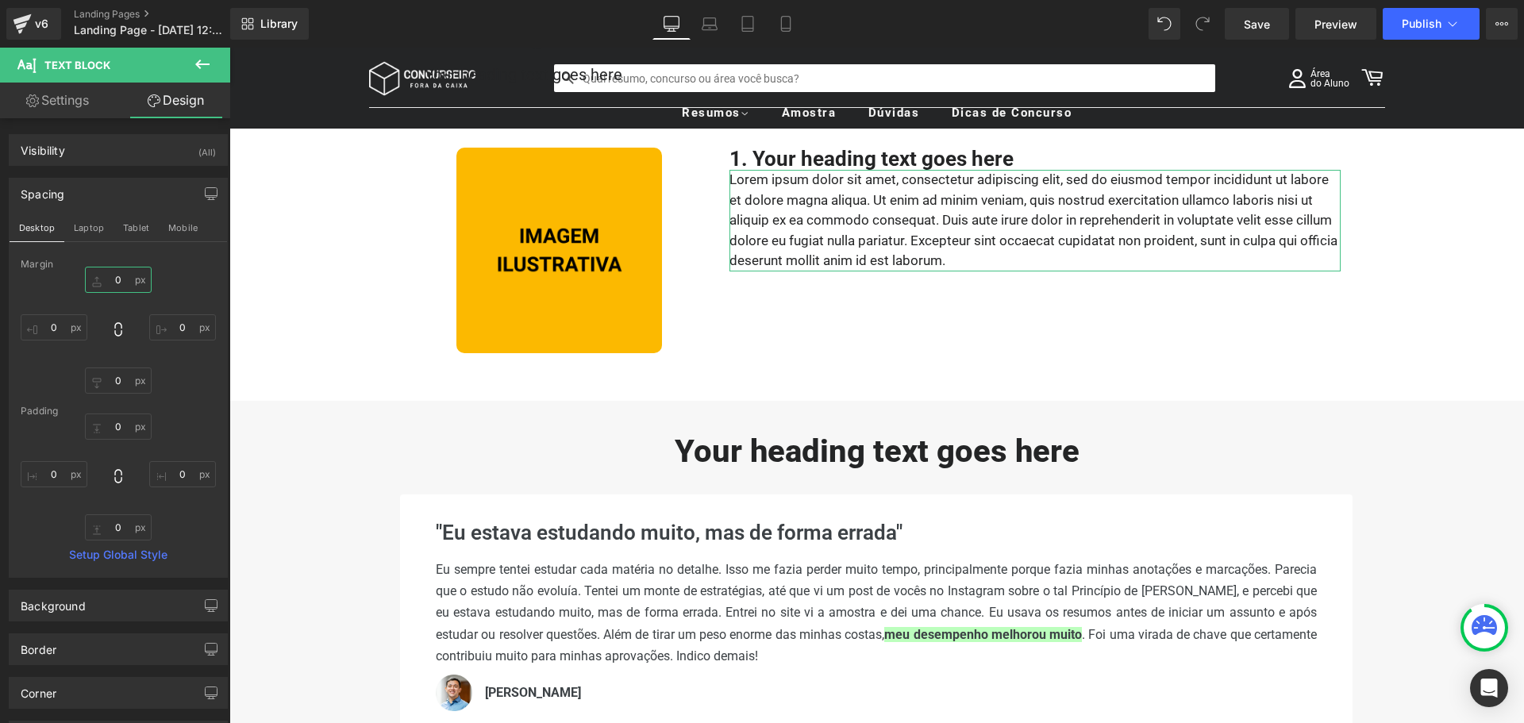
click at [122, 278] on input "0" at bounding box center [118, 280] width 67 height 26
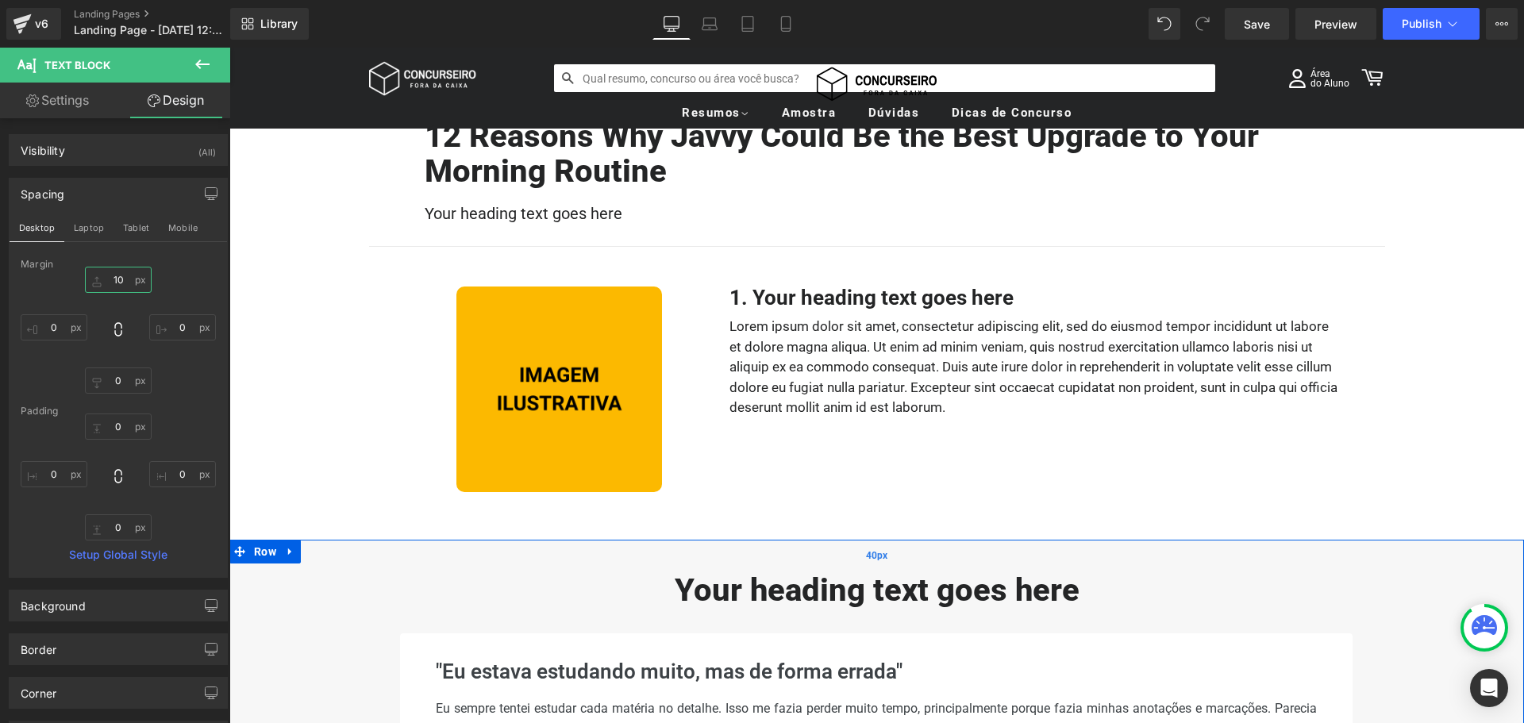
scroll to position [83, 0]
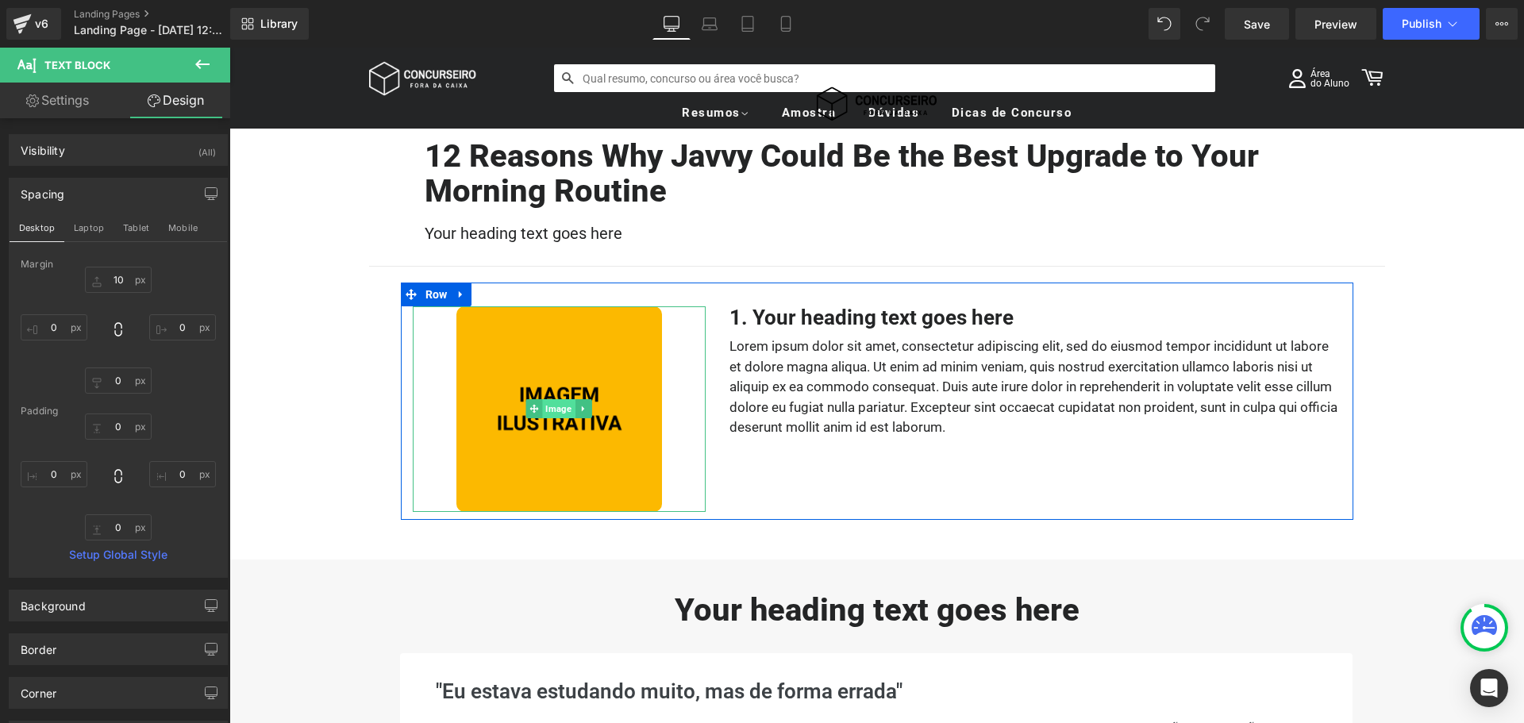
click at [556, 406] on span "Image" at bounding box center [559, 408] width 33 height 19
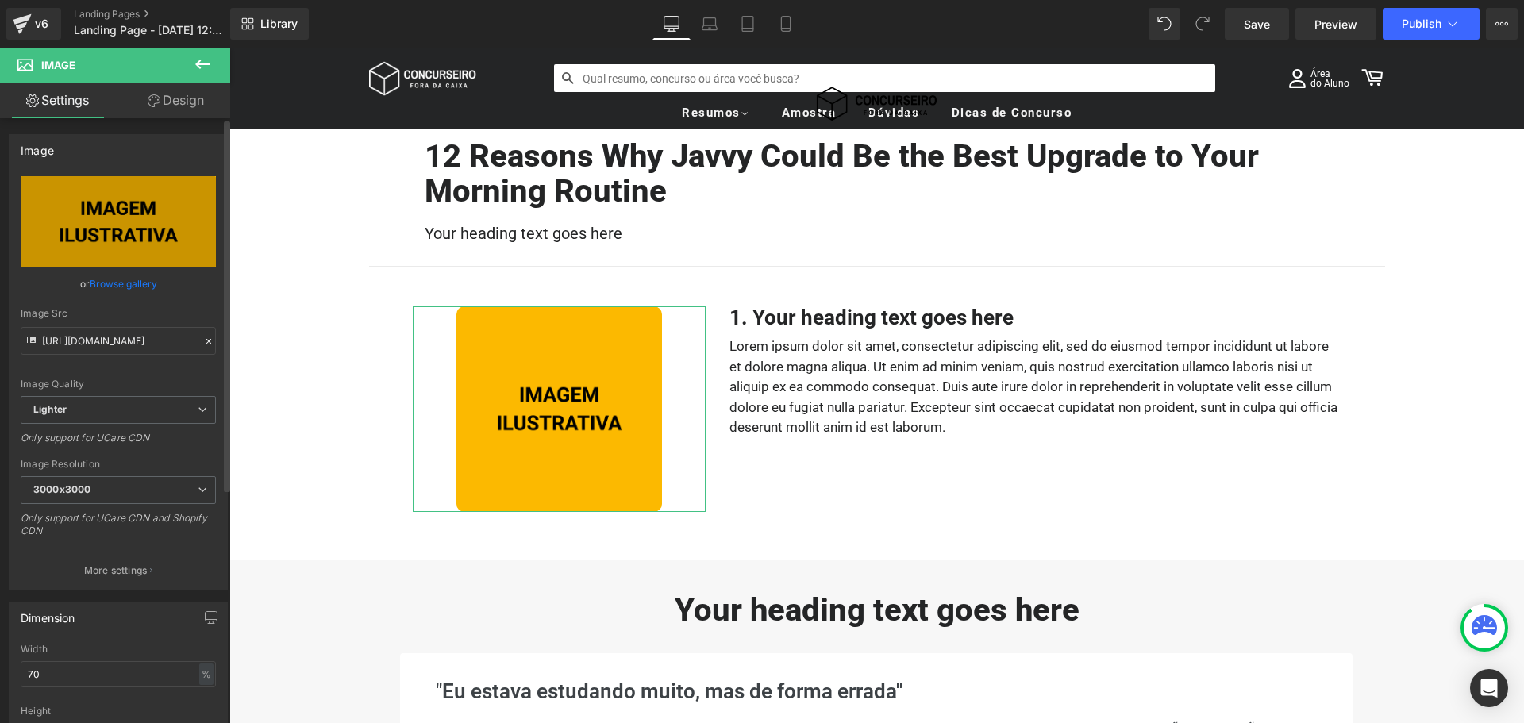
click at [94, 375] on div "Image Quality Lighter Lightest Lighter Lighter Lightest Only support for UCare …" at bounding box center [118, 286] width 195 height 220
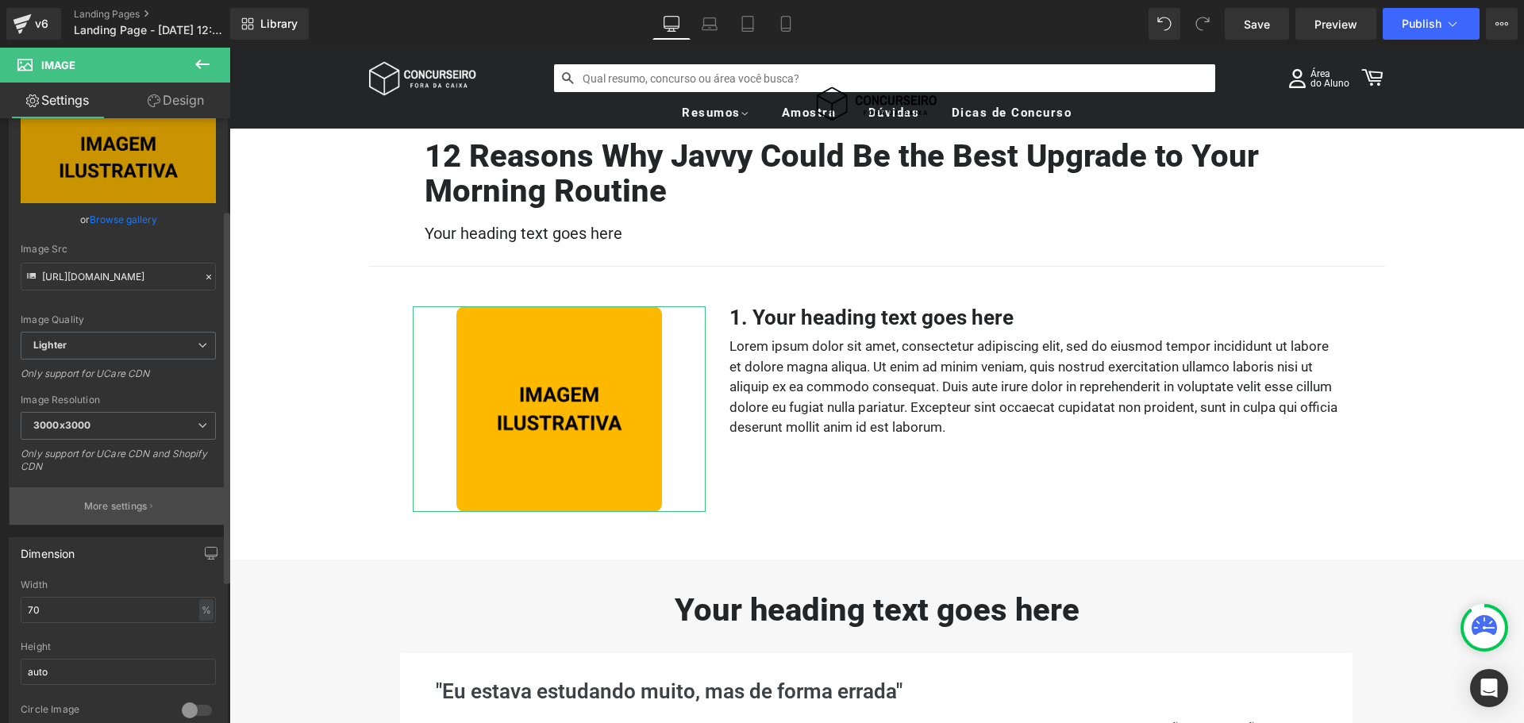
scroll to position [159, 0]
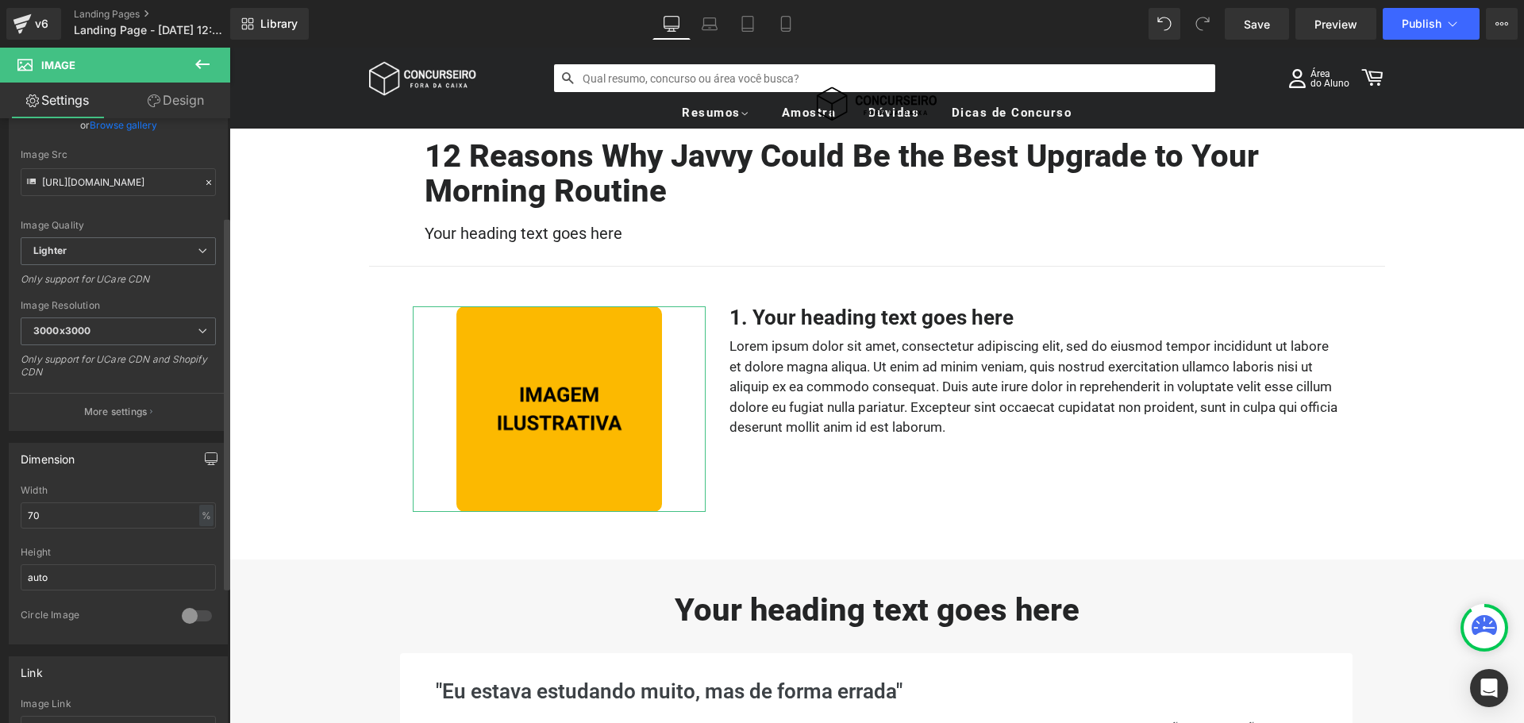
click at [206, 461] on icon "button" at bounding box center [211, 458] width 13 height 13
click at [94, 496] on button "Laptop" at bounding box center [88, 492] width 49 height 27
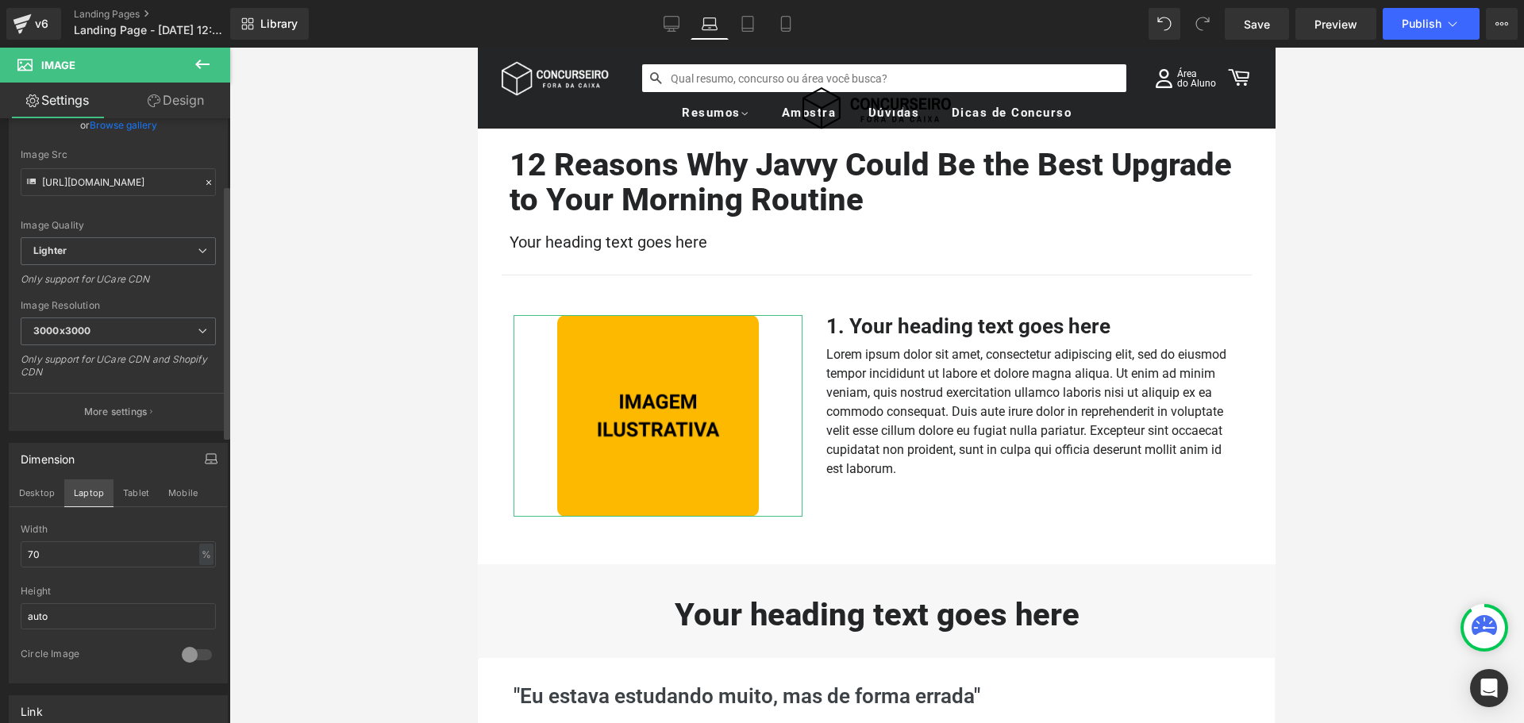
scroll to position [73, 0]
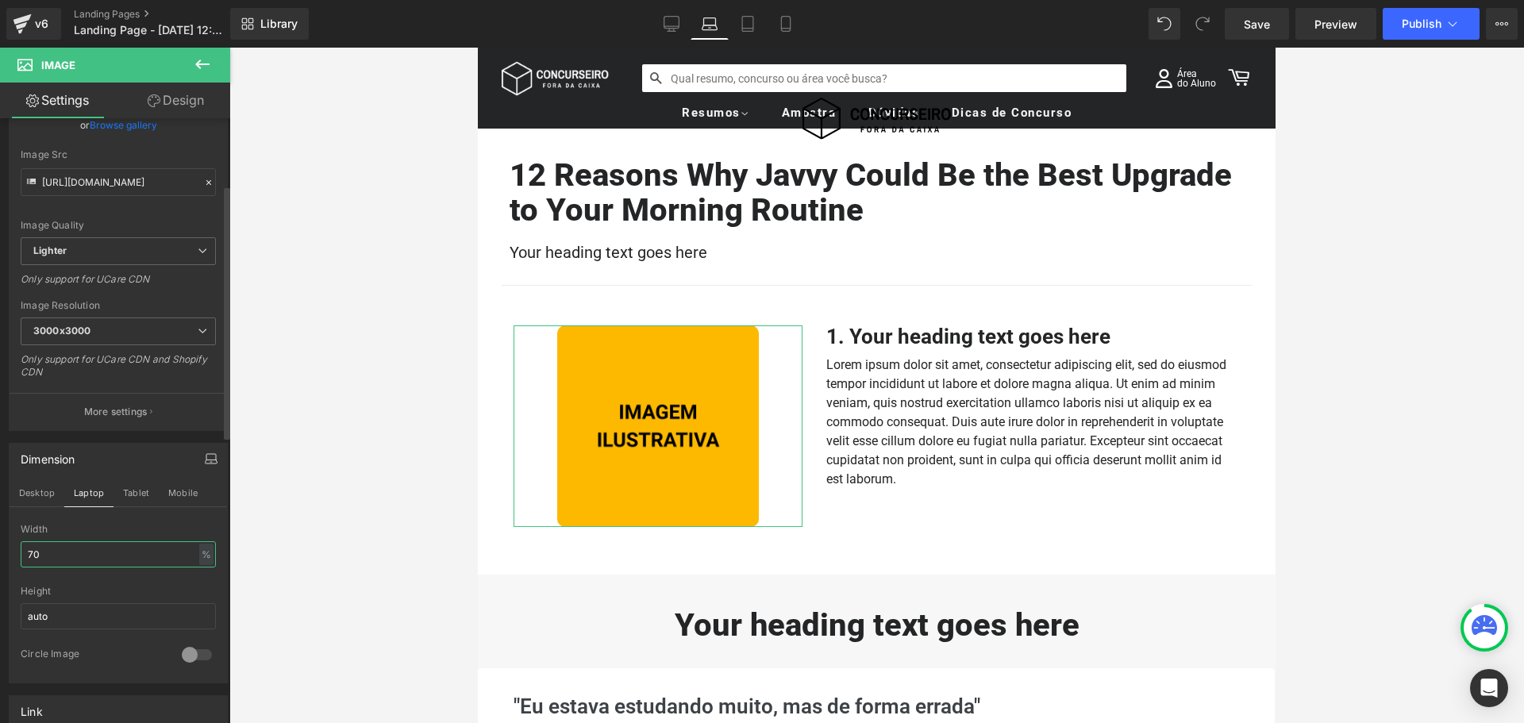
click at [94, 553] on input "70" at bounding box center [118, 554] width 195 height 26
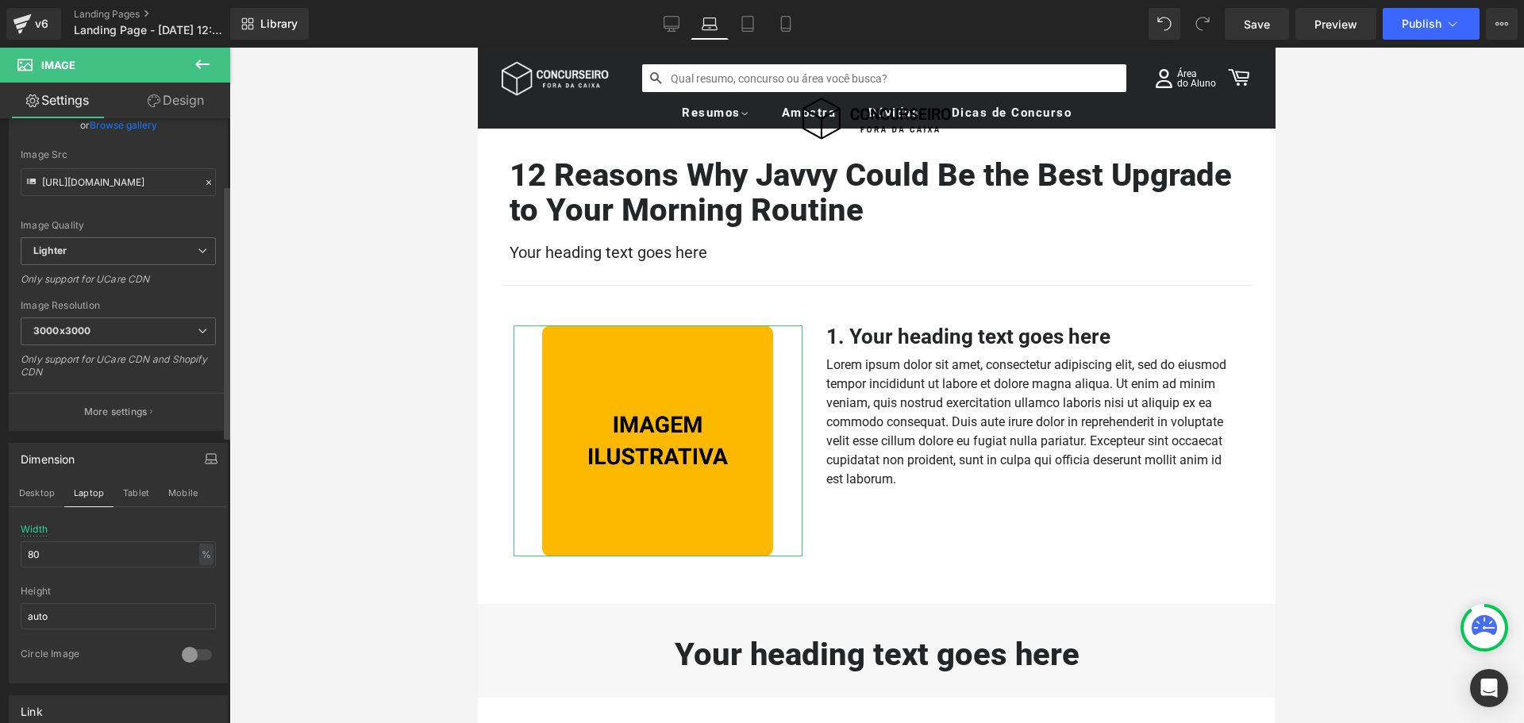
click at [128, 526] on div "Width 80 % % px" at bounding box center [118, 555] width 195 height 62
click at [133, 495] on button "Tablet" at bounding box center [136, 492] width 45 height 27
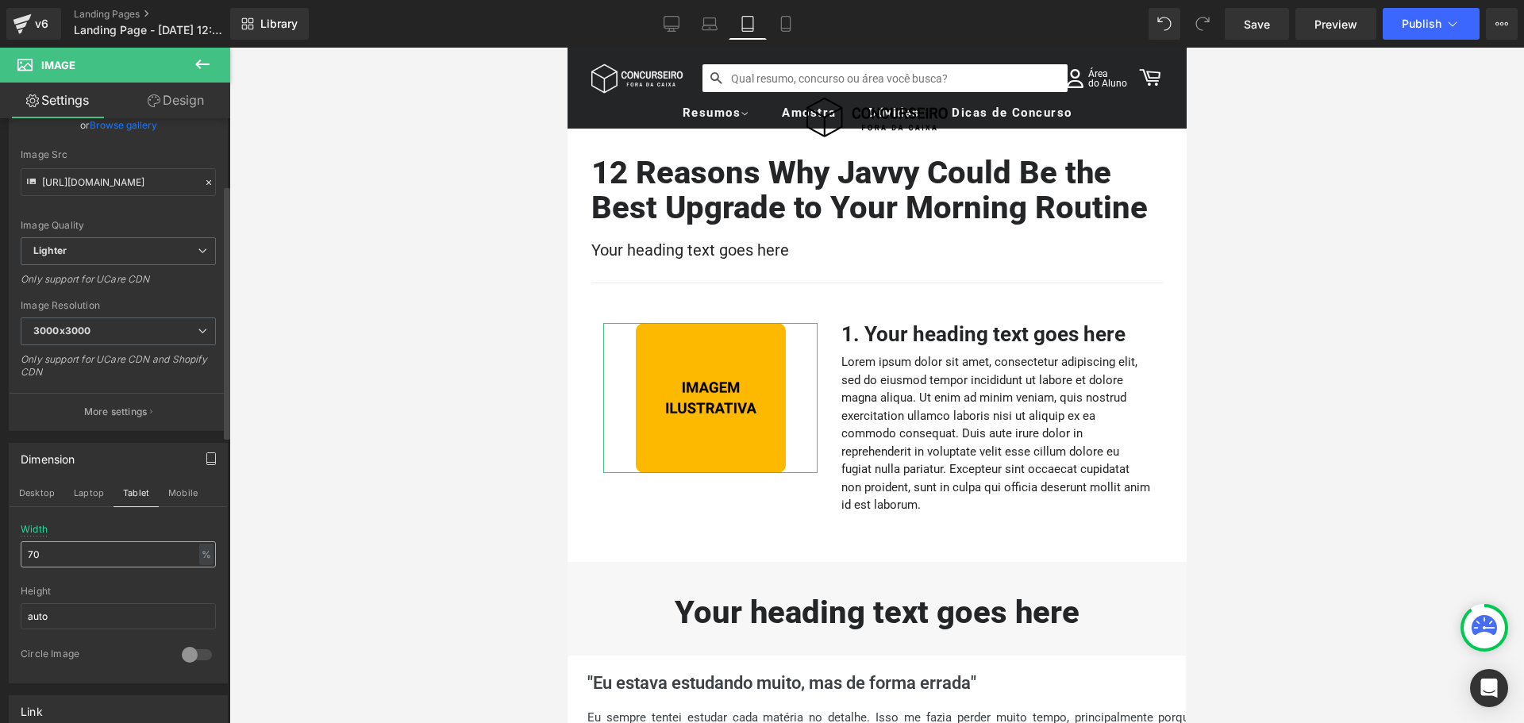
scroll to position [62, 0]
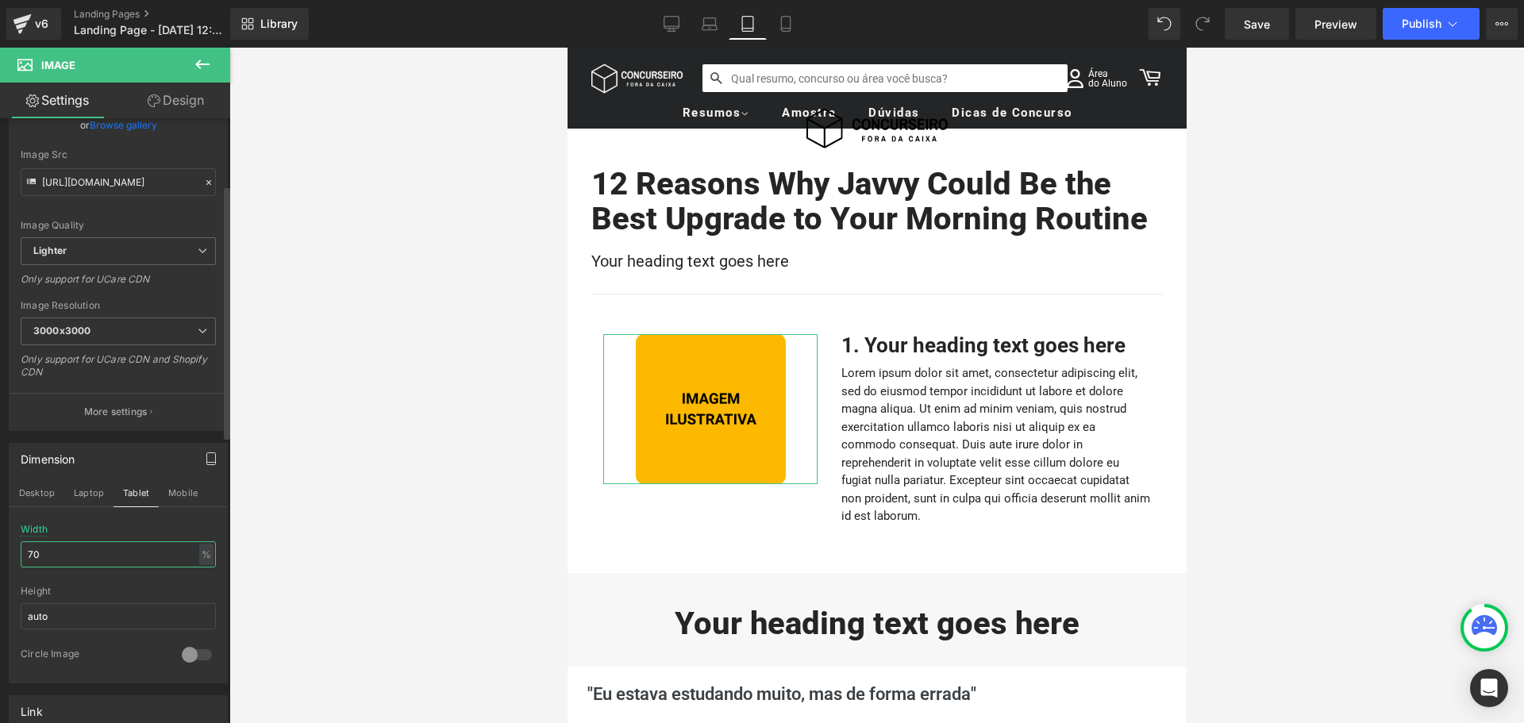
click at [96, 551] on input "70" at bounding box center [118, 554] width 195 height 26
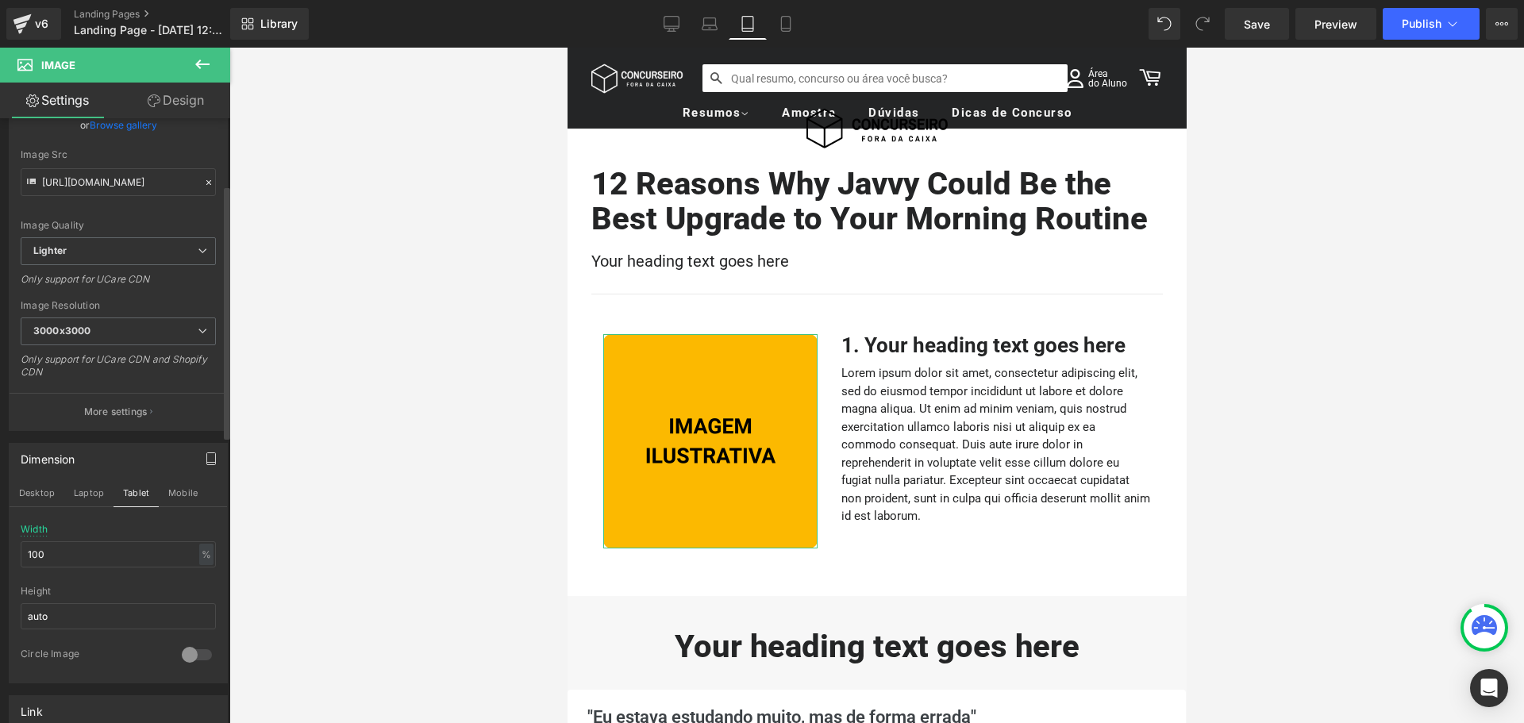
click at [119, 522] on div "Dimension Desktop Laptop Tablet Mobile 100% Width 100 % % px auto Height auto 0…" at bounding box center [118, 563] width 219 height 241
click at [184, 495] on button "Mobile" at bounding box center [183, 492] width 48 height 27
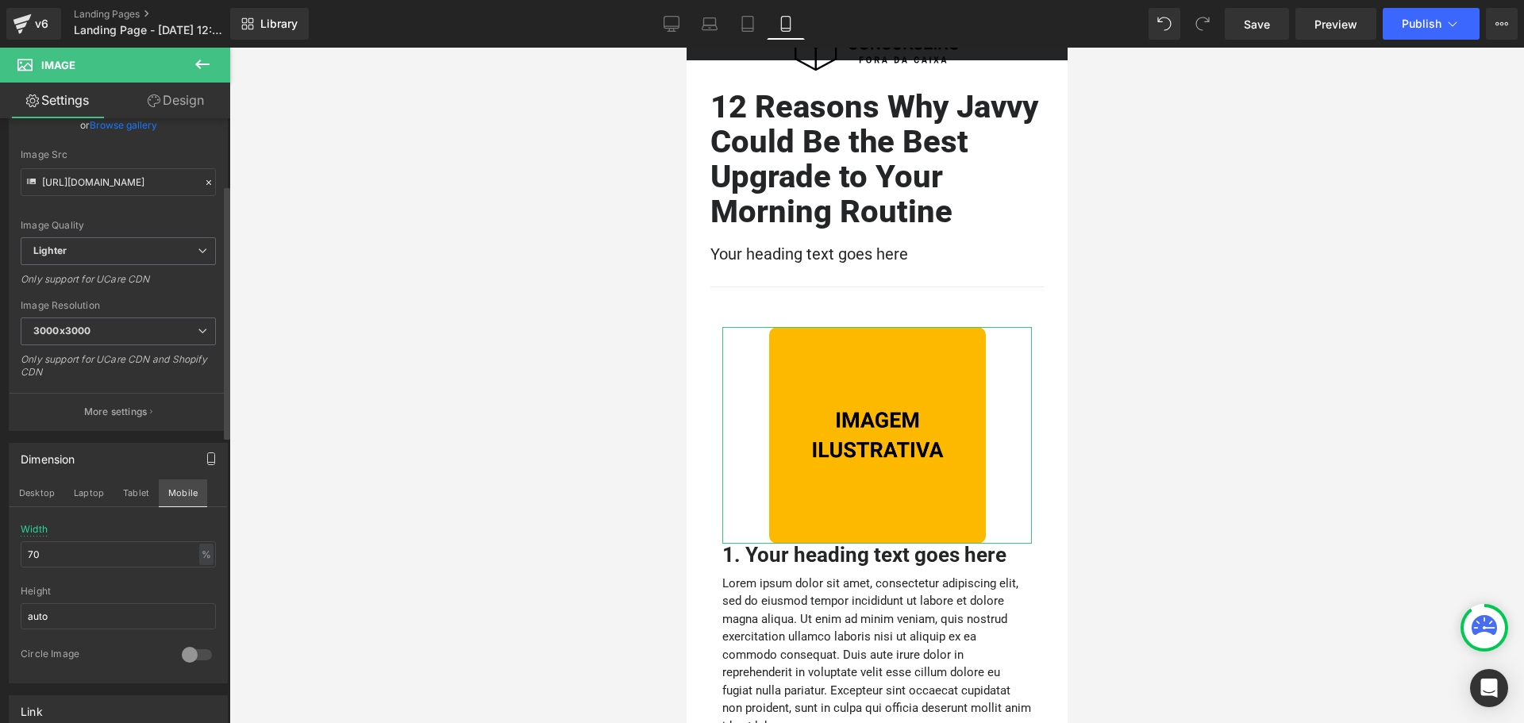
scroll to position [29, 0]
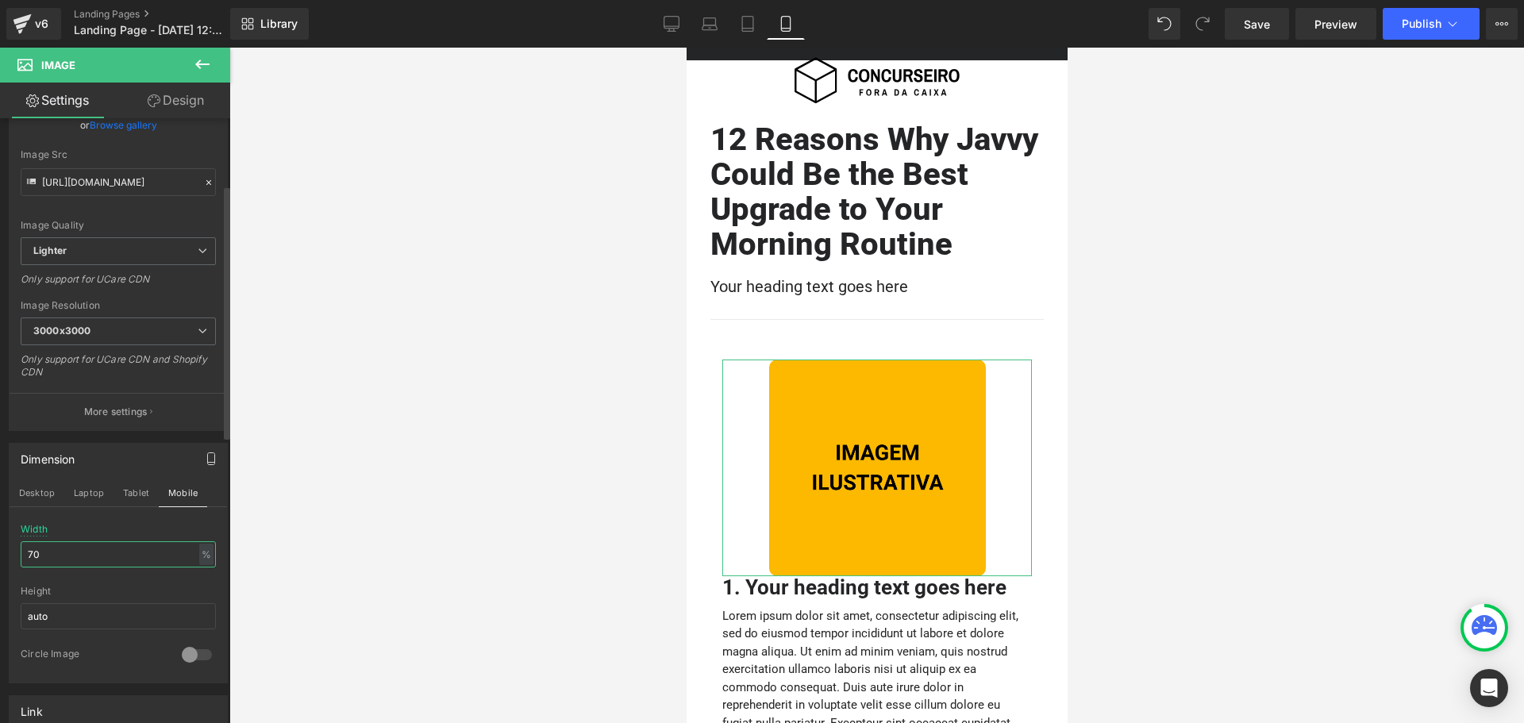
click at [106, 547] on input "70" at bounding box center [118, 554] width 195 height 26
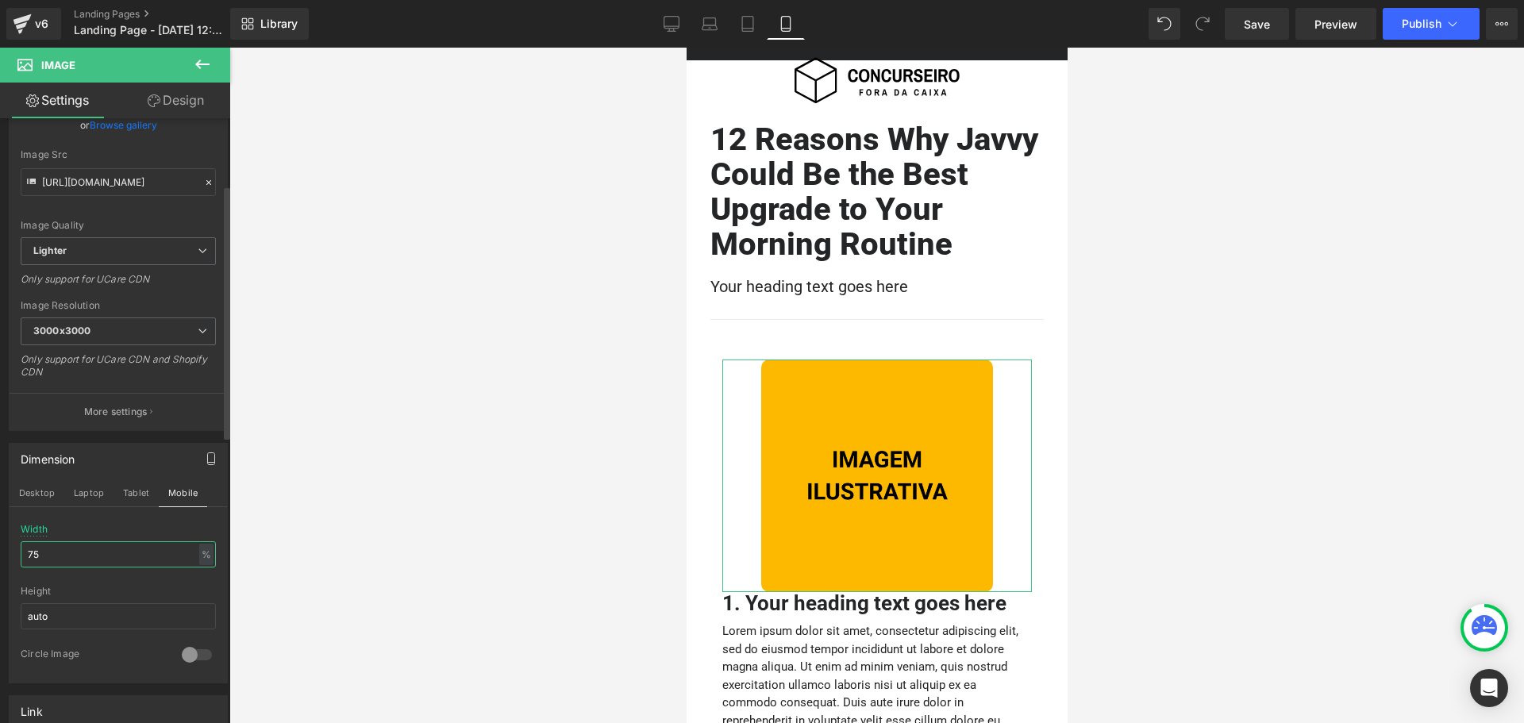
click at [131, 546] on input "75" at bounding box center [118, 554] width 195 height 26
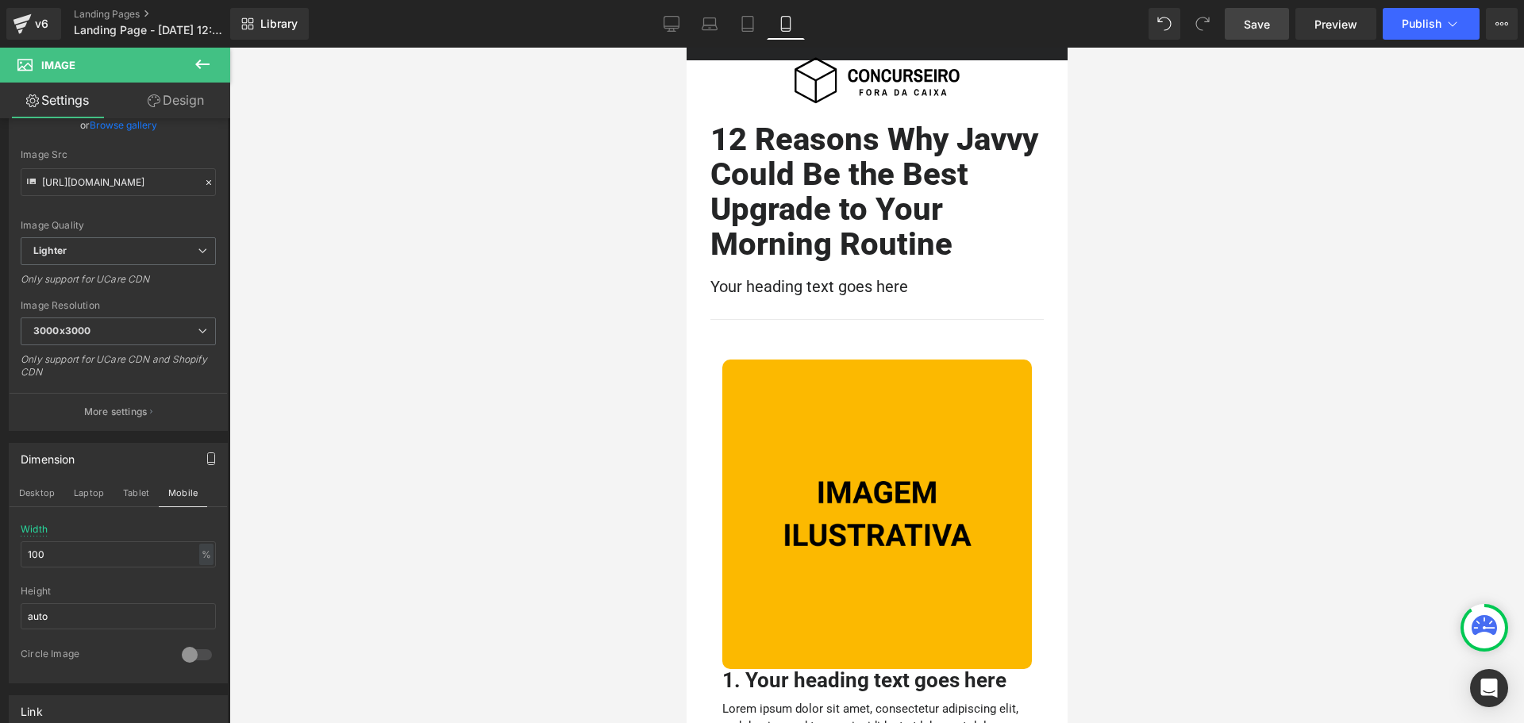
click at [1274, 27] on link "Save" at bounding box center [1257, 24] width 64 height 32
click at [676, 25] on icon at bounding box center [672, 24] width 16 height 16
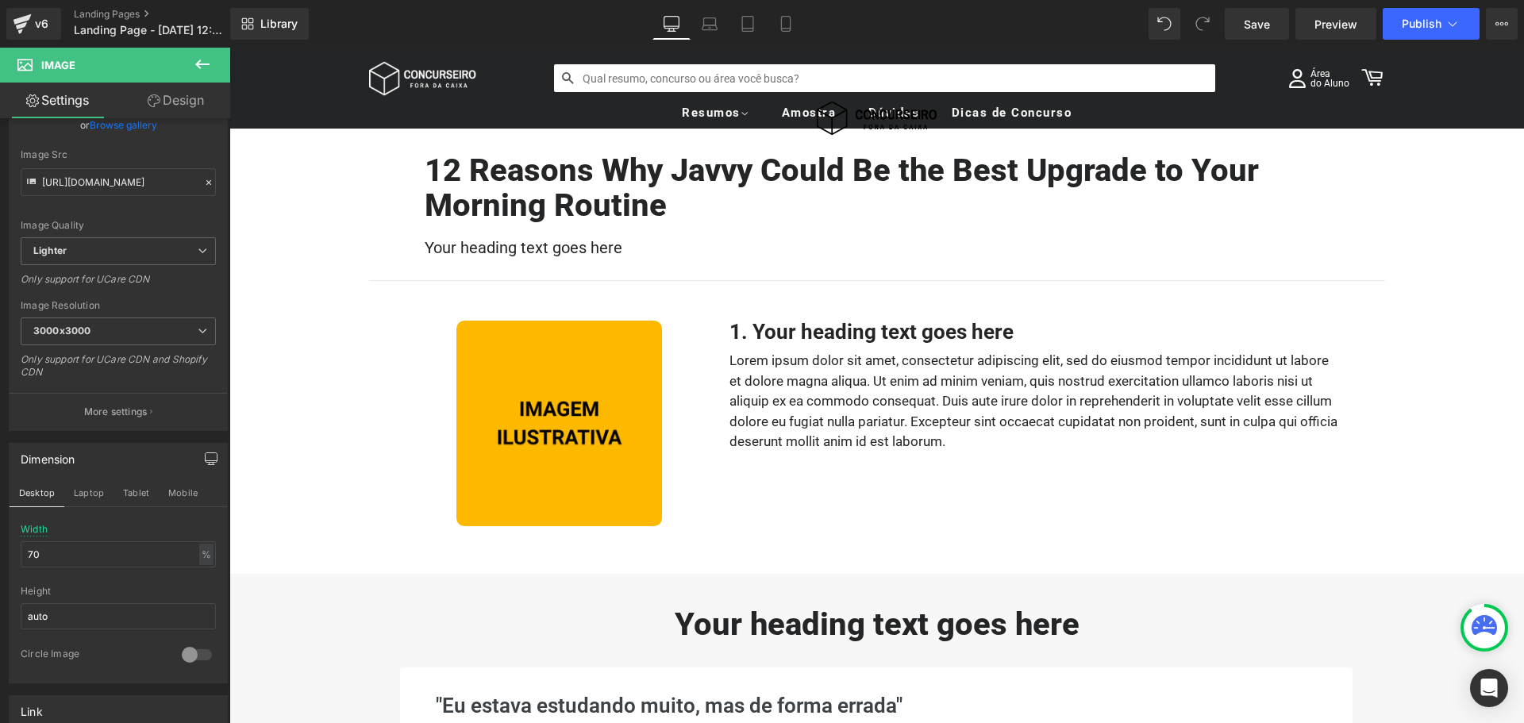
scroll to position [0, 0]
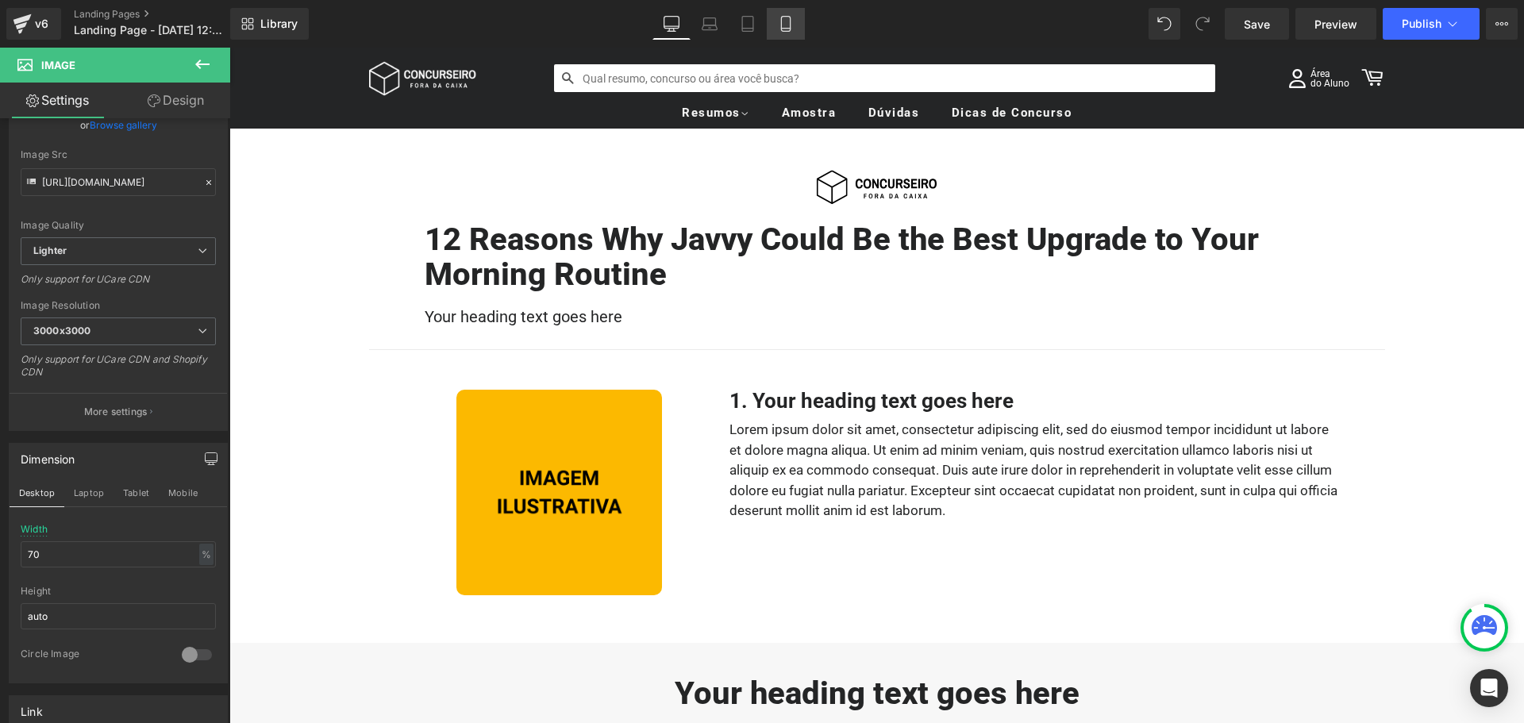
drag, startPoint x: 796, startPoint y: 27, endPoint x: 100, endPoint y: 29, distance: 696.2
click at [796, 27] on link "Mobile" at bounding box center [786, 24] width 38 height 32
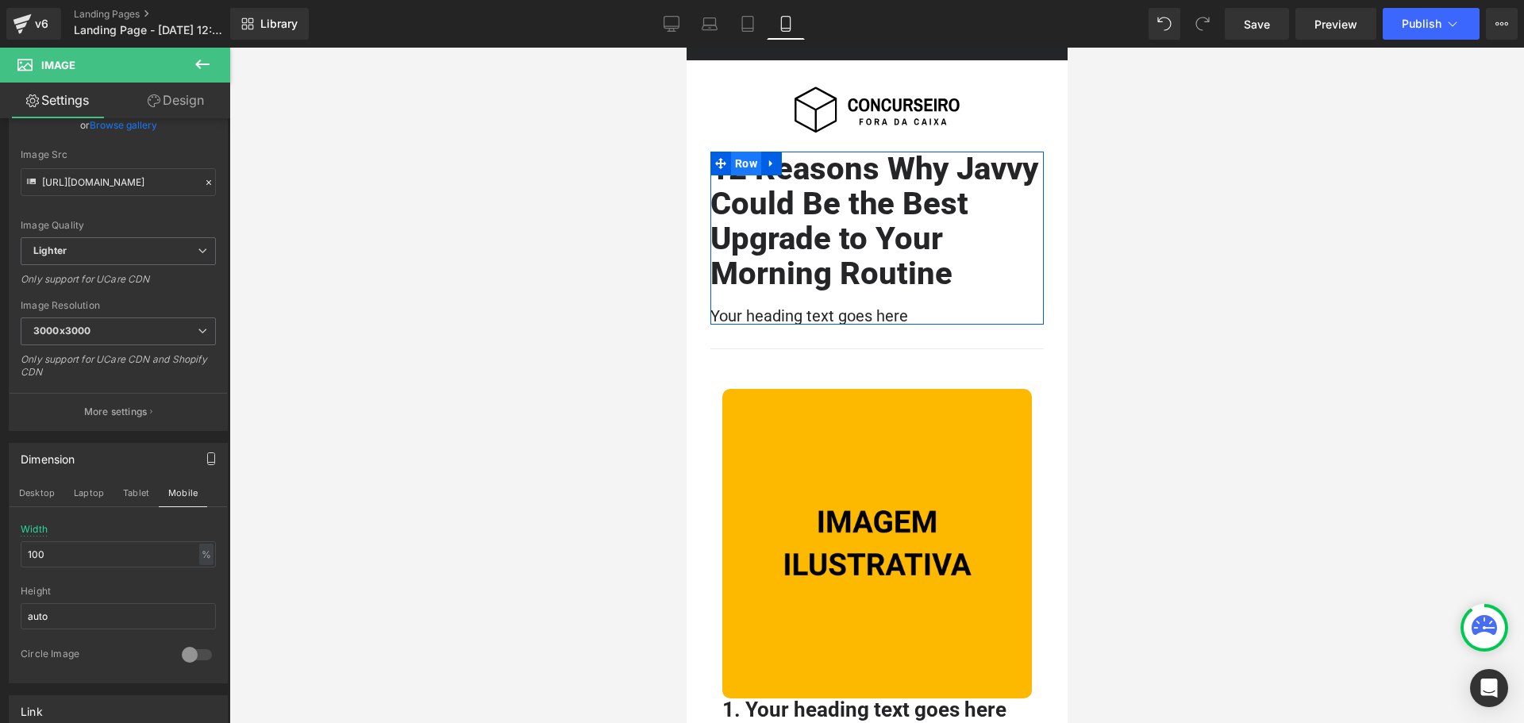
click at [751, 156] on span "Row" at bounding box center [745, 164] width 30 height 24
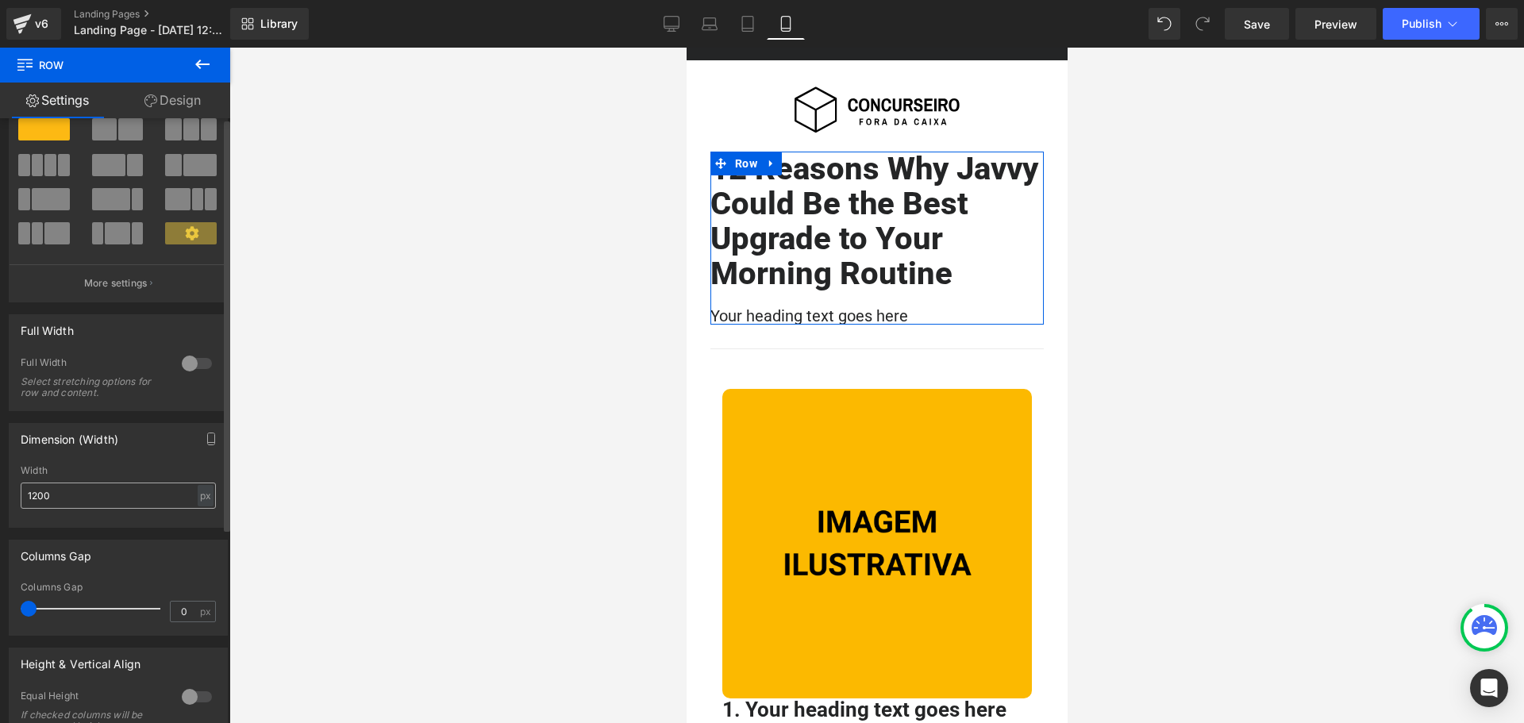
scroll to position [79, 0]
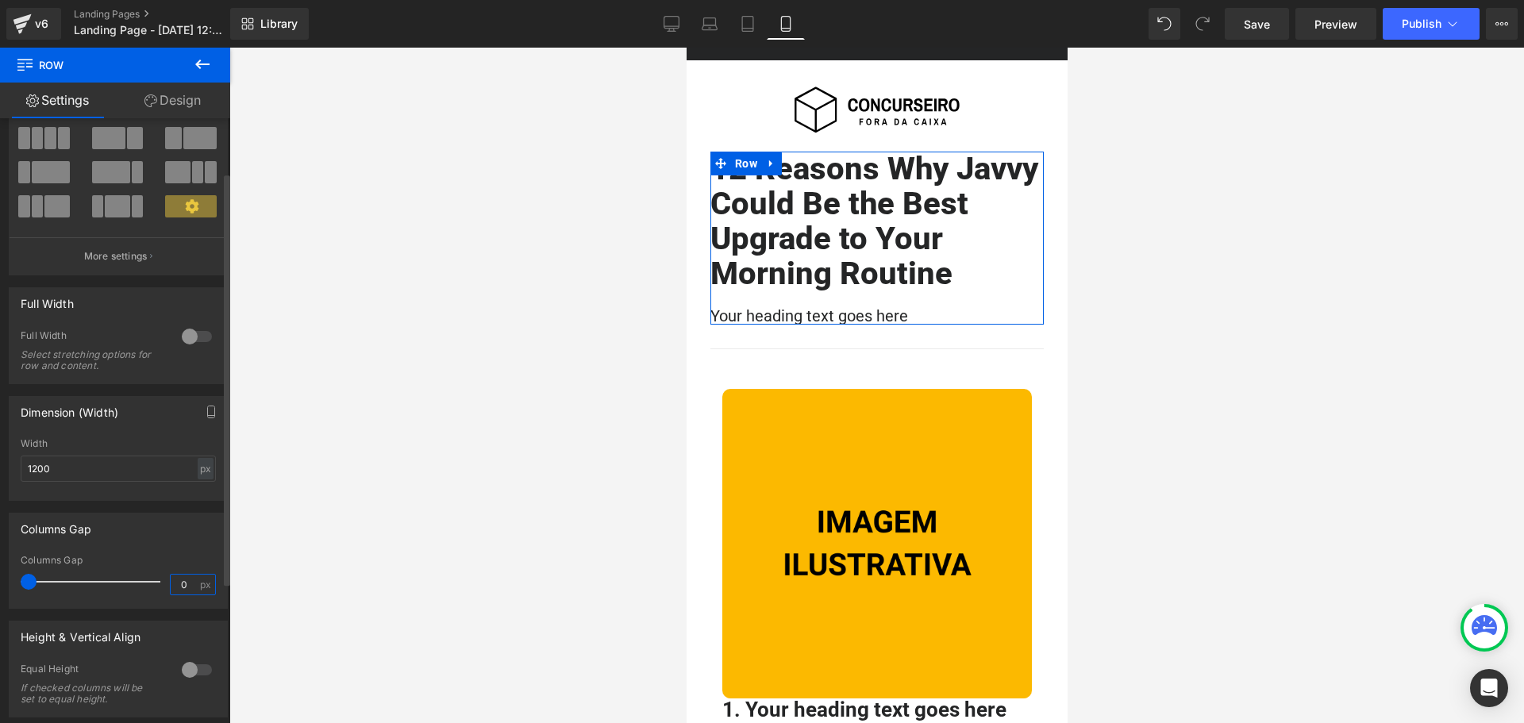
click at [184, 587] on input "0" at bounding box center [185, 585] width 28 height 20
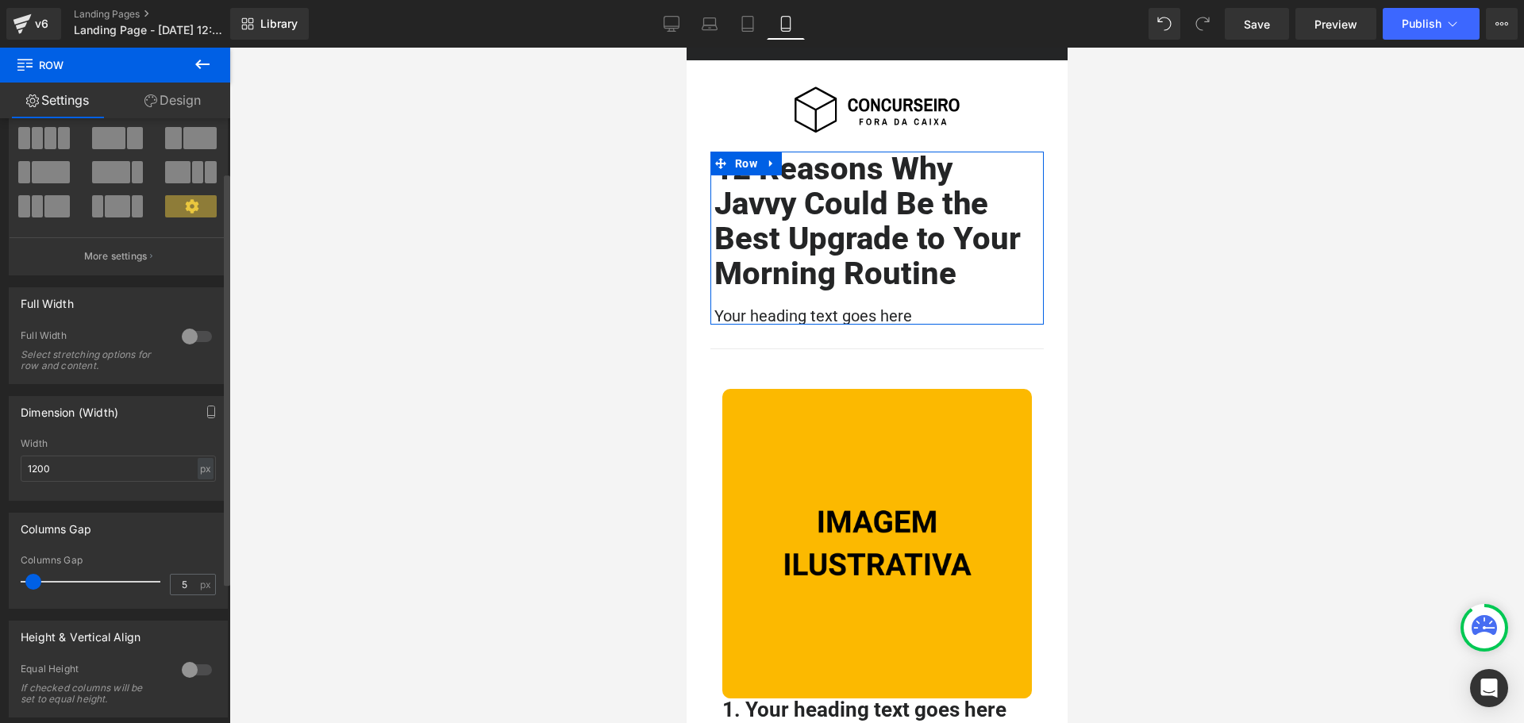
click at [206, 549] on div "Columns Gap 5px Columns Gap 5 px" at bounding box center [118, 561] width 219 height 96
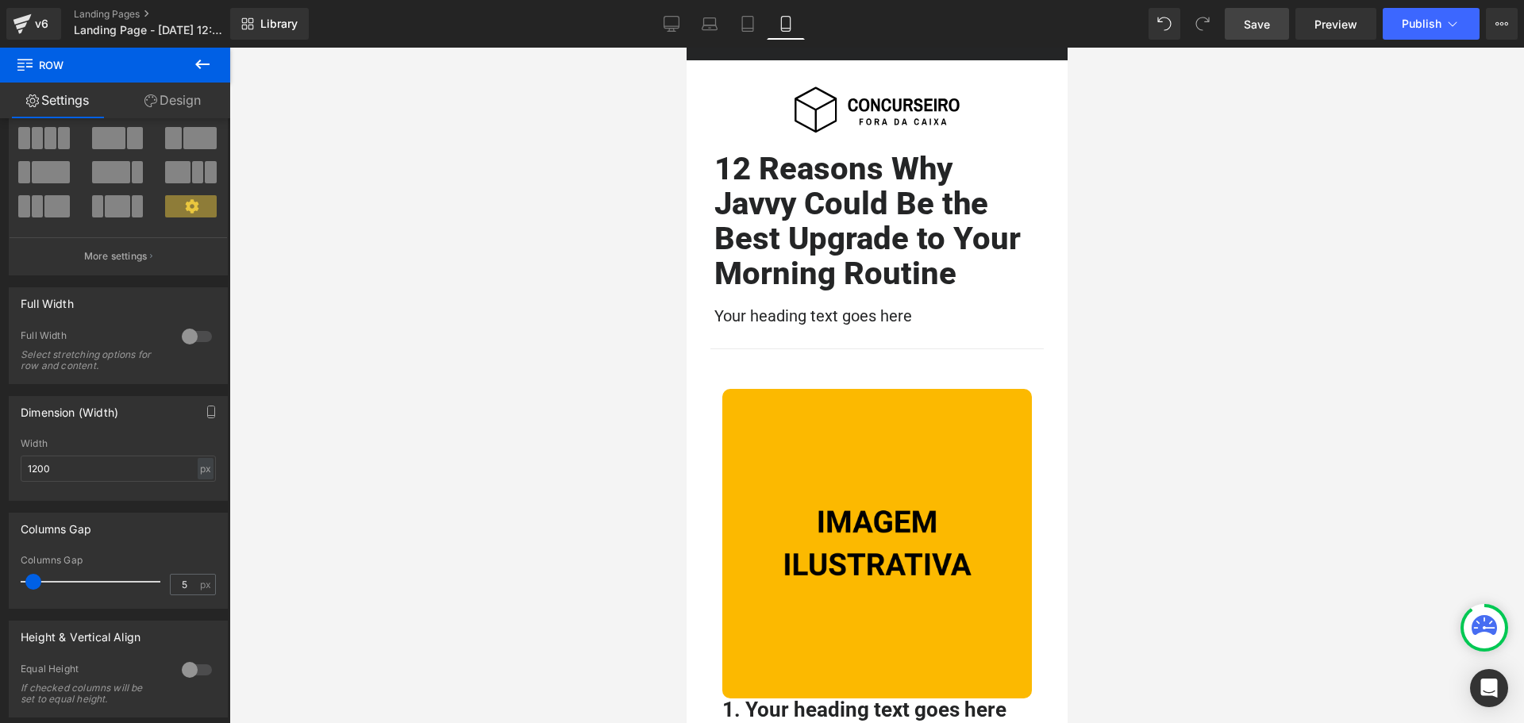
click at [1260, 33] on link "Save" at bounding box center [1257, 24] width 64 height 32
click at [656, 25] on link "Desktop" at bounding box center [672, 24] width 38 height 32
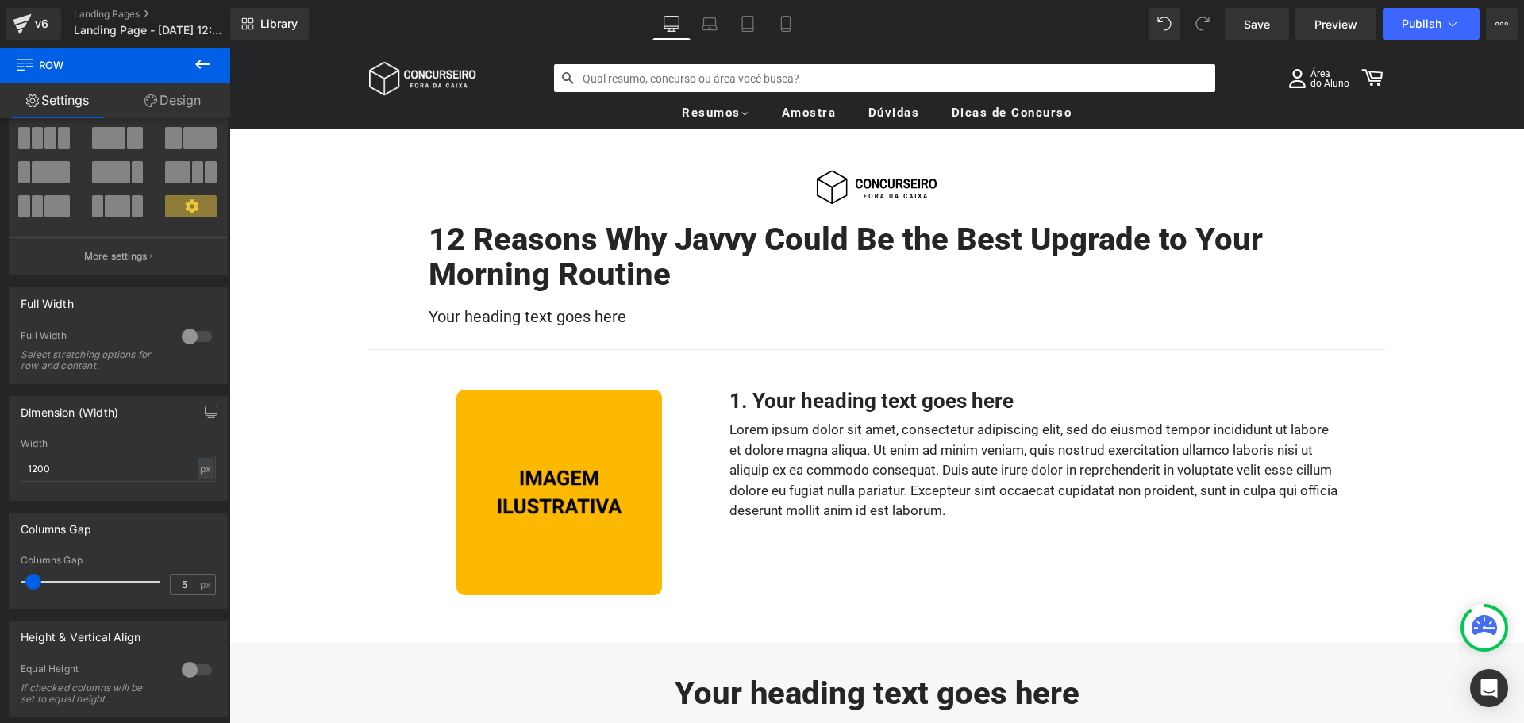
scroll to position [192, 0]
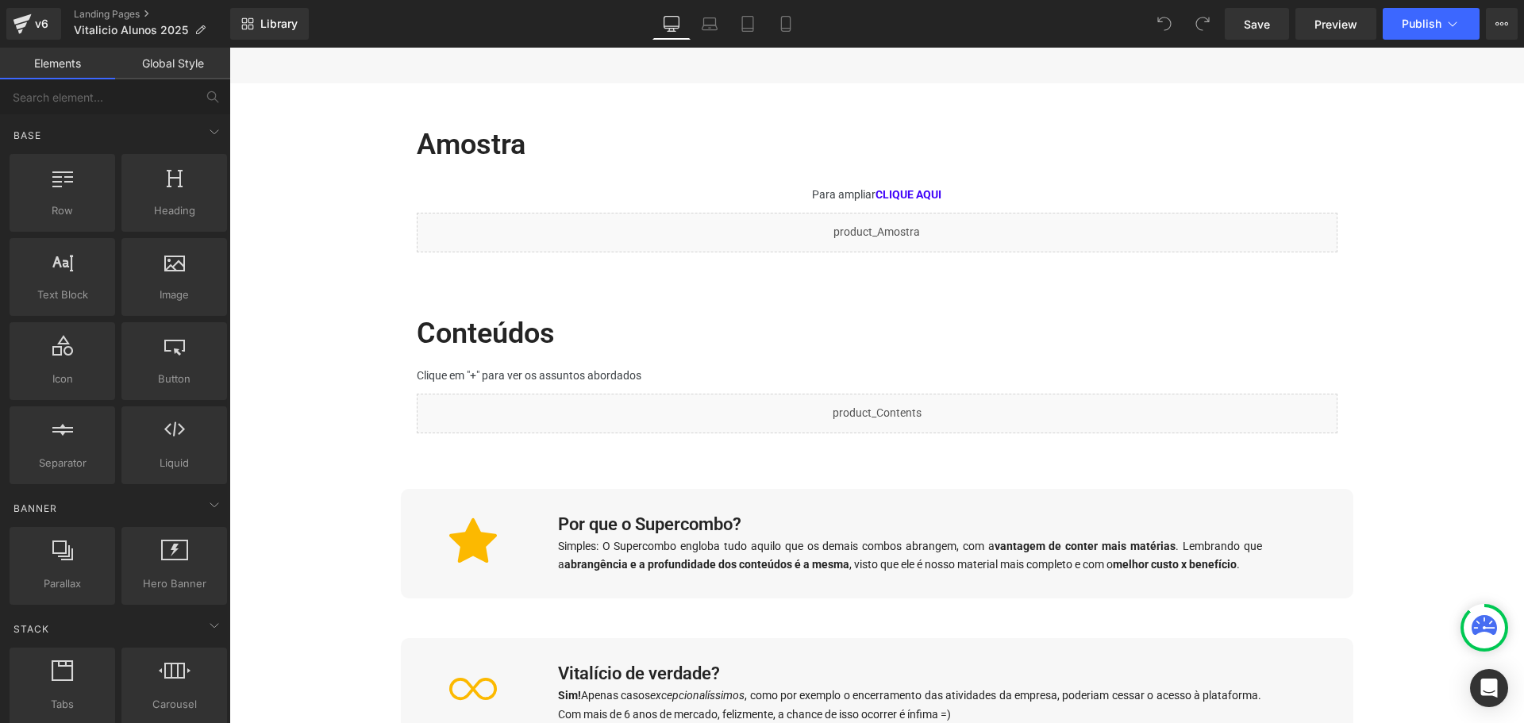
scroll to position [1417, 0]
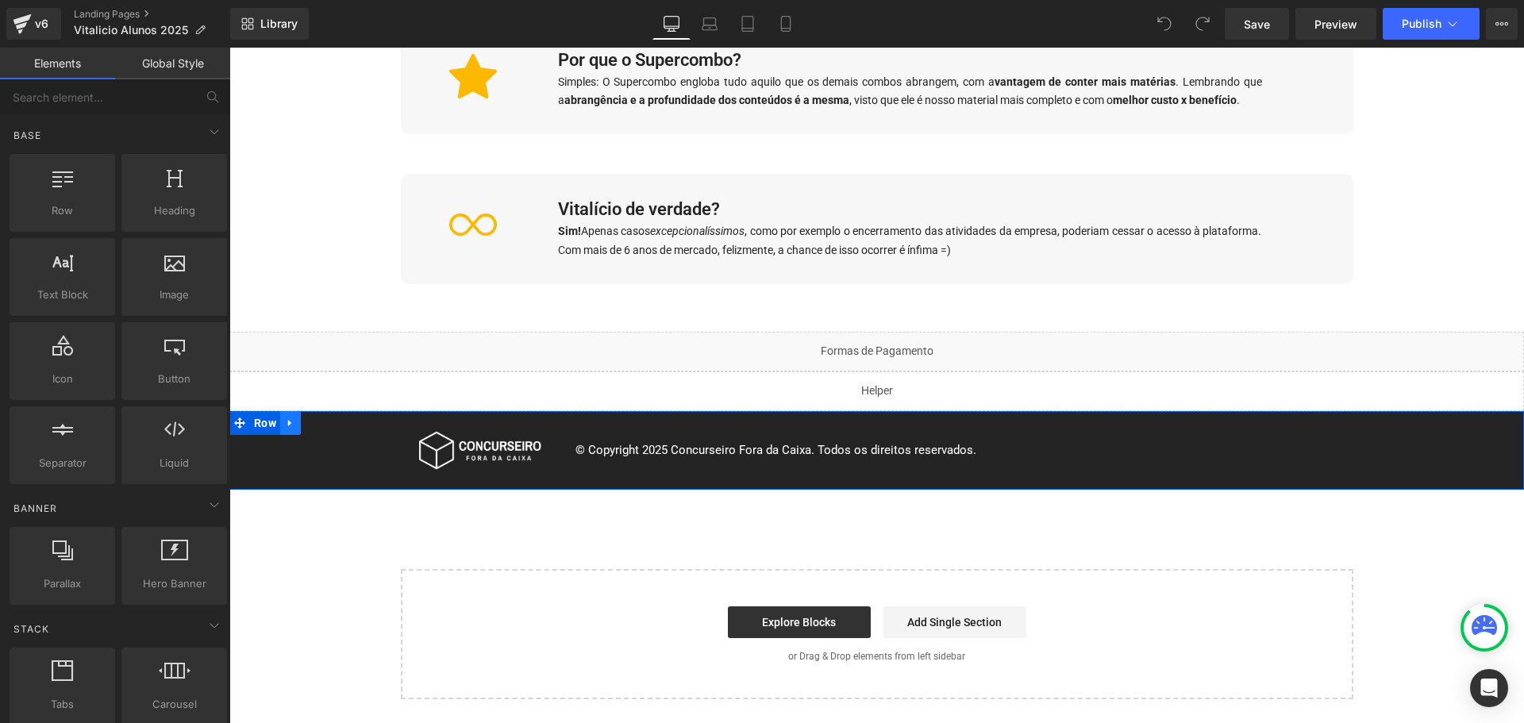
click at [286, 419] on icon at bounding box center [290, 423] width 11 height 12
click at [287, 427] on icon at bounding box center [290, 423] width 11 height 11
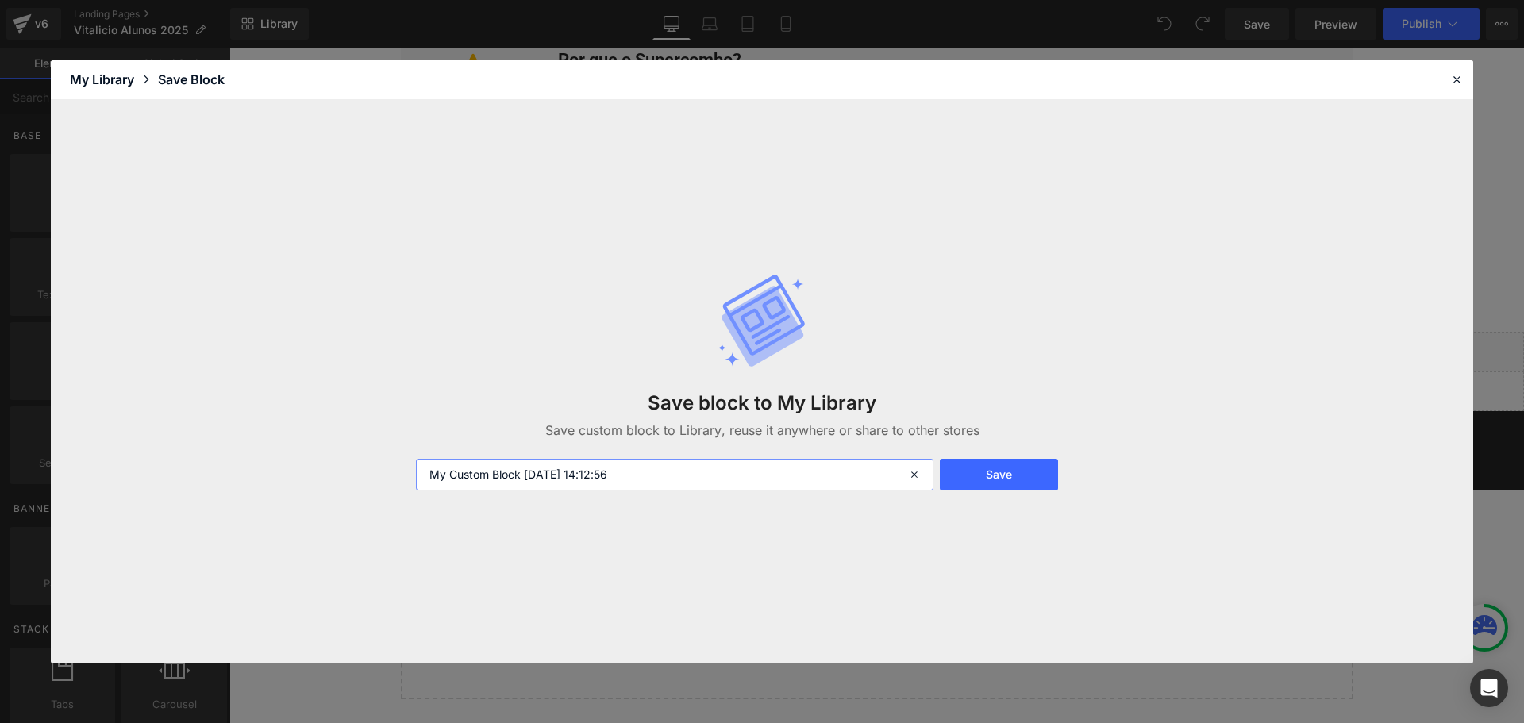
click at [613, 474] on input "My Custom Block 2025-09-18 14:12:56" at bounding box center [675, 475] width 518 height 32
type input "Rodape_Simples"
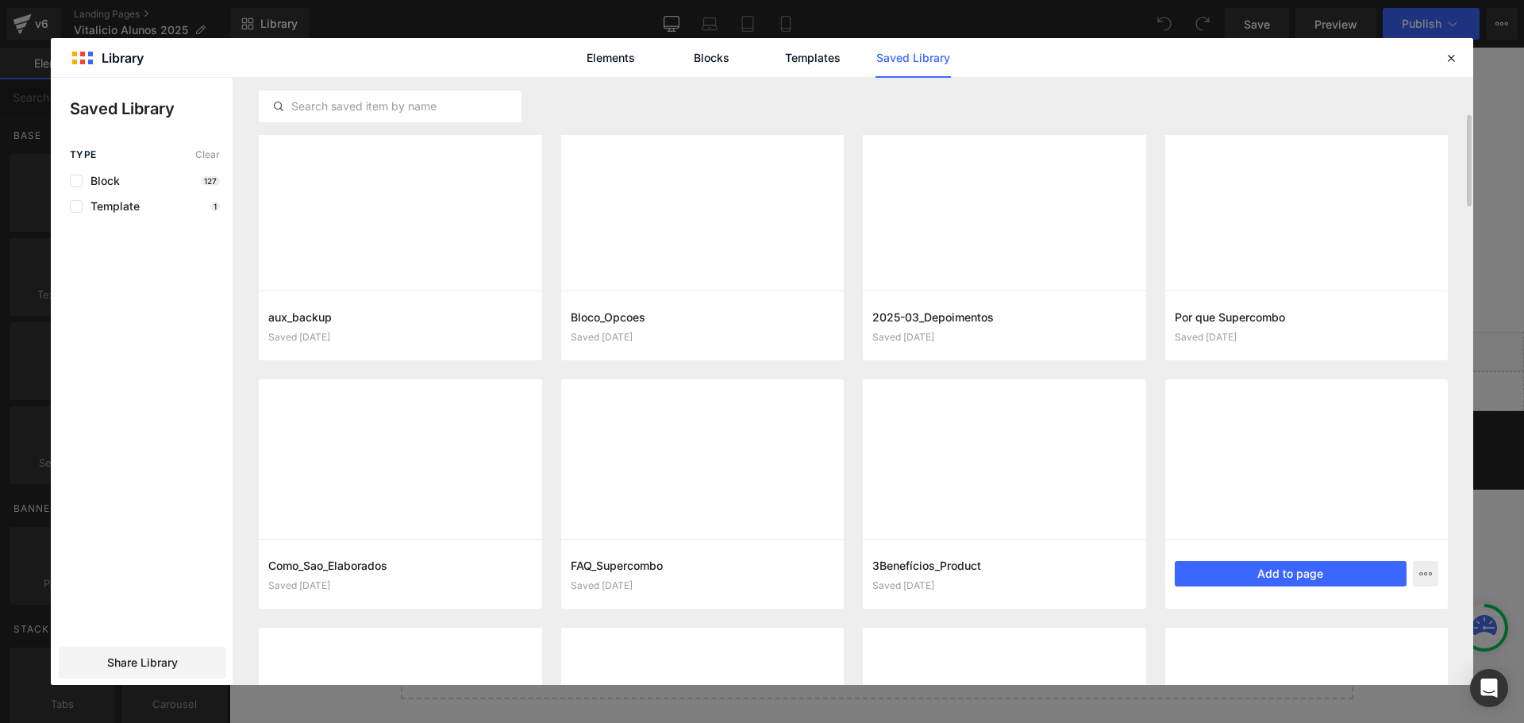
scroll to position [0, 0]
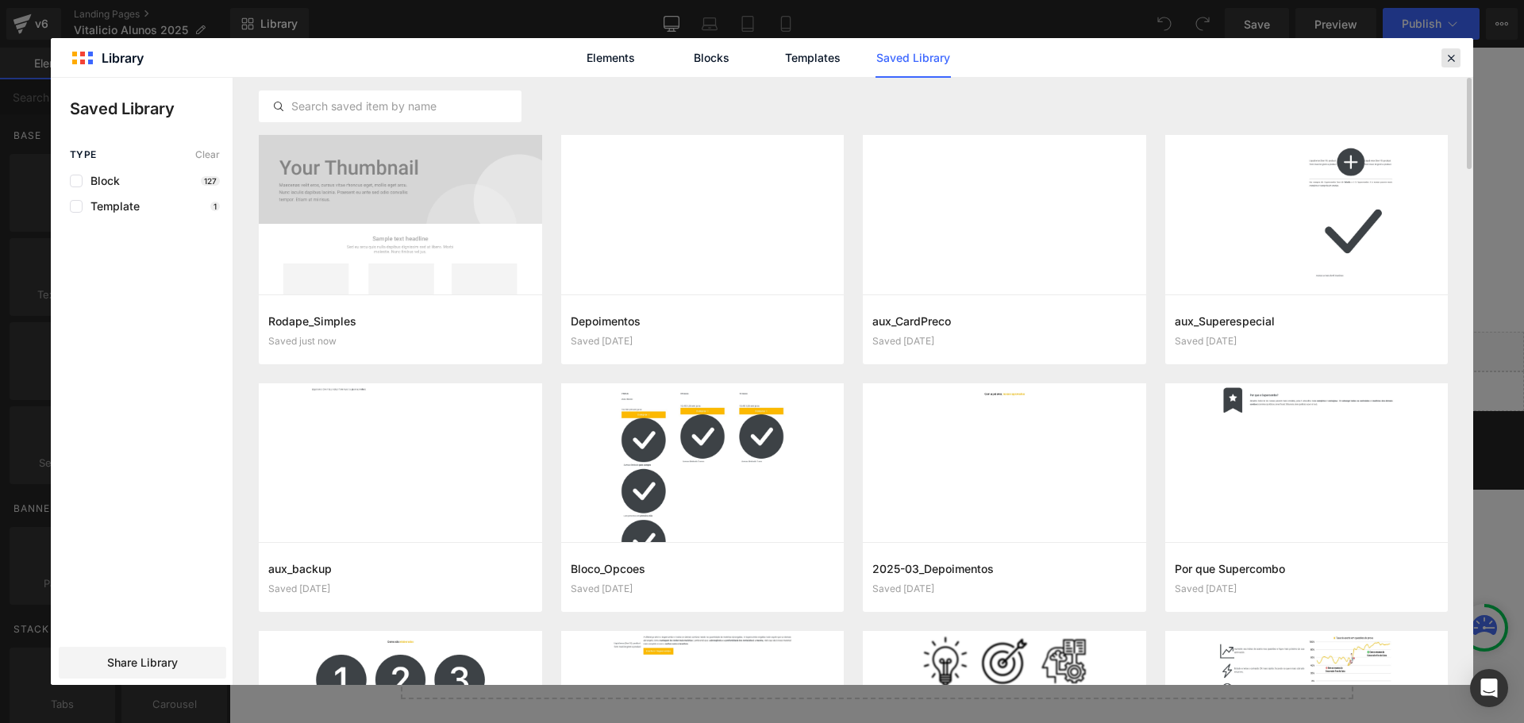
click at [1448, 58] on icon at bounding box center [1451, 58] width 14 height 14
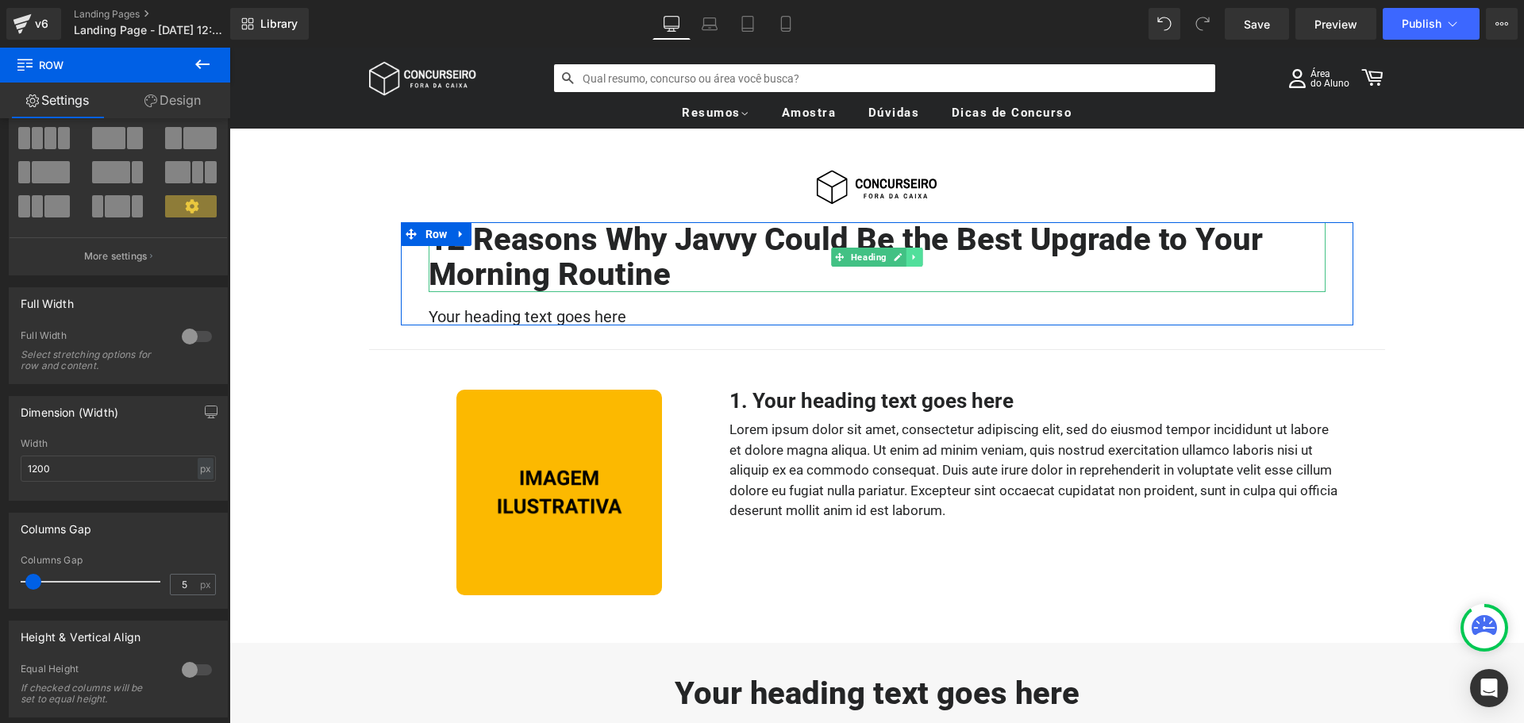
click at [911, 258] on icon at bounding box center [914, 257] width 9 height 10
click at [902, 260] on icon at bounding box center [906, 256] width 9 height 9
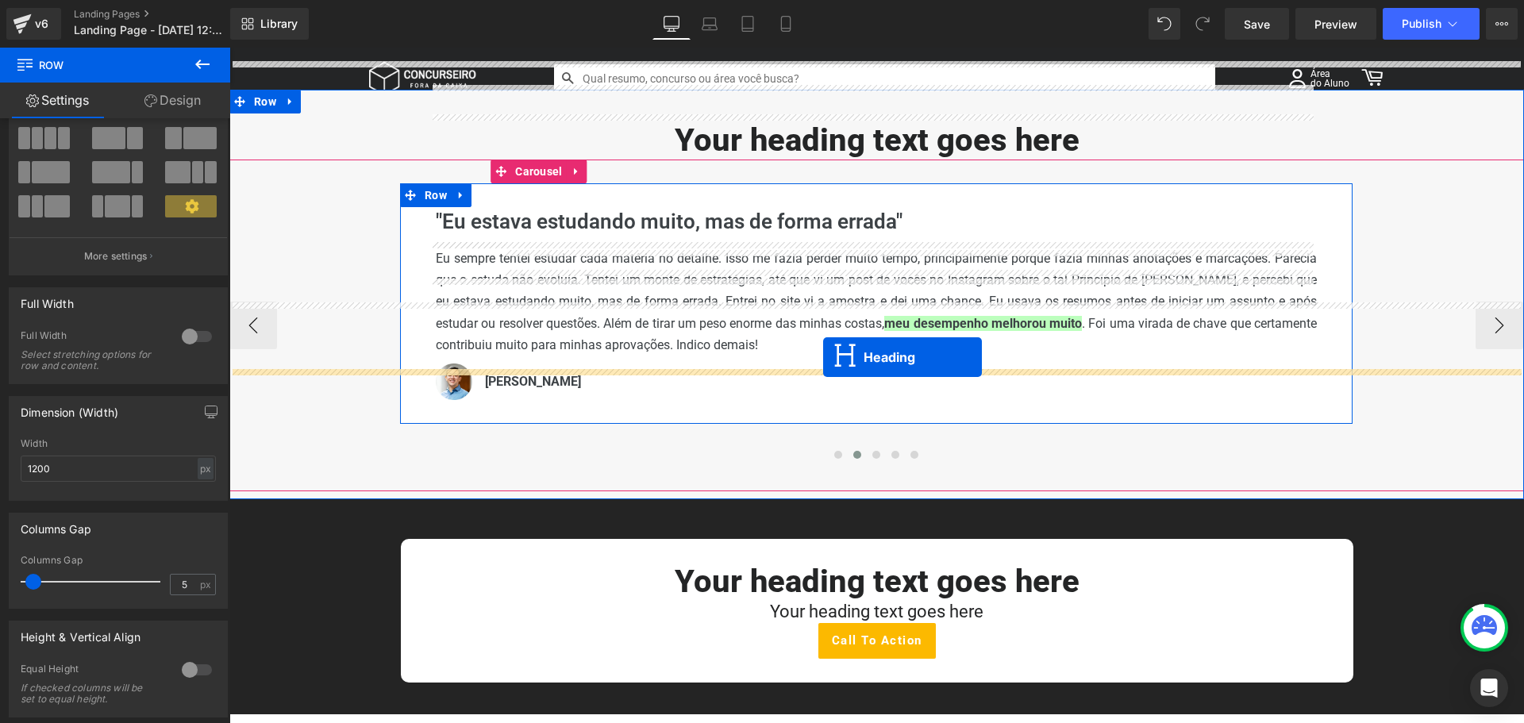
scroll to position [714, 0]
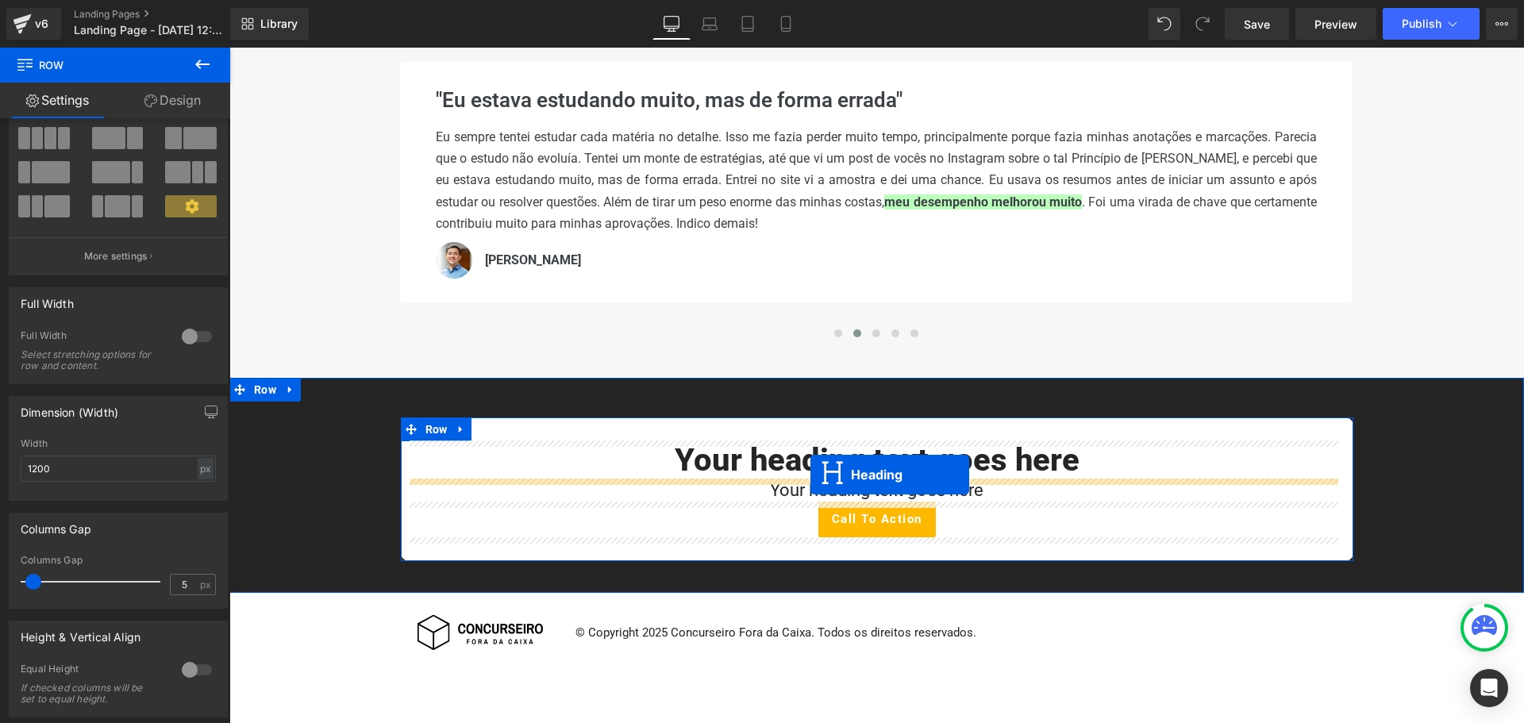
drag, startPoint x: 837, startPoint y: 331, endPoint x: 810, endPoint y: 475, distance: 146.2
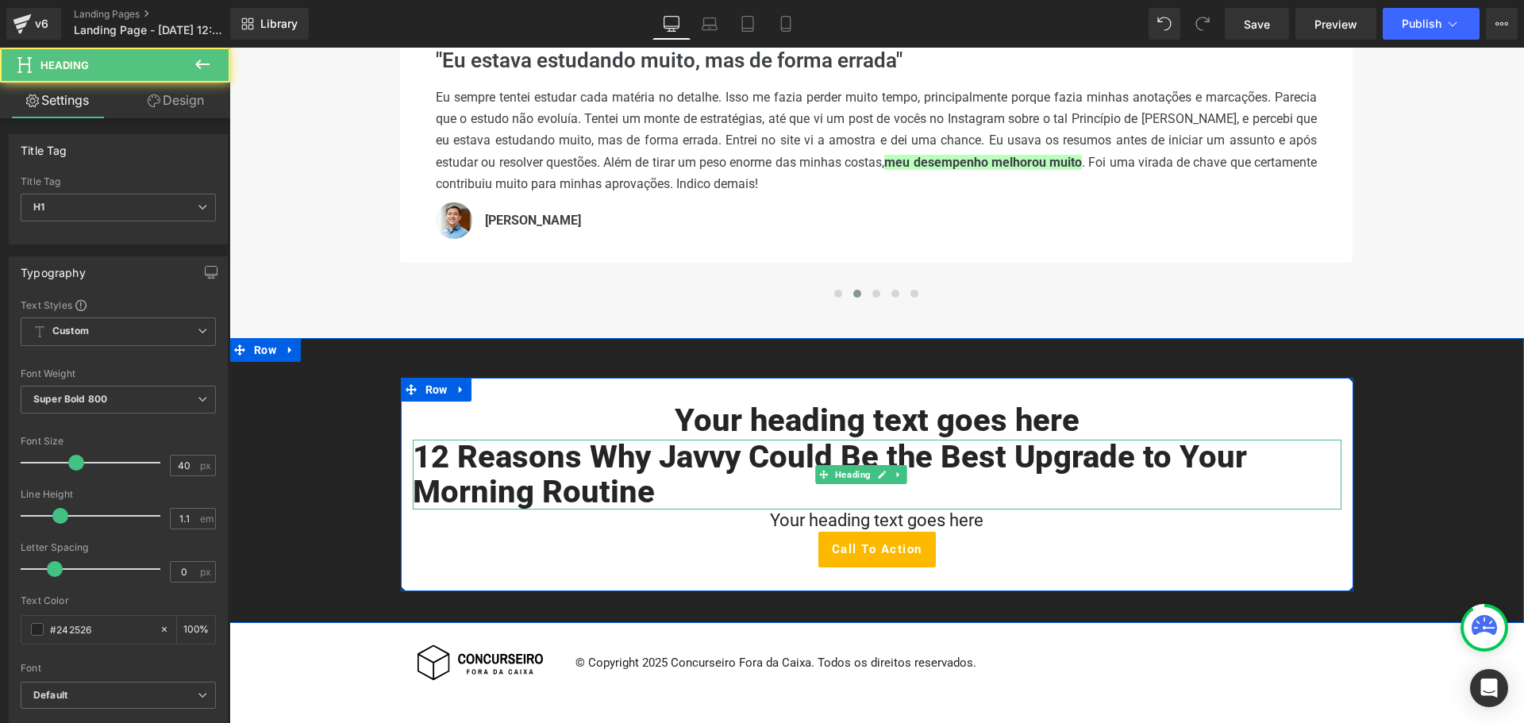
scroll to position [675, 0]
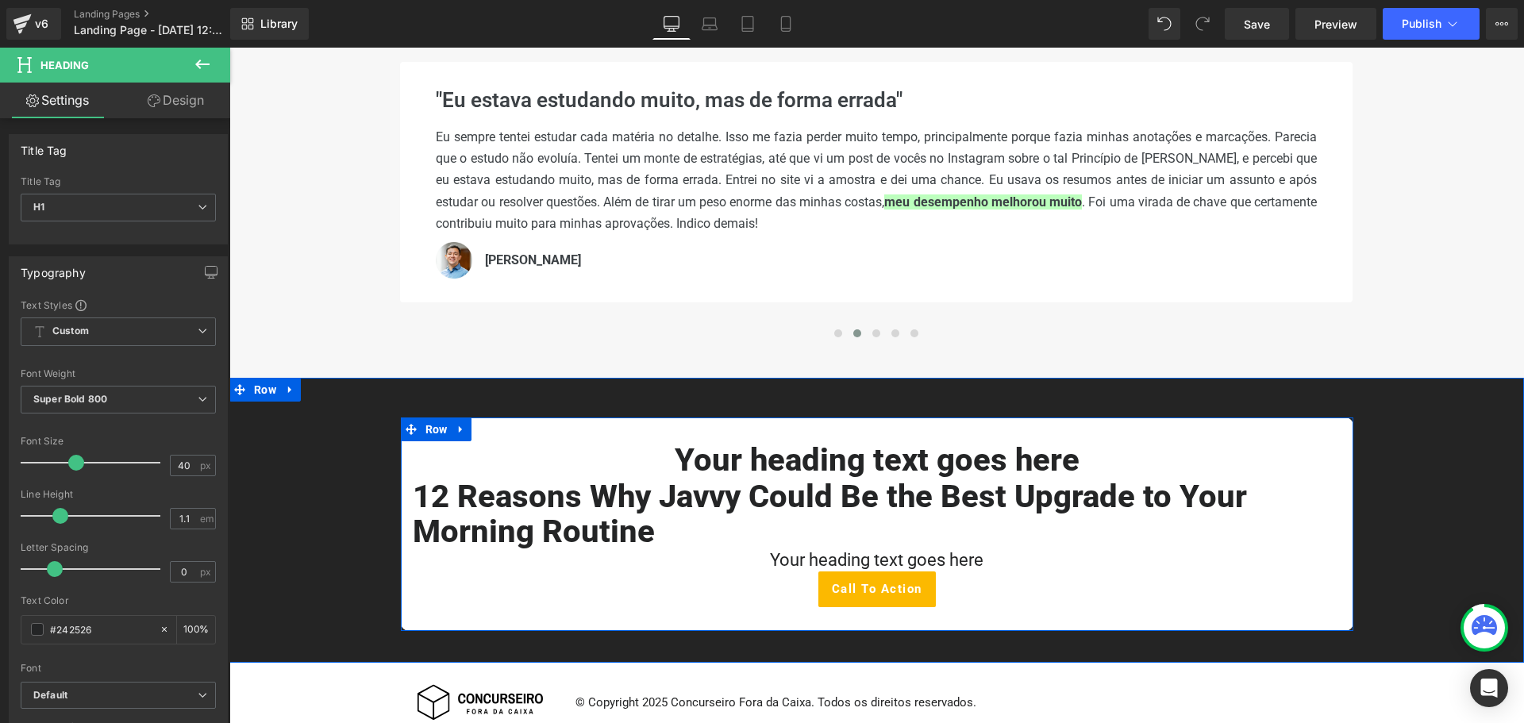
click at [867, 500] on h1 "12 Reasons Why Javvy Could Be the Best Upgrade to Your Morning Routine" at bounding box center [877, 514] width 929 height 70
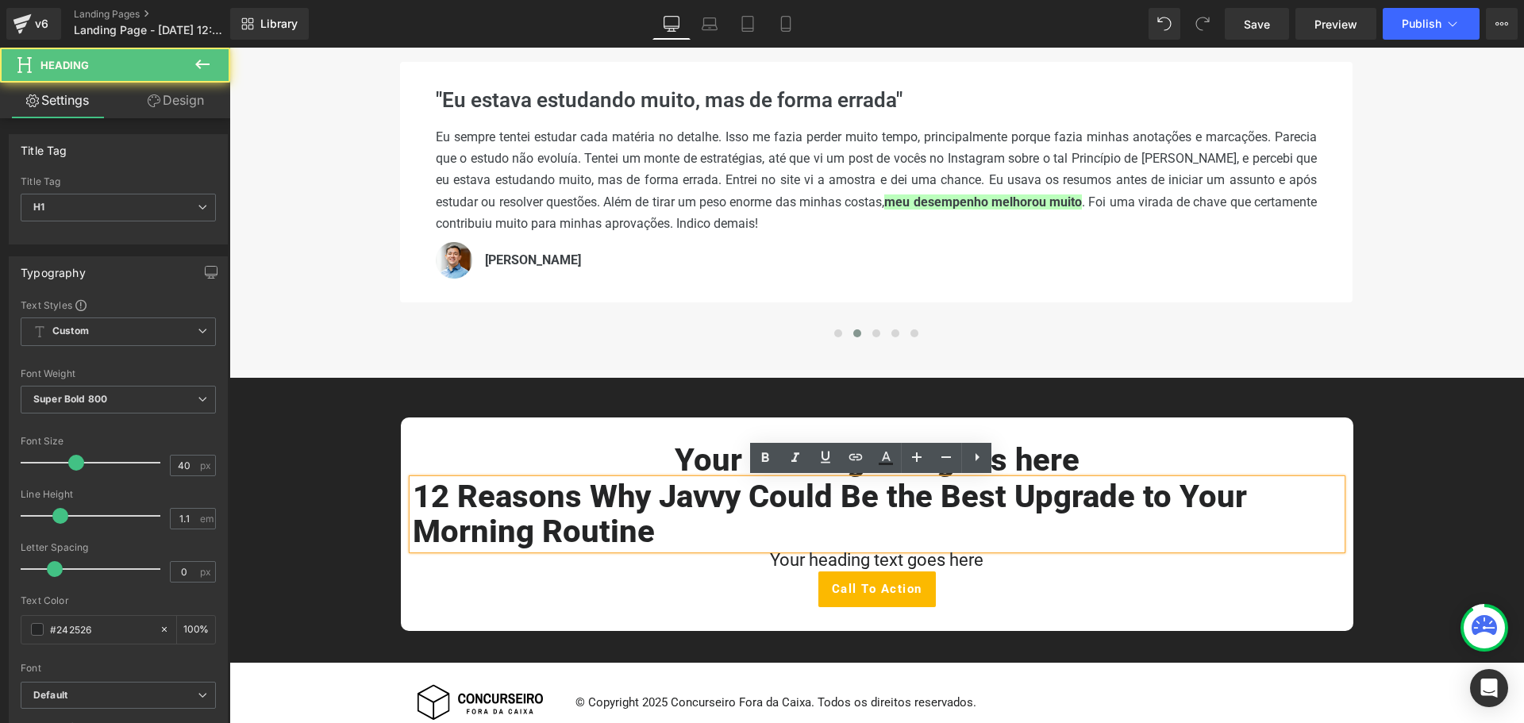
click at [754, 537] on h1 "12 Reasons Why Javvy Could Be the Best Upgrade to Your Morning Routine" at bounding box center [877, 514] width 929 height 70
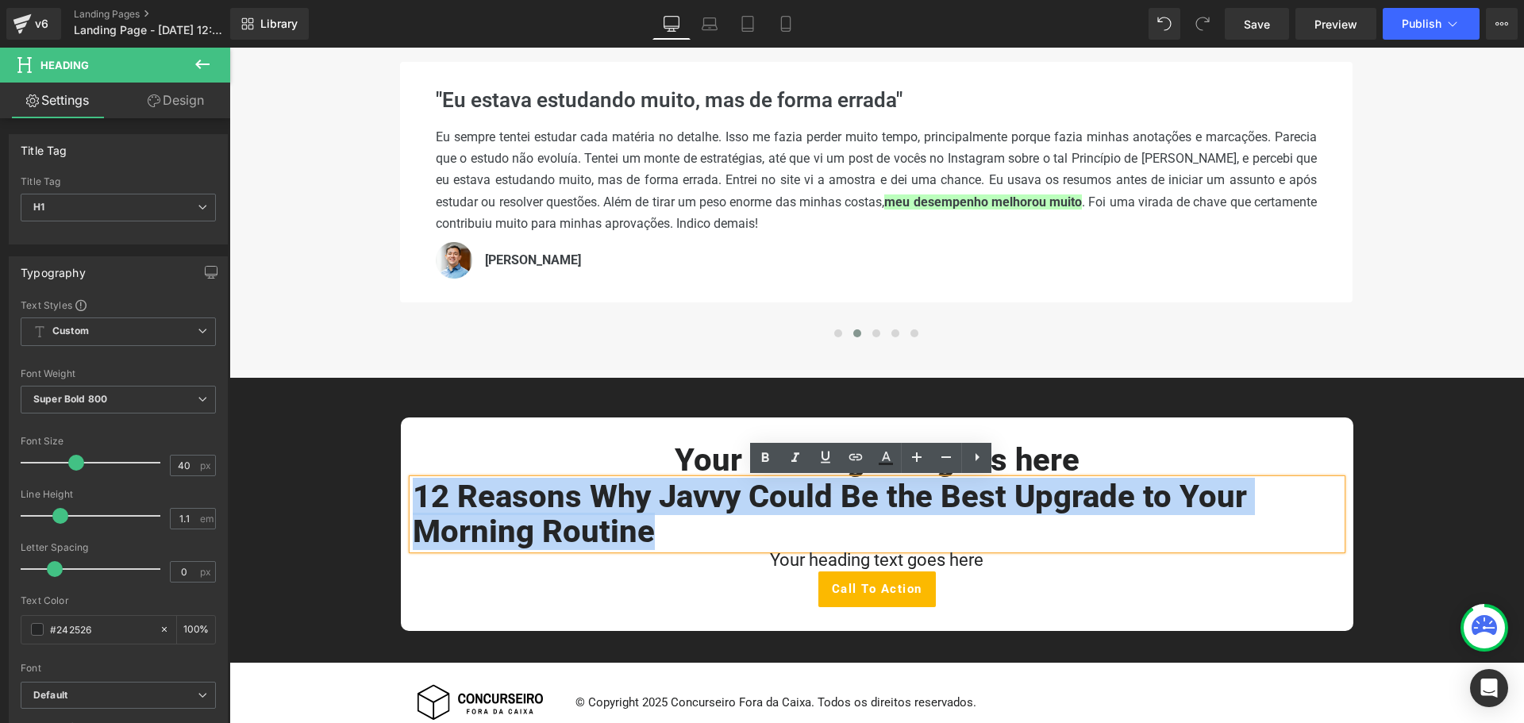
drag, startPoint x: 653, startPoint y: 537, endPoint x: 412, endPoint y: 504, distance: 242.7
click at [413, 504] on h1 "12 Reasons Why Javvy Could Be the Best Upgrade to Your Morning Routine" at bounding box center [877, 514] width 929 height 70
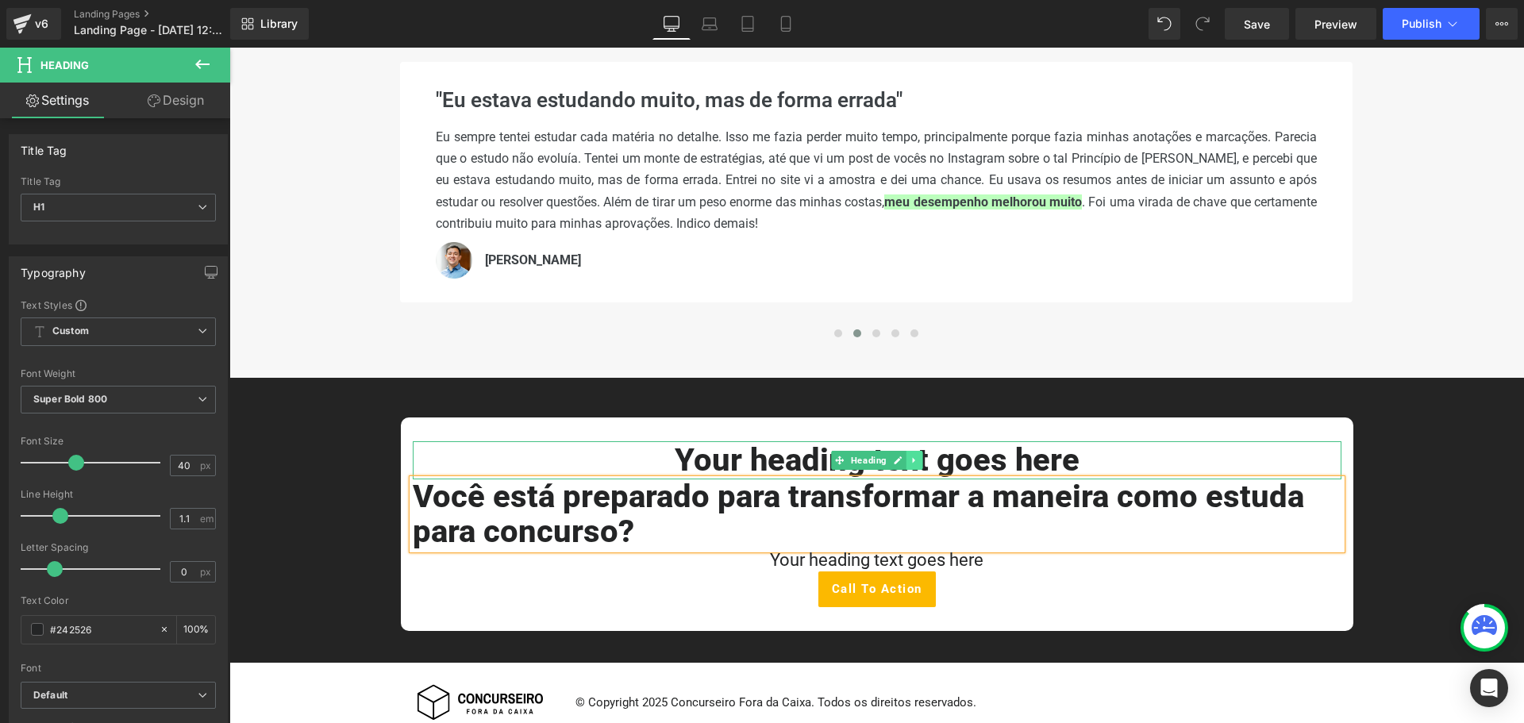
click at [911, 461] on icon at bounding box center [914, 461] width 9 height 10
click at [922, 462] on link at bounding box center [922, 460] width 17 height 19
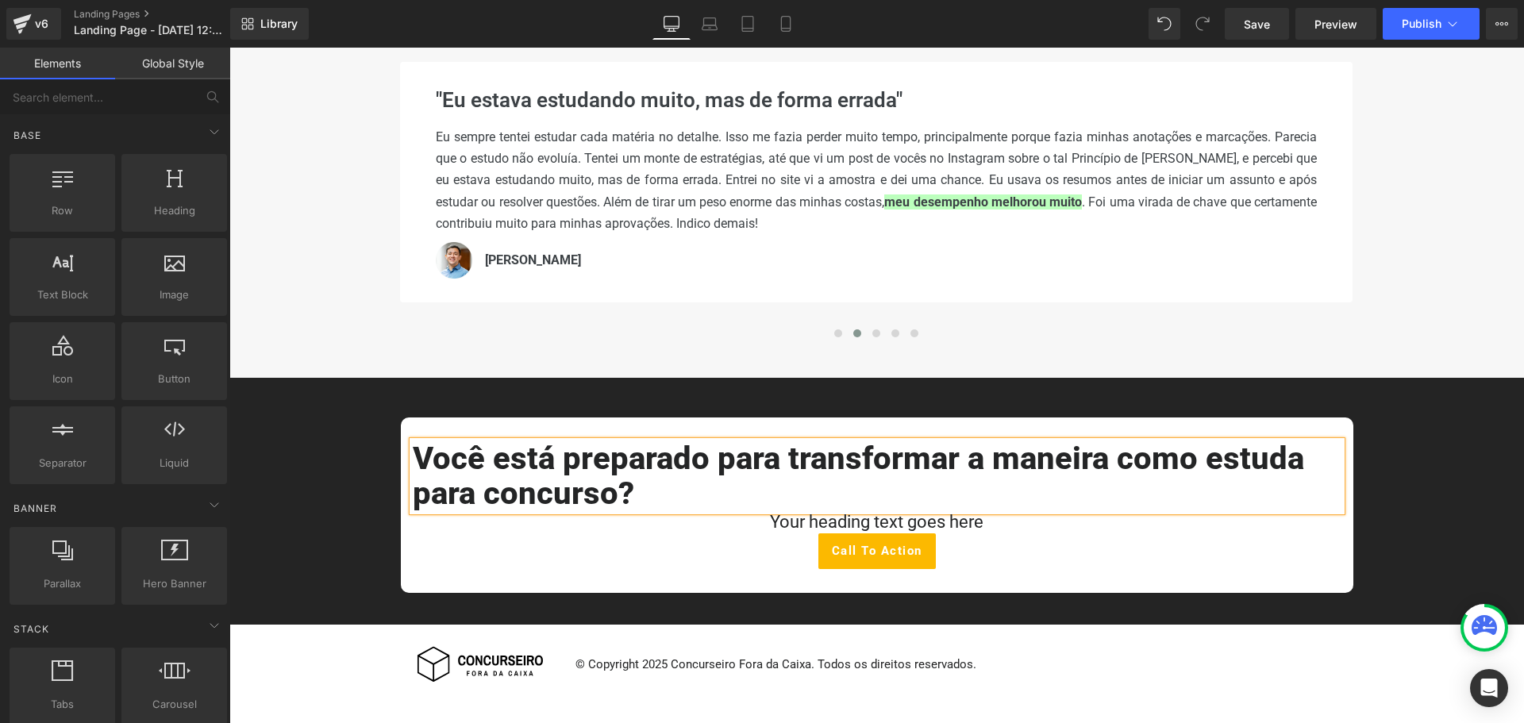
click at [603, 499] on h1 "Você está preparado para transformar a maneira como estuda para concurso?" at bounding box center [877, 476] width 929 height 70
click at [606, 499] on h1 "Você está preparado para transformar a maneira como estuda para concurso?" at bounding box center [877, 476] width 929 height 70
click at [610, 496] on h1 "Você está preparado para transformar a maneira como estuda para concurso?" at bounding box center [877, 476] width 929 height 70
click at [610, 494] on h1 "Você está preparado para transformar a maneira como estuda para concurso?" at bounding box center [877, 476] width 929 height 70
click at [650, 501] on h1 "Você está preparado para transformar a maneira como estuda para concurso?" at bounding box center [877, 476] width 929 height 70
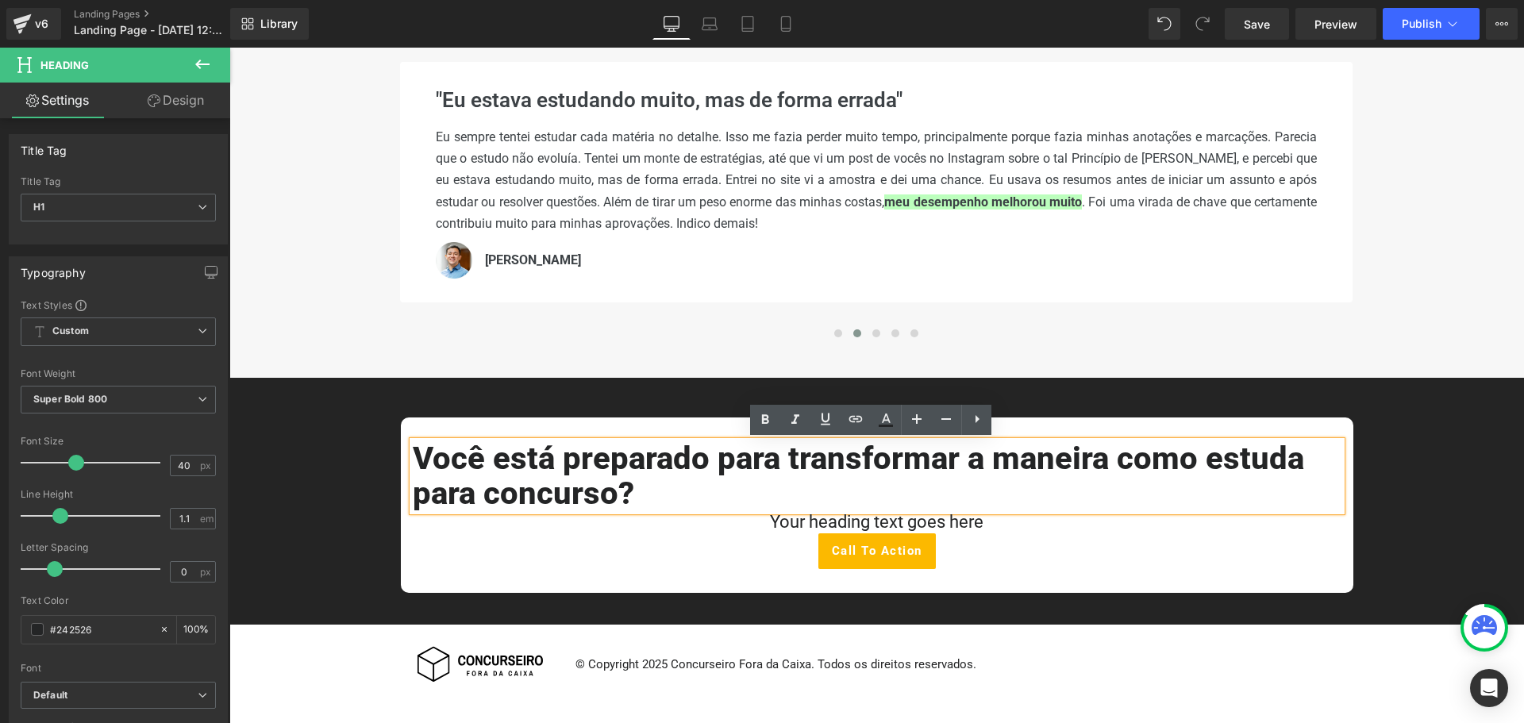
click at [610, 484] on h1 "Você está preparado para transformar a maneira como estuda para concurso?" at bounding box center [877, 476] width 929 height 70
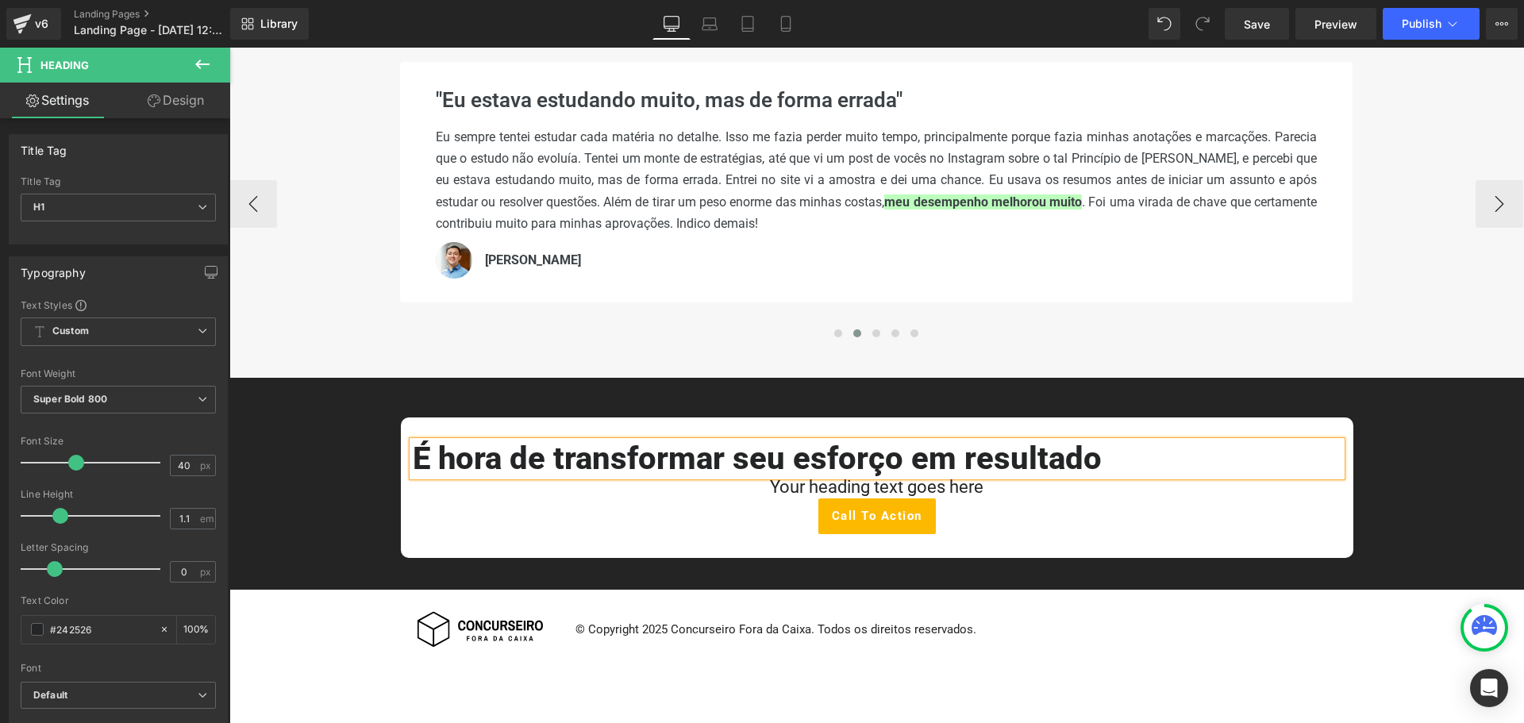
click at [1400, 440] on div "É hora de transformar seu esforço em resultado Heading Your heading text goes h…" at bounding box center [876, 488] width 1295 height 141
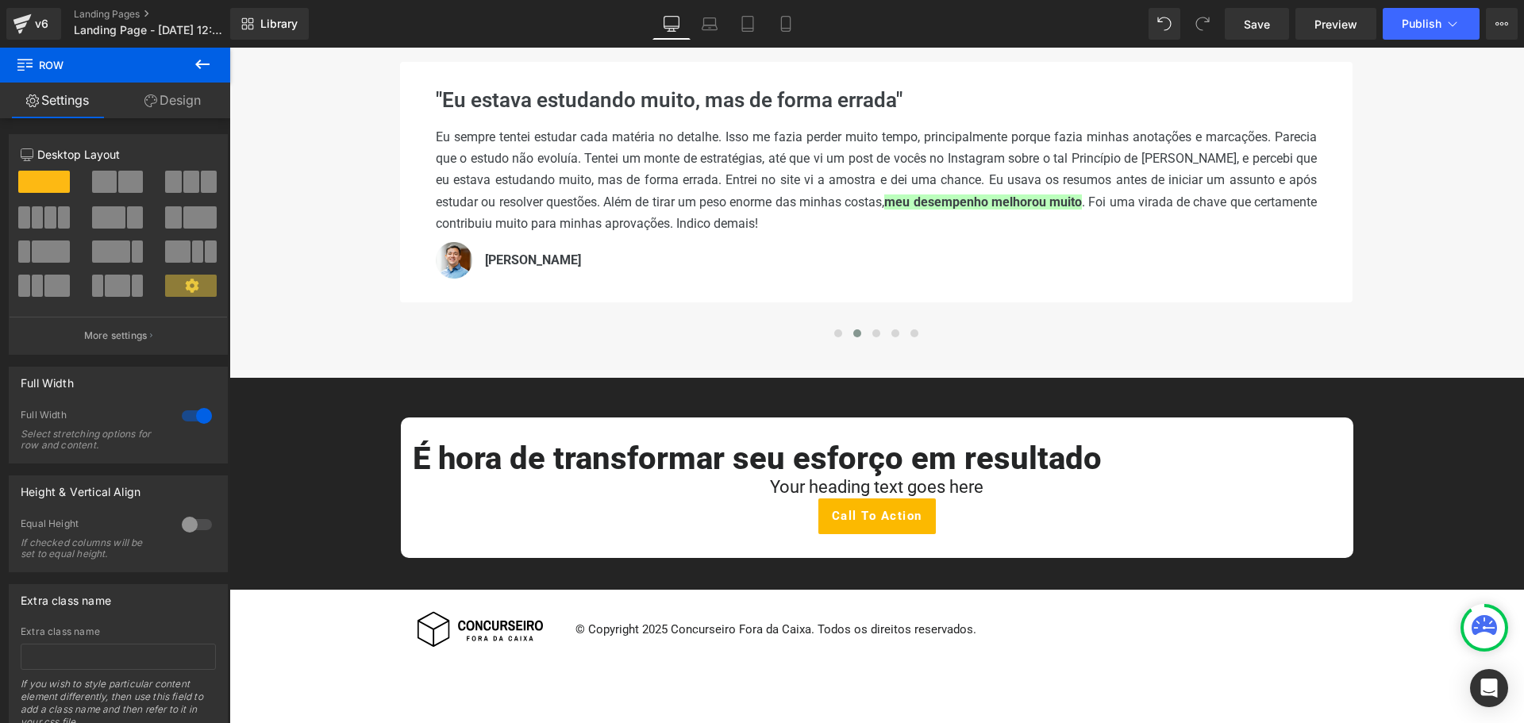
click at [1063, 449] on h1 "É hora de transformar seu esforço em resultado" at bounding box center [877, 458] width 929 height 35
click at [1092, 459] on h1 "É hora de transformar seu esforço em resultado" at bounding box center [877, 458] width 929 height 35
click at [1102, 453] on h1 "É hora de transformar seu esforço em resultado" at bounding box center [877, 458] width 929 height 35
click at [1097, 459] on h1 "É hora de transformar seu esforço em resultado" at bounding box center [877, 458] width 929 height 35
click at [1464, 430] on div "É hora de transformar seu esforço em resultado Heading Your heading text goes h…" at bounding box center [876, 488] width 1295 height 141
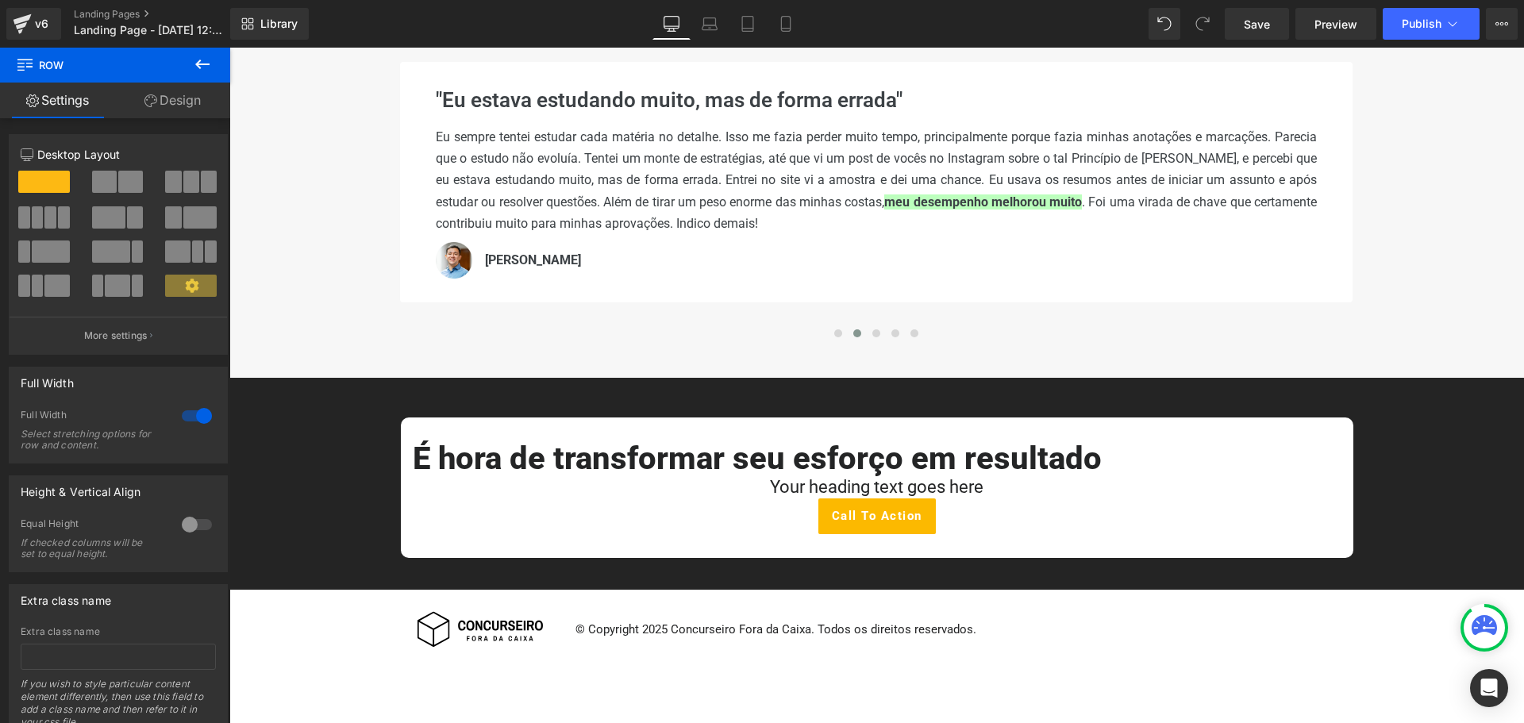
click at [762, 458] on h1 "É hora de transformar seu esforço em resultado" at bounding box center [877, 458] width 929 height 35
click at [764, 459] on h1 "É hora de transformar seu esforço em resultado" at bounding box center [877, 458] width 929 height 35
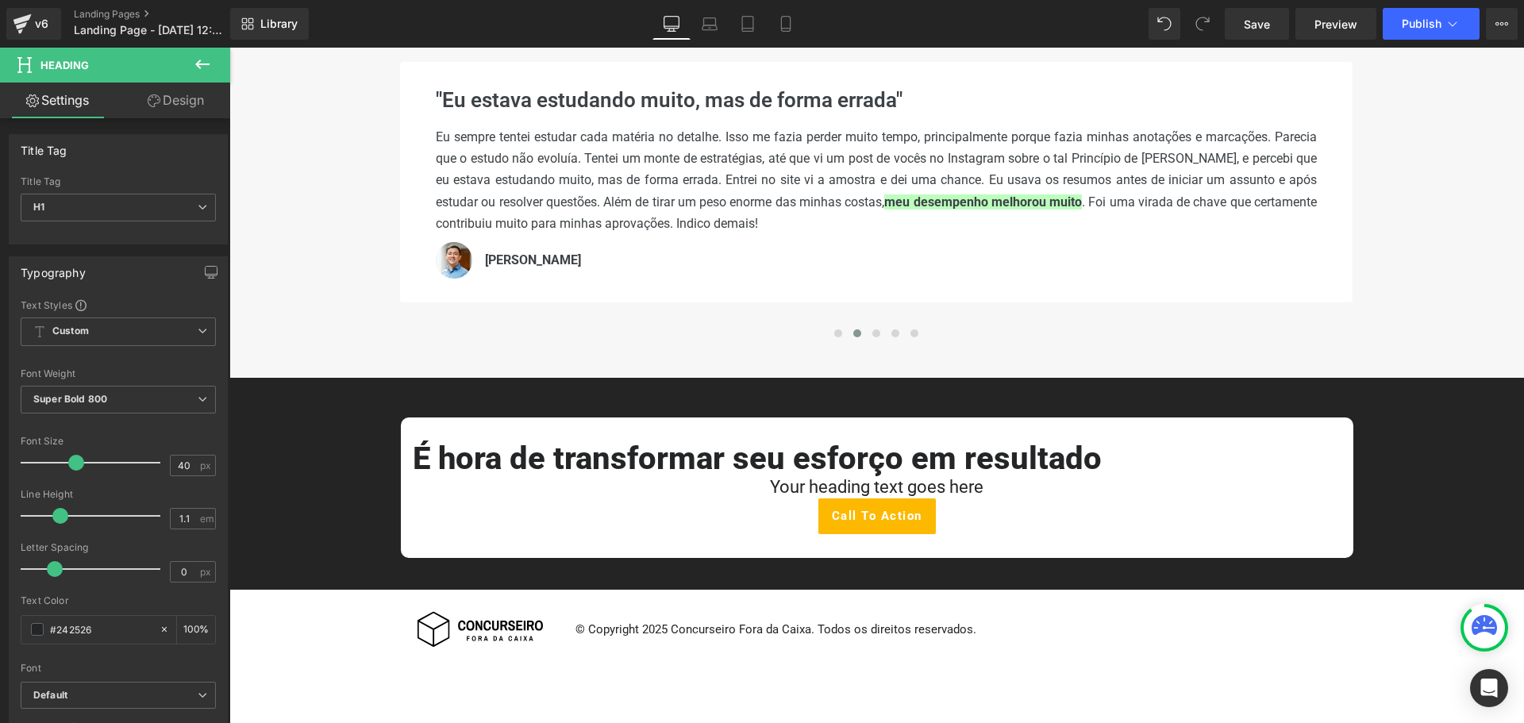
scroll to position [238, 0]
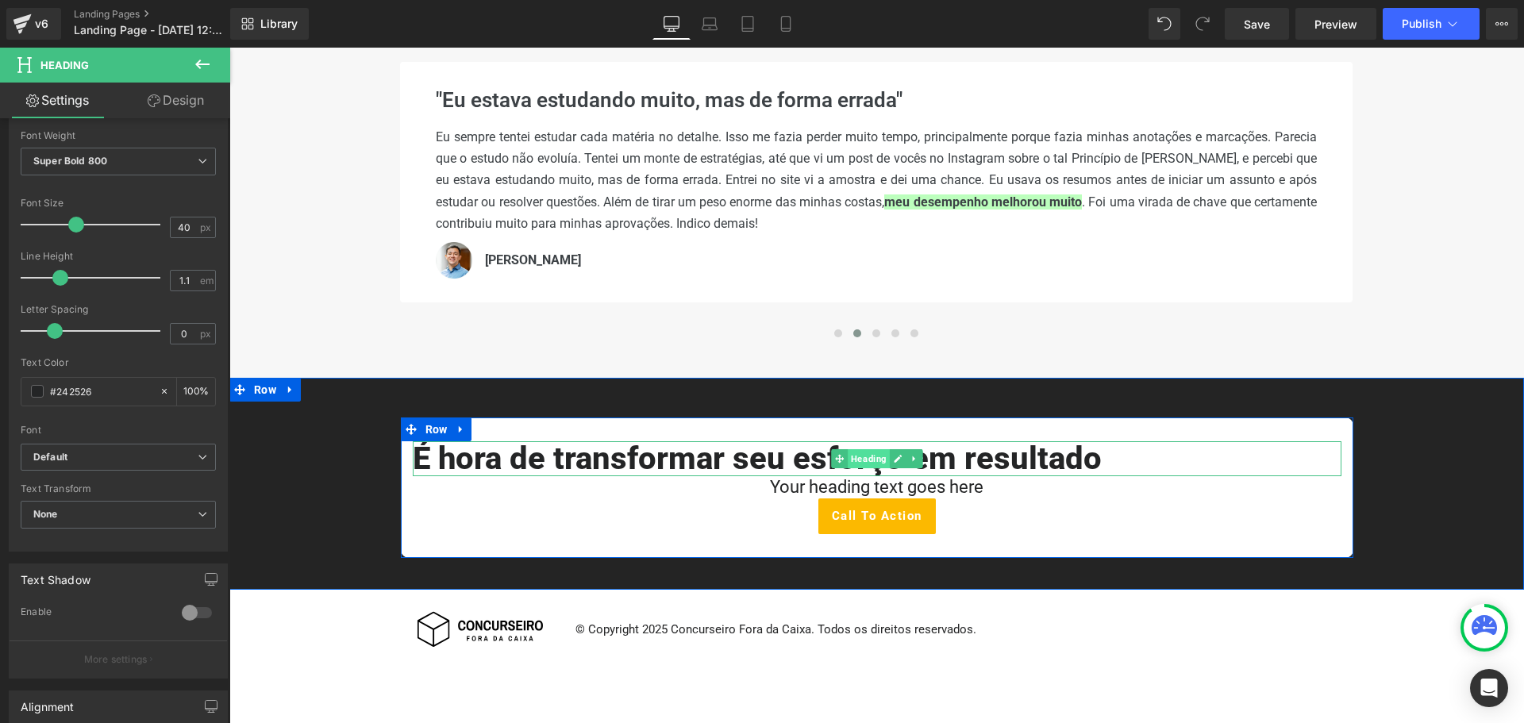
click at [866, 458] on span "Heading" at bounding box center [869, 458] width 42 height 19
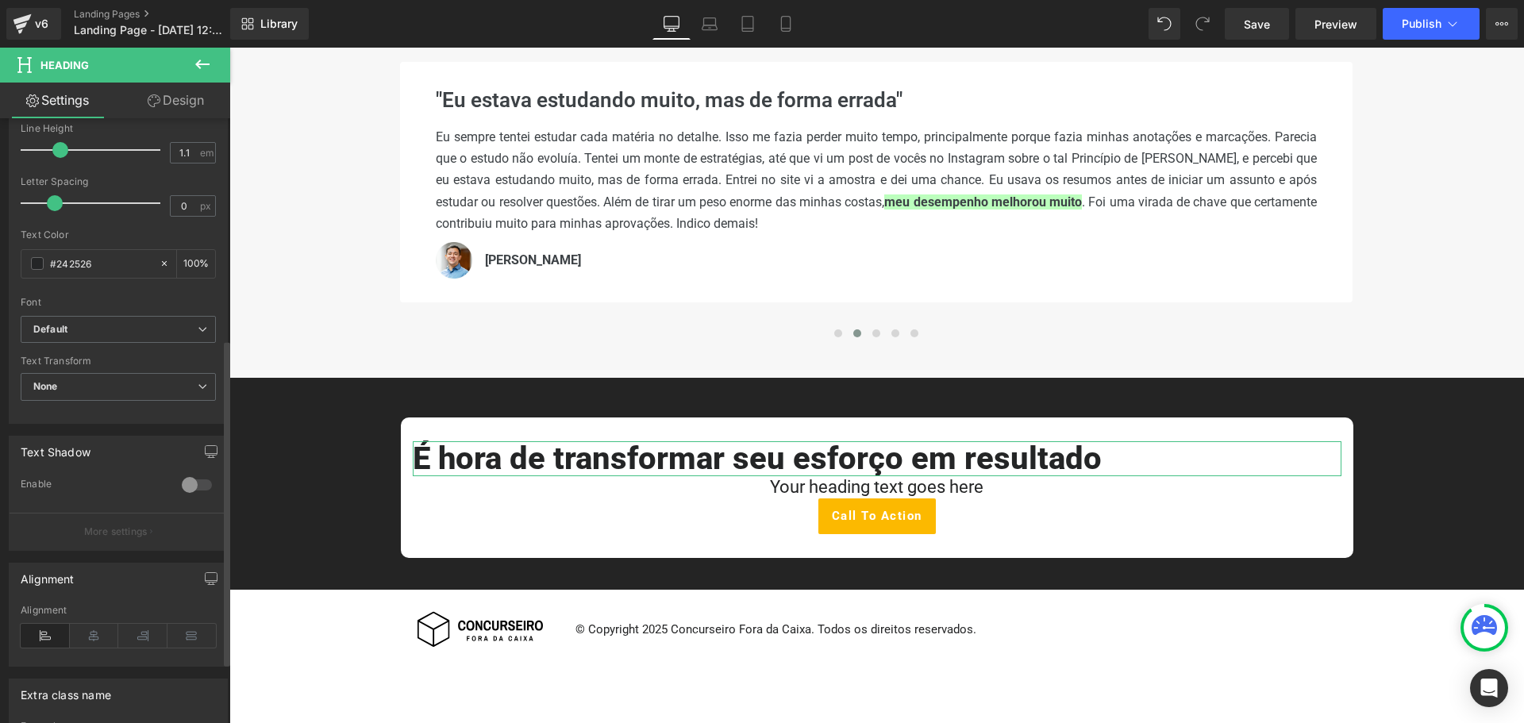
scroll to position [522, 0]
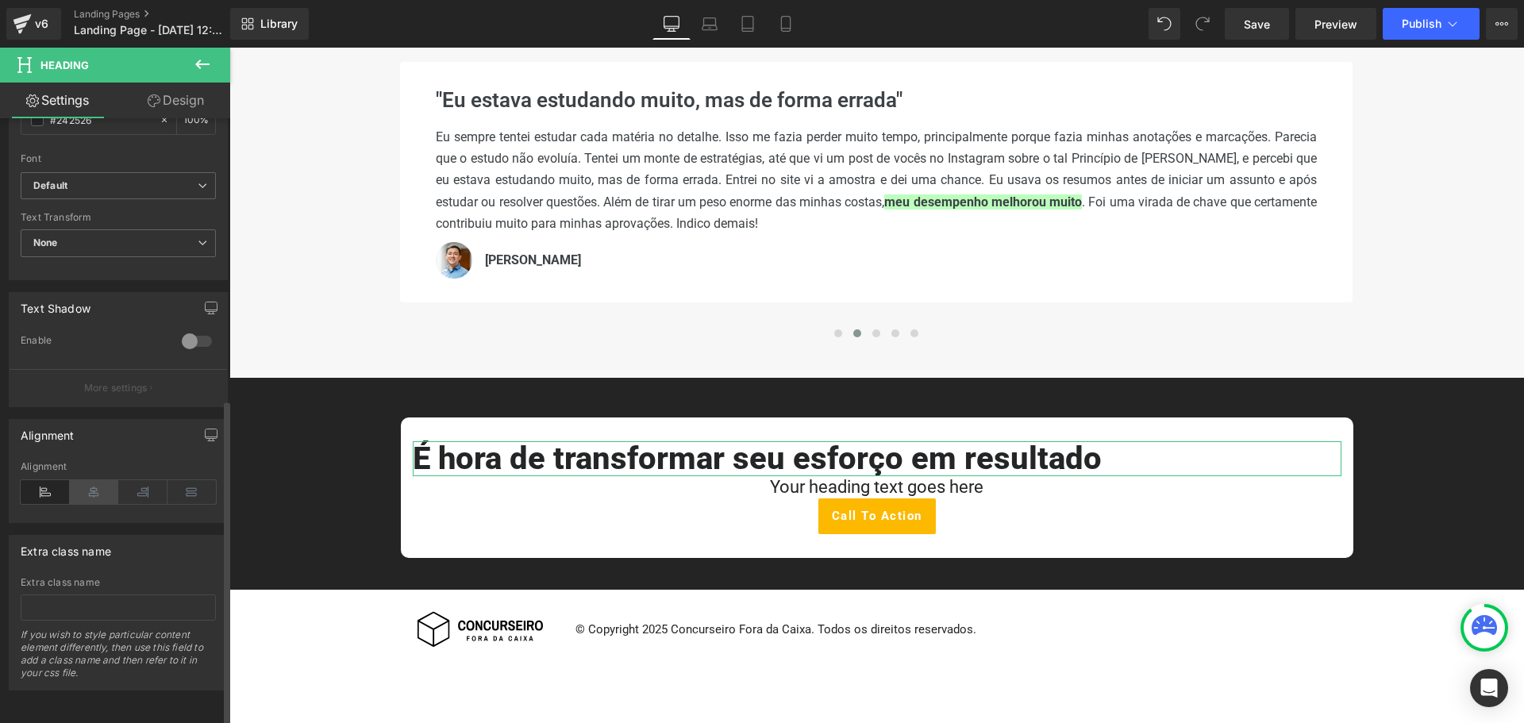
click at [84, 480] on icon at bounding box center [94, 492] width 49 height 24
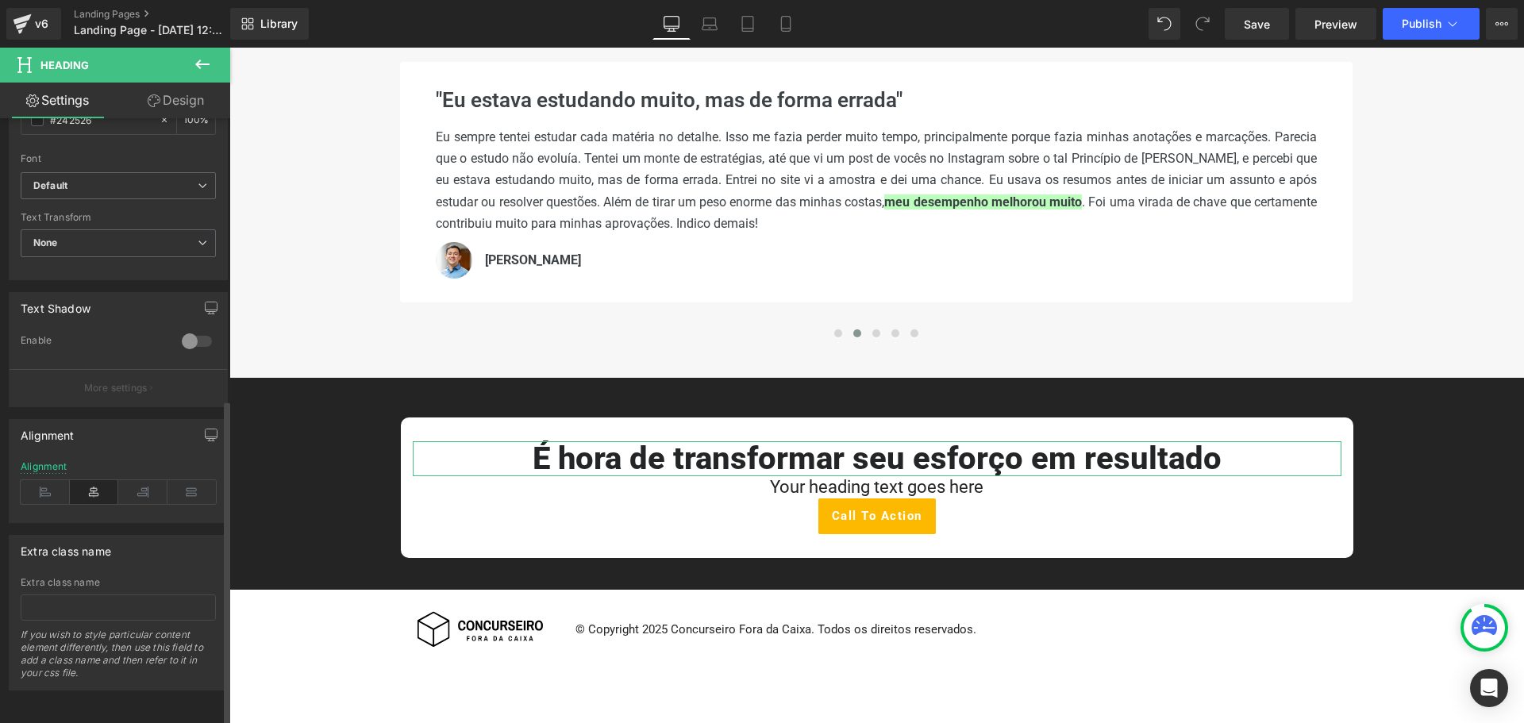
click at [58, 447] on div "Alignment Left Center Right Justify Alignment" at bounding box center [118, 471] width 219 height 104
click at [57, 461] on div "Alignment" at bounding box center [44, 466] width 47 height 11
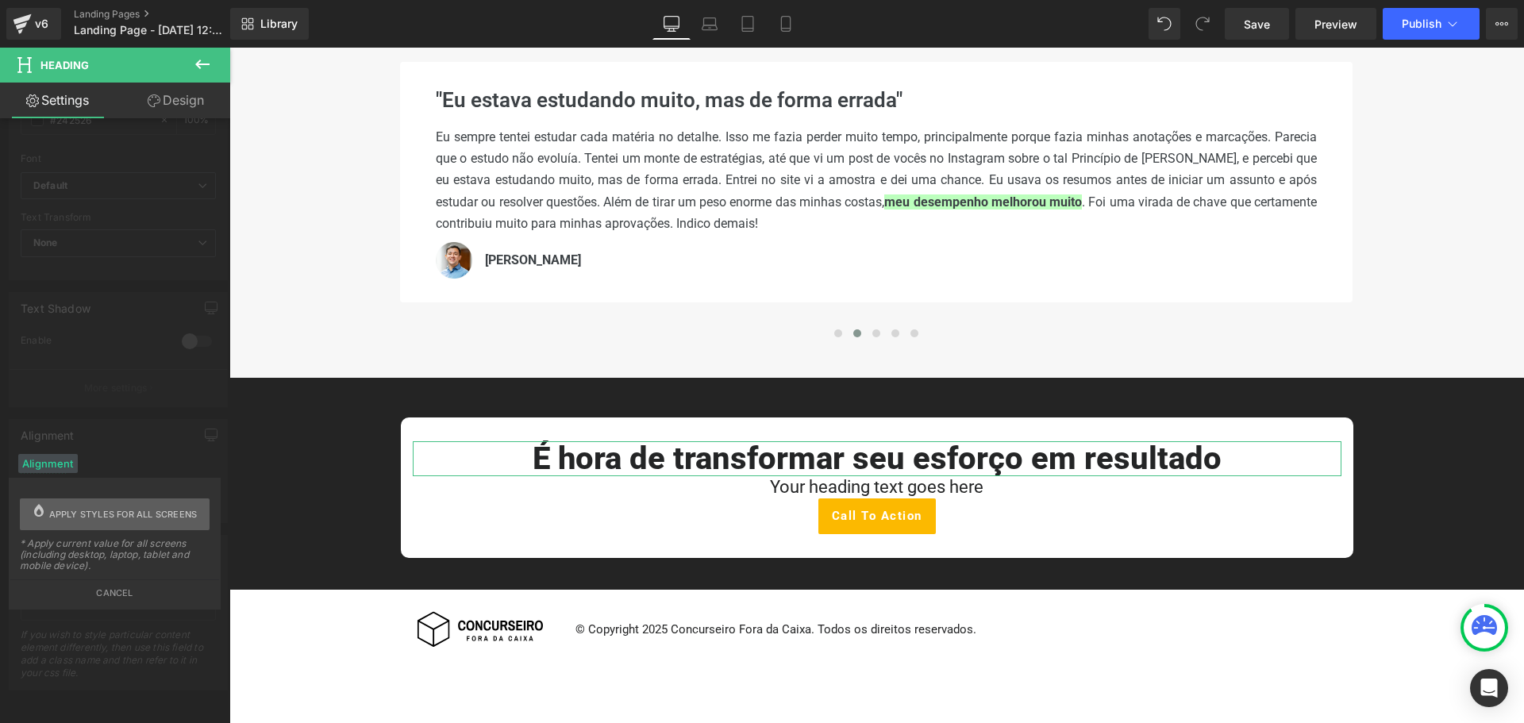
click at [114, 514] on span "Apply styles for all screens" at bounding box center [123, 515] width 148 height 32
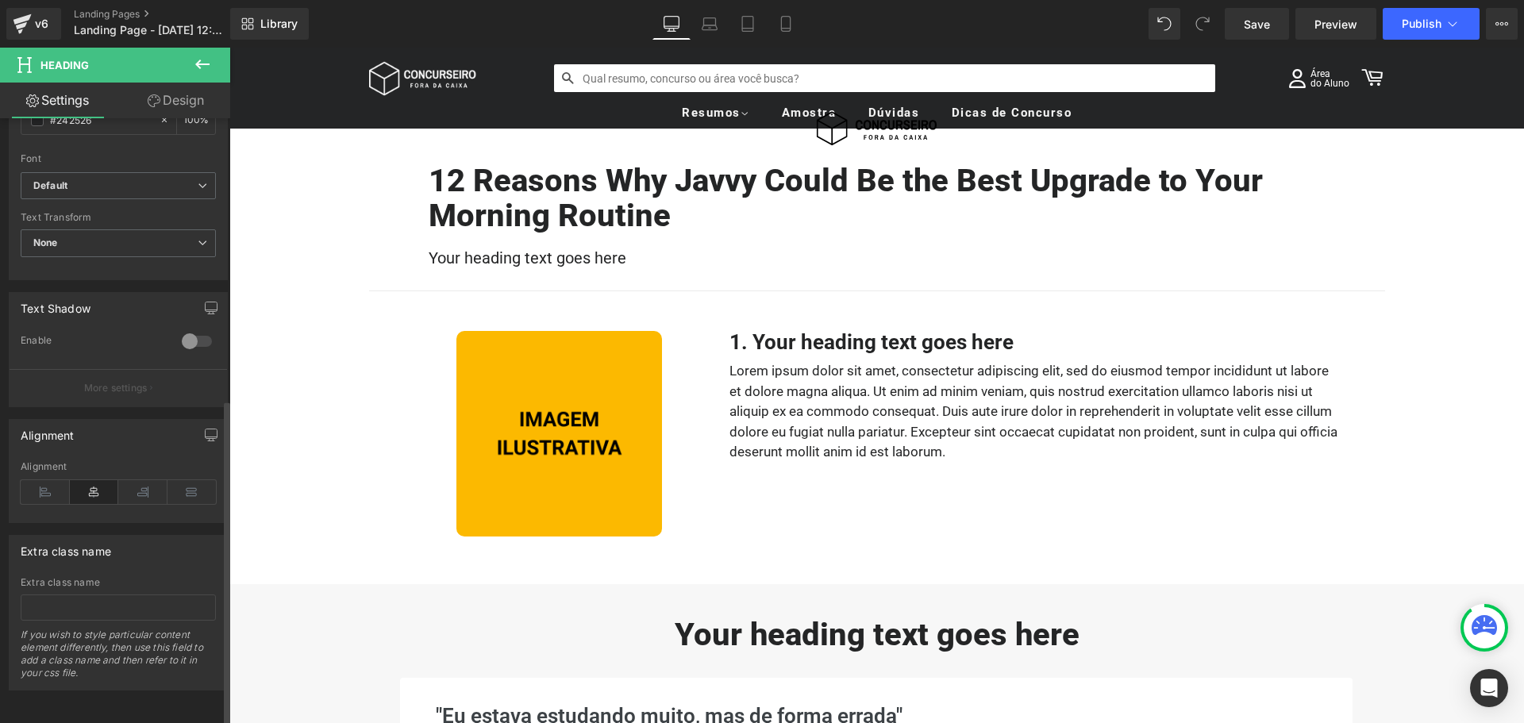
scroll to position [0, 0]
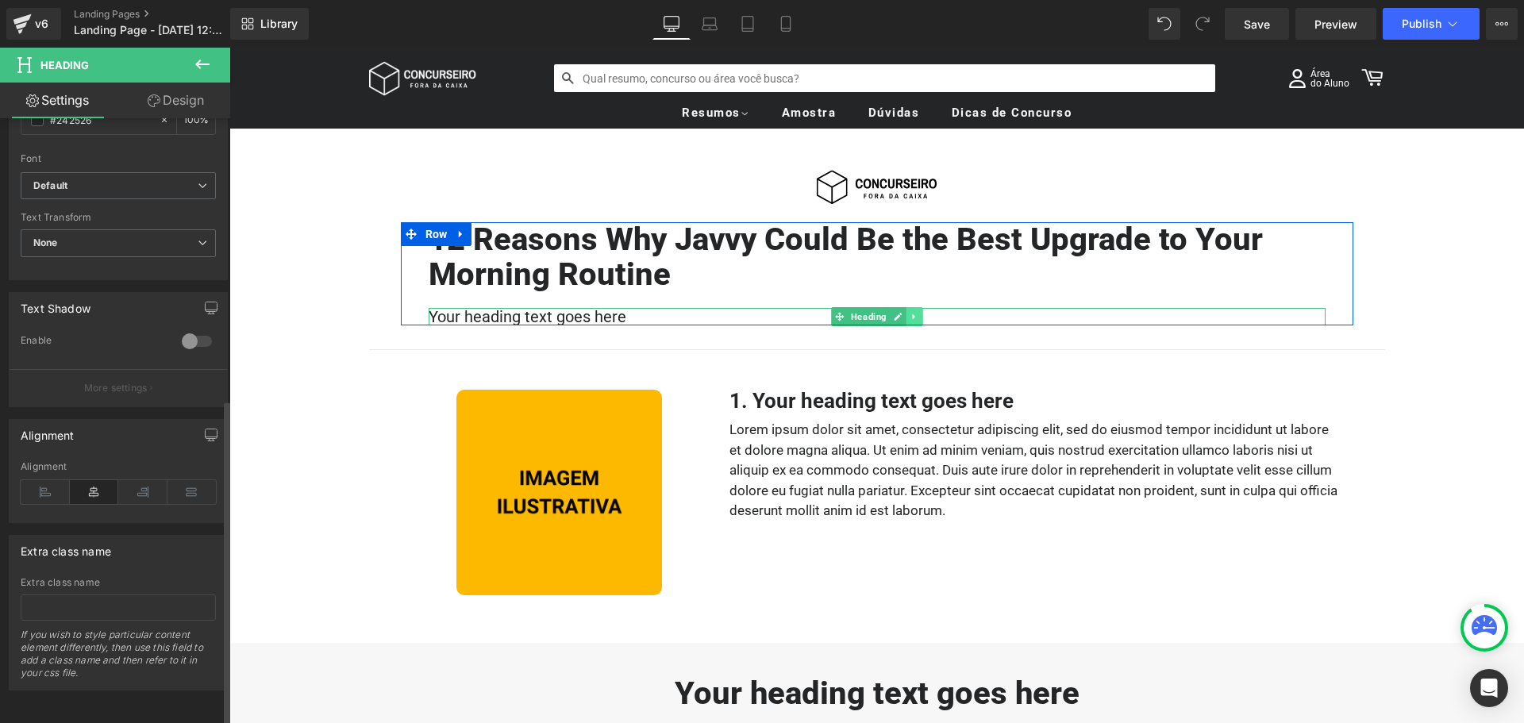
click at [912, 317] on icon at bounding box center [913, 317] width 2 height 6
click at [902, 316] on icon at bounding box center [906, 316] width 9 height 9
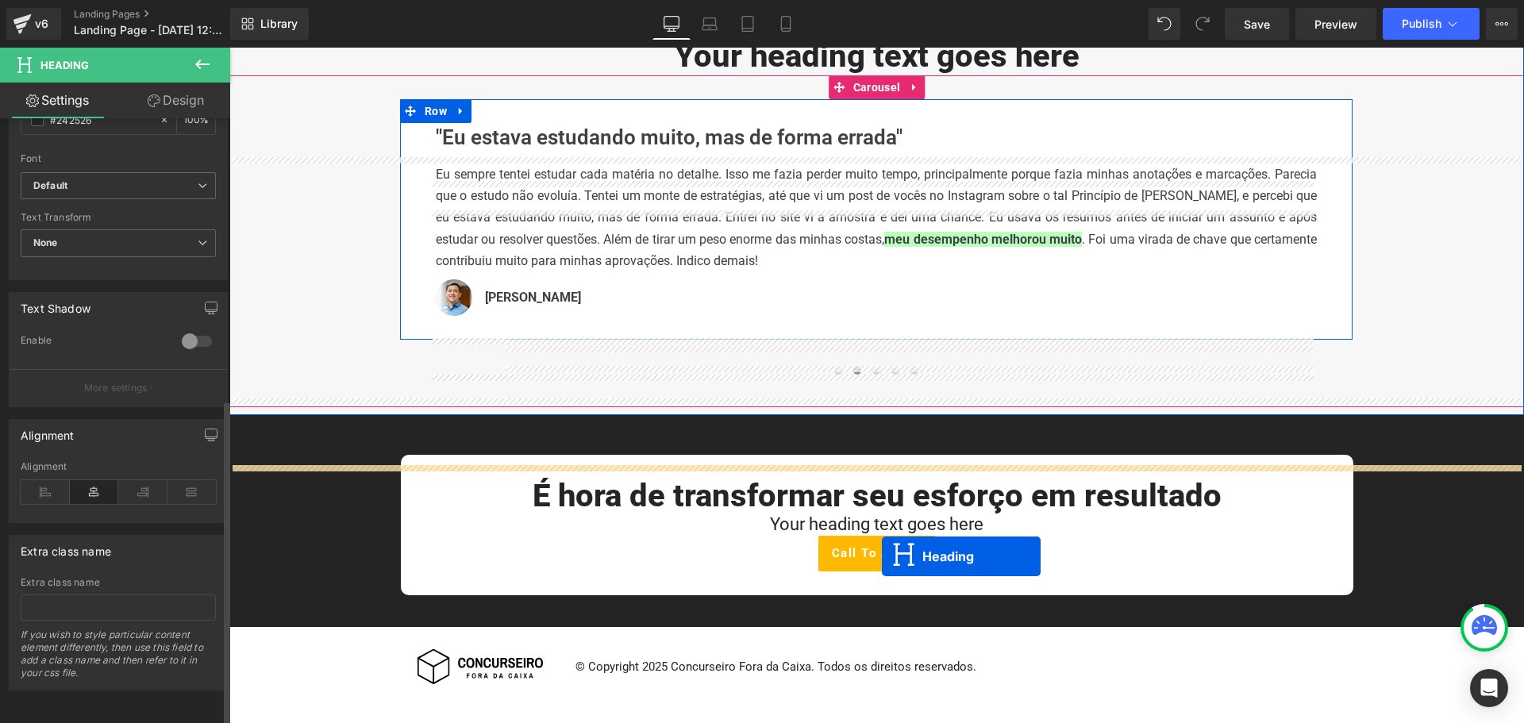
scroll to position [873, 0]
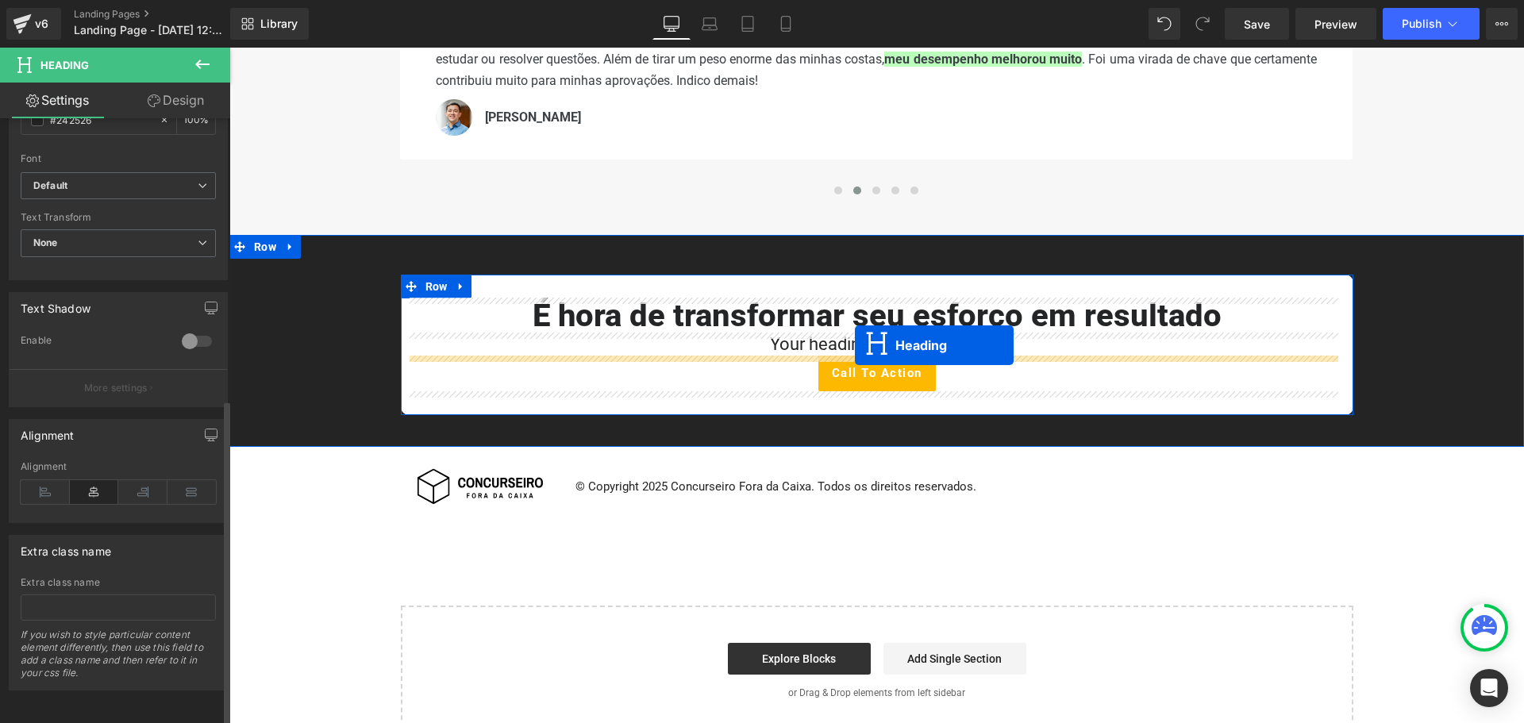
drag, startPoint x: 830, startPoint y: 348, endPoint x: 855, endPoint y: 345, distance: 24.8
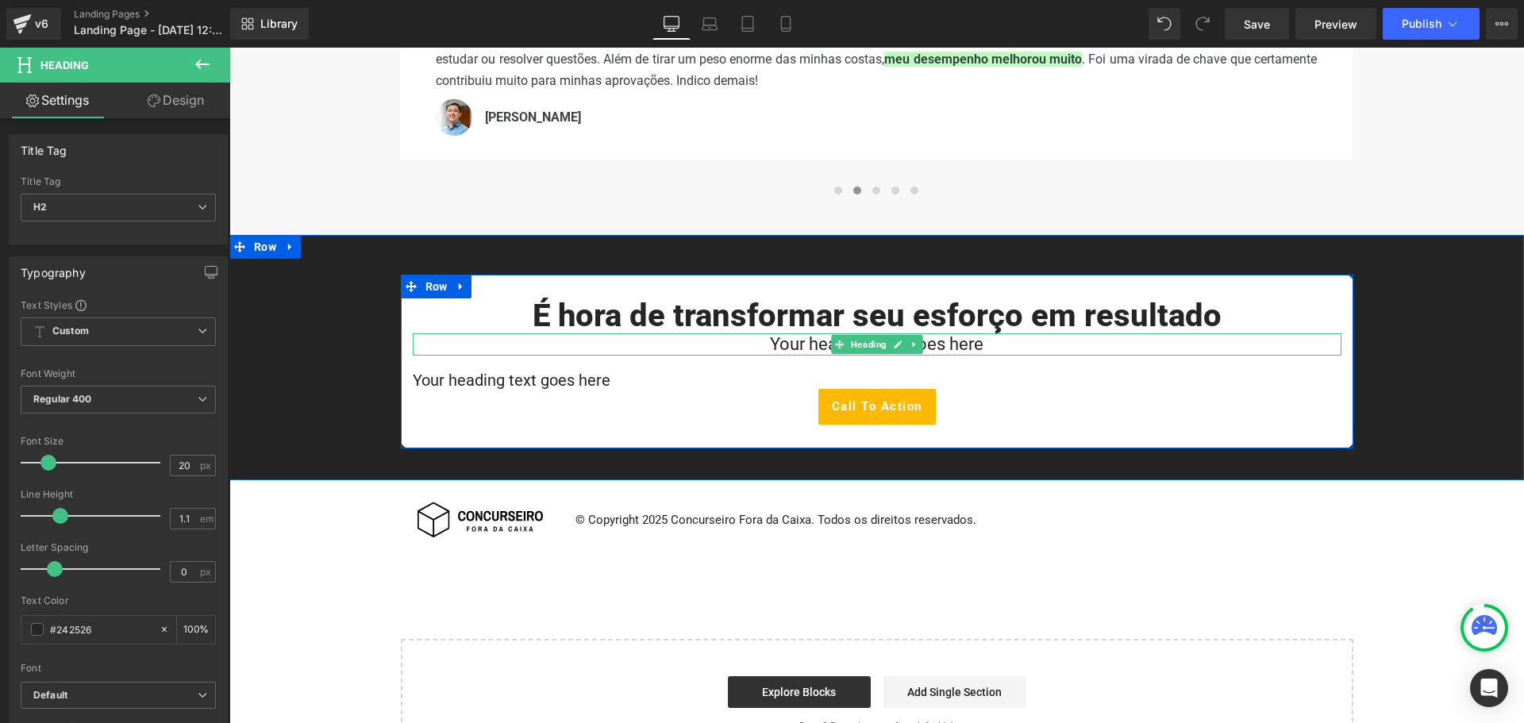
click at [910, 347] on icon at bounding box center [914, 345] width 9 height 10
click at [918, 347] on icon at bounding box center [922, 344] width 9 height 9
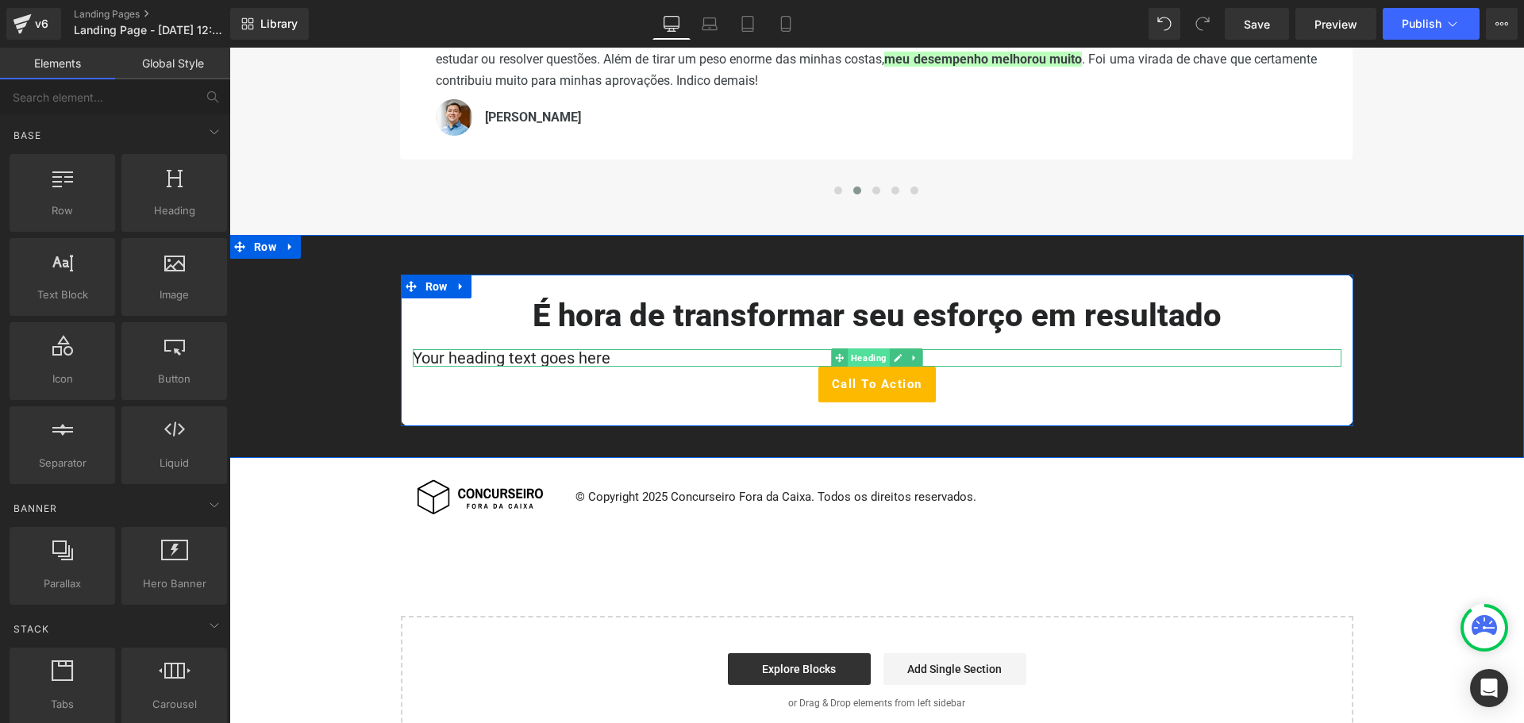
click at [866, 357] on span "Heading" at bounding box center [869, 357] width 42 height 19
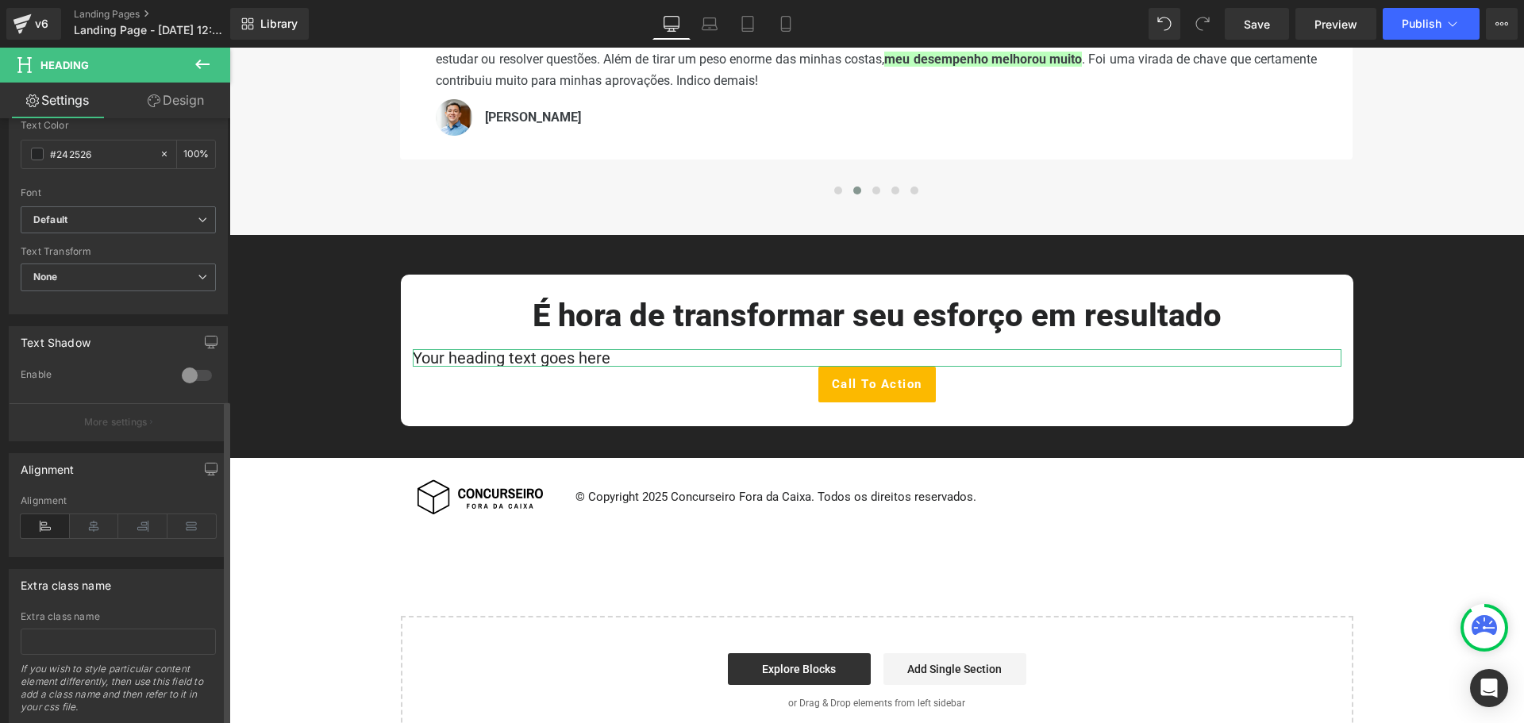
scroll to position [522, 0]
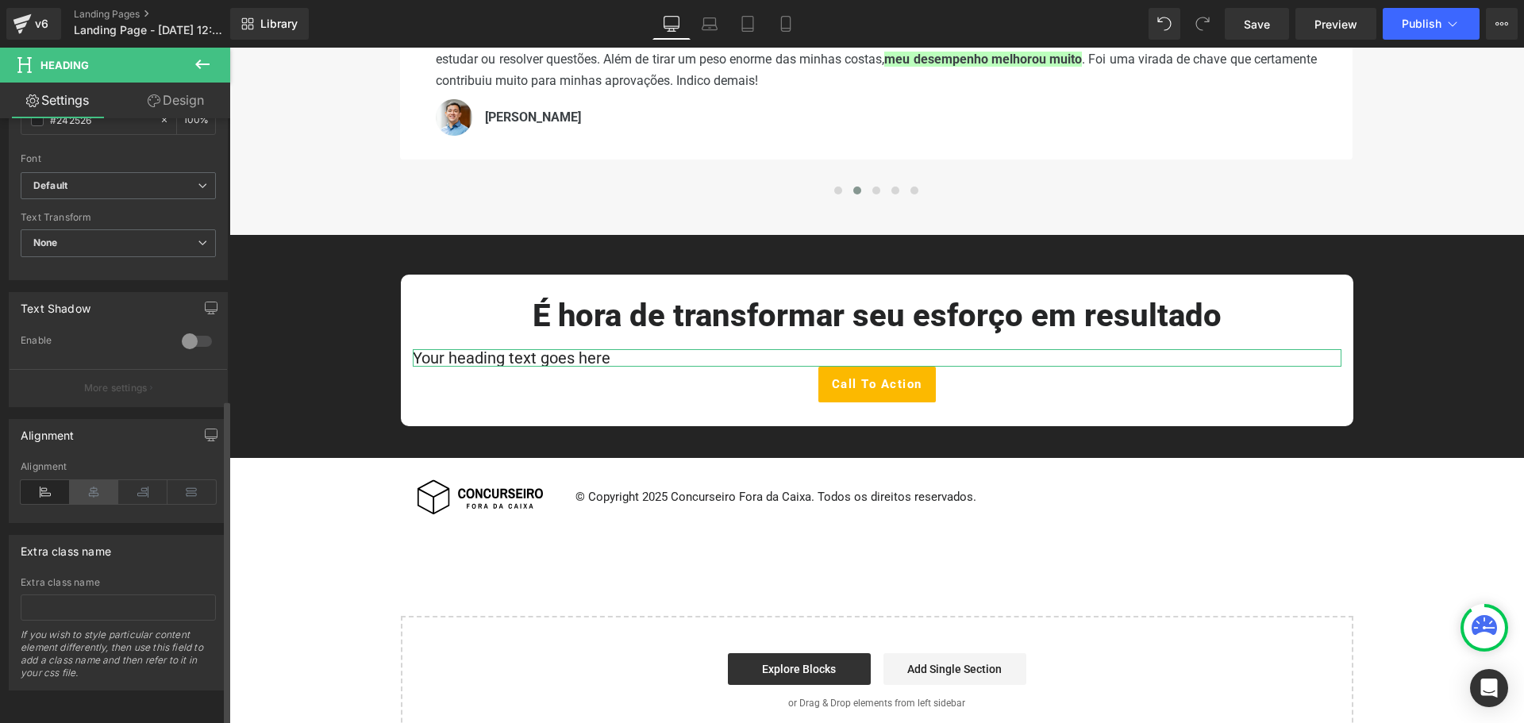
click at [97, 480] on icon at bounding box center [94, 492] width 49 height 24
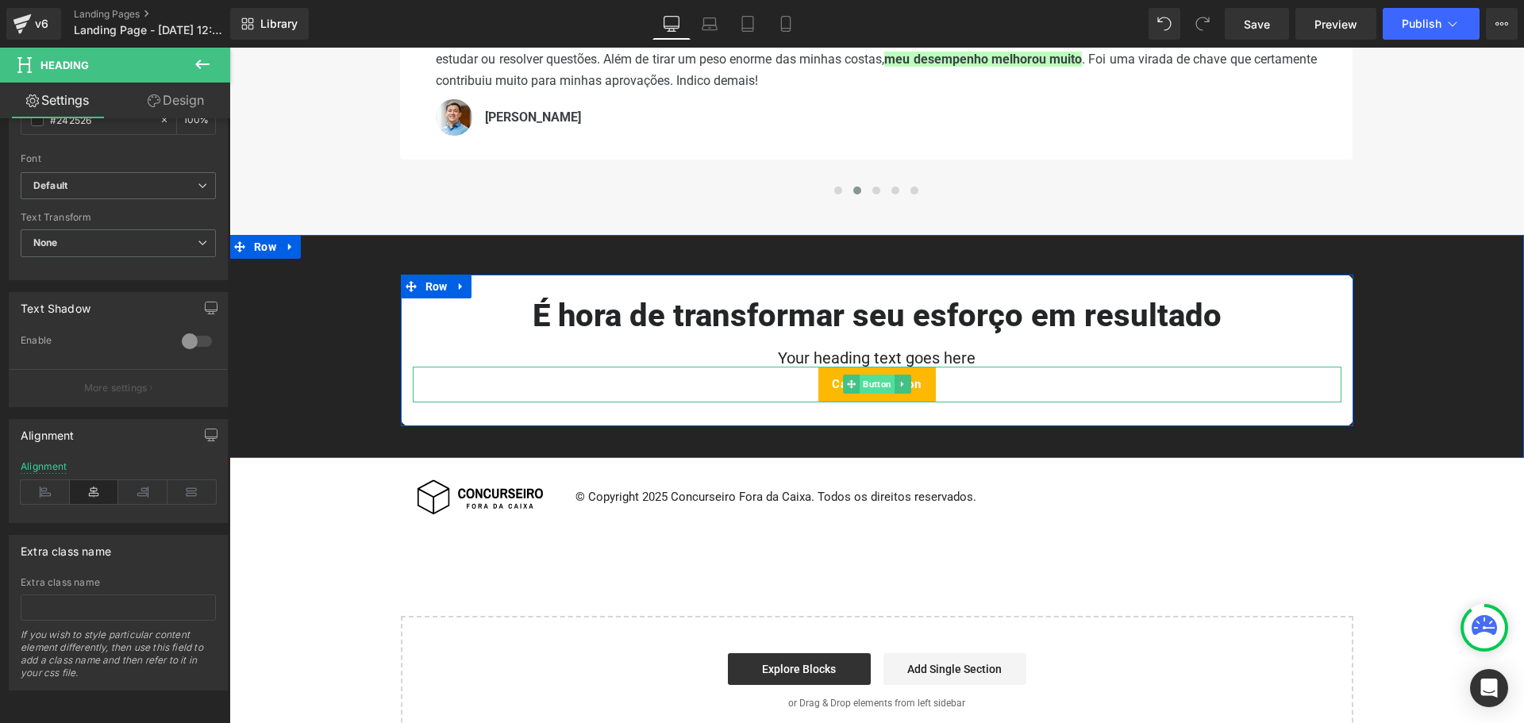
click at [867, 385] on span "Button" at bounding box center [877, 384] width 35 height 19
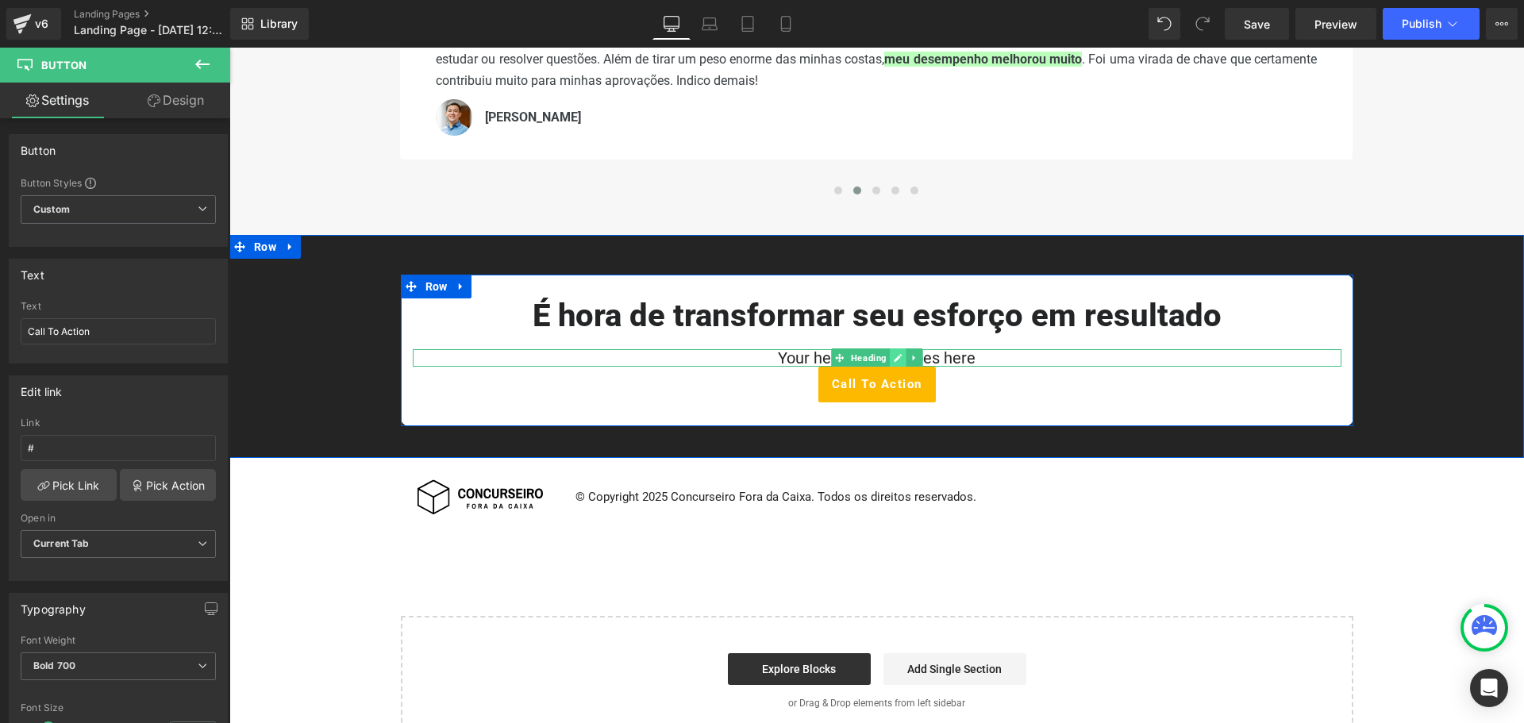
click at [893, 358] on icon at bounding box center [897, 358] width 9 height 10
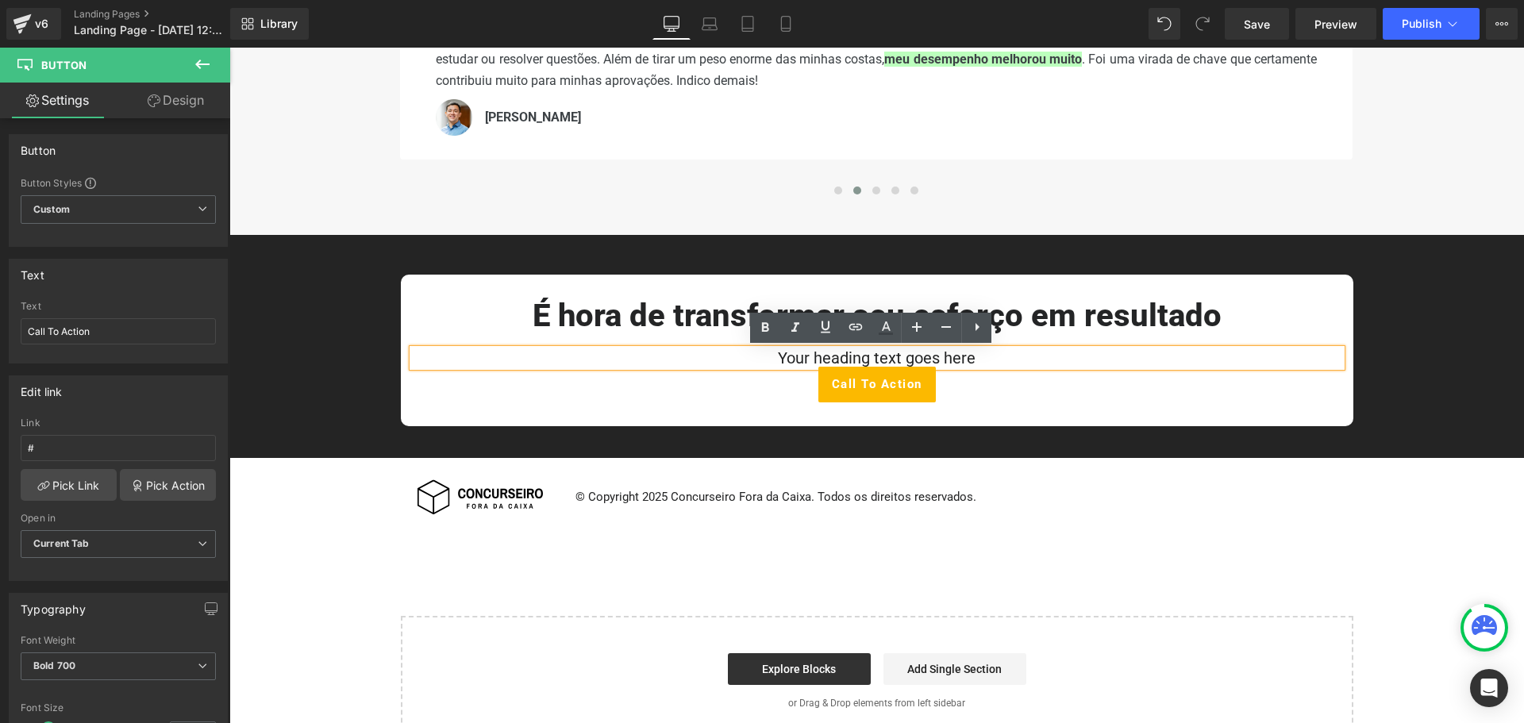
click at [884, 361] on h2 "Your heading text goes here" at bounding box center [877, 357] width 929 height 17
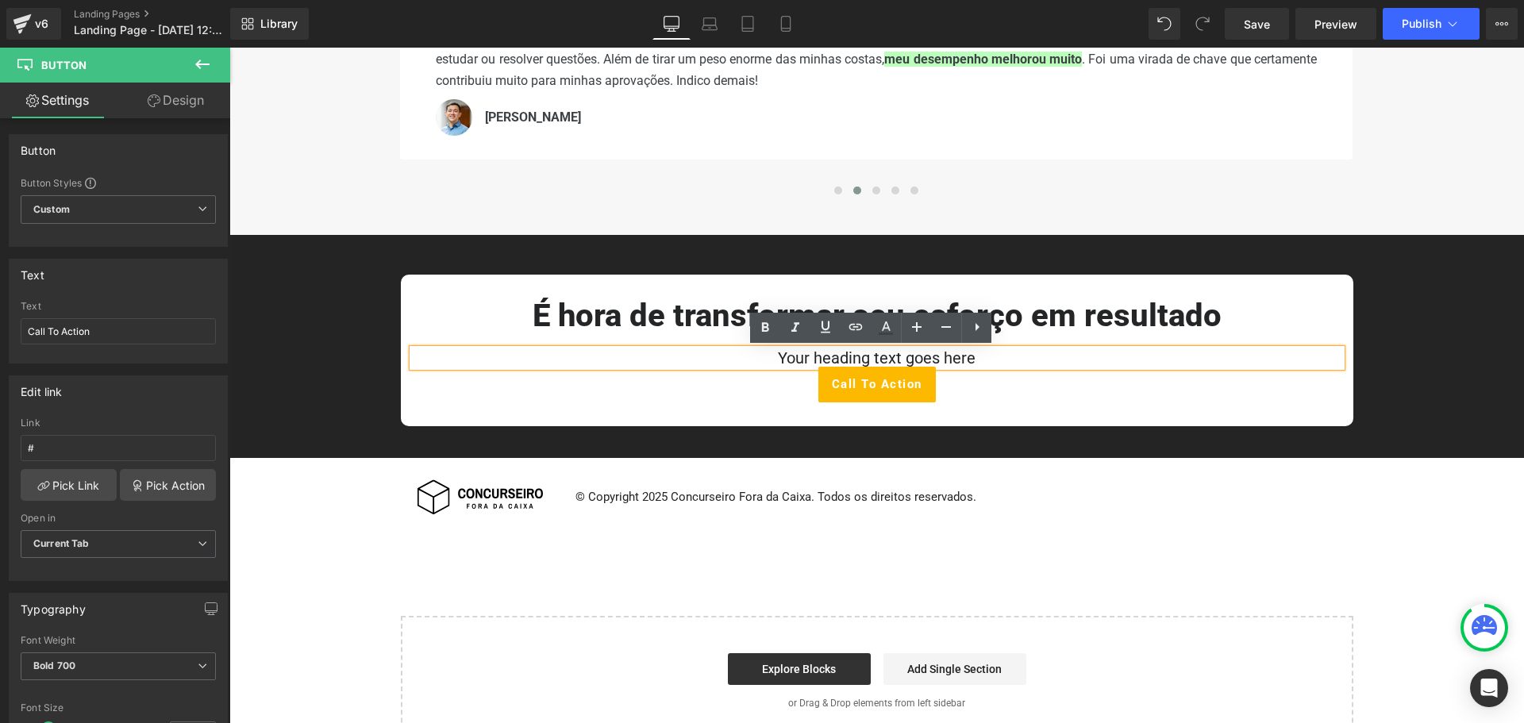
click at [960, 358] on h2 "Your heading text goes here" at bounding box center [877, 357] width 929 height 17
click at [978, 356] on h2 "Your heading text goes here" at bounding box center [877, 357] width 929 height 17
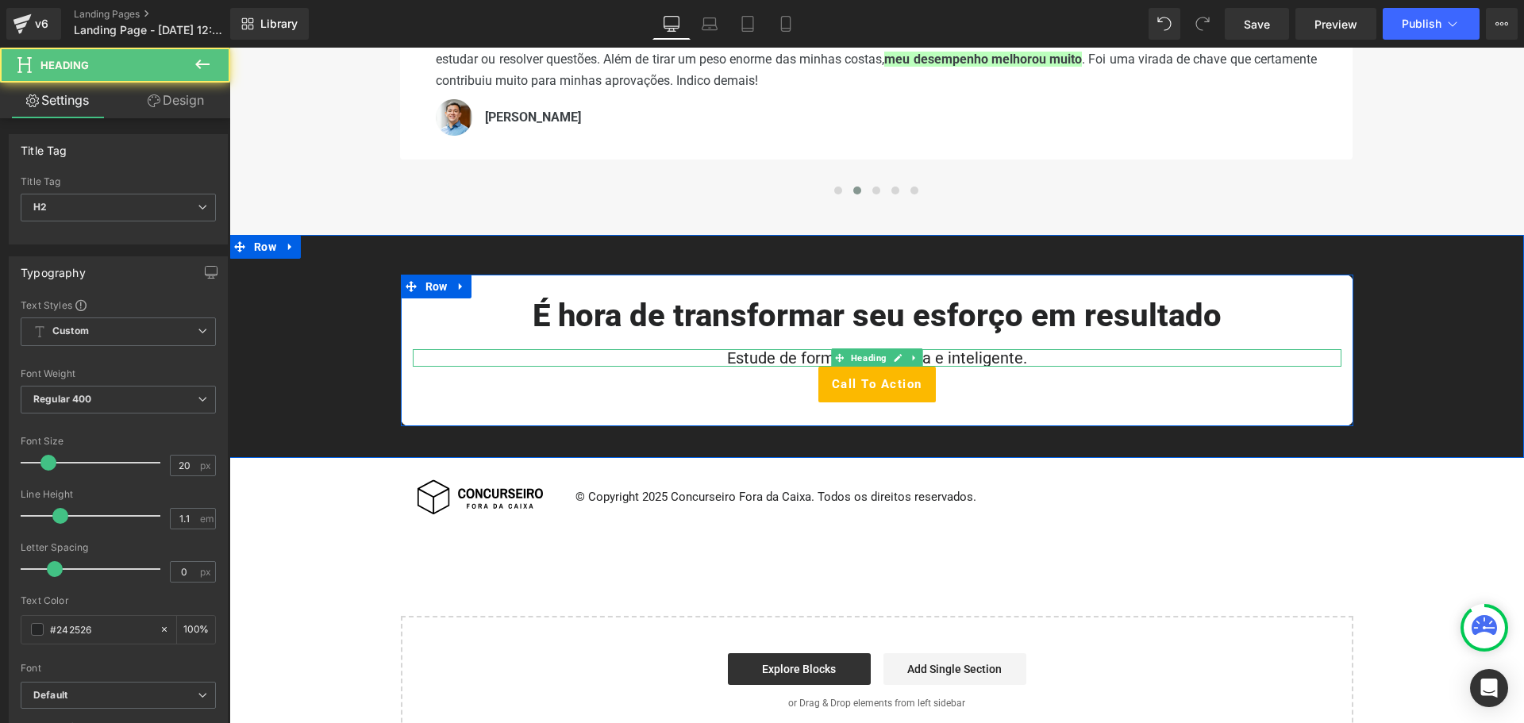
click at [1020, 358] on h2 "Estude de forma mais rápida e inteligente." at bounding box center [877, 357] width 929 height 17
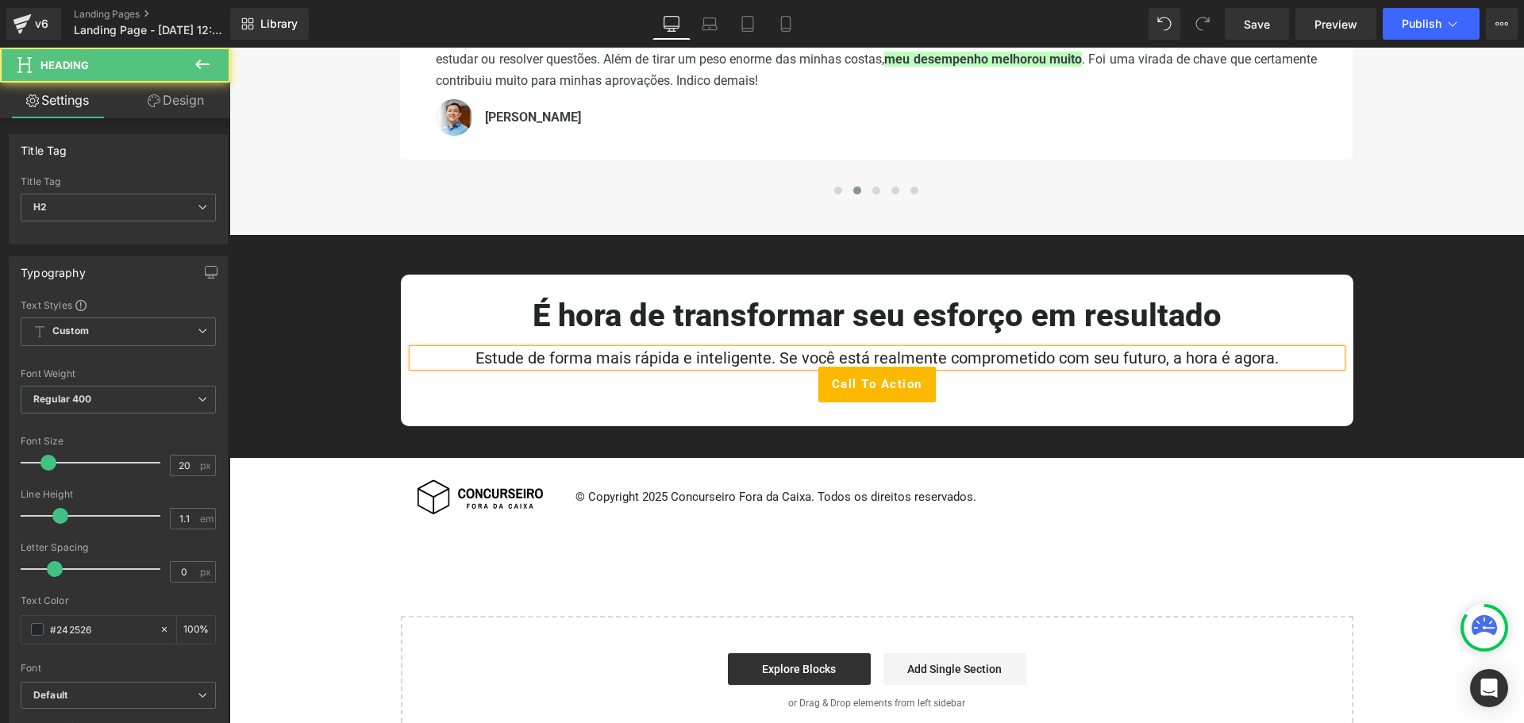
click at [776, 359] on h2 "Estude de forma mais rápida e inteligente. Se você está realmente comprometido …" at bounding box center [877, 357] width 929 height 17
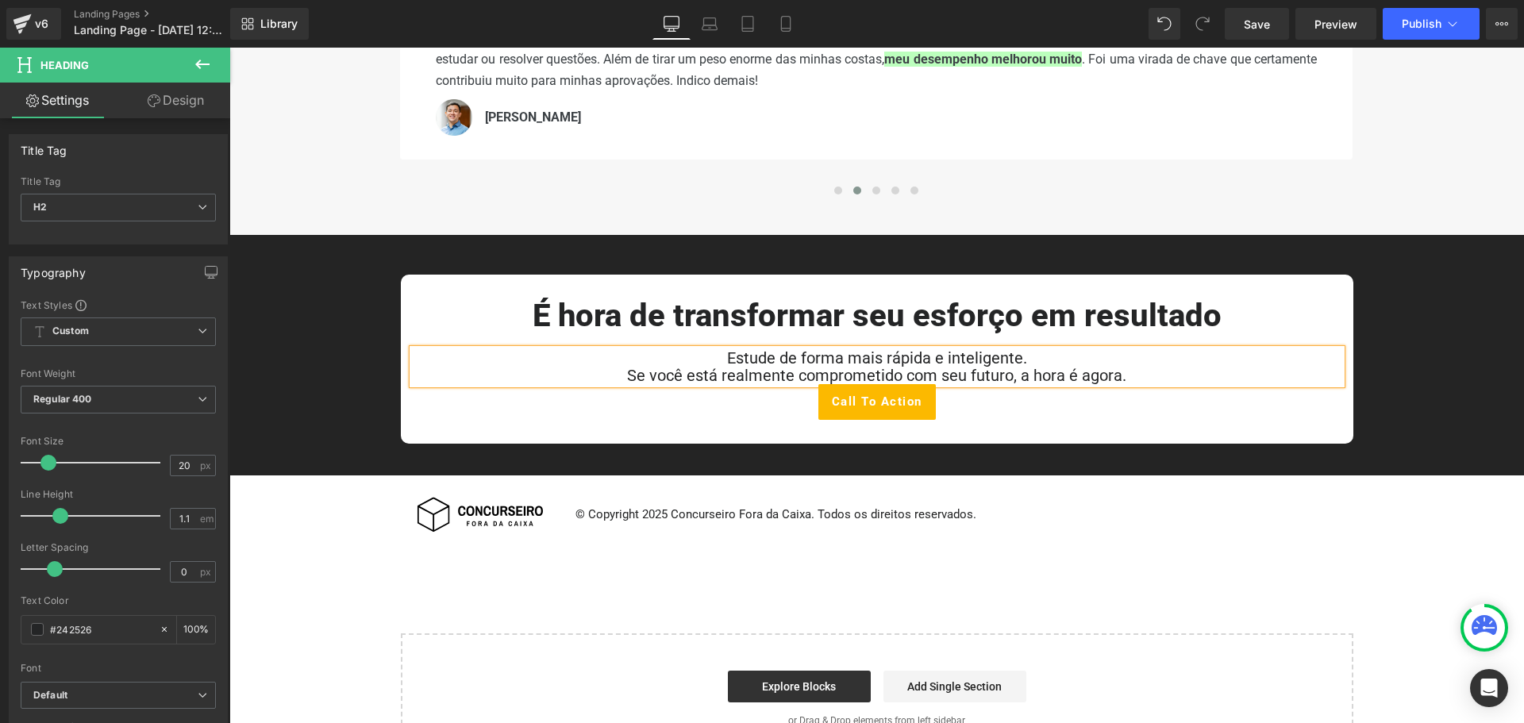
click at [1104, 419] on div "Call To Action Button" at bounding box center [877, 402] width 929 height 36
click at [1439, 334] on div "É hora de transformar seu esforço em resultado Heading Estude de forma mais ráp…" at bounding box center [876, 359] width 1295 height 169
click at [1076, 375] on h2 "Se você está realmente comprometido com seu futuro, a hora é agora." at bounding box center [877, 375] width 929 height 17
click at [1076, 376] on h2 "Se você está realmente comprometido com seu futuro, a hora é agora." at bounding box center [877, 375] width 929 height 17
click at [995, 374] on h2 "Se você está realmente comprometido com seu futuro, a hora é agora." at bounding box center [877, 375] width 929 height 17
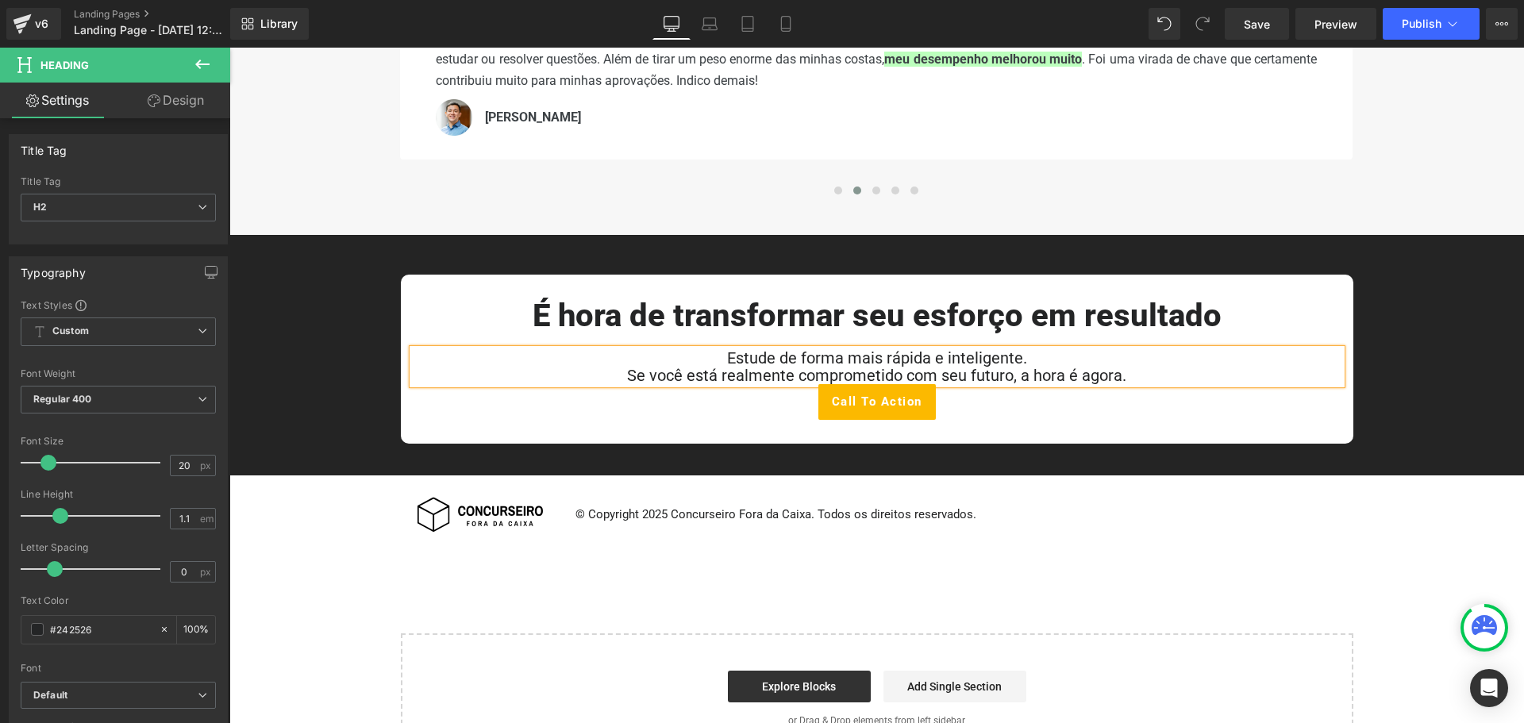
click at [1014, 376] on h2 "Se você está realmente comprometido com seu futuro, a hora é agora." at bounding box center [877, 375] width 929 height 17
click at [1039, 372] on h2 "Se você está realmente comprometido com seu futuro, a hora é agora." at bounding box center [877, 375] width 929 height 17
click at [1027, 372] on h2 "Se você está realmente comprometido com seu futuro, a hora é agora." at bounding box center [877, 375] width 929 height 17
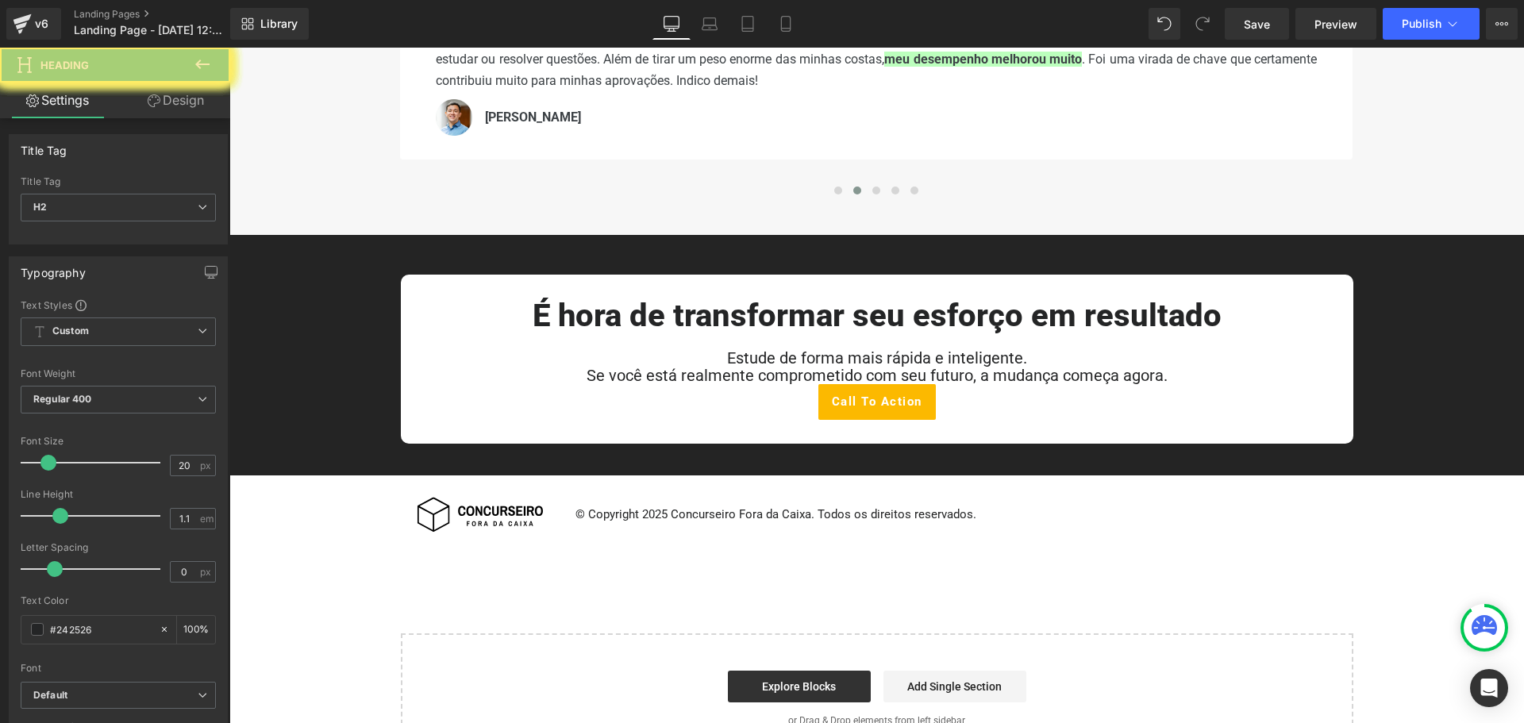
click at [1032, 359] on h2 "Estude de forma mais rápida e inteligente." at bounding box center [877, 357] width 929 height 17
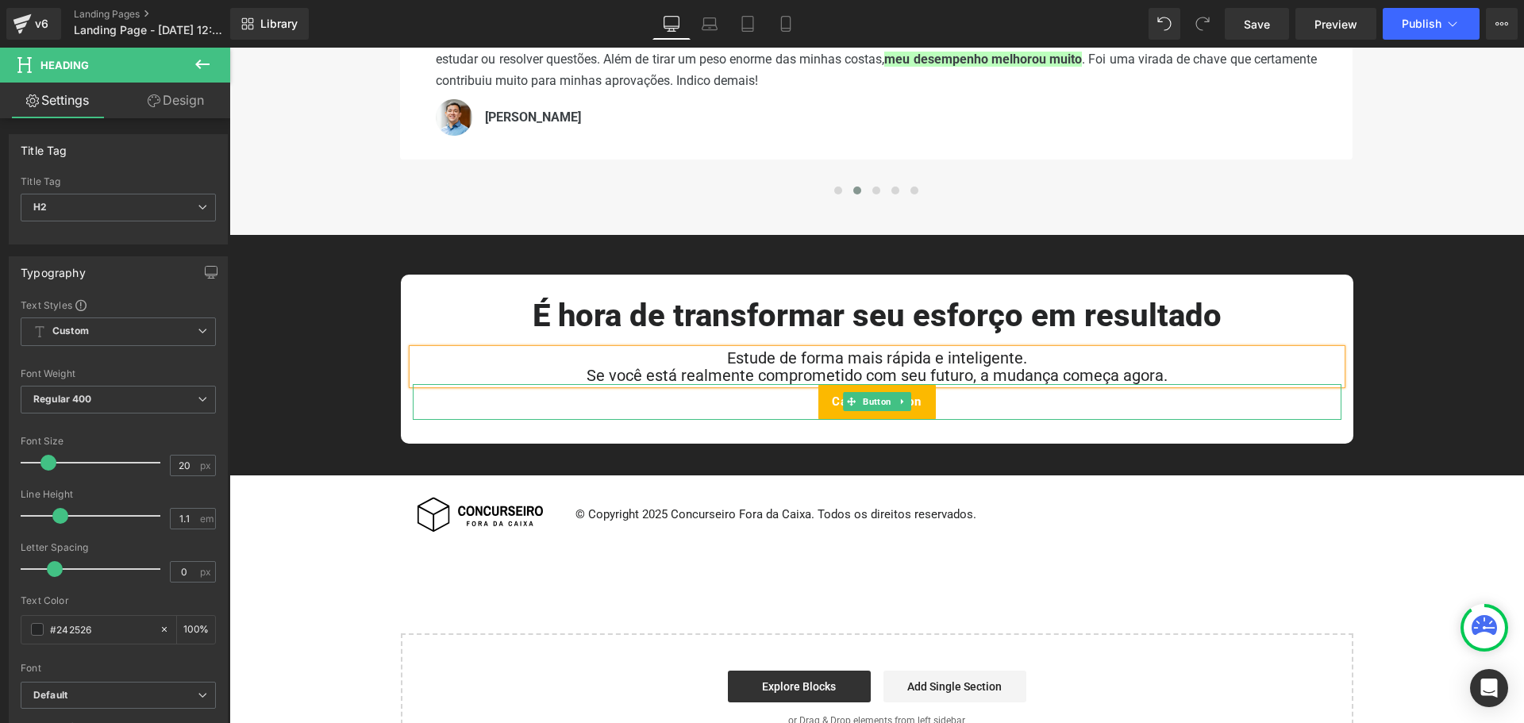
drag, startPoint x: 864, startPoint y: 402, endPoint x: 807, endPoint y: 241, distance: 170.0
click at [864, 402] on span "Button" at bounding box center [877, 401] width 35 height 19
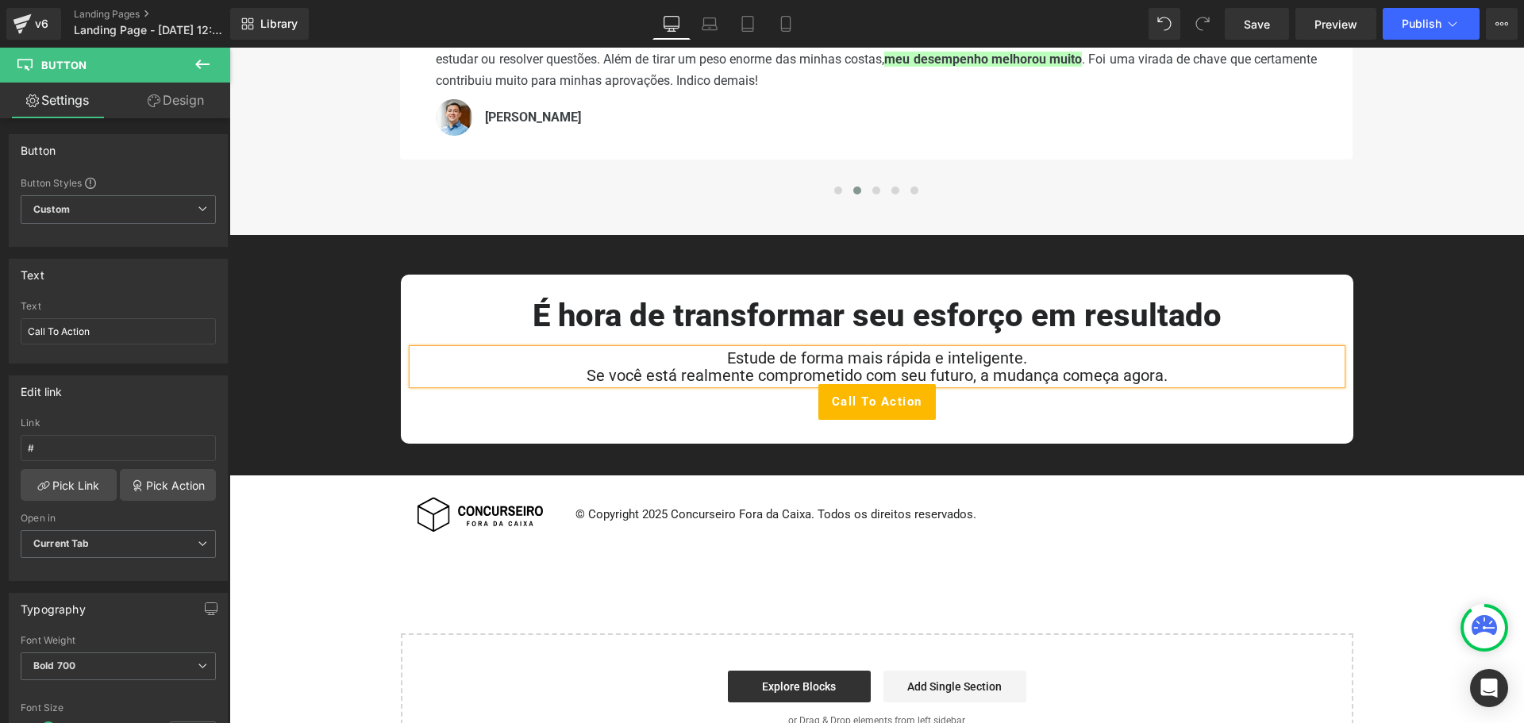
click at [857, 364] on h2 "Estude de forma mais rápida e inteligente." at bounding box center [877, 357] width 929 height 17
click at [1246, 31] on span "Save" at bounding box center [1257, 24] width 26 height 17
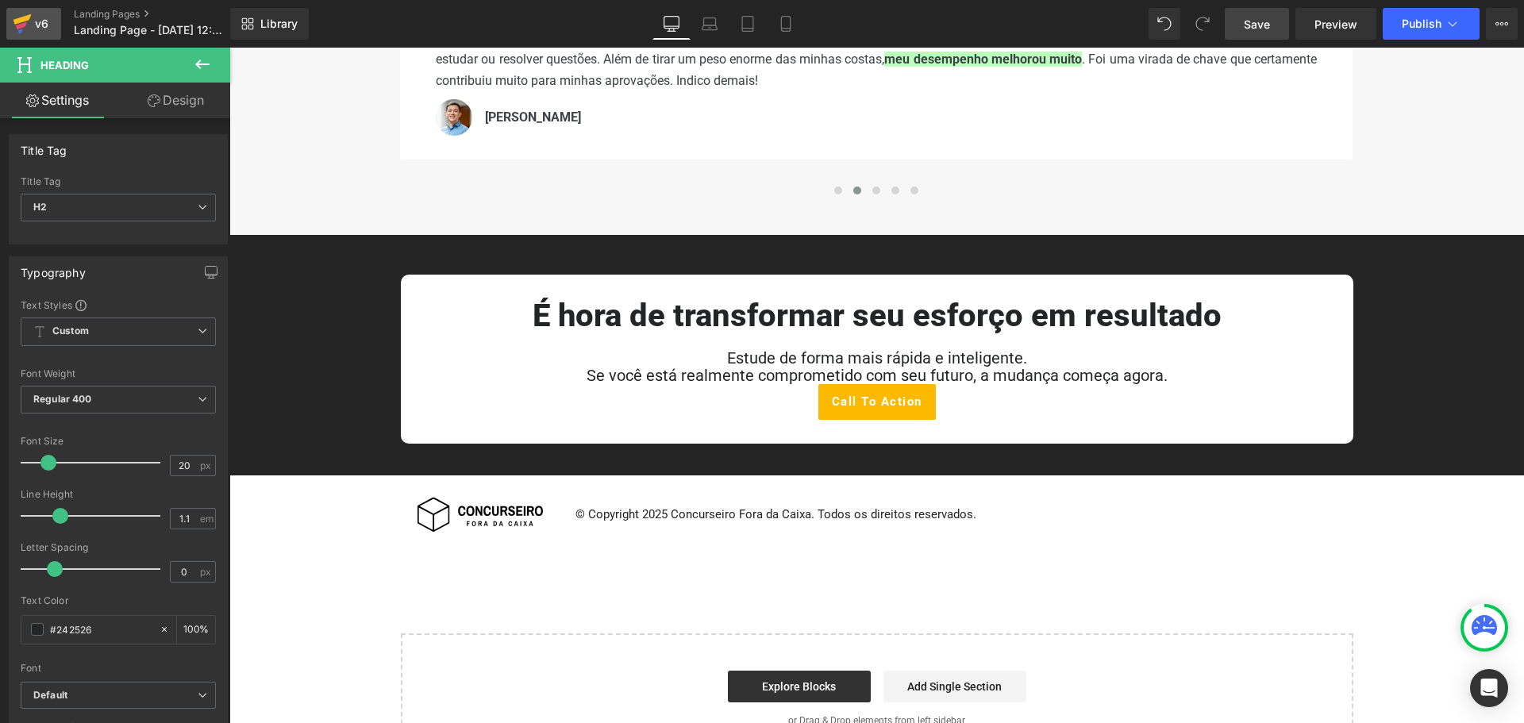
click at [33, 21] on div "v6" at bounding box center [42, 23] width 20 height 21
